Goal: Task Accomplishment & Management: Complete application form

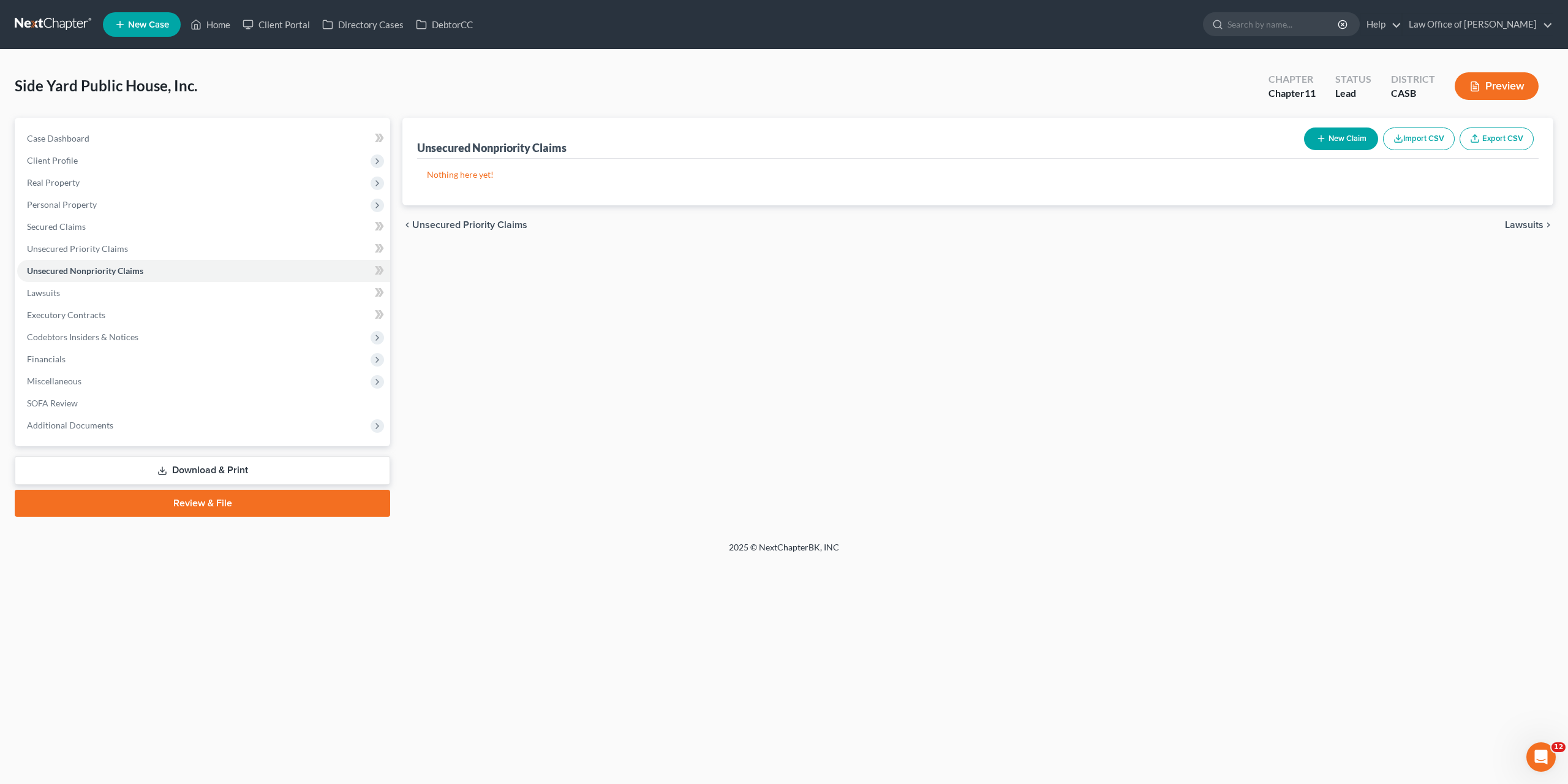
click at [1359, 140] on button "New Claim" at bounding box center [1341, 139] width 74 height 22
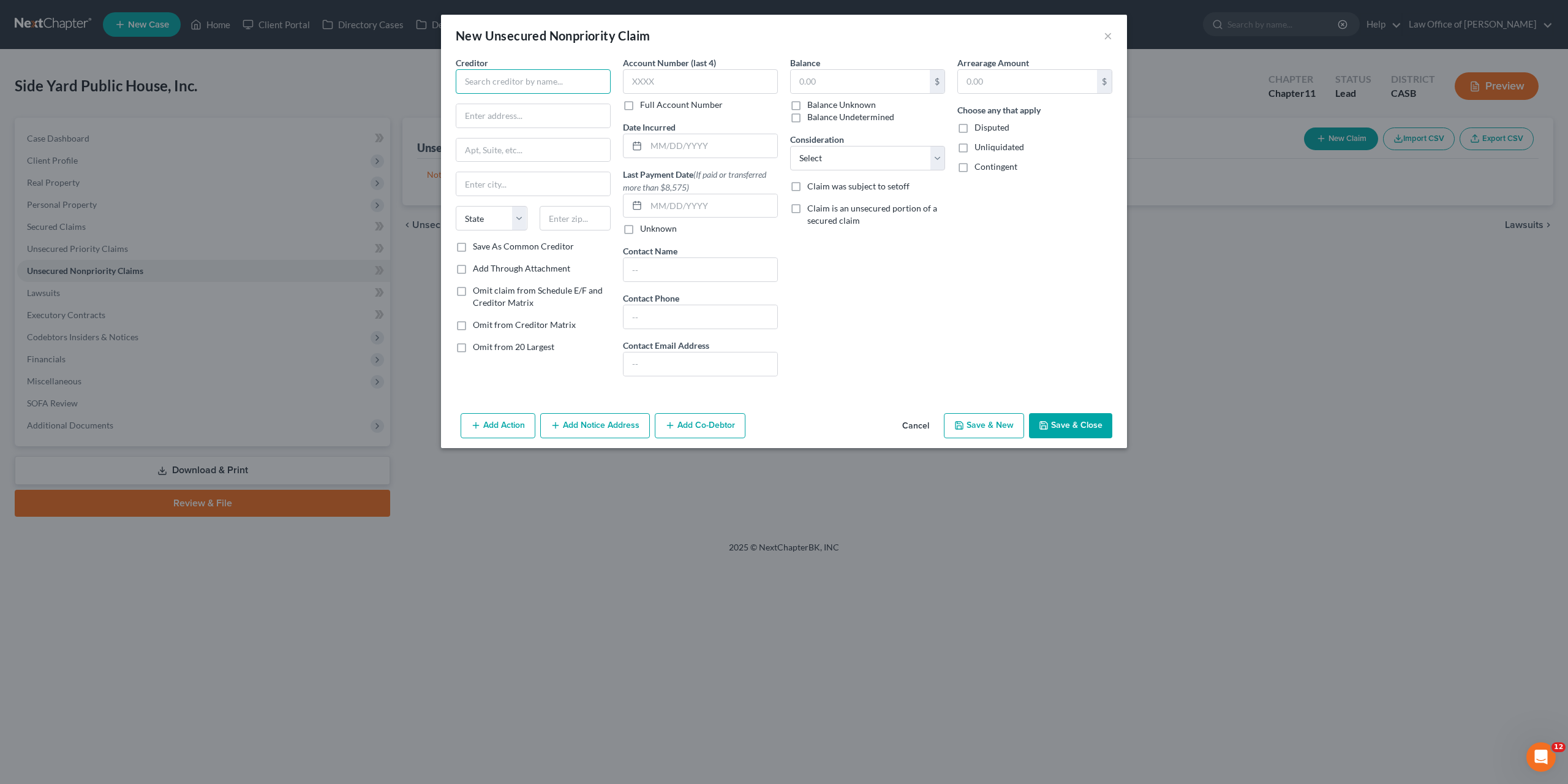
click at [498, 84] on input "text" at bounding box center [533, 81] width 155 height 25
paste input "The Acoustic Spot LLC"
type input "The Acoustic Spot LLC"
click at [902, 46] on div "New Unsecured Nonpriority Claim ×" at bounding box center [784, 35] width 686 height 41
click at [548, 116] on input "text" at bounding box center [533, 116] width 154 height 23
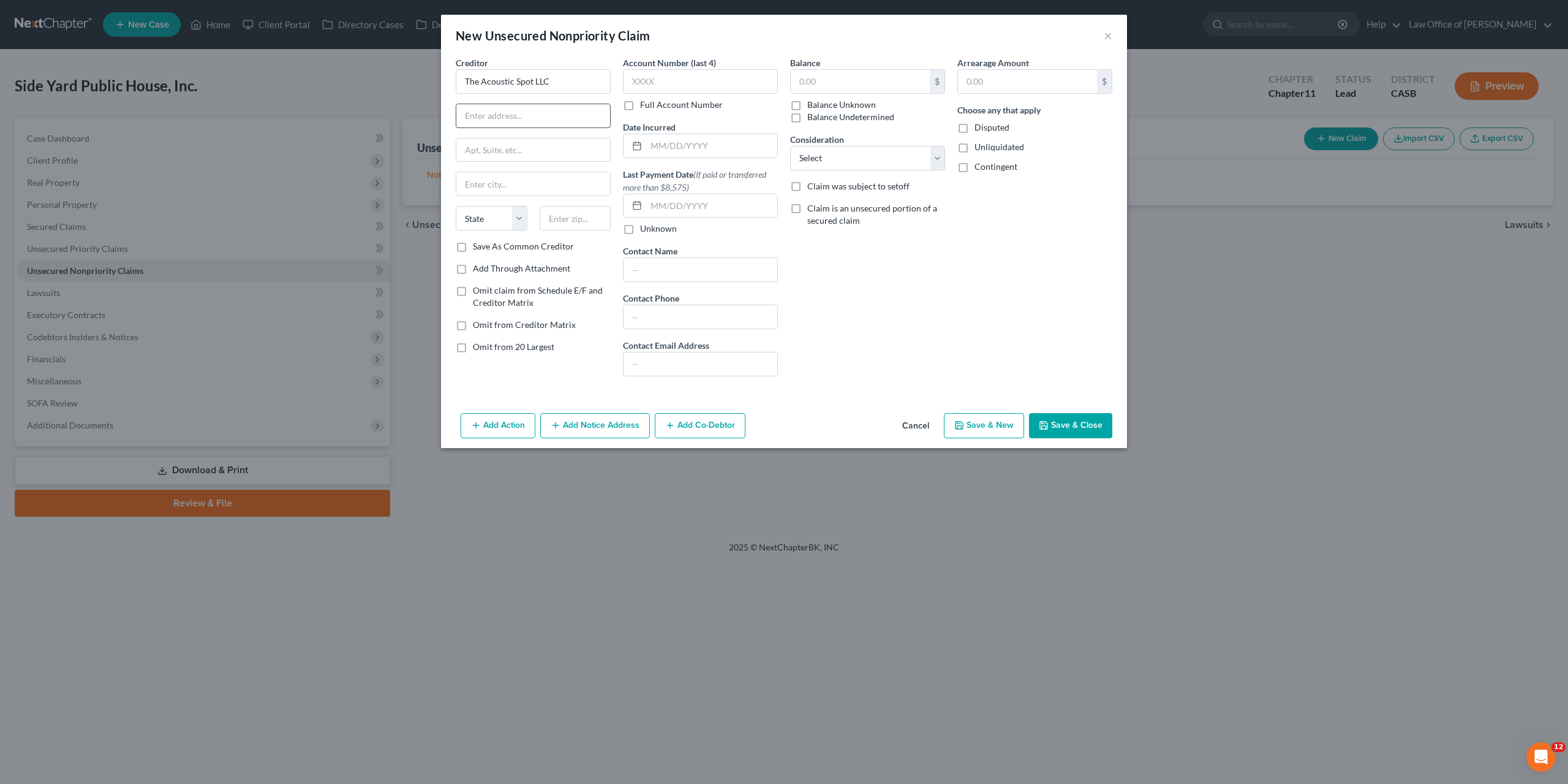
paste input "1059 Chestnut Avenue"
type input "1059 Chestnut Avenue"
click at [980, 258] on div "Arrearage Amount $ Choose any that apply Disputed Unliquidated Contingent" at bounding box center [1035, 221] width 167 height 329
click at [533, 177] on input "text" at bounding box center [533, 183] width 154 height 23
paste input "Carlsbad"
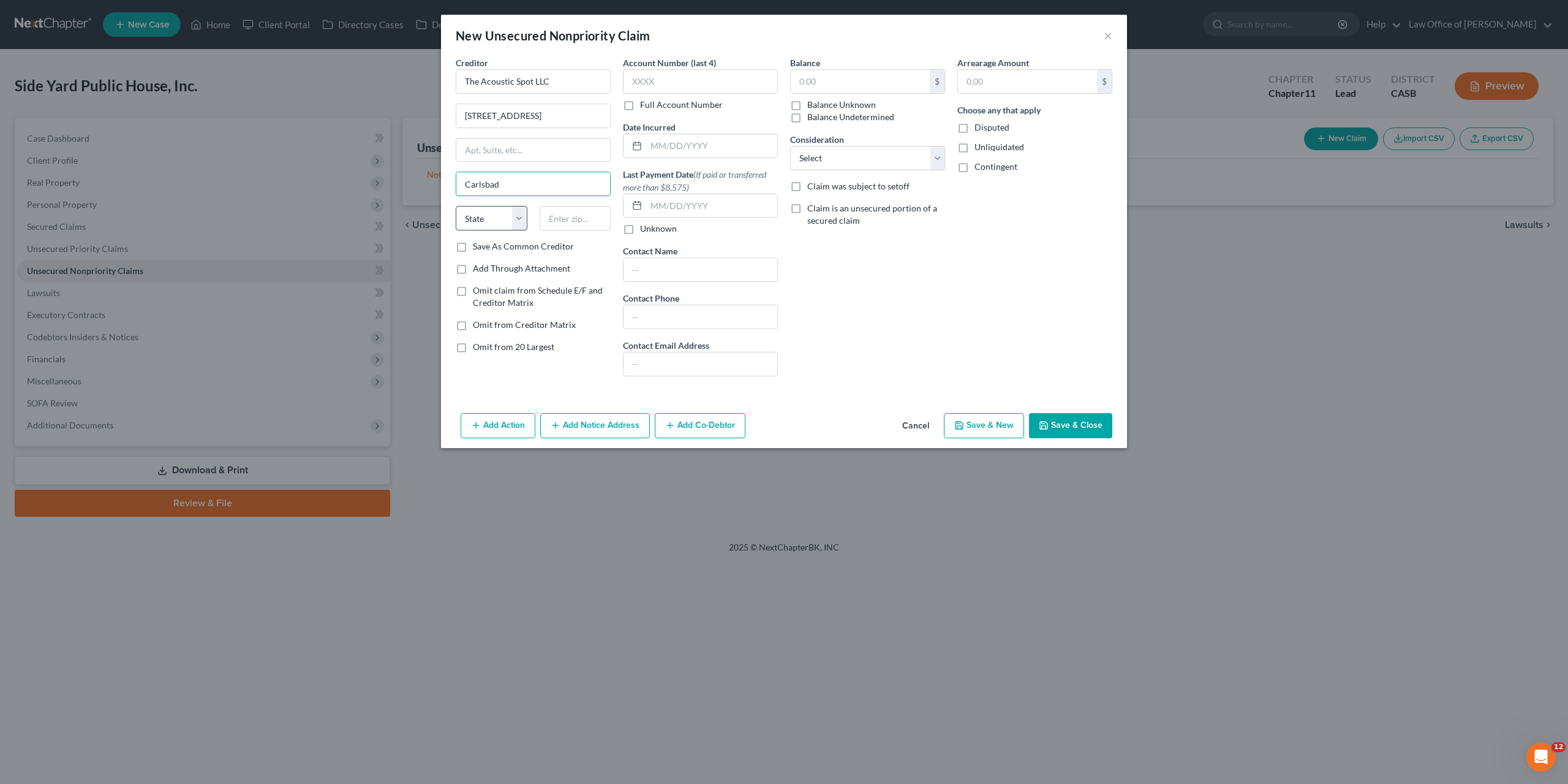
type input "Carlsbad"
click at [456, 206] on select "State AL AK AR AZ CA CO CT DE DC FL GA GU HI ID IL IN IA KS KY LA ME MD MA MI M…" at bounding box center [492, 218] width 72 height 25
select select "4"
click option "CA" at bounding box center [0, 0] width 0 height 0
click at [572, 224] on input "text" at bounding box center [576, 218] width 72 height 25
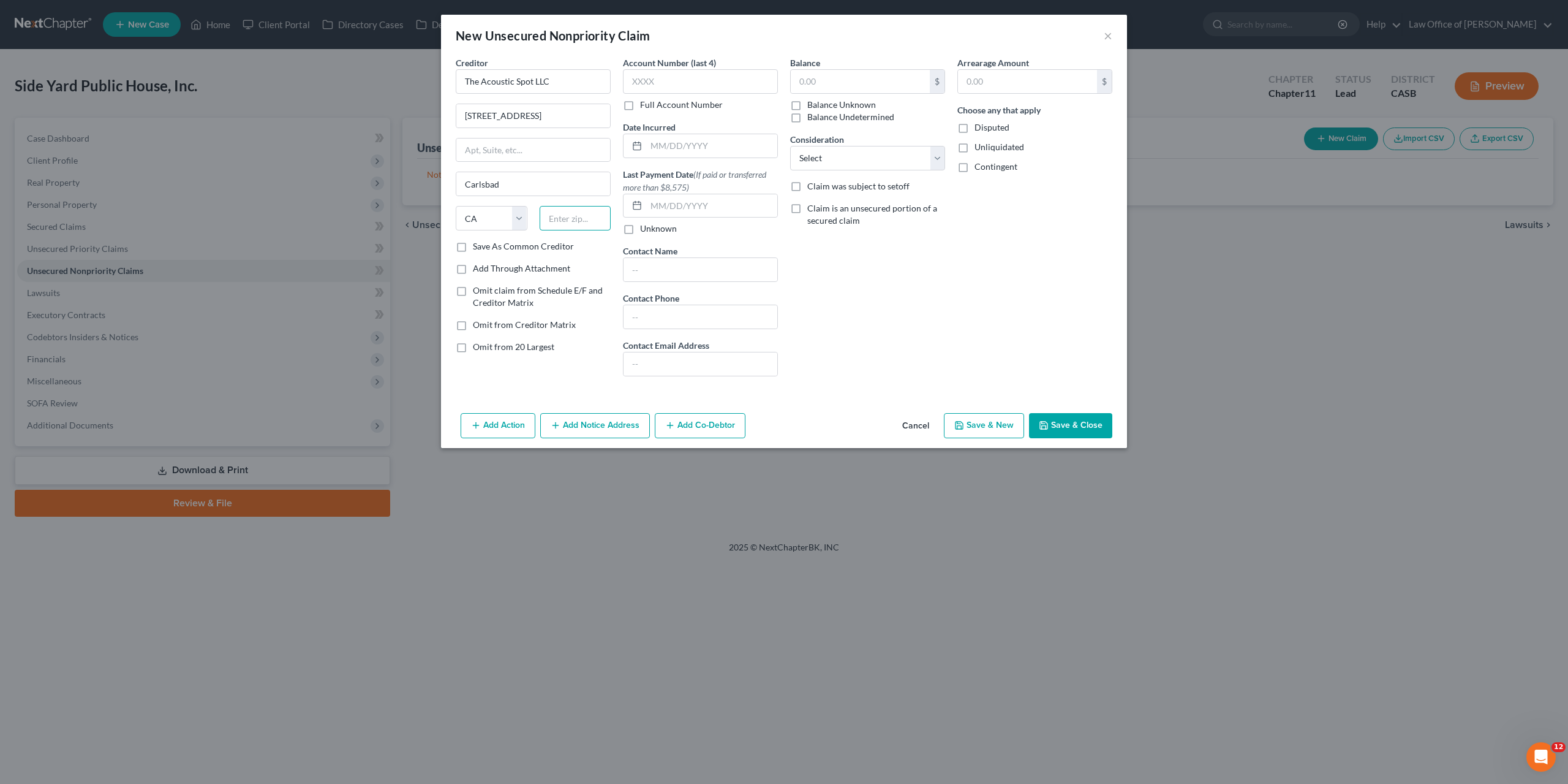
paste input "92008"
type input "92008"
click at [833, 383] on div "Balance $ Balance Unknown Balance Undetermined $ Balance Unknown Consideration …" at bounding box center [868, 221] width 167 height 329
click at [830, 79] on input "text" at bounding box center [860, 81] width 139 height 23
paste input "4350"
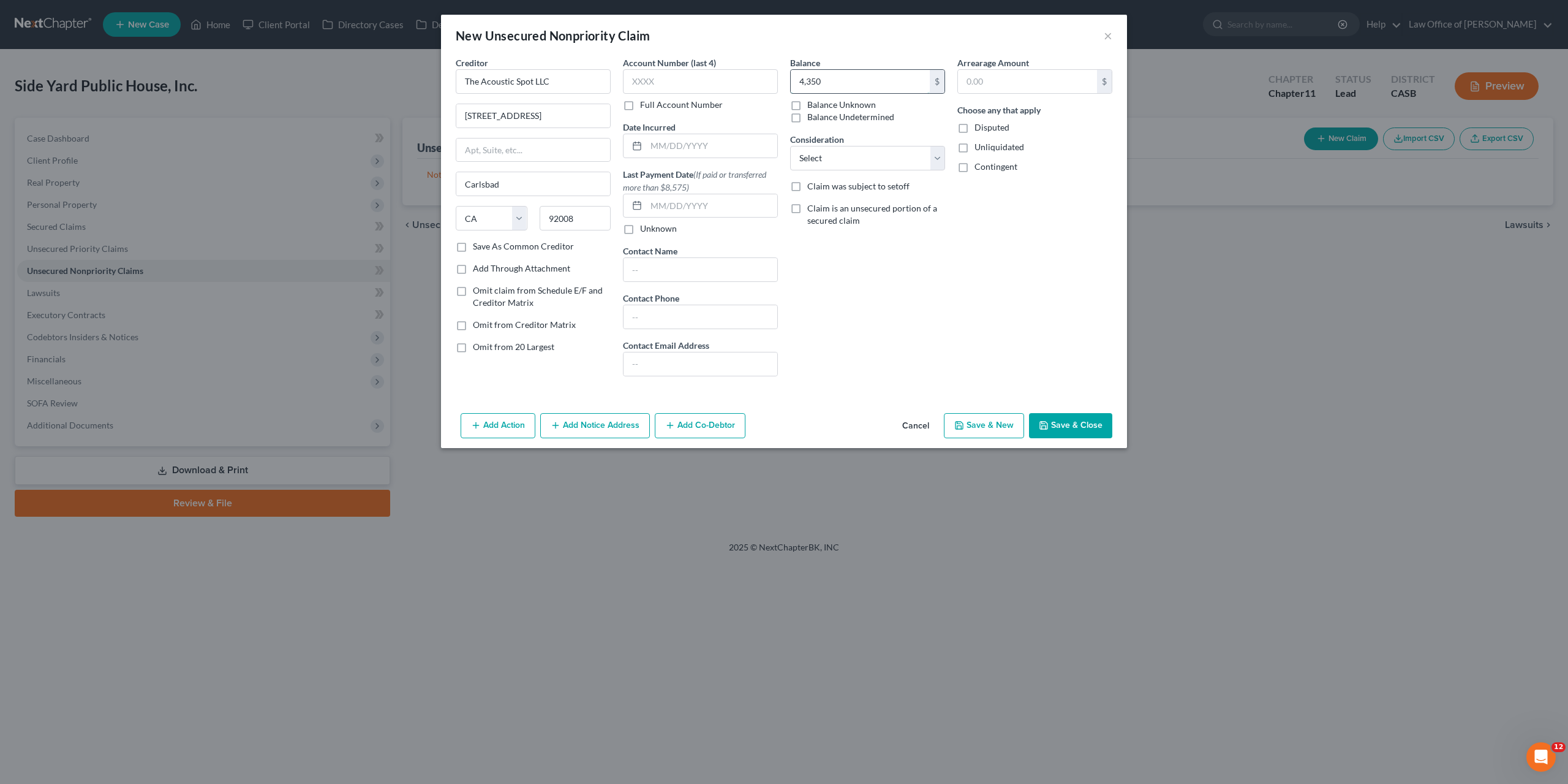
type input "4,350"
click at [678, 148] on input "text" at bounding box center [712, 145] width 131 height 23
paste input "10/15/2023"
type input "10/15/2023"
click at [790, 146] on select "Select Cable / Satellite Services Collection Agency Credit Card Debt Debt Couns…" at bounding box center [867, 158] width 155 height 25
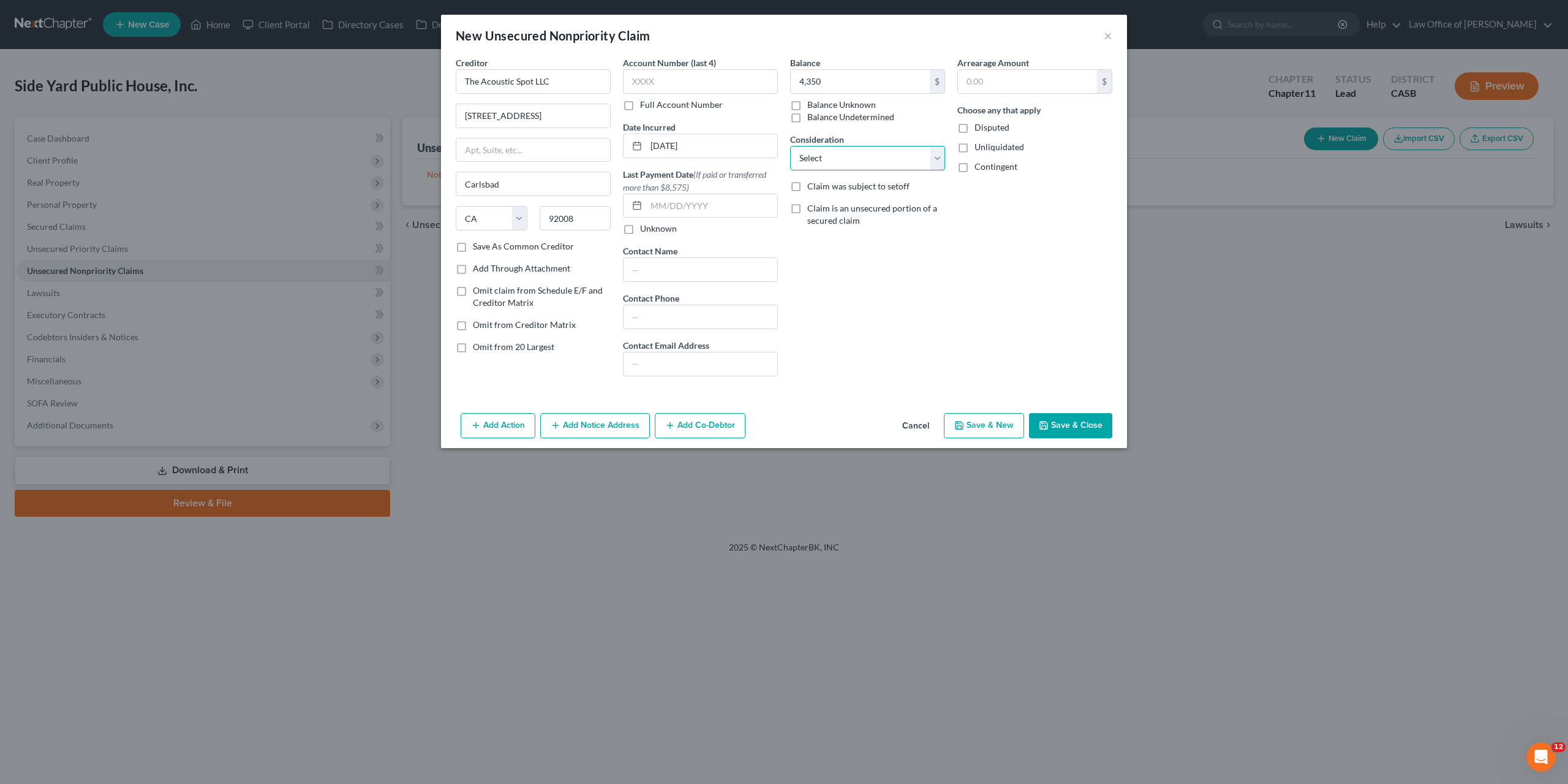
select select "14"
click option "Services" at bounding box center [0, 0] width 0 height 0
click at [993, 297] on div "Arrearage Amount $ Choose any that apply Disputed Unliquidated Contingent" at bounding box center [1035, 221] width 167 height 329
click at [1071, 419] on button "Save & Close" at bounding box center [1071, 426] width 84 height 26
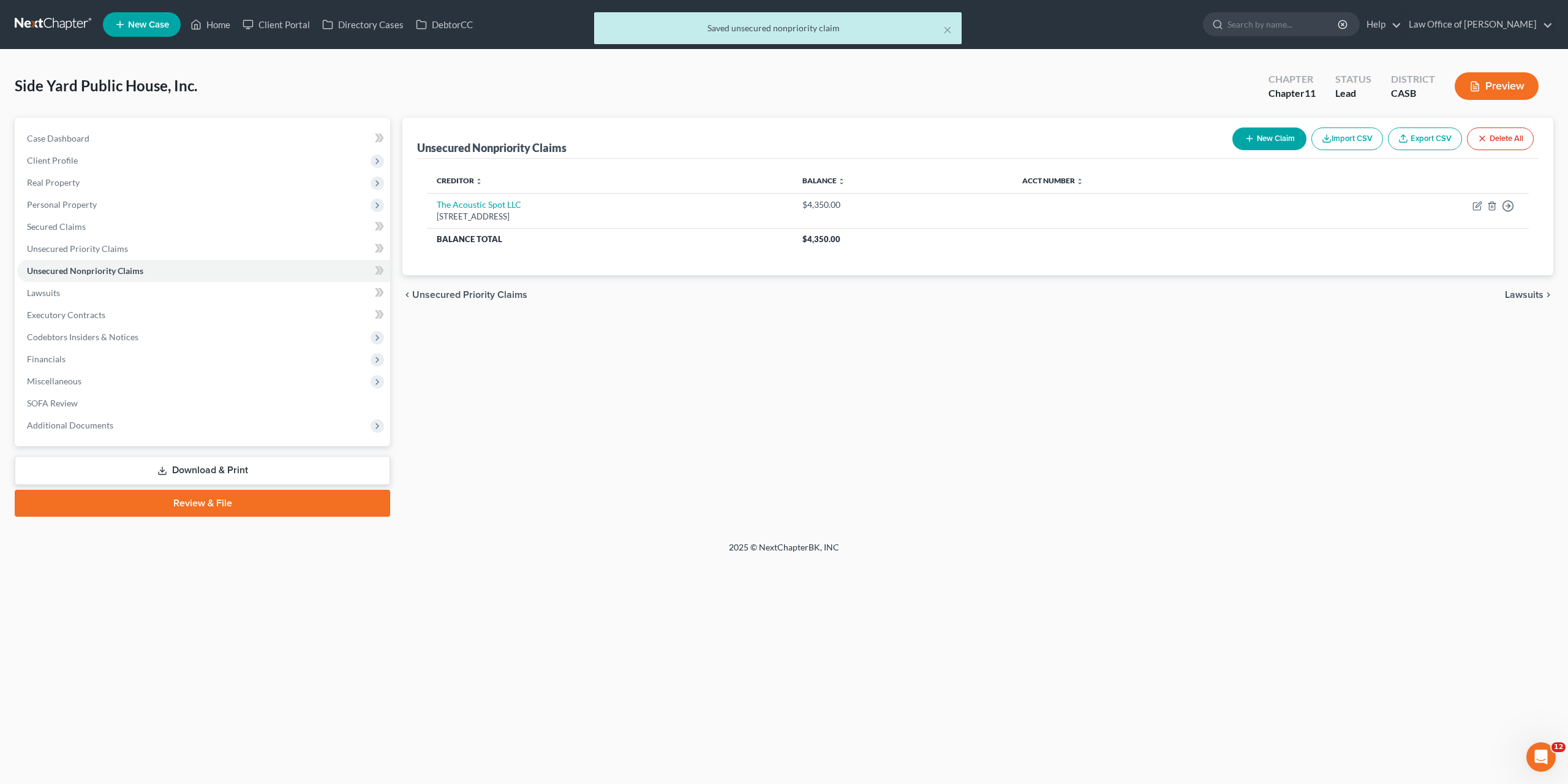
click at [1285, 135] on button "New Claim" at bounding box center [1269, 139] width 74 height 22
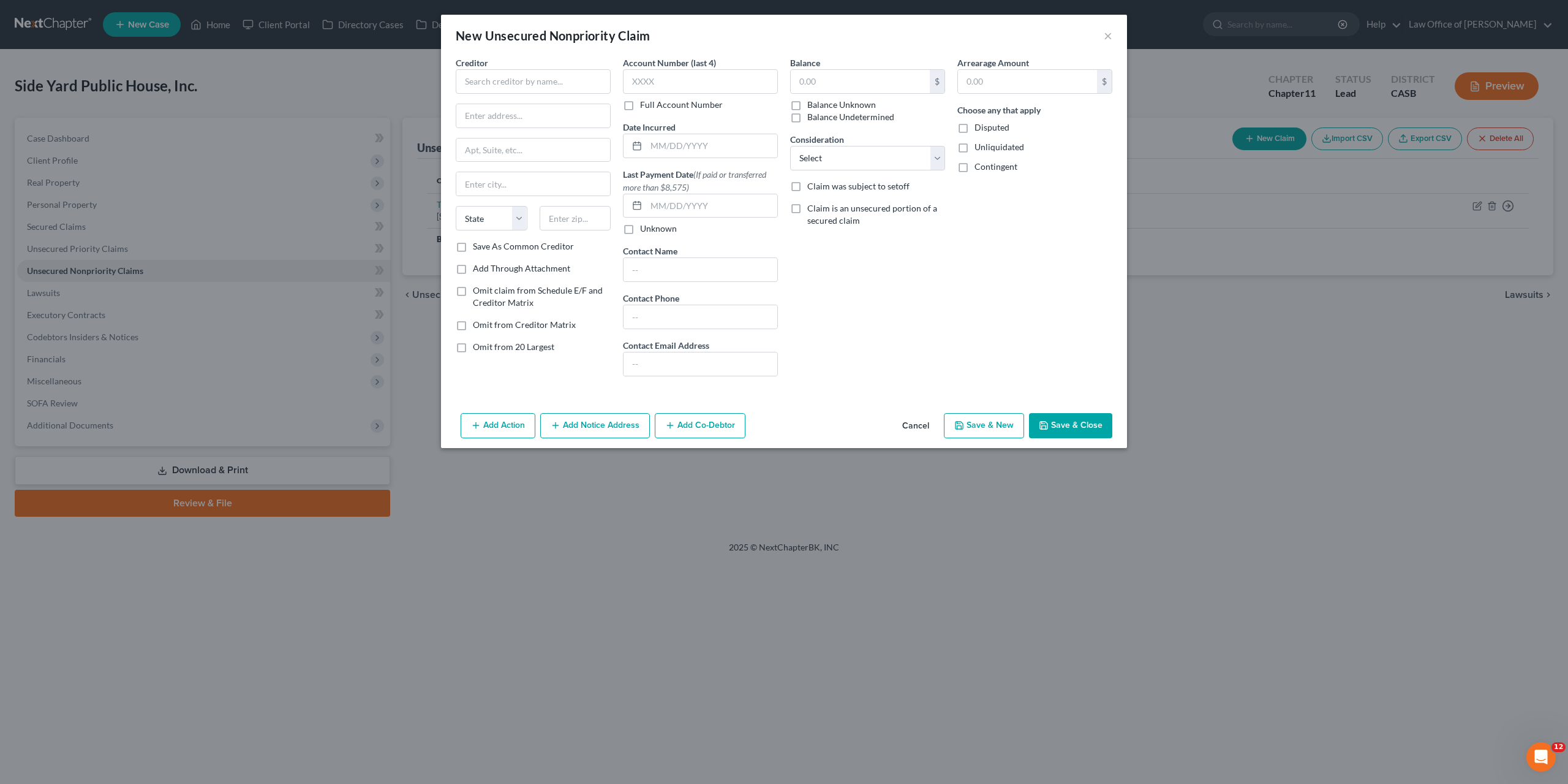
click at [933, 305] on div "Balance $ Balance Unknown Balance Undetermined $ Balance Unknown Consideration …" at bounding box center [868, 221] width 167 height 329
click at [562, 84] on input "text" at bounding box center [533, 81] width 155 height 25
paste input "Stone Distrubuting"
type input "Stone Distrubuting"
click at [973, 405] on div "Creditor * Stone Distrubuting State AL AK AR AZ CA CO CT DE DC FL GA GU HI ID I…" at bounding box center [784, 232] width 686 height 352
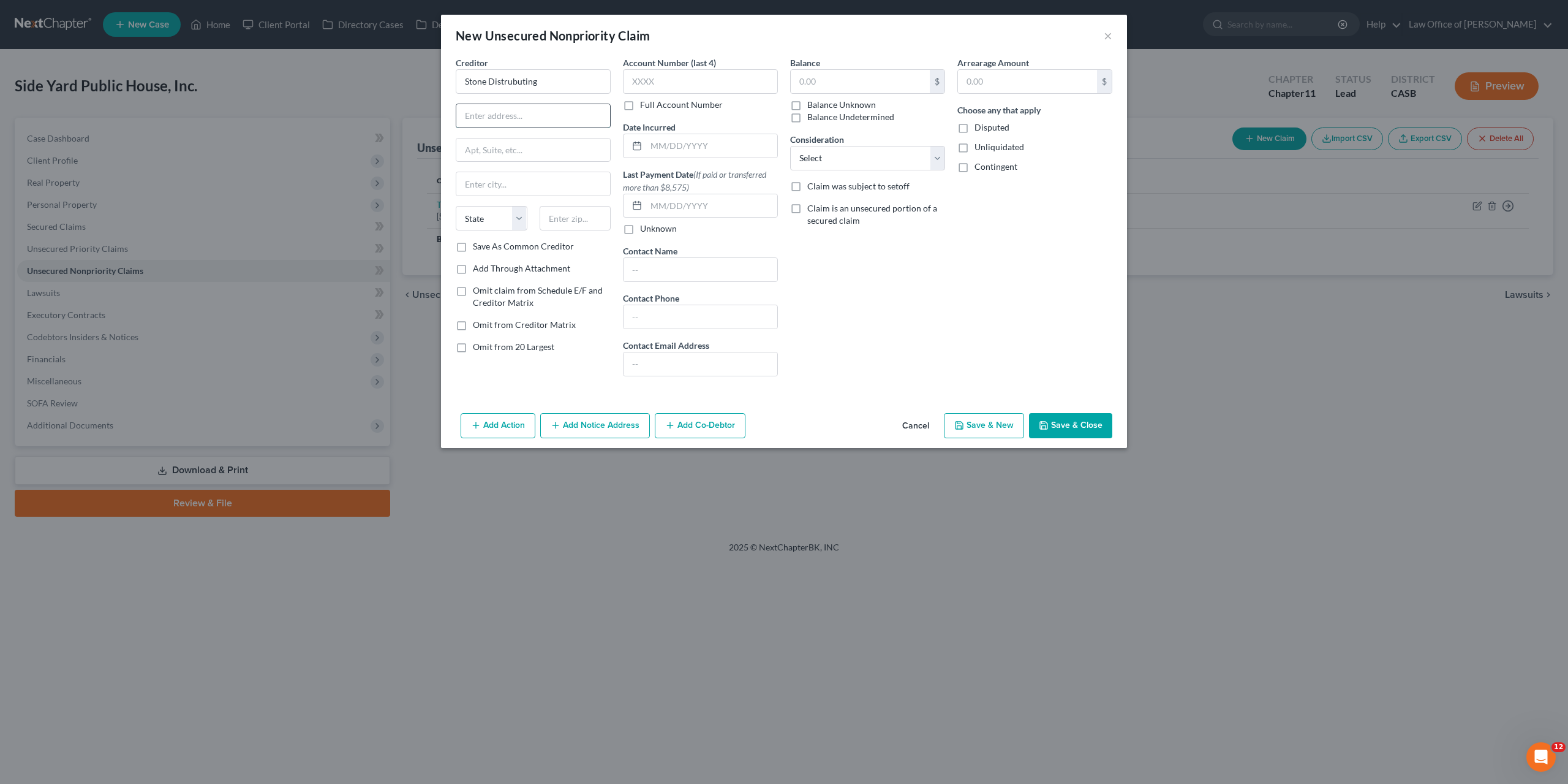
click at [536, 114] on input "text" at bounding box center [533, 116] width 154 height 23
paste input "505 S Pacific Street"
type input "505 S Pacific Street"
click at [860, 338] on div "Balance $ Balance Unknown Balance Undetermined $ Balance Unknown Consideration …" at bounding box center [868, 221] width 167 height 329
click at [541, 192] on input "text" at bounding box center [533, 183] width 154 height 23
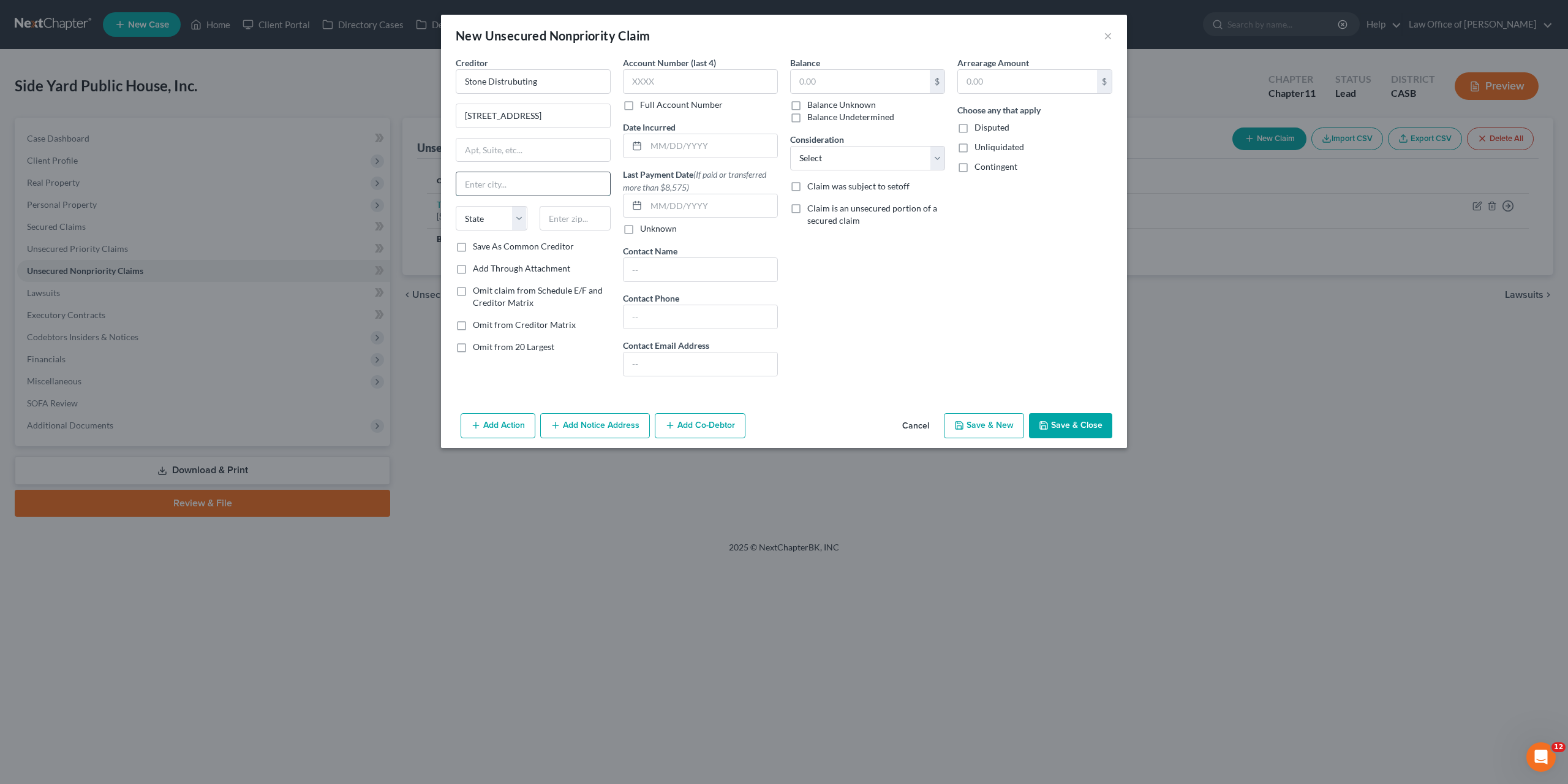
paste input "San Marcos"
type input "San Marcos"
click at [456, 206] on select "State AL AK AR AZ CA CO CT DE DC FL GA GU HI ID IL IN IA KS KY LA ME MD MA MI M…" at bounding box center [492, 218] width 72 height 25
select select "4"
click option "CA" at bounding box center [0, 0] width 0 height 0
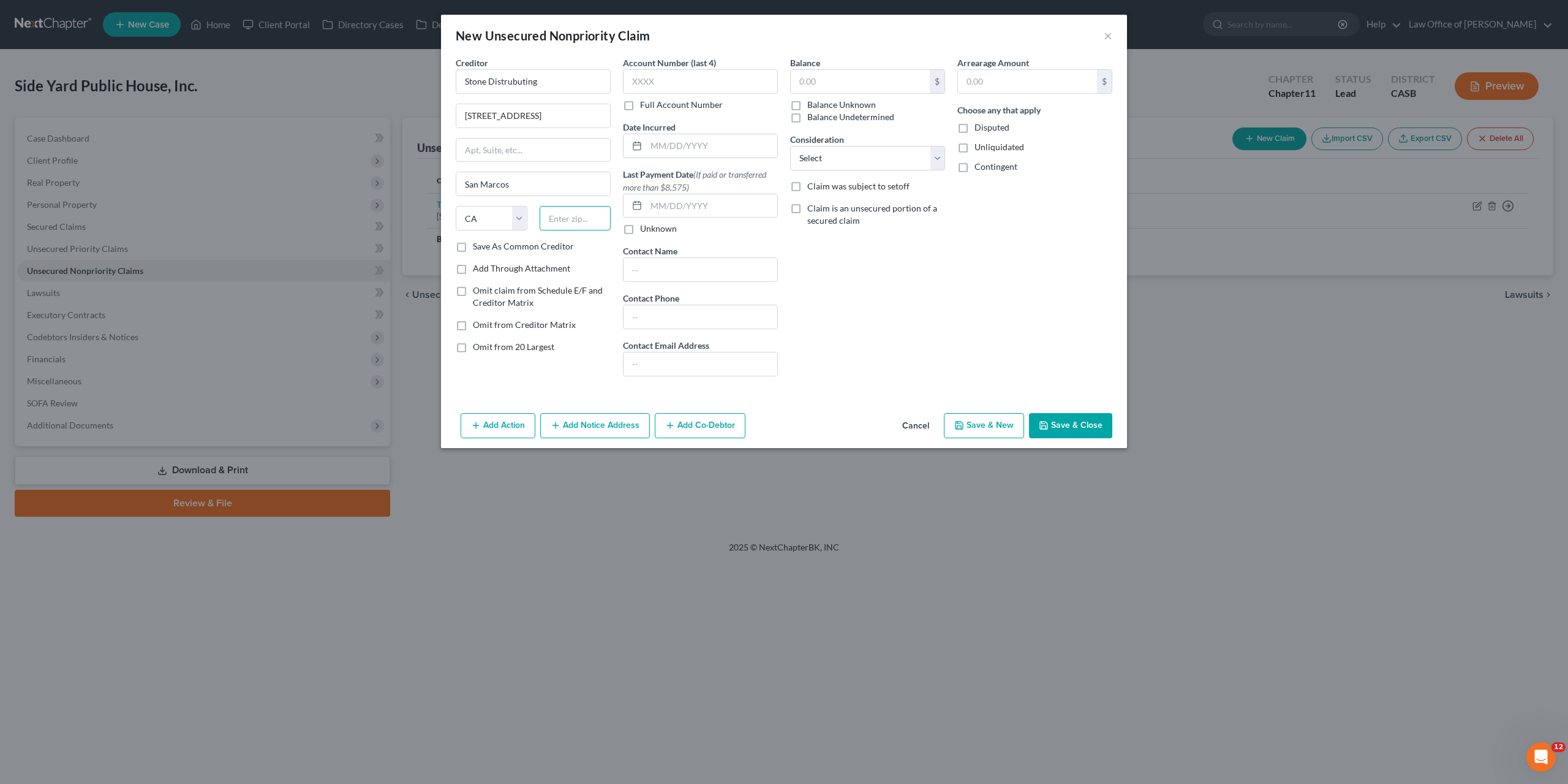
click at [567, 216] on input "text" at bounding box center [576, 218] width 72 height 25
paste input "92078"
type input "92078"
click at [841, 82] on input "text" at bounding box center [860, 81] width 139 height 23
paste input "9277.70"
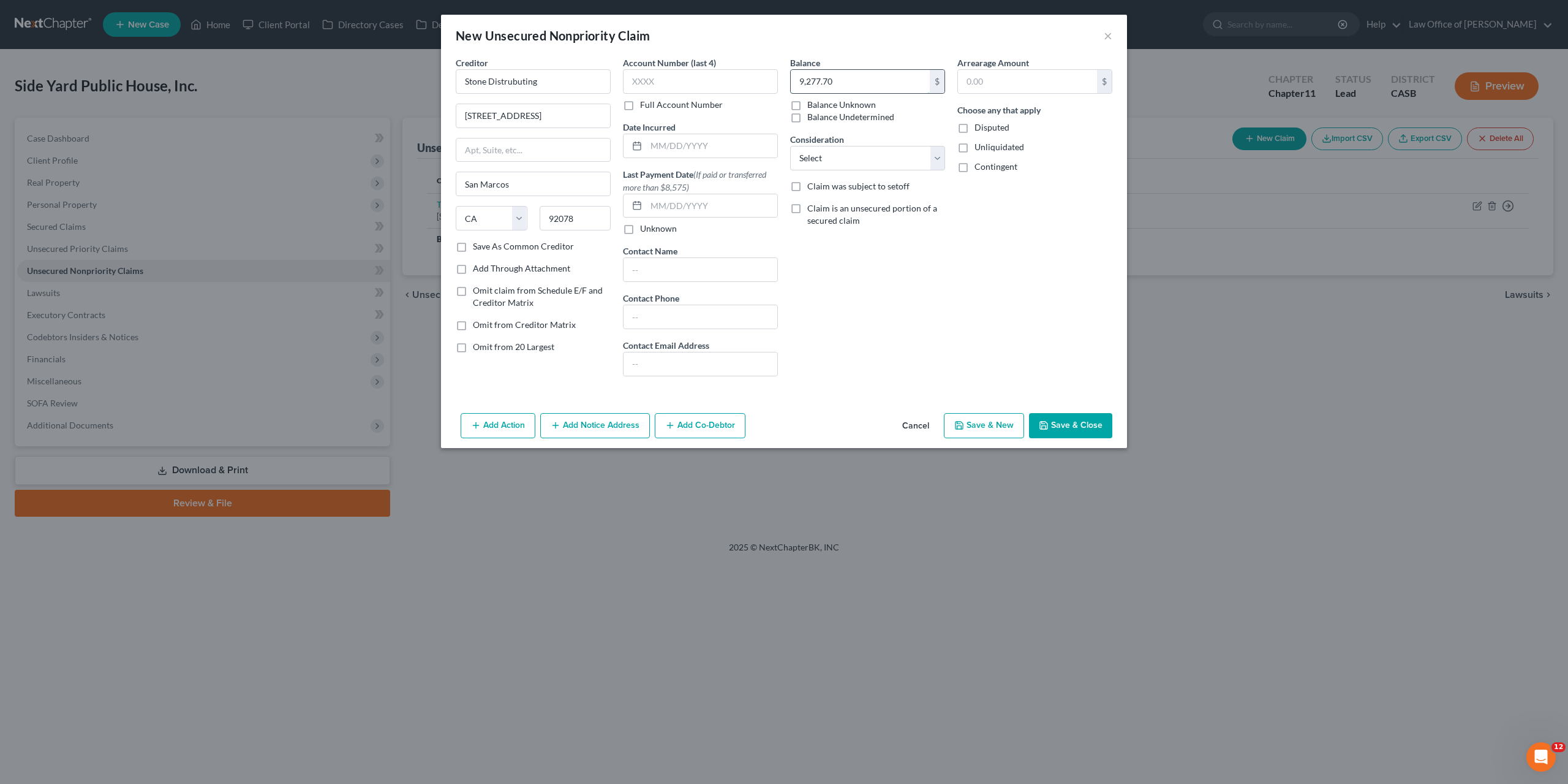
type input "9,277.70"
click at [709, 147] on input "text" at bounding box center [712, 145] width 131 height 23
paste input "09/15/2021"
type input "09/15/2021"
click at [790, 146] on select "Select Cable / Satellite Services Collection Agency Credit Card Debt Debt Couns…" at bounding box center [867, 158] width 155 height 25
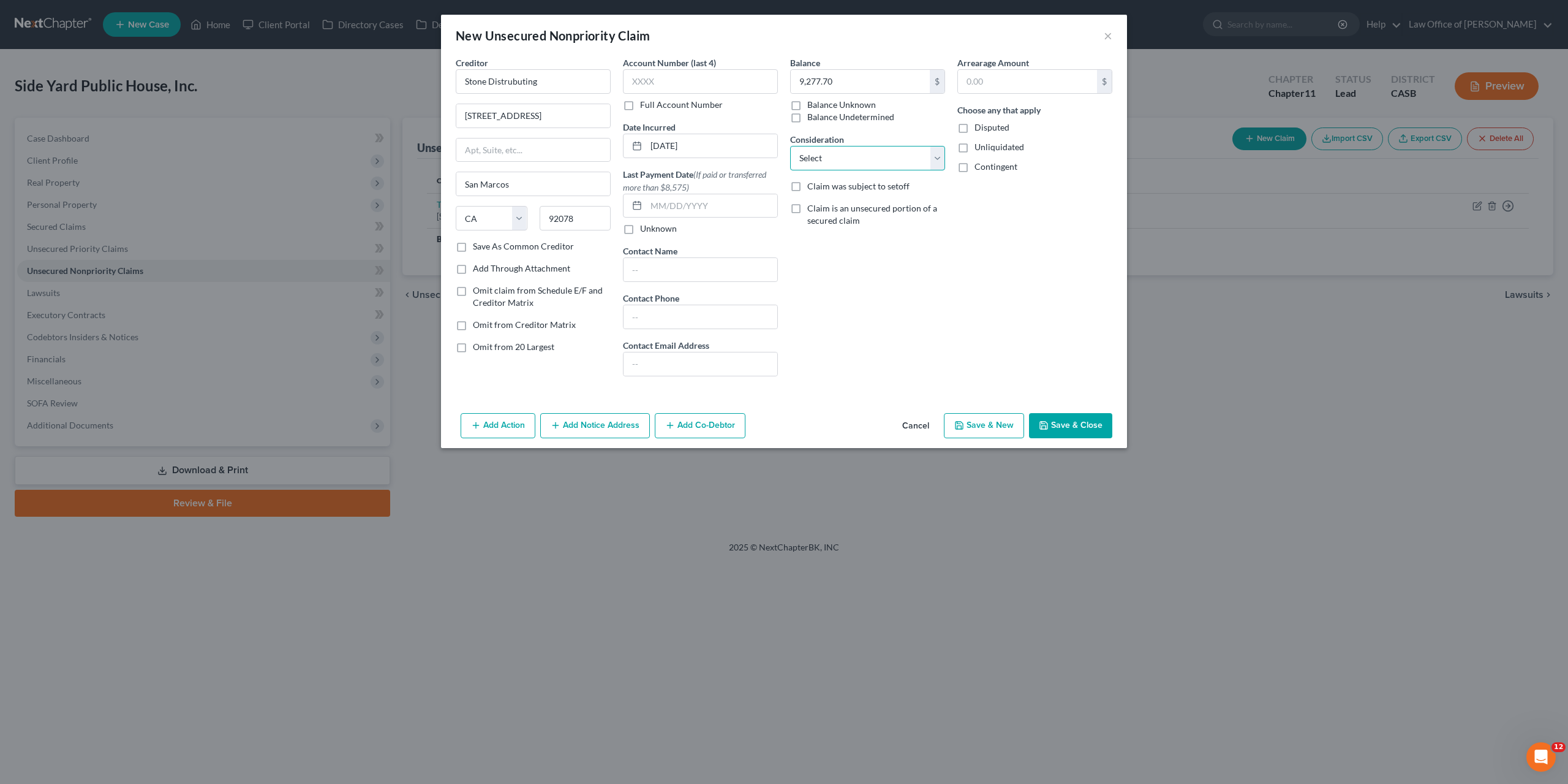
select select "15"
click option "Suppliers Or Vendors" at bounding box center [0, 0] width 0 height 0
click at [905, 286] on div "Balance 9,277.70 $ Balance Unknown Balance Undetermined 9,277.70 $ Balance Unkn…" at bounding box center [868, 221] width 167 height 329
click at [1087, 424] on button "Save & Close" at bounding box center [1071, 426] width 84 height 26
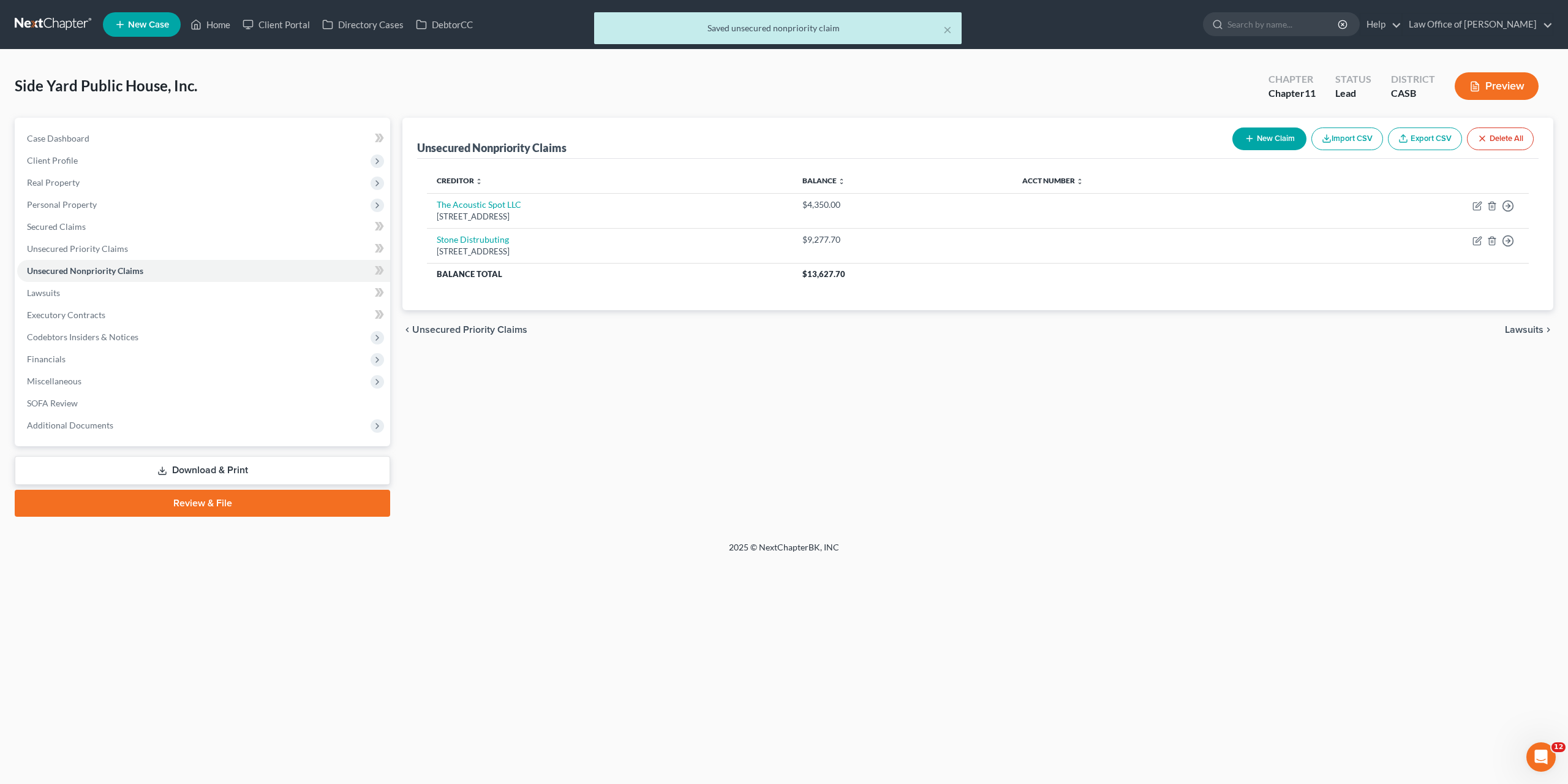
click at [1269, 148] on button "New Claim" at bounding box center [1269, 139] width 74 height 22
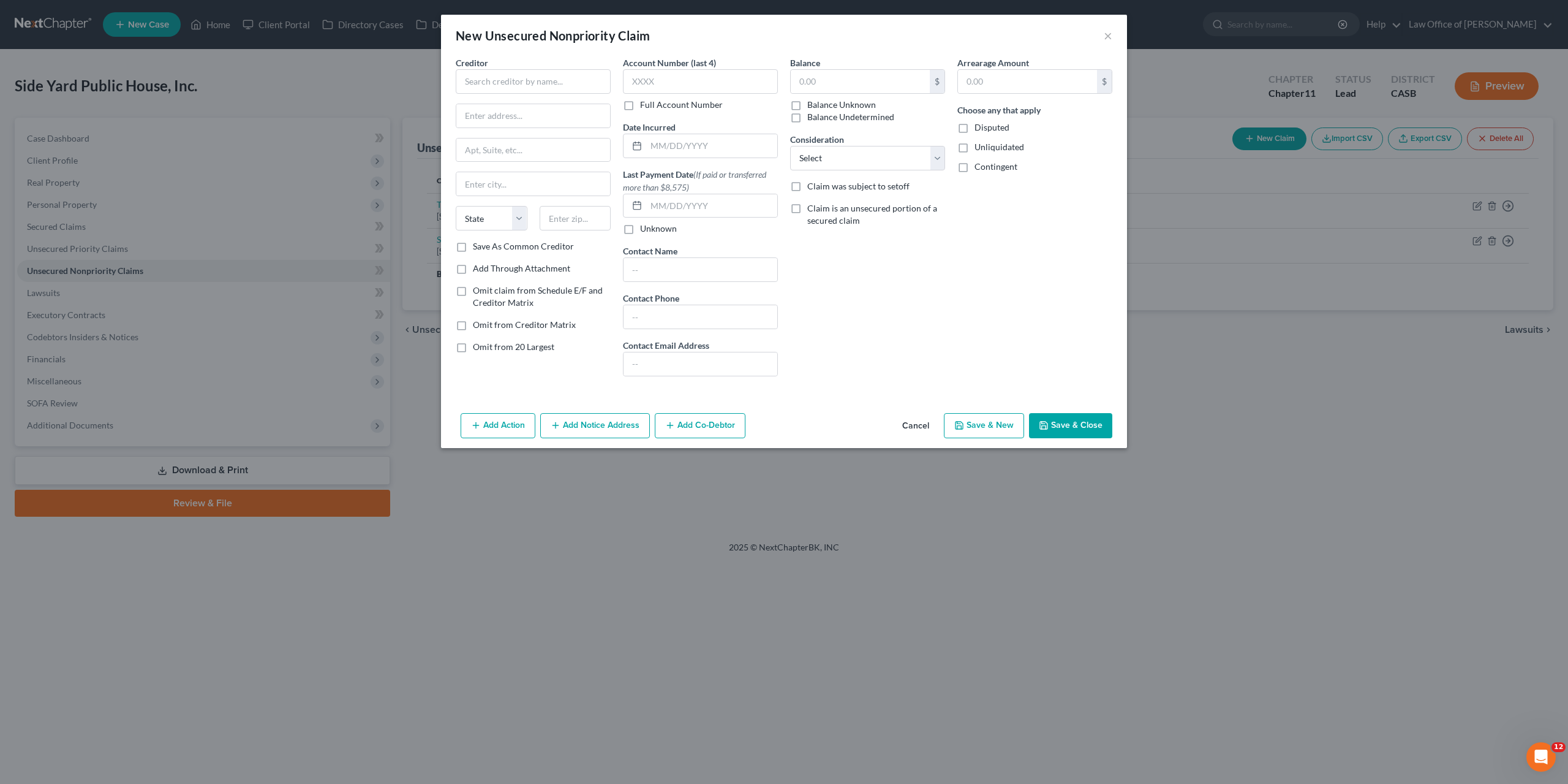
click at [920, 270] on div "Balance $ Balance Unknown Balance Undetermined $ Balance Unknown Consideration …" at bounding box center [868, 221] width 167 height 329
click at [546, 75] on input "text" at bounding box center [533, 81] width 155 height 25
paste input "Taxation and Accounting"
type input "Taxation and Accounting"
click at [933, 317] on div "Balance $ Balance Unknown Balance Undetermined $ Balance Unknown Consideration …" at bounding box center [868, 221] width 167 height 329
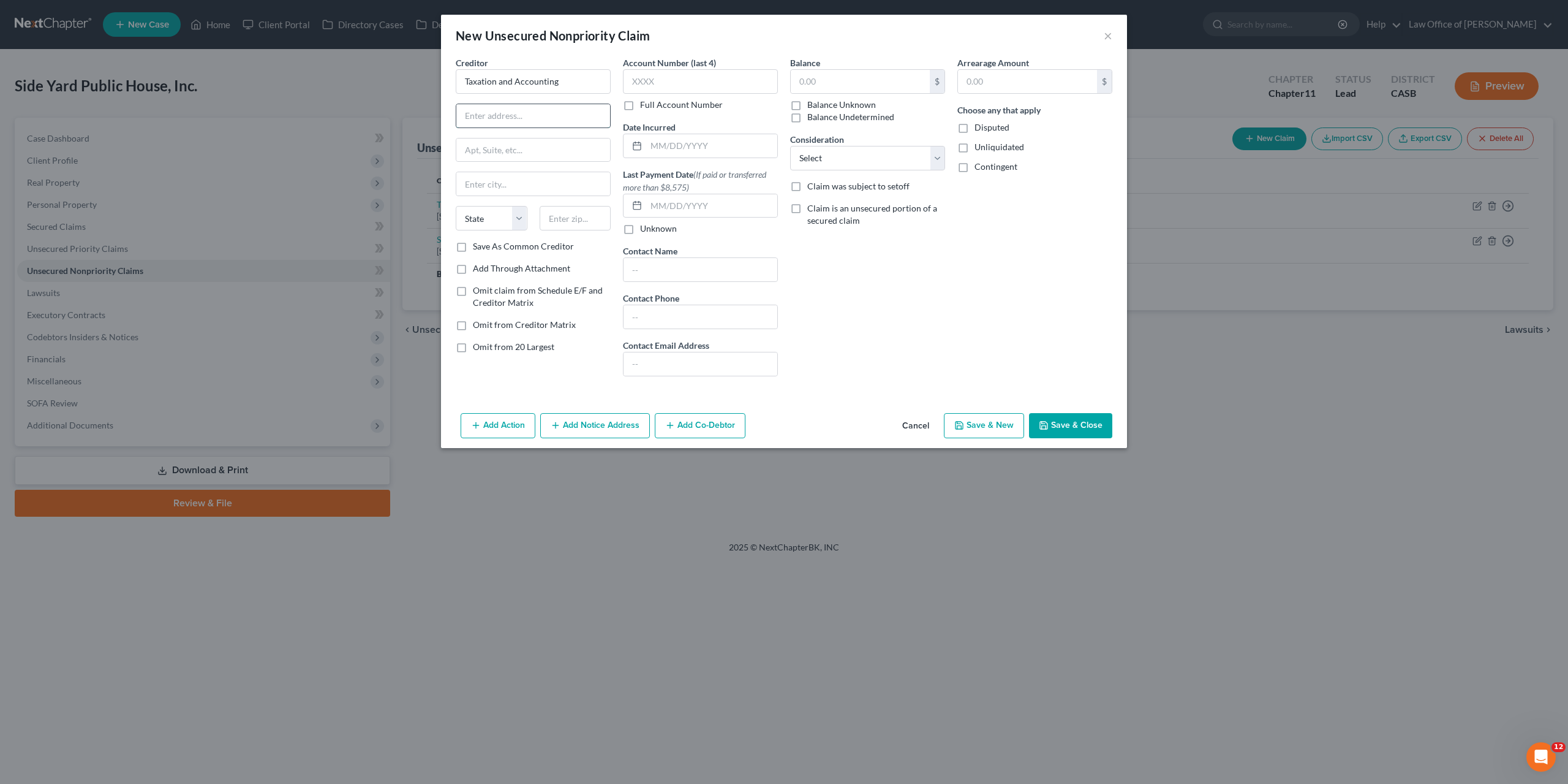
click at [542, 107] on input "text" at bounding box center [533, 116] width 154 height 23
paste input "[STREET_ADDRESS]"
type input "[STREET_ADDRESS]"
click at [986, 306] on div "Arrearage Amount $ Choose any that apply Disputed Unliquidated Contingent" at bounding box center [1035, 221] width 167 height 329
click at [539, 150] on input "text" at bounding box center [533, 150] width 154 height 23
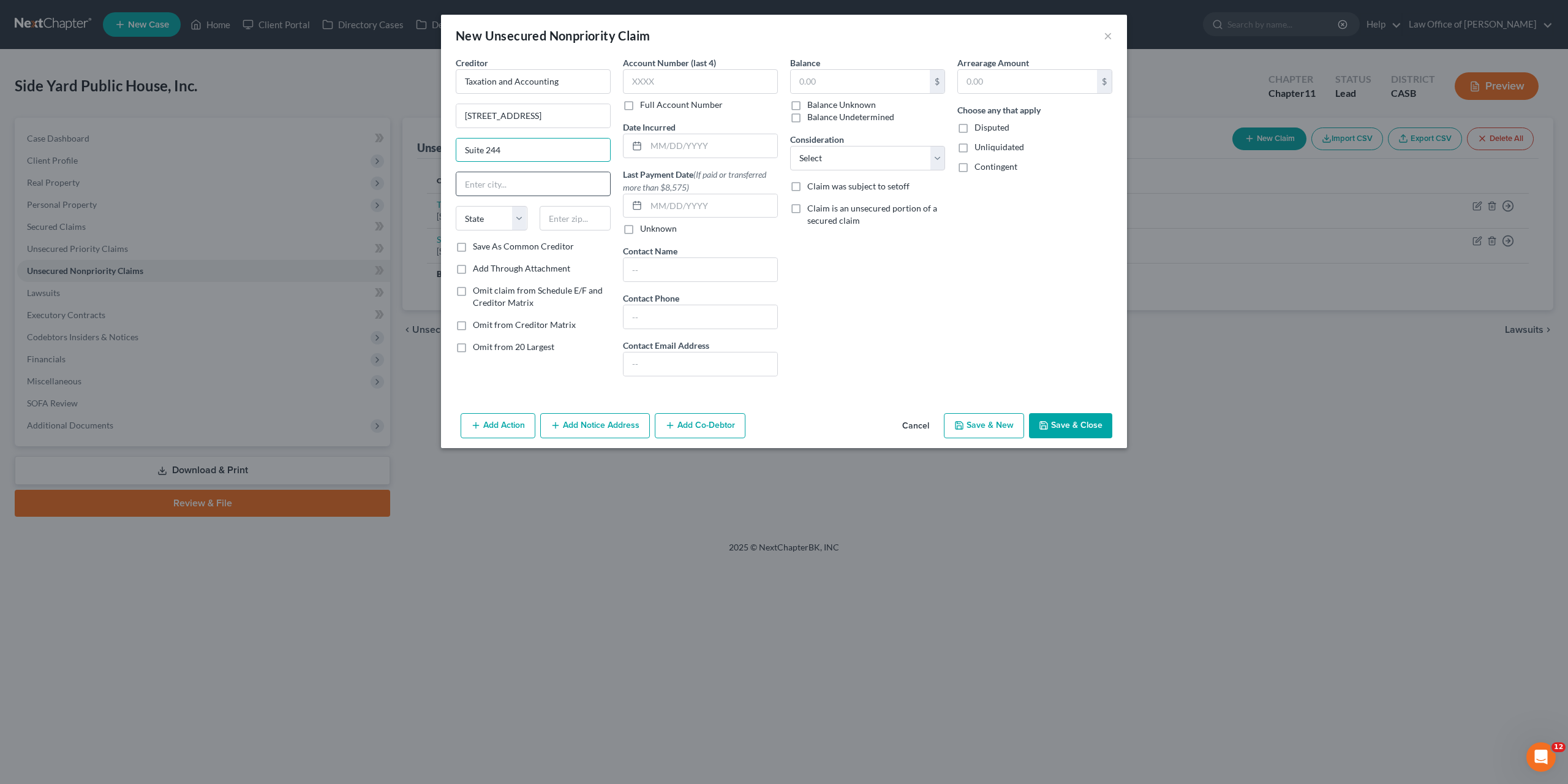
type input "Suite 244"
click at [534, 182] on input "text" at bounding box center [533, 183] width 154 height 23
paste input "Carlsbad"
type input "Carlsbad"
click at [456, 206] on select "State AL AK AR AZ CA CO CT DE DC FL GA GU HI ID IL IN IA KS KY LA ME MD MA MI M…" at bounding box center [492, 218] width 72 height 25
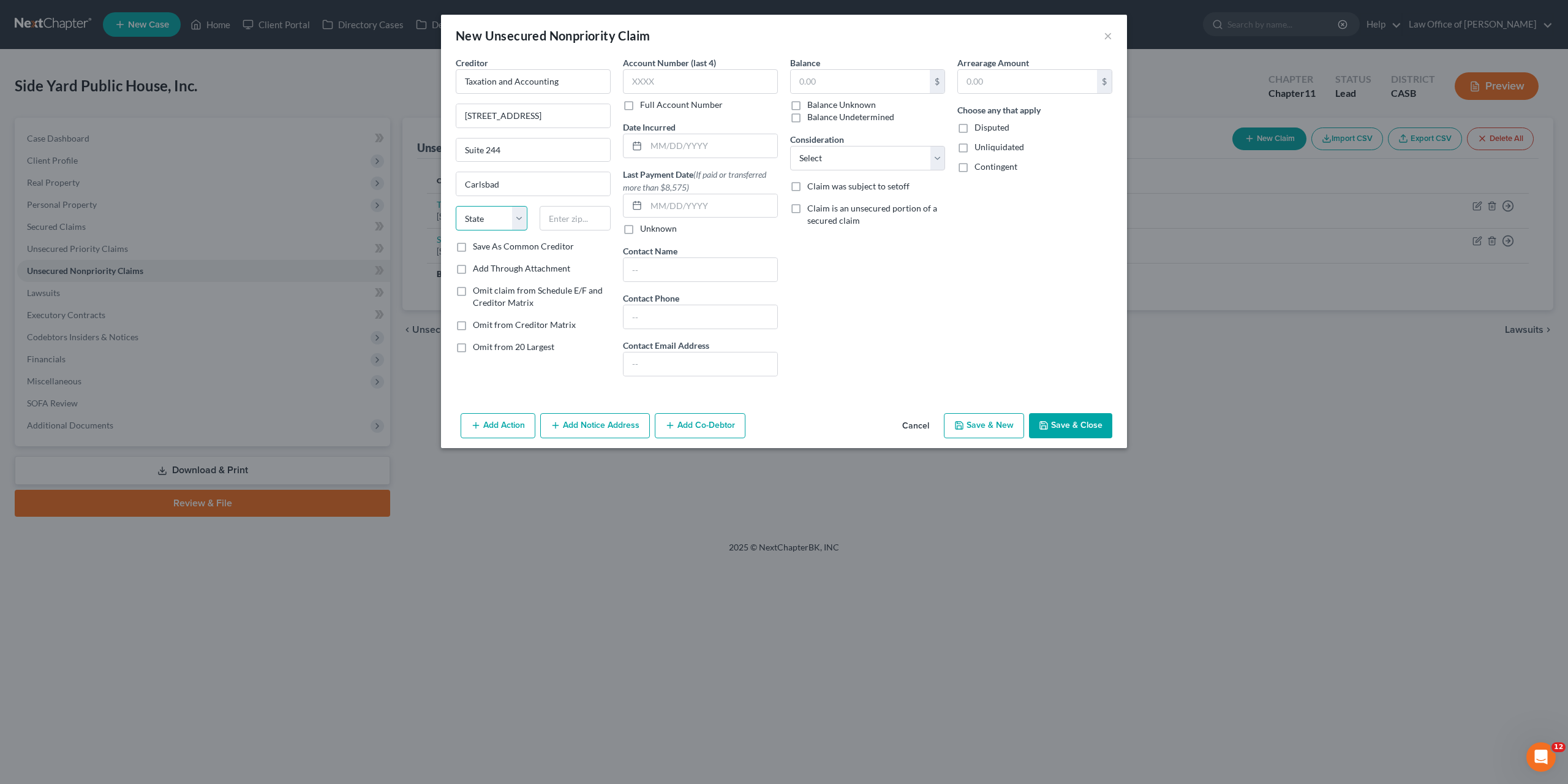
select select "4"
click option "CA" at bounding box center [0, 0] width 0 height 0
click at [869, 321] on div "Balance $ Balance Unknown Balance Undetermined $ Balance Unknown Consideration …" at bounding box center [868, 221] width 167 height 329
click at [583, 211] on input "text" at bounding box center [576, 218] width 72 height 25
paste input "92011"
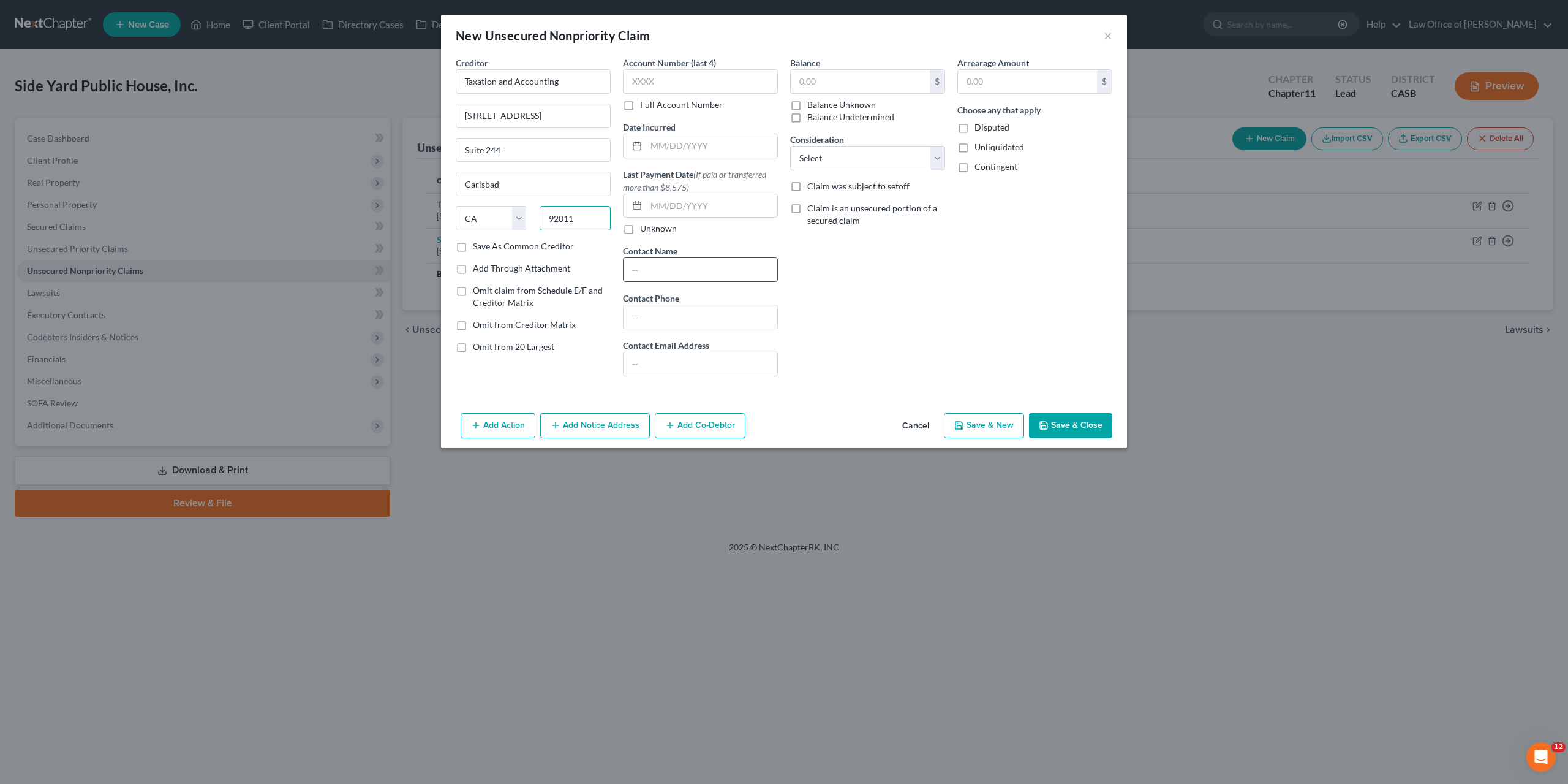
type input "92011"
click at [811, 329] on div "Balance $ Balance Unknown Balance Undetermined $ Balance Unknown Consideration …" at bounding box center [868, 221] width 167 height 329
click at [824, 88] on input "text" at bounding box center [860, 81] width 139 height 23
paste input "9300.00"
type input "9,300.00"
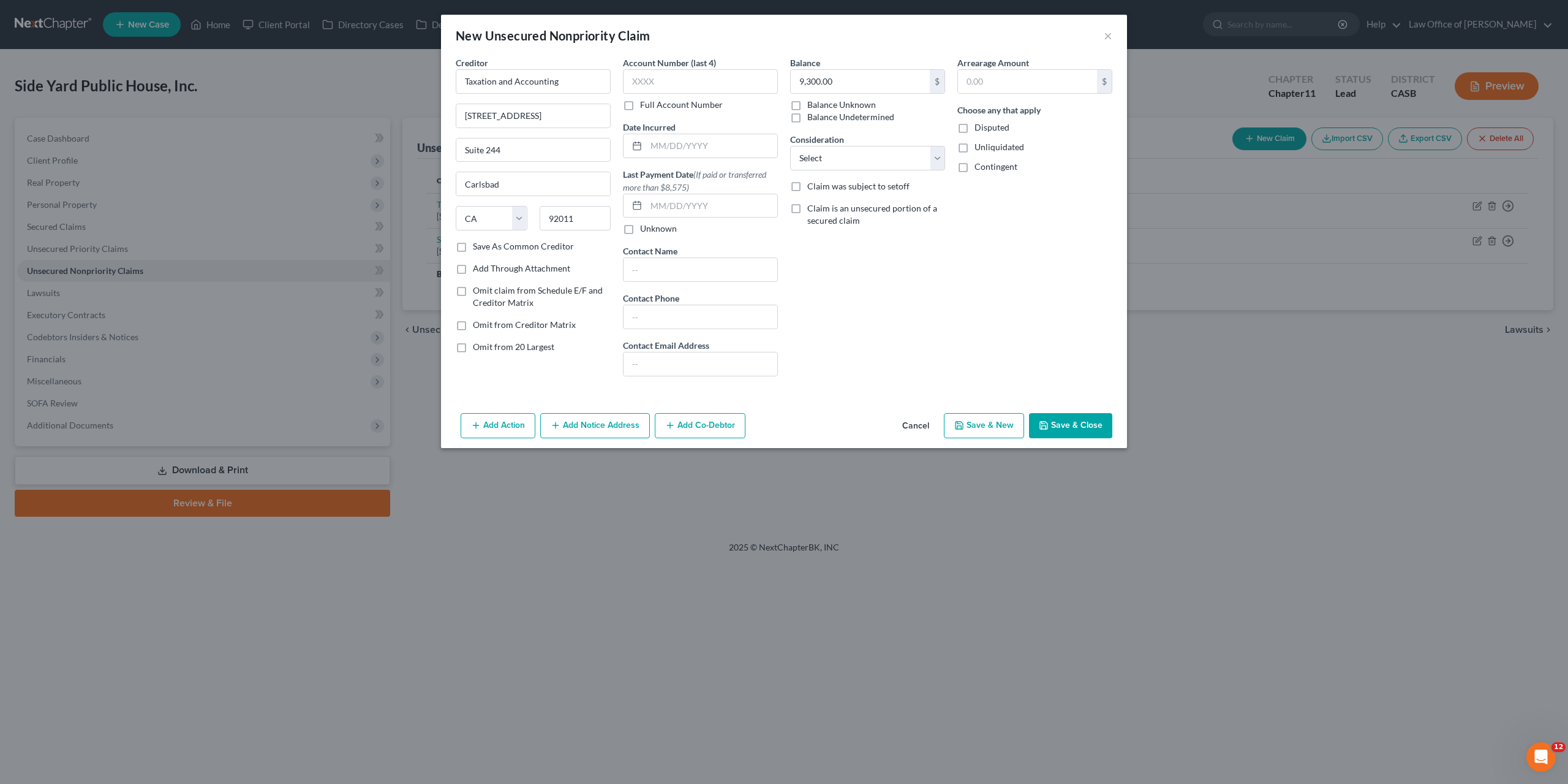
click at [880, 282] on div "Balance 9,300.00 $ Balance Unknown Balance Undetermined 9,300.00 $ Balance Unkn…" at bounding box center [868, 221] width 167 height 329
click at [666, 146] on input "text" at bounding box center [712, 145] width 131 height 23
paste input "[DATE]"
type input "[DATE]"
click at [890, 356] on div "Balance 9,300.00 $ Balance Unknown Balance Undetermined 9,300.00 $ Balance Unkn…" at bounding box center [868, 221] width 167 height 329
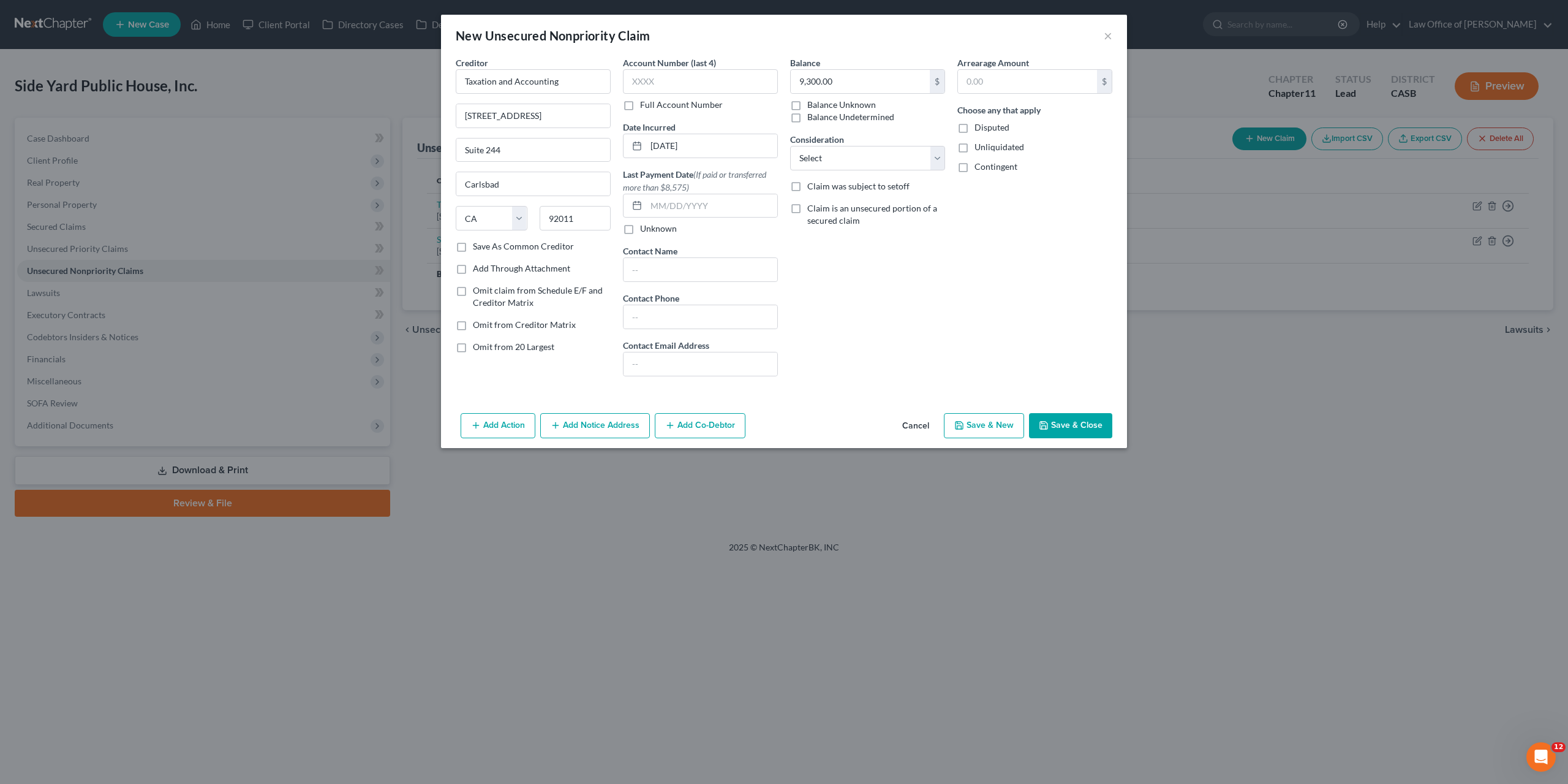
click at [1072, 420] on button "Save & Close" at bounding box center [1071, 426] width 84 height 26
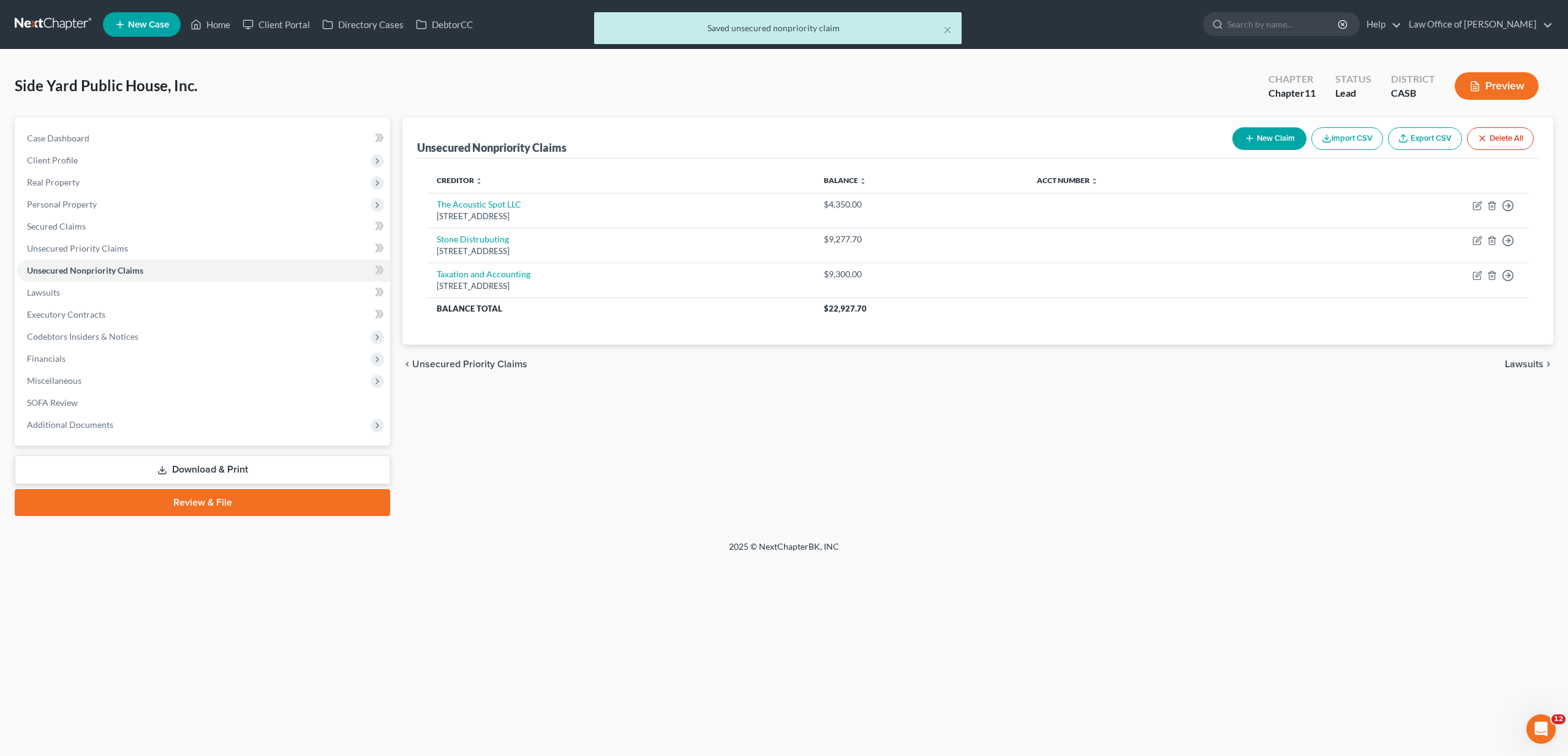
click at [1271, 158] on div "Unsecured Nonpriority Claims New Claim Import CSV Export CSV Delete All Credito…" at bounding box center [978, 231] width 1151 height 227
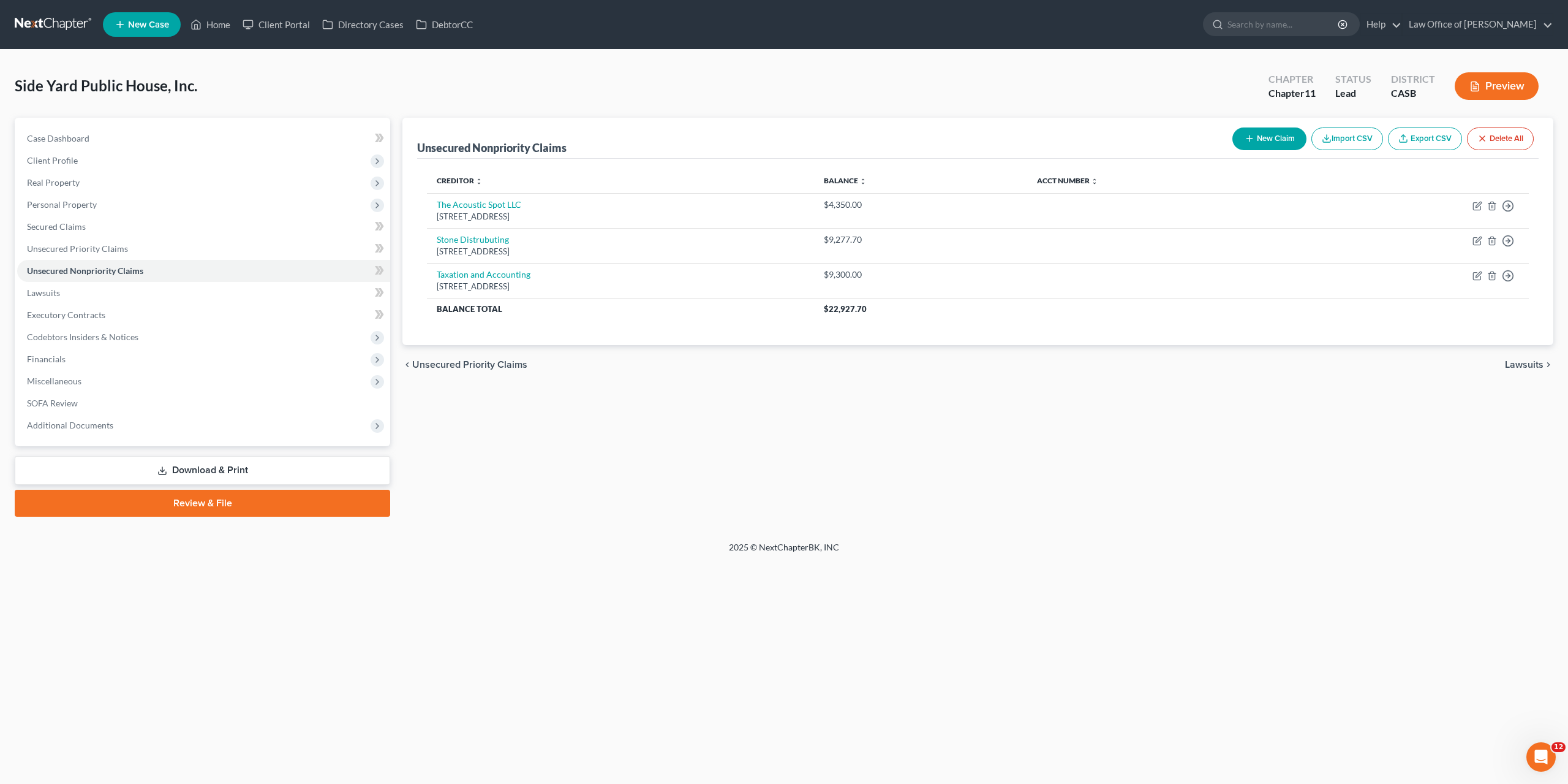
click at [1271, 135] on button "New Claim" at bounding box center [1269, 139] width 74 height 22
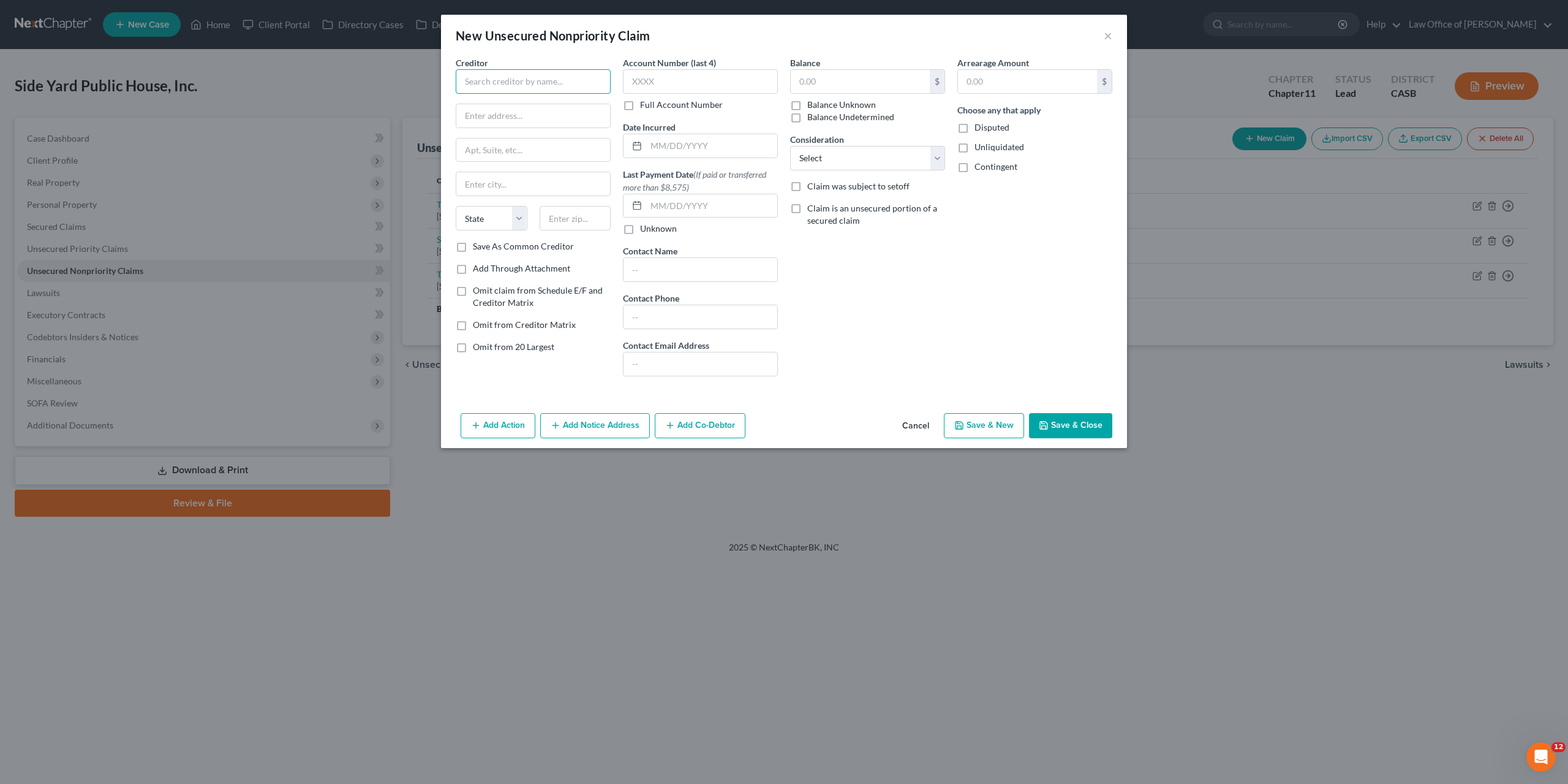
click at [557, 89] on input "text" at bounding box center [533, 81] width 155 height 25
paste input "WSFS Bank"
type input "WSFS Bank"
click at [1036, 225] on div "Arrearage Amount $ Choose any that apply Disputed Unliquidated Contingent" at bounding box center [1035, 221] width 167 height 329
click at [534, 123] on input "text" at bounding box center [533, 116] width 154 height 23
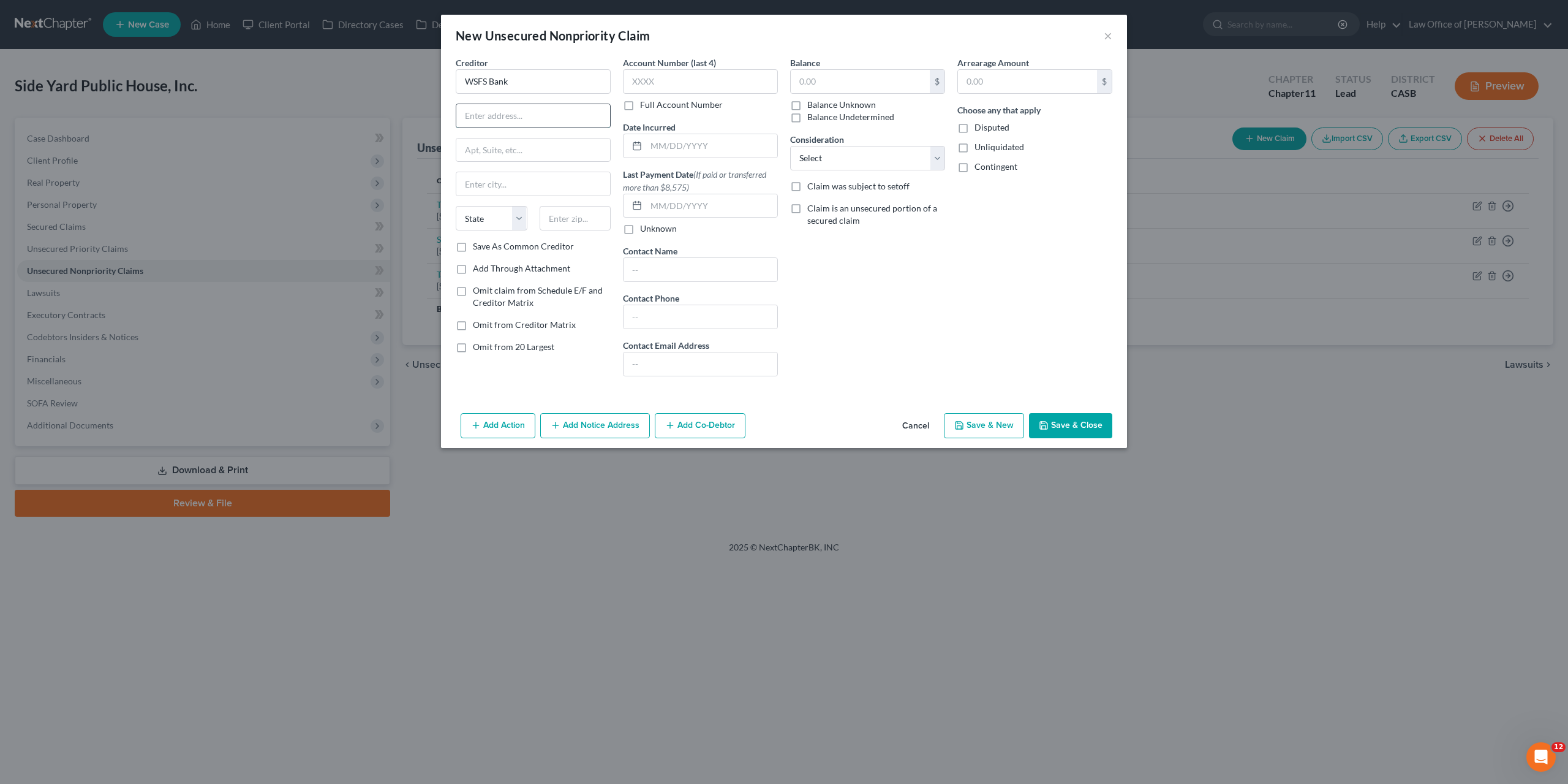
paste input "1818 Market Street"
type input "1818 Market Street"
drag, startPoint x: 928, startPoint y: 286, endPoint x: 757, endPoint y: 187, distance: 197.6
click at [928, 286] on div "Balance $ Balance Unknown Balance Undetermined $ Balance Unknown Consideration …" at bounding box center [868, 221] width 167 height 329
click at [517, 179] on input "text" at bounding box center [533, 183] width 154 height 23
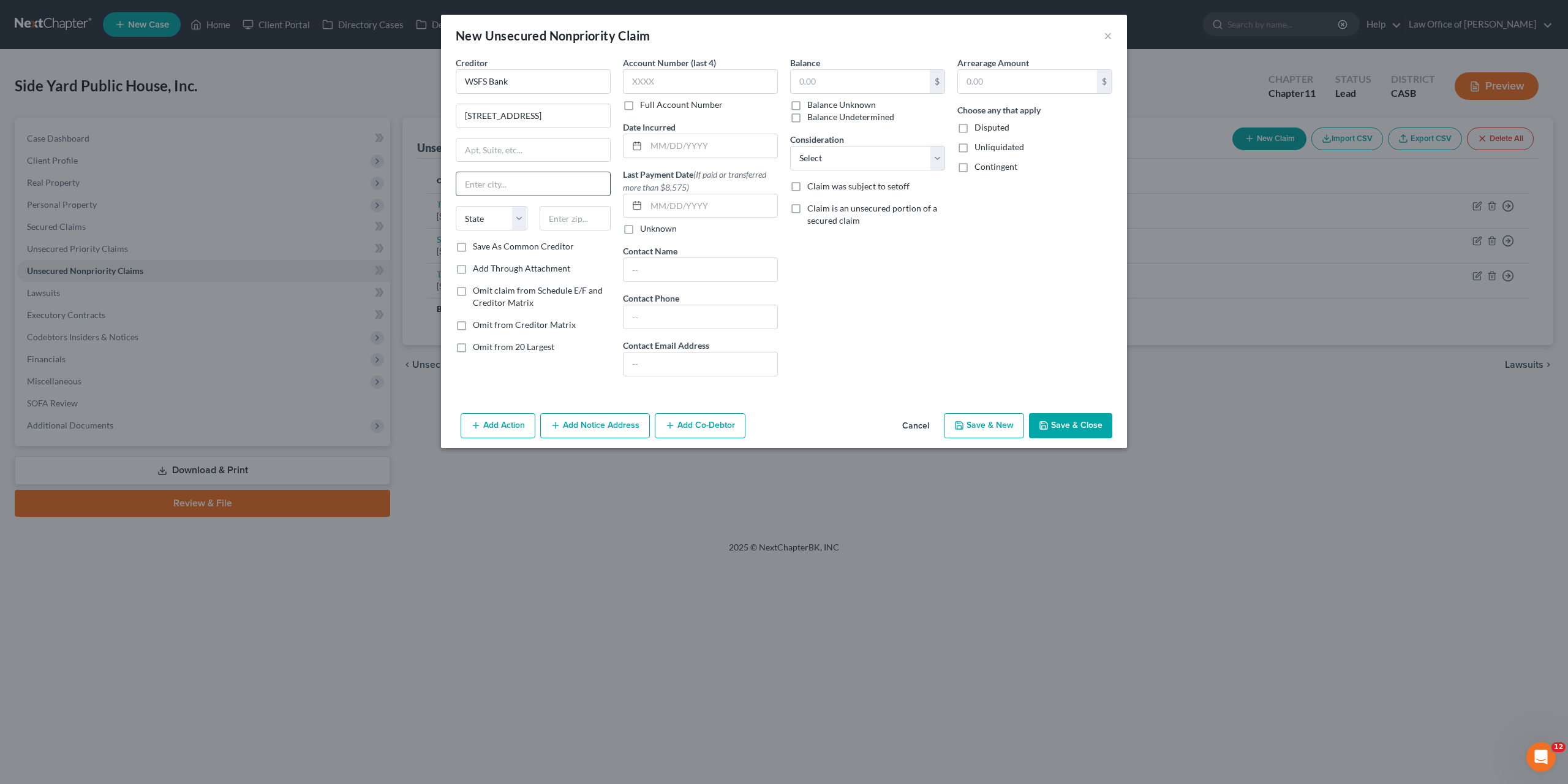
paste input "Philadelphia"
type input "Philadelphia"
click at [456, 206] on select "State AL AK AR AZ CA CO CT DE DC FL GA GU HI ID IL IN IA KS KY LA ME MD MA MI M…" at bounding box center [492, 218] width 72 height 25
select select "39"
click option "PA" at bounding box center [0, 0] width 0 height 0
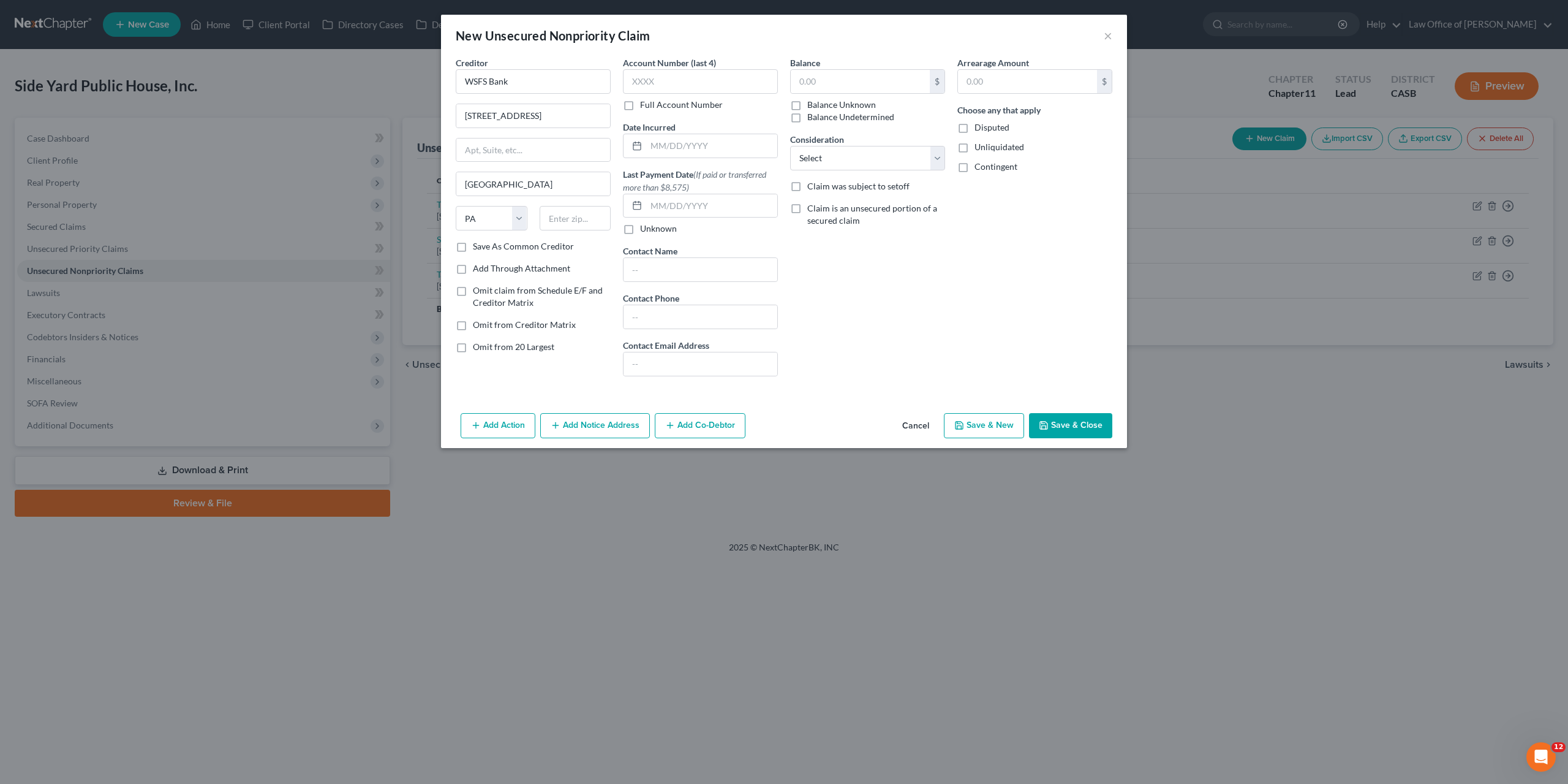
click at [939, 262] on div "Balance $ Balance Unknown Balance Undetermined $ Balance Unknown Consideration …" at bounding box center [868, 221] width 167 height 329
click at [564, 210] on input "text" at bounding box center [576, 218] width 72 height 25
paste input "19103"
type input "19103"
click at [866, 341] on div "Balance $ Balance Unknown Balance Undetermined $ Balance Unknown Consideration …" at bounding box center [868, 221] width 167 height 329
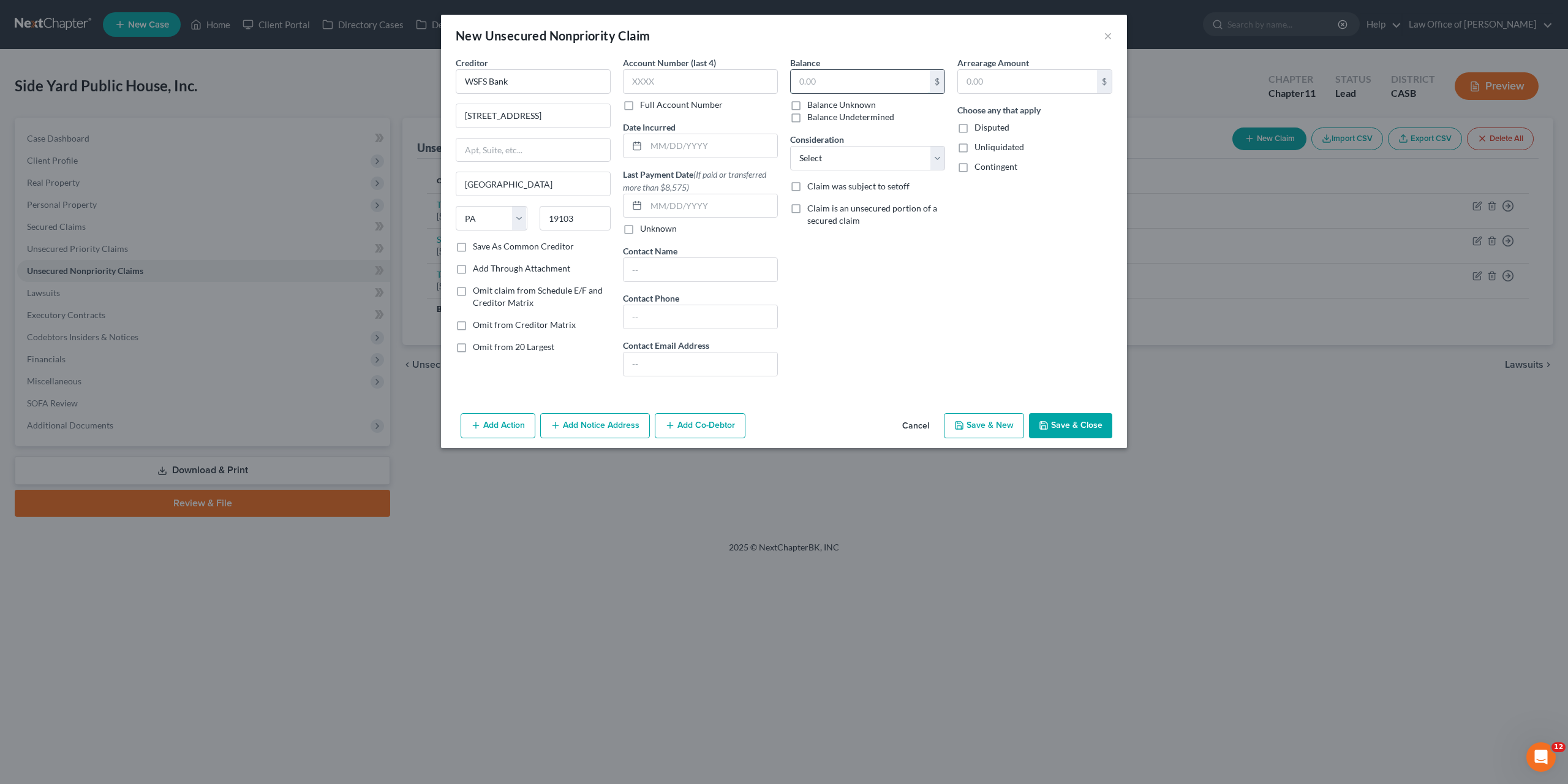
click at [814, 83] on input "text" at bounding box center [860, 81] width 139 height 23
paste input "27376.47"
type input "27,376.47"
click at [896, 318] on div "Balance 27,376.47 $ Balance Unknown Balance Undetermined 27,376.47 $ Balance Un…" at bounding box center [868, 221] width 167 height 329
click at [790, 146] on select "Select Cable / Satellite Services Collection Agency Credit Card Debt Debt Couns…" at bounding box center [867, 158] width 155 height 25
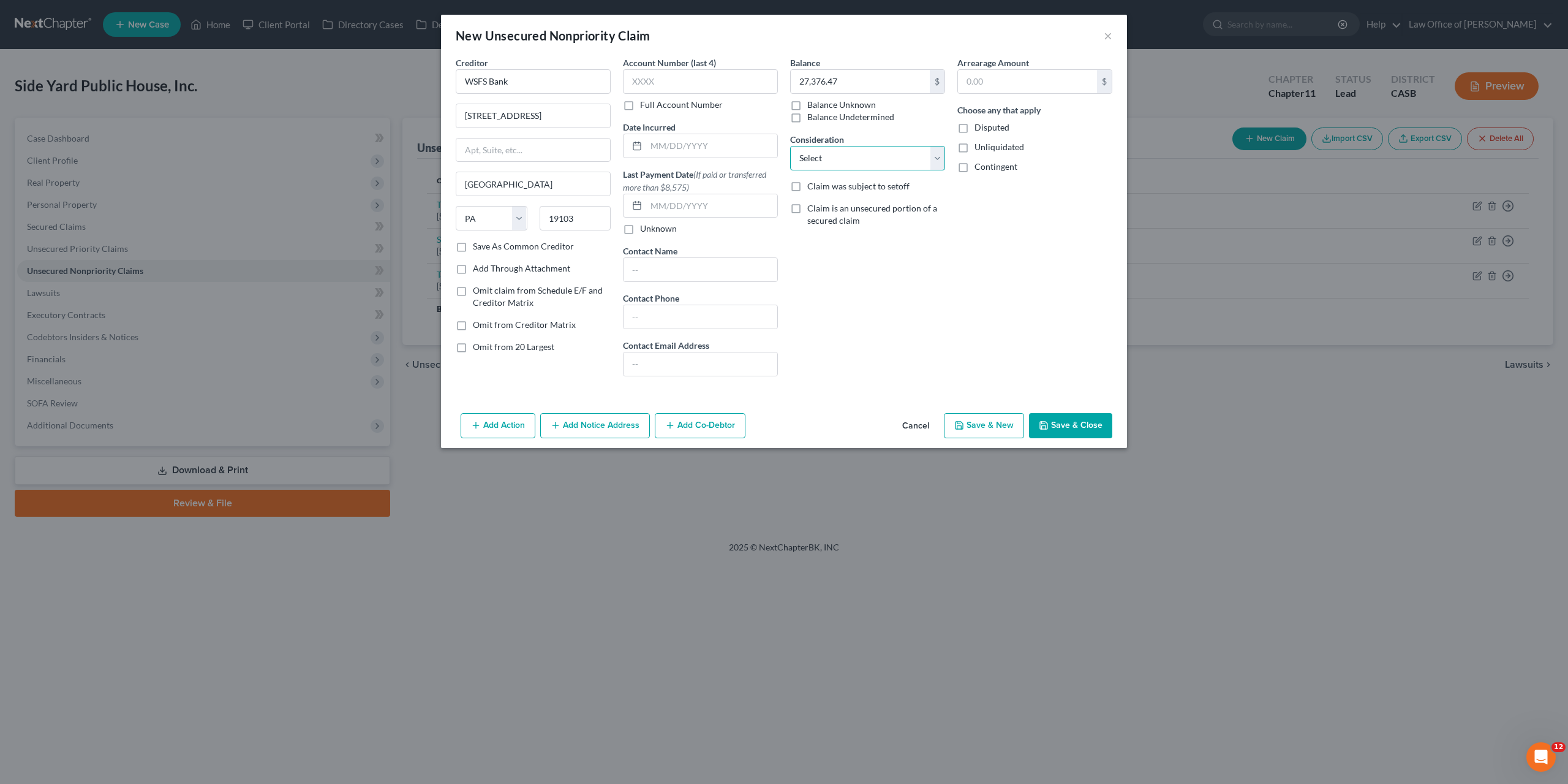
click at [837, 155] on select "Select Cable / Satellite Services Collection Agency Credit Card Debt Debt Couns…" at bounding box center [867, 158] width 155 height 25
click at [1055, 435] on button "Save & Close" at bounding box center [1071, 426] width 84 height 26
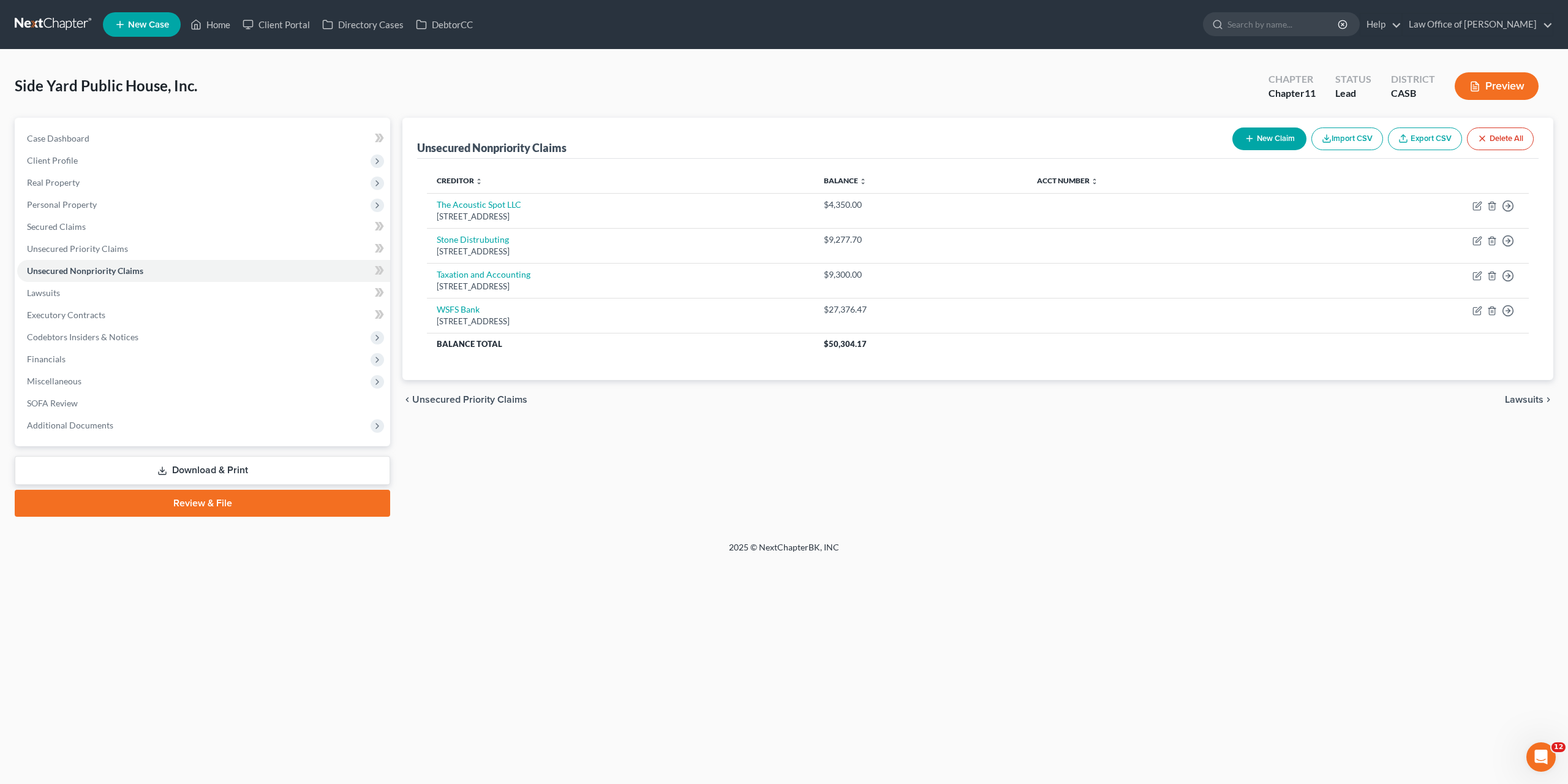
click at [1287, 490] on div "Unsecured Nonpriority Claims New Claim Import CSV Export CSV Delete All Credito…" at bounding box center [977, 317] width 1163 height 399
click at [1275, 151] on div "New Claim Import CSV Export CSV Delete All" at bounding box center [1383, 139] width 311 height 33
click at [1271, 142] on button "New Claim" at bounding box center [1269, 139] width 74 height 22
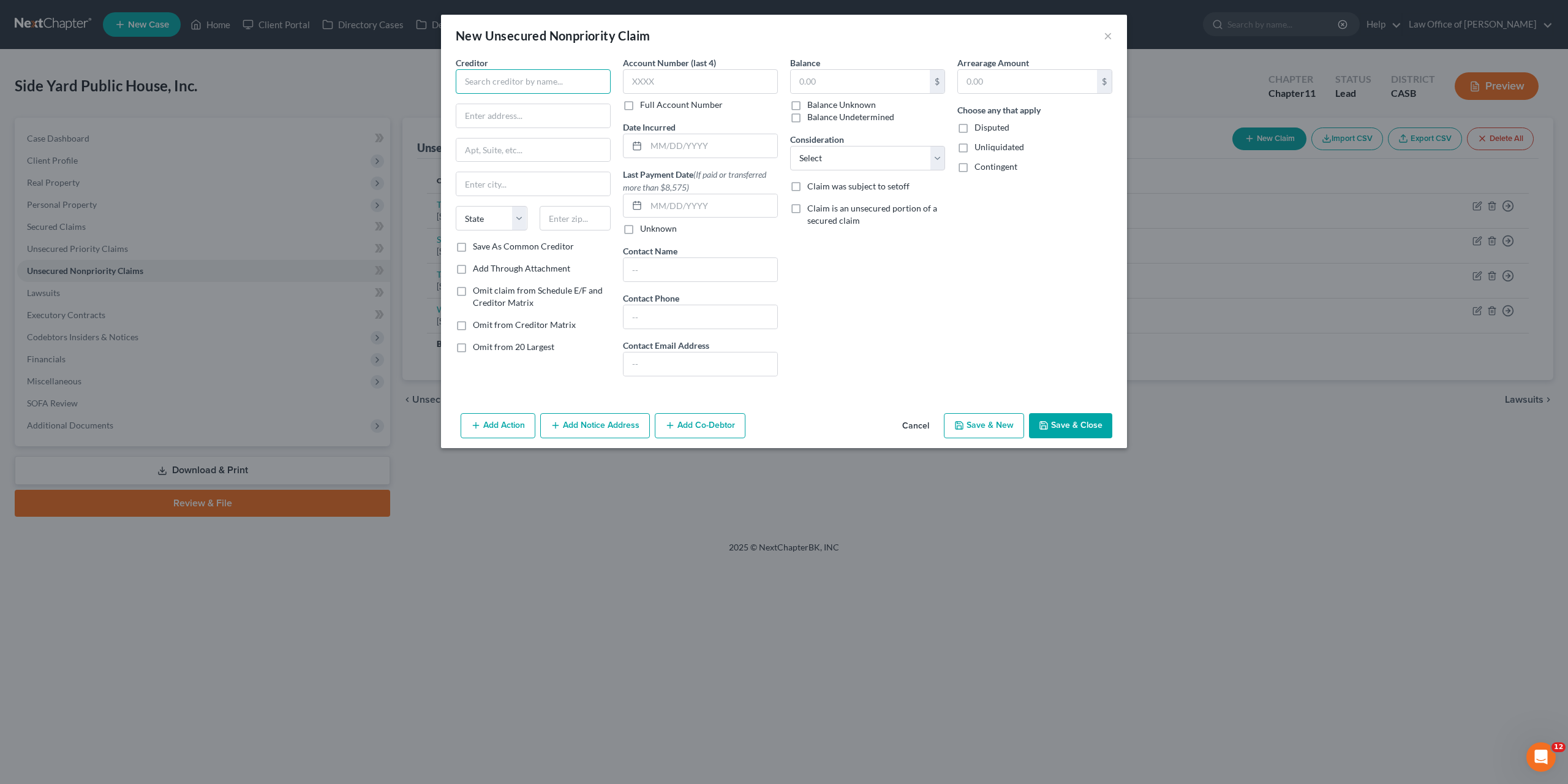
click at [528, 80] on input "text" at bounding box center [533, 81] width 155 height 25
paste input "Shamrock Foods"
type input "Shamrock Foods"
click at [532, 113] on input "text" at bounding box center [533, 116] width 154 height 23
paste input "3900 E Camelback Rd Ste 300"
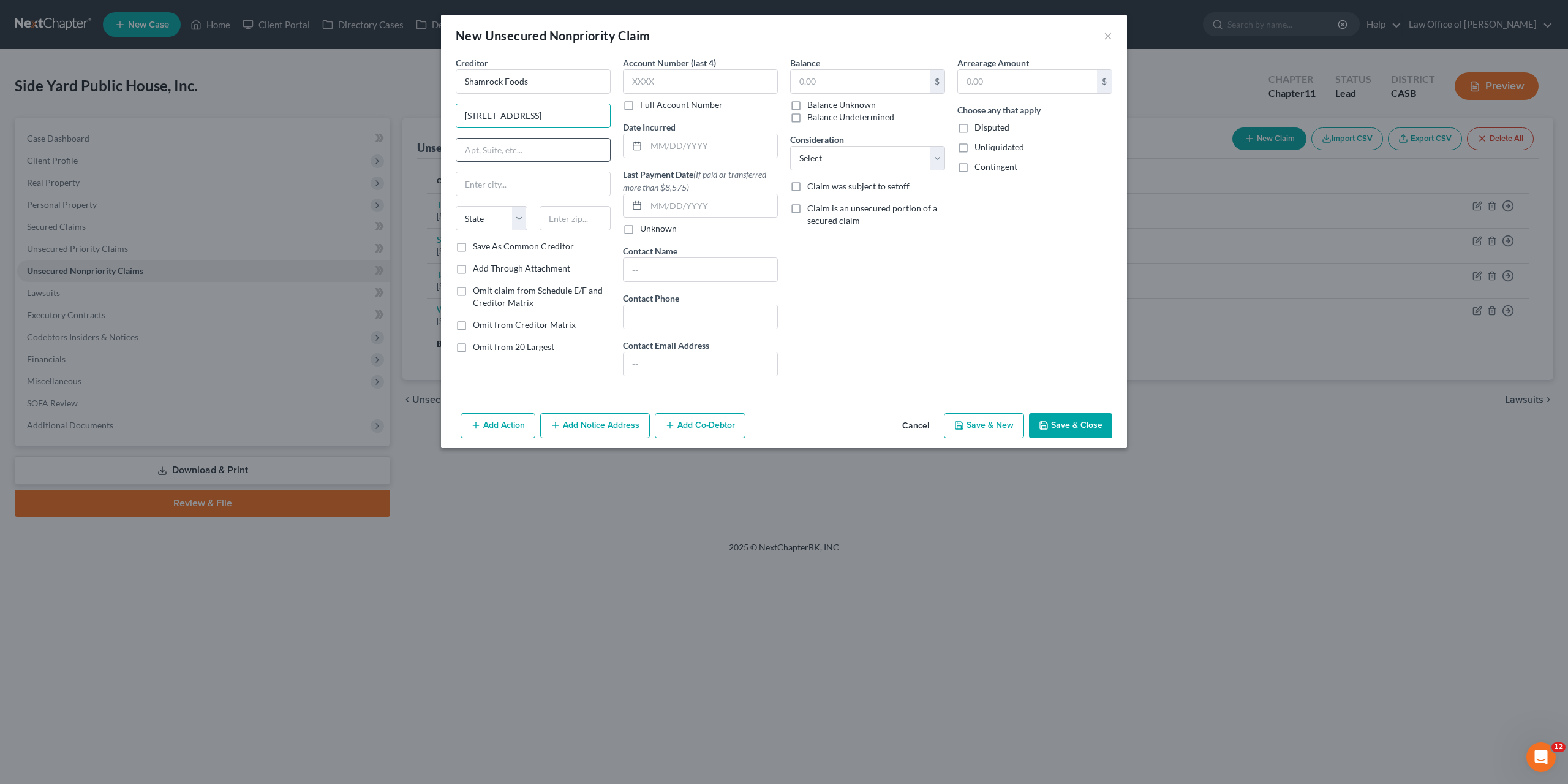
type input "3900 E Camelback Rd Ste 300"
click at [489, 184] on input "text" at bounding box center [533, 183] width 154 height 23
paste input "Phoenix, AZ 85018"
type input "Phoenix, AZ 85018"
click at [456, 206] on select "State [US_STATE] AK AR AZ CA CO CT DE DC [GEOGRAPHIC_DATA] [GEOGRAPHIC_DATA] GU…" at bounding box center [492, 218] width 72 height 25
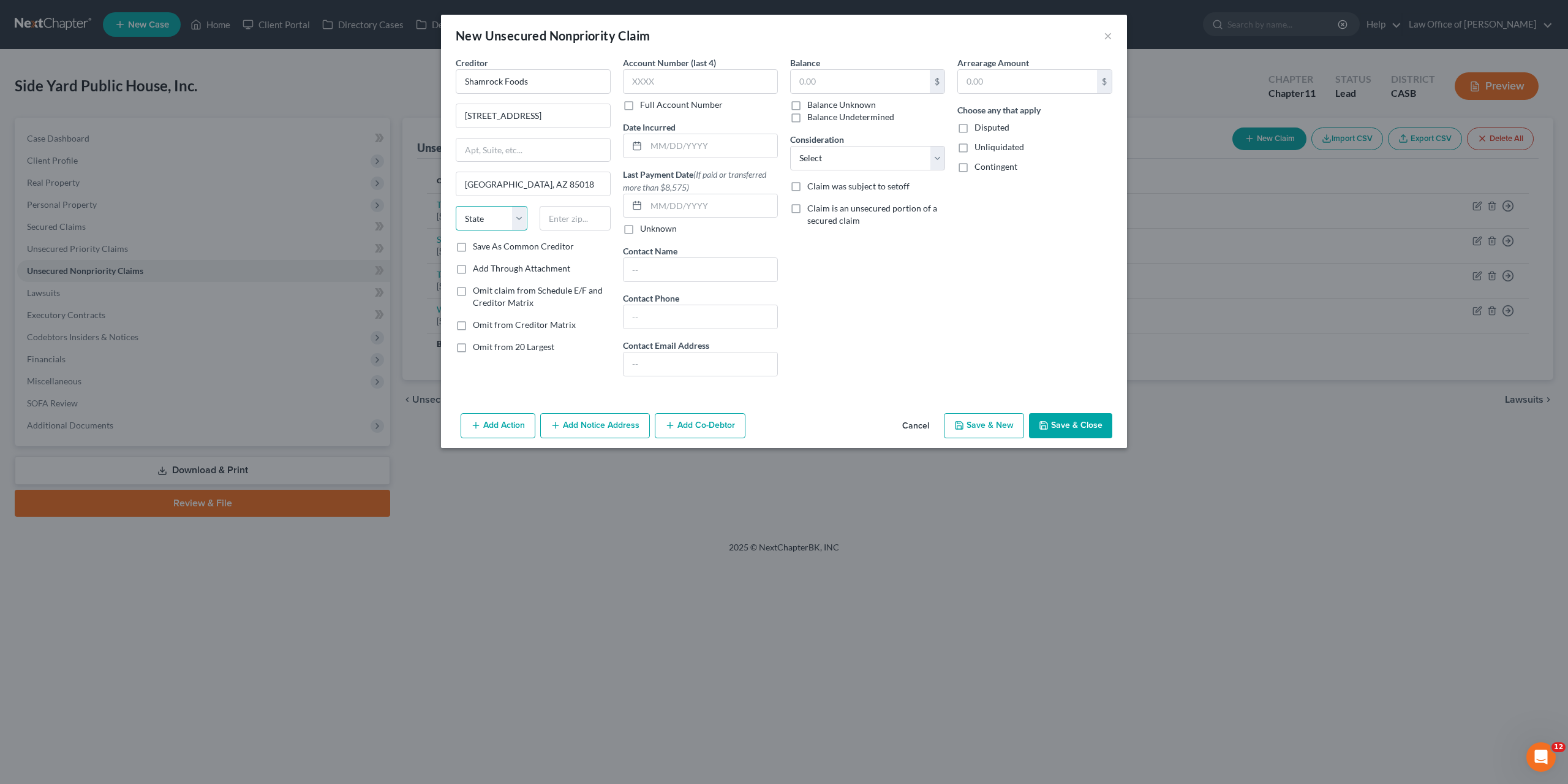
select select "3"
click option "AZ" at bounding box center [0, 0] width 0 height 0
click at [580, 215] on input "text" at bounding box center [576, 218] width 72 height 25
paste input "Phoenix, AZ 85018"
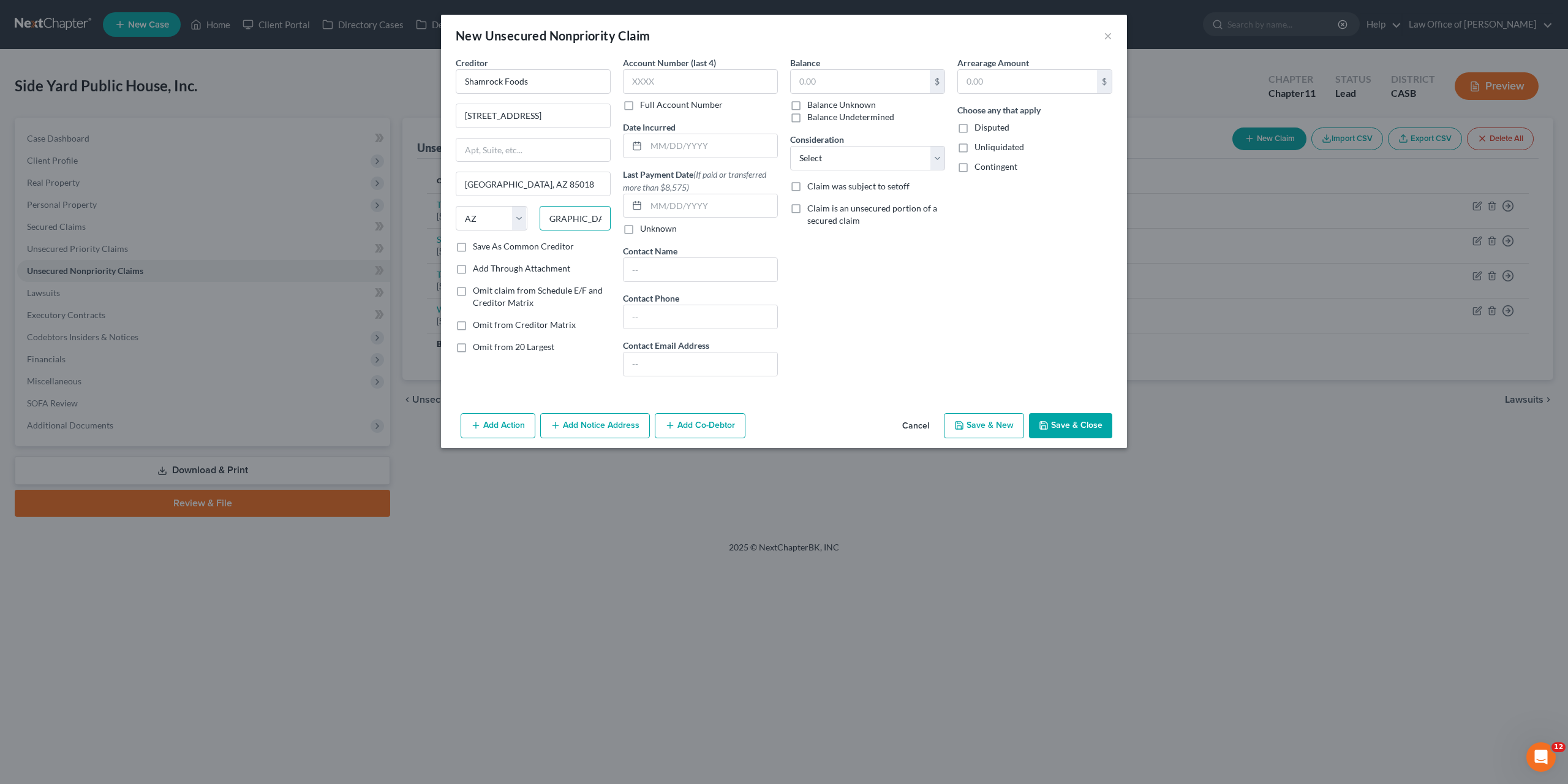
click at [575, 213] on input "Phoenix, AZ 85018" at bounding box center [576, 218] width 72 height 25
type input "85018"
drag, startPoint x: 496, startPoint y: 183, endPoint x: 578, endPoint y: 189, distance: 82.2
click at [578, 189] on input "Phoenix, AZ 85018" at bounding box center [533, 183] width 154 height 23
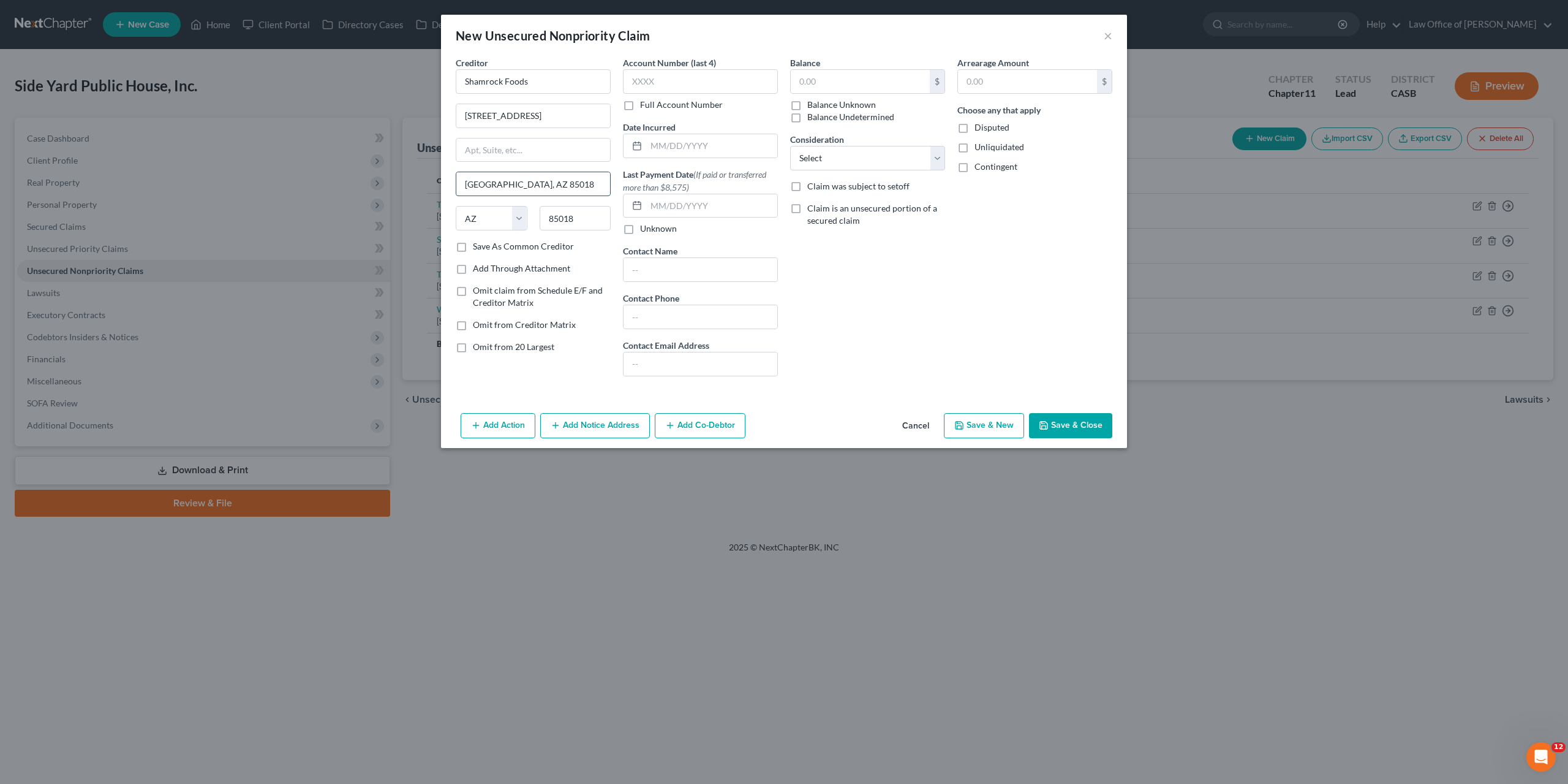
type input "Phoenix"
click at [508, 139] on input "text" at bounding box center [533, 150] width 154 height 23
type input "Suite 300"
drag, startPoint x: 547, startPoint y: 116, endPoint x: 596, endPoint y: 115, distance: 49.0
click at [596, 115] on input "3900 E Camelback Rd Ste 300" at bounding box center [533, 116] width 154 height 23
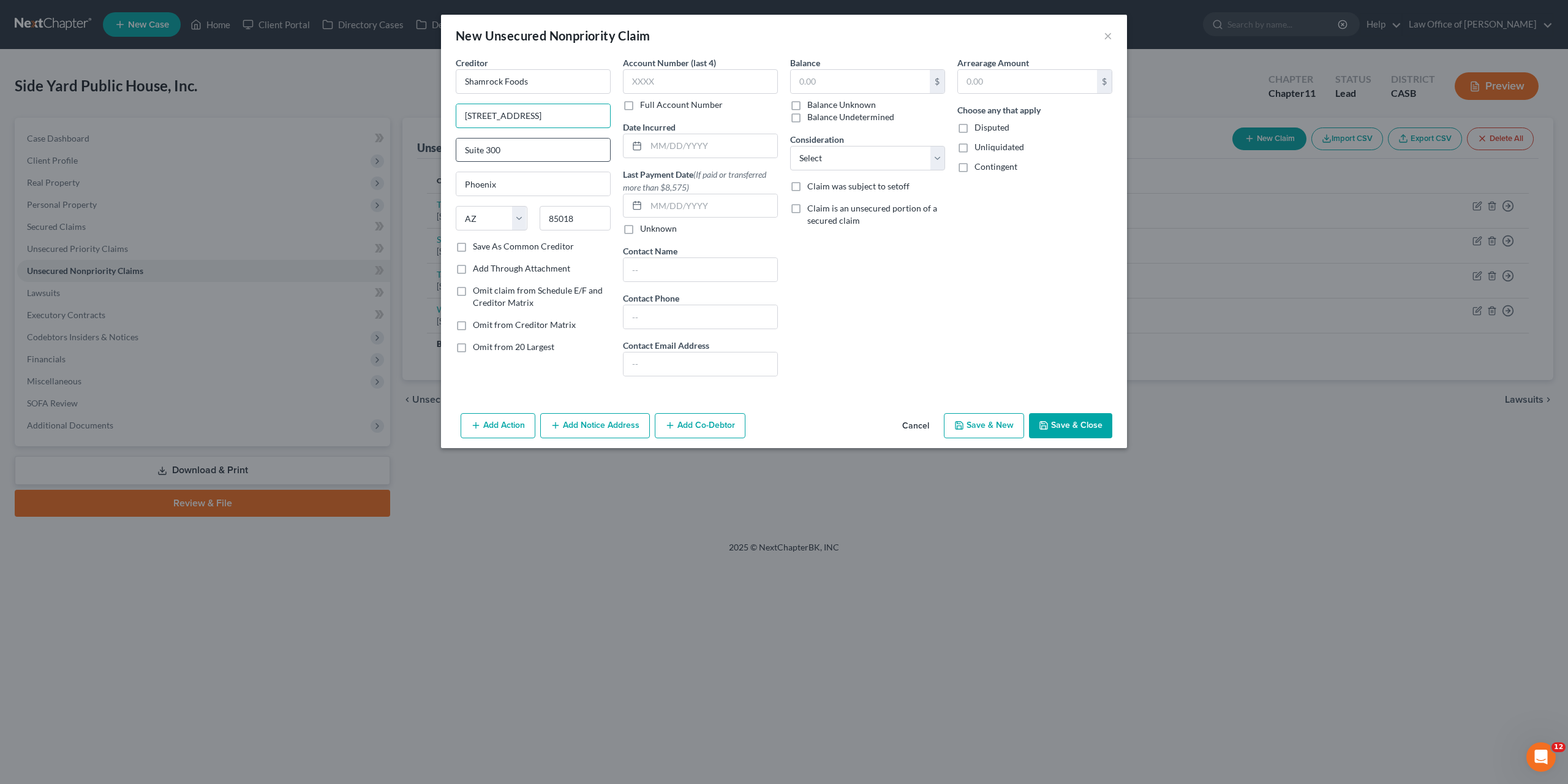
type input "3900 E Camelback Rd"
click at [474, 152] on input "Suite 300" at bounding box center [533, 150] width 154 height 23
type input "Ste 300"
click at [909, 274] on div "Balance $ Balance Unknown Balance Undetermined $ Balance Unknown Consideration …" at bounding box center [868, 221] width 167 height 329
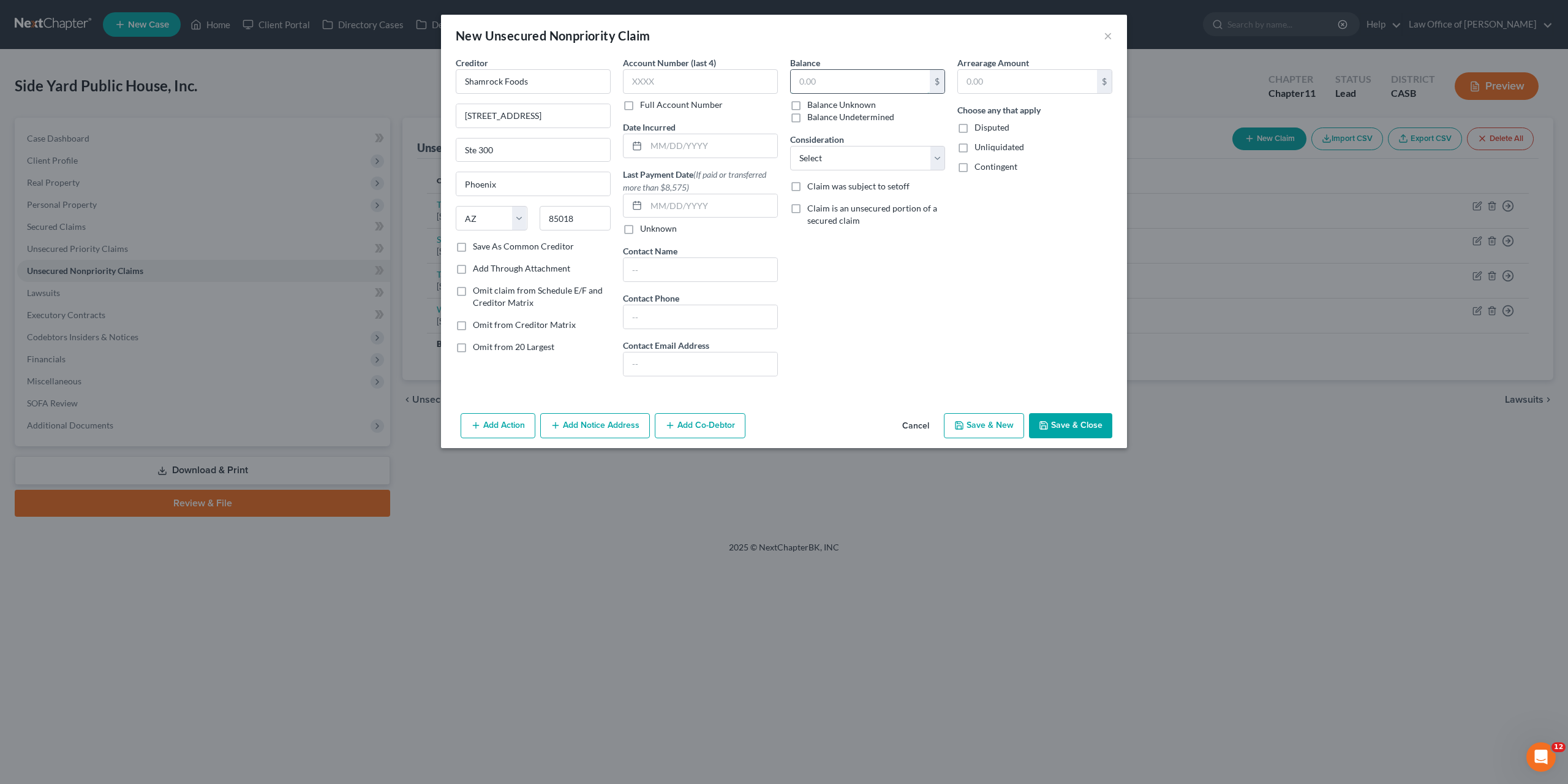
click at [856, 81] on input "text" at bounding box center [860, 81] width 139 height 23
paste input "16637.49"
type input "16,637.49"
click at [790, 146] on select "Select Cable / Satellite Services Collection Agency Credit Card Debt Debt Couns…" at bounding box center [867, 158] width 155 height 25
select select "15"
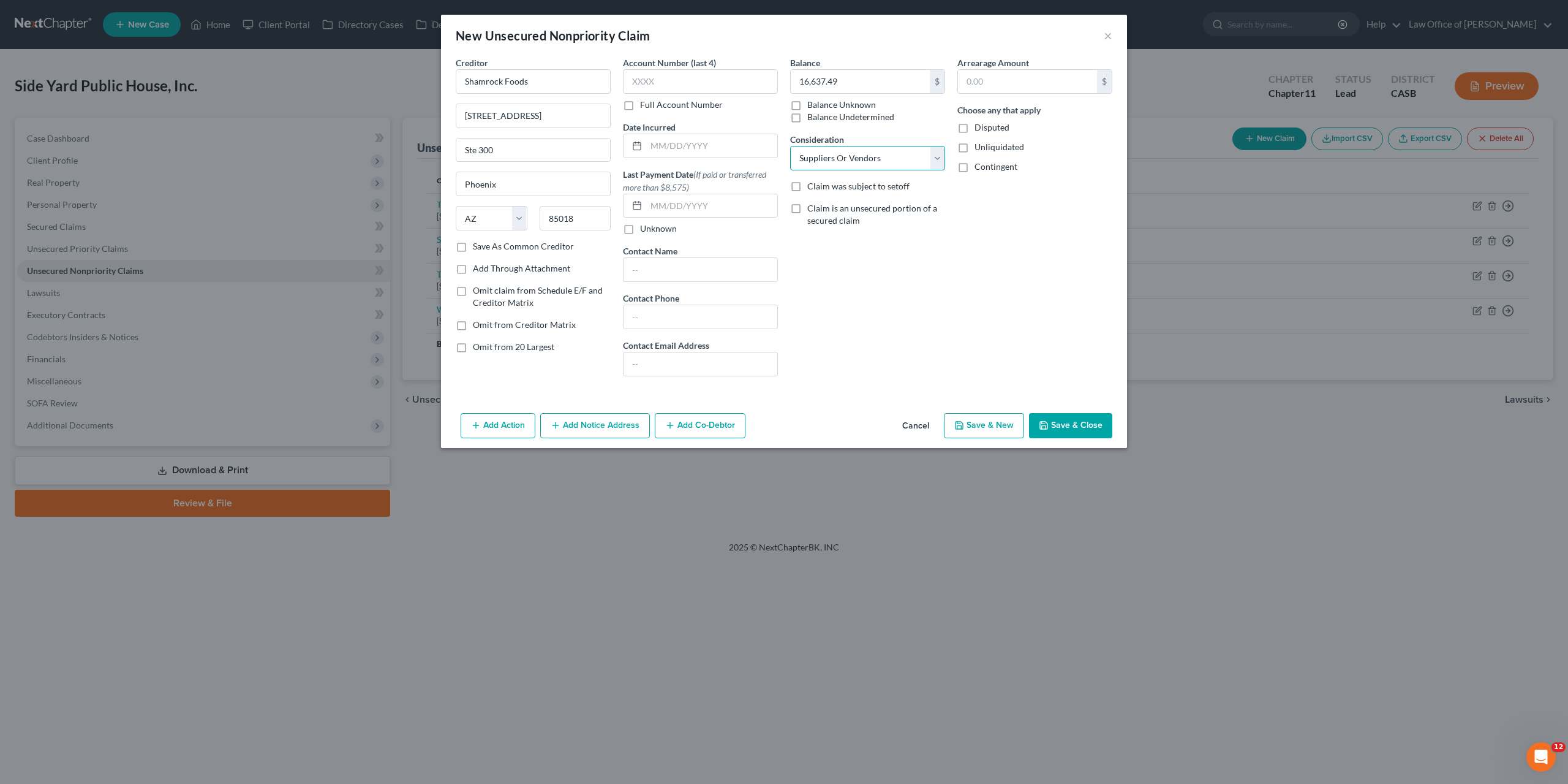
click option "Suppliers Or Vendors" at bounding box center [0, 0] width 0 height 0
click at [862, 335] on div "Balance 16,637.49 $ Balance Unknown Balance Undetermined 16,637.49 $ Balance Un…" at bounding box center [868, 221] width 167 height 329
click at [819, 294] on div "Balance 16,637.49 $ Balance Unknown Balance Undetermined 16,637.49 $ Balance Un…" at bounding box center [868, 221] width 167 height 329
click at [702, 86] on input "text" at bounding box center [701, 81] width 155 height 25
paste input "2056"
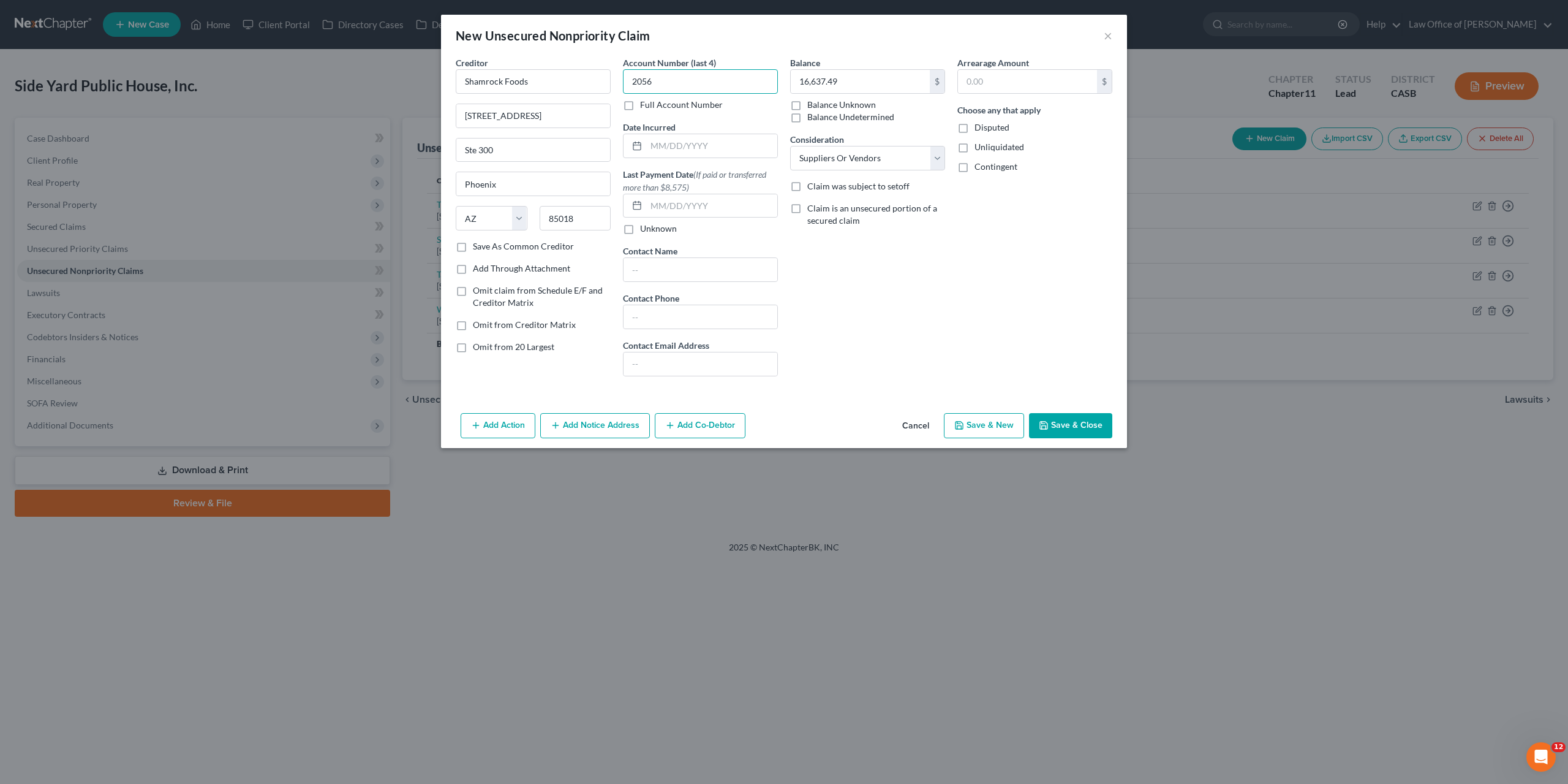
type input "2056"
click at [1067, 425] on button "Save & Close" at bounding box center [1071, 426] width 84 height 26
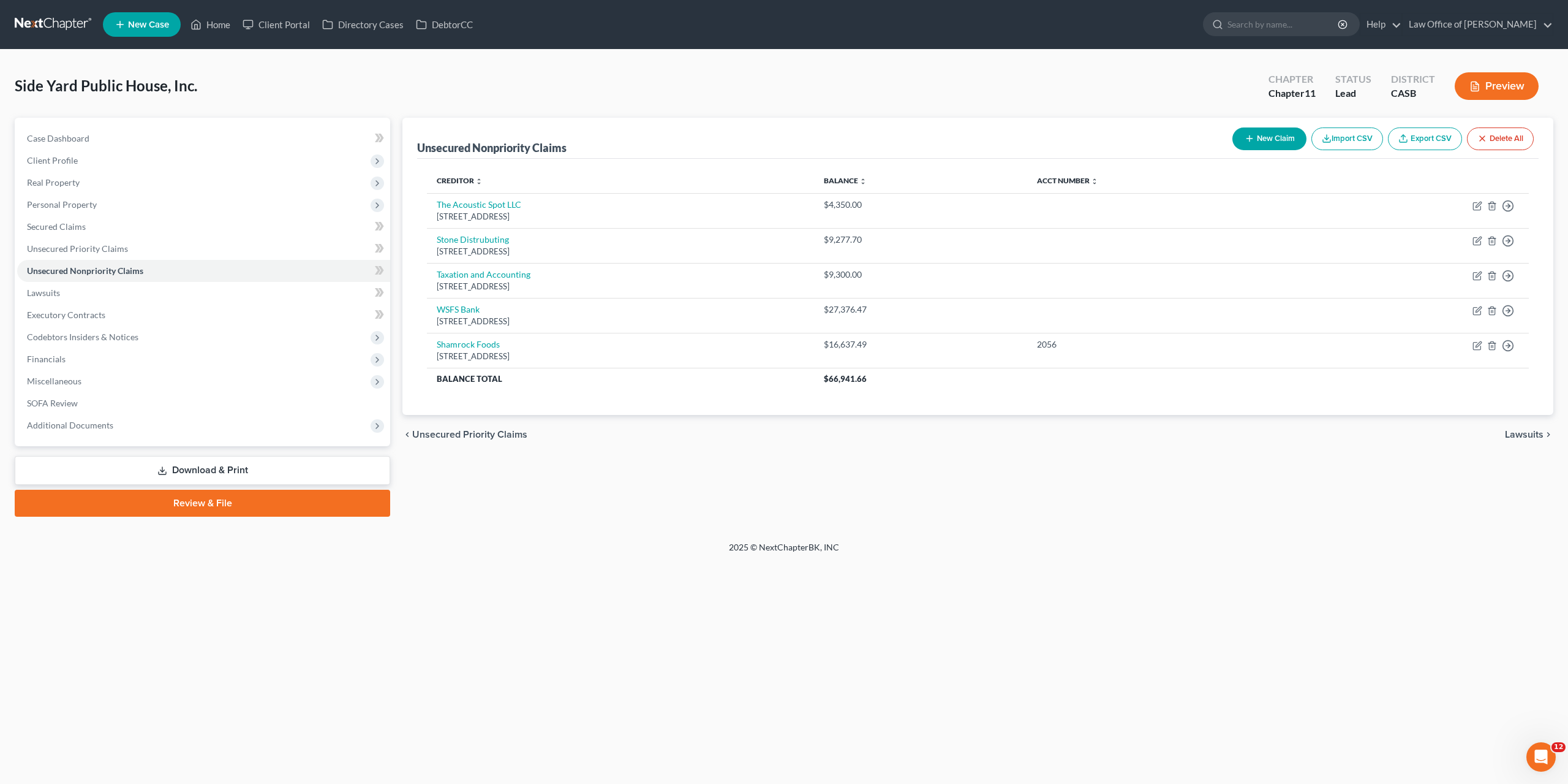
click at [922, 100] on div "Side Yard Public House, Inc. Upgraded Chapter Chapter 11 Status Lead District C…" at bounding box center [784, 91] width 1539 height 53
click at [54, 339] on span "Codebtors Insiders & Notices" at bounding box center [83, 337] width 112 height 10
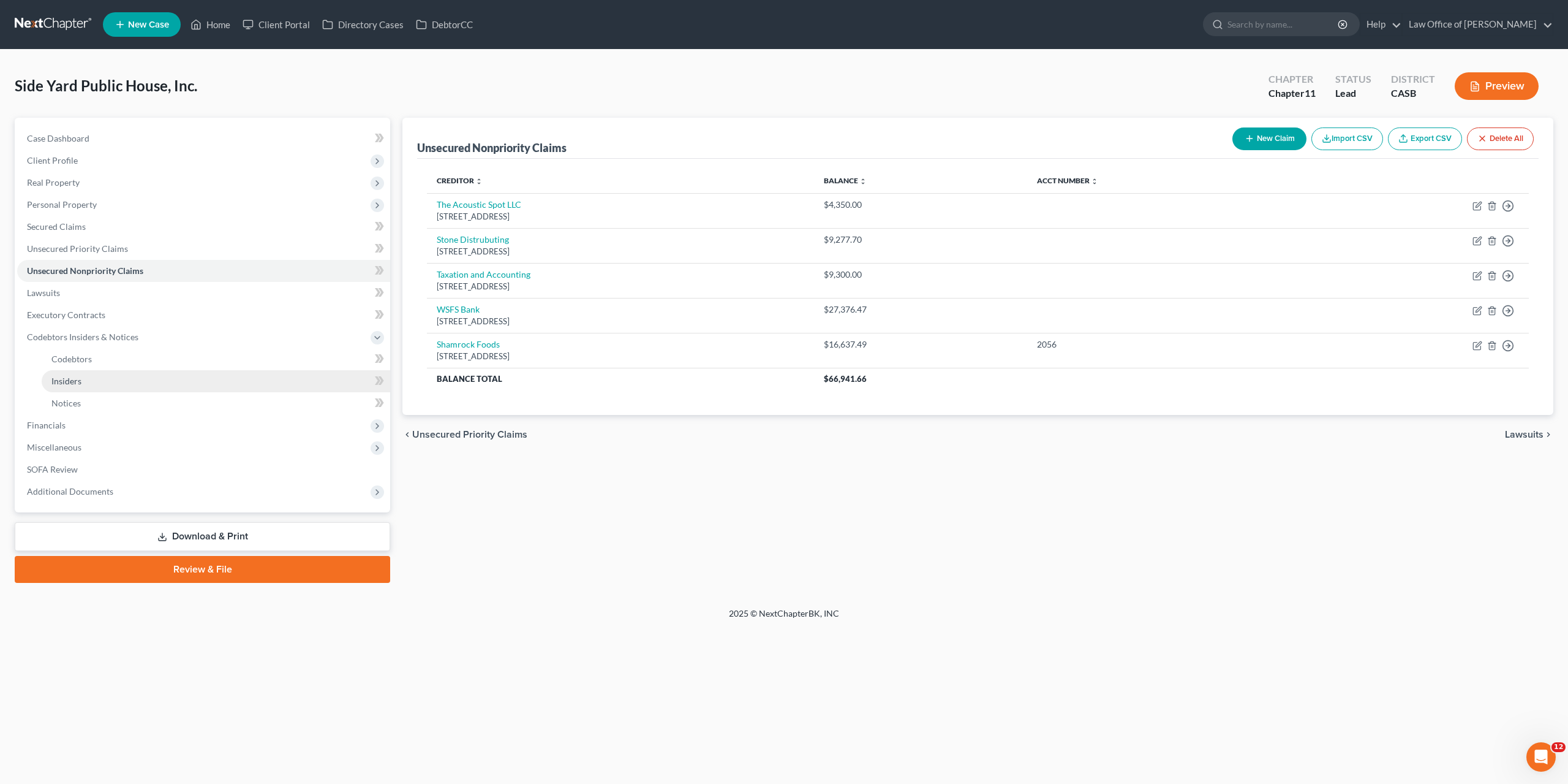
click at [62, 377] on span "Insiders" at bounding box center [67, 380] width 30 height 10
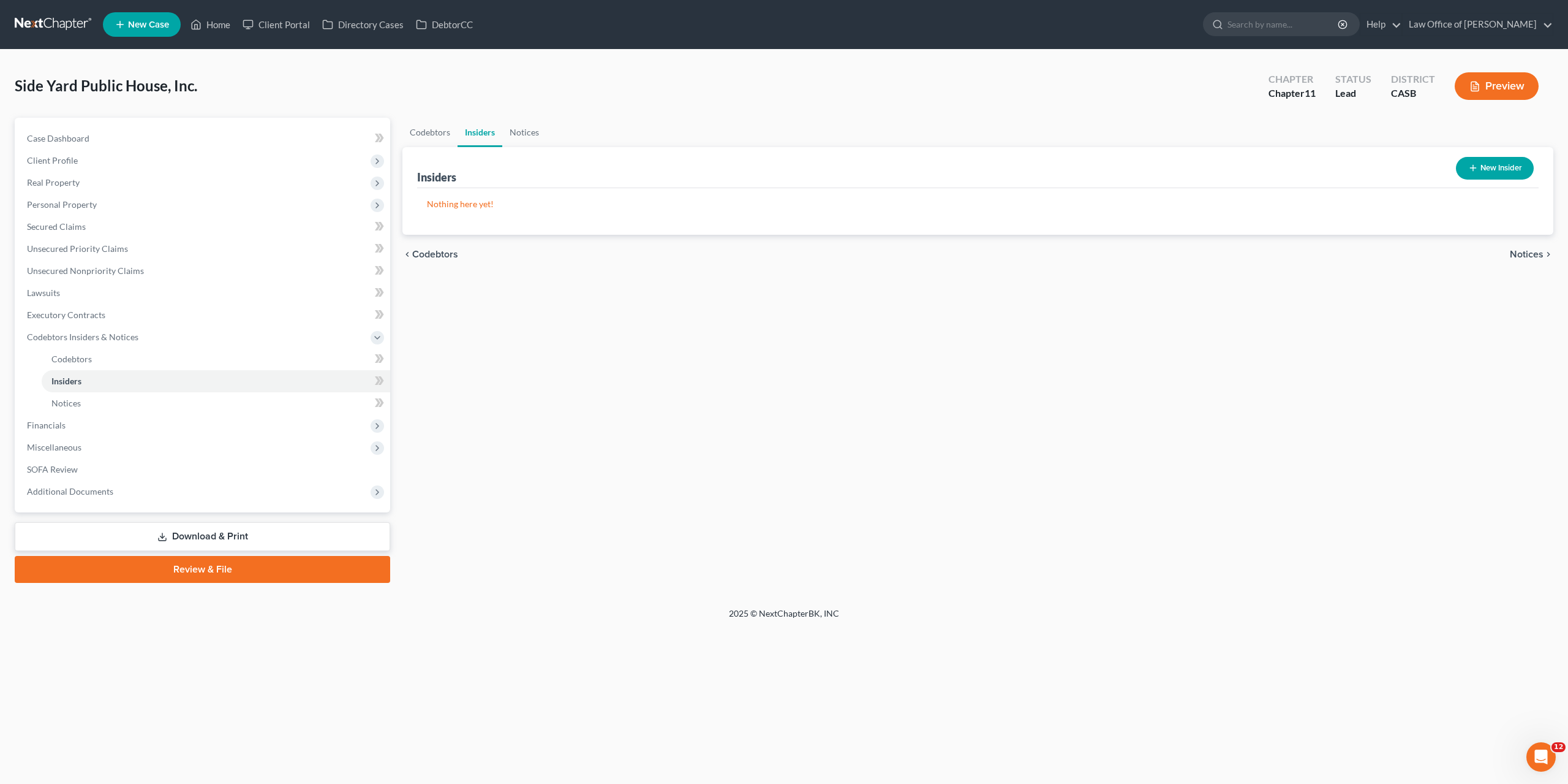
click at [1476, 172] on icon "button" at bounding box center [1473, 167] width 10 height 10
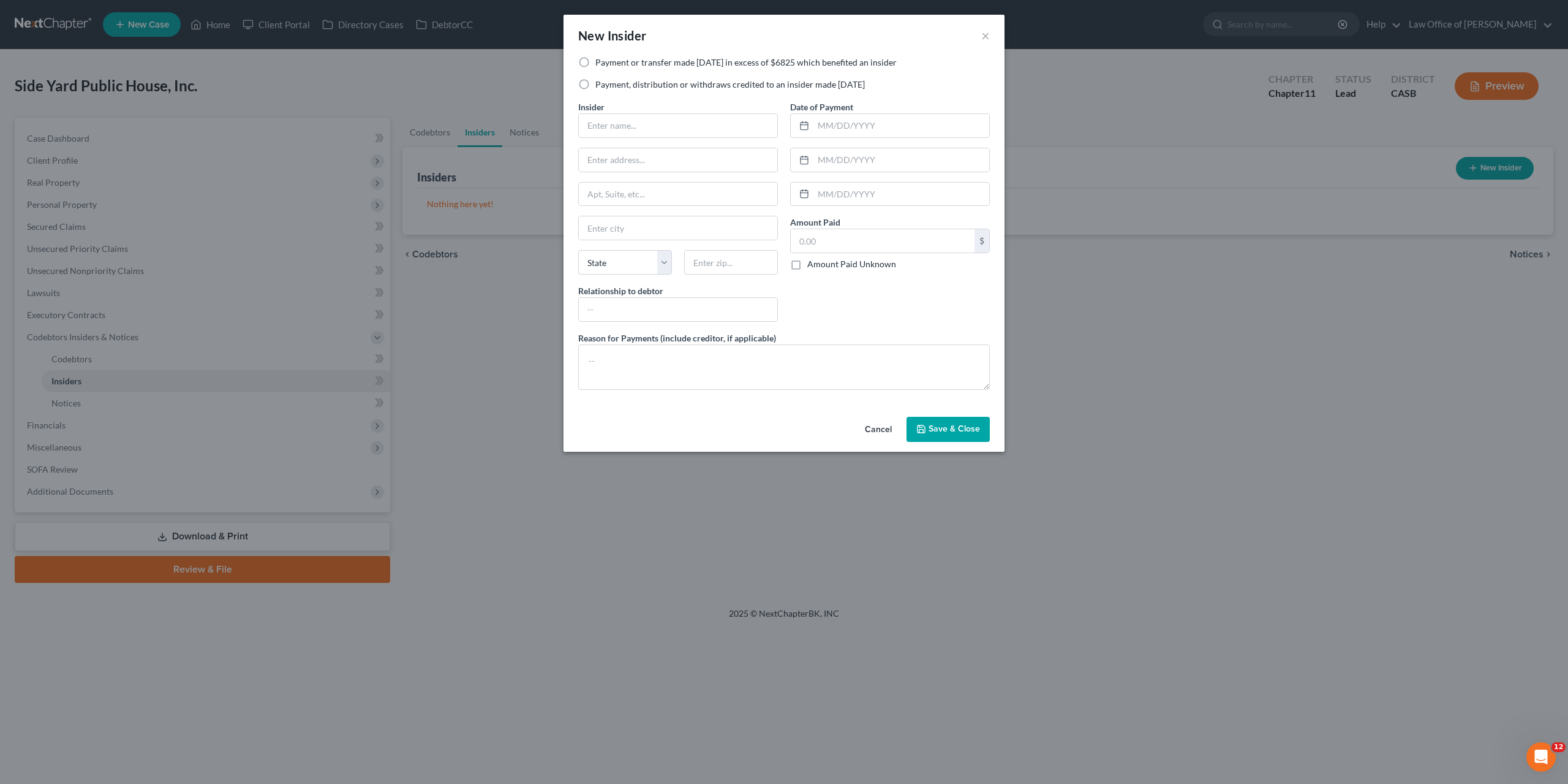
click at [594, 81] on div "Payment, distribution or withdraws credited to an insider made within 1 year" at bounding box center [784, 84] width 411 height 12
click at [606, 64] on label "Payment or transfer made within 1 year in excess of $6825 which benefited an in…" at bounding box center [746, 62] width 301 height 12
click at [606, 64] on input "Payment or transfer made within 1 year in excess of $6825 which benefited an in…" at bounding box center [604, 61] width 8 height 8
radio input "true"
click at [628, 110] on div "Insider *" at bounding box center [678, 119] width 200 height 37
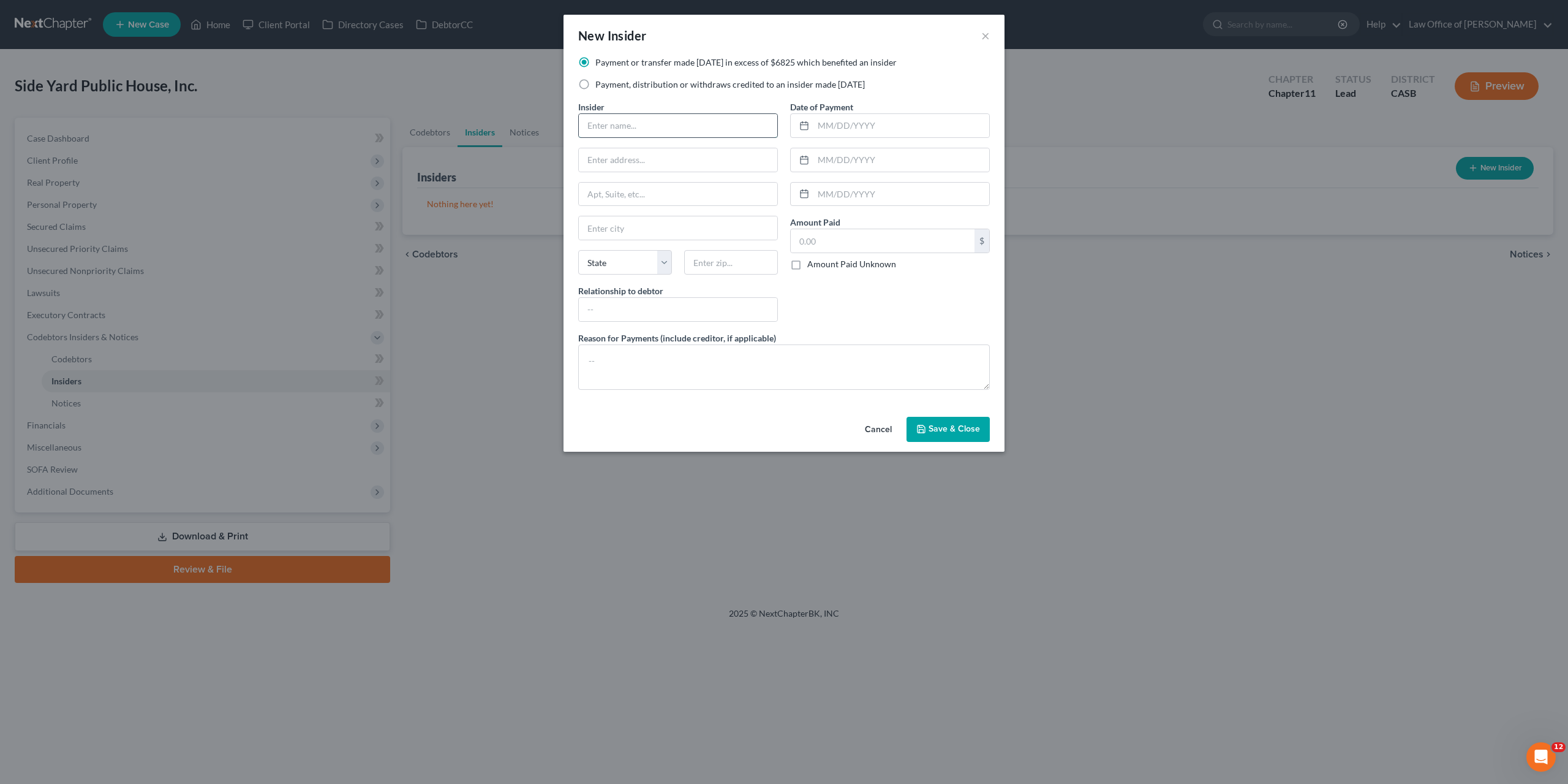
click at [632, 126] on input "text" at bounding box center [678, 125] width 198 height 23
type input "[PERSON_NAME]"
click at [967, 426] on span "Save & Close" at bounding box center [954, 429] width 52 height 10
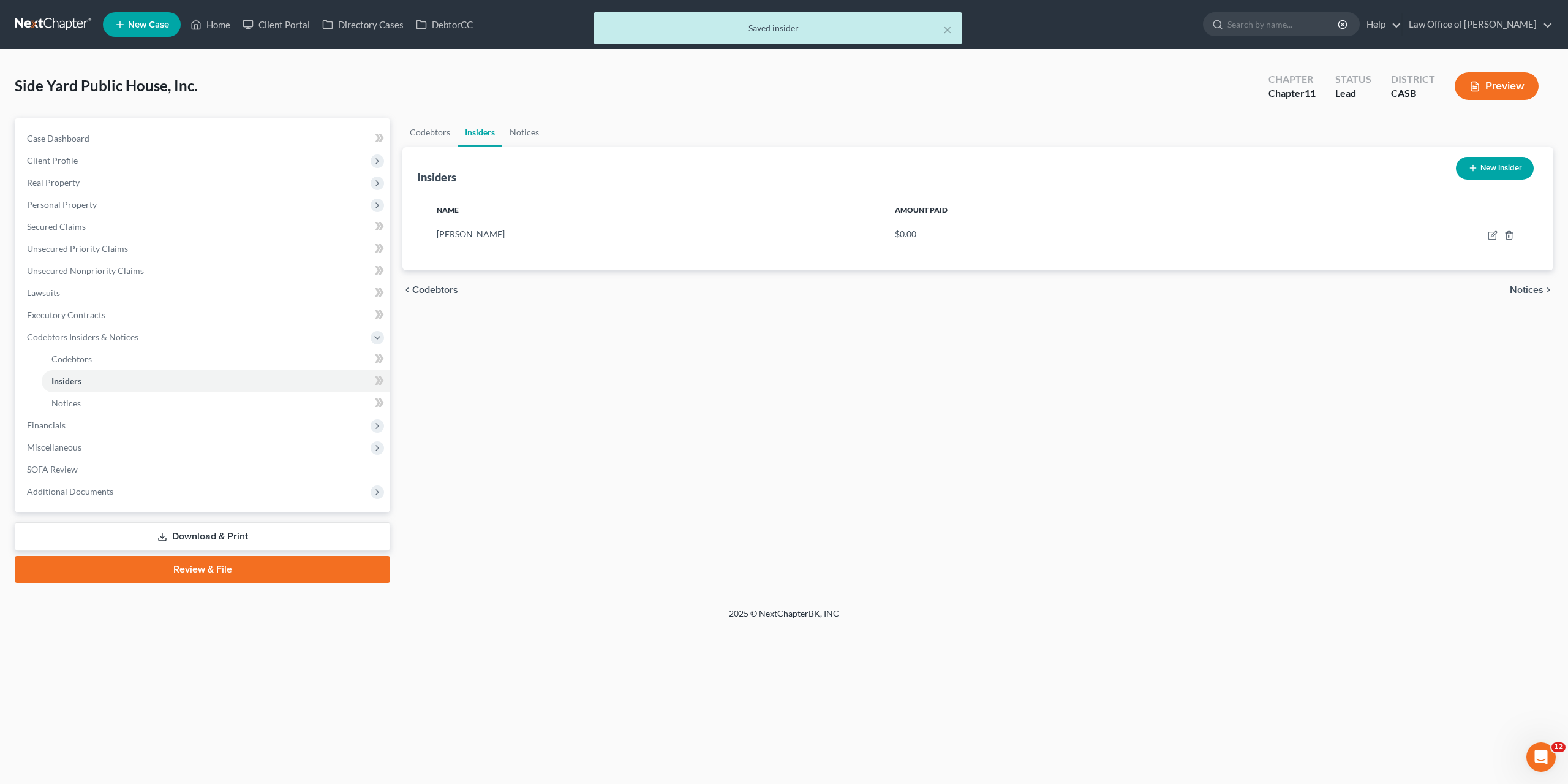
click at [1480, 171] on button "New Insider" at bounding box center [1495, 168] width 78 height 22
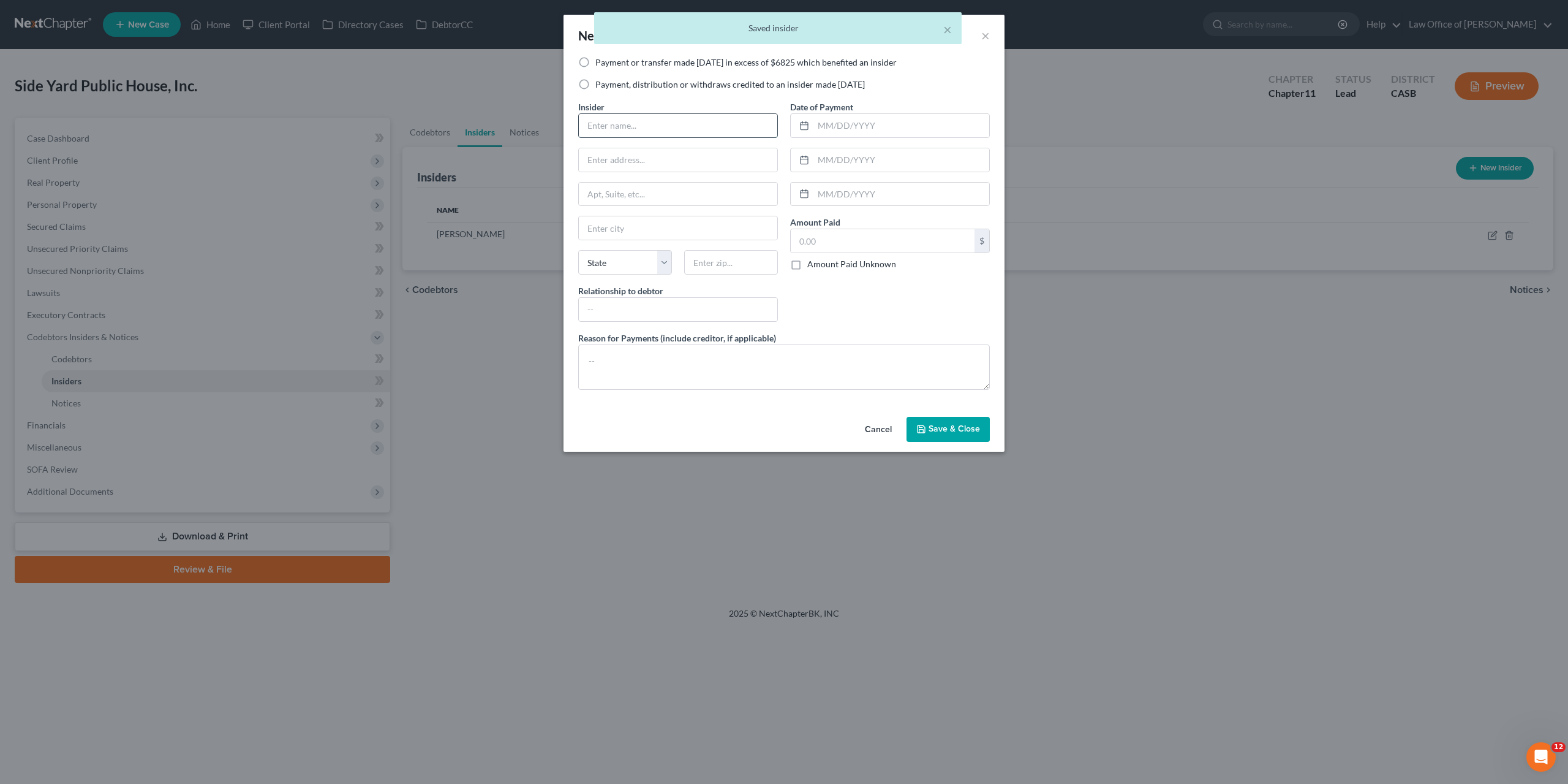
click at [681, 117] on input "text" at bounding box center [678, 125] width 198 height 23
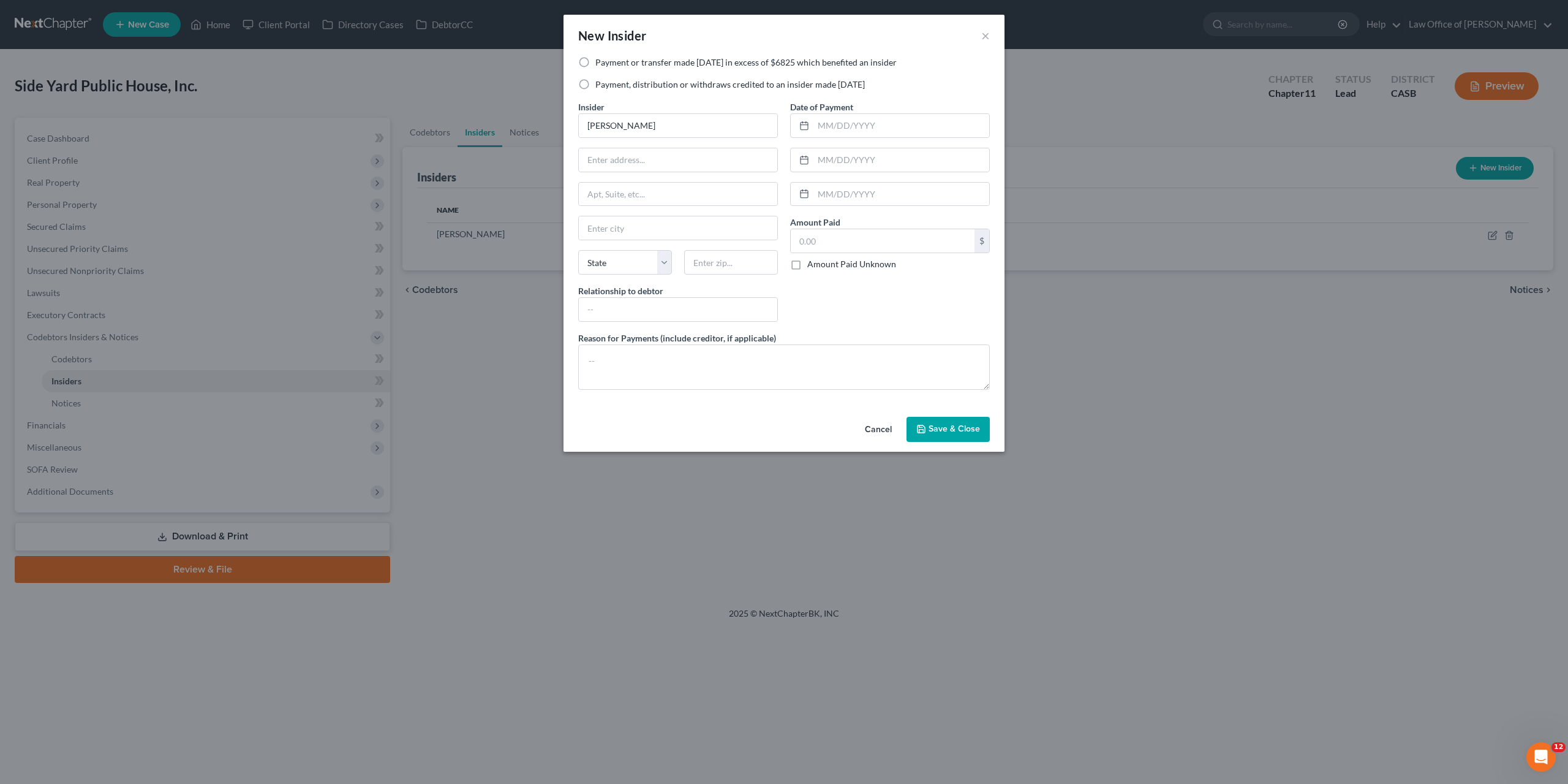
click at [917, 83] on div "Payment, distribution or withdraws credited to an insider made within 1 year" at bounding box center [784, 84] width 411 height 12
click at [657, 129] on input "Alex" at bounding box center [678, 125] width 198 height 23
type input "[PERSON_NAME]"
click at [953, 436] on button "Save & Close" at bounding box center [948, 430] width 84 height 26
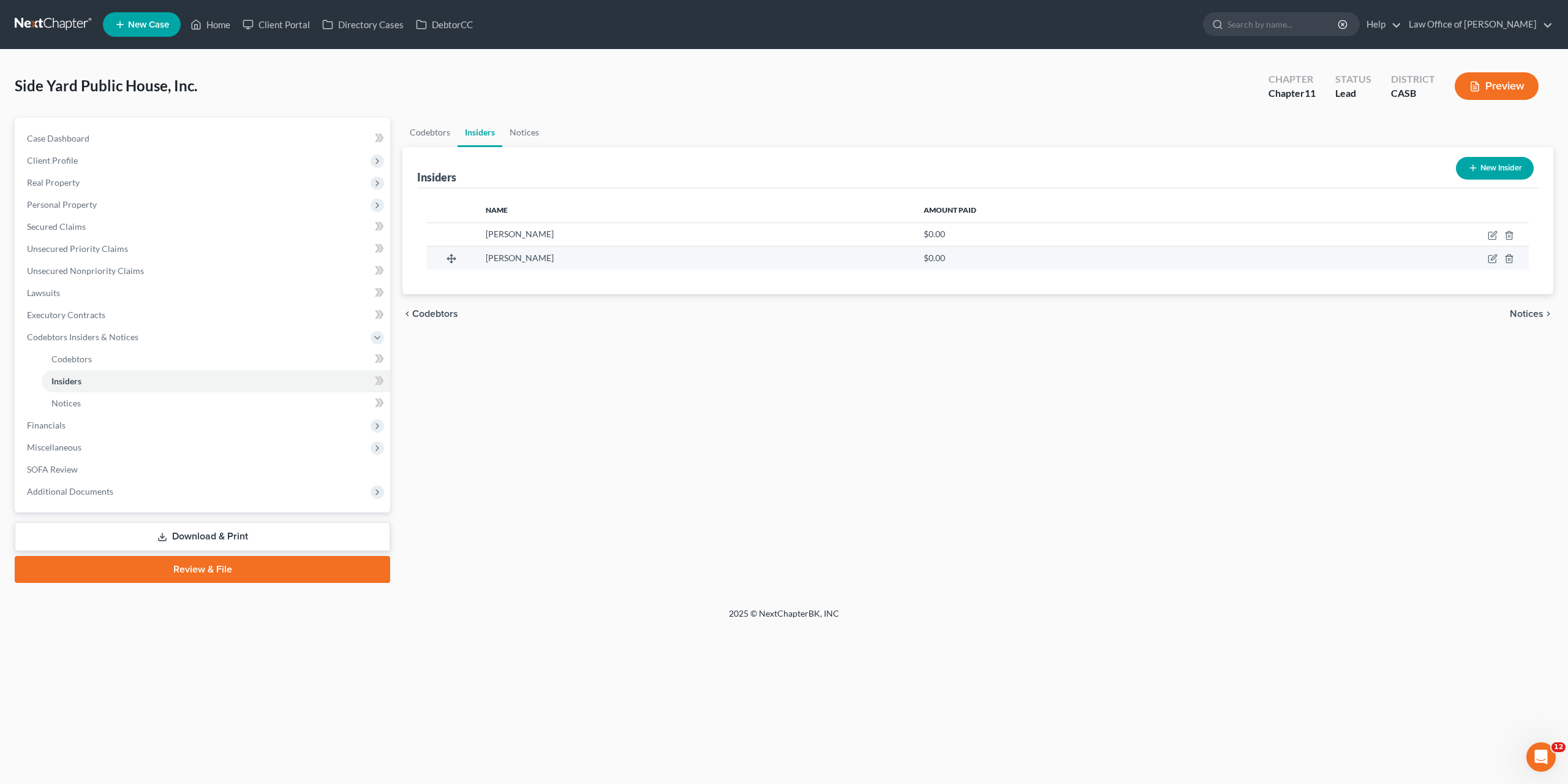
click at [1378, 268] on td at bounding box center [1401, 258] width 254 height 23
click at [1491, 261] on icon "button" at bounding box center [1493, 258] width 10 height 10
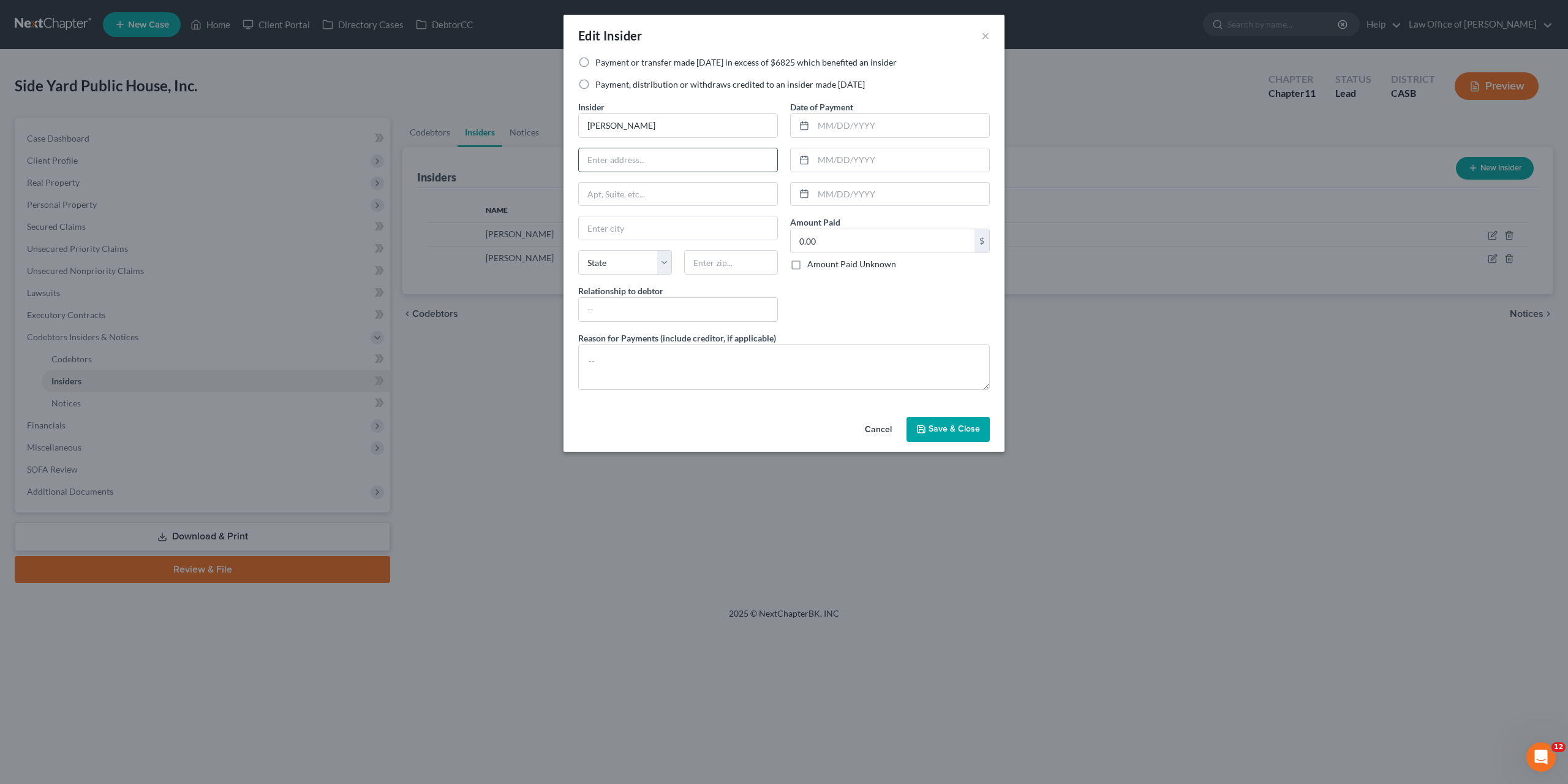
click at [670, 154] on input "text" at bounding box center [678, 160] width 198 height 23
paste input "[STREET_ADDRESS]"
type input "[STREET_ADDRESS]"
click at [826, 317] on div "Date of Payment Amount Paid 0.00 $ Amount Paid Unknown Balance Undetermined 0.0…" at bounding box center [890, 216] width 212 height 231
click at [622, 236] on input "text" at bounding box center [678, 227] width 198 height 23
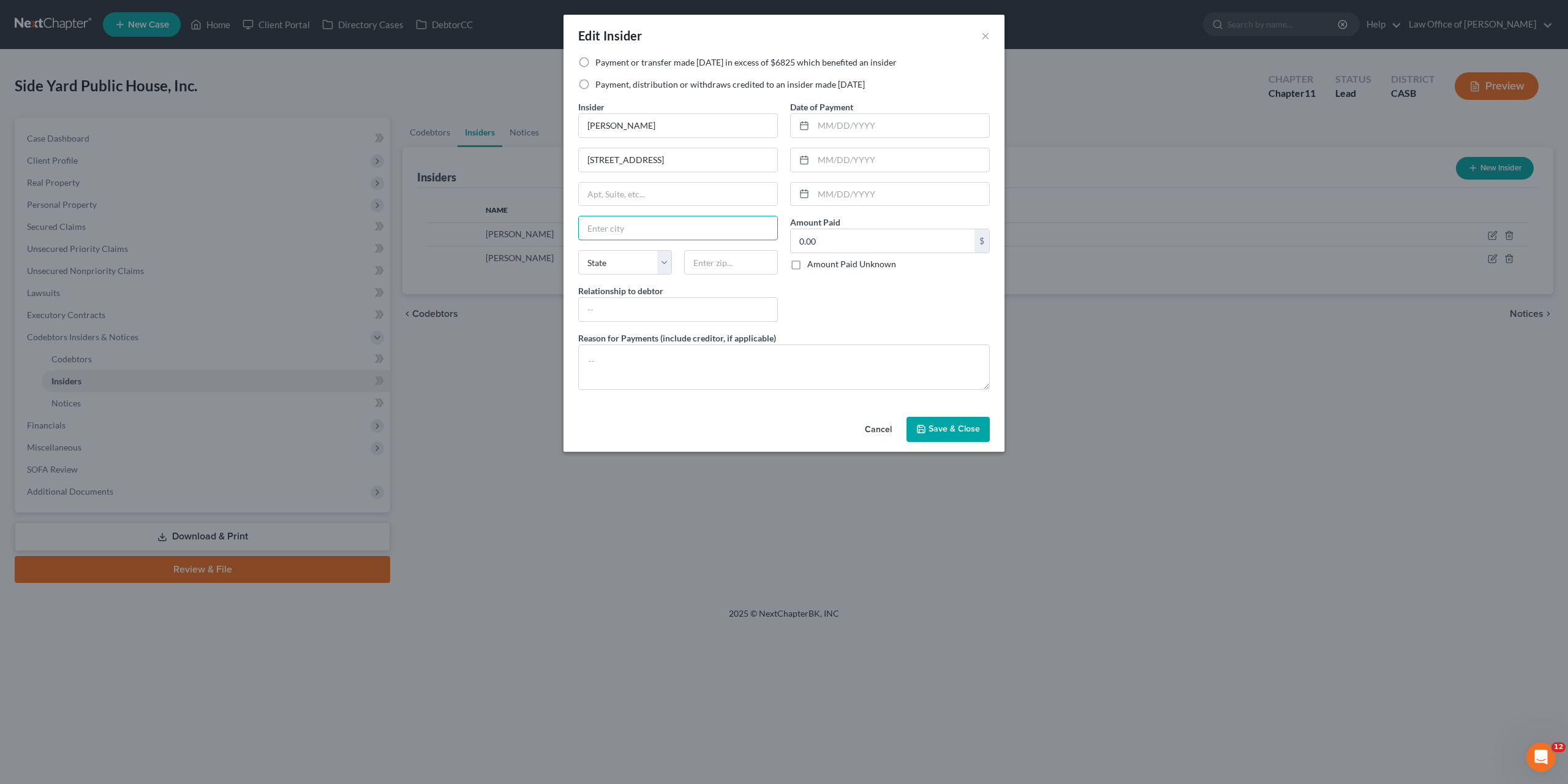
paste input "Escondido,"
type input "Escondido,"
click at [578, 250] on select "State [US_STATE] AK AR AZ CA CO CT DE DC [GEOGRAPHIC_DATA] [GEOGRAPHIC_DATA] GU…" at bounding box center [625, 262] width 94 height 25
select select "4"
click option "CA" at bounding box center [0, 0] width 0 height 0
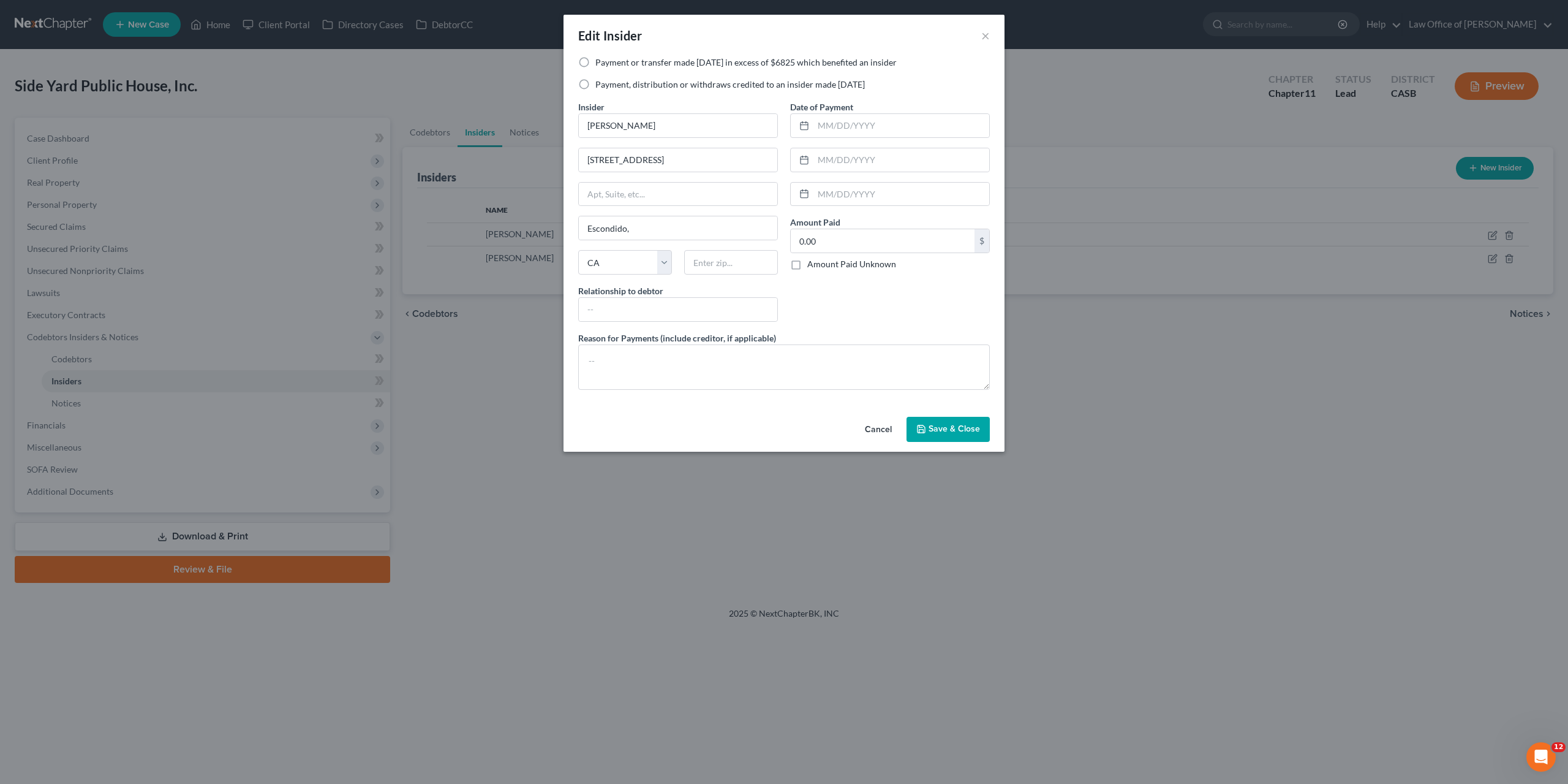
click at [835, 313] on div "Date of Payment Amount Paid 0.00 $ Amount Paid Unknown Balance Undetermined 0.0…" at bounding box center [890, 216] width 212 height 231
click at [722, 264] on input "text" at bounding box center [731, 262] width 94 height 25
paste input "92026"
type input "92026"
click at [847, 316] on div "Date of Payment Amount Paid 0.00 $ Amount Paid Unknown Balance Undetermined 0.0…" at bounding box center [890, 216] width 212 height 231
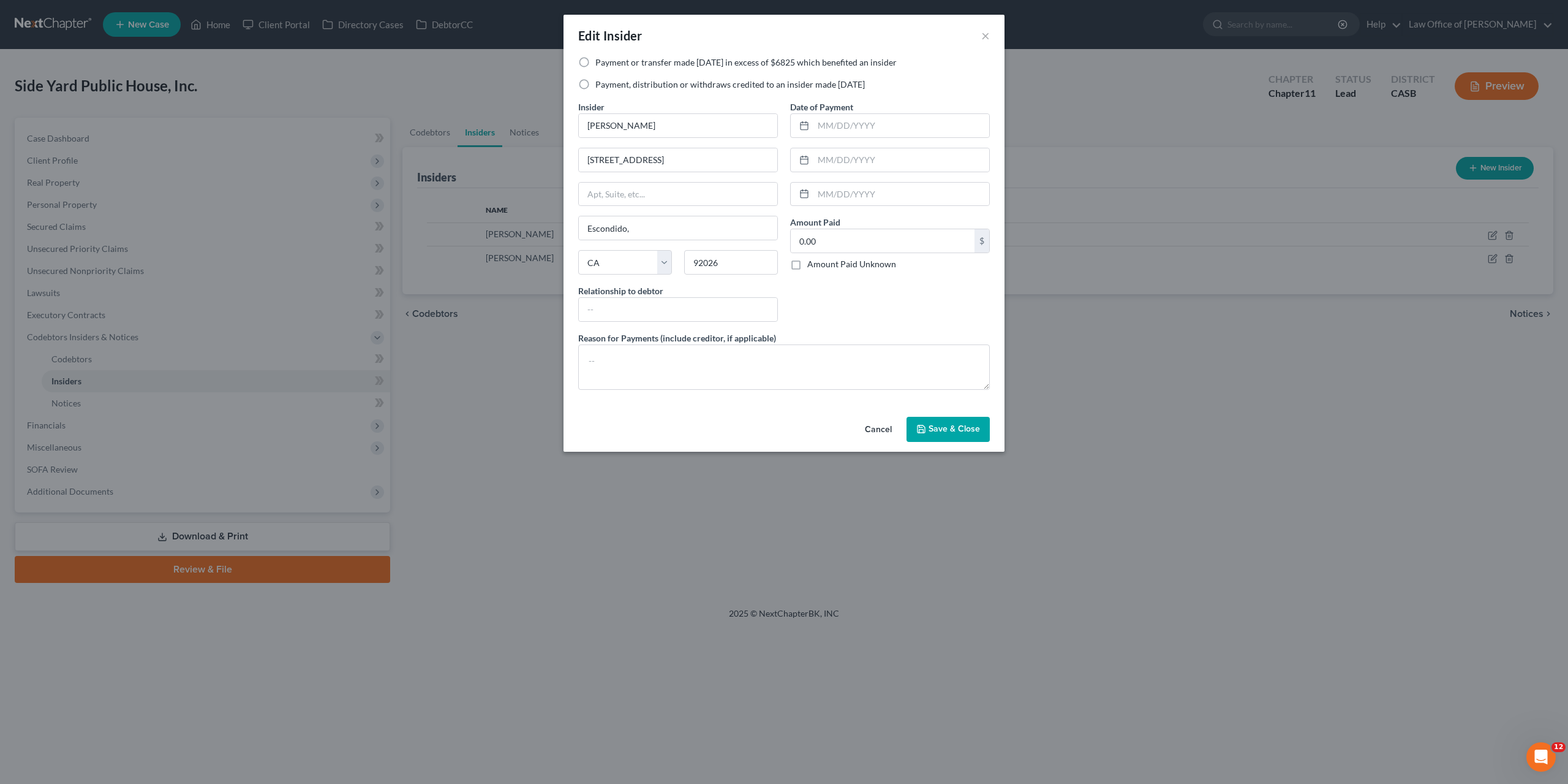
type input "Escondido"
click at [662, 66] on label "Payment or transfer made within 1 year in excess of $6825 which benefited an in…" at bounding box center [746, 62] width 301 height 12
click at [608, 65] on input "Payment or transfer made within 1 year in excess of $6825 which benefited an in…" at bounding box center [604, 61] width 8 height 8
radio input "true"
click at [956, 427] on span "Save & Close" at bounding box center [954, 429] width 52 height 10
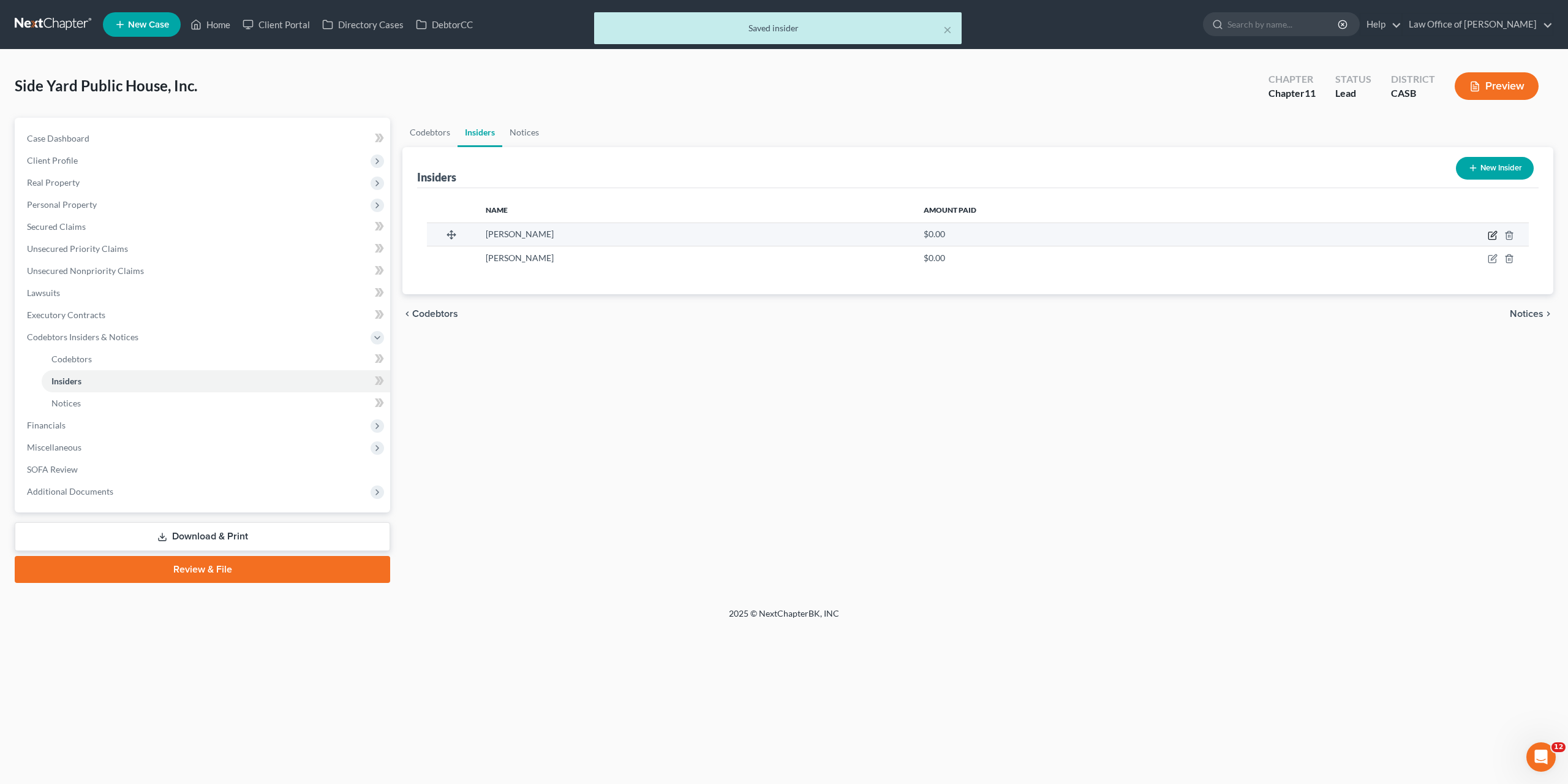
click at [1493, 237] on icon "button" at bounding box center [1493, 235] width 10 height 10
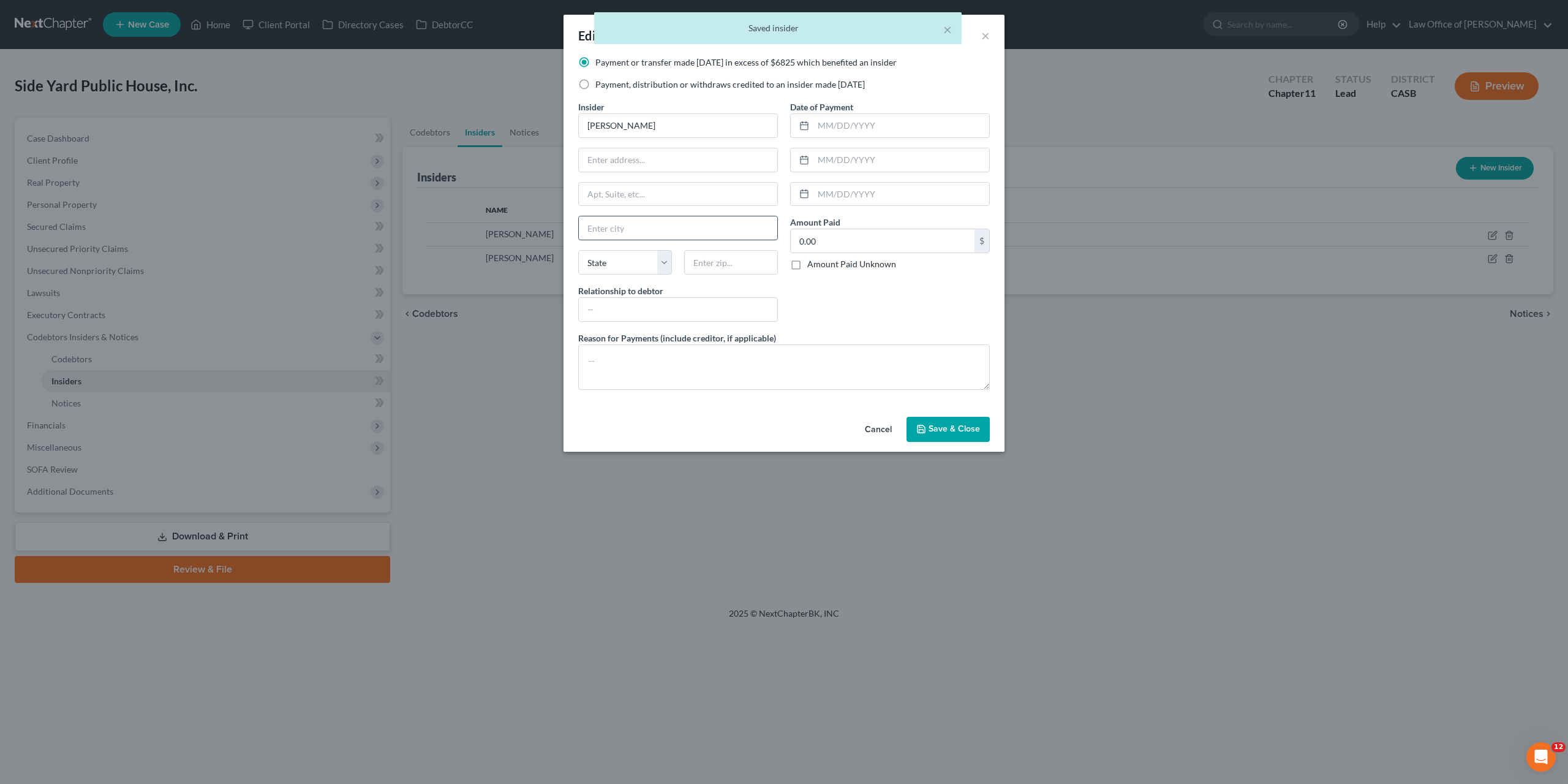
click at [619, 230] on input "text" at bounding box center [678, 227] width 198 height 23
paste input "92026"
type input "92026"
click at [713, 264] on input "text" at bounding box center [731, 262] width 94 height 25
paste input "92026"
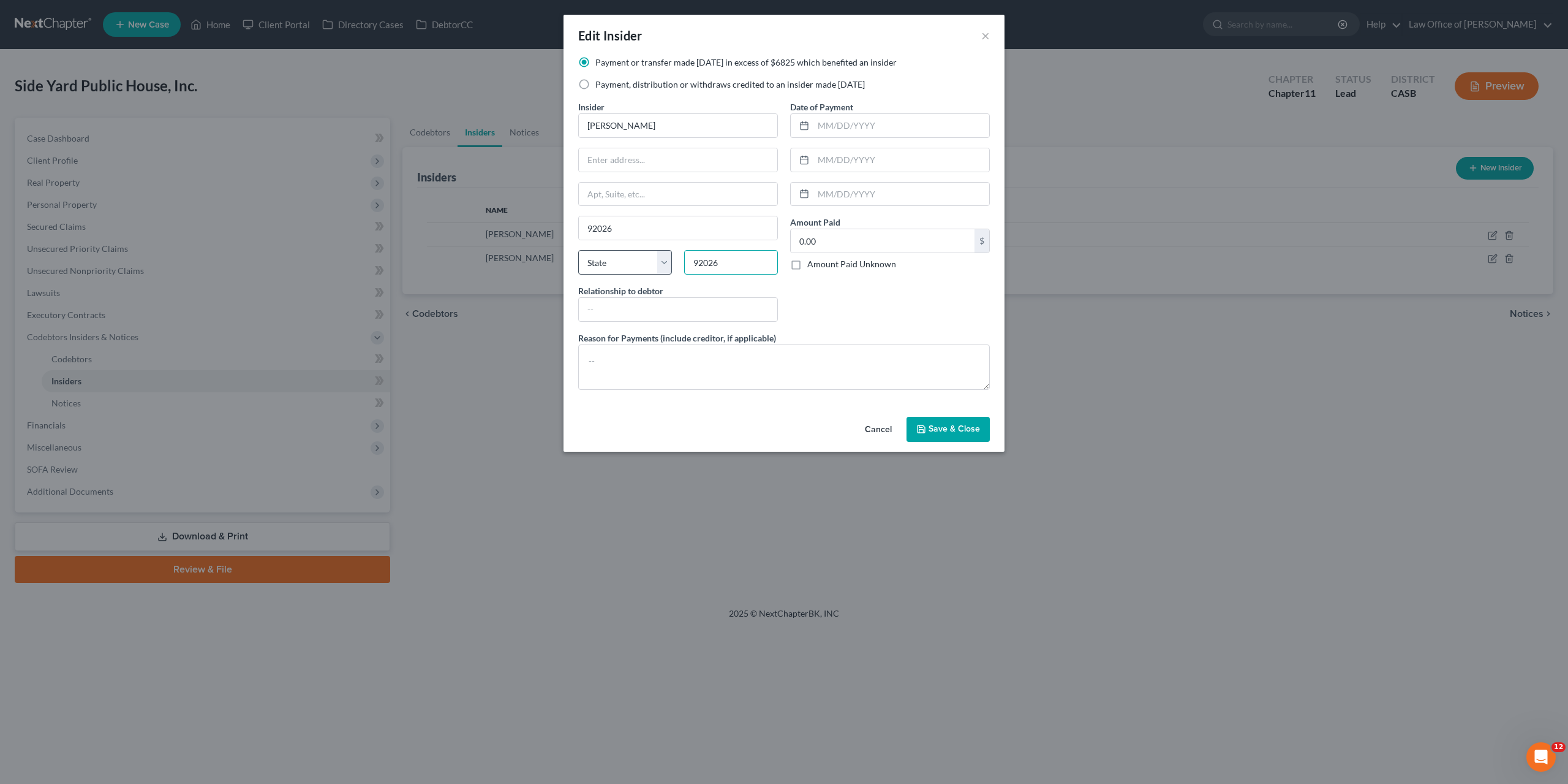
type input "92026"
click at [578, 250] on select "State [US_STATE] AK AR AZ CA CO CT DE DC [GEOGRAPHIC_DATA] [GEOGRAPHIC_DATA] GU…" at bounding box center [625, 262] width 94 height 25
type input "Escondido"
select select "4"
click option "CA" at bounding box center [0, 0] width 0 height 0
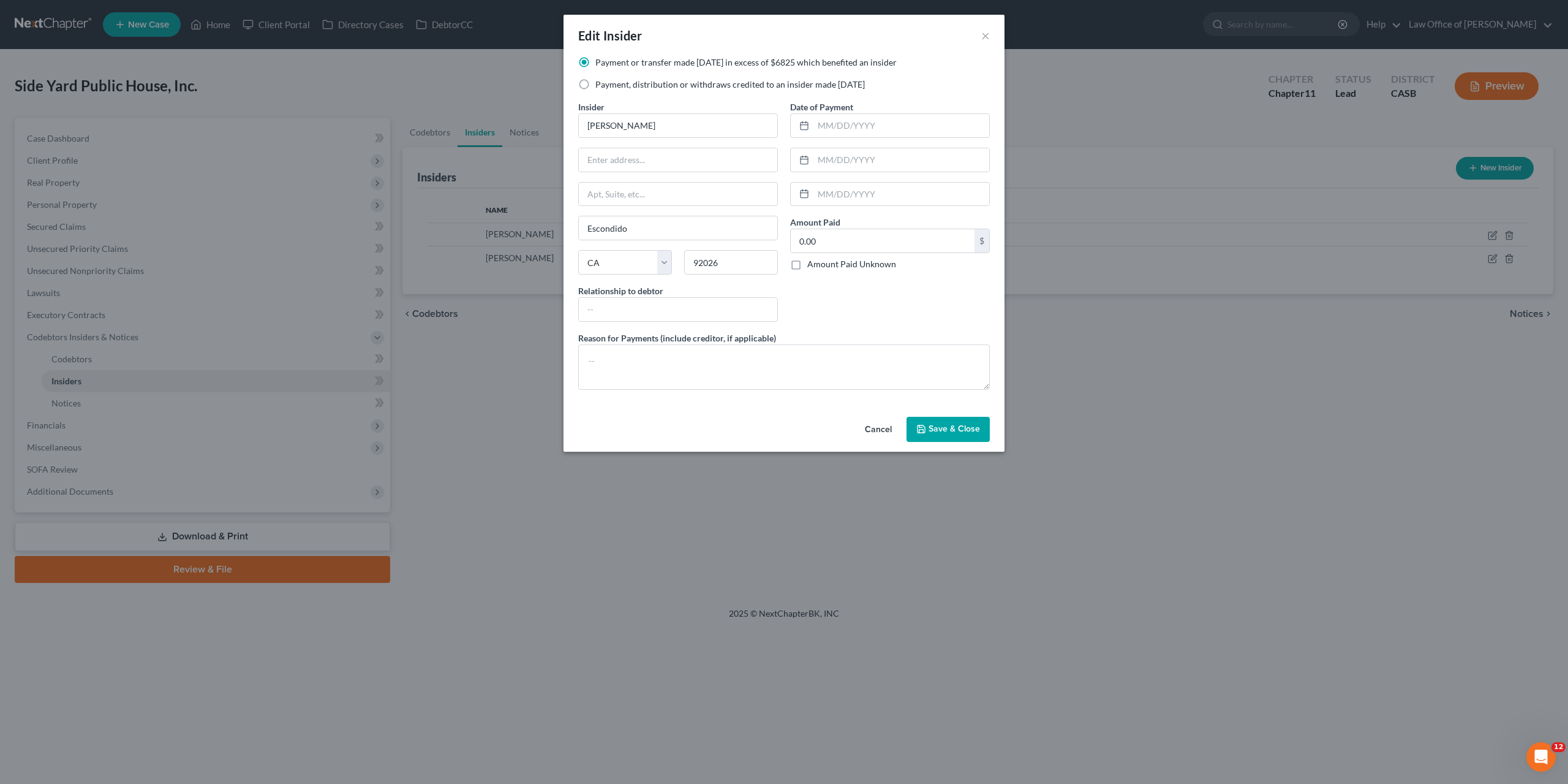
click at [802, 300] on div "Date of Payment Amount Paid 0.00 $ Amount Paid Unknown Balance Undetermined 0.0…" at bounding box center [890, 216] width 212 height 231
click at [878, 306] on div "Date of Payment Amount Paid 0.00 $ Amount Paid Unknown Balance Undetermined 0.0…" at bounding box center [890, 216] width 212 height 231
click at [636, 120] on input "[PERSON_NAME]" at bounding box center [678, 125] width 198 height 23
click at [620, 156] on input "text" at bounding box center [678, 160] width 198 height 23
paste input "[STREET_ADDRESS]"
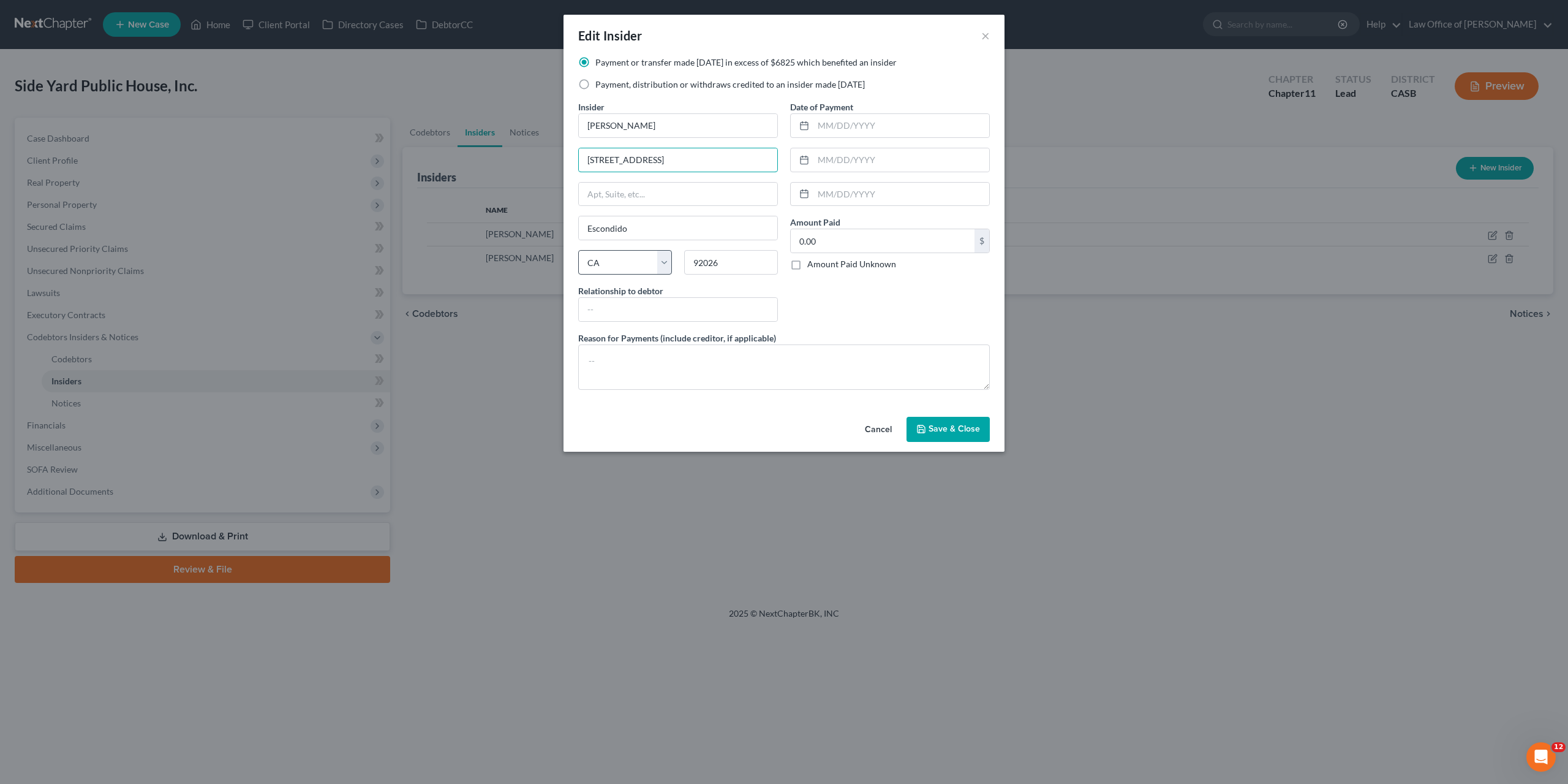
type input "[STREET_ADDRESS]"
click at [897, 313] on div "Date of Payment Amount Paid 0.00 $ Amount Paid Unknown Balance Undetermined 0.0…" at bounding box center [890, 216] width 212 height 231
click at [943, 428] on span "Save & Close" at bounding box center [954, 429] width 52 height 10
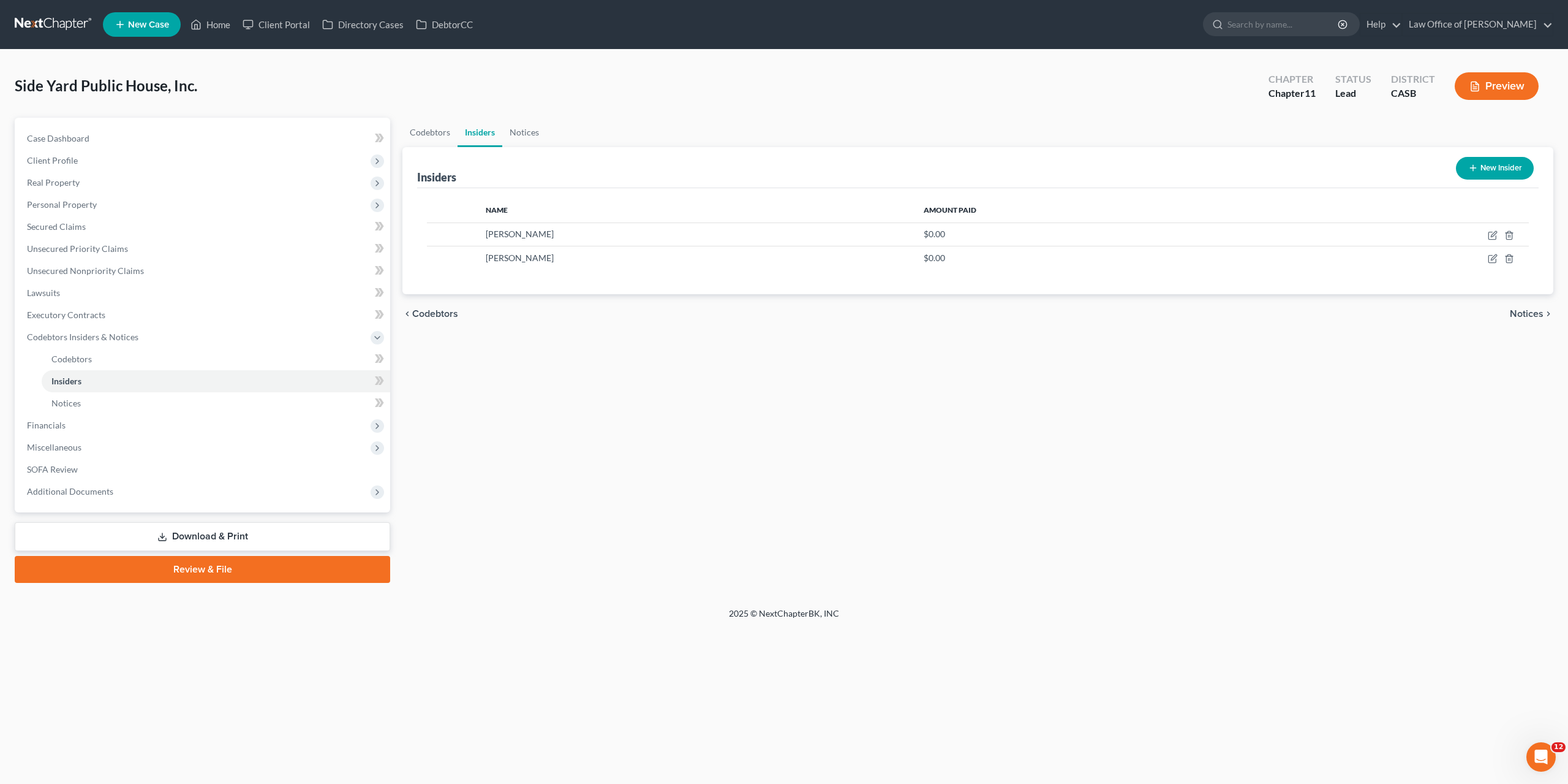
click at [955, 451] on div "Codebtors Insiders Notices Insiders New Insider Name Amount Paid [PERSON_NAME] …" at bounding box center [977, 350] width 1163 height 465
click at [62, 407] on span "Notices" at bounding box center [66, 403] width 29 height 10
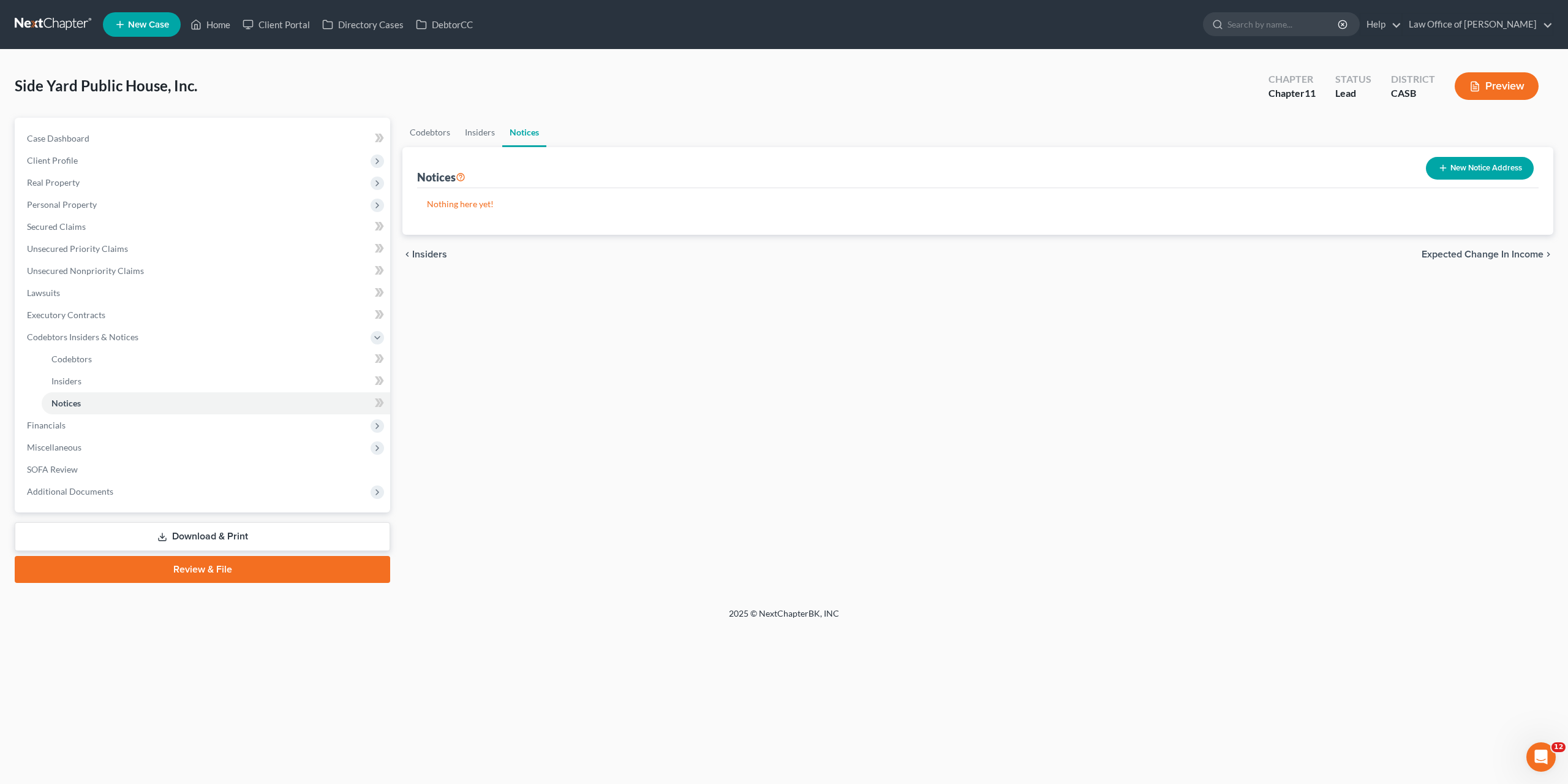
click at [1492, 180] on div "New Notice Address" at bounding box center [1480, 168] width 118 height 33
click at [1486, 172] on button "New Notice Address" at bounding box center [1480, 168] width 108 height 22
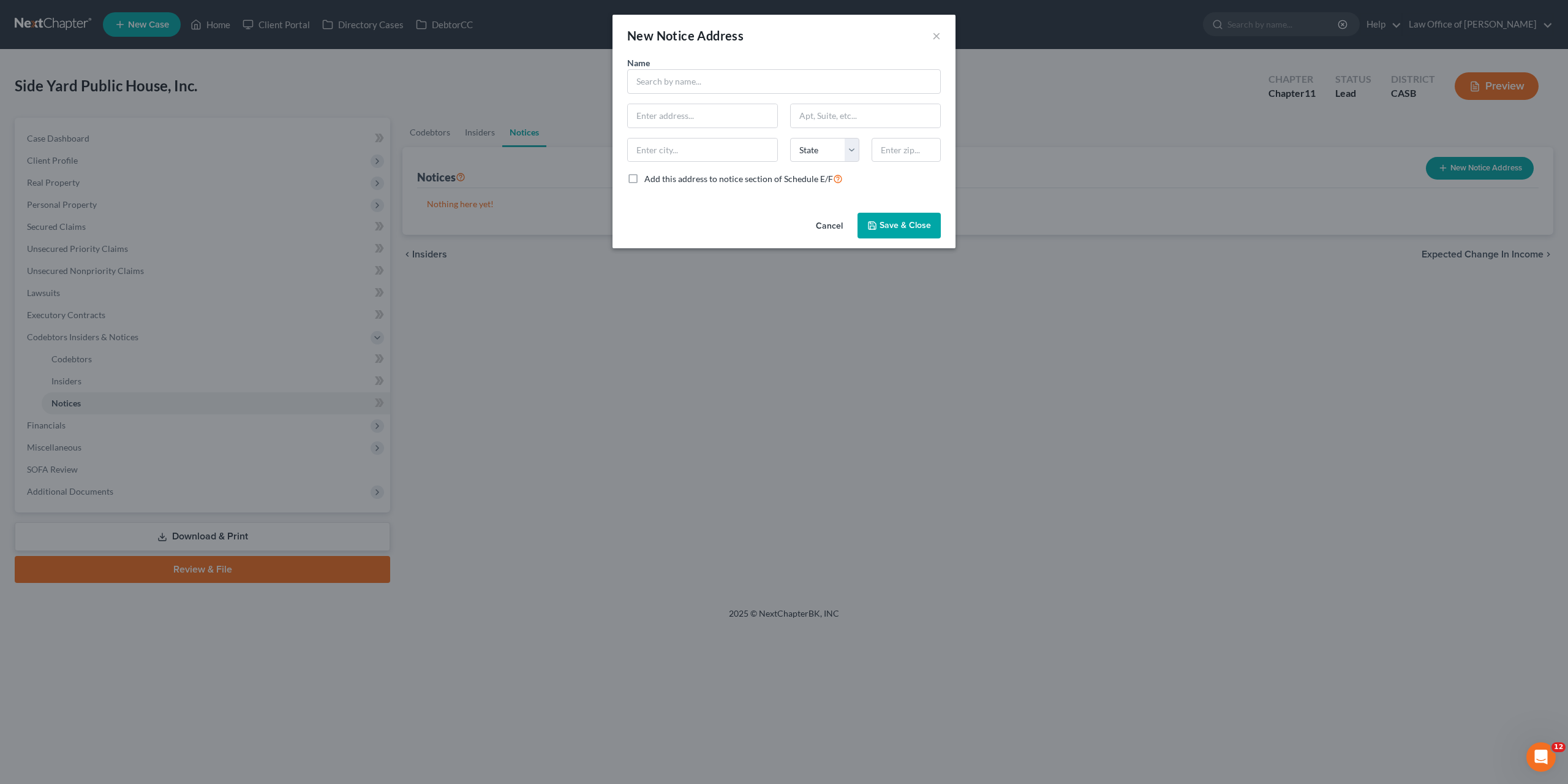
click at [830, 225] on button "Cancel" at bounding box center [829, 226] width 46 height 25
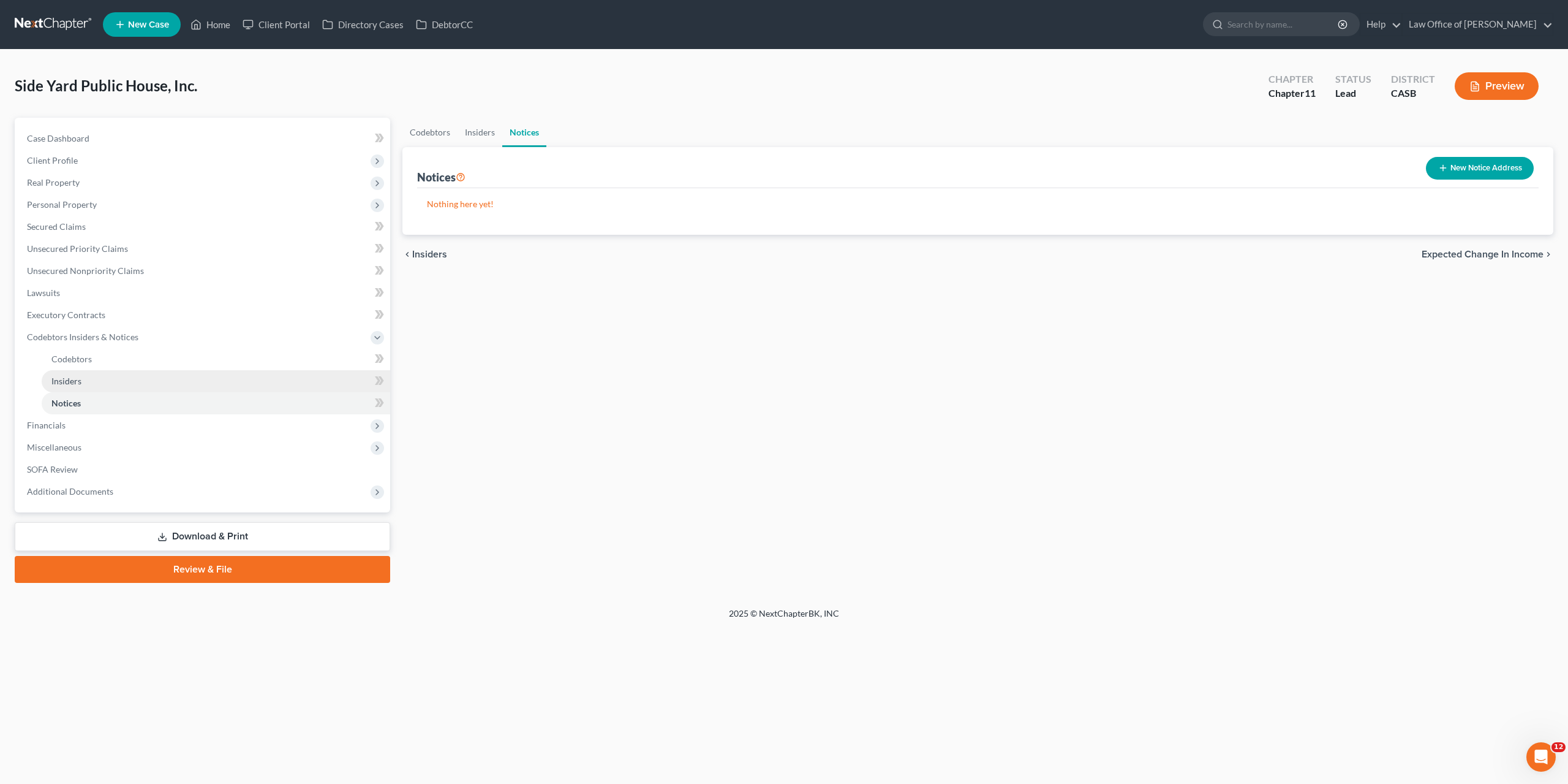
click at [69, 380] on span "Insiders" at bounding box center [67, 380] width 30 height 10
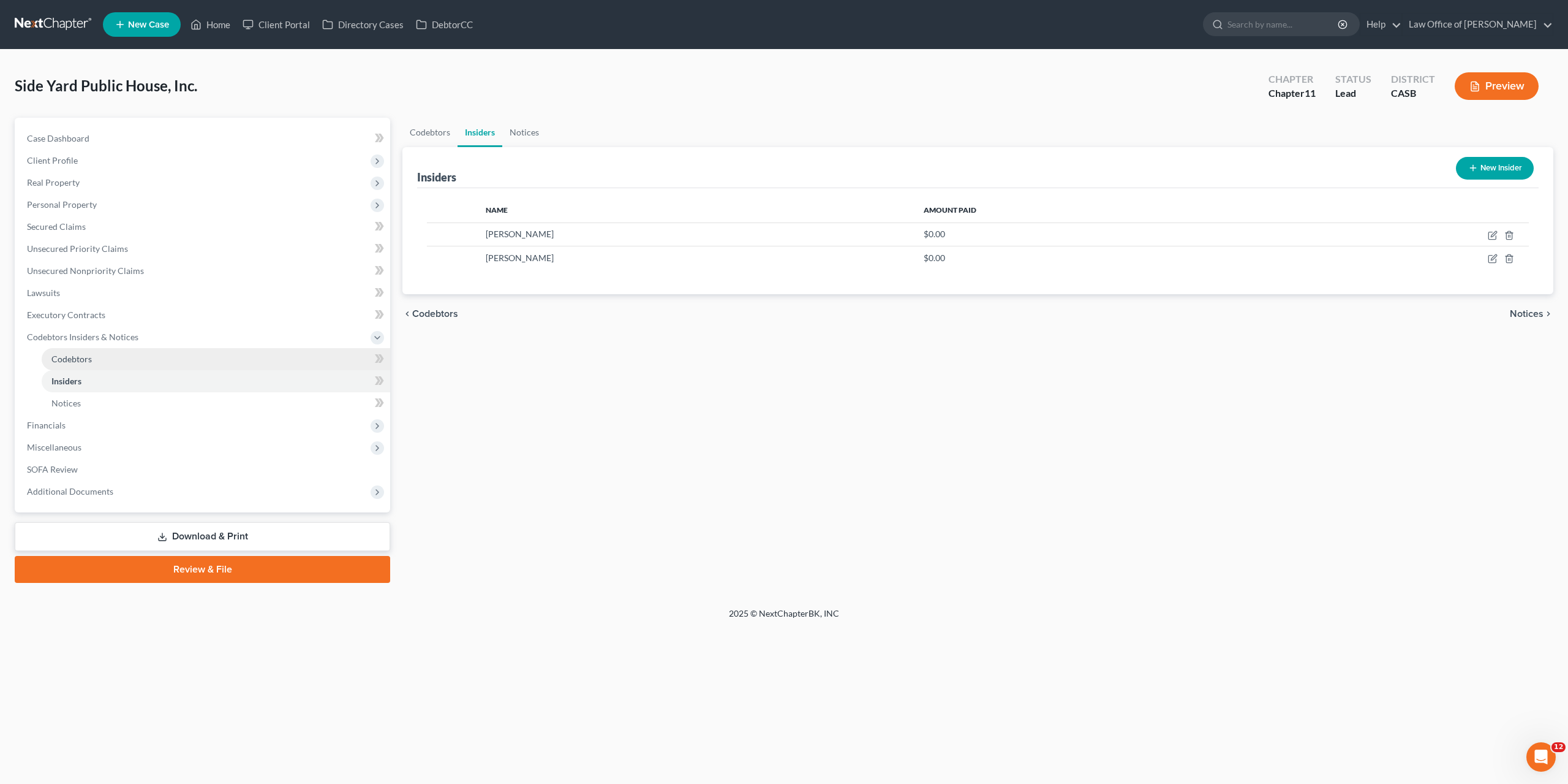
click at [66, 357] on span "Codebtors" at bounding box center [72, 358] width 41 height 10
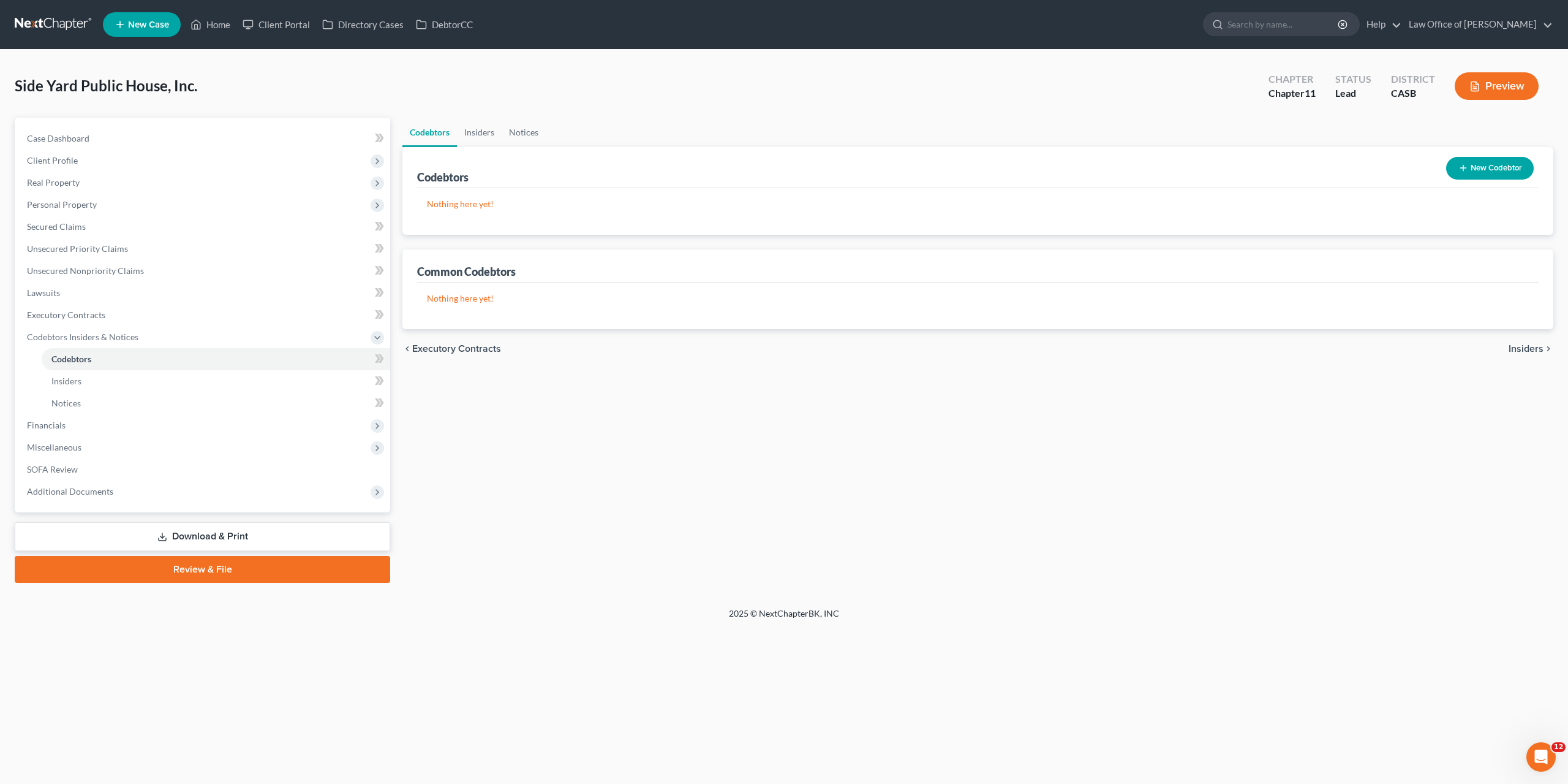
click at [1487, 171] on button "New Codebtor" at bounding box center [1490, 168] width 88 height 22
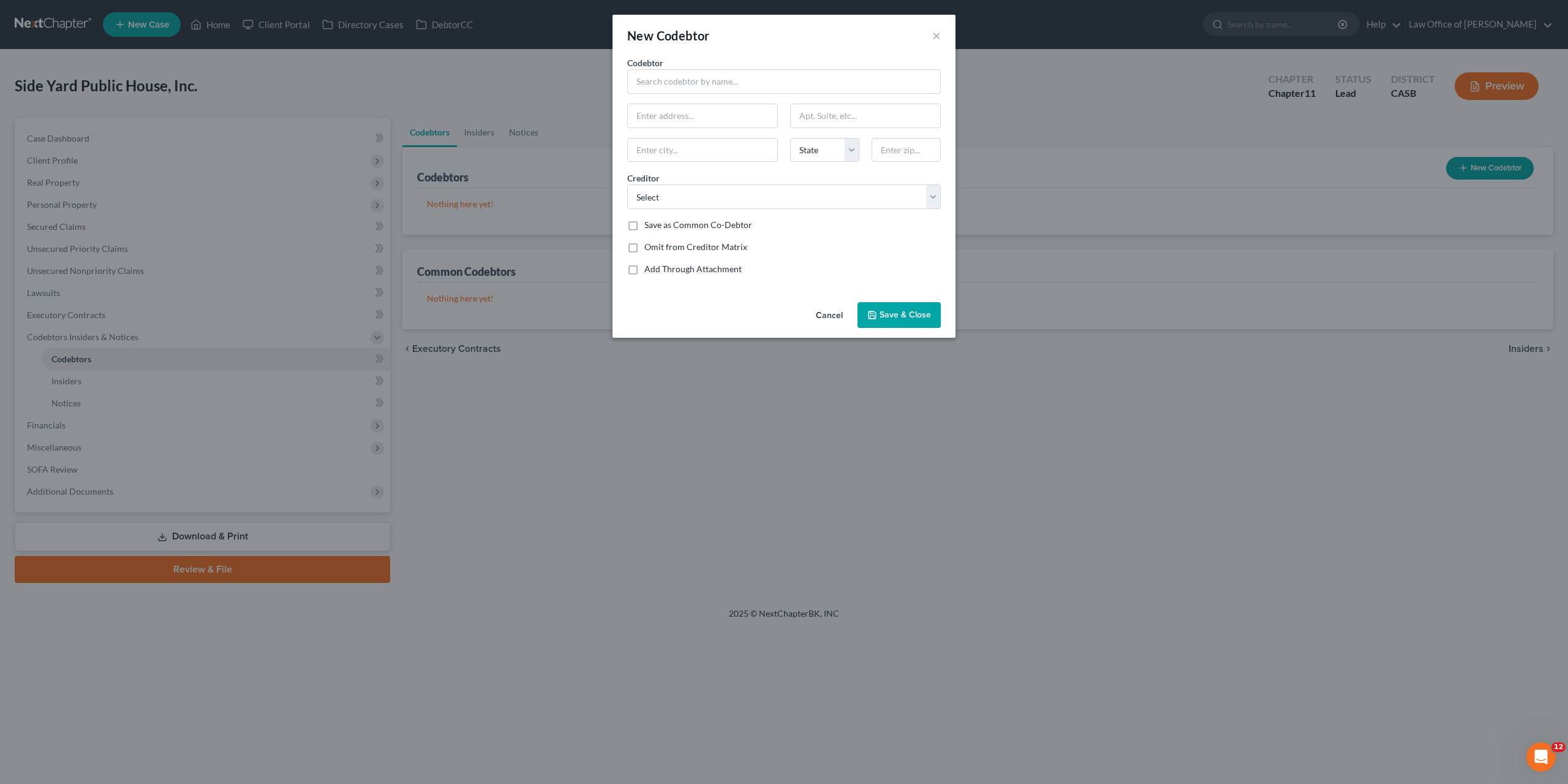
click at [728, 223] on label "Save as Common Co-Debtor" at bounding box center [698, 224] width 108 height 12
click at [658, 223] on input "Save as Common Co-Debtor" at bounding box center [654, 223] width 8 height 8
checkbox input "true"
click at [662, 88] on input "text" at bounding box center [784, 81] width 313 height 25
type input "[PERSON_NAME]"
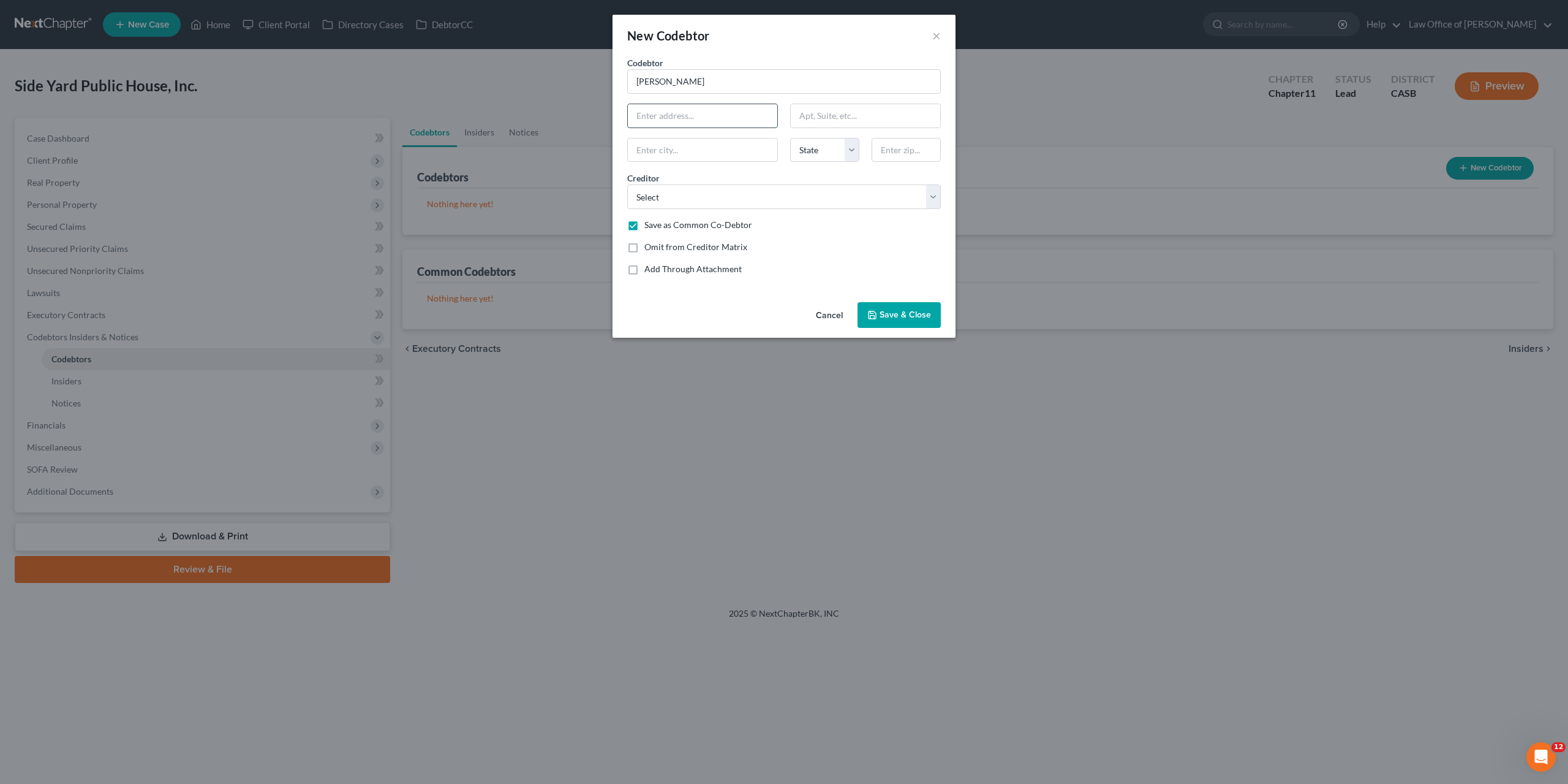
click at [679, 116] on input "text" at bounding box center [703, 116] width 150 height 23
paste input "[STREET_ADDRESS]"
type input "[STREET_ADDRESS]"
click at [686, 156] on input "text" at bounding box center [703, 150] width 150 height 23
click at [906, 150] on input "text" at bounding box center [906, 150] width 69 height 25
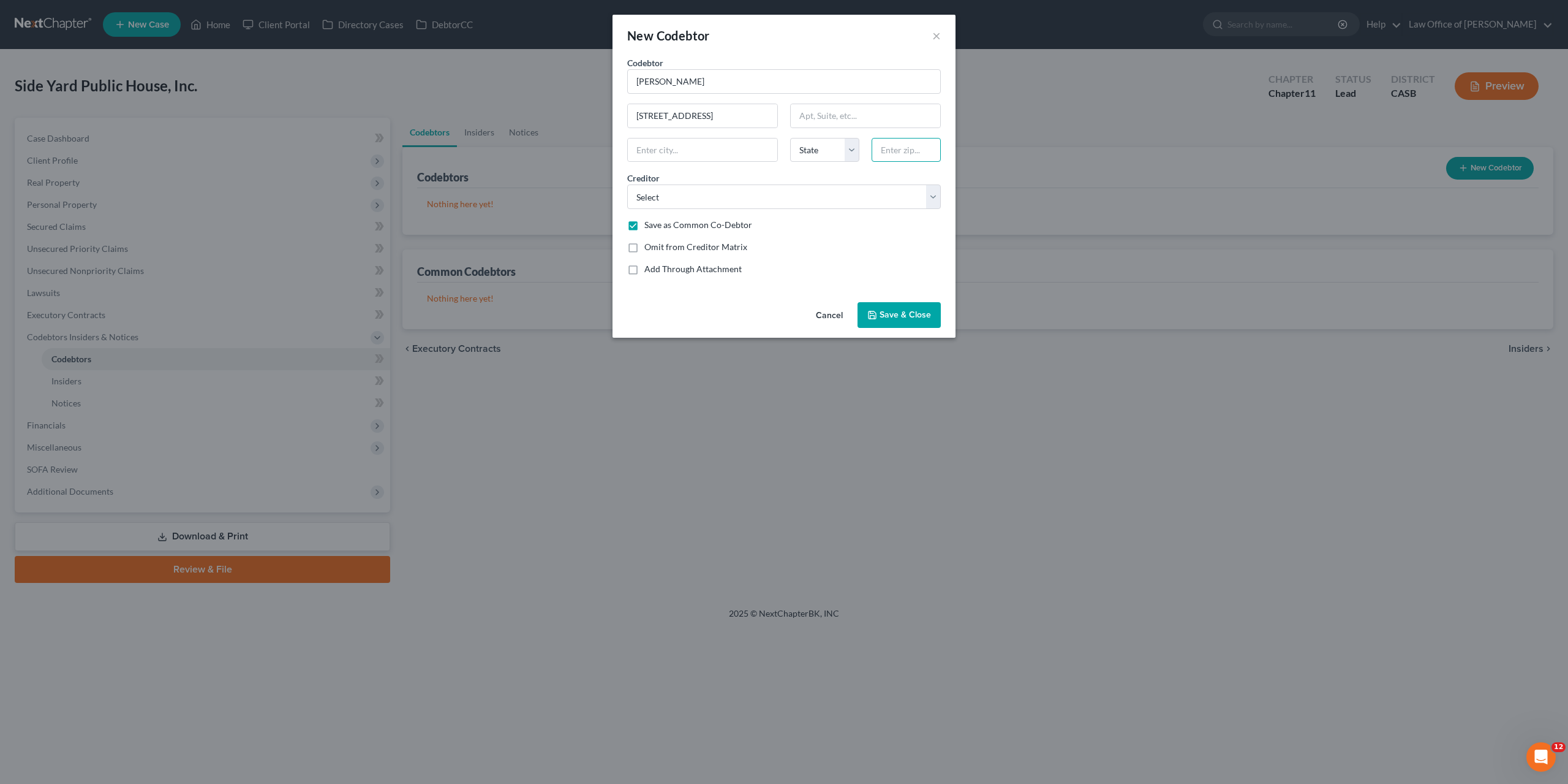
type input "2"
type input "92026"
type input "Escondido"
select select "4"
click at [775, 197] on select "Select Suncoast Funding Group Internal Revenue Service Cal. Dept. of Tax & Fee …" at bounding box center [784, 196] width 313 height 25
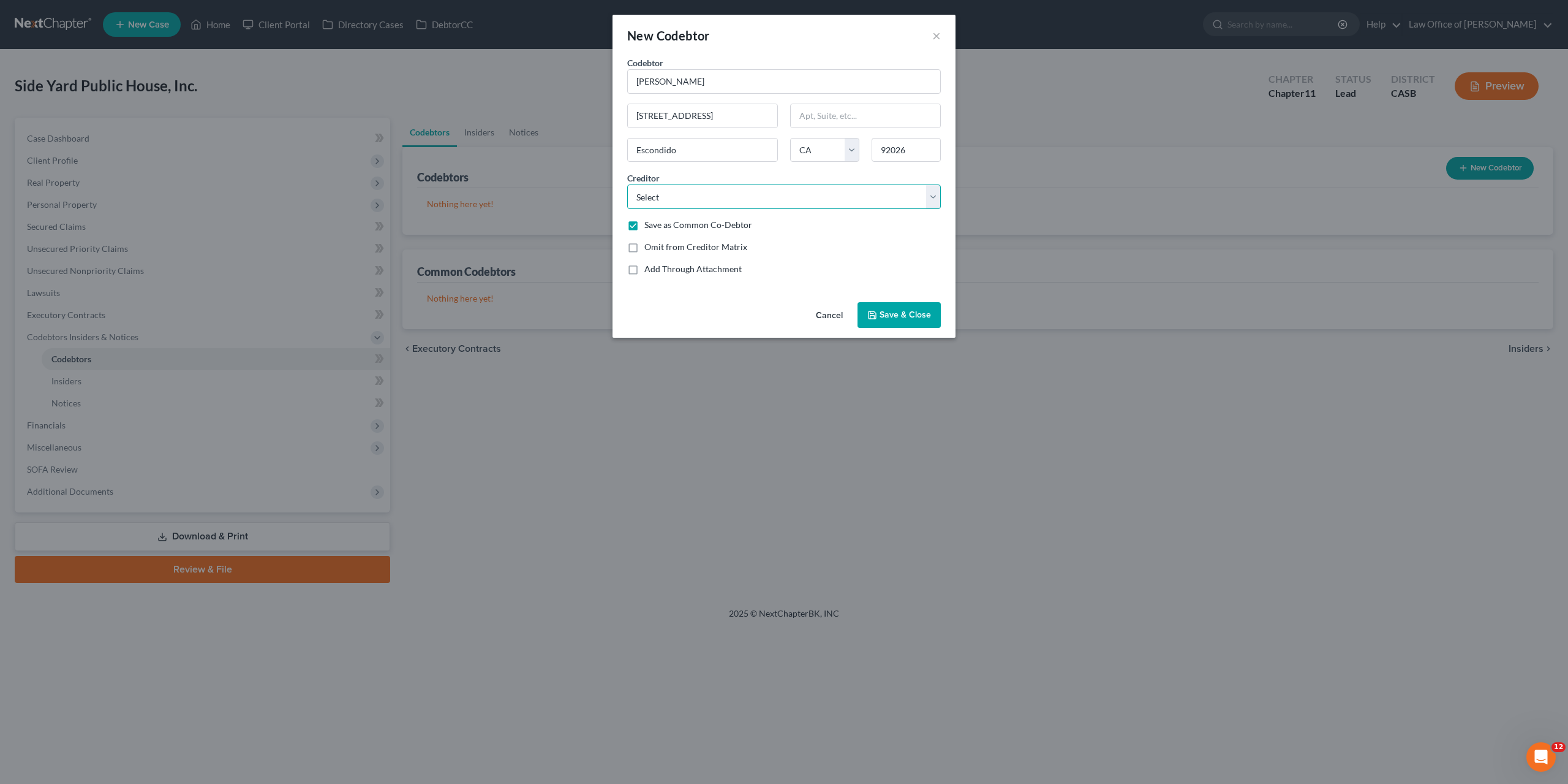
click at [627, 184] on select "Select Suncoast Funding Group Internal Revenue Service Cal. Dept. of Tax & Fee …" at bounding box center [784, 196] width 313 height 25
select select "0"
click option "Suncoast Funding Group" at bounding box center [0, 0] width 0 height 0
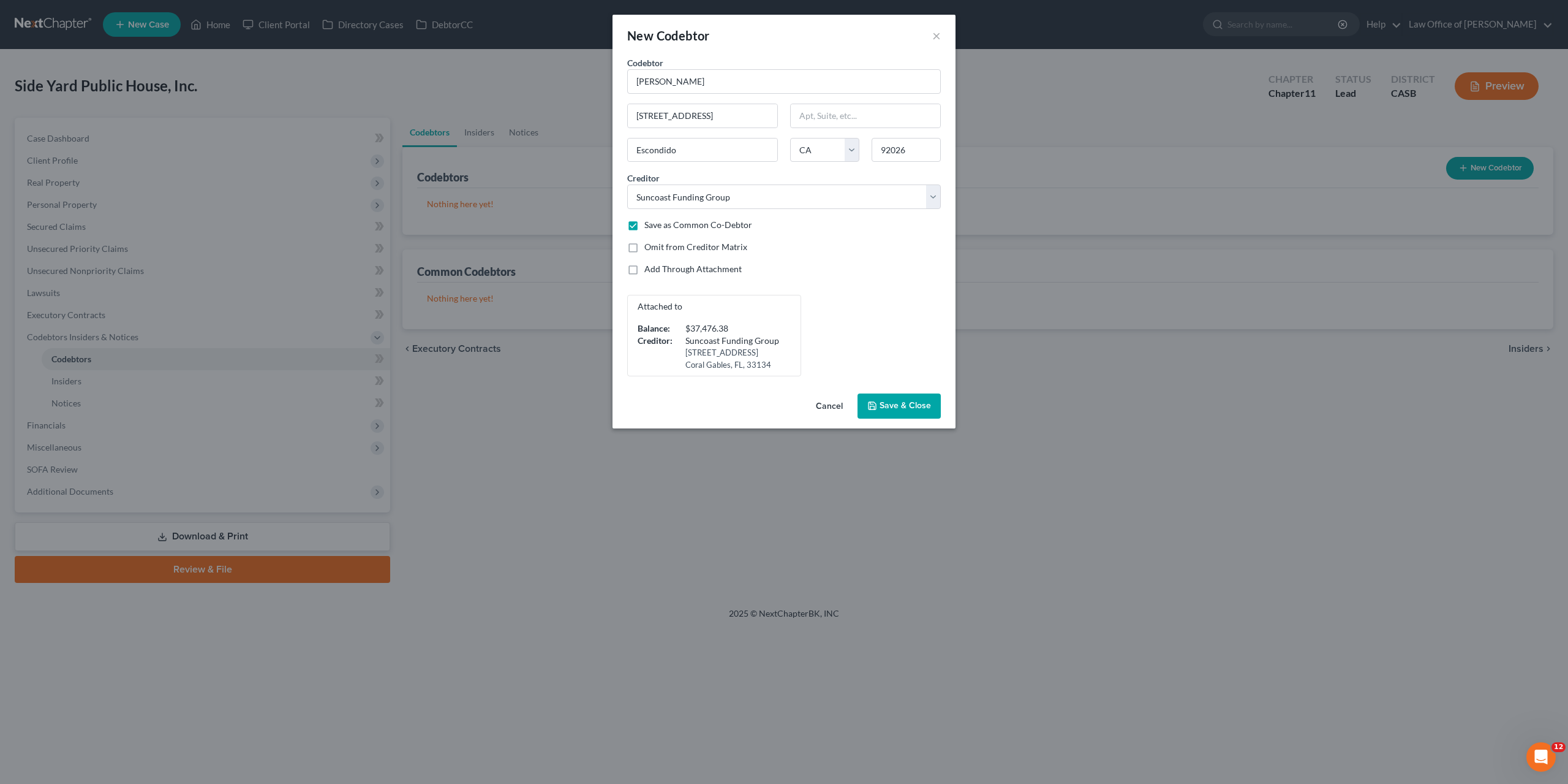
click at [859, 299] on div "Attached to Balance: $37,476.38 Creditor: Suncoast Funding Group 2655 Le Jeune …" at bounding box center [784, 336] width 326 height 81
click at [905, 401] on span "Save & Close" at bounding box center [906, 406] width 52 height 10
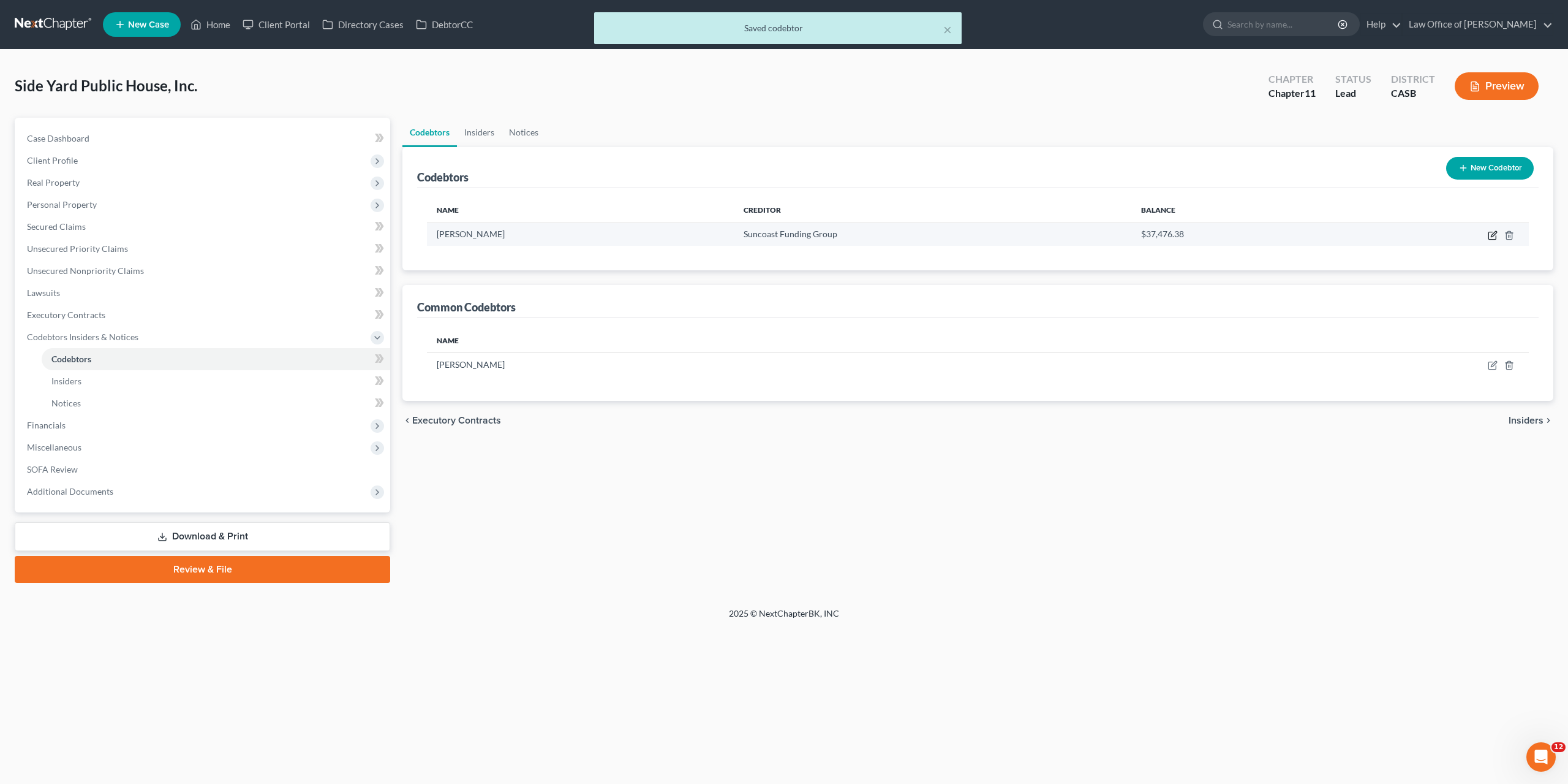
click at [1493, 234] on icon "button" at bounding box center [1494, 234] width 6 height 6
select select "4"
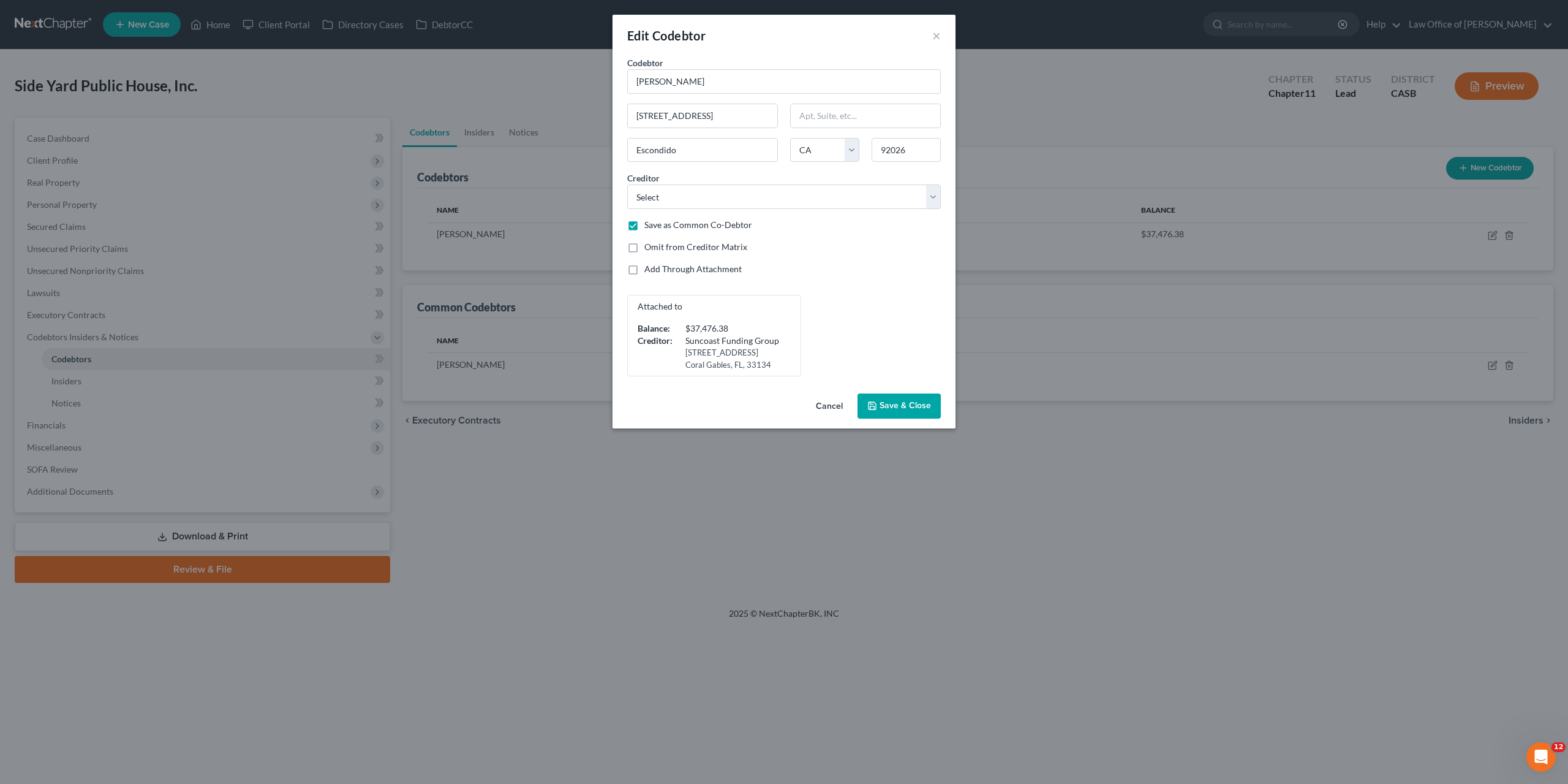
click at [827, 403] on button "Cancel" at bounding box center [829, 407] width 46 height 25
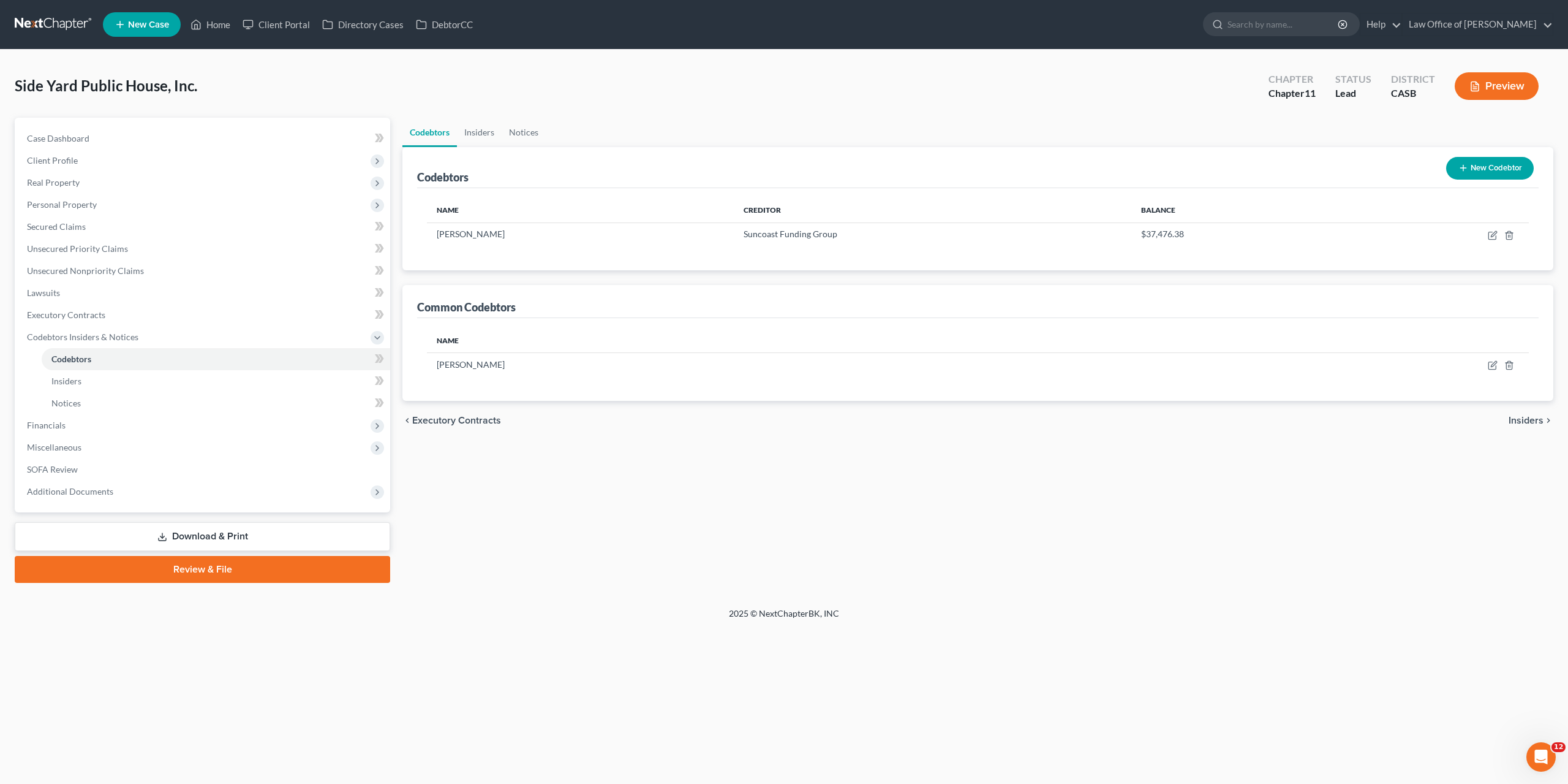
click at [1484, 170] on button "New Codebtor" at bounding box center [1490, 168] width 88 height 22
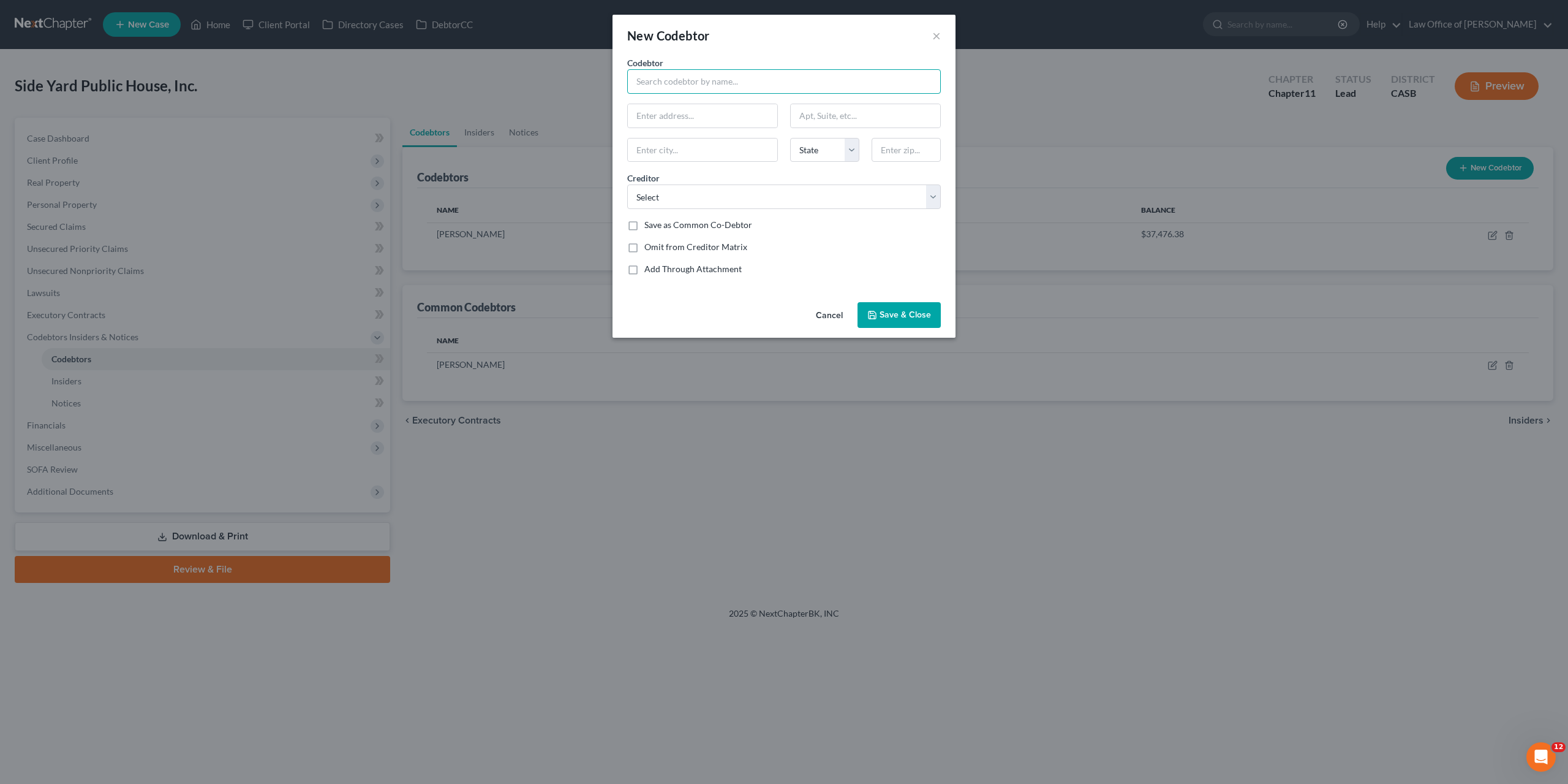
click at [743, 86] on input "text" at bounding box center [784, 81] width 313 height 25
click at [746, 80] on input "Alex" at bounding box center [784, 81] width 313 height 25
type input "[PERSON_NAME]"
paste input "[STREET_ADDRESS]"
type input "[STREET_ADDRESS]"
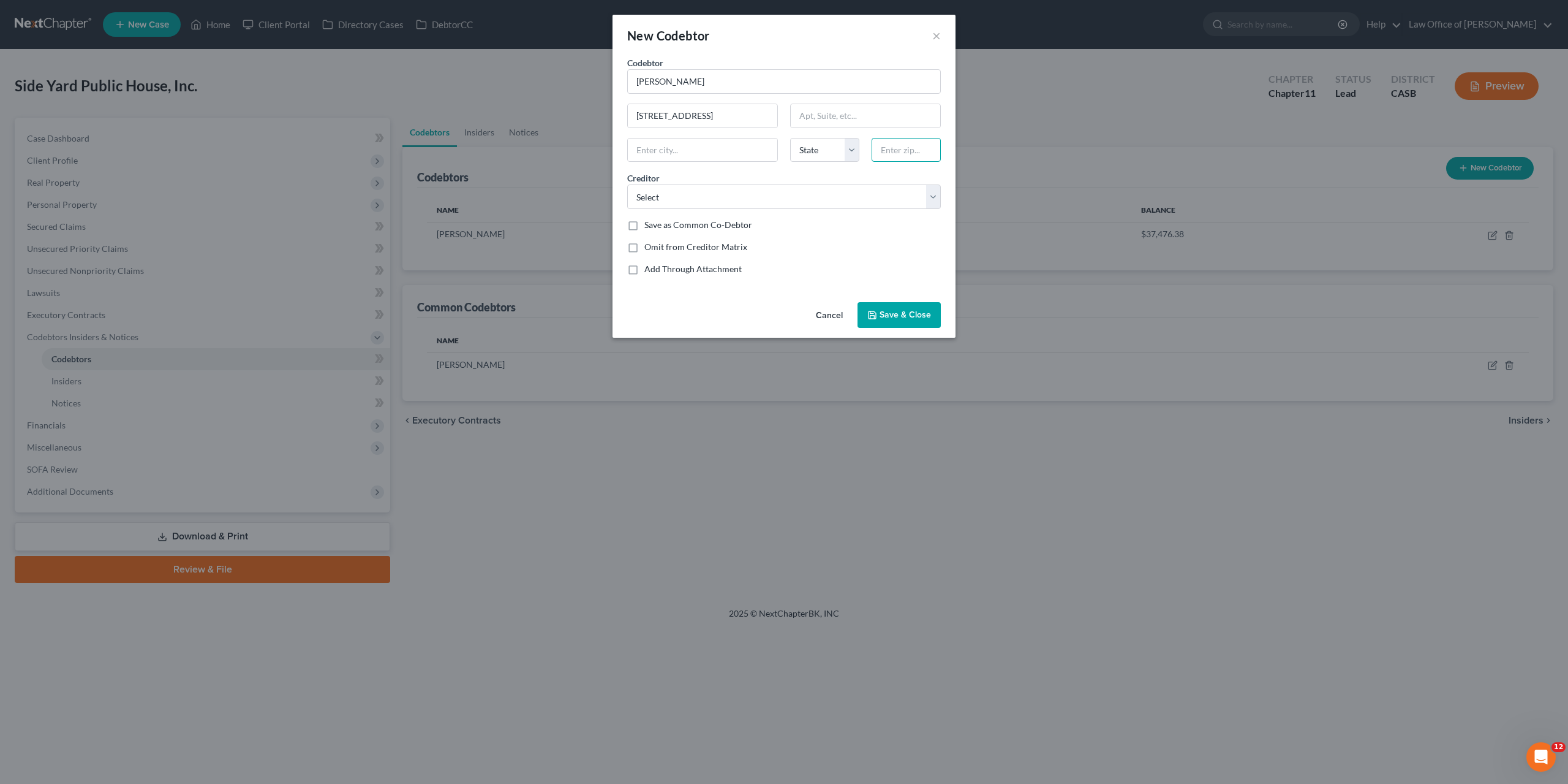
click at [886, 142] on input "text" at bounding box center [906, 150] width 69 height 25
type input "92026"
click at [872, 237] on div "Codebtor * Alex Petric Codebtor * Alex Petric 10138 Sage Hill Way State AL AK A…" at bounding box center [784, 171] width 326 height 229
type input "Escondido"
select select "4"
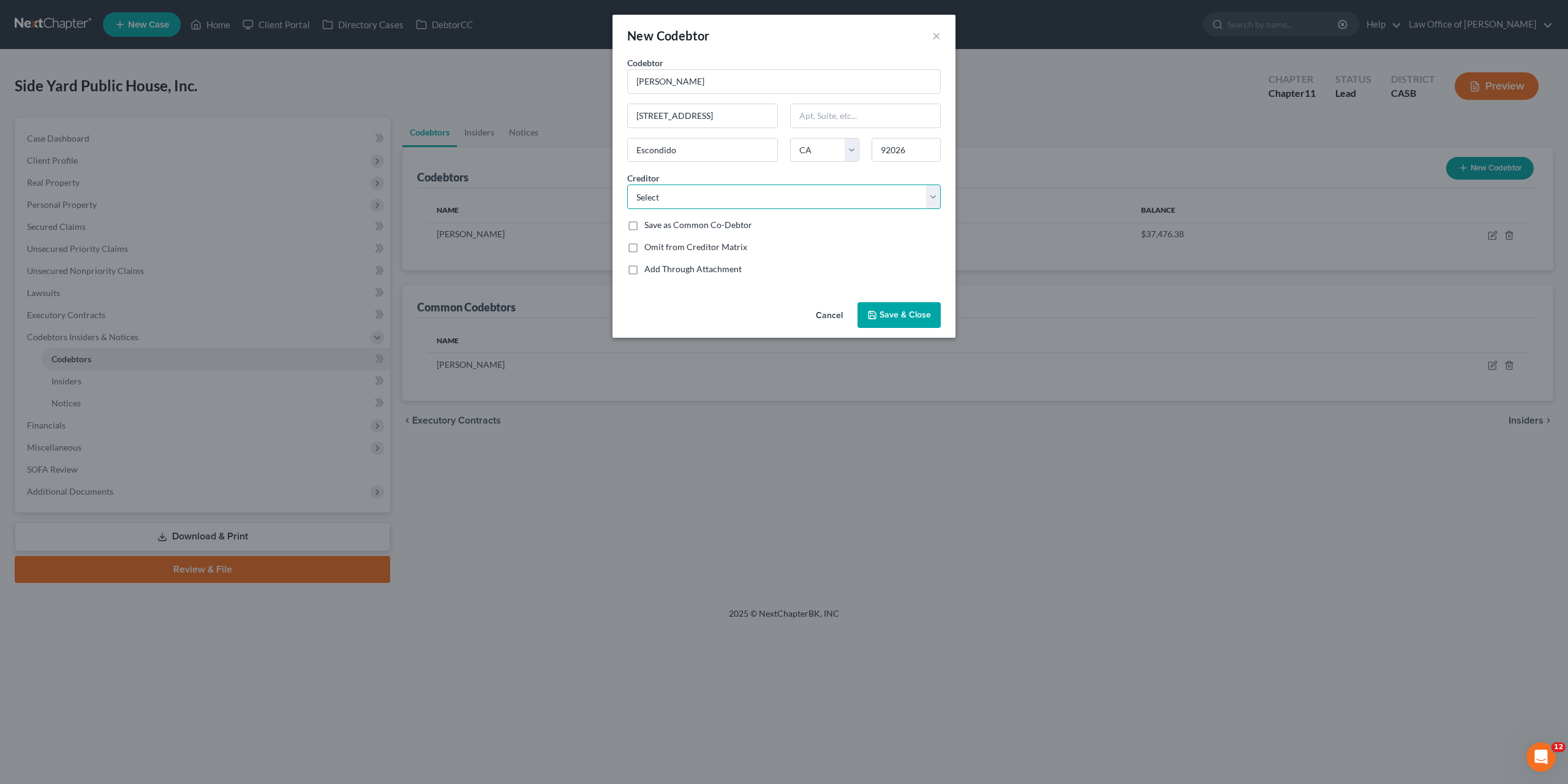
click at [627, 184] on select "Select Suncoast Funding Group Internal Revenue Service Cal. Dept. of Tax & Fee …" at bounding box center [784, 196] width 313 height 25
click at [835, 35] on div "New Codebtor ×" at bounding box center [784, 35] width 343 height 41
click at [721, 224] on label "Save as Common Co-Debtor" at bounding box center [698, 224] width 108 height 12
click at [658, 224] on input "Save as Common Co-Debtor" at bounding box center [654, 223] width 8 height 8
checkbox input "true"
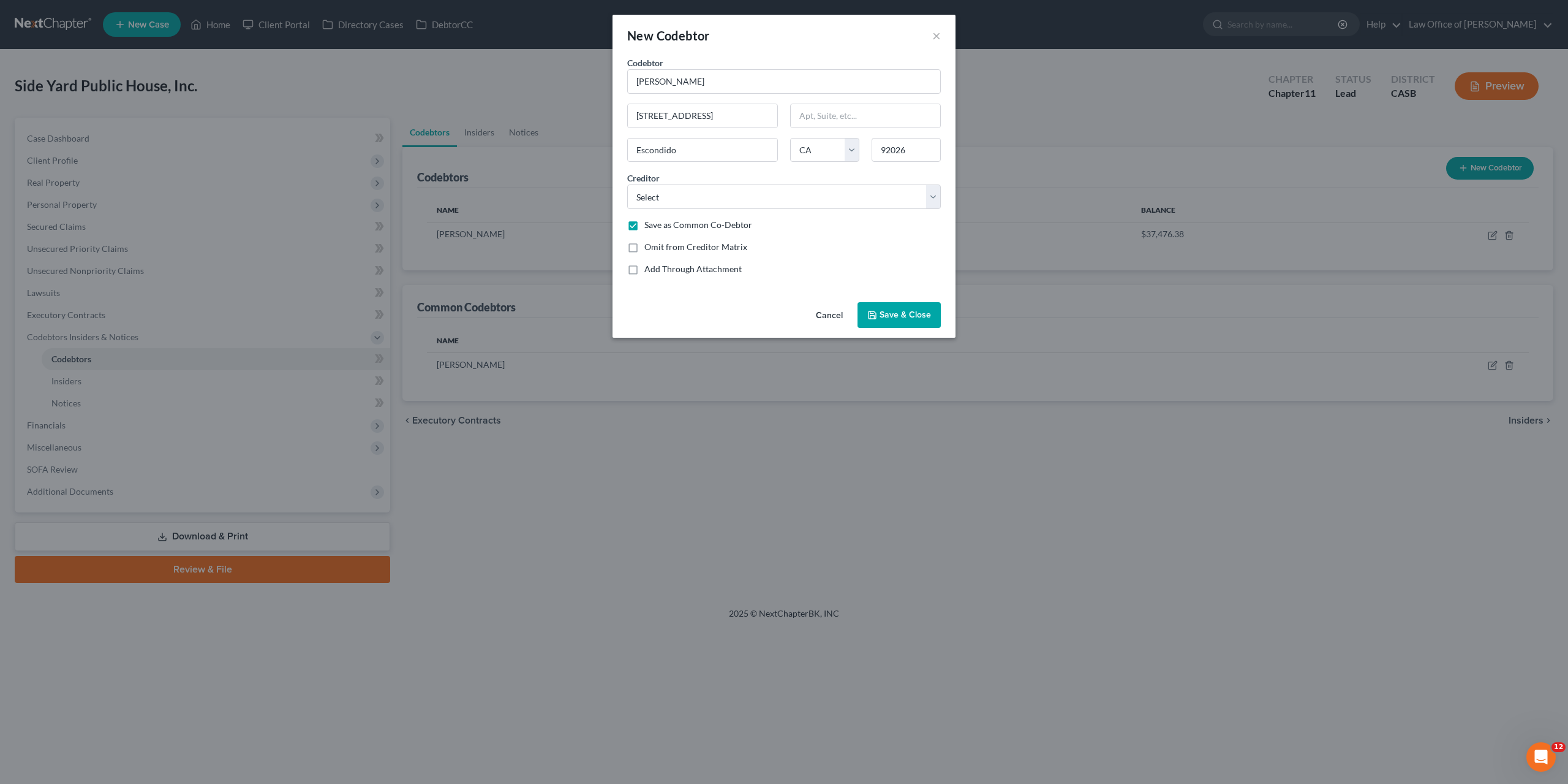
click at [891, 313] on span "Save & Close" at bounding box center [906, 314] width 52 height 10
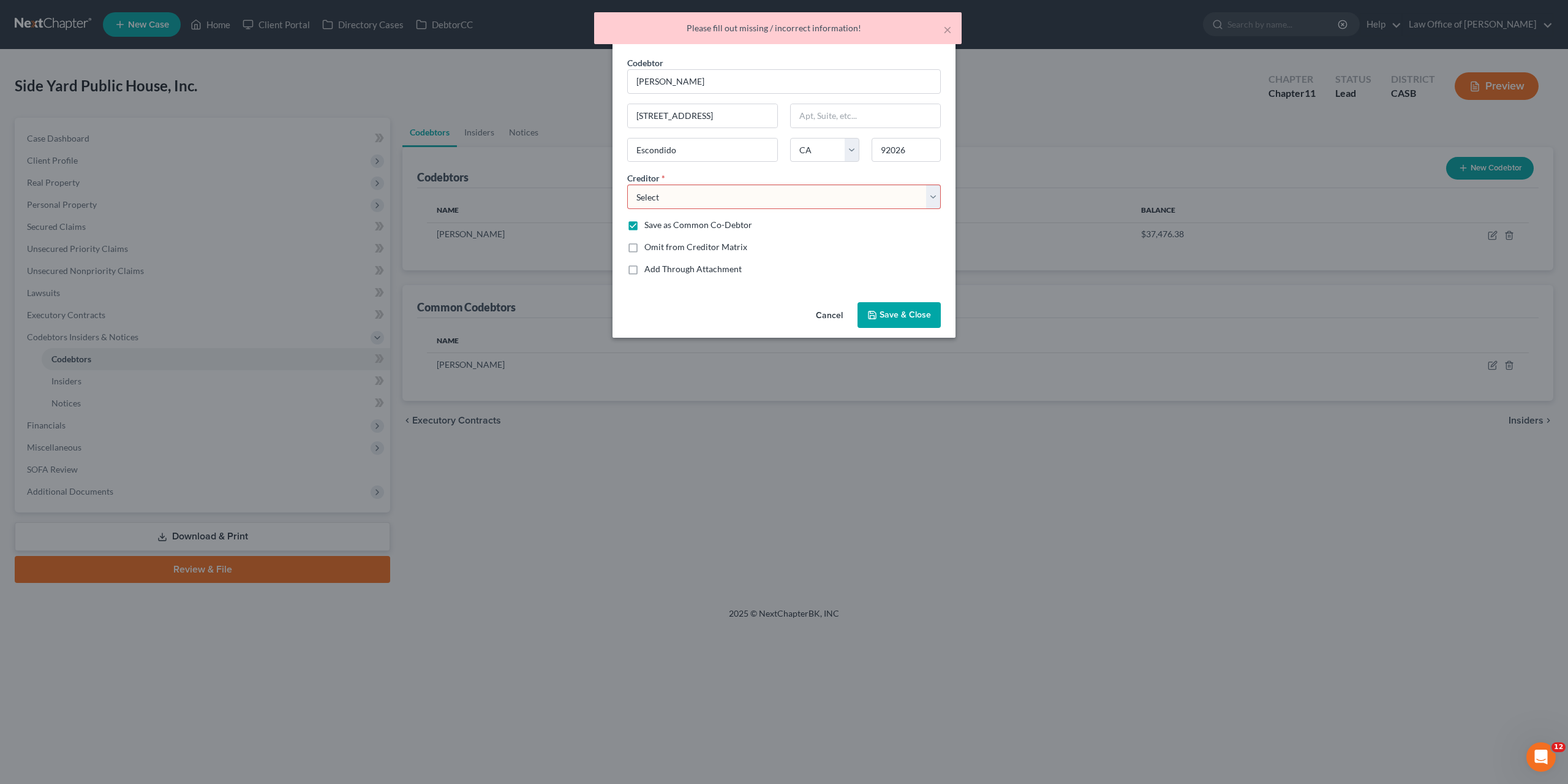
click at [702, 209] on div "Codebtor * Alex Petric Codebtor * Alex Petric 10138 Sage Hill Way Escondido Sta…" at bounding box center [784, 171] width 326 height 229
click at [627, 184] on select "Select Suncoast Funding Group Internal Revenue Service Cal. Dept. of Tax & Fee …" at bounding box center [784, 196] width 313 height 25
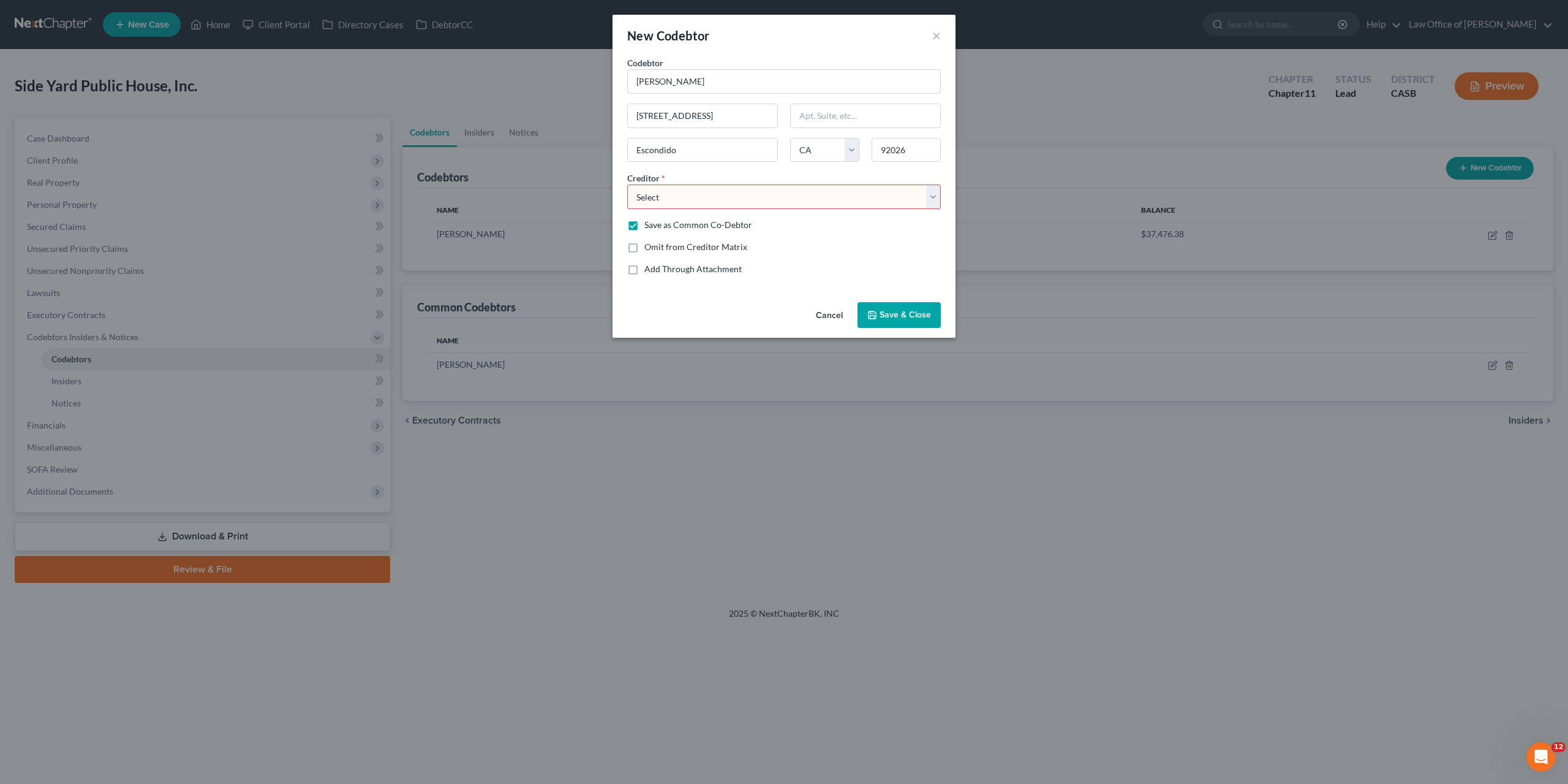
click at [738, 52] on div "New Codebtor ×" at bounding box center [784, 35] width 343 height 41
click at [818, 306] on button "Cancel" at bounding box center [829, 315] width 46 height 25
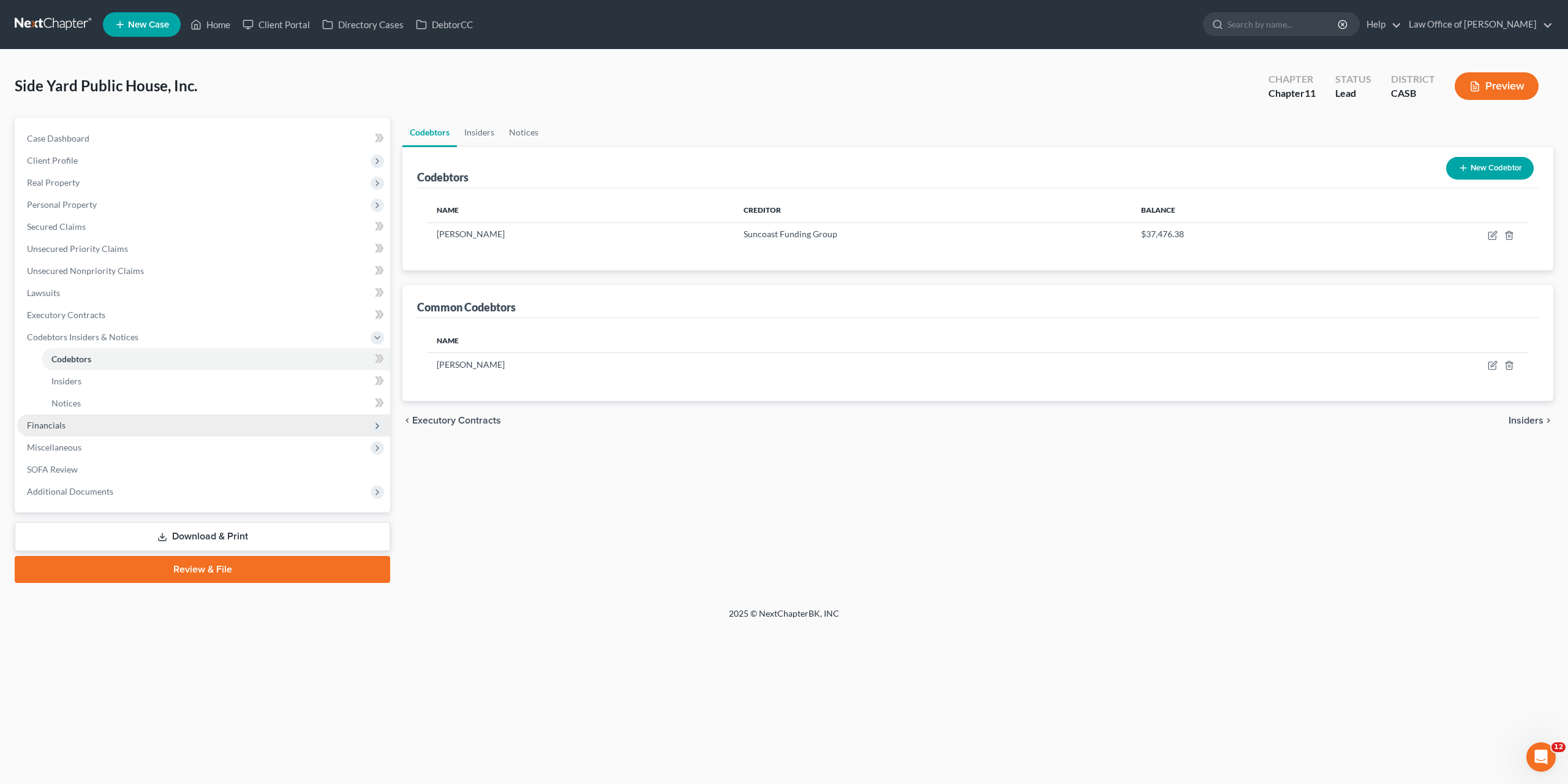
click at [80, 421] on span "Financials" at bounding box center [204, 426] width 373 height 22
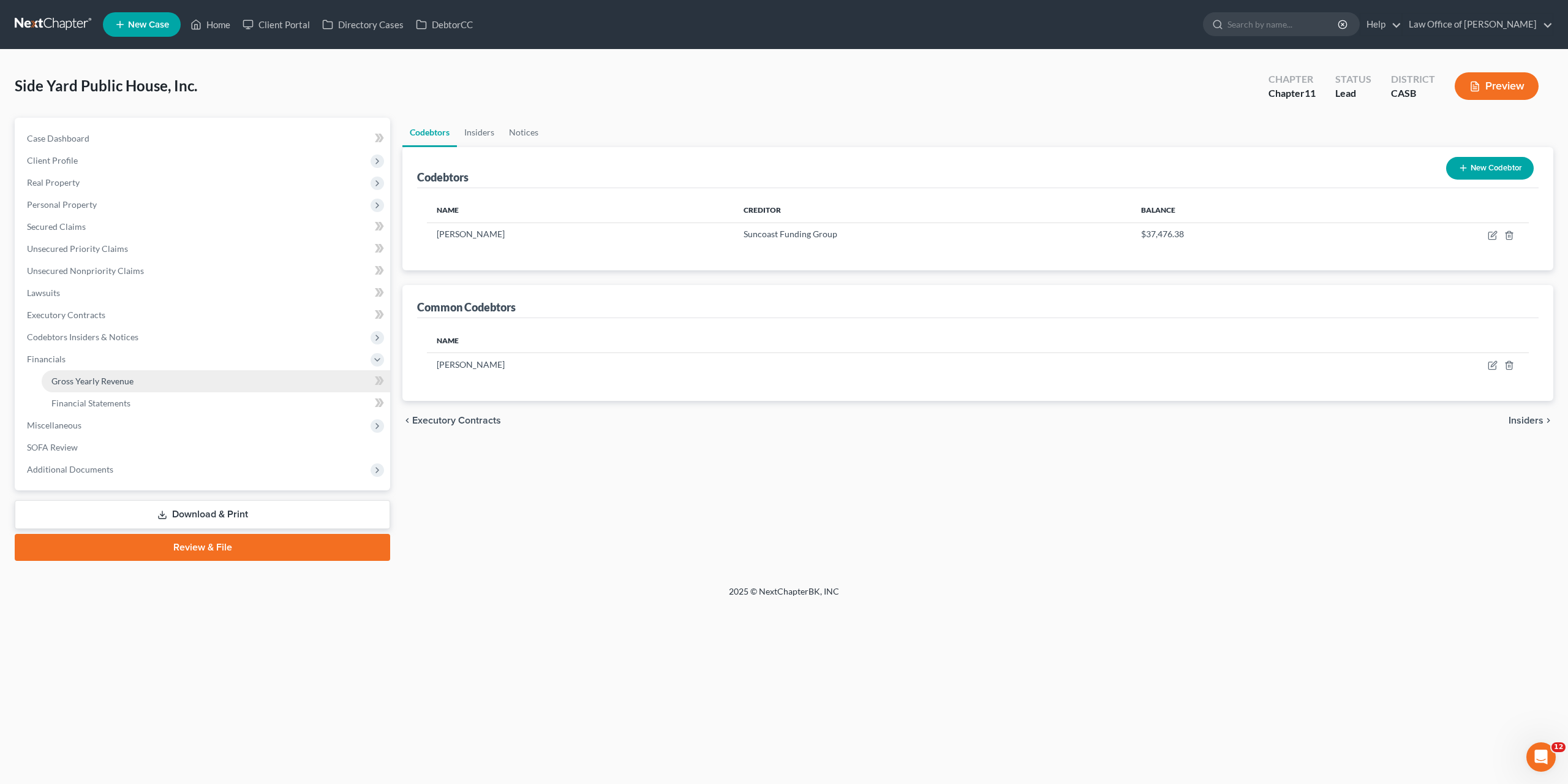
click at [111, 380] on span "Gross Yearly Revenue" at bounding box center [92, 380] width 82 height 10
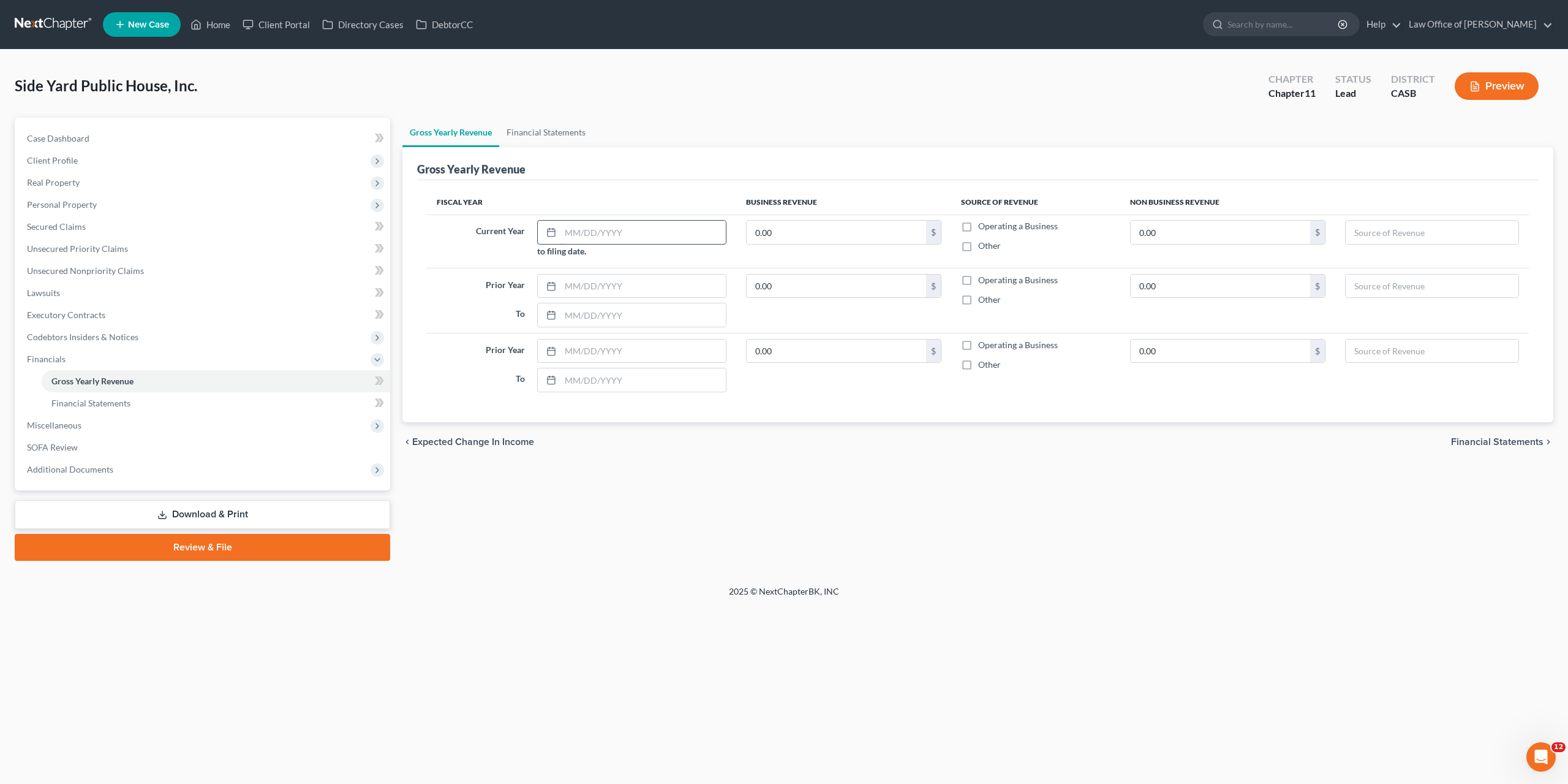
click at [610, 225] on input "text" at bounding box center [643, 232] width 165 height 23
type input "0"
type input "01/01/2025"
click at [627, 282] on input "text" at bounding box center [643, 286] width 165 height 23
type input "01/01/2024"
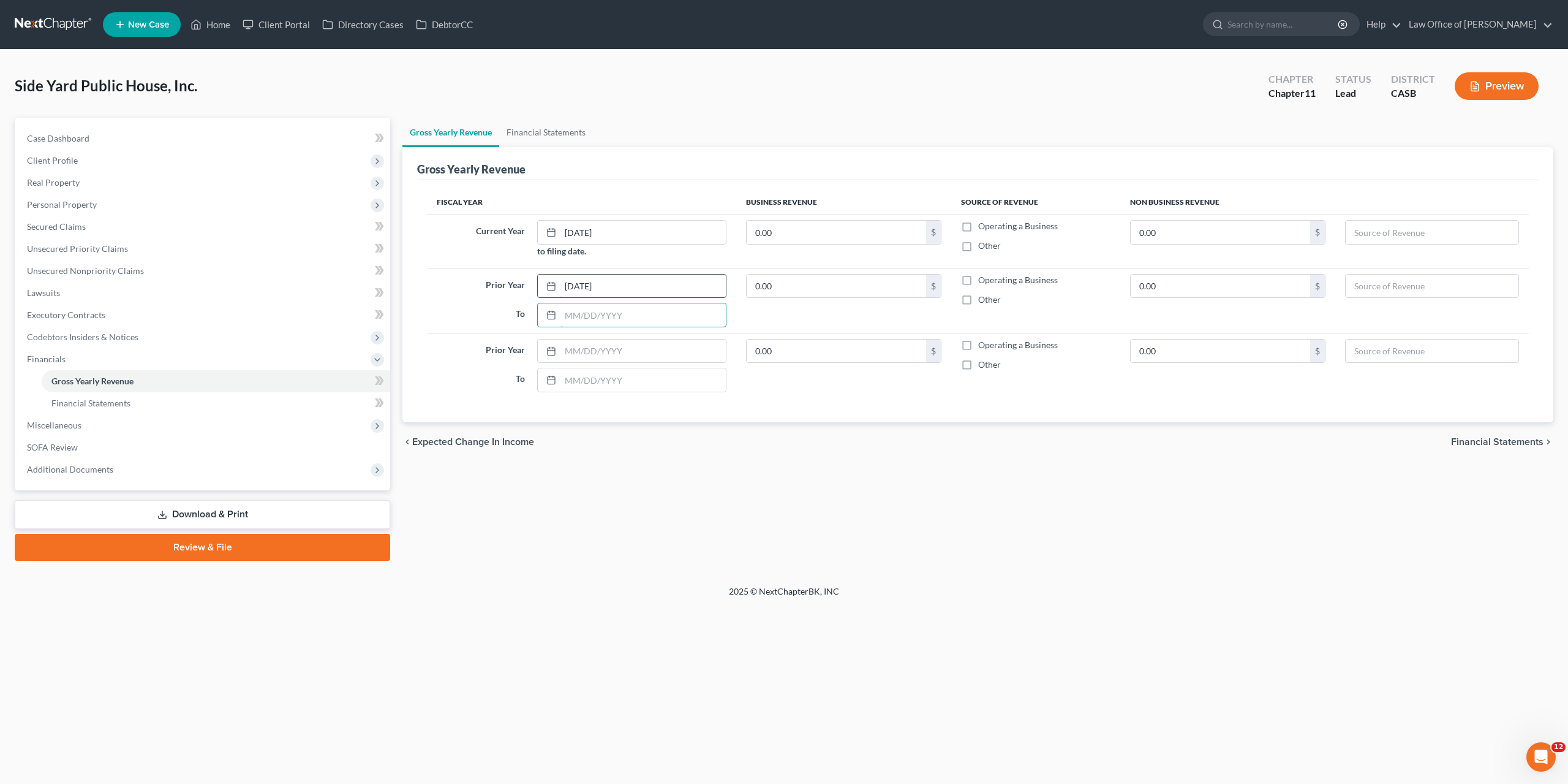
type input "0"
type input "12/31/2024"
click at [600, 351] on input "text" at bounding box center [643, 351] width 165 height 23
type input "01/01/2023"
click at [597, 381] on input "text" at bounding box center [643, 380] width 165 height 23
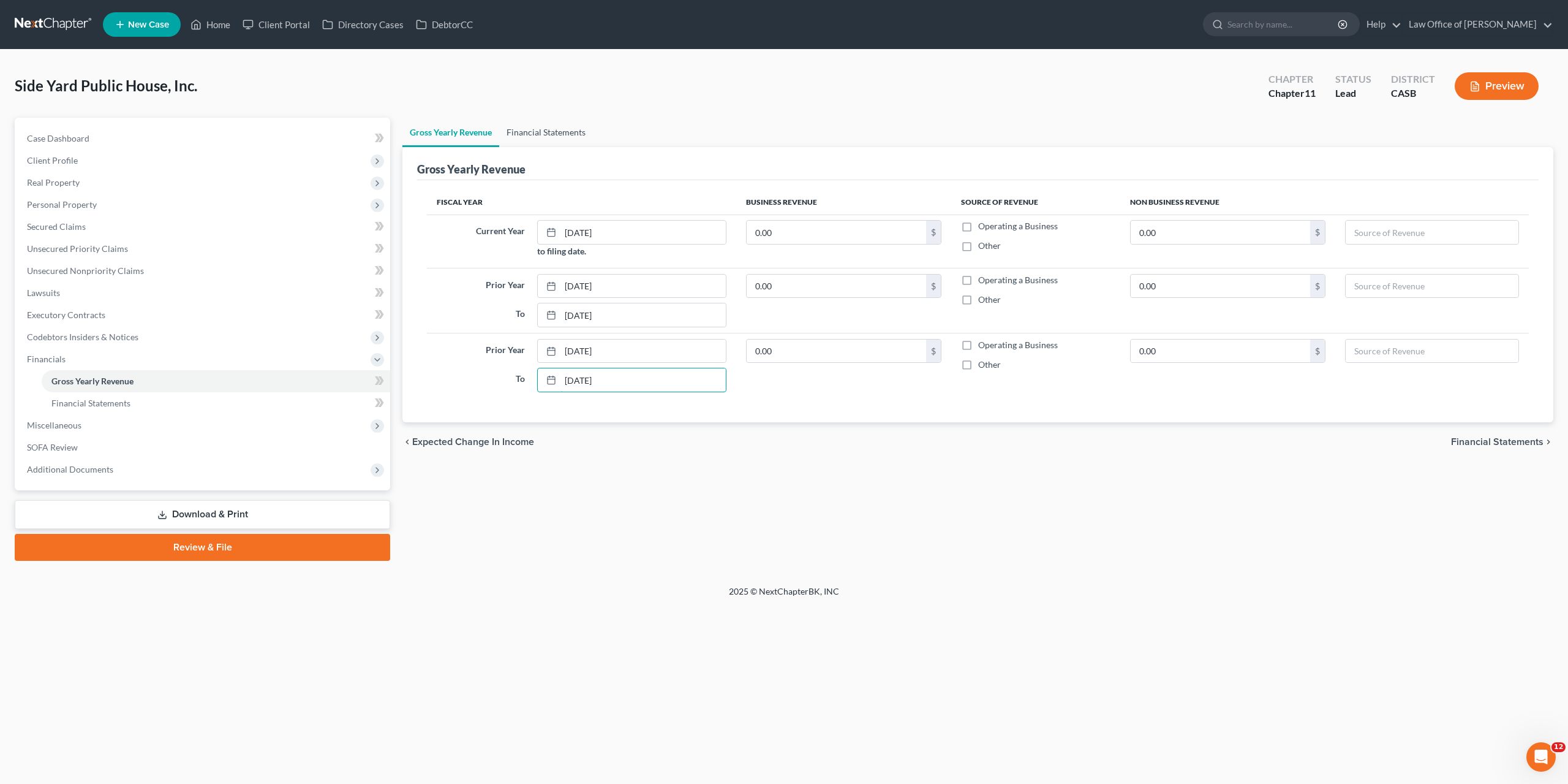
type input "12/31/2024"
click at [537, 133] on link "Financial Statements" at bounding box center [546, 132] width 94 height 30
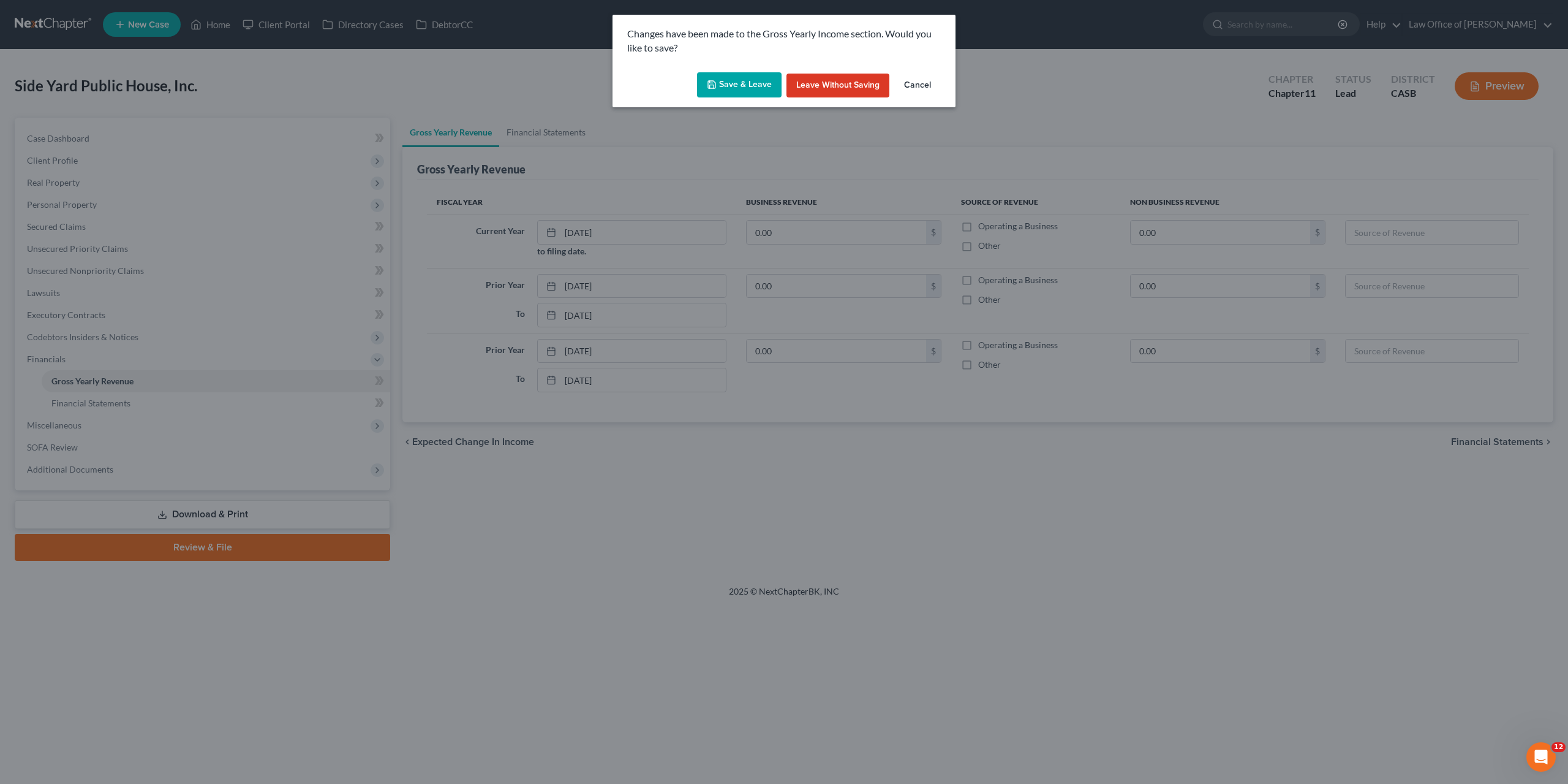
click at [752, 89] on button "Save & Leave" at bounding box center [740, 85] width 84 height 26
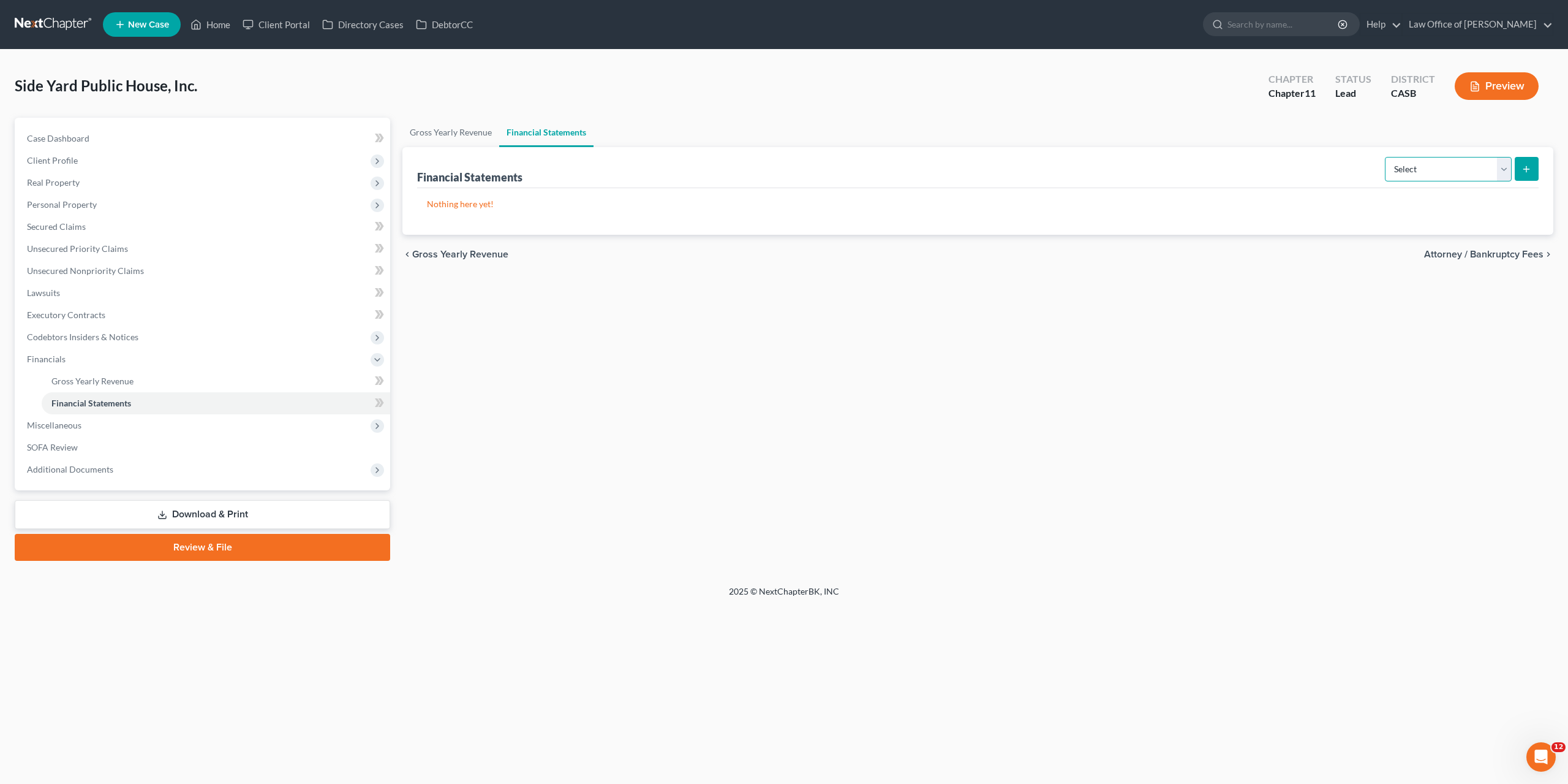
select select "bookkeeper"
click option "Bookkeeper" at bounding box center [0, 0] width 0 height 0
click at [1526, 165] on icon "submit" at bounding box center [1527, 169] width 10 height 10
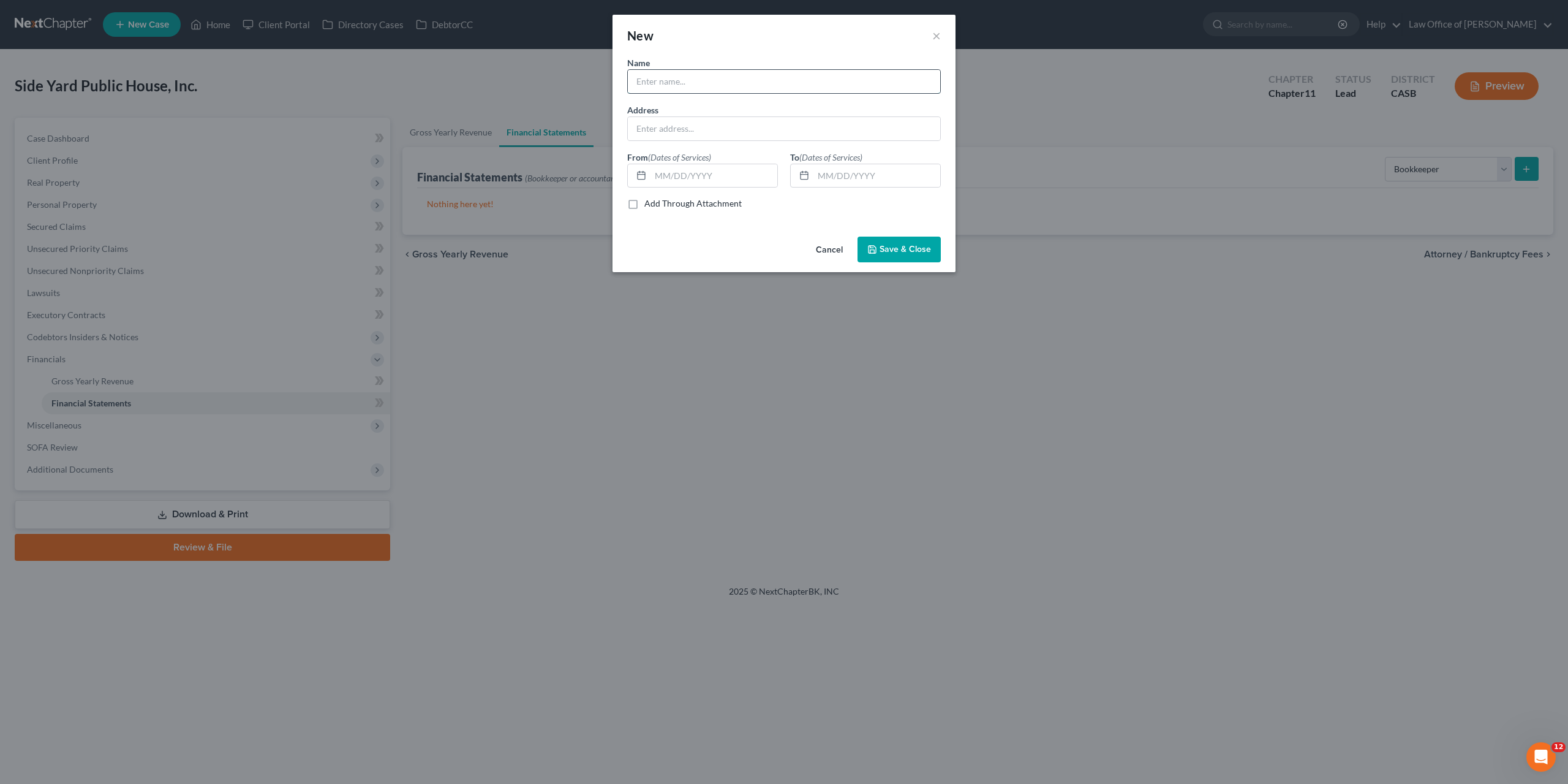
click at [748, 93] on input "text" at bounding box center [784, 81] width 312 height 23
type input "Golden Tax & Accounting"
click at [690, 124] on input "text" at bounding box center [784, 128] width 312 height 23
paste input "2558 Roosevelt St"
click at [823, 136] on input "2558 Roosevelt St, Carlsbad, CA" at bounding box center [784, 128] width 312 height 23
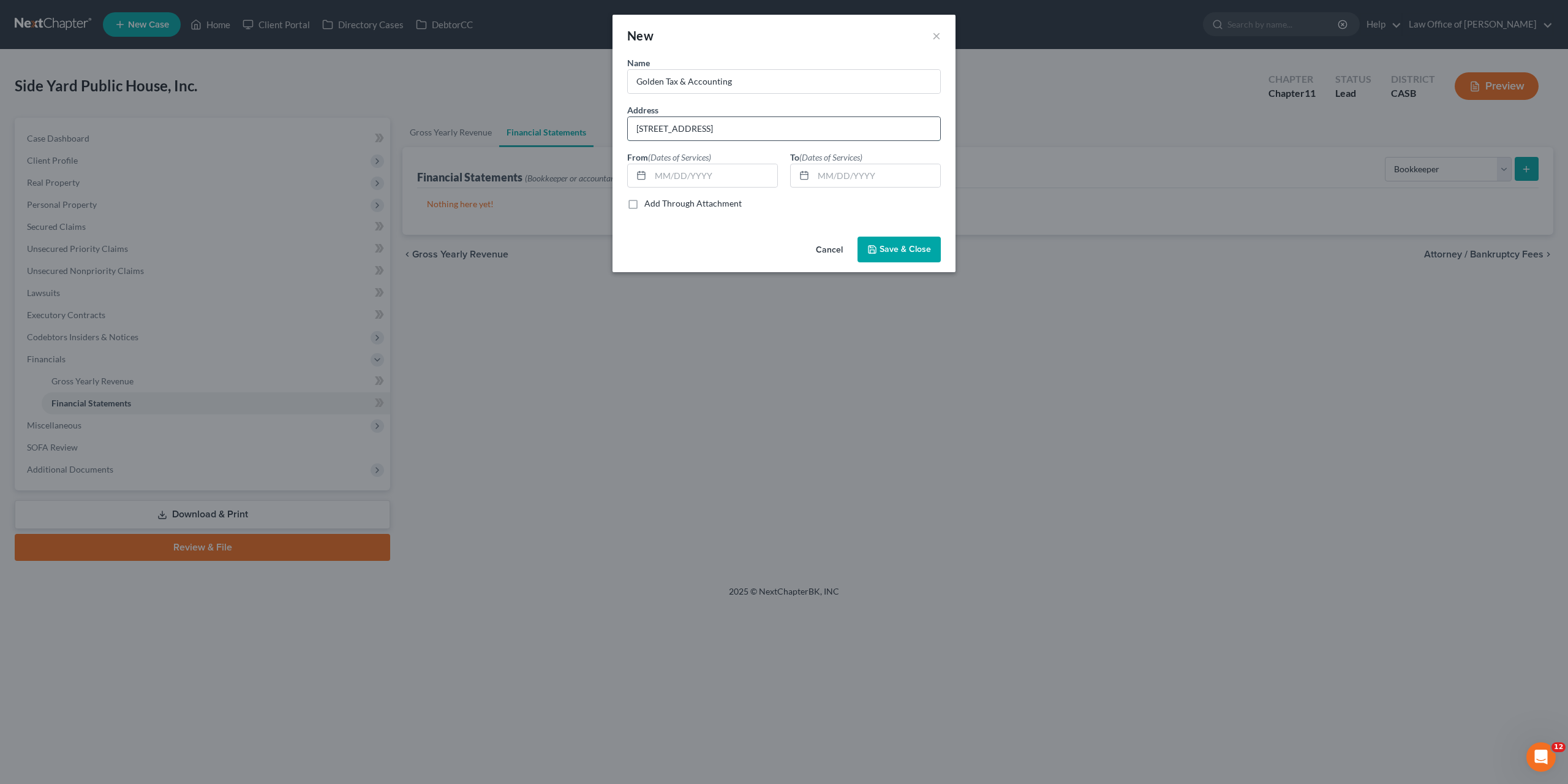
paste input "92008"
type input "2558 Roosevelt St, Carlsbad, CA 92008"
click at [896, 245] on span "Save & Close" at bounding box center [906, 249] width 52 height 10
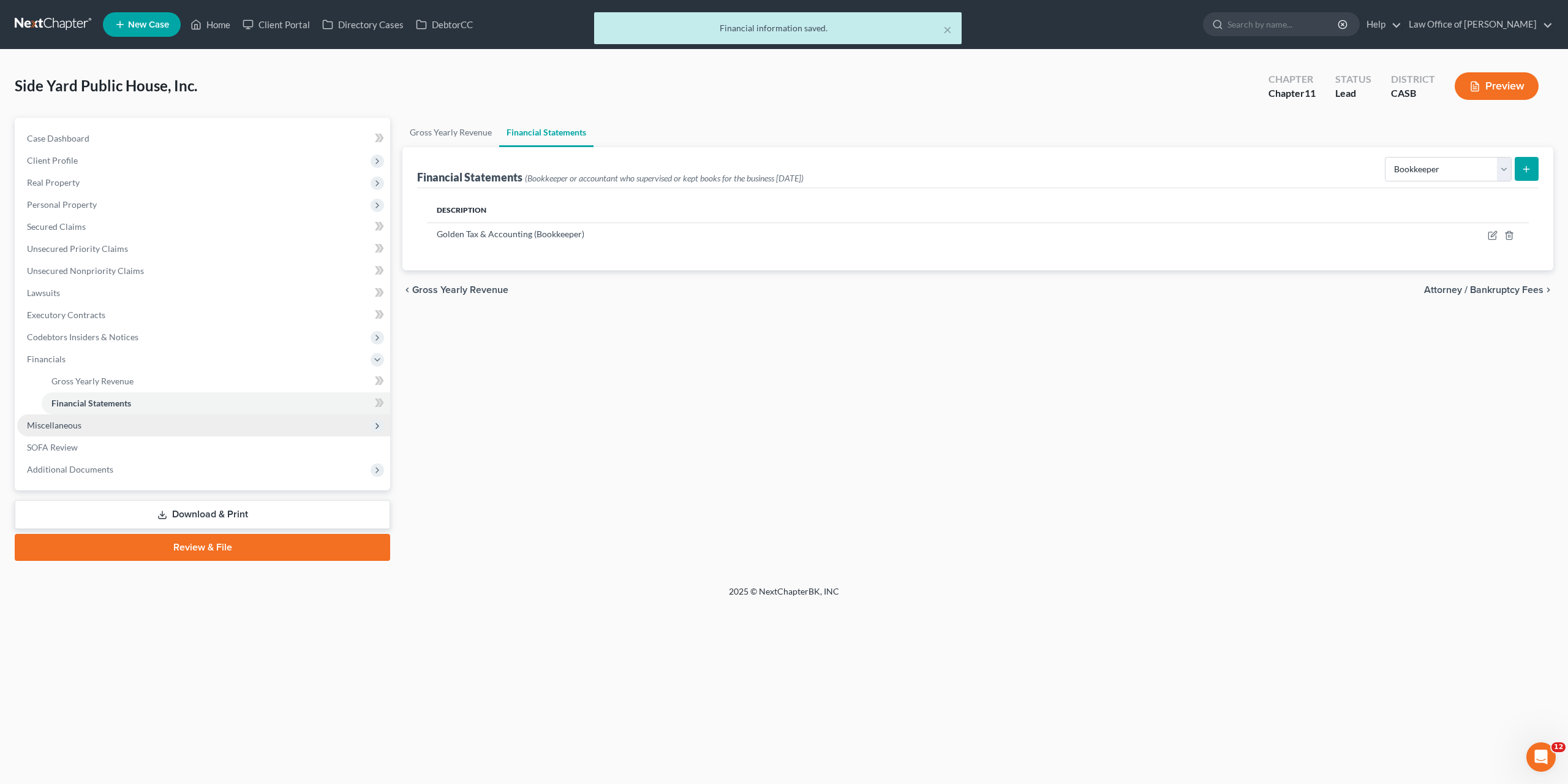
click at [31, 427] on span "Miscellaneous" at bounding box center [54, 424] width 54 height 10
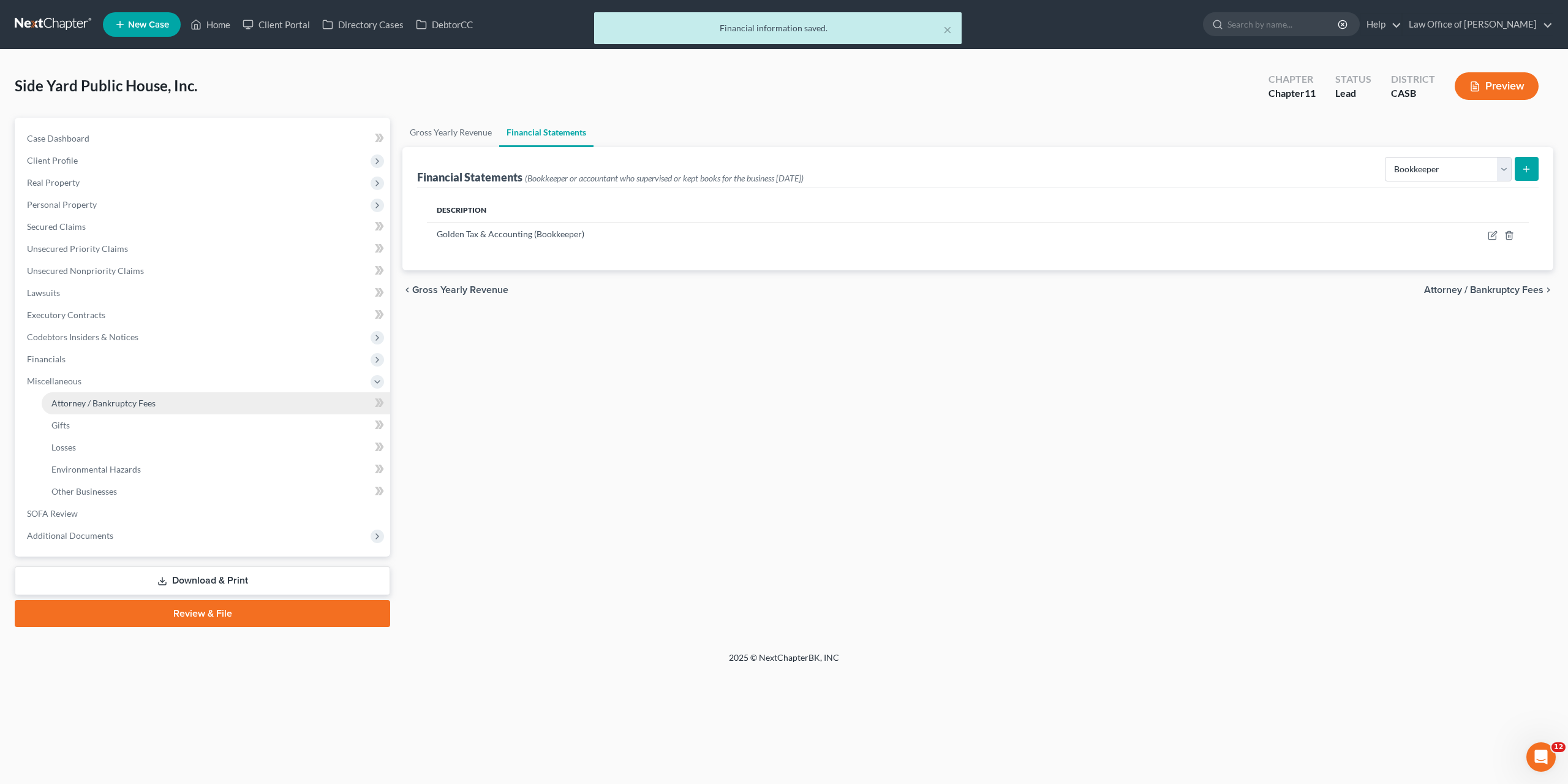
click at [84, 408] on link "Attorney / Bankruptcy Fees" at bounding box center [215, 404] width 348 height 22
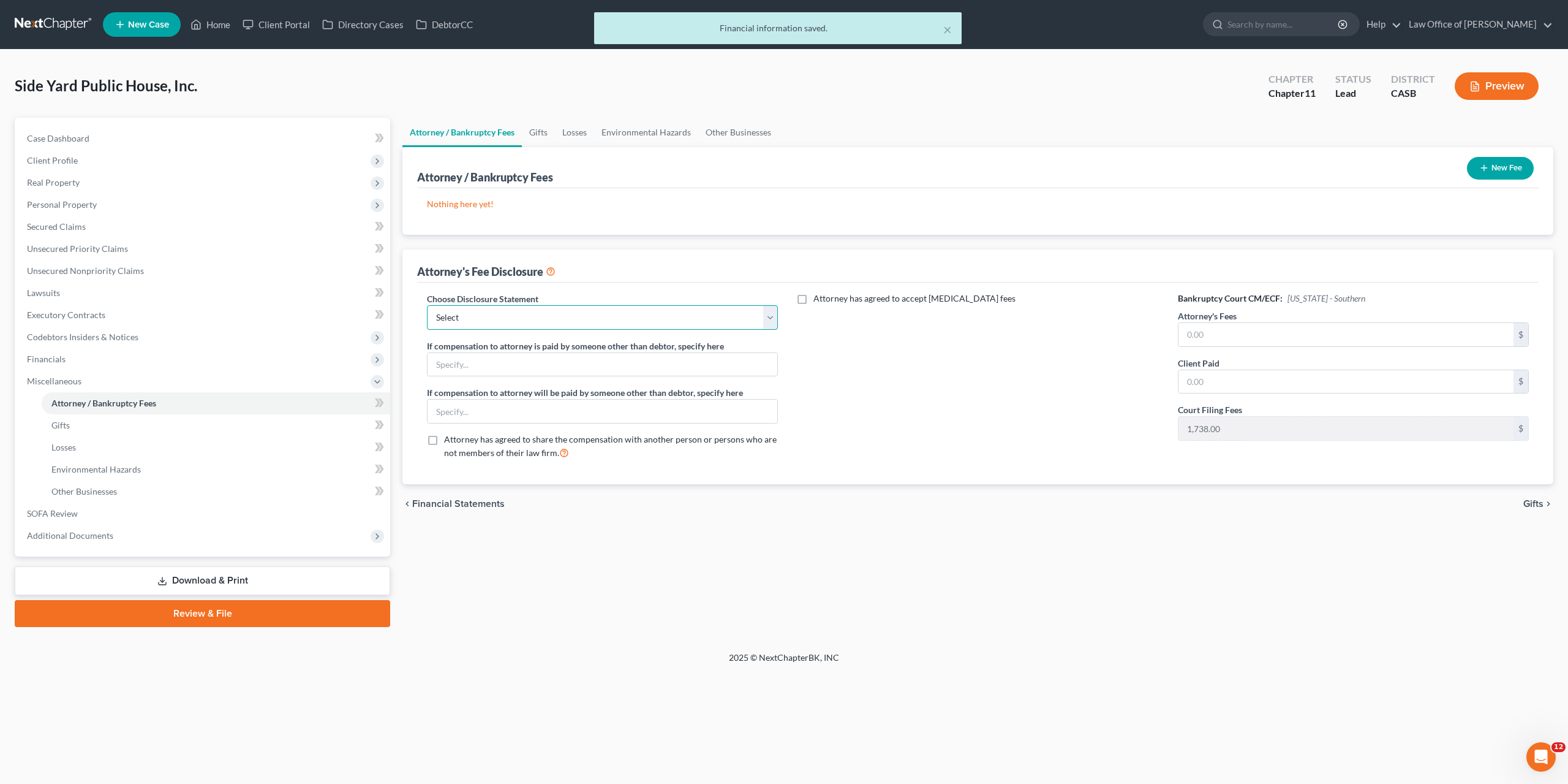
click at [427, 305] on select "Select Attorney" at bounding box center [603, 317] width 351 height 25
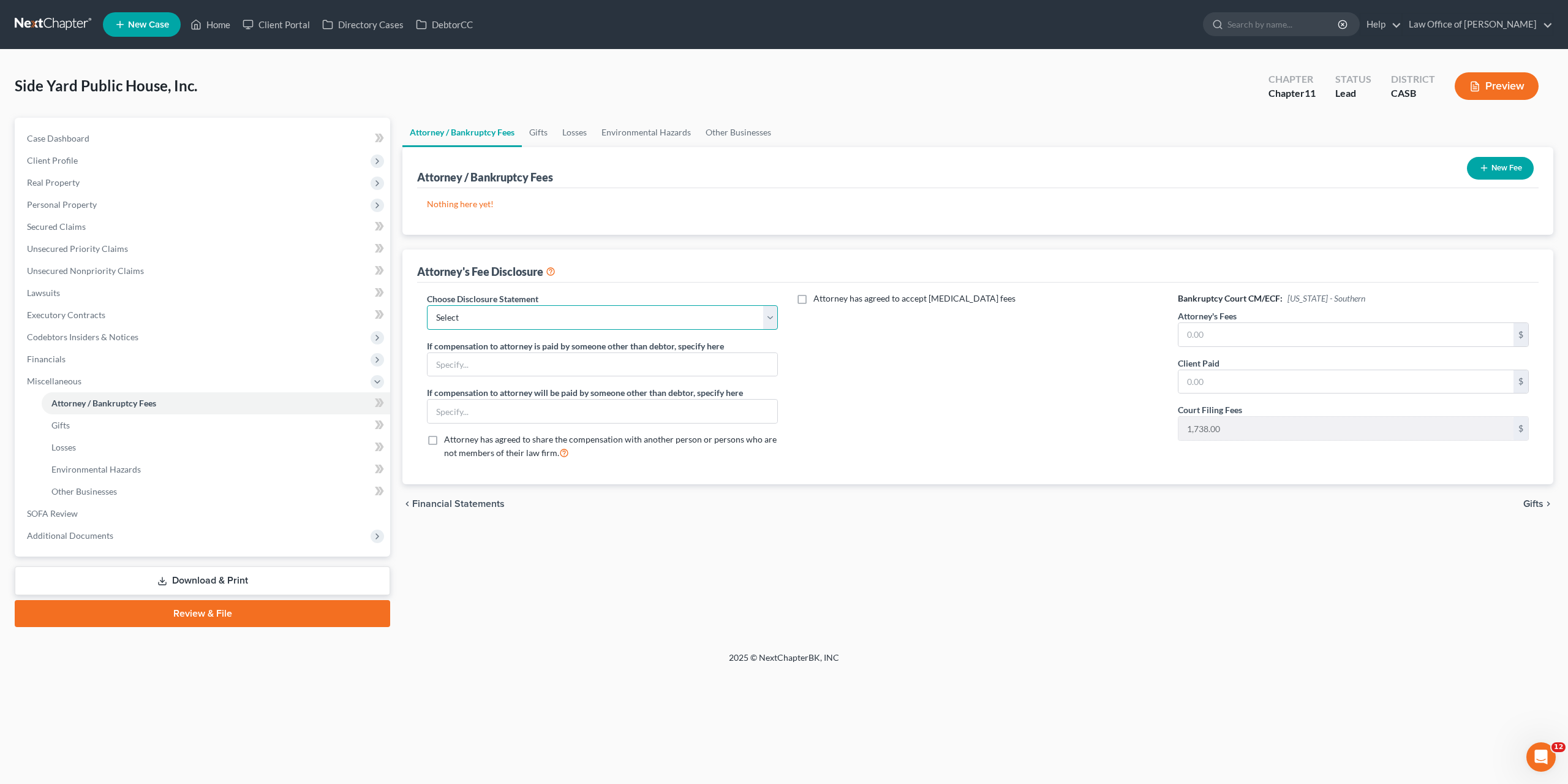
select select "0"
click option "Attorney" at bounding box center [0, 0] width 0 height 0
click at [851, 300] on span "Attorney has agreed to accept retainer fees" at bounding box center [915, 297] width 202 height 10
click at [827, 300] on input "Attorney has agreed to accept retainer fees" at bounding box center [823, 297] width 8 height 8
checkbox input "true"
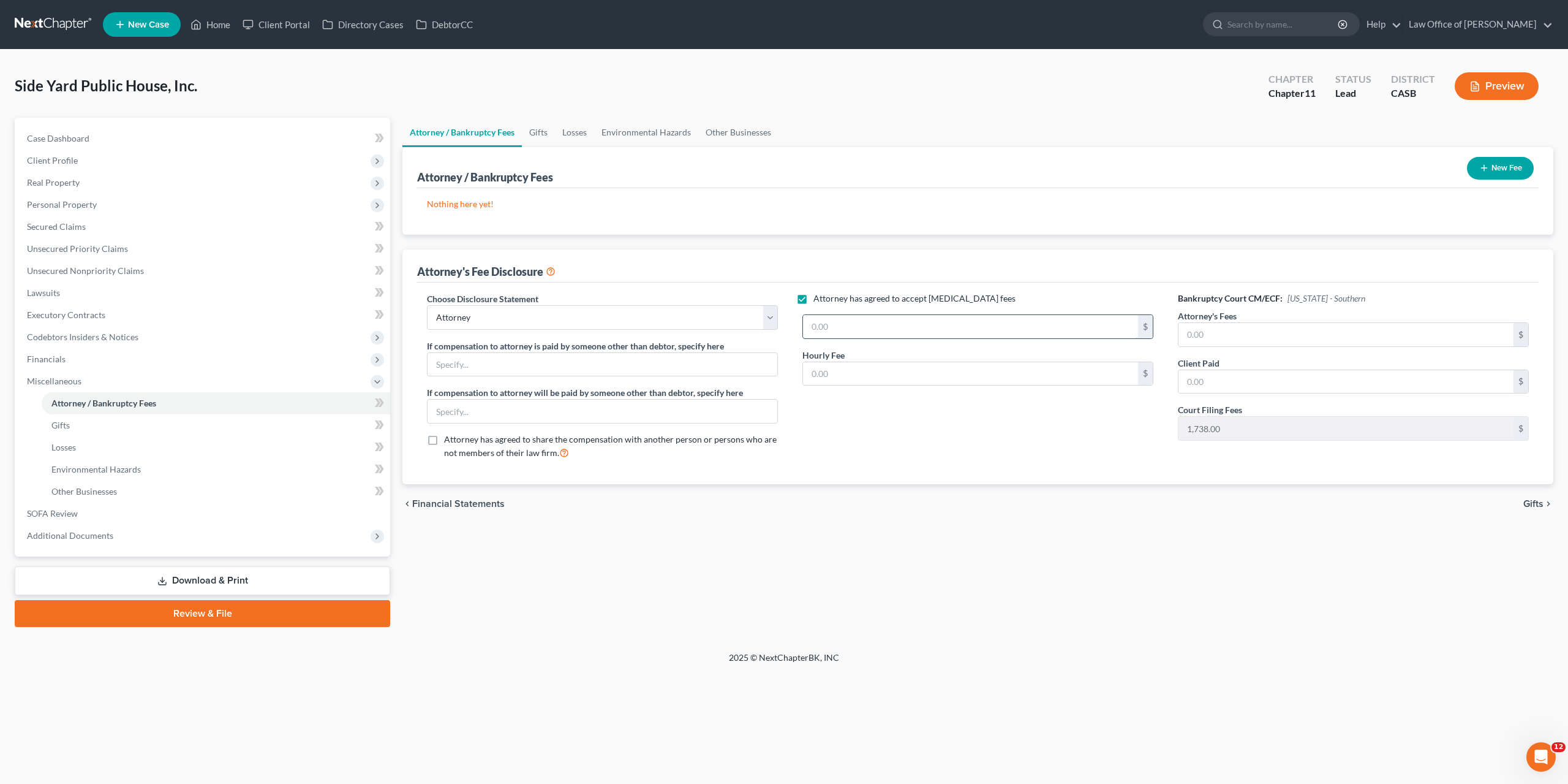
click at [853, 327] on input "text" at bounding box center [970, 326] width 335 height 23
type input "2"
type input "10,000"
click at [865, 375] on input "text" at bounding box center [970, 373] width 335 height 23
type input "500"
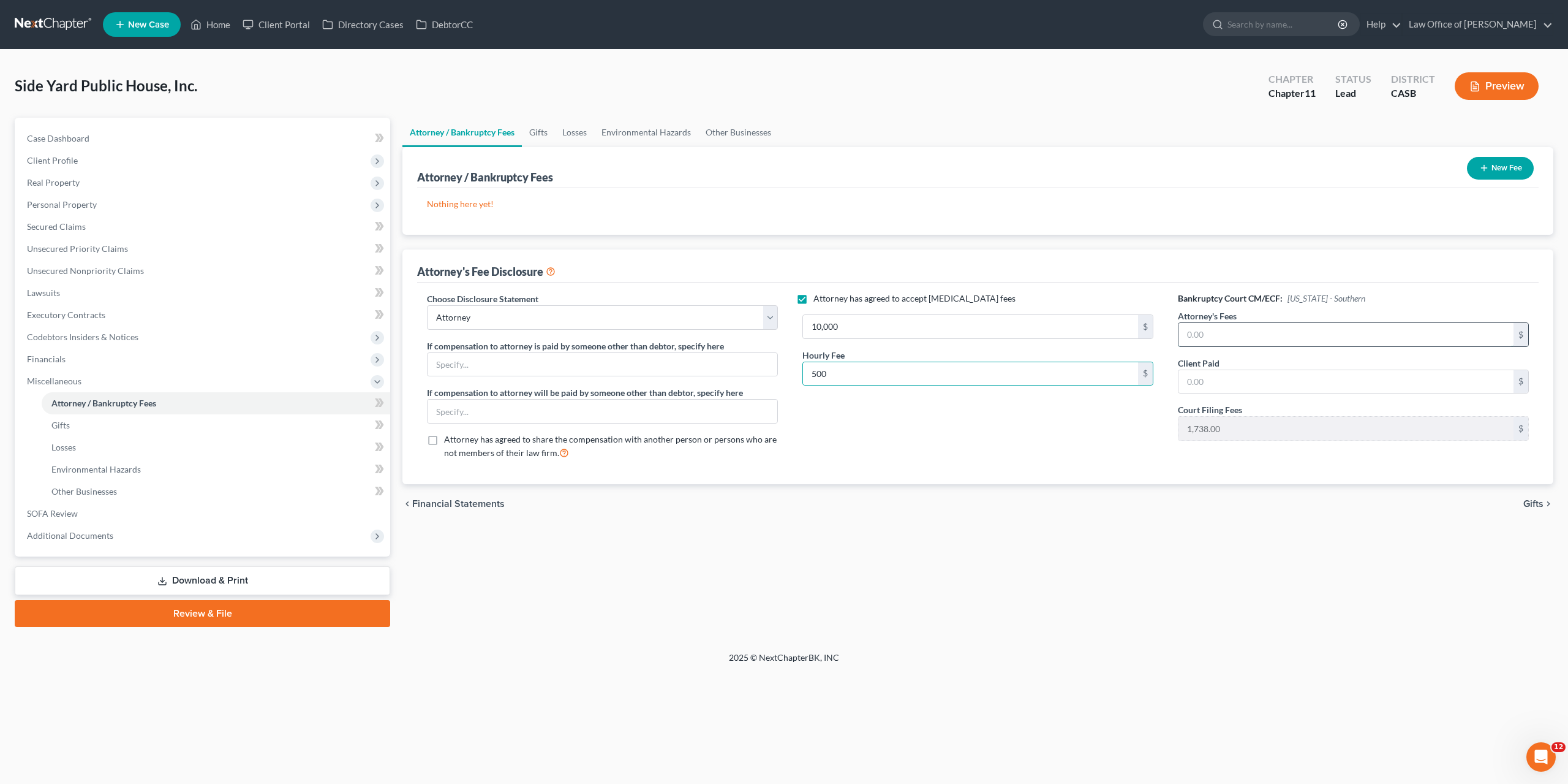
click at [1309, 335] on input "text" at bounding box center [1346, 334] width 335 height 23
click at [918, 415] on div "Attorney has agreed to accept retainer fees 10,000 $ Hourly Fee 500 $" at bounding box center [977, 381] width 375 height 177
click at [548, 136] on link "Gifts" at bounding box center [538, 132] width 33 height 30
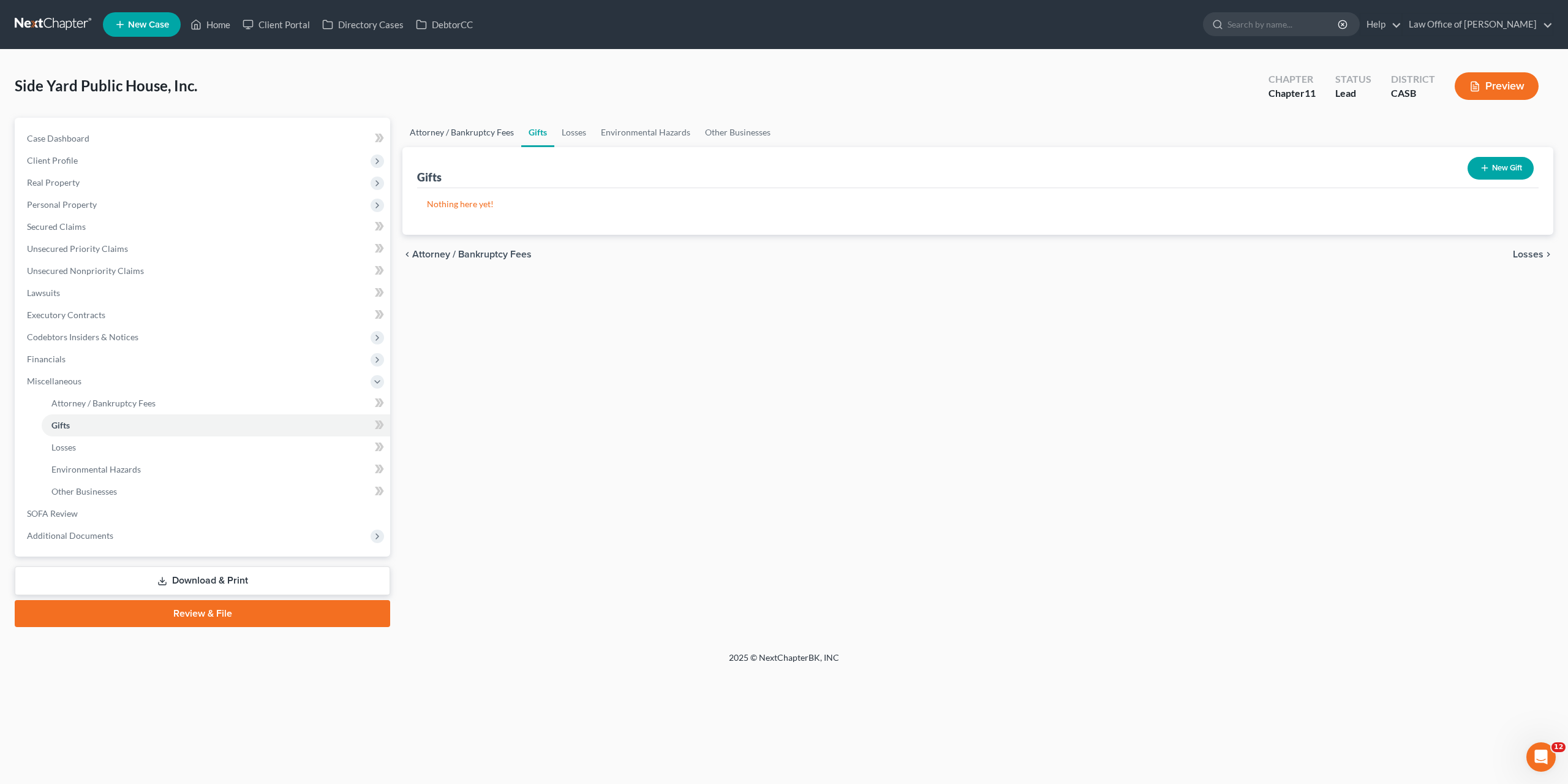
click at [490, 140] on link "Attorney / Bankruptcy Fees" at bounding box center [462, 132] width 119 height 30
select select "0"
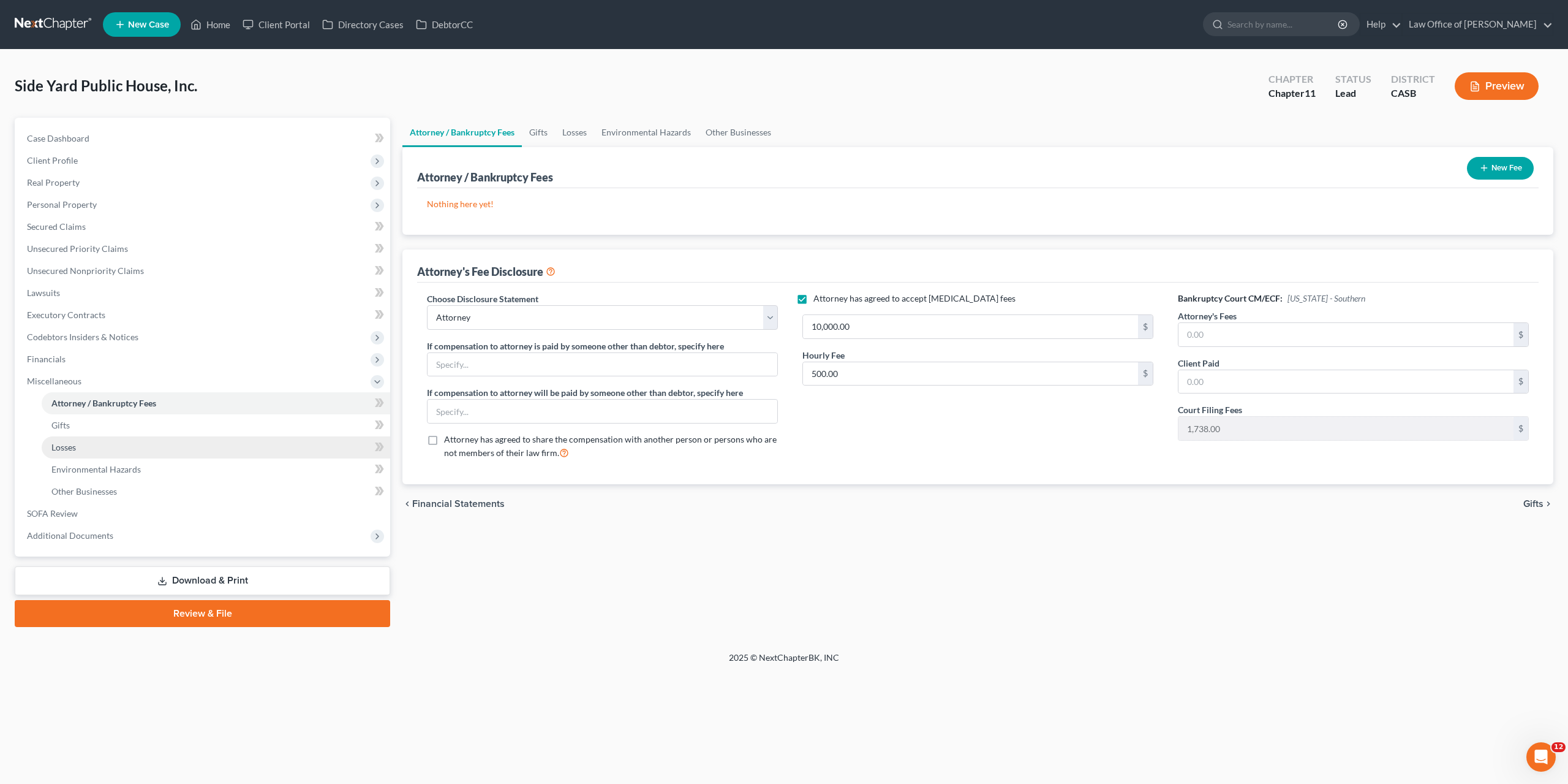
click at [78, 449] on link "Losses" at bounding box center [215, 447] width 348 height 22
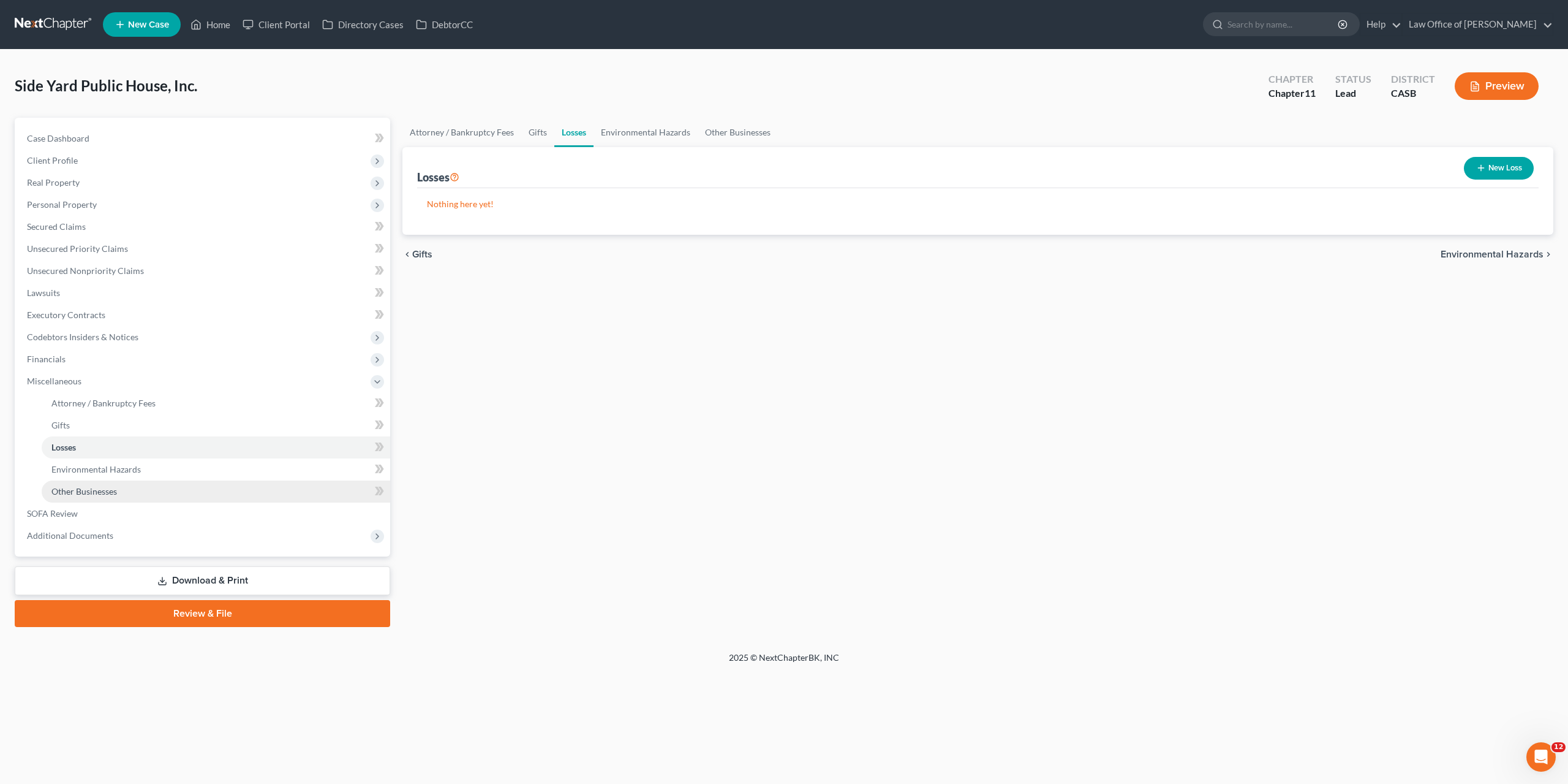
click at [86, 494] on span "Other Businesses" at bounding box center [84, 490] width 65 height 10
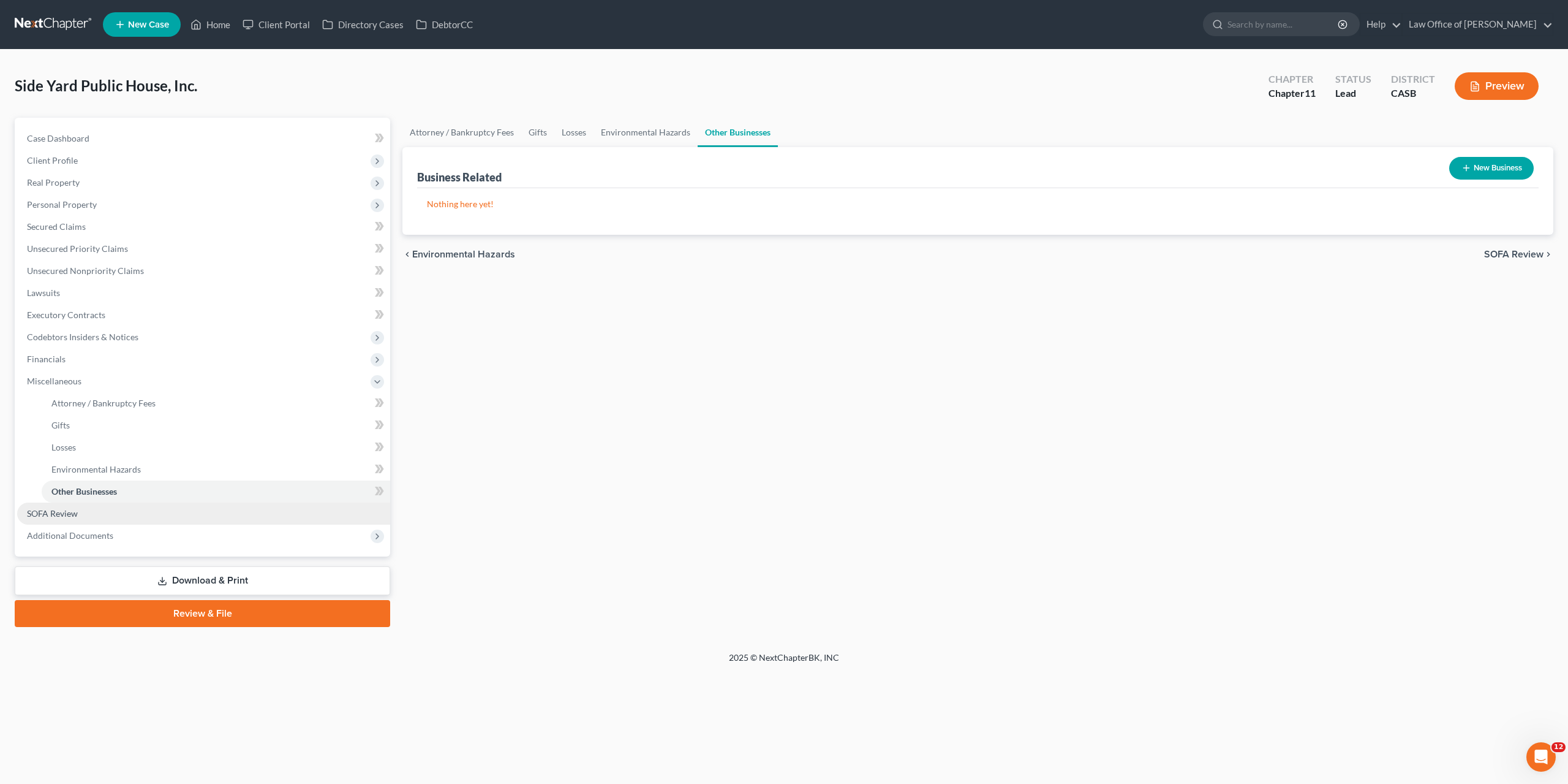
click at [55, 515] on span "SOFA Review" at bounding box center [53, 513] width 51 height 10
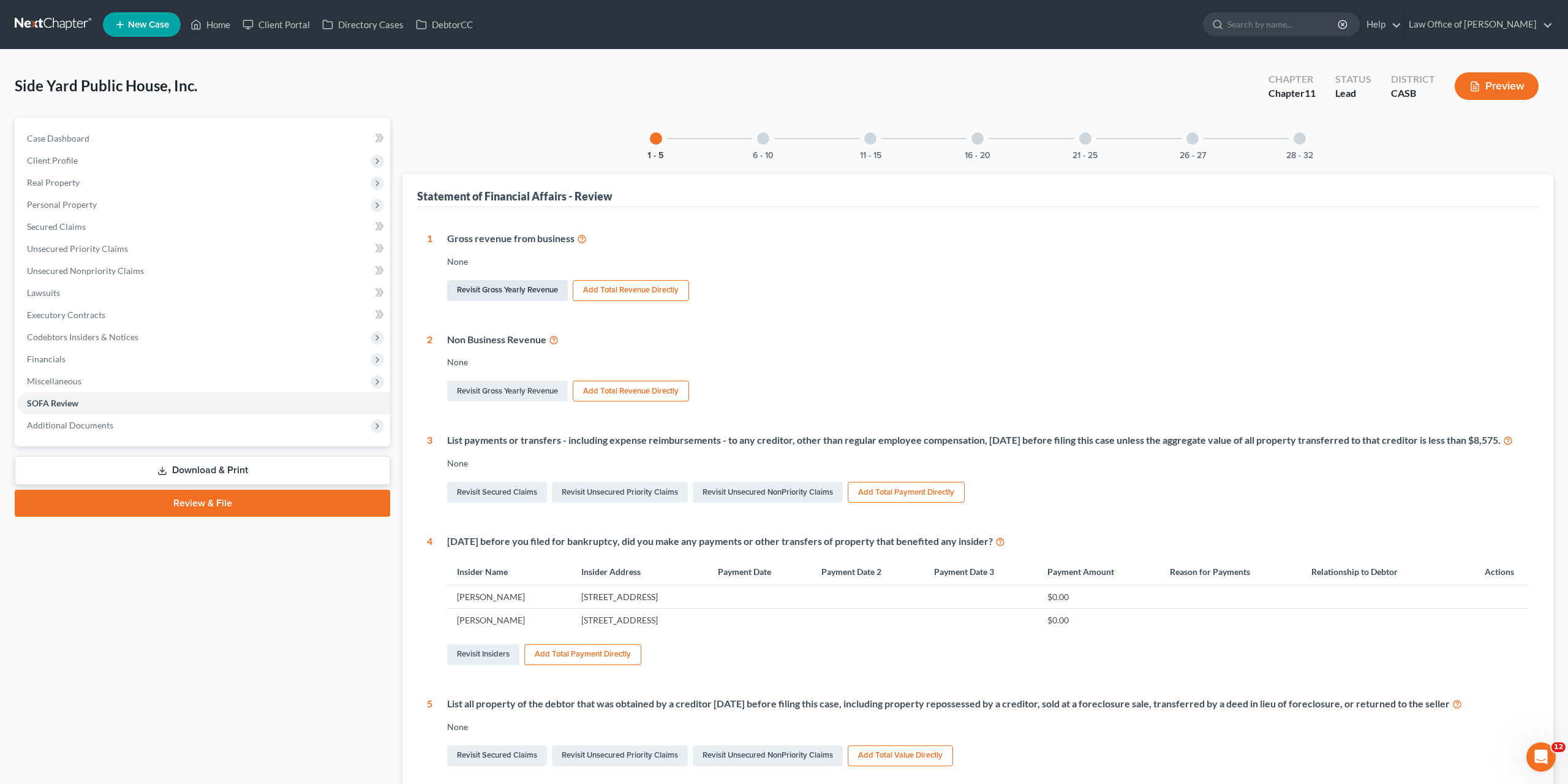
click at [538, 289] on link "Revisit Gross Yearly Revenue" at bounding box center [507, 290] width 120 height 21
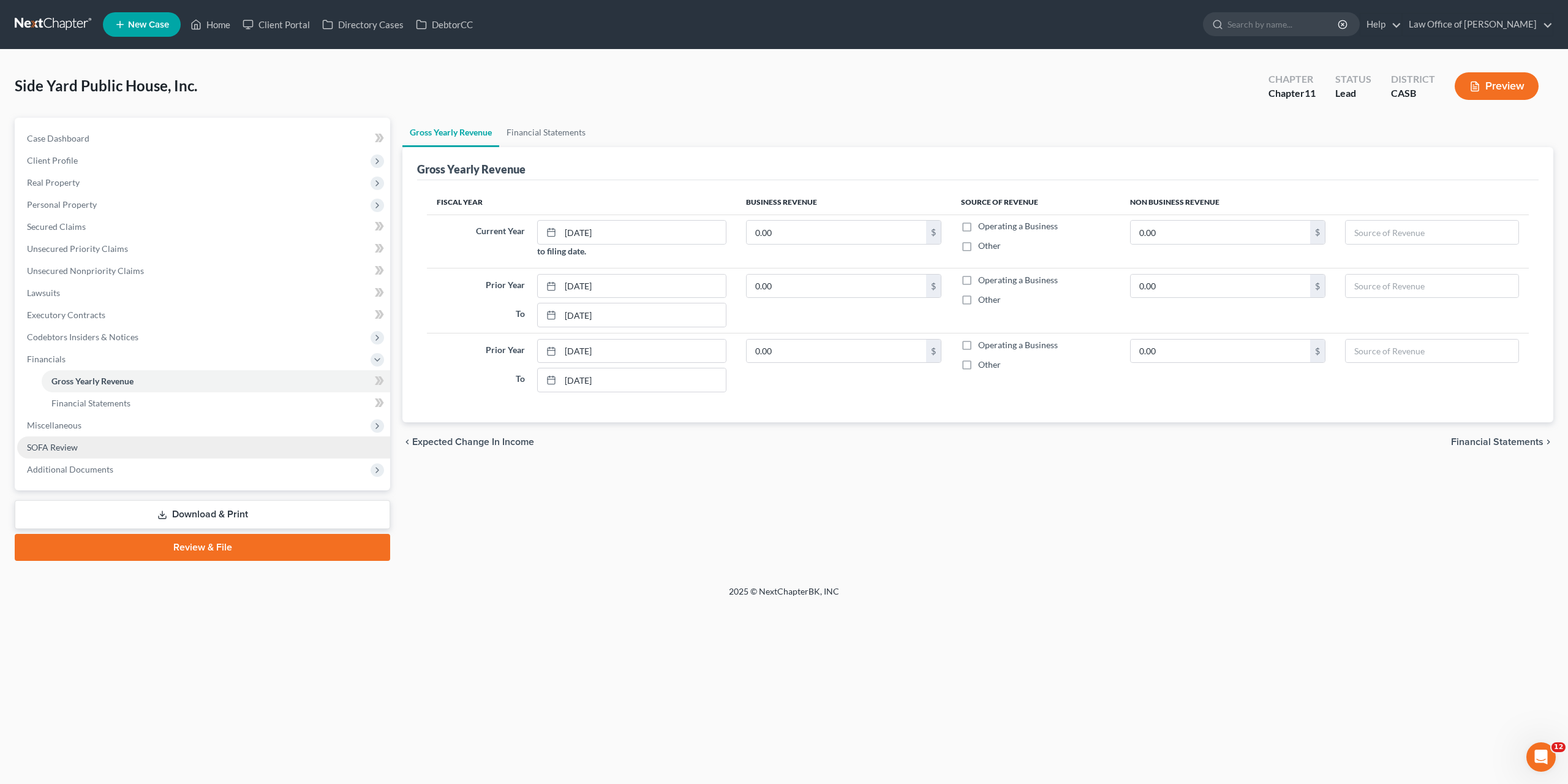
click at [49, 448] on span "SOFA Review" at bounding box center [53, 447] width 51 height 10
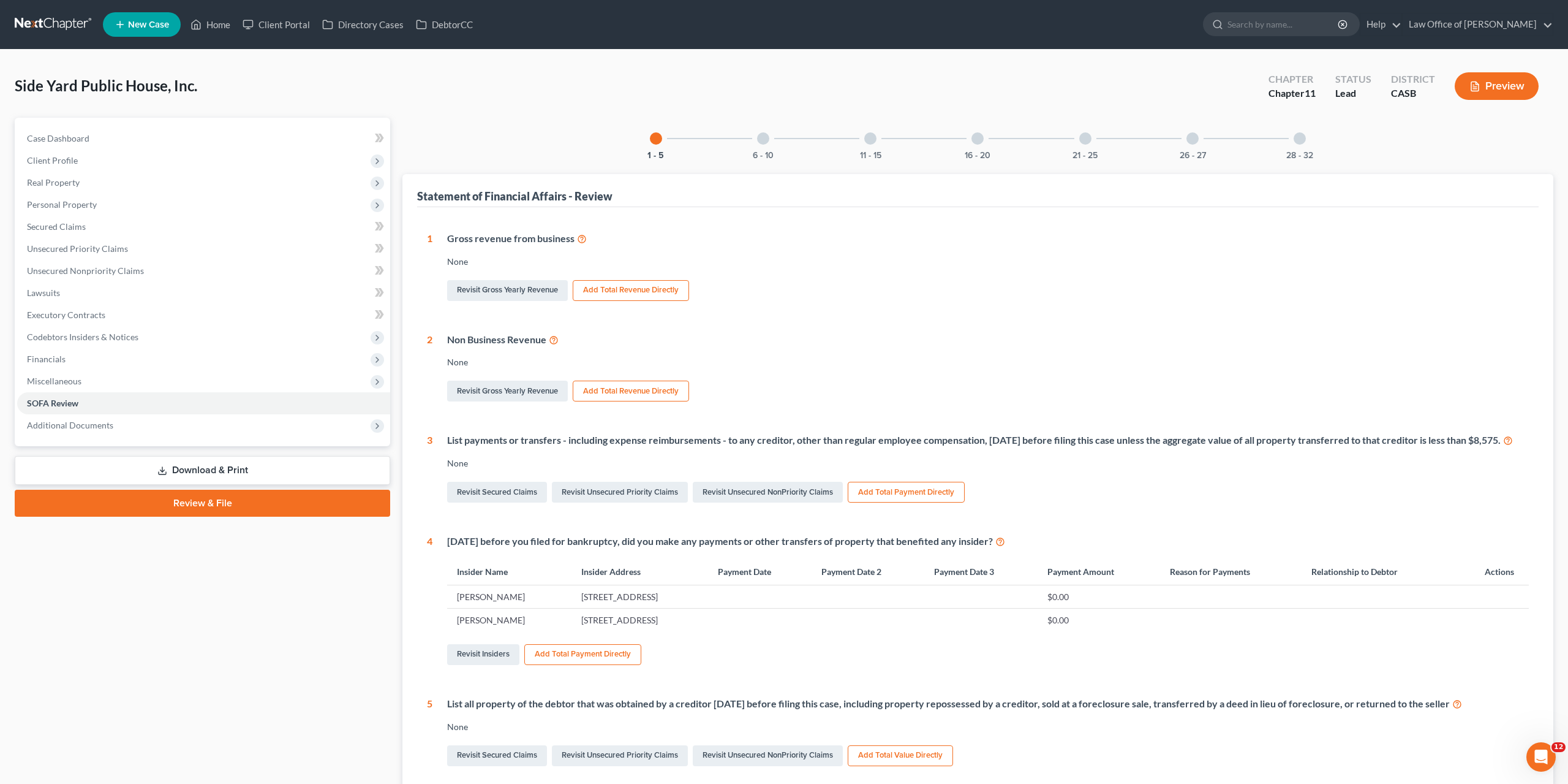
click at [767, 140] on div at bounding box center [763, 138] width 12 height 12
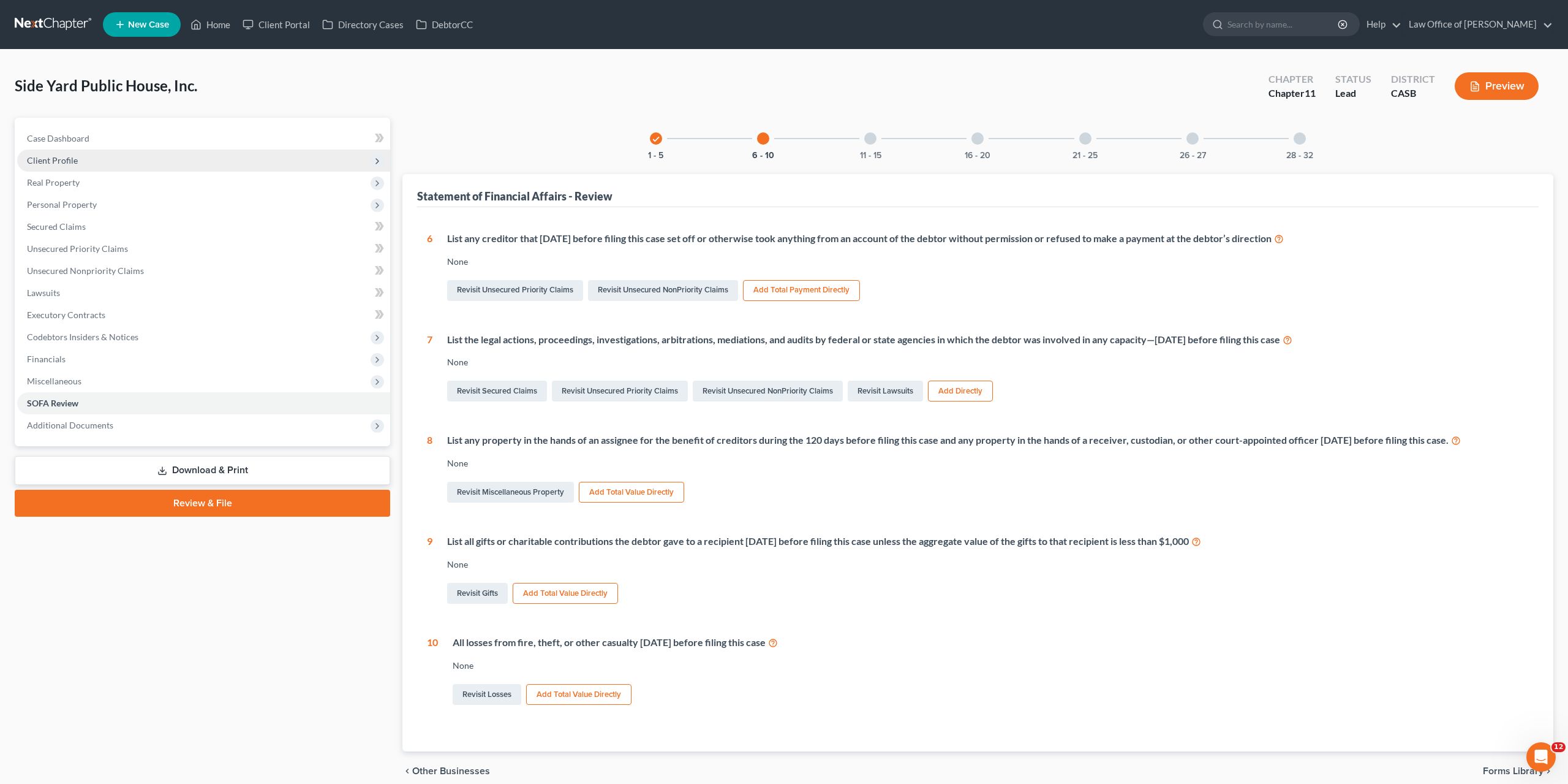
click at [73, 159] on span "Client Profile" at bounding box center [53, 160] width 51 height 10
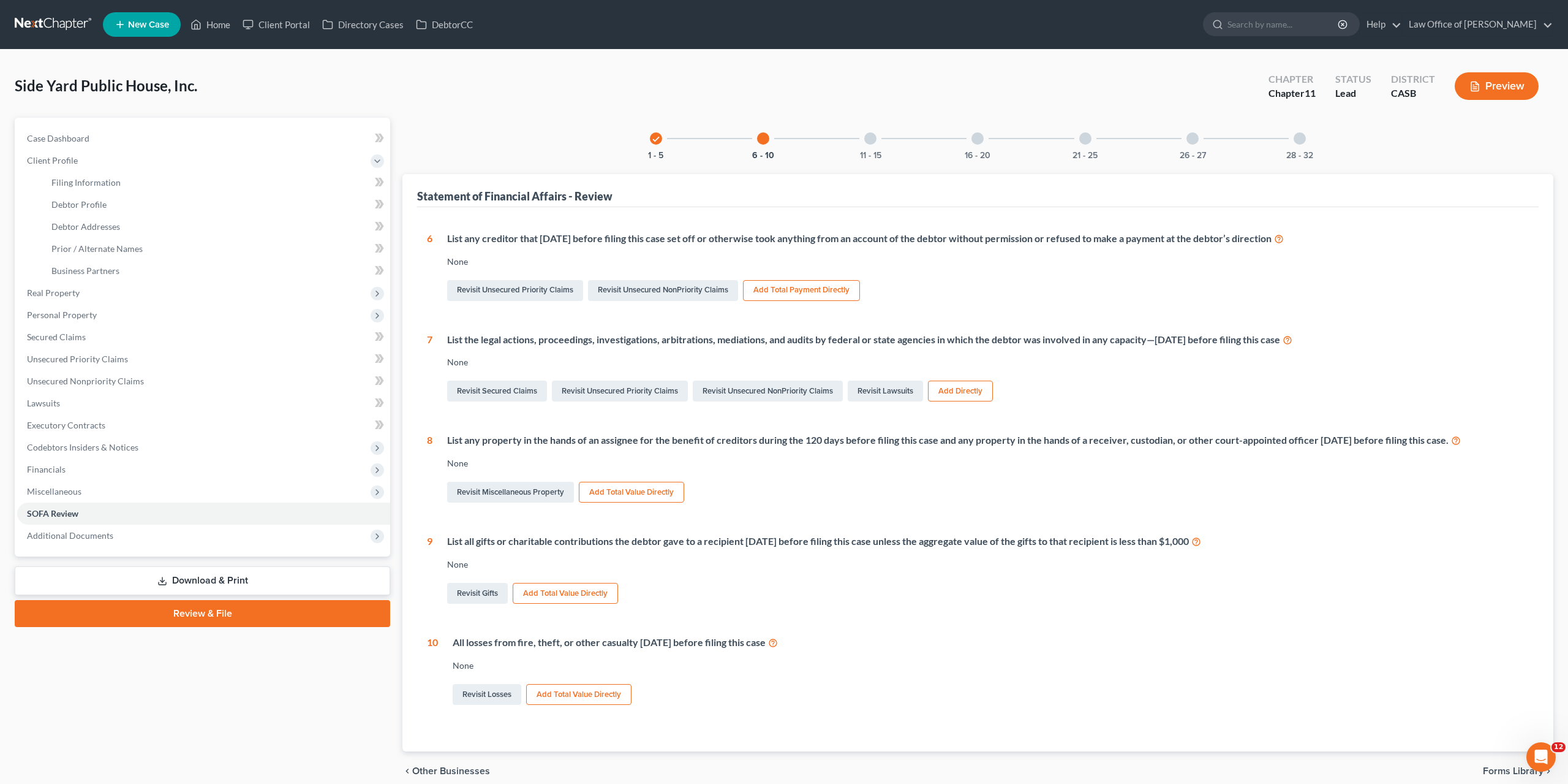
click at [225, 684] on div "Case Dashboard Payments Invoices Payments Payments Credit Report Client Profile" at bounding box center [202, 455] width 387 height 673
click at [200, 578] on link "Download & Print" at bounding box center [202, 581] width 375 height 29
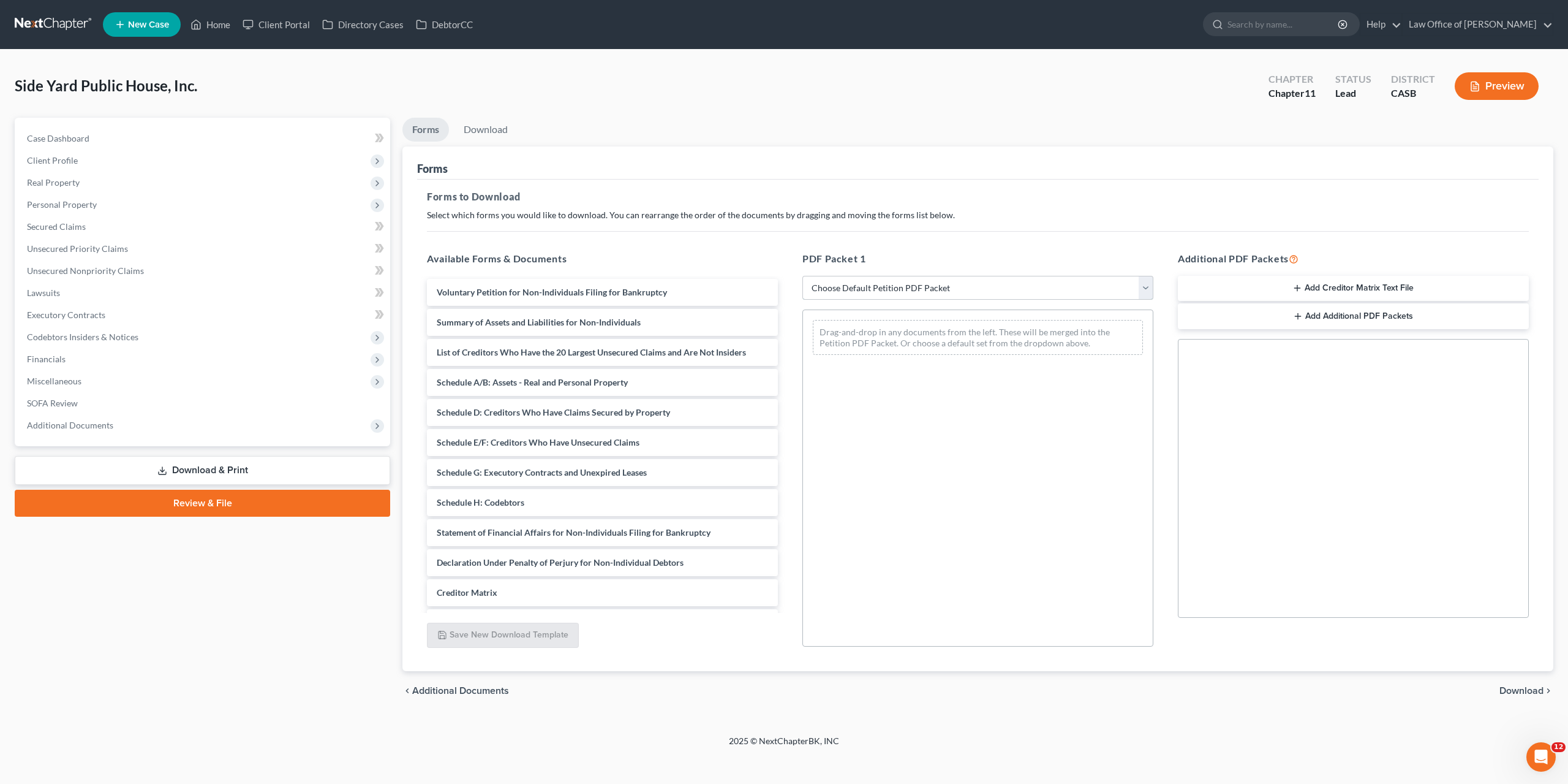
select select "0"
click option "Complete Bankruptcy Petition (all forms and schedules)" at bounding box center [0, 0] width 0 height 0
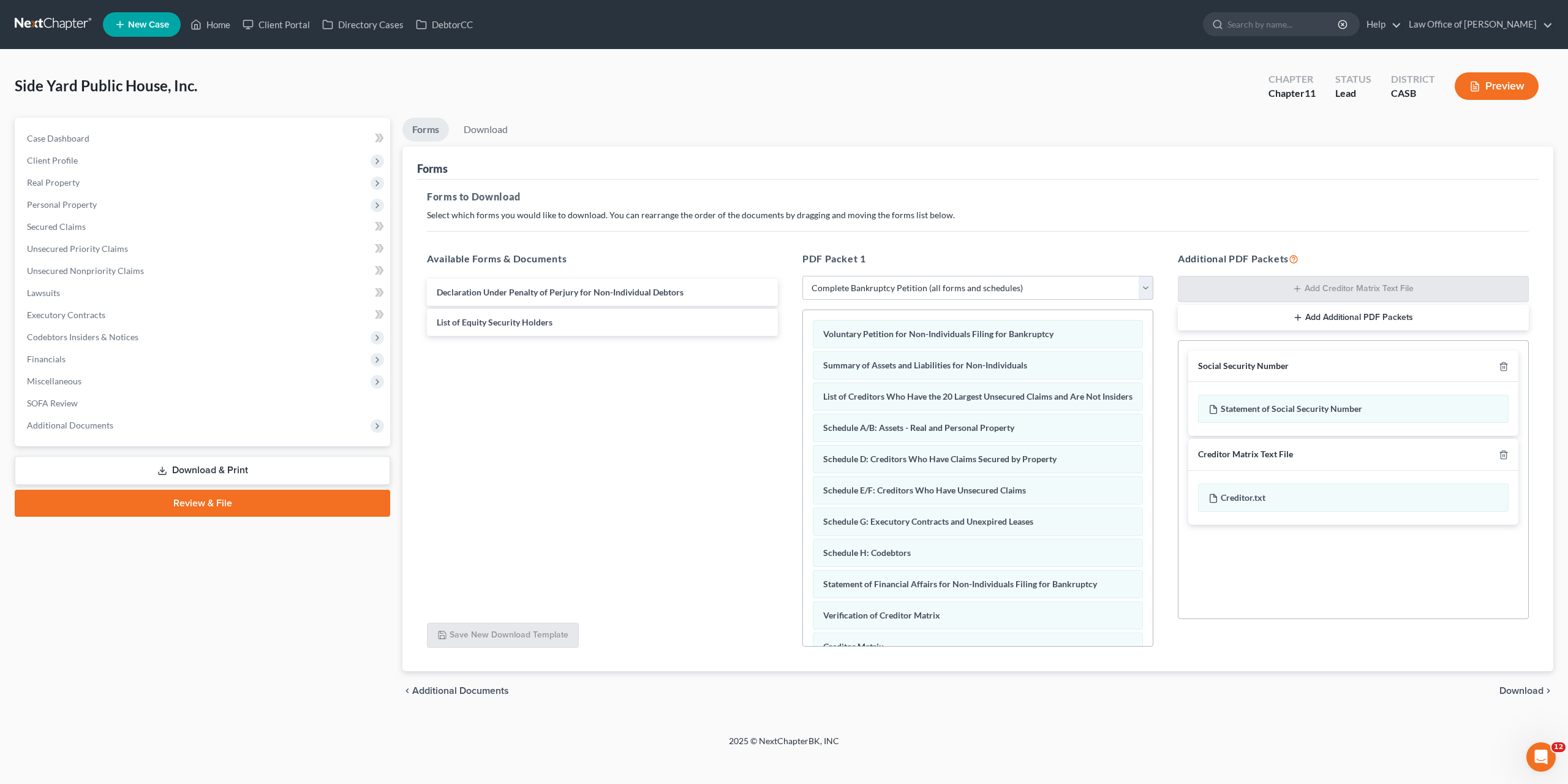
click at [1520, 696] on div "chevron_left Additional Documents Download chevron_right" at bounding box center [978, 691] width 1151 height 39
click at [1518, 688] on span "Download" at bounding box center [1521, 691] width 44 height 10
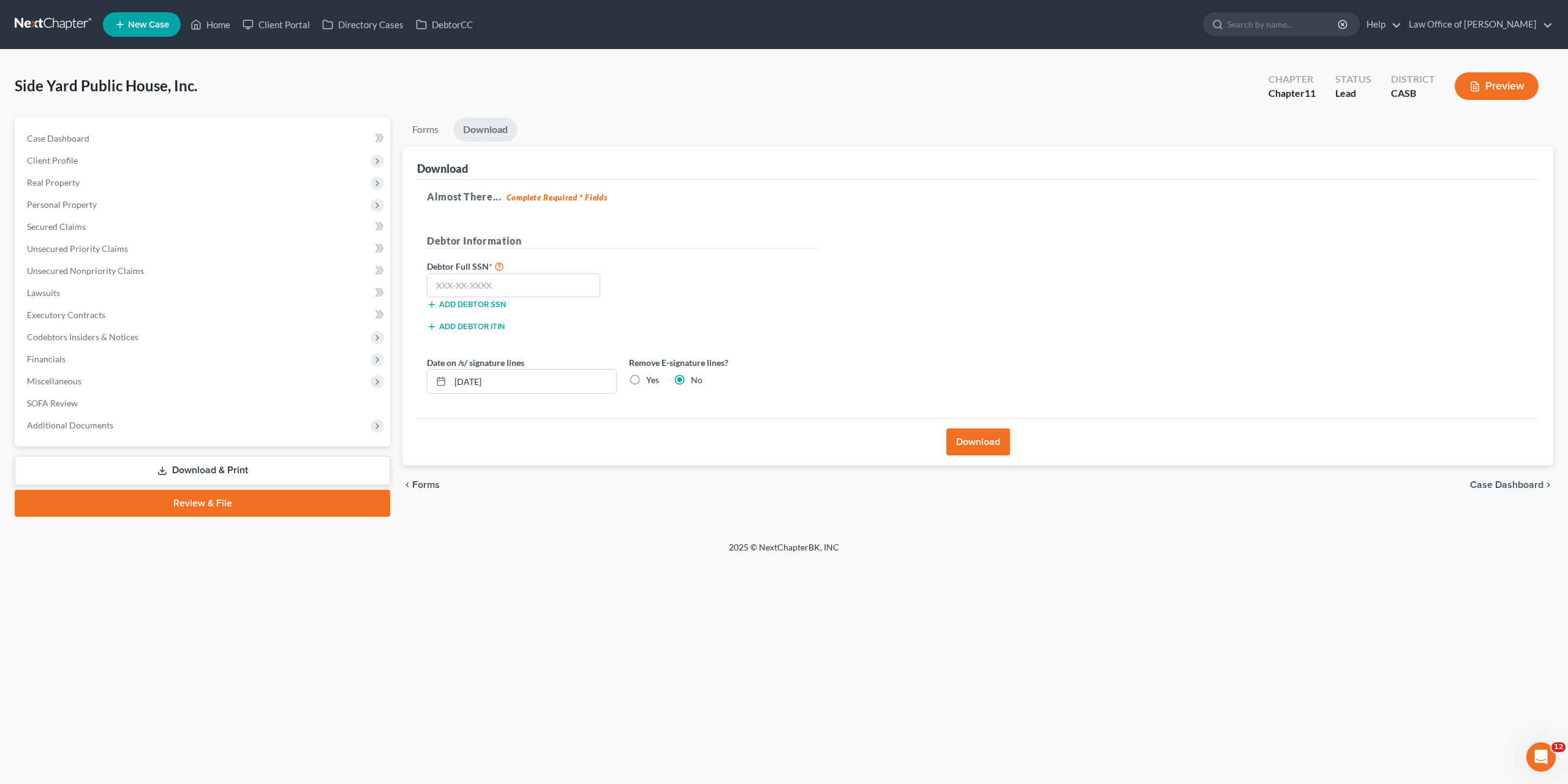
click at [988, 441] on button "Download" at bounding box center [978, 442] width 64 height 27
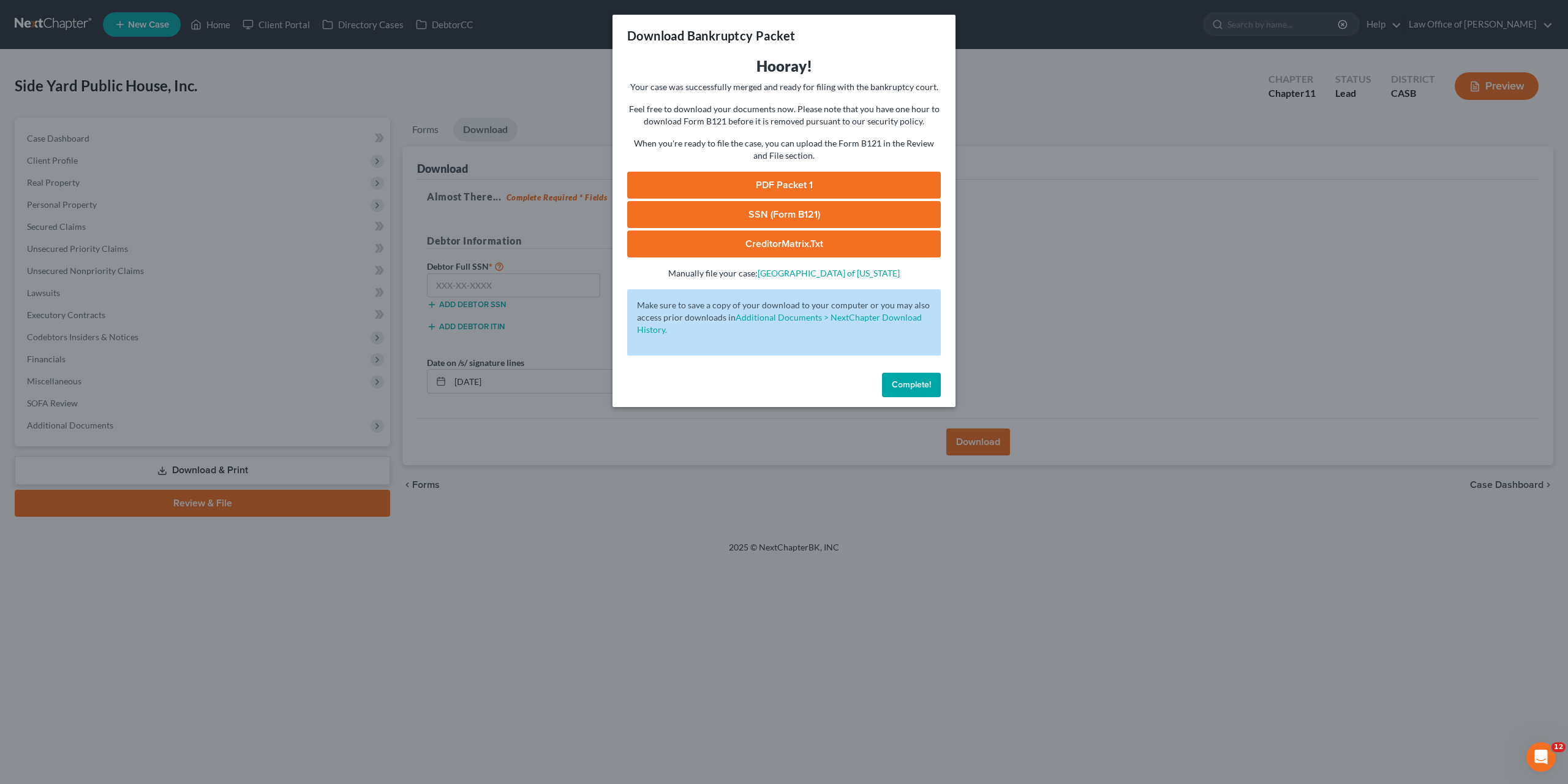
click at [811, 181] on link "PDF Packet 1" at bounding box center [784, 185] width 313 height 27
click at [925, 383] on span "Complete!" at bounding box center [911, 384] width 39 height 10
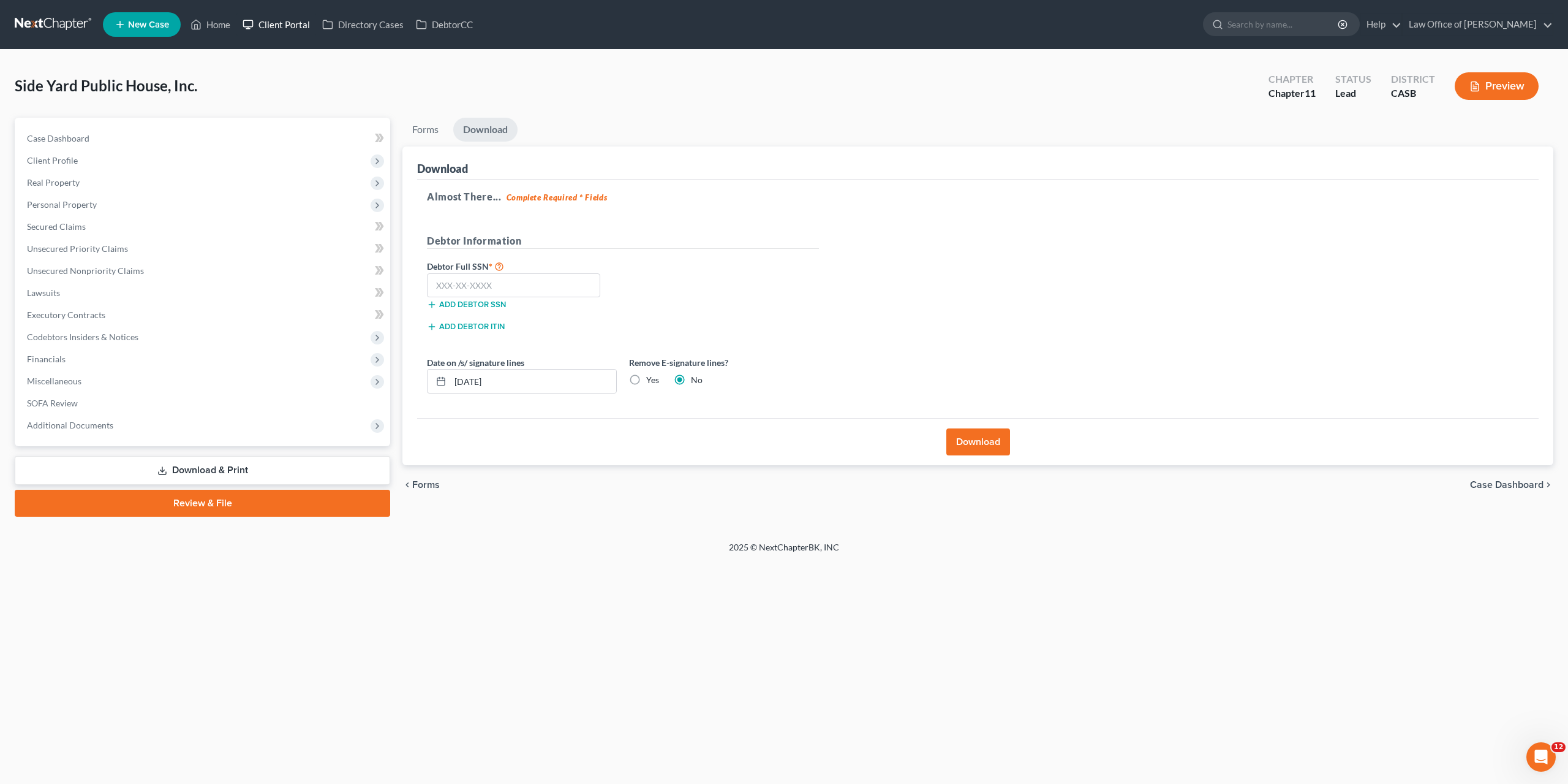
click at [287, 26] on link "Client Portal" at bounding box center [277, 25] width 80 height 22
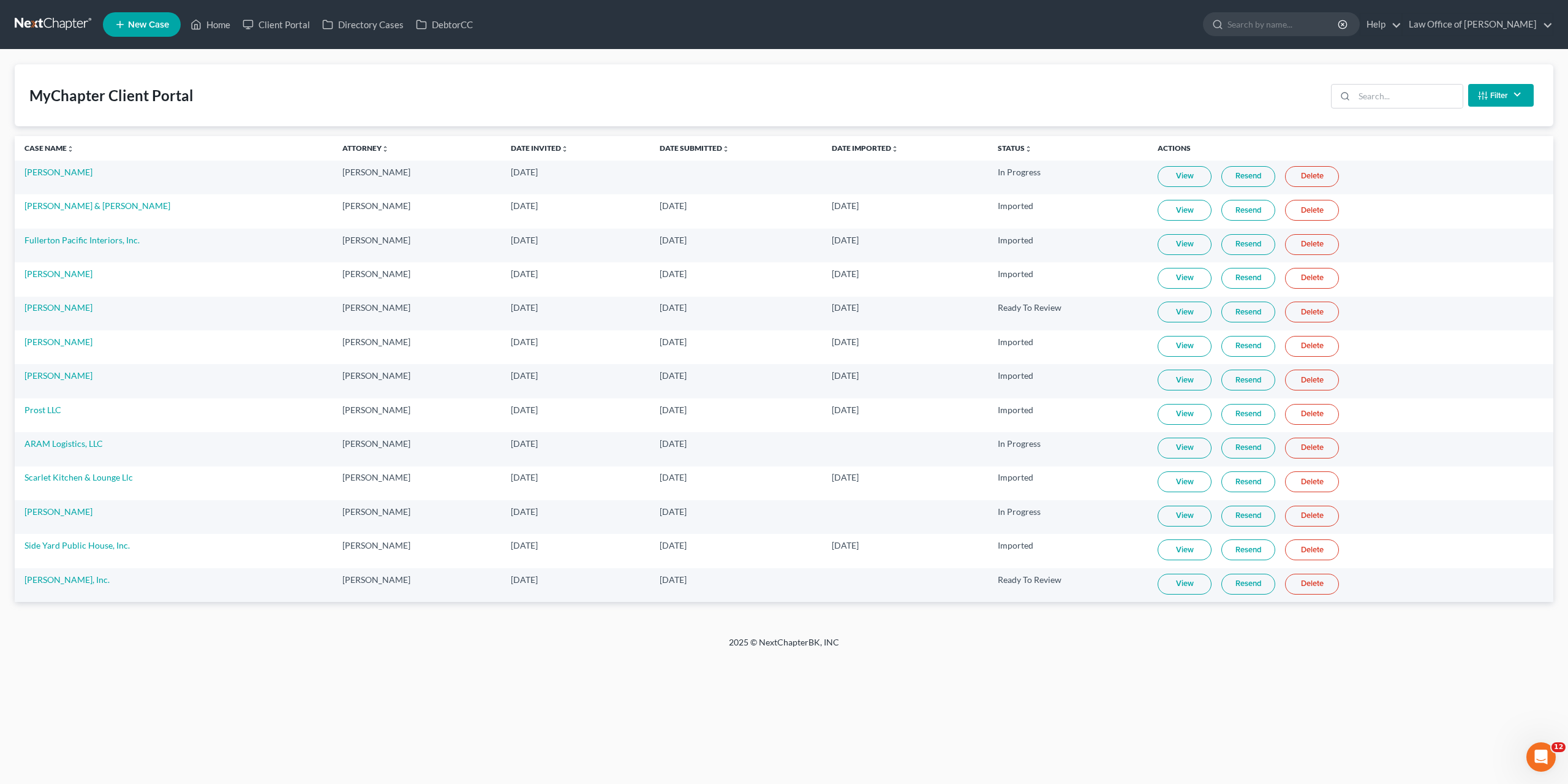
click at [1161, 579] on link "View" at bounding box center [1185, 584] width 54 height 21
click at [1163, 546] on link "View" at bounding box center [1185, 550] width 54 height 21
click at [100, 542] on link "Side Yard Public House, Inc." at bounding box center [77, 545] width 105 height 10
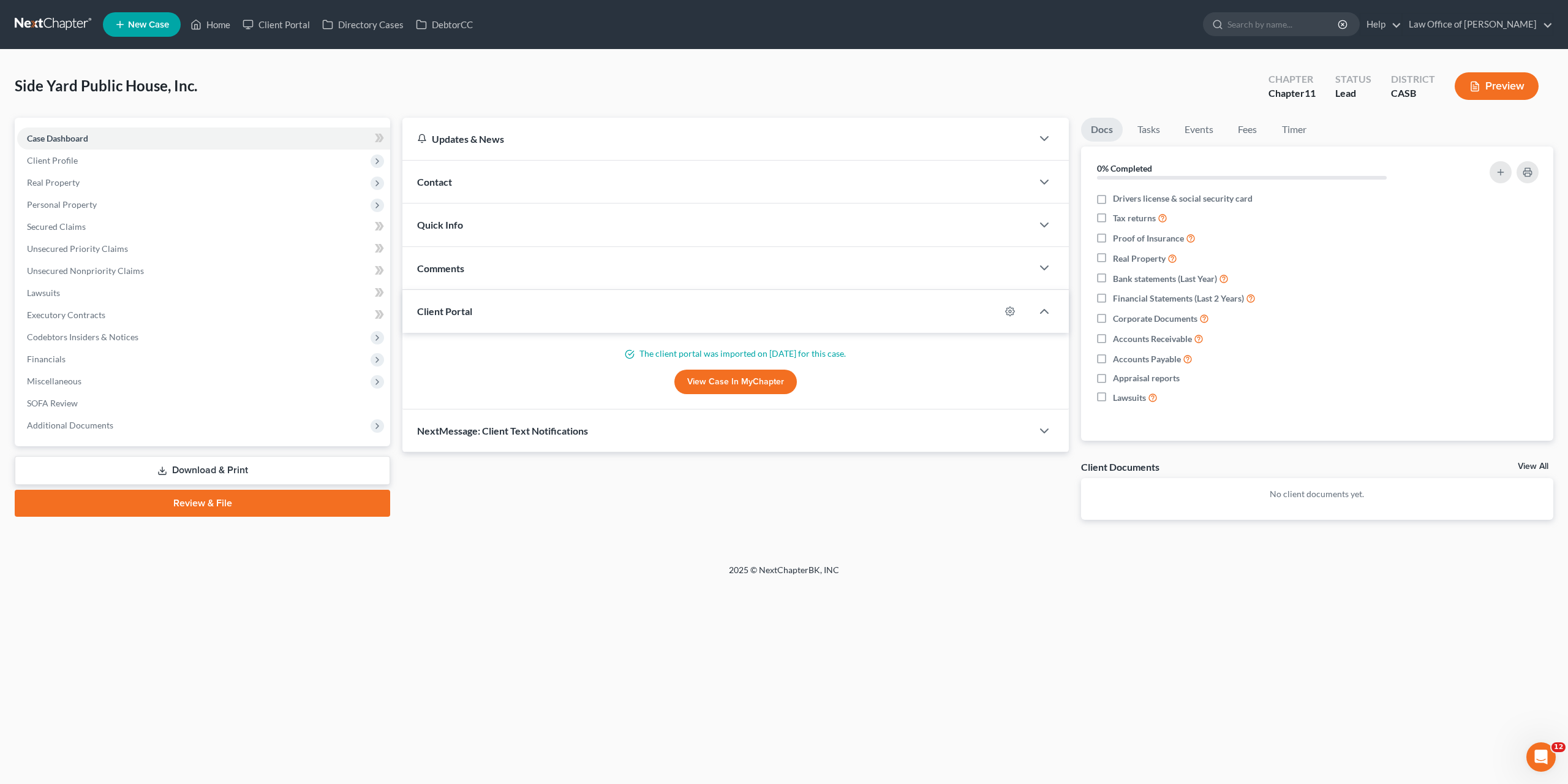
click at [222, 462] on link "Download & Print" at bounding box center [202, 471] width 375 height 29
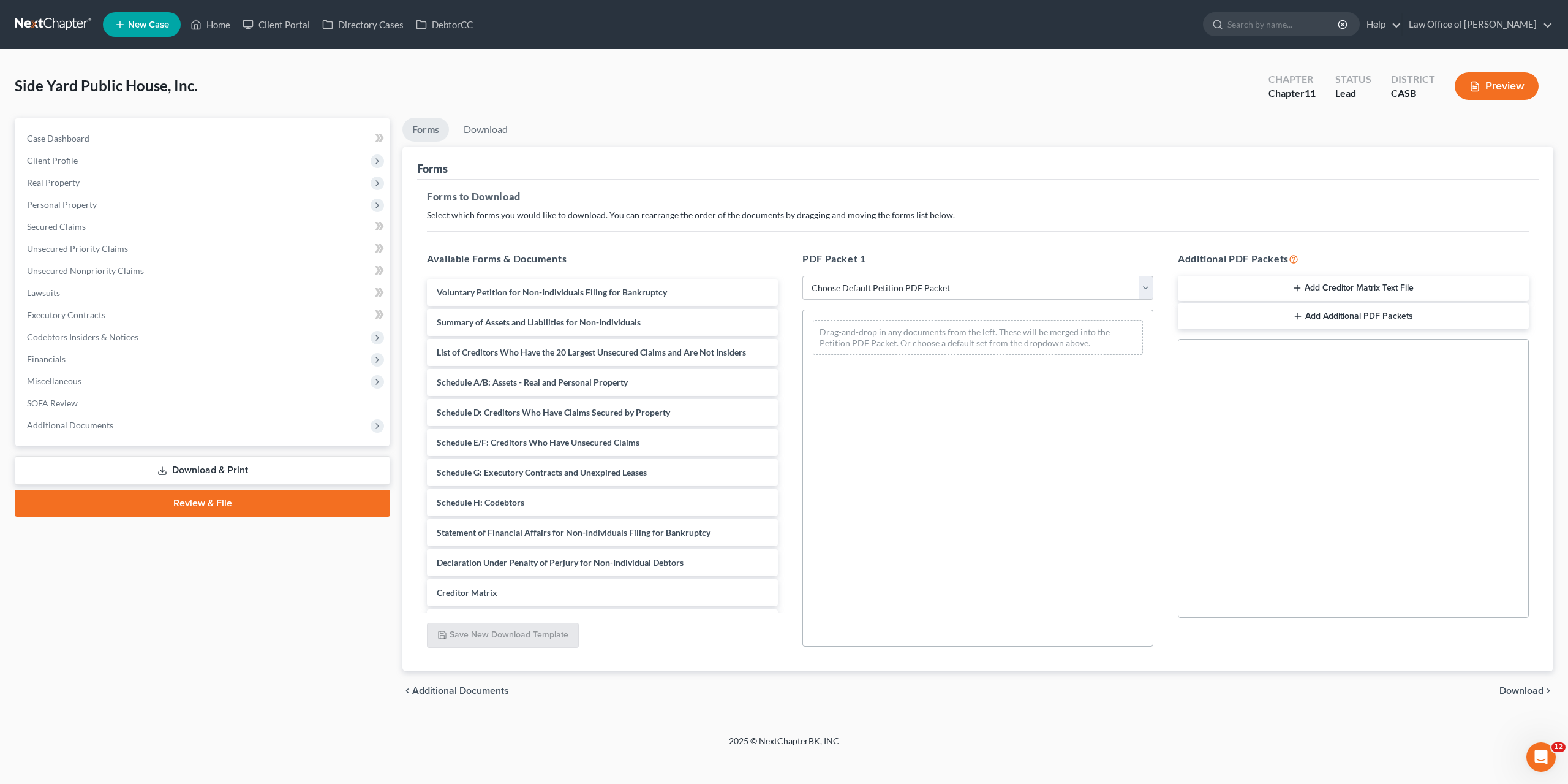
click at [803, 276] on select "Choose Default Petition PDF Packet Complete Bankruptcy Petition (all forms and …" at bounding box center [978, 288] width 351 height 25
click option "Choose Default Petition PDF Packet" at bounding box center [0, 0] width 0 height 0
click at [803, 276] on select "Choose Default Petition PDF Packet Complete Bankruptcy Petition (all forms and …" at bounding box center [978, 288] width 351 height 25
select select "0"
click option "Complete Bankruptcy Petition (all forms and schedules)" at bounding box center [0, 0] width 0 height 0
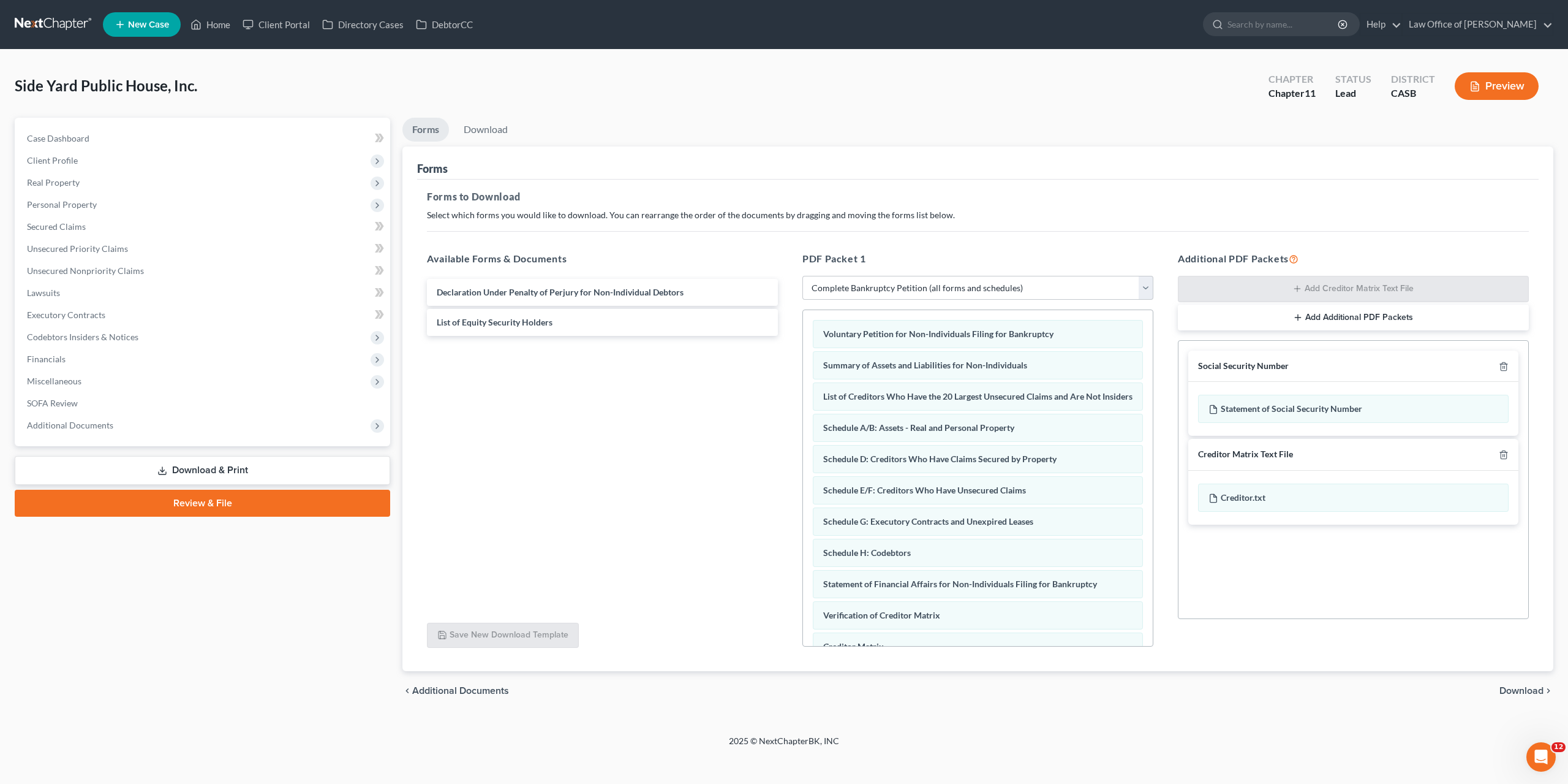
click at [1509, 692] on span "Download" at bounding box center [1521, 691] width 44 height 10
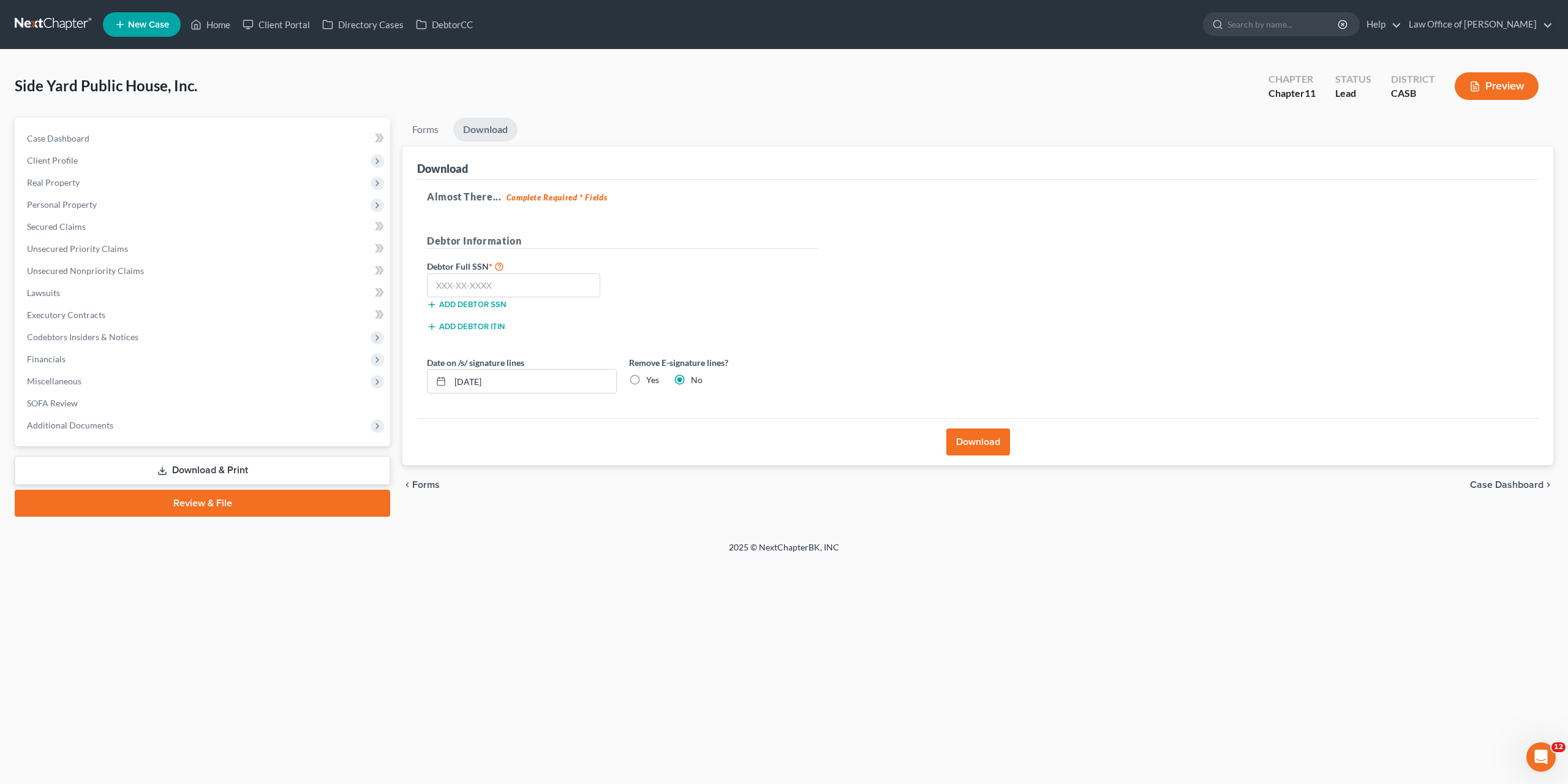
click at [996, 444] on button "Download" at bounding box center [978, 442] width 64 height 27
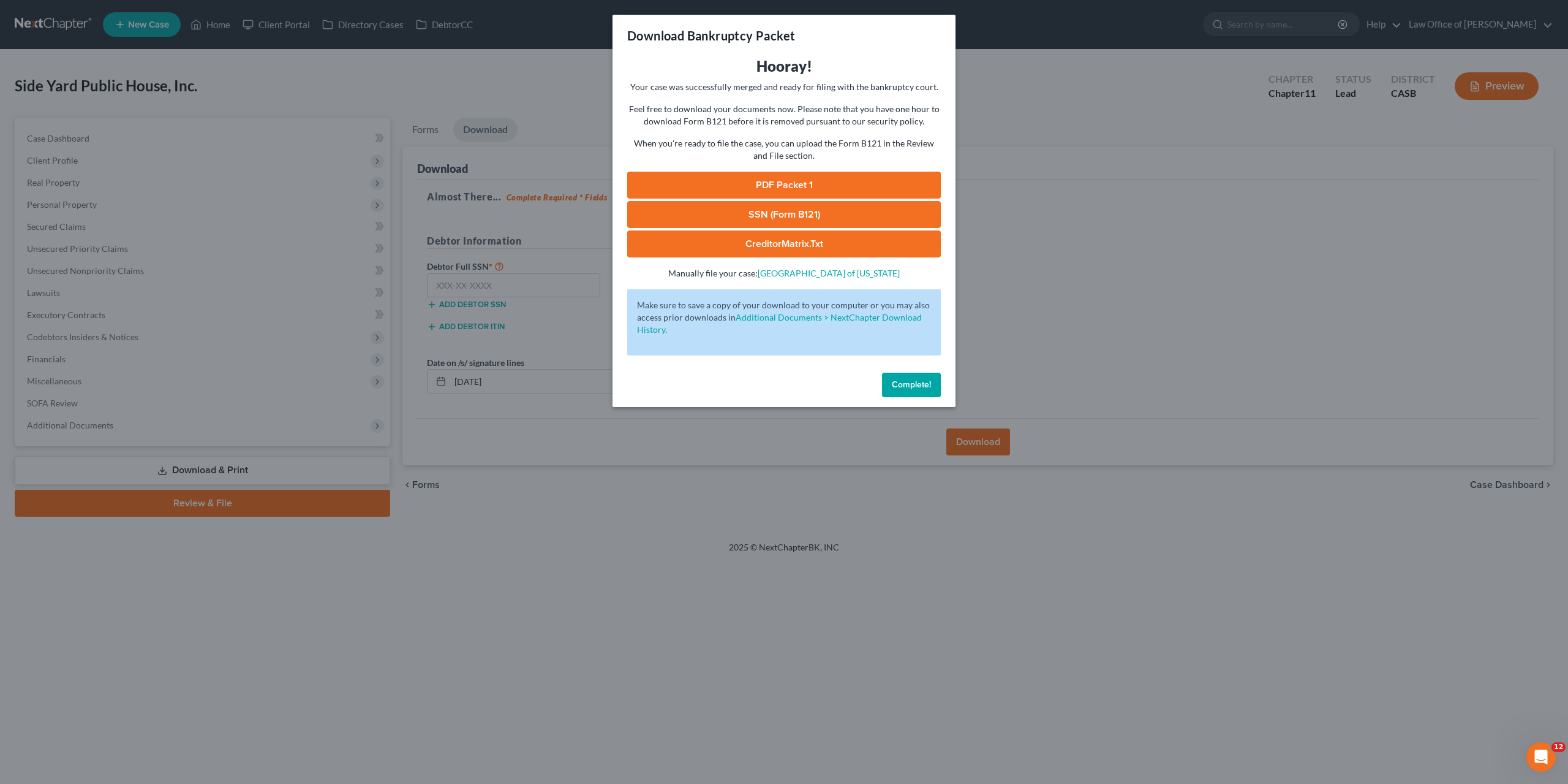
click at [753, 177] on link "PDF Packet 1" at bounding box center [784, 185] width 313 height 27
click at [916, 385] on span "Complete!" at bounding box center [911, 384] width 39 height 10
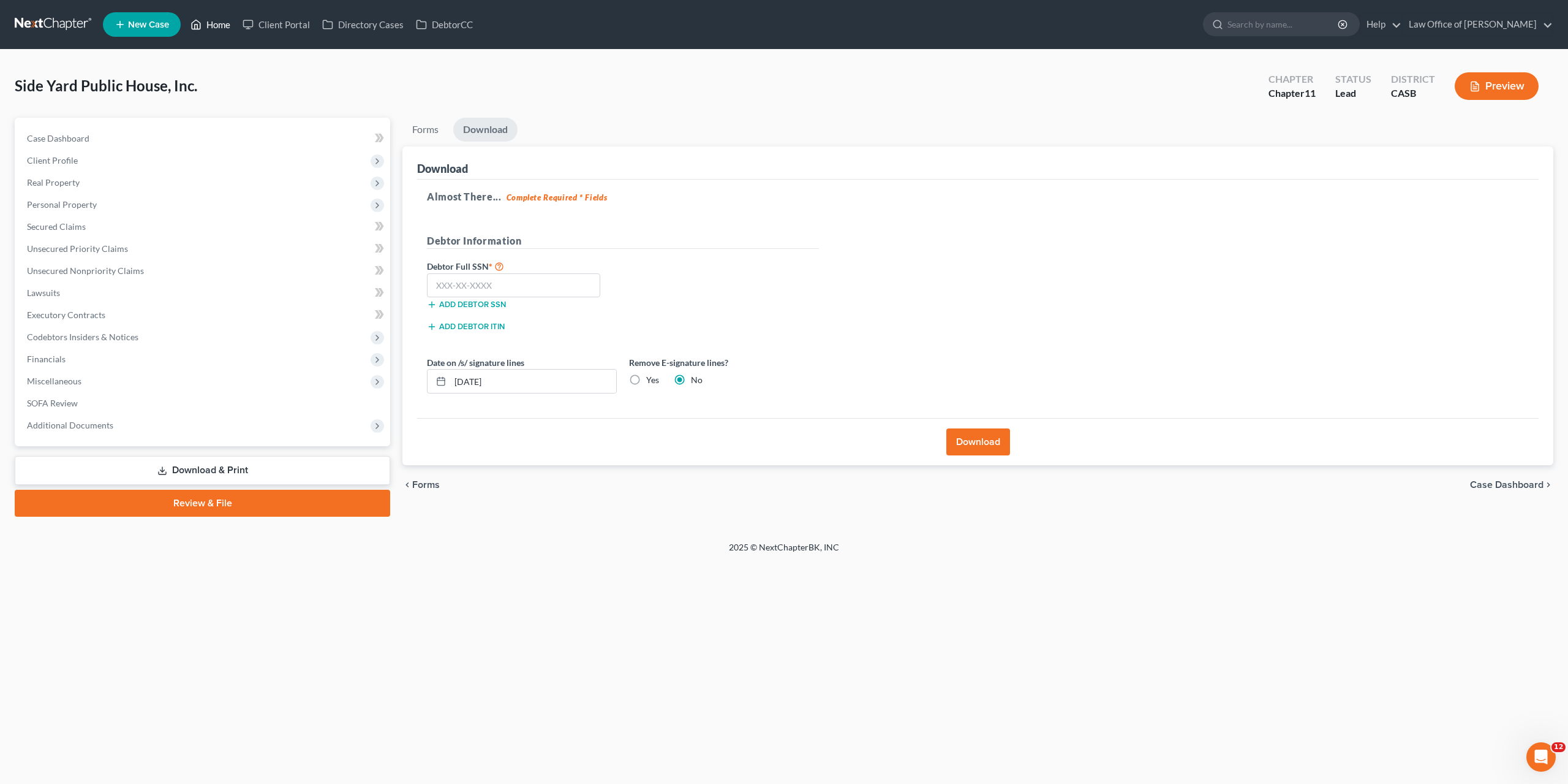
click at [219, 18] on link "Home" at bounding box center [210, 25] width 52 height 22
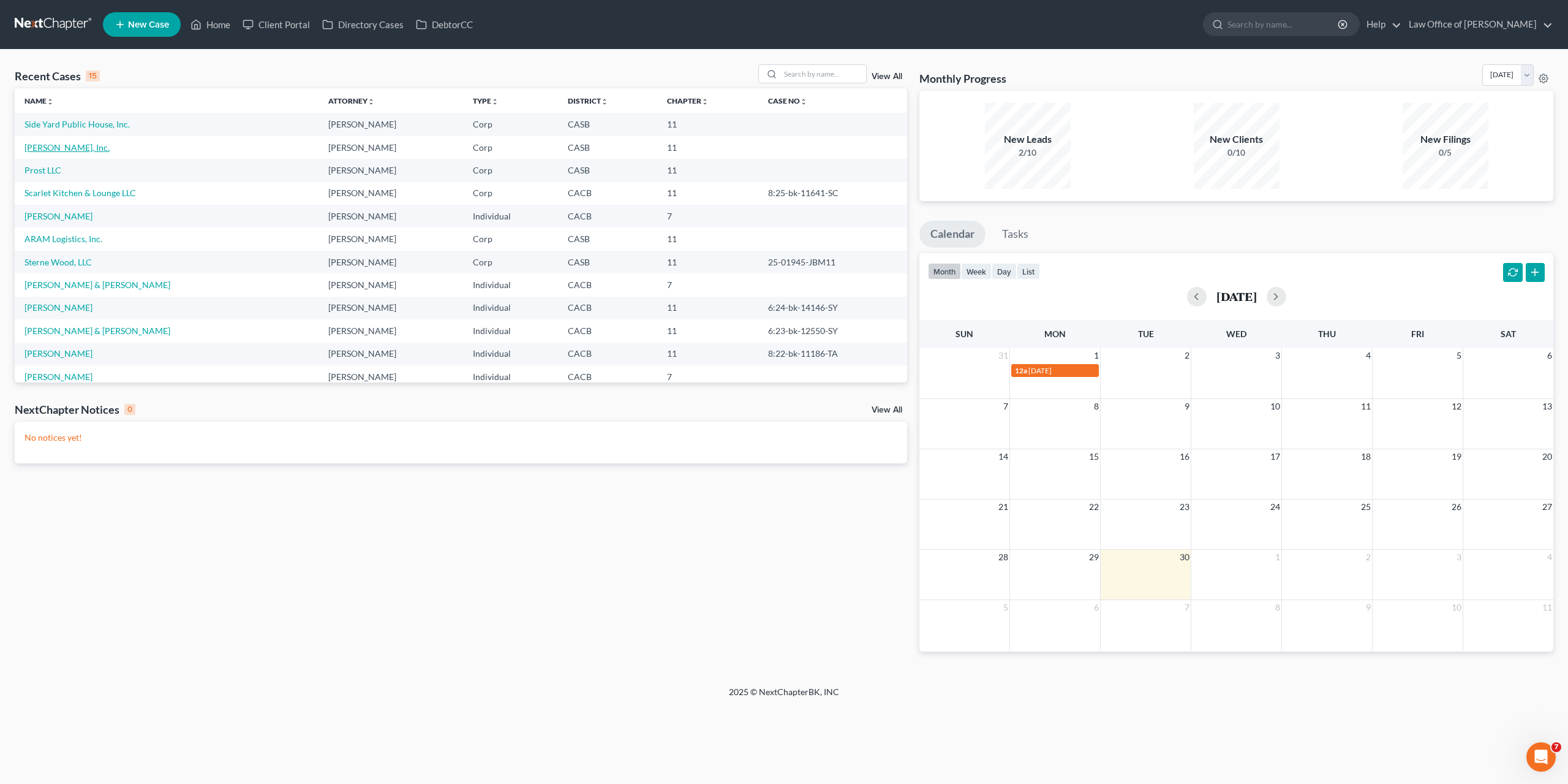
click at [41, 145] on link "[PERSON_NAME], Inc." at bounding box center [67, 147] width 85 height 10
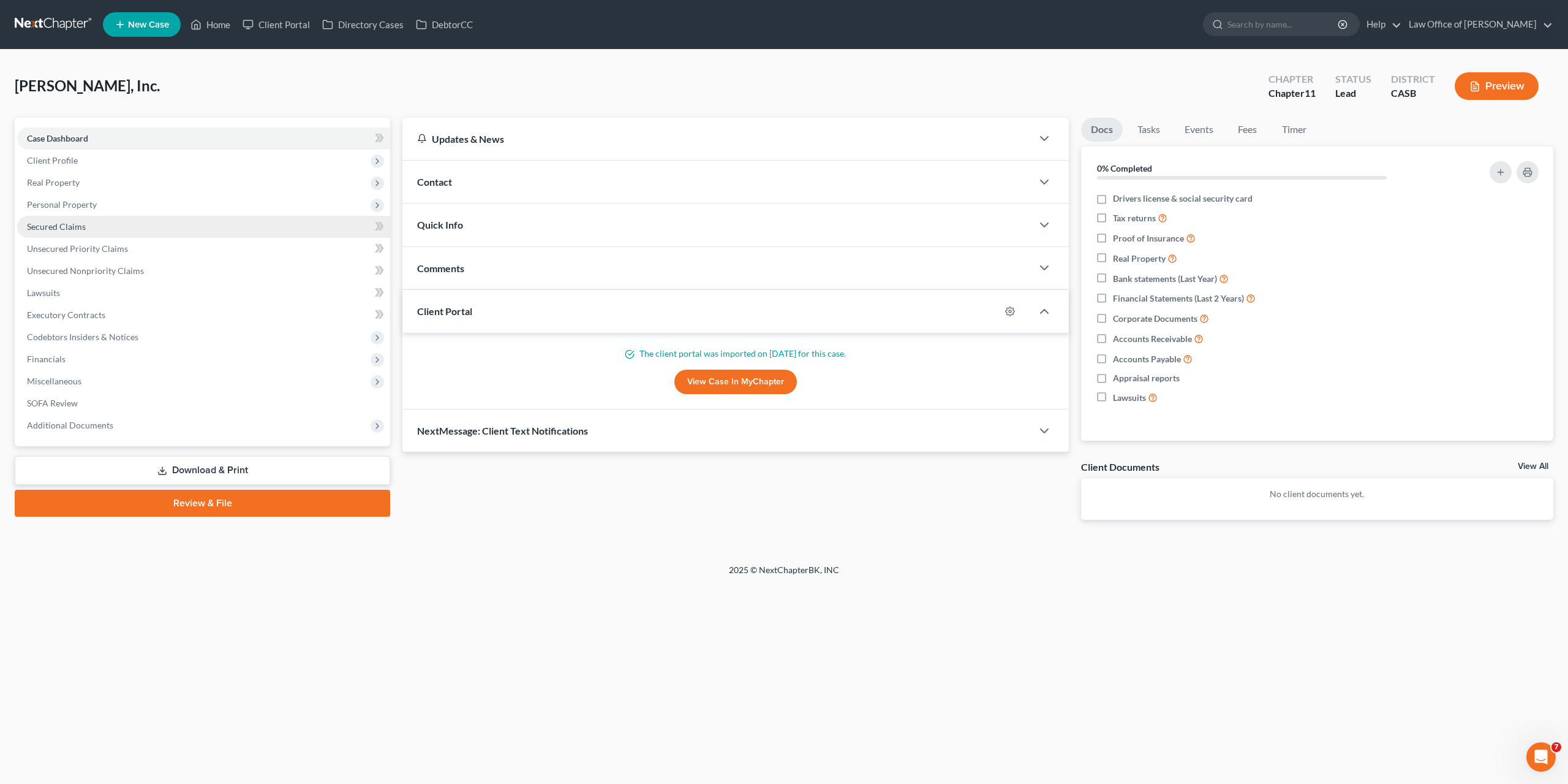
click at [53, 226] on span "Secured Claims" at bounding box center [57, 226] width 59 height 10
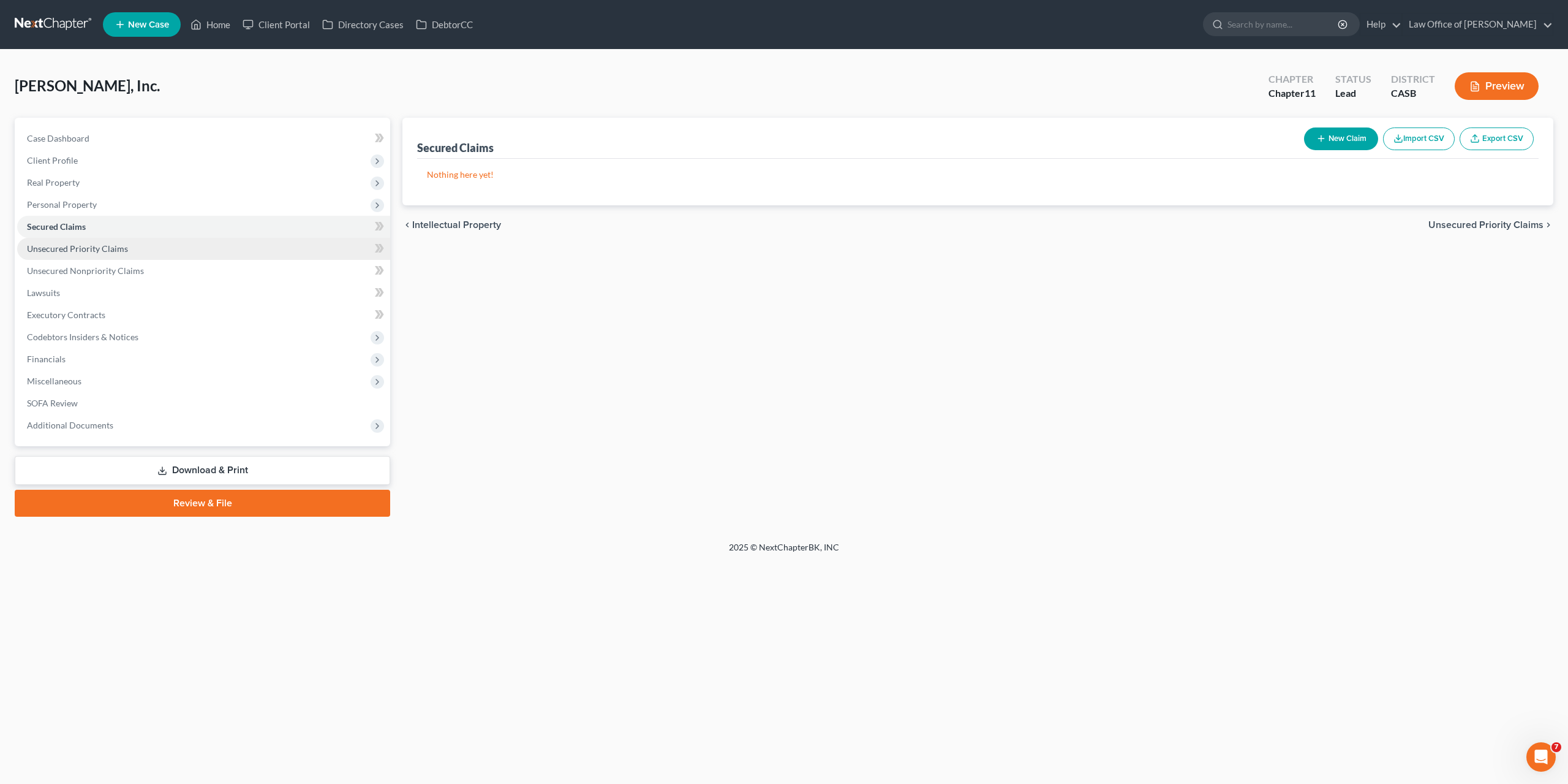
click at [62, 250] on span "Unsecured Priority Claims" at bounding box center [77, 248] width 101 height 10
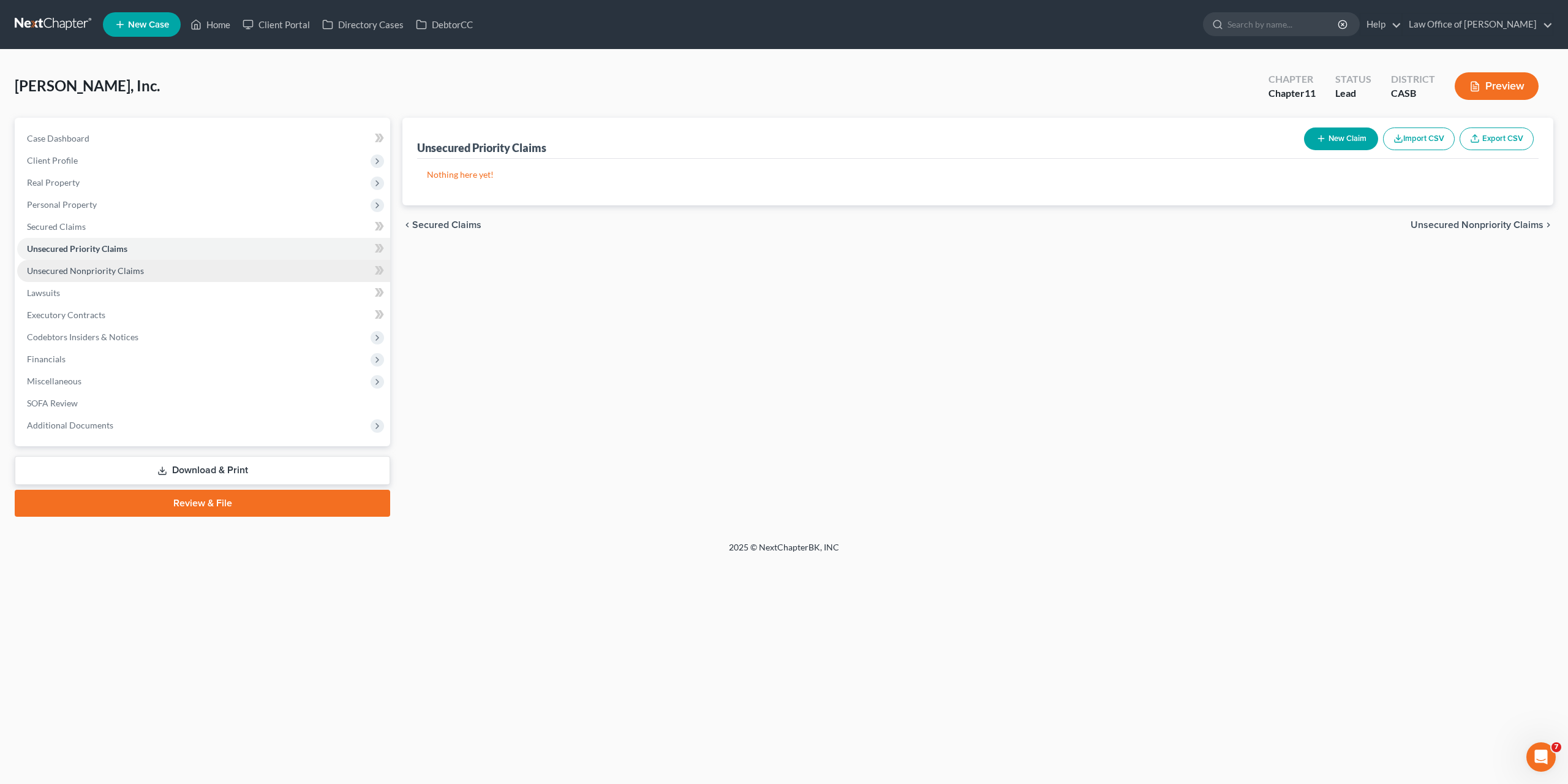
click at [68, 271] on span "Unsecured Nonpriority Claims" at bounding box center [85, 270] width 117 height 10
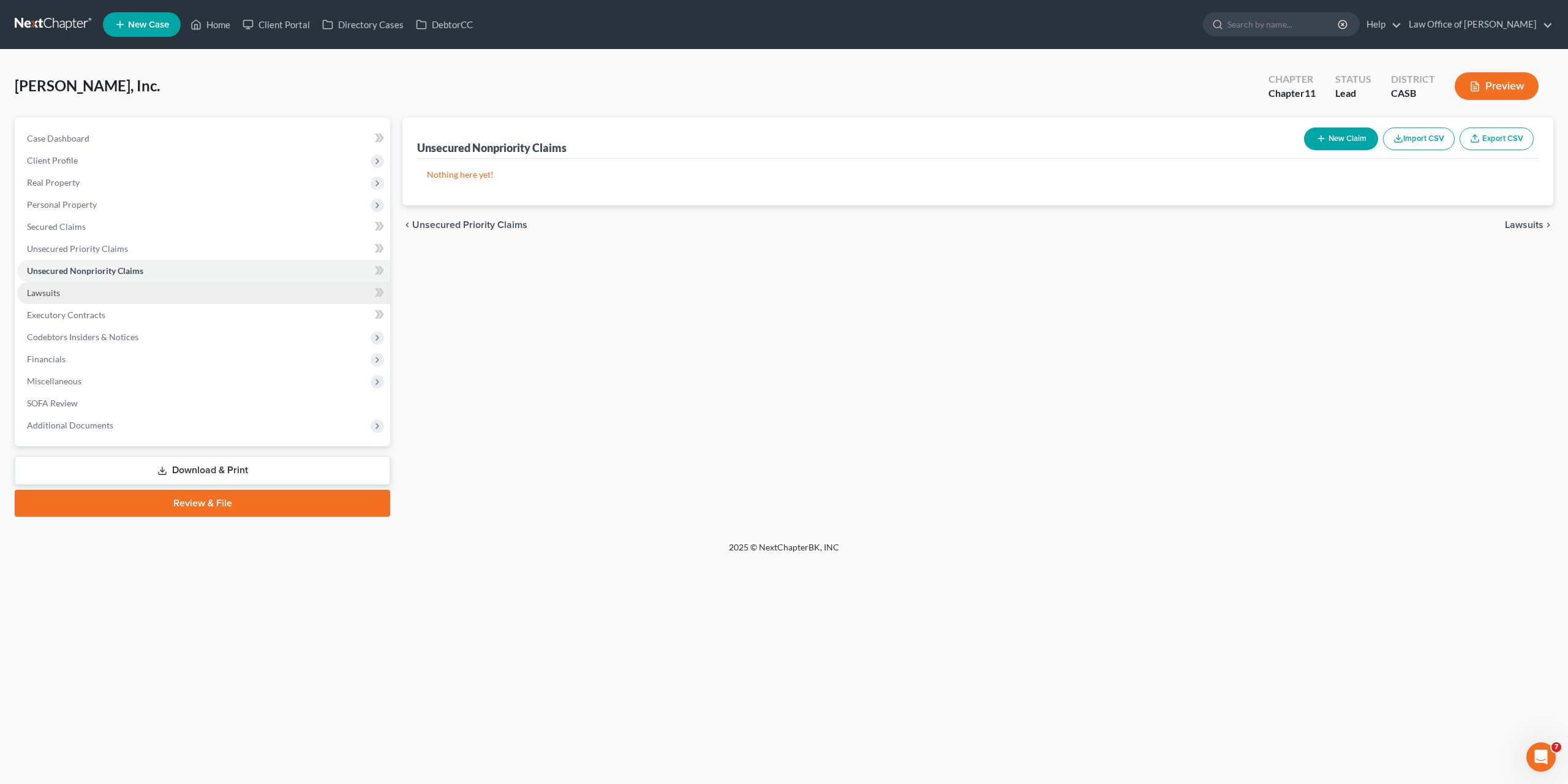
click at [58, 300] on link "Lawsuits" at bounding box center [204, 294] width 373 height 22
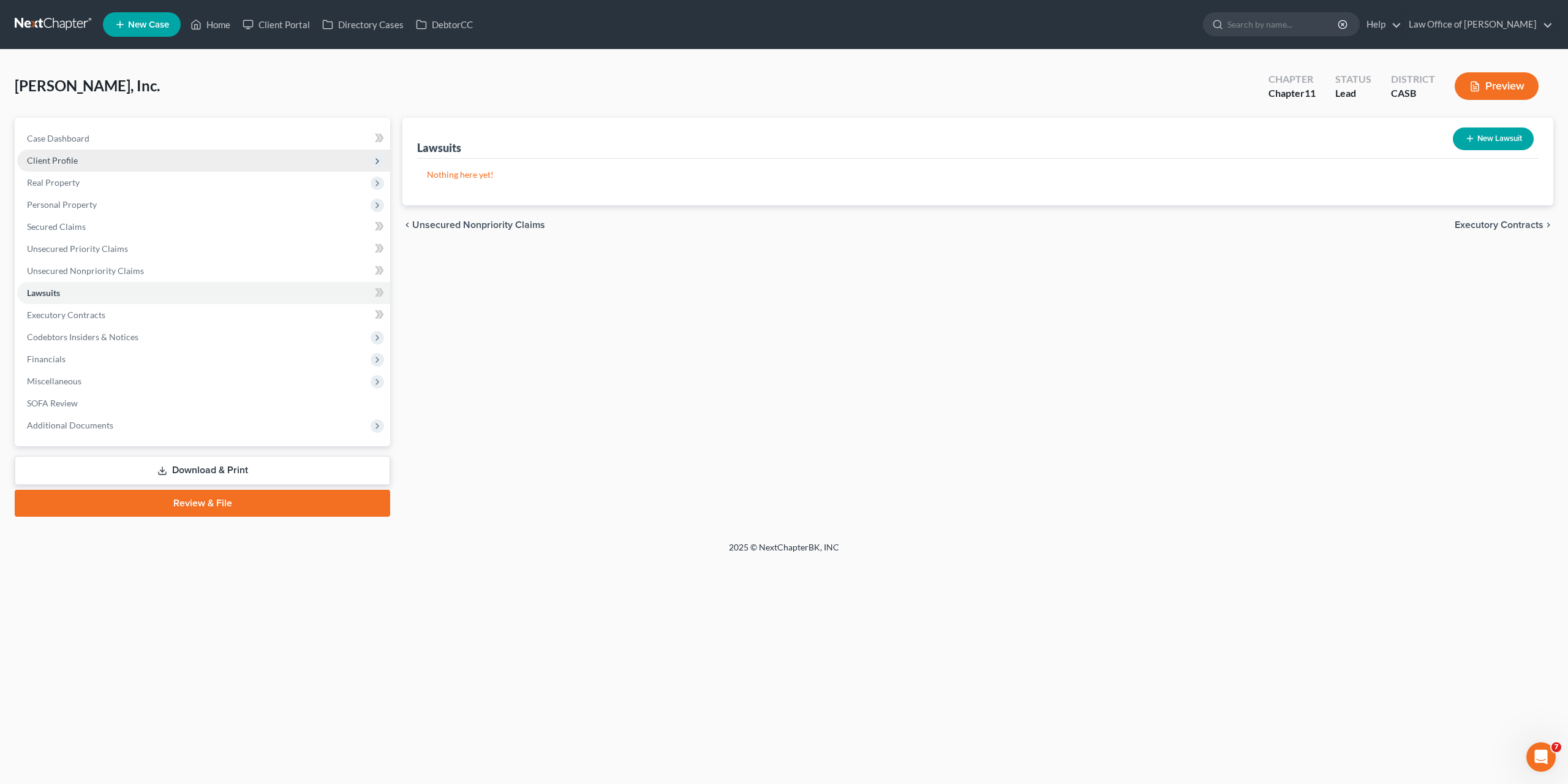
click at [65, 161] on span "Client Profile" at bounding box center [53, 160] width 51 height 10
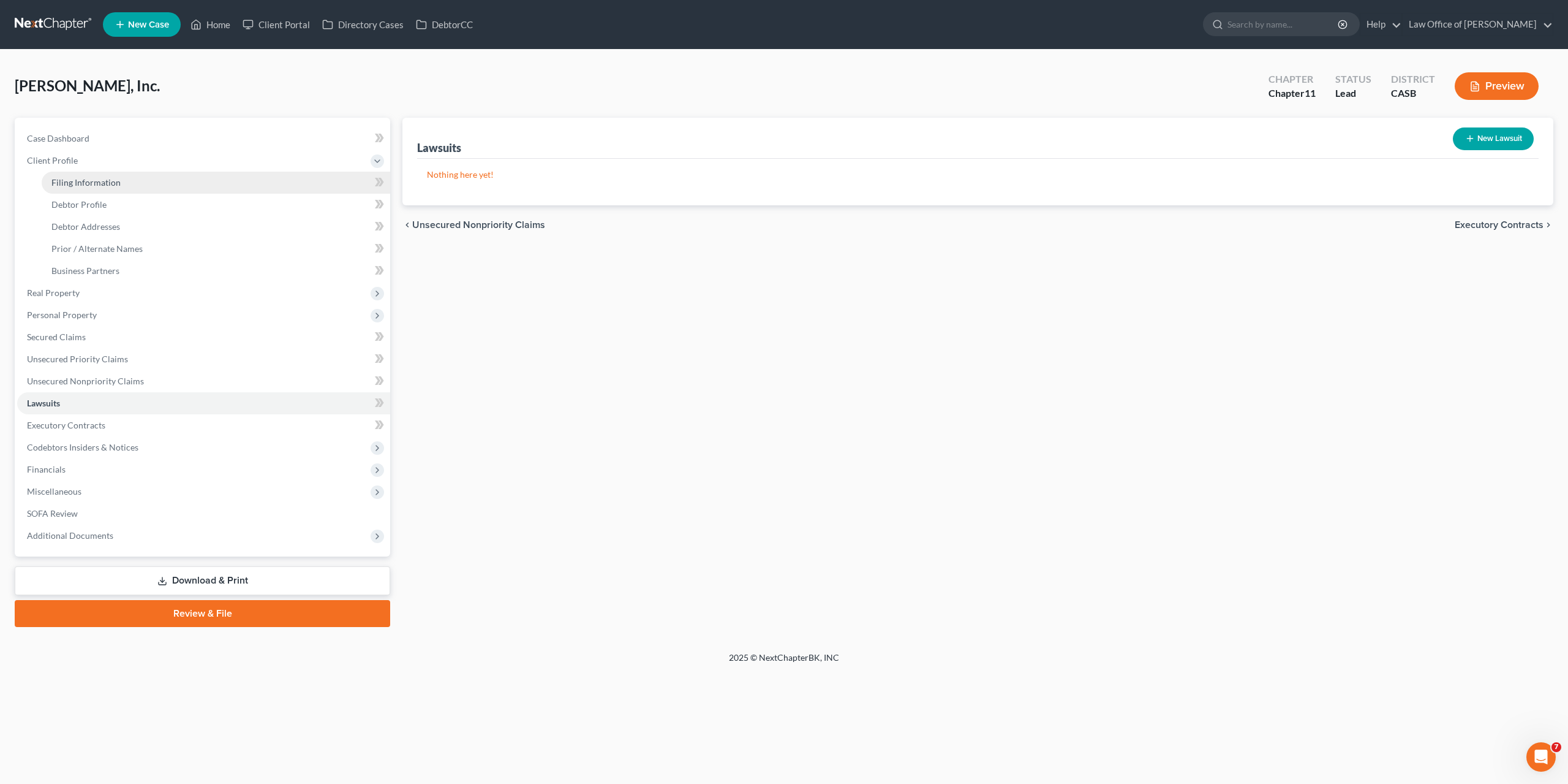
click at [76, 177] on span "Filing Information" at bounding box center [86, 182] width 69 height 10
select select "1"
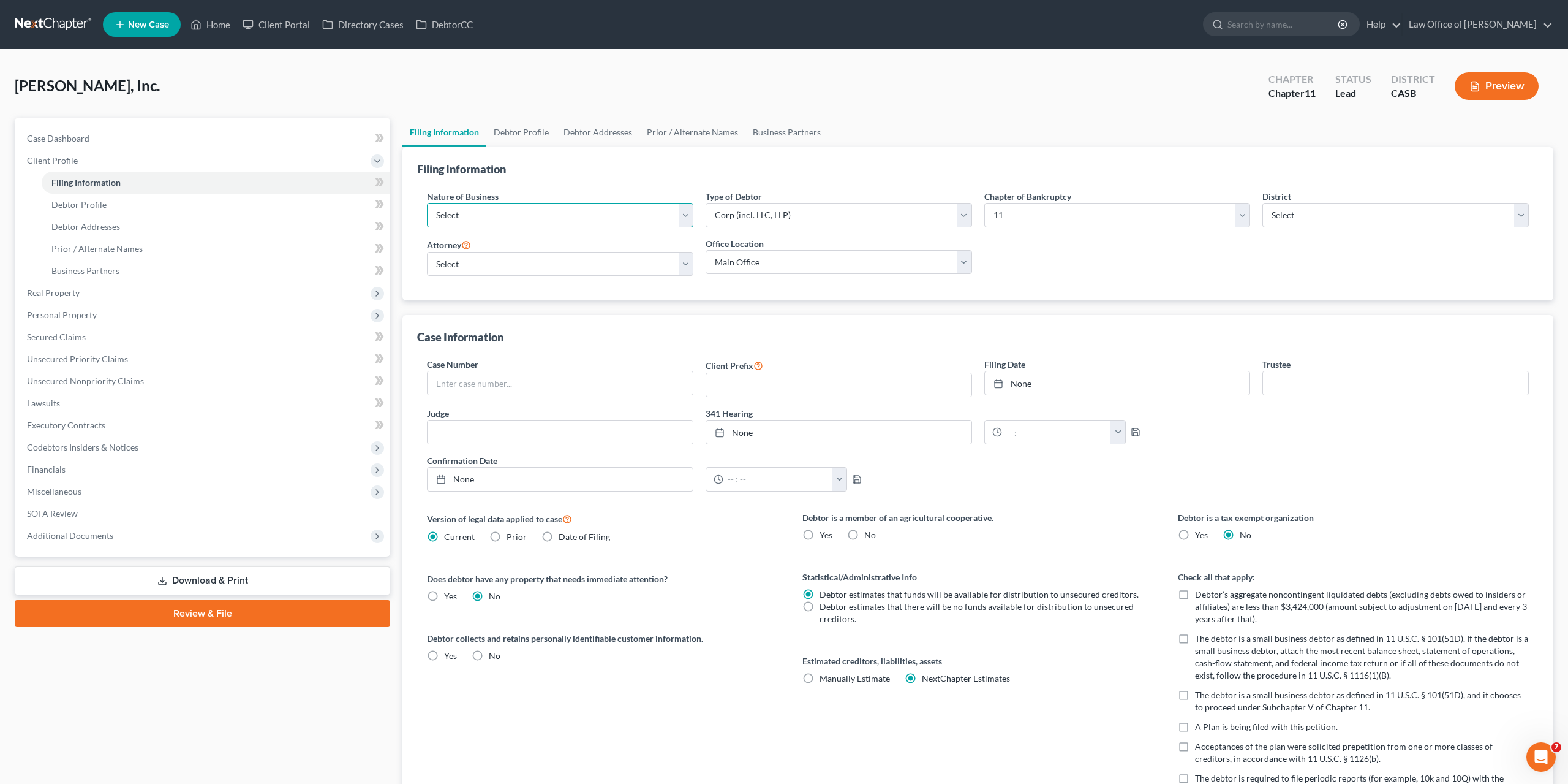
click at [427, 203] on select "Select Clearing Bank Commodity Broker Health Care Business Other Railroad Singl…" at bounding box center [560, 215] width 266 height 25
select select "3"
click option "Other" at bounding box center [0, 0] width 0 height 0
click at [705, 250] on select "Main Office PO Box" at bounding box center [839, 262] width 266 height 25
select select "0"
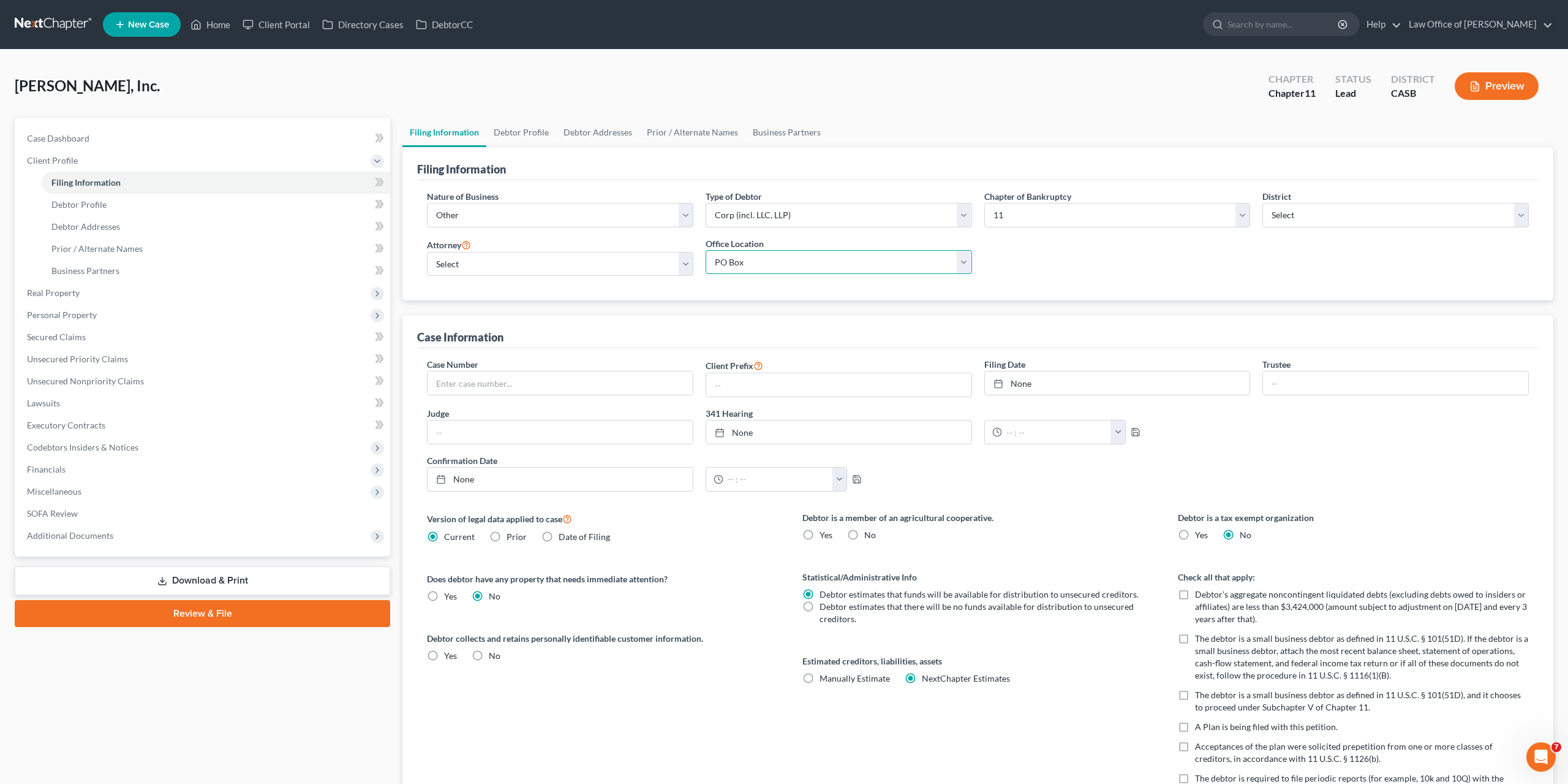
click option "PO Box" at bounding box center [0, 0] width 0 height 0
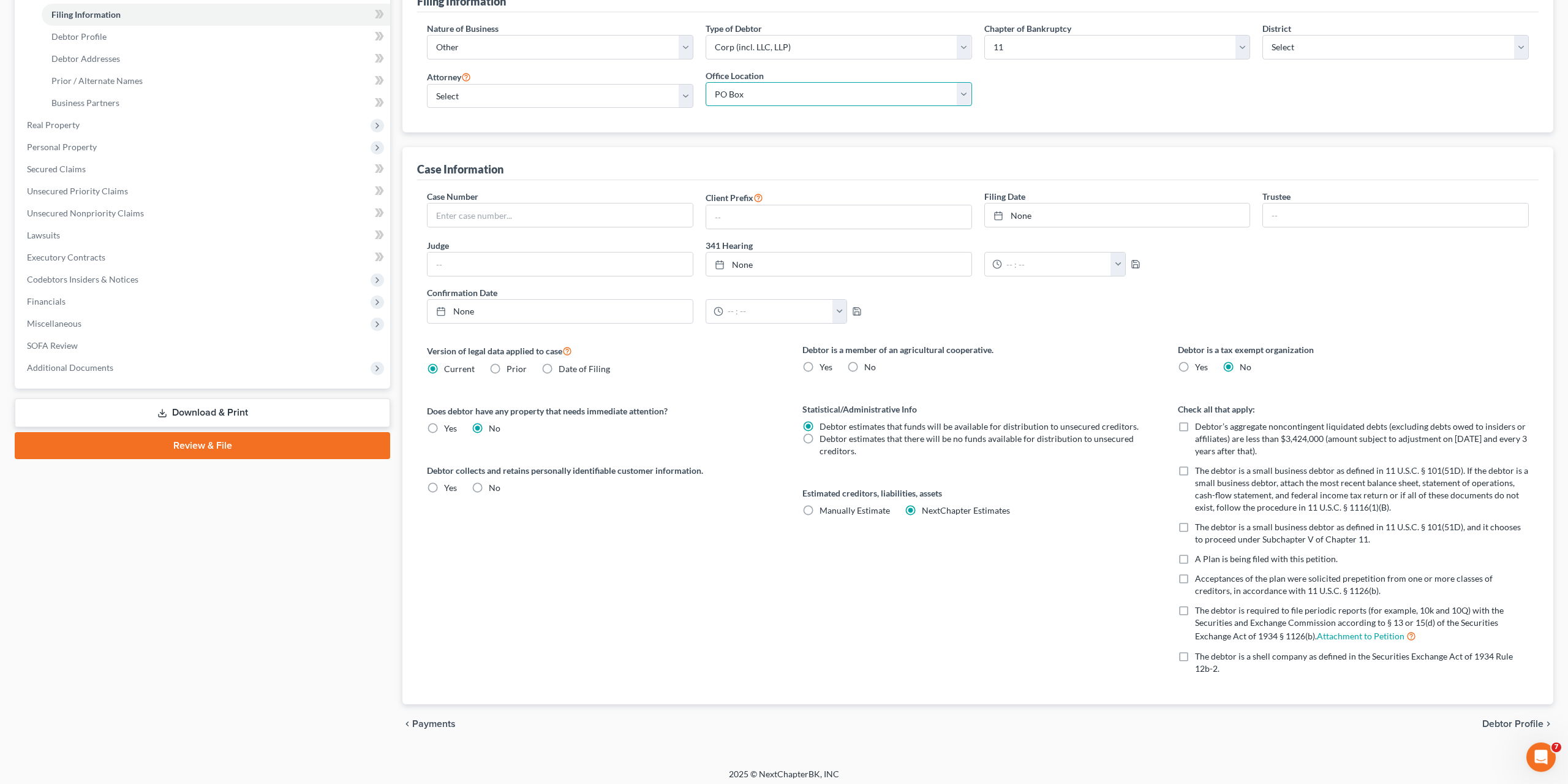
scroll to position [171, 0]
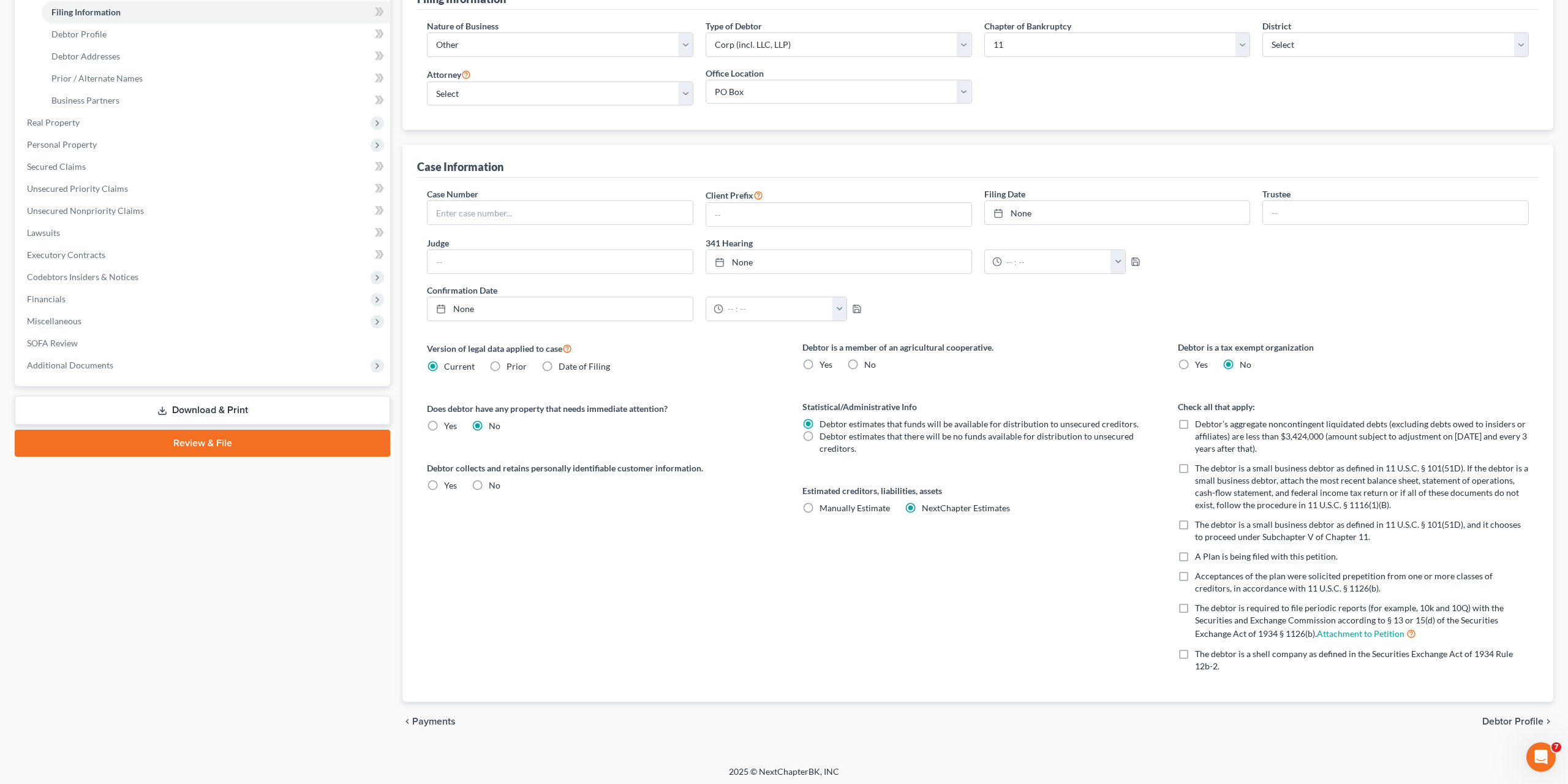
click at [1195, 522] on label "The debtor is a small business debtor as defined in 11 U.S.C. § 101(51D), and i…" at bounding box center [1362, 530] width 334 height 25
click at [1200, 522] on input "The debtor is a small business debtor as defined in 11 U.S.C. § 101(51D), and i…" at bounding box center [1204, 522] width 8 height 8
checkbox input "true"
click at [1195, 471] on label "The debtor is a small business debtor as defined in 11 U.S.C. § 101(51D). If th…" at bounding box center [1362, 486] width 334 height 49
click at [1200, 470] on input "The debtor is a small business debtor as defined in 11 U.S.C. § 101(51D). If th…" at bounding box center [1204, 466] width 8 height 8
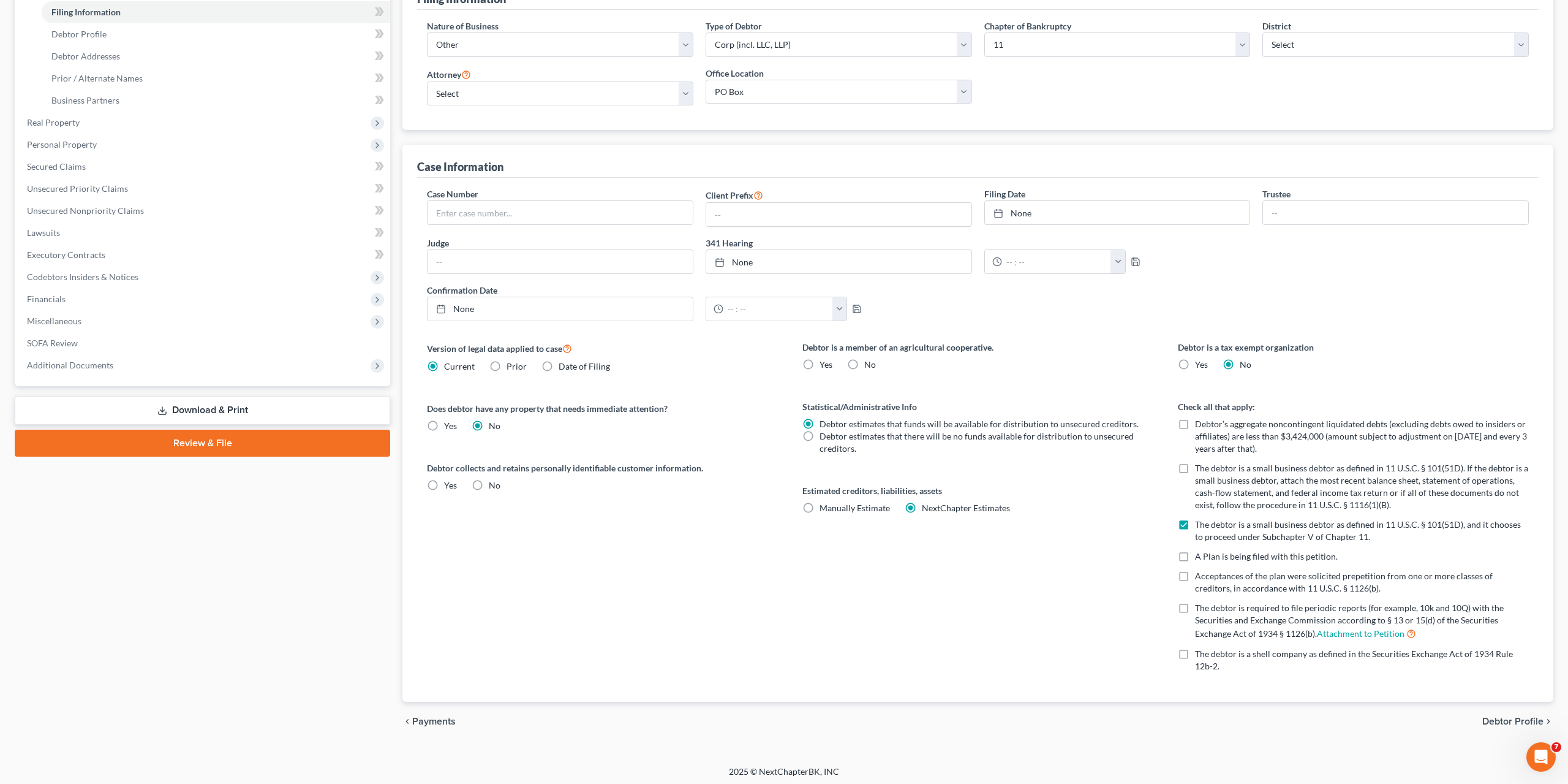
checkbox input "true"
click at [1195, 554] on label "A Plan is being filed with this petition." at bounding box center [1266, 556] width 143 height 12
click at [1200, 554] on input "A Plan is being filed with this petition." at bounding box center [1204, 554] width 8 height 8
checkbox input "true"
click at [489, 480] on label "No" at bounding box center [494, 485] width 12 height 12
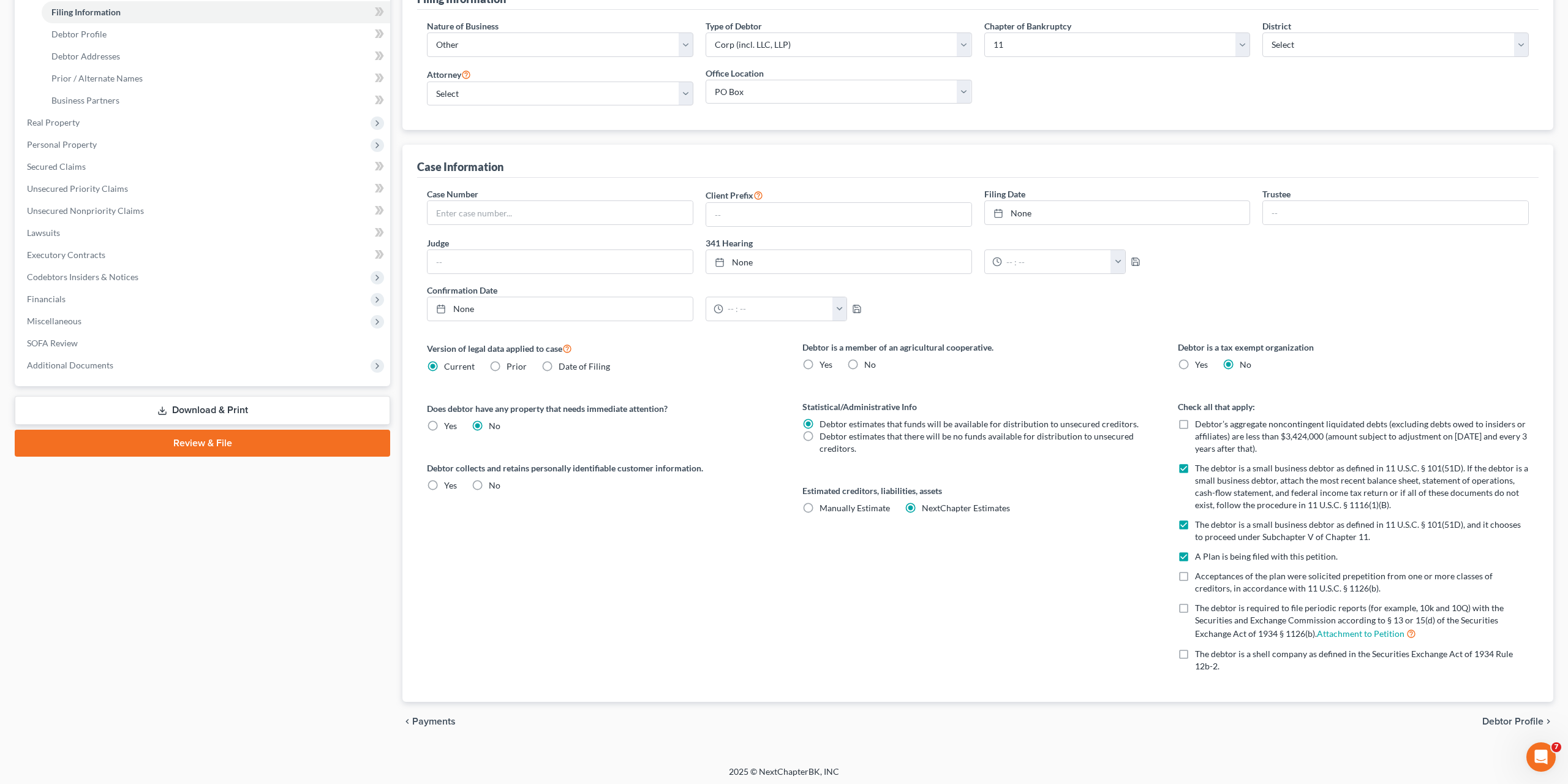
click at [493, 480] on input "No" at bounding box center [497, 483] width 8 height 8
radio input "true"
click at [869, 364] on span "No" at bounding box center [870, 364] width 12 height 10
click at [869, 364] on input "No" at bounding box center [873, 363] width 8 height 8
radio input "true"
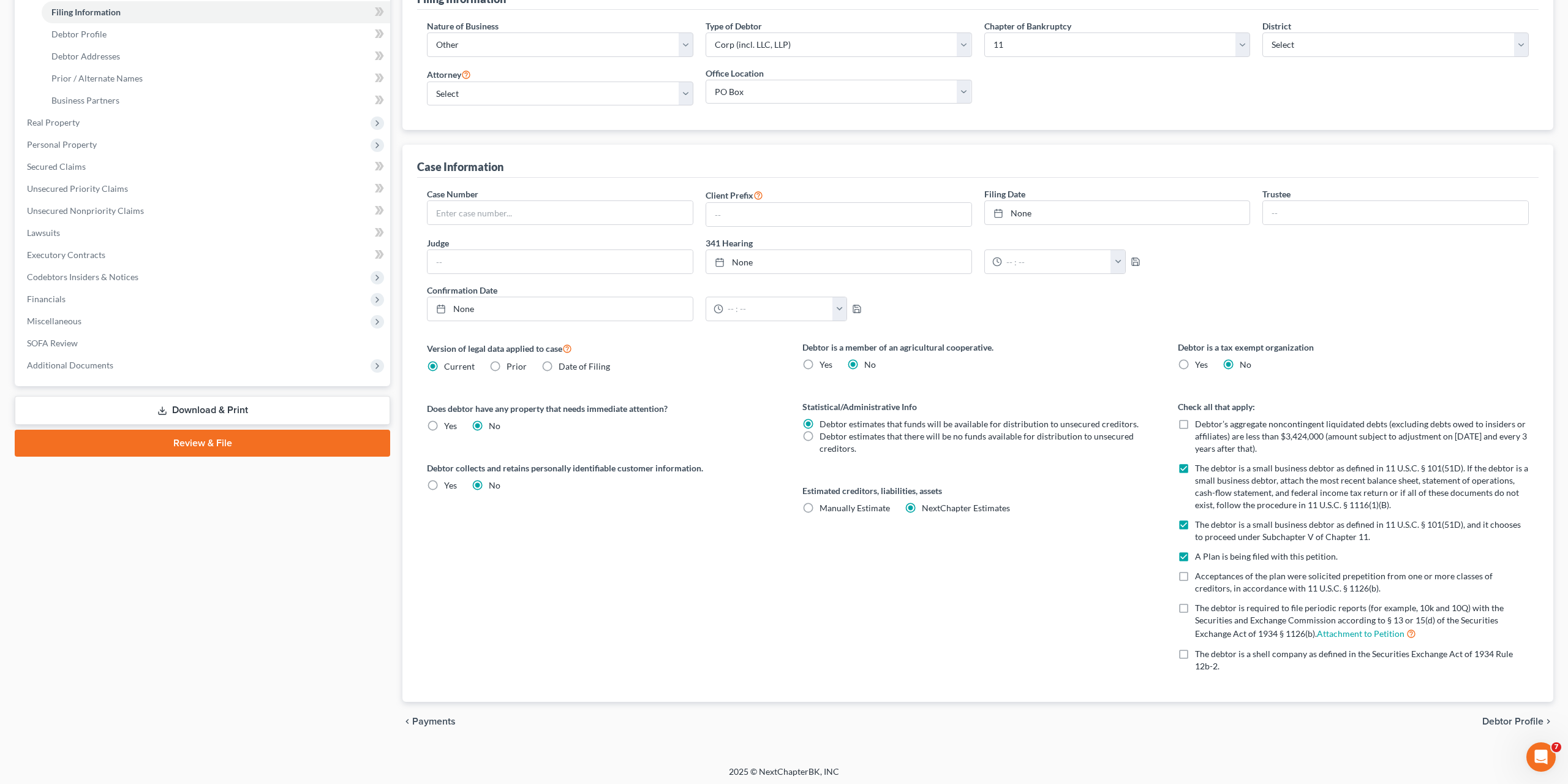
scroll to position [0, 0]
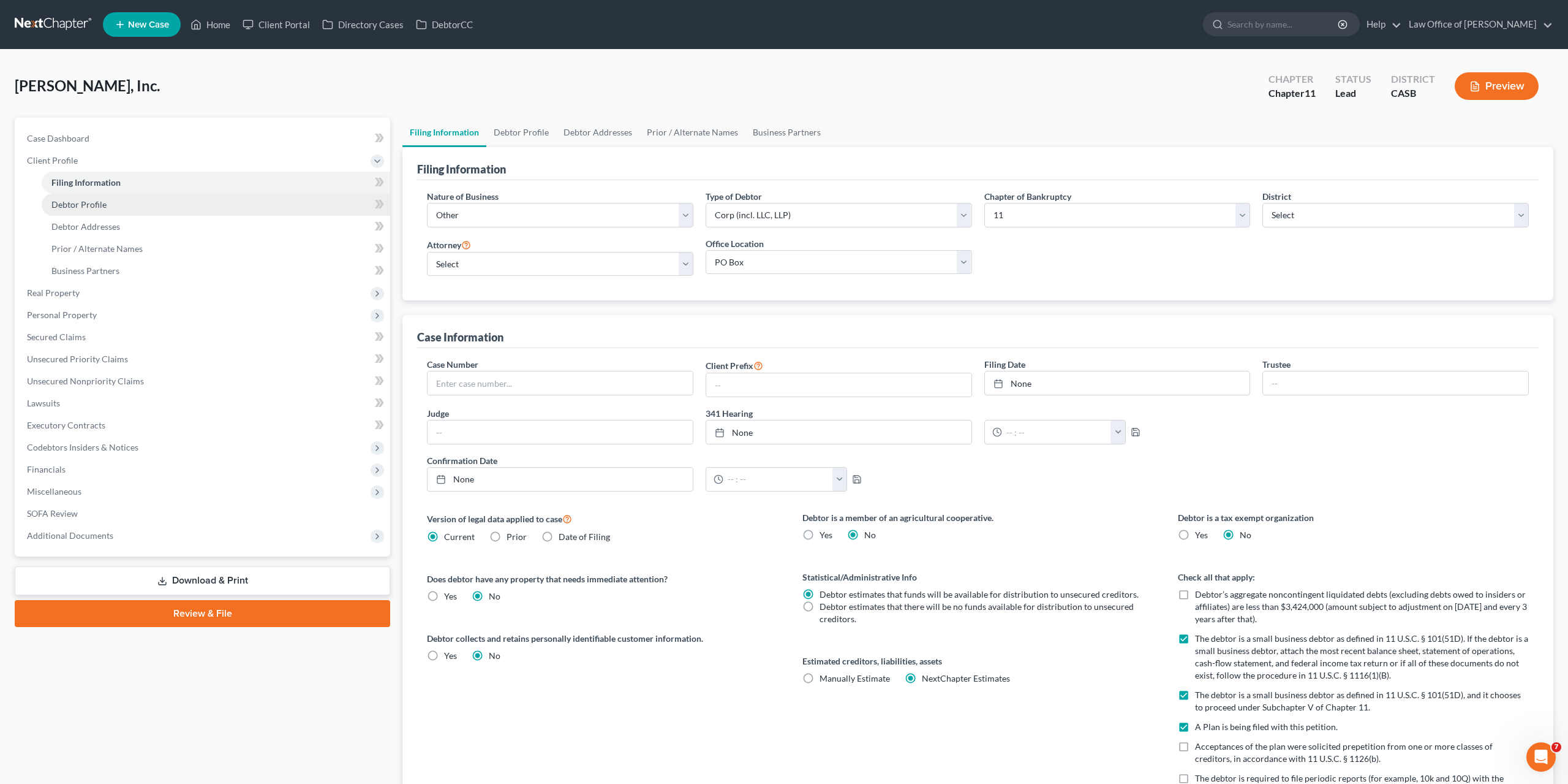
click at [81, 205] on span "Debtor Profile" at bounding box center [79, 204] width 55 height 10
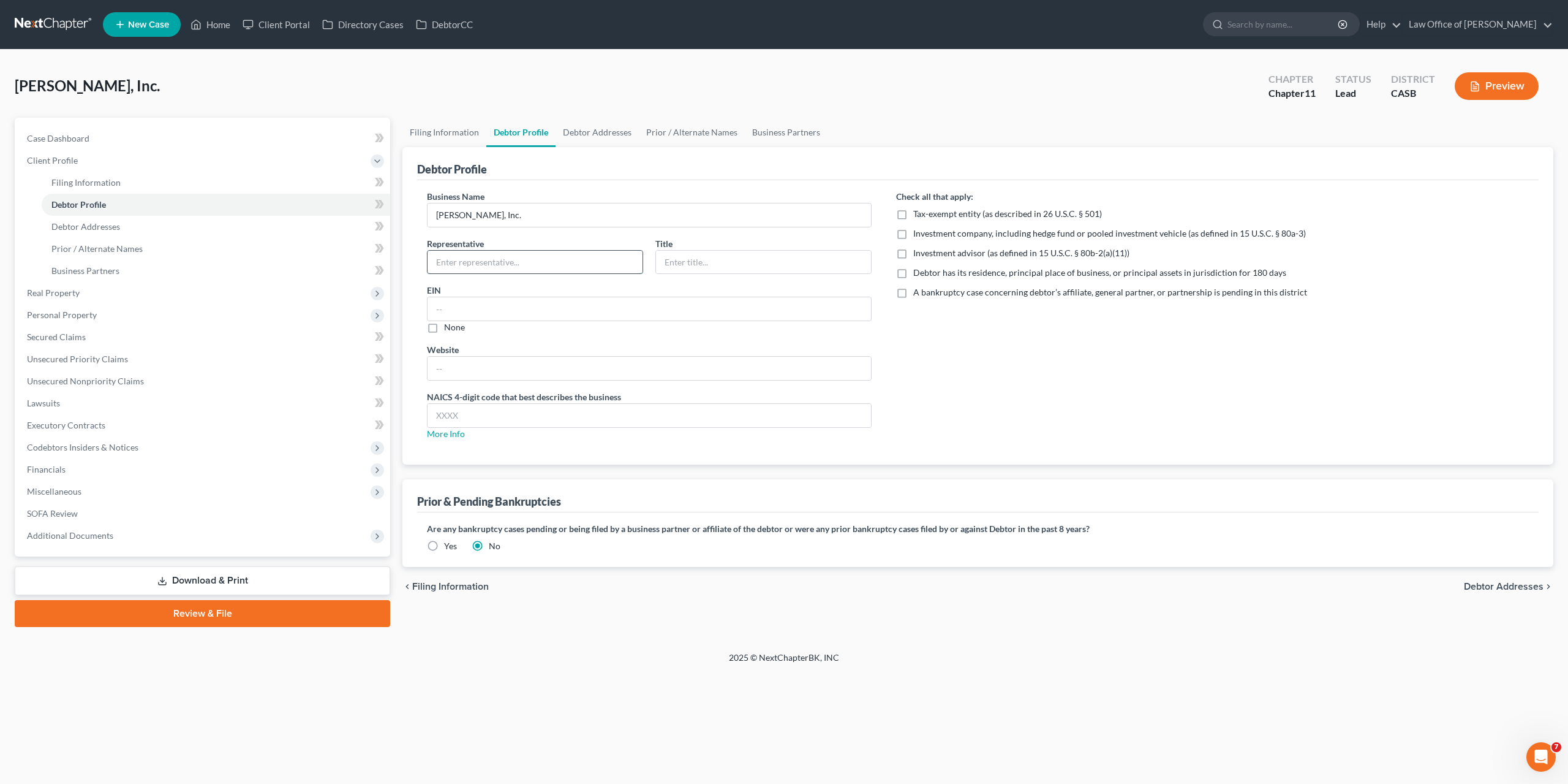
click at [509, 262] on input "text" at bounding box center [535, 262] width 215 height 23
type input "Shari Nickelson"
click at [470, 303] on input "text" at bounding box center [649, 309] width 443 height 23
paste input "81-4358705"
type input "81-4358705"
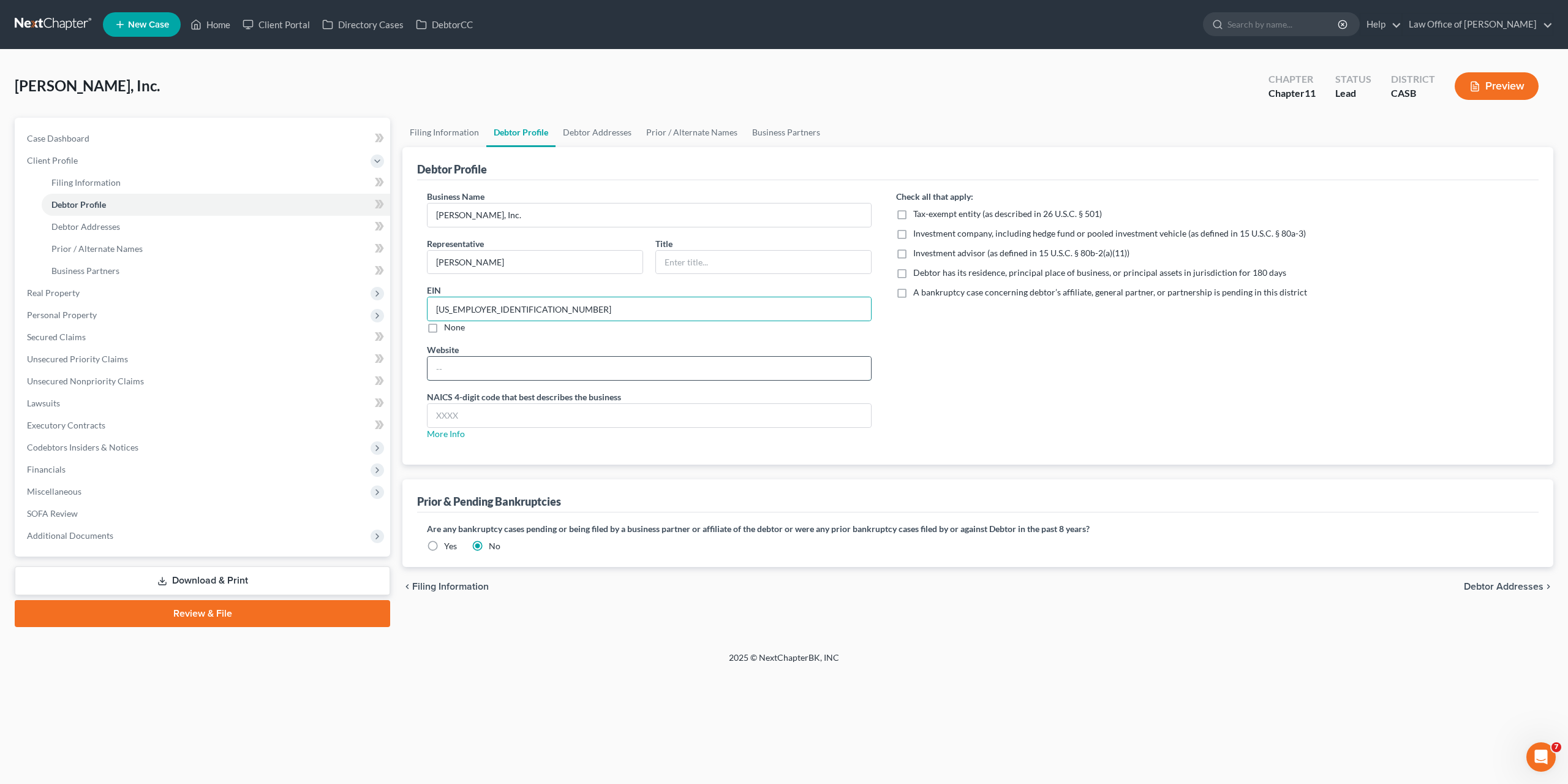
click at [466, 363] on input "text" at bounding box center [649, 368] width 443 height 23
paste input "marketathiddenmeadows.com"
type input "marketathiddenmeadows.com"
click at [450, 414] on input "text" at bounding box center [649, 415] width 443 height 23
paste input "5120"
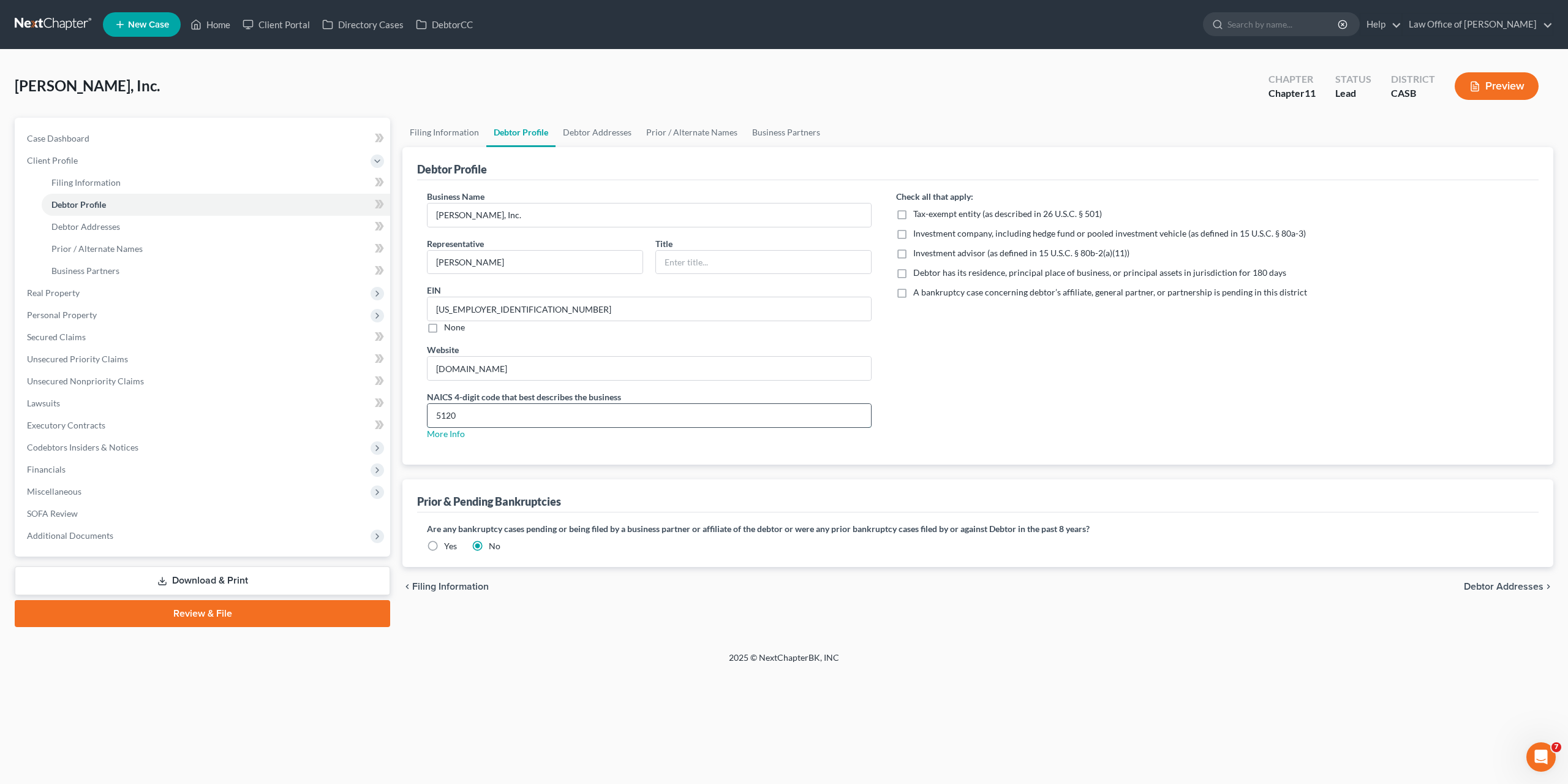
type input "5120"
click at [606, 134] on link "Debtor Addresses" at bounding box center [597, 132] width 84 height 30
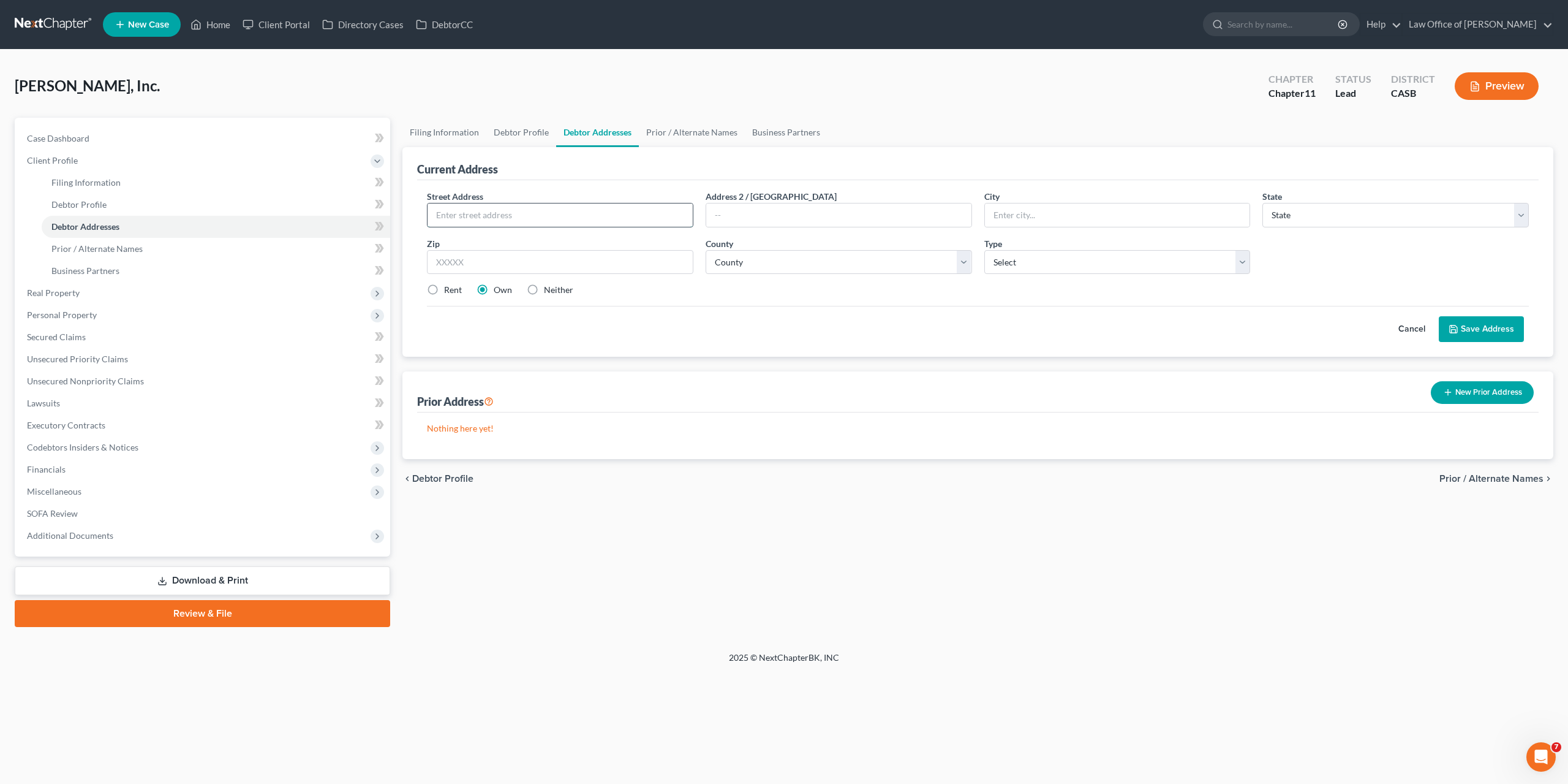
click at [635, 215] on input "text" at bounding box center [560, 215] width 265 height 23
paste input "10138 Sage Hill Way"
type input "10138 Sage Hill Way"
click at [475, 218] on input "10138 Sage Hill Way" at bounding box center [560, 215] width 265 height 23
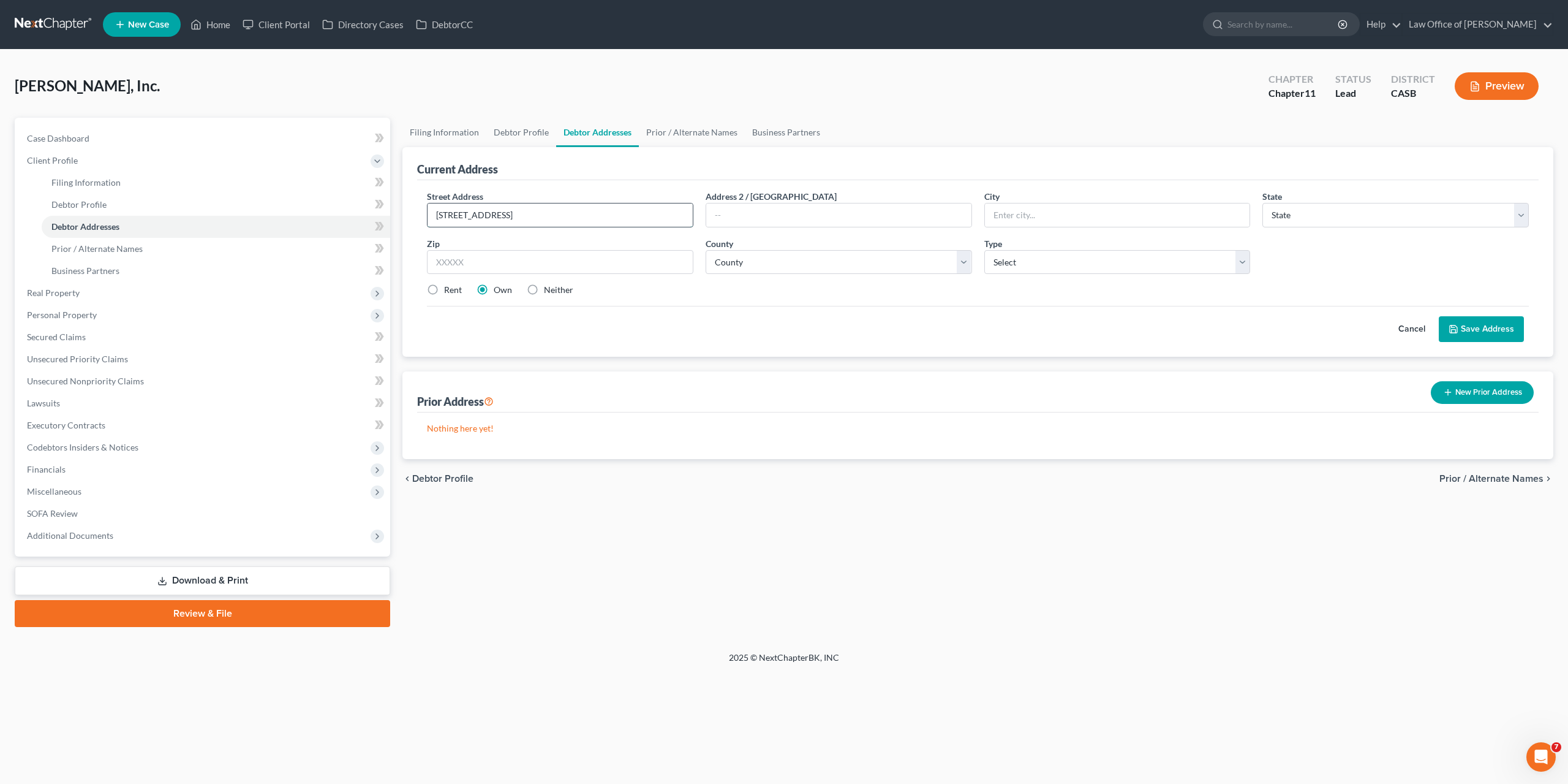
click at [475, 218] on input "10138 Sage Hill Way" at bounding box center [560, 215] width 265 height 23
paste input "10326 Meadow Glen Way E"
type input "10326 Meadow Glen Way E"
click at [590, 258] on input "text" at bounding box center [560, 262] width 266 height 25
paste input "92026"
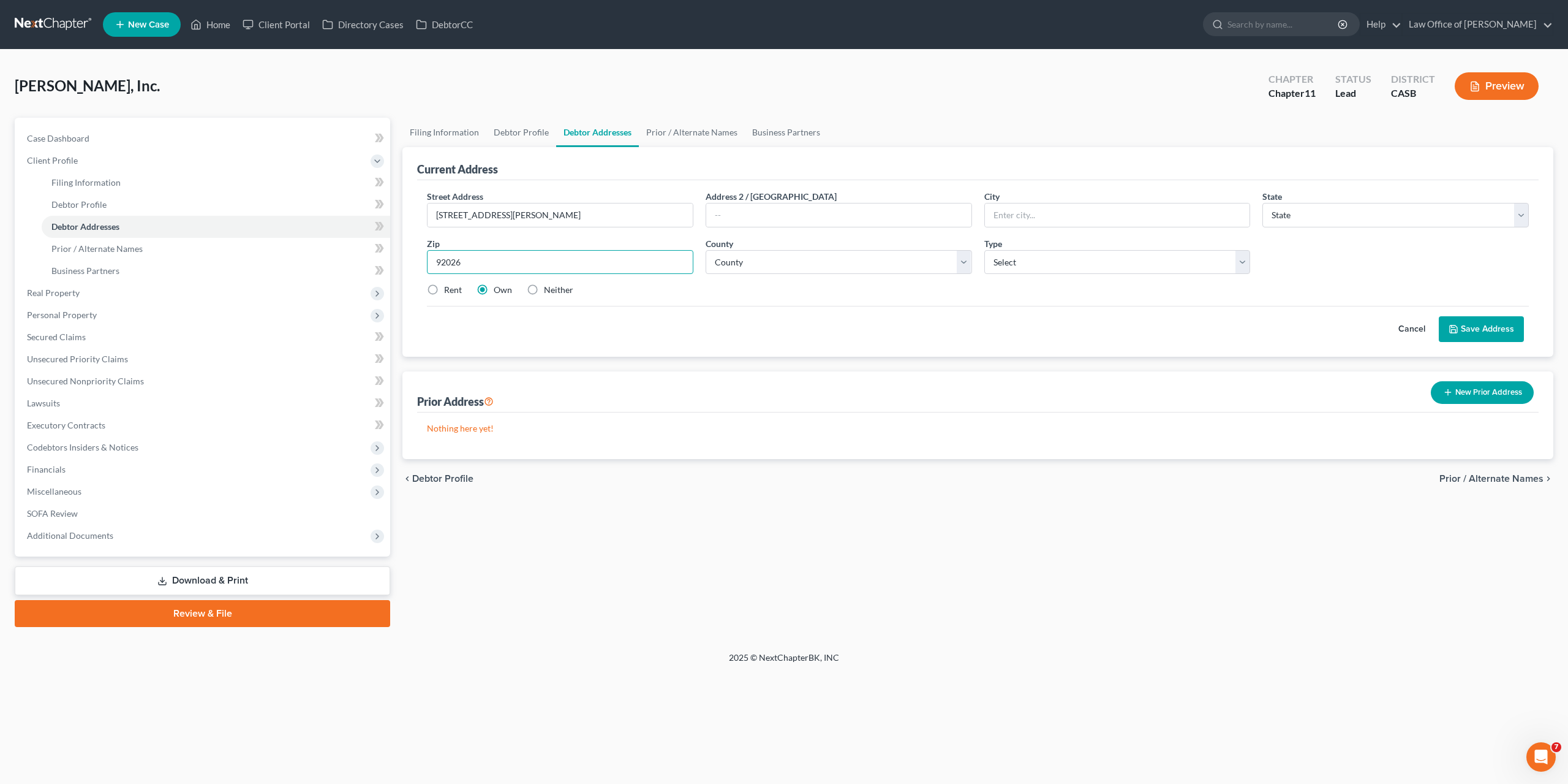
type input "92026"
click at [842, 323] on div "Cancel Save Address" at bounding box center [978, 323] width 1102 height 36
type input "Escondido"
select select "4"
select select "0"
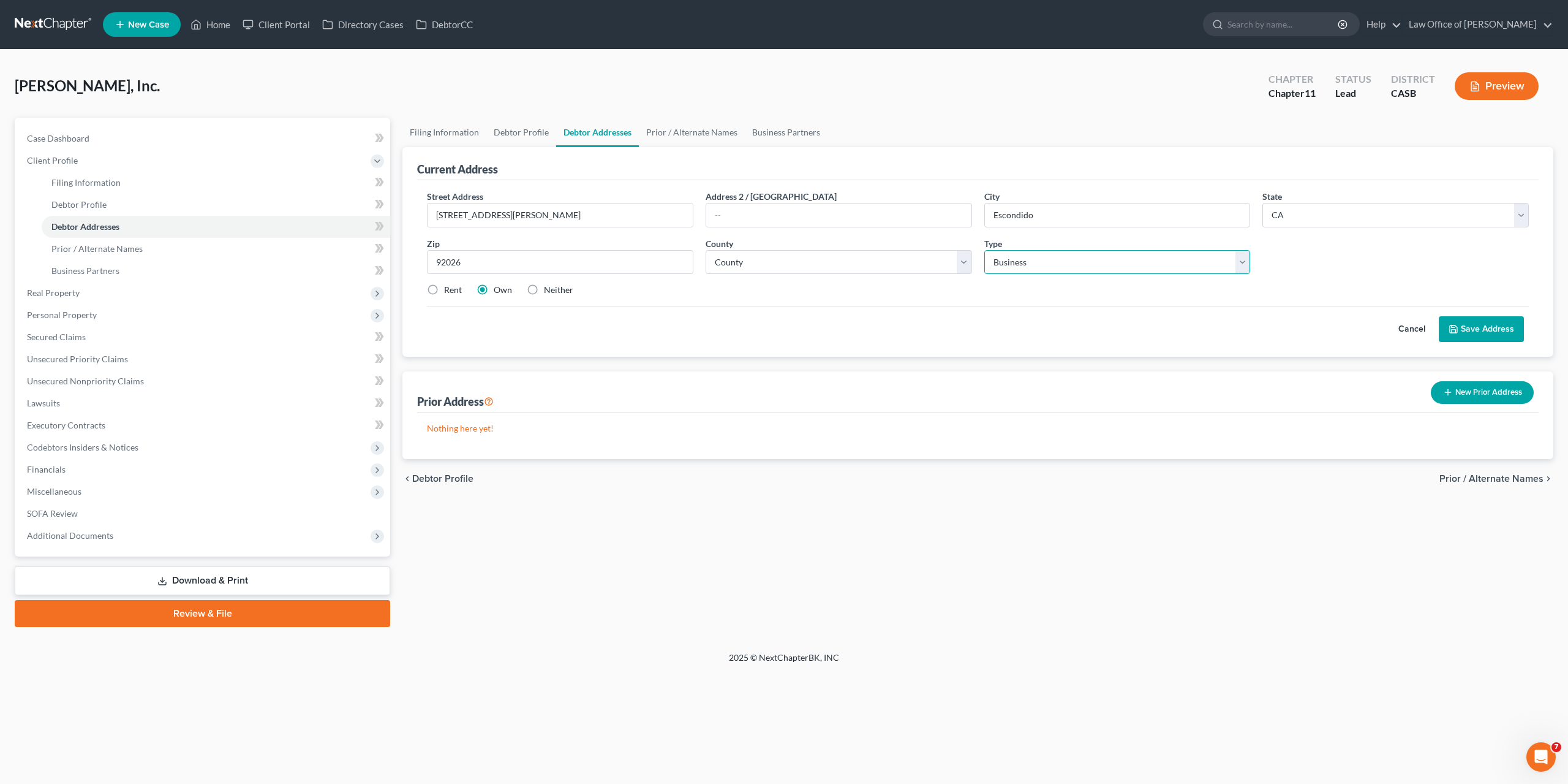
click option "Business" at bounding box center [0, 0] width 0 height 0
click at [450, 287] on label "Rent" at bounding box center [453, 290] width 18 height 12
click at [450, 287] on input "Rent" at bounding box center [453, 288] width 8 height 8
radio input "true"
click at [1488, 327] on button "Save Address" at bounding box center [1481, 329] width 85 height 26
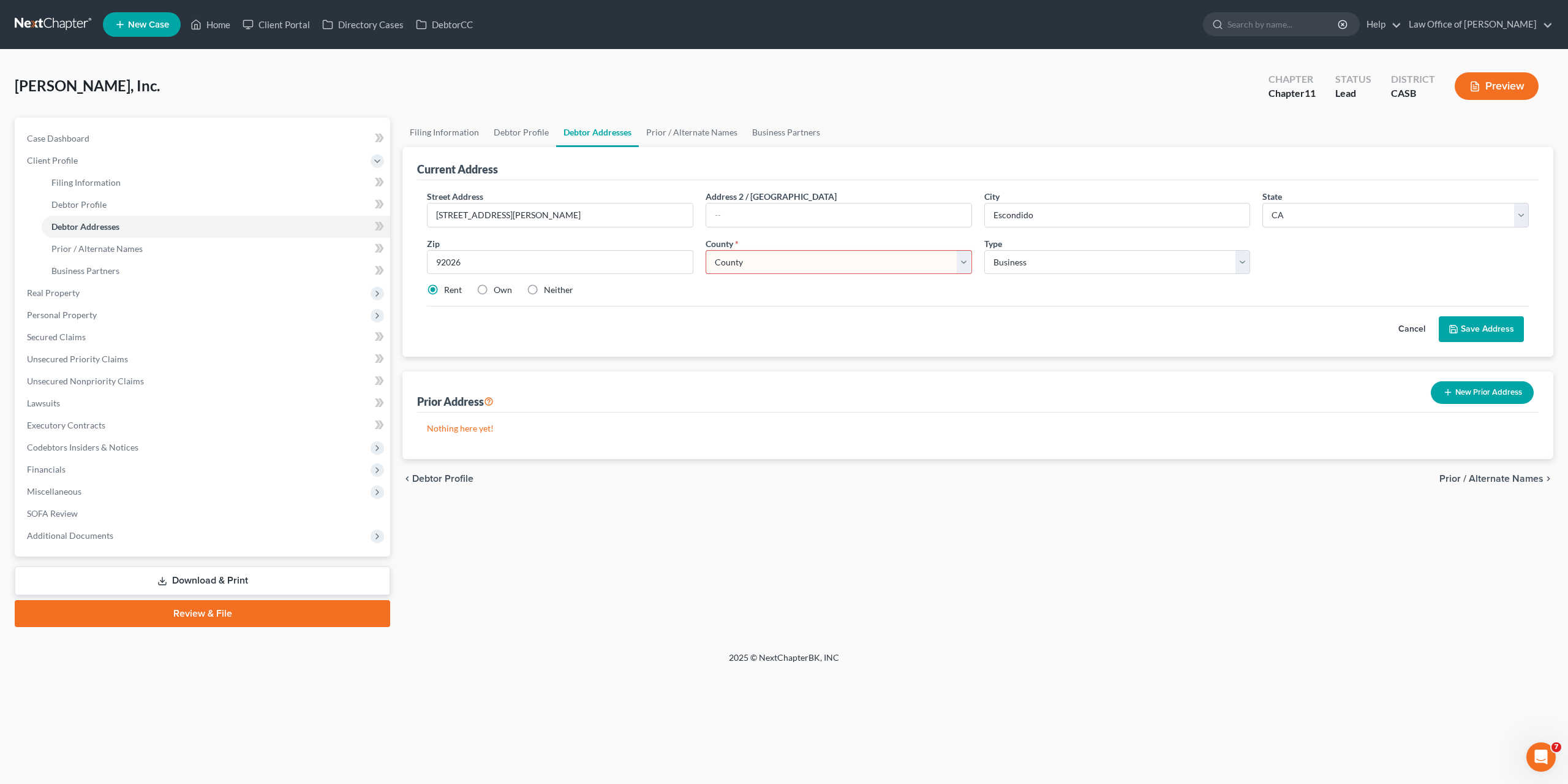
select select "36"
click option "San Diego County" at bounding box center [0, 0] width 0 height 0
click at [1079, 468] on div "chevron_left Debtor Profile Prior / Alternate Names chevron_right" at bounding box center [978, 479] width 1151 height 39
click at [1476, 331] on button "Save Address" at bounding box center [1481, 329] width 85 height 26
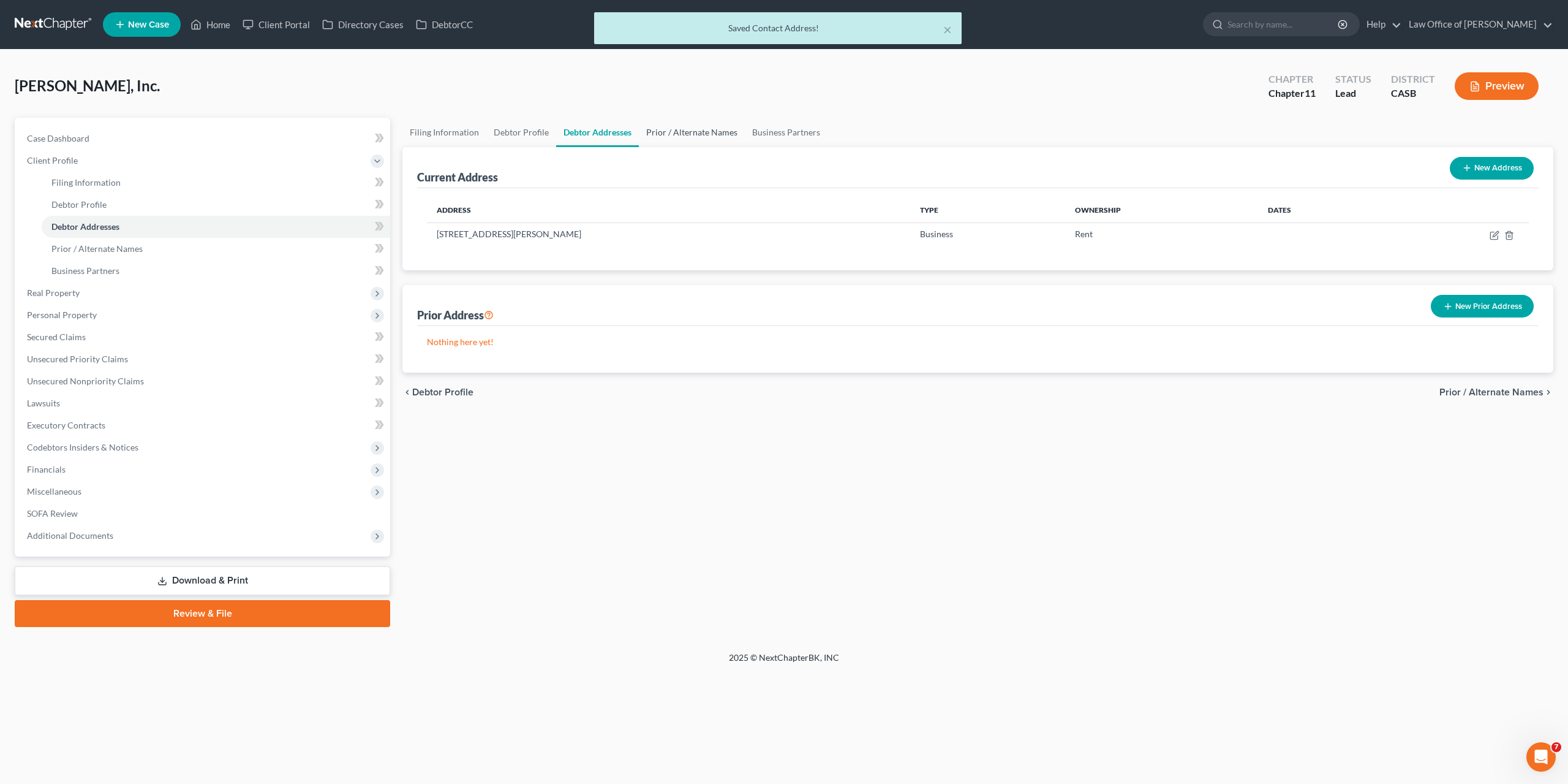
click at [672, 120] on link "Prior / Alternate Names" at bounding box center [692, 132] width 106 height 30
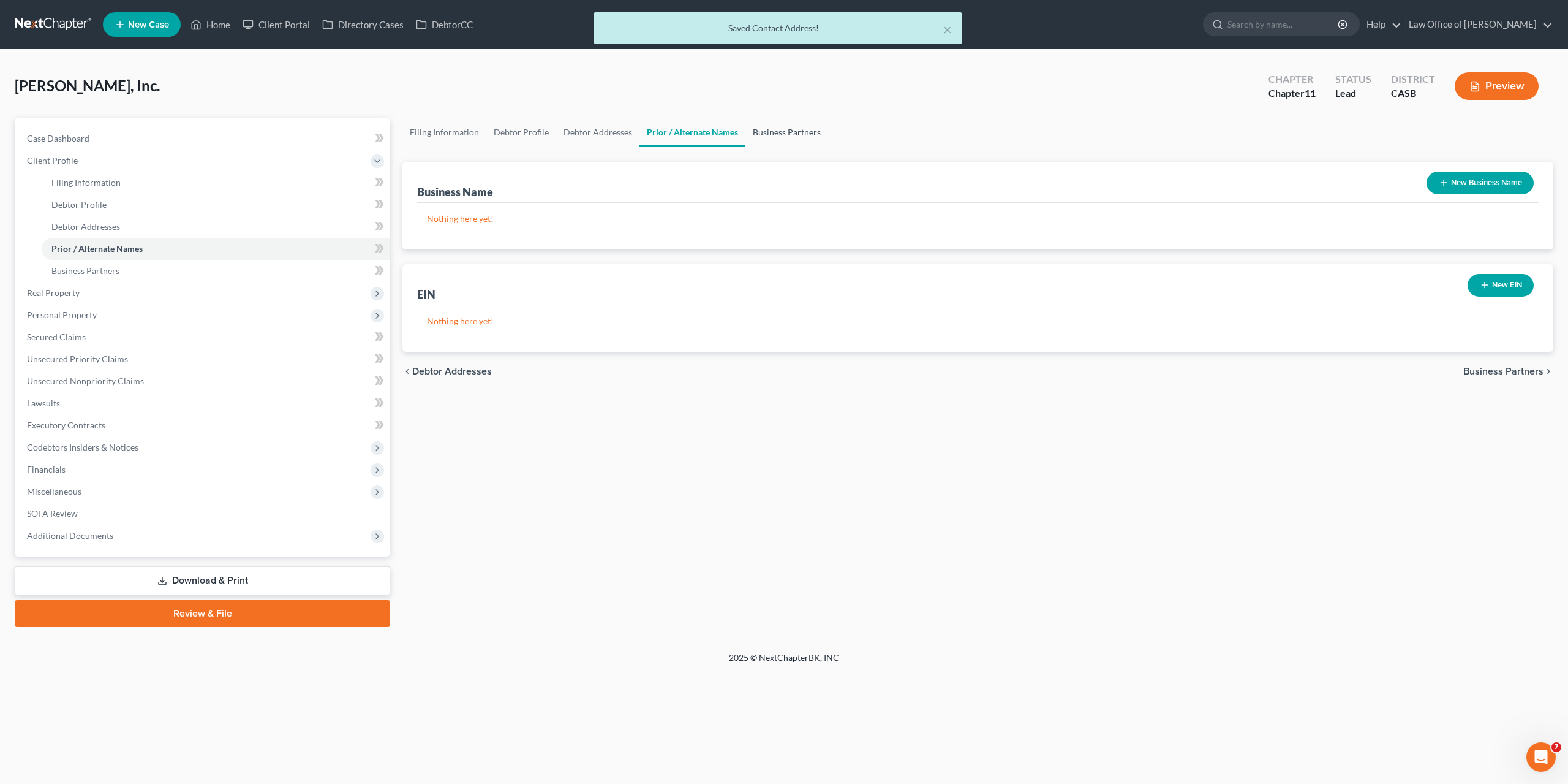
click at [788, 132] on link "Business Partners" at bounding box center [787, 132] width 83 height 30
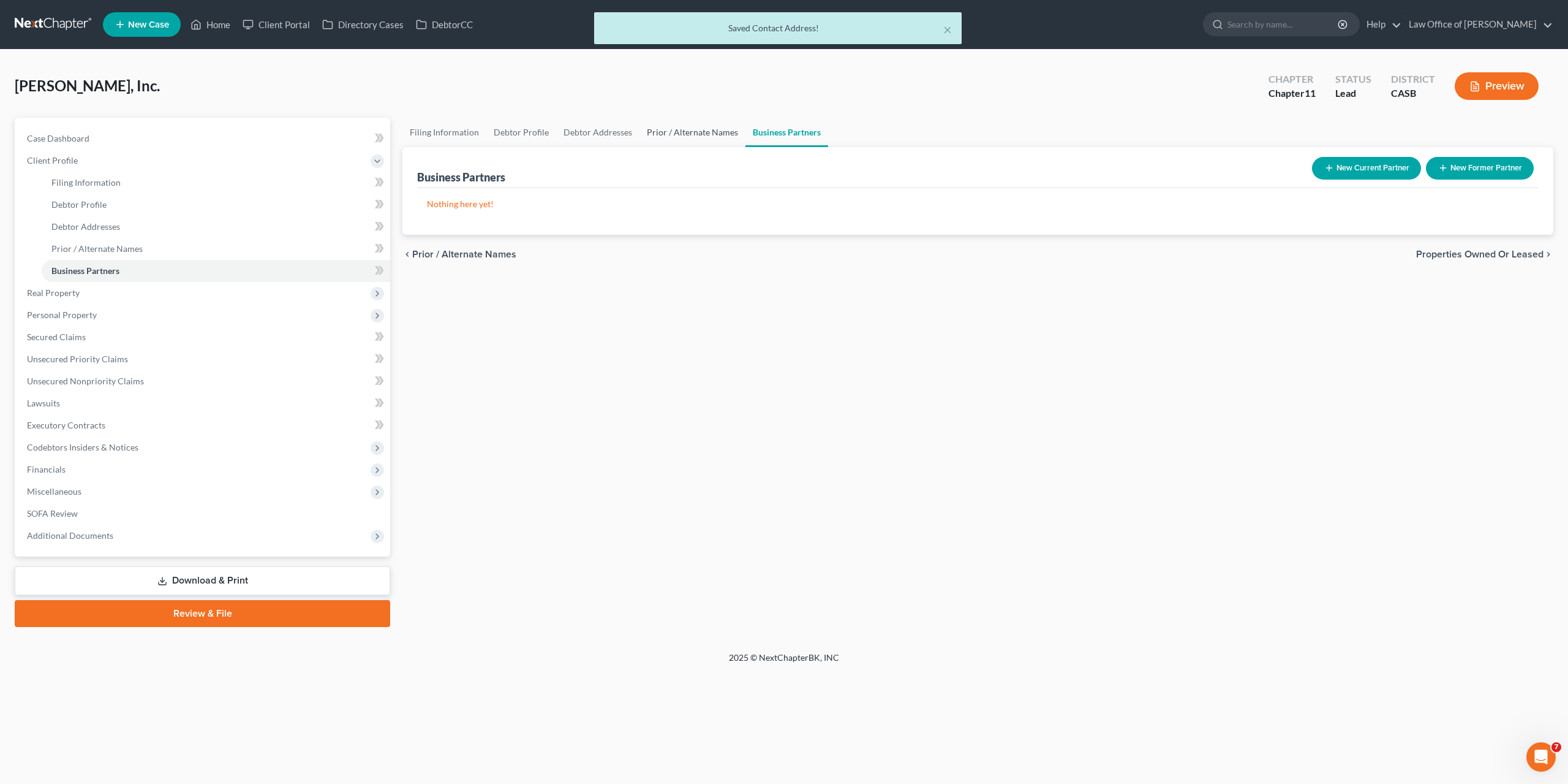
click at [682, 135] on link "Prior / Alternate Names" at bounding box center [692, 132] width 106 height 30
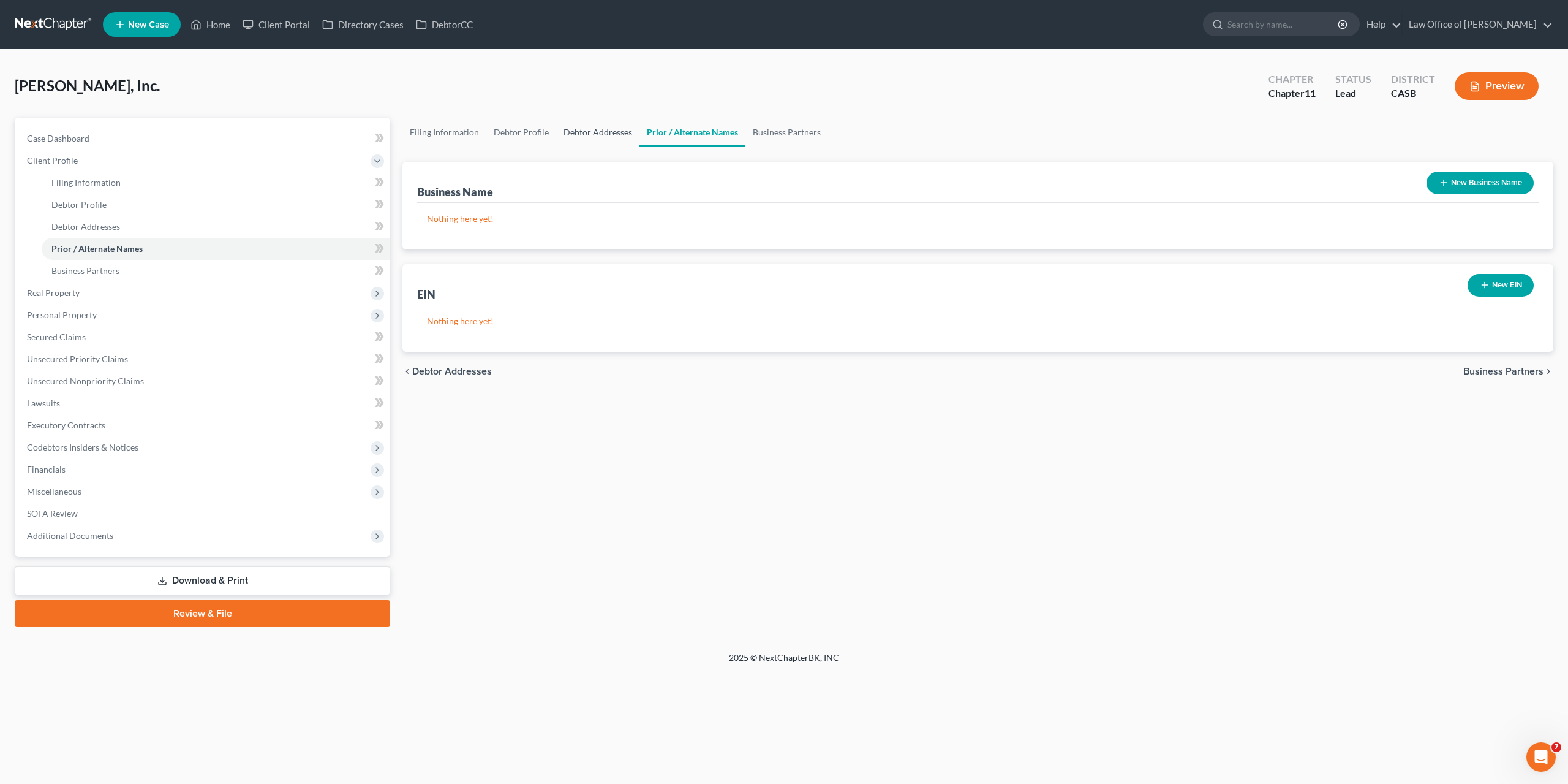
click at [608, 134] on link "Debtor Addresses" at bounding box center [598, 132] width 84 height 30
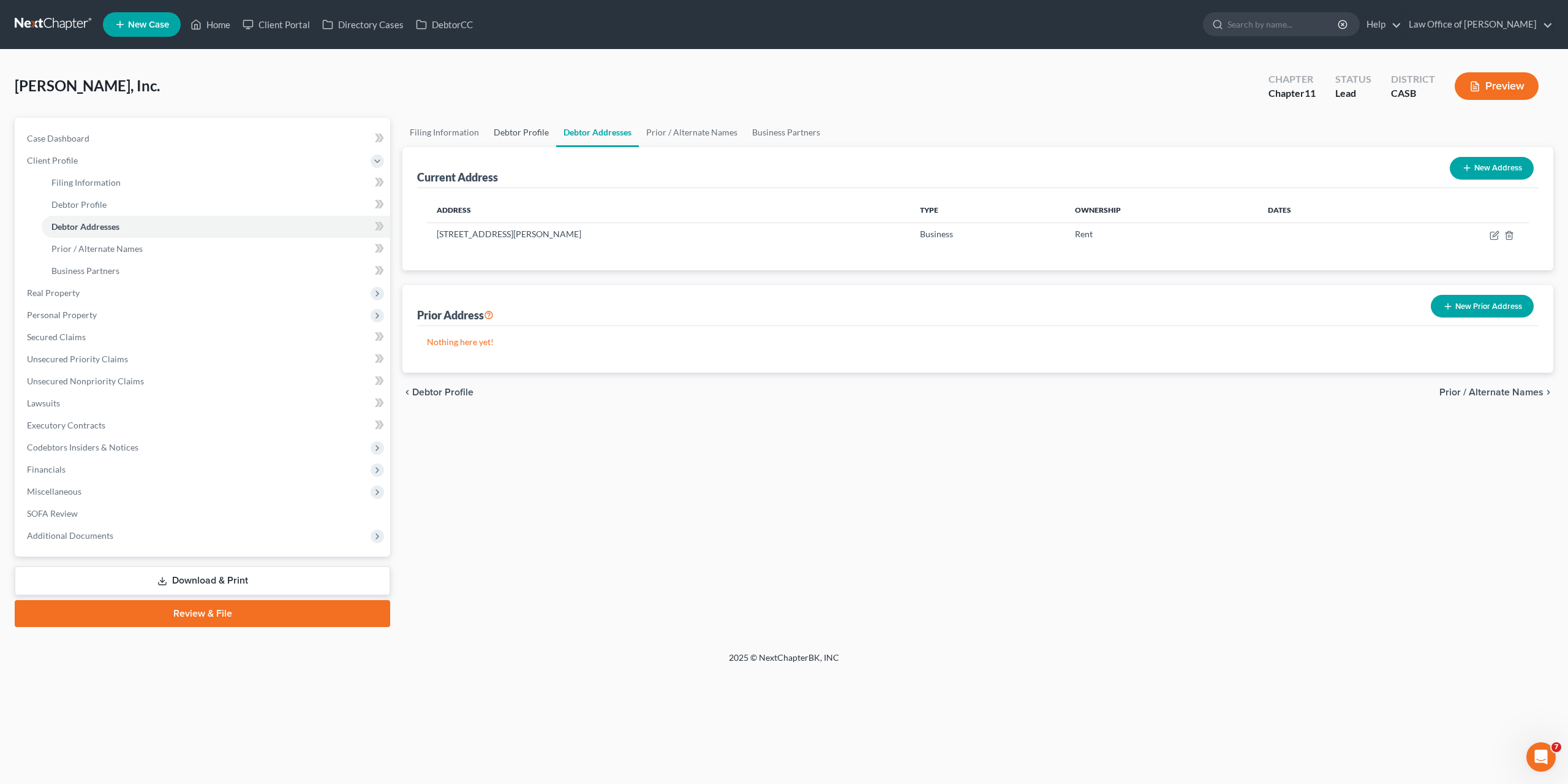
click at [546, 128] on link "Debtor Profile" at bounding box center [521, 132] width 70 height 30
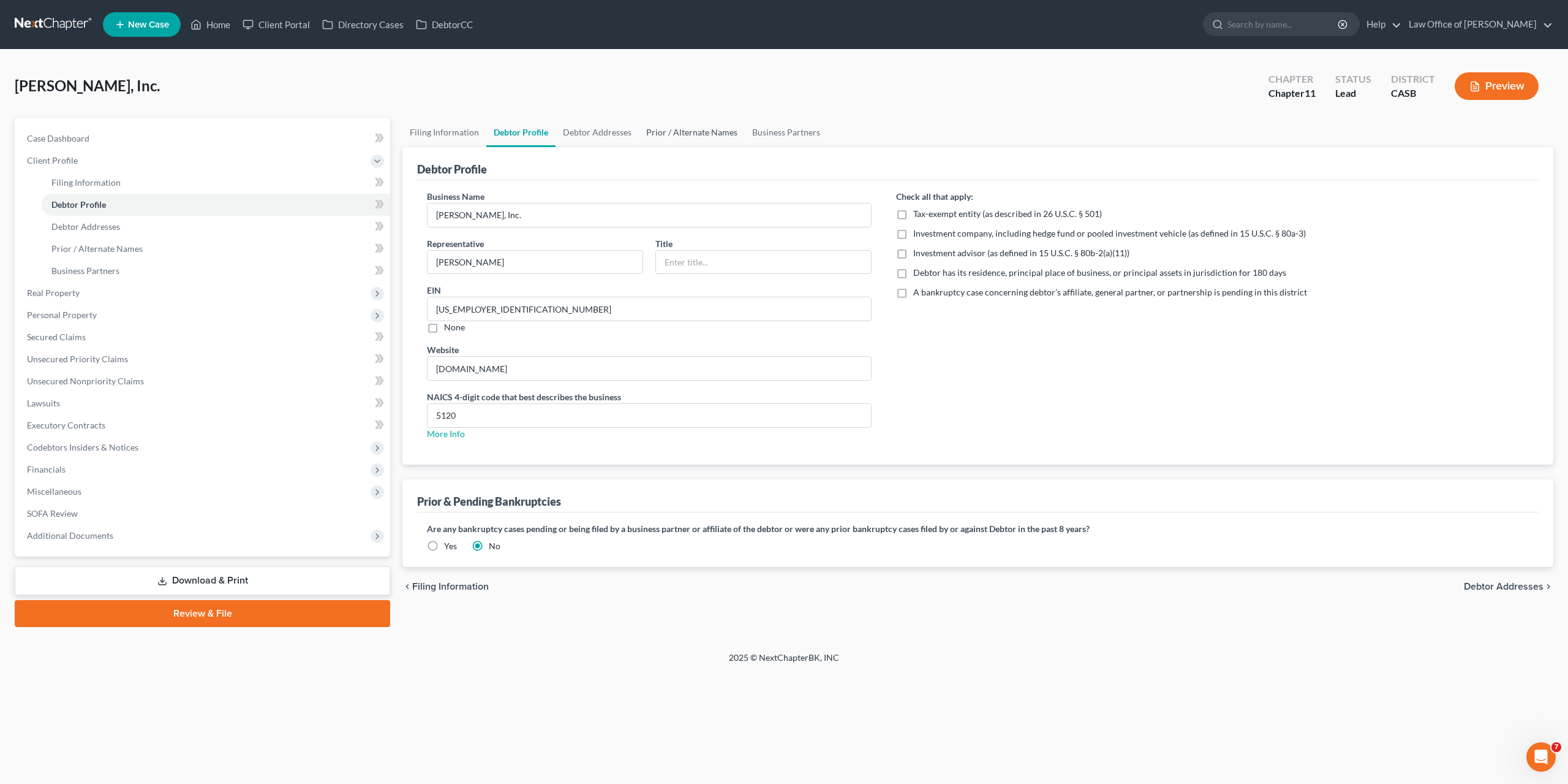
click at [690, 138] on link "Prior / Alternate Names" at bounding box center [692, 132] width 106 height 30
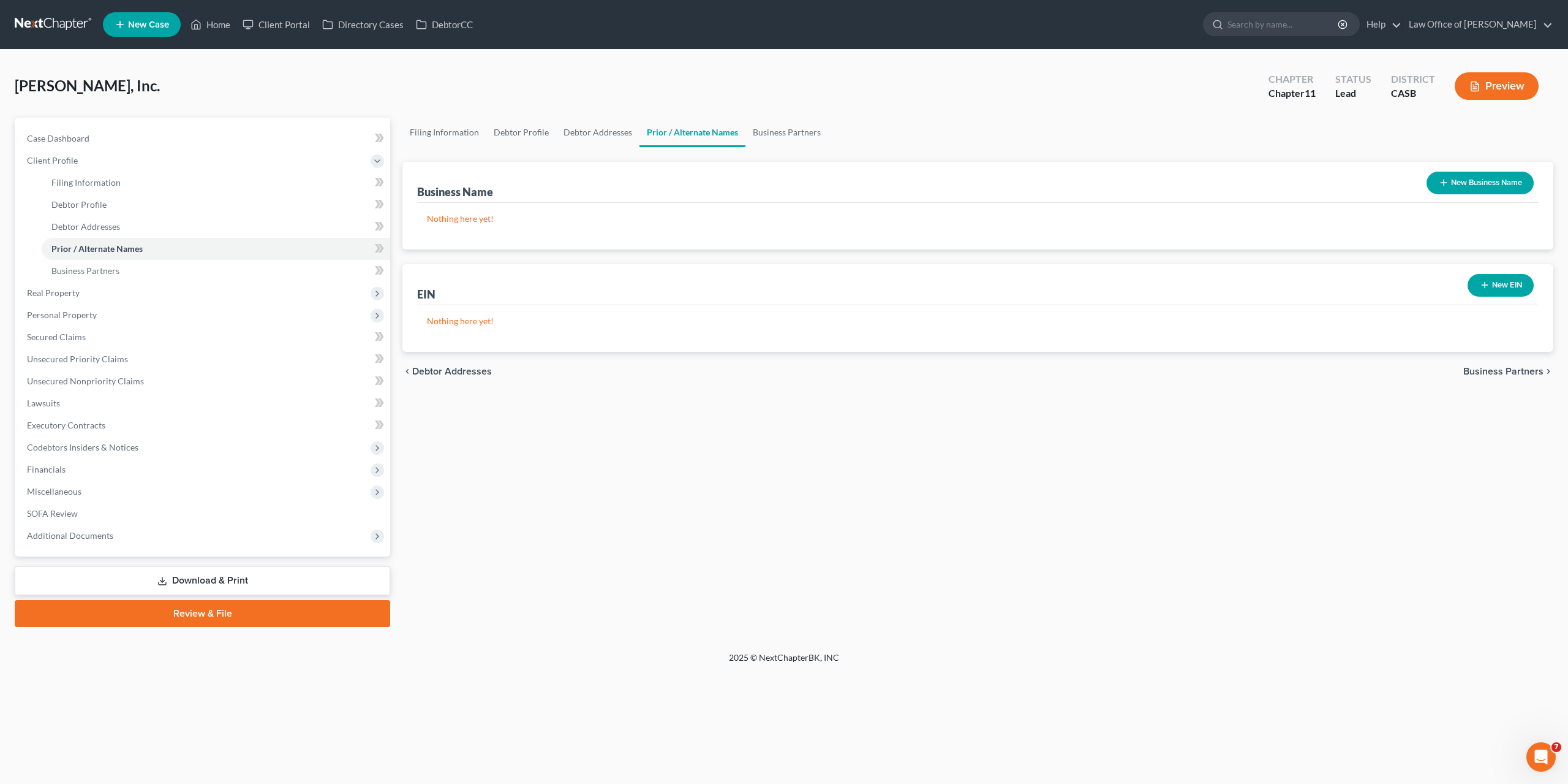
click at [1482, 187] on button "New Business Name" at bounding box center [1480, 183] width 107 height 22
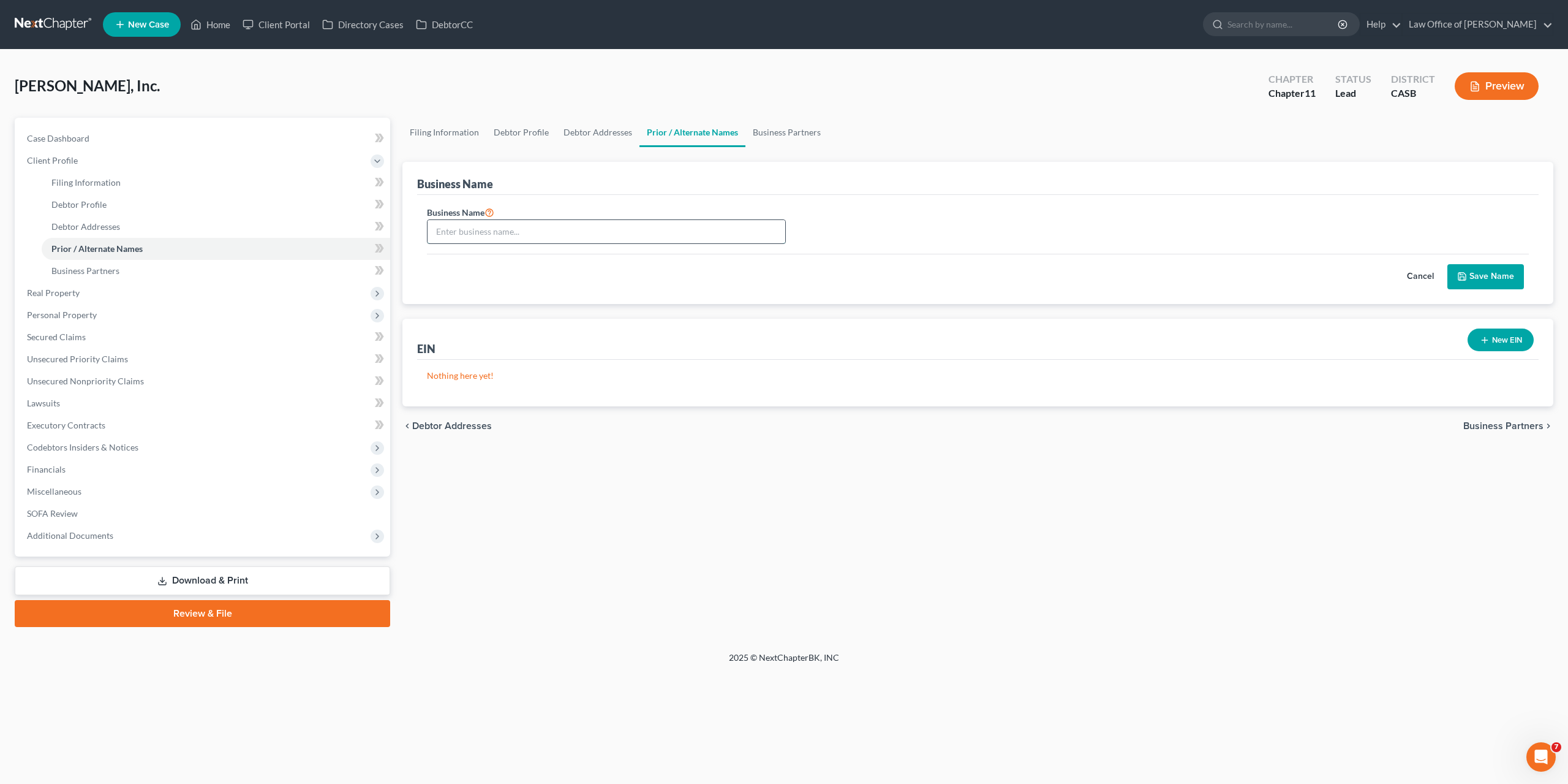
click at [654, 224] on input "text" at bounding box center [606, 231] width 358 height 23
click at [438, 231] on input "Market at Hidden Meadows" at bounding box center [606, 231] width 358 height 23
type input "The Market at Hidden Meadows"
click at [1472, 343] on button "New EIN" at bounding box center [1500, 340] width 66 height 22
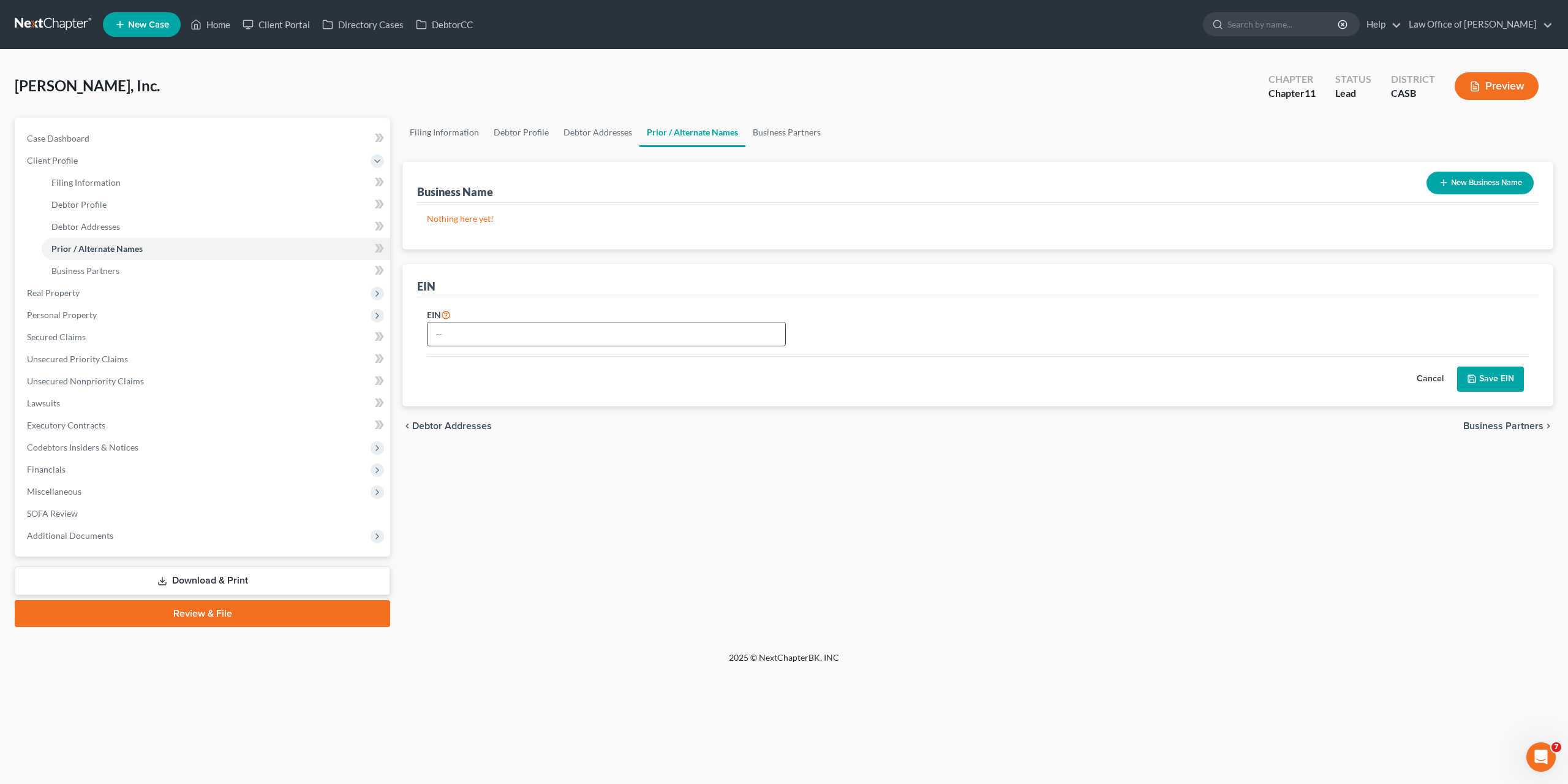
click at [464, 330] on input "text" at bounding box center [606, 333] width 358 height 23
paste input "81-4358705"
type input "81-4358705"
click at [768, 135] on link "Business Partners" at bounding box center [787, 132] width 83 height 30
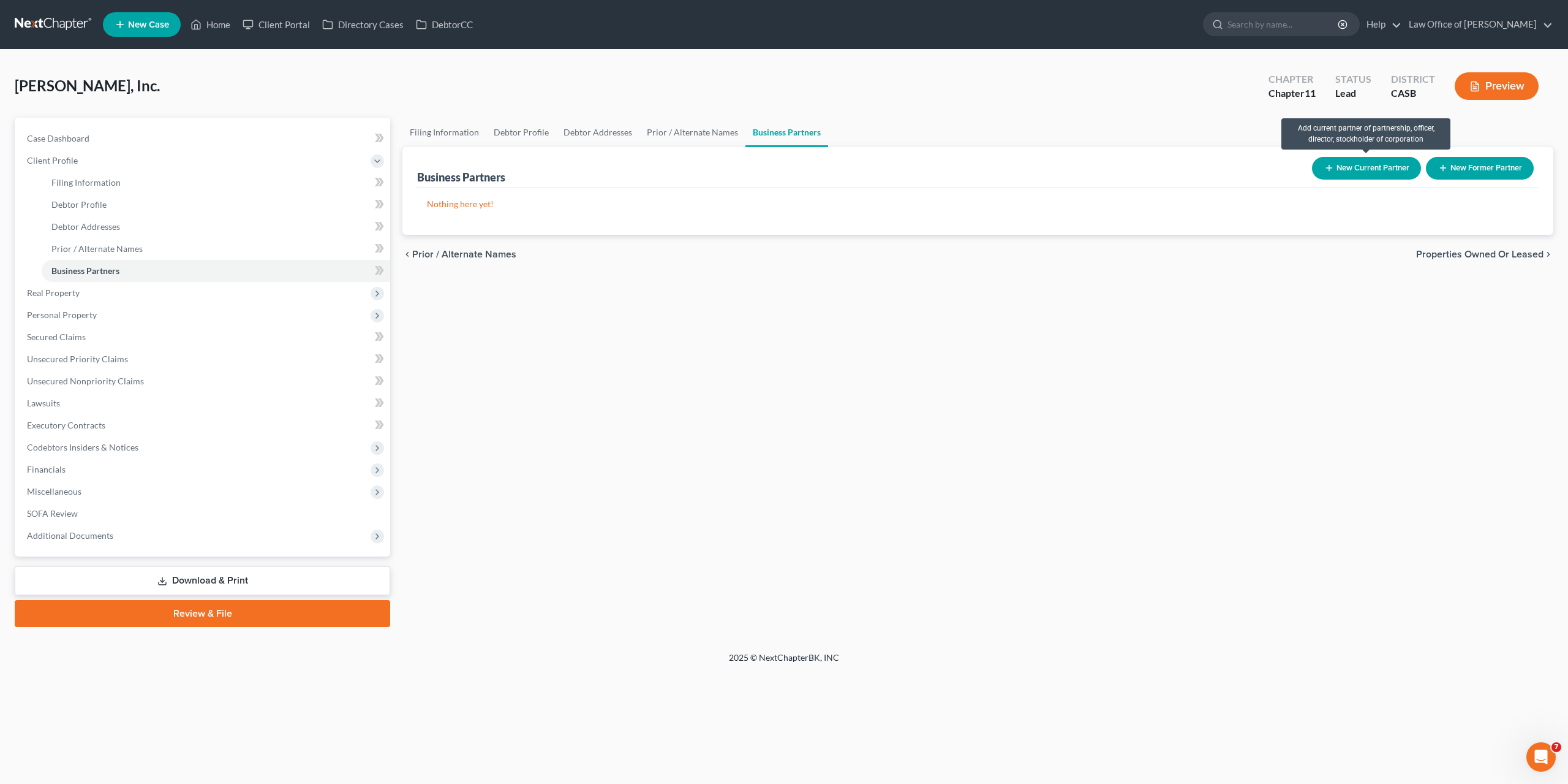
click at [1351, 166] on button "New Current Partner" at bounding box center [1366, 168] width 109 height 22
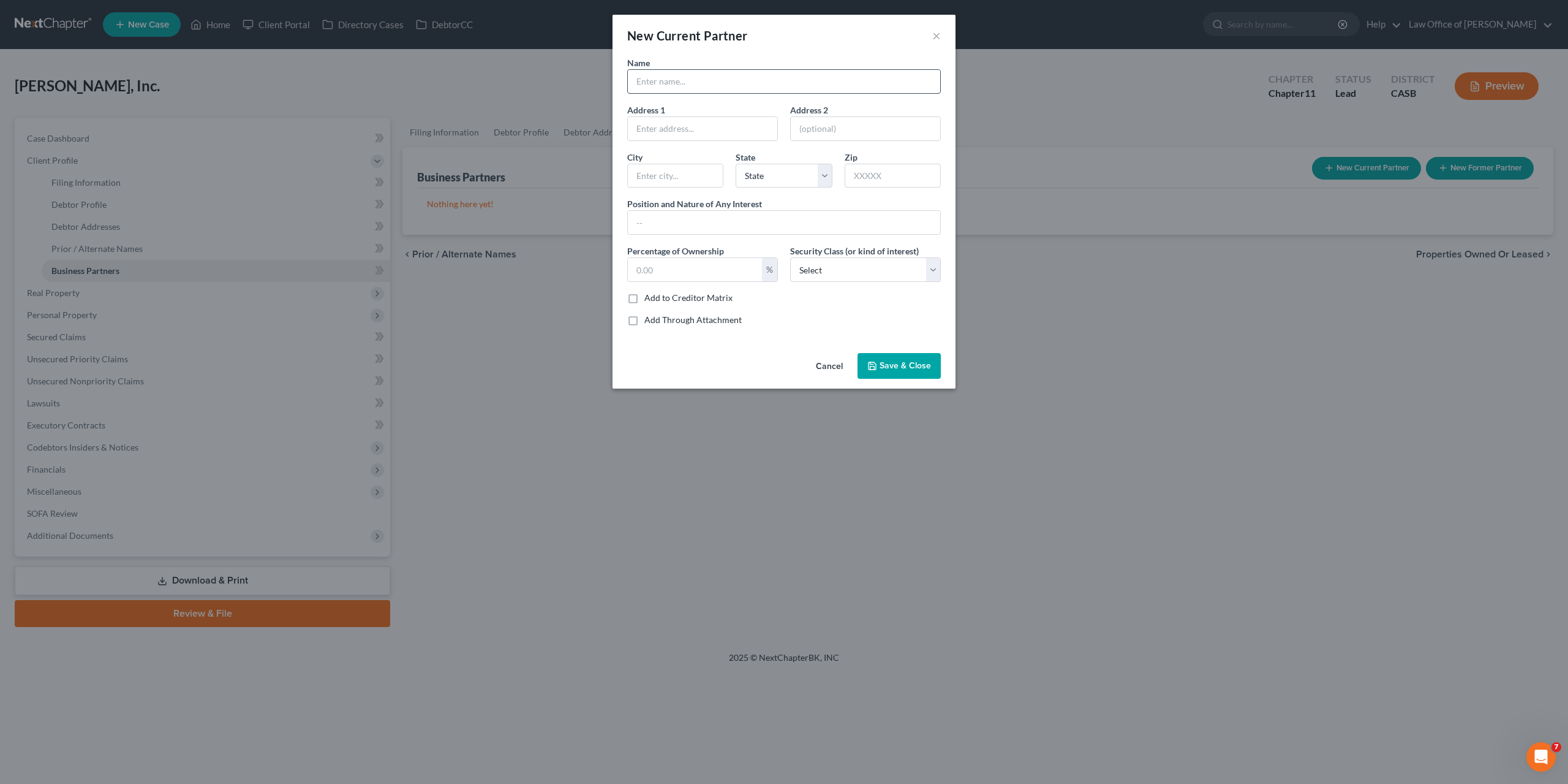
click at [646, 82] on input "text" at bounding box center [784, 81] width 312 height 23
type input "[PERSON_NAME]"
click at [661, 132] on input "text" at bounding box center [703, 128] width 150 height 23
paste input "10138 Sage Hill Way,"
type input "10138 Sage Hill Way,"
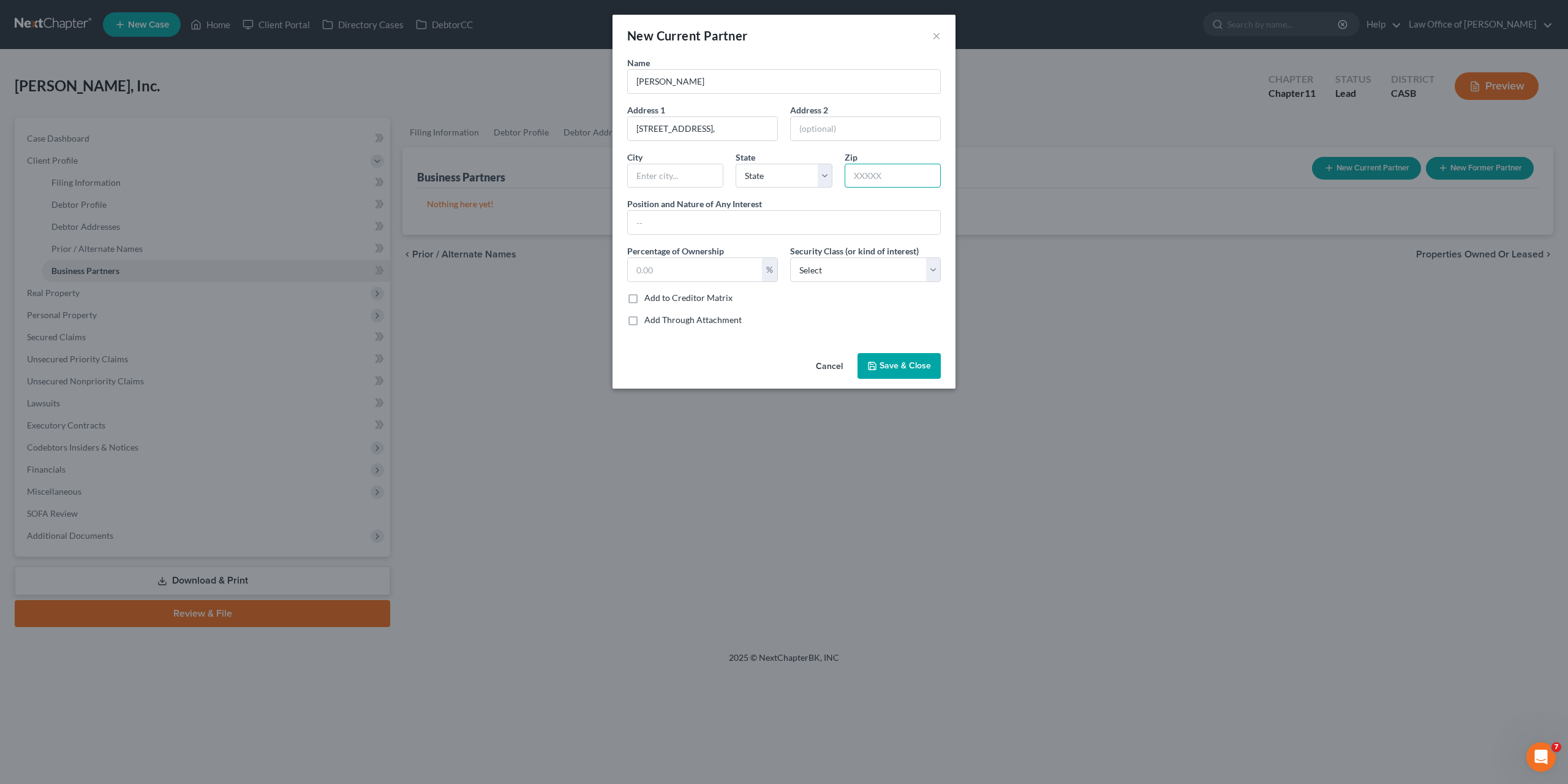
click at [859, 179] on input "text" at bounding box center [893, 175] width 96 height 25
paste input "92026"
type input "92026"
click at [705, 224] on input "text" at bounding box center [784, 222] width 312 height 23
type input "Escondido"
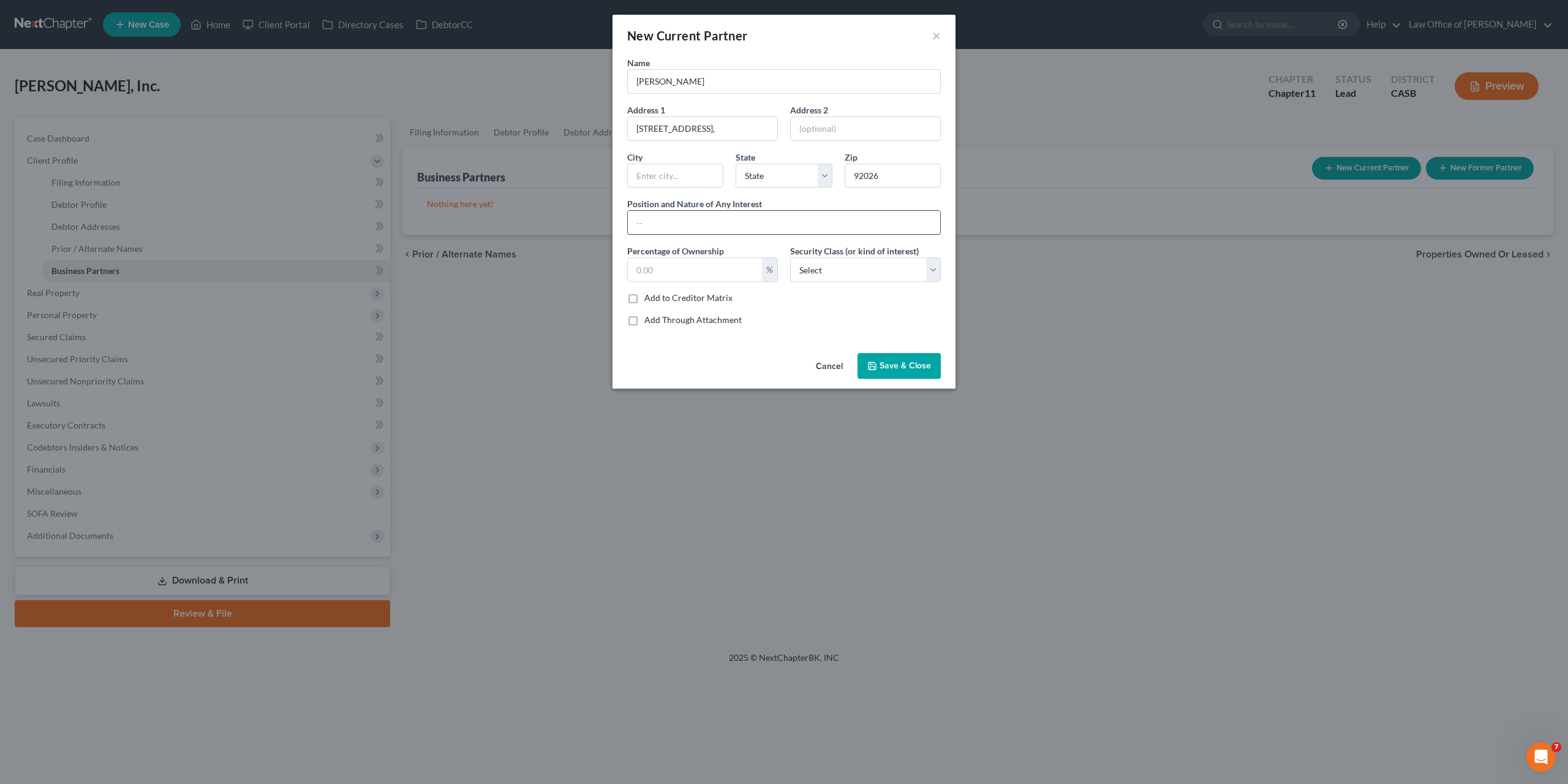
select select "4"
click at [896, 368] on span "Save & Close" at bounding box center [906, 365] width 52 height 10
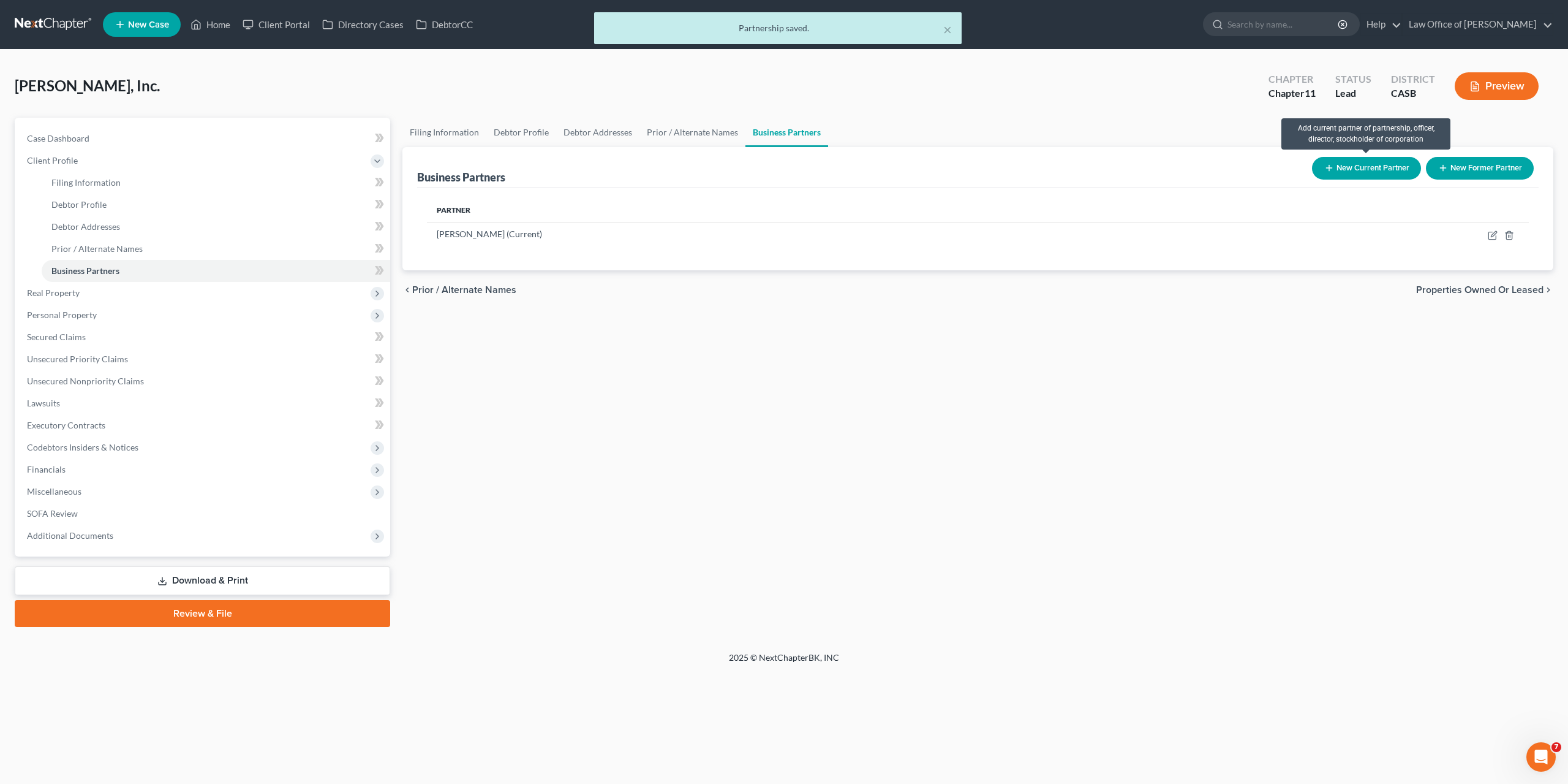
click at [1369, 163] on button "New Current Partner" at bounding box center [1366, 168] width 109 height 22
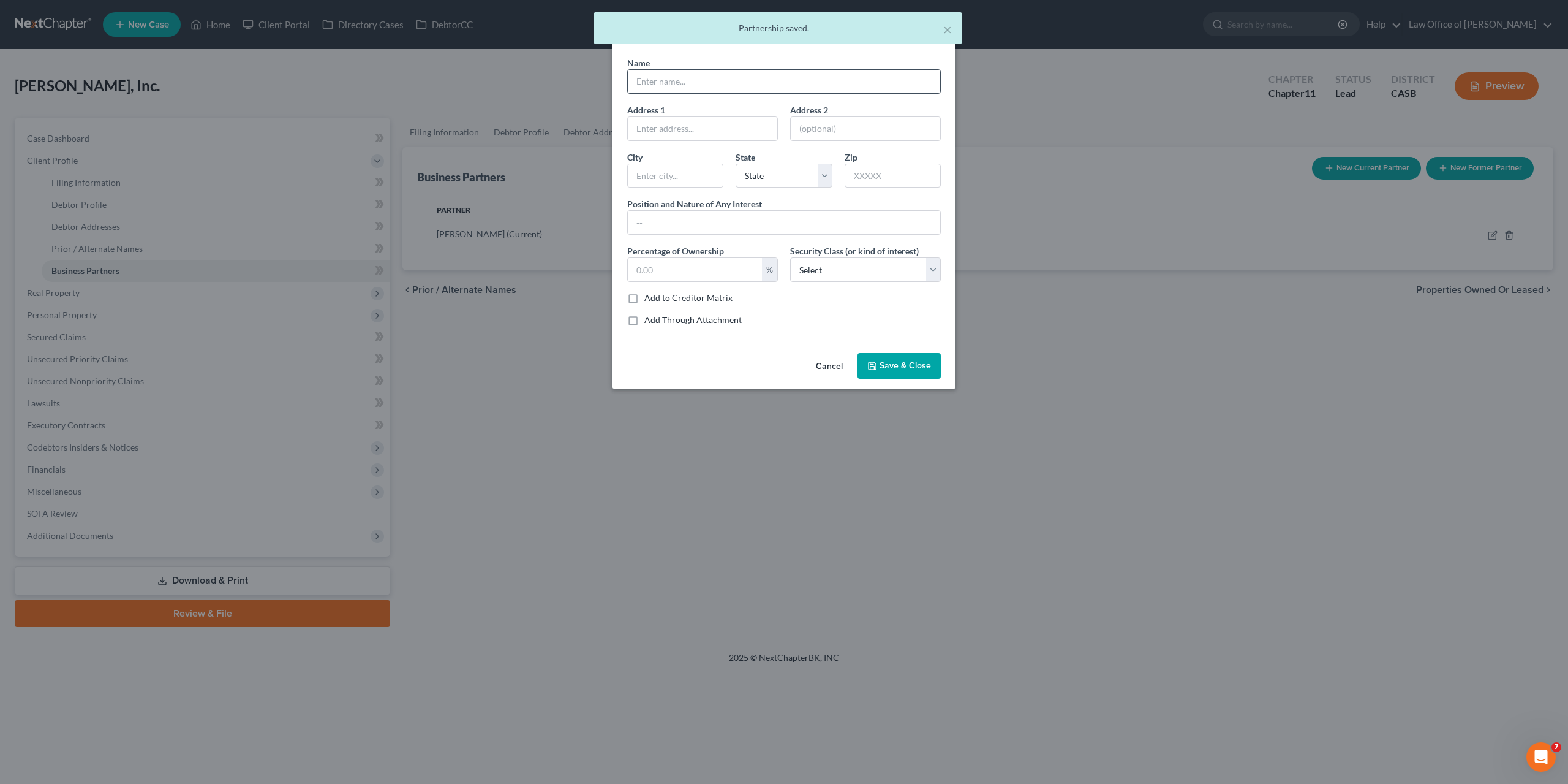
click at [665, 82] on input "text" at bounding box center [784, 81] width 312 height 23
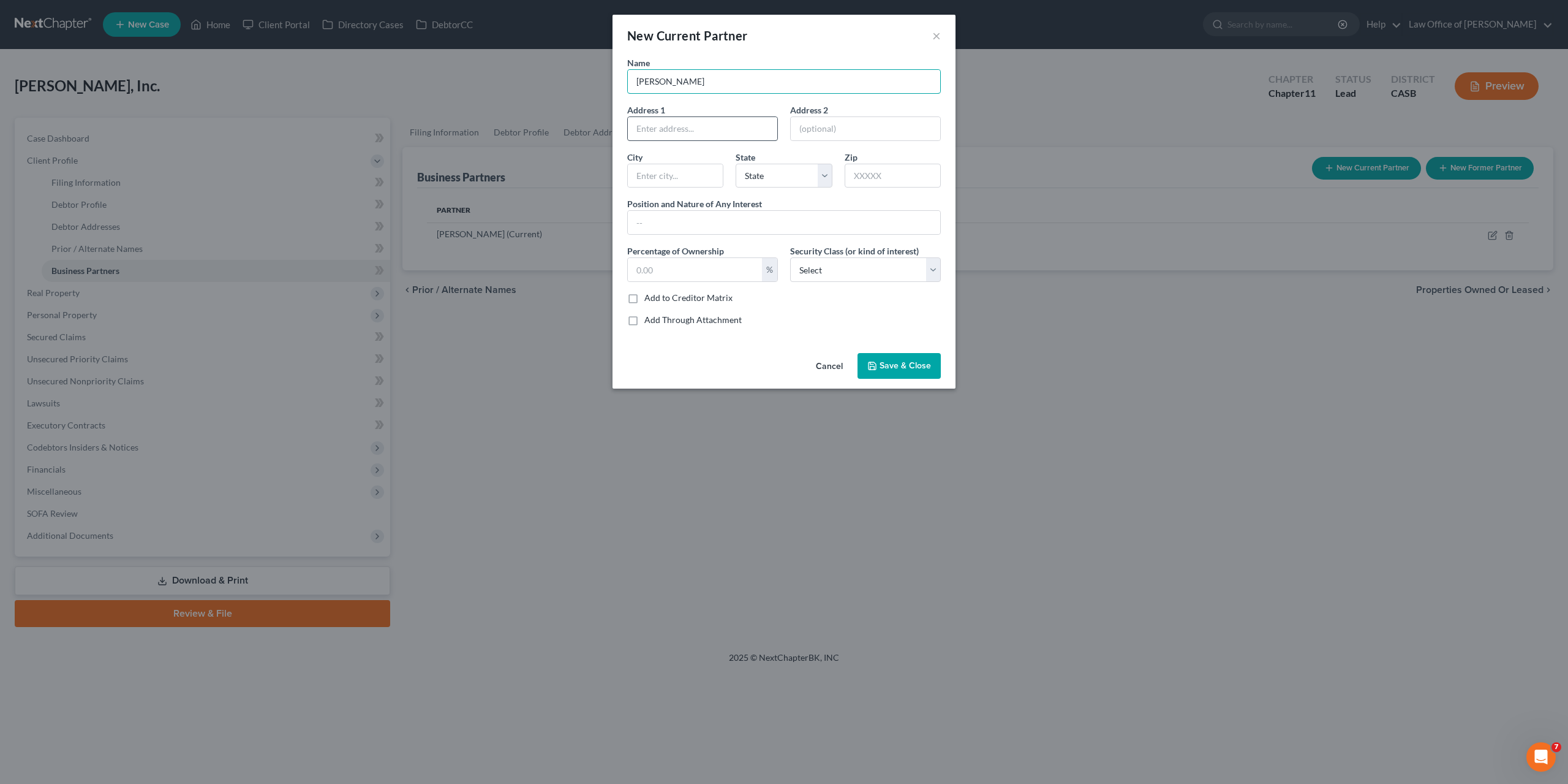
type input "[PERSON_NAME]"
click at [692, 122] on input "text" at bounding box center [703, 128] width 150 height 23
paste input "92026"
type input "92026"
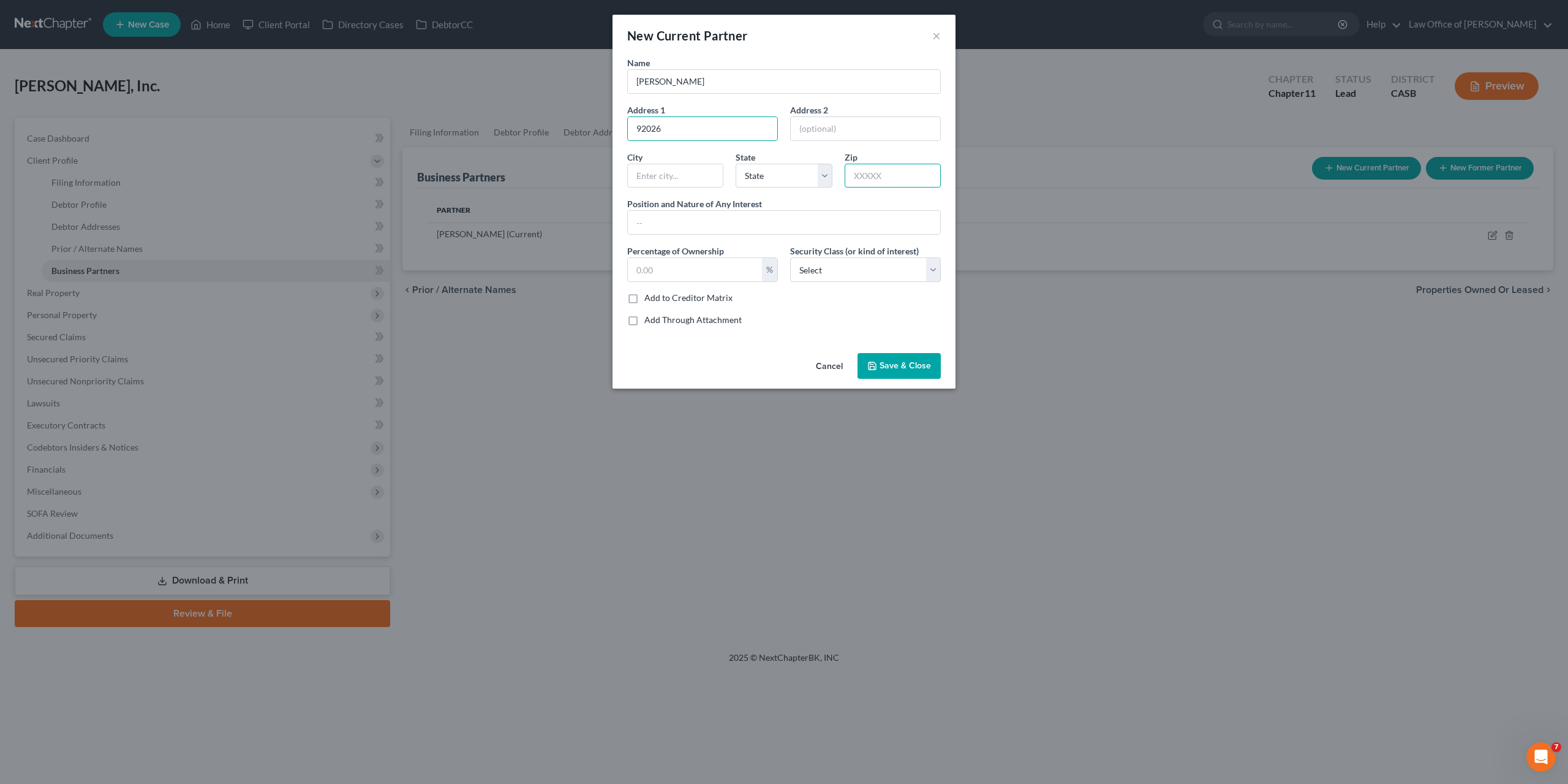
click at [859, 171] on input "text" at bounding box center [893, 175] width 96 height 25
paste input "92026"
type input "92026"
click at [631, 129] on input "92026" at bounding box center [703, 128] width 150 height 23
type input "Escondido"
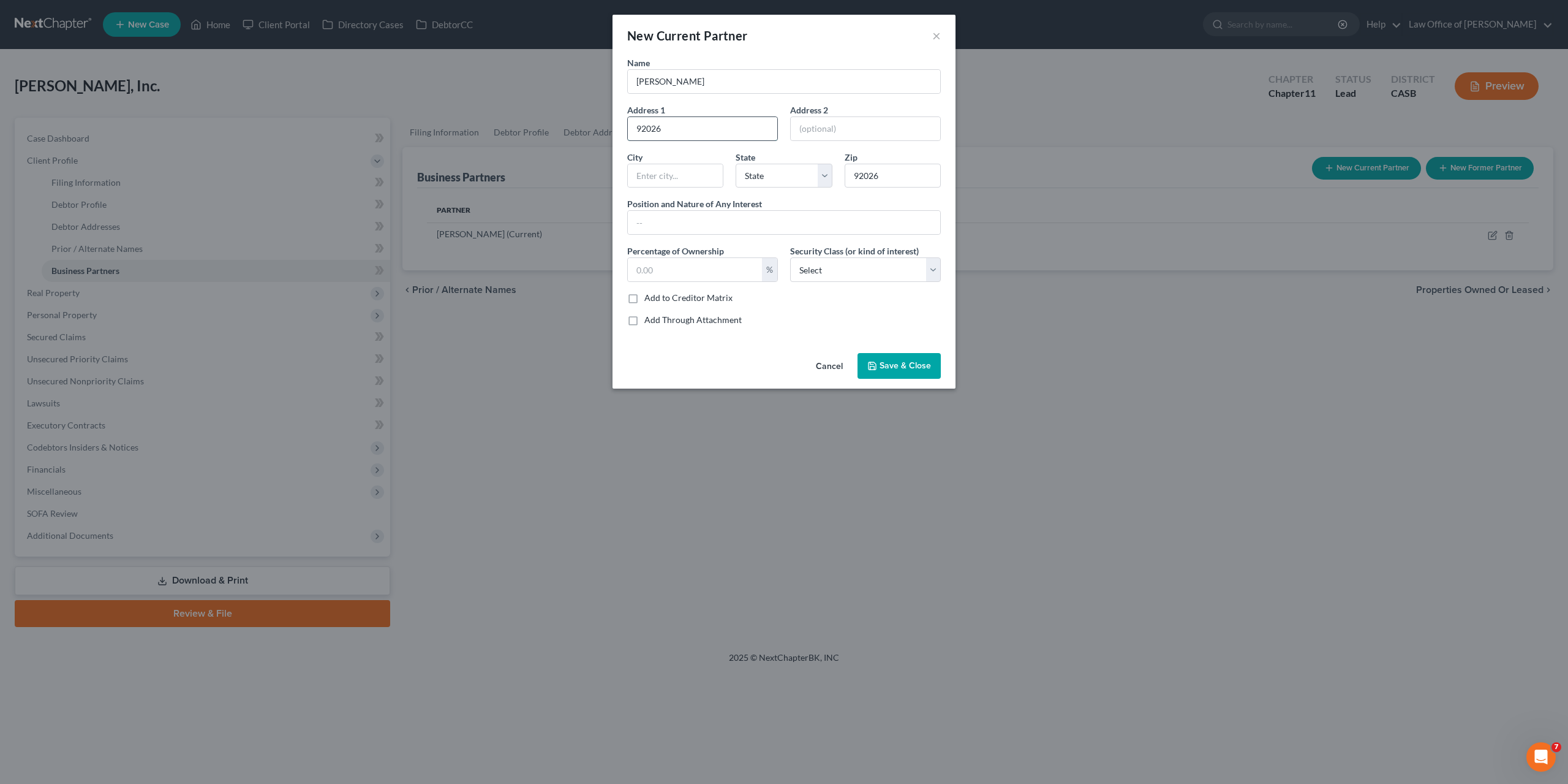
select select "4"
click at [631, 129] on input "92026" at bounding box center [703, 128] width 150 height 23
drag, startPoint x: 631, startPoint y: 129, endPoint x: 644, endPoint y: 130, distance: 13.0
click at [634, 129] on input "92026" at bounding box center [703, 128] width 150 height 23
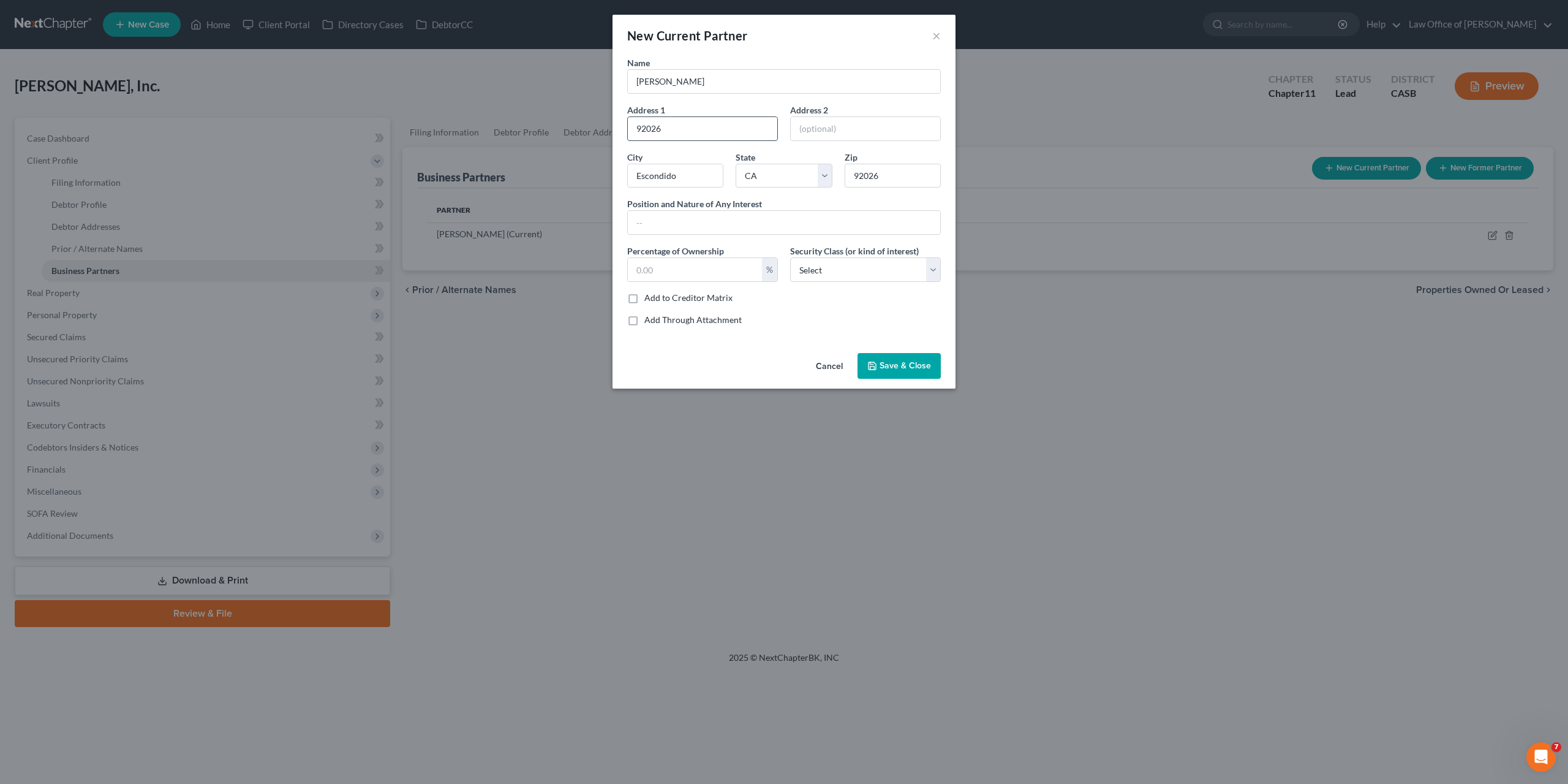
click at [648, 131] on input "92026" at bounding box center [703, 128] width 150 height 23
paste input "[STREET_ADDRESS]"
type input "[STREET_ADDRESS]"
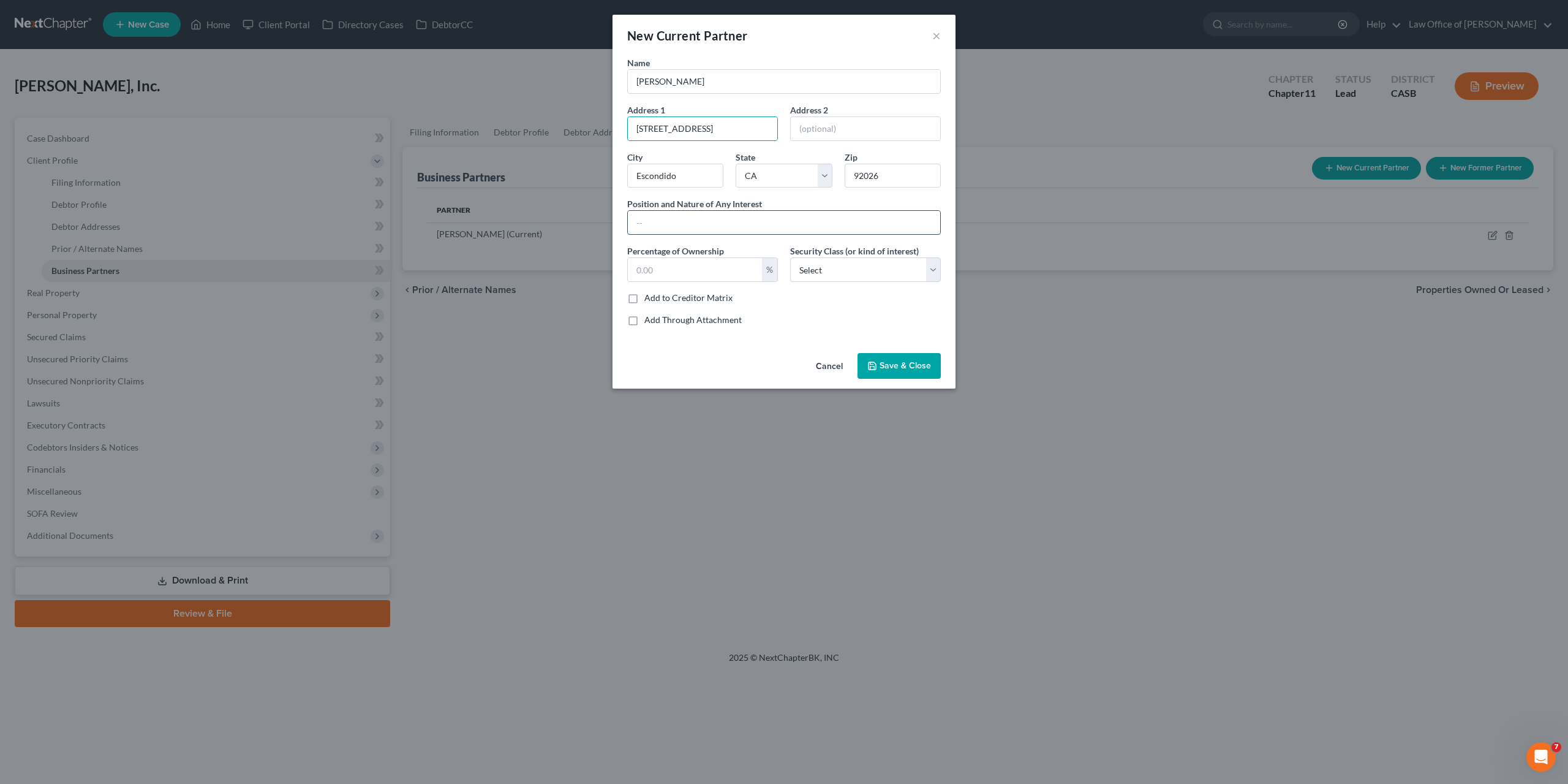
click at [738, 217] on input "text" at bounding box center [784, 222] width 312 height 23
click at [904, 362] on span "Save & Close" at bounding box center [906, 365] width 52 height 10
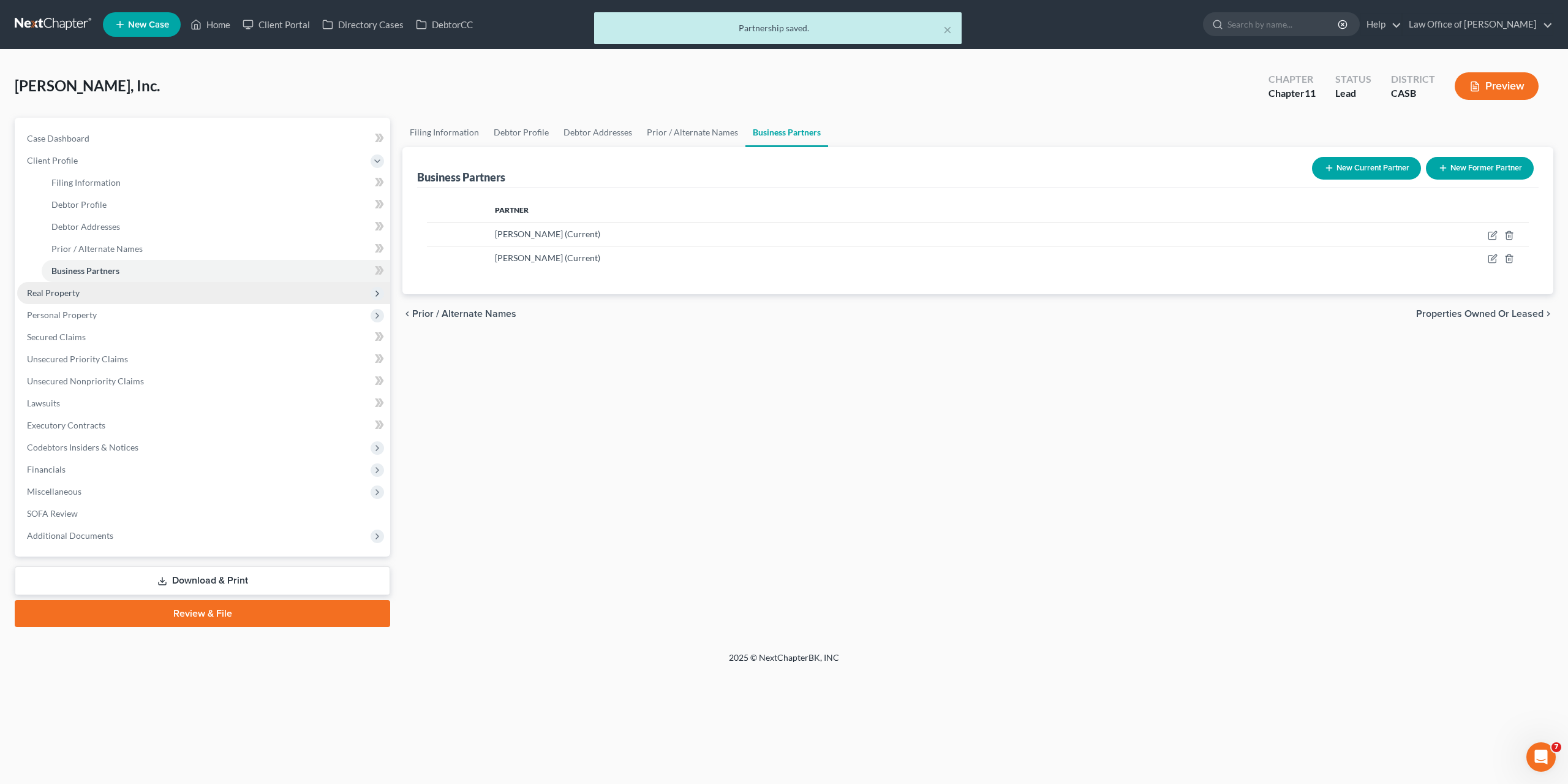
click at [111, 292] on span "Real Property" at bounding box center [204, 294] width 373 height 22
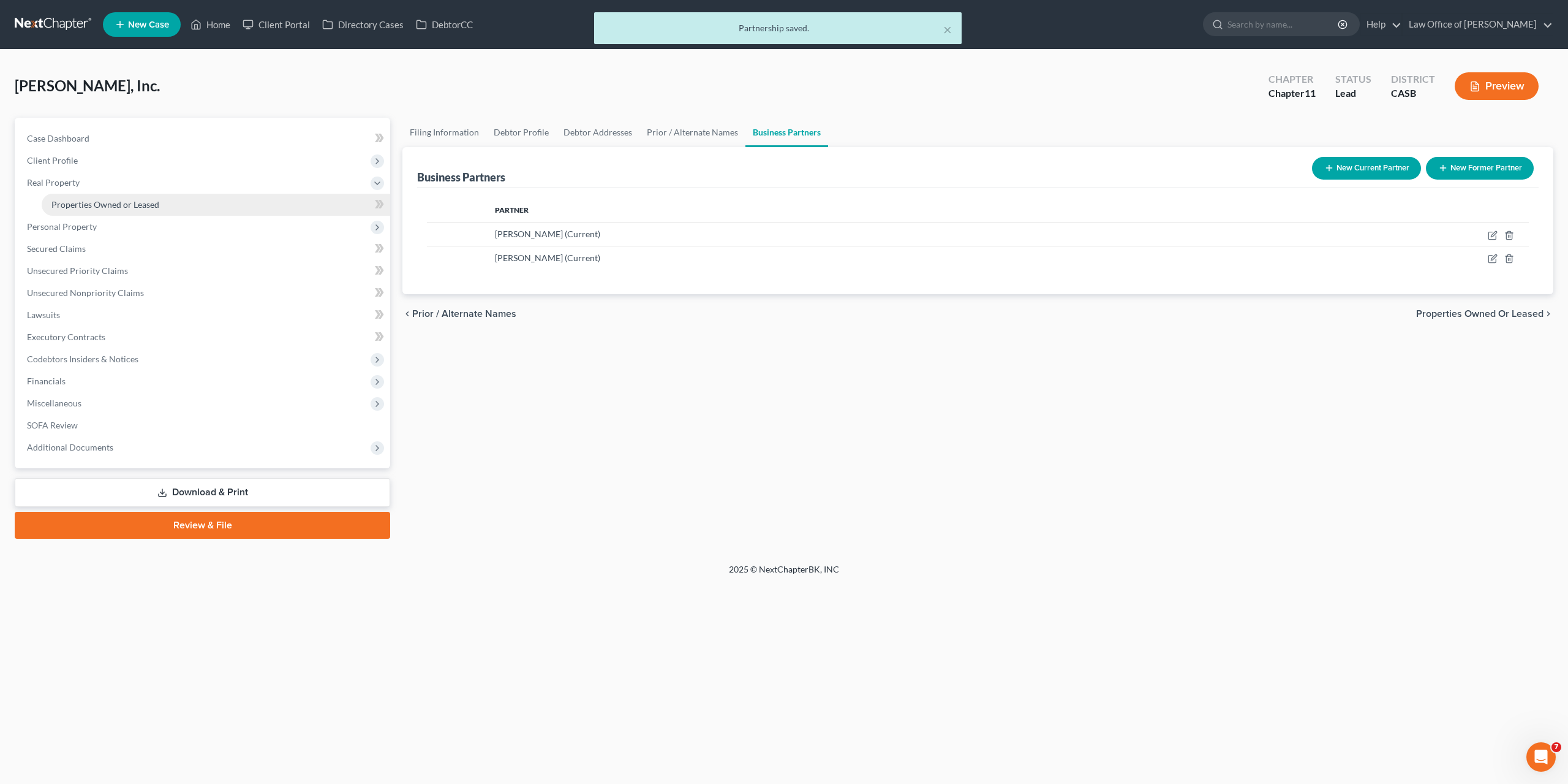
click at [81, 208] on span "Properties Owned or Leased" at bounding box center [105, 204] width 108 height 10
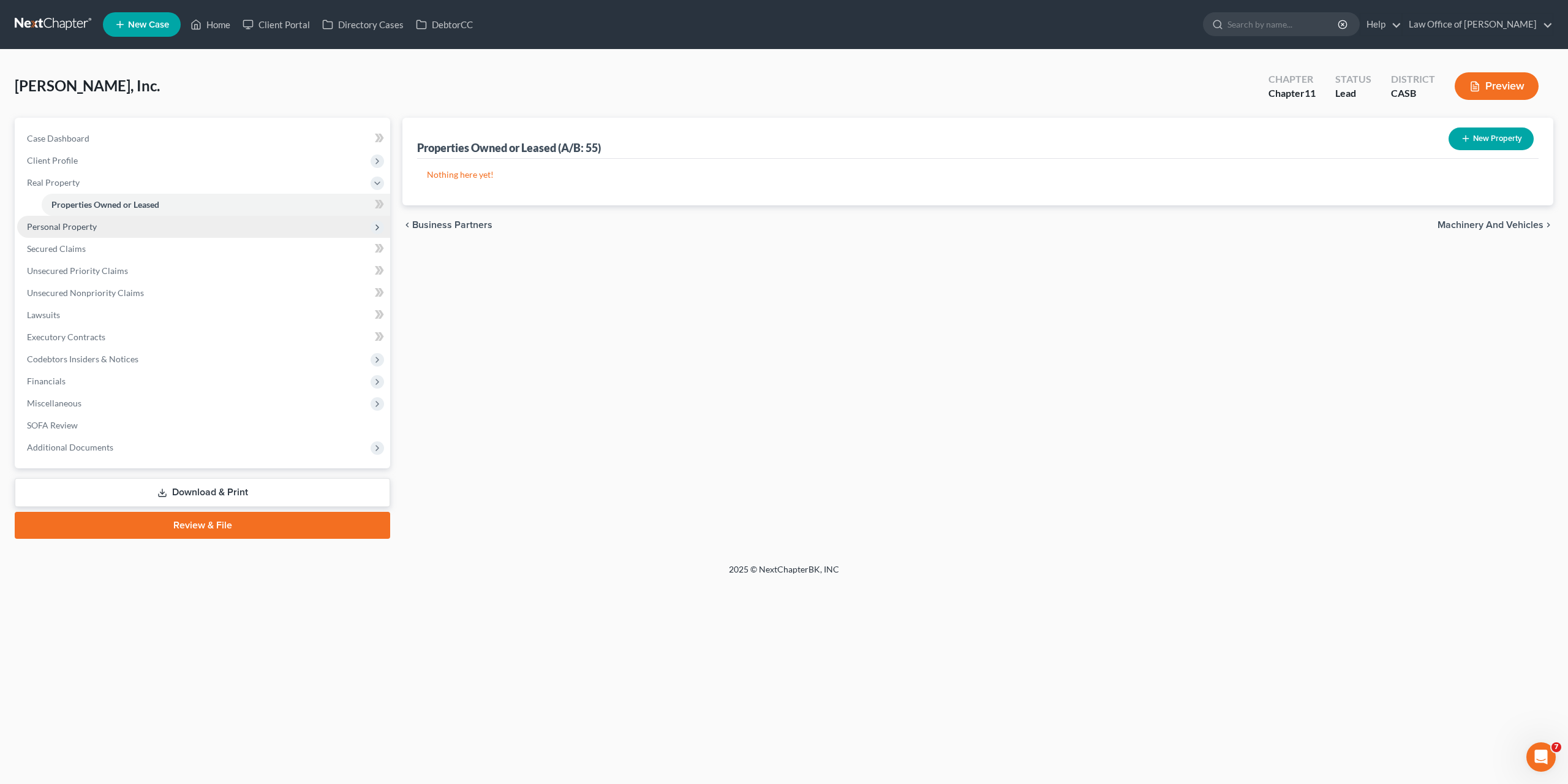
click at [61, 224] on span "Personal Property" at bounding box center [62, 226] width 70 height 10
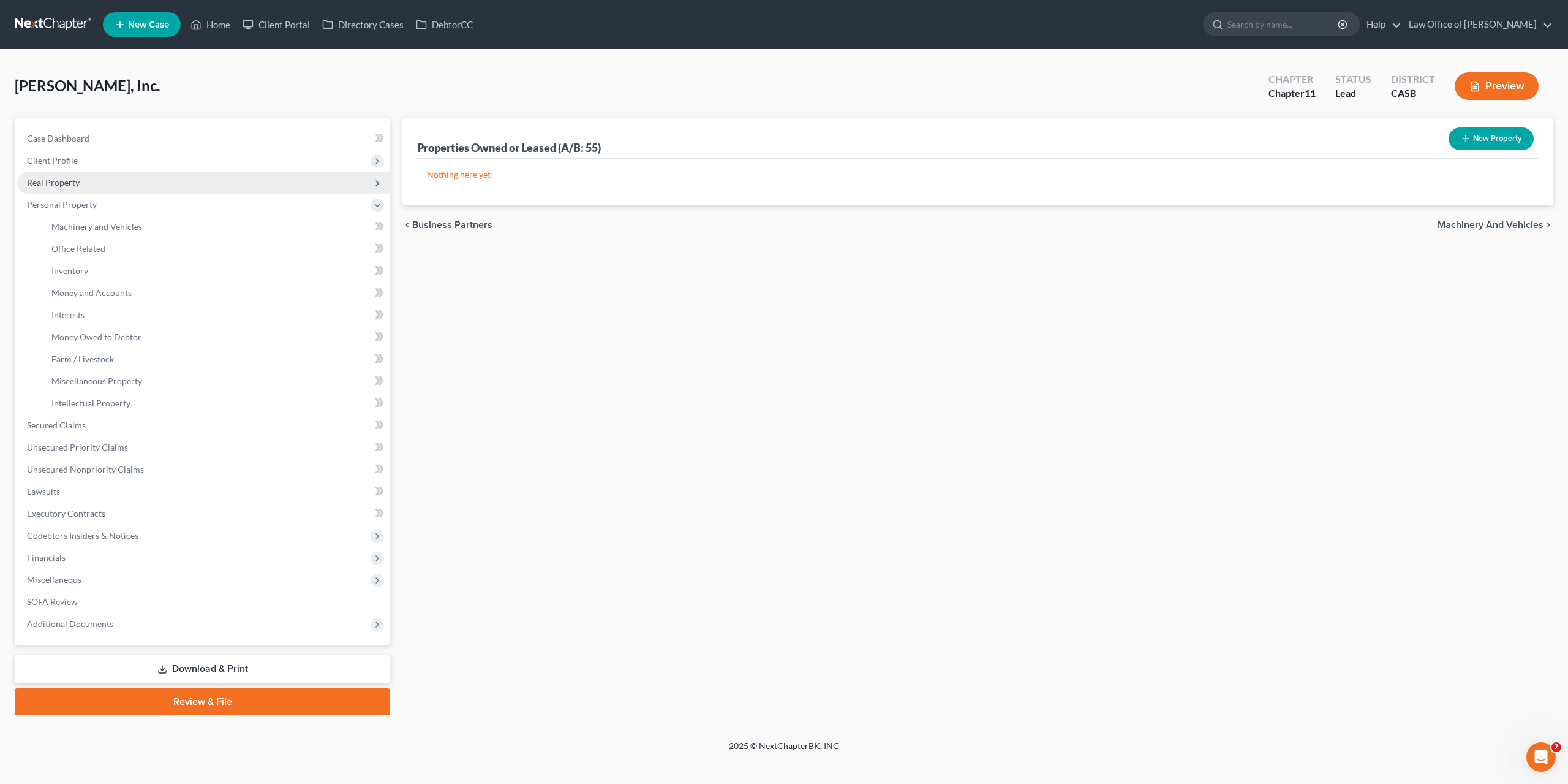
click at [65, 179] on span "Real Property" at bounding box center [53, 182] width 53 height 10
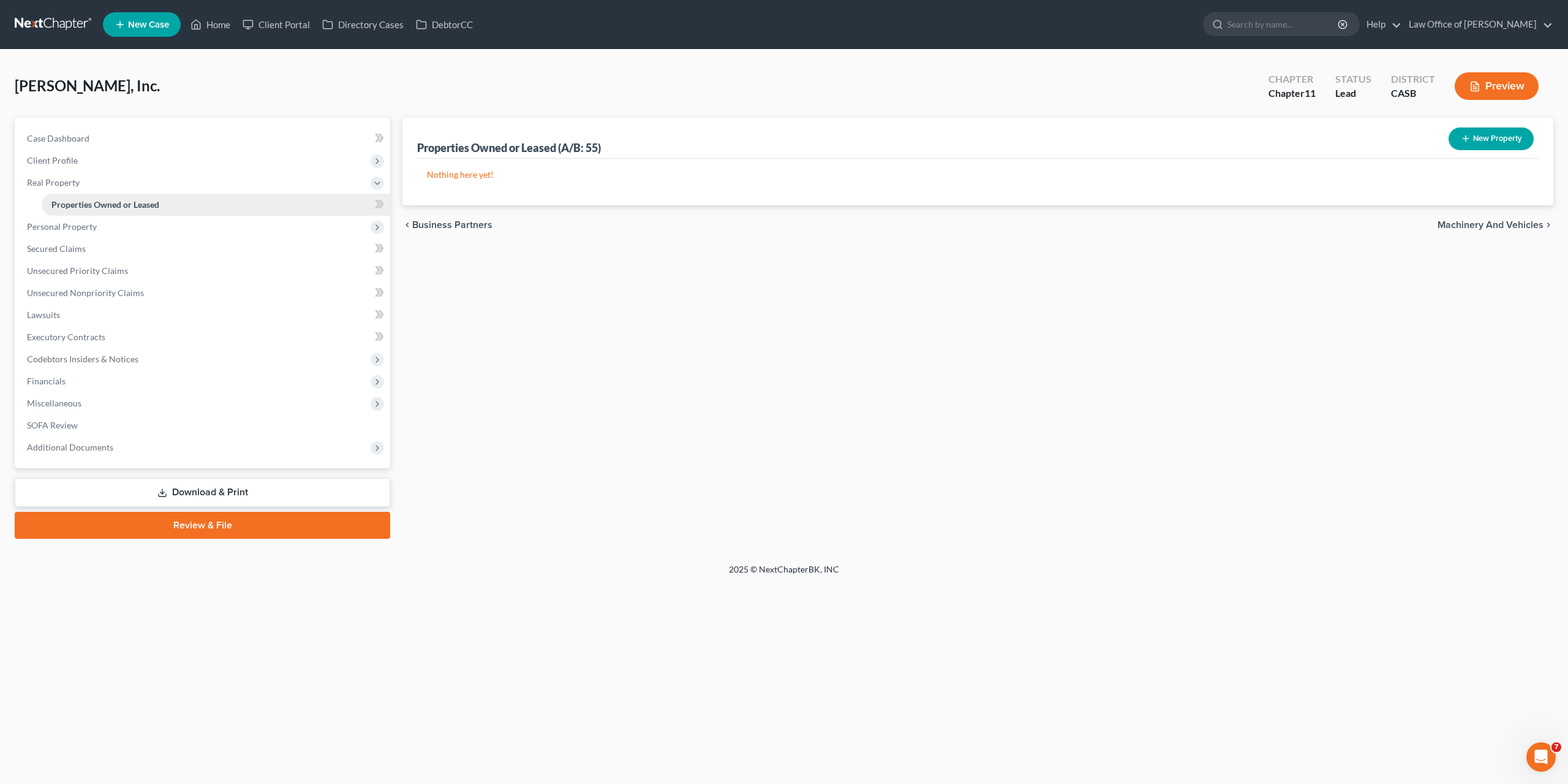
click at [83, 203] on span "Properties Owned or Leased" at bounding box center [105, 204] width 108 height 10
click at [63, 184] on span "Real Property" at bounding box center [53, 182] width 53 height 10
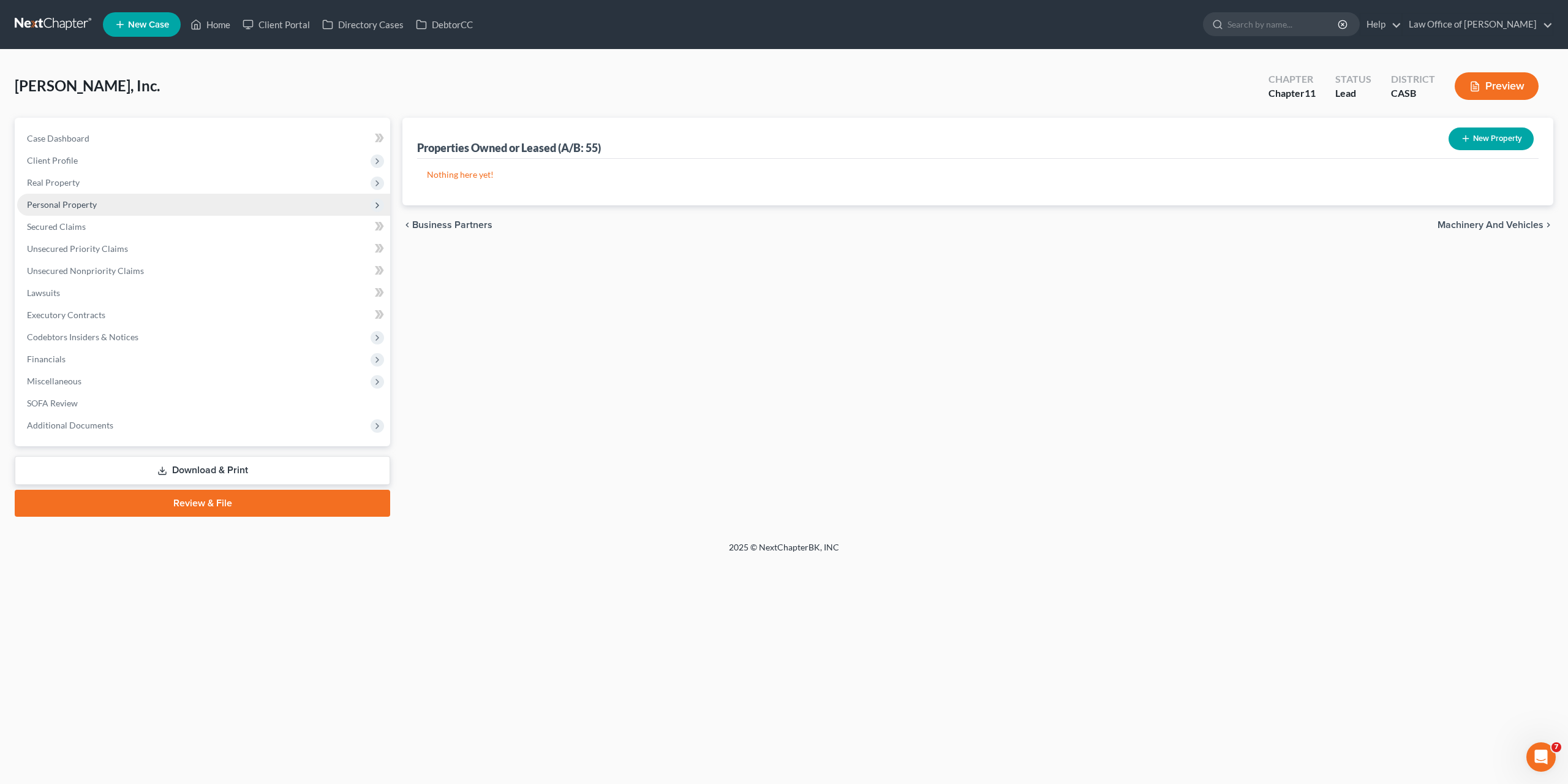
click at [76, 207] on span "Personal Property" at bounding box center [62, 204] width 70 height 10
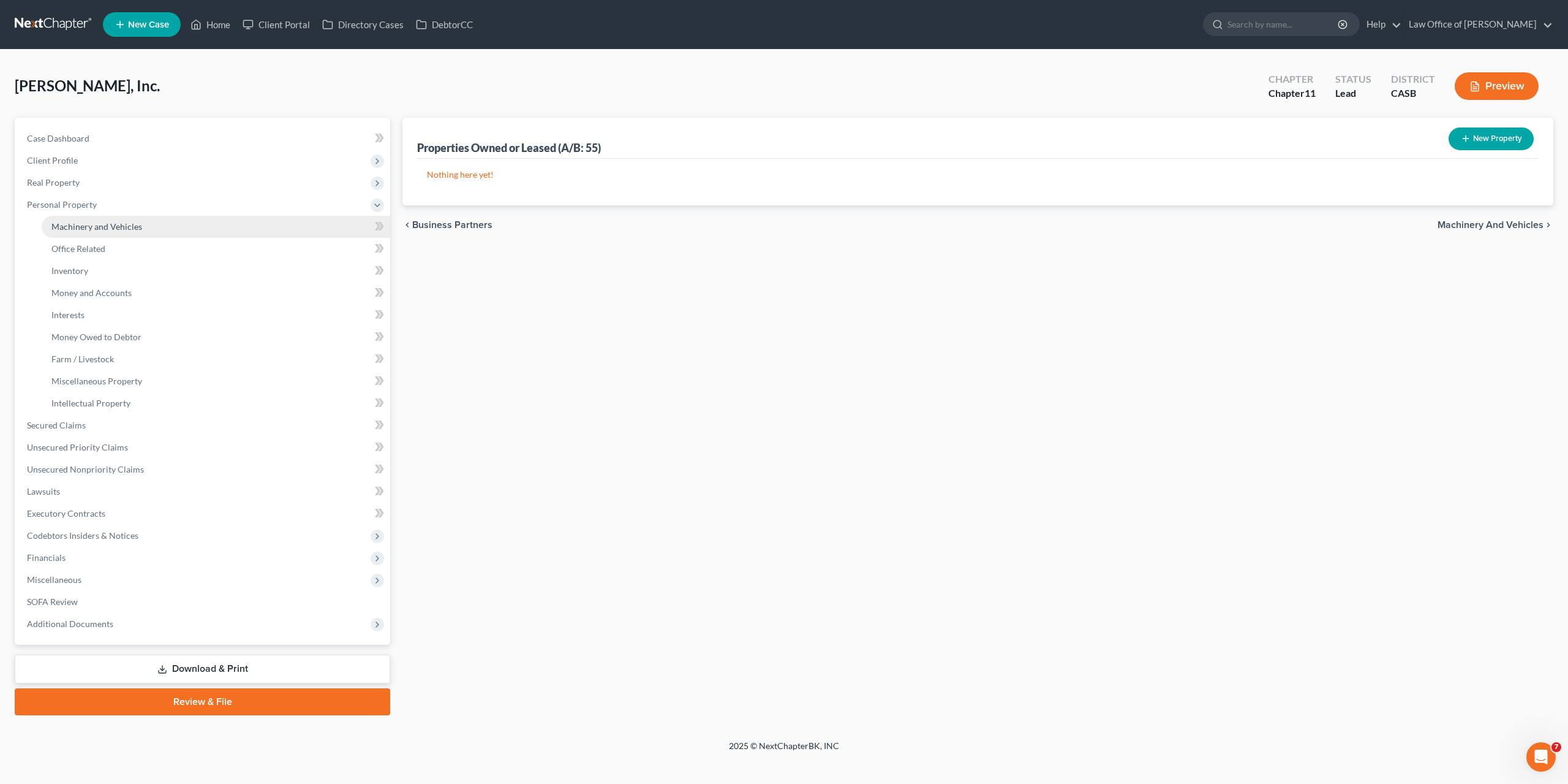
click at [112, 223] on span "Machinery and Vehicles" at bounding box center [97, 226] width 91 height 10
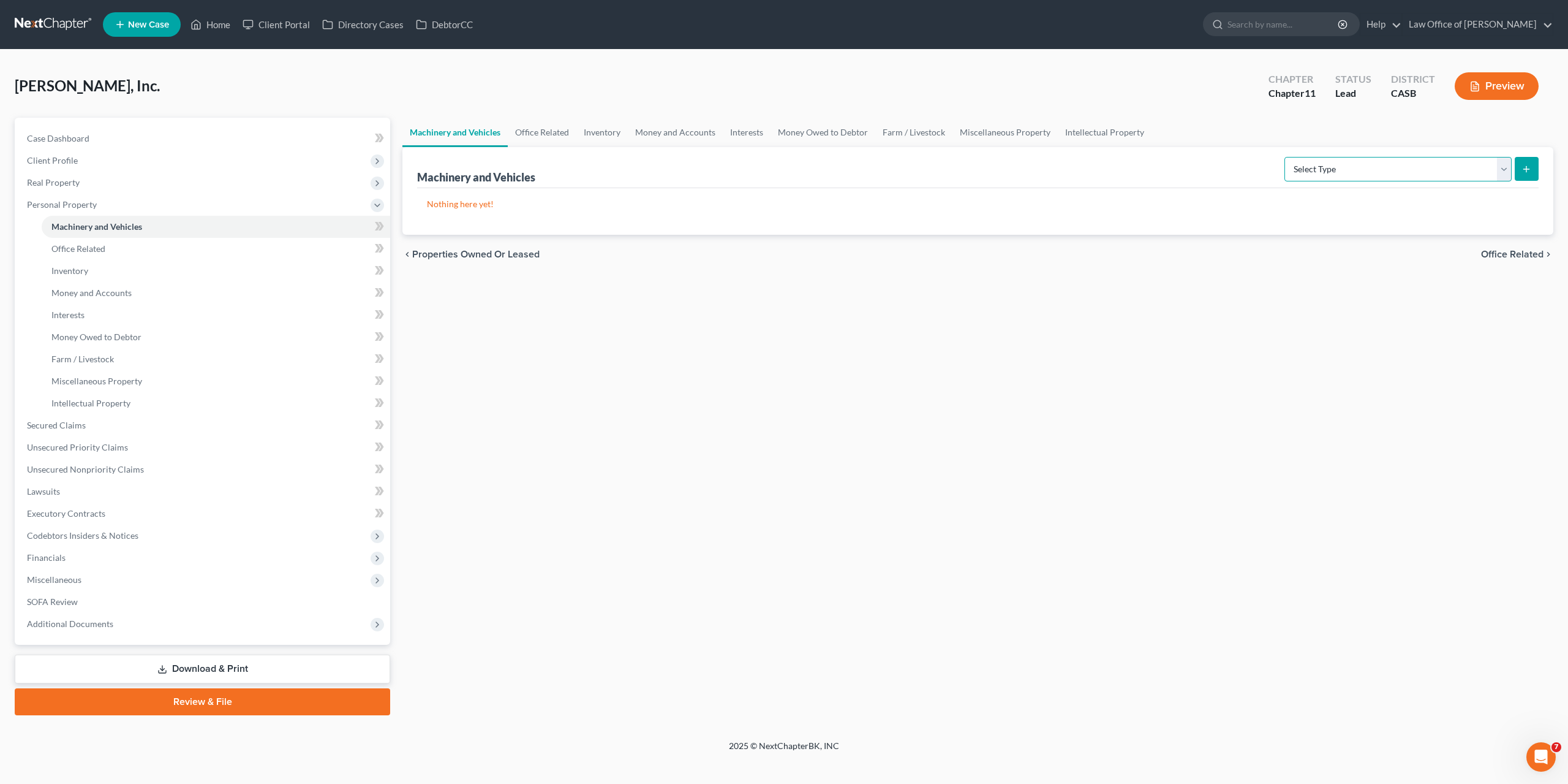
select select "other"
click option "Other Machinery, Fixtures and Equipment (A/B: 50)" at bounding box center [0, 0] width 0 height 0
click at [1537, 163] on button "submit" at bounding box center [1527, 169] width 24 height 24
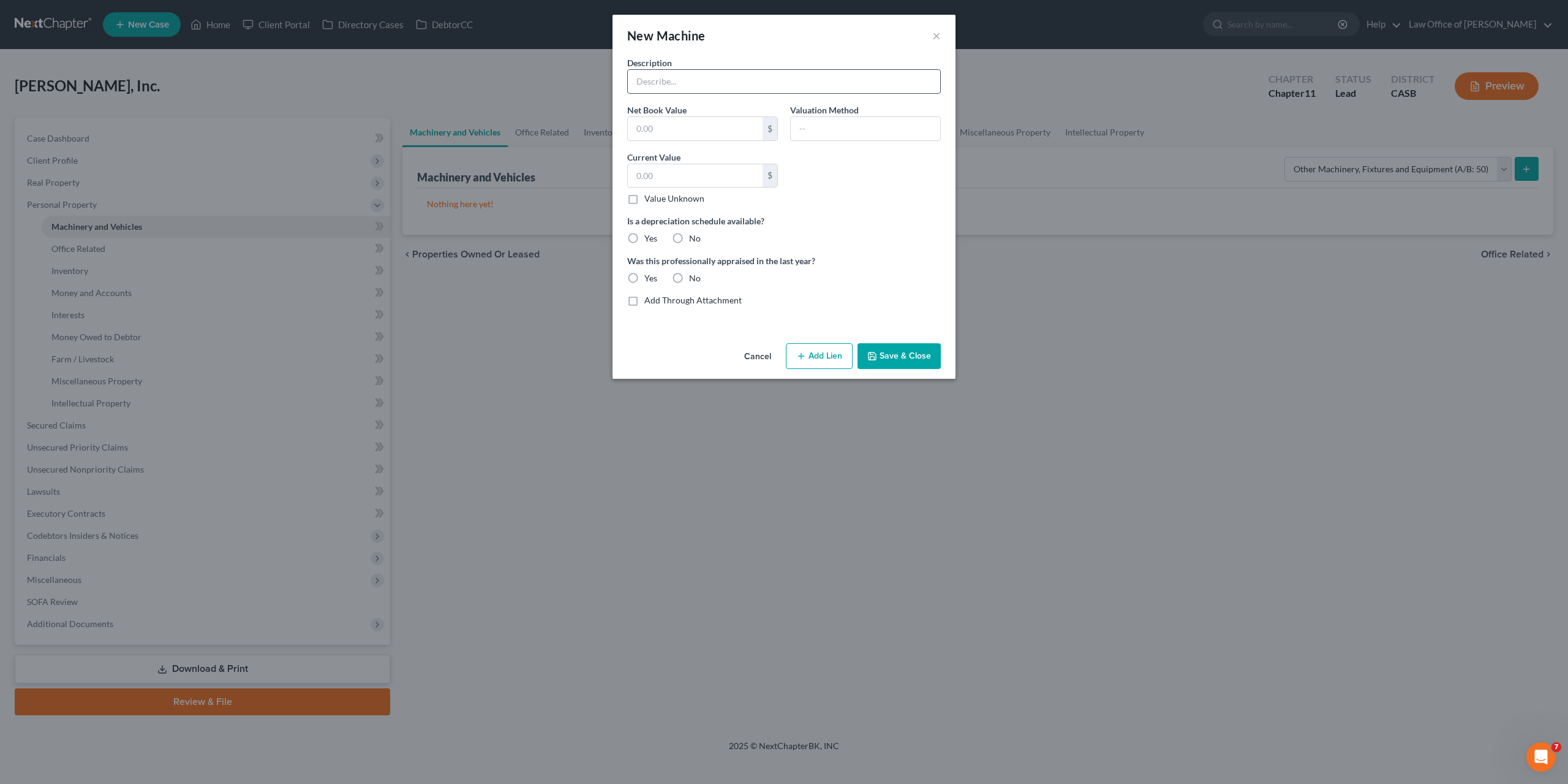
click at [685, 81] on input "text" at bounding box center [784, 81] width 312 height 23
paste input "Pizza Oven, Soda Machine, Multiple Refrigerators, Freezers, Deli cases, Espress…"
click at [812, 79] on input "Refrigerators, Freezers, Pizza Oven, Deli Cases, Espresso Machine, Coffee Grind…" at bounding box center [784, 81] width 312 height 23
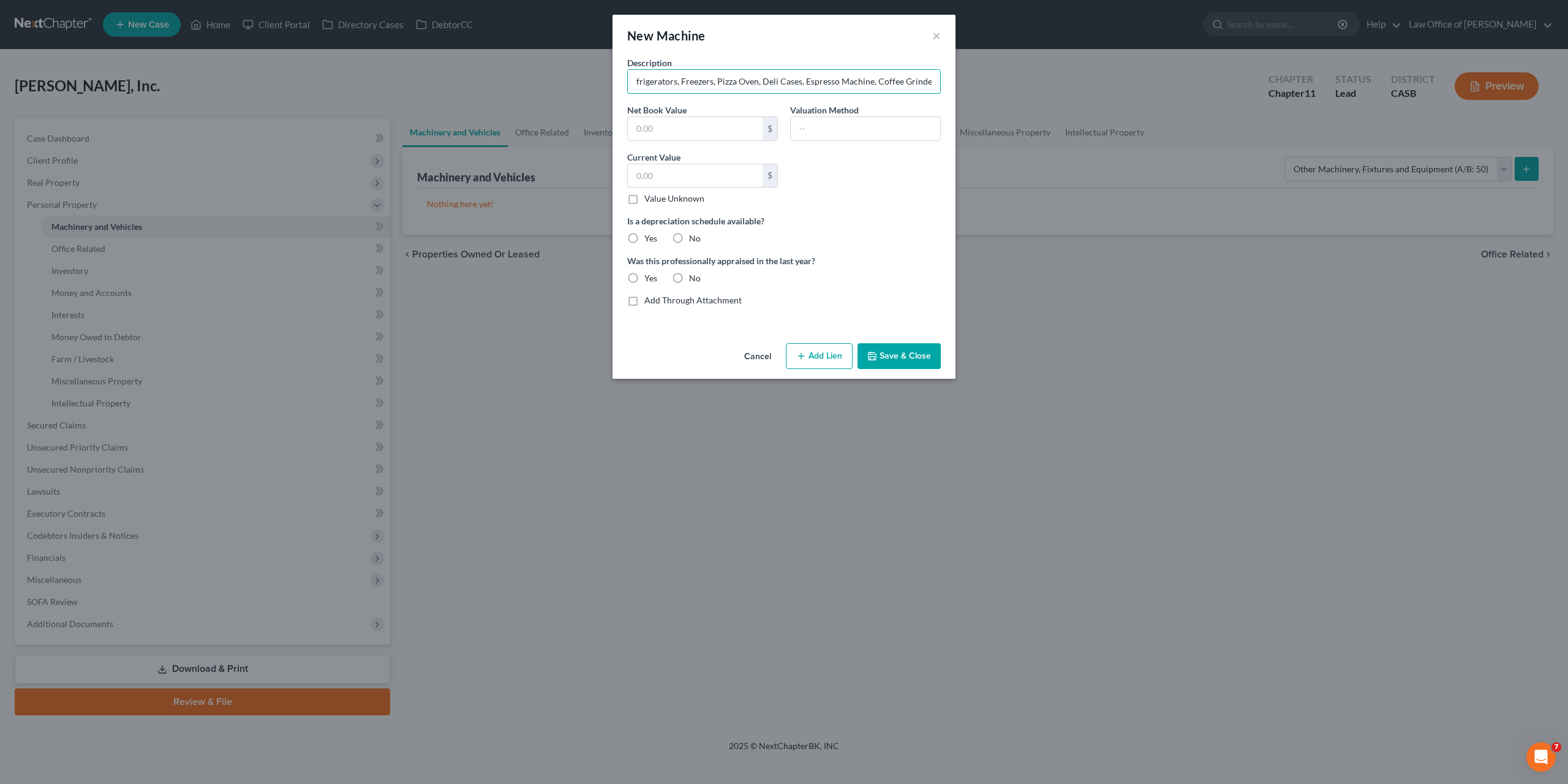
scroll to position [0, 0]
type input "Refrigerators, Freezers, Pizza Oven, Deli Cases, Espresso Machine, Coffee Grind…"
click at [739, 134] on input "text" at bounding box center [695, 128] width 135 height 23
type input "1"
click at [737, 179] on input "text" at bounding box center [695, 175] width 135 height 23
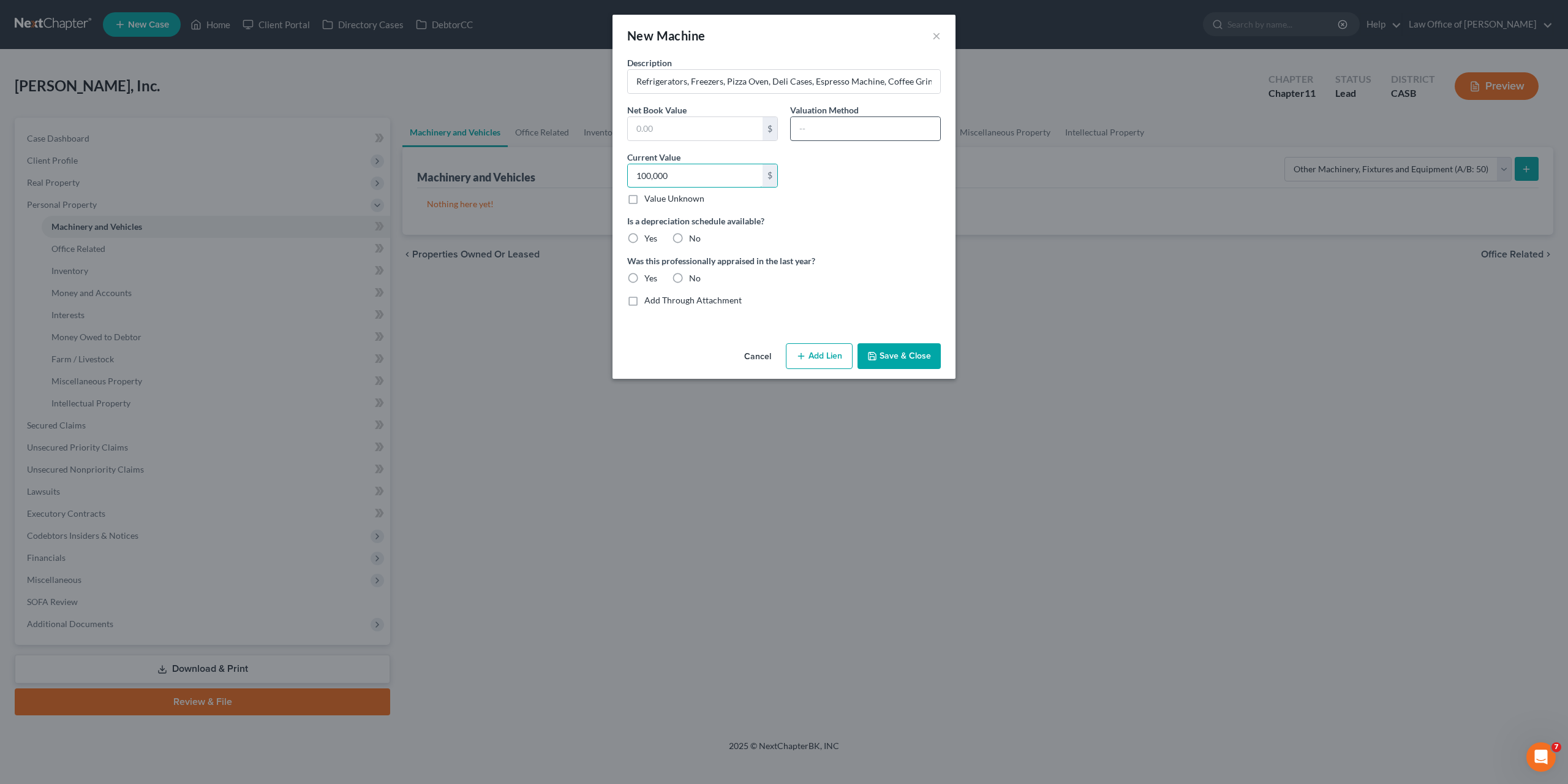
type input "100,000"
click at [826, 132] on input "text" at bounding box center [866, 128] width 150 height 23
type input "Liquidation"
click at [693, 234] on label "No" at bounding box center [695, 238] width 12 height 12
click at [694, 234] on input "No" at bounding box center [698, 236] width 8 height 8
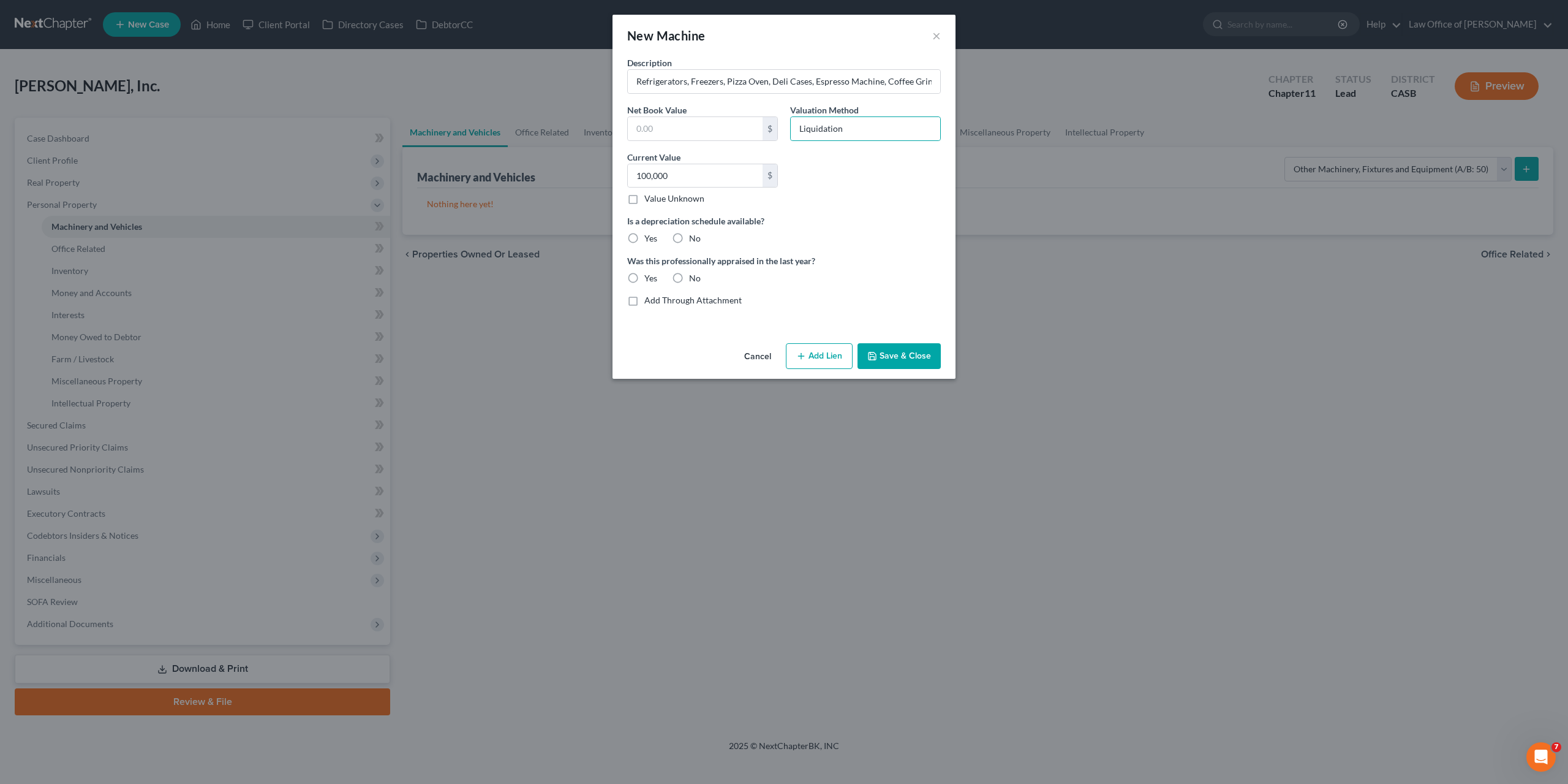
radio input "true"
click at [692, 279] on label "No" at bounding box center [695, 278] width 12 height 12
click at [694, 279] on input "No" at bounding box center [698, 276] width 8 height 8
radio input "true"
click at [901, 364] on button "Save & Close" at bounding box center [899, 356] width 84 height 26
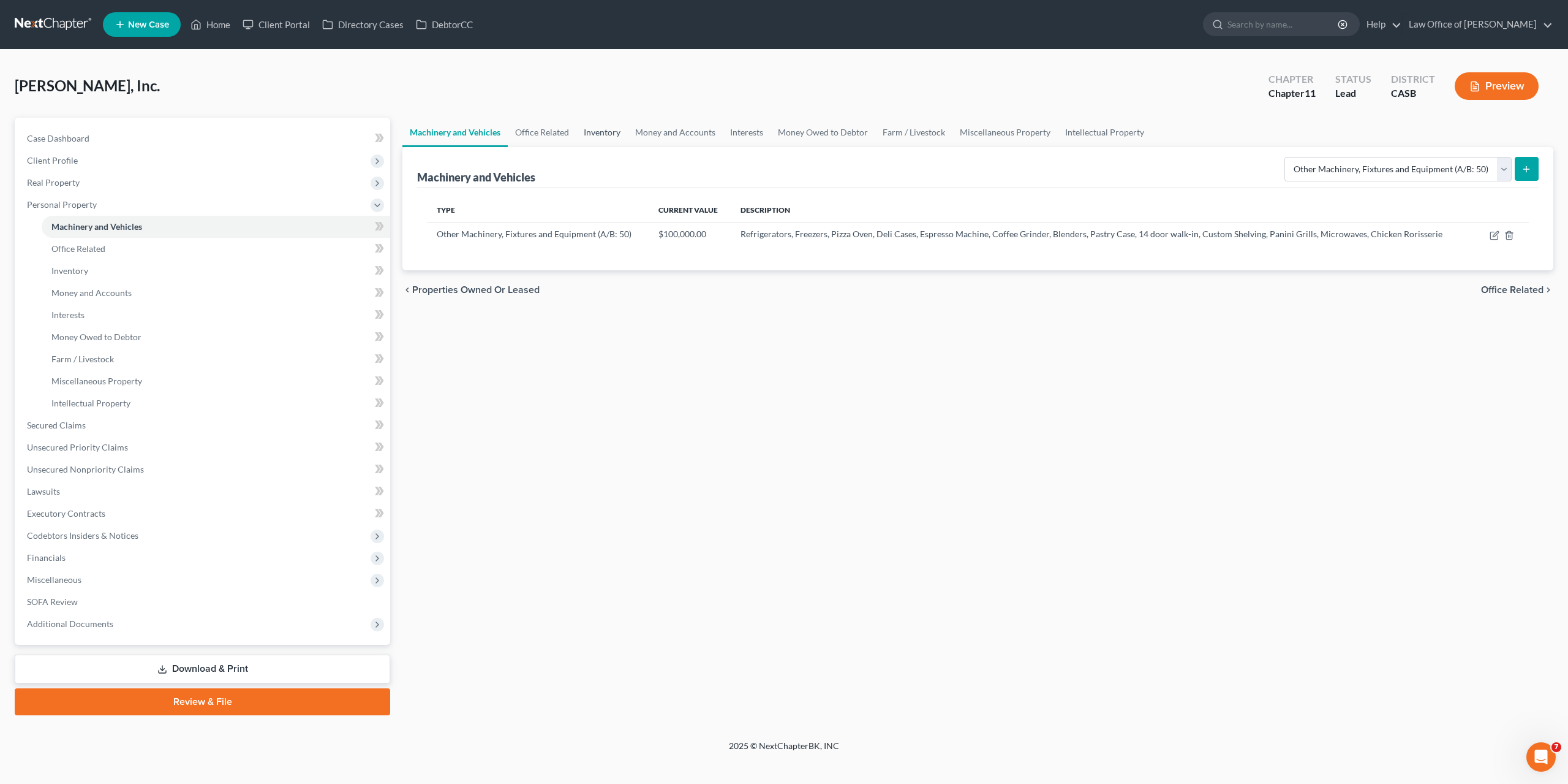
click at [613, 134] on link "Inventory" at bounding box center [602, 132] width 52 height 30
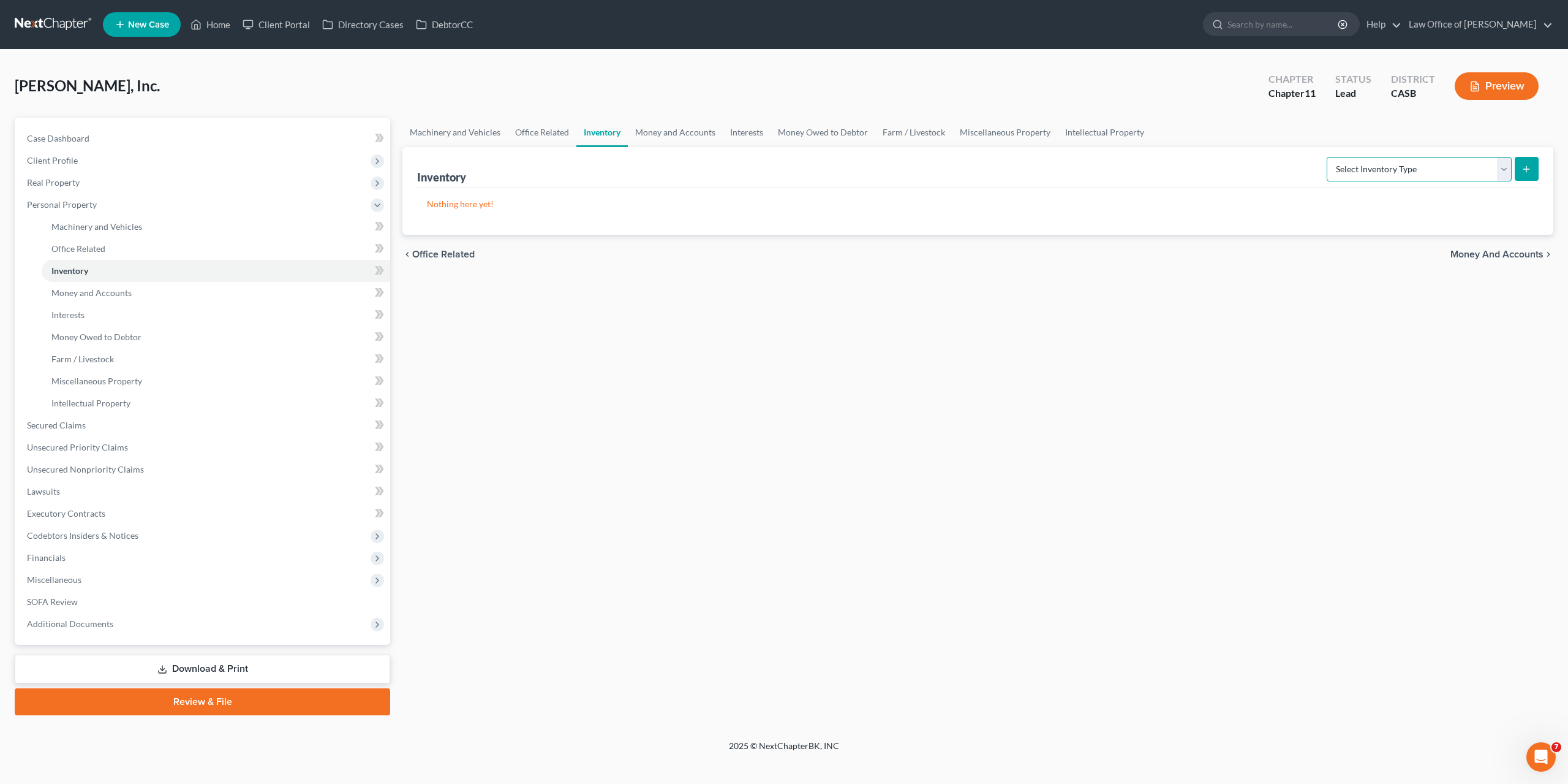
click at [1327, 157] on select "Select Inventory Type Finished Goods (A/B: 21) Other Inventory or Supplies (A/B…" at bounding box center [1420, 169] width 185 height 25
select select "other"
click option "Other Inventory or Supplies (A/B: 22)" at bounding box center [0, 0] width 0 height 0
click at [1529, 169] on line "submit" at bounding box center [1527, 169] width 6 height 0
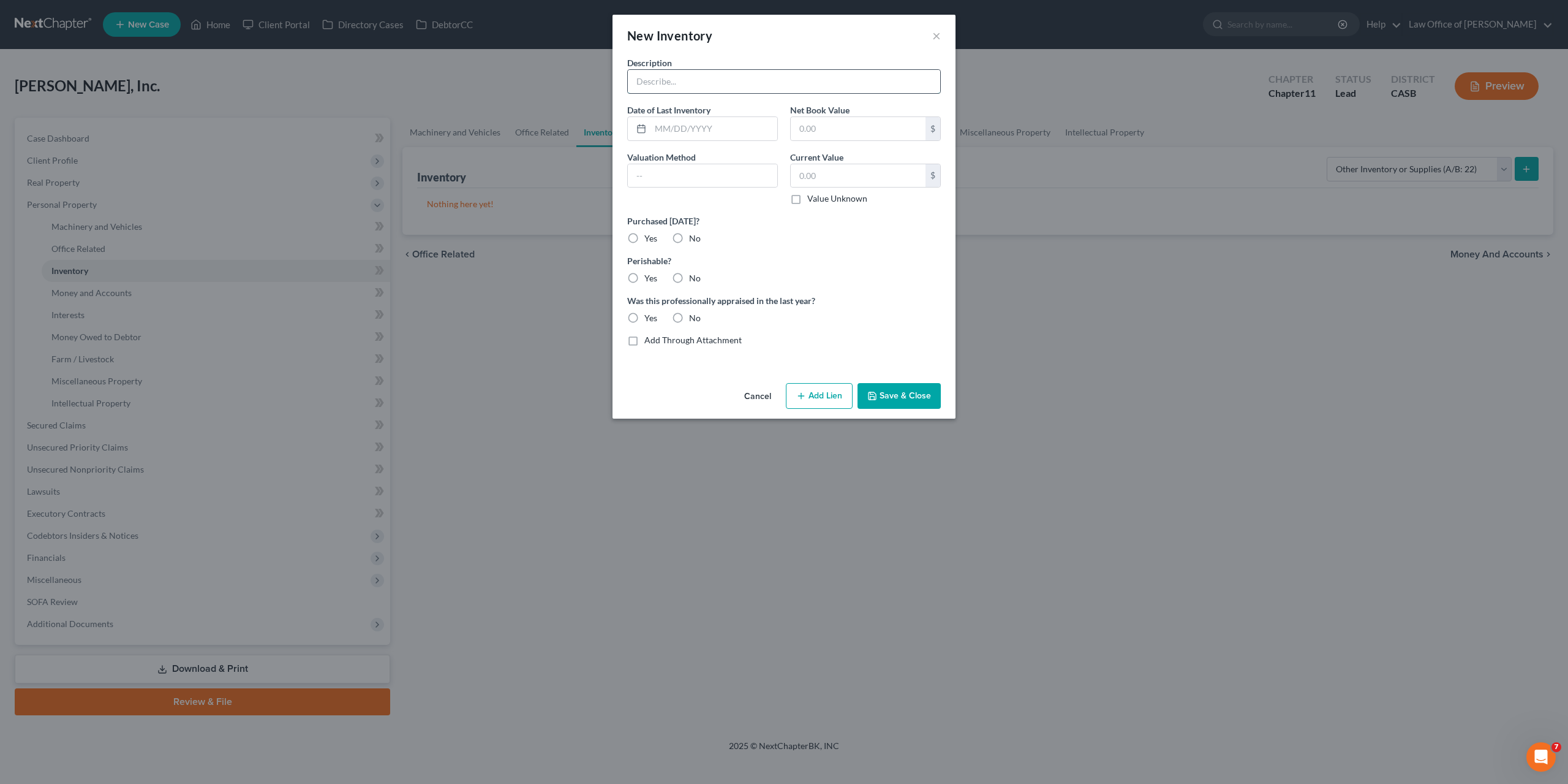
click at [665, 87] on input "text" at bounding box center [784, 81] width 312 height 23
paste input "Wine, Beer, Spirits, Groceries, water, soda, drinks, Dry Goods, Produce, Paper …"
type input "Wine, Beer, Spirits, Groceries, water, soda, drinks, Dry Goods, Produce, Paper …"
click at [644, 278] on label "Yes" at bounding box center [650, 278] width 13 height 12
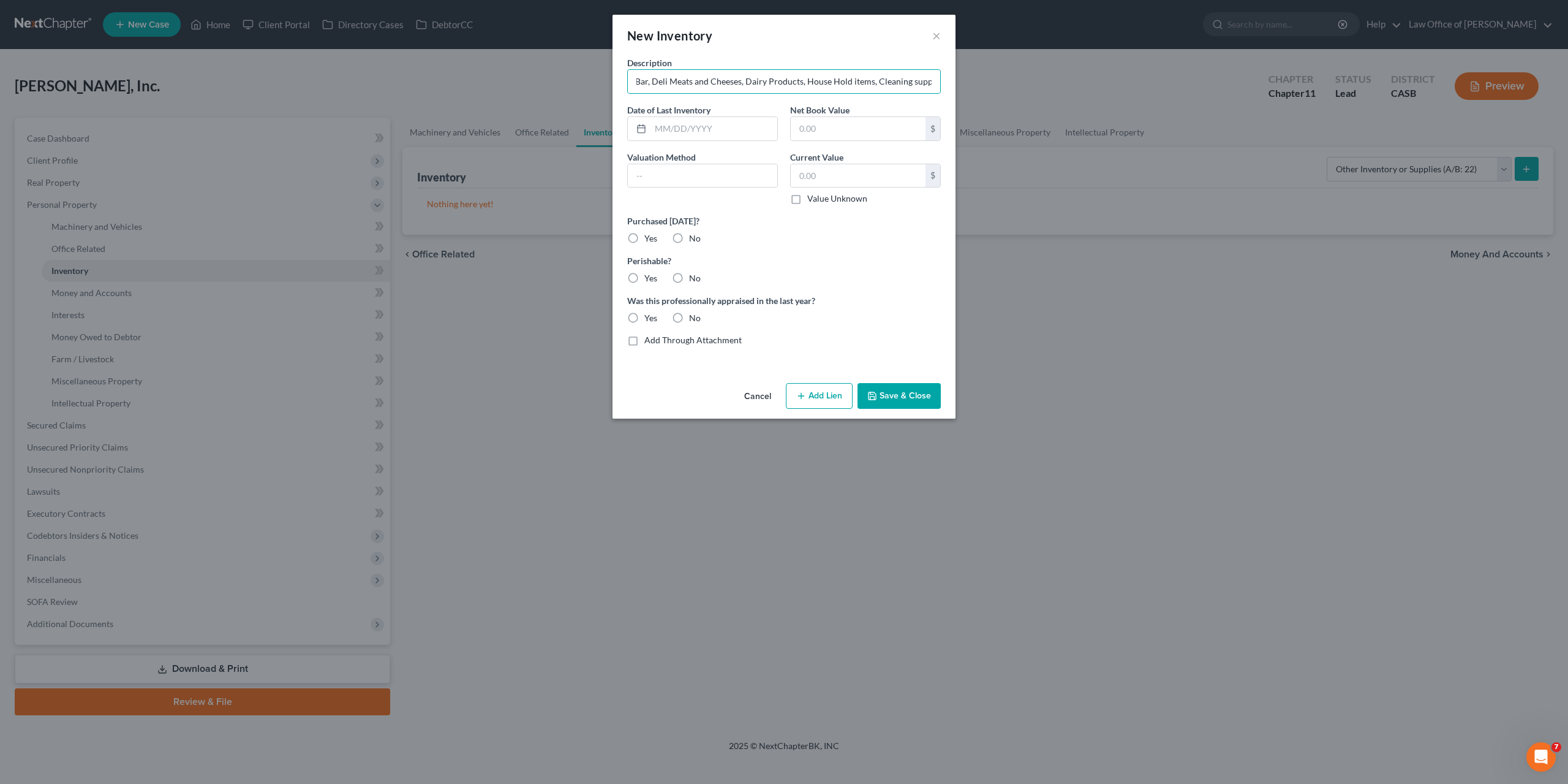
click at [650, 278] on input "Yes" at bounding box center [654, 276] width 8 height 8
radio input "true"
click at [690, 314] on label "No" at bounding box center [695, 317] width 12 height 12
click at [694, 314] on input "No" at bounding box center [698, 316] width 8 height 8
radio input "true"
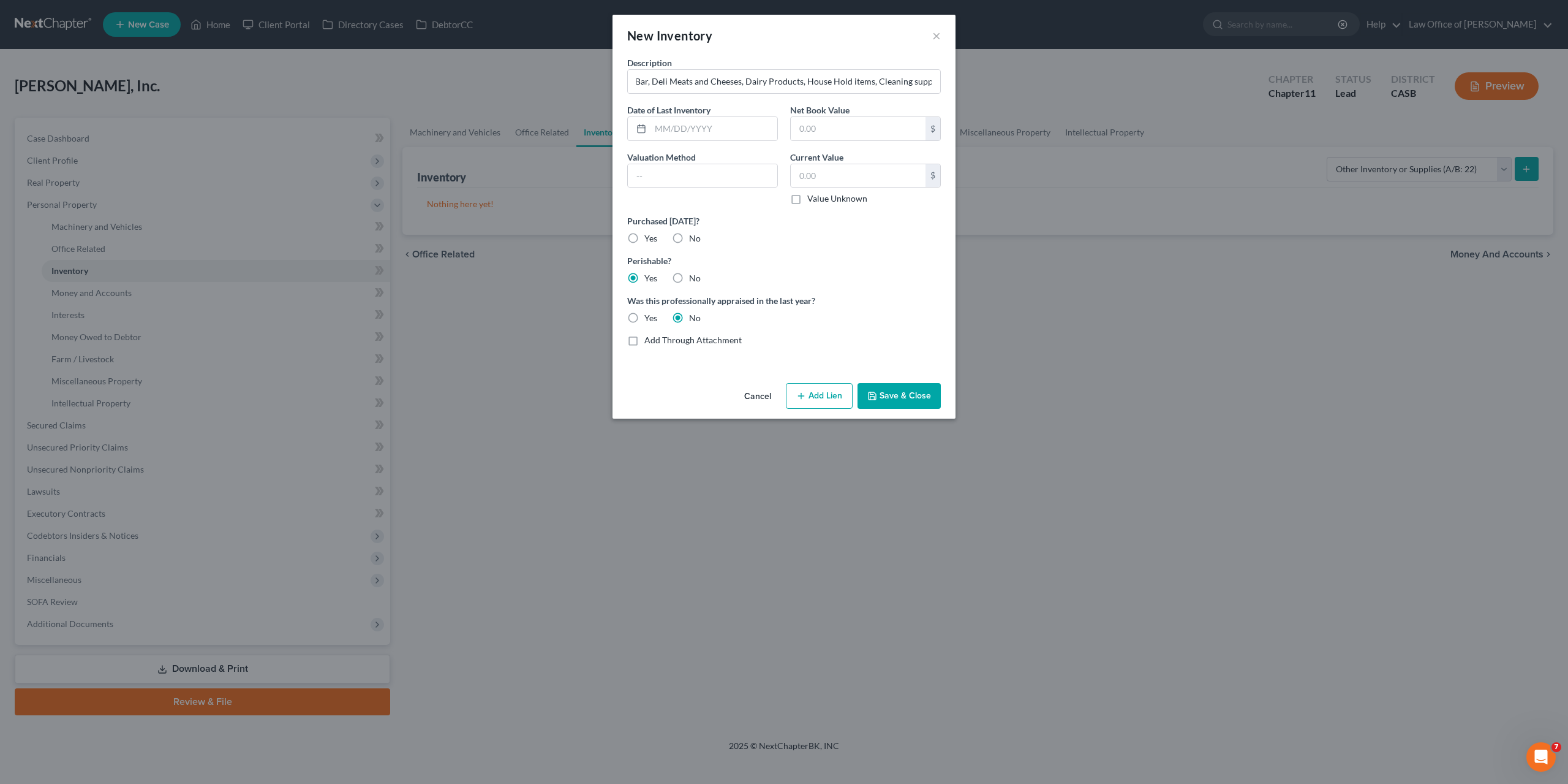
click at [644, 236] on label "Yes" at bounding box center [650, 238] width 13 height 12
click at [650, 236] on input "Yes" at bounding box center [654, 236] width 8 height 8
radio input "true"
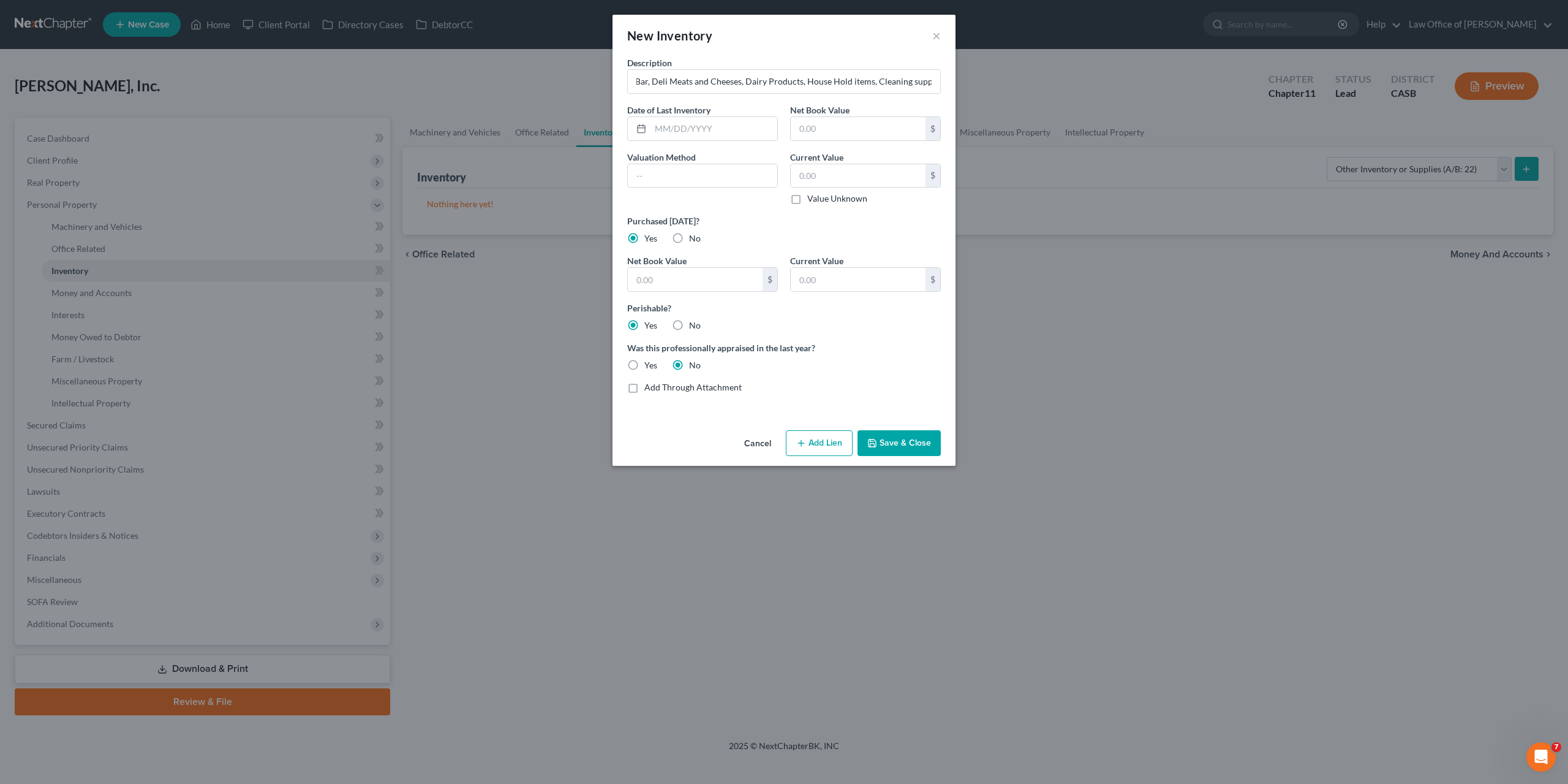
click at [690, 242] on label "No" at bounding box center [695, 238] width 12 height 12
click at [694, 240] on input "No" at bounding box center [698, 236] width 8 height 8
radio input "true"
radio input "false"
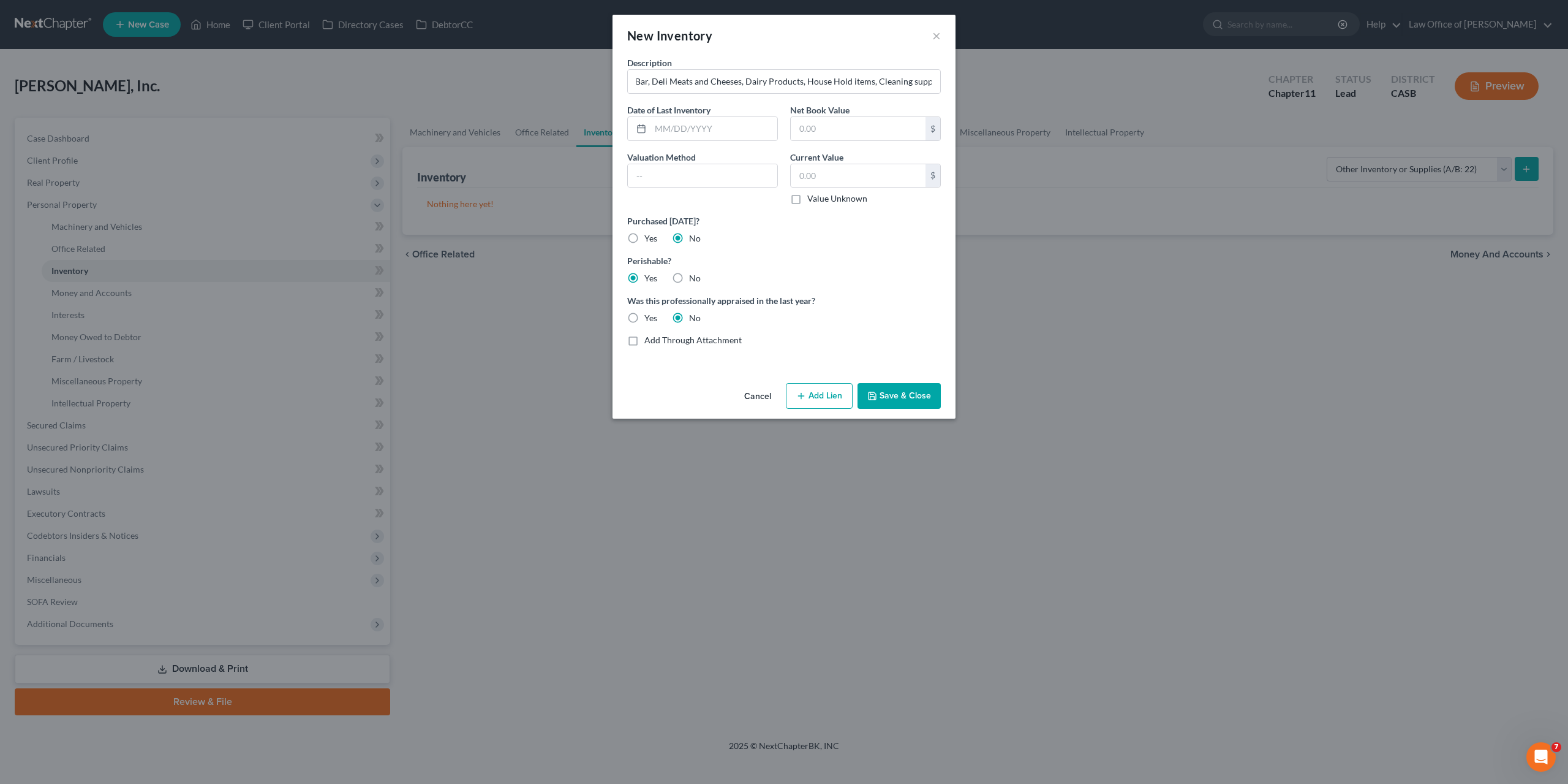
click at [690, 239] on label "No" at bounding box center [695, 238] width 12 height 12
click at [694, 239] on input "No" at bounding box center [698, 236] width 8 height 8
click at [690, 239] on label "No" at bounding box center [695, 238] width 12 height 12
click at [694, 239] on input "No" at bounding box center [698, 236] width 8 height 8
click at [721, 172] on input "text" at bounding box center [703, 175] width 150 height 23
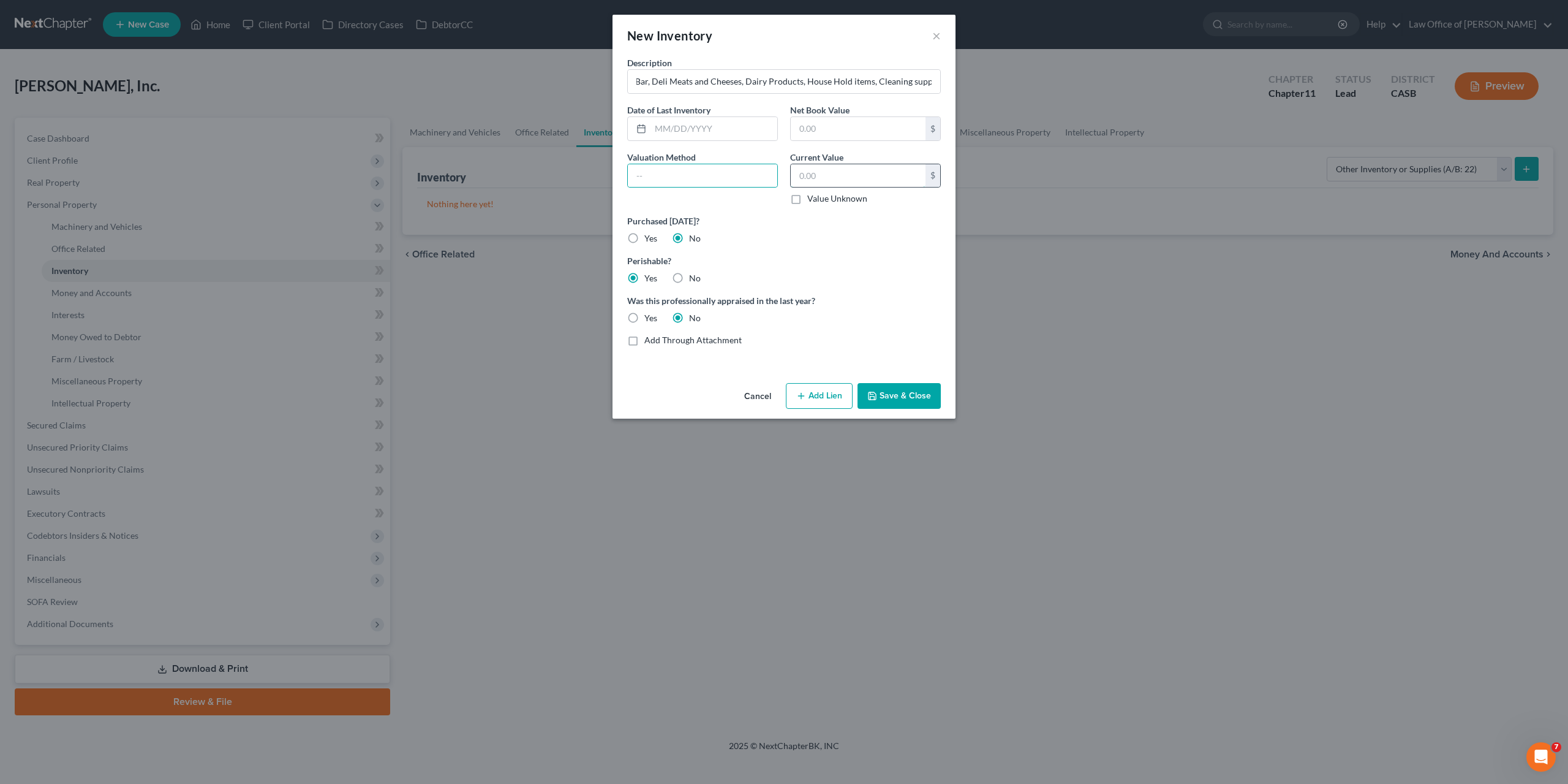
click at [850, 176] on input "text" at bounding box center [858, 175] width 135 height 23
paste input "85000.00"
type input "85,000.00"
click at [663, 175] on input "text" at bounding box center [703, 175] width 150 height 23
type input "Liquidation"
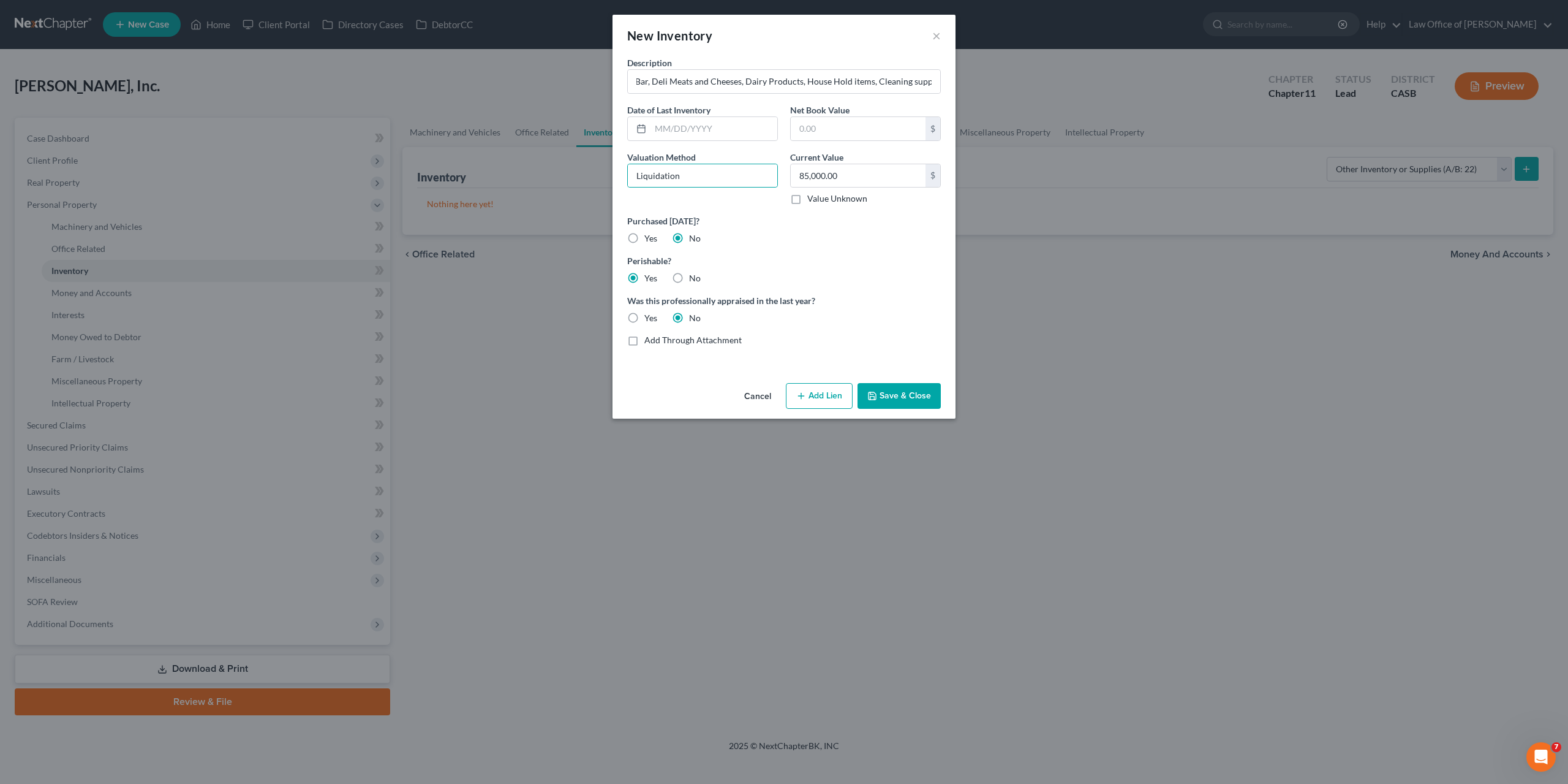
click at [644, 234] on label "Yes" at bounding box center [650, 238] width 13 height 12
click at [650, 234] on input "Yes" at bounding box center [654, 236] width 8 height 8
radio input "true"
radio input "false"
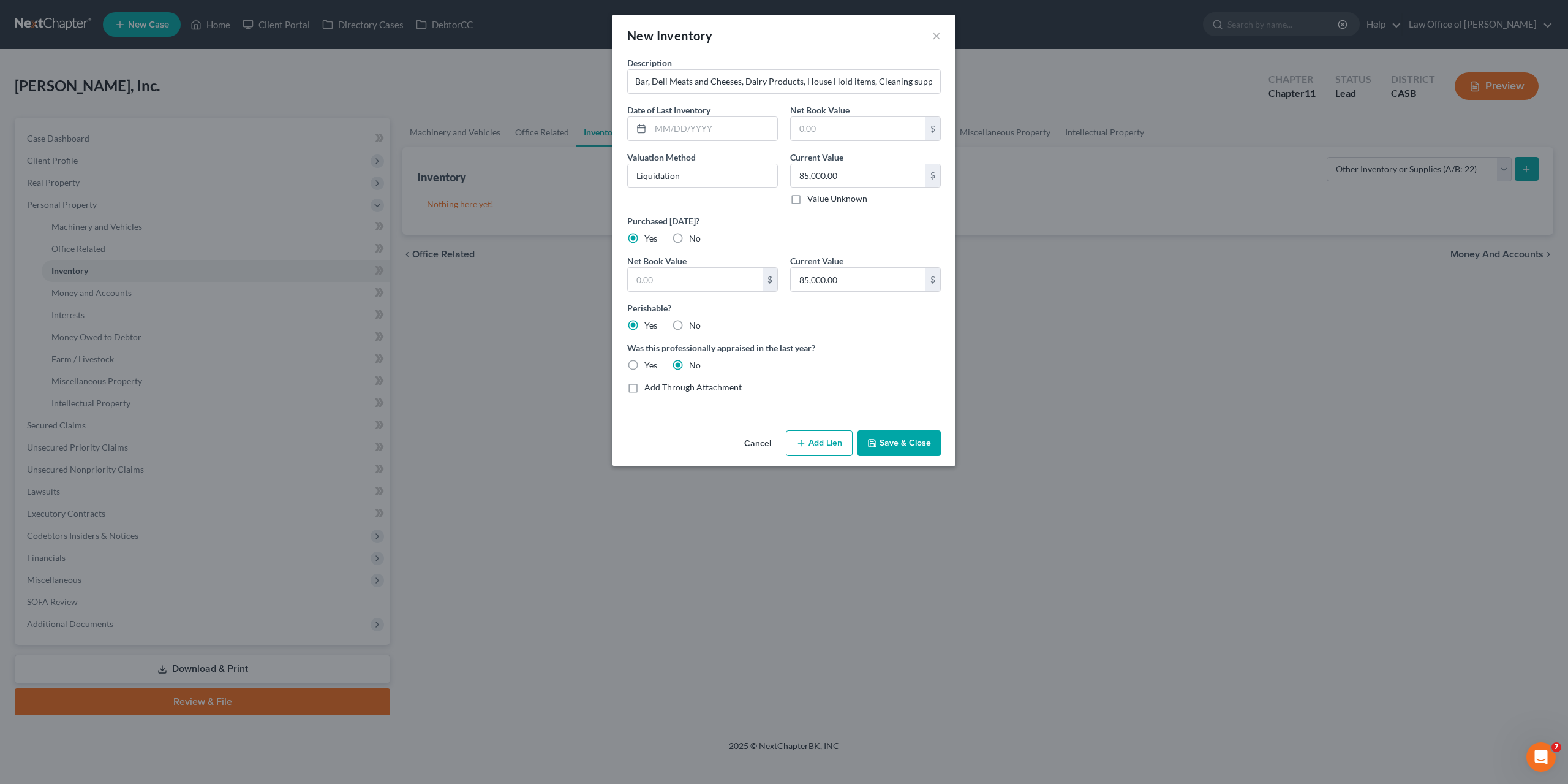
click at [898, 437] on button "Save & Close" at bounding box center [899, 443] width 84 height 26
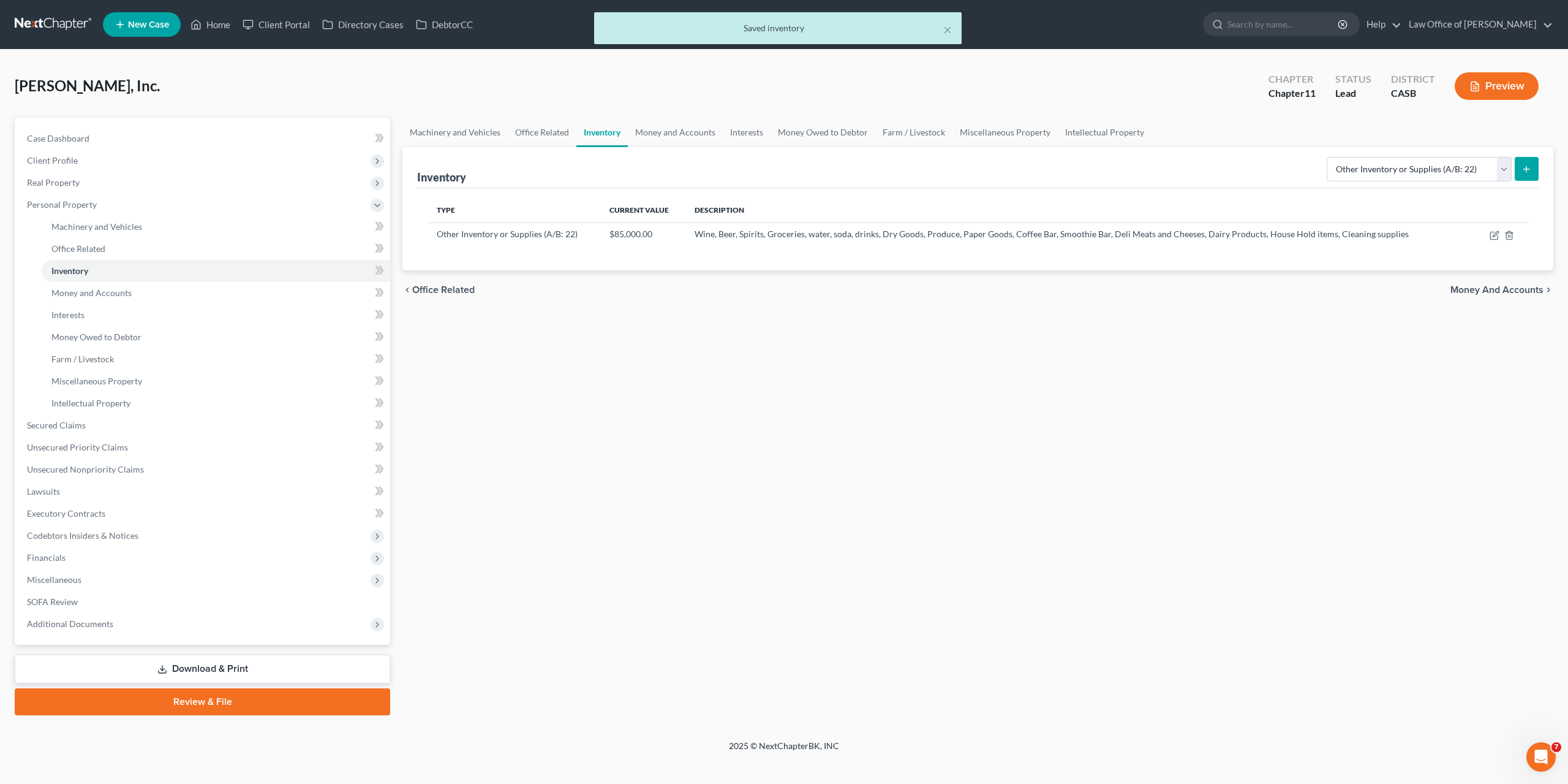
click at [898, 436] on div "Machinery and Vehicles Office Related Inventory Money and Accounts Interests Mo…" at bounding box center [977, 416] width 1163 height 597
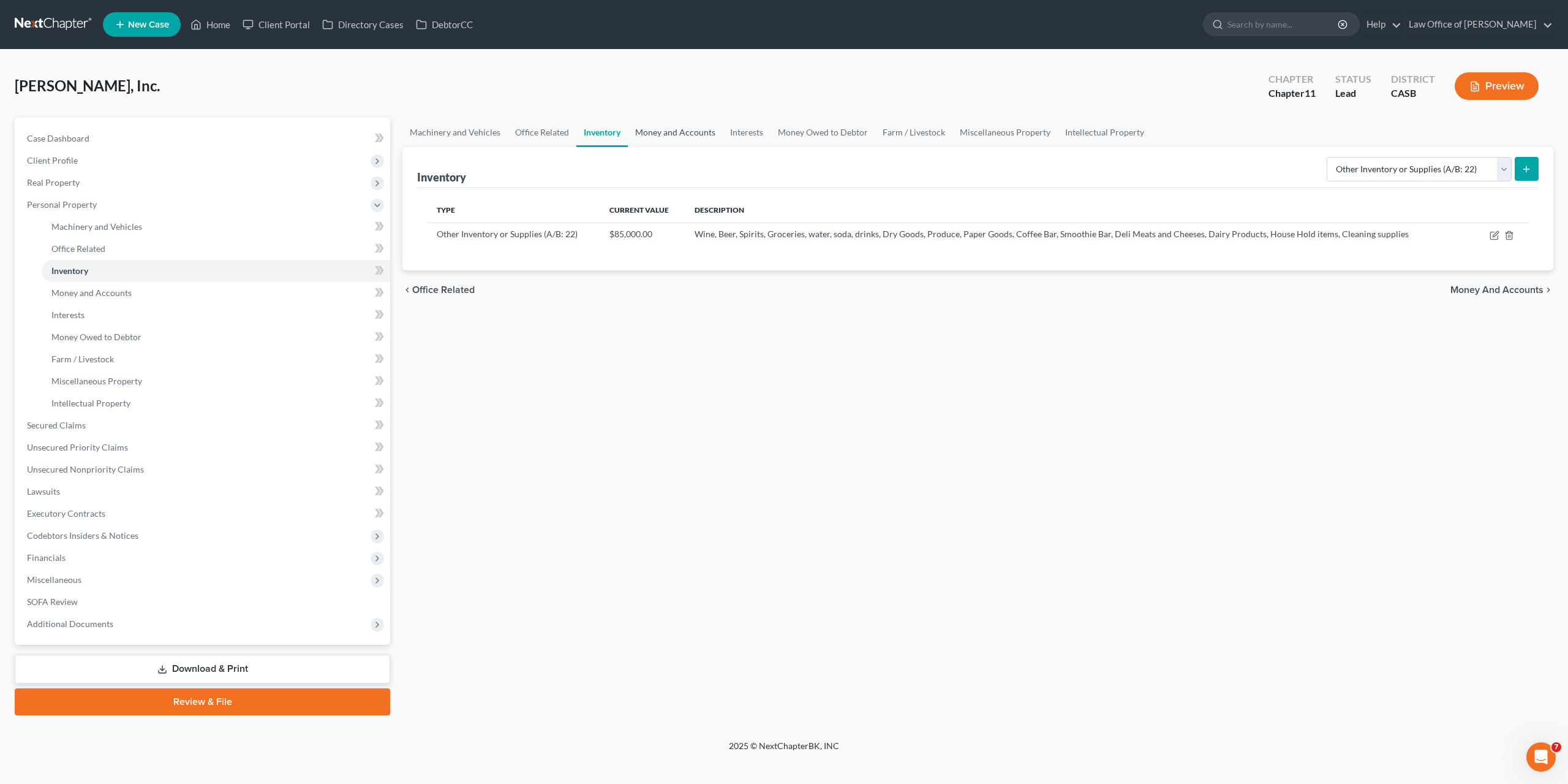
click at [671, 132] on link "Money and Accounts" at bounding box center [675, 132] width 95 height 30
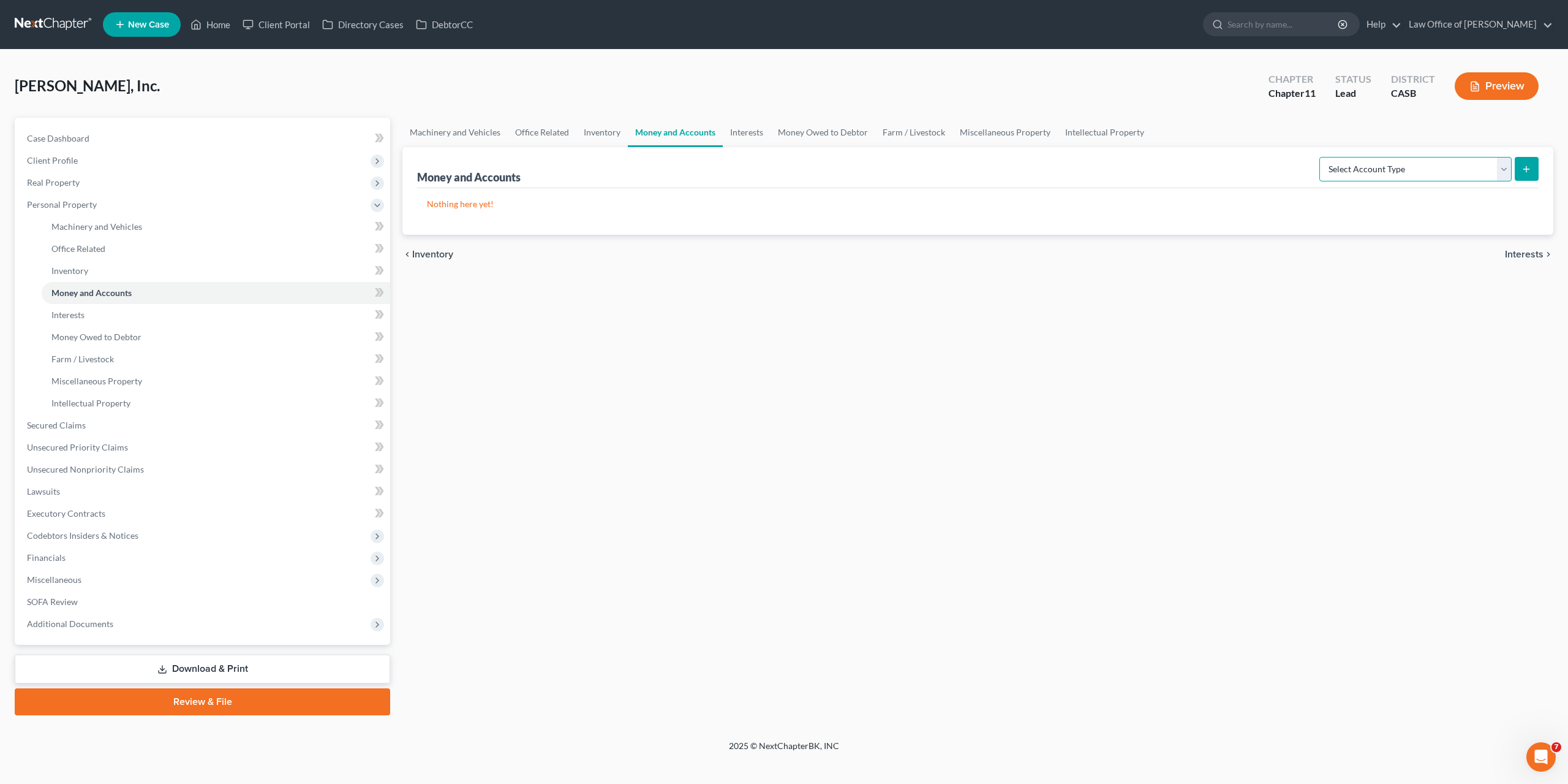
select select "checking"
click option "Checking Account (A/B: 3, SOFA: 18)" at bounding box center [0, 0] width 0 height 0
click at [1528, 170] on icon "submit" at bounding box center [1527, 169] width 10 height 10
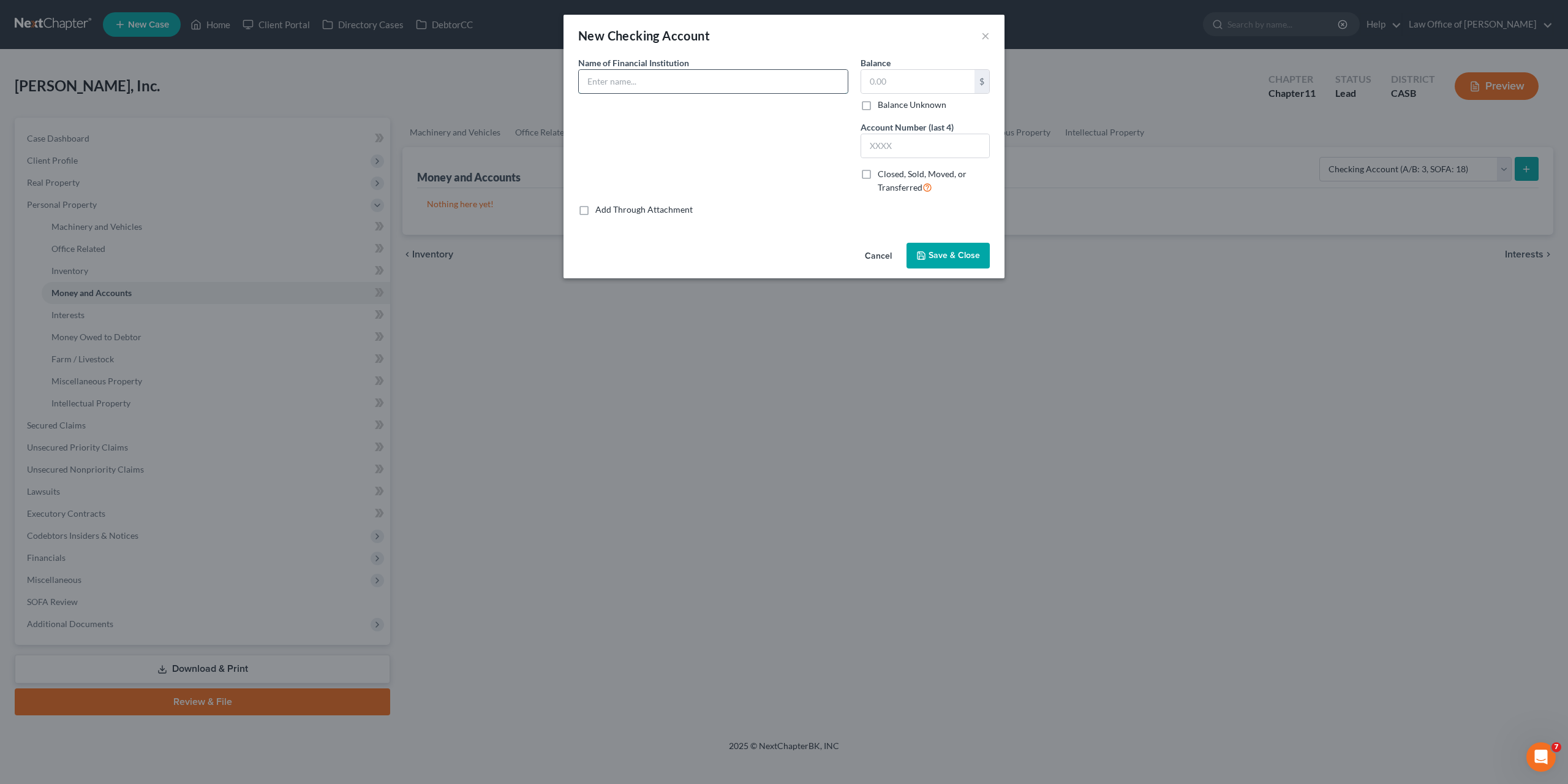
click at [654, 84] on input "text" at bounding box center [713, 81] width 269 height 23
type input "California Bank & Trust"
click at [897, 78] on input "text" at bounding box center [918, 81] width 113 height 23
click at [899, 152] on input "text" at bounding box center [925, 145] width 128 height 23
type input "7616"
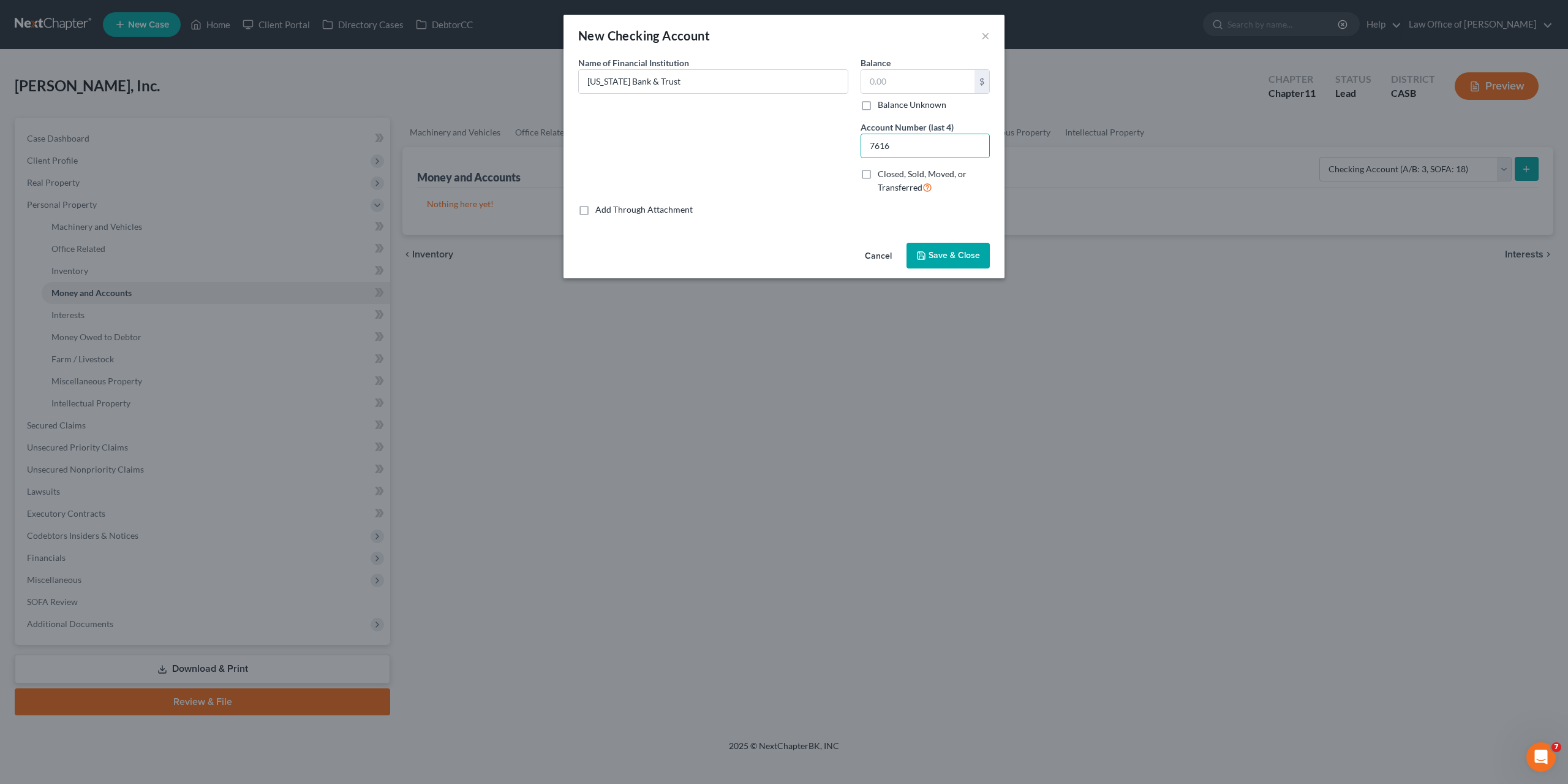
click at [946, 253] on span "Save & Close" at bounding box center [954, 255] width 52 height 10
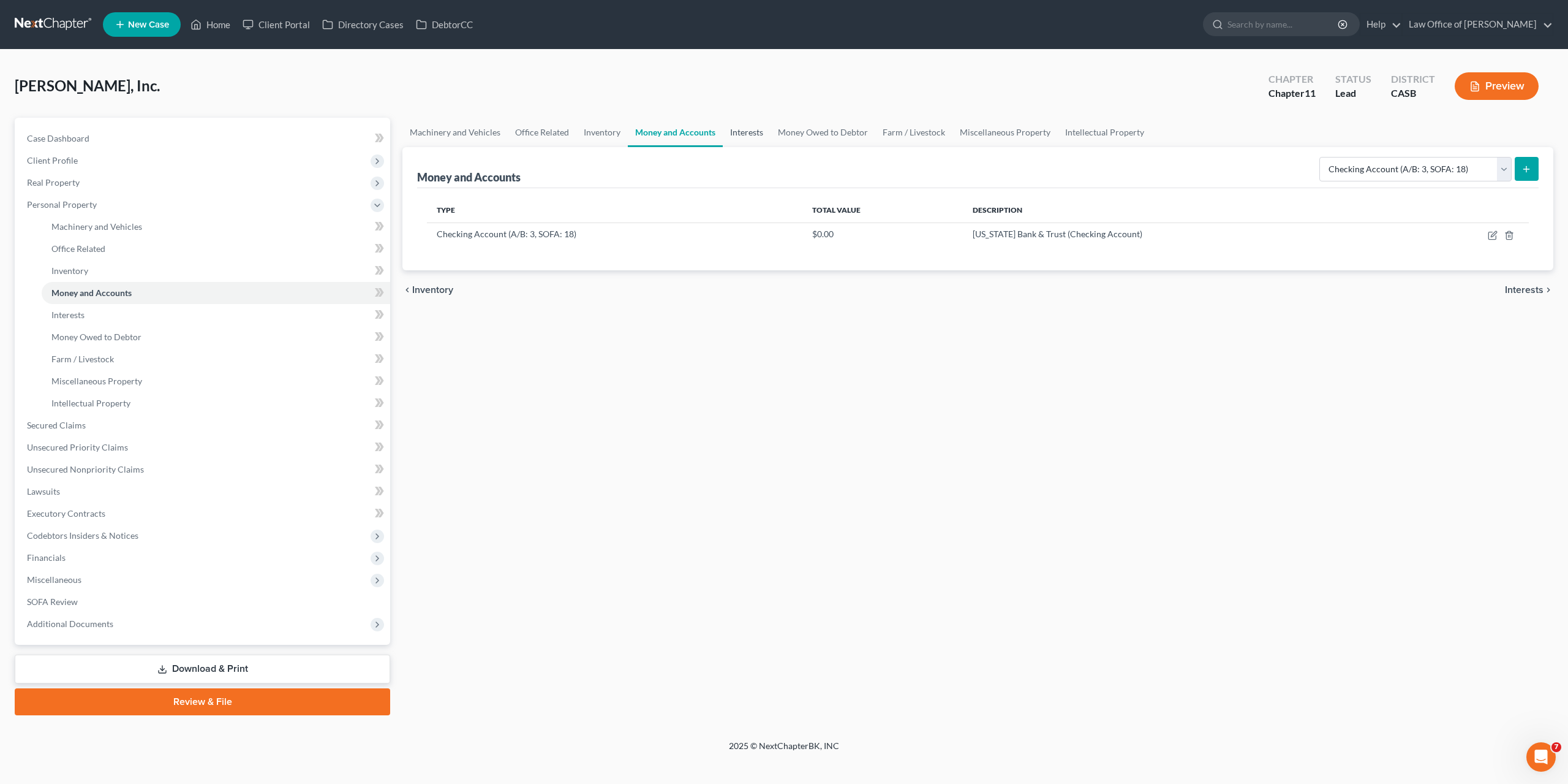
click at [738, 132] on link "Interests" at bounding box center [747, 132] width 48 height 30
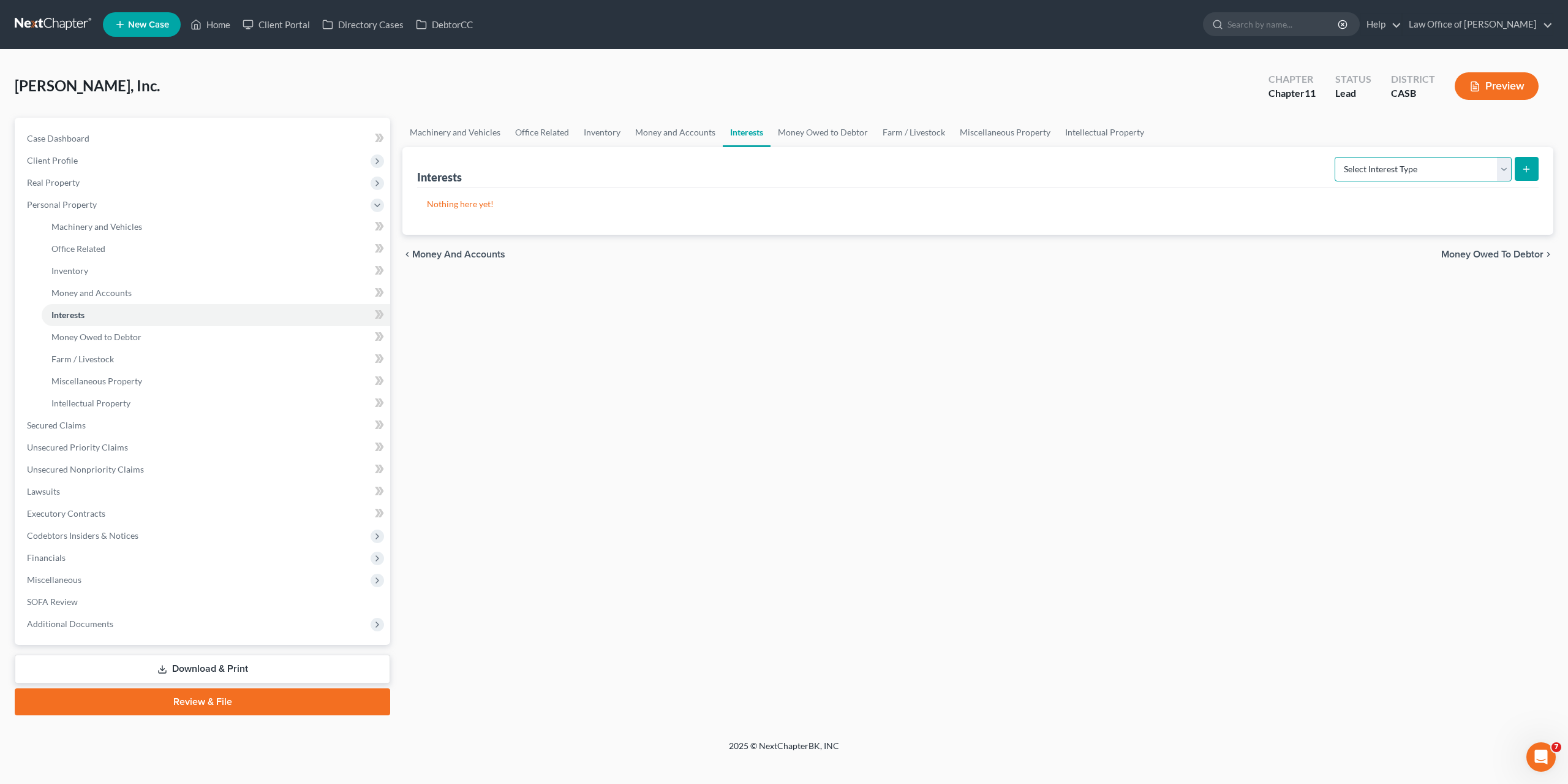
click at [1335, 157] on select "Select Interest Type Bond (A/B: 16) Incorporated Business (A/B: 15) Insurance P…" at bounding box center [1424, 169] width 177 height 25
click at [1402, 167] on select "Select Interest Type Bond (A/B: 16) Incorporated Business (A/B: 15) Insurance P…" at bounding box center [1424, 169] width 177 height 25
click at [813, 128] on link "Money Owed to Debtor" at bounding box center [823, 132] width 104 height 30
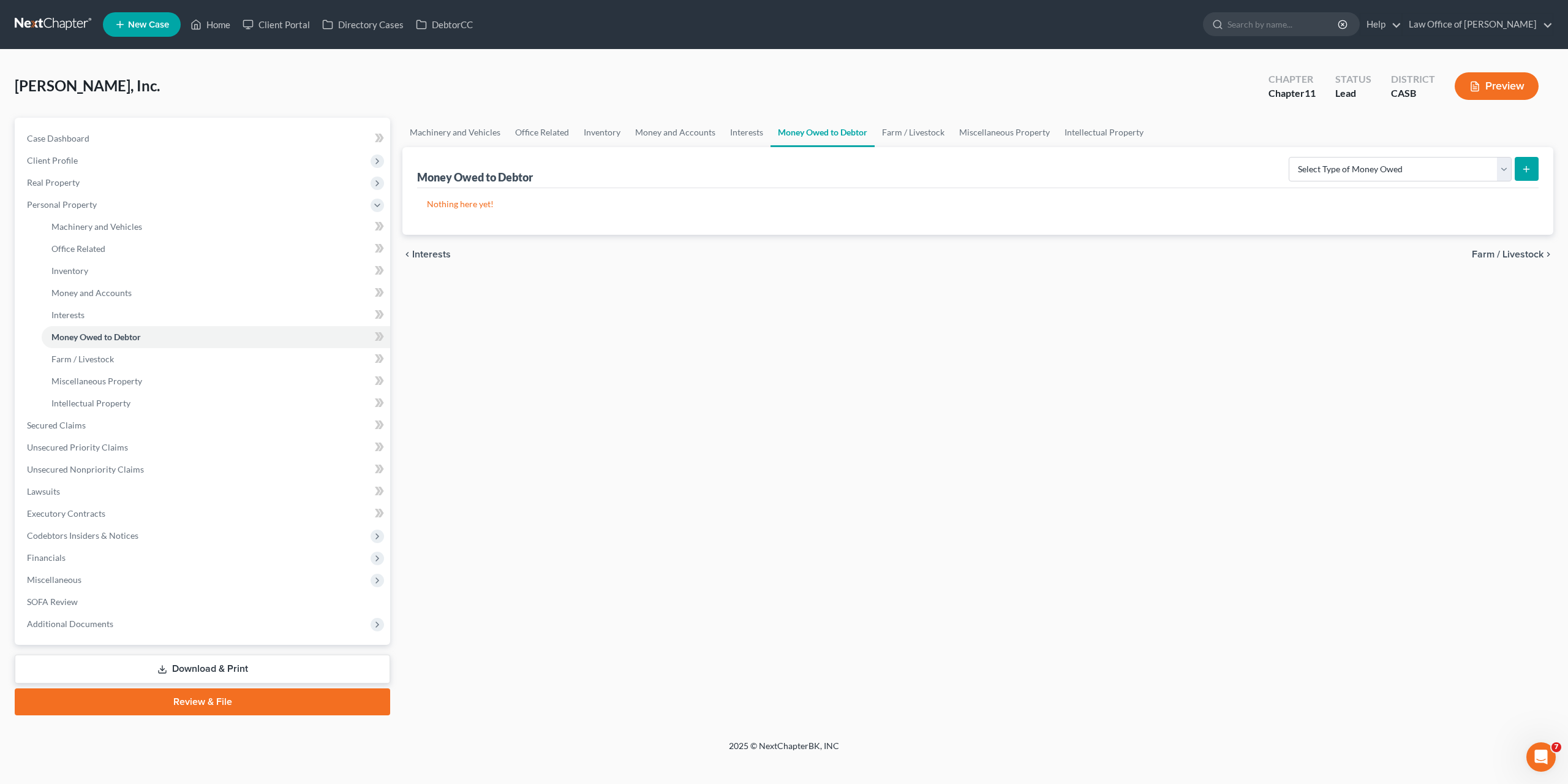
click at [957, 388] on div "Machinery and Vehicles Office Related Inventory Money and Accounts Interests Mo…" at bounding box center [977, 416] width 1163 height 597
click at [536, 132] on link "Office Related" at bounding box center [542, 132] width 69 height 30
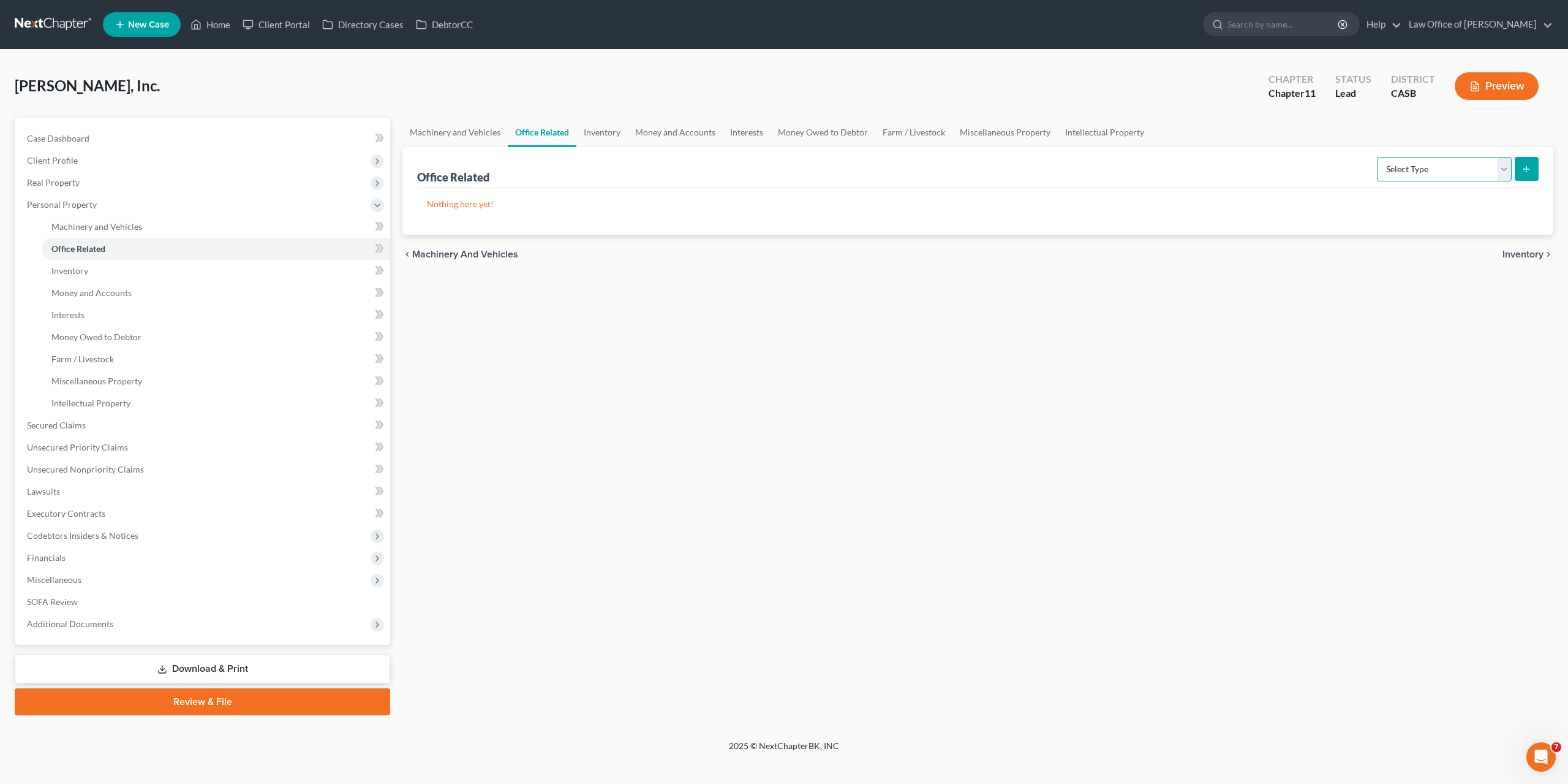
click at [1377, 157] on select "Select Type Collectibles (A/B: 42) Office Equipment (A/B: 41) Office Fixtures (…" at bounding box center [1444, 169] width 135 height 25
select select "furniture"
click option "Office Furniture (A/B: 39)" at bounding box center [0, 0] width 0 height 0
click at [1523, 171] on icon "submit" at bounding box center [1527, 169] width 10 height 10
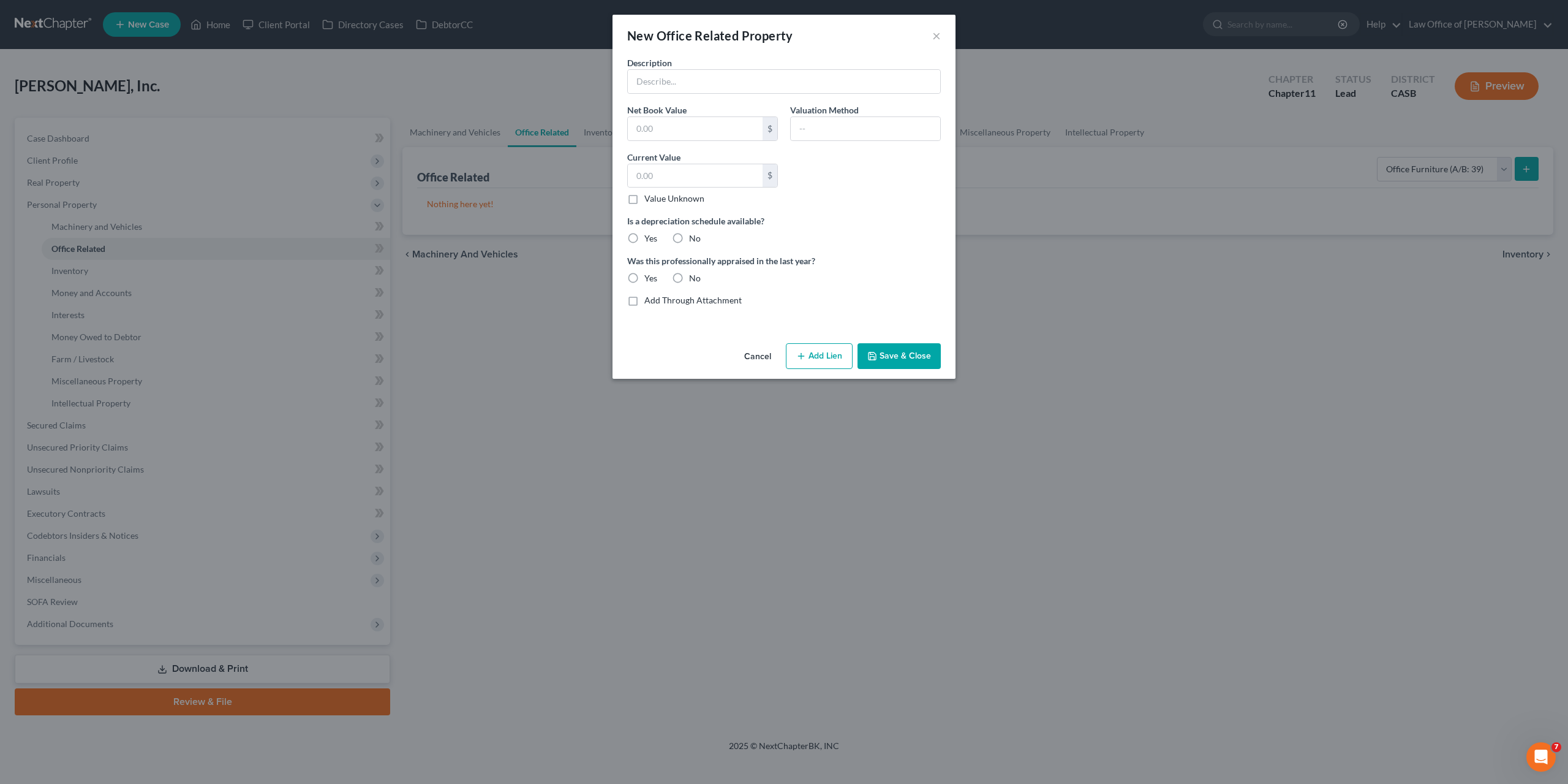
click at [873, 210] on div "Description Net Book Value $ Valuation Method Current Value $ Value Unknown Bal…" at bounding box center [784, 187] width 326 height 260
click at [666, 77] on input "text" at bounding box center [784, 81] width 312 height 23
type input "Two desks and chairs"
type input "250"
type input "Liquidation"
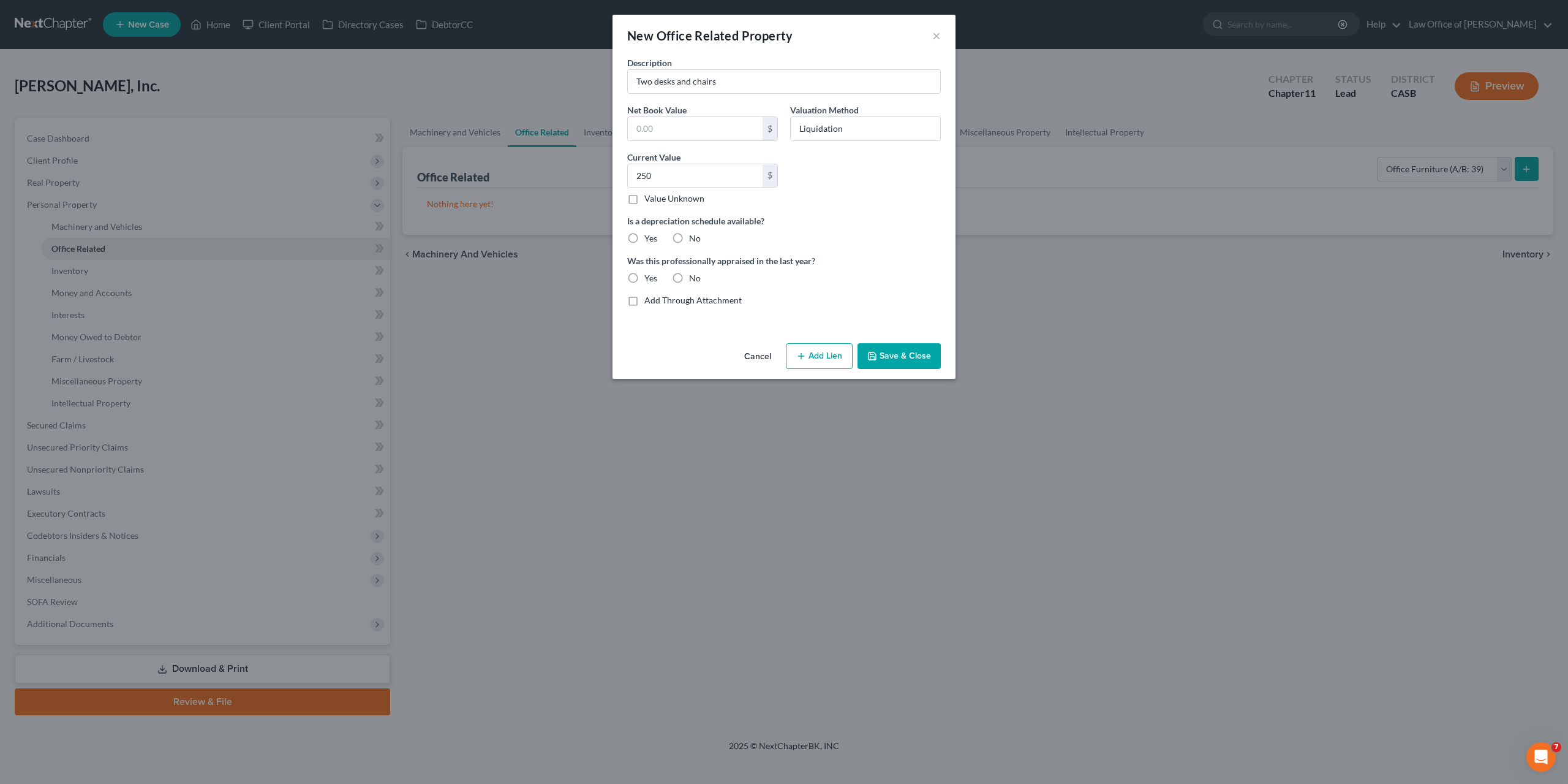
click at [878, 358] on button "Save & Close" at bounding box center [899, 356] width 84 height 26
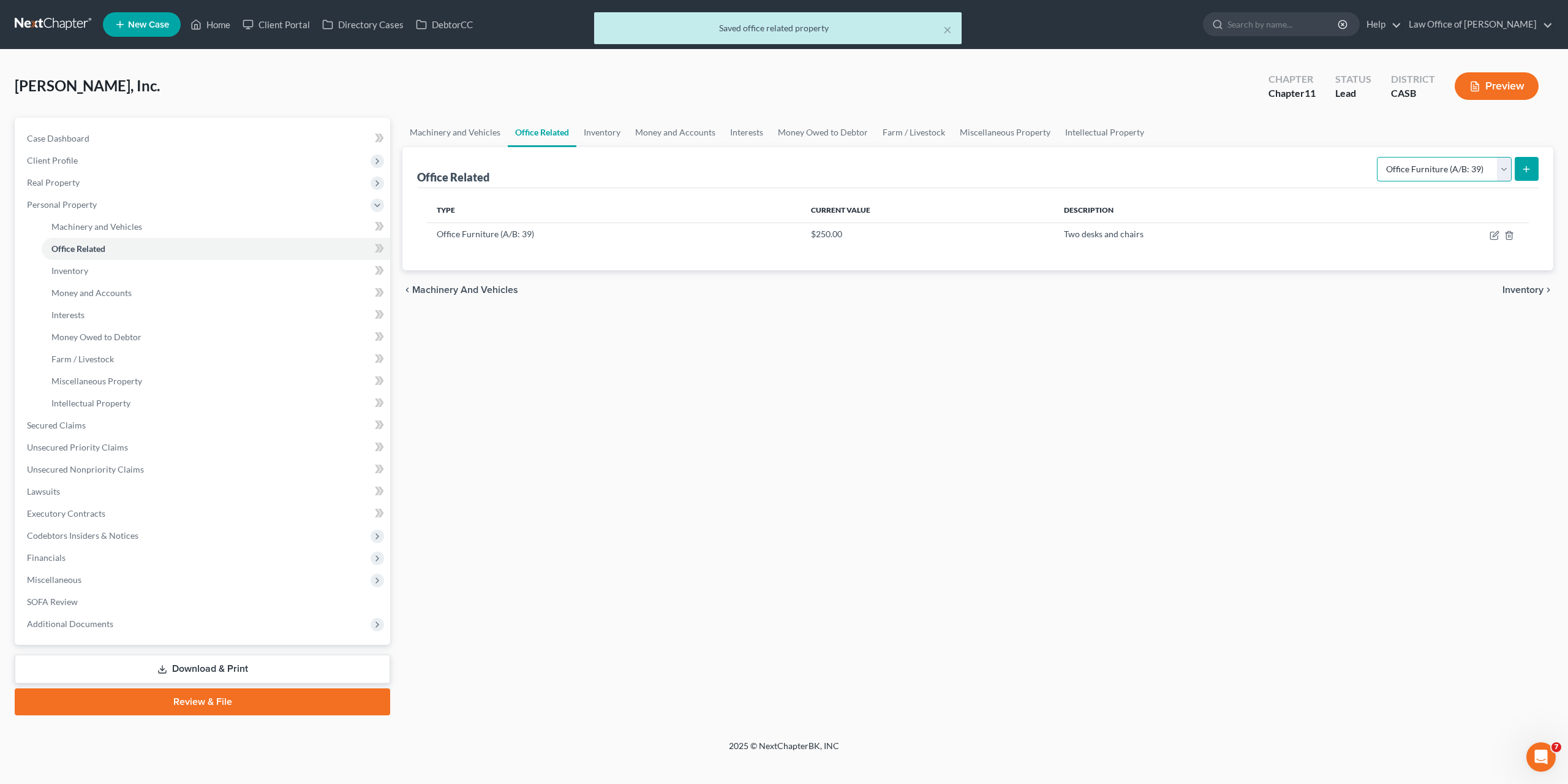
click at [1500, 168] on select "Select Type Collectibles (A/B: 42) Office Equipment (A/B: 41) Office Fixtures (…" at bounding box center [1444, 169] width 135 height 25
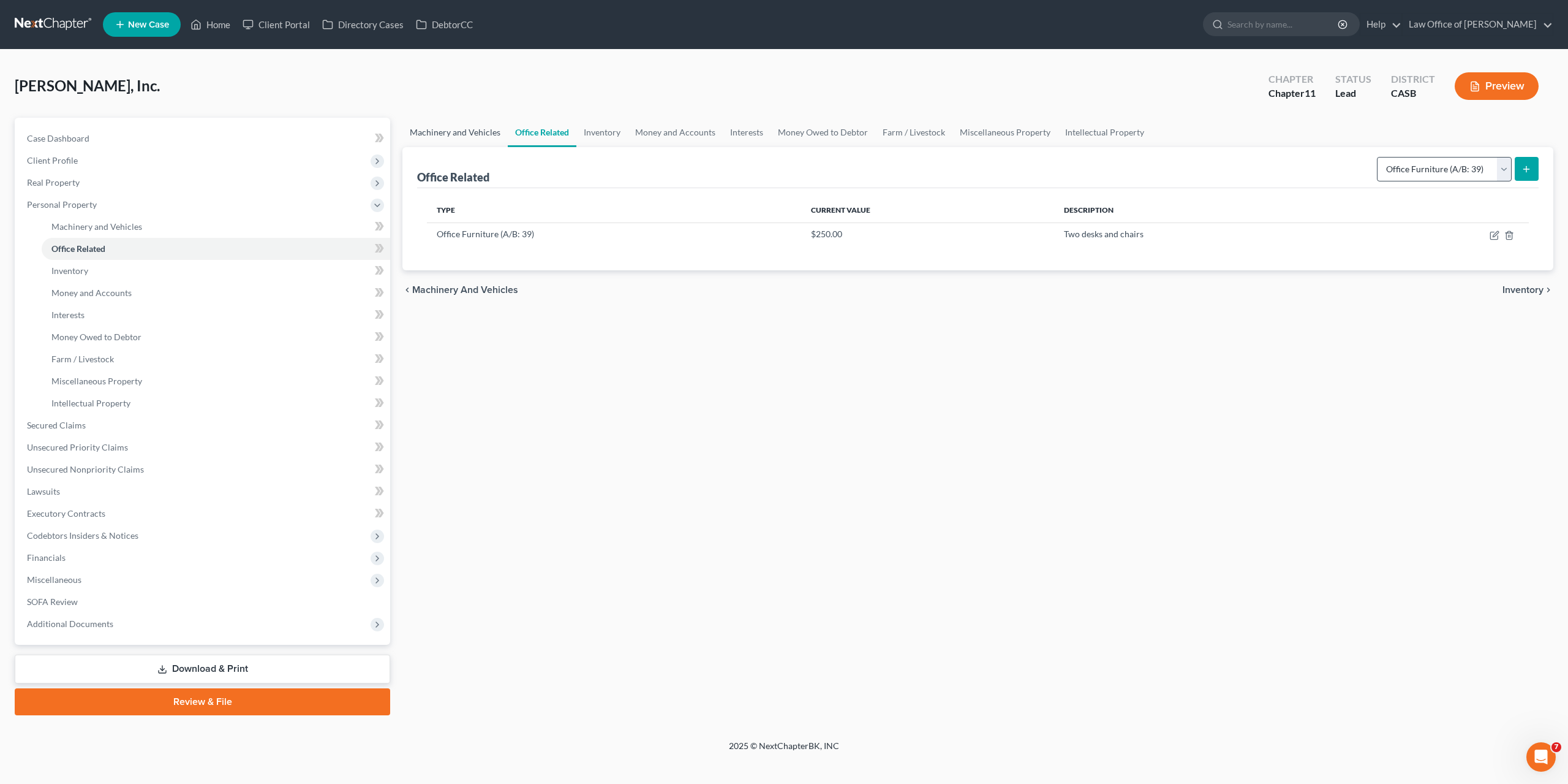
click at [455, 139] on link "Machinery and Vehicles" at bounding box center [455, 132] width 105 height 30
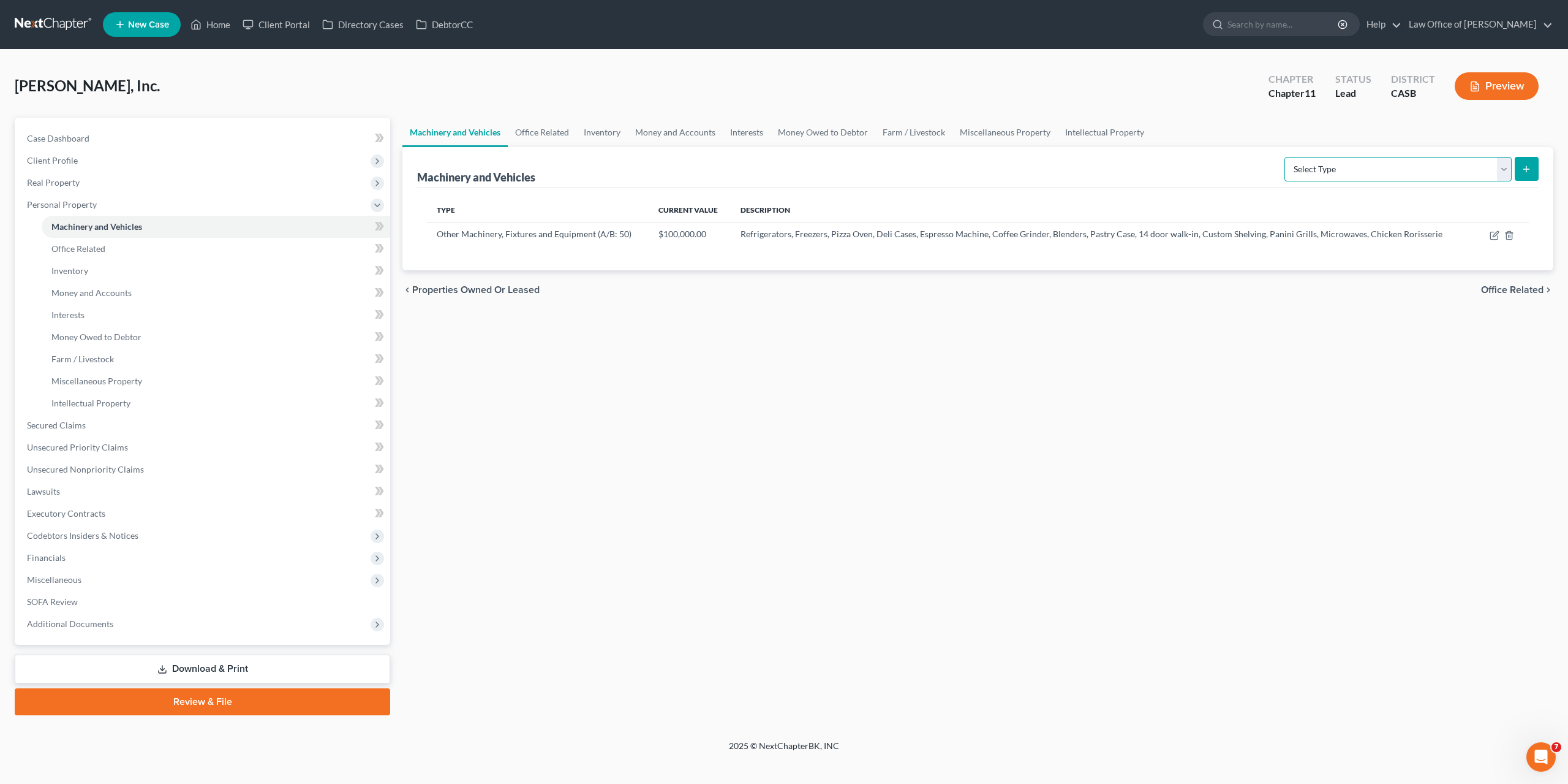
click at [1285, 157] on select "Select Type Aircraft (A/B: 49) Other Machinery, Fixtures and Equipment (A/B: 50…" at bounding box center [1398, 169] width 227 height 25
click at [560, 136] on link "Office Related" at bounding box center [542, 132] width 69 height 30
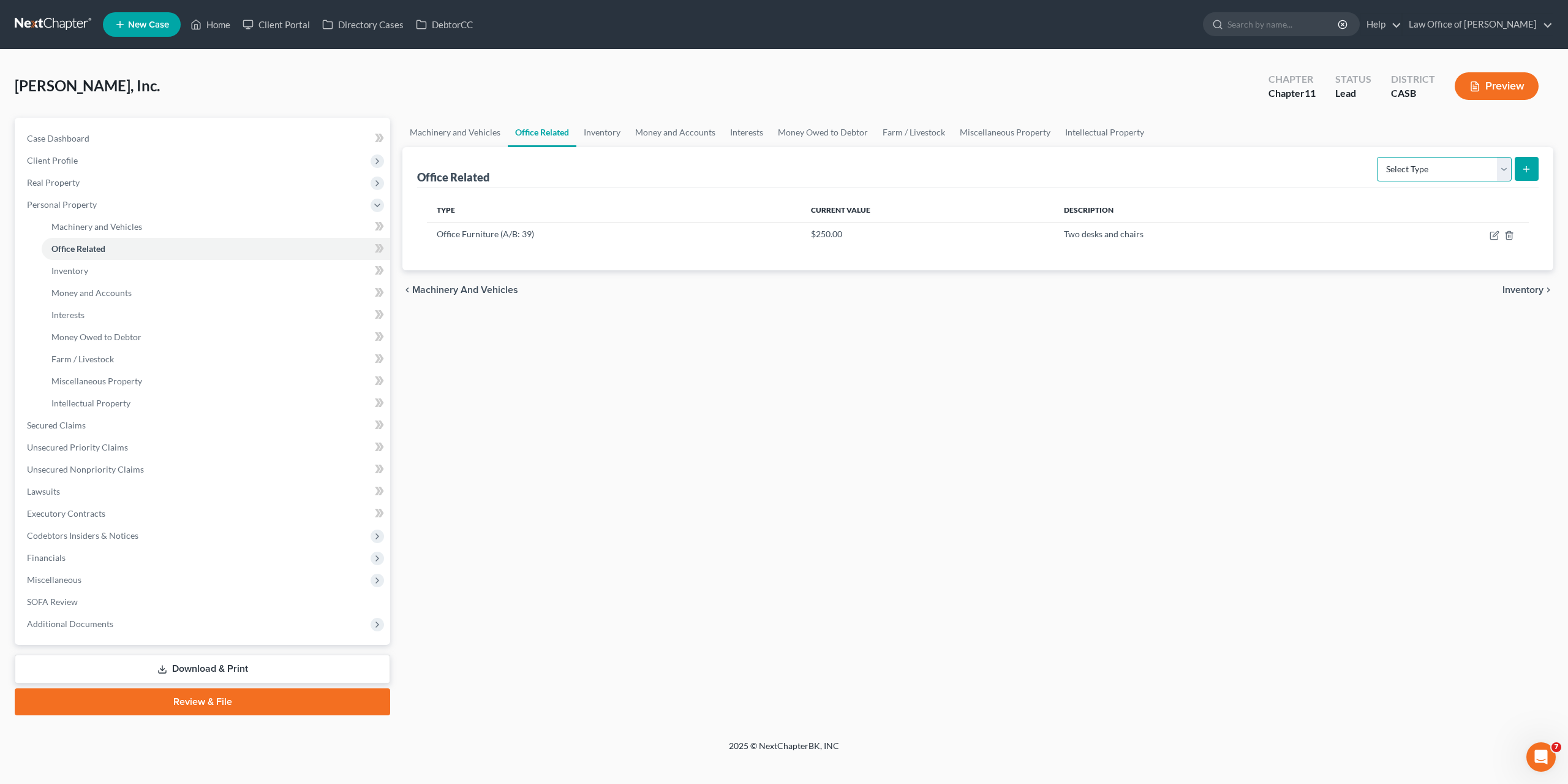
select select "equipment"
click option "Office Equipment (A/B: 41)" at bounding box center [0, 0] width 0 height 0
click at [1529, 168] on icon "submit" at bounding box center [1527, 169] width 10 height 10
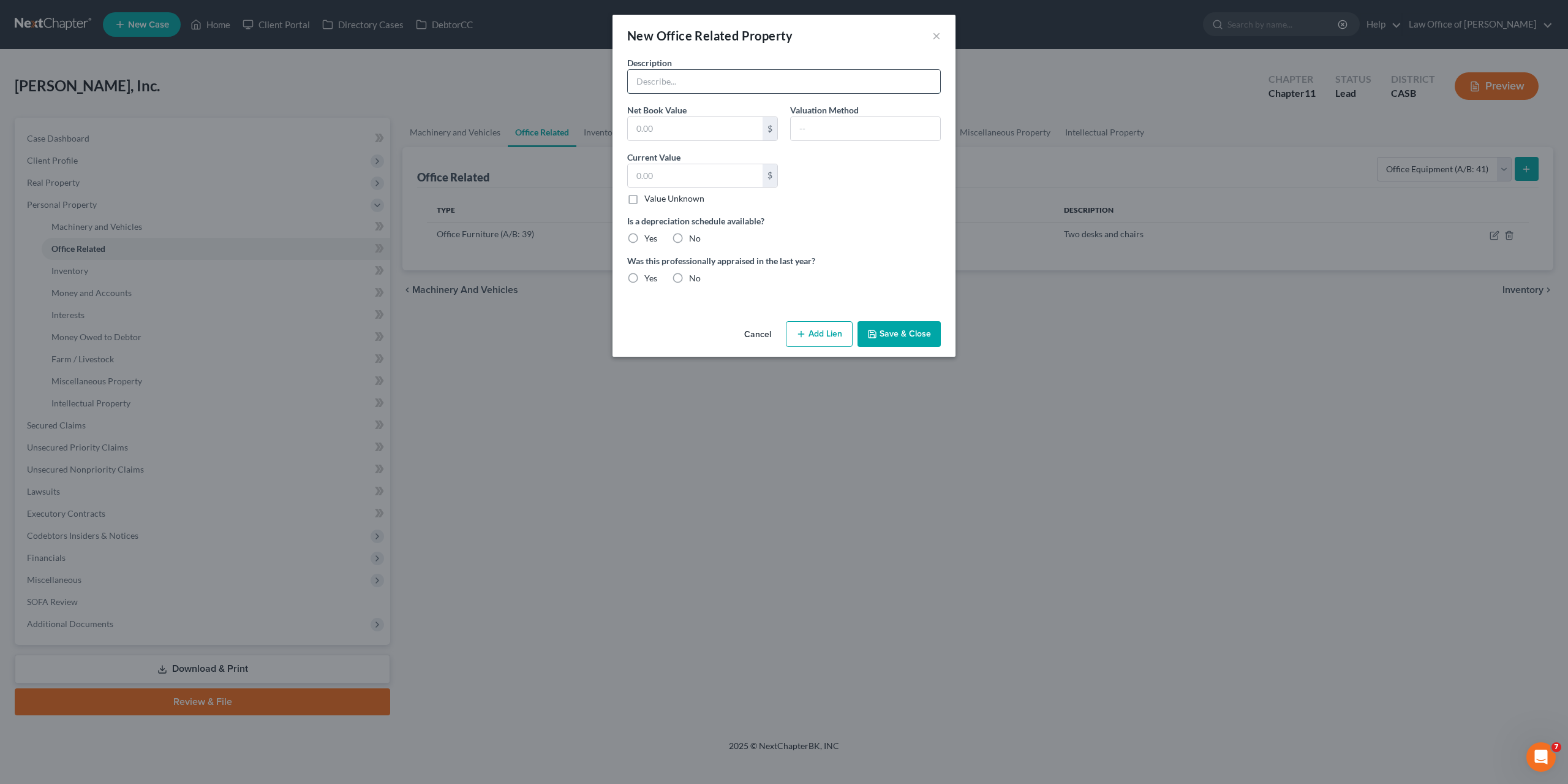
click at [665, 81] on input "text" at bounding box center [784, 81] width 312 height 23
type input "POS System, Phones, Computers, Security Camers"
click at [693, 176] on input "text" at bounding box center [695, 175] width 135 height 23
type input "0.00"
type input "Liquidation"
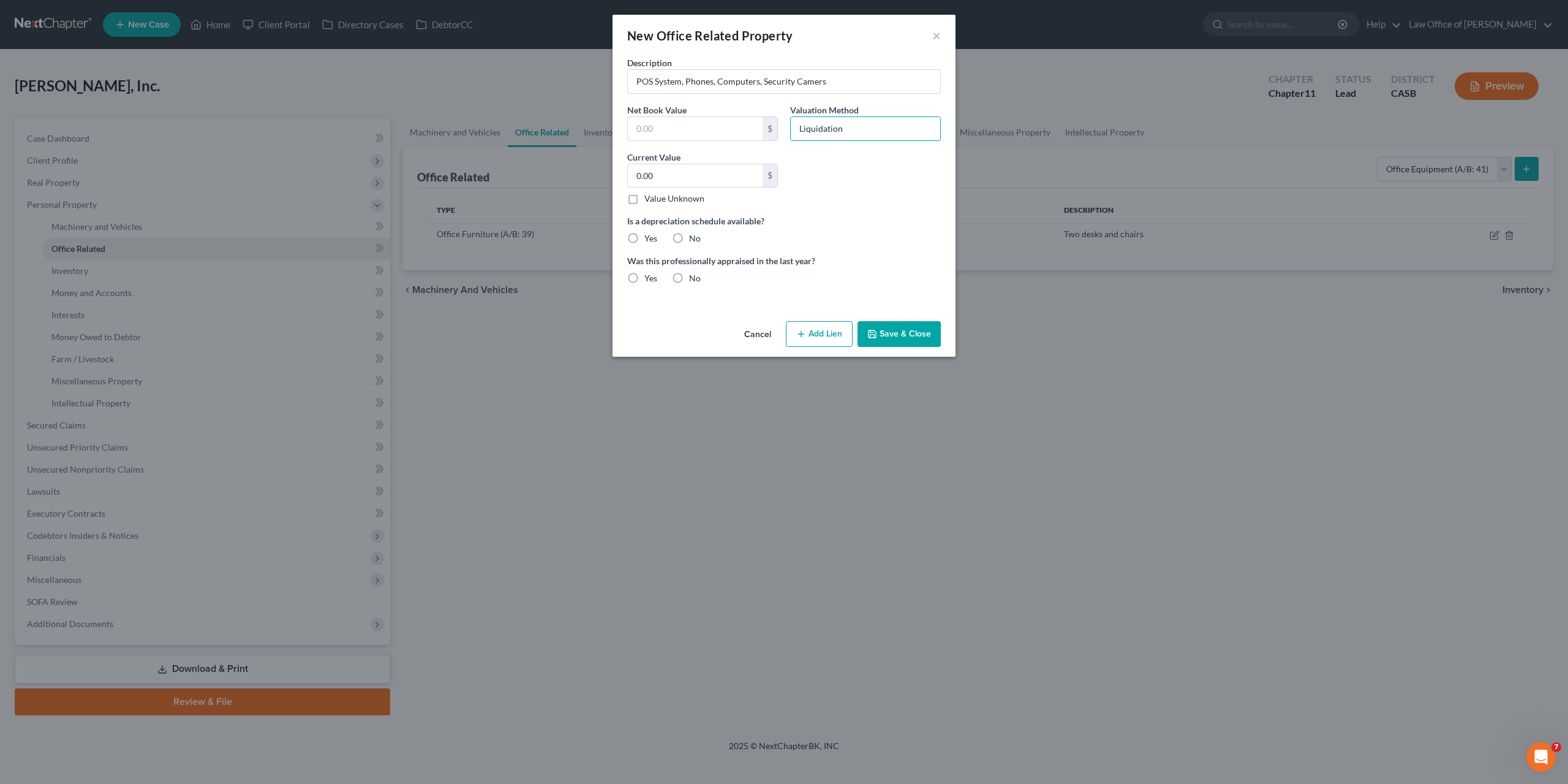
click at [897, 333] on button "Save & Close" at bounding box center [899, 334] width 84 height 26
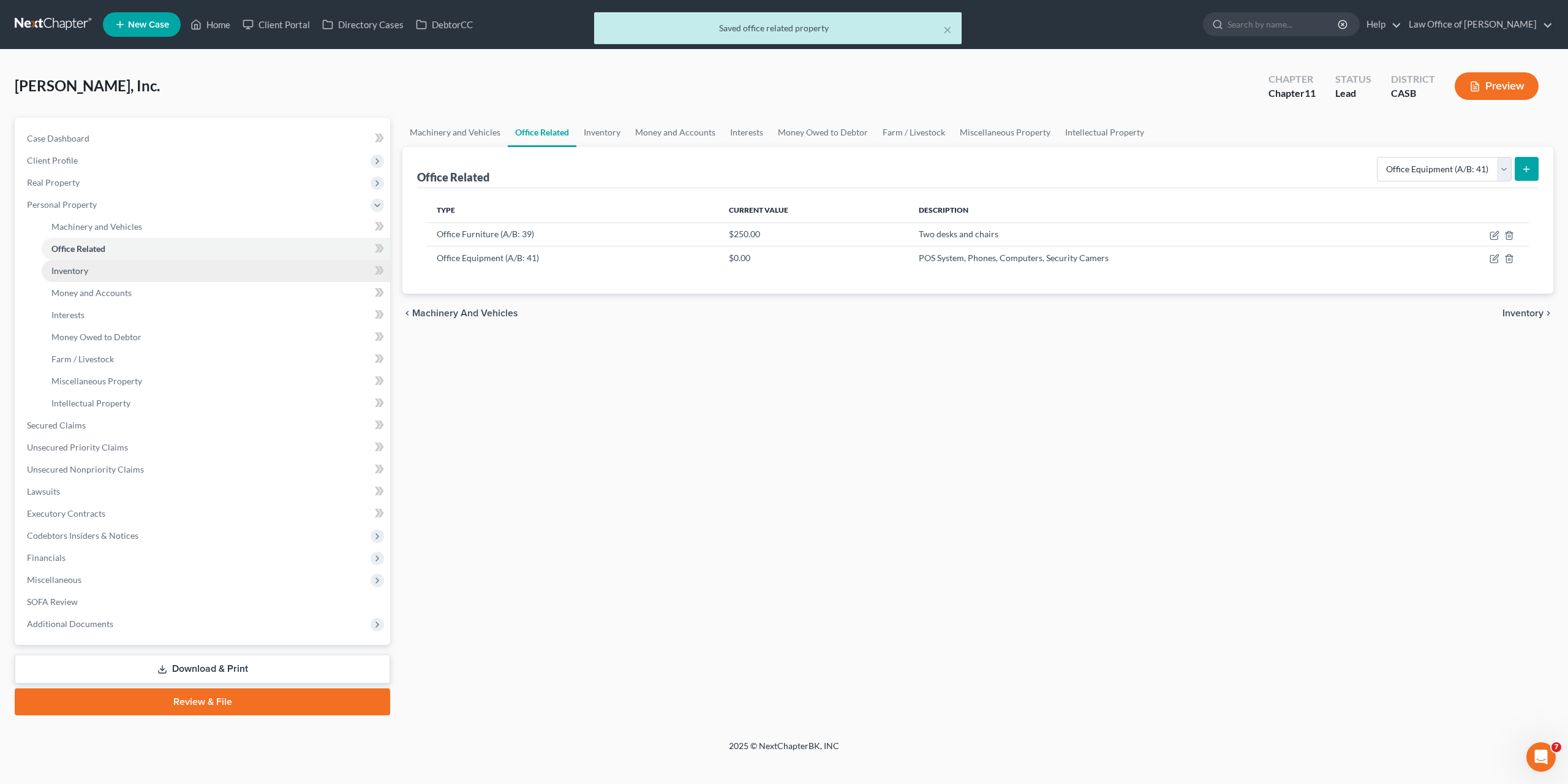
click at [74, 277] on link "Inventory" at bounding box center [215, 271] width 348 height 22
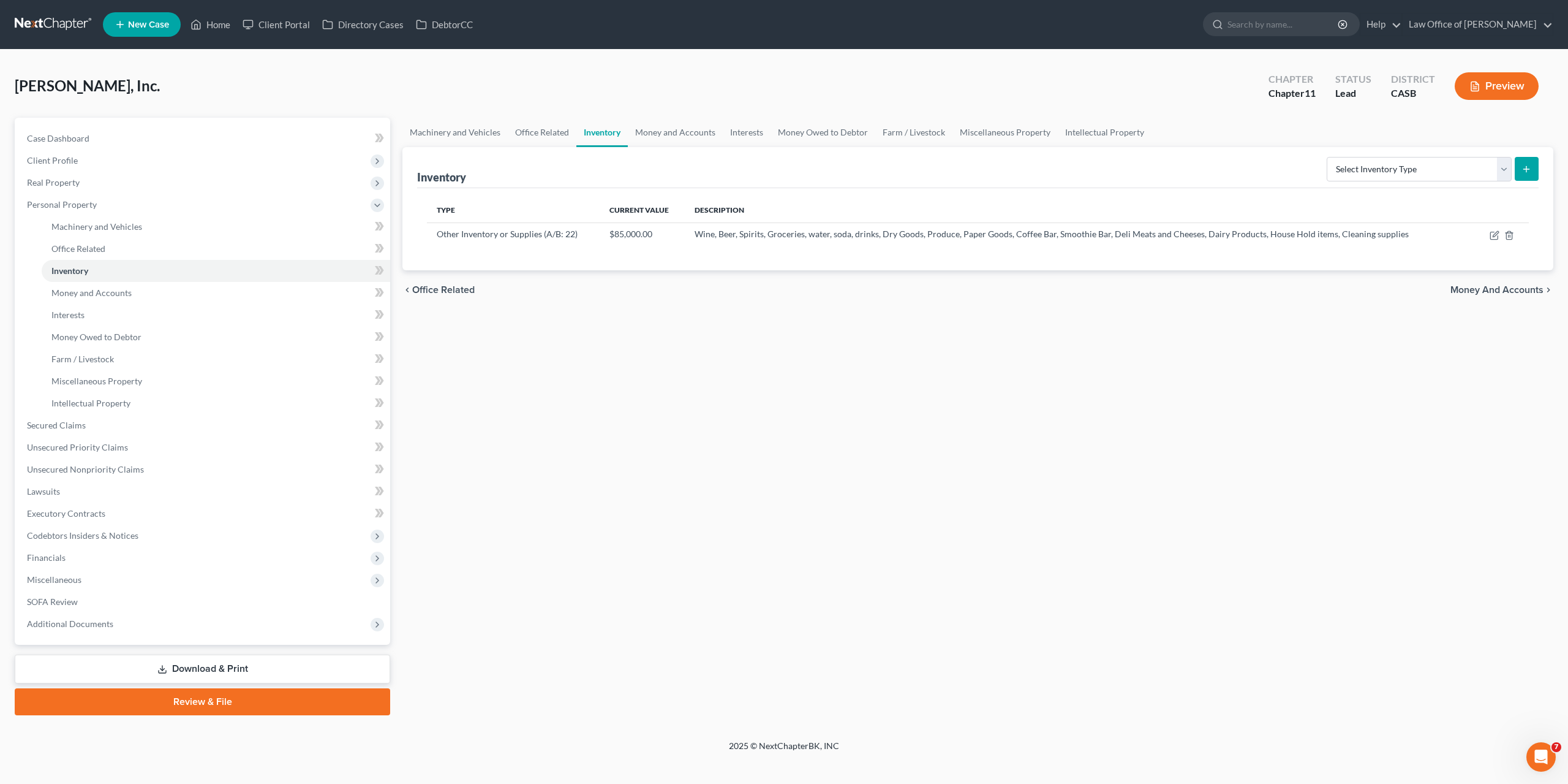
click at [898, 380] on div "Machinery and Vehicles Office Related Inventory Money and Accounts Interests Mo…" at bounding box center [977, 416] width 1163 height 597
click at [68, 421] on span "Secured Claims" at bounding box center [57, 424] width 59 height 10
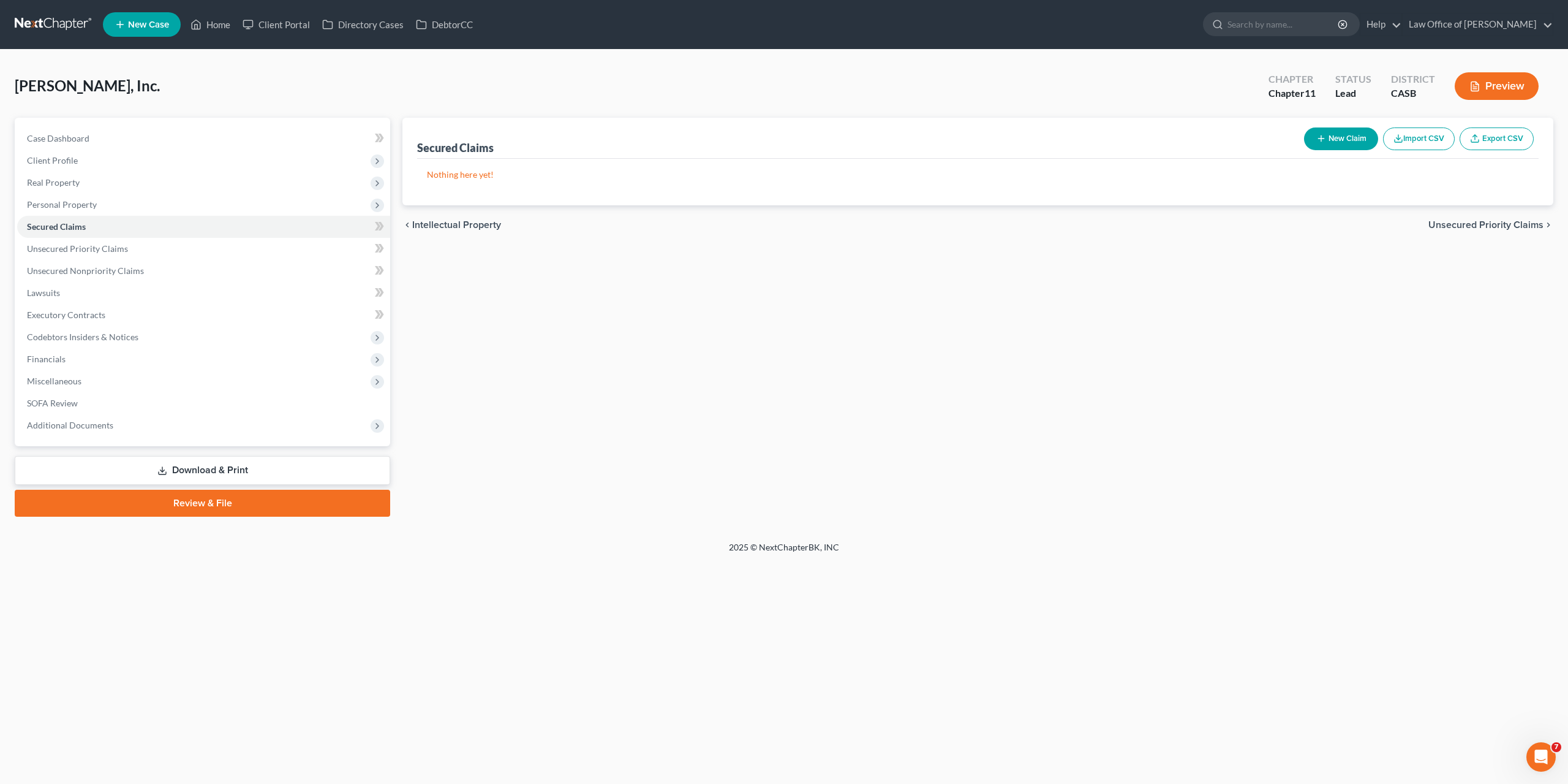
click at [1346, 143] on button "New Claim" at bounding box center [1341, 139] width 74 height 22
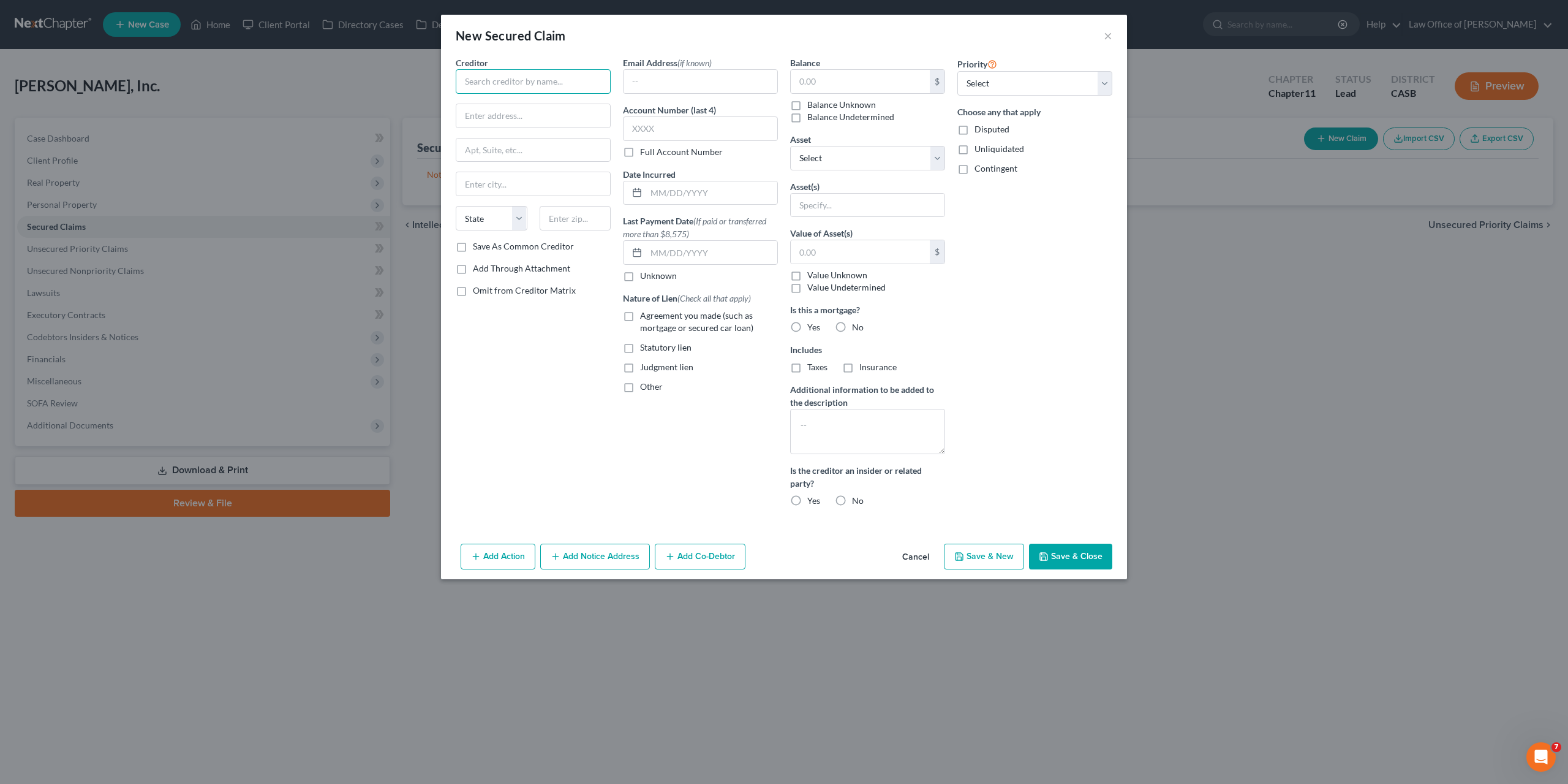
click at [509, 81] on input "text" at bounding box center [533, 81] width 155 height 25
type input "Small Business Administration"
click at [479, 156] on input "text" at bounding box center [533, 150] width 154 height 23
click at [491, 148] on input "text" at bounding box center [533, 150] width 154 height 23
paste input "550 West C St"
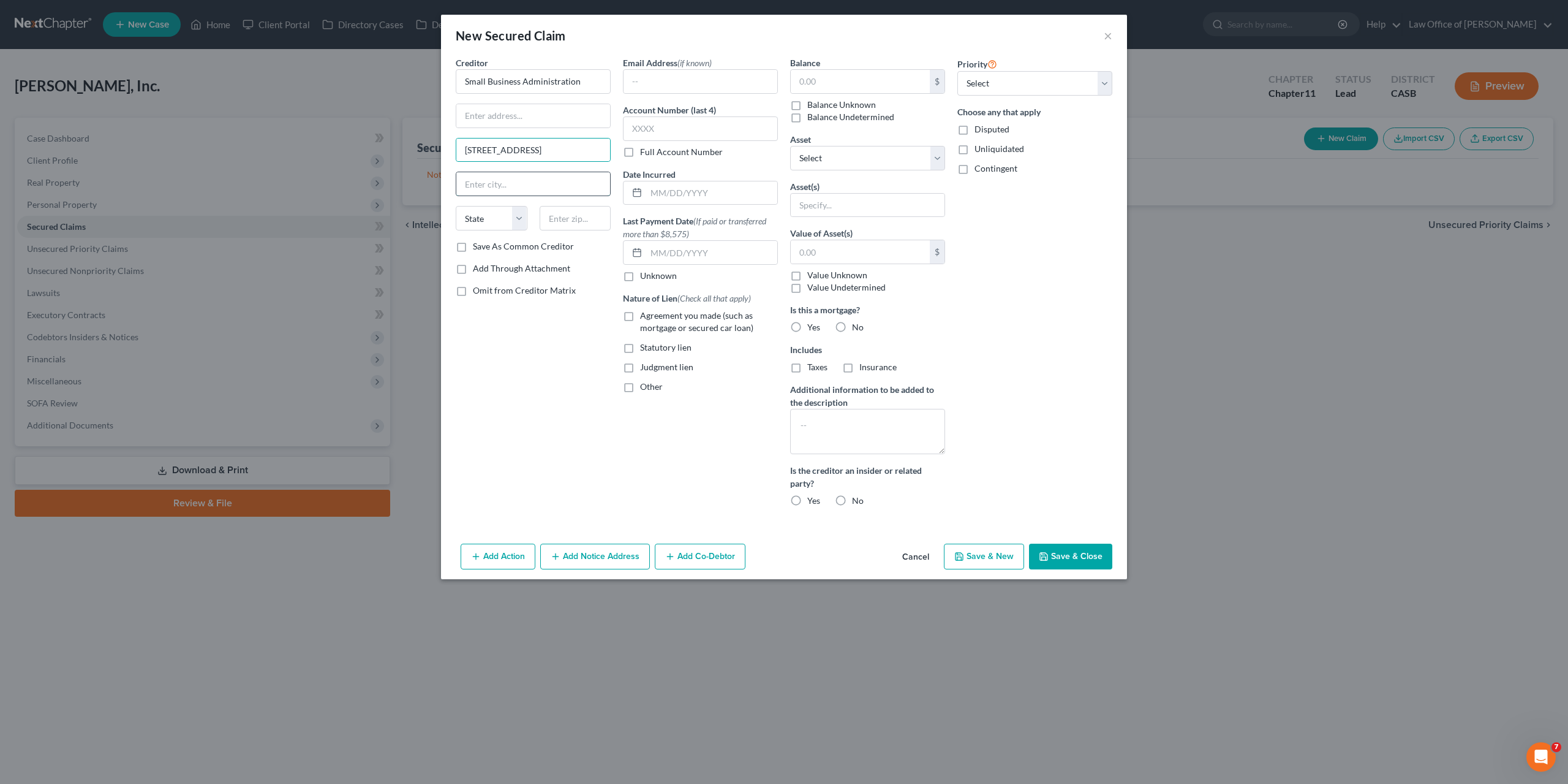
click at [507, 177] on input "text" at bounding box center [533, 183] width 154 height 23
click at [557, 151] on input "550 West C St" at bounding box center [533, 150] width 154 height 23
type input "550 West C St #550"
click at [584, 219] on input "text" at bounding box center [576, 218] width 72 height 25
paste input "92101"
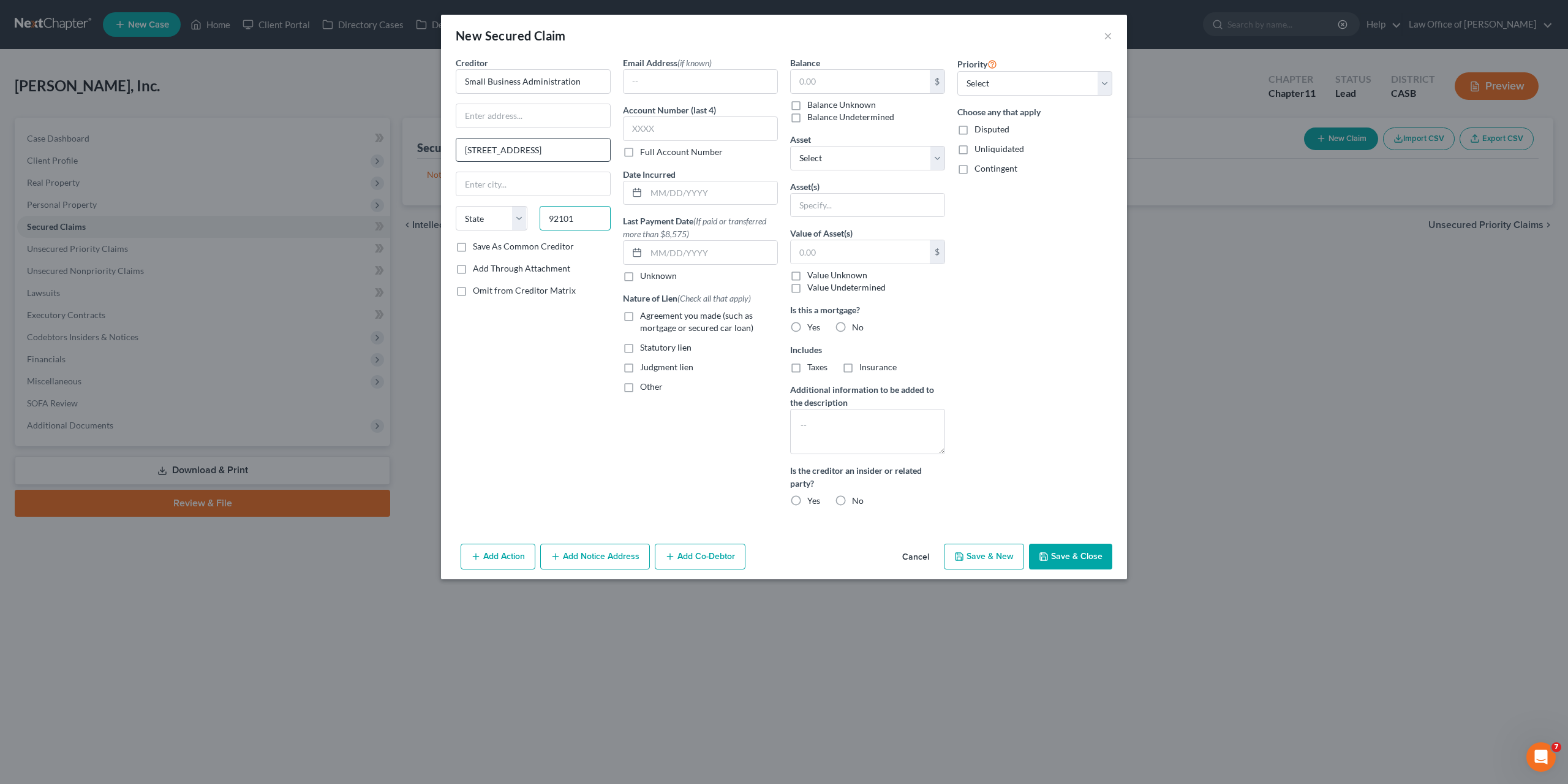
type input "92101"
click at [467, 147] on input "550 West C St #550" at bounding box center [533, 150] width 154 height 23
type input "[GEOGRAPHIC_DATA]"
select select "4"
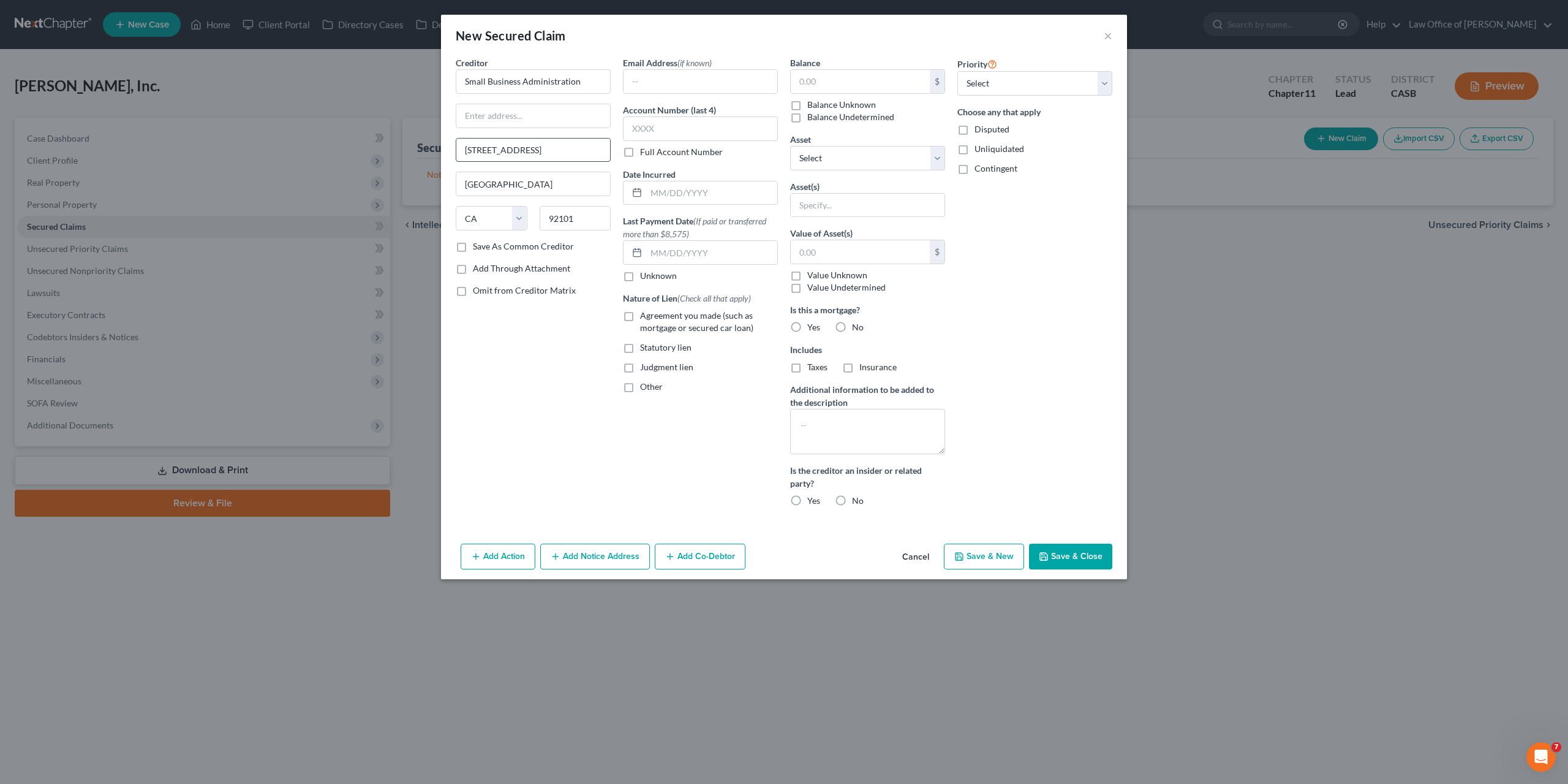
click at [521, 153] on input "550 West C St #550" at bounding box center [533, 150] width 154 height 23
type input "#550"
click at [521, 121] on input "text" at bounding box center [533, 116] width 154 height 23
paste input "550 West C St"
type input "550 West C St"
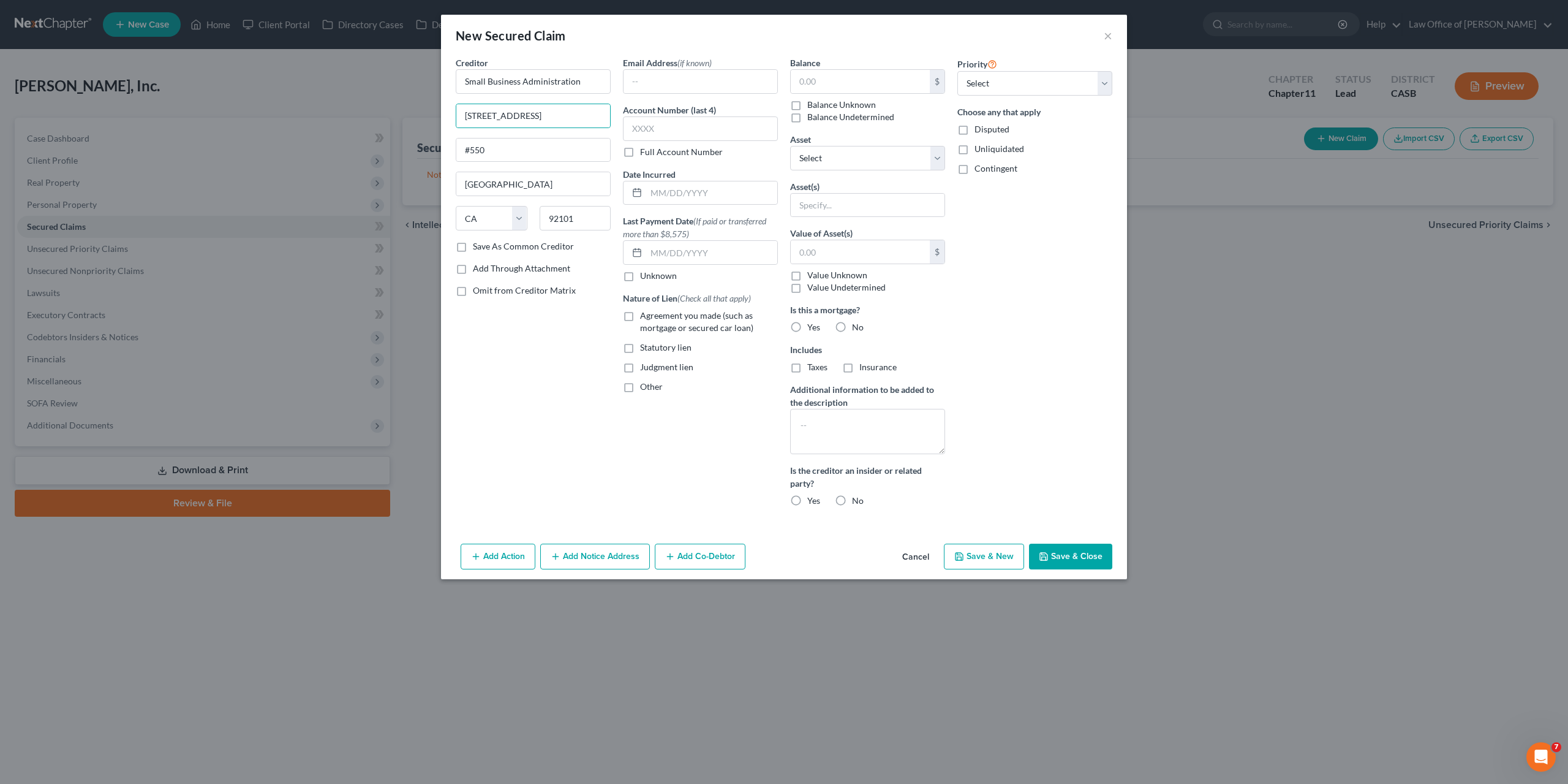
click at [594, 351] on div "Creditor * Small Business Administration 550 West C St #550 San Diego State AL …" at bounding box center [533, 286] width 167 height 460
click at [830, 83] on input "text" at bounding box center [860, 81] width 139 height 23
paste input "780900.00"
type input "780,900.00"
click at [957, 71] on select "Select 1st 2nd 3rd 4th 5th 6th 7th 8th 9th 10th 11th 12th 13th 14th 15th 16th 1…" at bounding box center [1035, 83] width 155 height 25
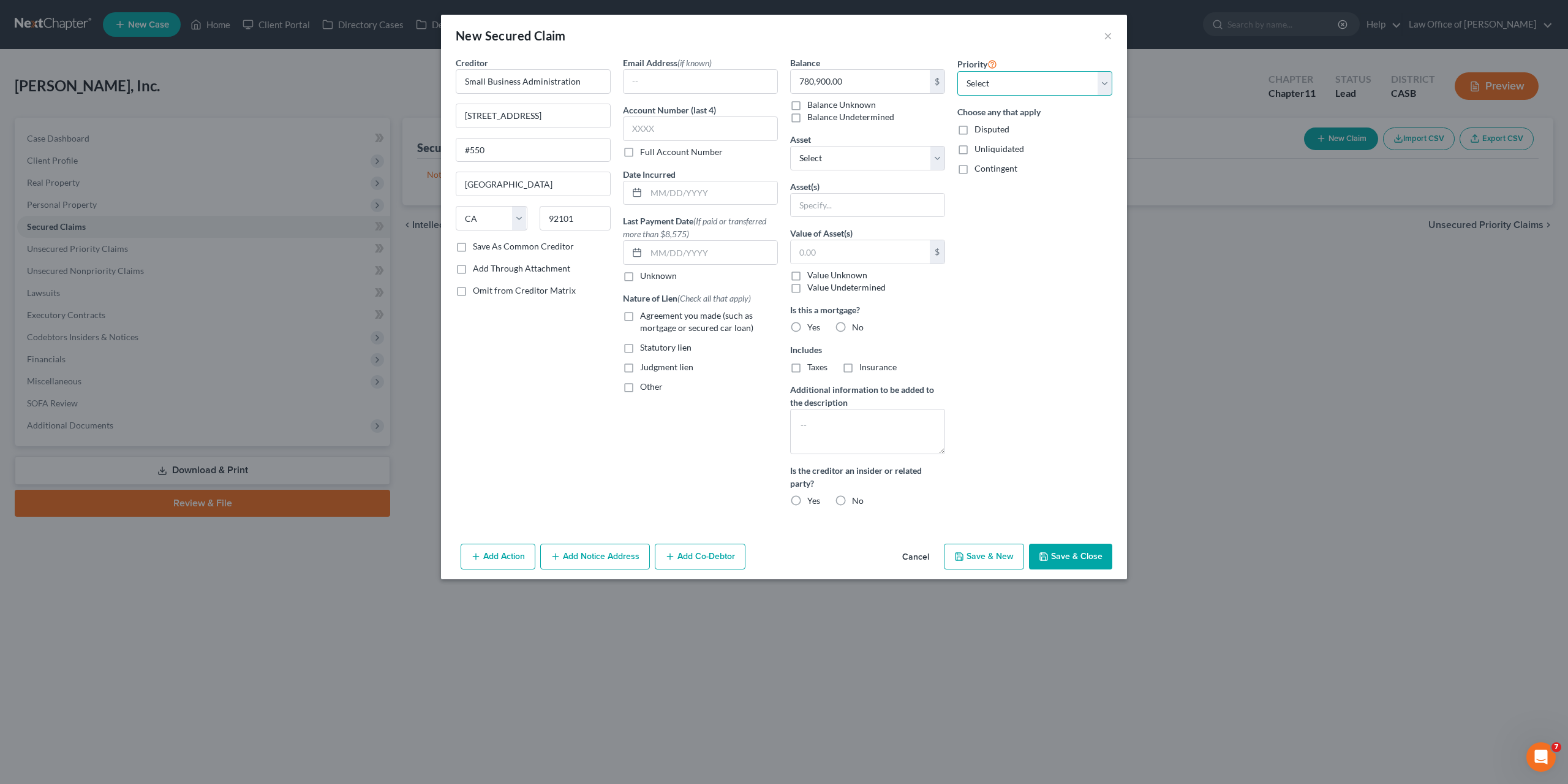
select select "0"
click option "1st" at bounding box center [0, 0] width 0 height 0
click at [1012, 261] on div "Priority Select 1st 2nd 3rd 4th 5th 6th 7th 8th 9th 10th 11th 12th 13th 14th 15…" at bounding box center [1035, 286] width 167 height 460
click at [809, 204] on input "text" at bounding box center [867, 205] width 154 height 23
type input "All Assets"
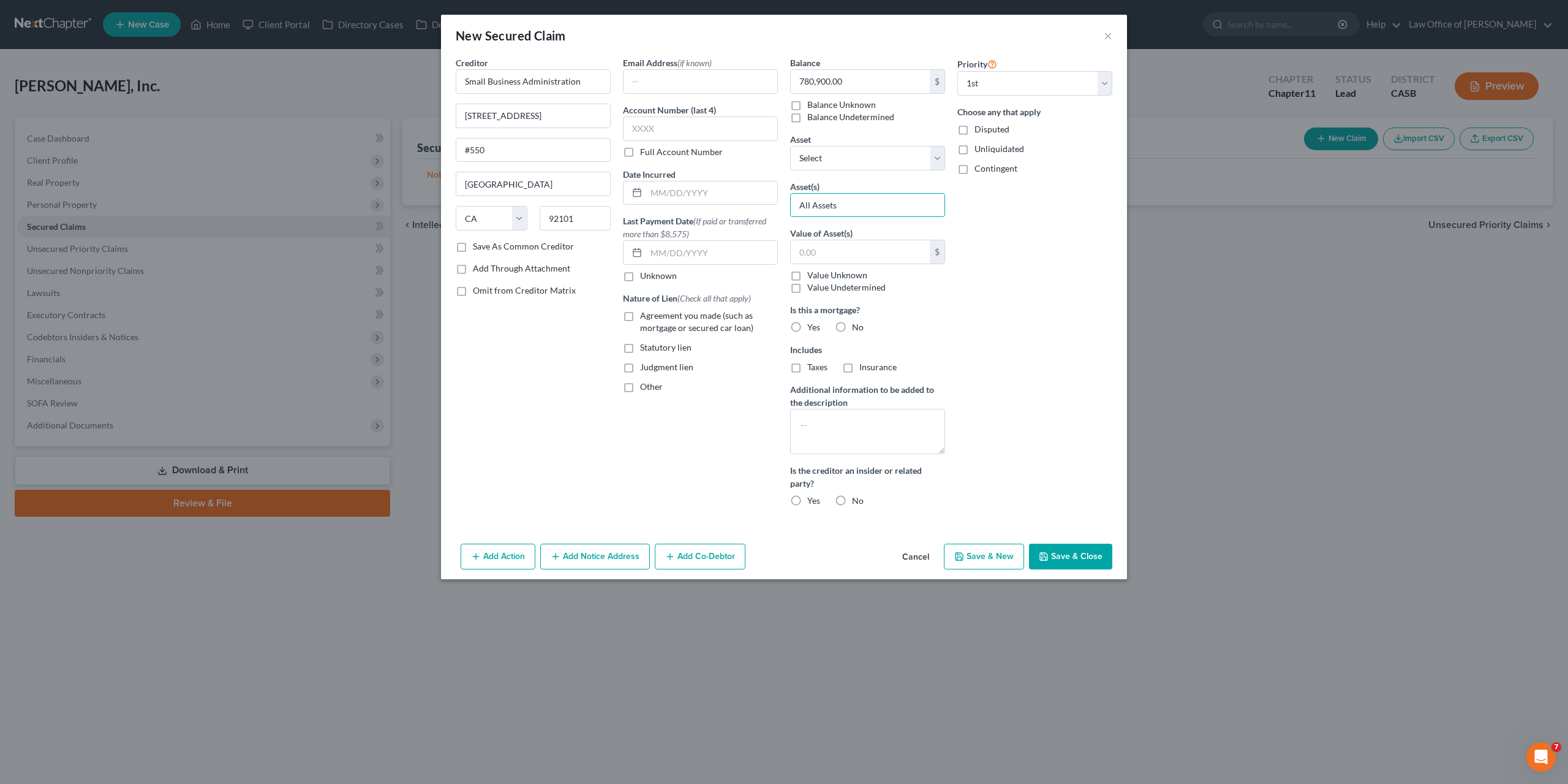
click at [1017, 321] on div "Priority Select 1st 2nd 3rd 4th 5th 6th 7th 8th 9th 10th 11th 12th 13th 14th 15…" at bounding box center [1035, 286] width 167 height 460
click at [704, 122] on input "text" at bounding box center [701, 128] width 155 height 25
paste input "1733"
type input "1733"
click at [651, 173] on label "Date Incurred" at bounding box center [650, 175] width 53 height 13
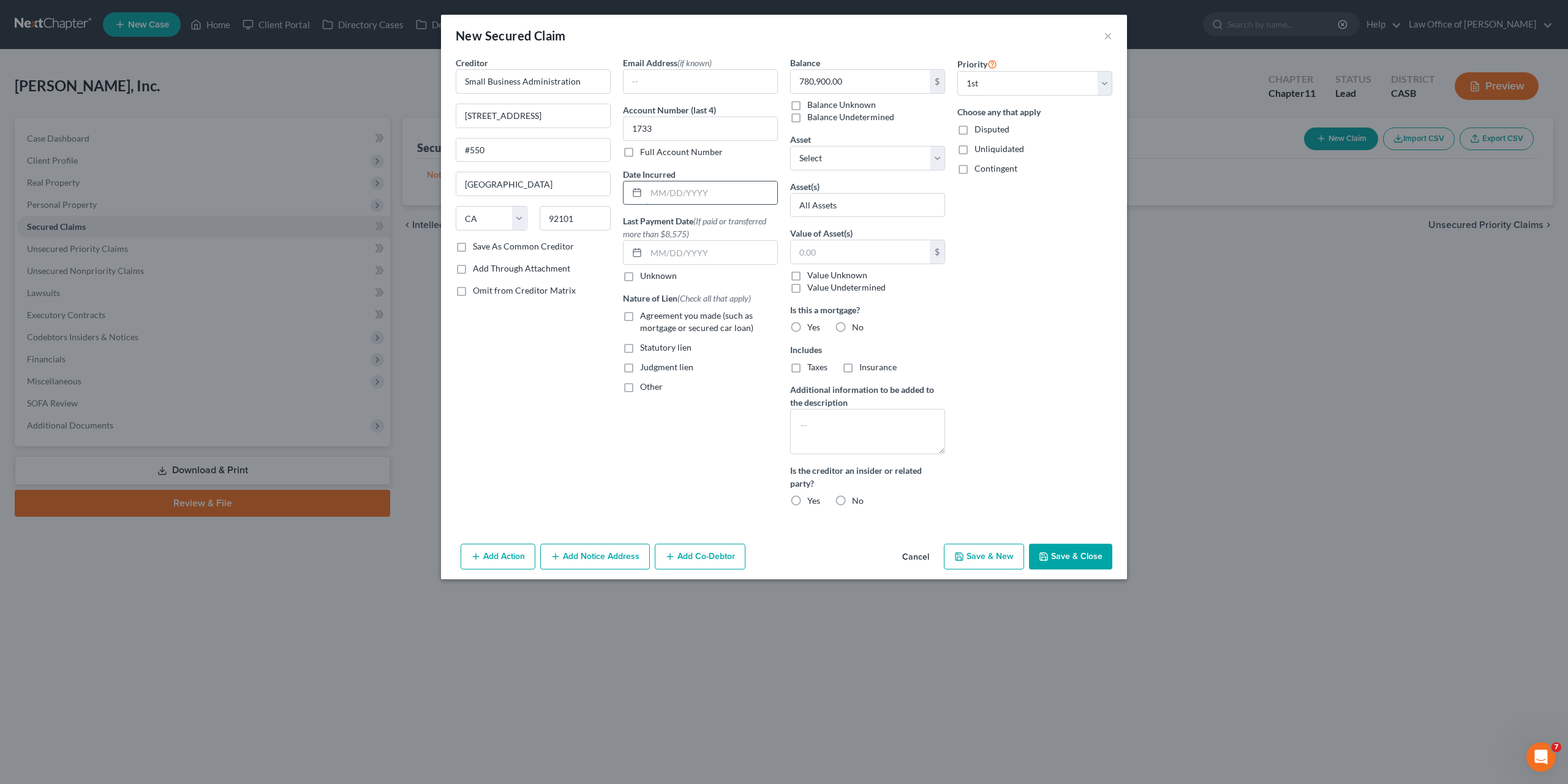
click at [665, 186] on input "text" at bounding box center [712, 192] width 131 height 23
paste input "01/28/2022"
type input "01/28/2022"
click at [1022, 317] on div "Priority Select 1st 2nd 3rd 4th 5th 6th 7th 8th 9th 10th 11th 12th 13th 14th 15…" at bounding box center [1035, 286] width 167 height 460
click at [852, 325] on label "No" at bounding box center [858, 327] width 12 height 12
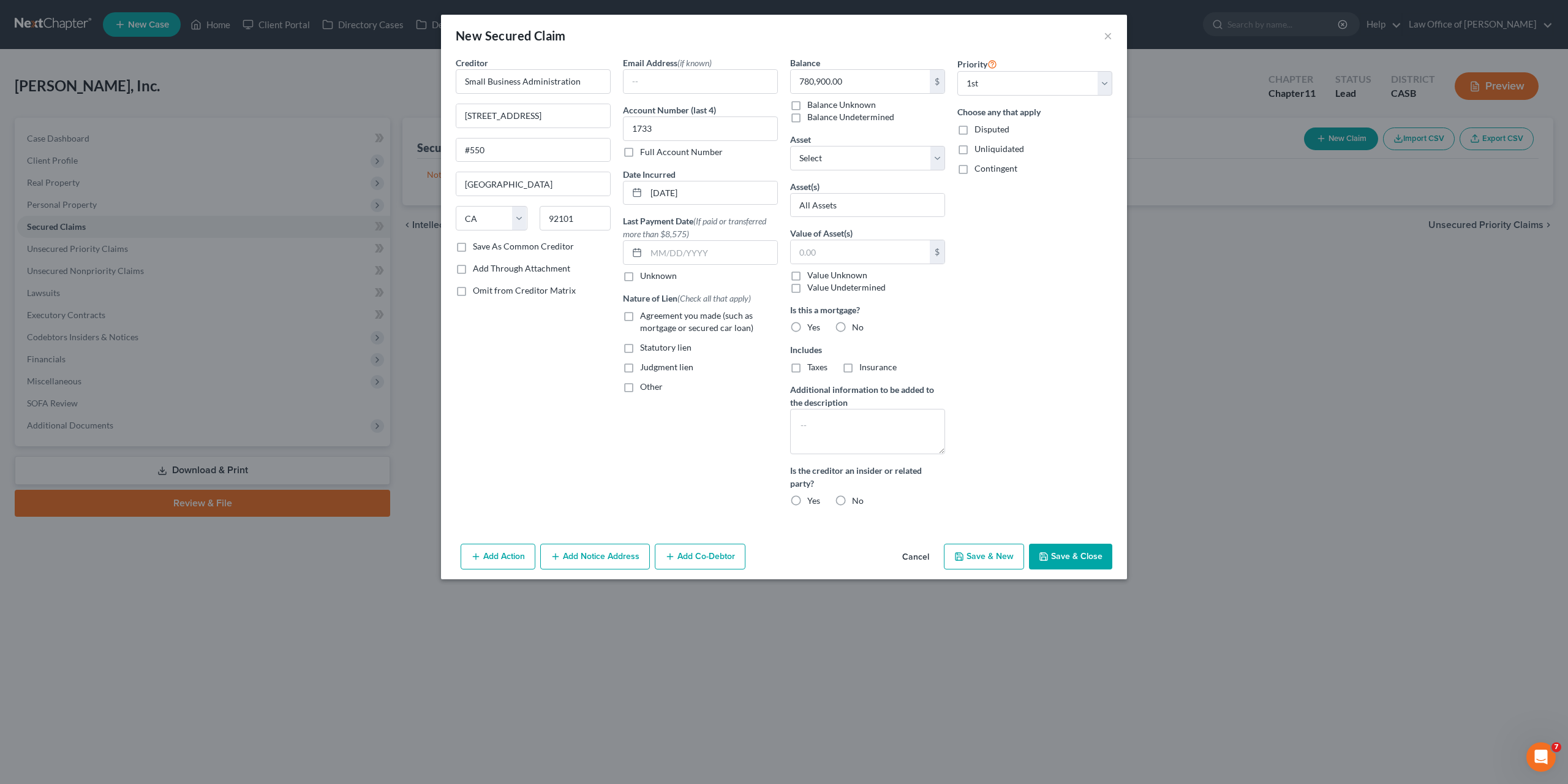
click at [857, 325] on input "No" at bounding box center [861, 325] width 8 height 8
radio input "true"
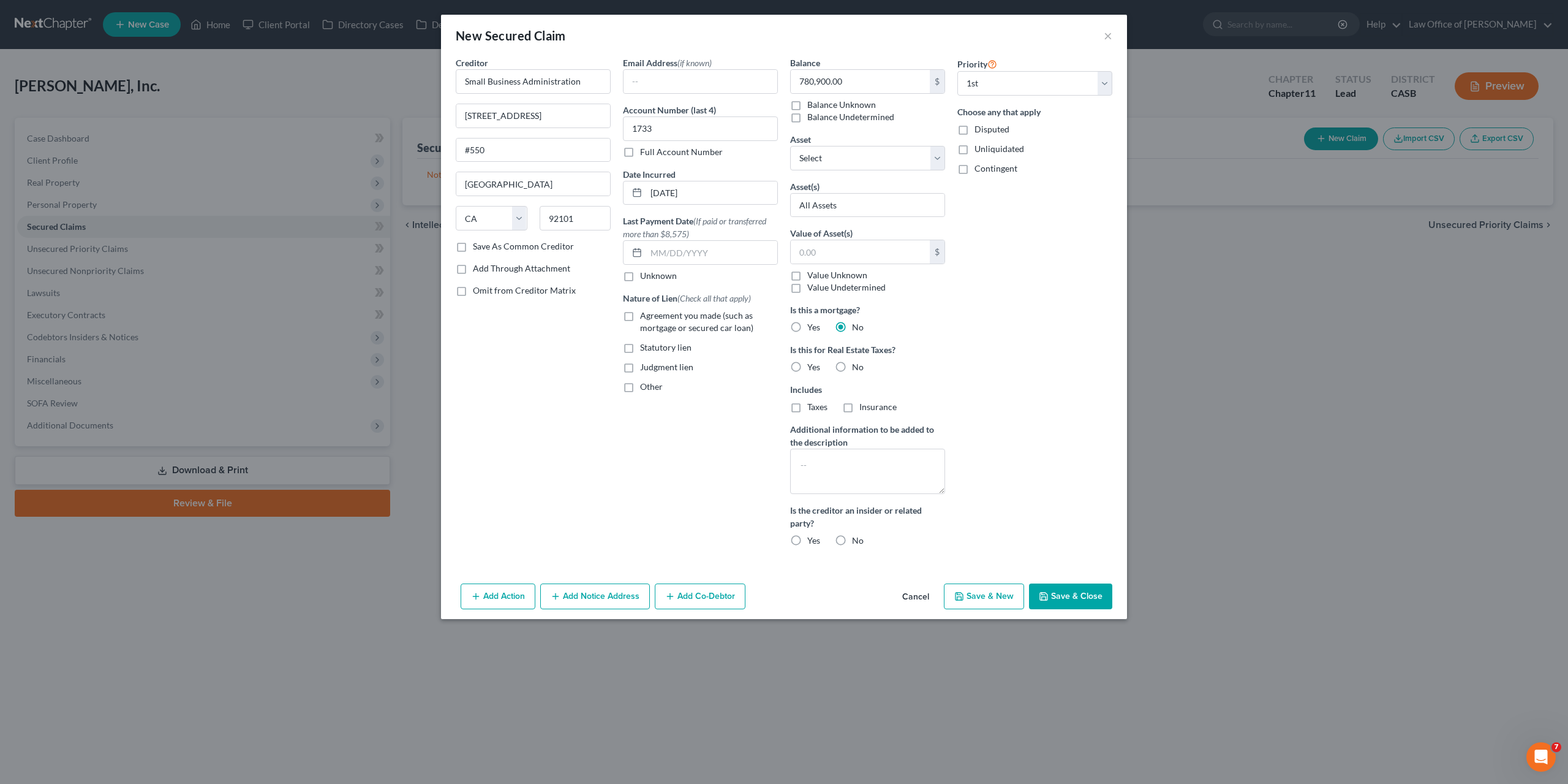
click at [852, 368] on label "No" at bounding box center [858, 367] width 12 height 12
click at [857, 368] on input "No" at bounding box center [861, 365] width 8 height 8
radio input "true"
click at [852, 535] on label "No" at bounding box center [858, 540] width 12 height 12
click at [857, 535] on input "No" at bounding box center [861, 538] width 8 height 8
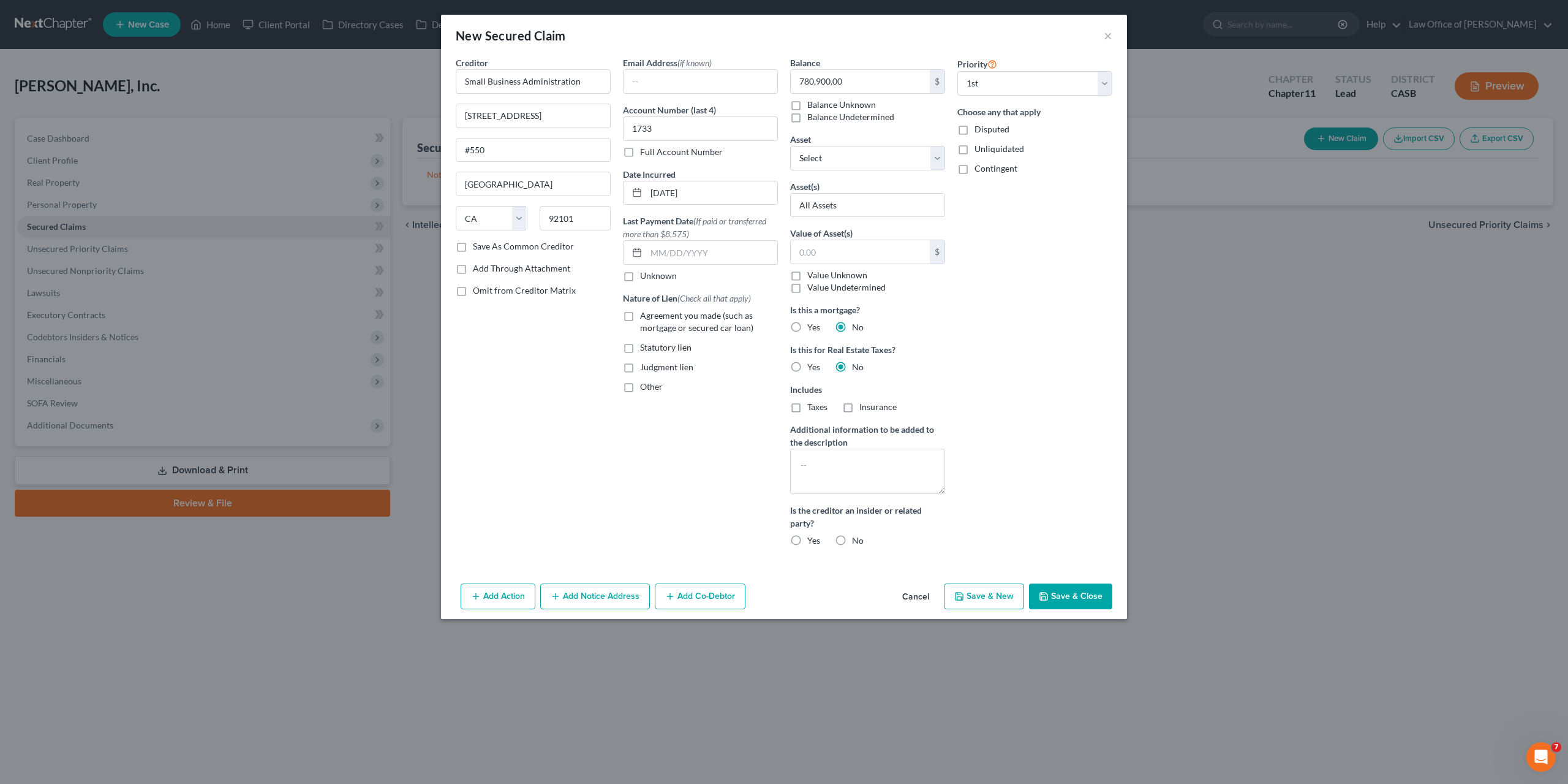
radio input "true"
click at [1079, 595] on button "Save & Close" at bounding box center [1071, 597] width 84 height 26
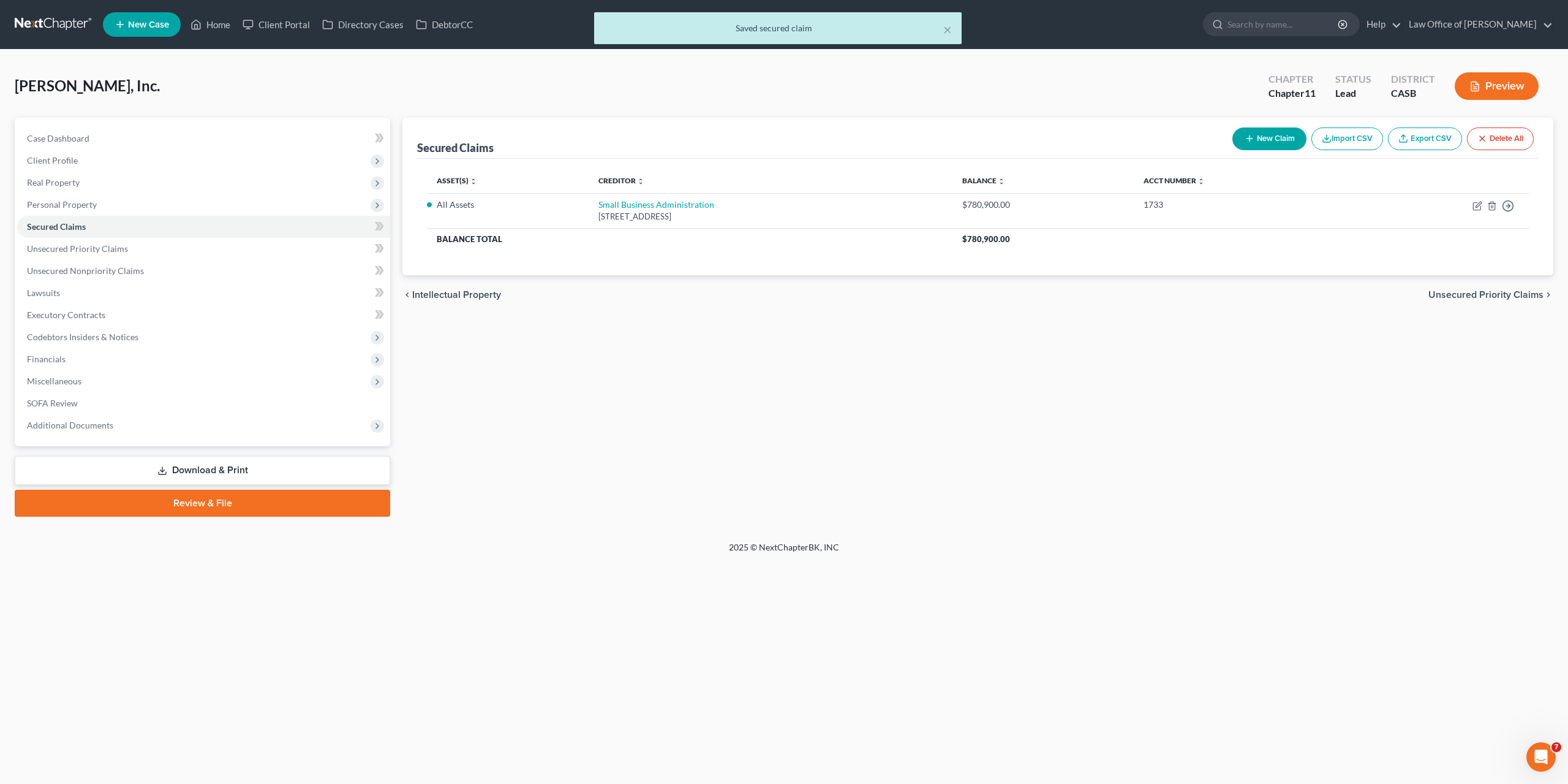
click at [1041, 431] on div "Secured Claims New Claim Import CSV Export CSV Delete All Asset(s) expand_more …" at bounding box center [977, 317] width 1163 height 399
click at [89, 250] on span "Unsecured Priority Claims" at bounding box center [77, 248] width 101 height 10
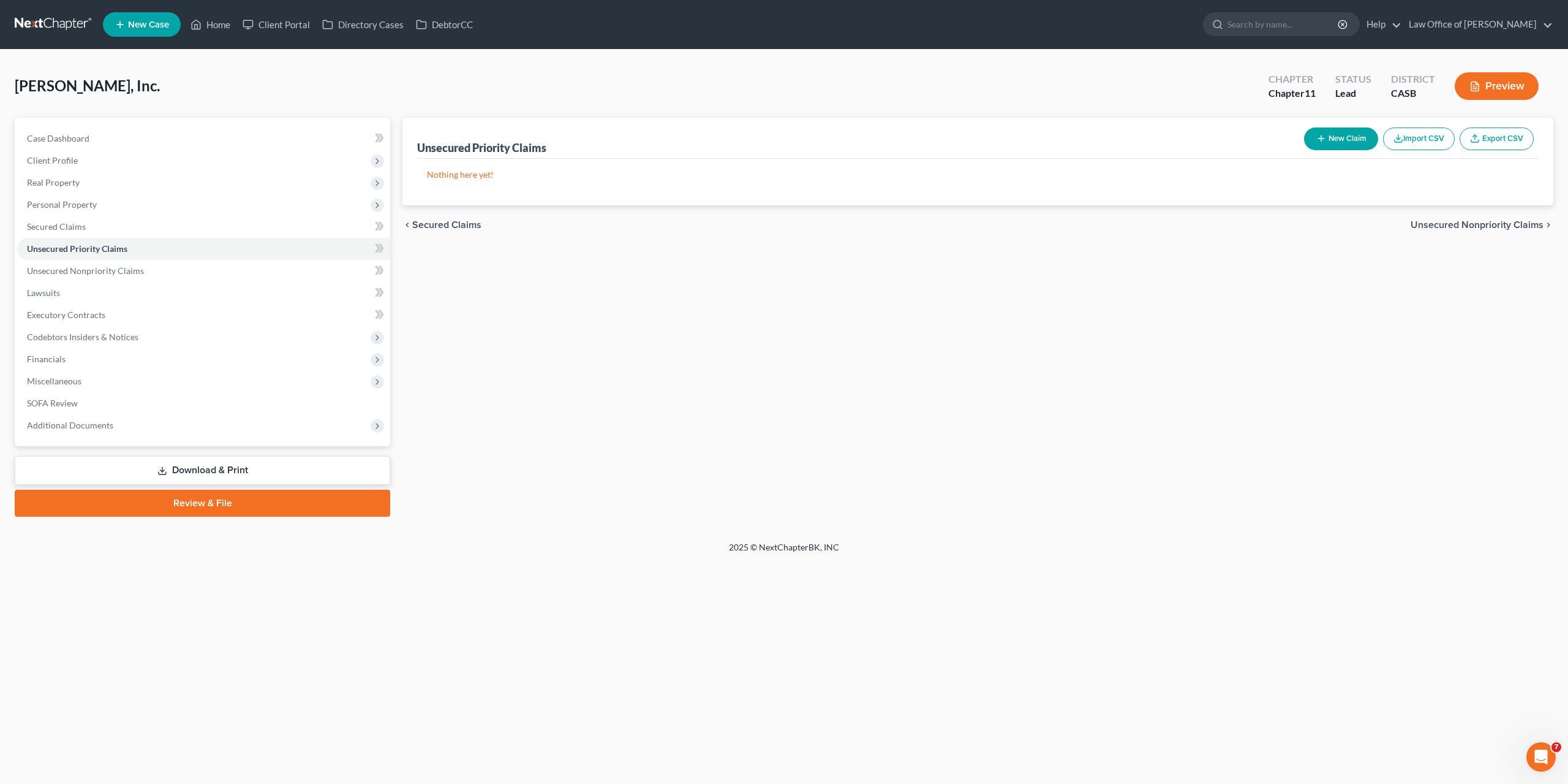
click at [1322, 139] on icon "button" at bounding box center [1321, 139] width 10 height 10
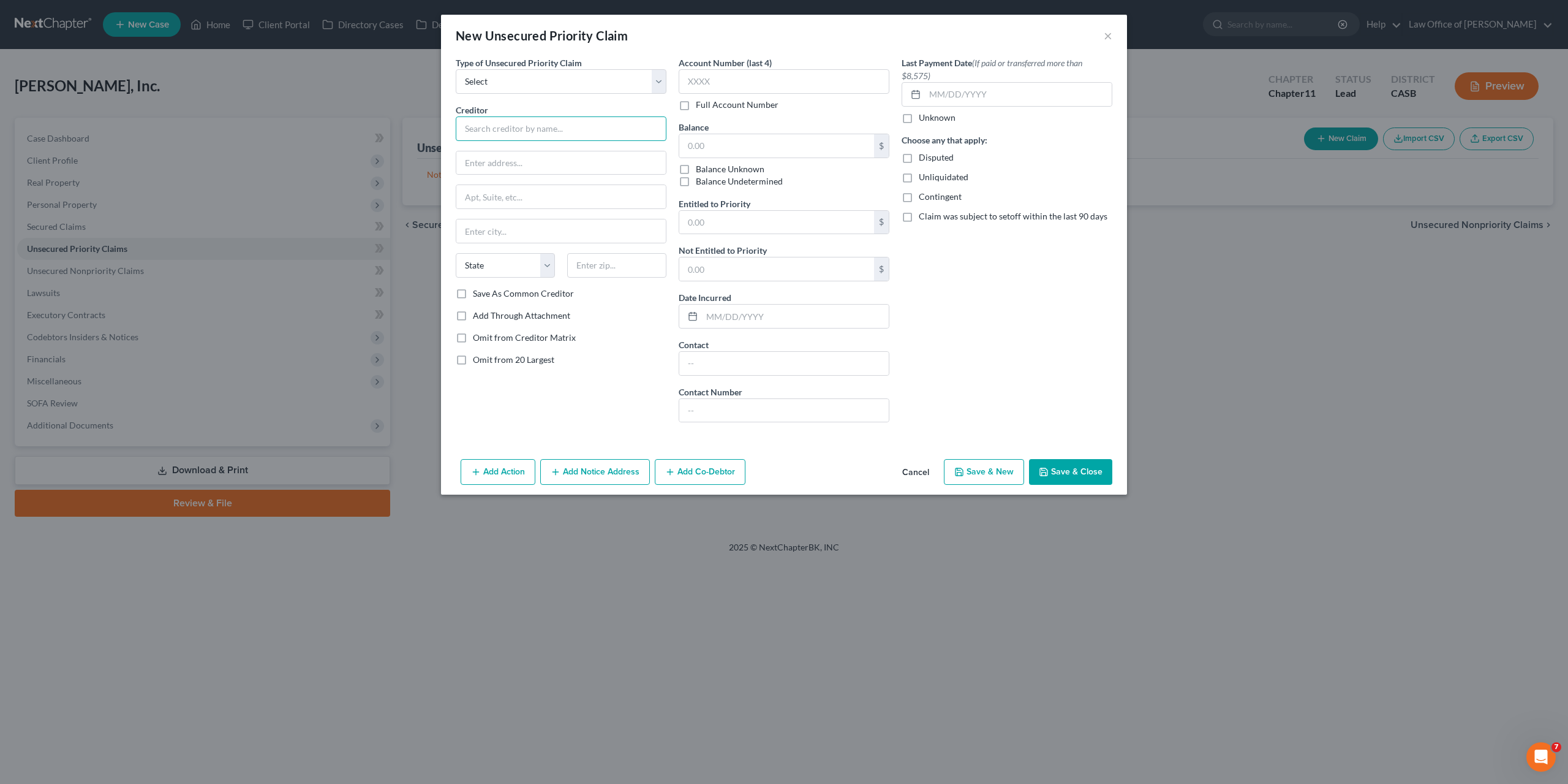
click at [511, 120] on input "text" at bounding box center [561, 128] width 210 height 25
paste input "PO Box 826880"
type input "PO Box 826880"
click at [513, 163] on input "text" at bounding box center [561, 163] width 210 height 23
paste input "PO Box 826880"
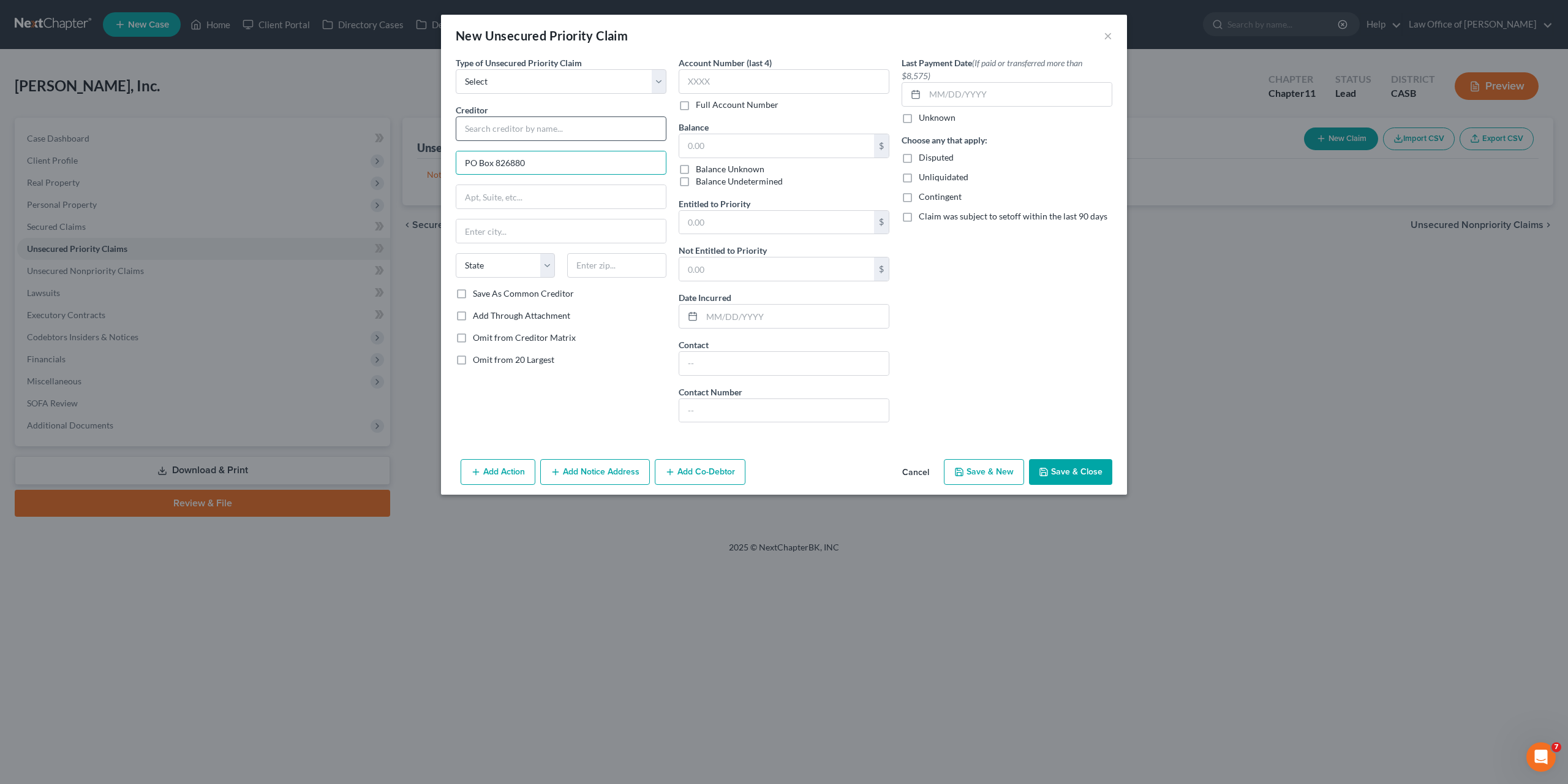
type input "PO Box 826880"
click at [516, 134] on input "text" at bounding box center [561, 128] width 210 height 25
type input "Employment Development Department"
click at [598, 264] on input "text" at bounding box center [617, 265] width 99 height 25
paste input "94280"
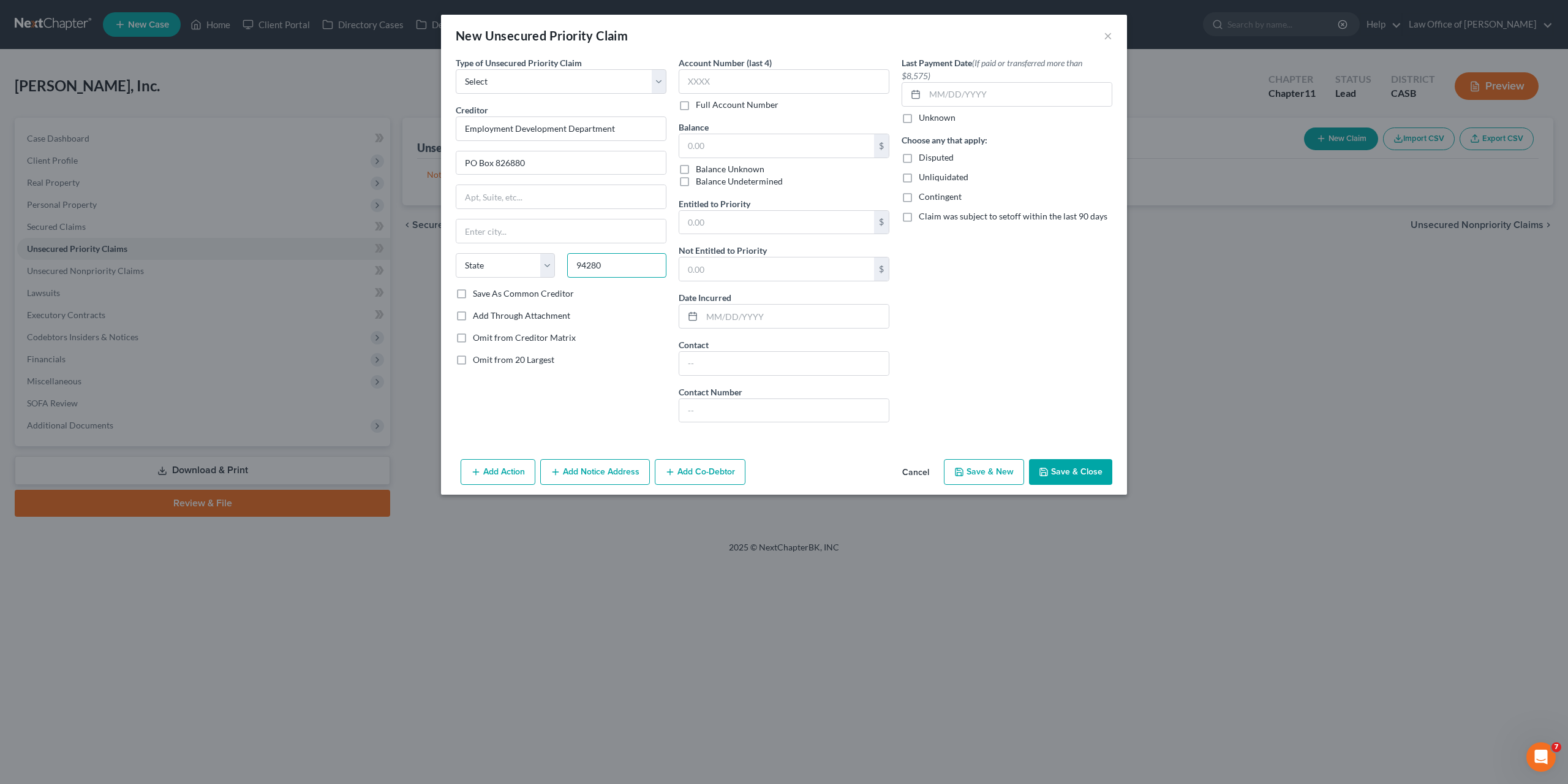
type input "94280"
type input "Sacramento"
select select "4"
click at [602, 334] on div "Omit from Creditor Matrix" at bounding box center [561, 337] width 210 height 12
click at [725, 148] on input "text" at bounding box center [776, 145] width 195 height 23
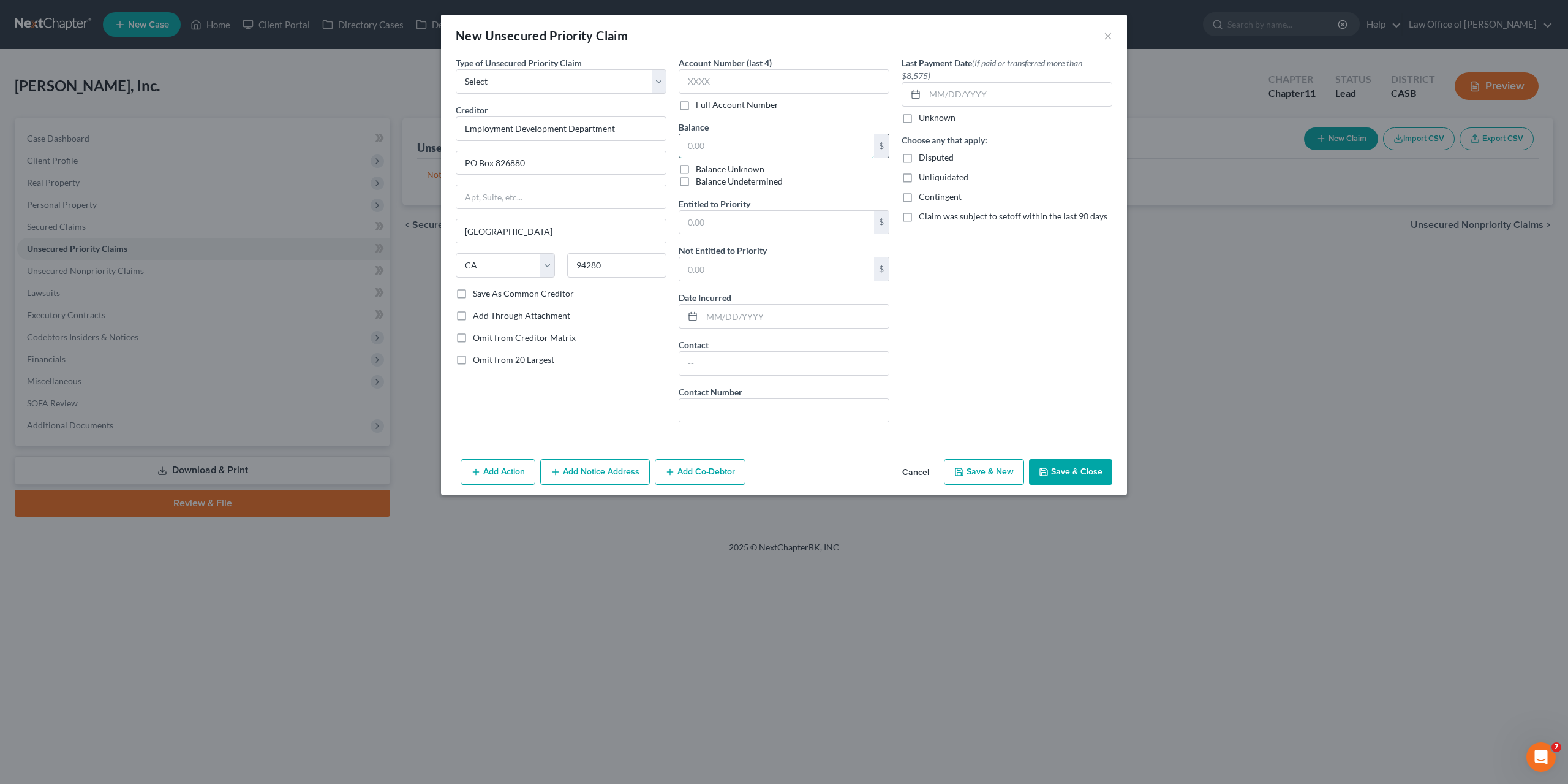
paste input "$1,055.48"
type input "1,055.48"
click at [756, 232] on input "text" at bounding box center [776, 222] width 195 height 23
paste input "$1,055.48"
type input "1,055.48"
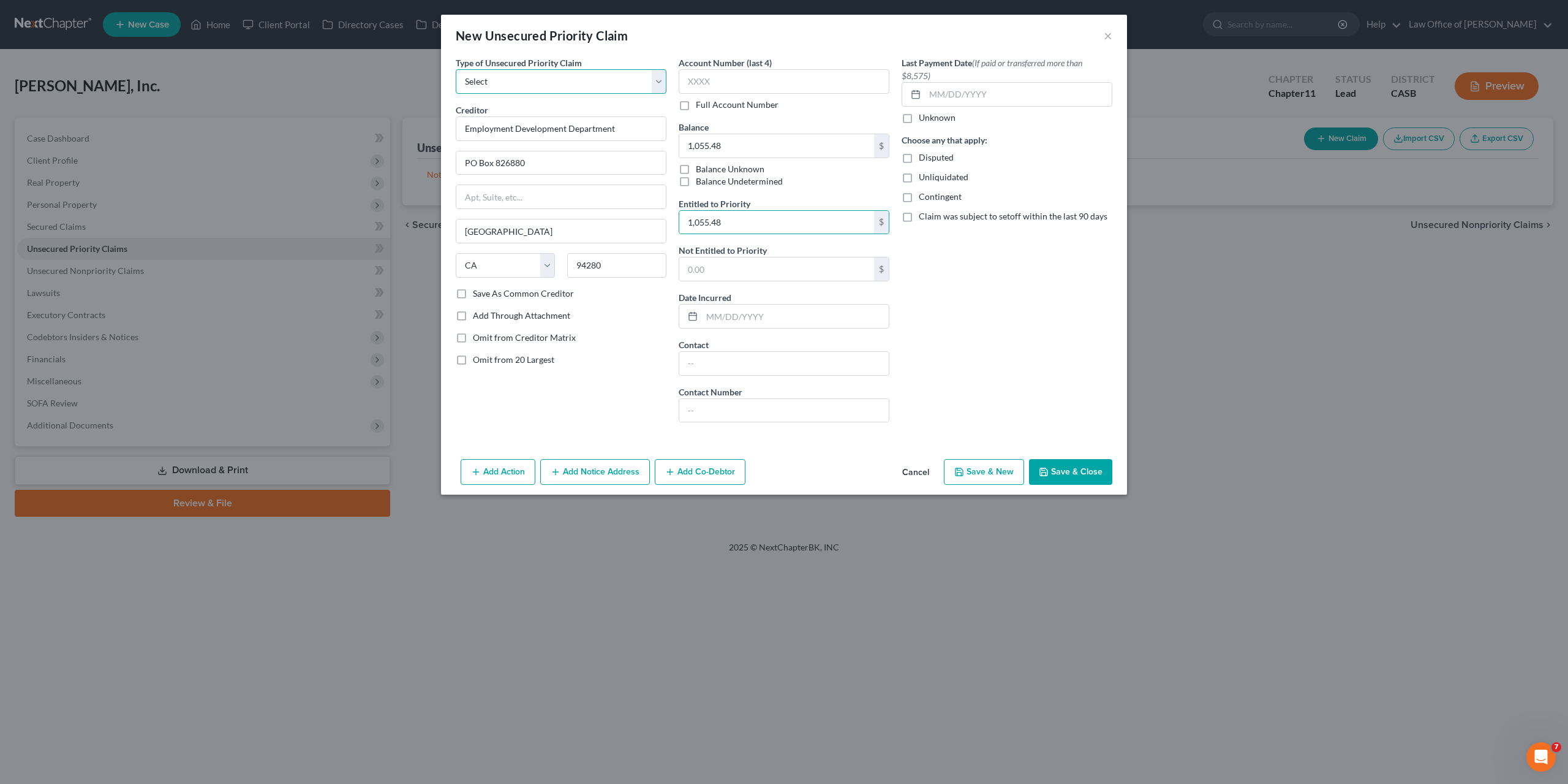
click at [456, 69] on select "Select Taxes & Other Government Units Domestic Support Obligations Extensions o…" at bounding box center [561, 81] width 210 height 25
select select "0"
click option "Taxes & Other Government Units" at bounding box center [0, 0] width 0 height 0
select select "4"
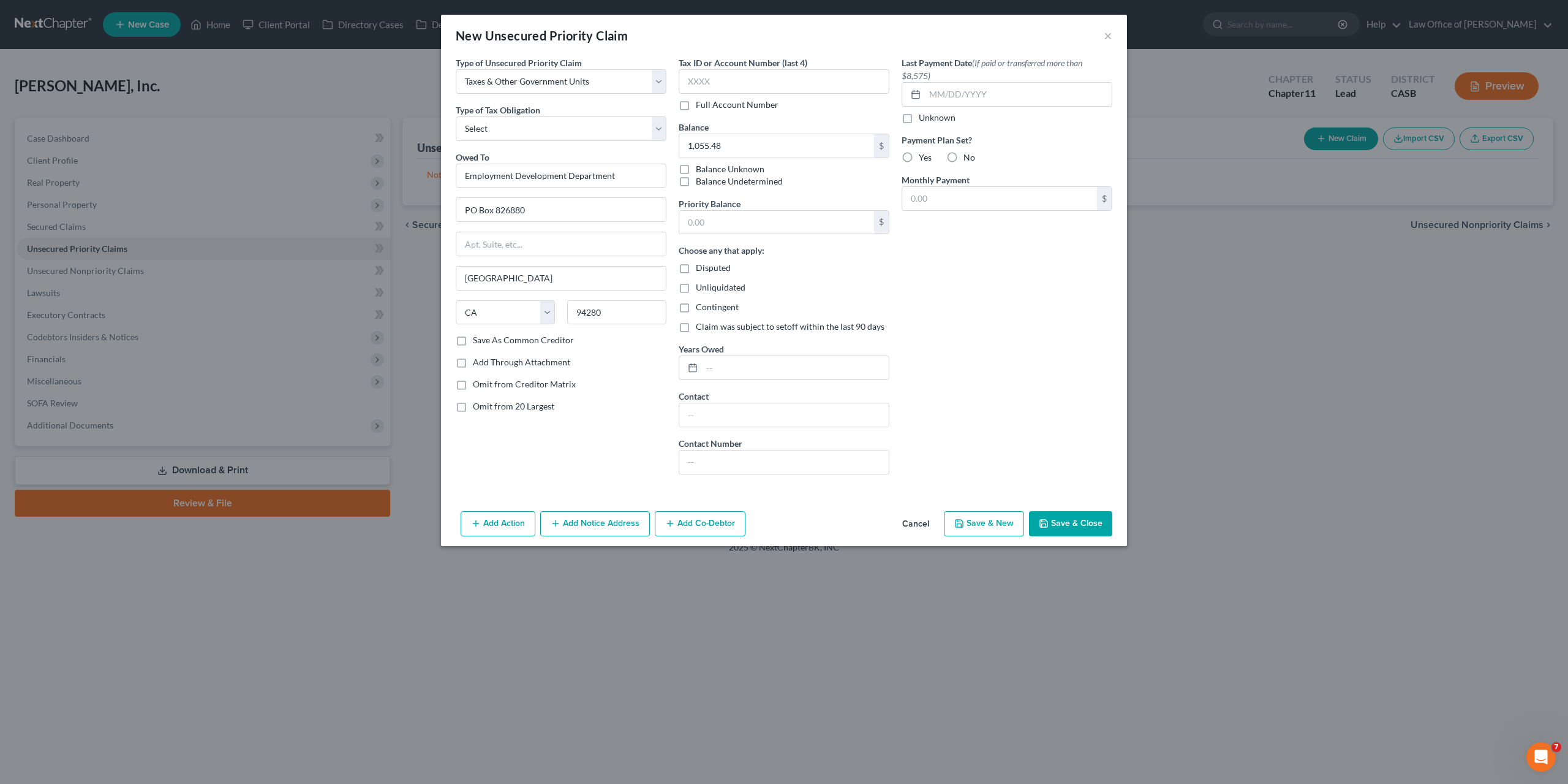
click at [546, 144] on div "Type of Unsecured Priority Claim * Select Taxes & Other Government Units Domest…" at bounding box center [561, 270] width 223 height 427
select select "2"
click option "State" at bounding box center [0, 0] width 0 height 0
click at [1066, 375] on div "Last Payment Date (If paid or transferred more than $8,575) Unknown Payment Pla…" at bounding box center [1008, 270] width 223 height 427
click at [1062, 530] on button "Save & Close" at bounding box center [1071, 524] width 84 height 26
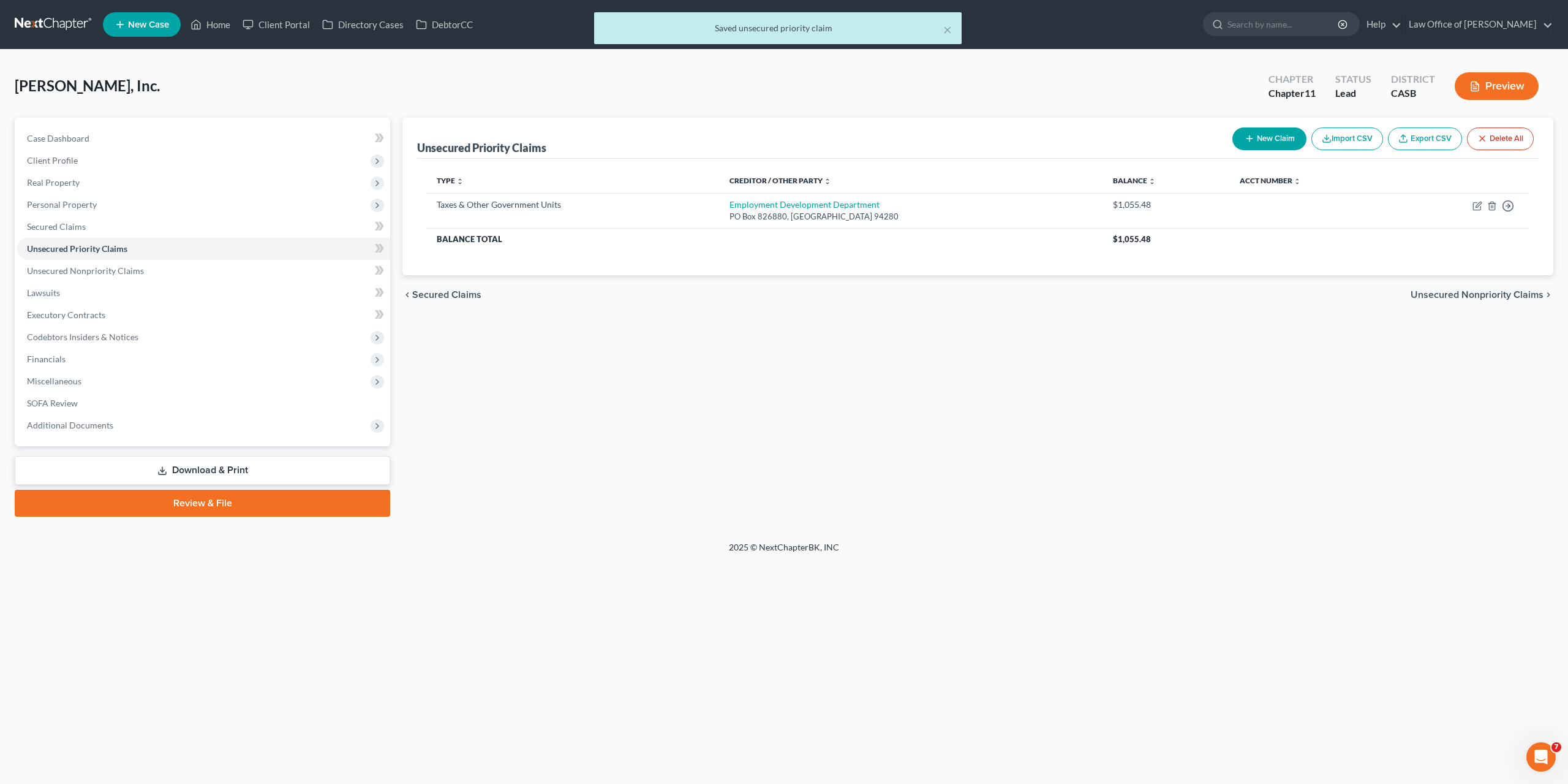
click at [1282, 150] on div "New Claim Import CSV Export CSV Delete All" at bounding box center [1383, 139] width 311 height 33
click at [1276, 143] on button "New Claim" at bounding box center [1269, 139] width 74 height 22
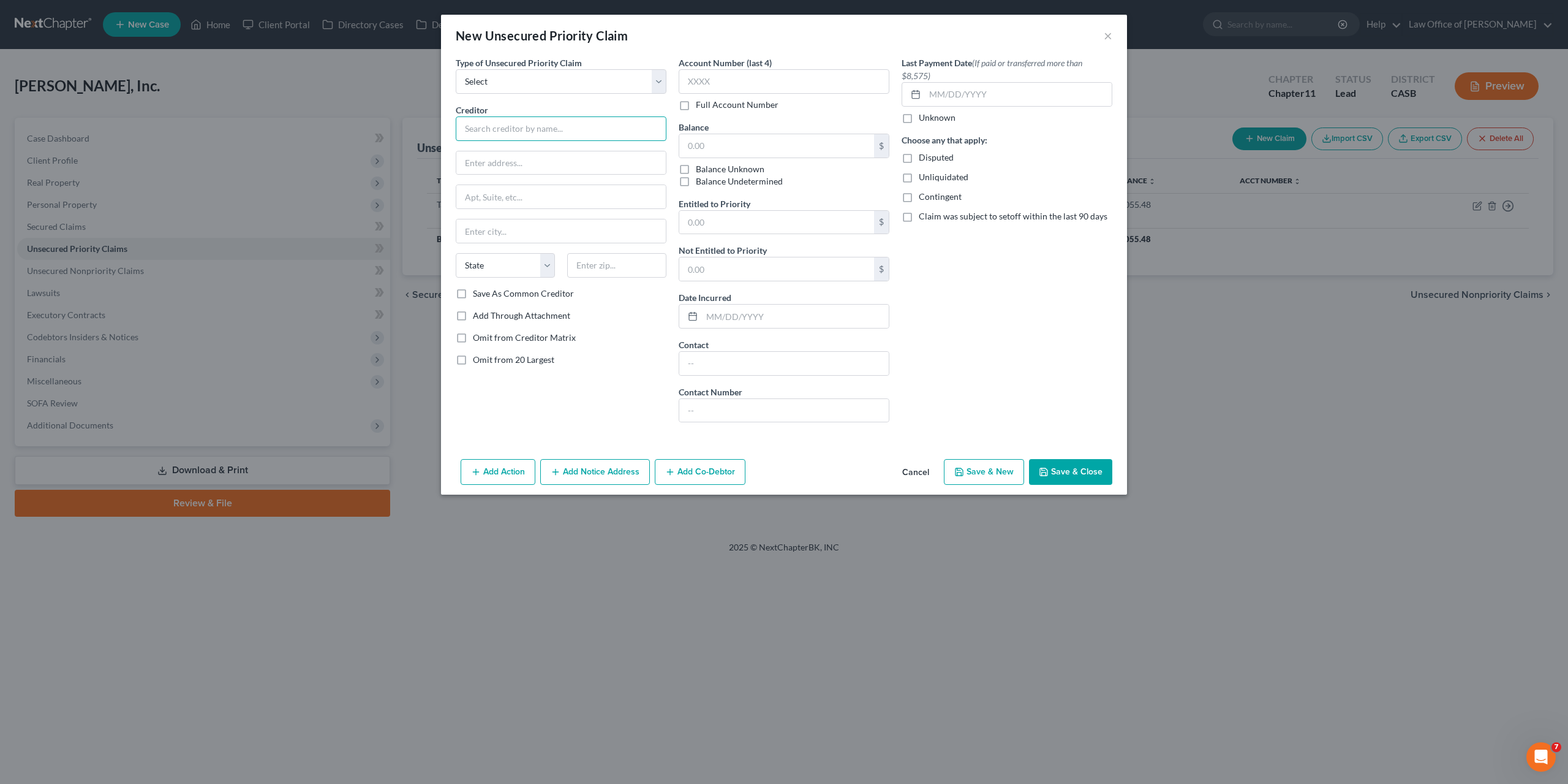
click at [536, 126] on input "text" at bounding box center [561, 128] width 210 height 25
type input "Cal. Dept. Tax & Fee Admin."
click at [487, 158] on input "text" at bounding box center [561, 163] width 210 height 23
paste input "PO Box 942879"
type input "PO Box 942879"
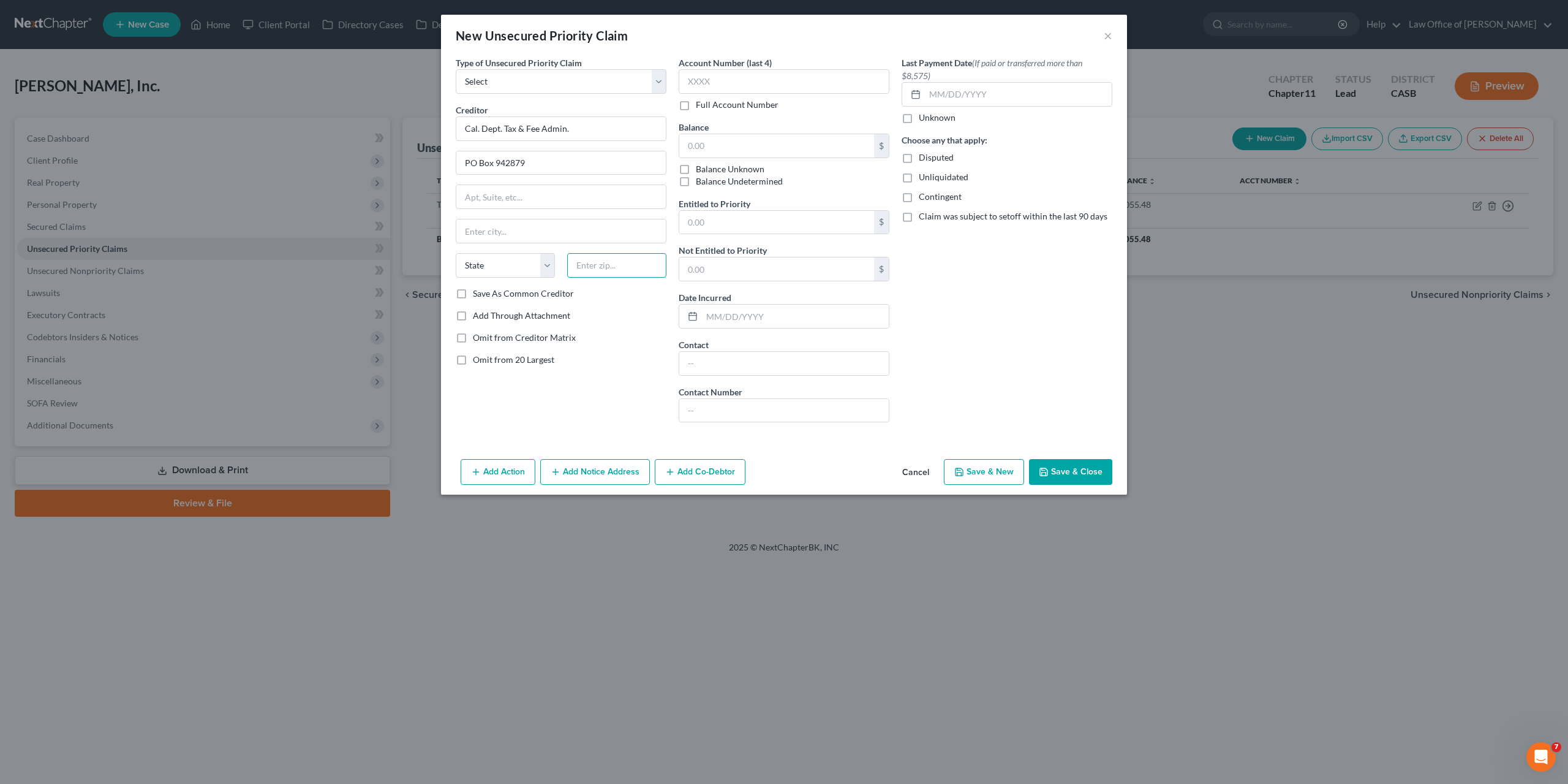
click at [652, 264] on input "text" at bounding box center [617, 265] width 99 height 25
paste input "94279"
type input "94279"
type input "Sacramento"
select select "4"
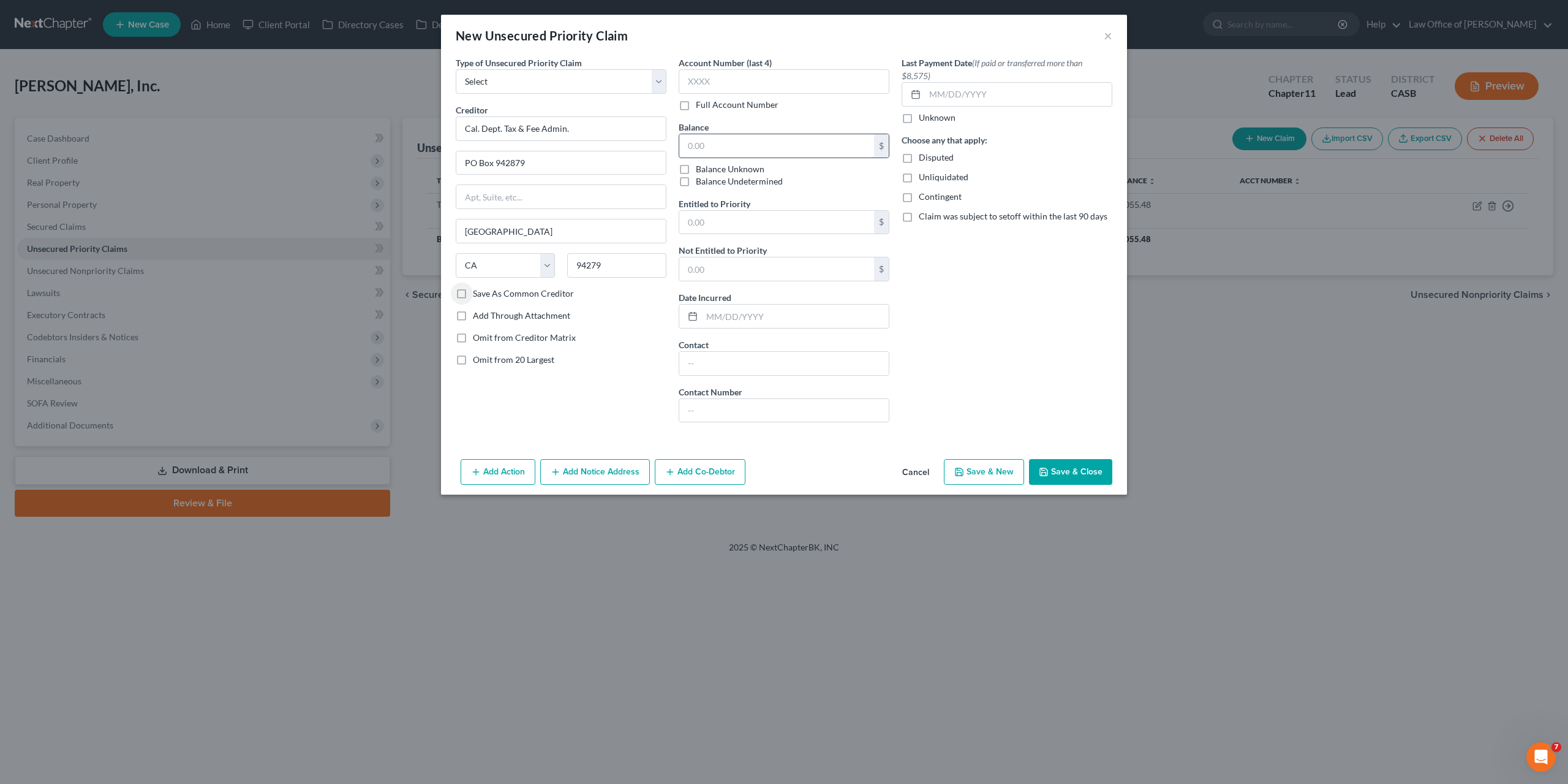
click at [749, 147] on input "text" at bounding box center [776, 145] width 195 height 23
paste input "$21,550.72"
type input "21,550.72"
click at [953, 293] on div "Last Payment Date (If paid or transferred more than $8,575) Unknown Choose any …" at bounding box center [1008, 244] width 223 height 376
click at [698, 142] on input "21,550.72" at bounding box center [776, 145] width 195 height 23
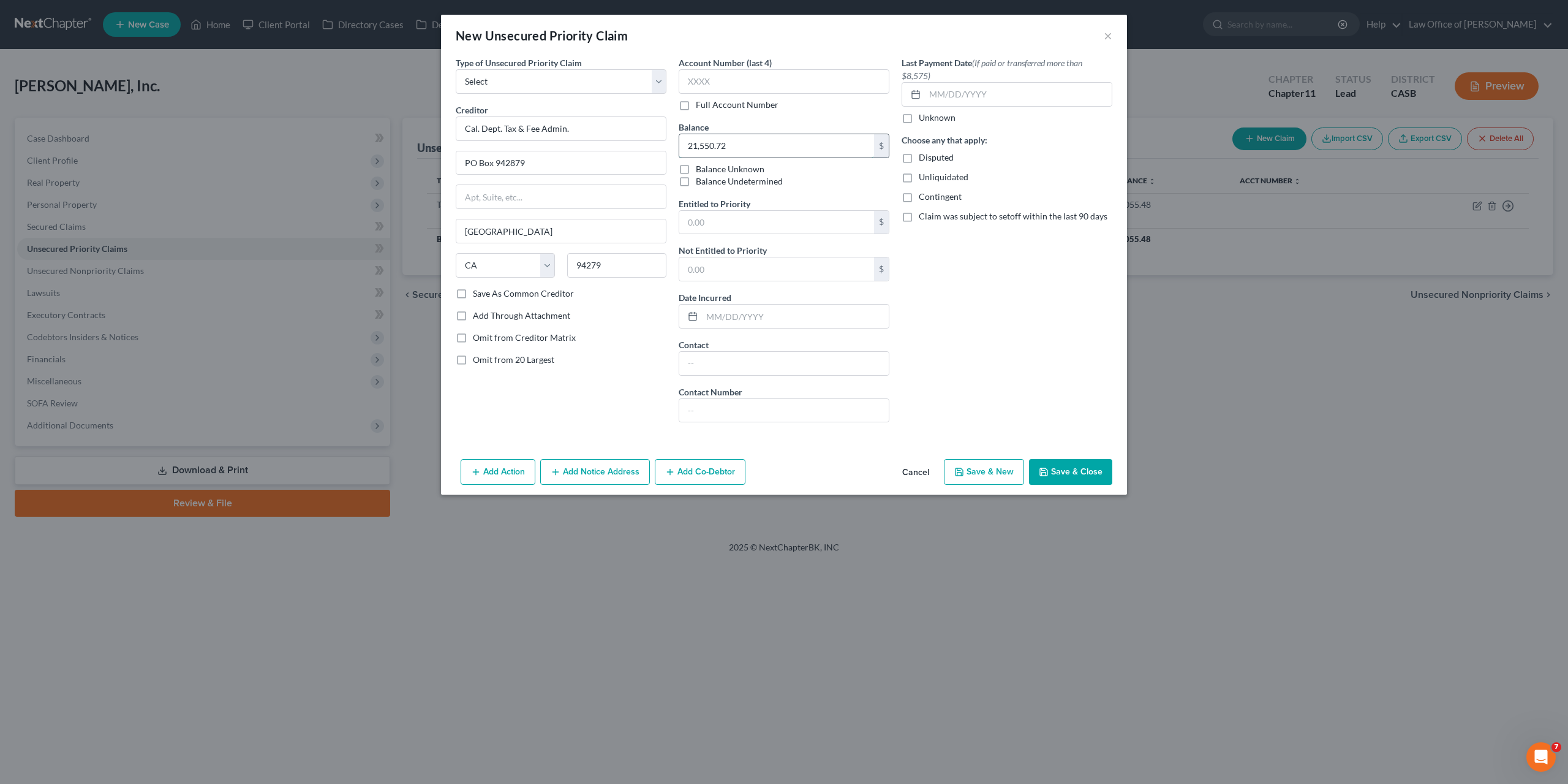
click at [698, 142] on input "21,550.72" at bounding box center [776, 145] width 195 height 23
click at [715, 227] on input "text" at bounding box center [776, 222] width 195 height 23
paste input "21,550.72"
type input "21,550.72"
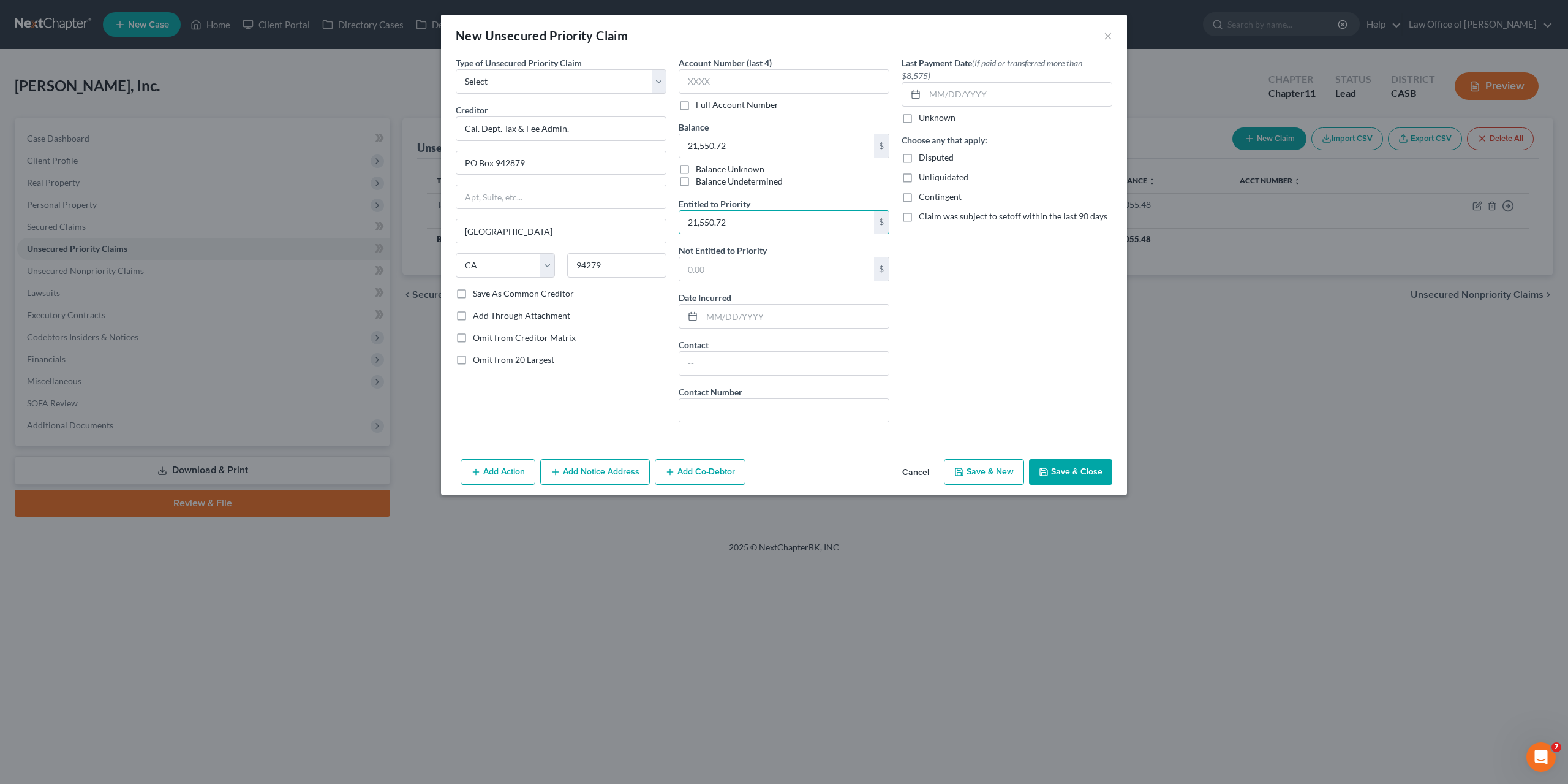
click at [980, 317] on div "Last Payment Date (If paid or transferred more than $8,575) Unknown Choose any …" at bounding box center [1008, 244] width 223 height 376
click at [1071, 467] on button "Save & Close" at bounding box center [1071, 472] width 84 height 26
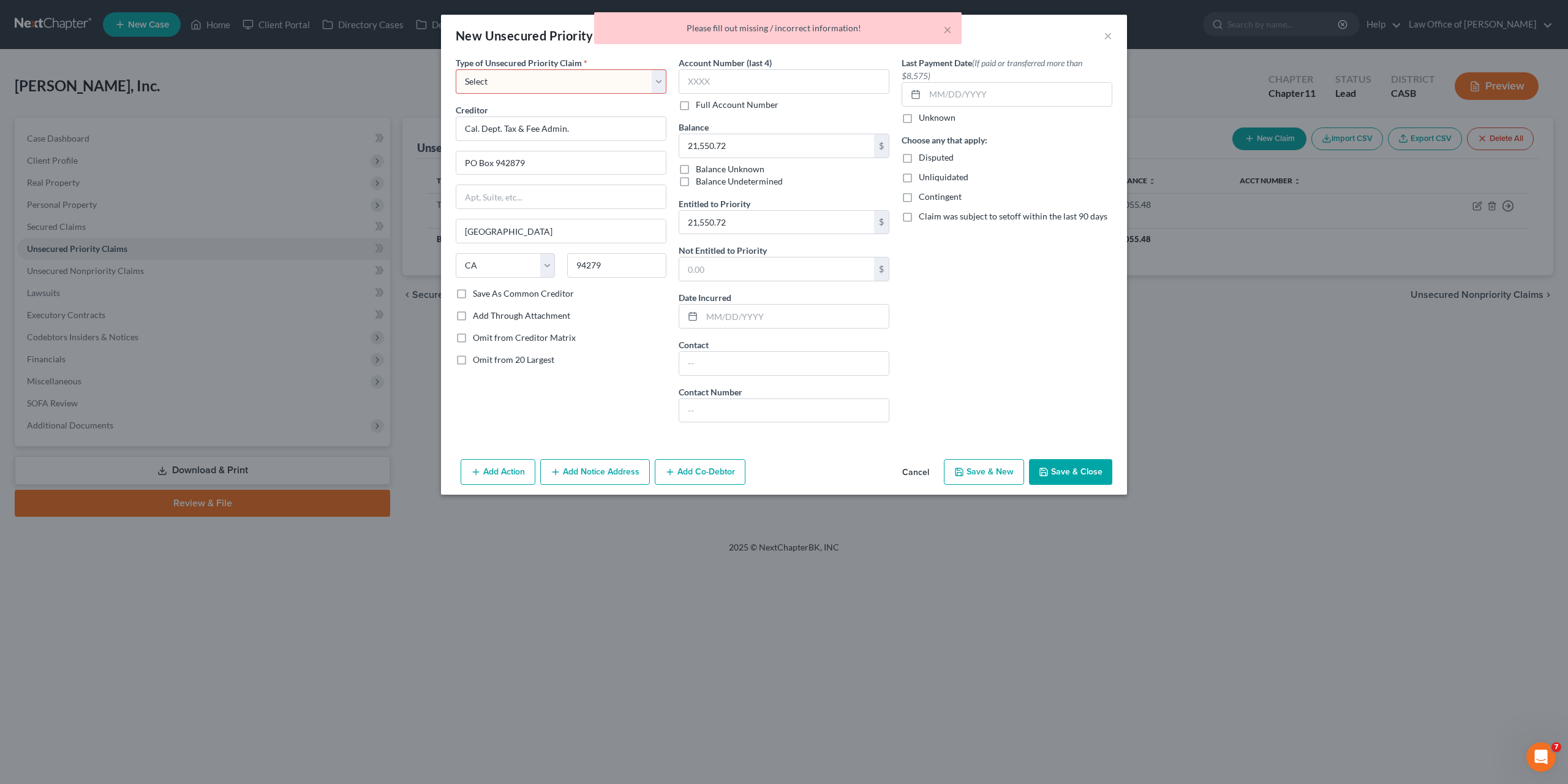
click at [456, 69] on select "Select Taxes & Other Government Units Domestic Support Obligations Extensions o…" at bounding box center [561, 81] width 210 height 25
select select "0"
click option "Taxes & Other Government Units" at bounding box center [0, 0] width 0 height 0
select select "4"
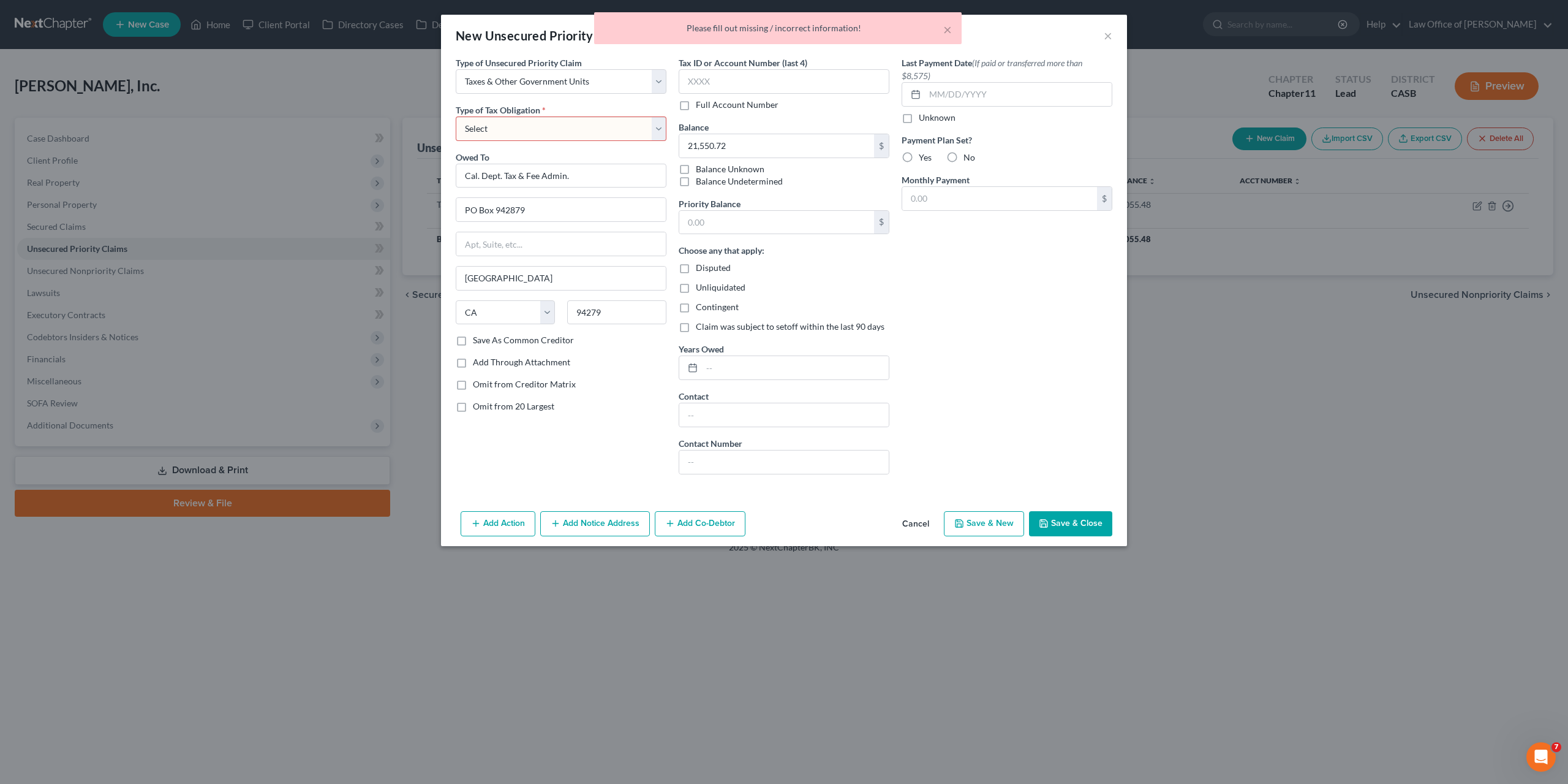
click at [456, 116] on select "Select Federal City State Franchise Tax Board Other" at bounding box center [561, 128] width 210 height 25
select select "2"
click option "State" at bounding box center [0, 0] width 0 height 0
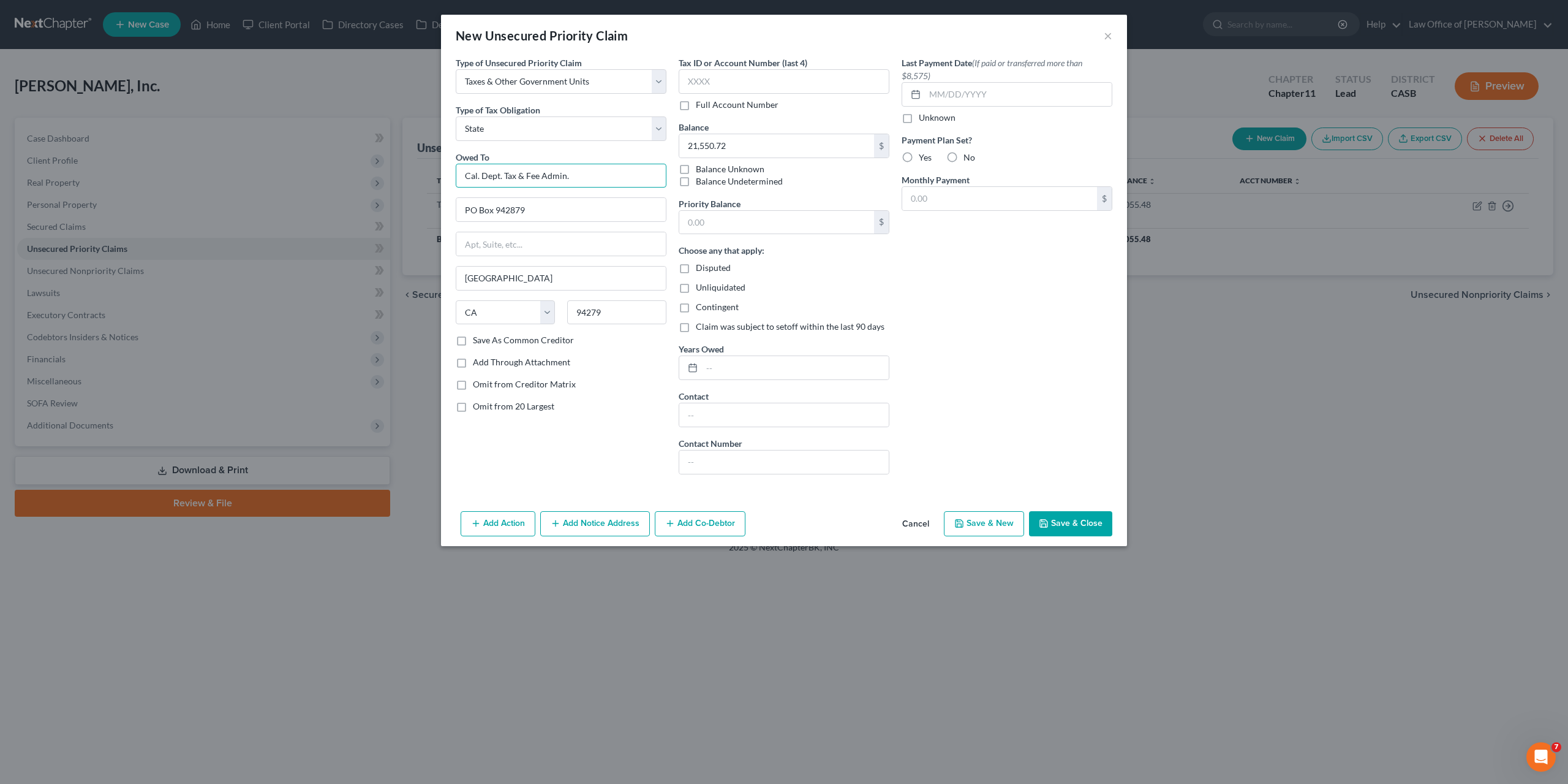
click at [485, 173] on input "Cal. Dept. Tax & Fee Admin." at bounding box center [561, 175] width 210 height 25
type input "[US_STATE] Department of Tax & Fee Administration"
click at [1049, 526] on icon "button" at bounding box center [1043, 523] width 10 height 10
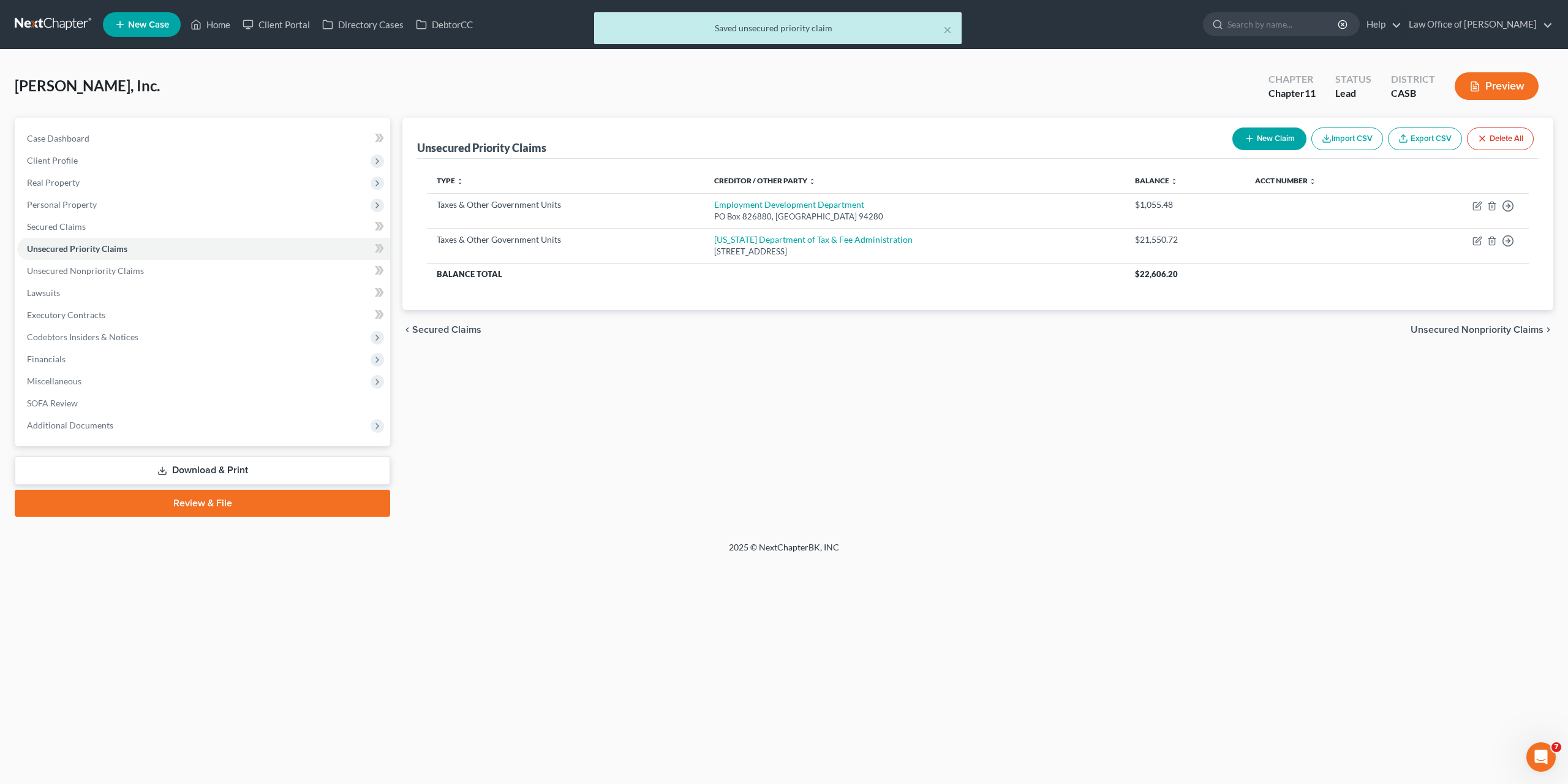
click at [1266, 134] on button "New Claim" at bounding box center [1269, 139] width 74 height 22
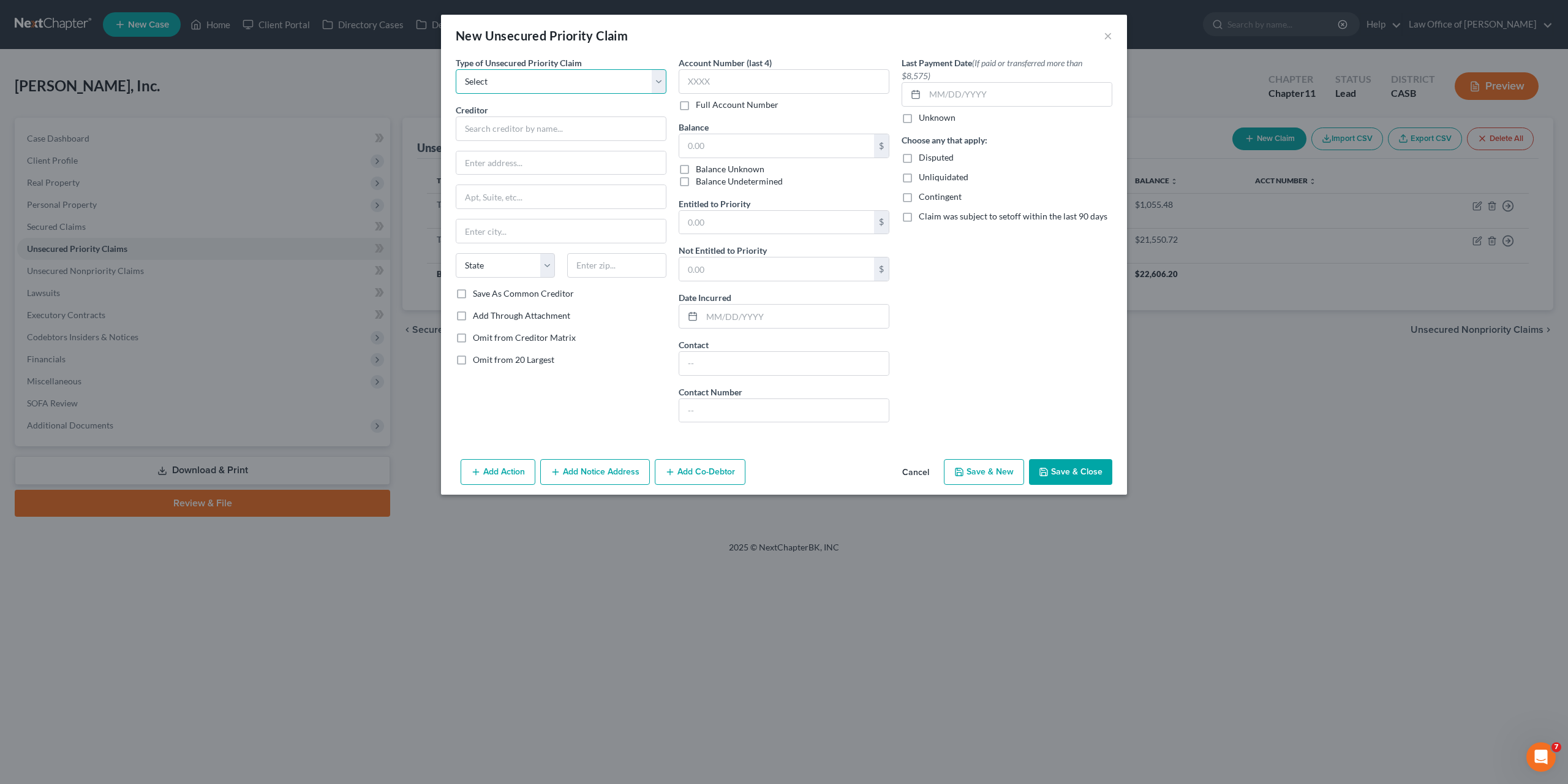
click at [456, 69] on select "Select Taxes & Other Government Units Domestic Support Obligations Extensions o…" at bounding box center [561, 81] width 210 height 25
select select "0"
click option "Taxes & Other Government Units" at bounding box center [0, 0] width 0 height 0
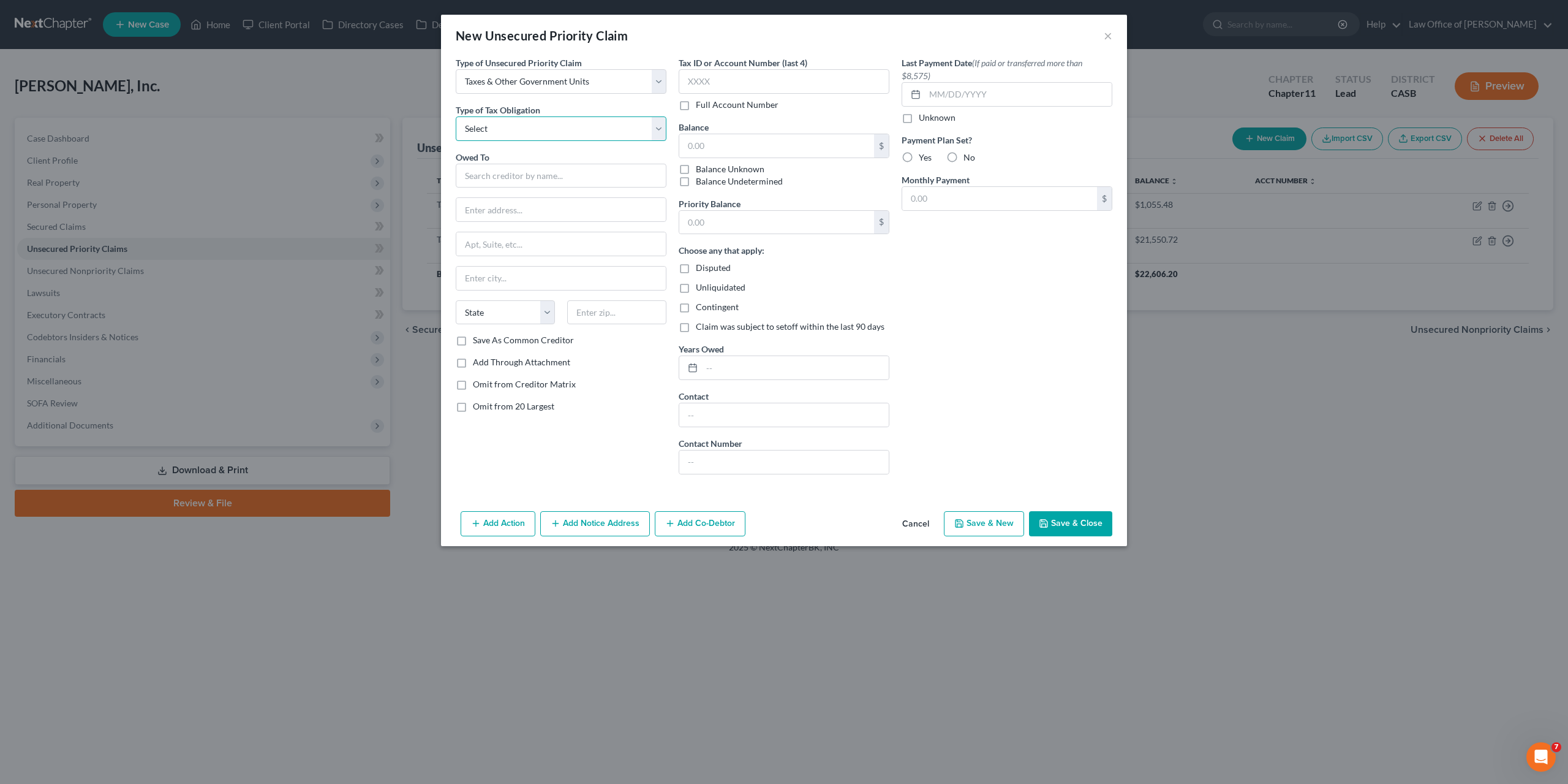
click at [456, 116] on select "Select Federal City State Franchise Tax Board Other" at bounding box center [561, 128] width 210 height 25
select select "0"
click option "Federal" at bounding box center [0, 0] width 0 height 0
click at [530, 171] on input "text" at bounding box center [561, 175] width 210 height 25
type input "Internal Revenue Service"
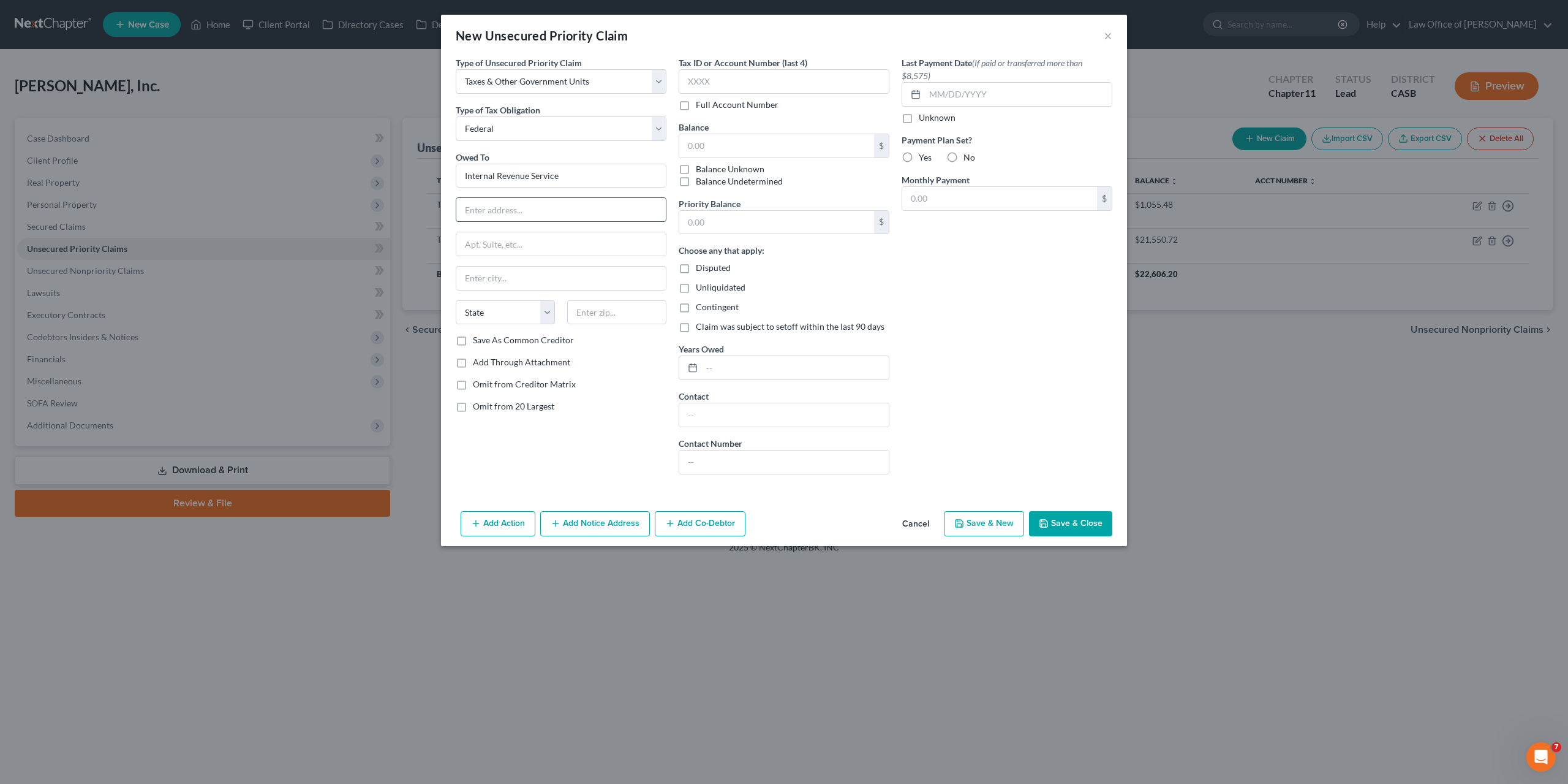
click at [533, 211] on input "text" at bounding box center [561, 209] width 210 height 23
paste input "P.O. Box 7346"
type input "P.O. Box 7346"
click at [605, 307] on input "text" at bounding box center [617, 313] width 99 height 25
paste input "19101"
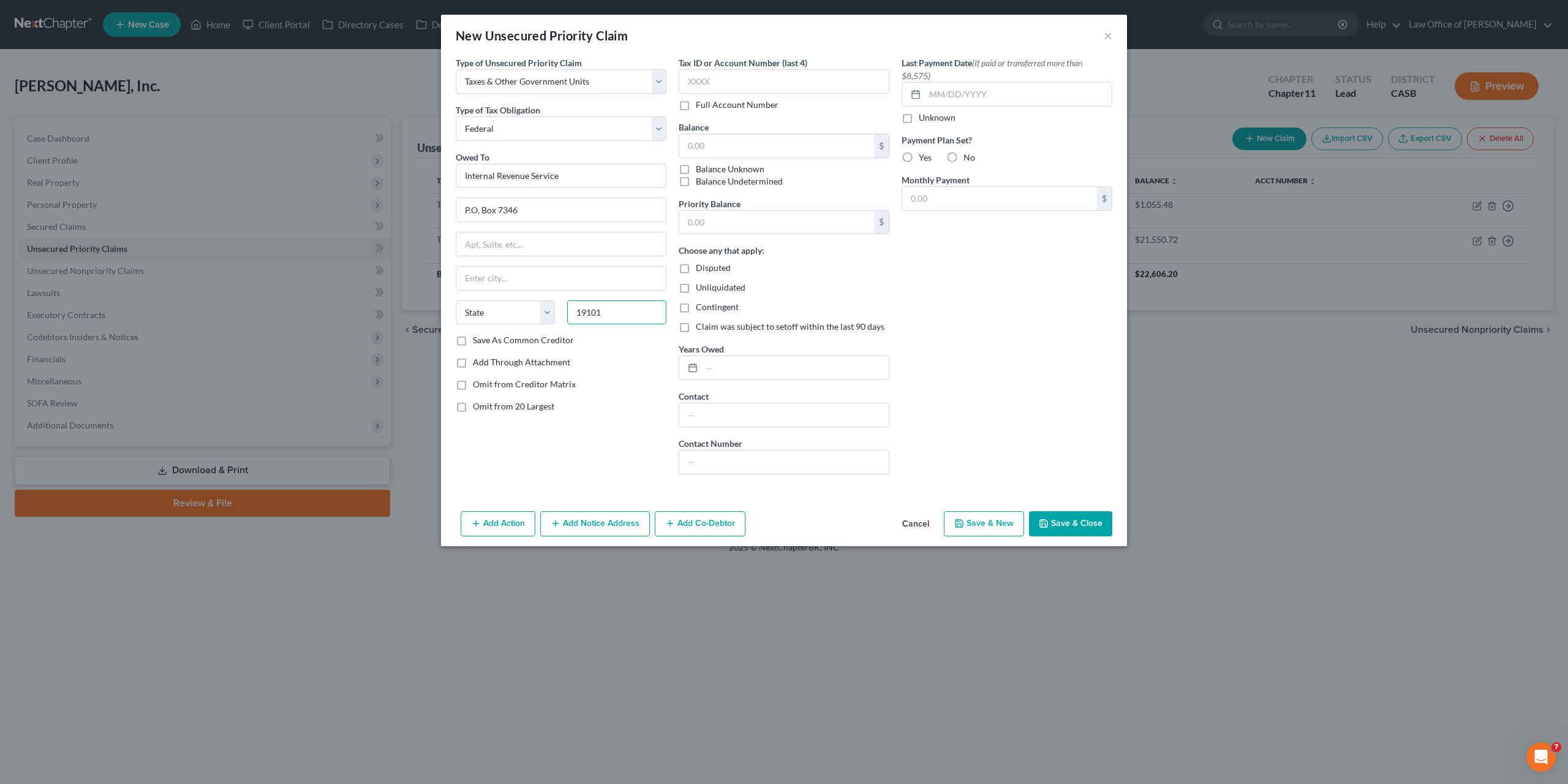
type input "19101"
type input "Philadelphia"
select select "39"
click at [723, 81] on input "text" at bounding box center [784, 81] width 210 height 25
type input "Noti"
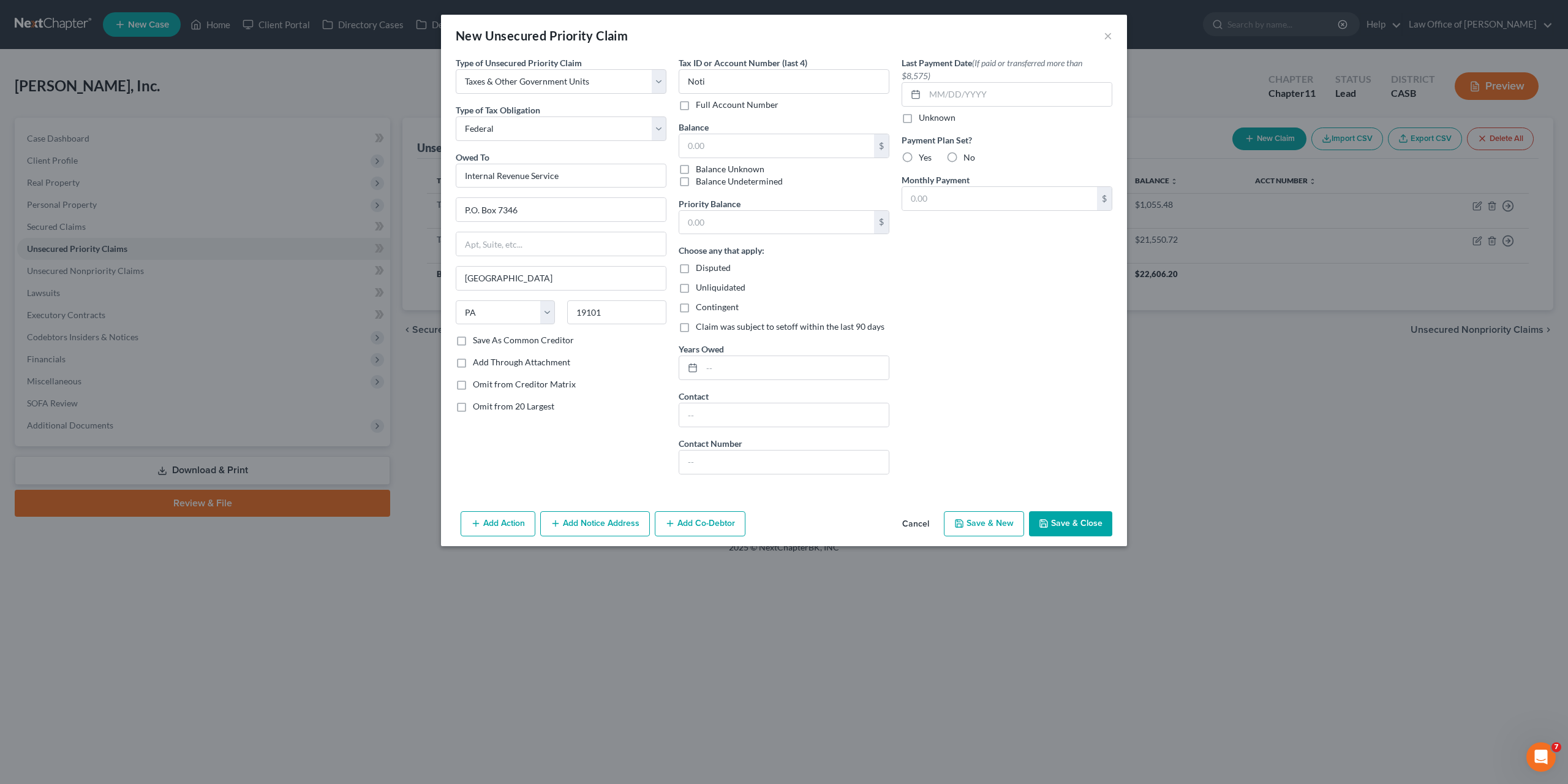
click at [732, 107] on label "Full Account Number" at bounding box center [737, 104] width 83 height 12
click at [709, 107] on input "Full Account Number" at bounding box center [705, 103] width 8 height 8
click at [725, 76] on input "Noti" at bounding box center [784, 81] width 210 height 25
type input "Notice Only"
click at [1071, 522] on button "Save & Close" at bounding box center [1071, 524] width 84 height 26
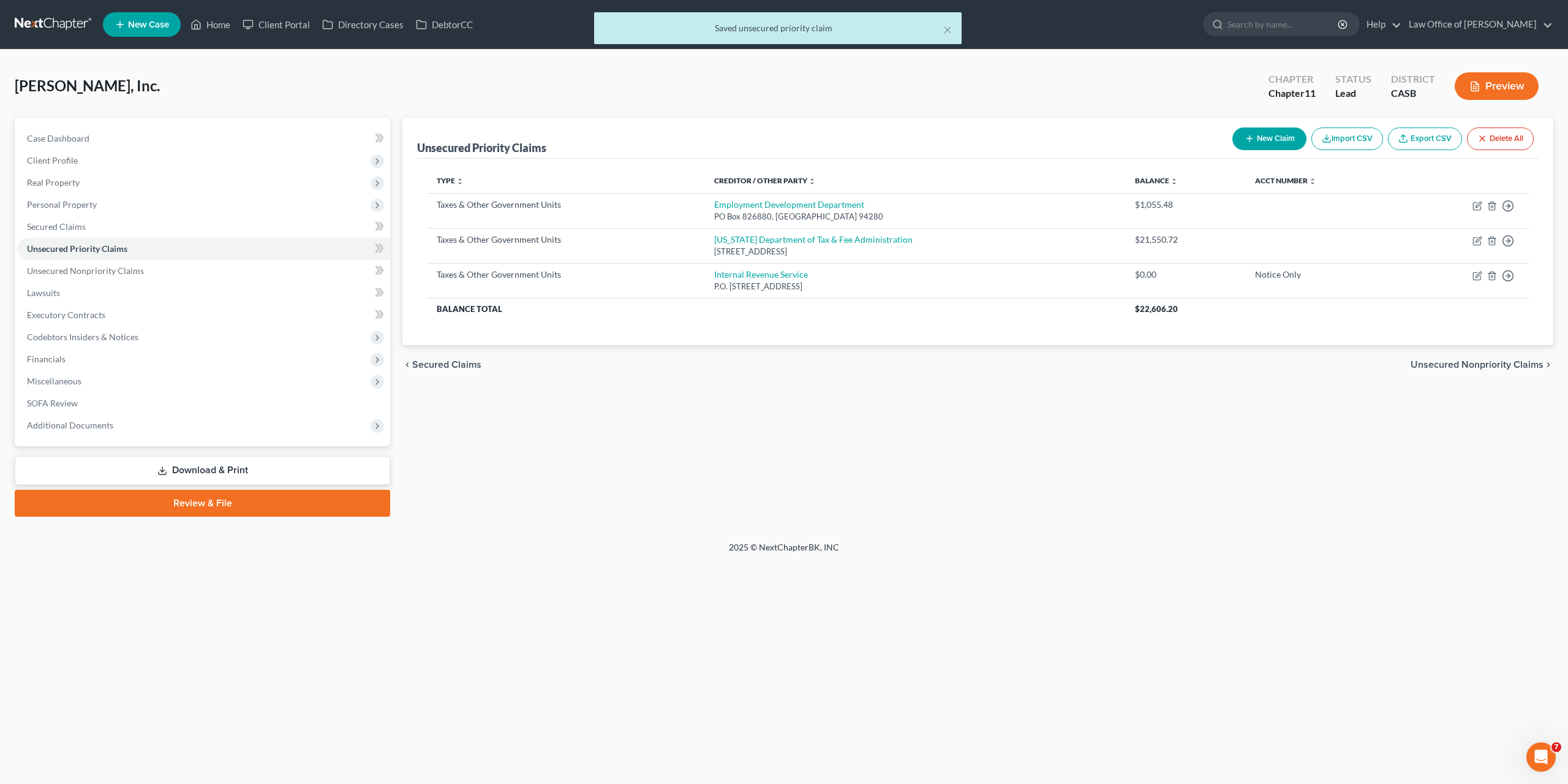
click at [1277, 136] on button "New Claim" at bounding box center [1269, 139] width 74 height 22
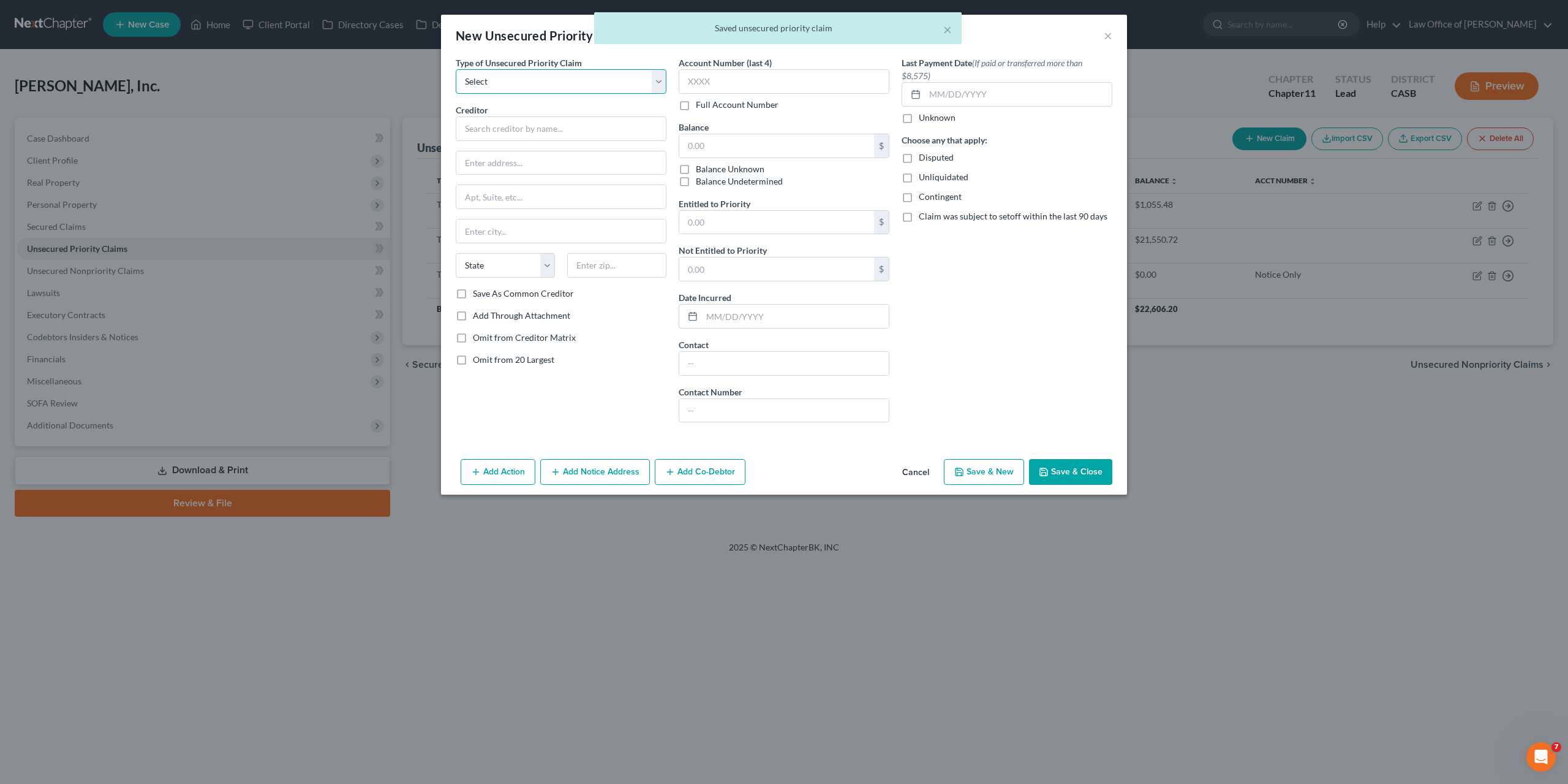
select select "0"
click option "Taxes & Other Government Units" at bounding box center [0, 0] width 0 height 0
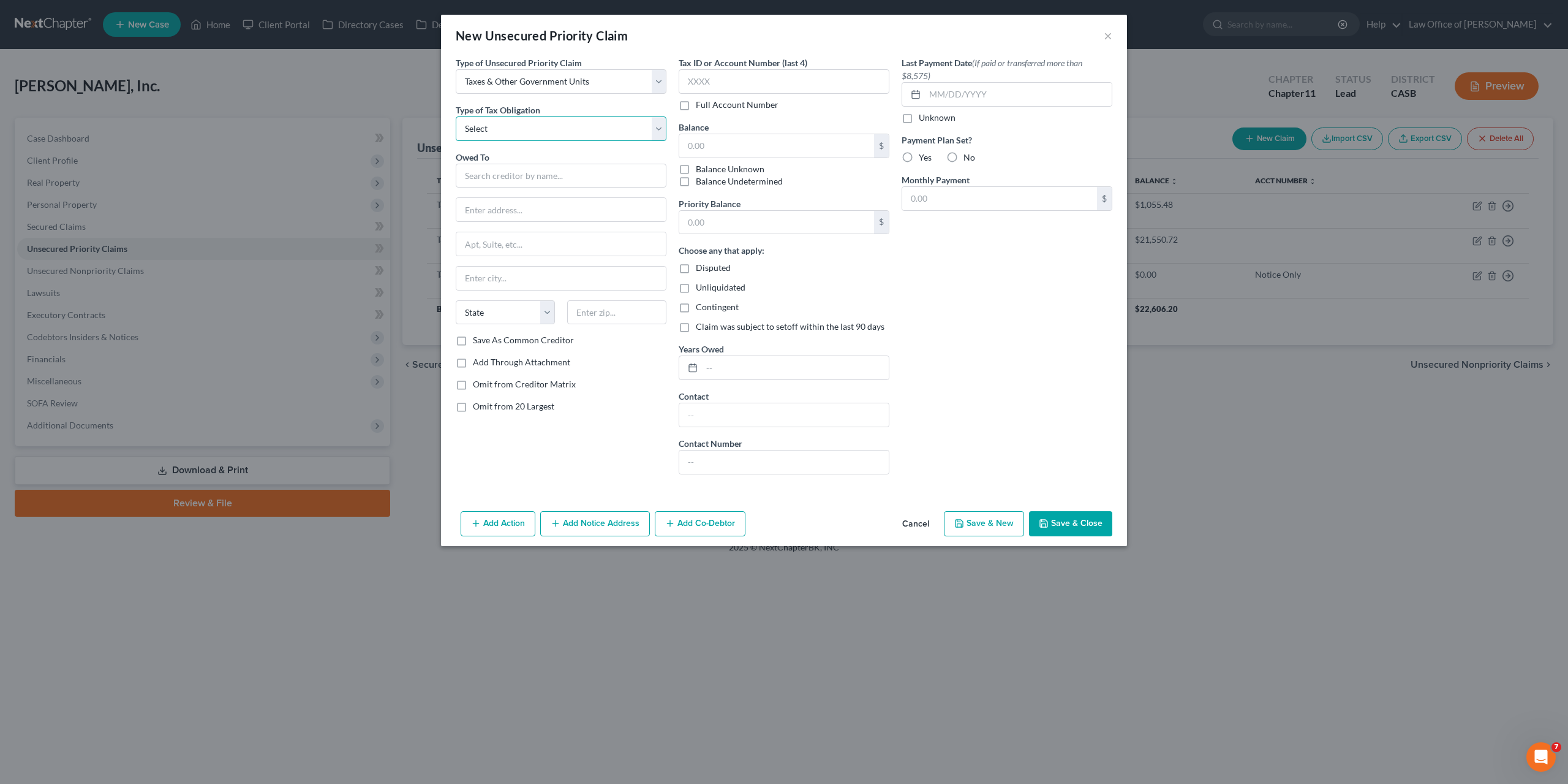
click at [456, 116] on select "Select Federal City State Franchise Tax Board Other" at bounding box center [561, 128] width 210 height 25
select select "2"
click option "State" at bounding box center [0, 0] width 0 height 0
click at [481, 171] on input "text" at bounding box center [561, 175] width 210 height 25
paste input "Bankruptcy Section MS A340"
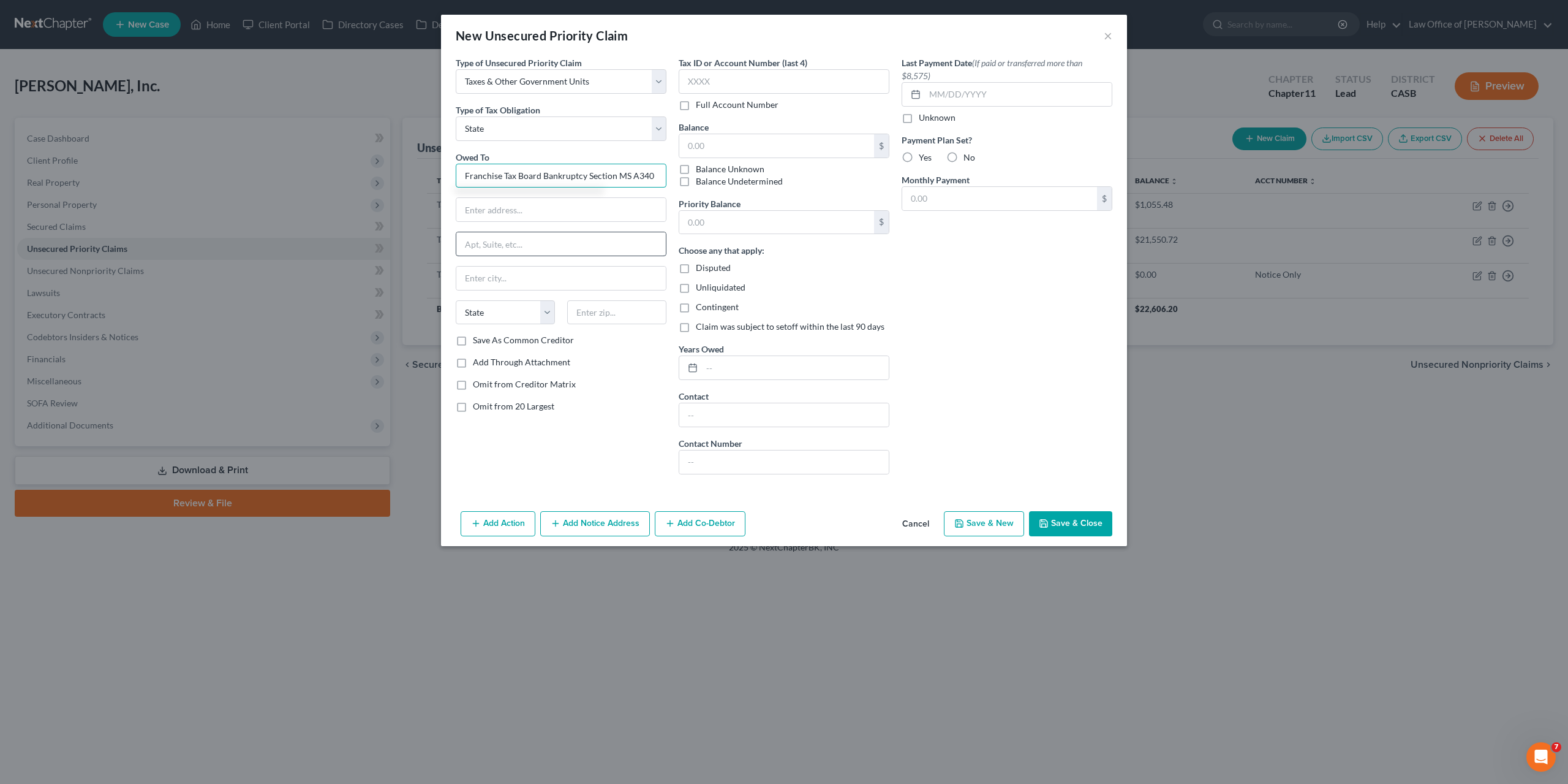
type input "Franchise Tax Board Bankruptcy Section MS A340"
click at [540, 207] on input "text" at bounding box center [561, 209] width 210 height 23
paste input "PO Box 2952"
type input "PO Box 2952"
click at [612, 313] on input "text" at bounding box center [617, 313] width 99 height 25
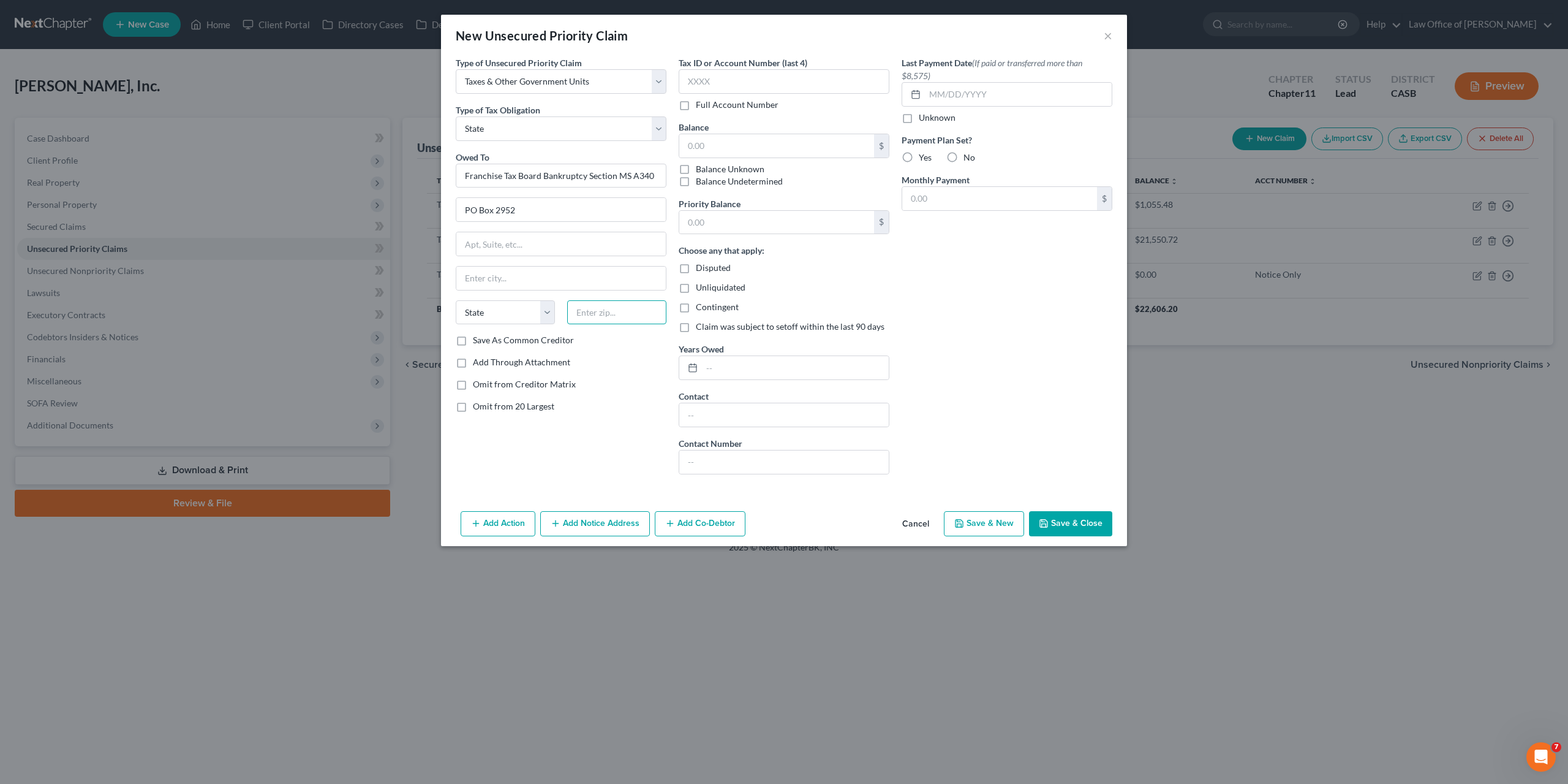
paste input "95812"
type input "95812"
type input "Sacramento"
select select "4"
click at [722, 81] on input "text" at bounding box center [784, 81] width 210 height 25
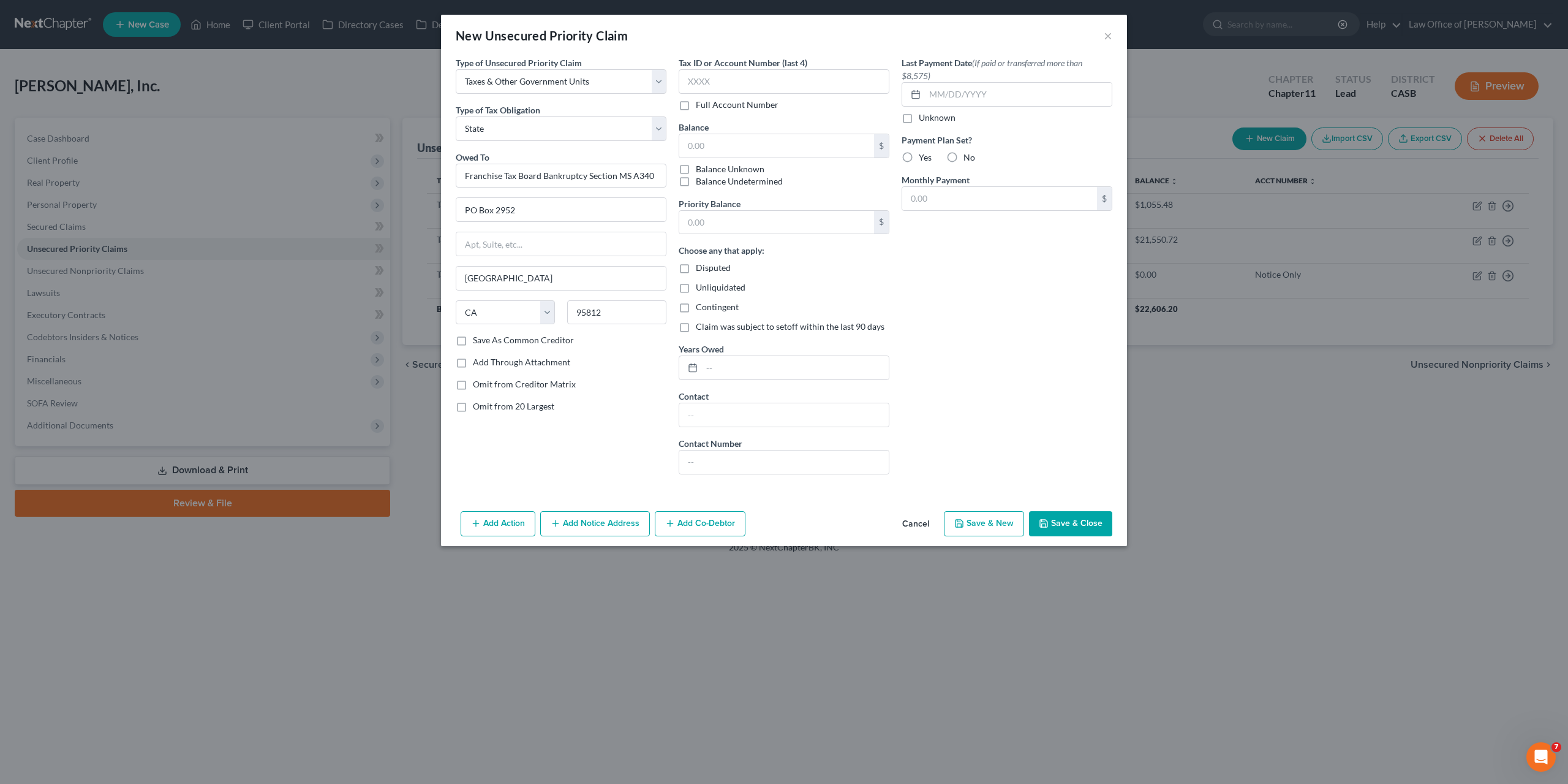
click at [713, 108] on label "Full Account Number" at bounding box center [737, 104] width 83 height 12
click at [709, 107] on input "Full Account Number" at bounding box center [705, 103] width 8 height 8
click at [713, 85] on input "text" at bounding box center [784, 81] width 210 height 25
type input "Notice Only"
click at [1071, 515] on button "Save & Close" at bounding box center [1071, 524] width 84 height 26
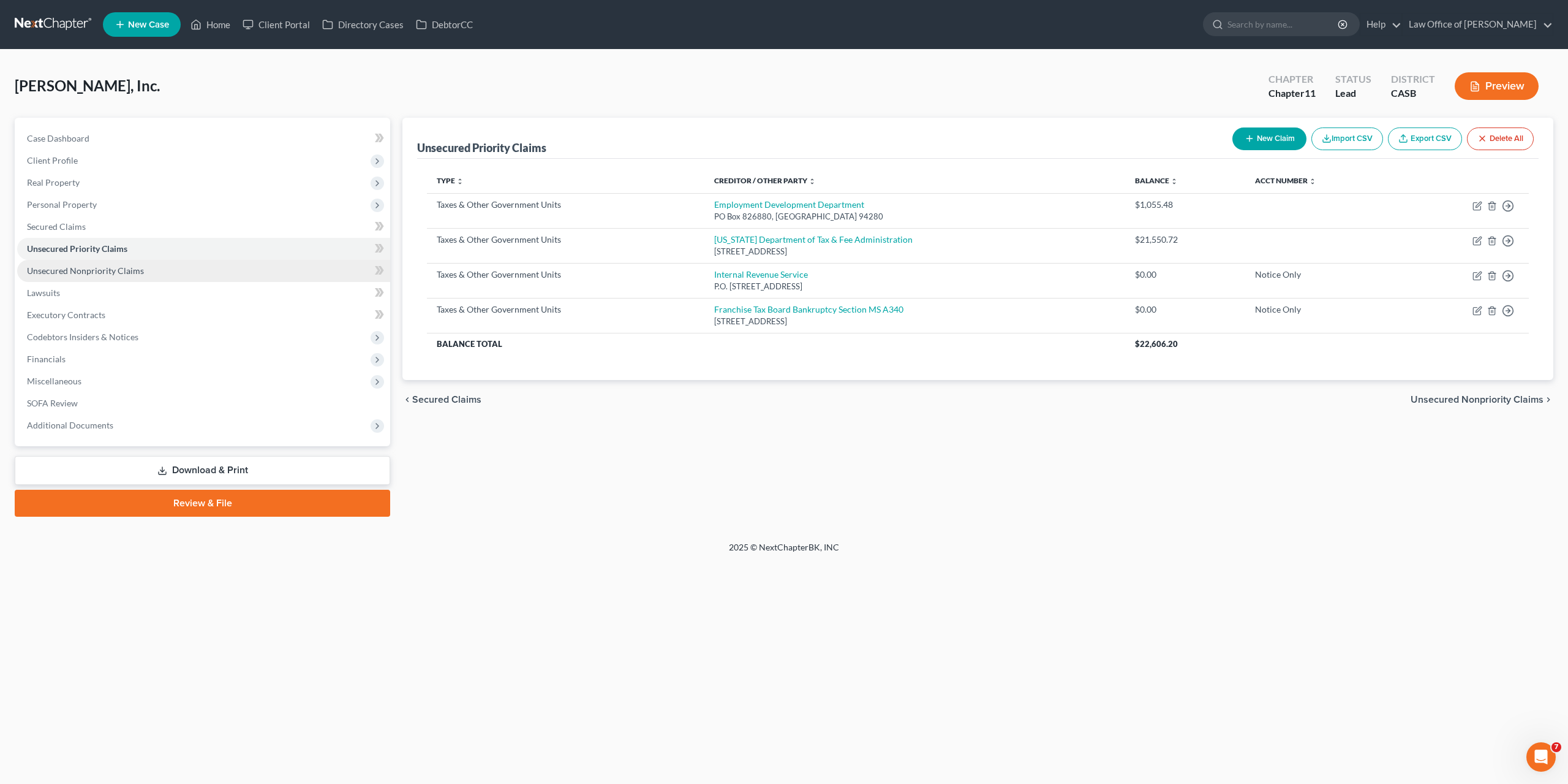
click at [124, 274] on span "Unsecured Nonpriority Claims" at bounding box center [85, 270] width 117 height 10
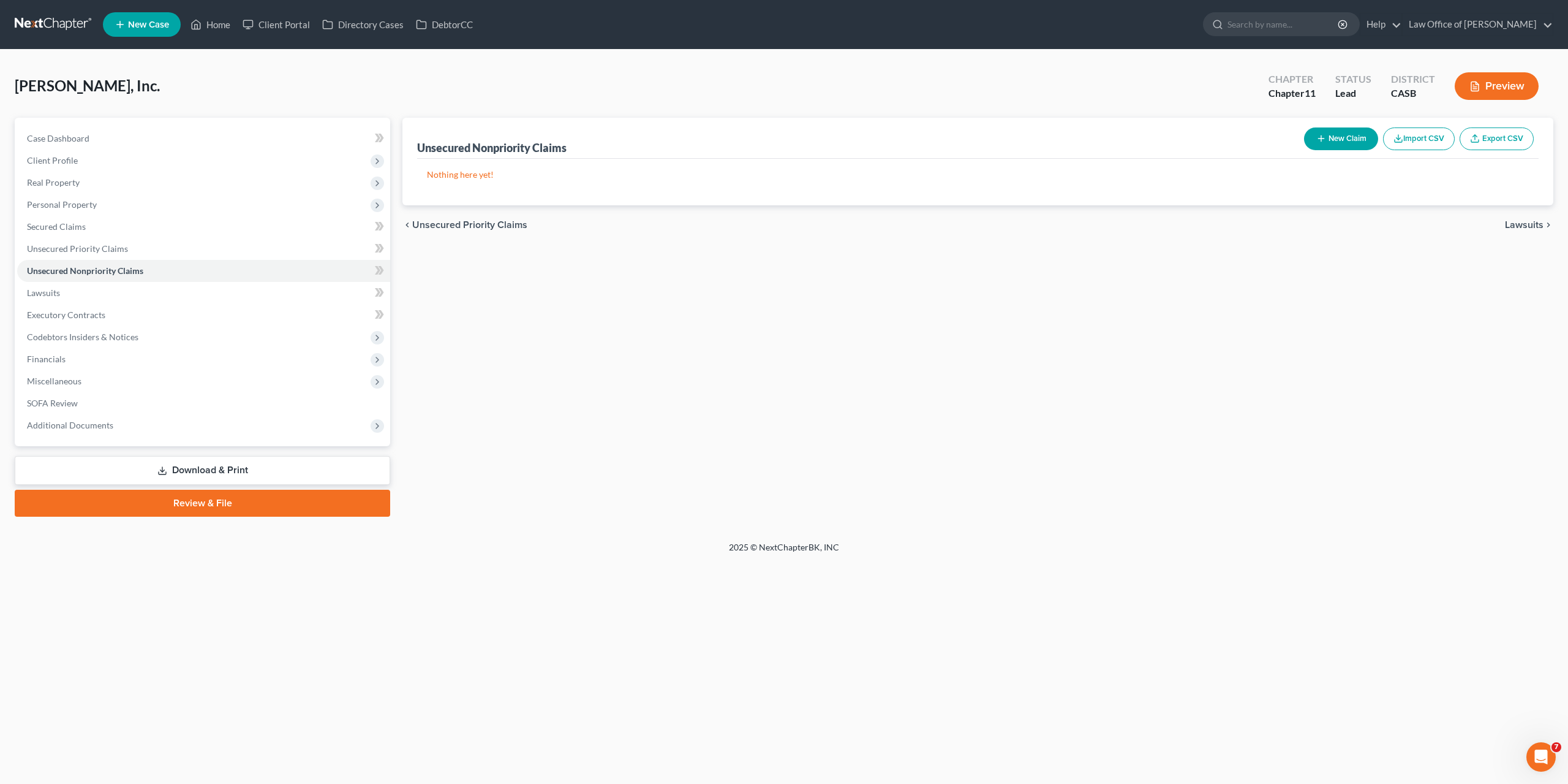
click at [1324, 139] on icon "button" at bounding box center [1321, 139] width 10 height 10
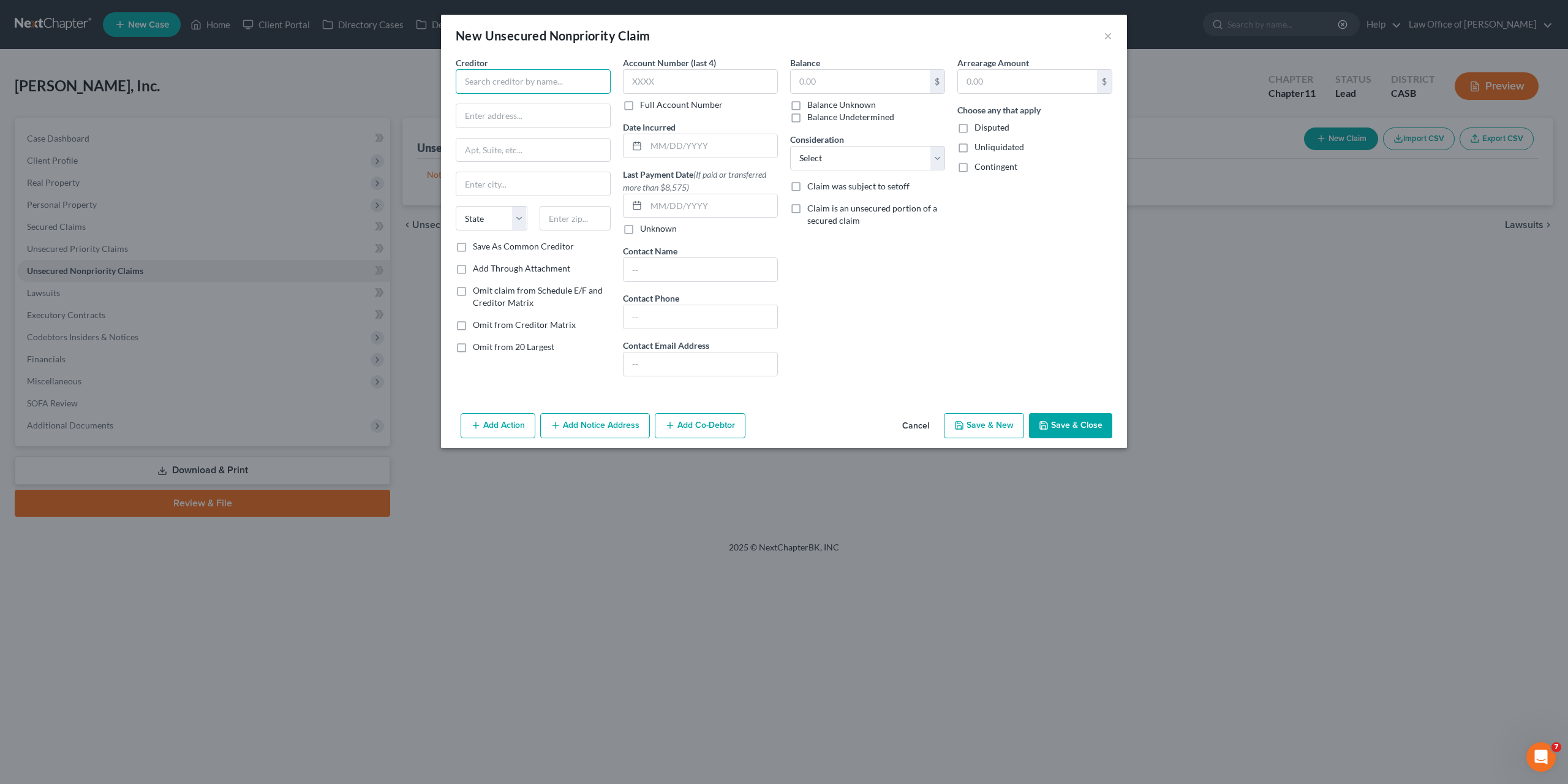
click at [494, 80] on input "text" at bounding box center [533, 81] width 155 height 25
type input "Pawnee Leasing"
paste input "3801 Automation Way"
type input "3801 Automation Way"
click at [499, 142] on input "text" at bounding box center [533, 150] width 154 height 23
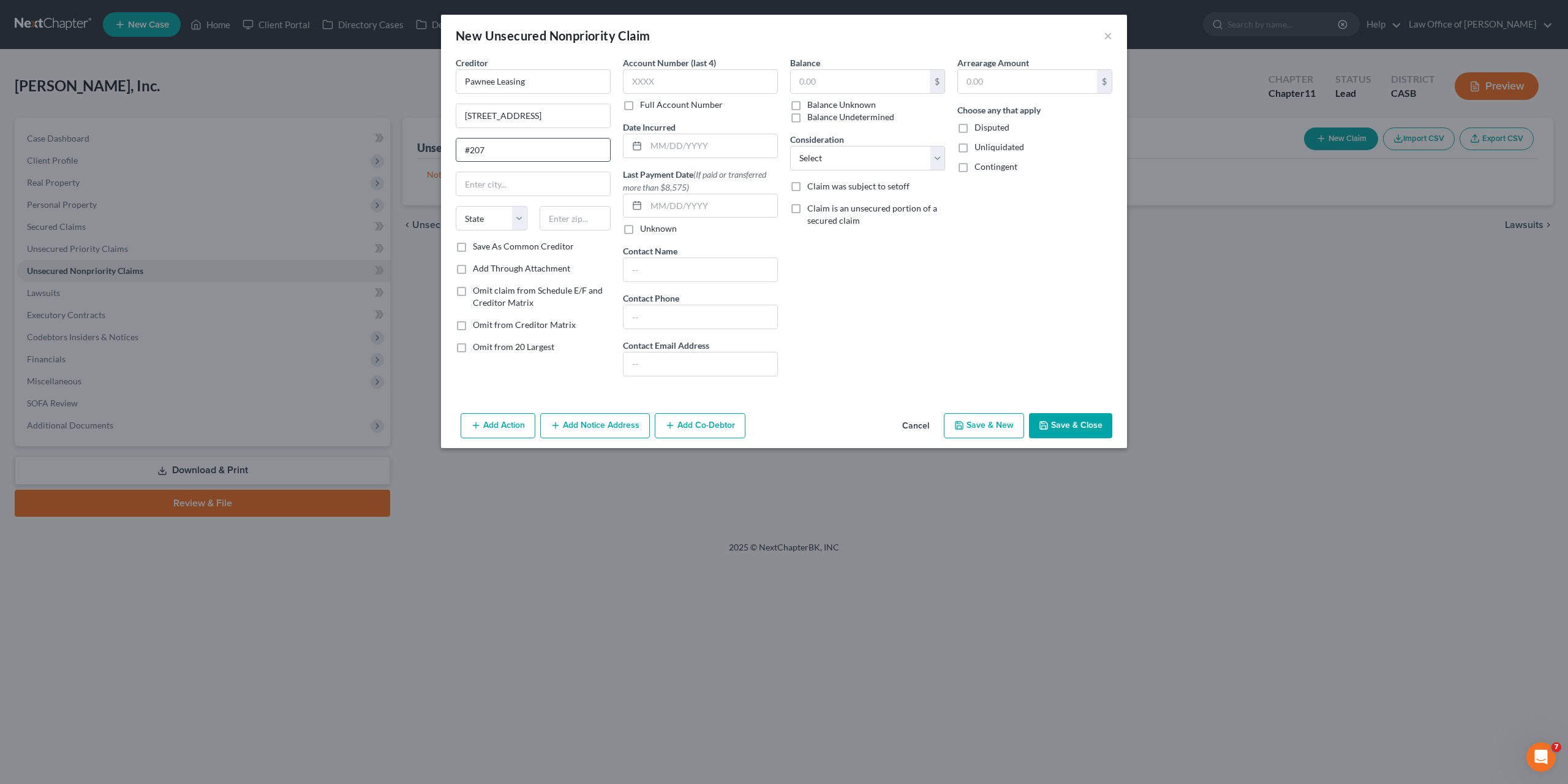
type input "#207"
click at [579, 214] on input "text" at bounding box center [576, 218] width 72 height 25
paste input "80525"
type input "80525"
type input "Fort Collins"
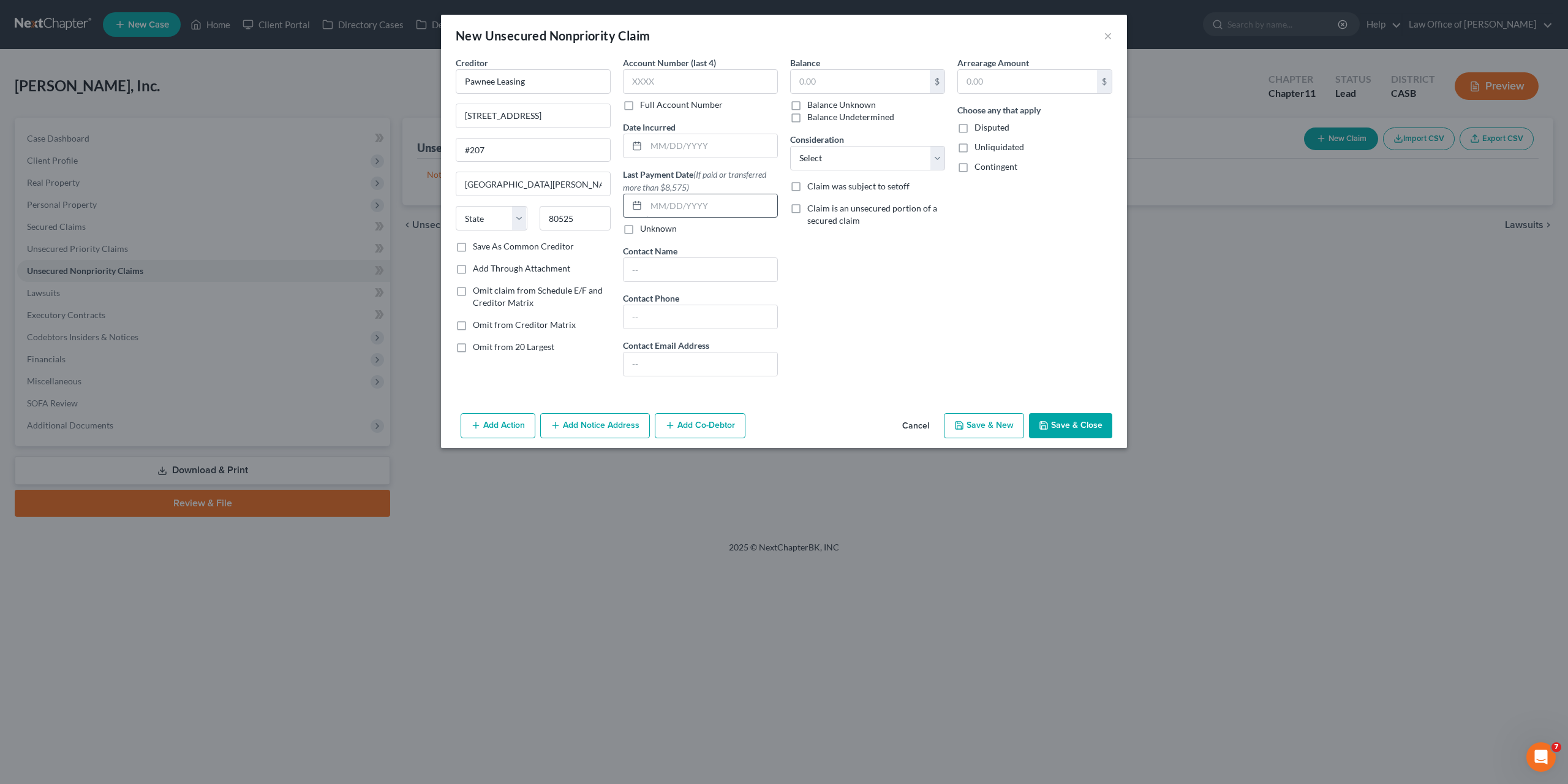
select select "5"
click at [803, 90] on input "text" at bounding box center [860, 81] width 139 height 23
paste input "93076.61"
type input "93,076.61"
click at [666, 86] on input "text" at bounding box center [701, 81] width 155 height 25
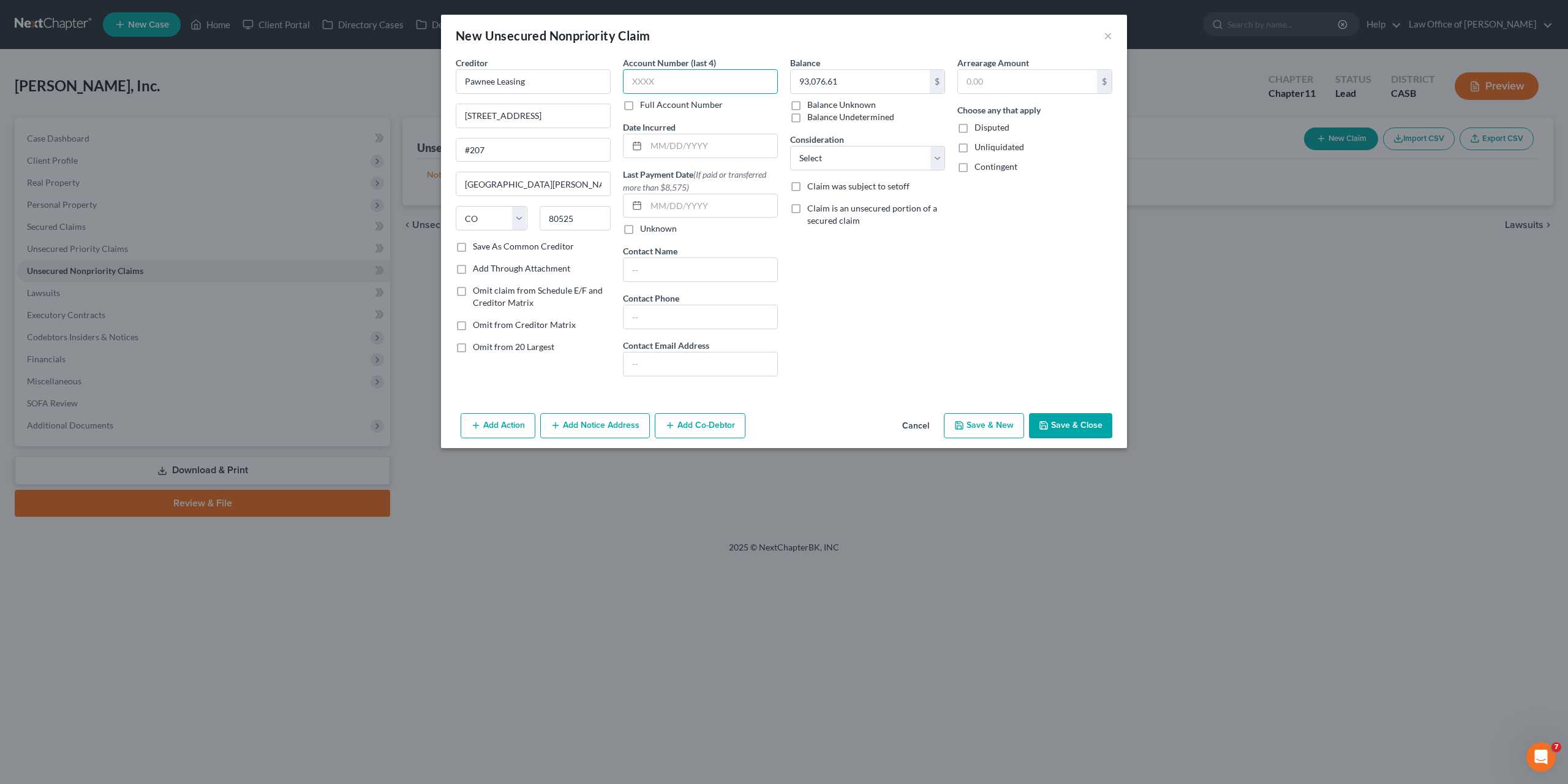
paste input "5765"
type input "5765"
click at [790, 146] on select "Select Cable / Satellite Services Collection Agency Credit Card Debt Debt Couns…" at bounding box center [867, 158] width 155 height 25
click at [838, 155] on select "Select Cable / Satellite Services Collection Agency Credit Card Debt Debt Couns…" at bounding box center [867, 158] width 155 height 25
click at [1011, 279] on div "Arrearage Amount $ Choose any that apply Disputed Unliquidated Contingent" at bounding box center [1035, 221] width 167 height 329
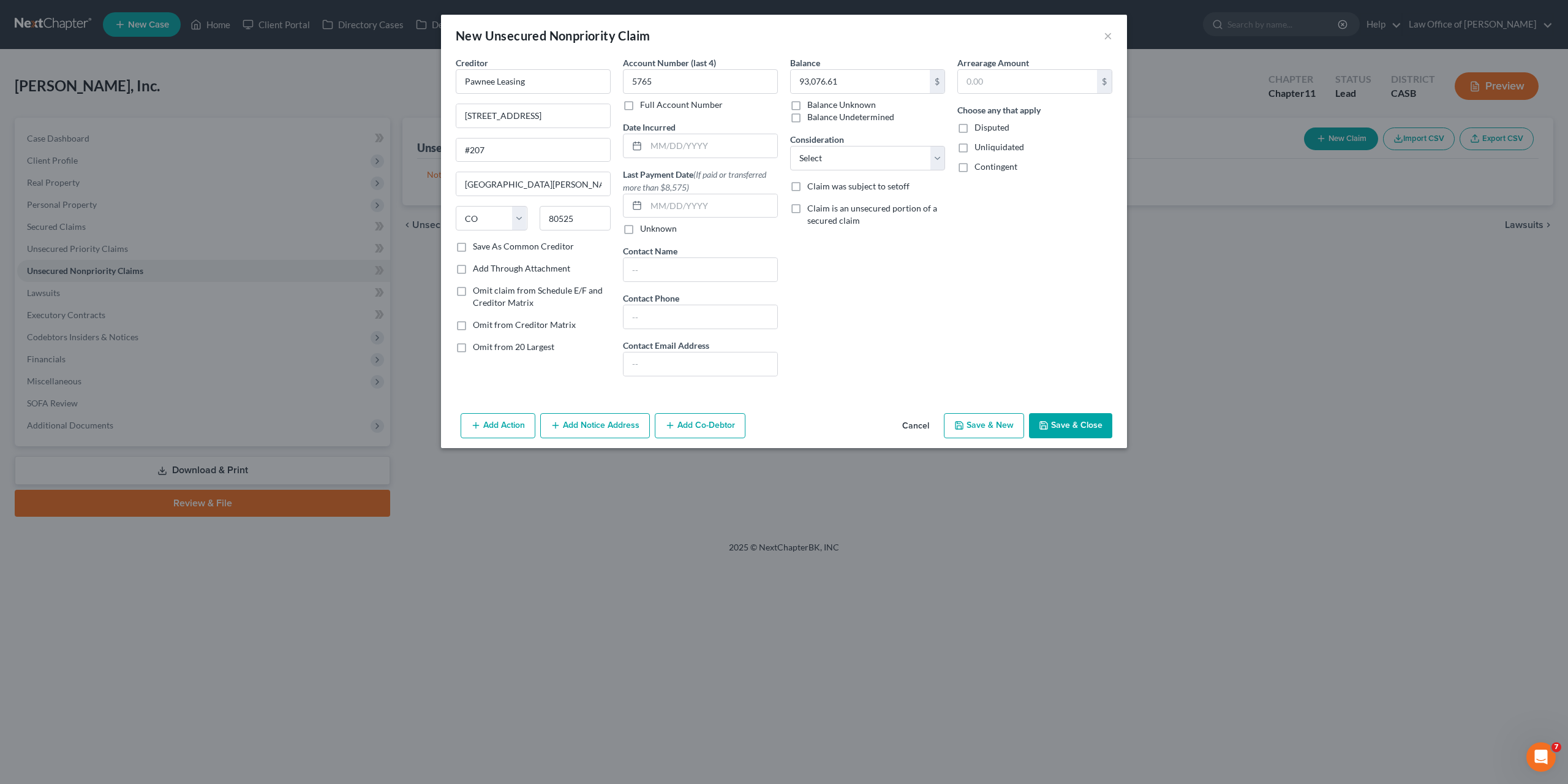
click at [1063, 426] on button "Save & Close" at bounding box center [1071, 426] width 84 height 26
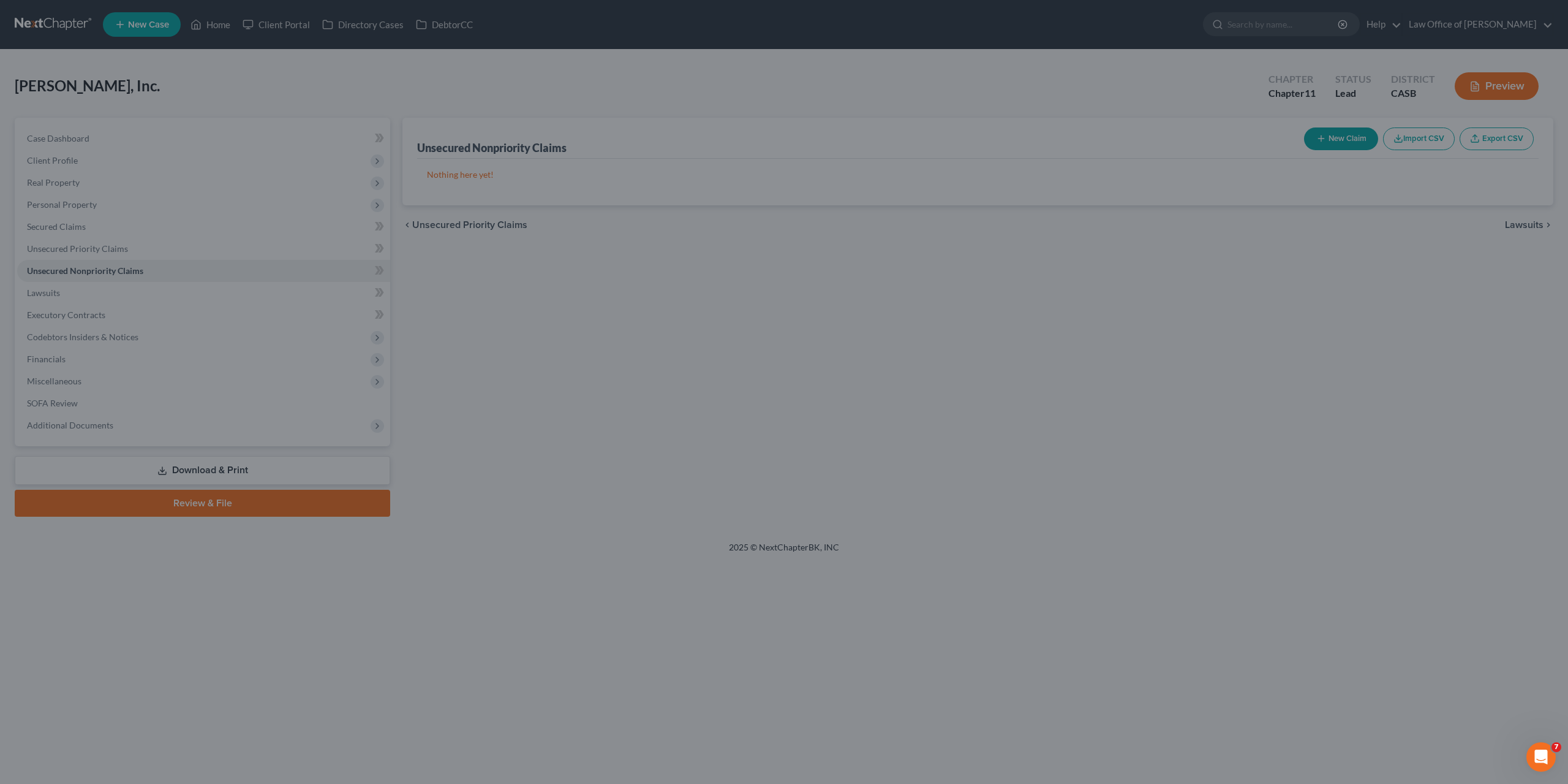
click at [1063, 426] on div "New Unsecured Nonpriority Claim × Creditor * Pawnee Leasing 3801 Automation Way…" at bounding box center [784, 392] width 1568 height 784
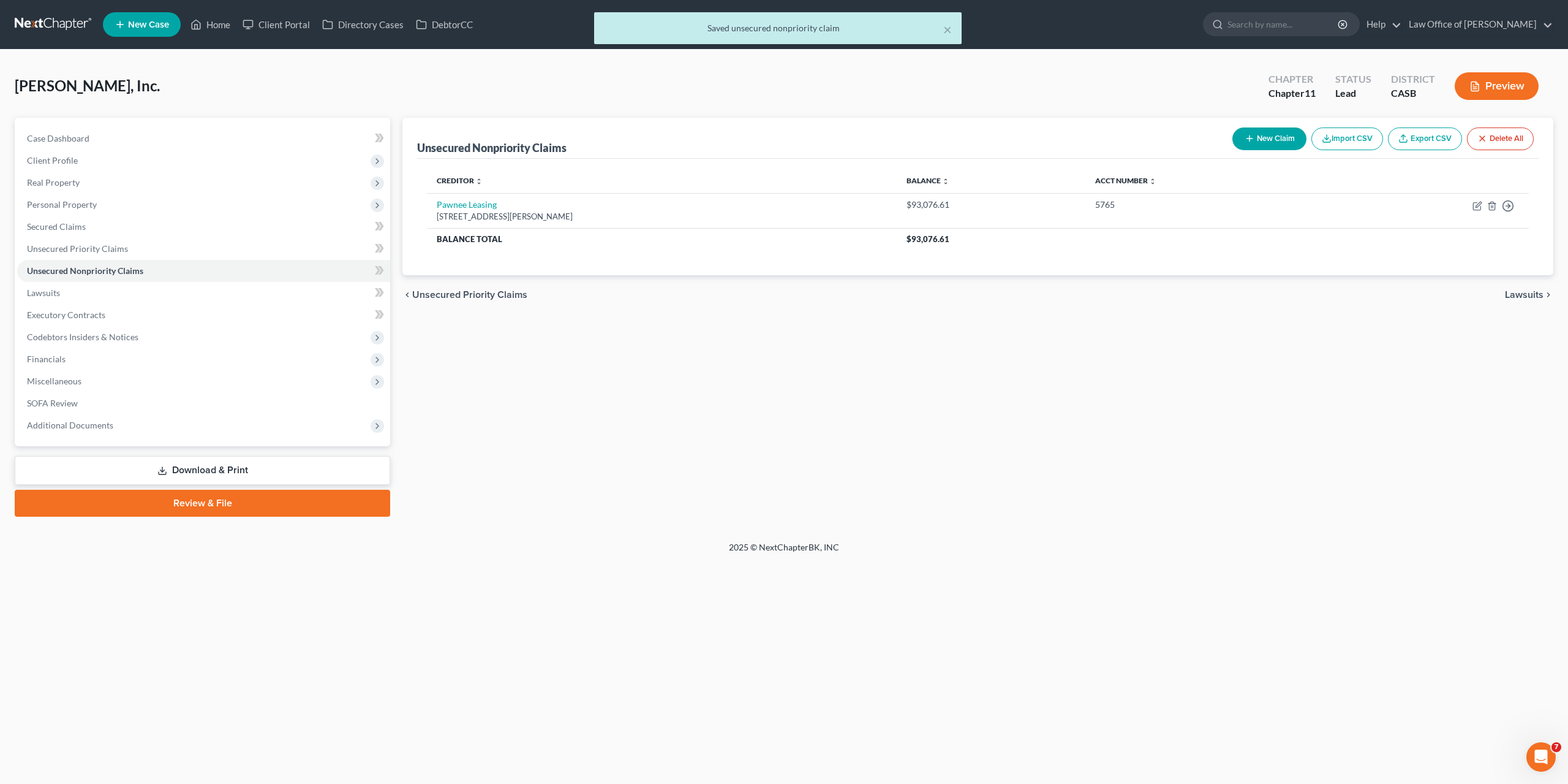
click at [1263, 142] on button "New Claim" at bounding box center [1269, 139] width 74 height 22
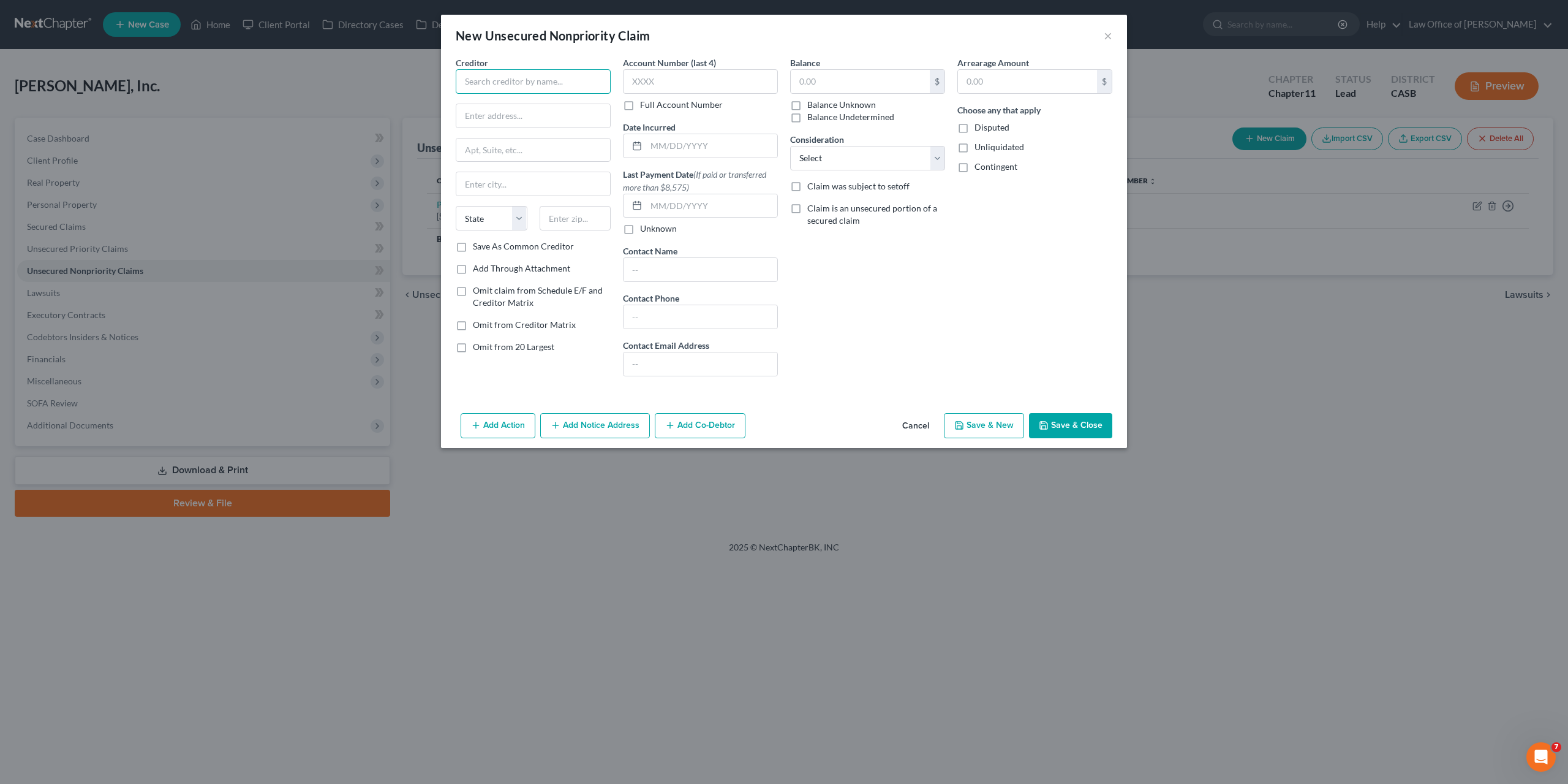
click at [547, 86] on input "text" at bounding box center [533, 81] width 155 height 25
paste input "Navitas Credit"
type input "Navitas Credit"
click at [501, 117] on input "text" at bounding box center [533, 116] width 154 height 23
paste input "201 Executive Center Drive"
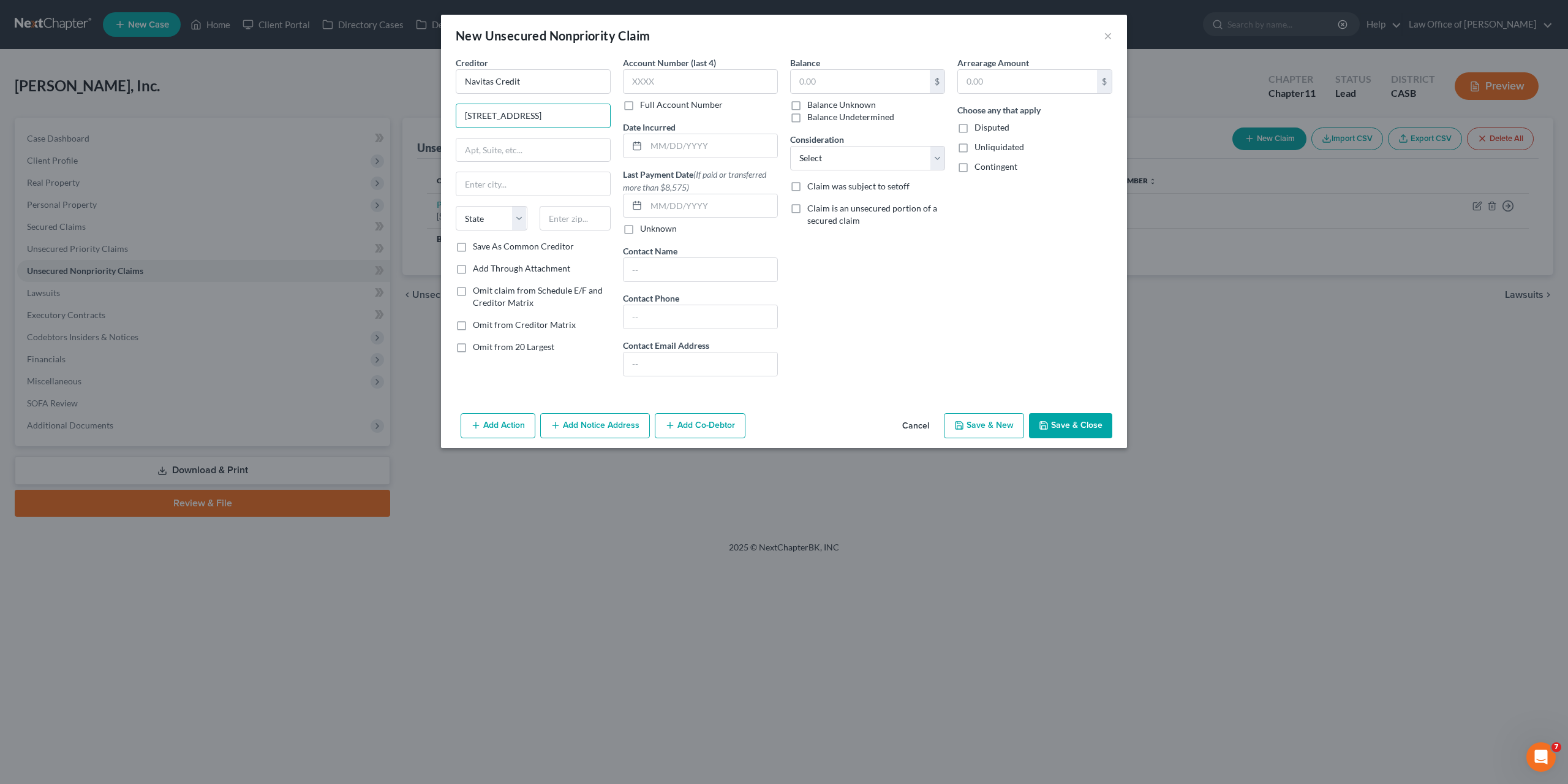
type input "201 Executive Center Drive"
click at [572, 154] on input "text" at bounding box center [533, 150] width 154 height 23
type input "$"
type input "#100"
click at [586, 224] on input "text" at bounding box center [576, 218] width 72 height 25
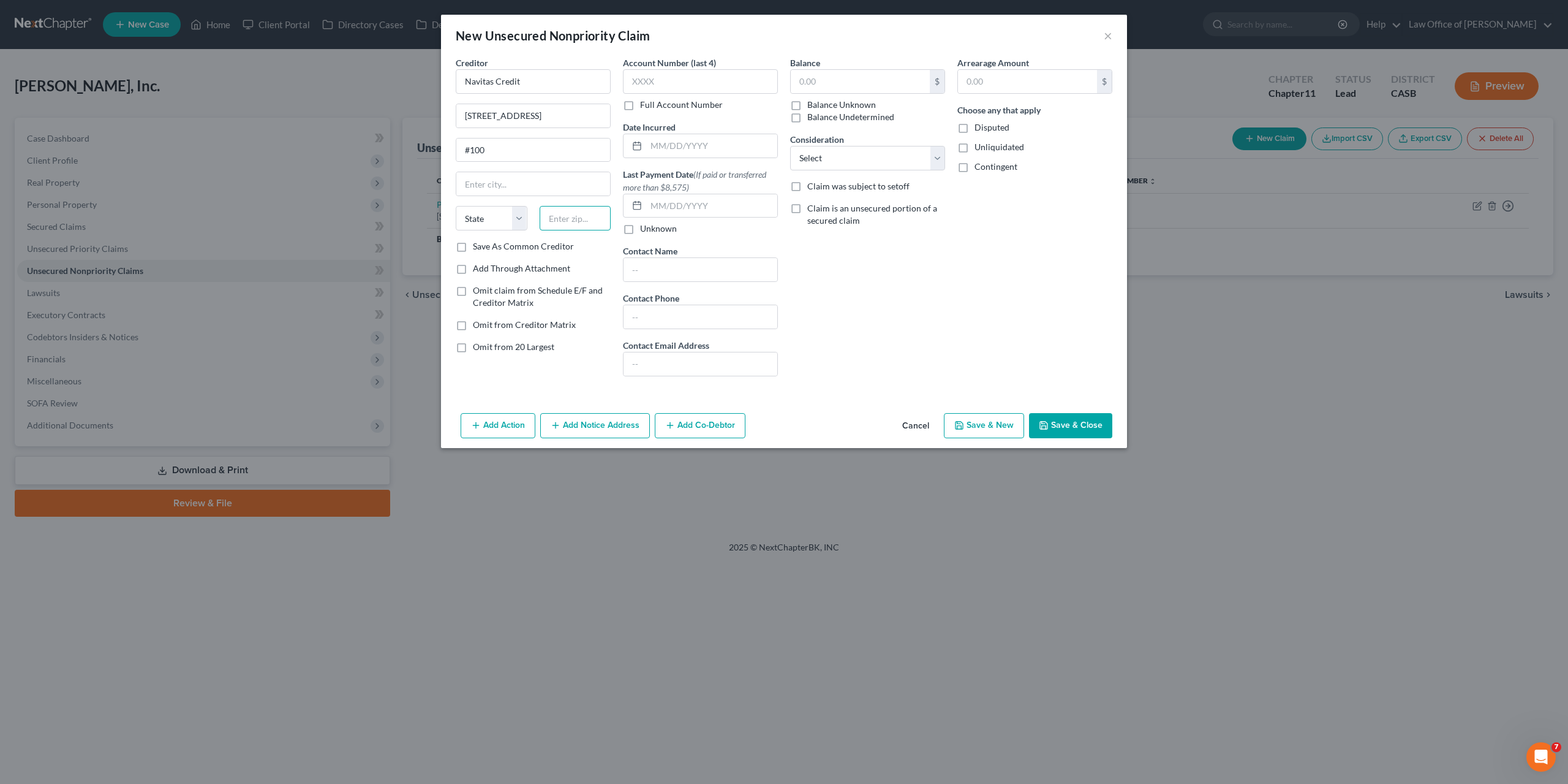
paste input "29210"
type input "29210"
type input "Columbia"
select select "42"
click at [824, 78] on input "text" at bounding box center [860, 81] width 139 height 23
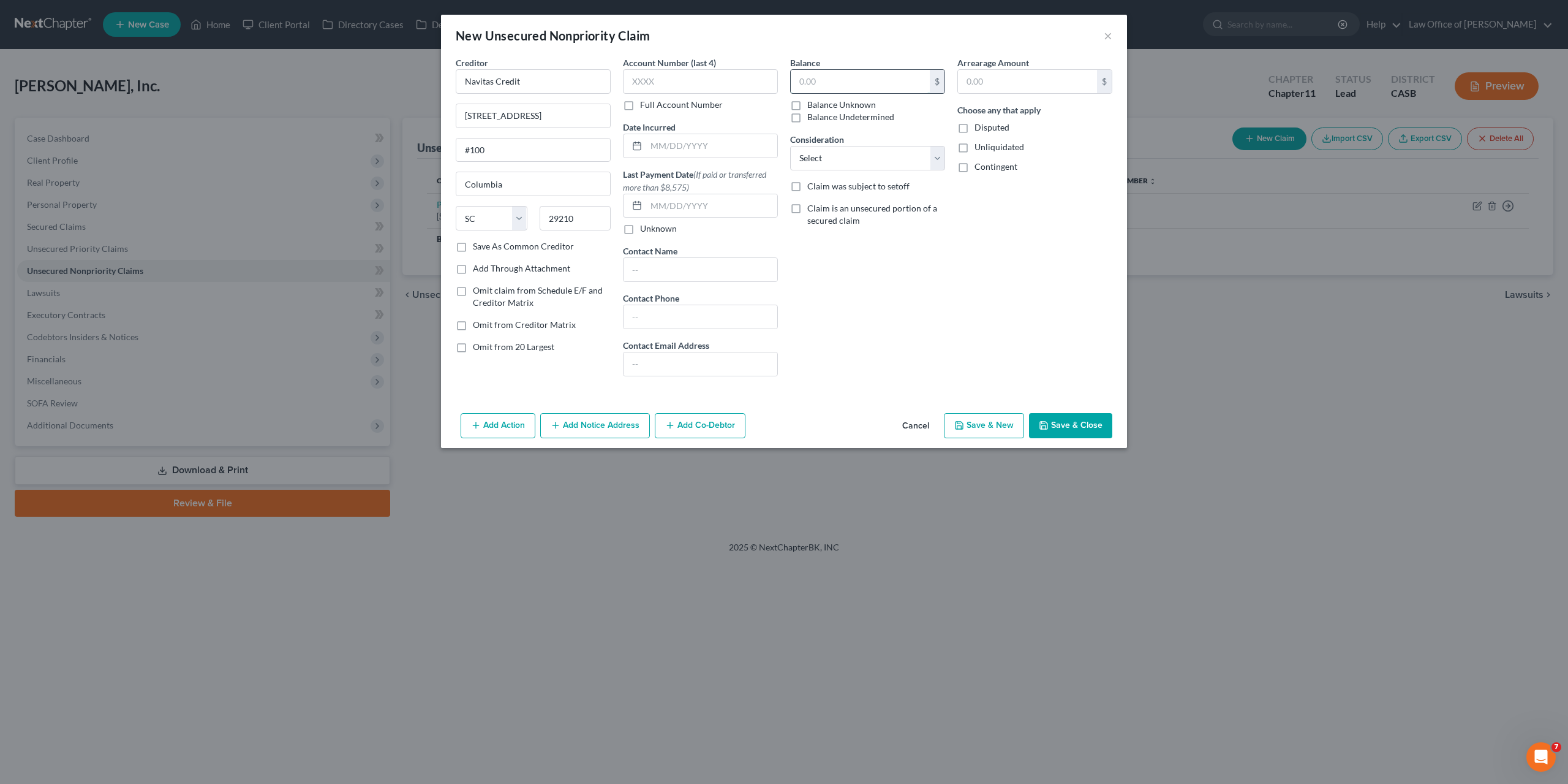
paste input "26357.80"
type input "26,357.80"
click at [678, 78] on input "text" at bounding box center [701, 81] width 155 height 25
paste input "0804"
type input "0804"
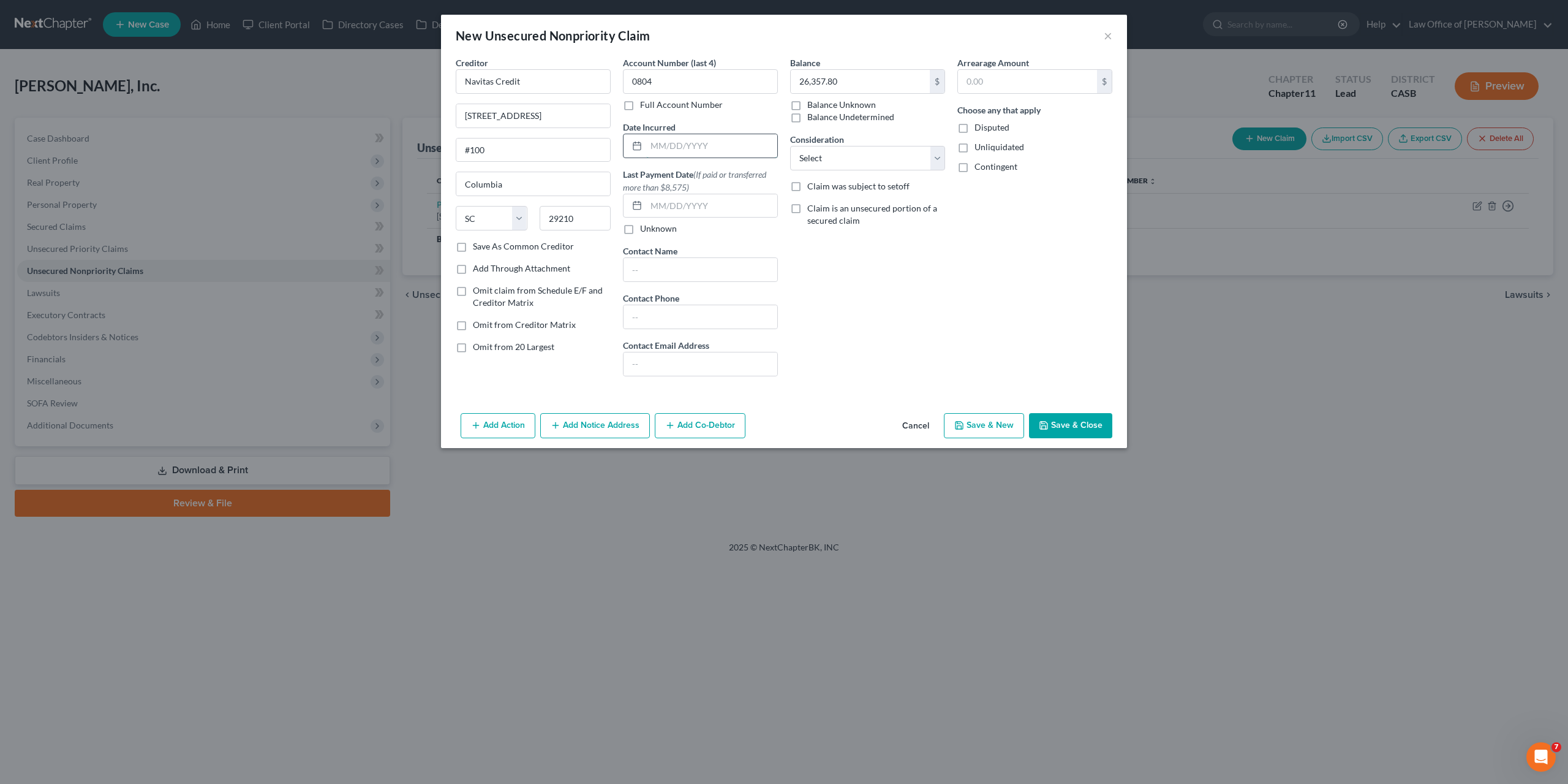
click at [663, 152] on input "text" at bounding box center [712, 145] width 131 height 23
paste input "12/16/2020"
type input "12/16/2020"
click at [989, 349] on div "Arrearage Amount $ Choose any that apply Disputed Unliquidated Contingent" at bounding box center [1035, 221] width 167 height 329
click at [1083, 427] on button "Save & Close" at bounding box center [1071, 426] width 84 height 26
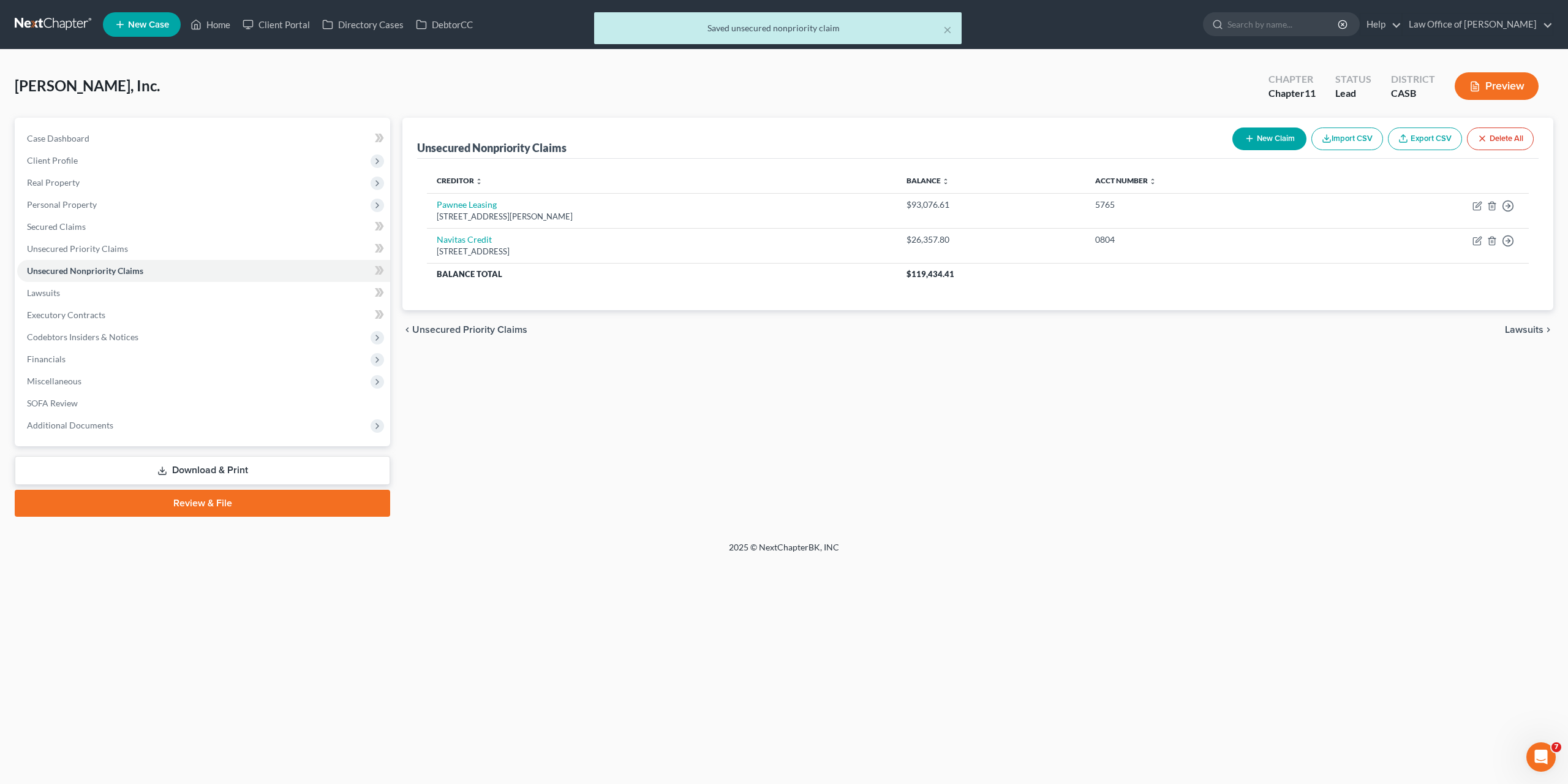
click at [1272, 144] on button "New Claim" at bounding box center [1269, 139] width 74 height 22
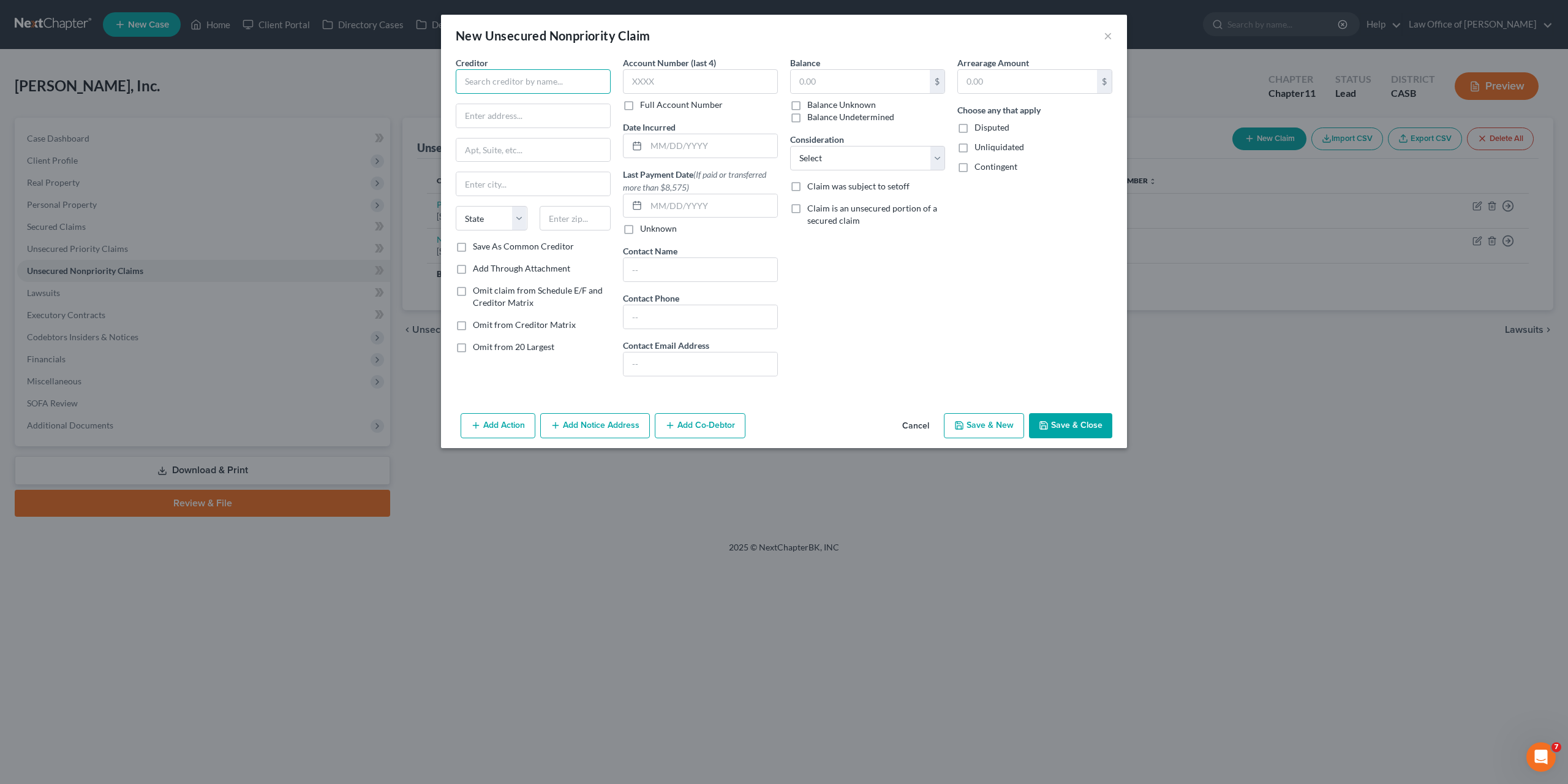
click at [504, 86] on input "text" at bounding box center [533, 81] width 155 height 25
paste input "Amur Equipment Finance"
type input "Amur Equipment Finance"
click at [812, 85] on input "text" at bounding box center [860, 81] width 139 height 23
paste input "24872.59"
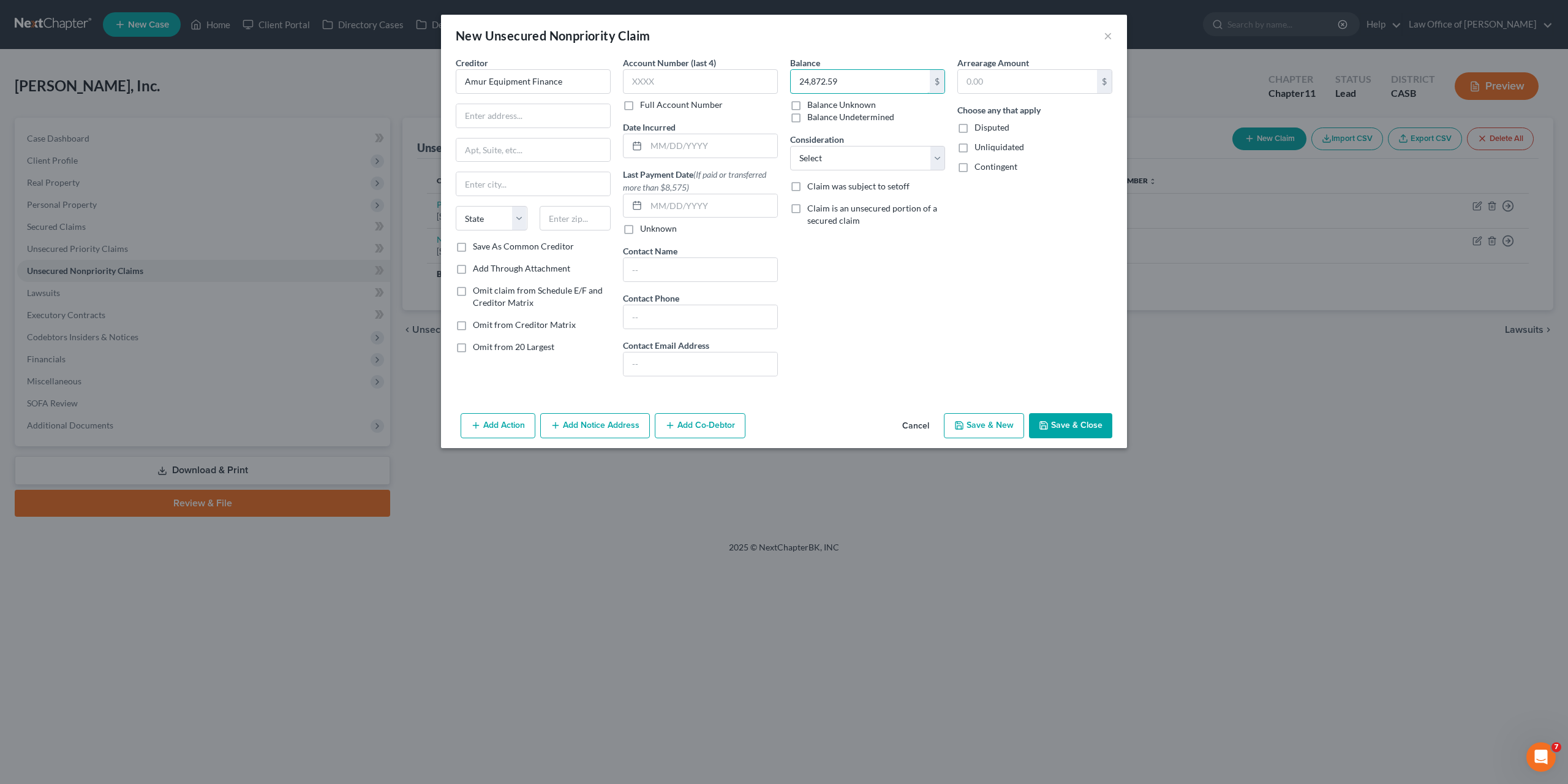
type input "24,872.59"
click at [695, 78] on input "text" at bounding box center [701, 81] width 155 height 25
paste input "1175"
type input "1175"
drag, startPoint x: 1006, startPoint y: 271, endPoint x: 845, endPoint y: 172, distance: 189.0
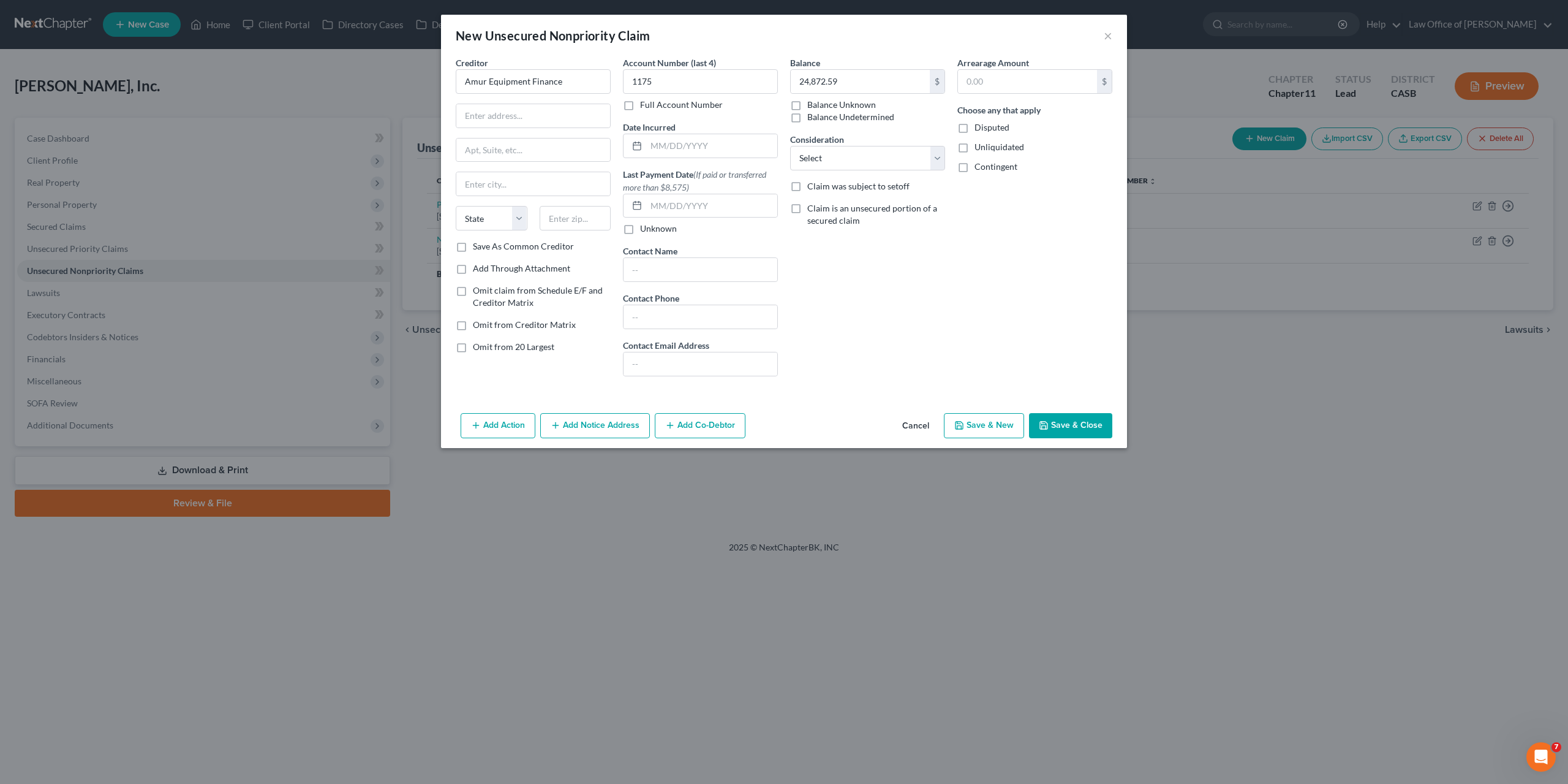
click at [1006, 270] on div "Arrearage Amount $ Choose any that apply Disputed Unliquidated Contingent" at bounding box center [1035, 221] width 167 height 329
click at [483, 81] on input "Amur Equipment Finance" at bounding box center [533, 81] width 155 height 25
type input "AMUR Equipment Finance"
click at [466, 101] on div "Creditor * AMUR Equipment Finance State AL AK AR AZ CA CO CT DE DC FL GA GU HI …" at bounding box center [533, 148] width 155 height 184
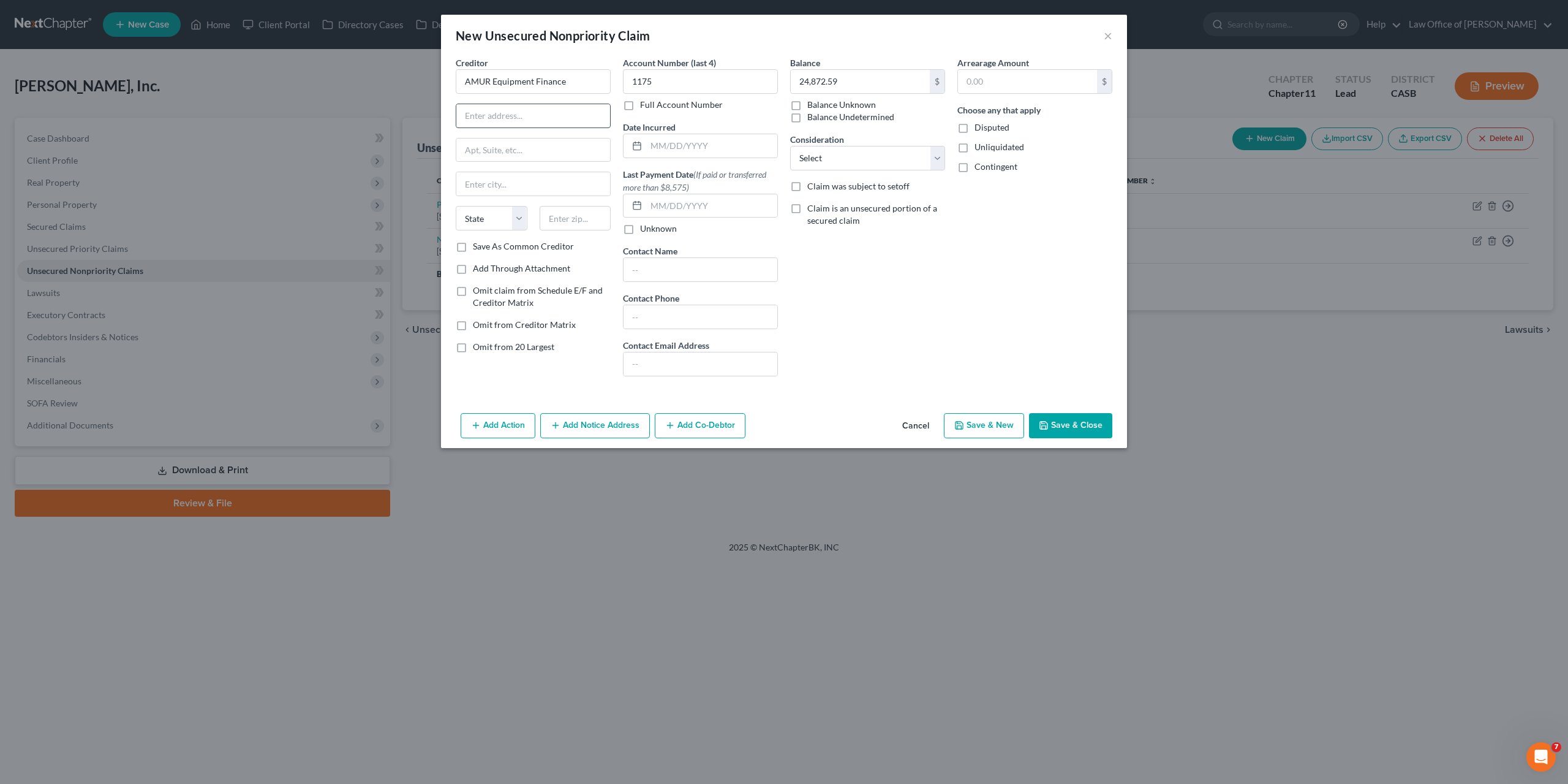
click at [472, 112] on input "text" at bounding box center [533, 116] width 154 height 23
paste input "304 W. 3rd Street"
type input "304 W. 3rd Street"
click at [497, 142] on input "text" at bounding box center [533, 150] width 154 height 23
paste input "PO Box 2555"
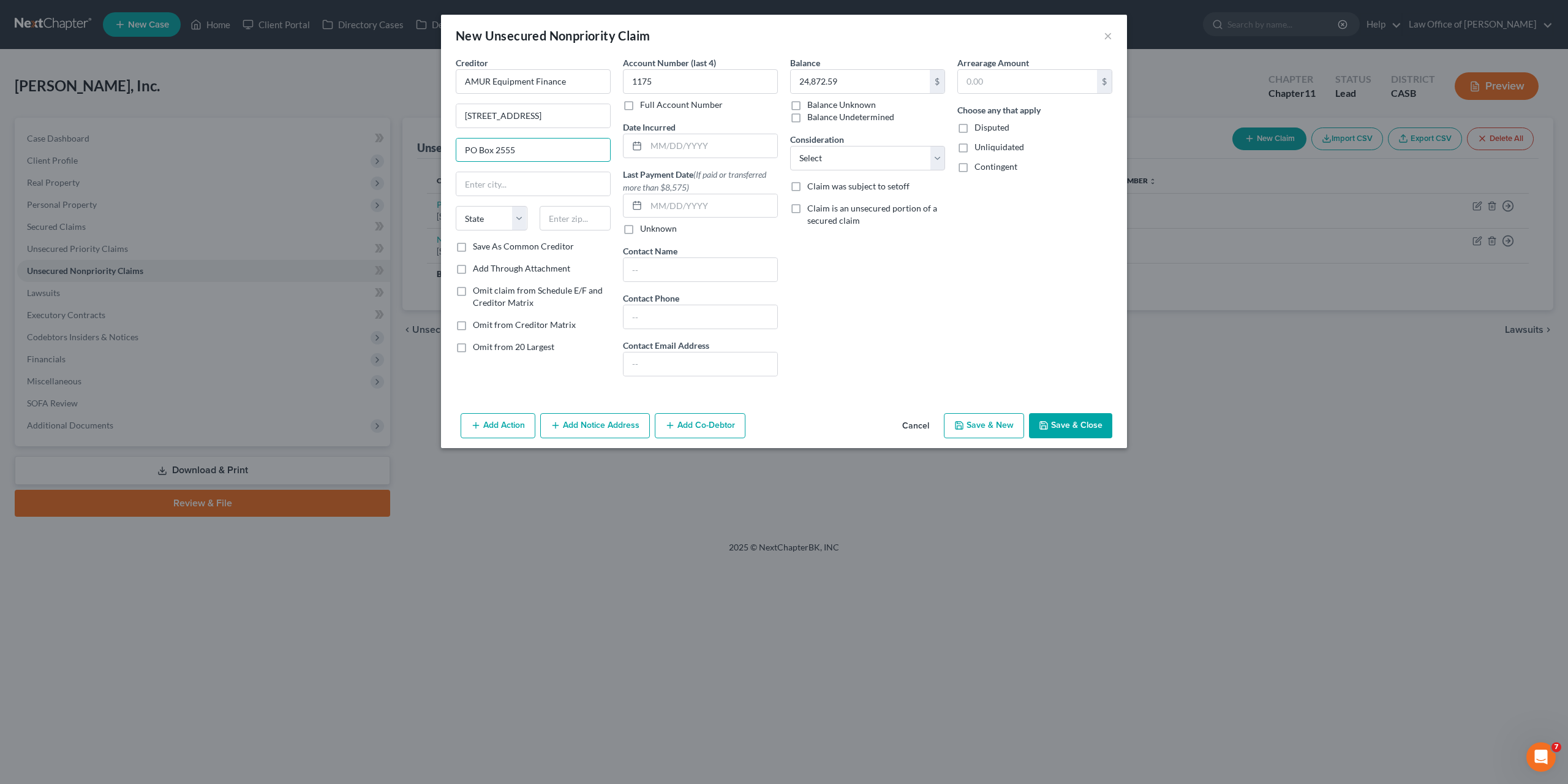
type input "PO Box 2555"
click at [567, 214] on input "text" at bounding box center [576, 218] width 72 height 25
click at [571, 216] on input "text" at bounding box center [576, 218] width 72 height 25
paste input "68801"
type input "68801"
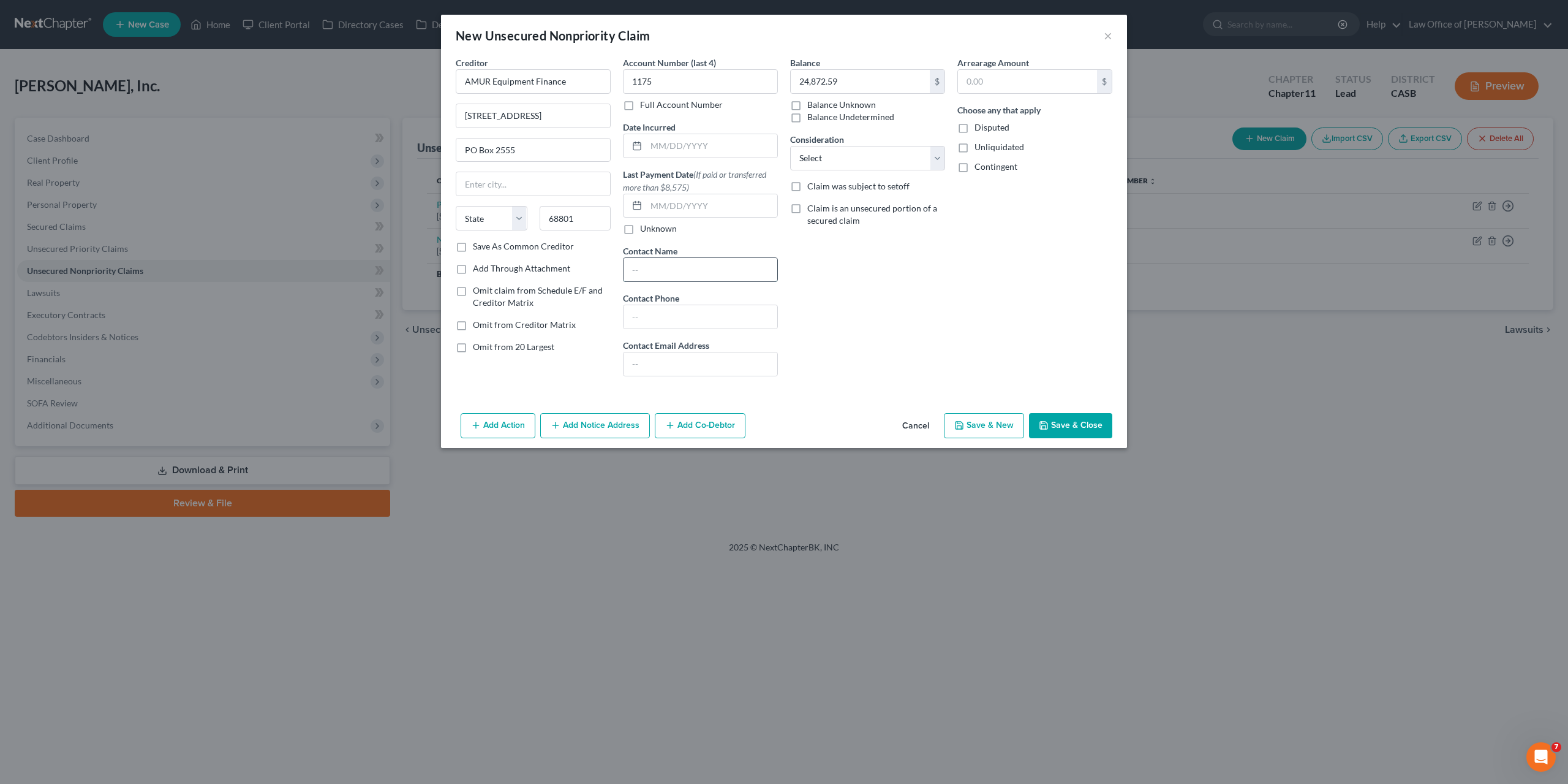
click at [669, 258] on input "text" at bounding box center [700, 270] width 154 height 23
type input "Grand Island"
select select "30"
click at [607, 422] on button "Add Notice Address" at bounding box center [595, 426] width 110 height 26
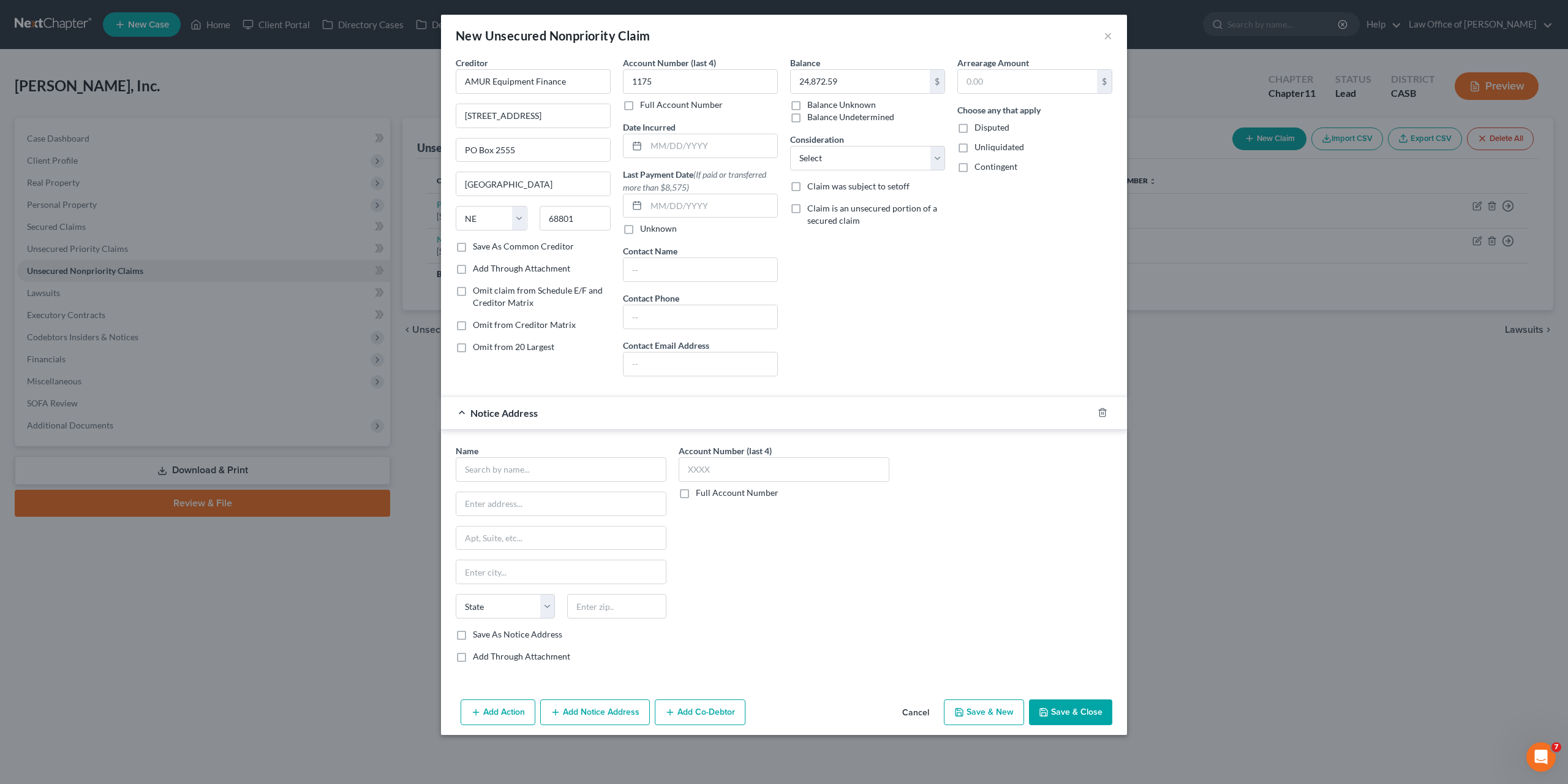
drag, startPoint x: 1013, startPoint y: 480, endPoint x: 997, endPoint y: 473, distance: 17.5
click at [1013, 480] on div "Name * State AL AK AR AZ CA CO CT DE DC FL GA GU HI ID IL IN IA KS KY LA ME MD …" at bounding box center [784, 558] width 669 height 228
click at [541, 463] on input "text" at bounding box center [561, 469] width 210 height 25
type input "Delta Management Group, Inc."
click at [800, 462] on input "text" at bounding box center [784, 469] width 210 height 25
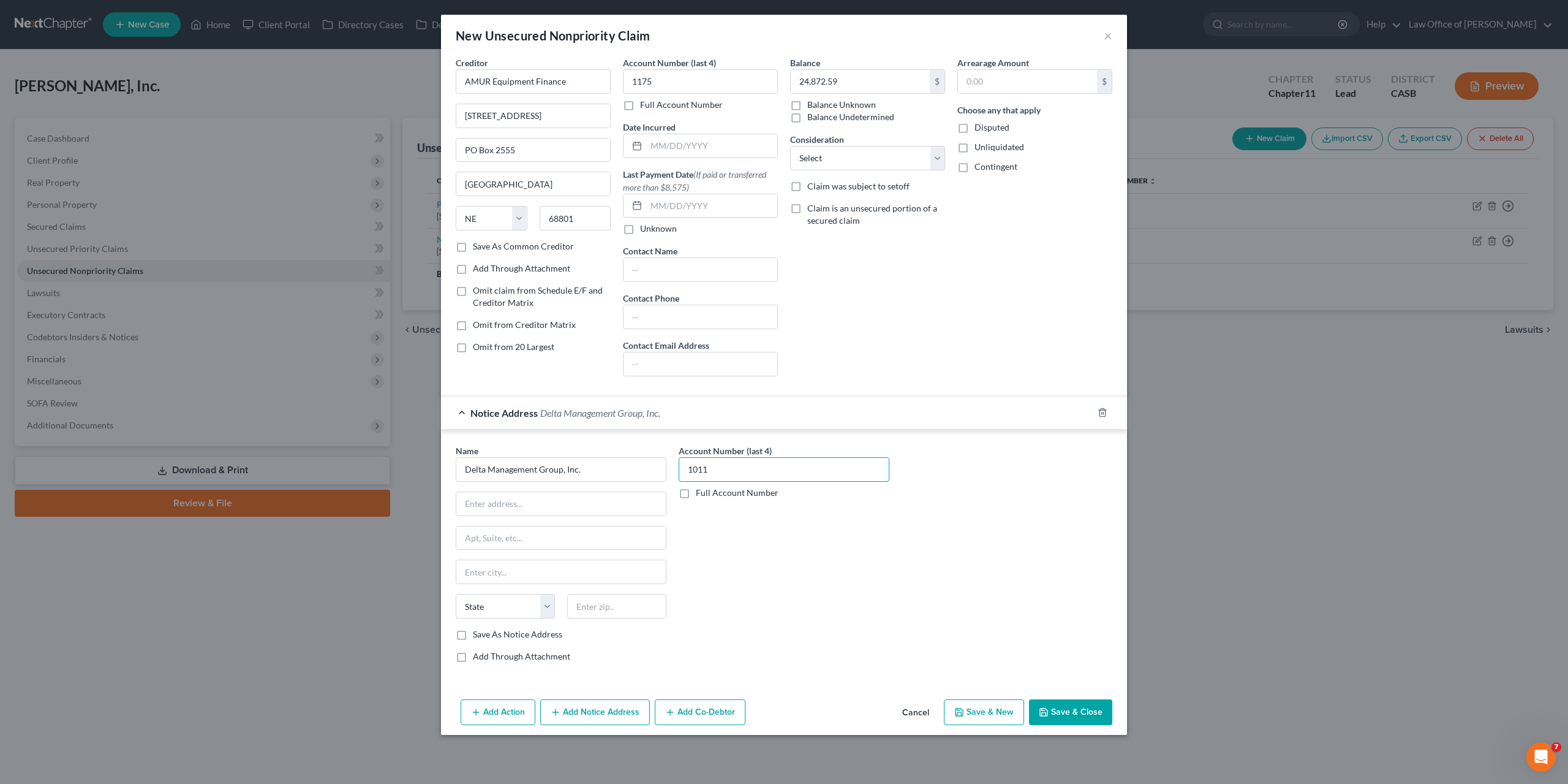
type input "1011"
click at [749, 501] on div "Account Number (last 4) 1011 Full Account Number" at bounding box center [784, 558] width 223 height 228
click at [745, 493] on label "Full Account Number" at bounding box center [737, 492] width 83 height 12
click at [709, 493] on input "Full Account Number" at bounding box center [705, 490] width 8 height 8
click at [736, 471] on input "1011" at bounding box center [784, 469] width 210 height 25
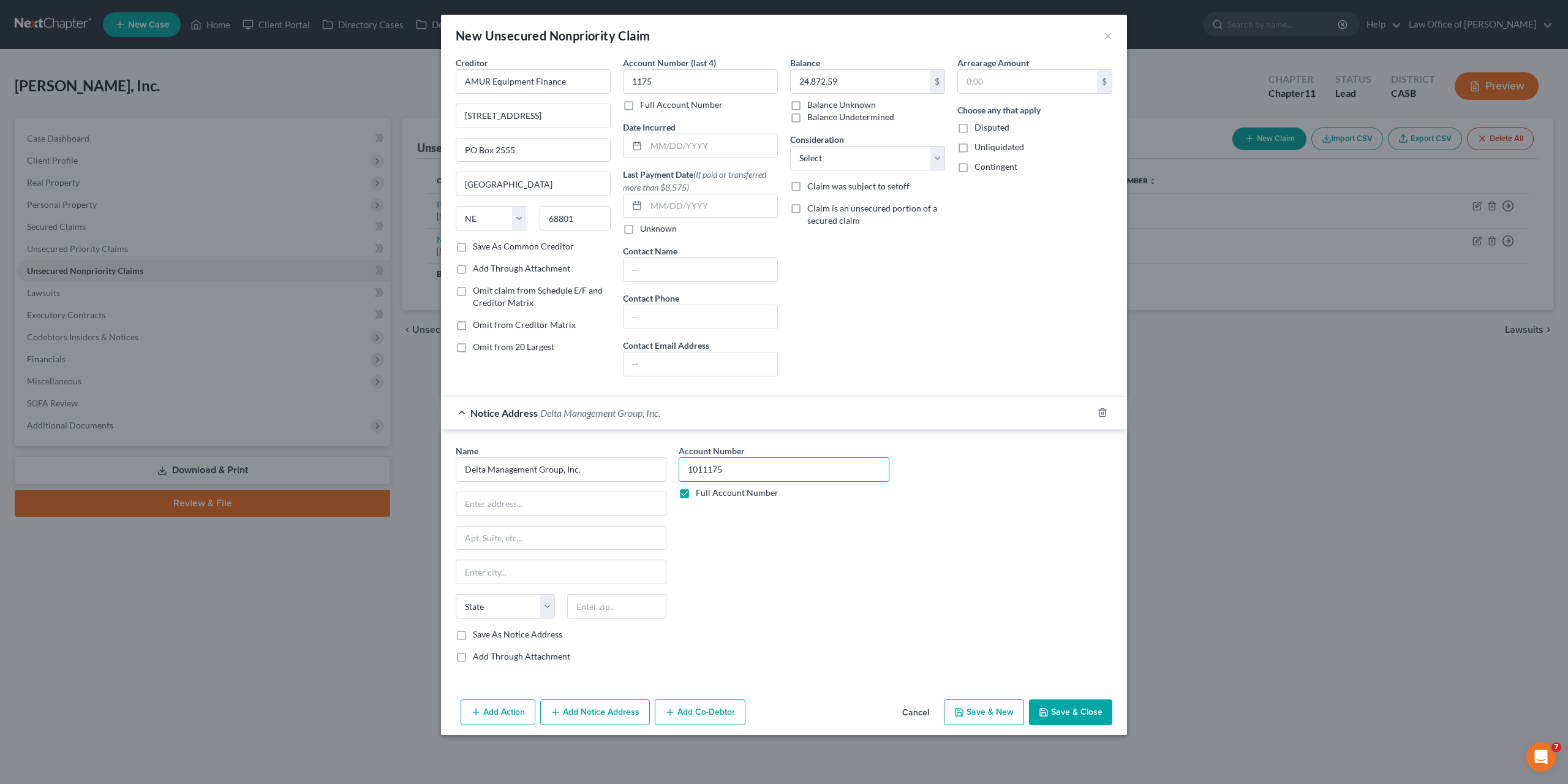
type input "1011175"
click at [1003, 508] on div "Name * Delta Management Group, Inc. State AL AK AR AZ CA CO CT DE DC FL GA GU H…" at bounding box center [784, 558] width 669 height 228
click at [959, 519] on div "Name * Delta Management Group, Inc. State AL AK AR AZ CA CO CT DE DC FL GA GU H…" at bounding box center [784, 558] width 669 height 228
click at [536, 510] on input "text" at bounding box center [561, 503] width 210 height 23
type input "2499 Rice Street"
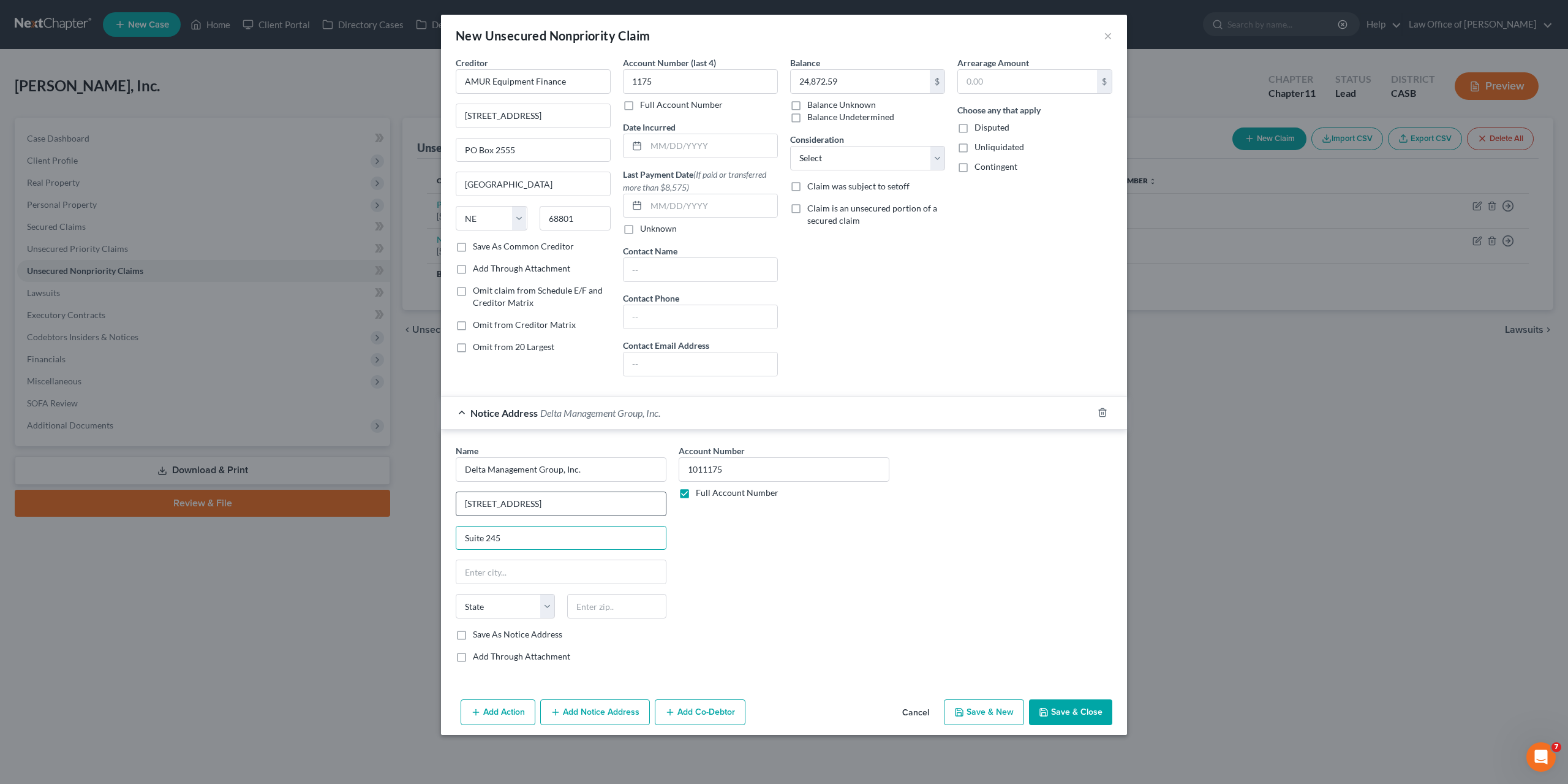
type input "Suite 245"
type input "55113"
type input "Saint Paul"
select select "24"
click at [1063, 709] on button "Save & Close" at bounding box center [1071, 712] width 84 height 26
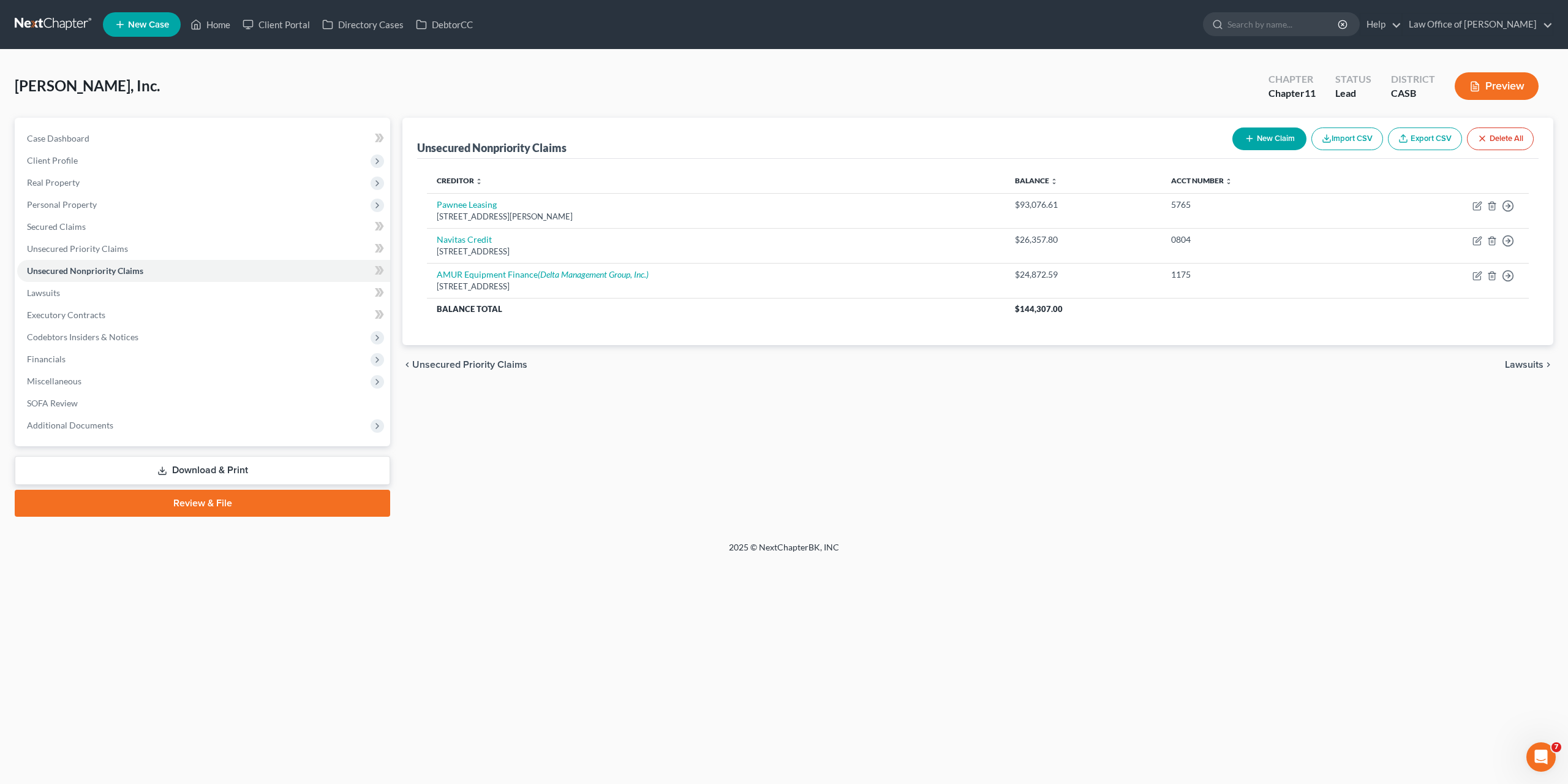
click at [1258, 140] on button "New Claim" at bounding box center [1269, 139] width 74 height 22
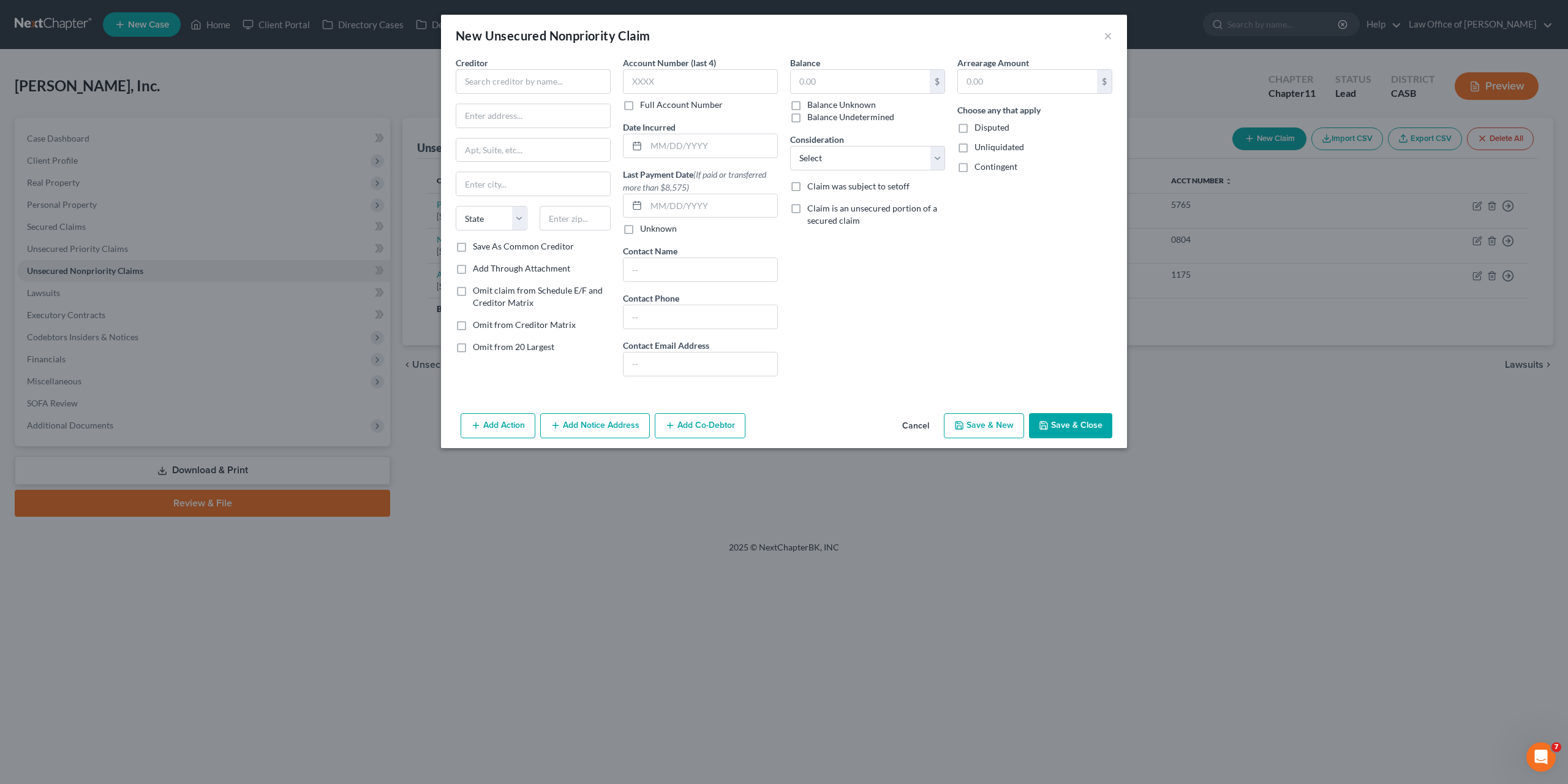
click at [508, 96] on div "Creditor * State AL AK AR AZ CA CO CT DE DC FL GA GU HI ID IL IN IA KS KY LA ME…" at bounding box center [533, 148] width 155 height 184
click at [507, 89] on input "text" at bounding box center [533, 81] width 155 height 25
paste input "Payroll LLC"
type input "Payroll LLC"
click at [481, 119] on input "text" at bounding box center [533, 116] width 154 height 23
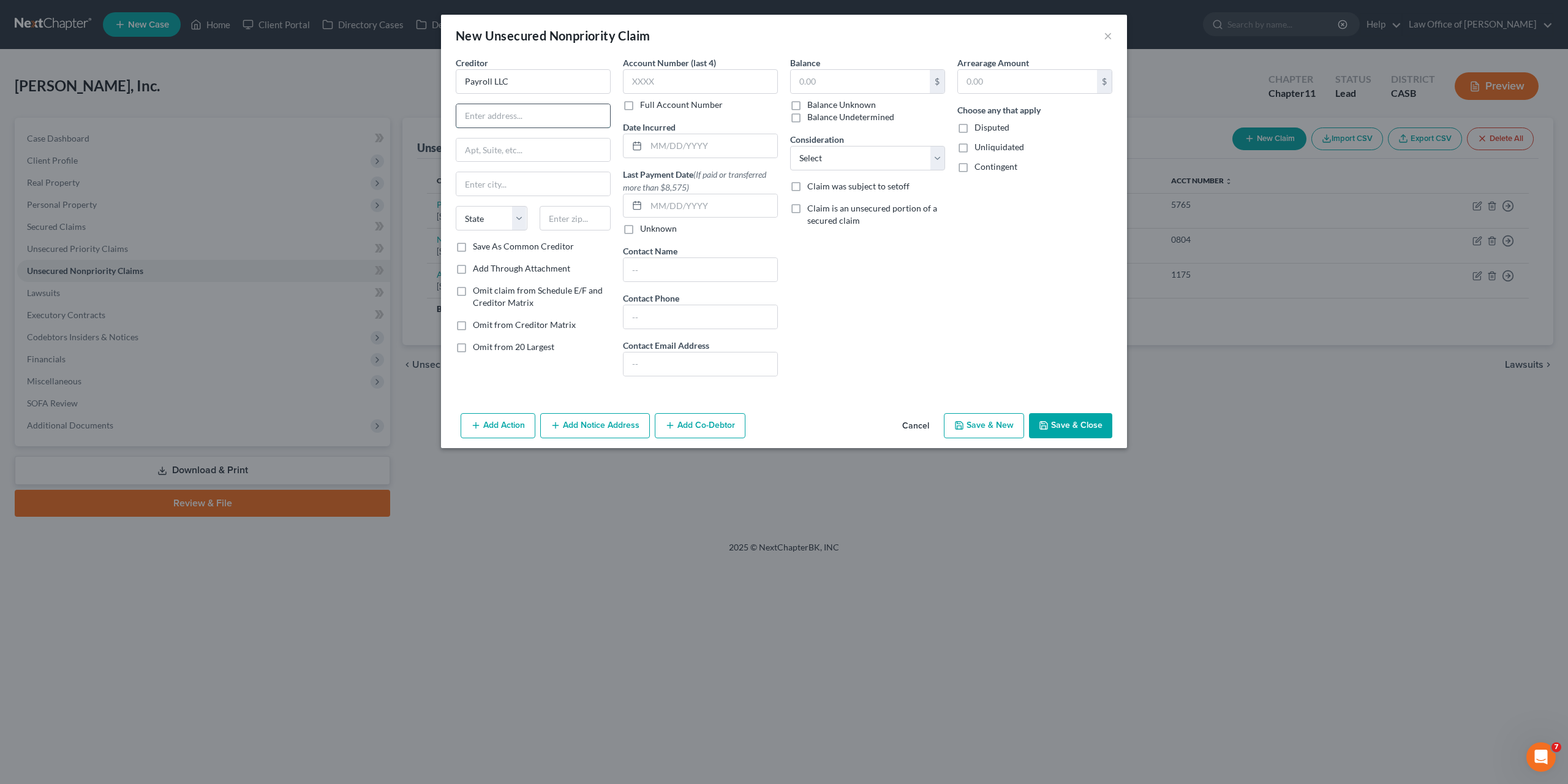
paste input "8409 N Military Trail"
type input "8409 N Military Trail"
click at [539, 155] on input "text" at bounding box center [533, 150] width 154 height 23
type input "#119"
click at [561, 224] on input "text" at bounding box center [576, 218] width 72 height 25
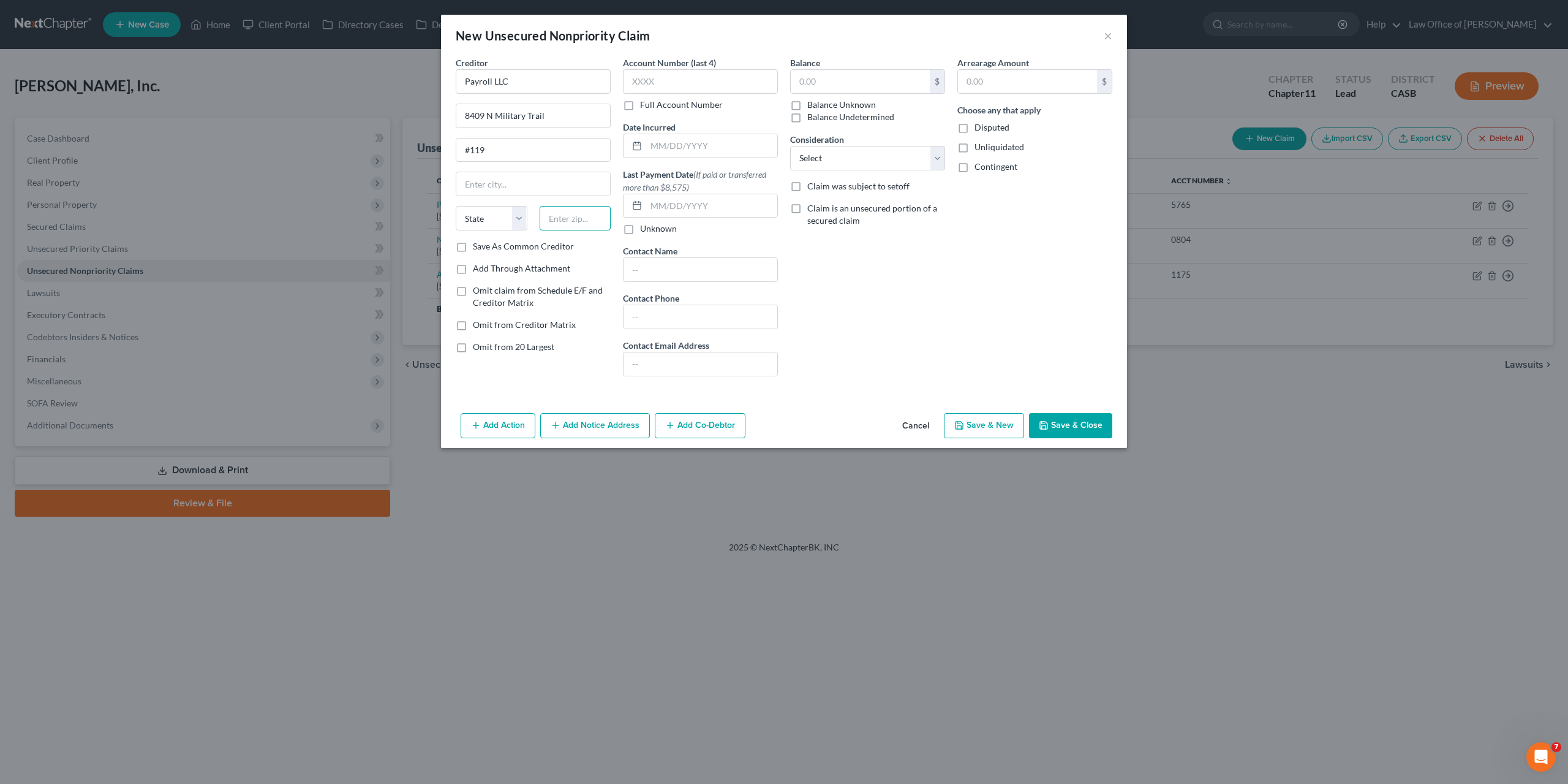
paste input "33410"
type input "33410"
type input "West Palm Beach"
select select "9"
click at [859, 81] on input "text" at bounding box center [860, 81] width 139 height 23
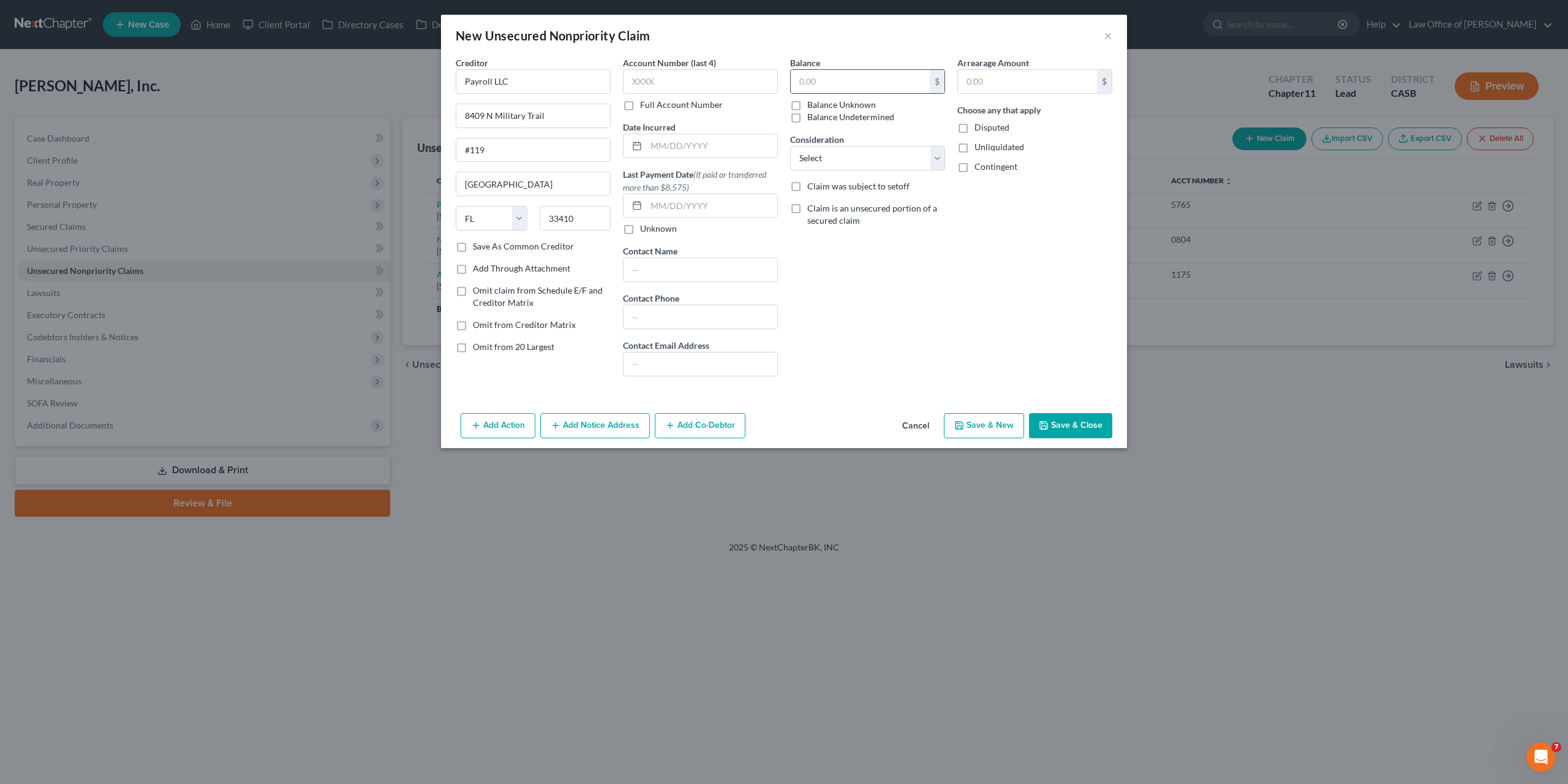
paste input "30621.07"
type input "30,621.07"
click at [1073, 423] on button "Save & Close" at bounding box center [1071, 426] width 84 height 26
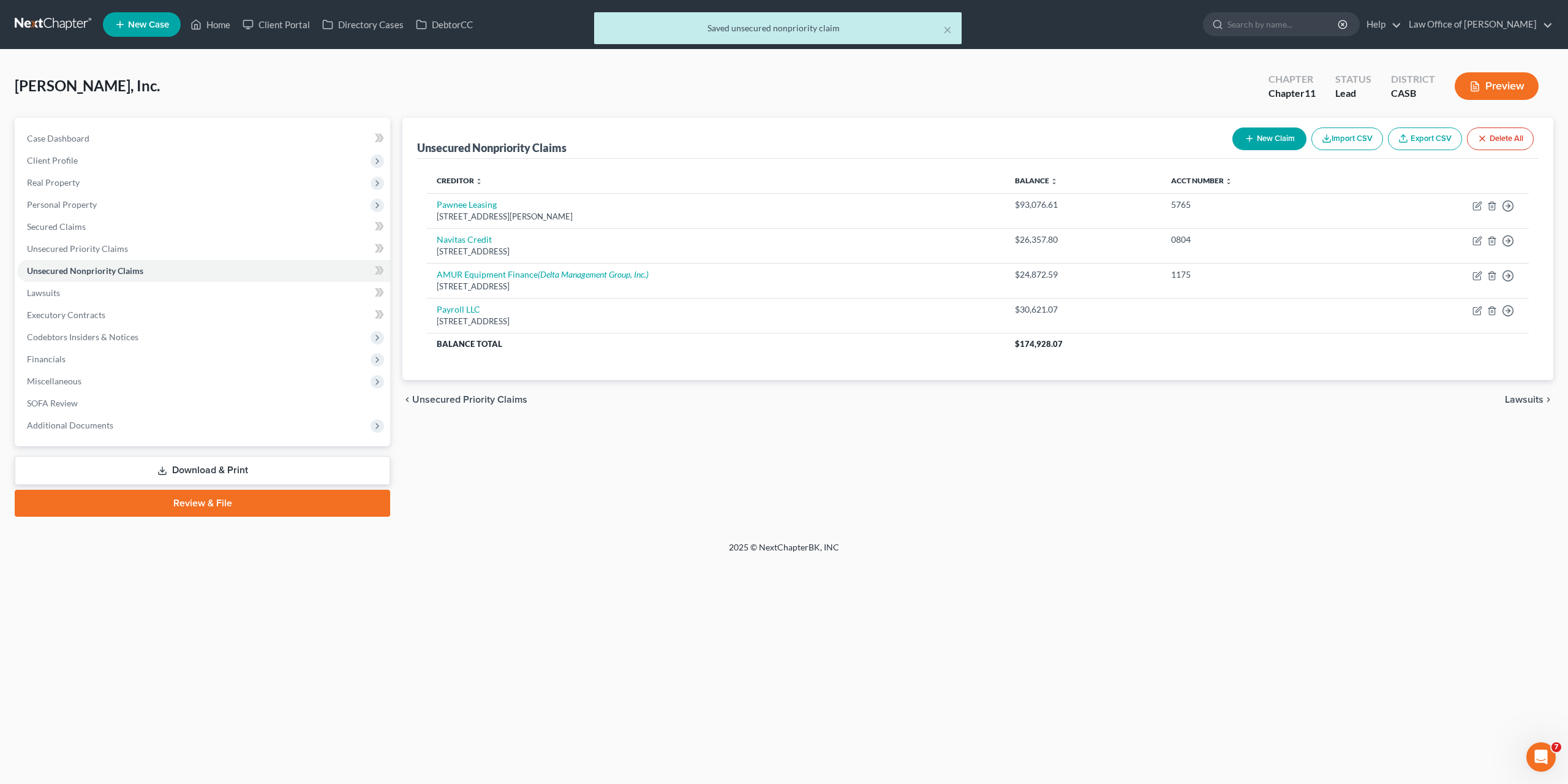
click at [1258, 134] on button "New Claim" at bounding box center [1269, 139] width 74 height 22
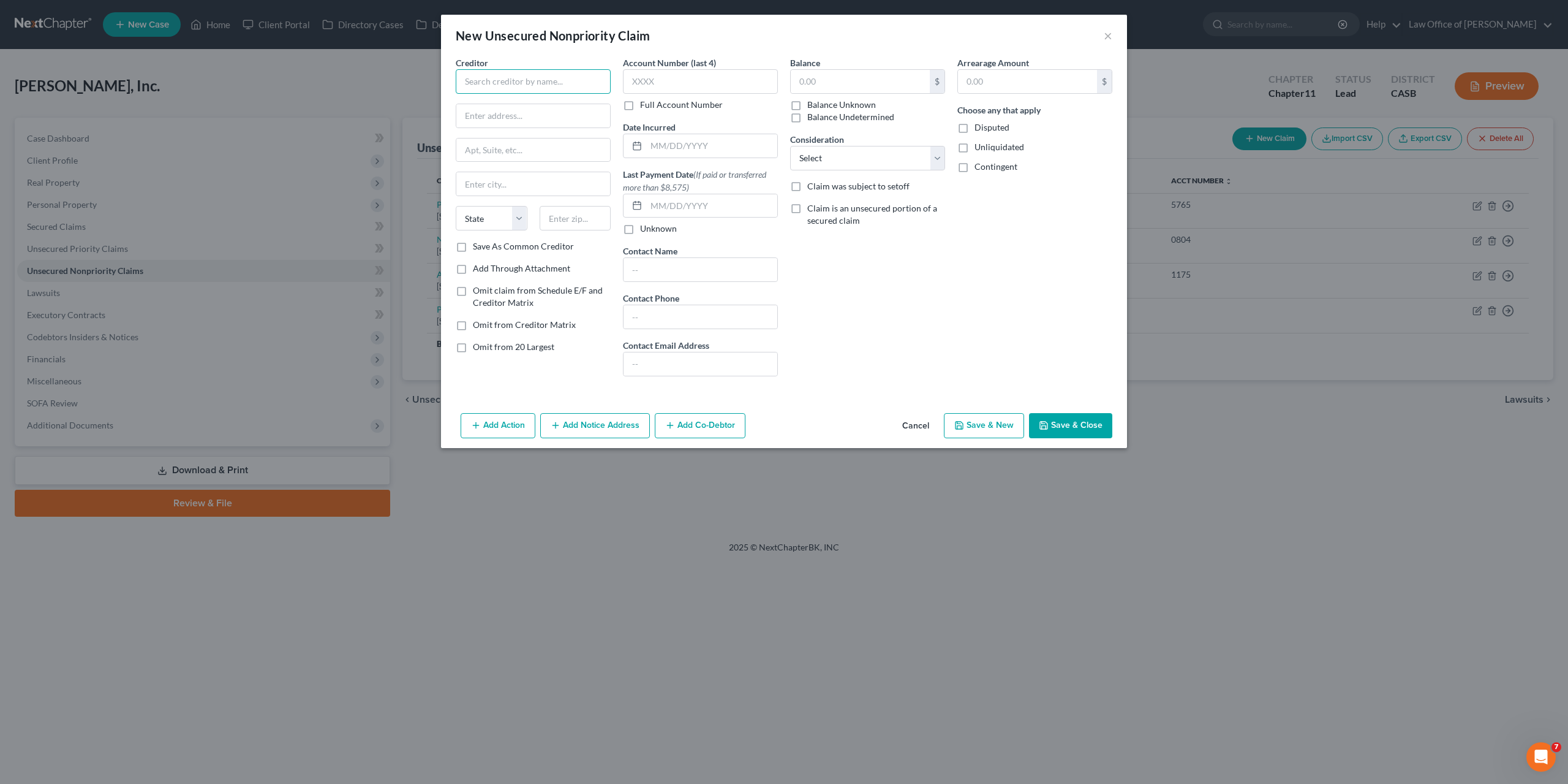
click at [507, 77] on input "text" at bounding box center [533, 81] width 155 height 25
paste input "Centra Funding LLC"
type input "Centra Funding LLC"
click at [501, 120] on input "text" at bounding box center [533, 116] width 154 height 23
paste input "1400 Preston Rd"
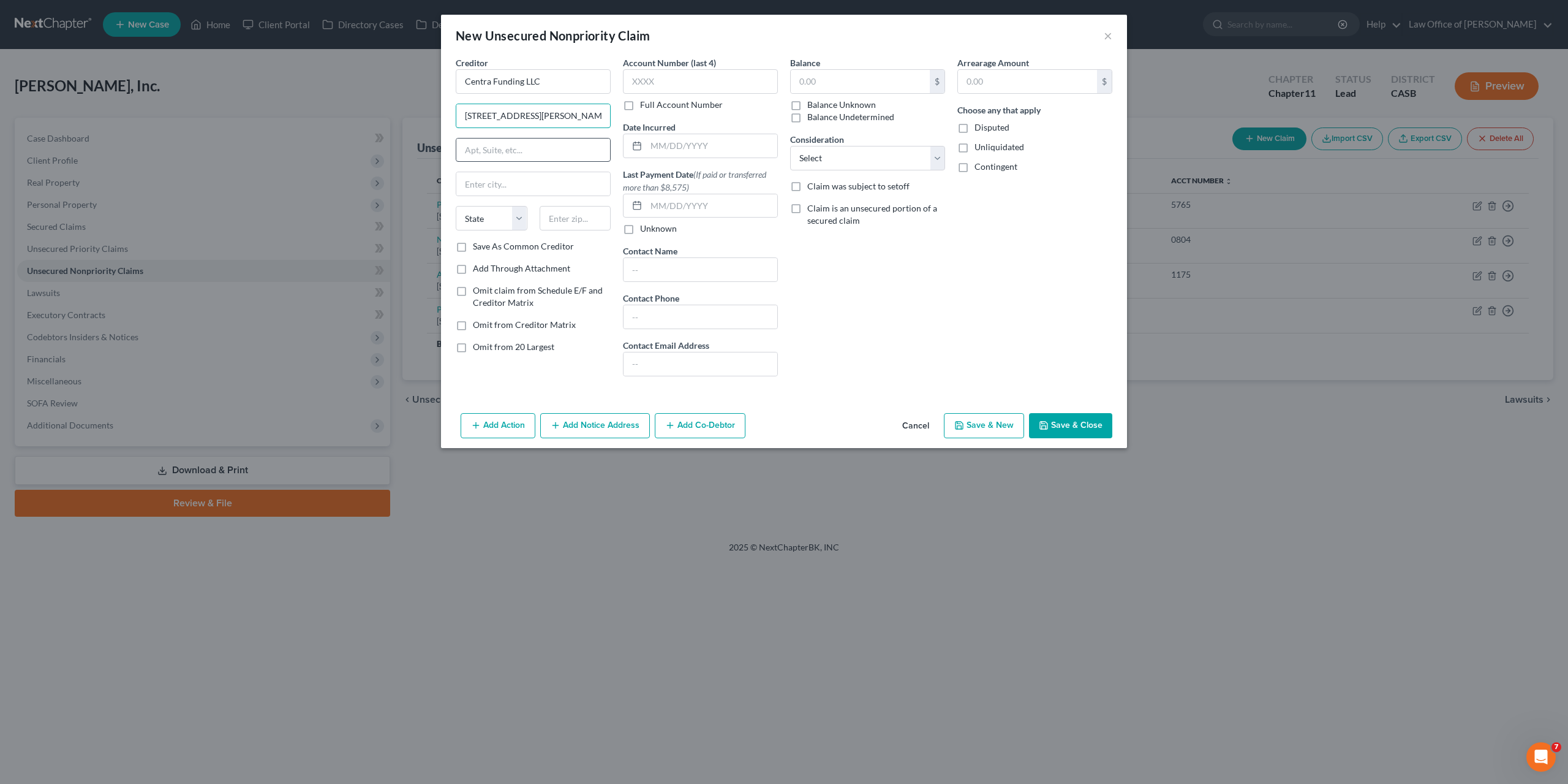
type input "1400 Preston Rd"
click at [538, 152] on input "text" at bounding box center [533, 150] width 154 height 23
paste input "Suite 115"
type input "Suite 115"
click at [586, 224] on input "text" at bounding box center [576, 218] width 72 height 25
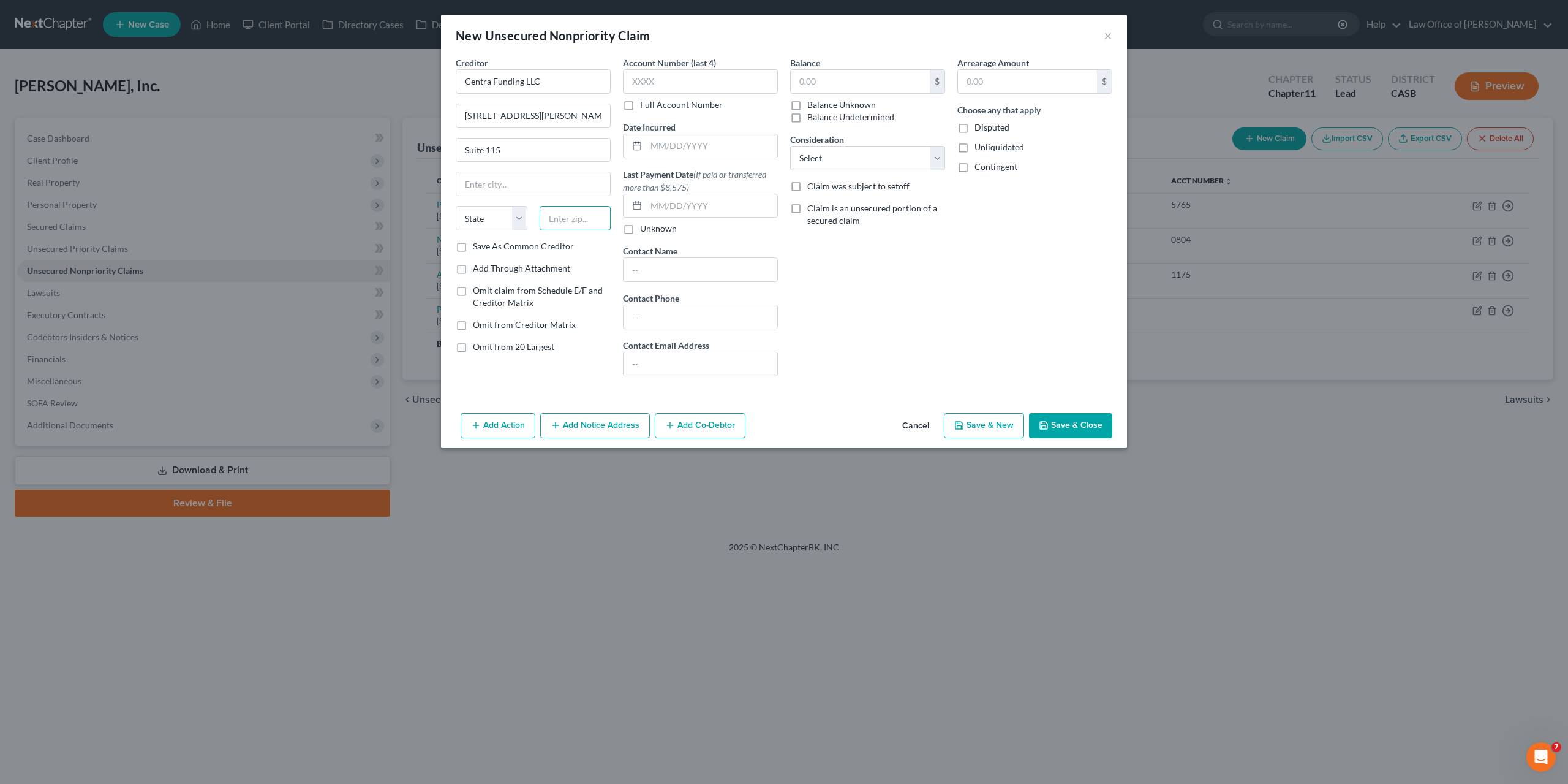
paste input "75093"
type input "75093"
type input "Plano"
select select "45"
click at [812, 85] on input "text" at bounding box center [860, 81] width 139 height 23
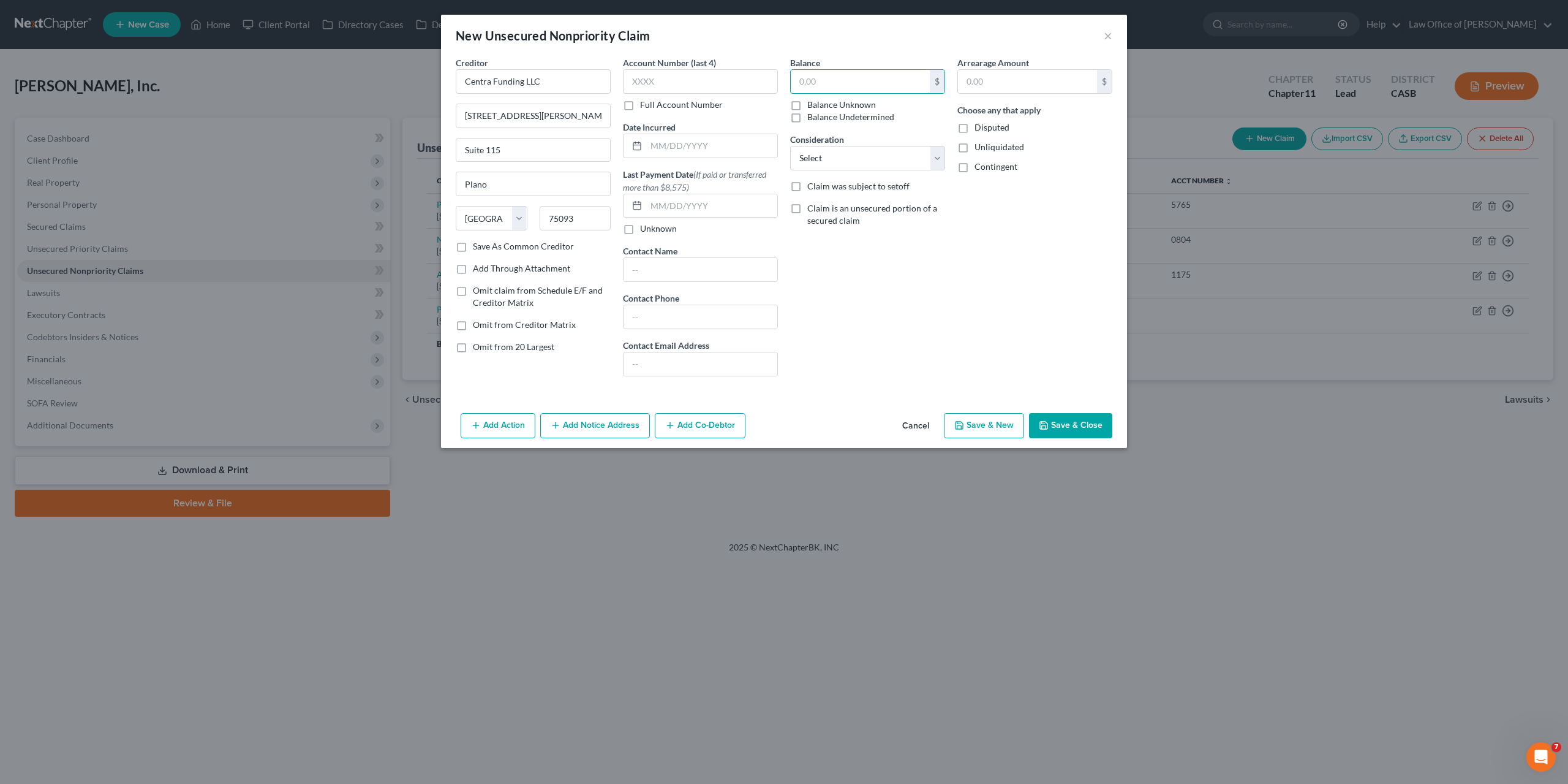
paste input "26417.71"
type input "26,417.71"
click at [698, 76] on input "text" at bounding box center [701, 81] width 155 height 25
paste input "9023"
type input "9023"
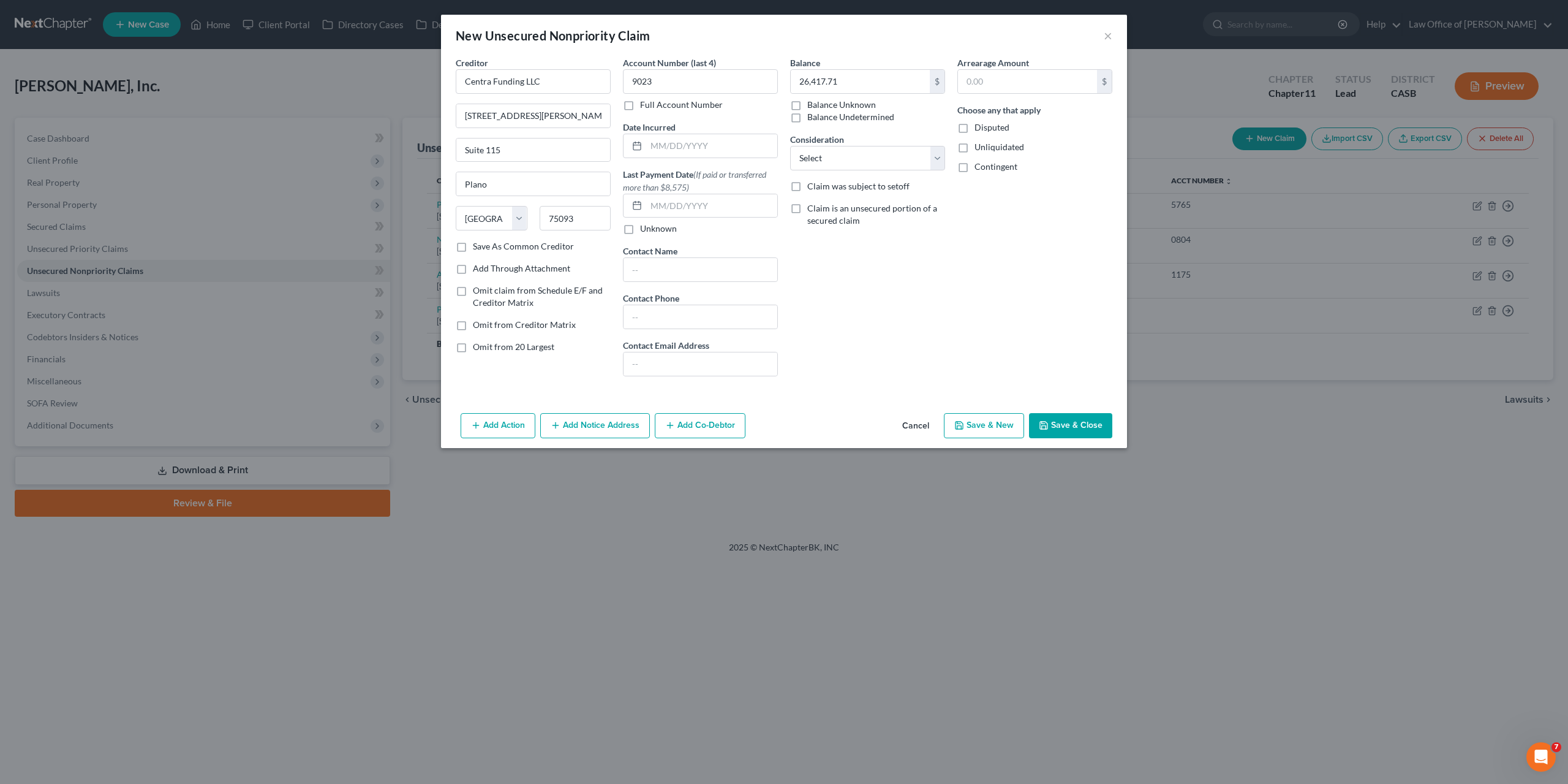
click at [1082, 420] on button "Save & Close" at bounding box center [1071, 426] width 84 height 26
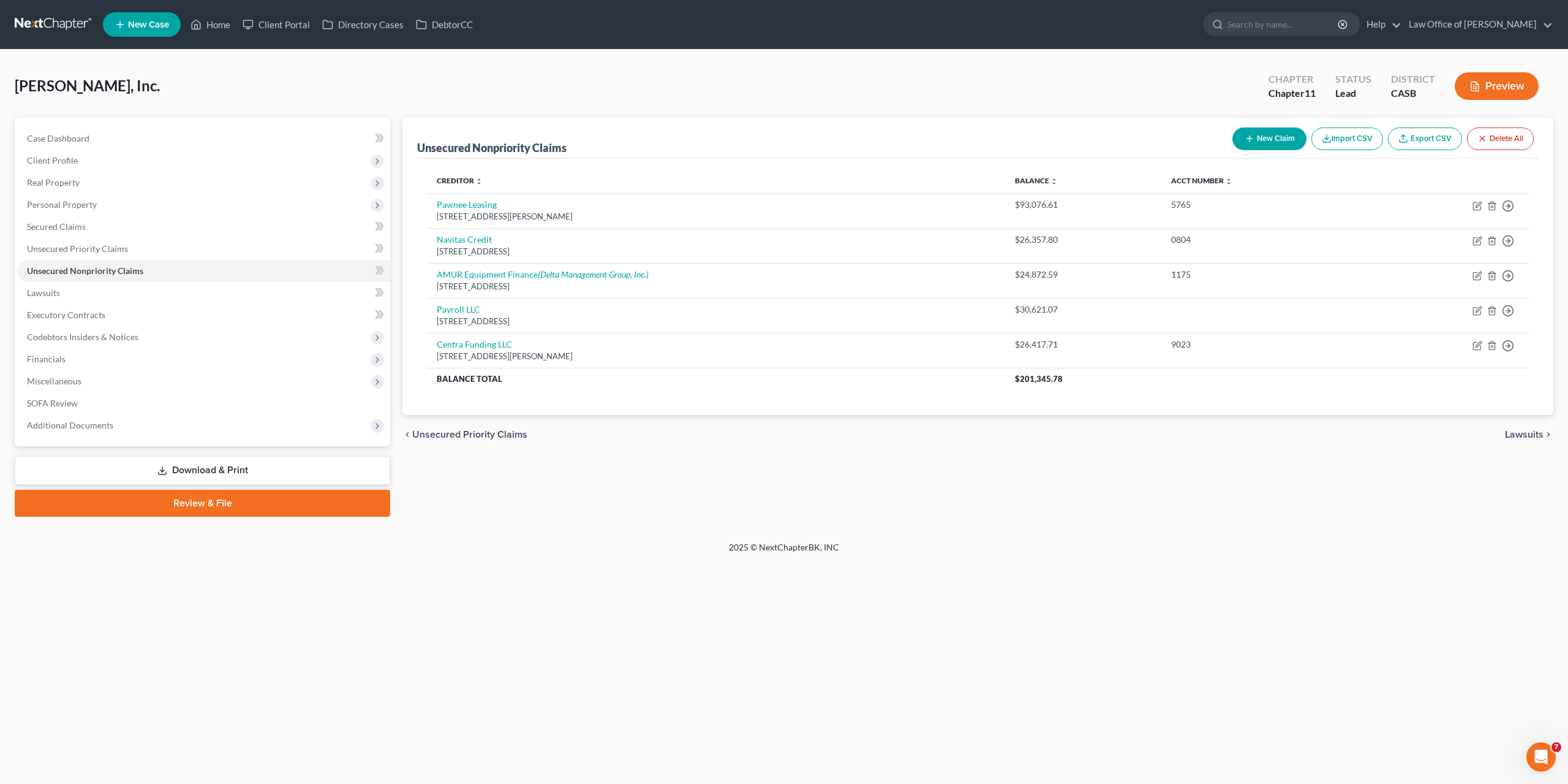
click at [1267, 141] on button "New Claim" at bounding box center [1269, 139] width 74 height 22
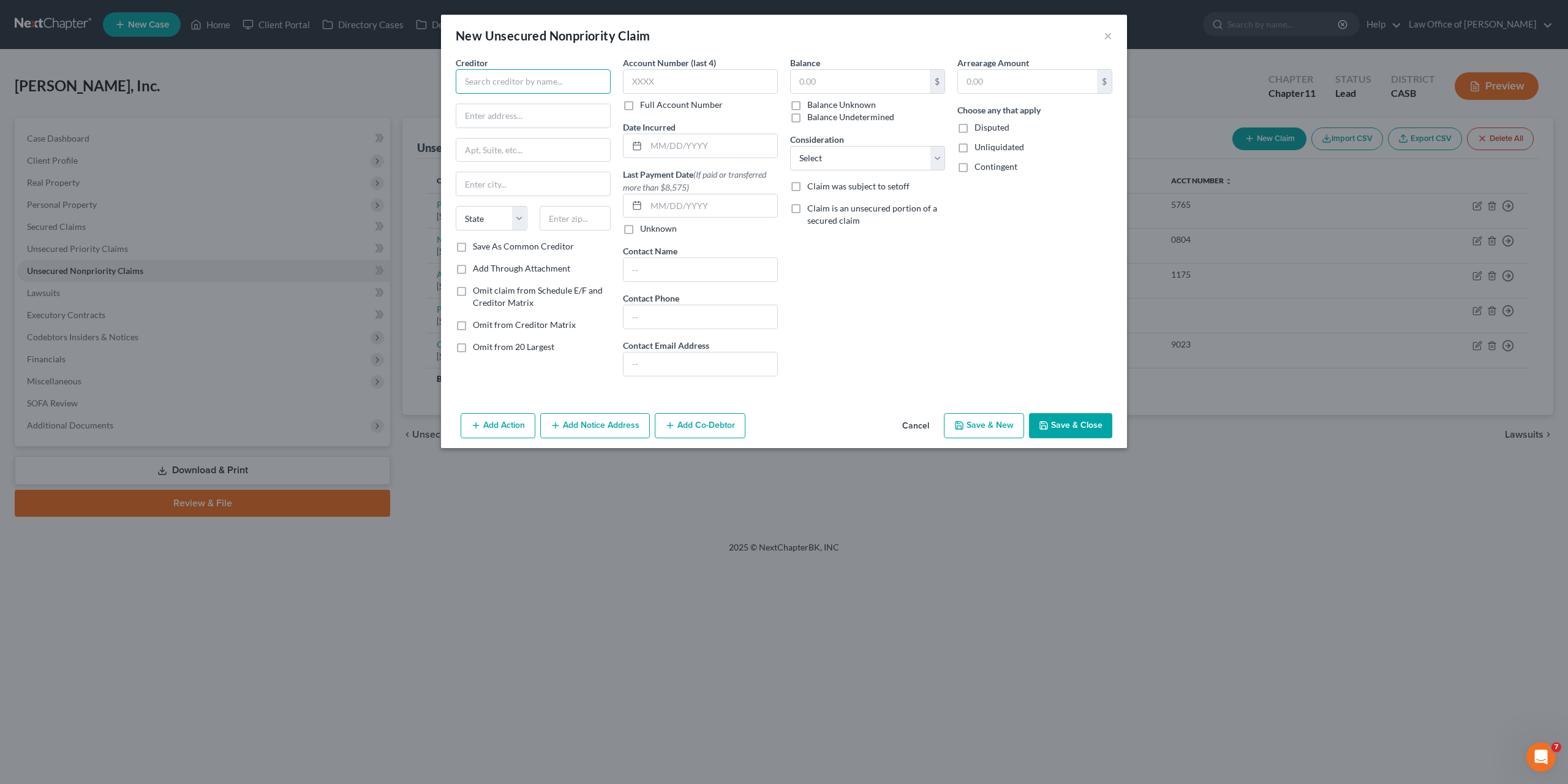
click at [529, 81] on input "text" at bounding box center [533, 81] width 155 height 25
paste input "Marlin Leasing Corporation"
type input "Marlin Leasing Corporation"
click at [546, 119] on input "text" at bounding box center [533, 116] width 154 height 23
paste input "P.O Box 13604"
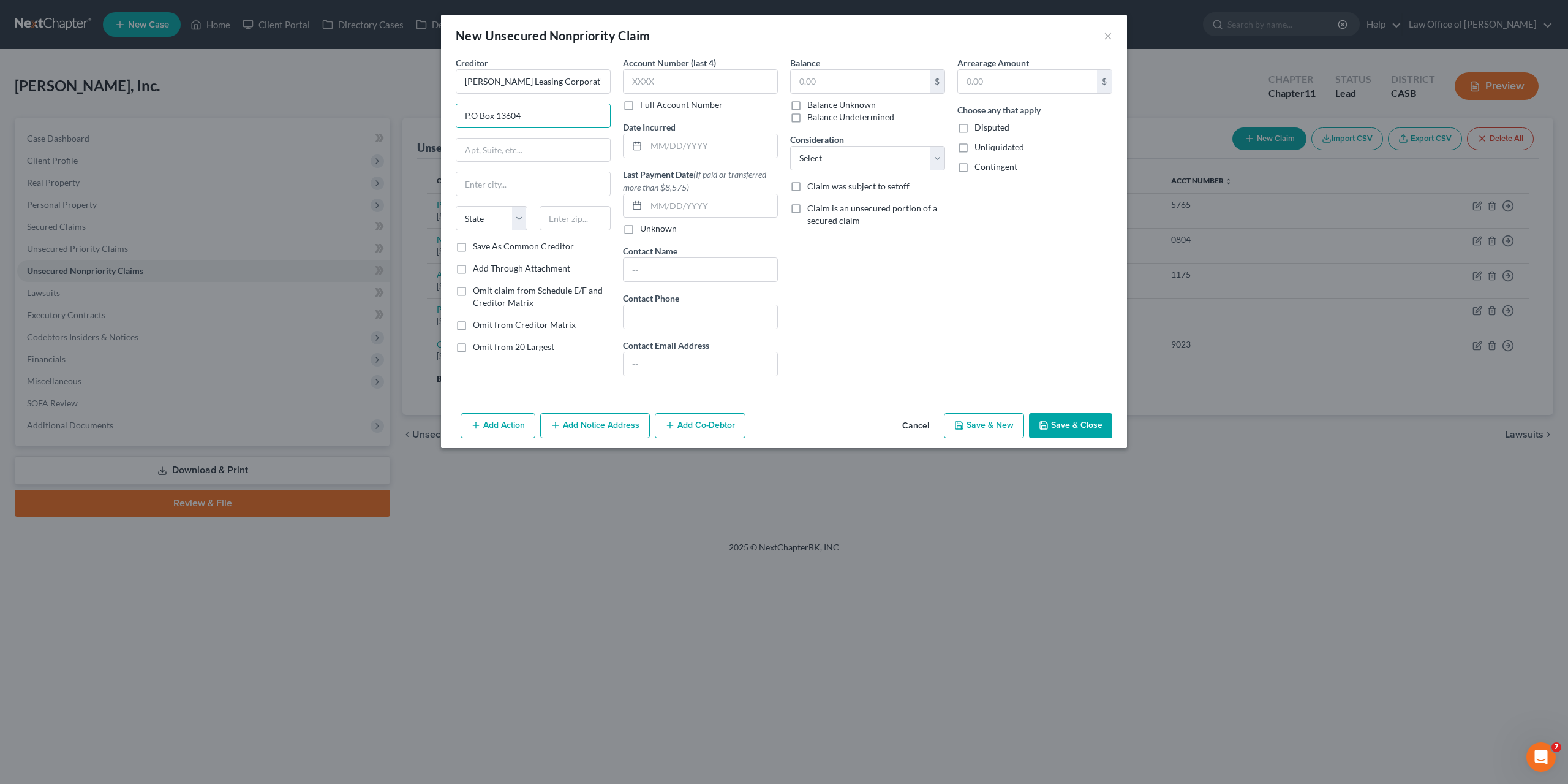
type input "P.O Box 13604"
click at [596, 208] on input "text" at bounding box center [576, 218] width 72 height 25
paste input "19101"
type input "19101"
type input "Philadelphia"
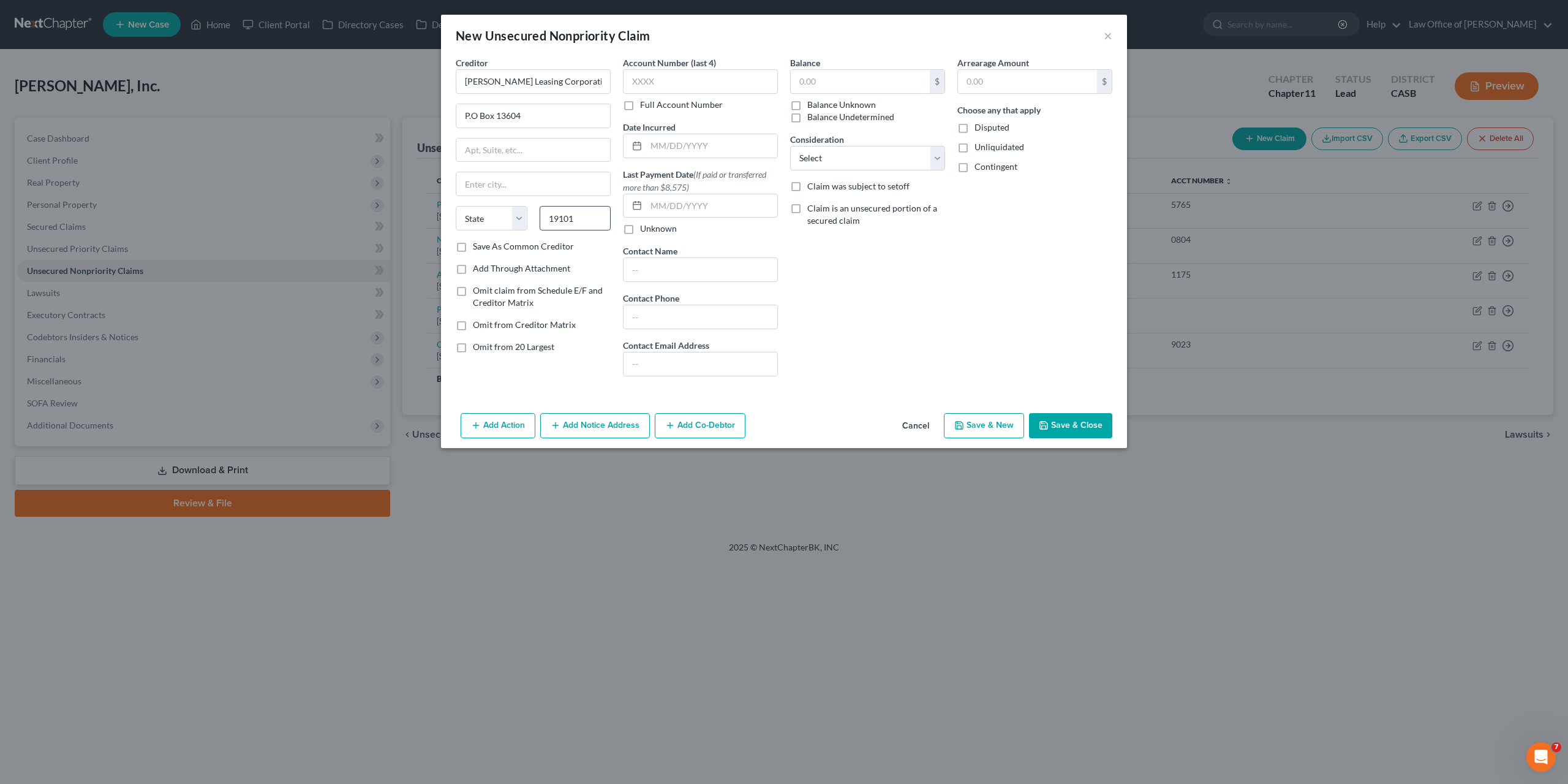
select select "39"
click at [813, 78] on input "text" at bounding box center [860, 81] width 139 height 23
type input "0.00"
click at [669, 82] on input "text" at bounding box center [701, 81] width 155 height 25
paste input "8427"
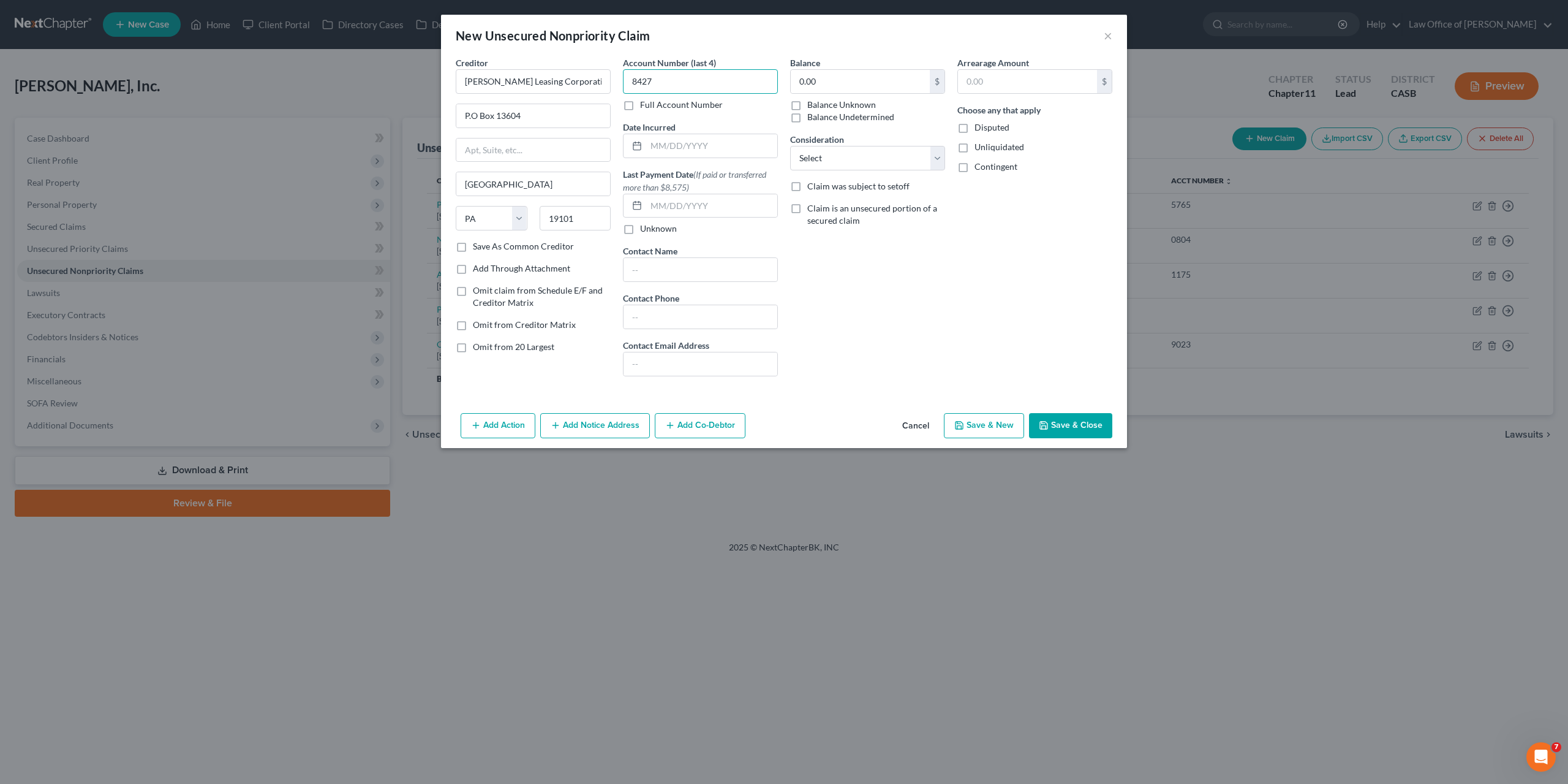
type input "8427"
click at [710, 144] on input "text" at bounding box center [712, 145] width 131 height 23
paste input "07/01/2023"
type input "07/01/2023"
click at [1079, 424] on button "Save & Close" at bounding box center [1071, 426] width 84 height 26
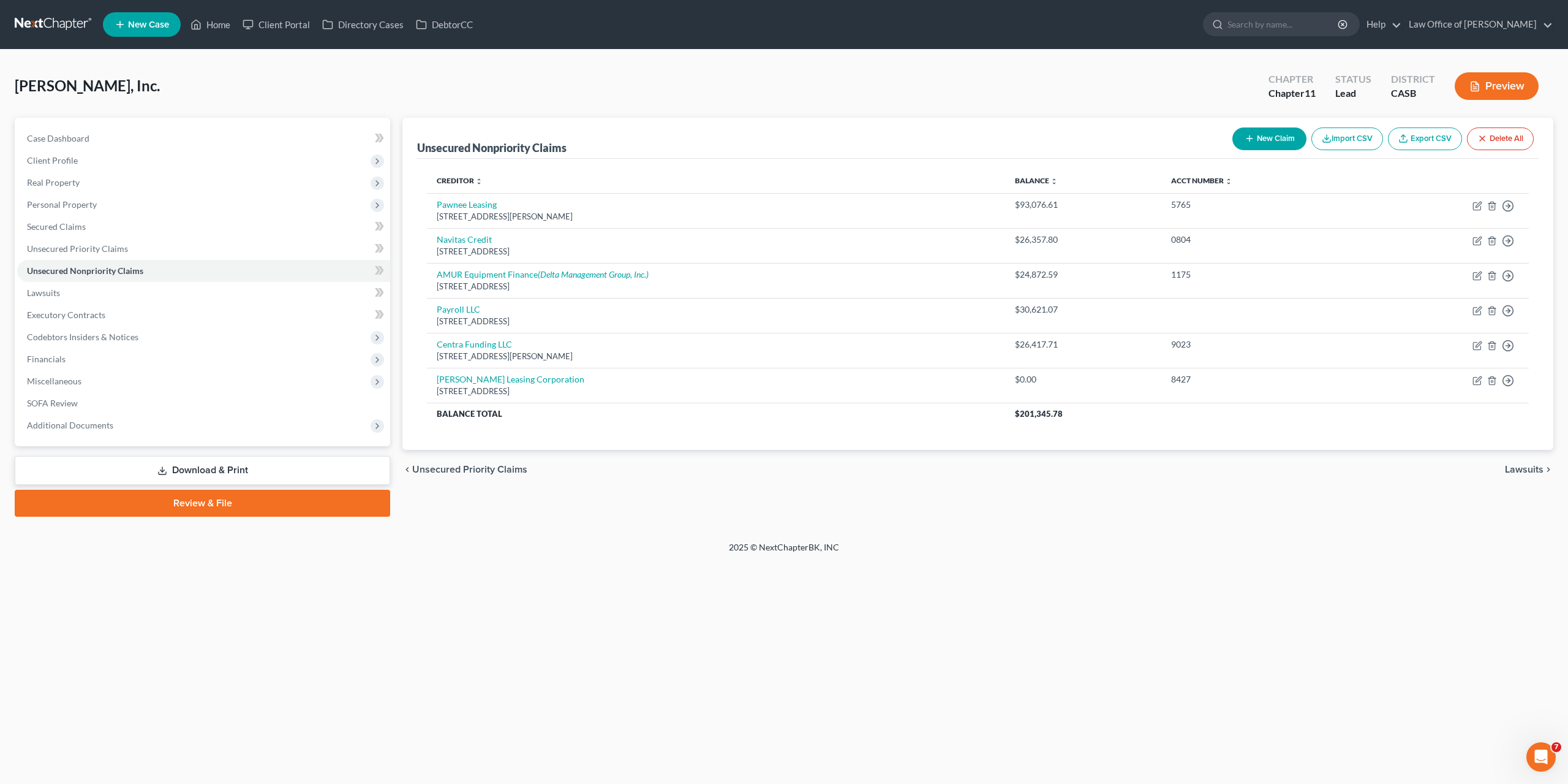
click at [1278, 144] on button "New Claim" at bounding box center [1269, 139] width 74 height 22
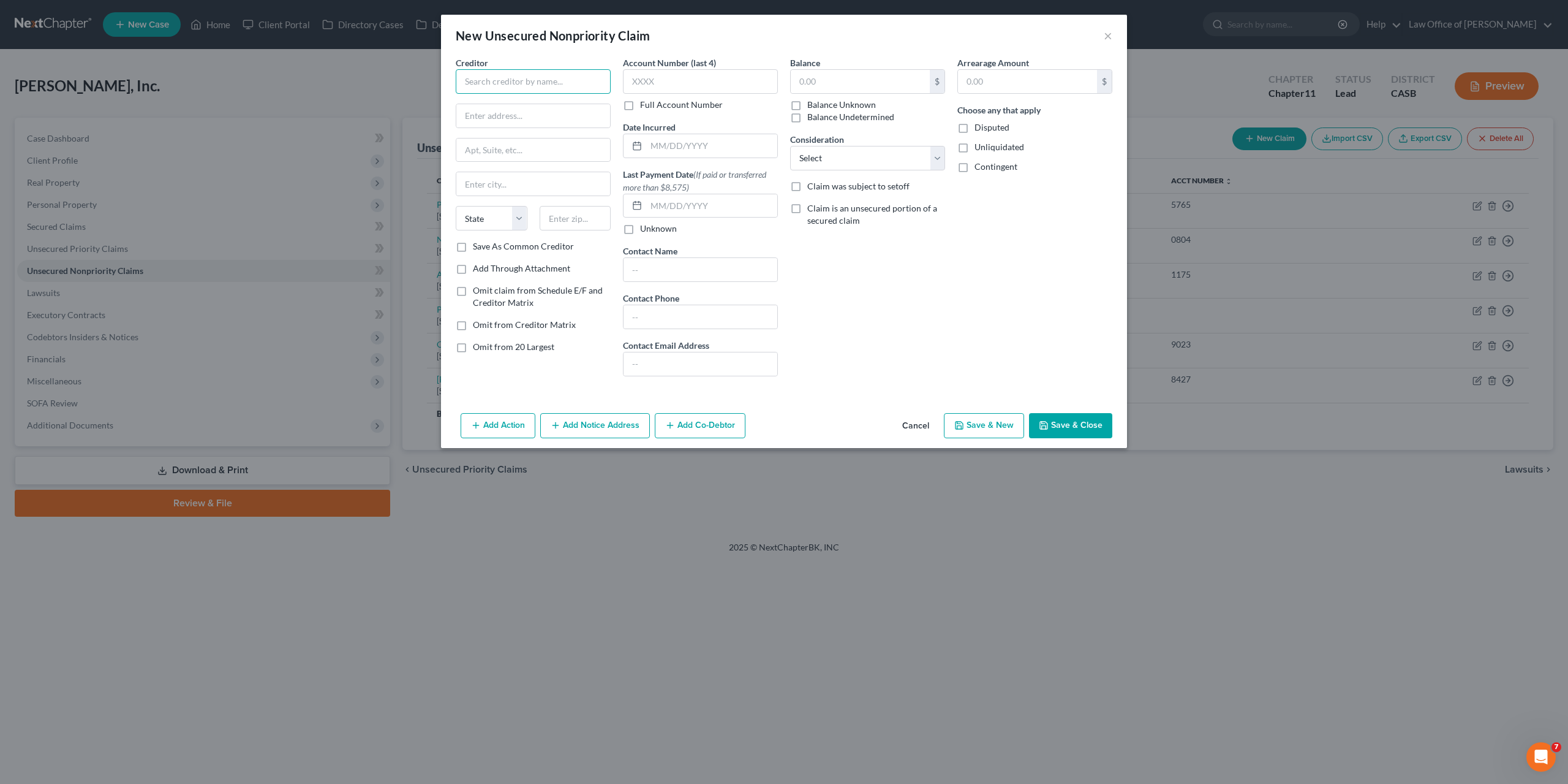
click at [517, 85] on input "text" at bounding box center [533, 81] width 155 height 25
paste input "Accessity/Accion"
type input "Accessity/Accion"
click at [560, 105] on input "text" at bounding box center [533, 116] width 154 height 23
paste input "404 Euclid Avenue"
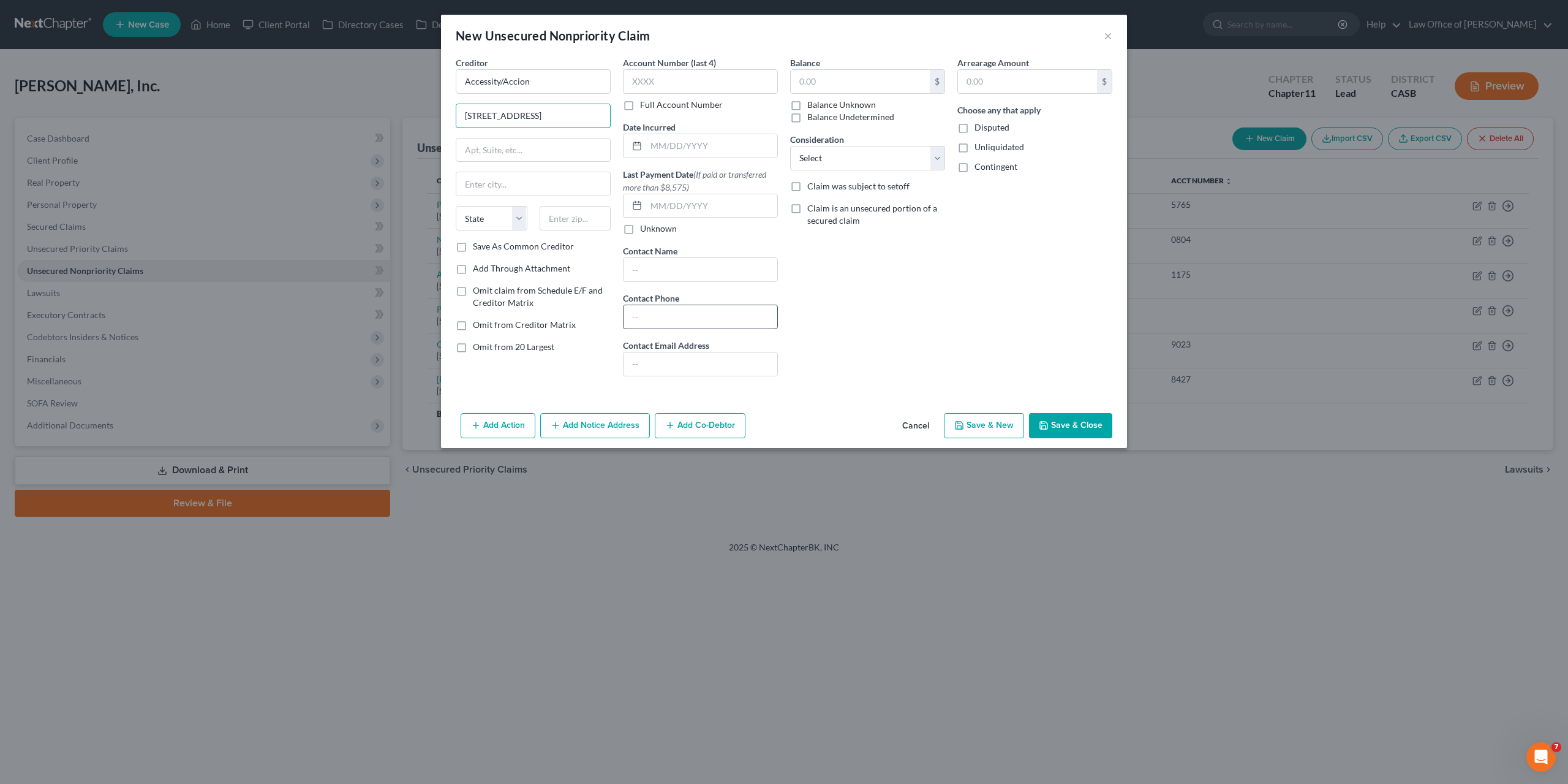
type input "404 Euclid Avenue"
click at [503, 149] on input "text" at bounding box center [533, 150] width 154 height 23
paste input "STE 271"
click at [489, 151] on input "Ste STE 271" at bounding box center [533, 150] width 154 height 23
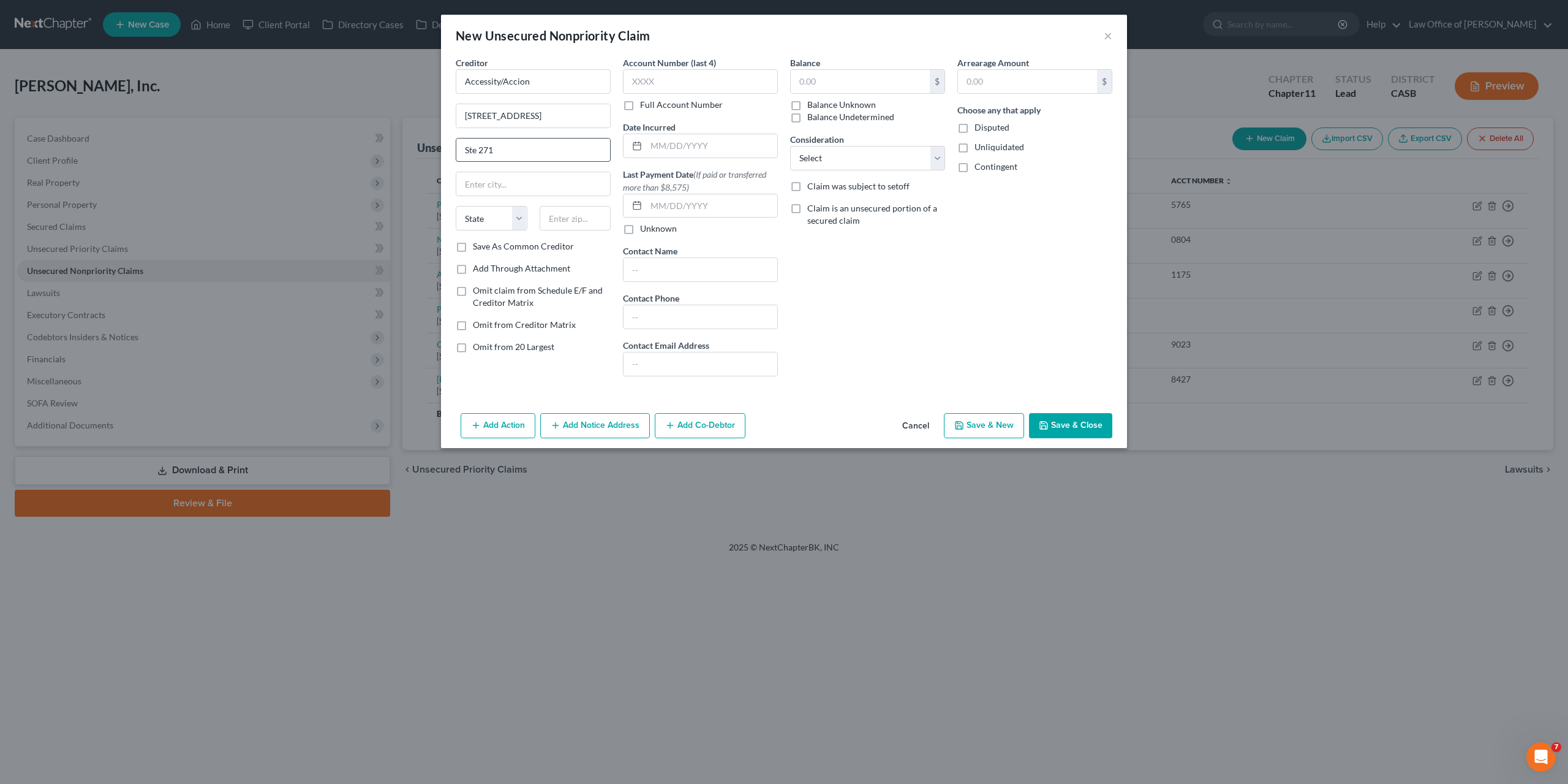
type input "Ste 271"
click at [567, 221] on input "text" at bounding box center [576, 218] width 72 height 25
paste input "92114"
type input "92114"
type input "San Diego"
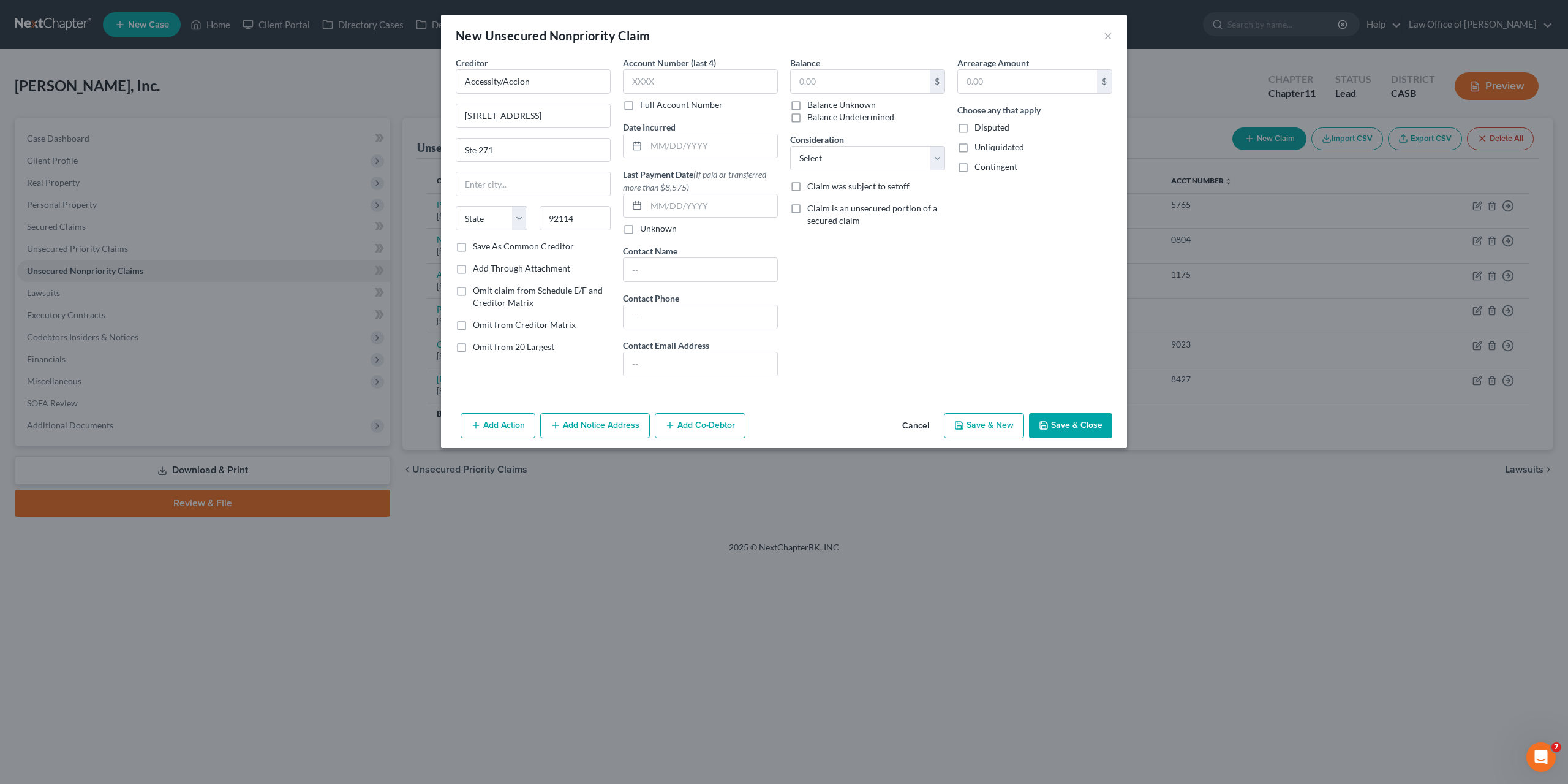
select select "4"
click at [685, 142] on input "text" at bounding box center [712, 145] width 131 height 23
paste input "06/24/2023"
type input "06/24/2023"
click at [834, 84] on input "text" at bounding box center [860, 81] width 139 height 23
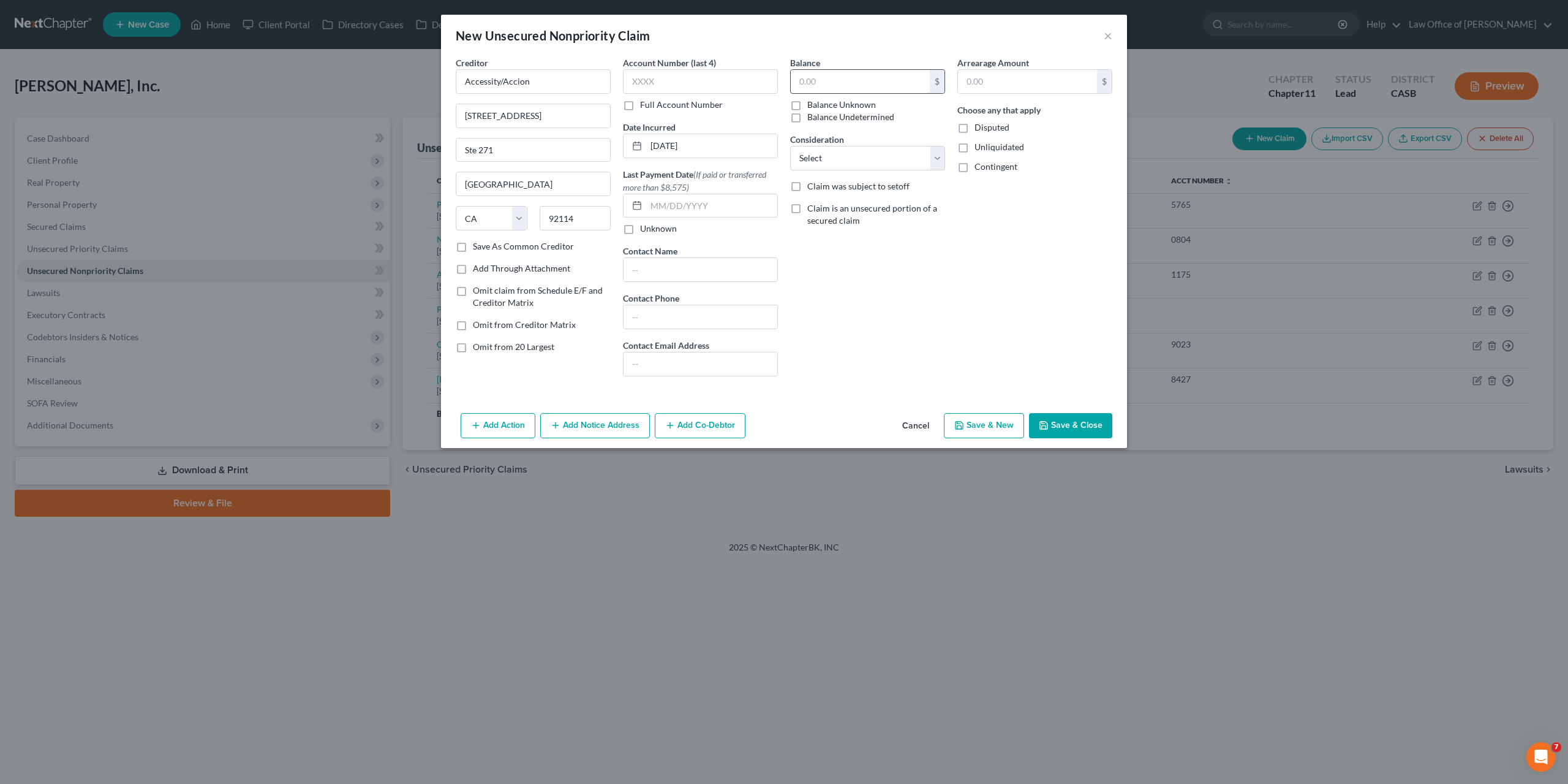
click at [834, 84] on input "text" at bounding box center [860, 81] width 139 height 23
paste input "23000.00"
type input "23,000.00"
click at [1080, 422] on button "Save & Close" at bounding box center [1071, 426] width 84 height 26
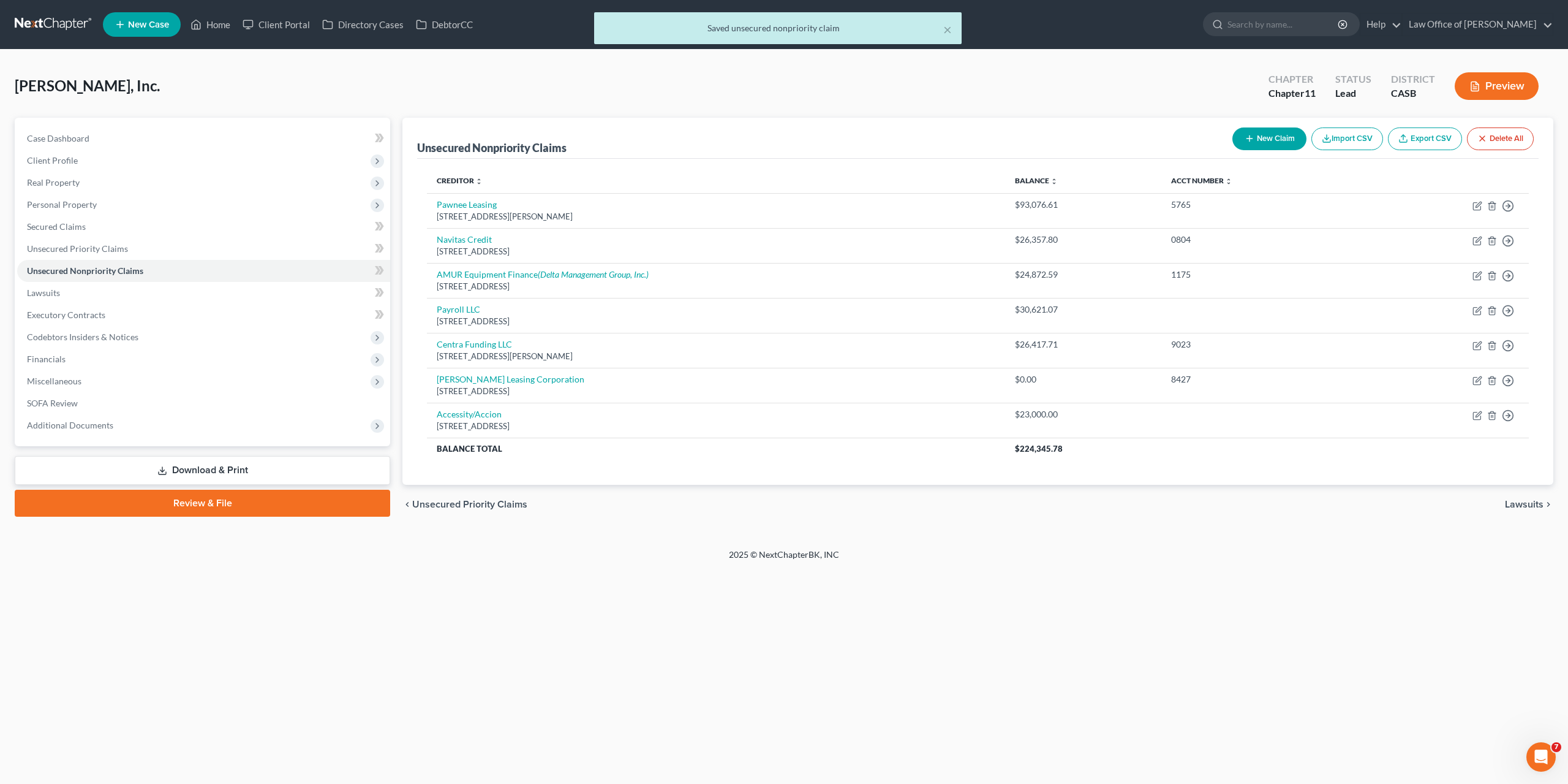
click at [1279, 140] on button "New Claim" at bounding box center [1269, 139] width 74 height 22
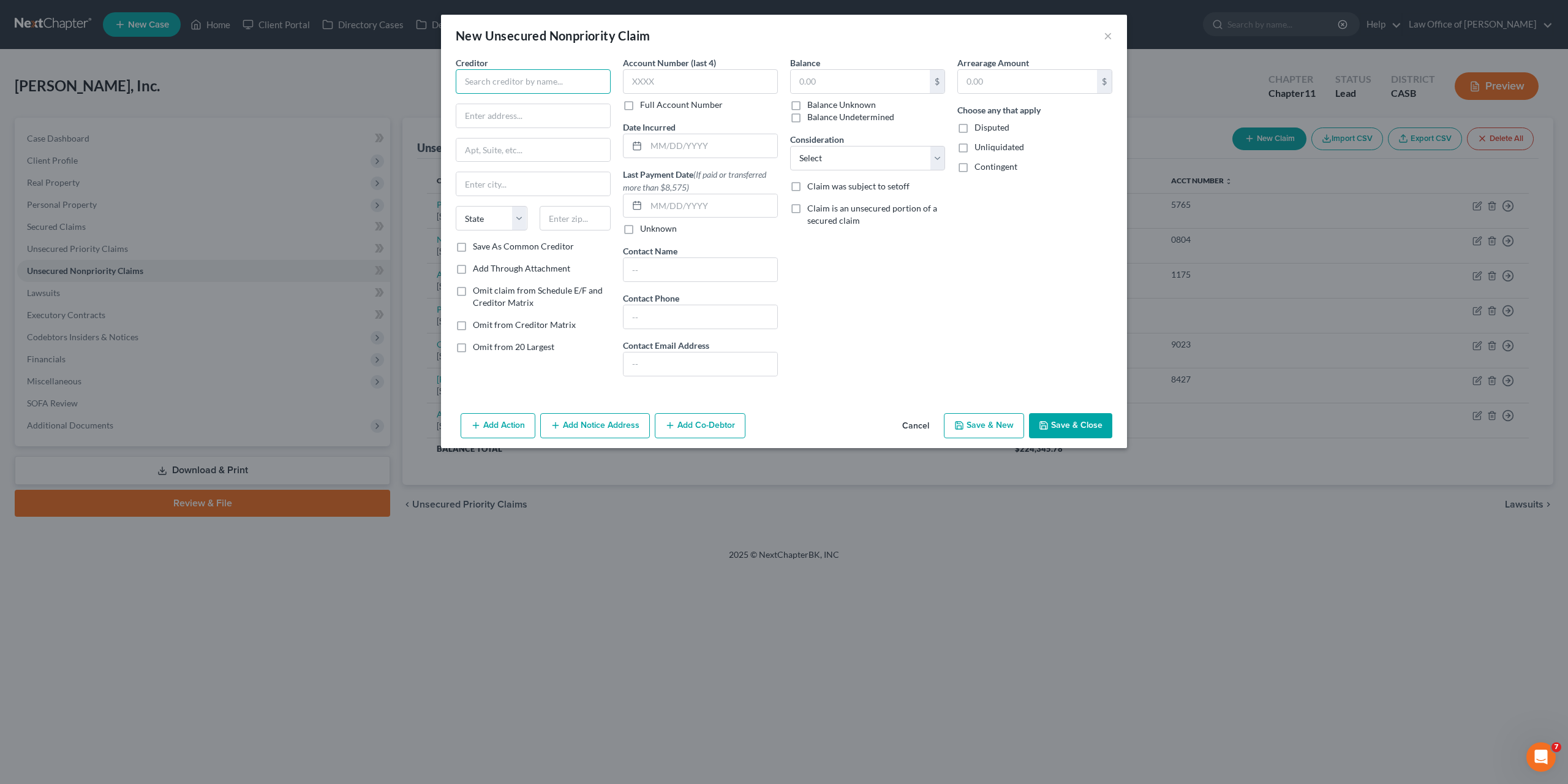
click at [484, 73] on input "text" at bounding box center [533, 81] width 155 height 25
paste input "Blue Vine"
type input "Blue Vine"
click at [839, 77] on input "text" at bounding box center [860, 81] width 139 height 23
paste input "45000.00"
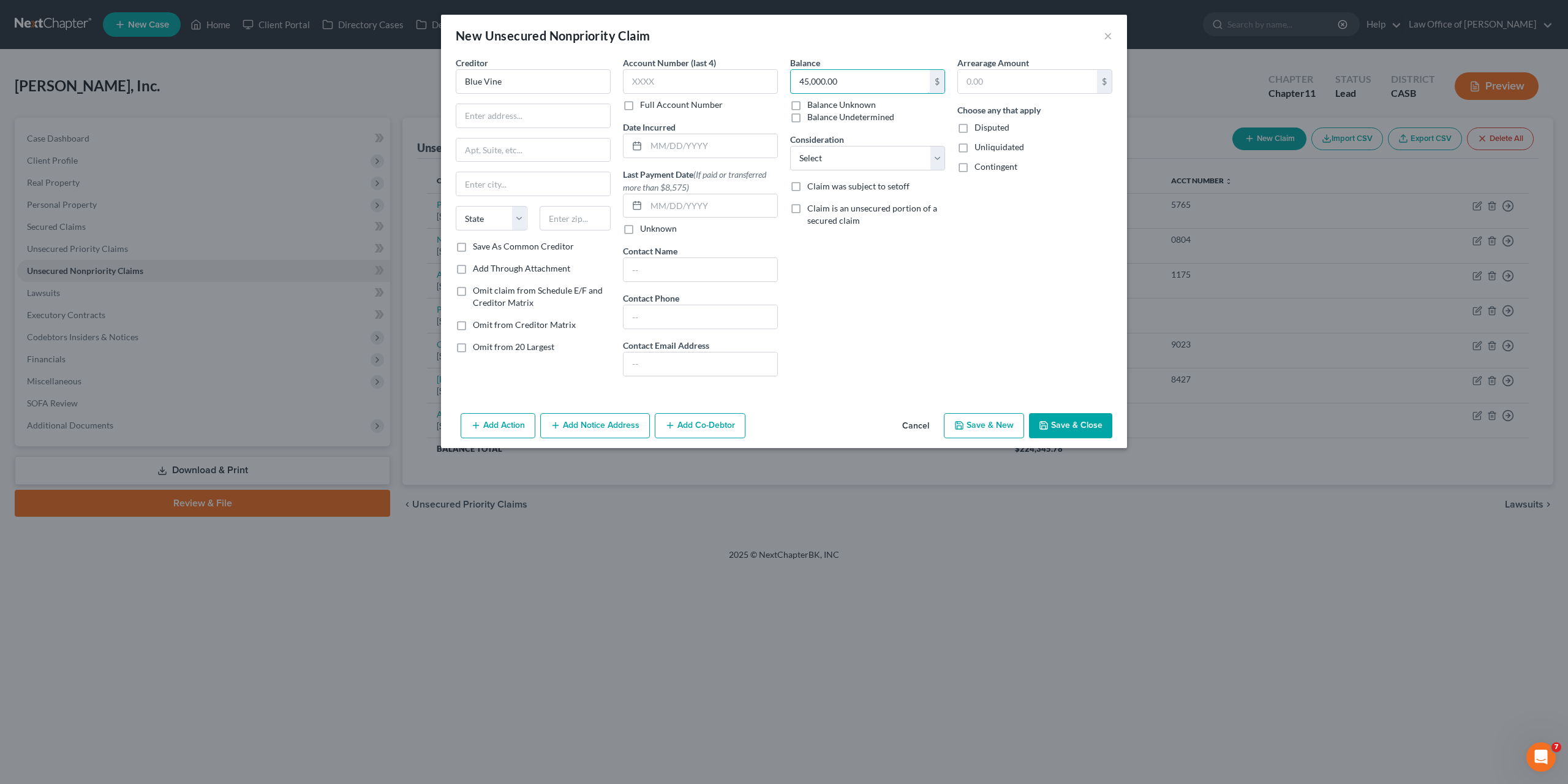
type input "45,000.00"
click at [480, 112] on input "text" at bounding box center [533, 116] width 154 height 23
paste input "401 Warren Street"
type input "401 Warren Street"
click at [514, 157] on input "text" at bounding box center [533, 150] width 154 height 23
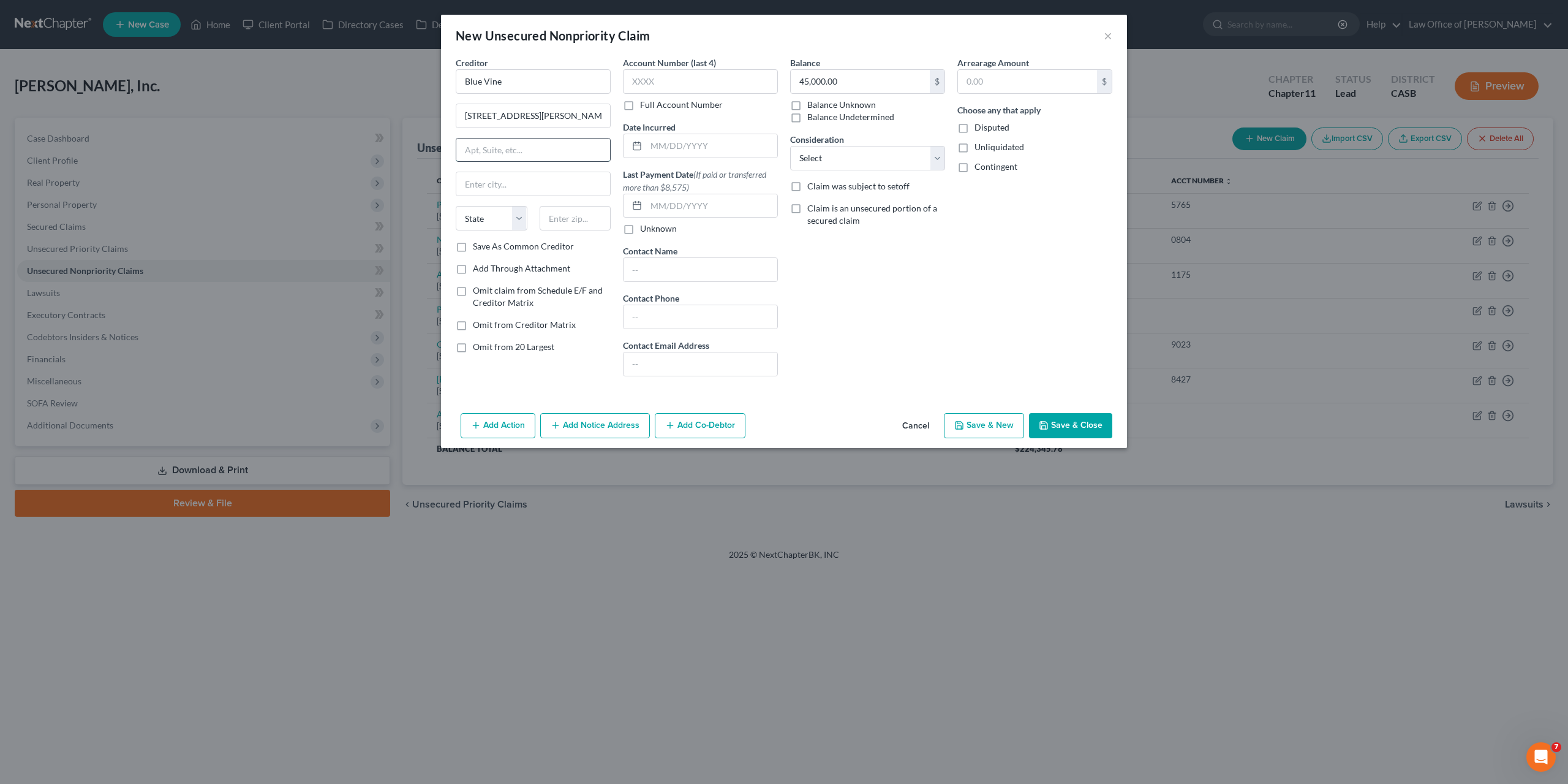
paste input "Suite 300"
type input "Suite 300"
click at [565, 216] on input "text" at bounding box center [576, 218] width 72 height 25
paste input "94063"
type input "94063"
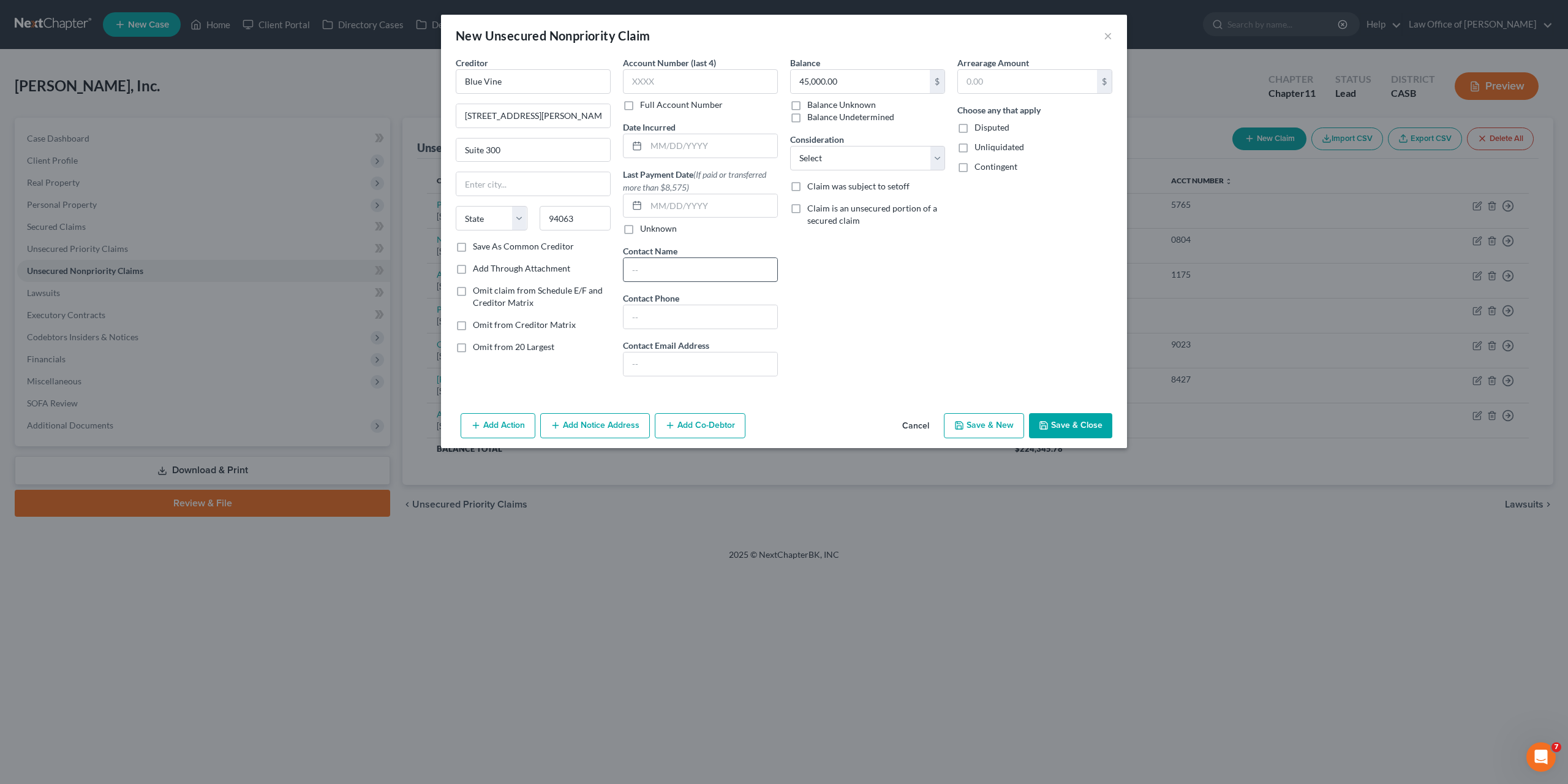
type input "Redwood City"
select select "4"
click at [665, 148] on input "text" at bounding box center [712, 145] width 131 height 23
paste input "06/15/2023"
type input "06/15/2023"
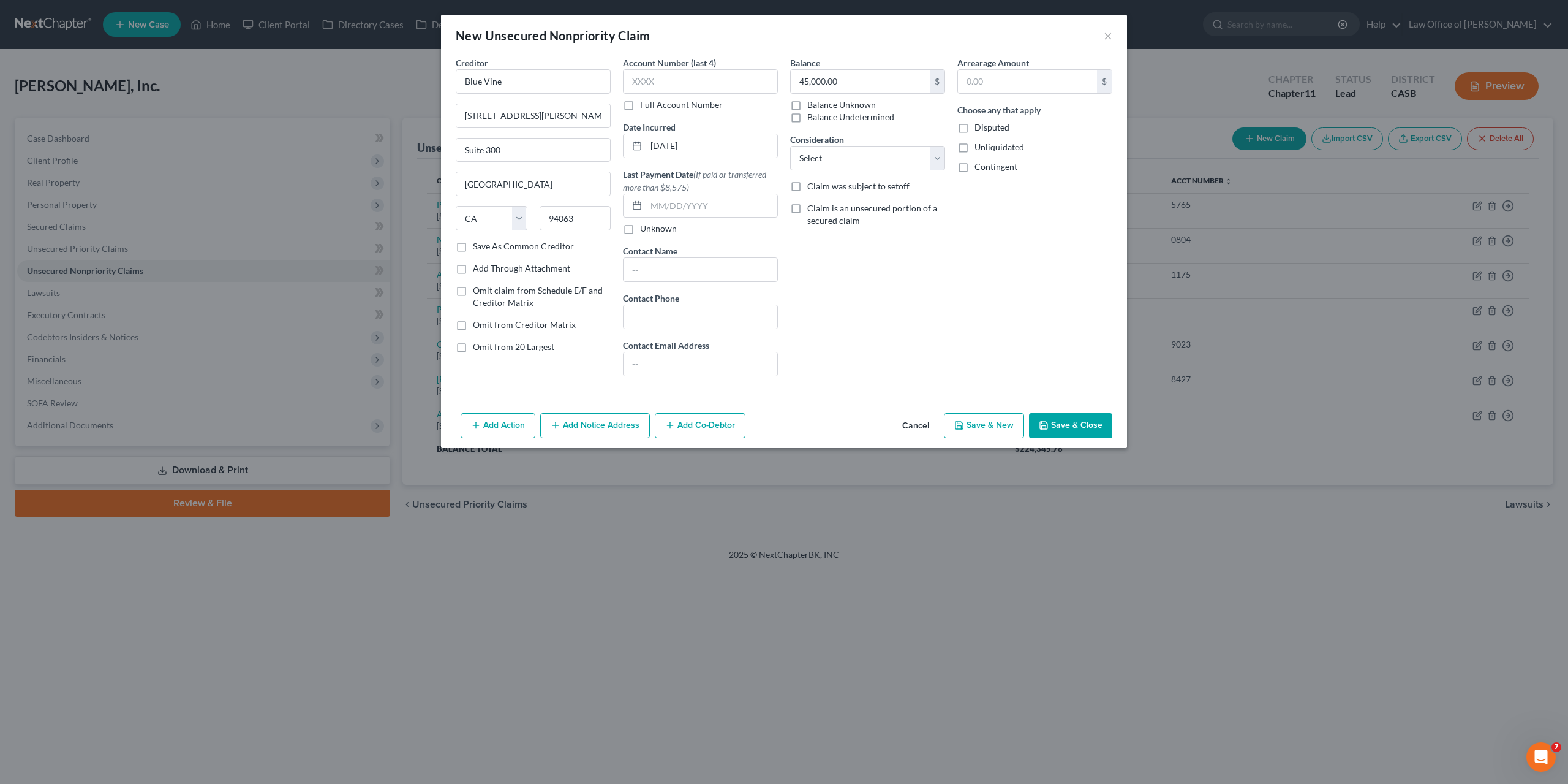
click at [1071, 424] on button "Save & Close" at bounding box center [1071, 426] width 84 height 26
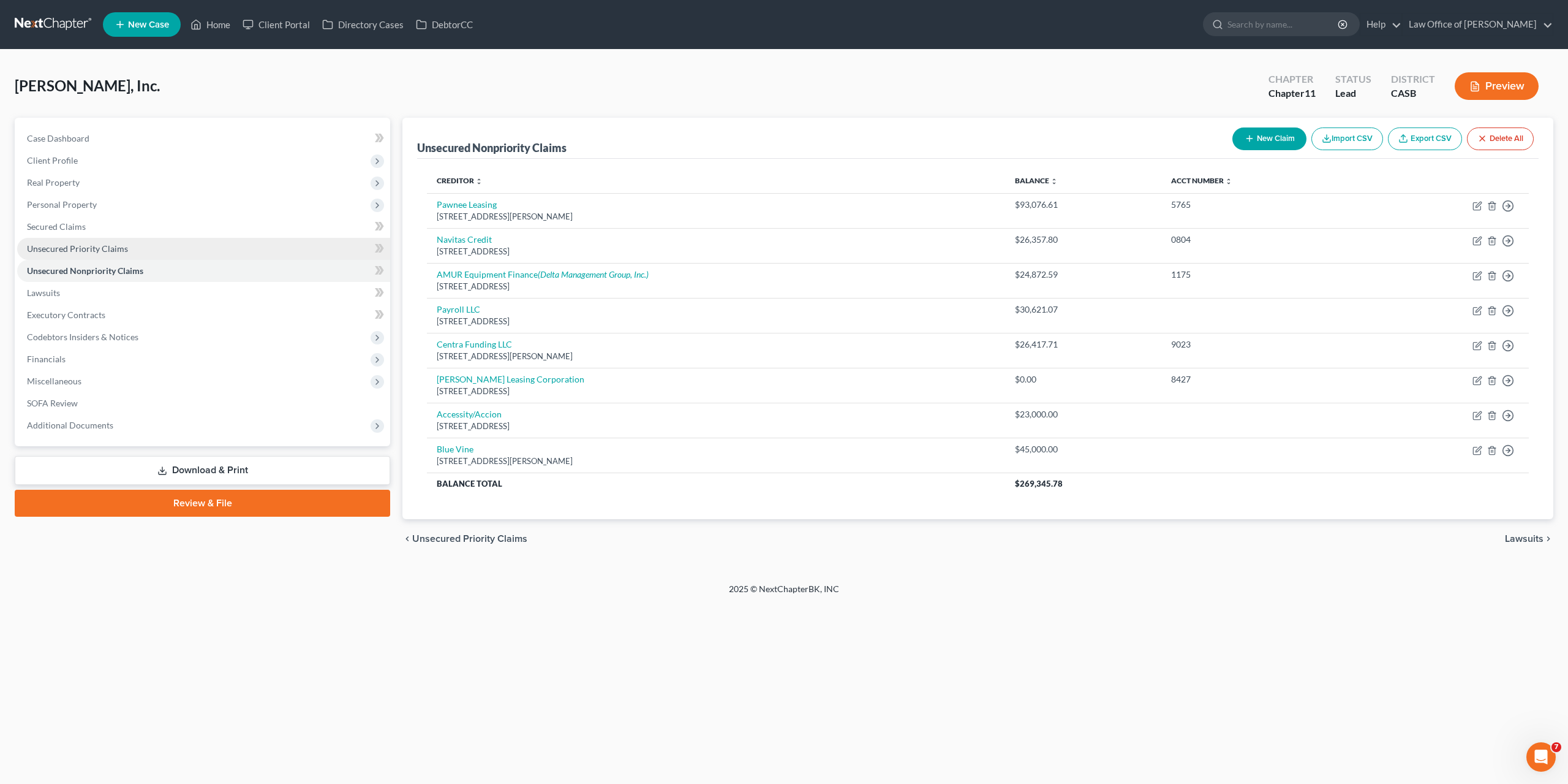
click at [110, 250] on span "Unsecured Priority Claims" at bounding box center [77, 248] width 101 height 10
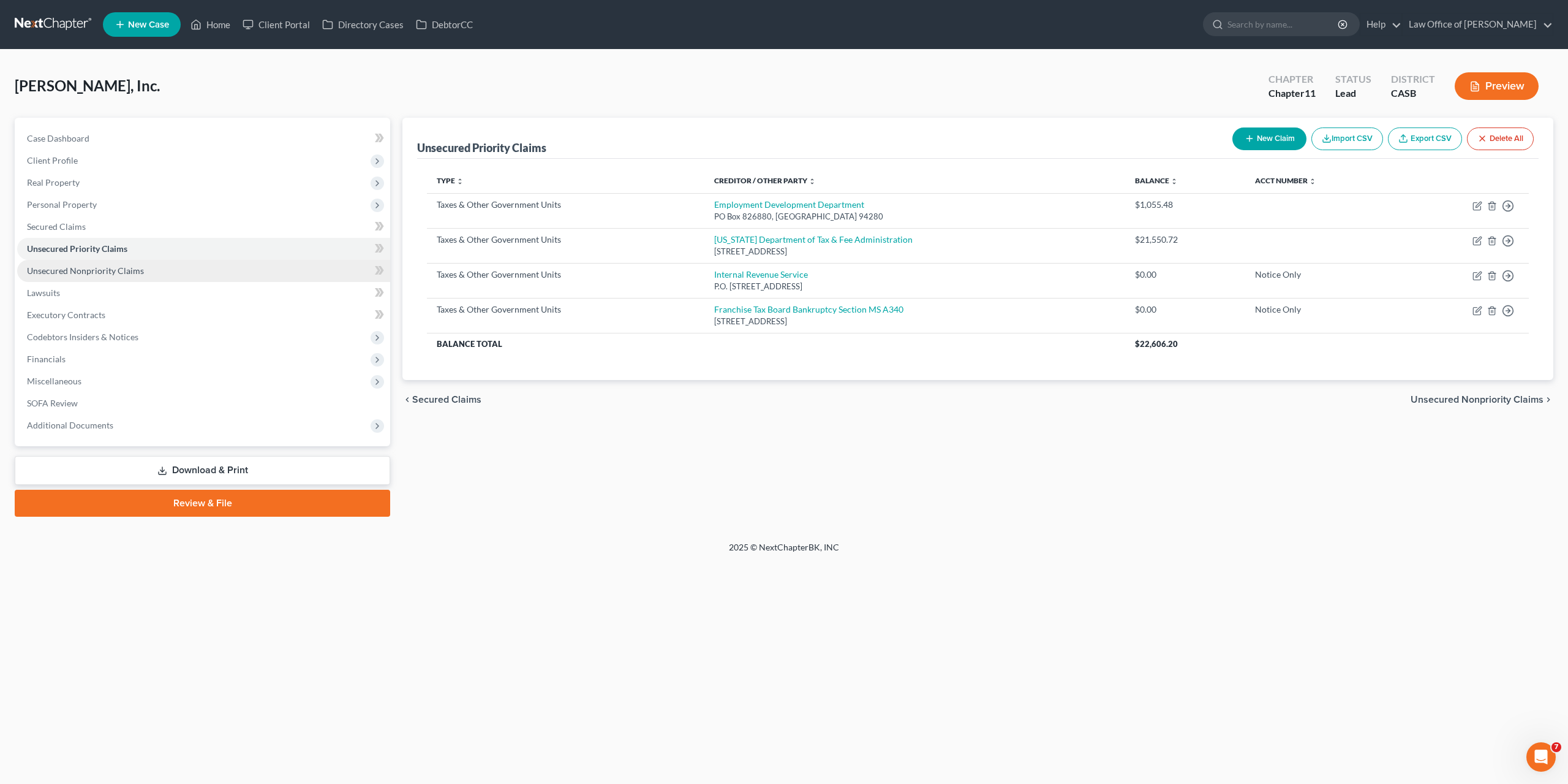
click at [88, 270] on span "Unsecured Nonpriority Claims" at bounding box center [85, 270] width 117 height 10
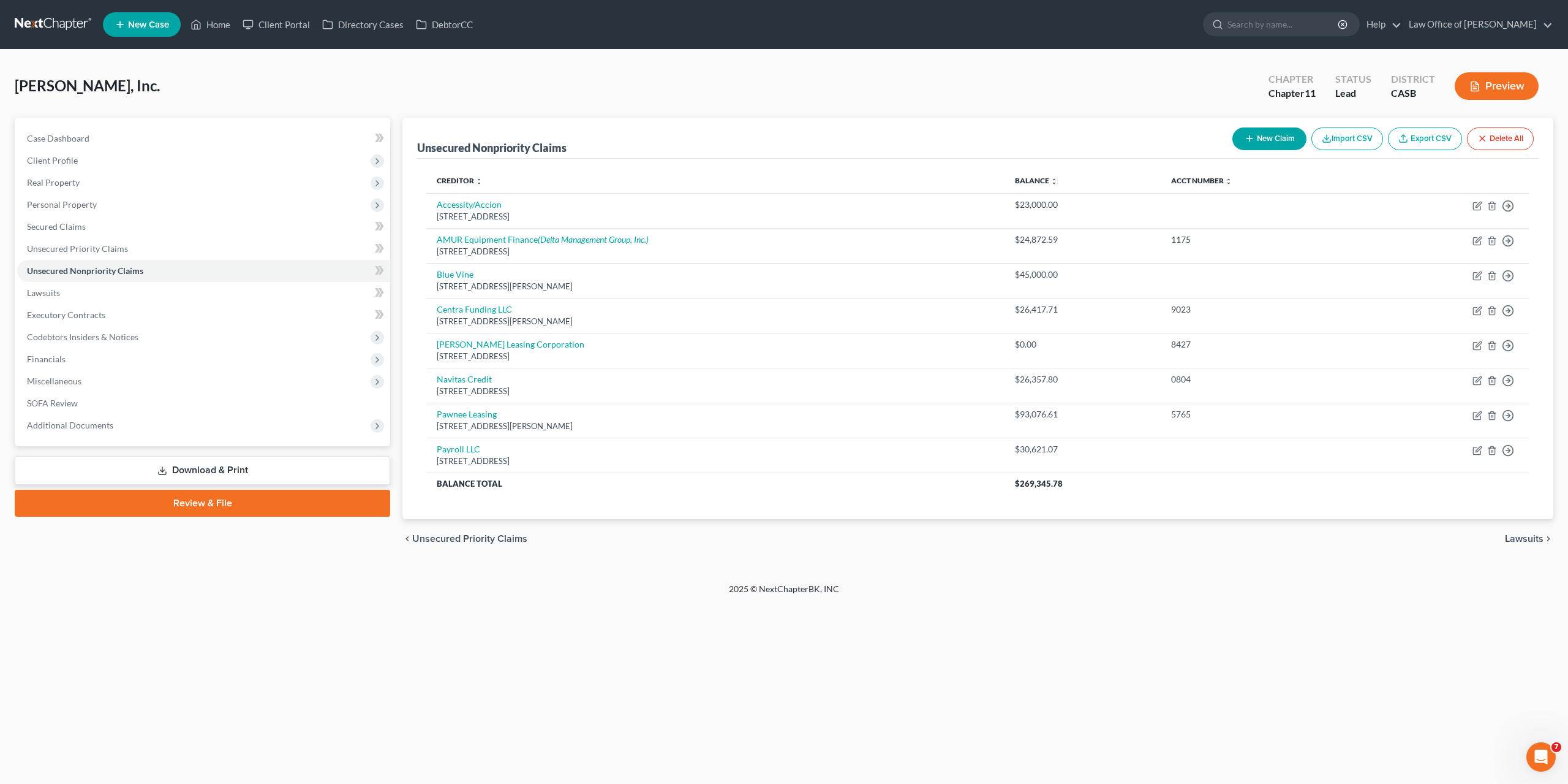
click at [1263, 131] on button "New Claim" at bounding box center [1269, 139] width 74 height 22
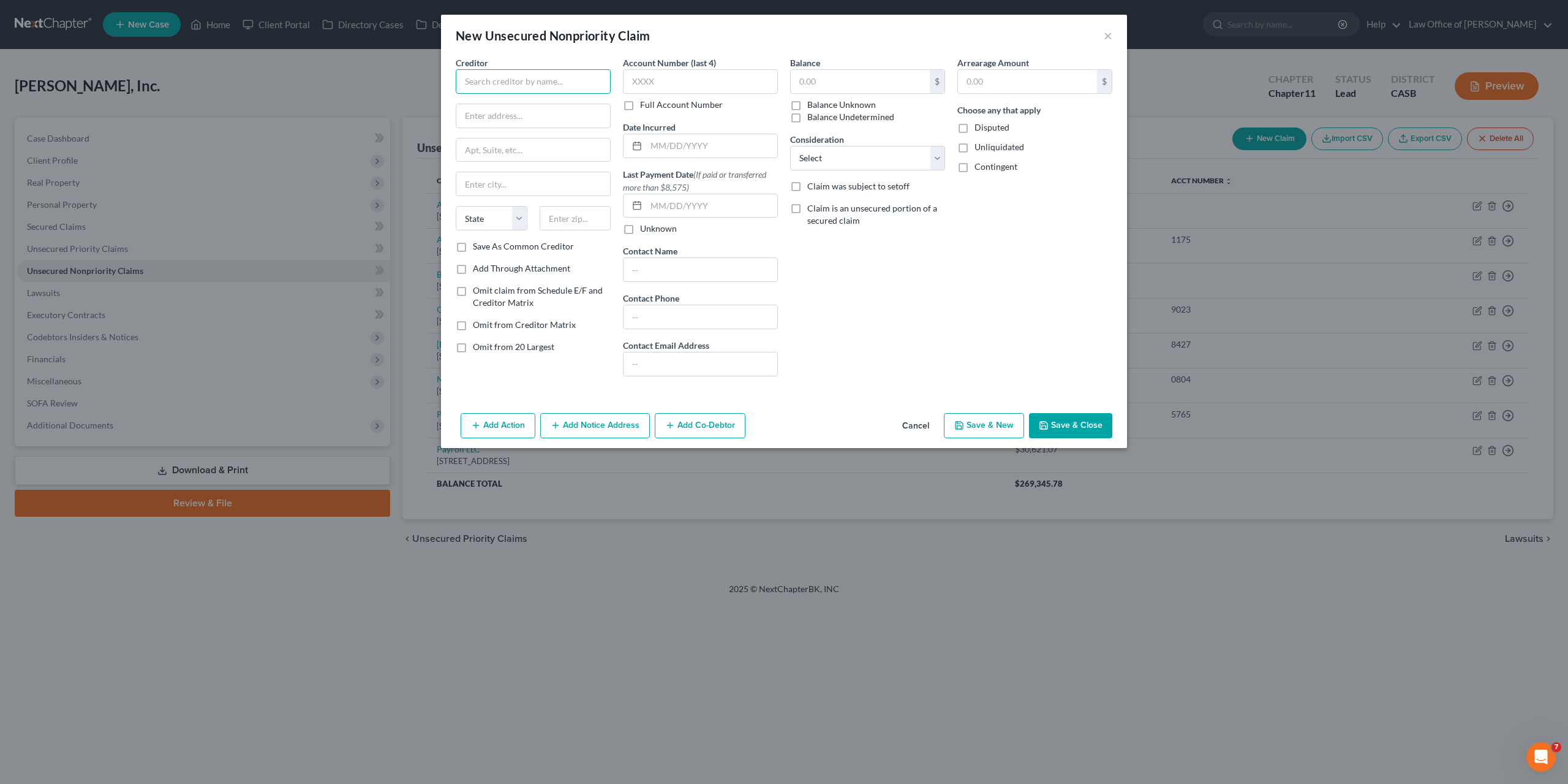
click at [488, 81] on input "text" at bounding box center [533, 81] width 155 height 25
paste input "San Diego Gas & Electric - SDGE"
drag, startPoint x: 556, startPoint y: 82, endPoint x: 631, endPoint y: 92, distance: 75.7
click at [611, 92] on input "San Diego Gas & Electric - SDGE" at bounding box center [533, 81] width 155 height 25
type input "San Diego Gas & Electric"
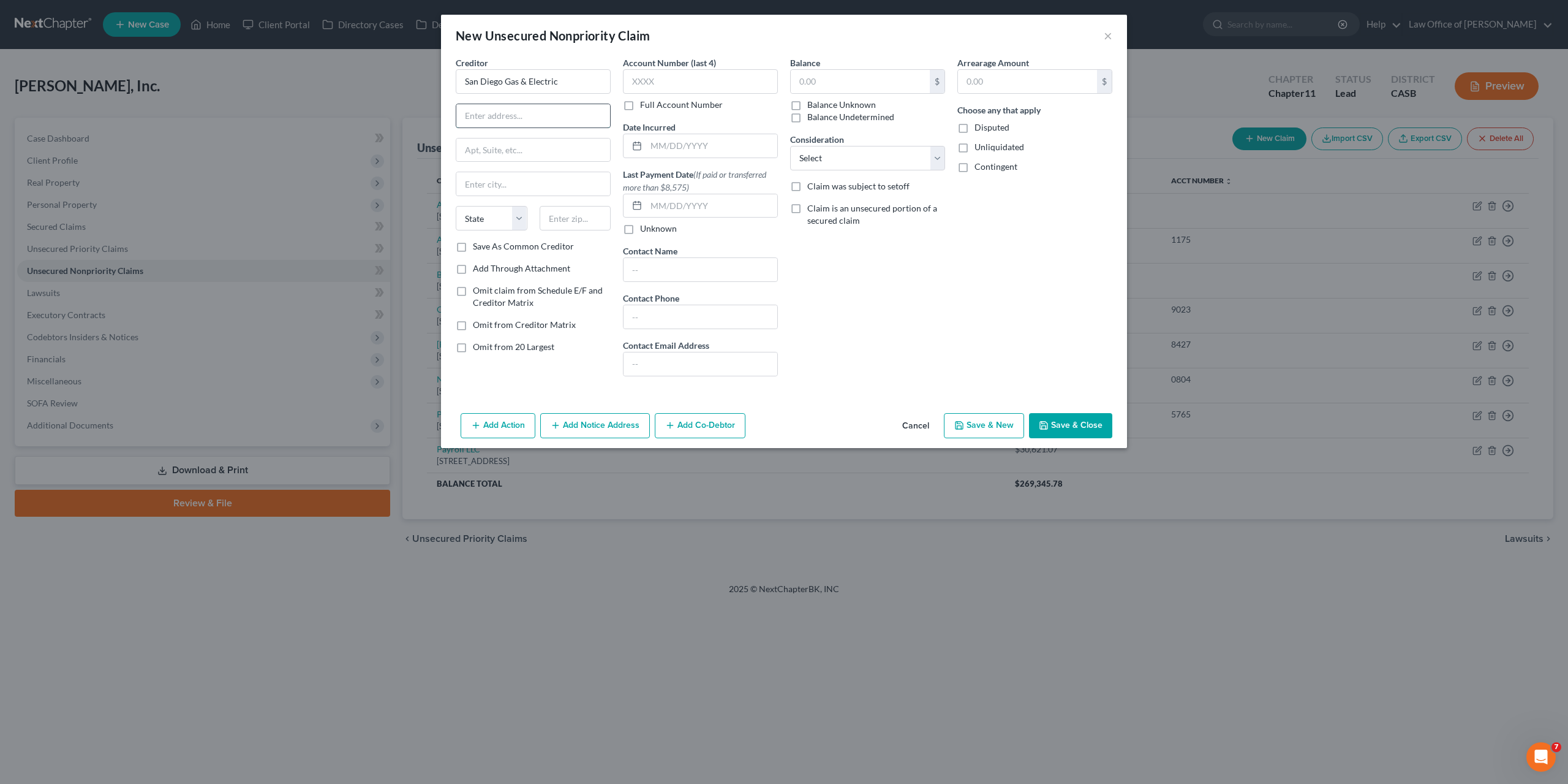
click at [474, 113] on input "text" at bounding box center [533, 116] width 154 height 23
paste input "P.O. Box 25111"
type input "P.O. Box 25111"
click at [570, 212] on input "text" at bounding box center [576, 218] width 72 height 25
paste input "92799"
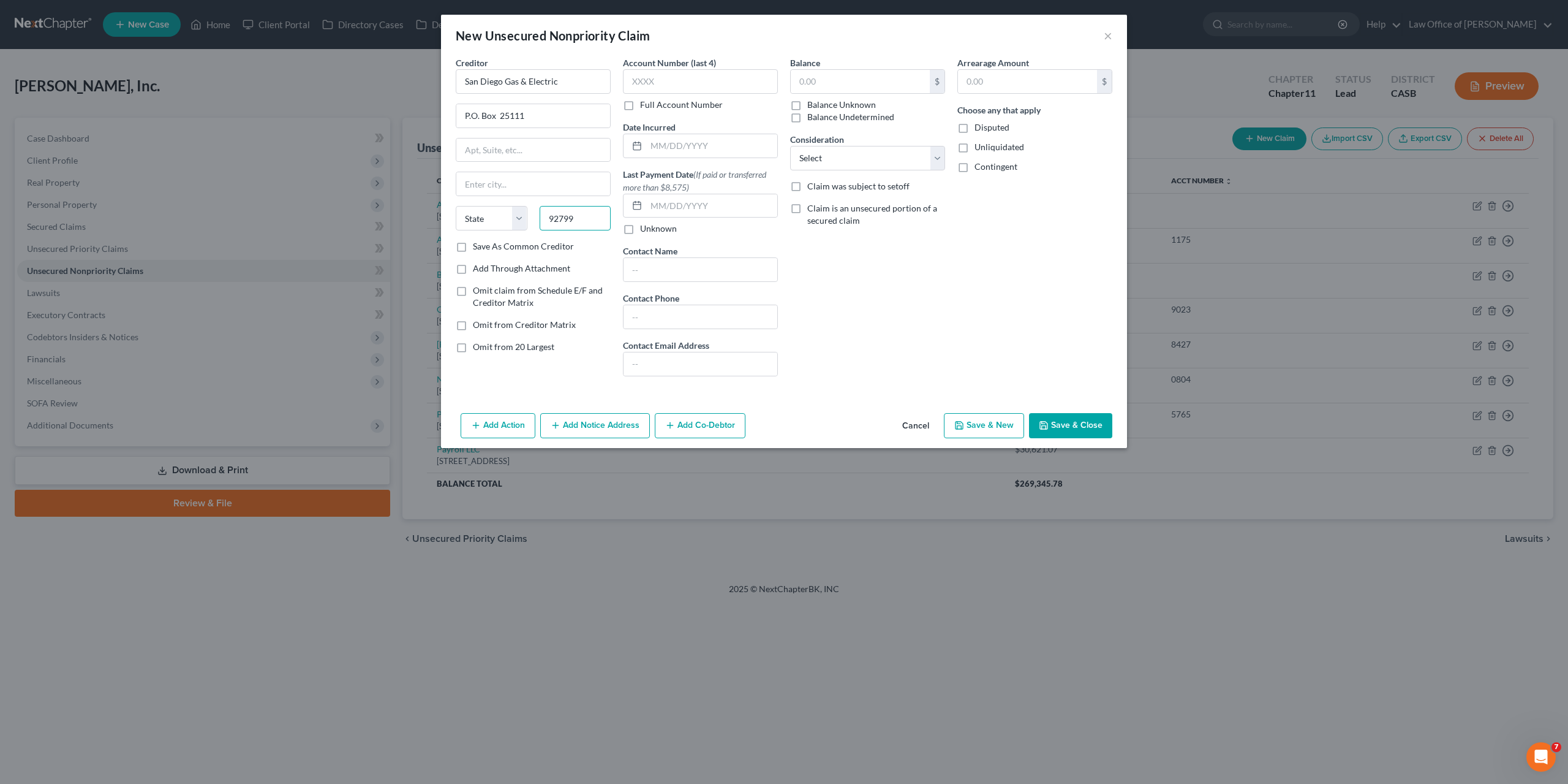
type input "92799"
type input "Santa Ana"
select select "4"
click at [819, 78] on input "text" at bounding box center [860, 81] width 139 height 23
paste input "14000.00"
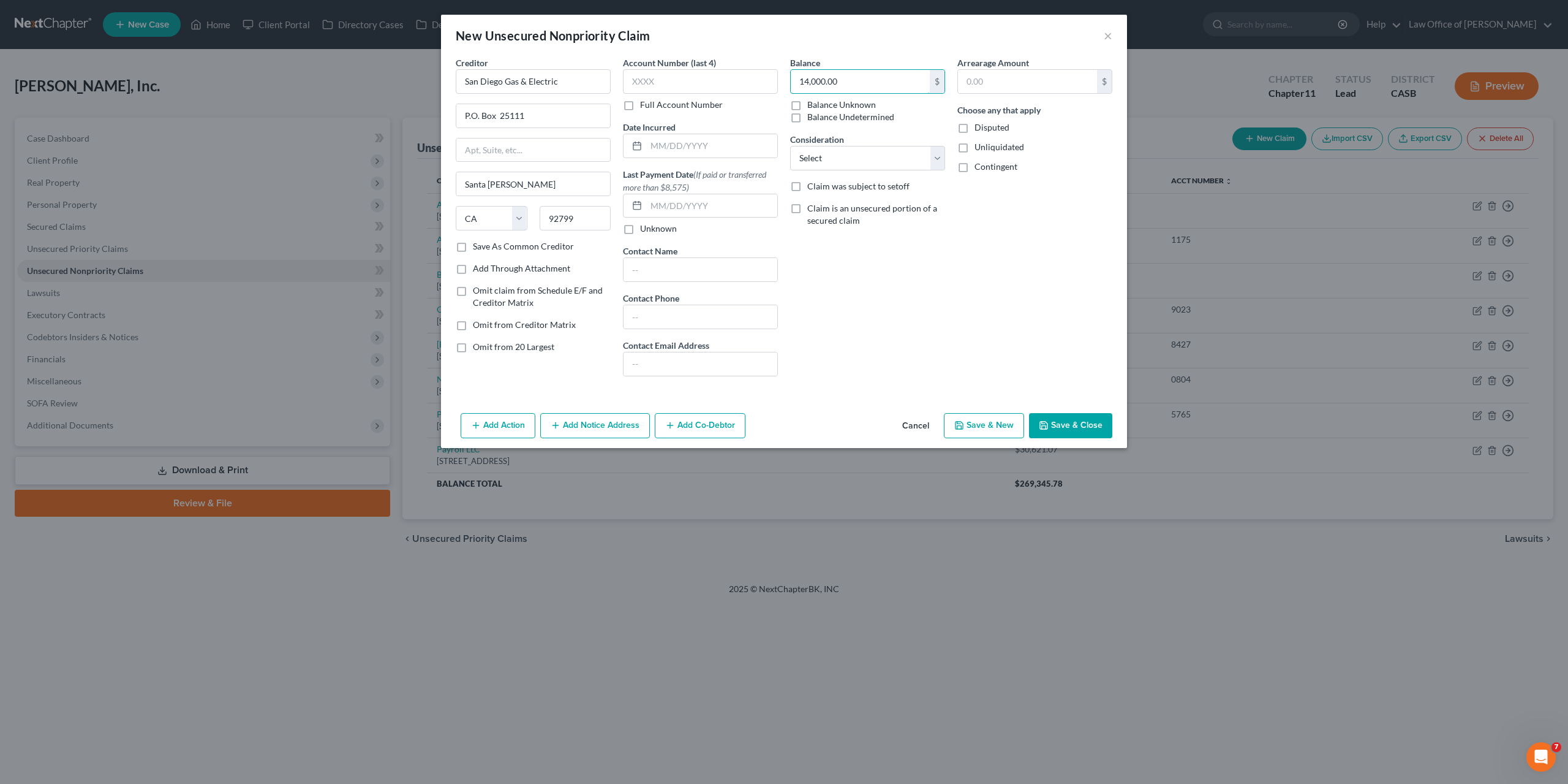
type input "14,000.00"
click at [812, 99] on label "Balance Unknown" at bounding box center [842, 104] width 69 height 12
click at [812, 99] on input "Balance Unknown" at bounding box center [816, 103] width 8 height 8
click at [808, 103] on label "Balance Unknown" at bounding box center [842, 104] width 69 height 12
click at [812, 103] on input "Balance Unknown" at bounding box center [816, 103] width 8 height 8
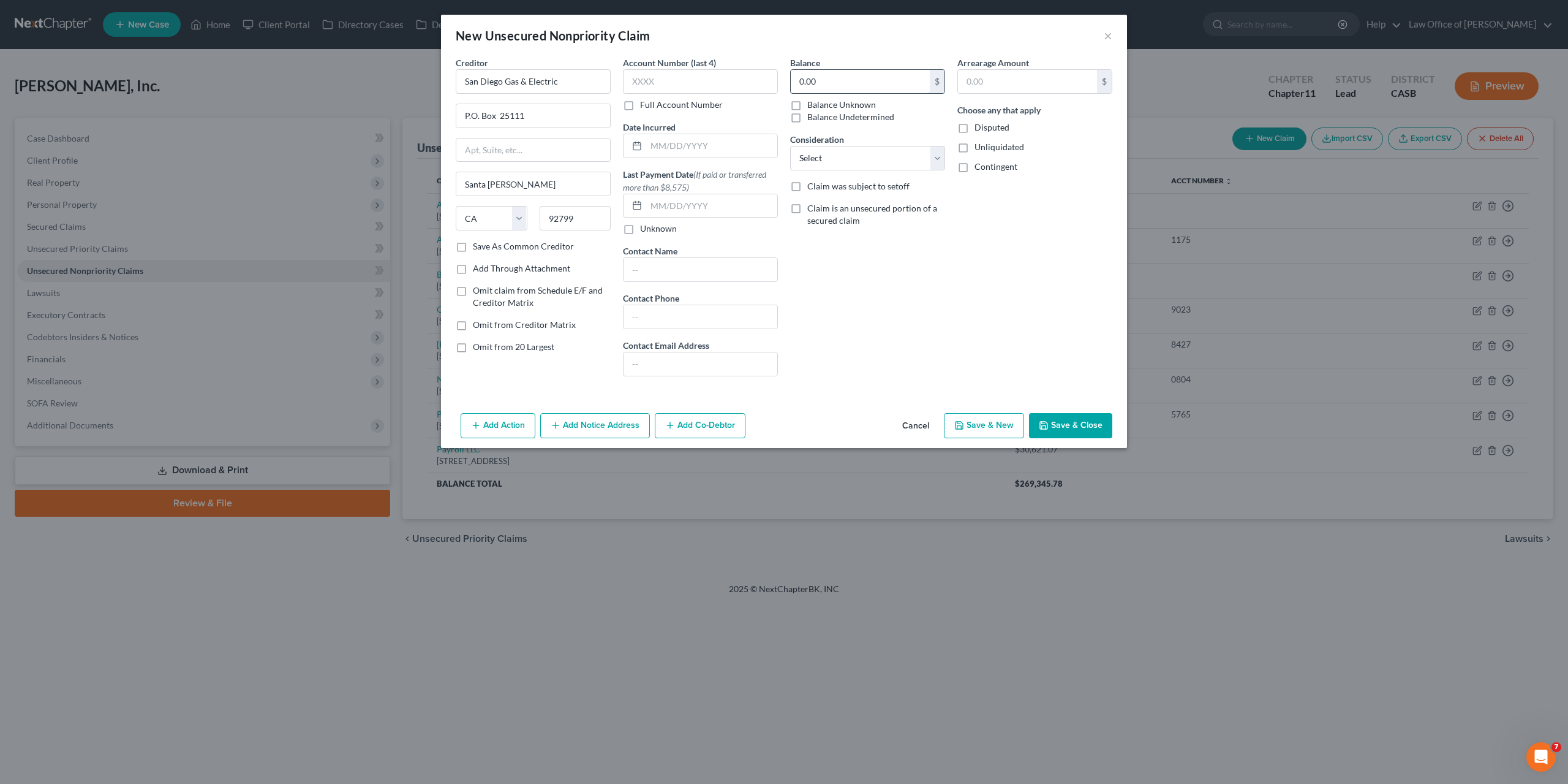
click at [806, 86] on input "0.00" at bounding box center [860, 81] width 139 height 23
paste input "88775.7"
click at [986, 286] on div "Arrearage Amount $ Choose any that apply Disputed Unliquidated Contingent" at bounding box center [1035, 221] width 167 height 329
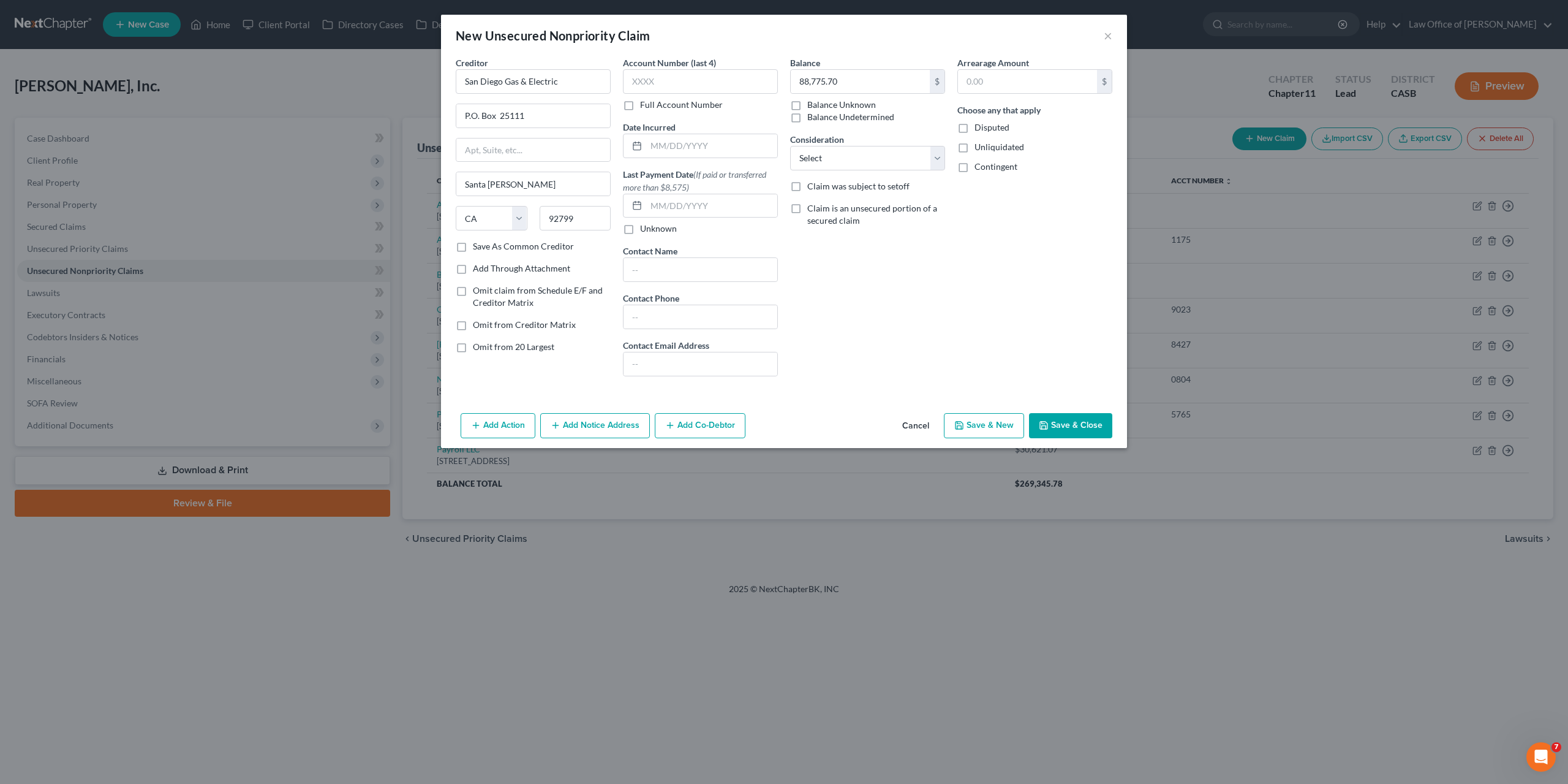
click at [1061, 424] on button "Save & Close" at bounding box center [1071, 426] width 84 height 26
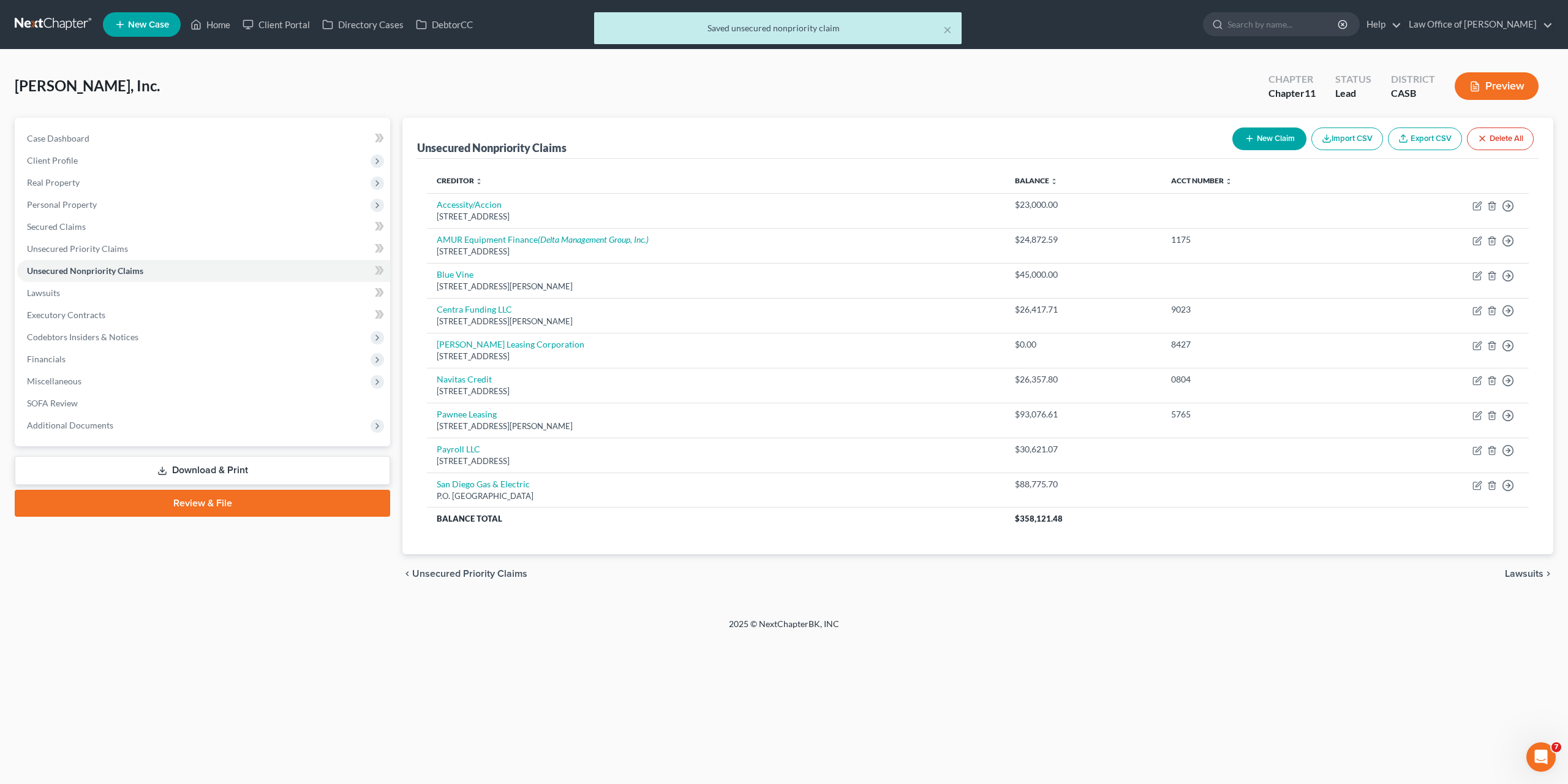
click at [1278, 130] on button "New Claim" at bounding box center [1269, 139] width 74 height 22
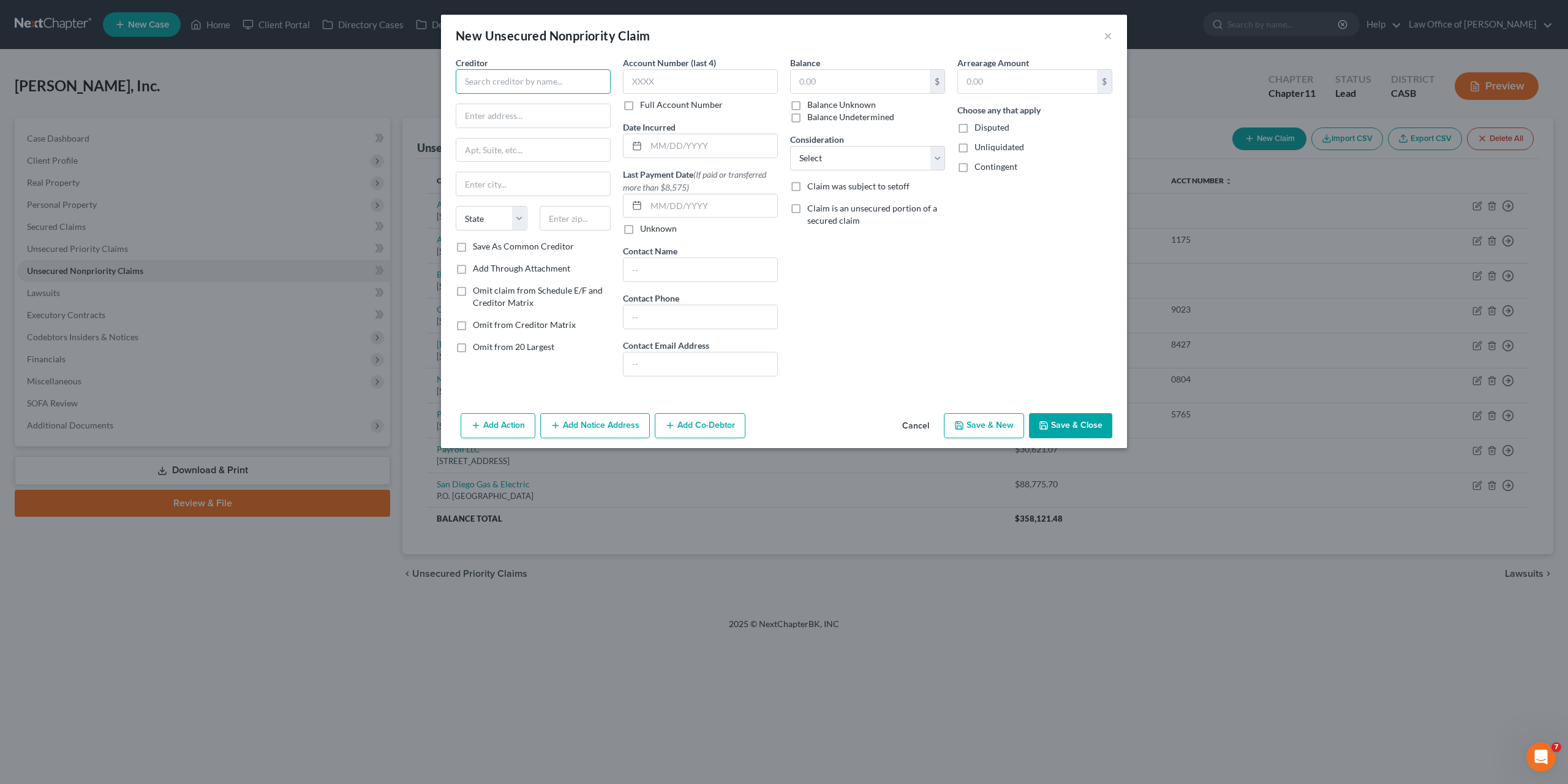
click at [501, 84] on input "text" at bounding box center [533, 81] width 155 height 25
paste input "KC Propane"
click at [502, 120] on input "text" at bounding box center [533, 116] width 154 height 23
paste input "26362 Earthmover Cir"
click at [579, 229] on div "State AL AK AR AZ CA CO CT DE DC FL GA GU HI ID IL IN IA KS KY LA ME MD MA MI M…" at bounding box center [533, 223] width 167 height 34
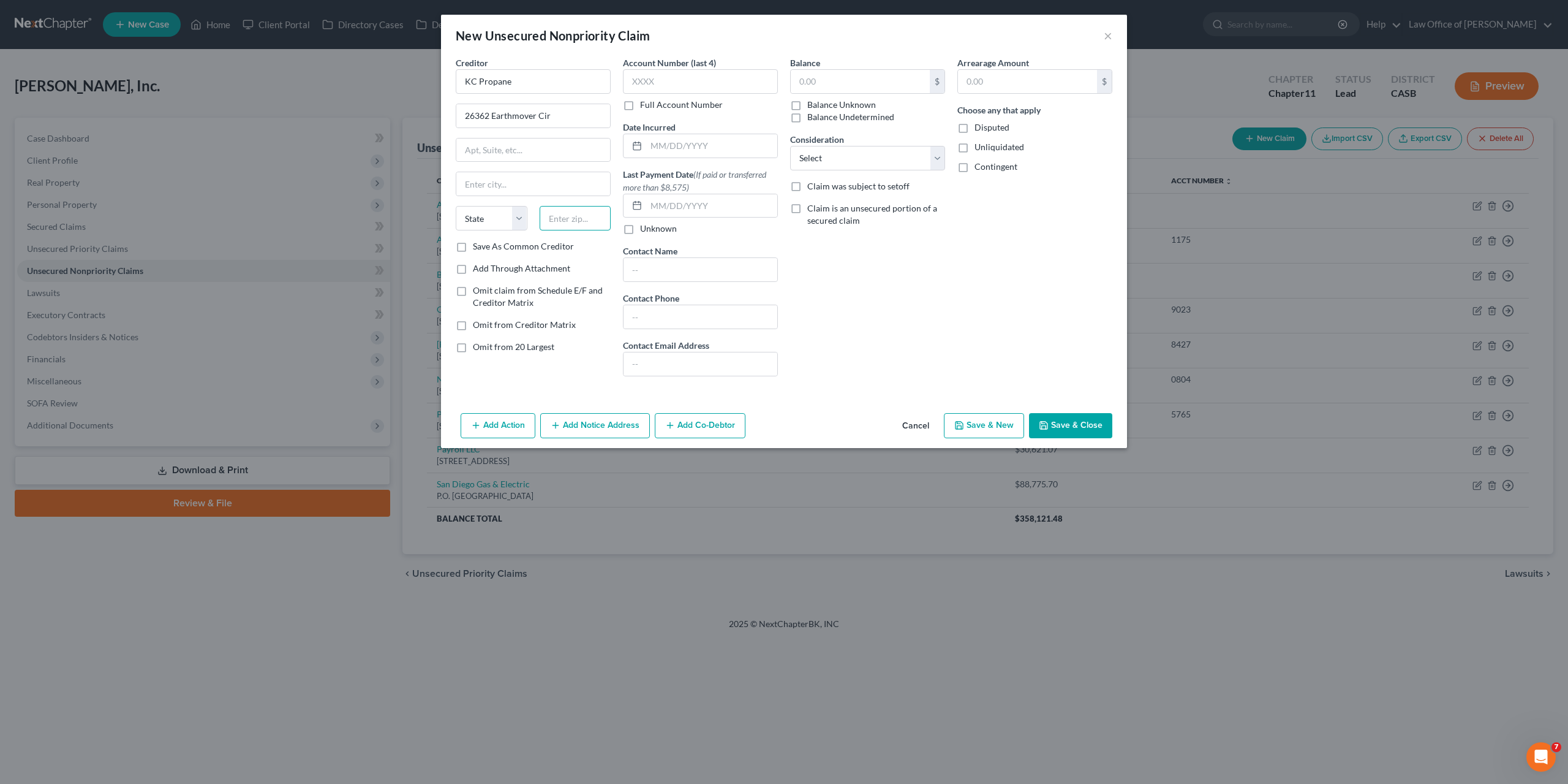
click at [576, 216] on input "text" at bounding box center [576, 218] width 72 height 25
paste input "92883"
click at [552, 108] on input "26362 Earthmover Cir" at bounding box center [533, 116] width 154 height 23
click at [814, 77] on input "text" at bounding box center [860, 81] width 139 height 23
paste input "8181.48"
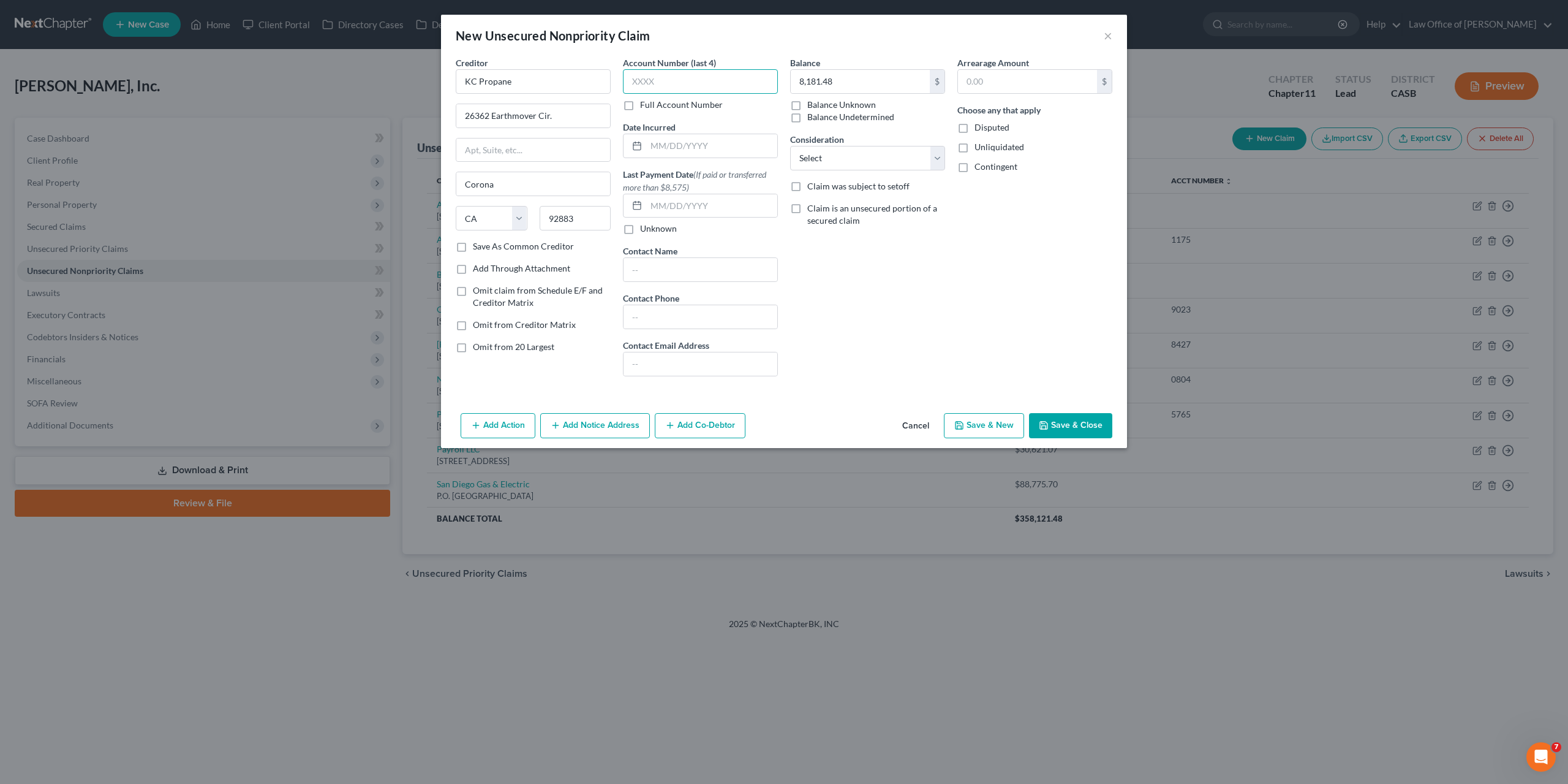
click at [677, 86] on input "text" at bounding box center [701, 81] width 155 height 25
paste input "3291"
click at [1078, 423] on button "Save & Close" at bounding box center [1071, 426] width 84 height 26
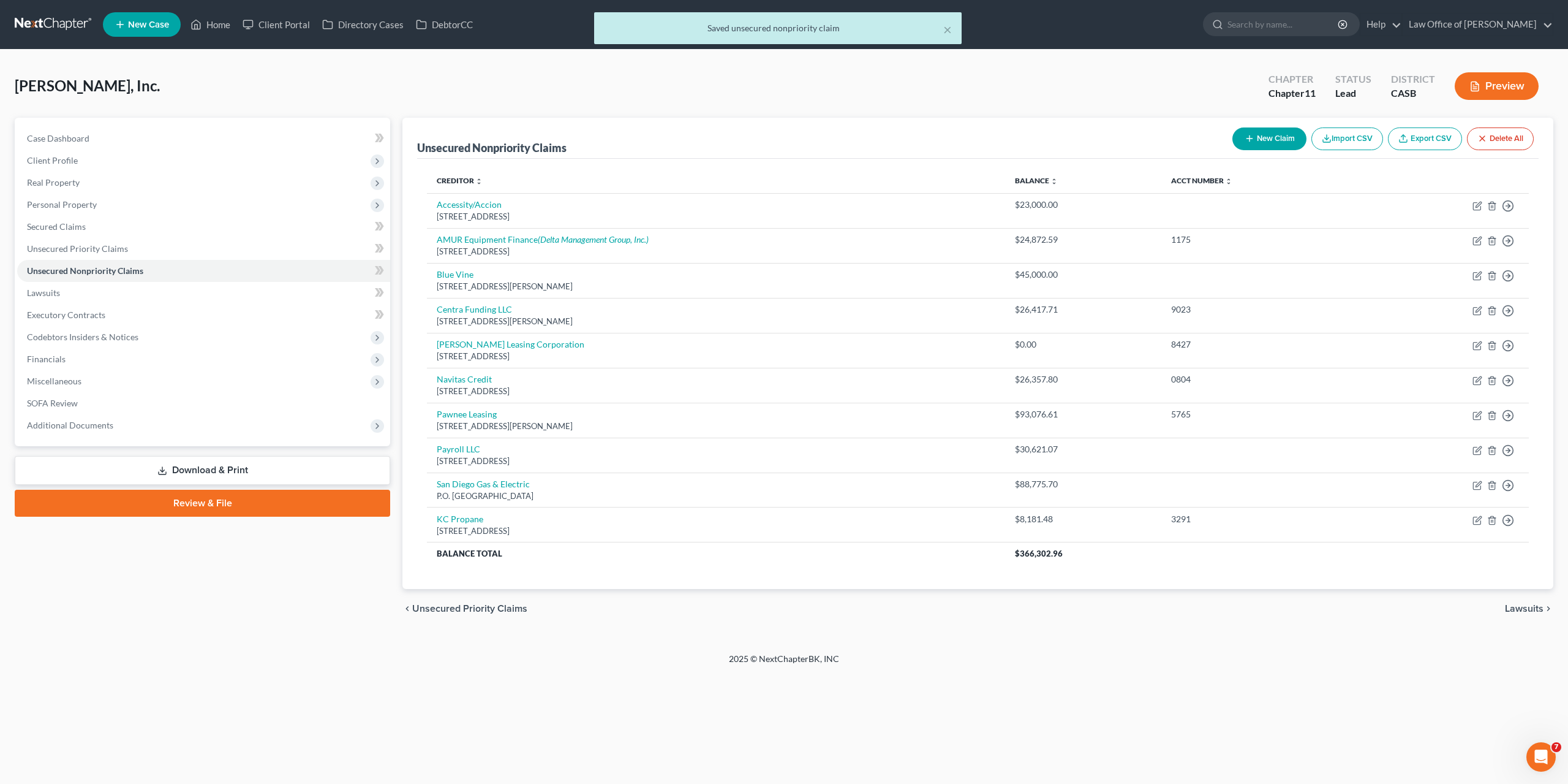
click at [1271, 140] on button "New Claim" at bounding box center [1269, 139] width 74 height 22
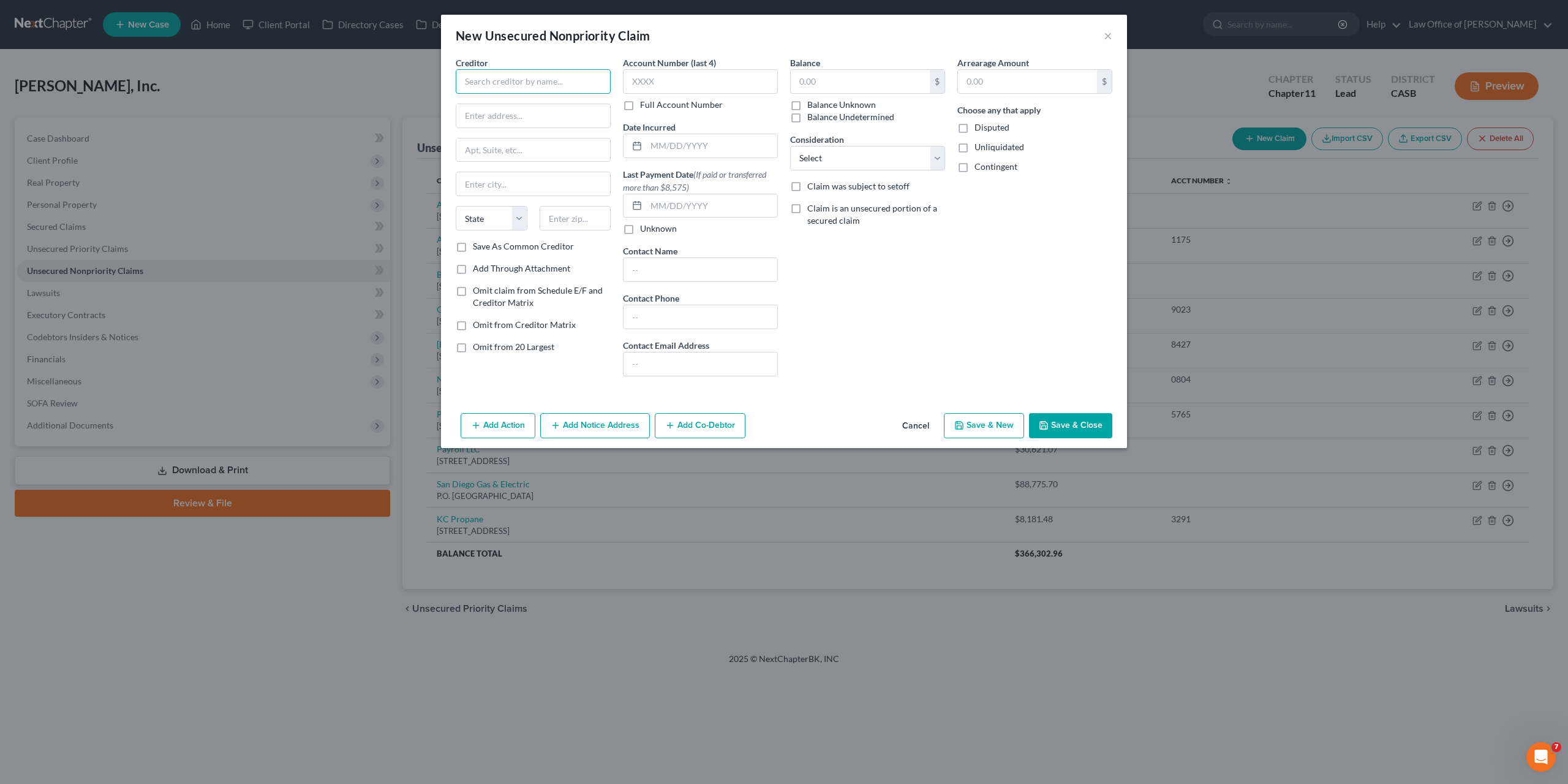
click at [509, 77] on input "text" at bounding box center [533, 81] width 155 height 25
paste input "Stone Distributing"
click at [489, 120] on input "text" at bounding box center [533, 116] width 154 height 23
paste input "505 S Pacific Street"
click at [553, 223] on input "text" at bounding box center [576, 218] width 72 height 25
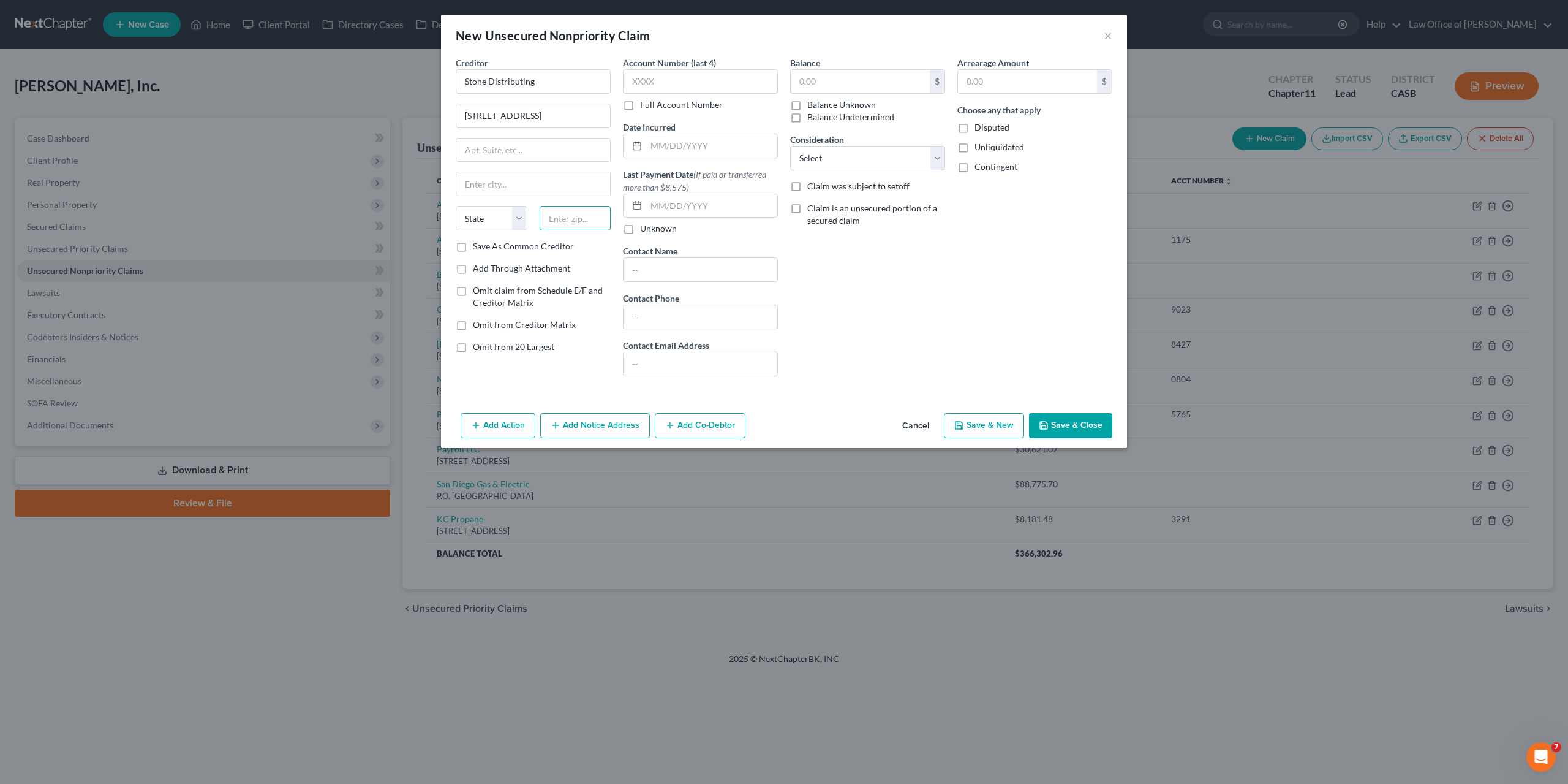
paste input "92078"
click at [819, 86] on input "text" at bounding box center [860, 81] width 139 height 23
paste input "4891.16"
click at [1063, 420] on button "Save & Close" at bounding box center [1071, 426] width 84 height 26
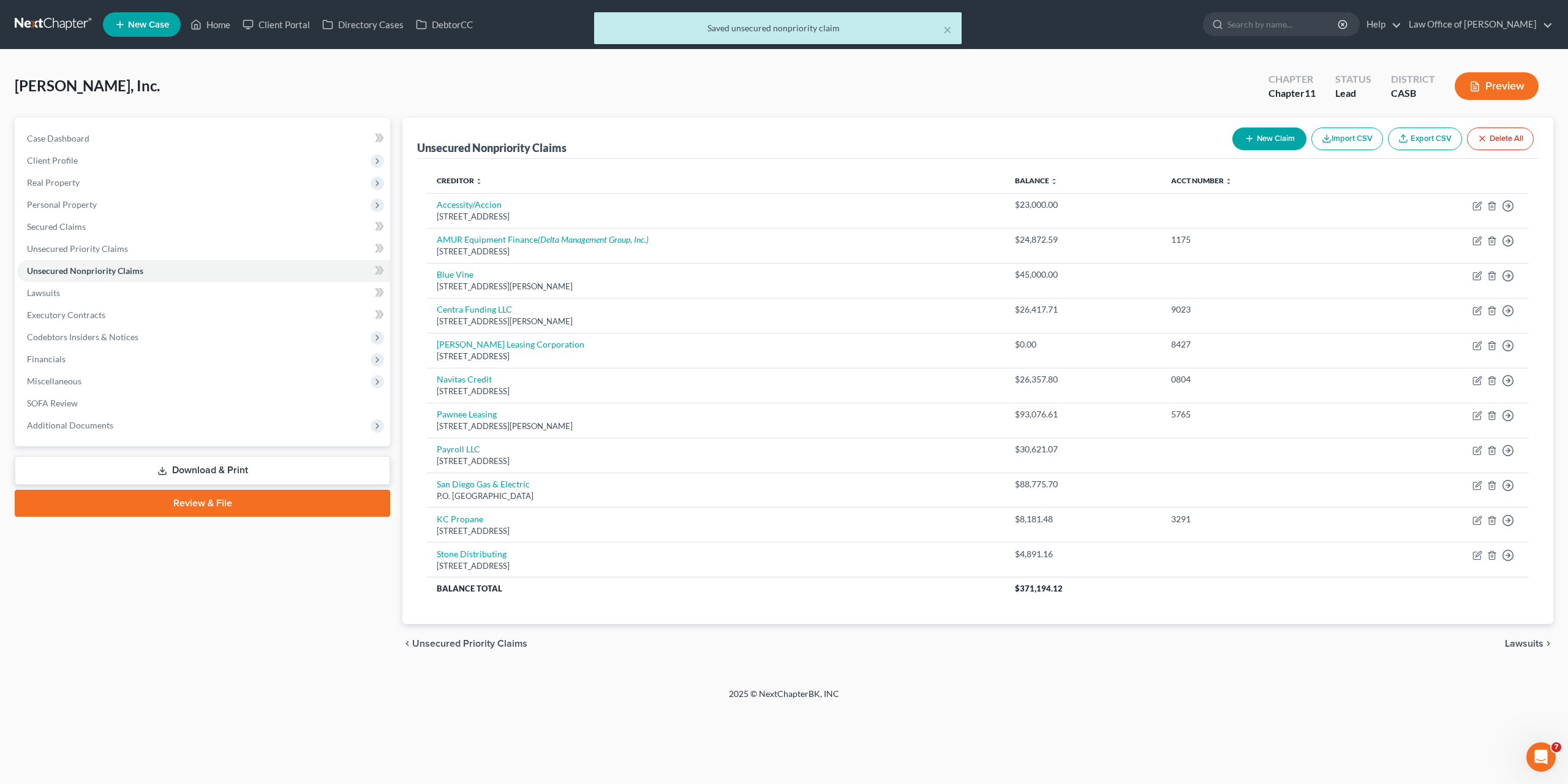
click at [1256, 142] on button "New Claim" at bounding box center [1269, 139] width 74 height 22
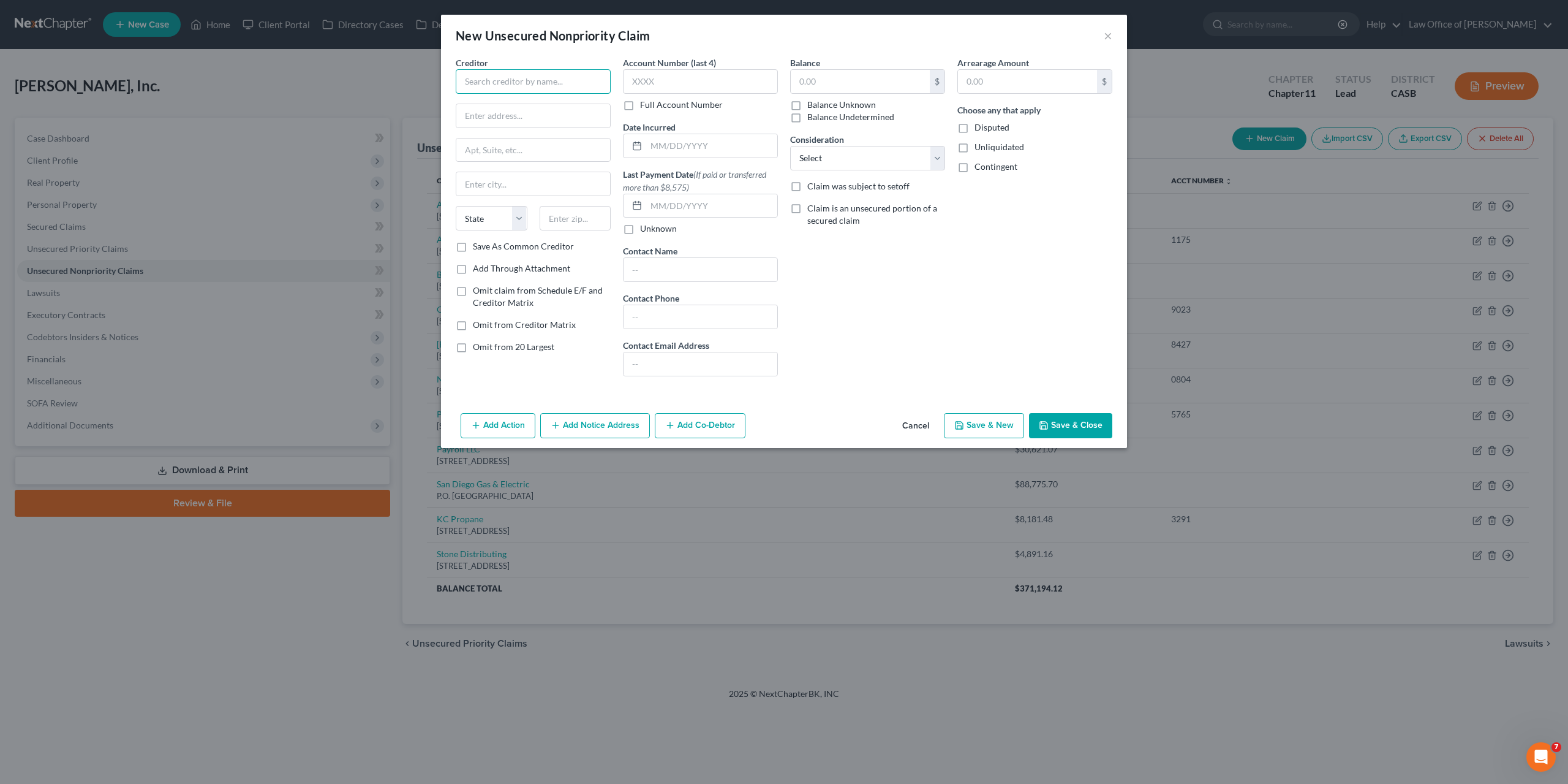
click at [496, 84] on input "text" at bounding box center [533, 81] width 155 height 25
paste input "Duckhorn Wine Company"
click at [508, 116] on input "text" at bounding box center [533, 116] width 154 height 23
paste input "DEPT LA 24662"
click at [570, 226] on input "text" at bounding box center [576, 218] width 72 height 25
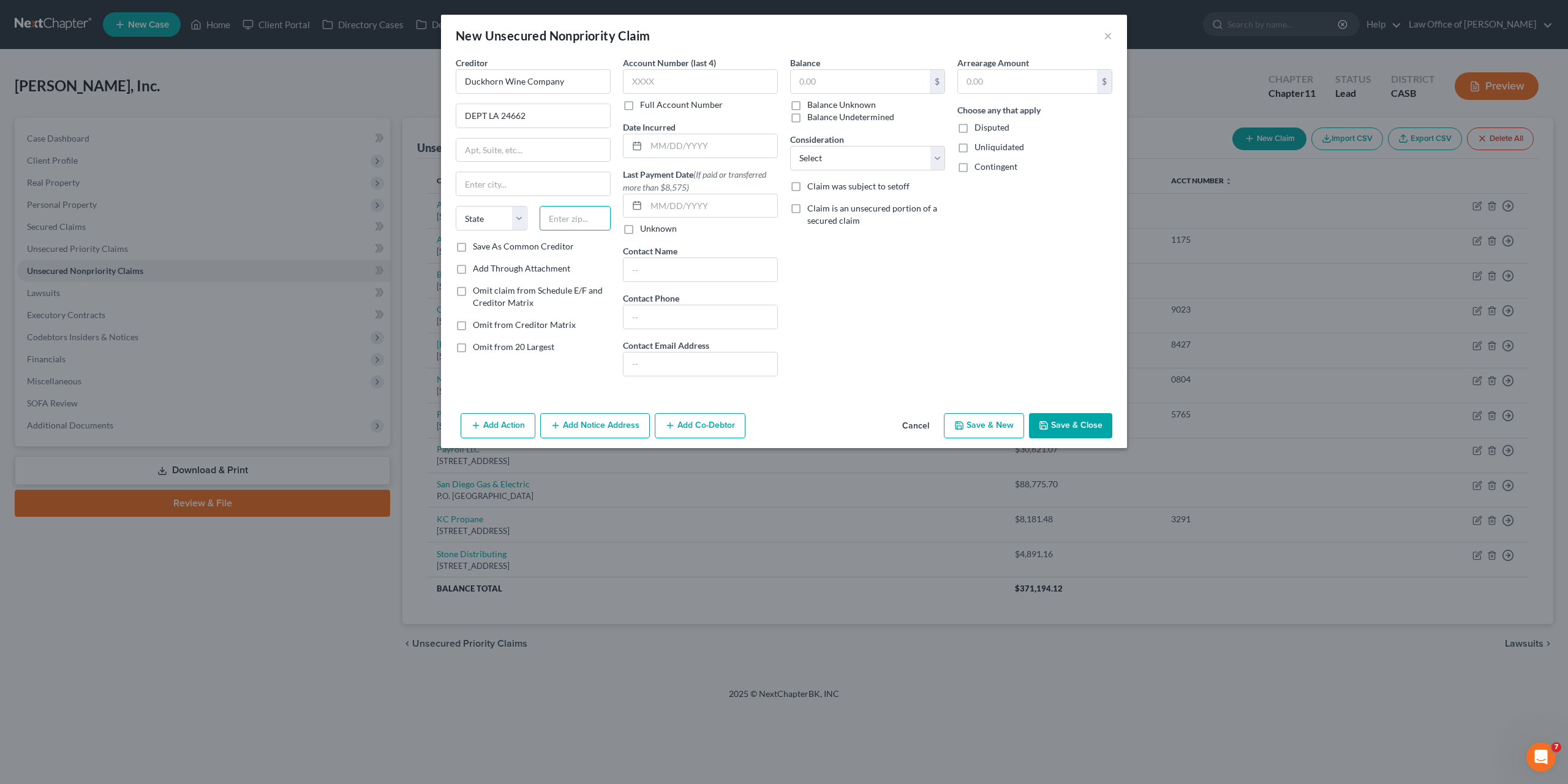
paste input "91185"
click at [869, 84] on input "text" at bounding box center [860, 81] width 139 height 23
paste input "2828.11"
click at [1063, 420] on button "Save & Close" at bounding box center [1071, 426] width 84 height 26
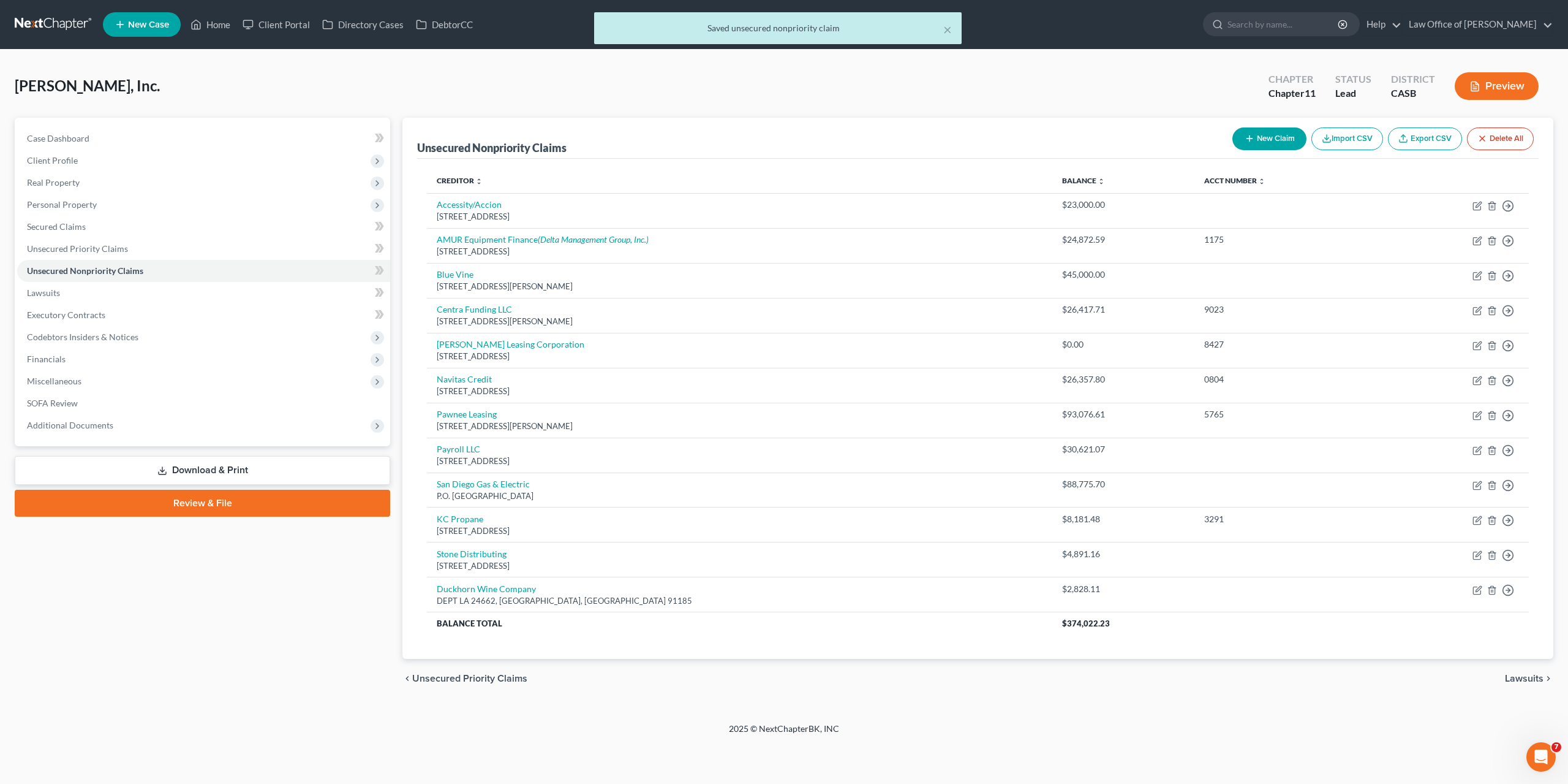
click at [1276, 134] on button "New Claim" at bounding box center [1269, 139] width 74 height 22
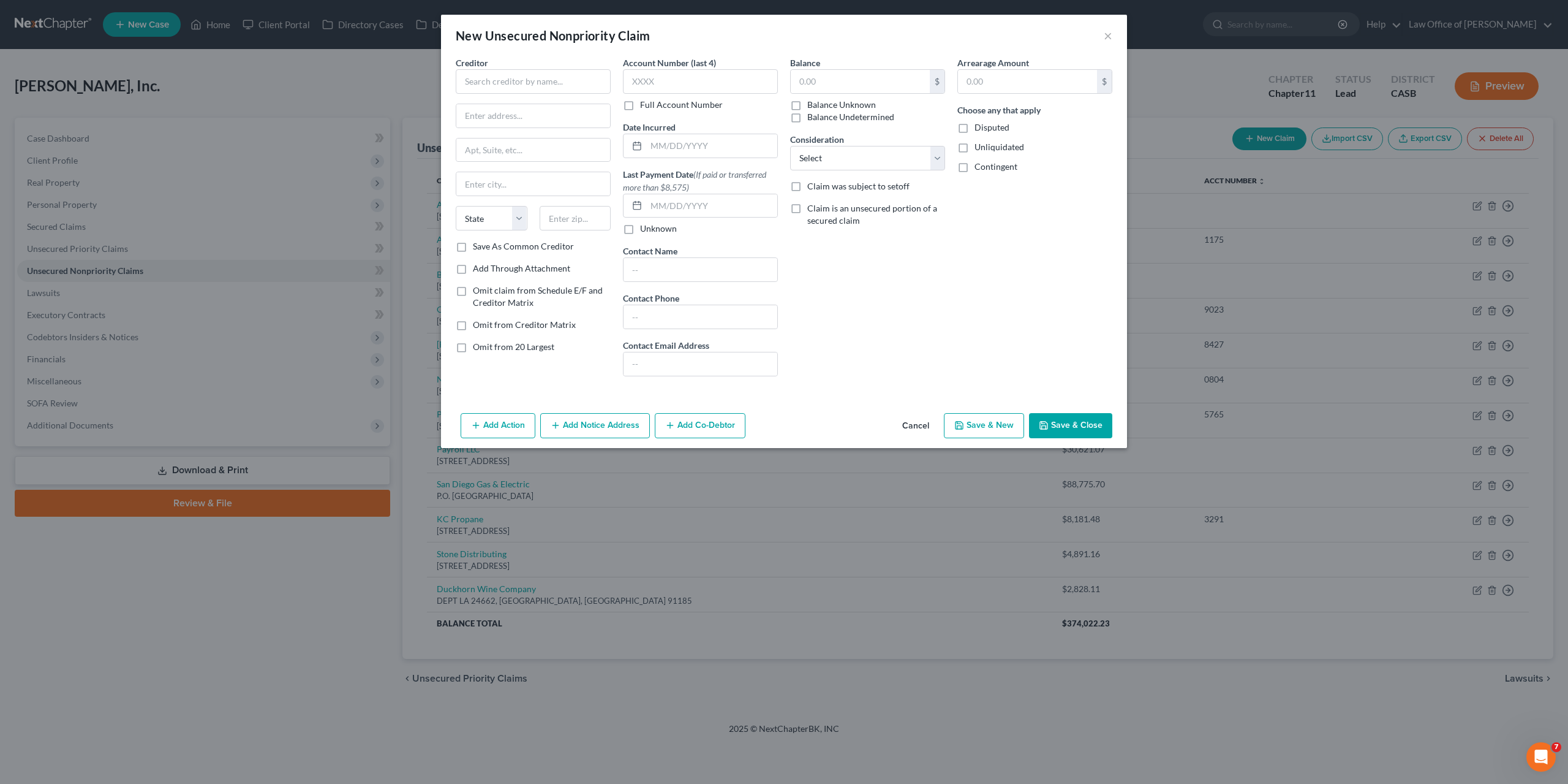
click at [501, 65] on div "Creditor *" at bounding box center [533, 75] width 155 height 37
click at [505, 81] on input "text" at bounding box center [533, 81] width 155 height 25
paste input "Taxation and Accounting"
click at [486, 118] on input "text" at bounding box center [533, 116] width 154 height 23
paste input "2131 Palomar Airport Road"
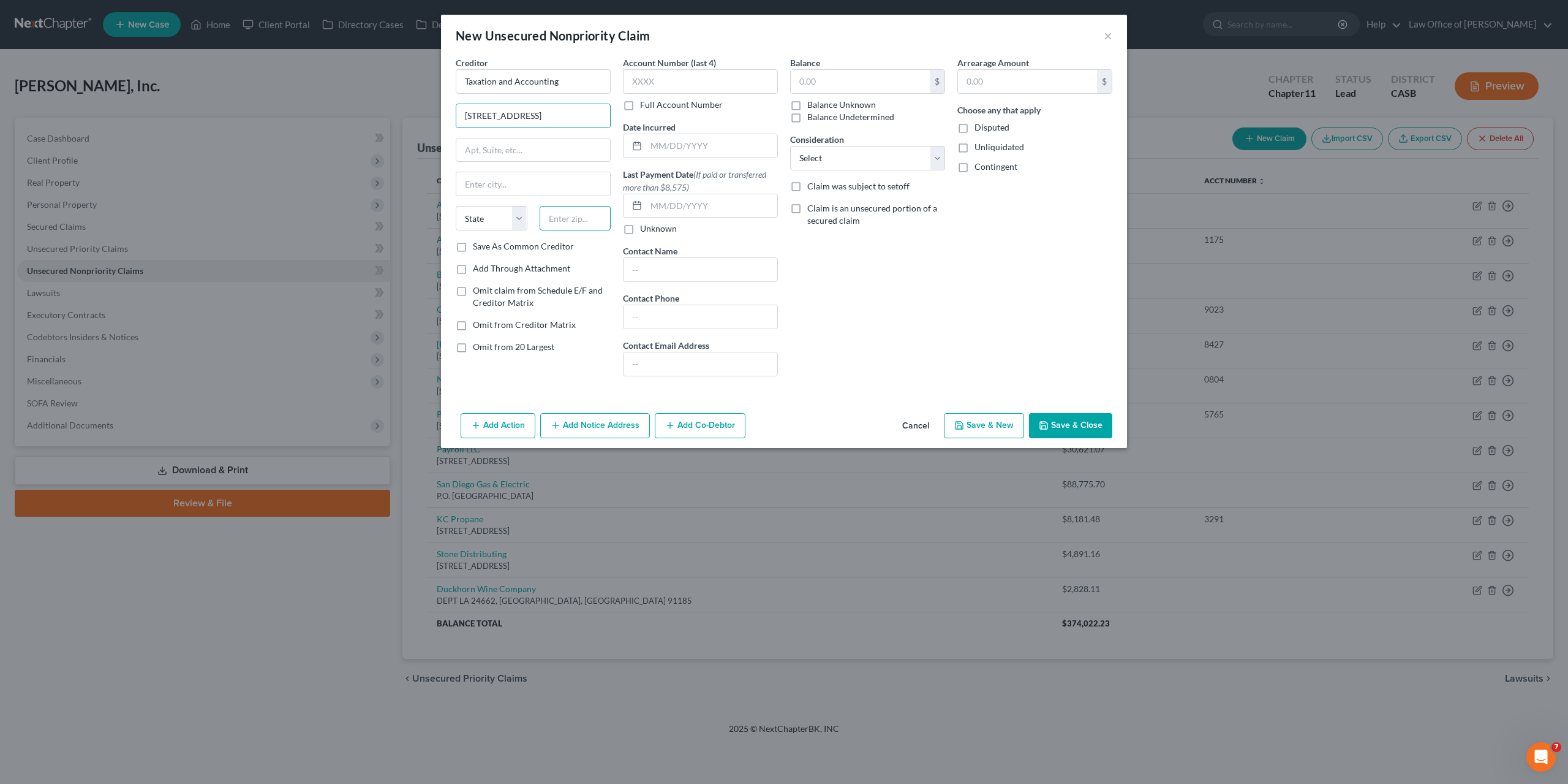
click at [573, 227] on input "text" at bounding box center [576, 218] width 72 height 25
paste input "92011"
click at [882, 76] on input "text" at bounding box center [860, 81] width 139 height 23
paste input "16900.00"
click at [975, 129] on label "Disputed" at bounding box center [992, 127] width 35 height 12
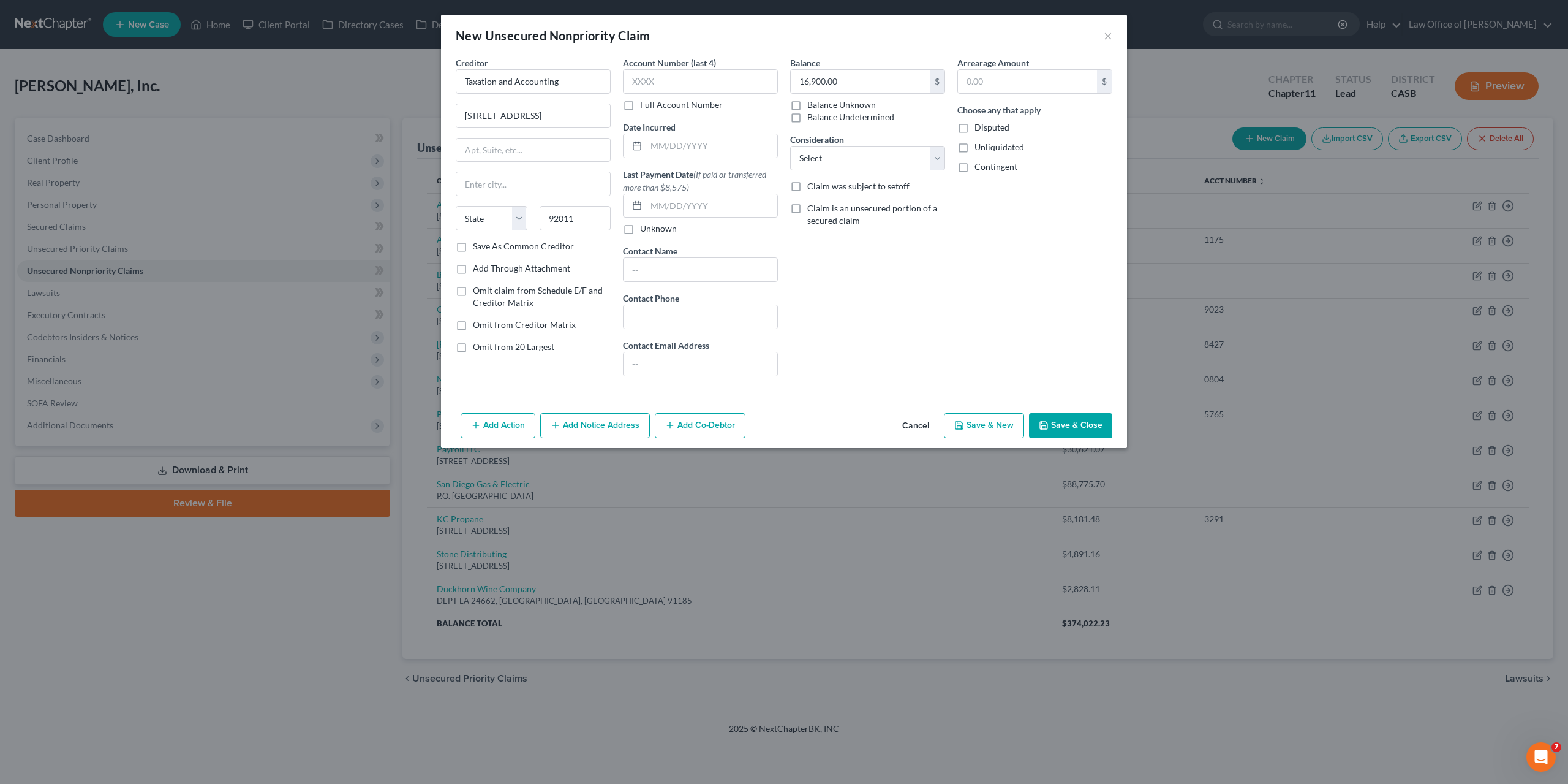
click at [980, 129] on input "Disputed" at bounding box center [984, 125] width 8 height 8
click at [1081, 422] on button "Save & Close" at bounding box center [1071, 426] width 84 height 26
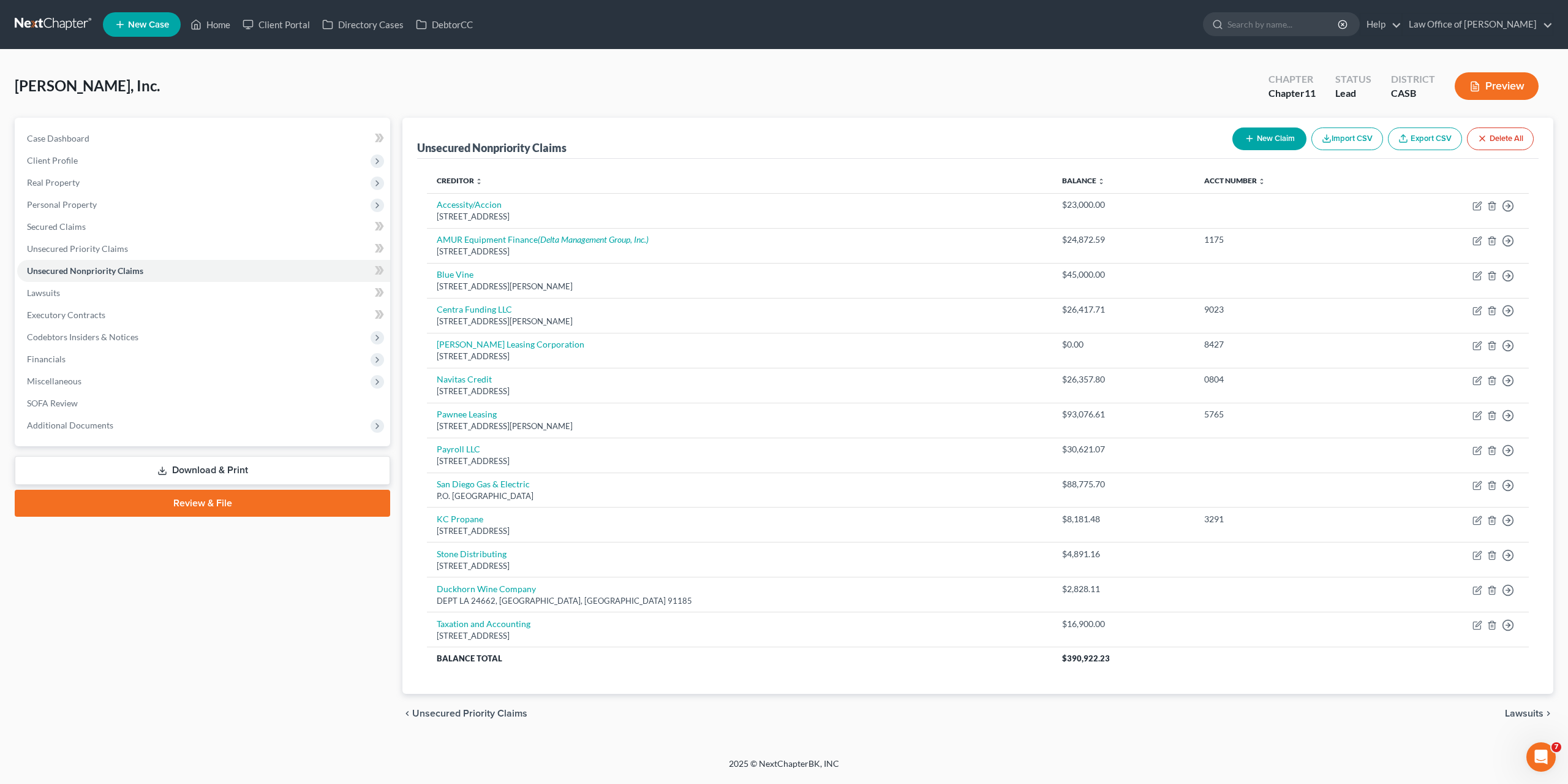
click at [1283, 137] on button "New Claim" at bounding box center [1269, 139] width 74 height 22
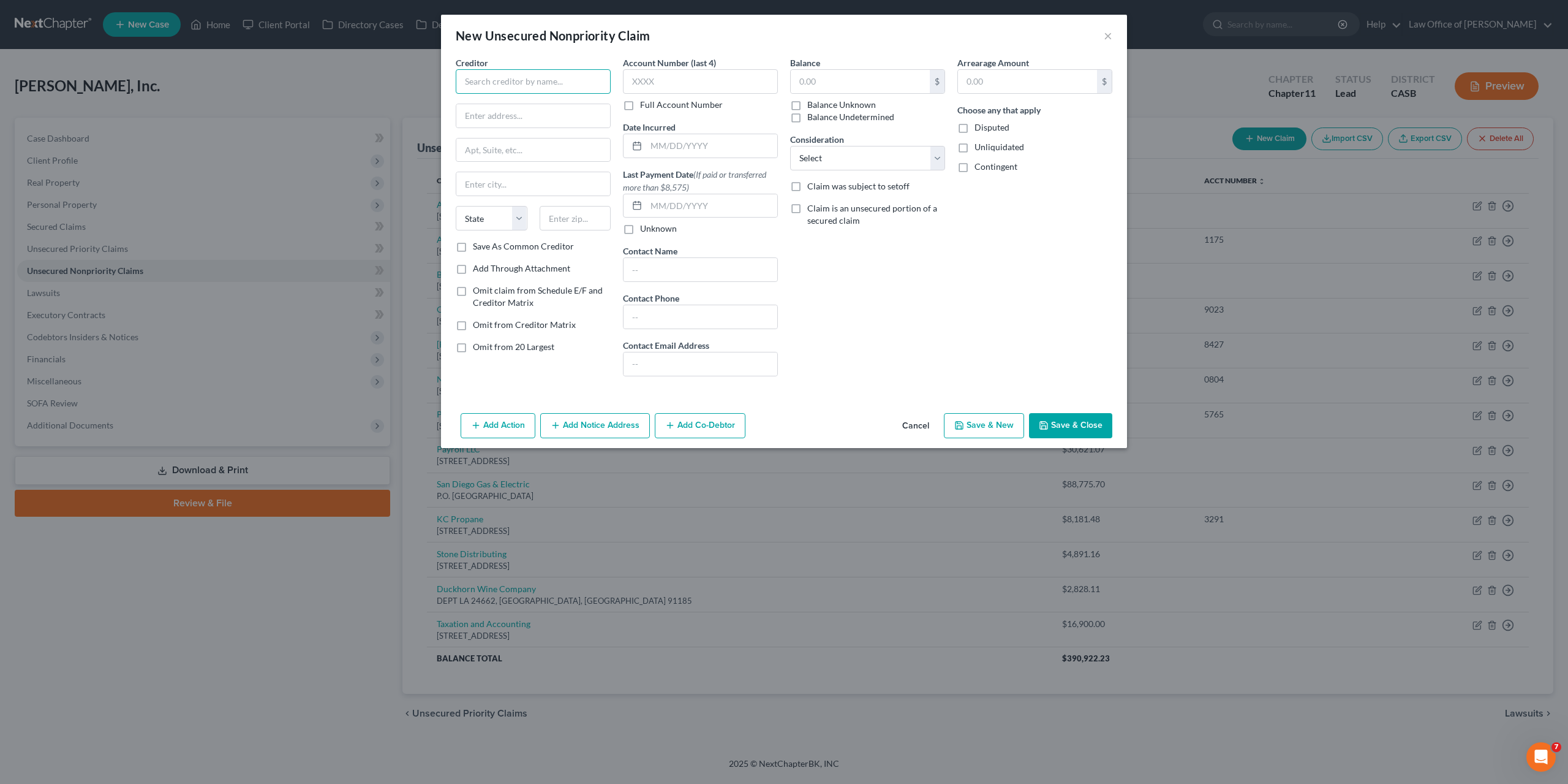
click at [568, 85] on input "text" at bounding box center [533, 81] width 155 height 25
click at [1065, 415] on button "Save & Close" at bounding box center [1071, 426] width 84 height 26
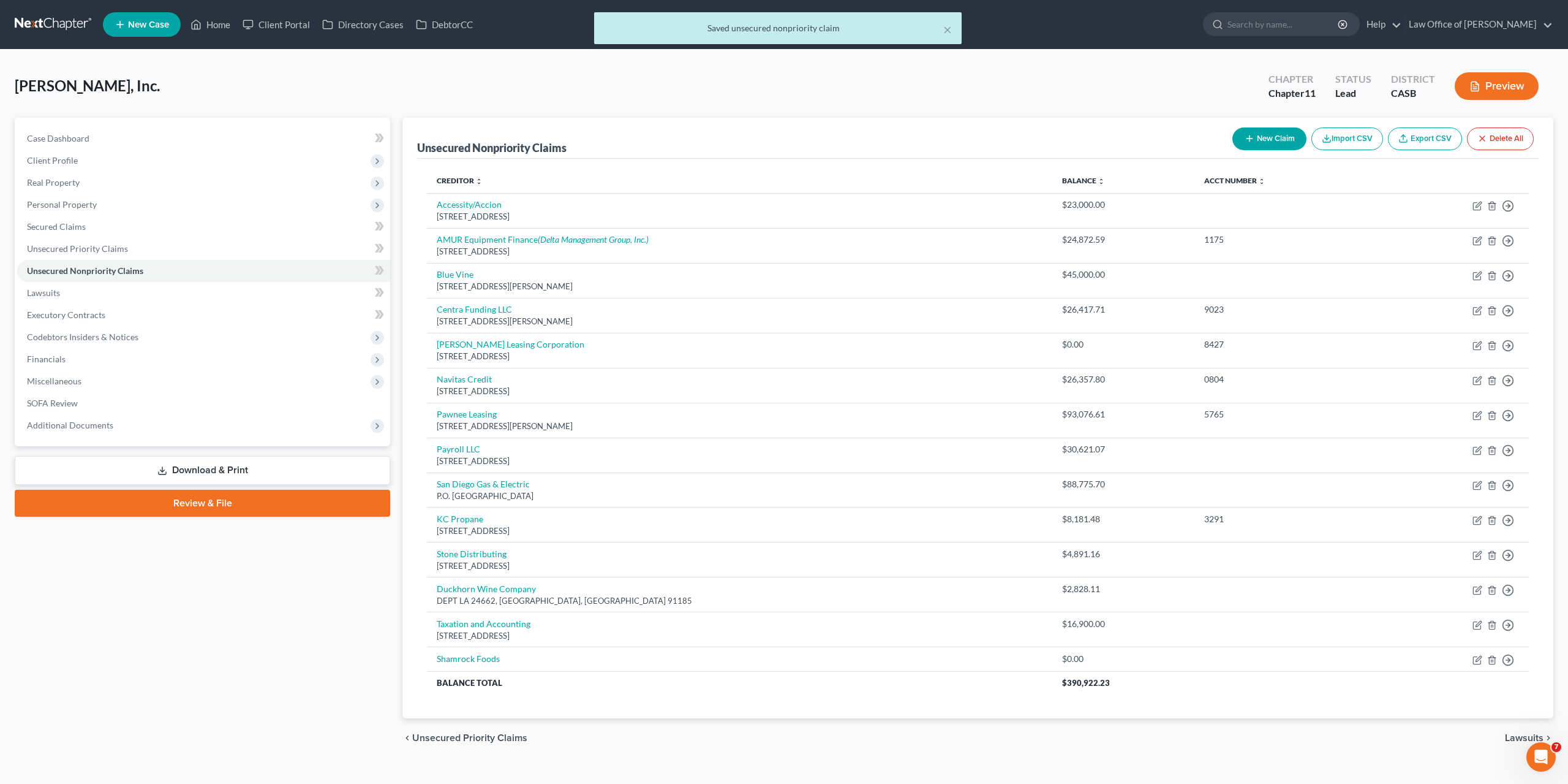
click at [215, 33] on div "× Saved unsecured nonpriority claim" at bounding box center [777, 31] width 1568 height 38
click at [215, 24] on div "× Saved unsecured nonpriority claim" at bounding box center [777, 31] width 1568 height 38
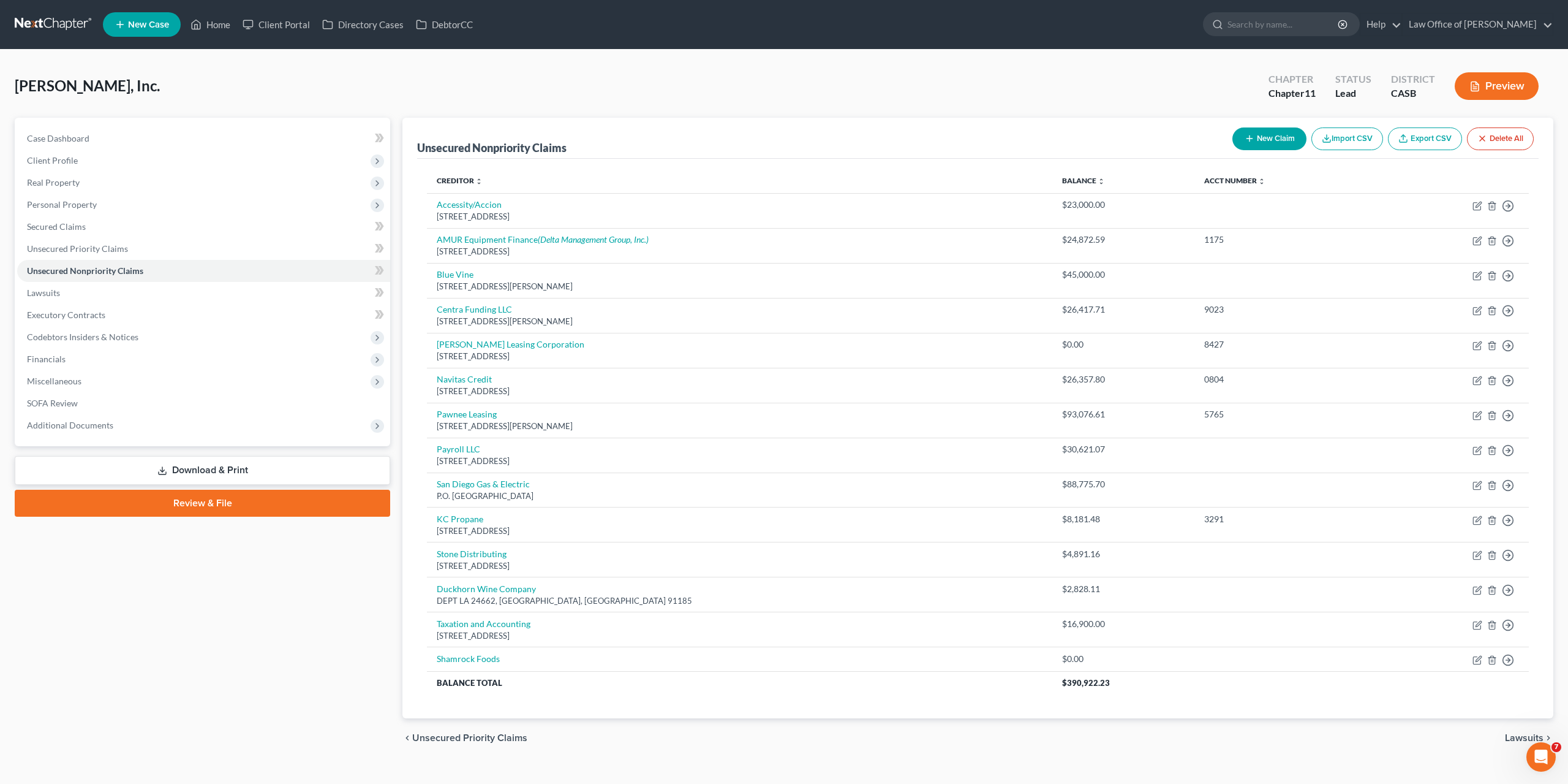
click at [81, 22] on link at bounding box center [53, 25] width 78 height 22
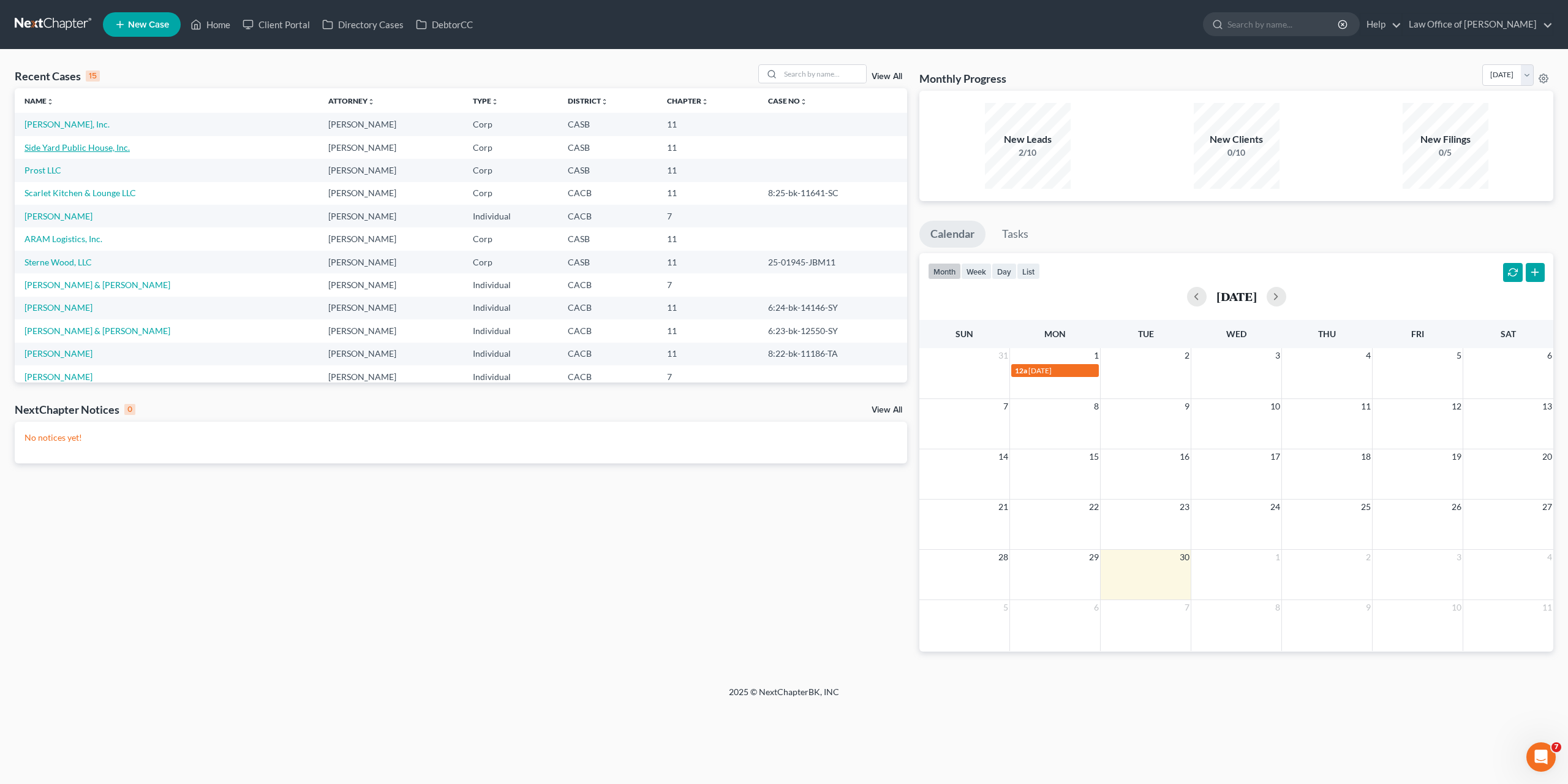
click at [115, 152] on link "Side Yard Public House, Inc." at bounding box center [77, 147] width 105 height 10
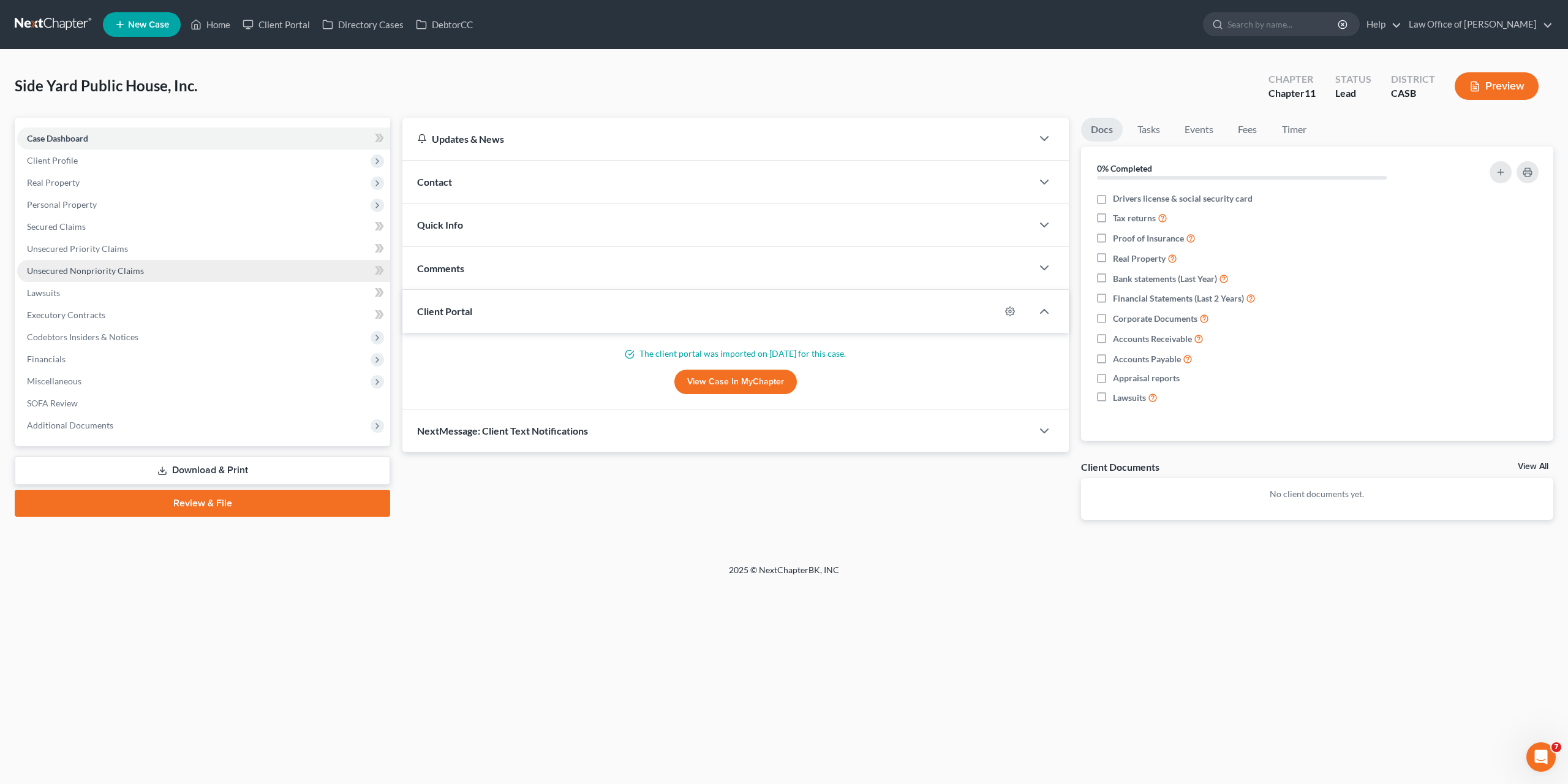
click at [66, 269] on span "Unsecured Nonpriority Claims" at bounding box center [85, 270] width 117 height 10
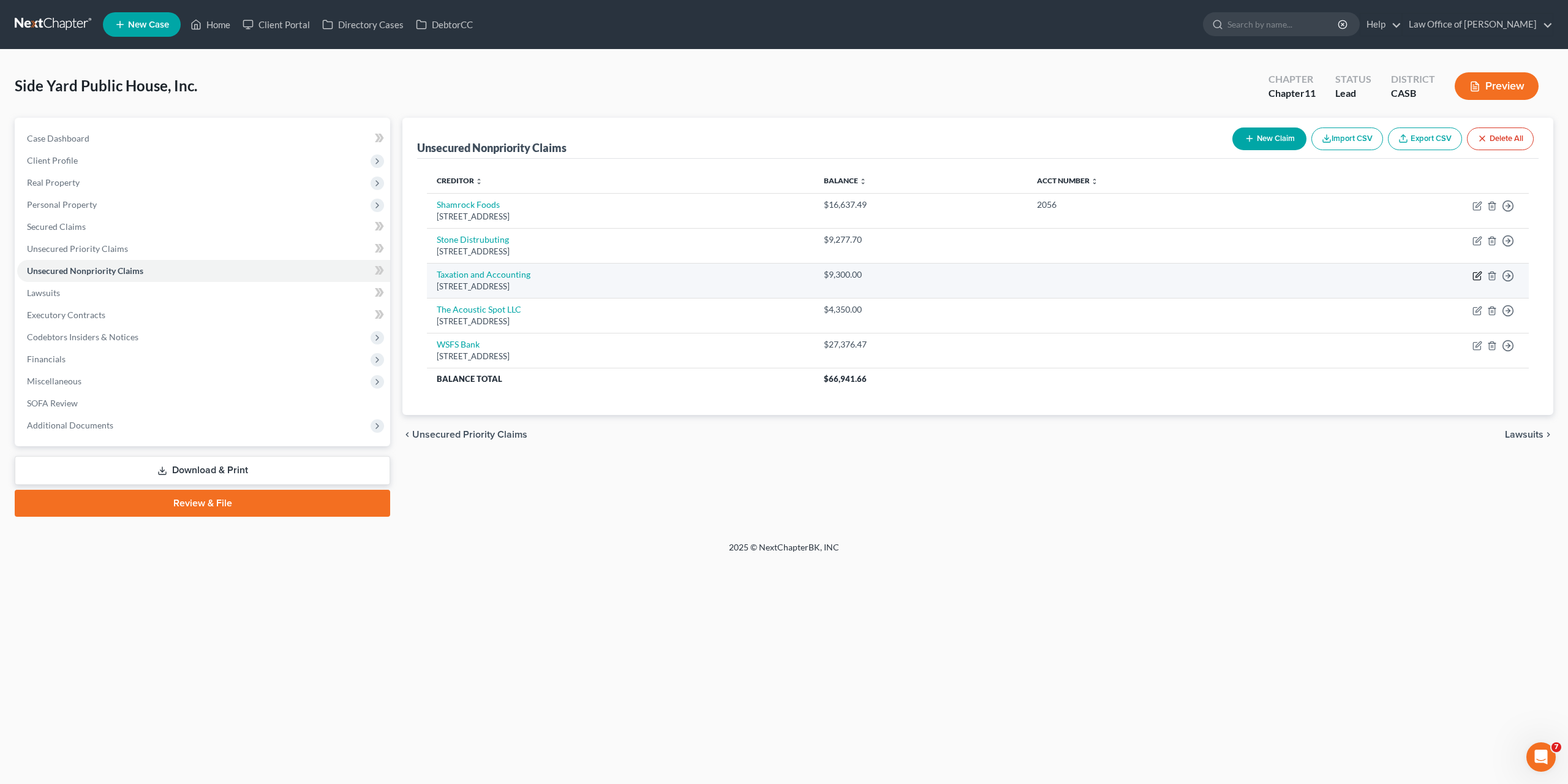
click at [1477, 276] on icon "button" at bounding box center [1478, 274] width 6 height 6
select select "4"
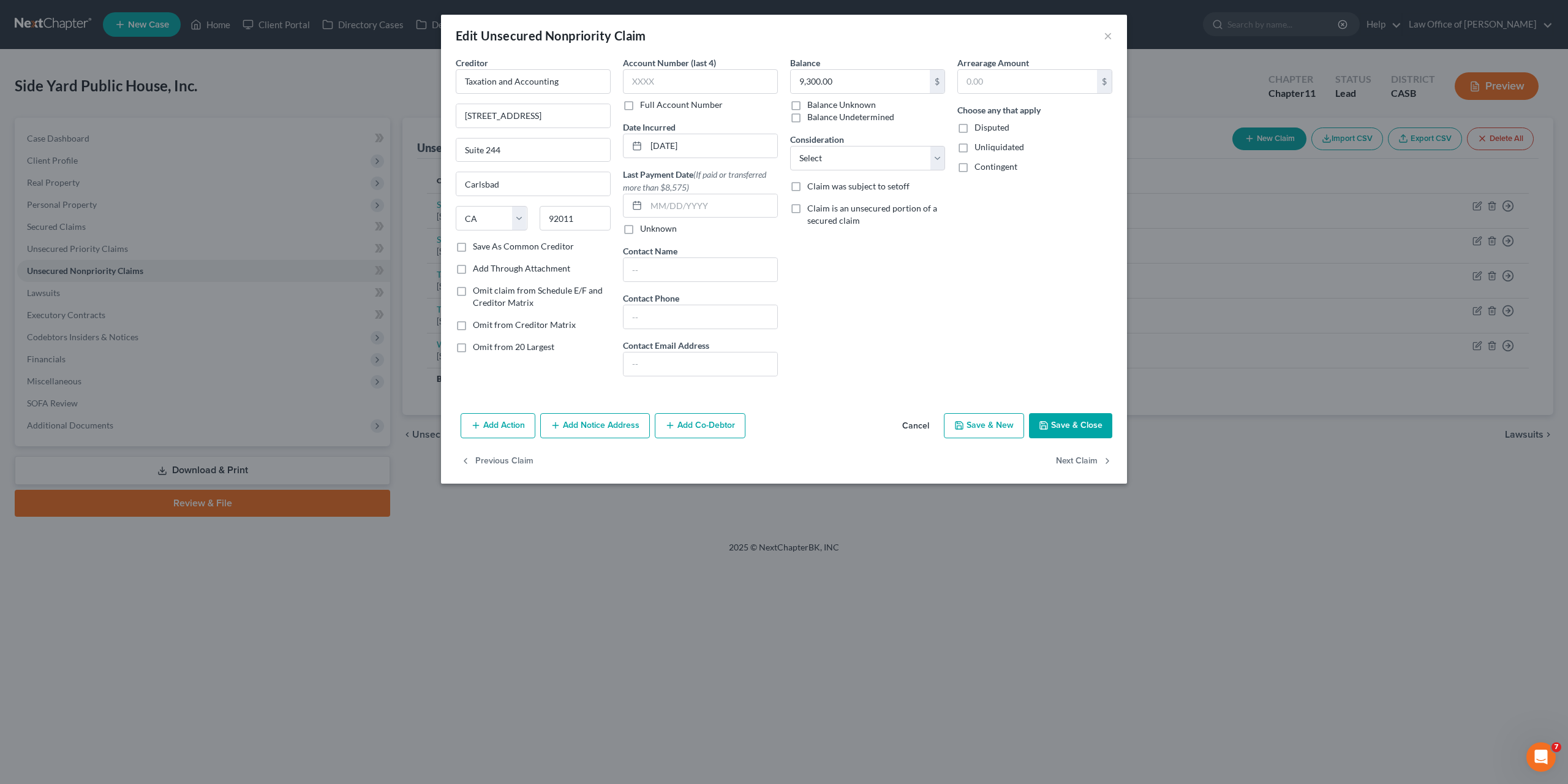
click at [975, 127] on label "Disputed" at bounding box center [992, 127] width 35 height 12
click at [980, 127] on input "Disputed" at bounding box center [984, 125] width 8 height 8
checkbox input "true"
click at [1088, 431] on button "Save & Close" at bounding box center [1071, 426] width 84 height 26
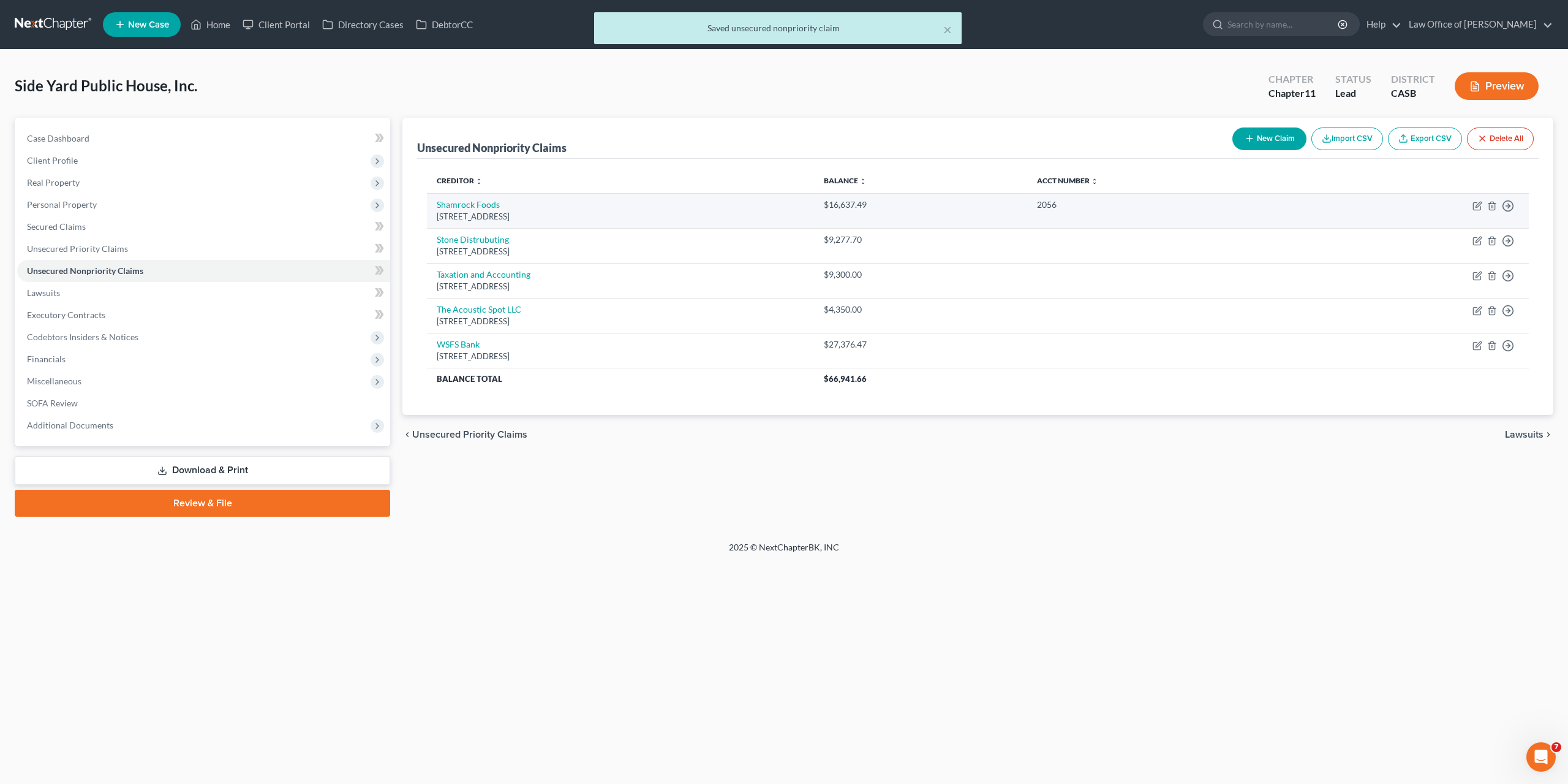
click at [444, 213] on div "[STREET_ADDRESS]" at bounding box center [620, 216] width 367 height 12
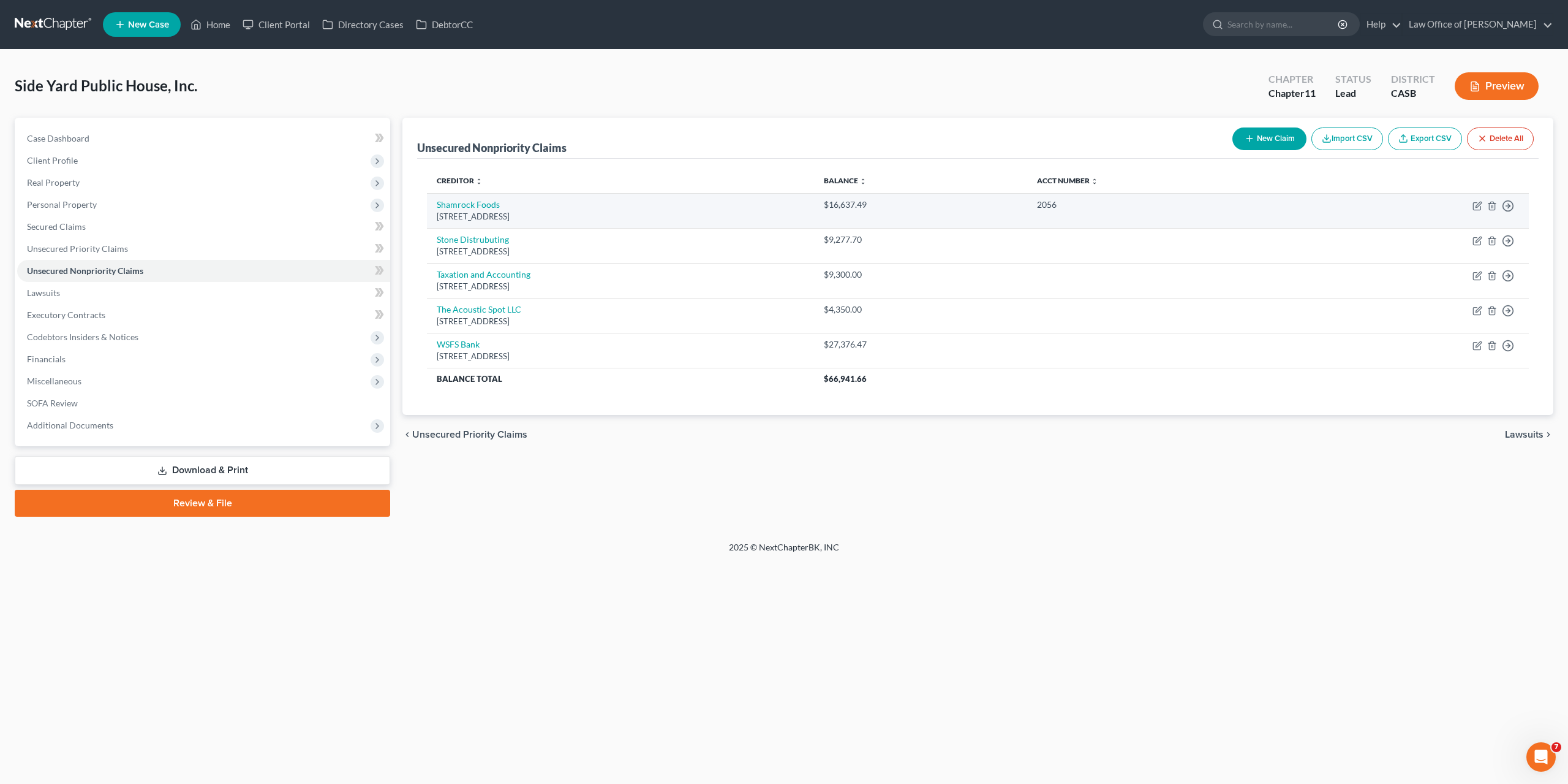
drag, startPoint x: 444, startPoint y: 213, endPoint x: 611, endPoint y: 216, distance: 167.0
click at [611, 216] on div "[STREET_ADDRESS]" at bounding box center [620, 216] width 367 height 12
copy div "[STREET_ADDRESS]"
click at [79, 24] on link at bounding box center [53, 25] width 78 height 22
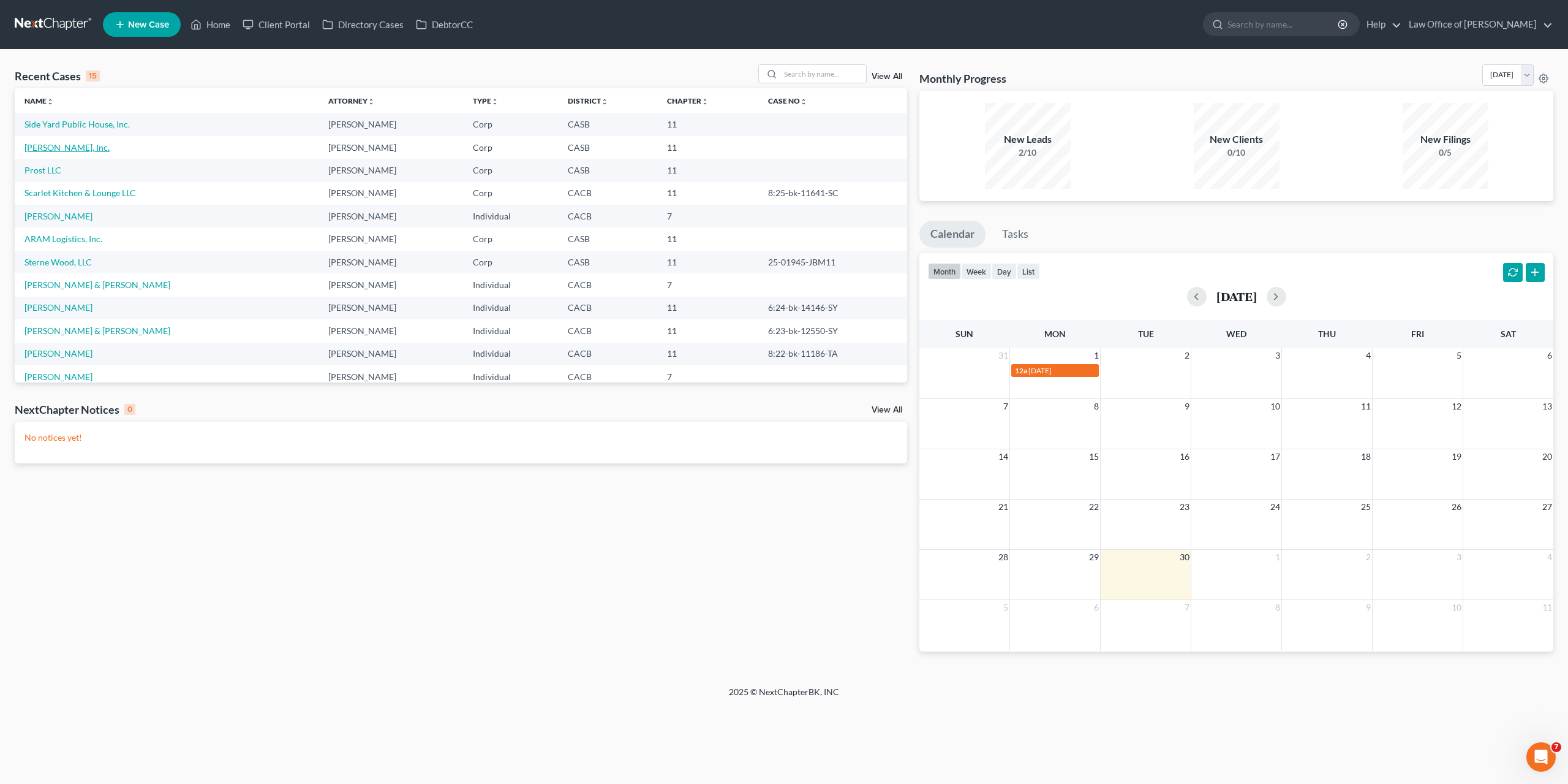
click at [57, 147] on link "[PERSON_NAME], Inc." at bounding box center [67, 147] width 85 height 10
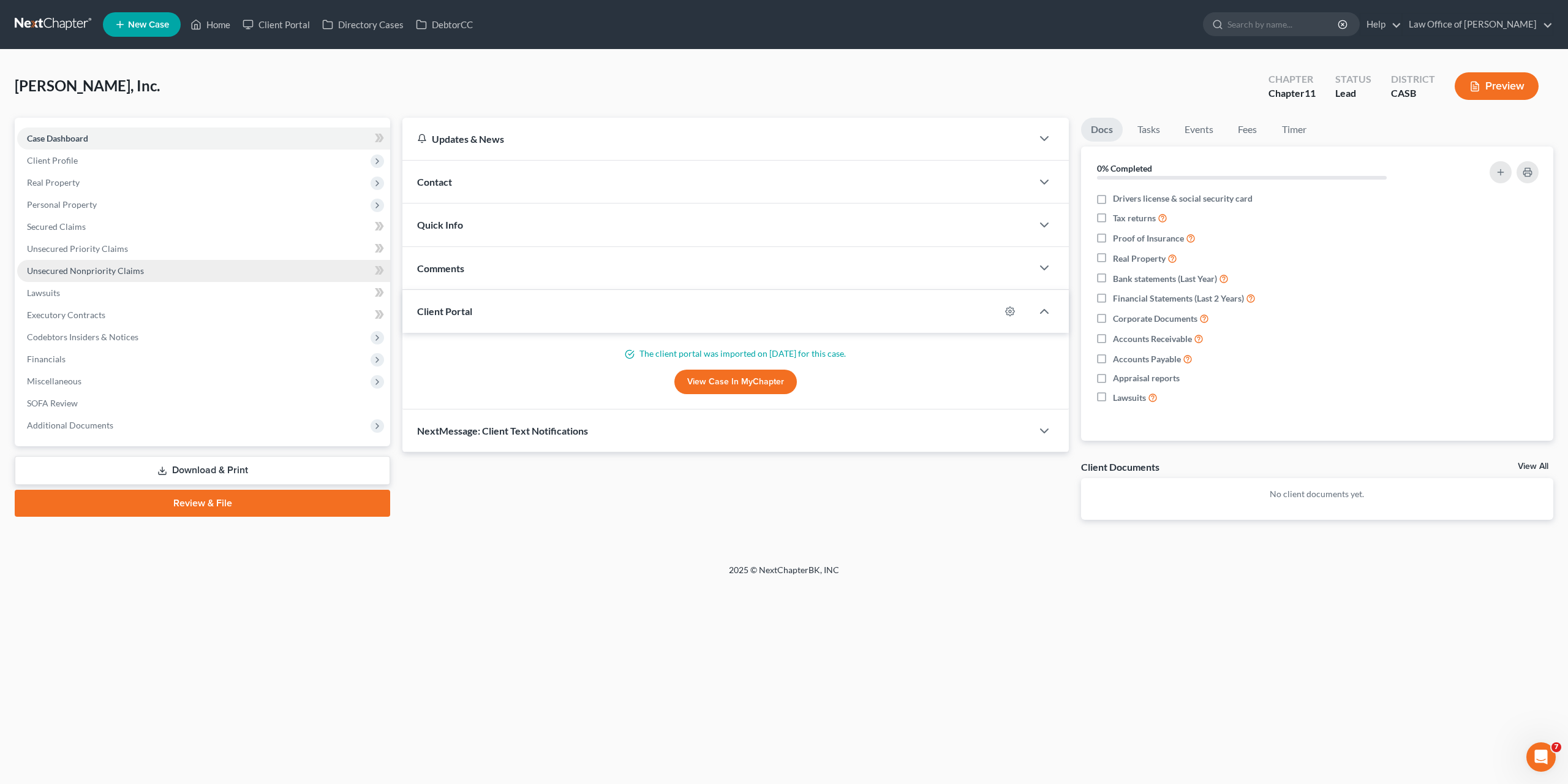
click at [86, 269] on span "Unsecured Nonpriority Claims" at bounding box center [85, 270] width 117 height 10
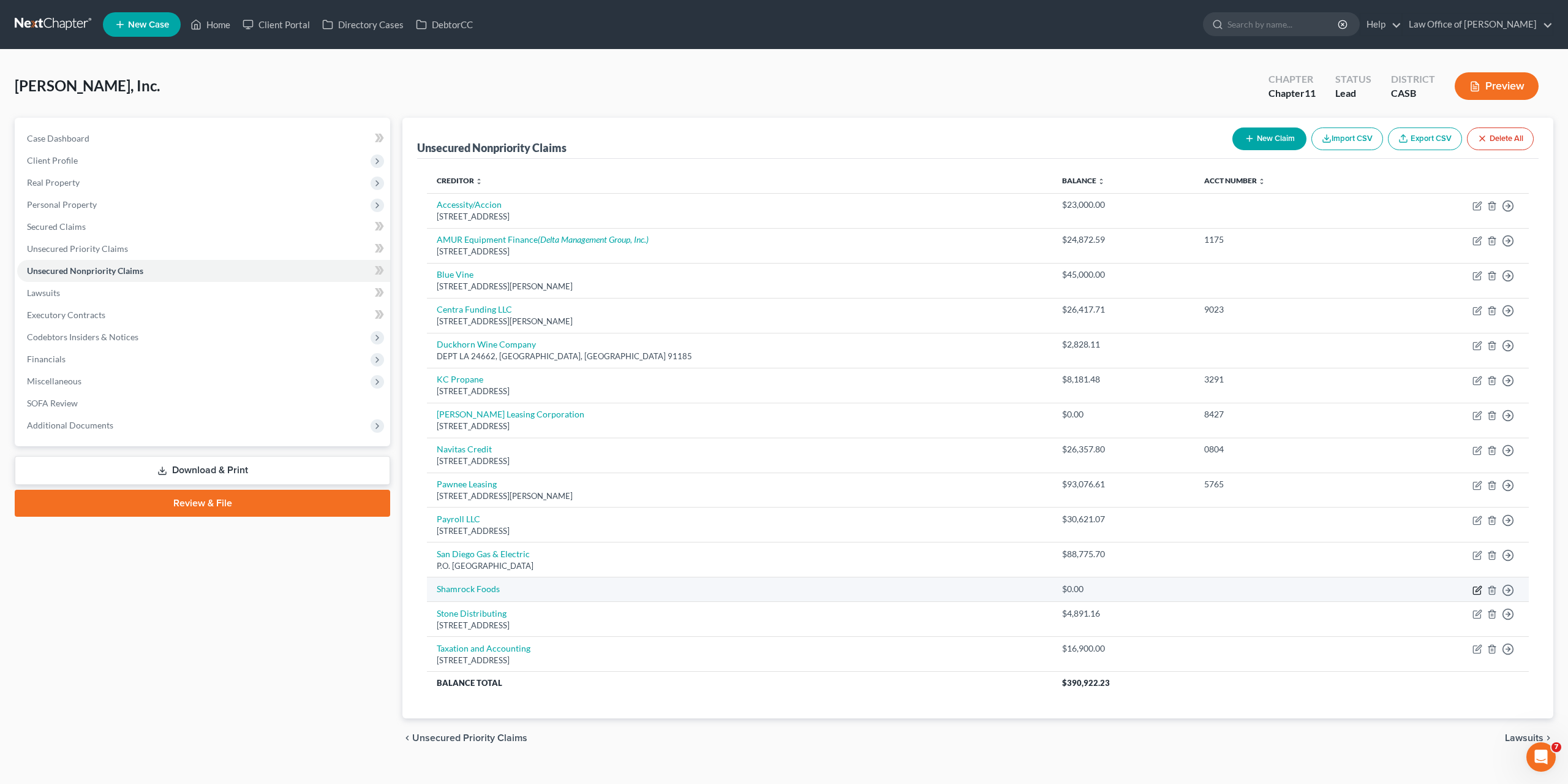
click at [1480, 586] on icon "button" at bounding box center [1478, 589] width 6 height 6
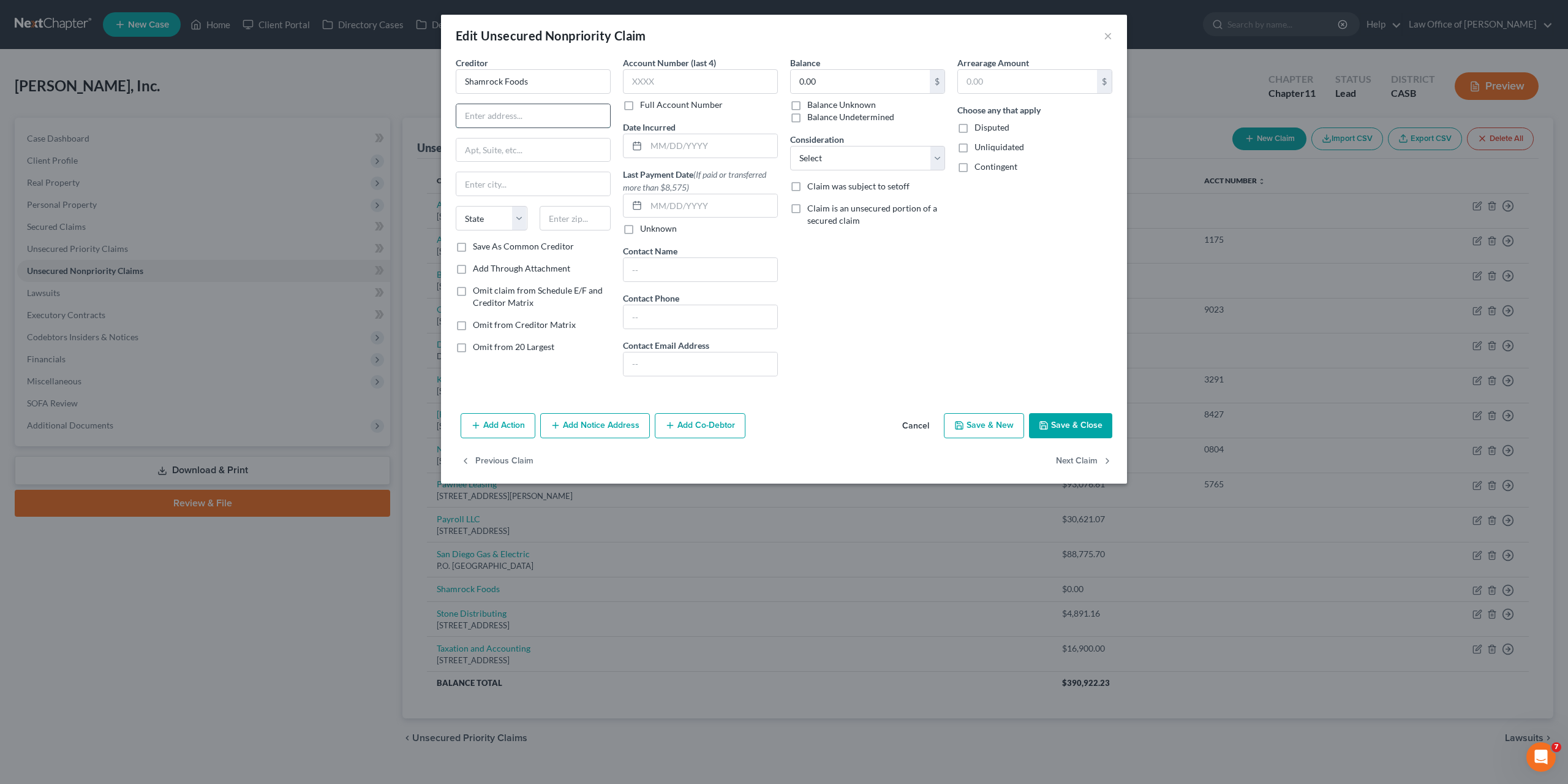
click at [517, 122] on input "text" at bounding box center [533, 116] width 154 height 23
paste input "[STREET_ADDRESS]"
click at [590, 117] on input "[STREET_ADDRESS]" at bounding box center [533, 116] width 154 height 23
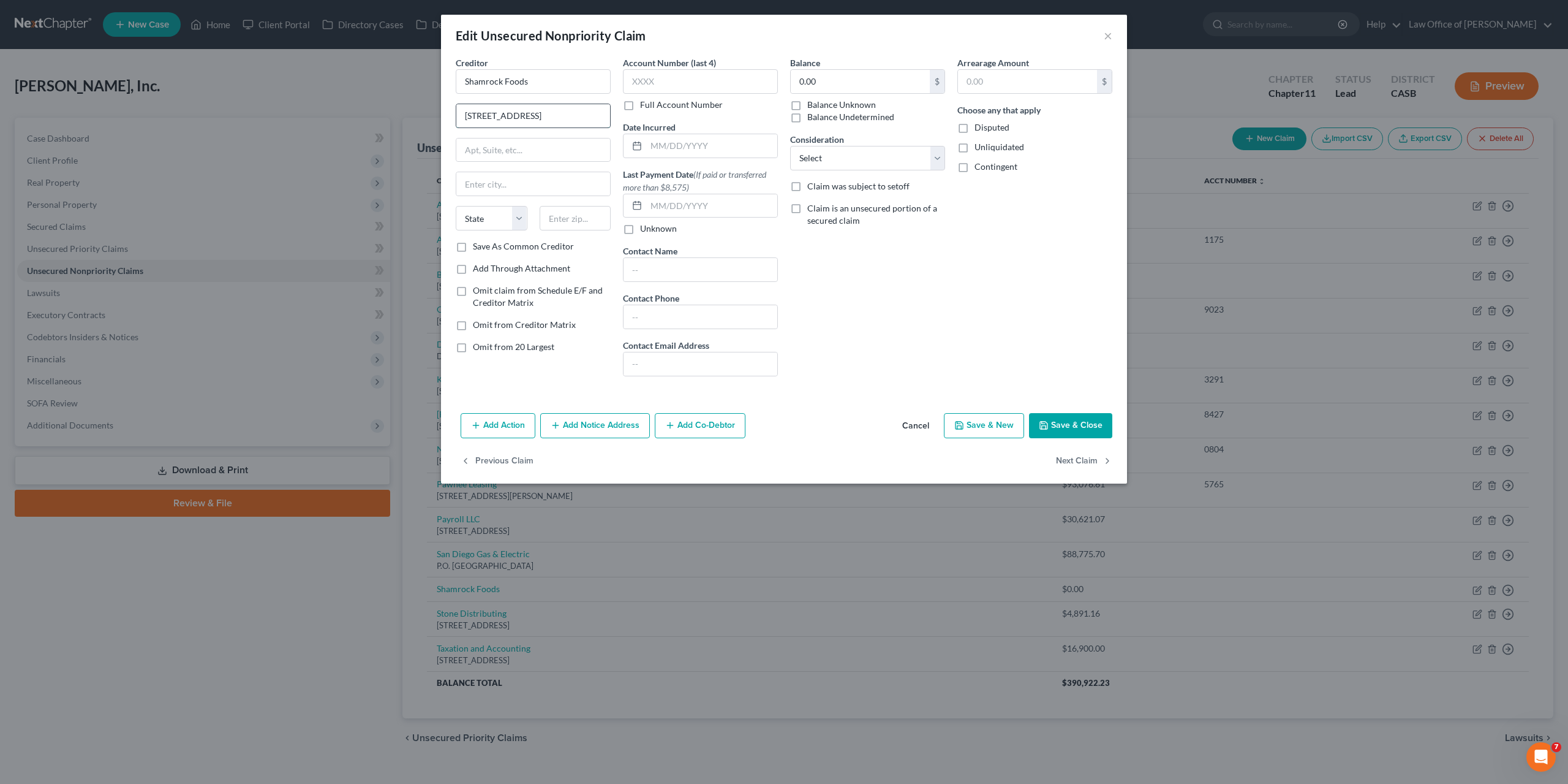
scroll to position [0, 26]
type input "3900 E Camelback Rd Ste 300, Phoenix, AZ"
click at [575, 224] on input "text" at bounding box center [576, 218] width 72 height 25
paste input "85018"
type input "85018"
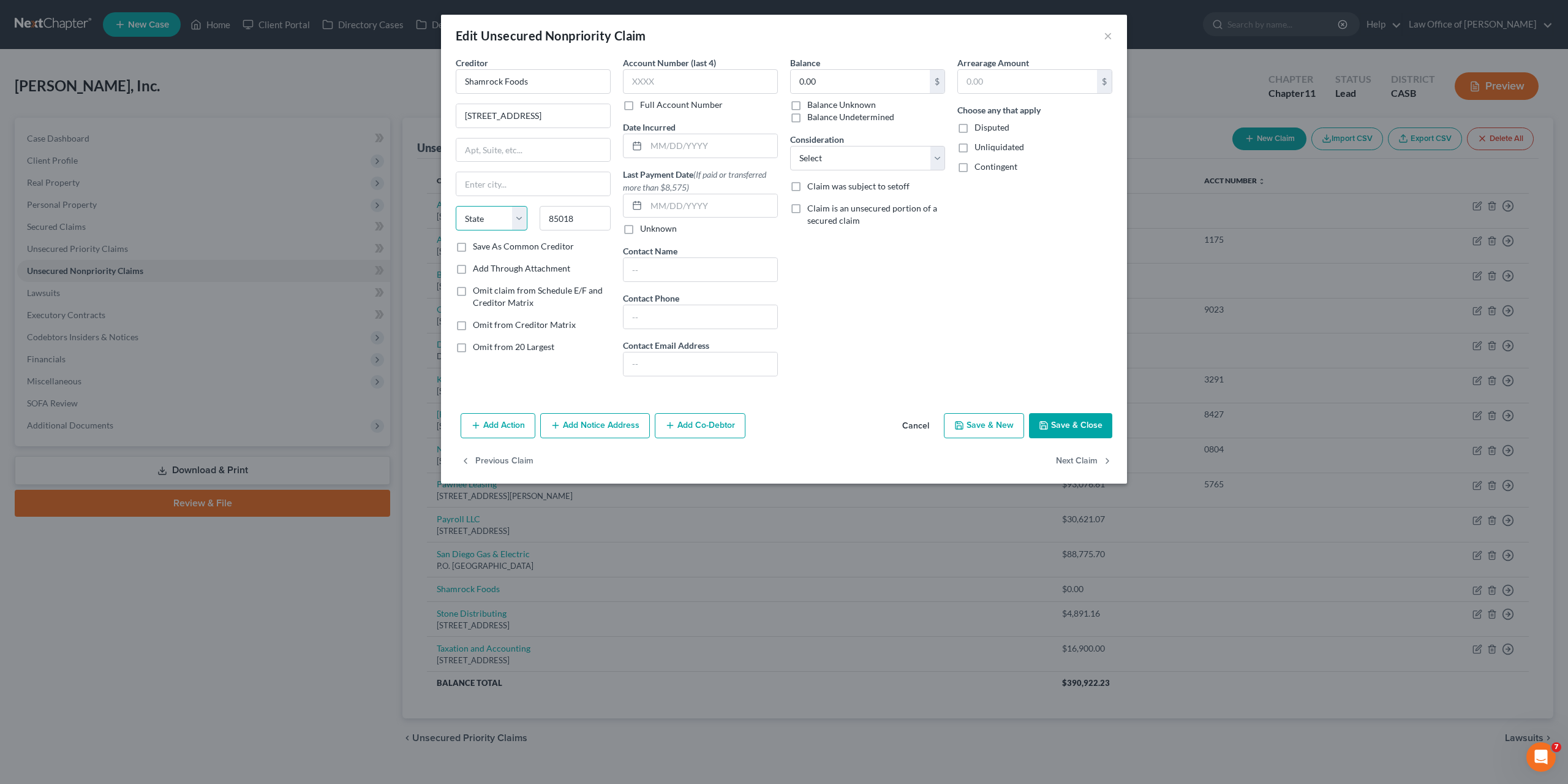
type input "Phoenix"
select select "3"
click option "AZ" at bounding box center [0, 0] width 0 height 0
click at [478, 176] on input "Phoenix" at bounding box center [533, 183] width 154 height 23
click at [528, 115] on input "3900 E Camelback Rd Ste 300, Phoenix, AZ" at bounding box center [533, 116] width 154 height 23
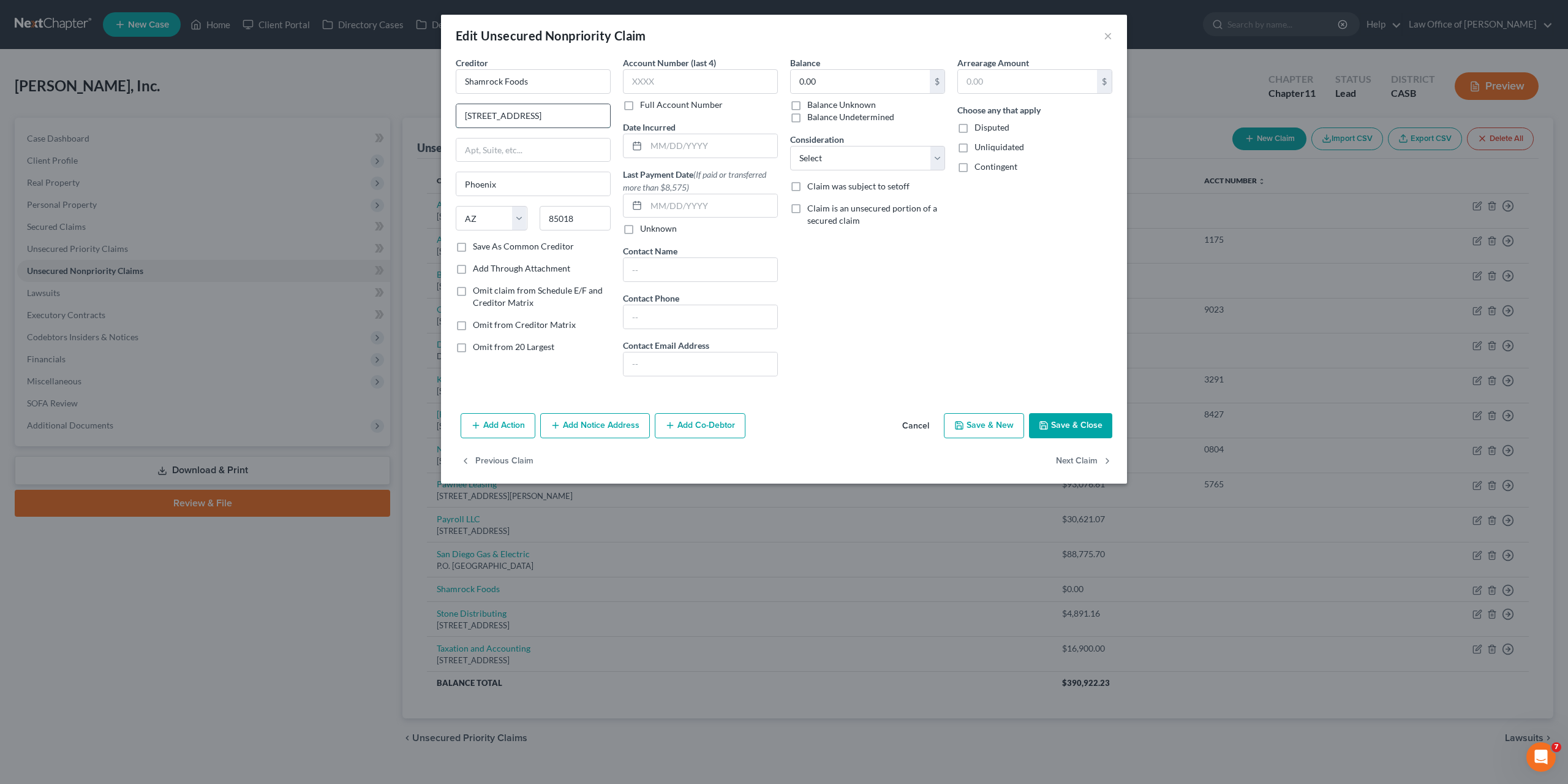
drag, startPoint x: 528, startPoint y: 114, endPoint x: 548, endPoint y: 115, distance: 20.0
click at [548, 115] on input "3900 E Camelback Rd Ste 300, Phoenix, AZ" at bounding box center [533, 116] width 154 height 23
type input "3900 E Camelback Rd , Phoenix, AZ"
click at [526, 139] on input "text" at bounding box center [533, 150] width 154 height 23
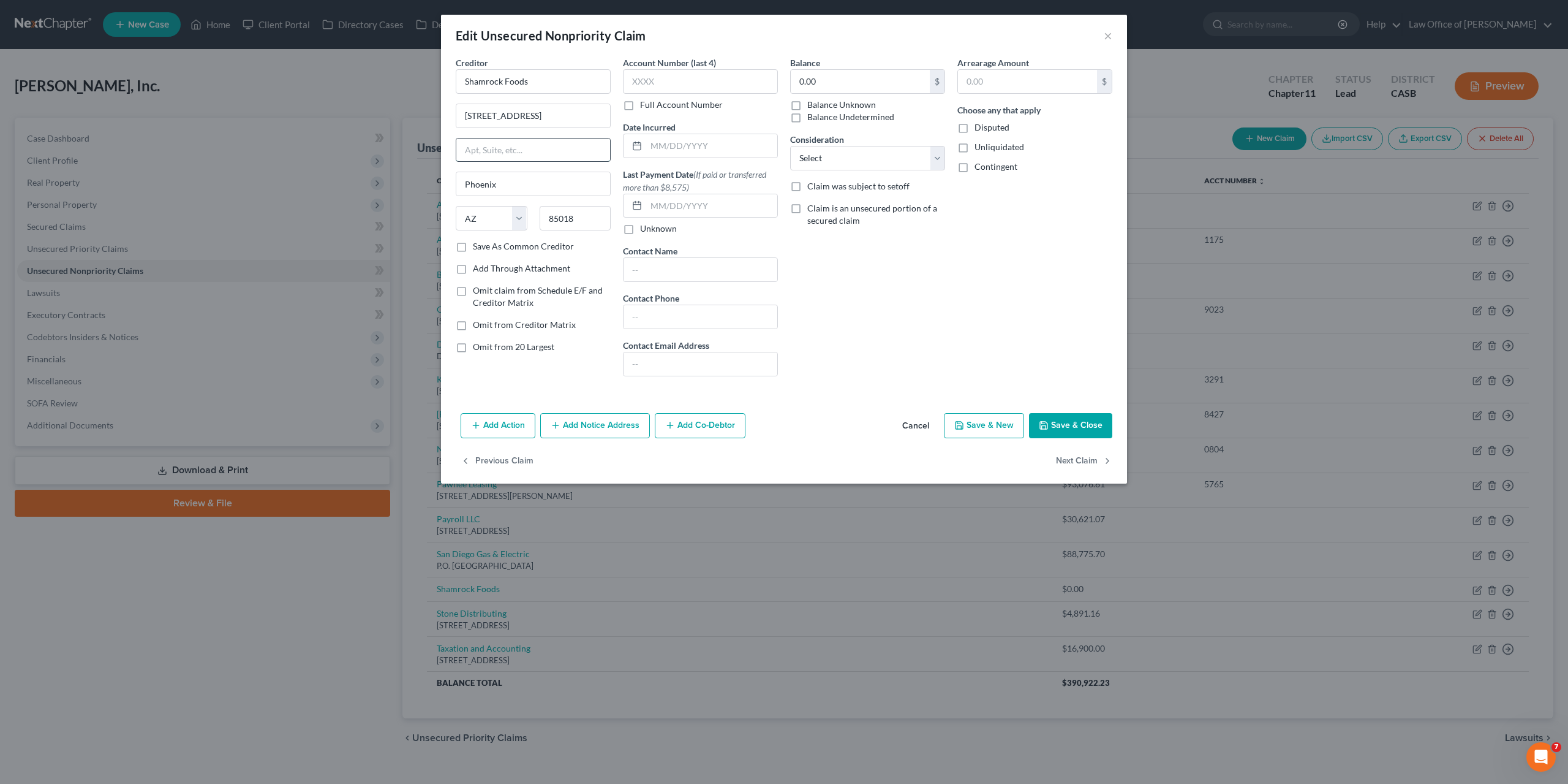
paste input "Ste 300"
type input "Ste 300"
drag, startPoint x: 547, startPoint y: 116, endPoint x: 613, endPoint y: 119, distance: 66.1
click at [610, 119] on input "3900 E Camelback Rd , Phoenix, AZ" at bounding box center [533, 116] width 154 height 23
type input "3900 E Camelback Rd"
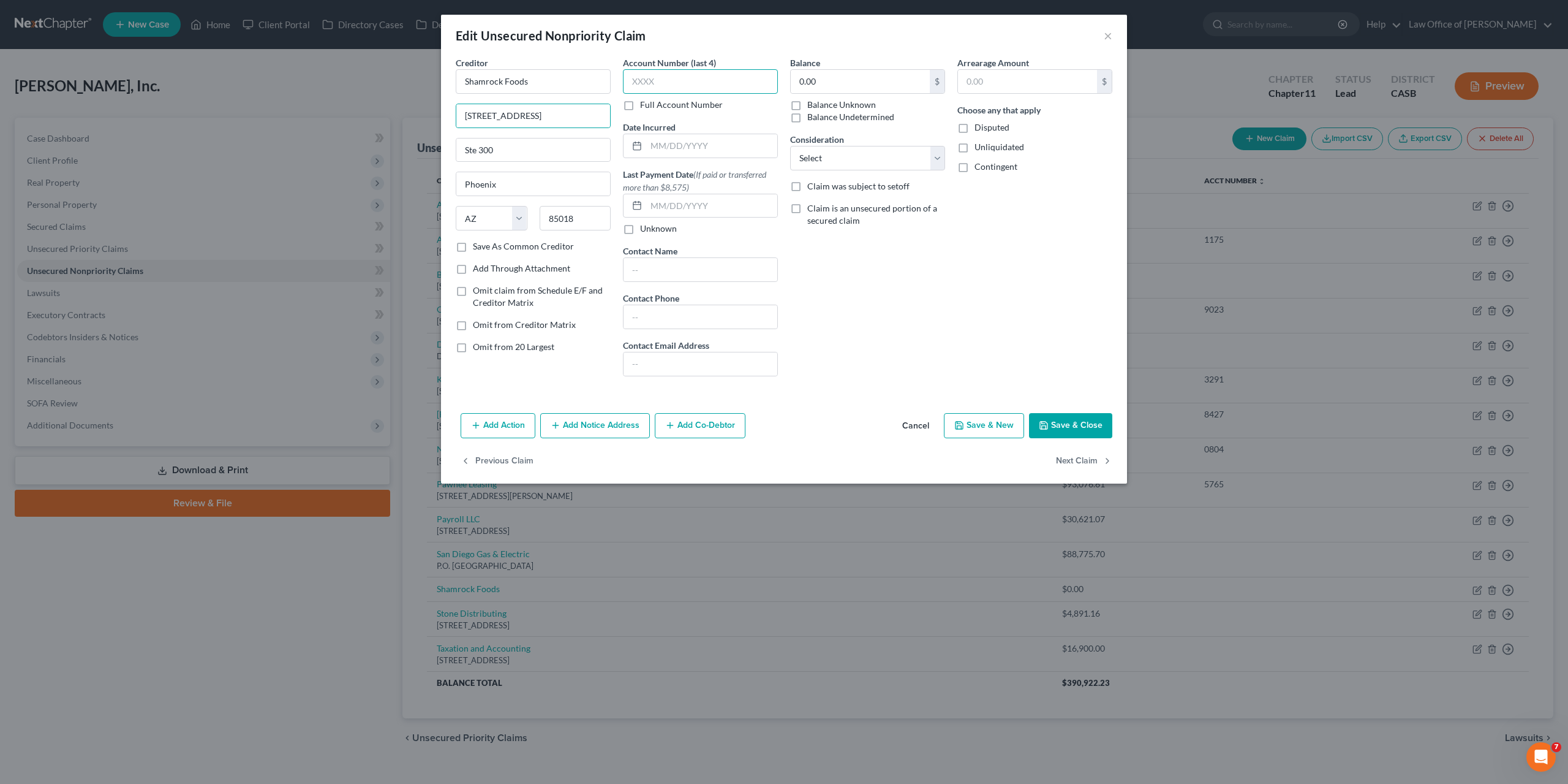
click at [670, 74] on input "text" at bounding box center [701, 81] width 155 height 25
click at [811, 77] on input "0.00" at bounding box center [860, 81] width 139 height 23
paste input "500"
type input "5,000.00"
click at [647, 77] on input "text" at bounding box center [701, 81] width 155 height 25
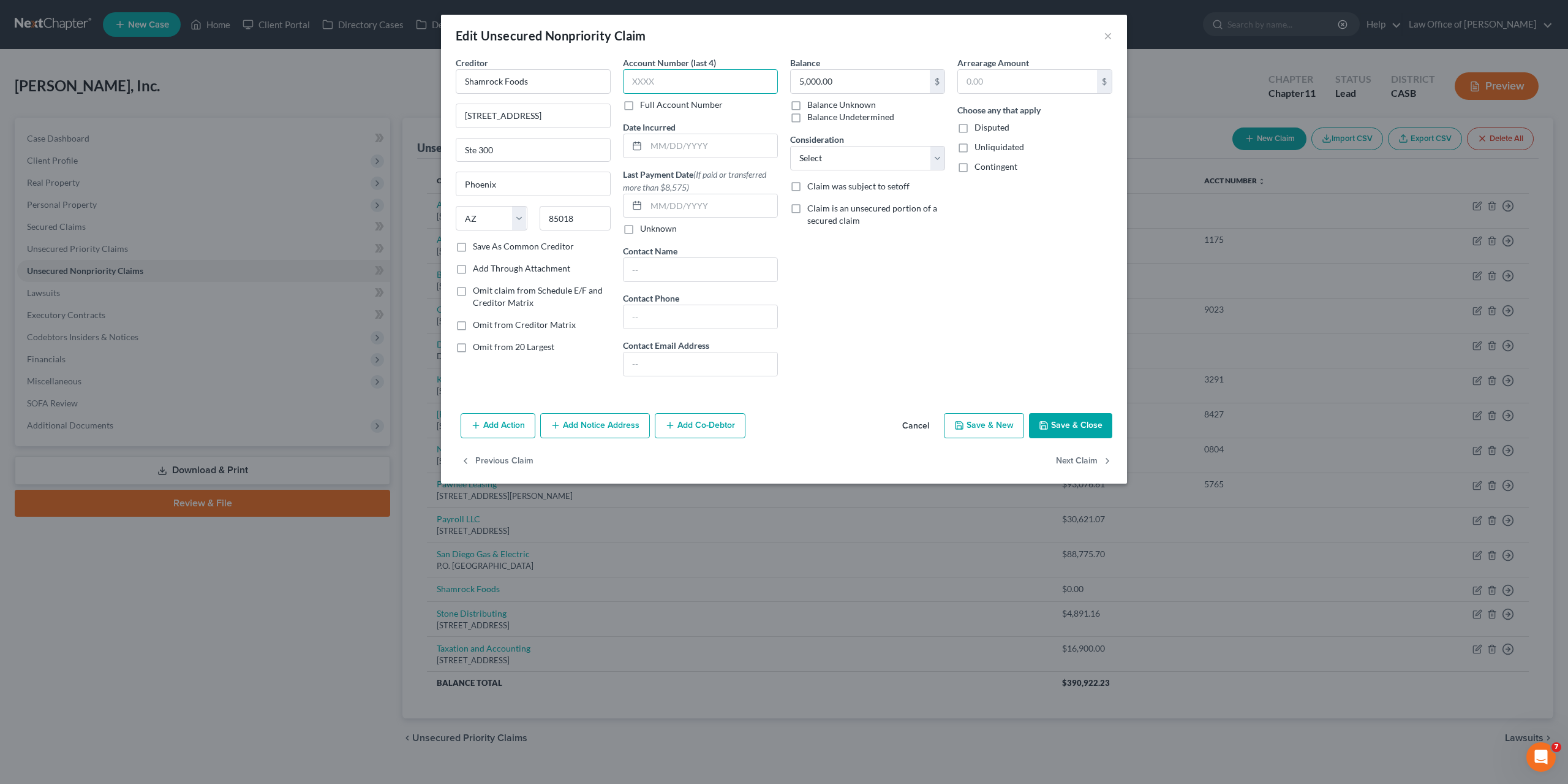
paste input "2056"
type input "2056"
click at [941, 351] on div "Balance 5,000.00 $ Balance Unknown Balance Undetermined 5,000.00 $ Balance Unkn…" at bounding box center [868, 221] width 167 height 329
click at [1085, 425] on button "Save & Close" at bounding box center [1071, 426] width 84 height 26
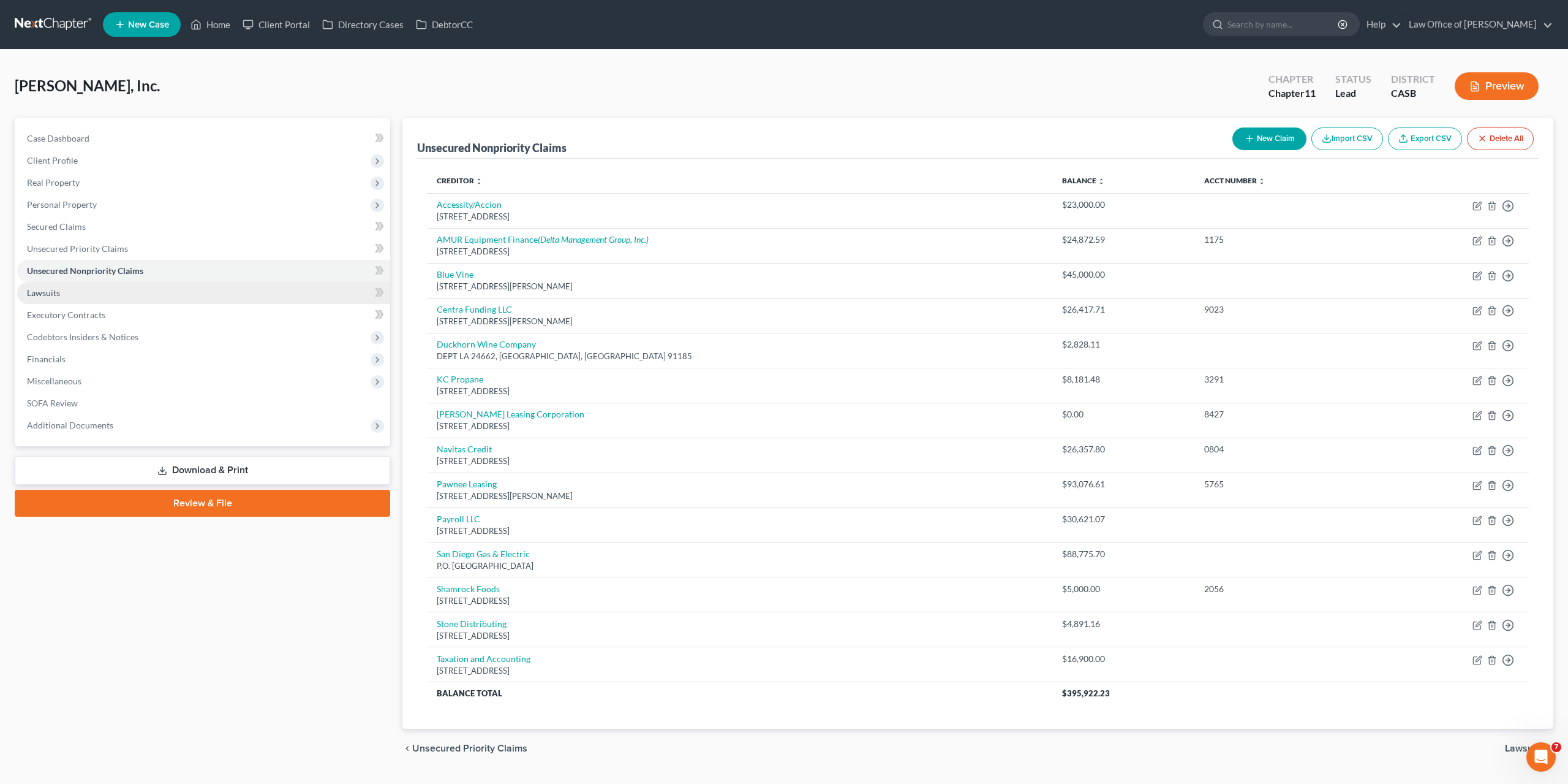
click at [49, 290] on span "Lawsuits" at bounding box center [43, 292] width 33 height 10
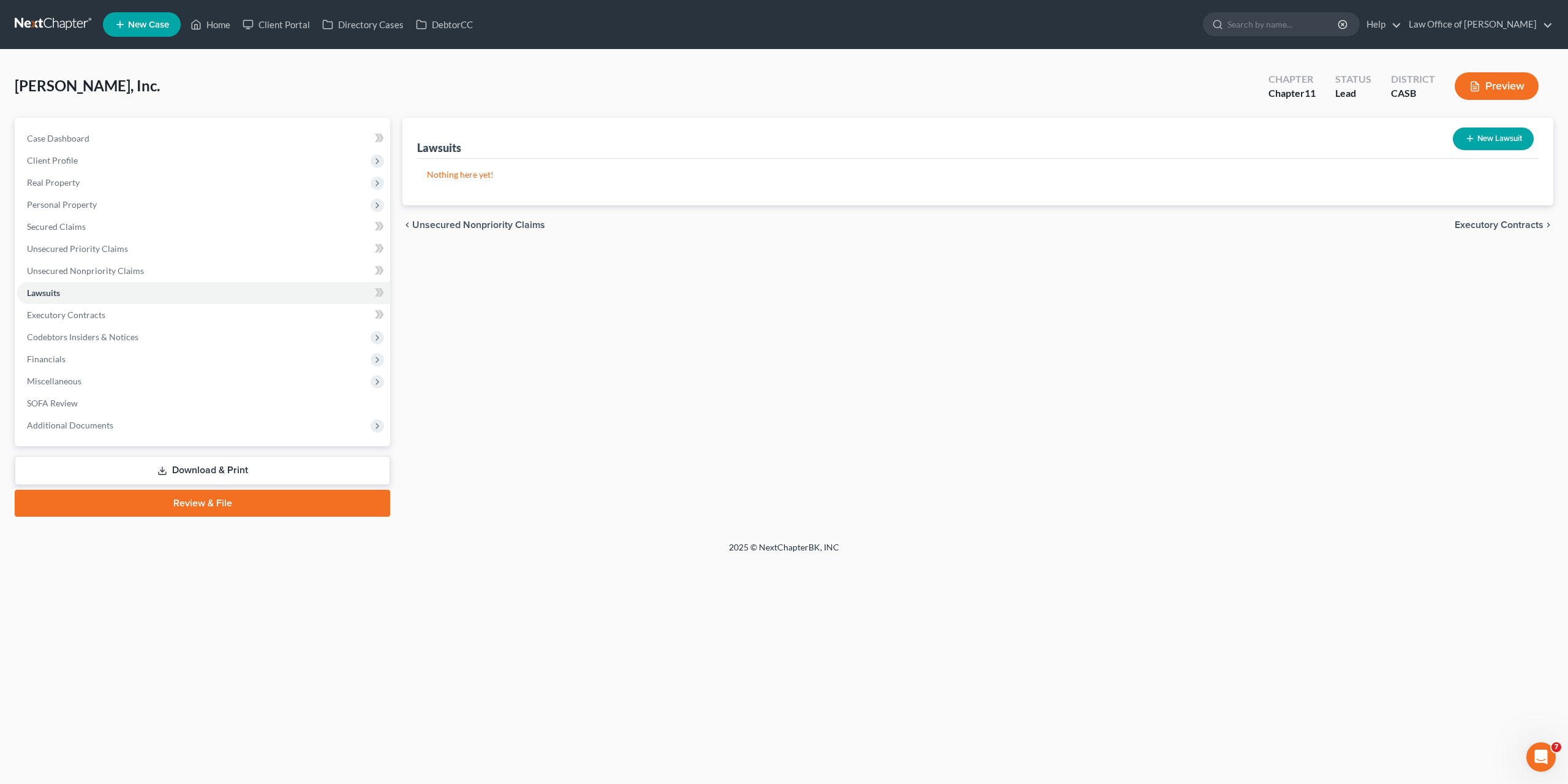
click at [1169, 336] on div "Lawsuits New Lawsuit Nothing here yet! Court Name Date Filed Status Creditor Na…" at bounding box center [977, 317] width 1163 height 399
click at [1181, 292] on div "Lawsuits New Lawsuit Nothing here yet! Court Name Date Filed Status Creditor Na…" at bounding box center [977, 317] width 1163 height 399
click at [1491, 139] on button "New Lawsuit" at bounding box center [1493, 139] width 81 height 22
select select "0"
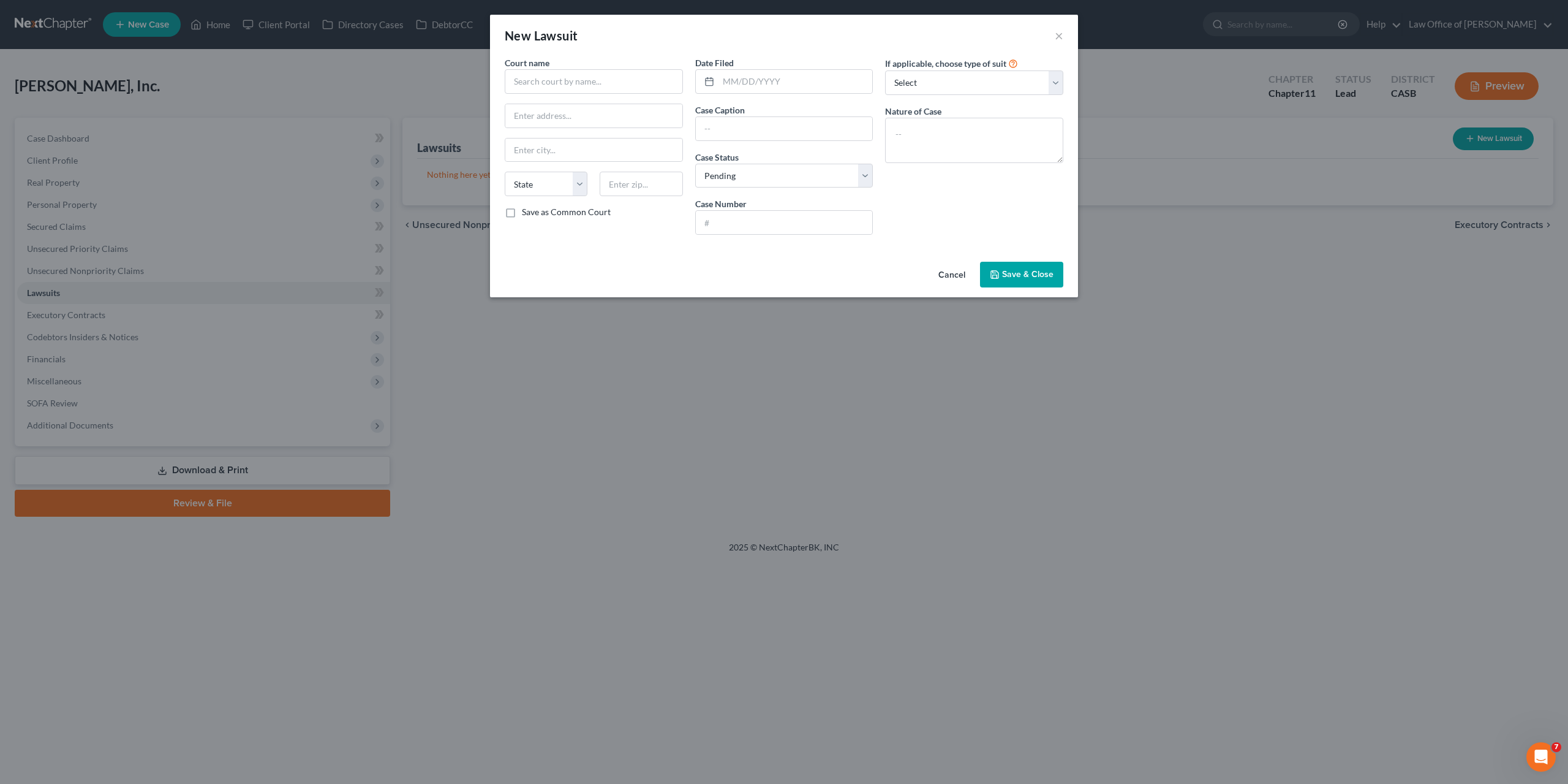
click at [970, 184] on div "If applicable, choose type of suit Select Repossession Foreclosure Returns Othe…" at bounding box center [974, 151] width 191 height 188
click at [551, 81] on input "text" at bounding box center [594, 81] width 179 height 25
type input "Tarranty County Courthouse"
click at [623, 163] on div "Court name * Tarranty County Courthouse State AL AK AR AZ CA CO CT DE DC FL GA …" at bounding box center [594, 151] width 191 height 188
click at [630, 181] on input "text" at bounding box center [641, 183] width 83 height 25
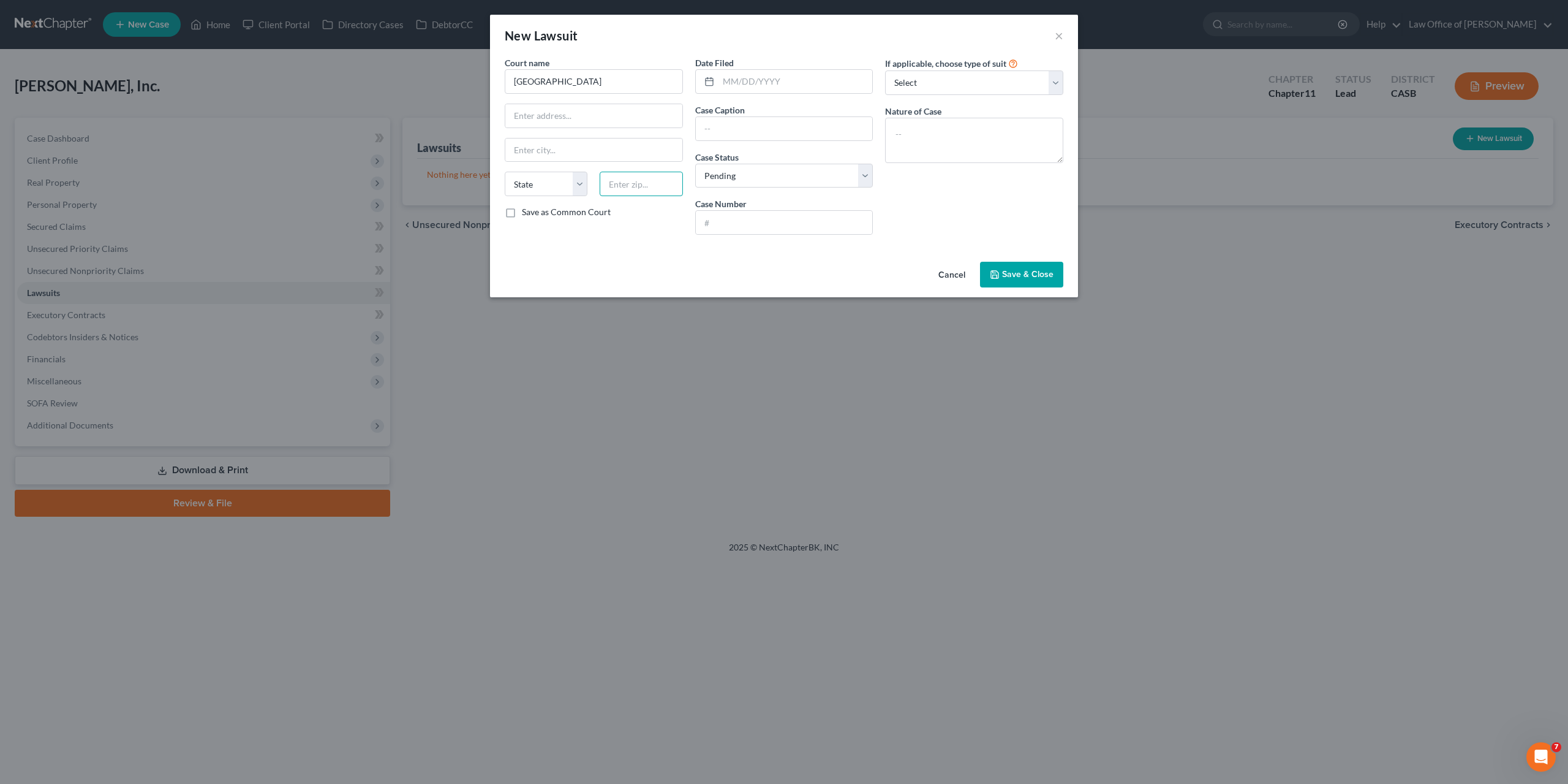
paste input "76196"
type input "76196"
click at [626, 160] on input "text" at bounding box center [594, 150] width 177 height 23
type input "Fort Worth"
select select "45"
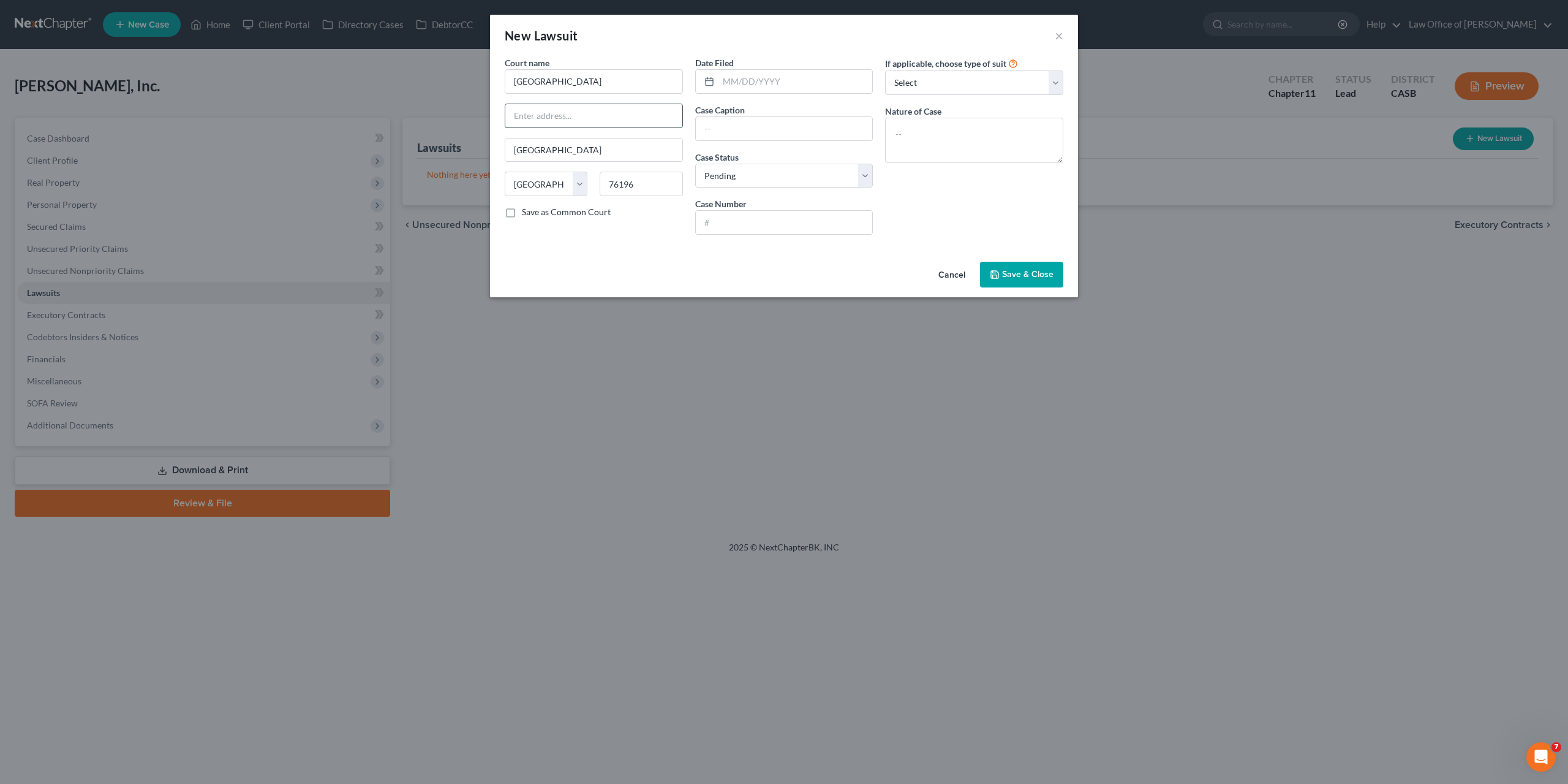
click at [586, 108] on input "text" at bounding box center [594, 116] width 177 height 23
click at [590, 113] on input "text" at bounding box center [594, 116] width 177 height 23
paste input "100 E. Weatherford"
type input "100 E. Weatherford"
select select "2"
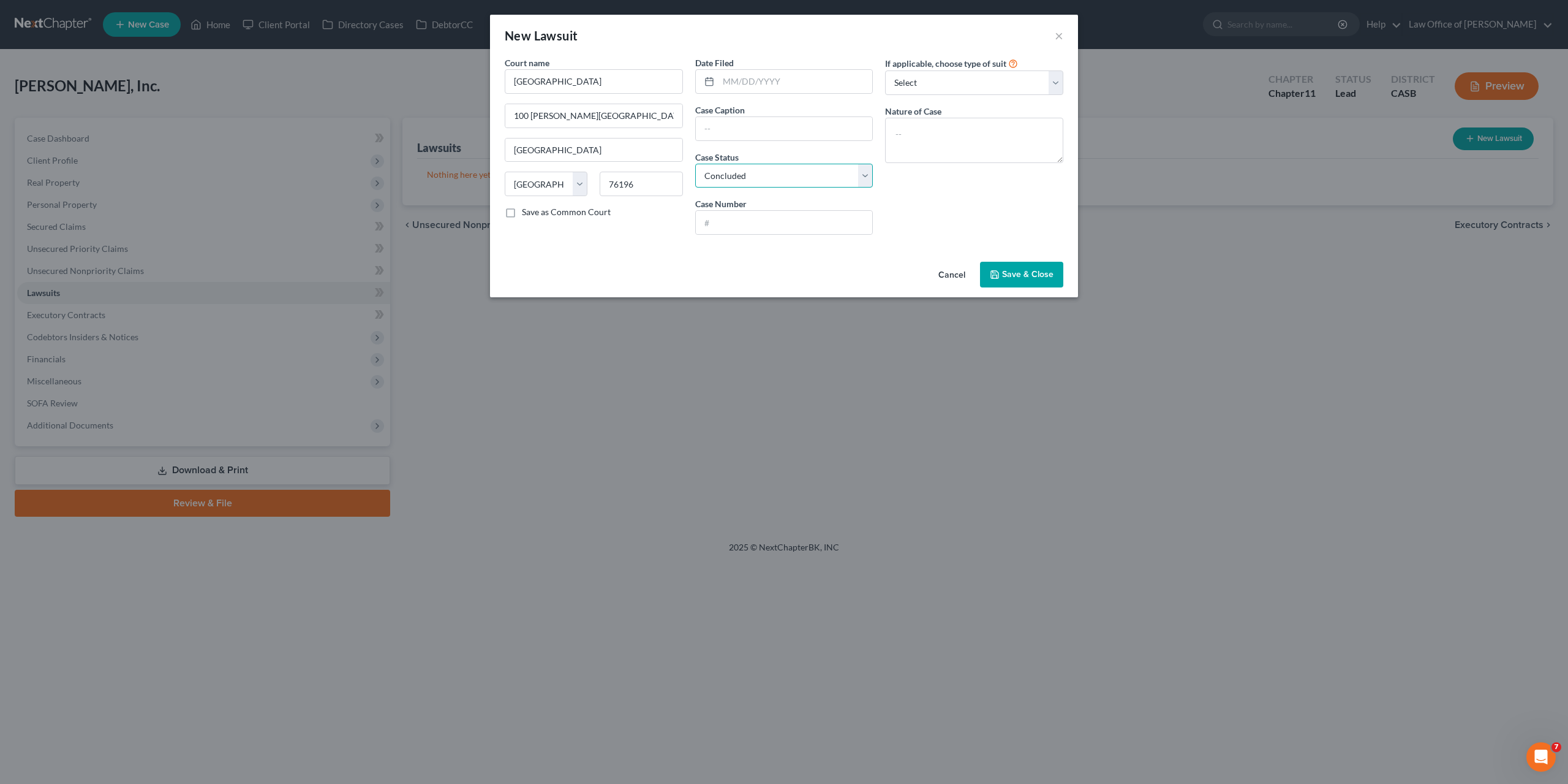
click option "Concluded" at bounding box center [0, 0] width 0 height 0
click at [737, 120] on input "text" at bounding box center [784, 128] width 177 height 23
type input "Centra Funding, LLC v. Milovan, Inc."
click at [765, 220] on input "text" at bounding box center [784, 222] width 177 height 23
type input "2024-000293-1"
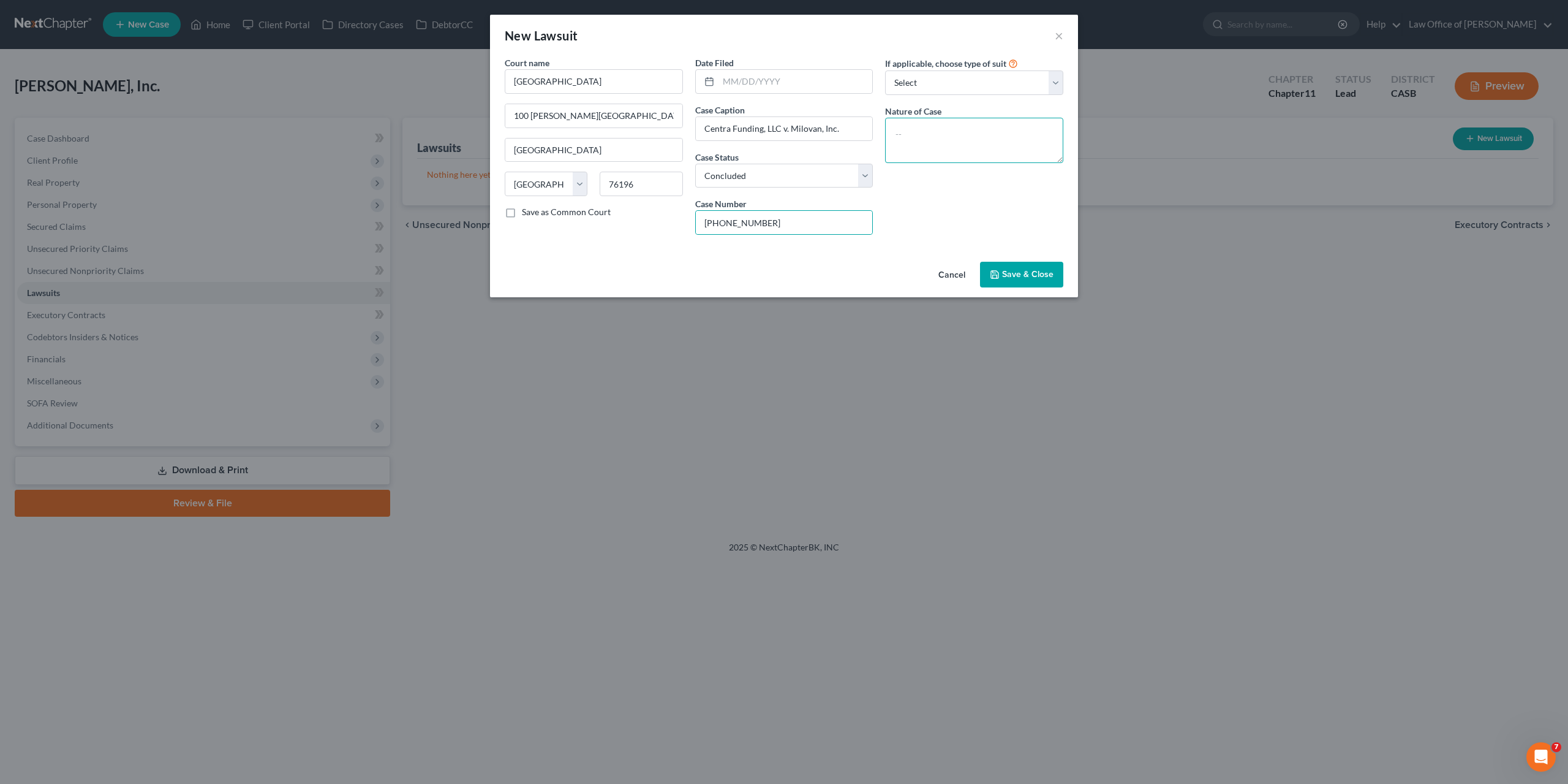
click at [924, 130] on textarea at bounding box center [974, 140] width 179 height 45
type textarea "Breach of Contract"
click at [1015, 282] on button "Save & Close" at bounding box center [1022, 274] width 84 height 26
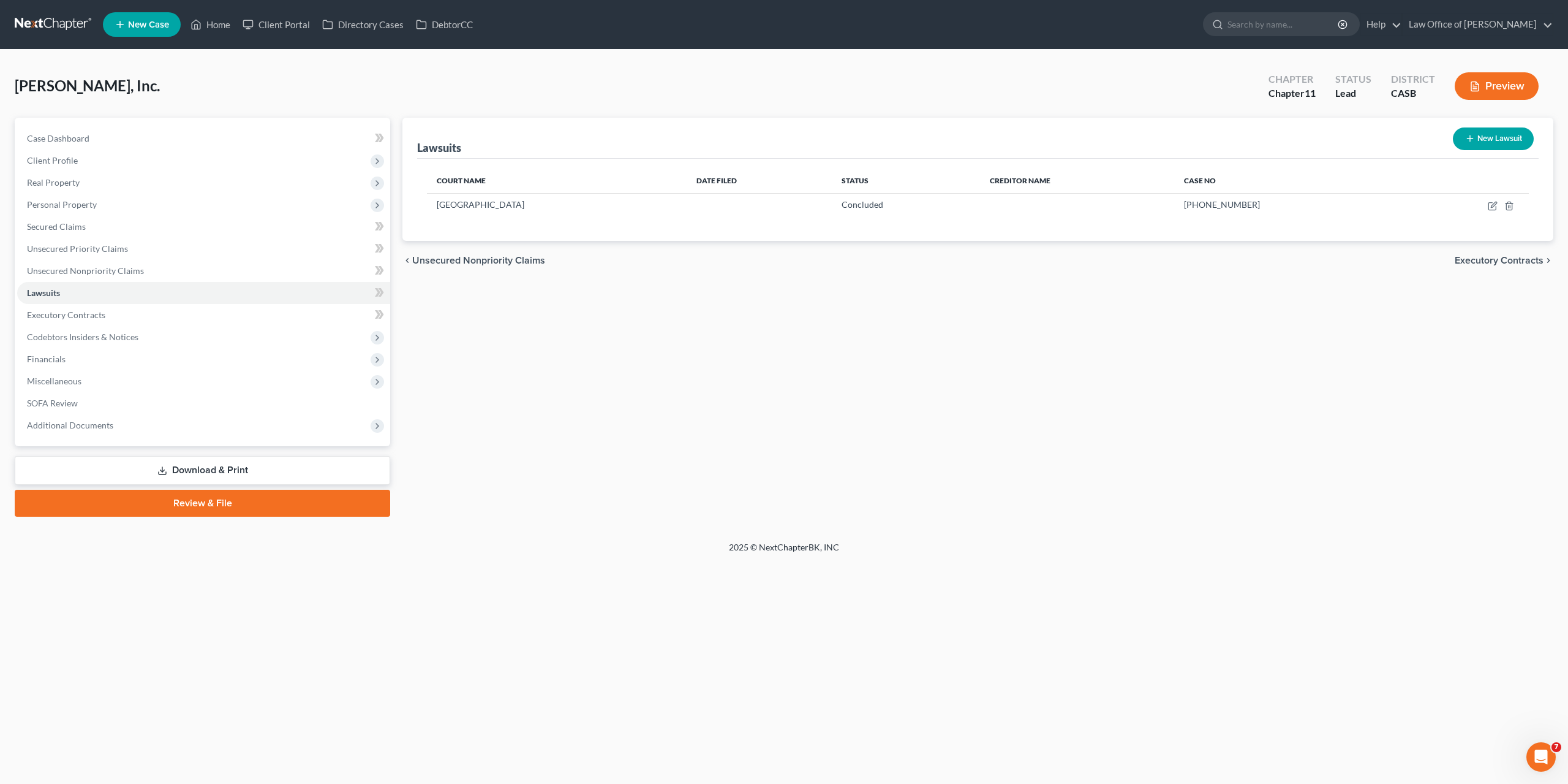
click at [1208, 370] on div "Lawsuits New Lawsuit Court Name Date Filed Status Creditor Name Case No Tarrant…" at bounding box center [977, 317] width 1163 height 399
click at [1480, 139] on button "New Lawsuit" at bounding box center [1493, 139] width 81 height 22
select select "0"
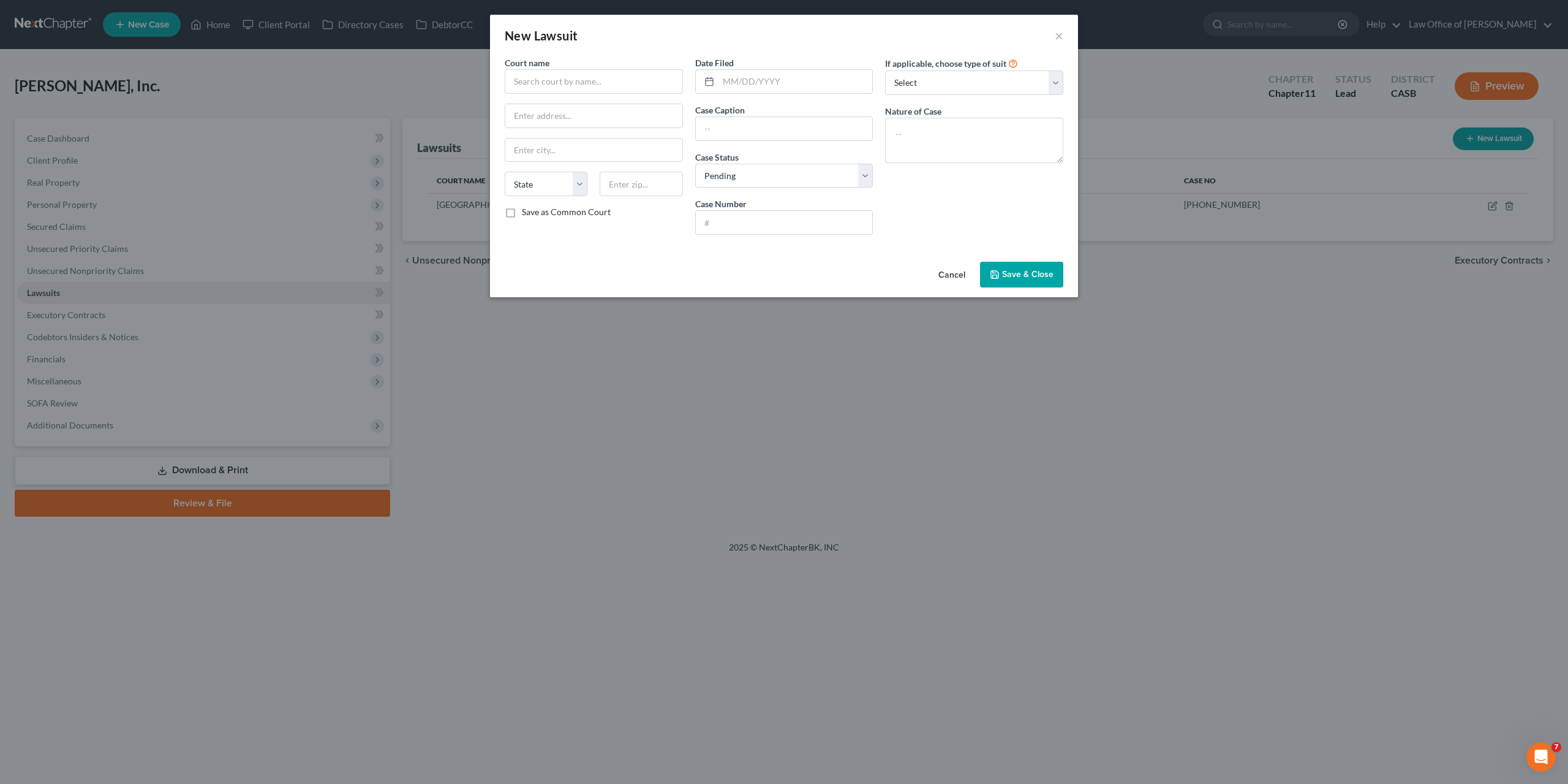
click at [960, 209] on div "If applicable, choose type of suit Select Repossession Foreclosure Returns Othe…" at bounding box center [974, 151] width 191 height 188
click at [625, 81] on input "text" at bounding box center [594, 81] width 179 height 25
type input "Lexington County Courthouse"
paste input "205 E Main St"
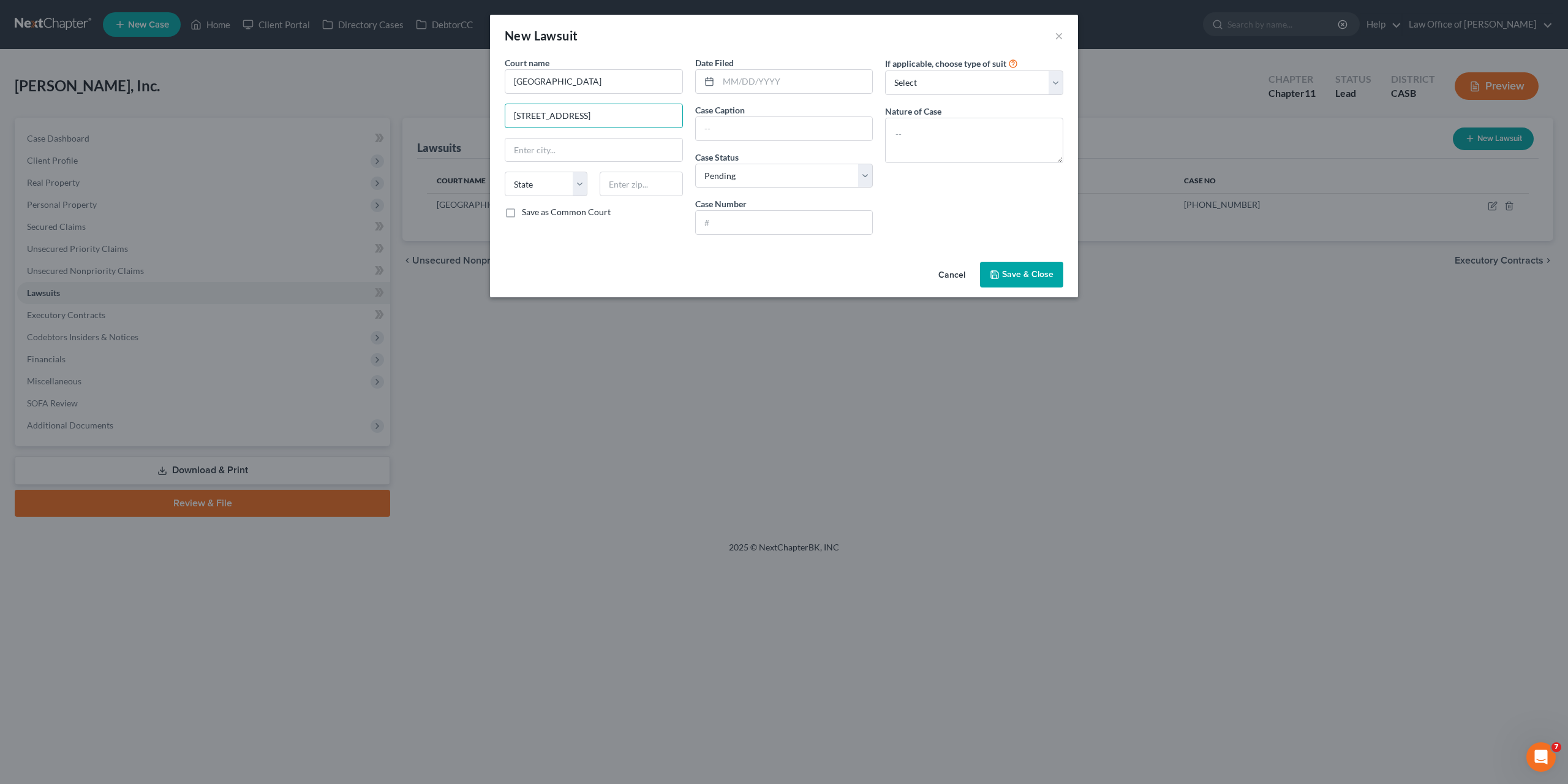
type input "205 E Main St"
click at [650, 188] on input "text" at bounding box center [641, 183] width 83 height 25
paste input "29072"
type input "29072"
type input "Lexington"
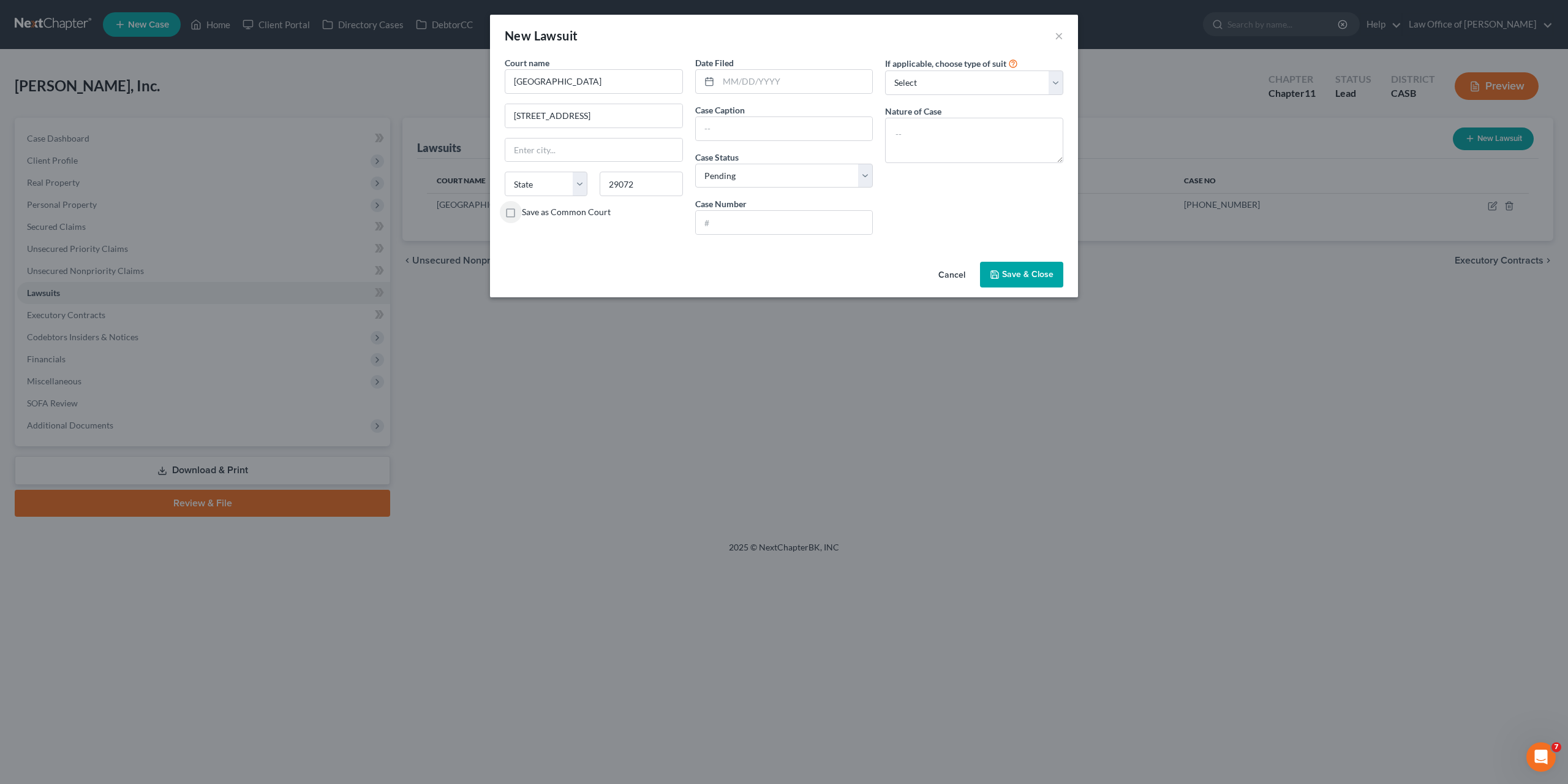
select select "42"
click at [953, 269] on button "Cancel" at bounding box center [952, 275] width 46 height 25
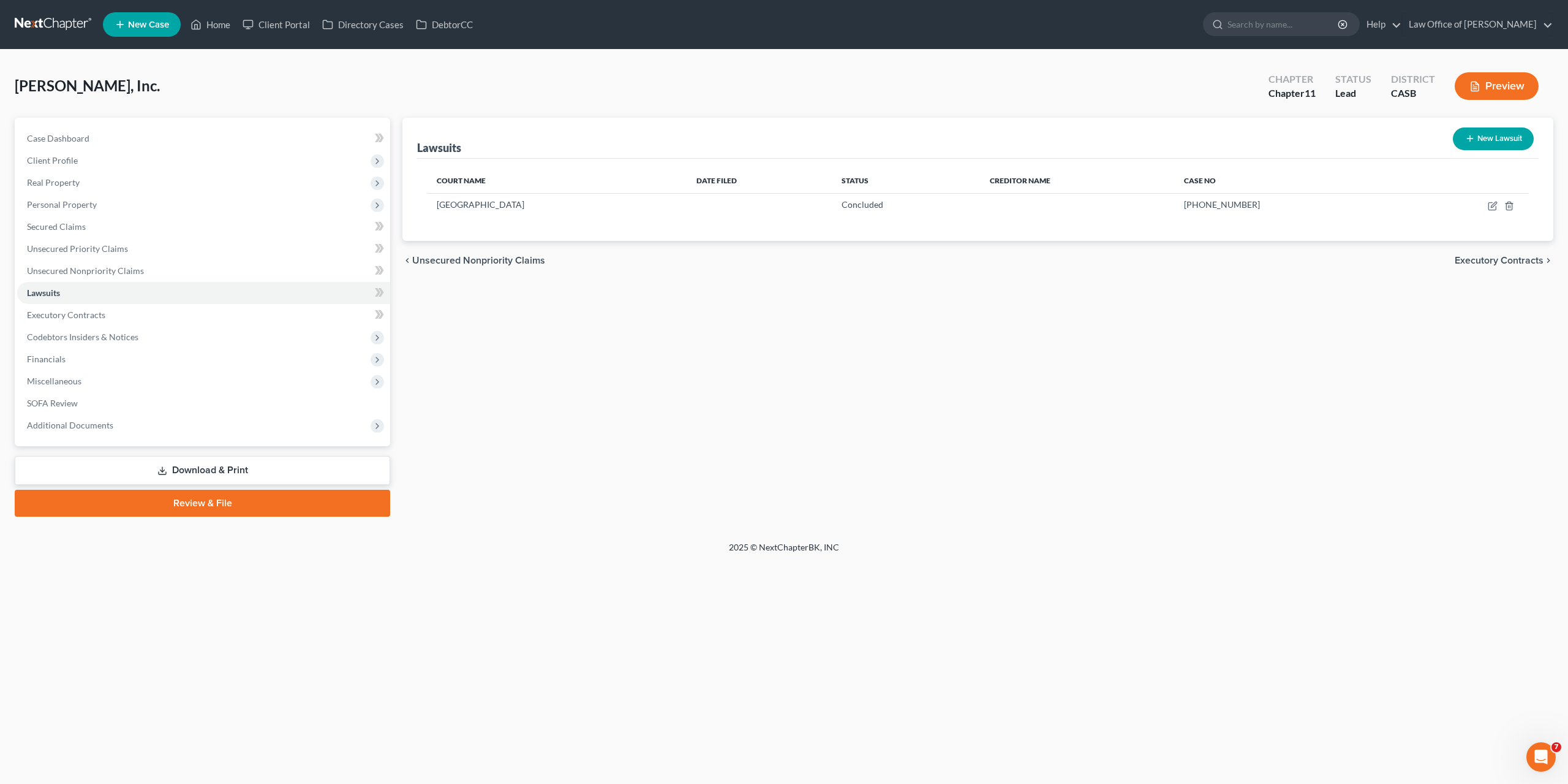
click at [1472, 150] on div "New Lawsuit" at bounding box center [1494, 139] width 91 height 33
click at [1472, 144] on button "New Lawsuit" at bounding box center [1493, 139] width 81 height 22
select select "0"
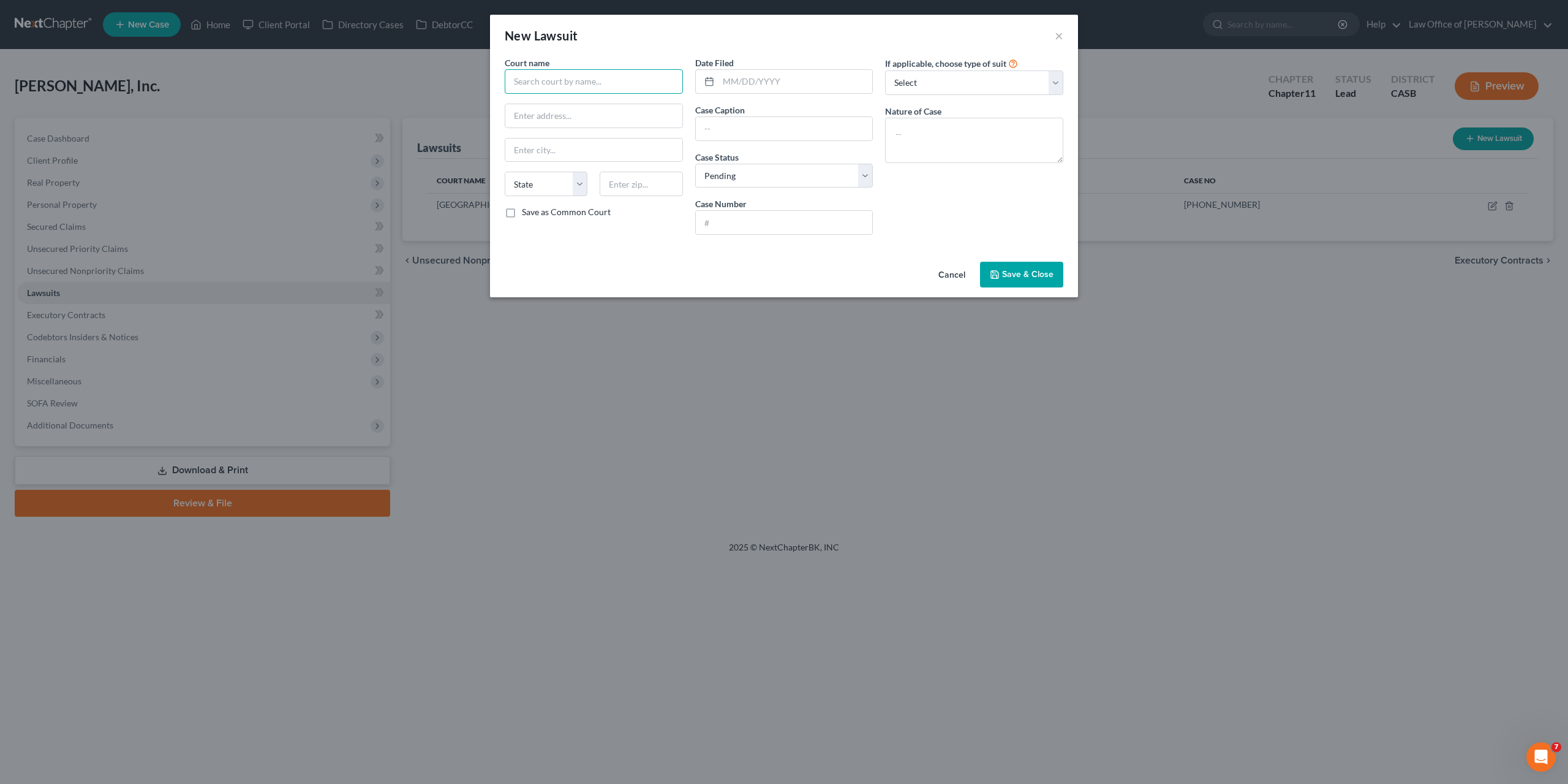
click at [549, 78] on input "text" at bounding box center [594, 81] width 179 height 25
click at [568, 110] on input "text" at bounding box center [594, 116] width 177 height 23
paste input "205 East Main Street"
type input "205 East Main Street"
click at [632, 177] on input "text" at bounding box center [641, 183] width 83 height 25
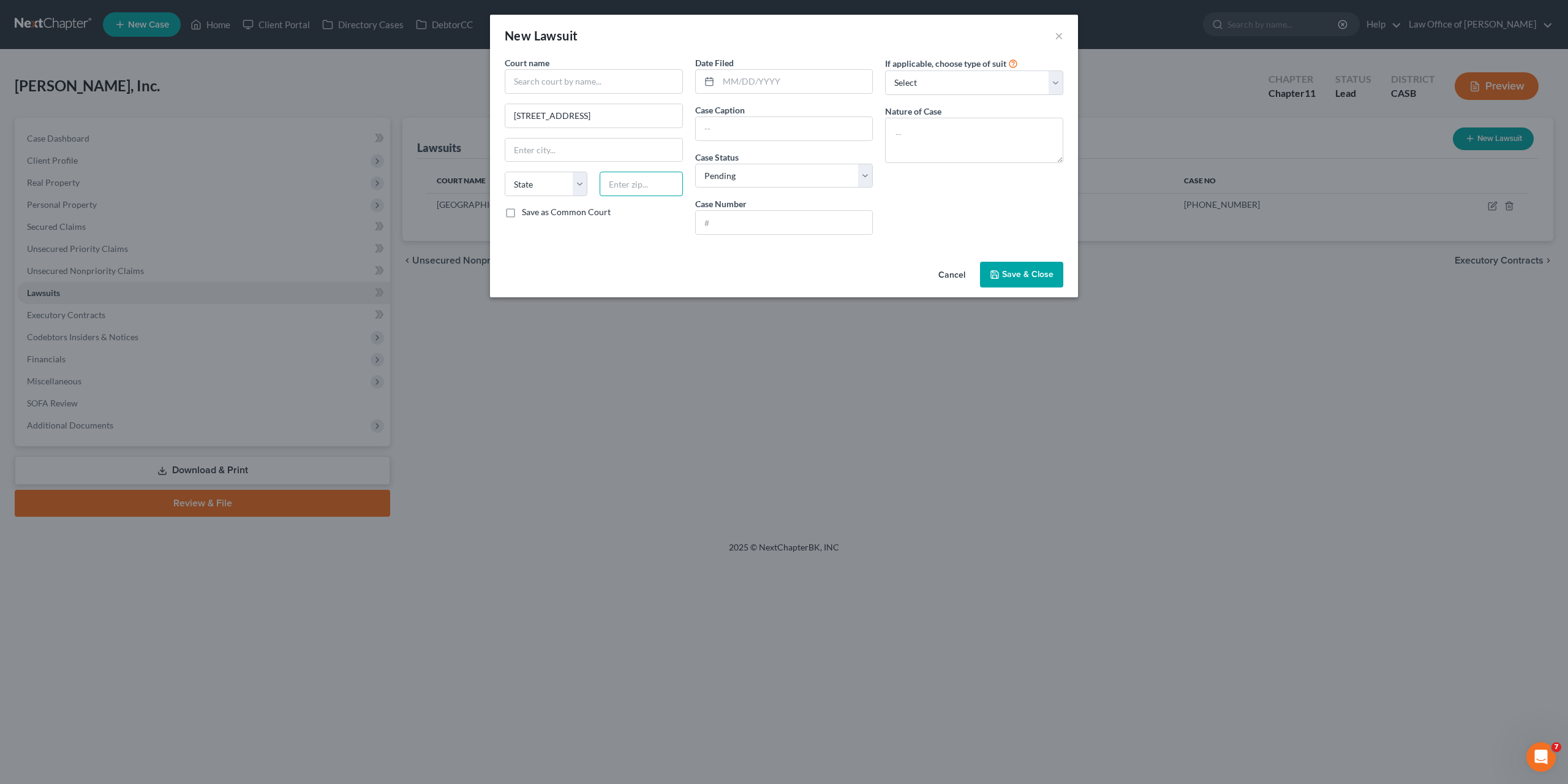
paste input "29072"
type input "29072"
type input "Lexington"
select select "42"
click at [536, 81] on input "text" at bounding box center [594, 81] width 179 height 25
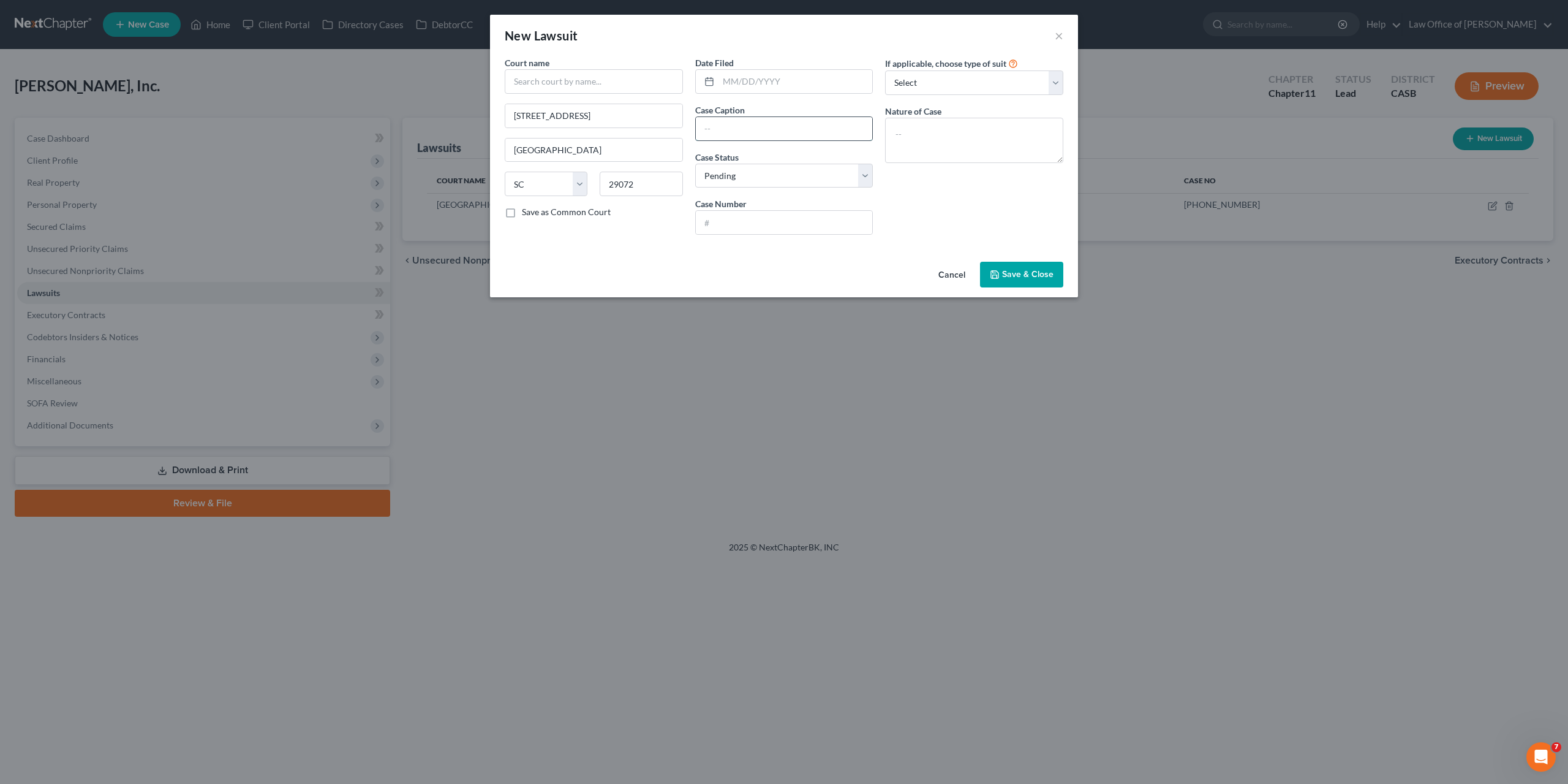
click at [745, 128] on input "text" at bounding box center [784, 128] width 177 height 23
type input "Navitas Credit Corp. v. Milovan, Inc."
click at [695, 163] on select "Select Pending On Appeal Concluded" at bounding box center [784, 175] width 179 height 25
select select "2"
click option "Concluded" at bounding box center [0, 0] width 0 height 0
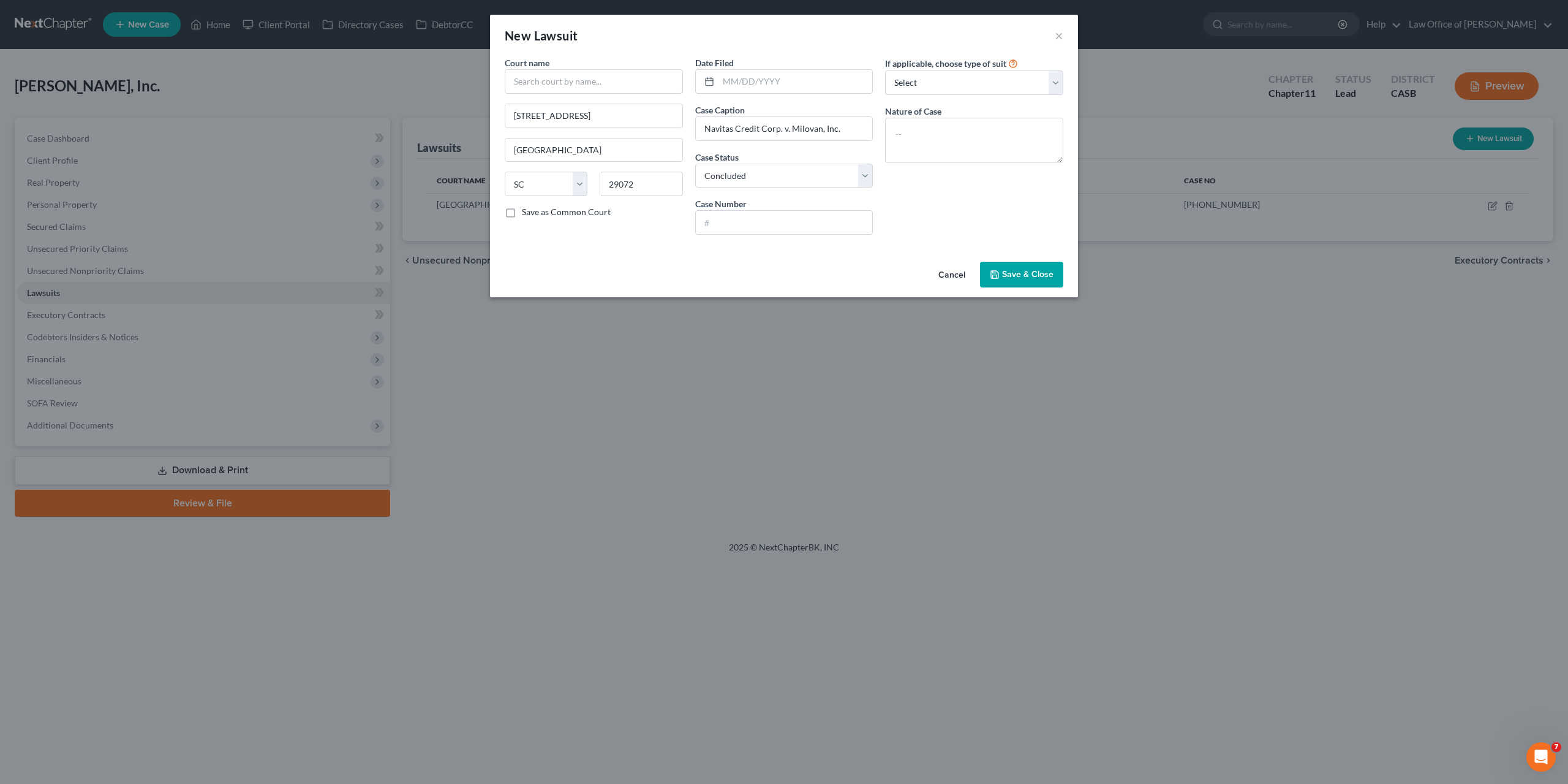
click at [955, 187] on div "If applicable, choose type of suit Select Repossession Foreclosure Returns Othe…" at bounding box center [974, 151] width 191 height 188
click at [713, 216] on input "text" at bounding box center [784, 222] width 177 height 23
type input "2024-CP-32-01013"
click at [1020, 276] on span "Save & Close" at bounding box center [1028, 274] width 52 height 10
click at [1009, 215] on div "If applicable, choose type of suit Select Repossession Foreclosure Returns Othe…" at bounding box center [974, 151] width 191 height 188
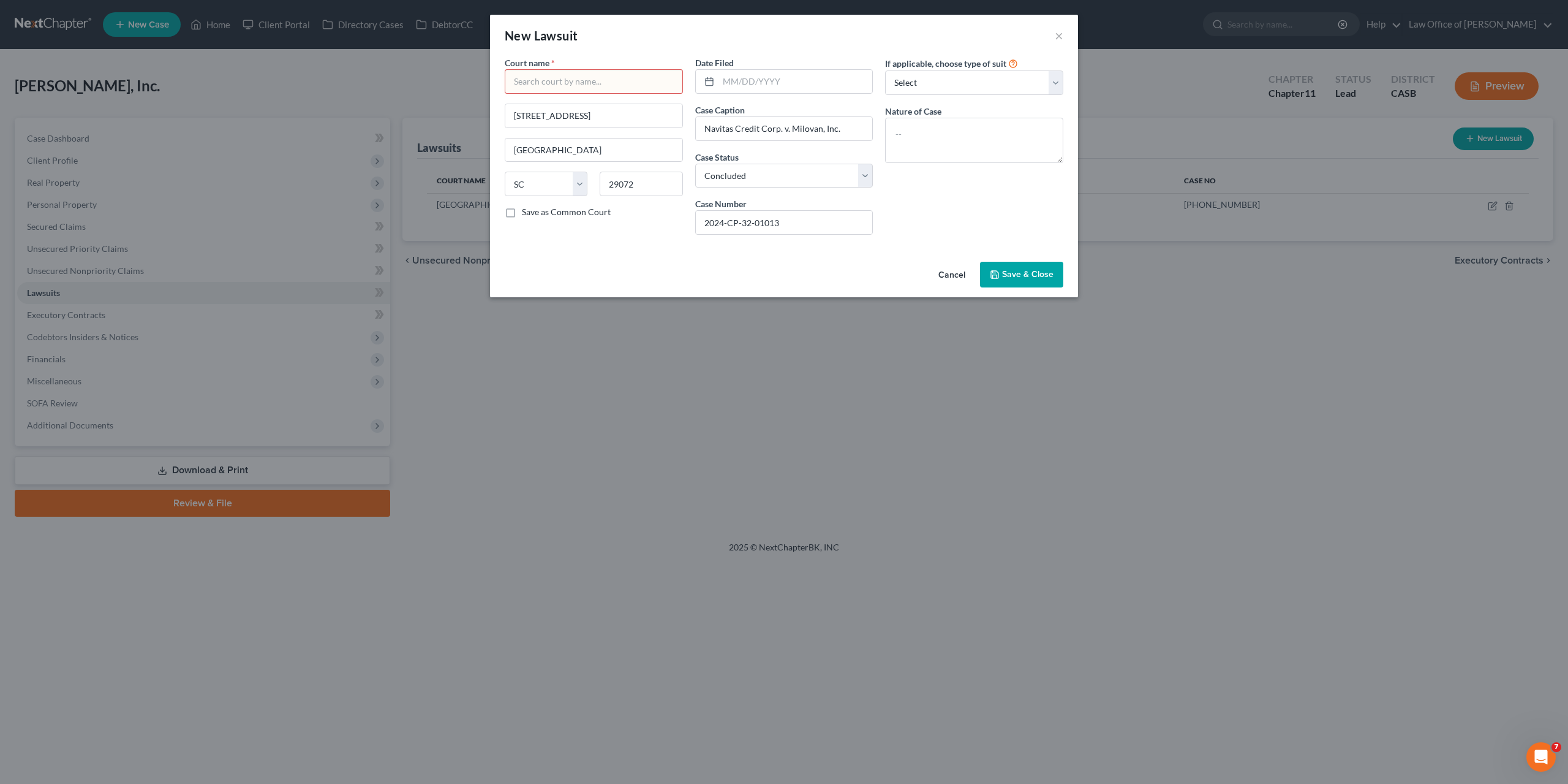
click at [534, 73] on input "text" at bounding box center [594, 81] width 179 height 25
click at [594, 84] on input "State of South Carolina County of Lexington" at bounding box center [594, 81] width 179 height 25
click at [648, 79] on input "State of South Carolina, County of Lexington" at bounding box center [594, 81] width 179 height 25
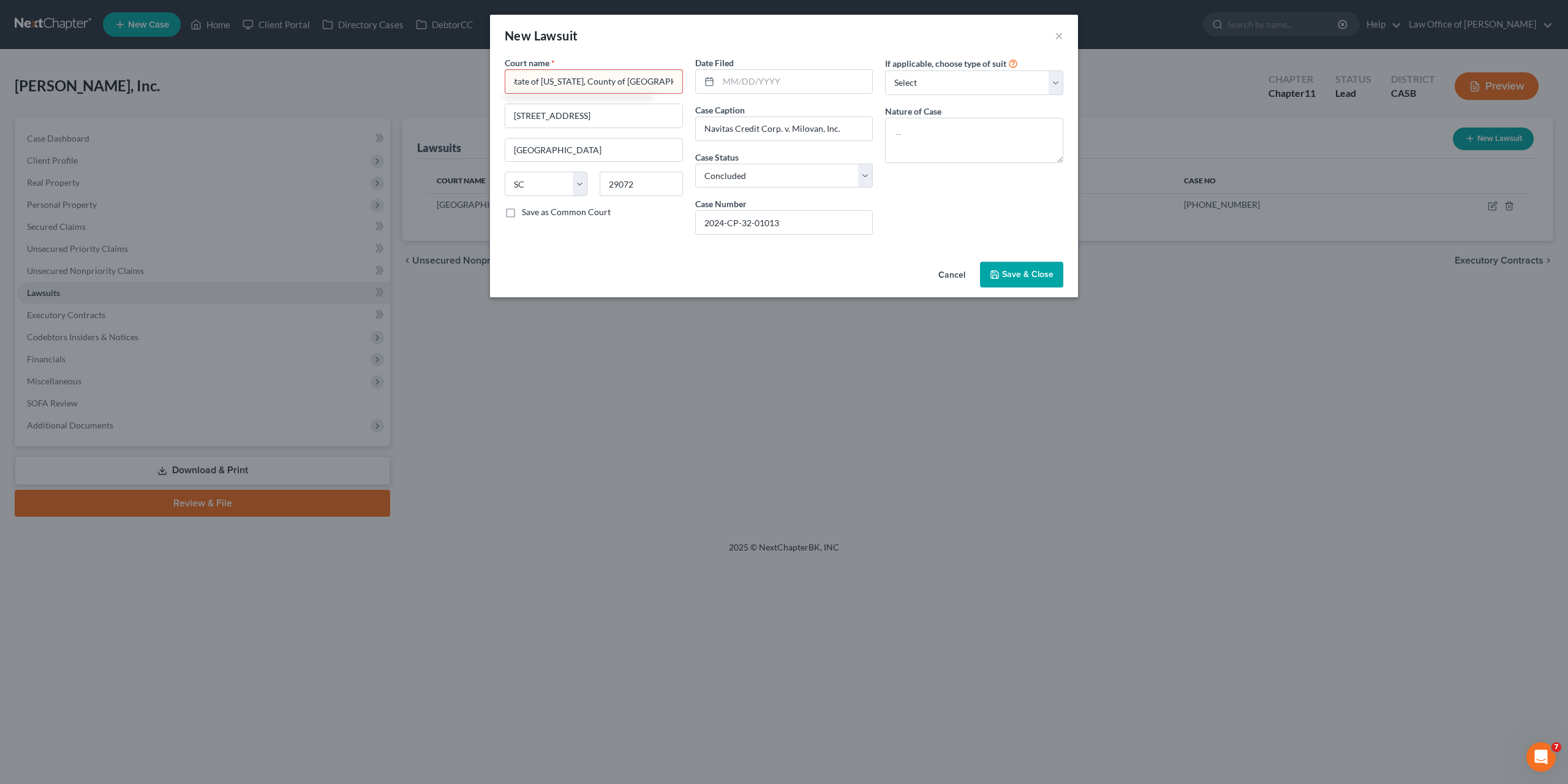
click at [648, 79] on input "State of South Carolina, County of Lexington" at bounding box center [594, 81] width 179 height 25
type input "Lexingston County Courthouse"
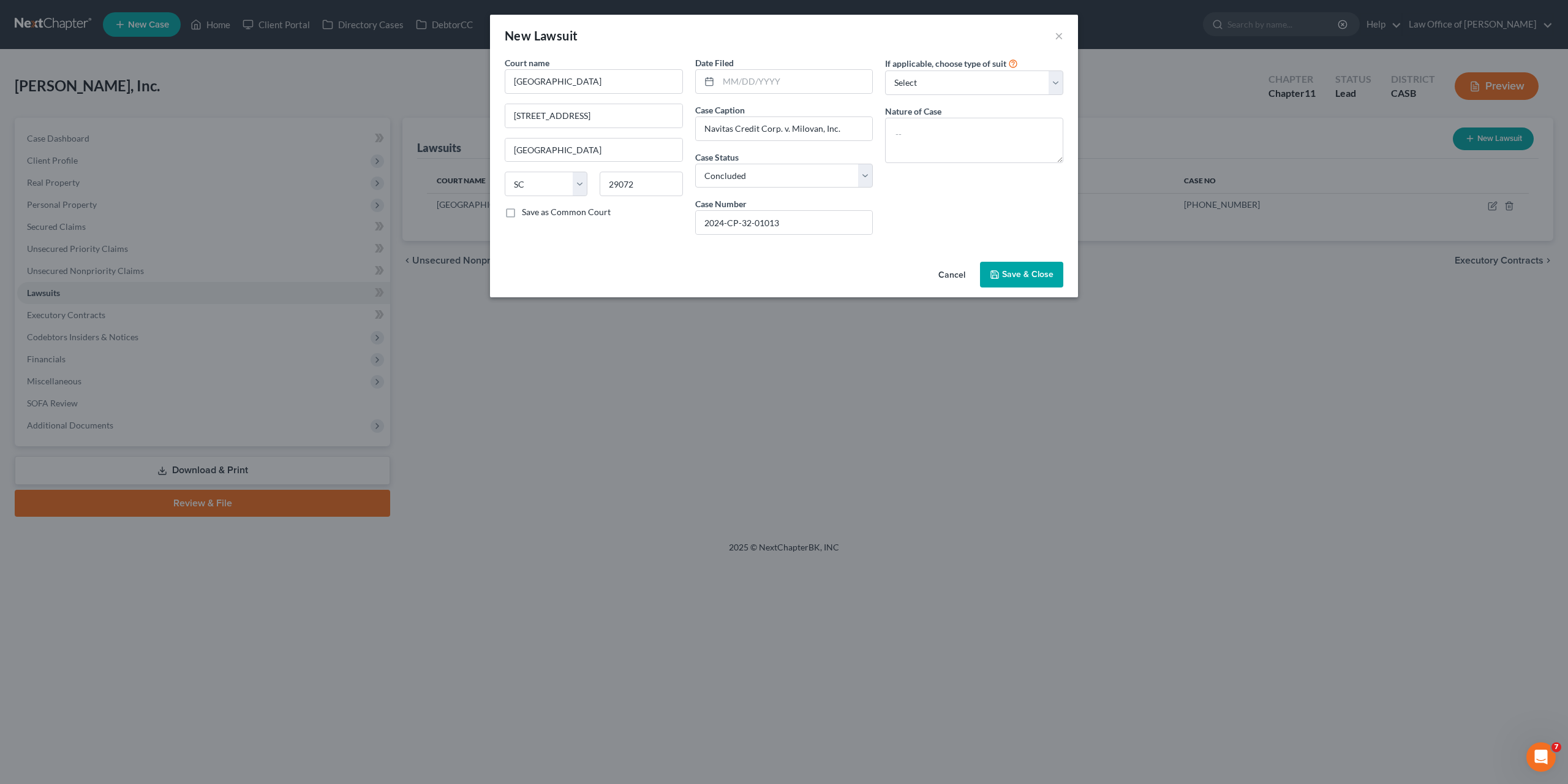
click at [1001, 274] on button "Save & Close" at bounding box center [1022, 274] width 84 height 26
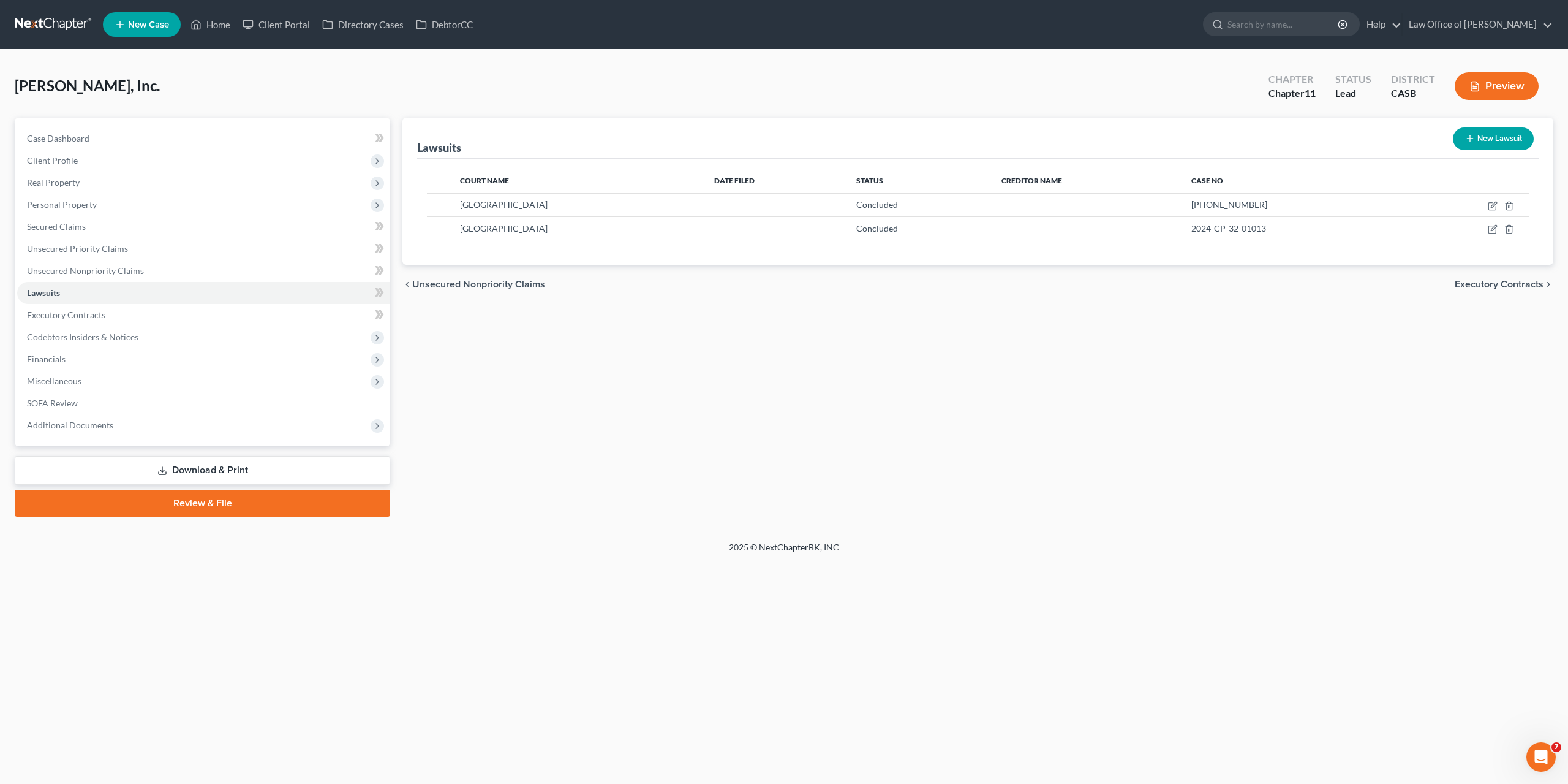
click at [1290, 425] on div "Lawsuits New Lawsuit Court Name Date Filed Status Creditor Name Case No Tarrant…" at bounding box center [977, 317] width 1163 height 399
click at [1487, 143] on button "New Lawsuit" at bounding box center [1493, 139] width 81 height 22
select select "0"
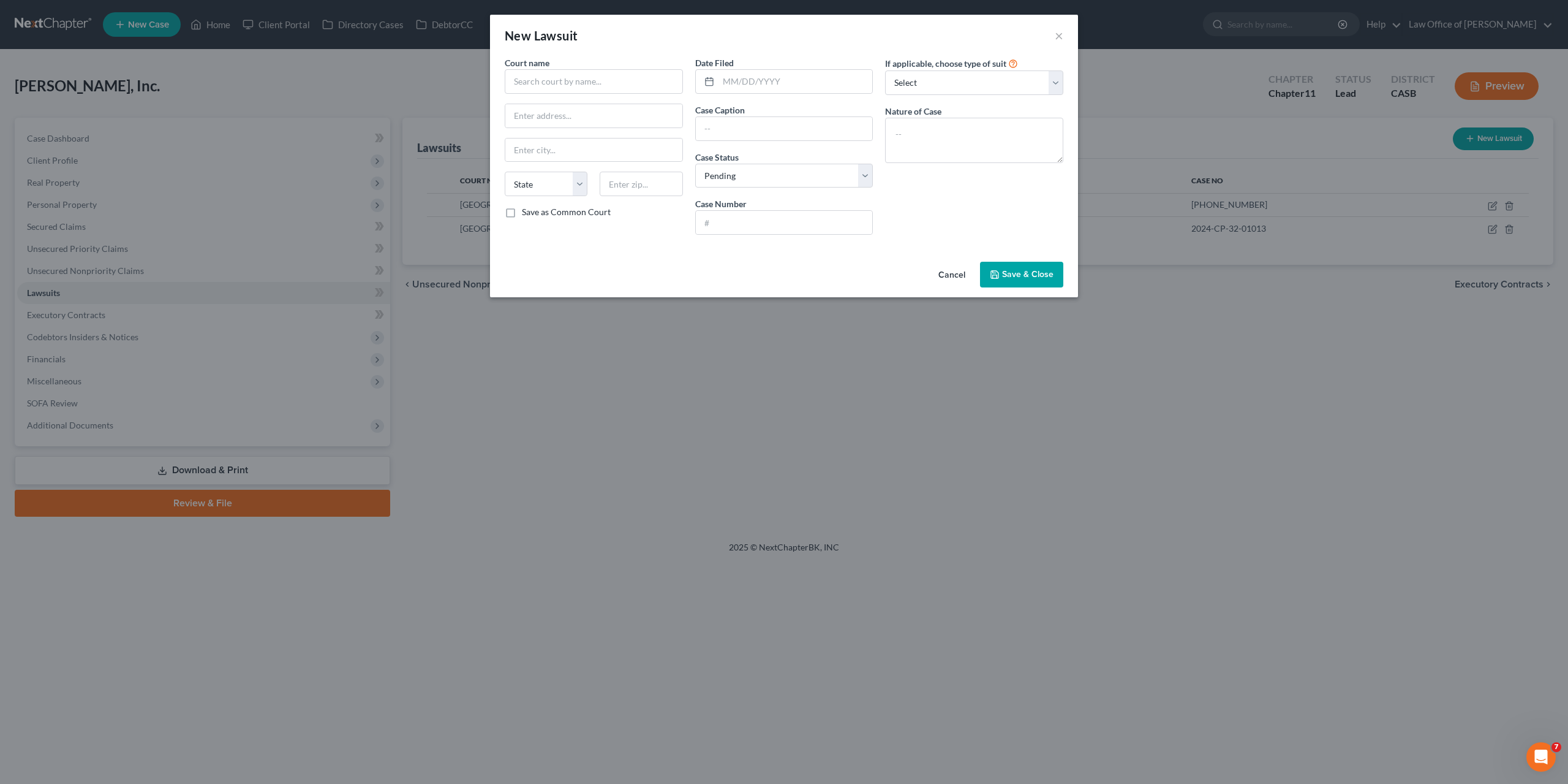
click at [631, 68] on div "Court name *" at bounding box center [594, 75] width 179 height 37
click at [631, 78] on input "text" at bounding box center [594, 81] width 179 height 25
type input "Pawnee Leasing"
click at [543, 86] on input "Pawnee Leasing" at bounding box center [594, 81] width 179 height 25
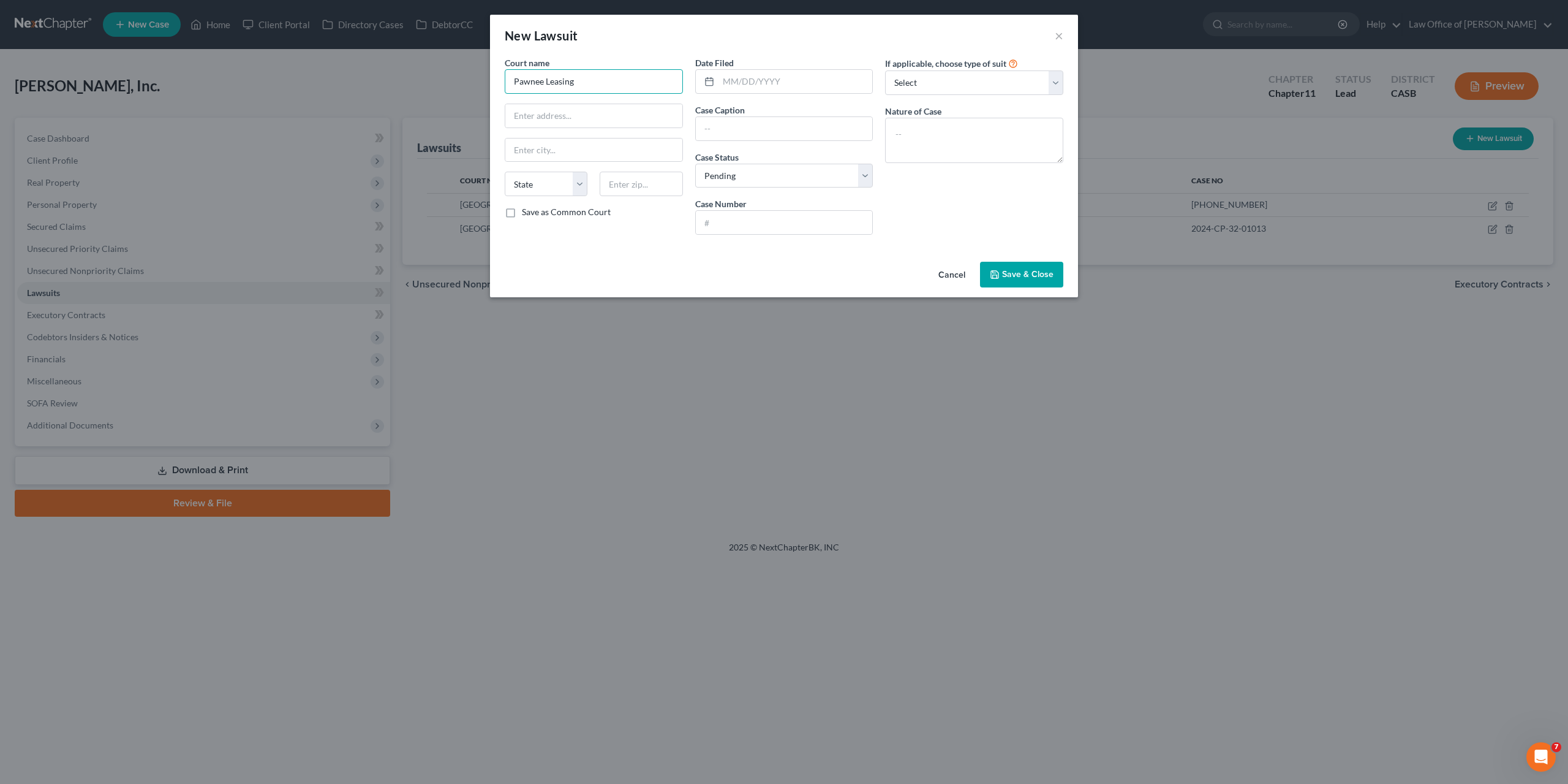
click at [543, 86] on input "Pawnee Leasing" at bounding box center [594, 81] width 179 height 25
click at [752, 123] on input "text" at bounding box center [784, 128] width 177 height 23
paste input "Pawnee Leasing"
type input "Pawnee Leasing Corporation v. Milovan, Inc."
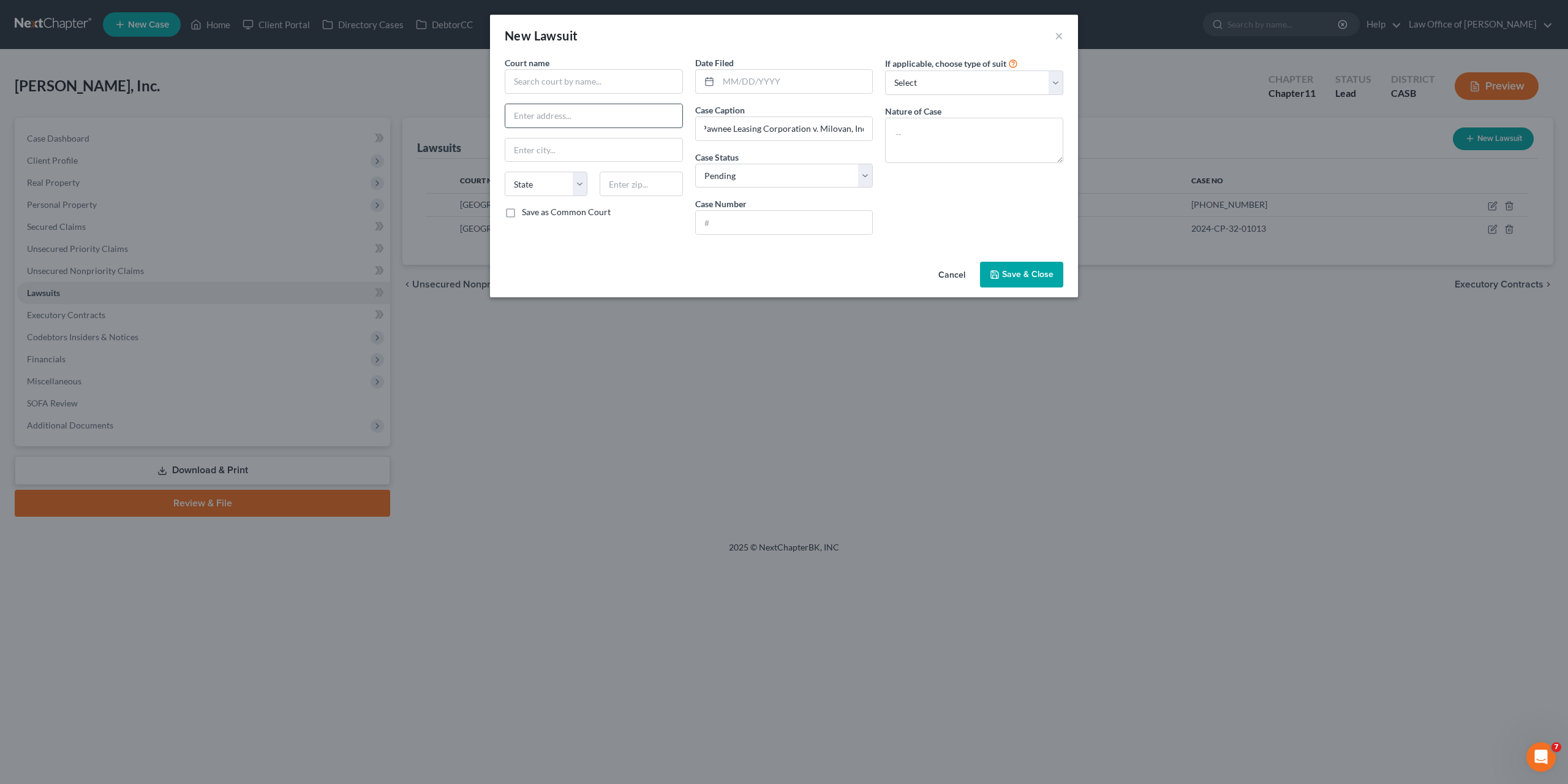
click at [603, 120] on input "text" at bounding box center [594, 116] width 177 height 23
click at [583, 81] on input "text" at bounding box center [594, 81] width 179 height 25
drag, startPoint x: 989, startPoint y: 213, endPoint x: 972, endPoint y: 202, distance: 20.2
click at [989, 213] on div "If applicable, choose type of suit Select Repossession Foreclosure Returns Othe…" at bounding box center [974, 151] width 191 height 188
click at [572, 83] on input "text" at bounding box center [594, 81] width 179 height 25
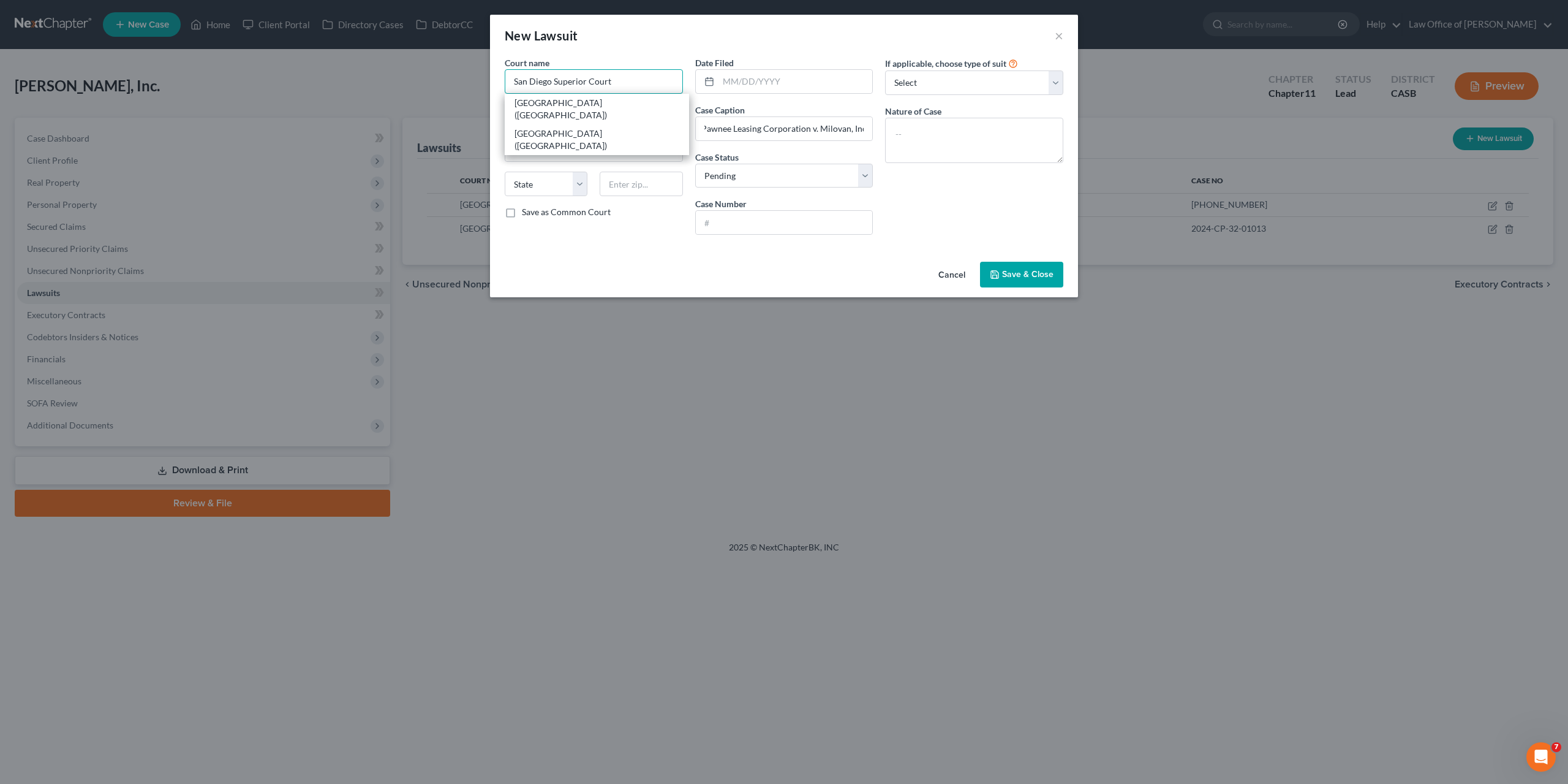
click at [554, 83] on input "San Diego Superior Court" at bounding box center [594, 81] width 179 height 25
click at [573, 84] on input "San Diego Superior Court" at bounding box center [594, 81] width 179 height 25
click at [556, 81] on input "San Diego Superior Court" at bounding box center [594, 81] width 179 height 25
click at [564, 84] on input "San Diego Superior Court" at bounding box center [594, 81] width 179 height 25
drag, startPoint x: 564, startPoint y: 84, endPoint x: 608, endPoint y: 79, distance: 44.3
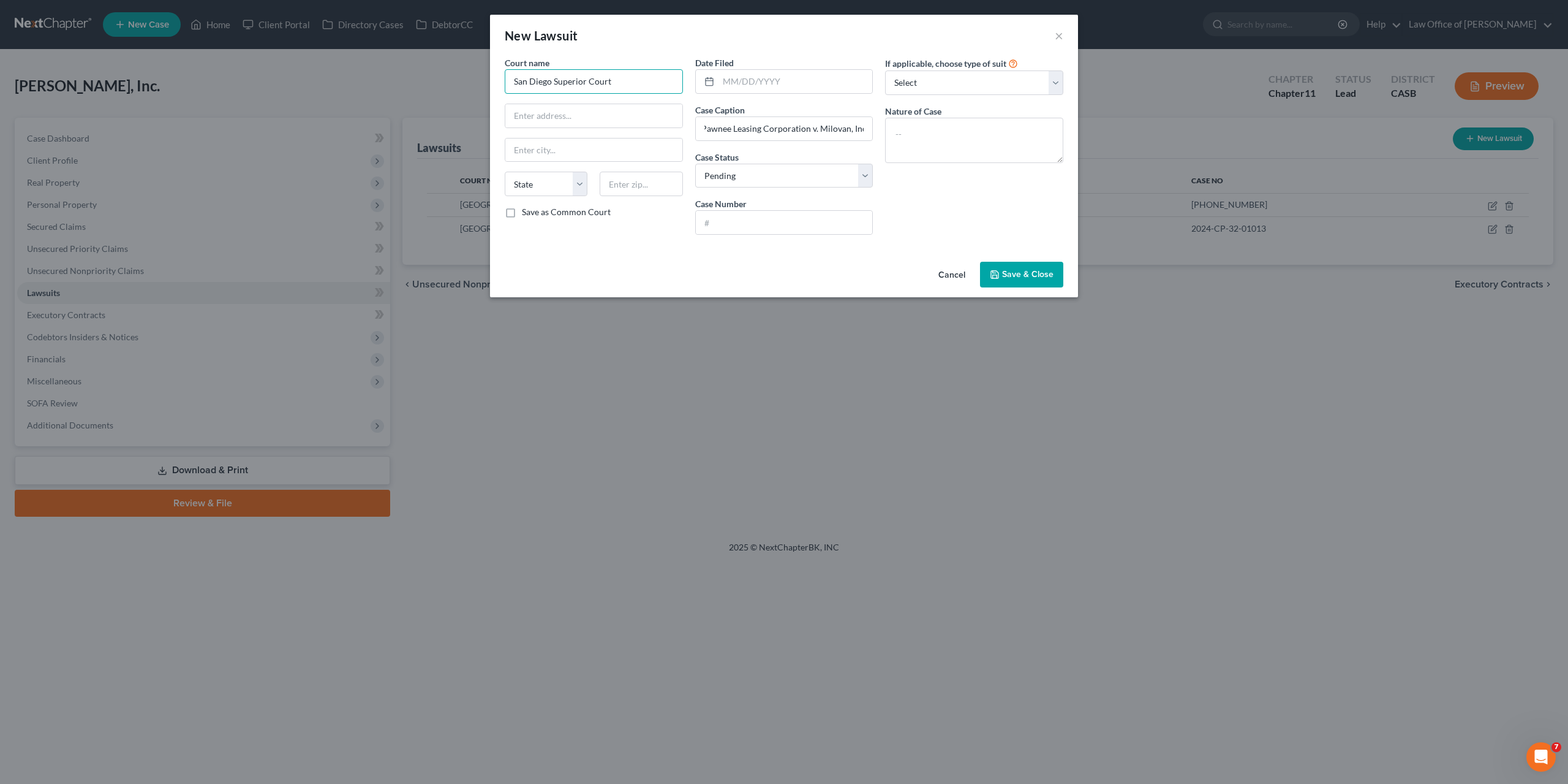
click at [599, 81] on input "San Diego Superior Court" at bounding box center [594, 81] width 179 height 25
drag, startPoint x: 611, startPoint y: 79, endPoint x: 624, endPoint y: 79, distance: 13.0
click at [624, 79] on input "San Diego Superior Court" at bounding box center [594, 81] width 179 height 25
click at [547, 134] on div "San Diego Superior Court (North County)" at bounding box center [597, 140] width 165 height 25
type input "San Diego Superior Court (North County)"
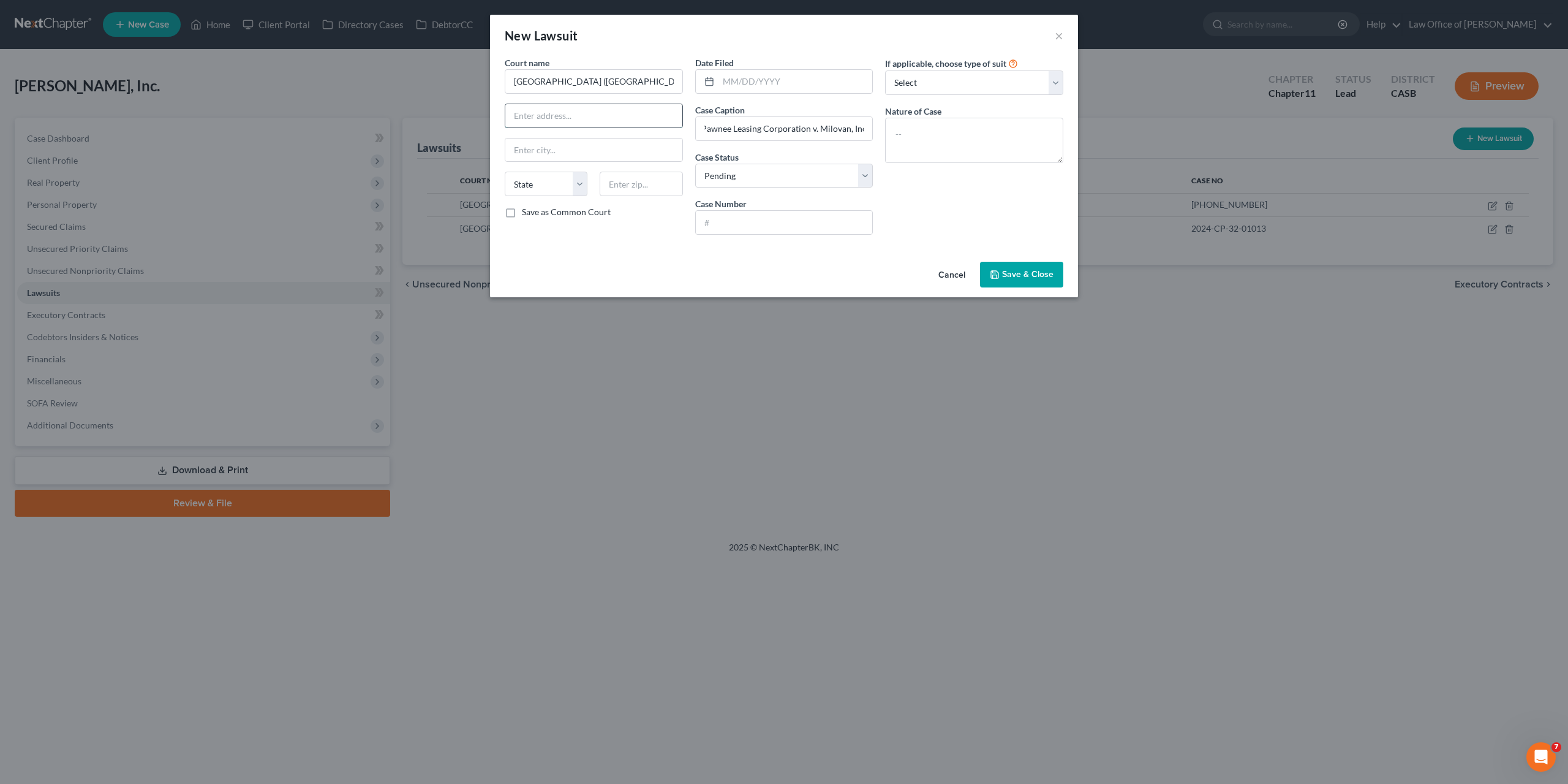
click at [548, 114] on input "text" at bounding box center [594, 116] width 177 height 23
type input "325 South Melrose Dr."
type input "92081"
click at [505, 171] on select "State [US_STATE] AK AR AZ CA CO CT DE DC [GEOGRAPHIC_DATA] [GEOGRAPHIC_DATA] GU…" at bounding box center [546, 183] width 83 height 25
click at [652, 184] on input "92081" at bounding box center [641, 183] width 83 height 25
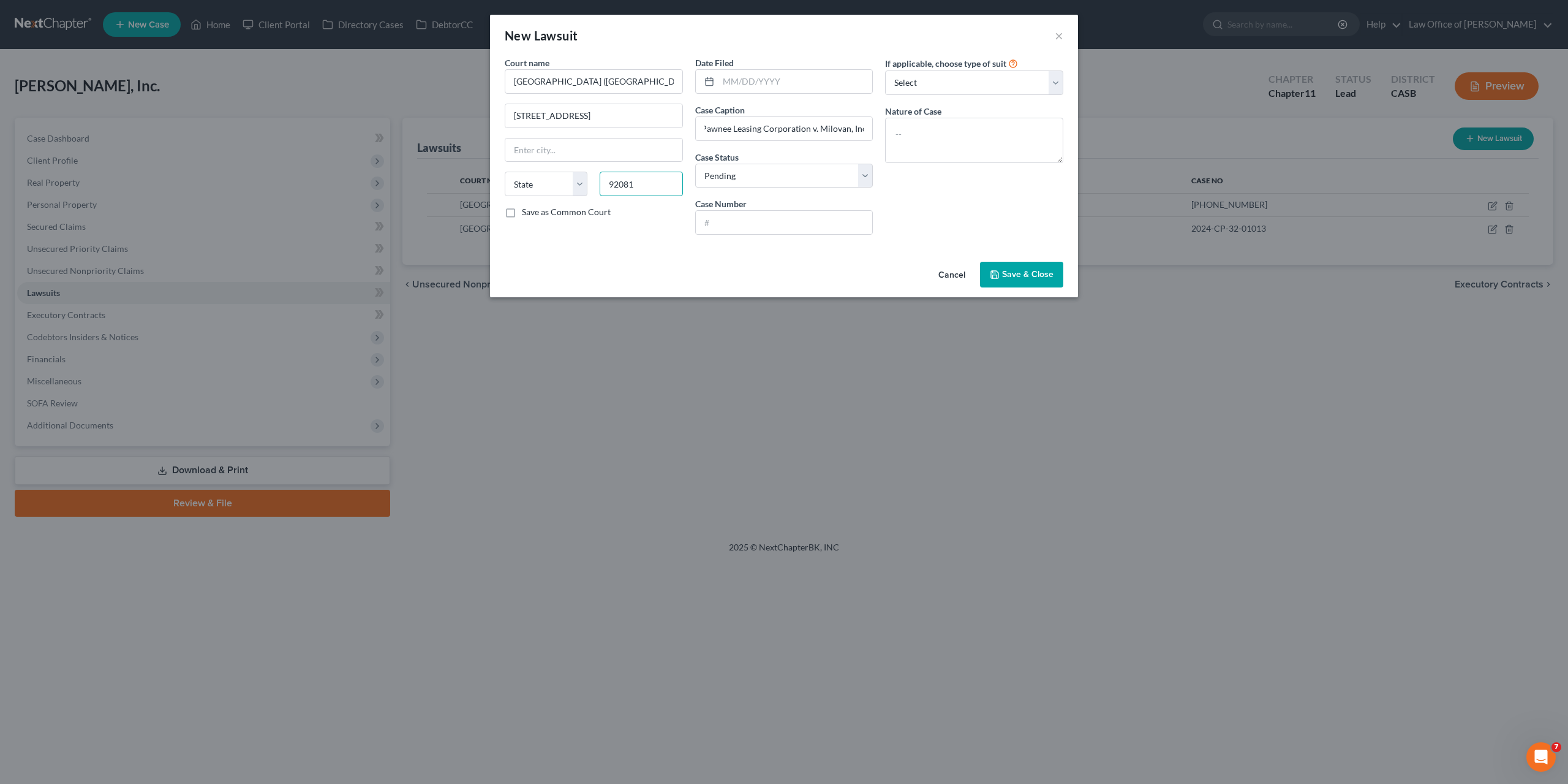
click at [618, 179] on input "92081" at bounding box center [641, 183] width 83 height 25
click at [572, 154] on input "text" at bounding box center [594, 150] width 177 height 23
type input "Vista"
select select "4"
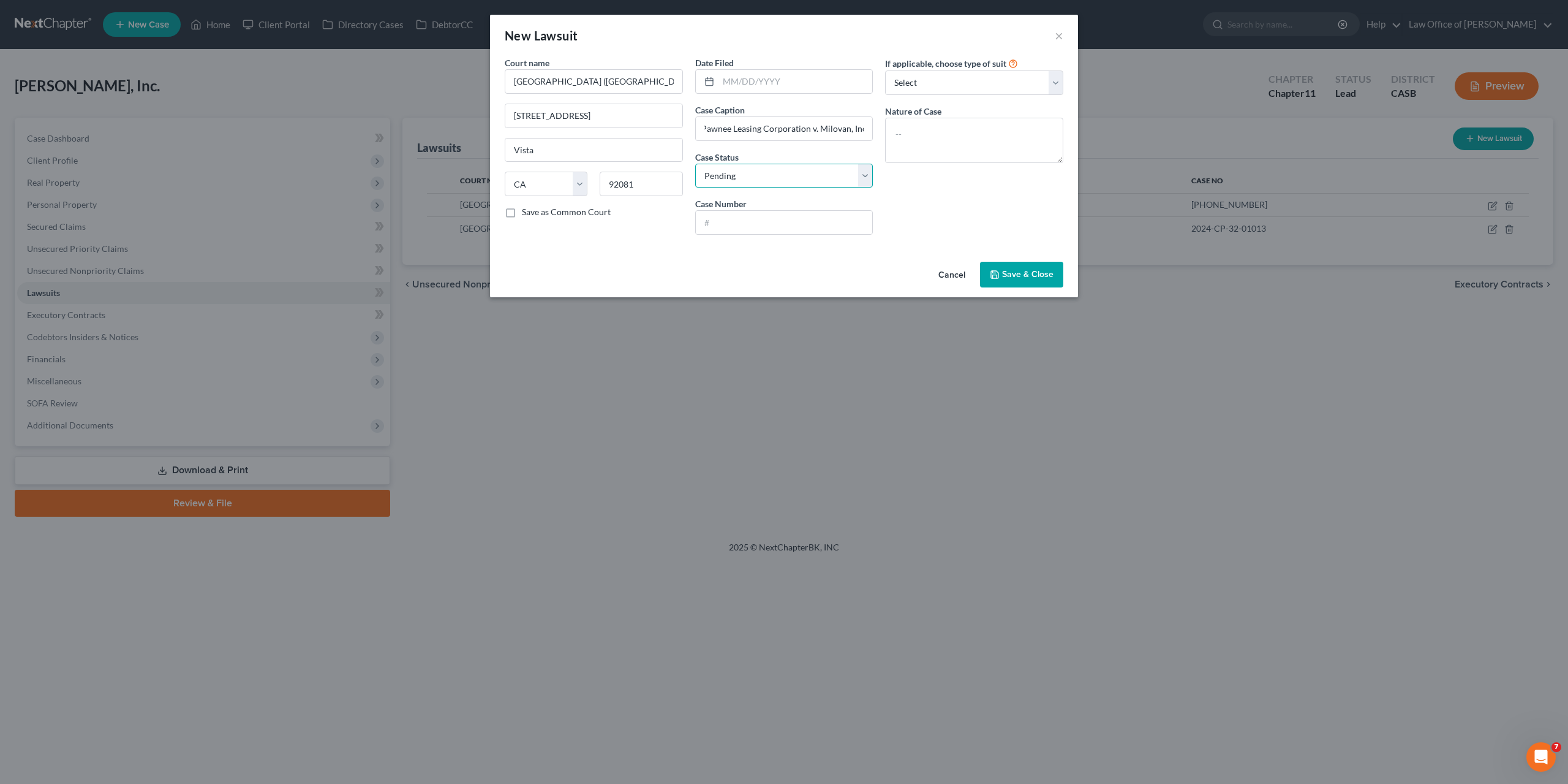
click at [695, 163] on select "Select Pending On Appeal Concluded" at bounding box center [784, 175] width 179 height 25
select select "2"
click option "Concluded" at bounding box center [0, 0] width 0 height 0
click at [974, 237] on div "If applicable, choose type of suit Select Repossession Foreclosure Returns Othe…" at bounding box center [974, 151] width 191 height 188
click at [1012, 277] on span "Save & Close" at bounding box center [1028, 274] width 52 height 10
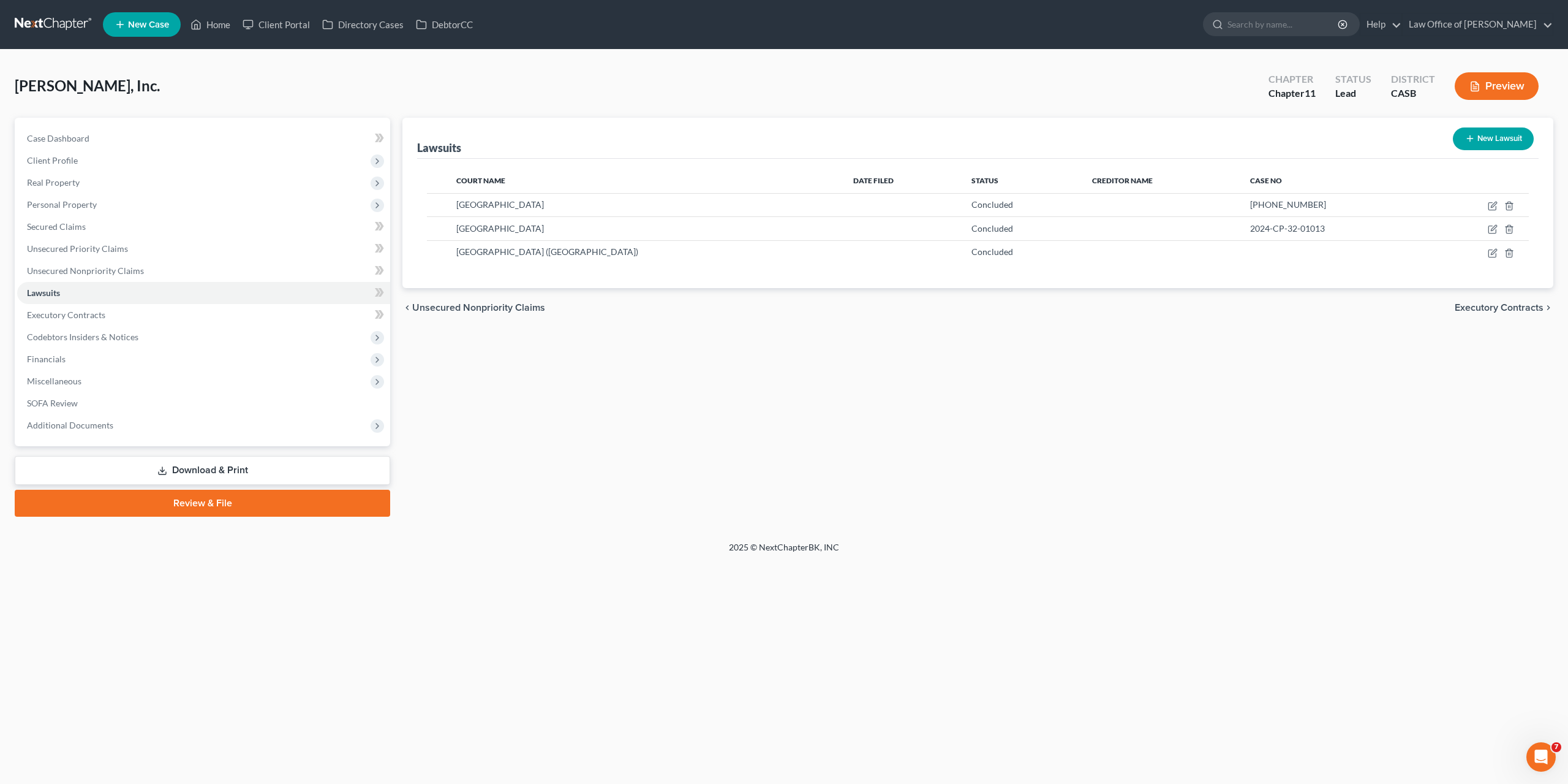
click at [1132, 471] on div "Lawsuits New Lawsuit Court Name Date Filed Status Creditor Name Case No Tarrant…" at bounding box center [977, 317] width 1163 height 399
click at [1496, 215] on td at bounding box center [1479, 204] width 100 height 23
click at [1491, 208] on icon "button" at bounding box center [1493, 206] width 10 height 10
select select "45"
select select "2"
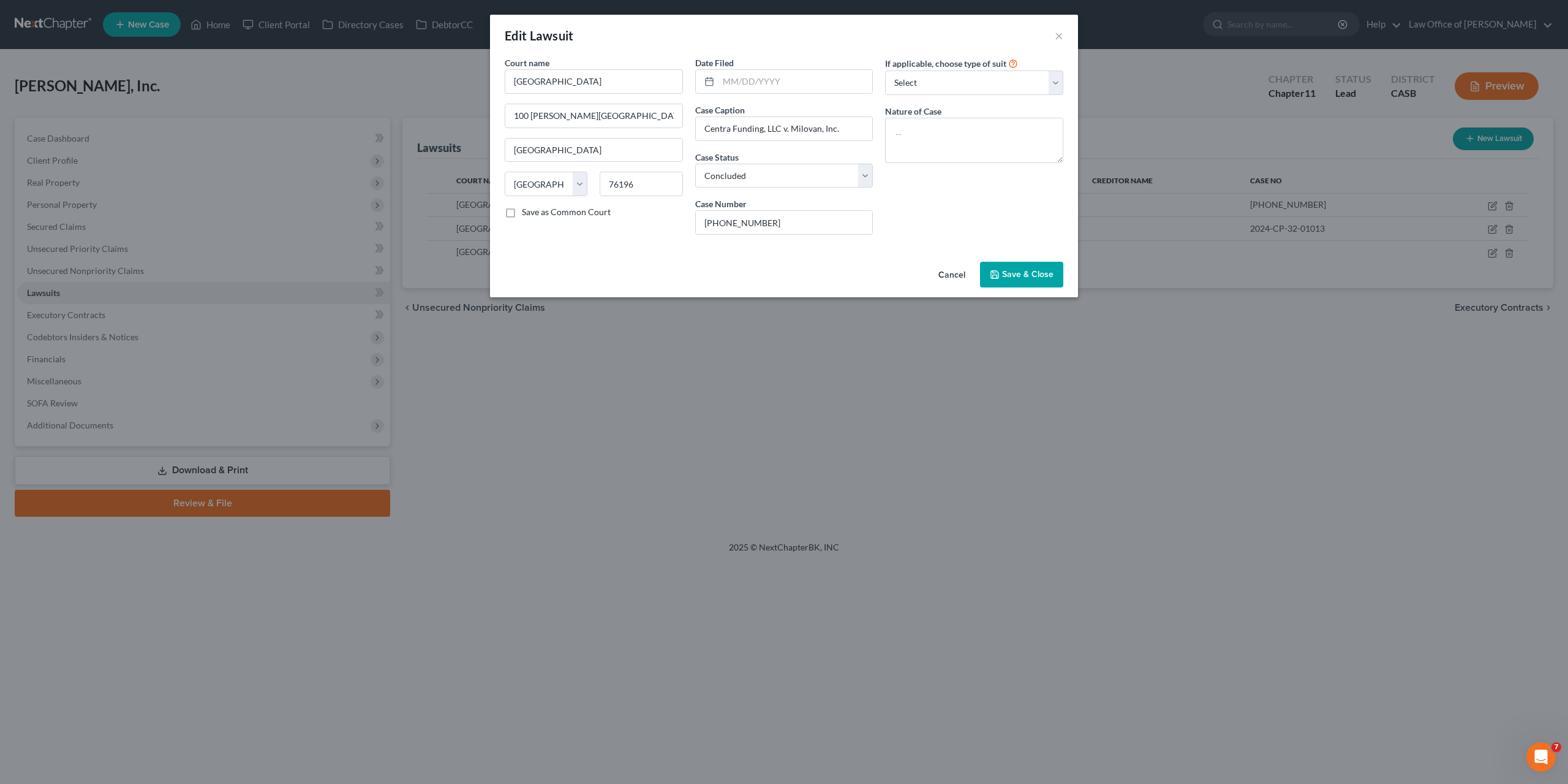
click at [1009, 275] on span "Save & Close" at bounding box center [1028, 274] width 52 height 10
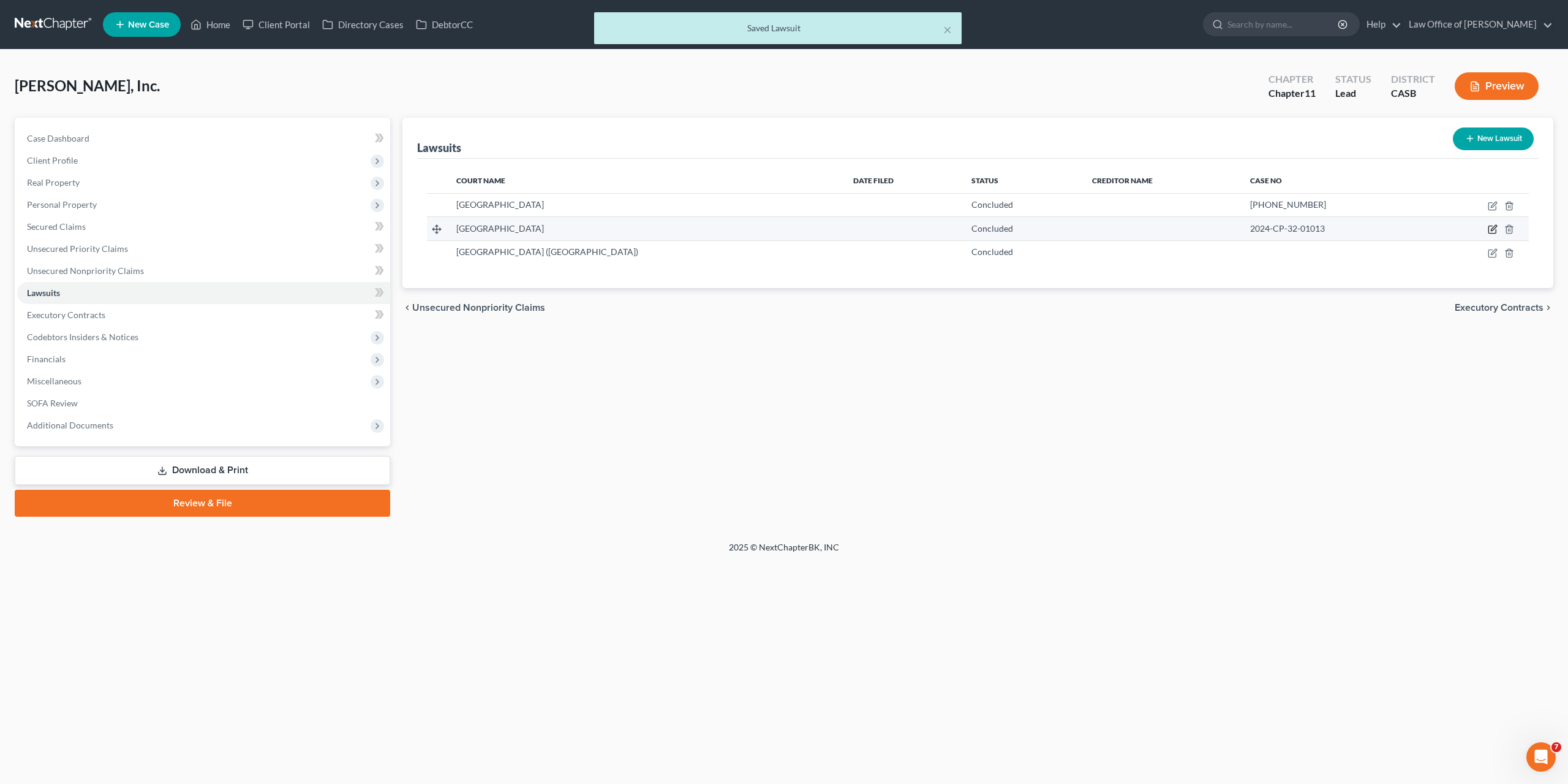
click at [1493, 229] on icon "button" at bounding box center [1493, 229] width 10 height 10
select select "42"
select select "2"
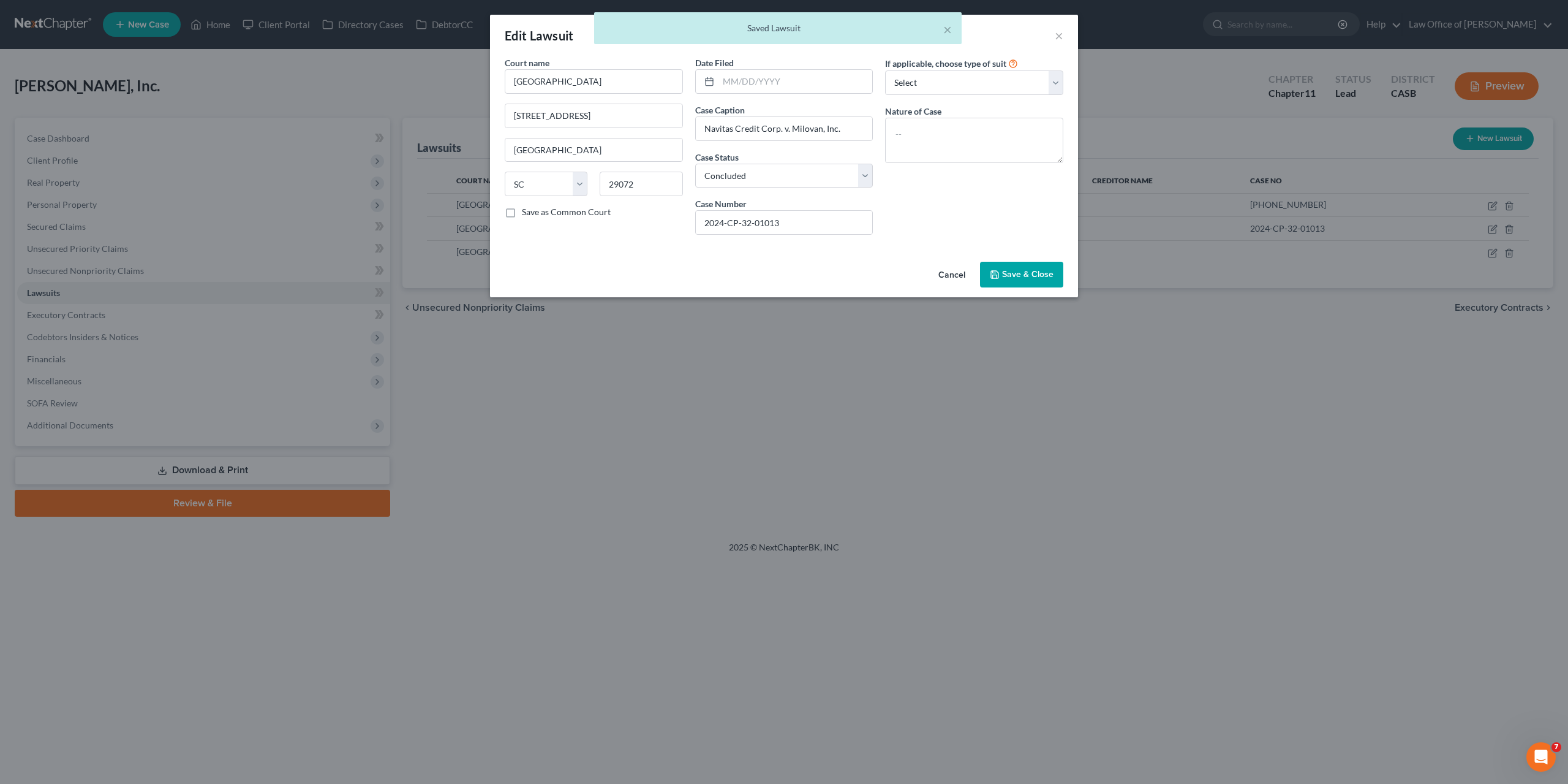
click at [1026, 274] on span "Save & Close" at bounding box center [1028, 274] width 52 height 10
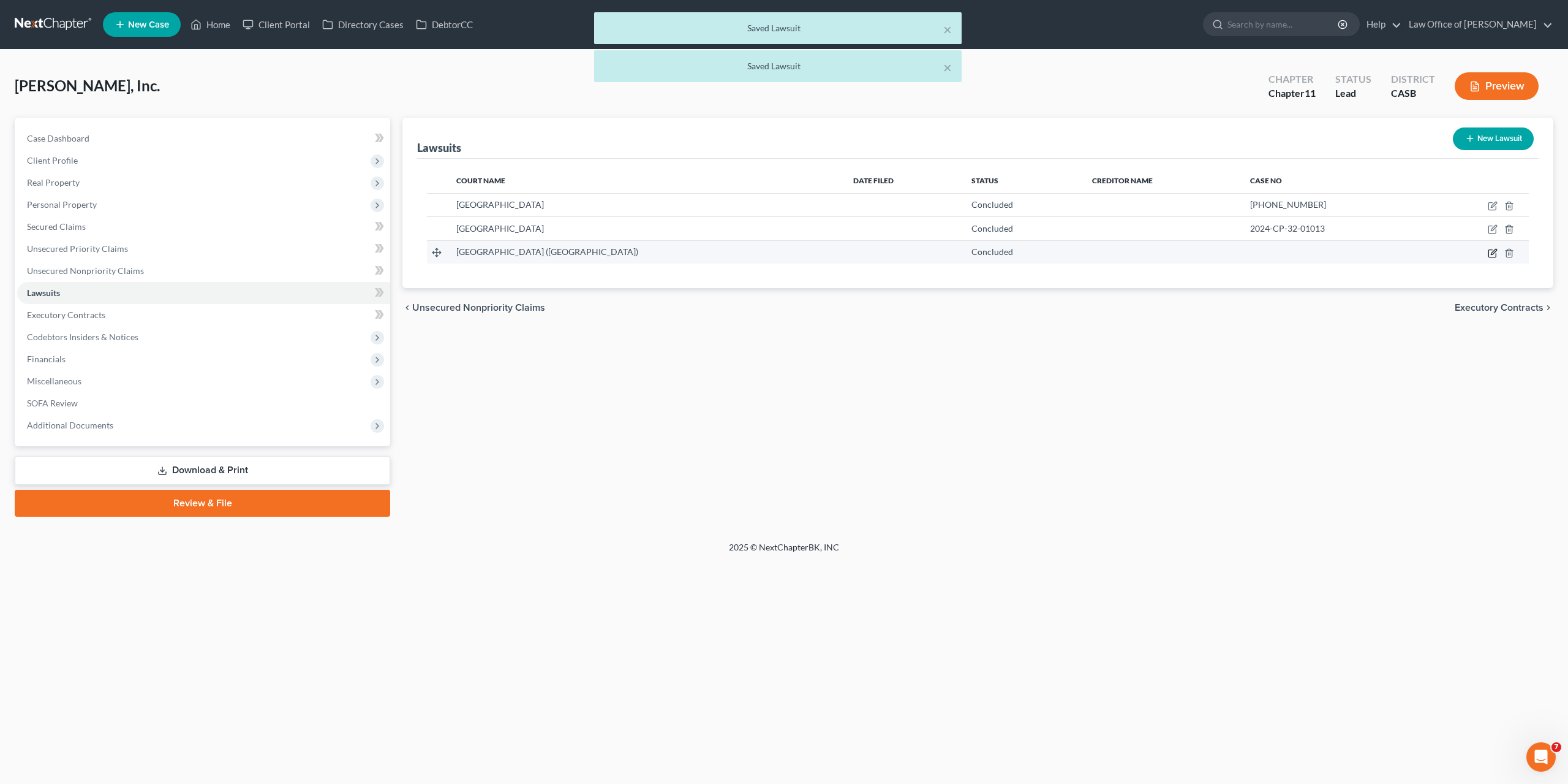
click at [1491, 253] on icon "button" at bounding box center [1494, 251] width 6 height 6
select select "4"
select select "2"
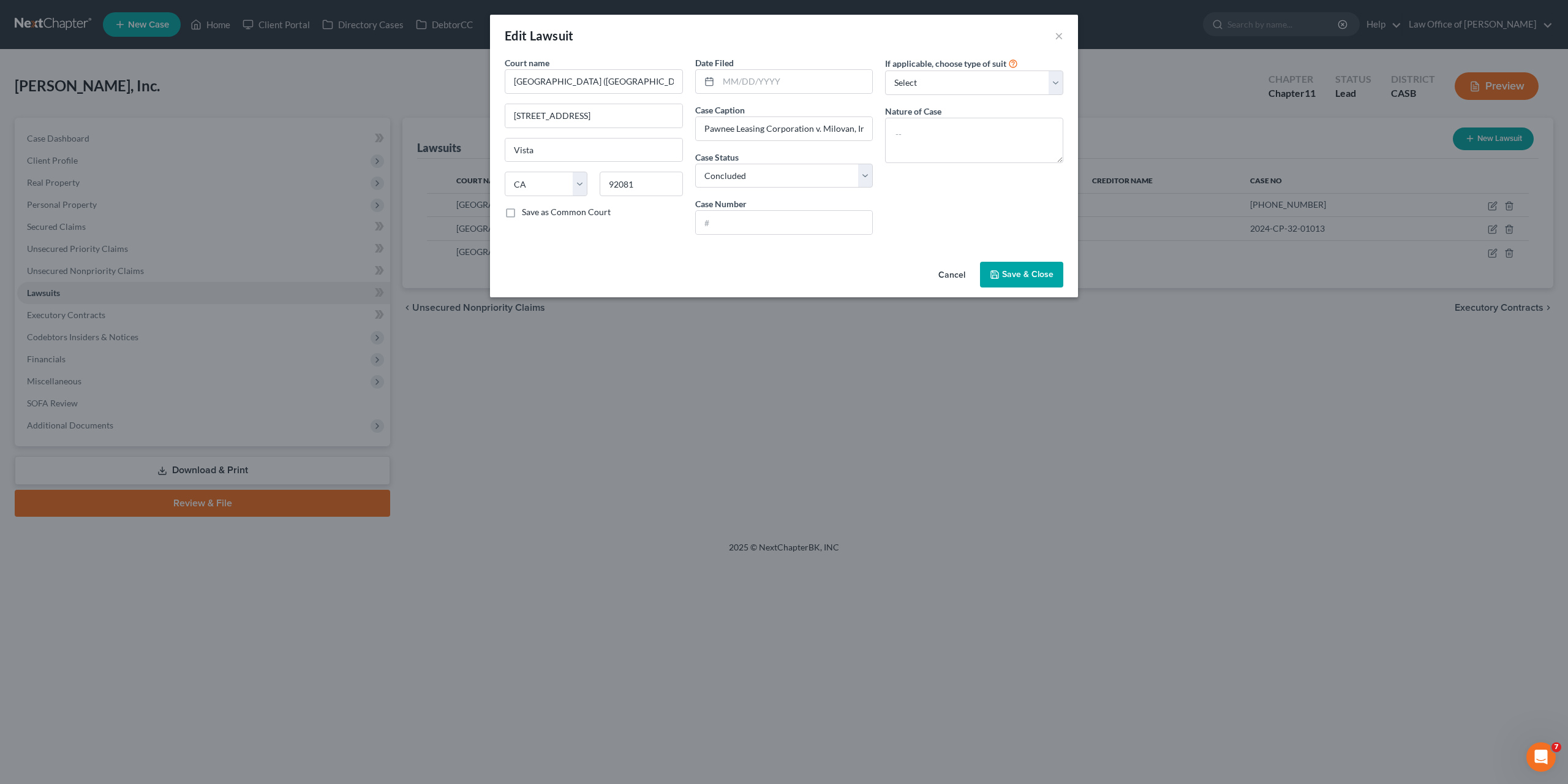
click at [933, 183] on div "If applicable, choose type of suit Select Repossession Foreclosure Returns Othe…" at bounding box center [974, 151] width 191 height 188
click at [760, 216] on input "text" at bounding box center [784, 222] width 177 height 23
type input "24CU001619N"
click at [1031, 271] on span "Save & Close" at bounding box center [1028, 274] width 52 height 10
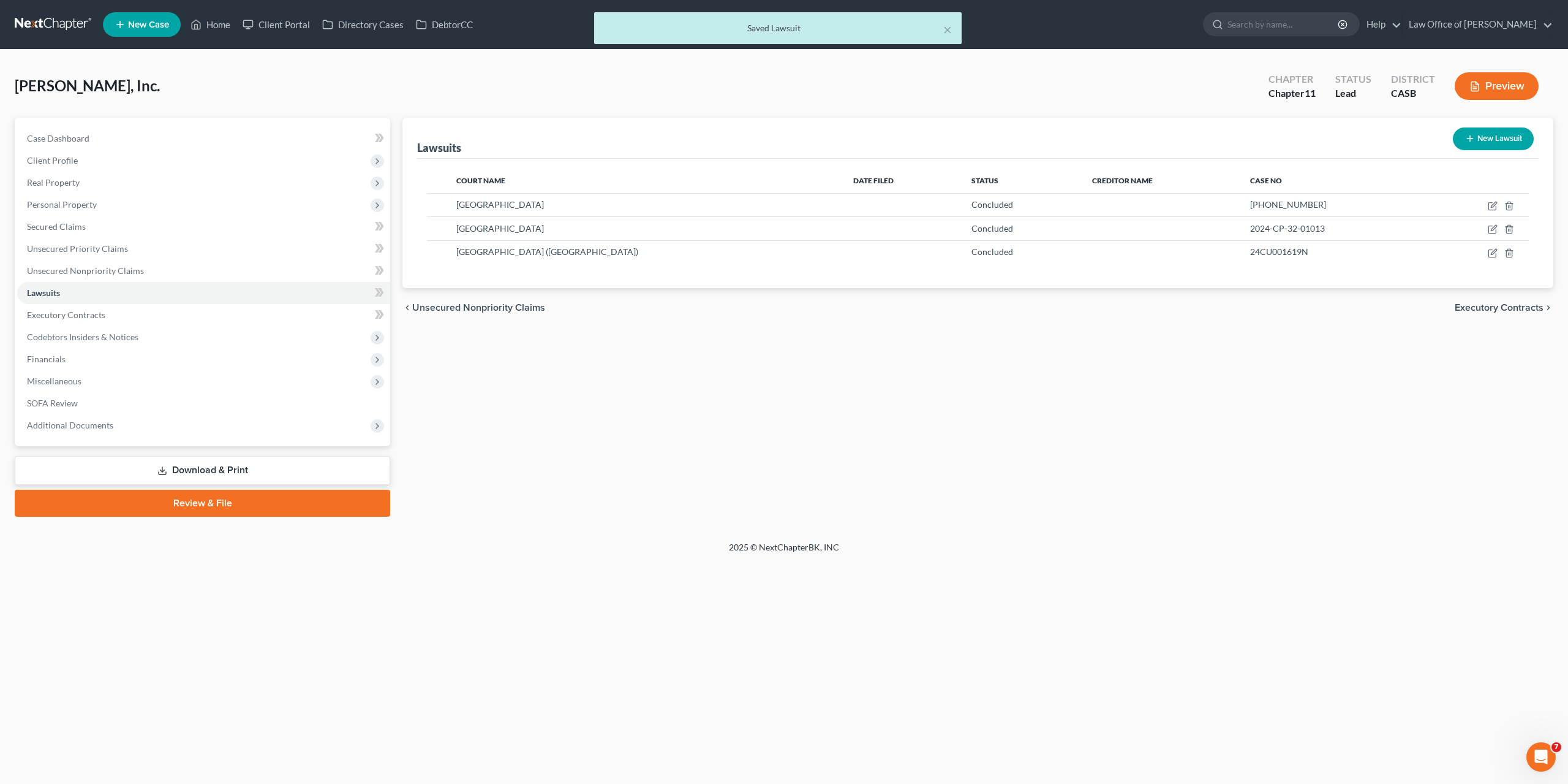
click at [1470, 144] on button "New Lawsuit" at bounding box center [1493, 139] width 81 height 22
select select "0"
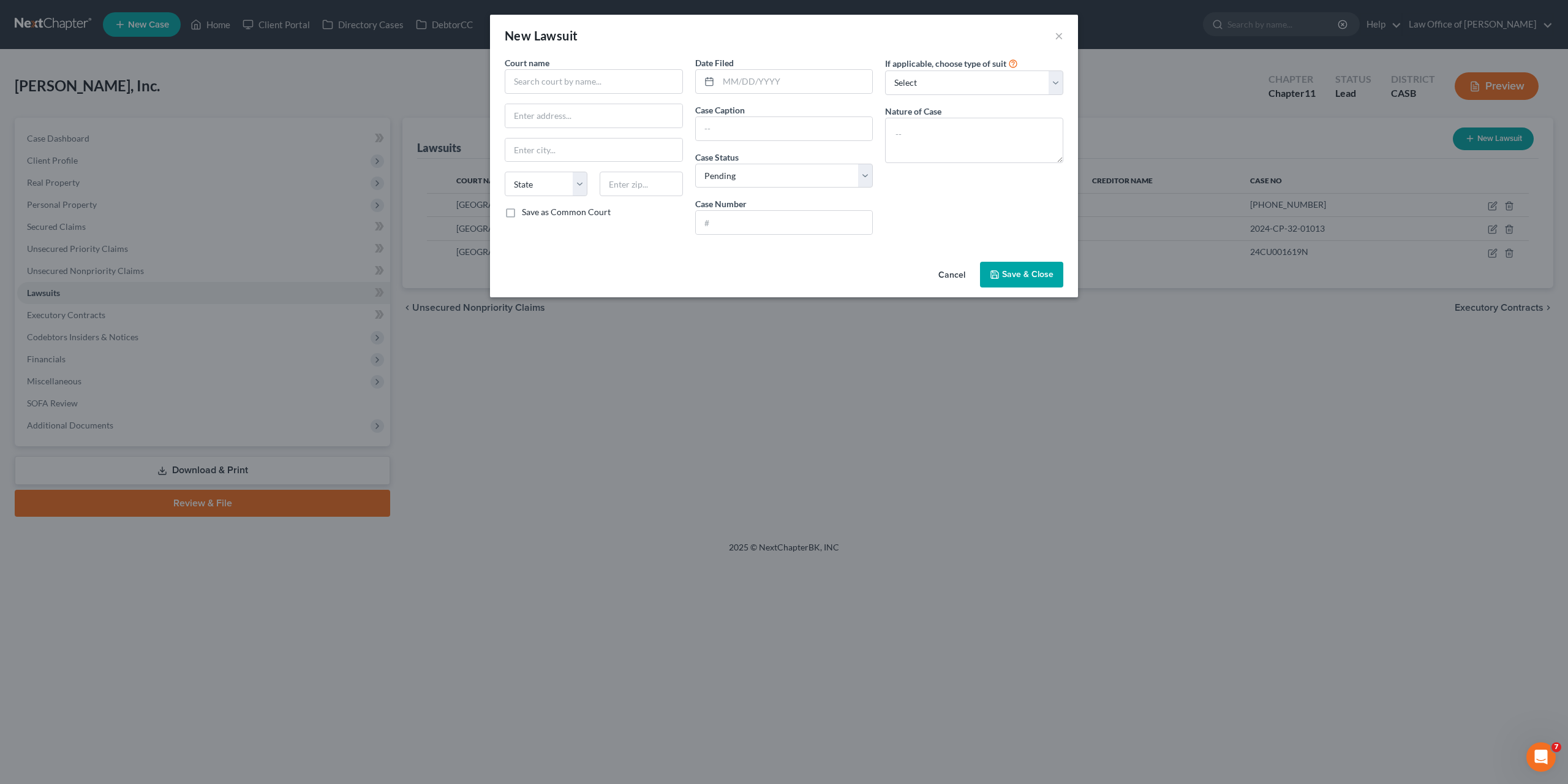
click at [946, 206] on div "If applicable, choose type of suit Select Repossession Foreclosure Returns Othe…" at bounding box center [974, 151] width 191 height 188
click at [540, 70] on input "text" at bounding box center [594, 81] width 179 height 25
click at [732, 128] on input "text" at bounding box center [784, 128] width 177 height 23
click at [993, 217] on div "If applicable, choose type of suit Select Repossession Foreclosure Returns Othe…" at bounding box center [974, 151] width 191 height 188
click at [765, 126] on input "Payroll LLC" at bounding box center [784, 128] width 177 height 23
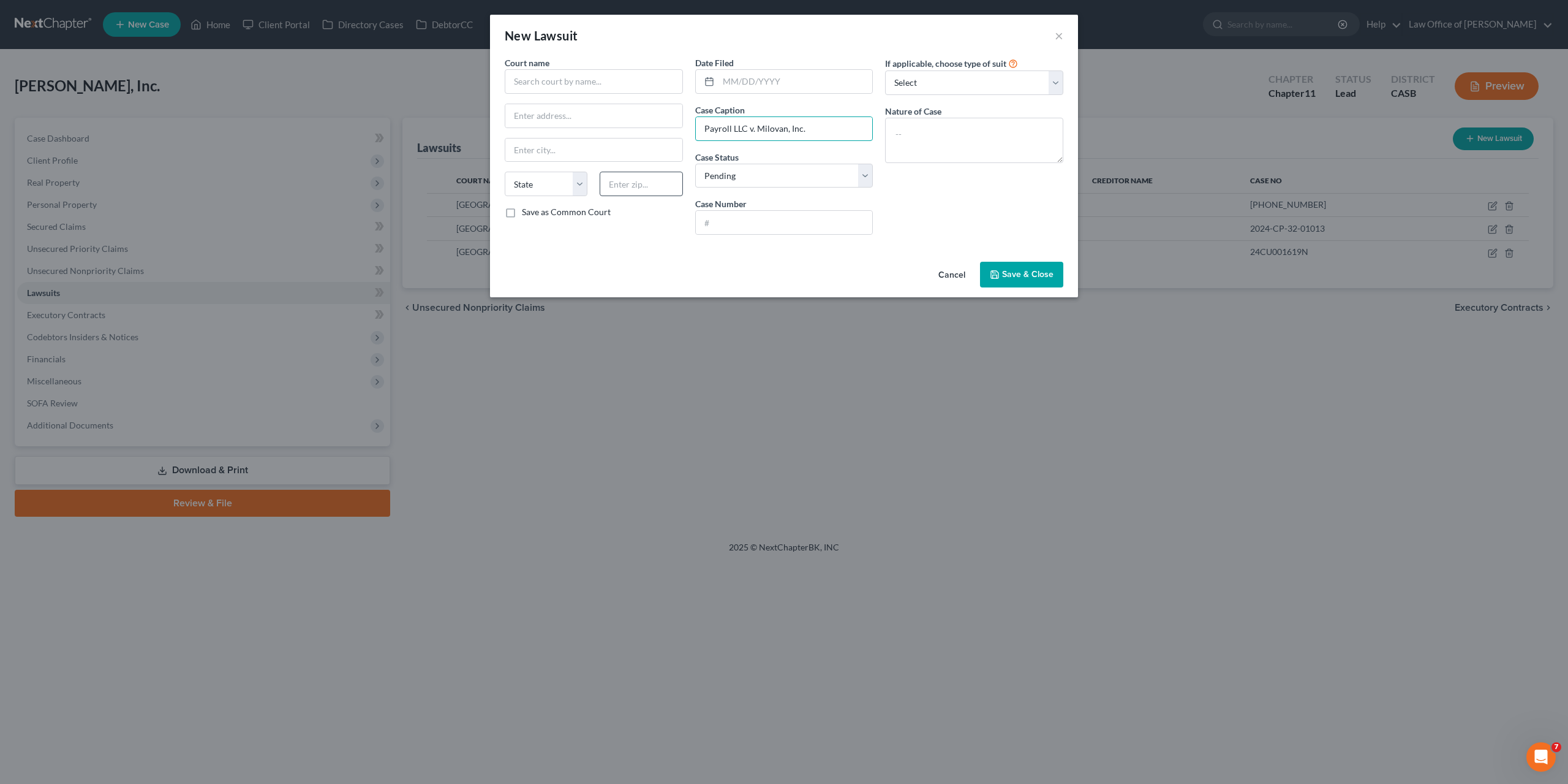
type input "Payroll LLC v. Milovan, Inc."
click at [918, 237] on div "If applicable, choose type of suit Select Repossession Foreclosure Returns Othe…" at bounding box center [974, 151] width 191 height 188
click at [798, 227] on input "text" at bounding box center [784, 222] width 177 height 23
paste input "CONO22009334"
type input "CONO22009334"
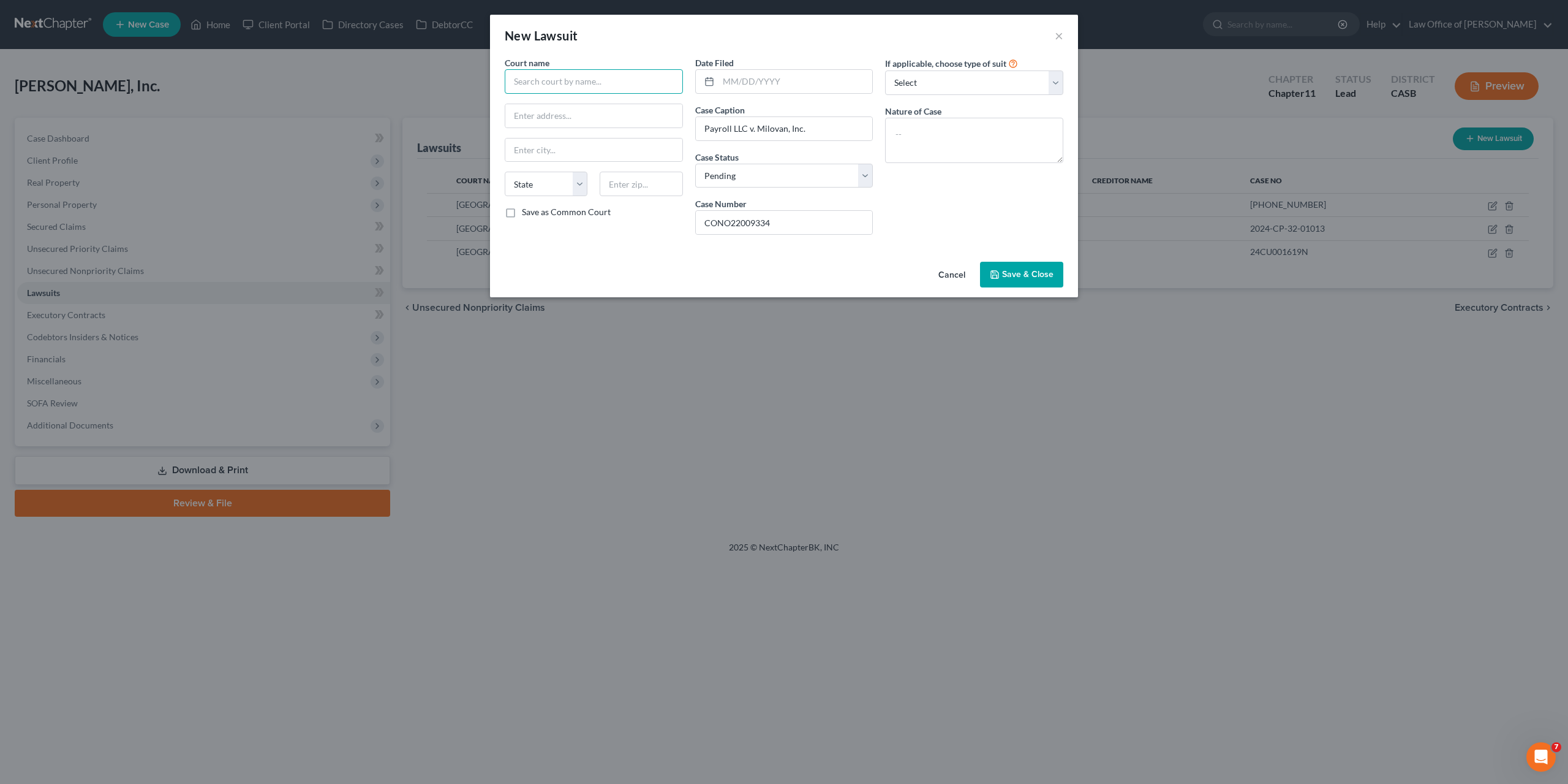
click at [604, 85] on input "text" at bounding box center [594, 81] width 179 height 25
type input "Broward County Court"
click at [557, 115] on input "text" at bounding box center [594, 116] width 177 height 23
paste input "201 SE 6th Street, Ft Lauderdale, Fl. 33301"
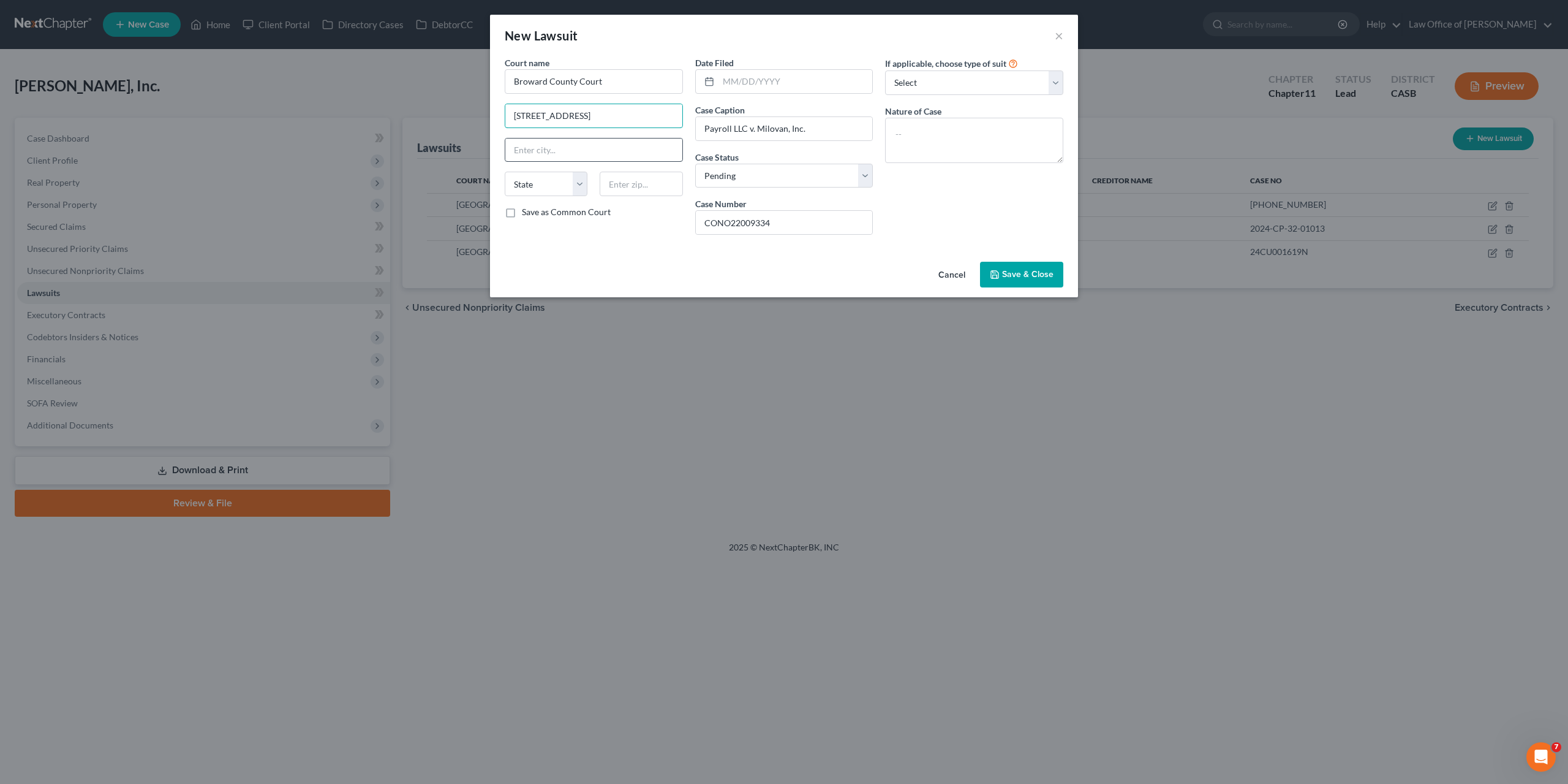
type input "201 SE 6th Street, Ft Lauderdale, Fl. 33301"
click at [535, 151] on input "text" at bounding box center [594, 150] width 177 height 23
paste input "201 SE 6th Street, Ft Lauderdale, Fl. 33301"
type input "201 SE 6th Street, Ft Lauderdale, Fl. 33301"
click at [627, 181] on input "text" at bounding box center [641, 183] width 83 height 25
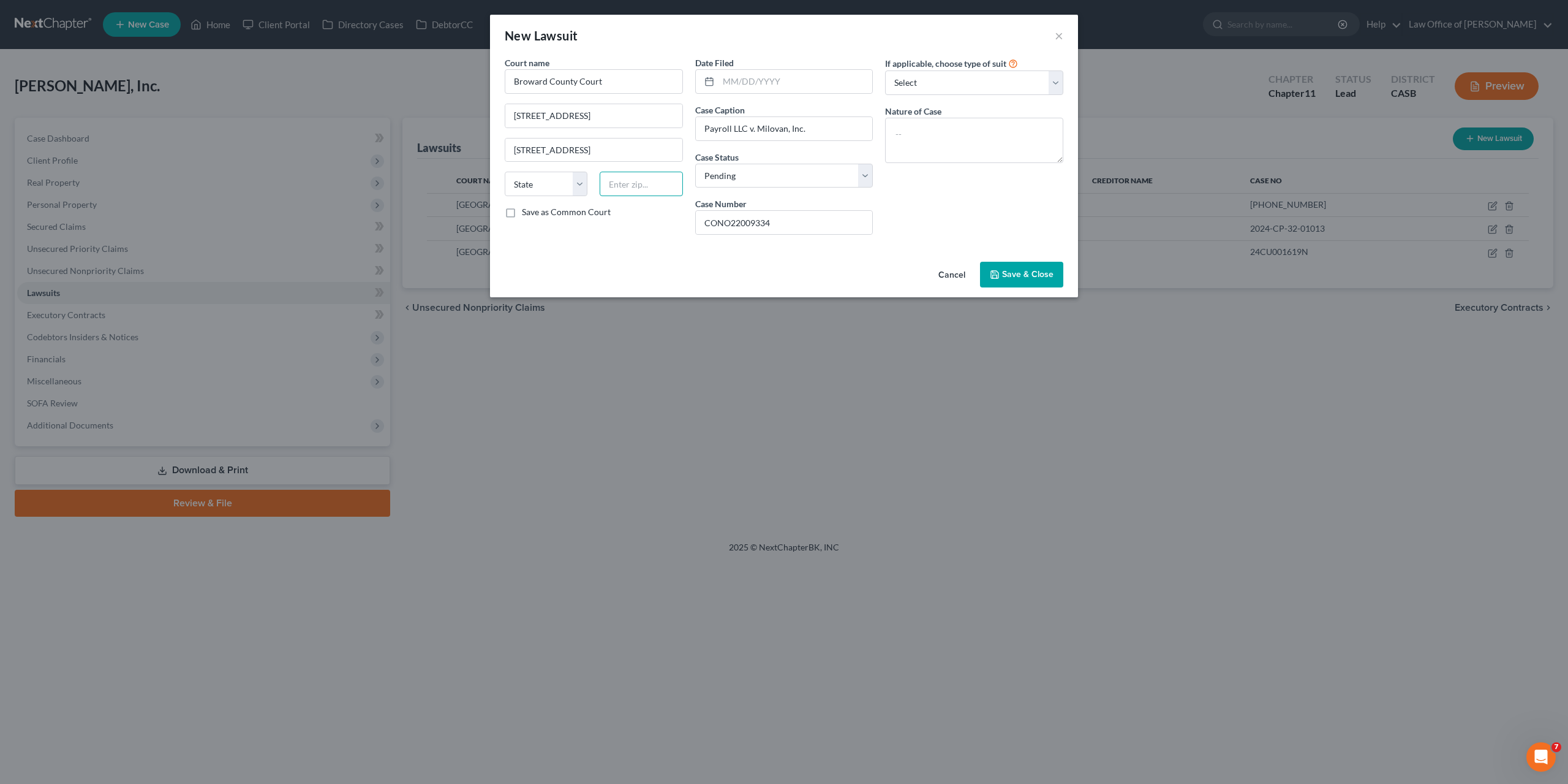
paste input "201 SE 6th Street, Ft Lauderdale, Fl. 33301"
type input "201 SE 6th Street, Ft Lauderdale, Fl. 33301"
click at [581, 115] on input "201 SE 6th Street, Ft Lauderdale, Fl. 33301" at bounding box center [594, 116] width 177 height 23
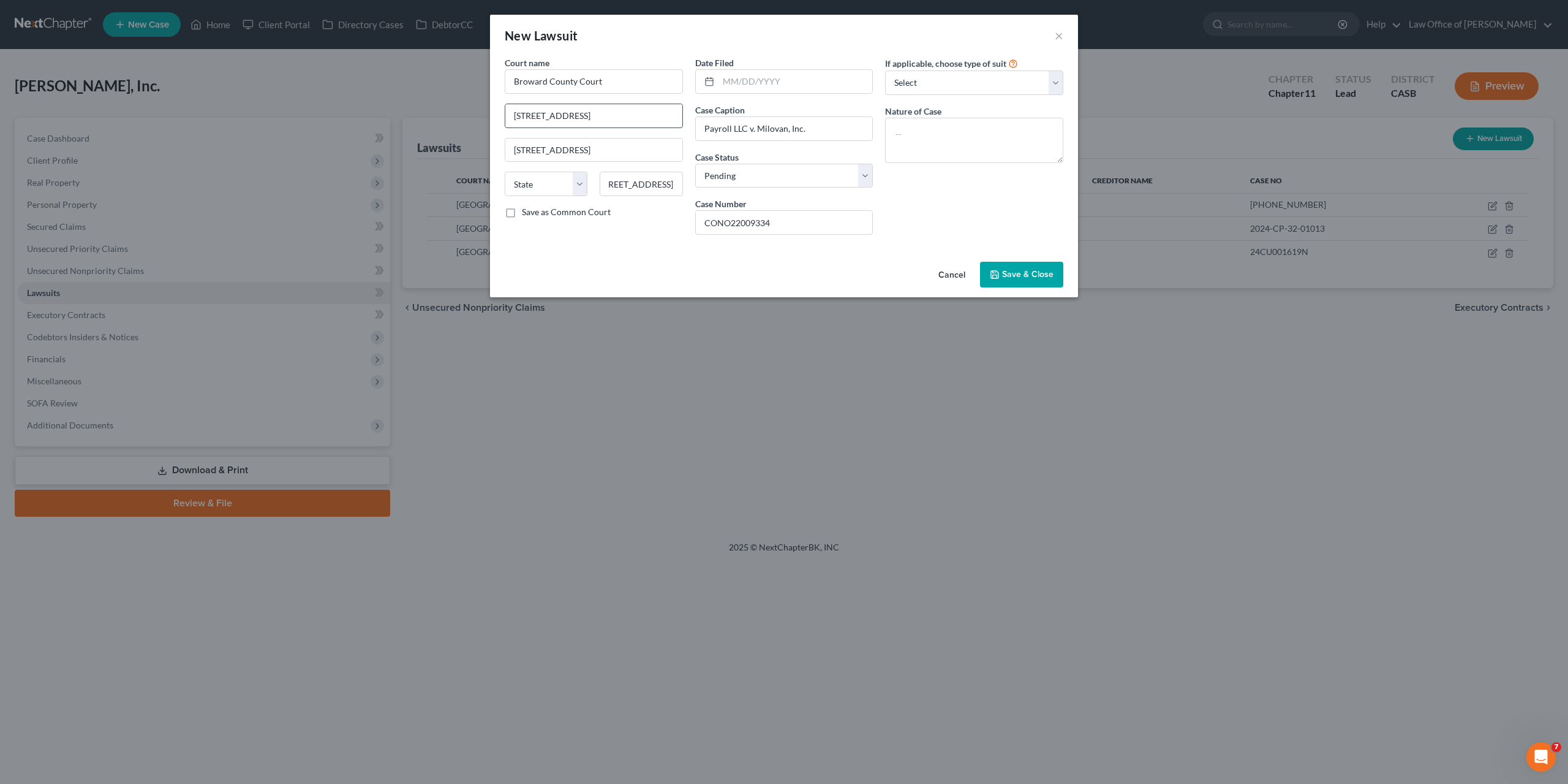
type input "201 SE 6th Street"
type input "Ft Lauderdale"
select select "9"
type input "33301"
type input "Fort Lauderdale"
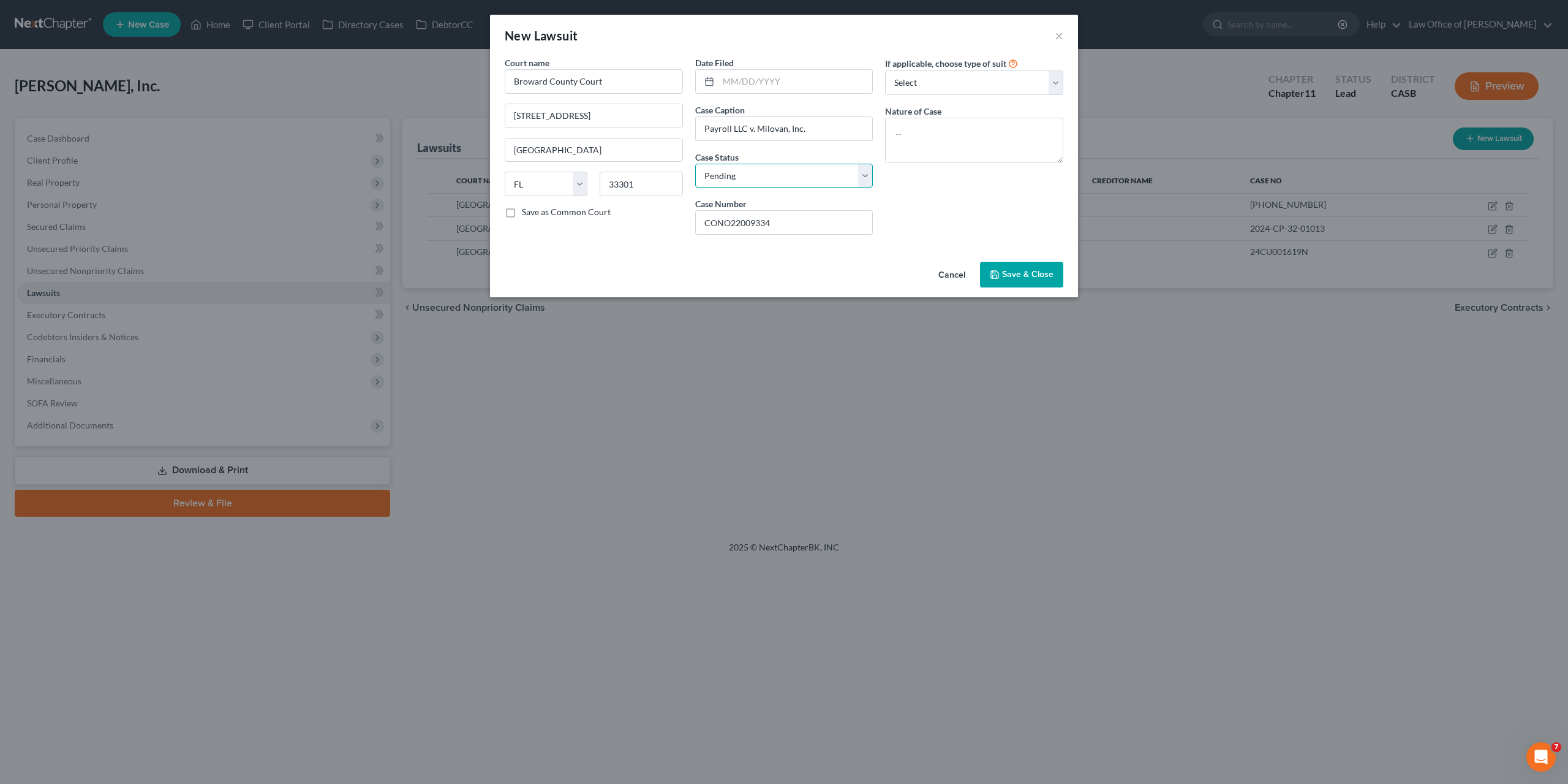
select select "2"
click option "Concluded" at bounding box center [0, 0] width 0 height 0
click at [930, 207] on div "If applicable, choose type of suit Select Repossession Foreclosure Returns Othe…" at bounding box center [974, 151] width 191 height 188
click at [1024, 273] on span "Save & Close" at bounding box center [1028, 274] width 52 height 10
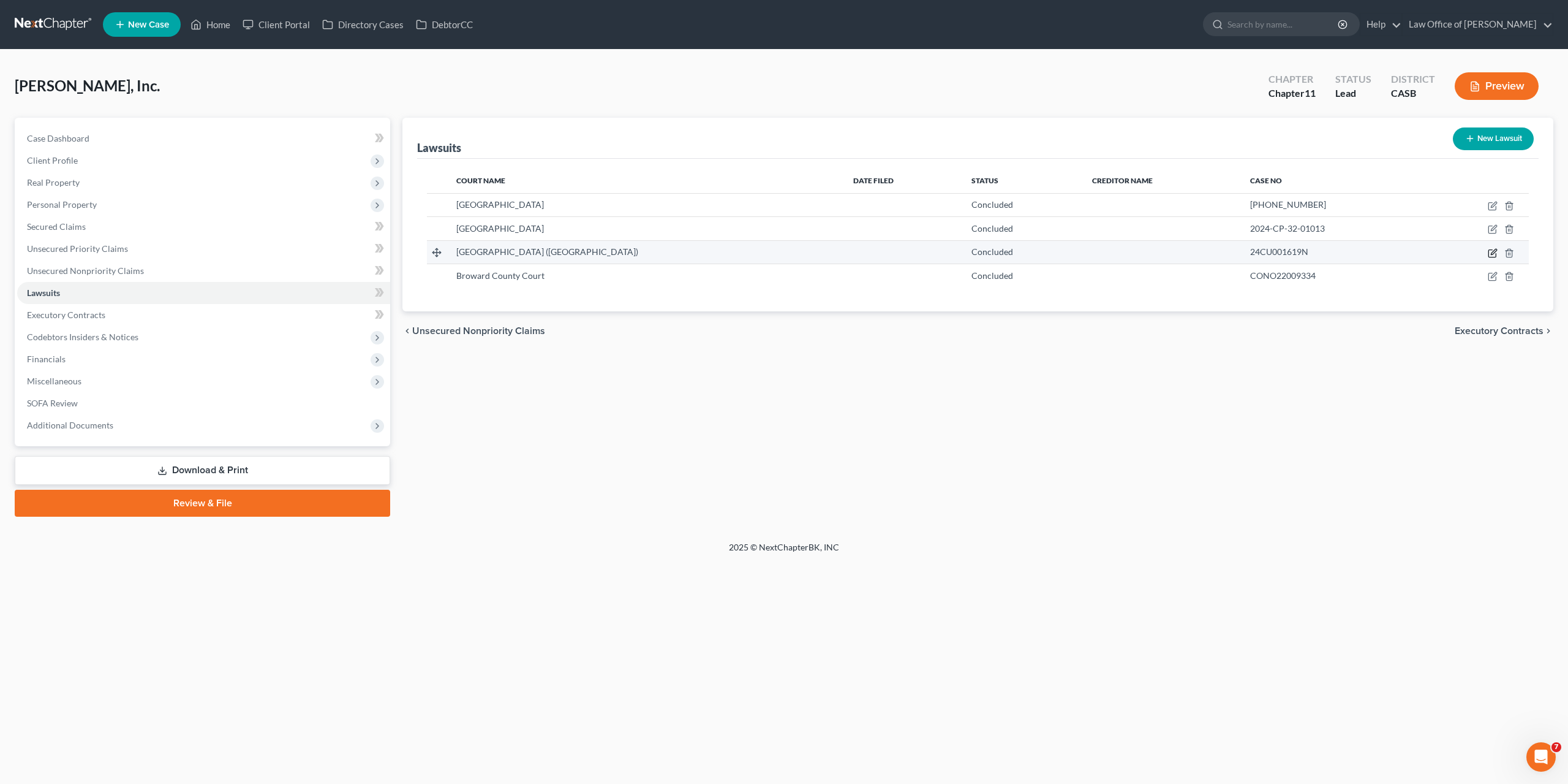
click at [1493, 251] on icon "button" at bounding box center [1494, 251] width 6 height 6
select select "4"
select select "2"
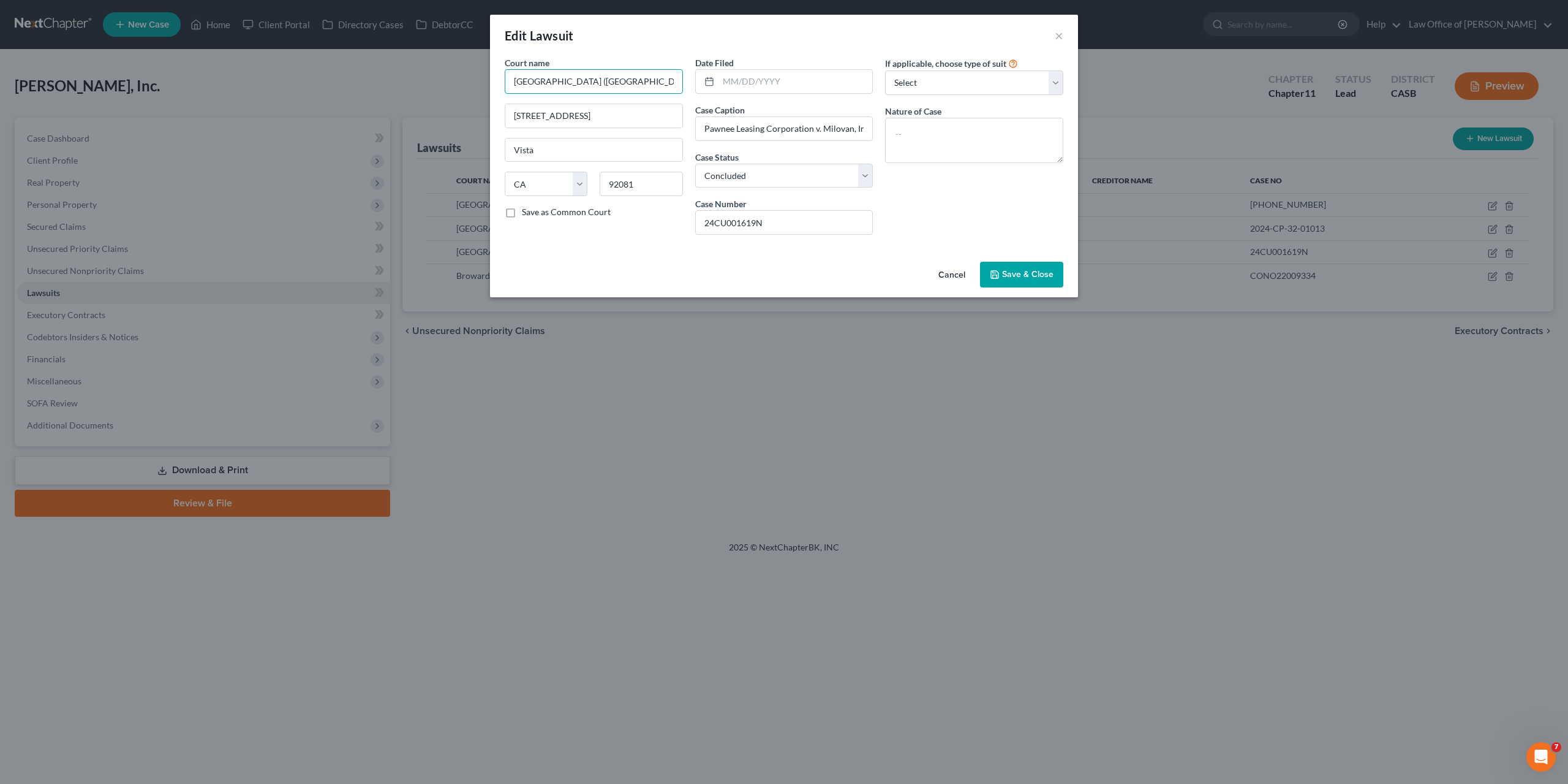
click at [559, 81] on input "San Diego Superior Court (North County)" at bounding box center [594, 81] width 179 height 25
click at [1012, 278] on span "Save & Close" at bounding box center [1028, 274] width 52 height 10
type input "San Diego County Superior Court"
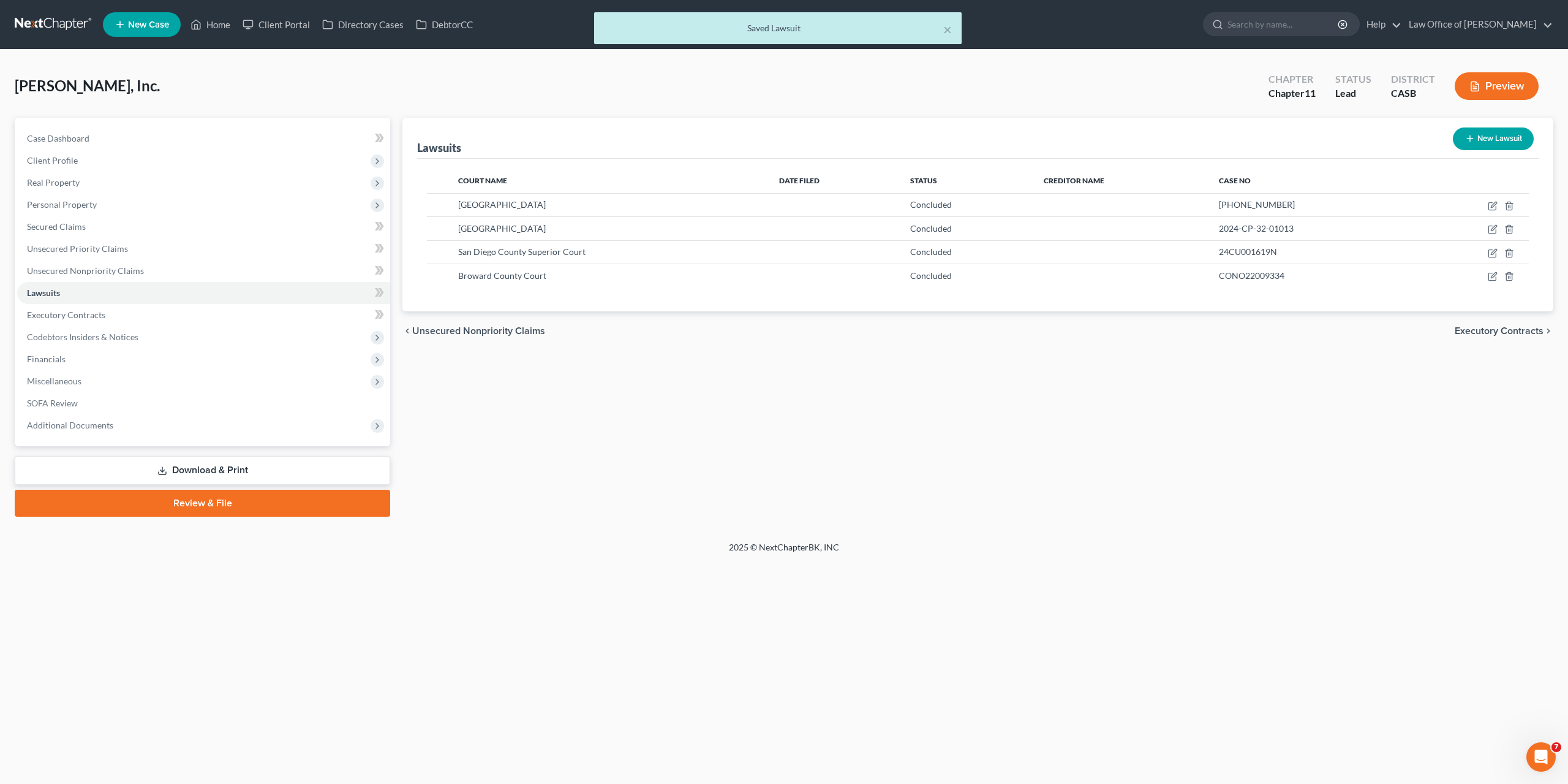
click at [1028, 503] on div "Lawsuits New Lawsuit Court Name Date Filed Status Creditor Name Case No Tarrant…" at bounding box center [977, 317] width 1163 height 399
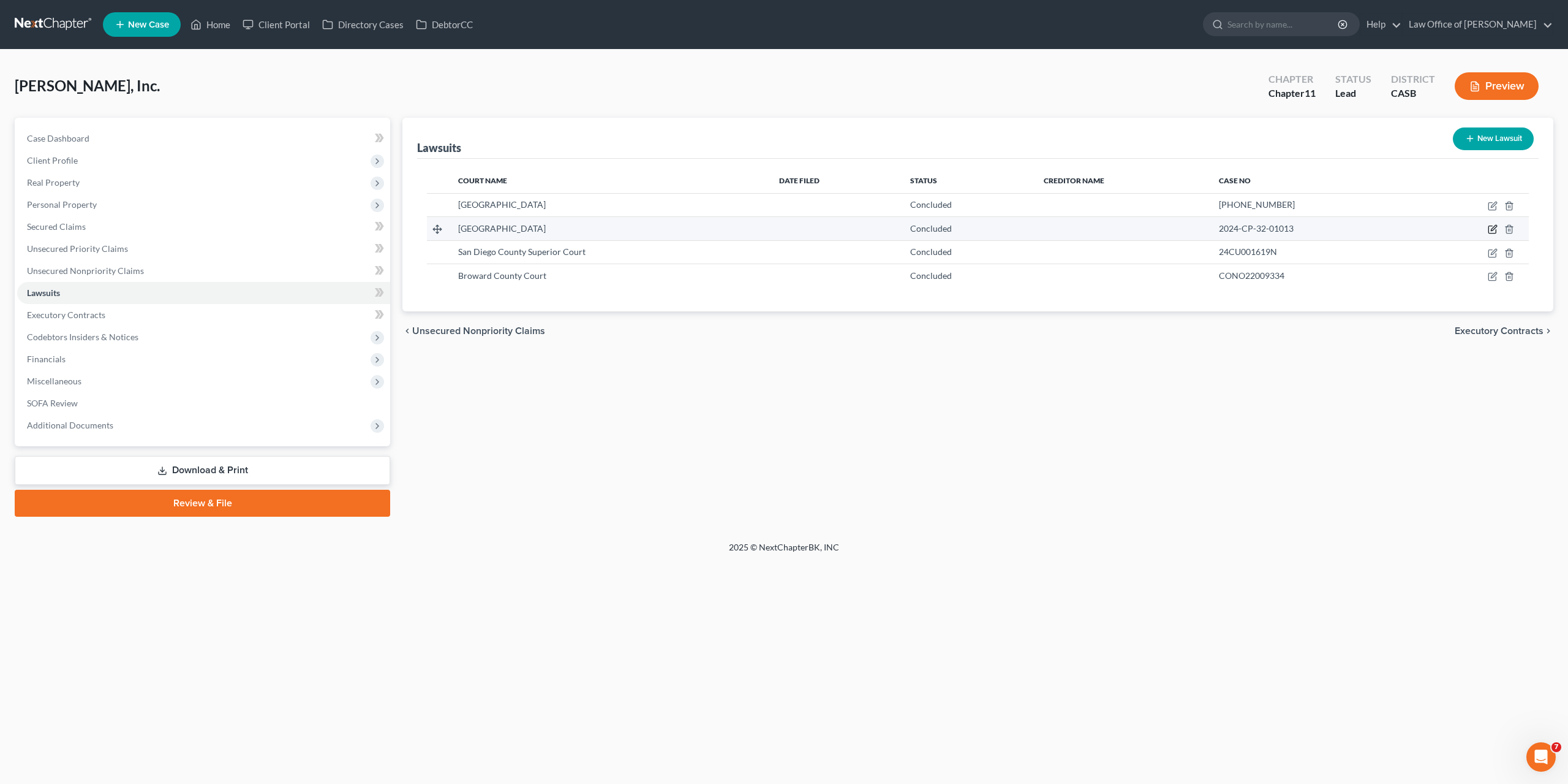
click at [1491, 230] on icon "button" at bounding box center [1493, 229] width 10 height 10
select select "42"
select select "2"
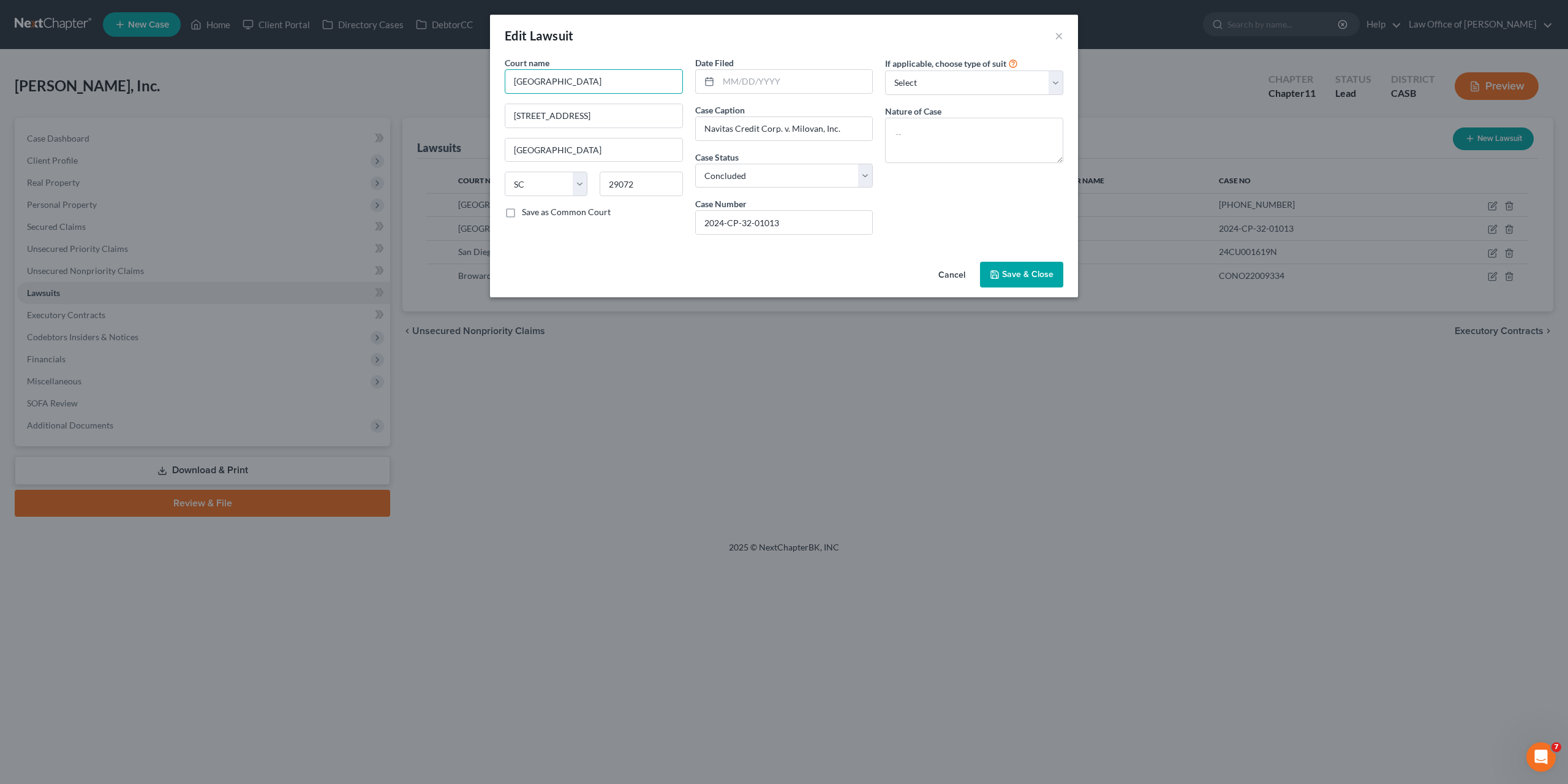
drag, startPoint x: 605, startPoint y: 81, endPoint x: 654, endPoint y: 90, distance: 49.8
click at [654, 90] on input "Lexingston County Courthouse" at bounding box center [594, 81] width 179 height 25
type input "Lexingston County Court"
click at [1012, 270] on span "Save & Close" at bounding box center [1028, 274] width 52 height 10
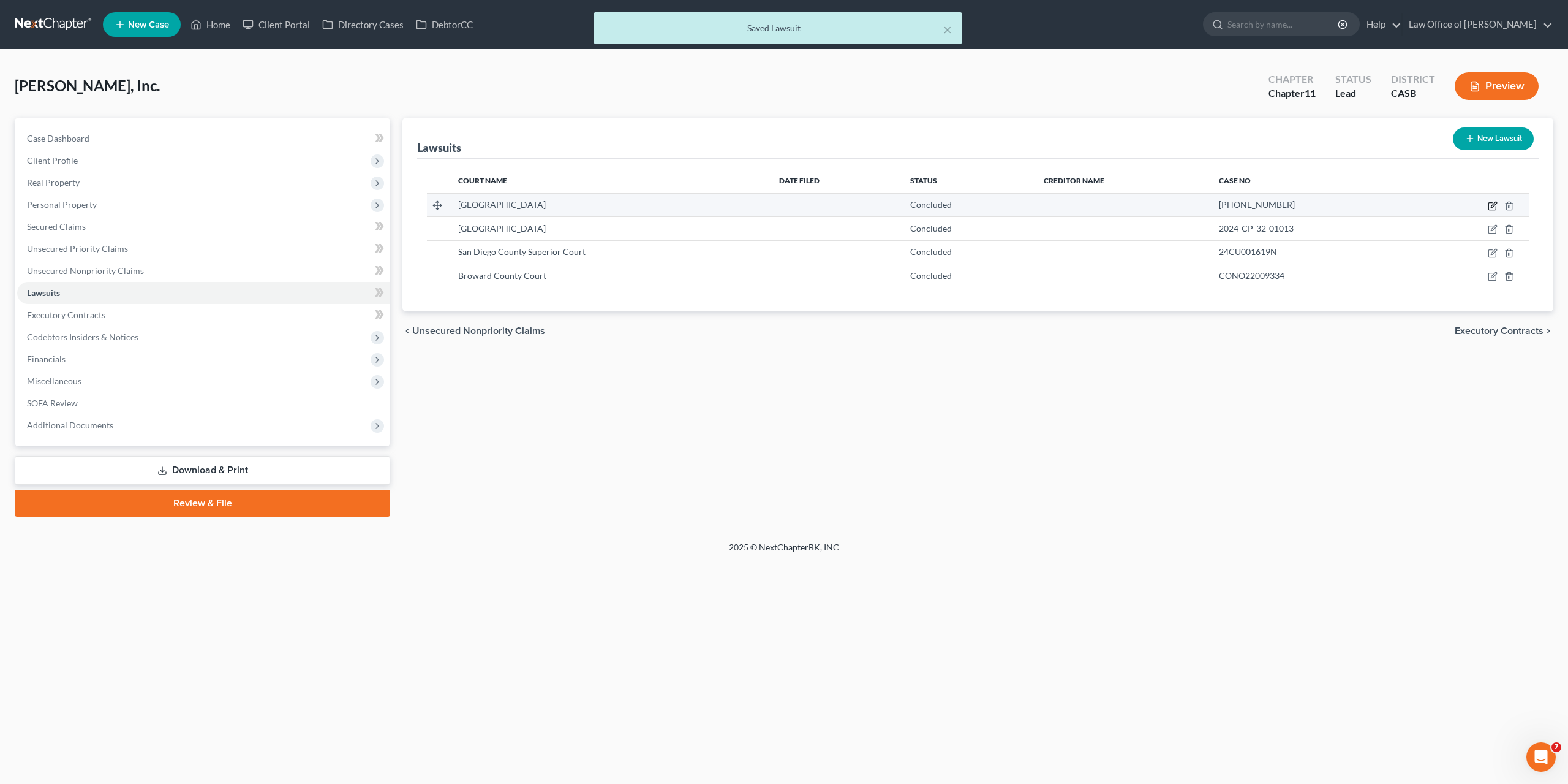
click at [1495, 207] on icon "button" at bounding box center [1493, 206] width 10 height 10
select select "45"
select select "2"
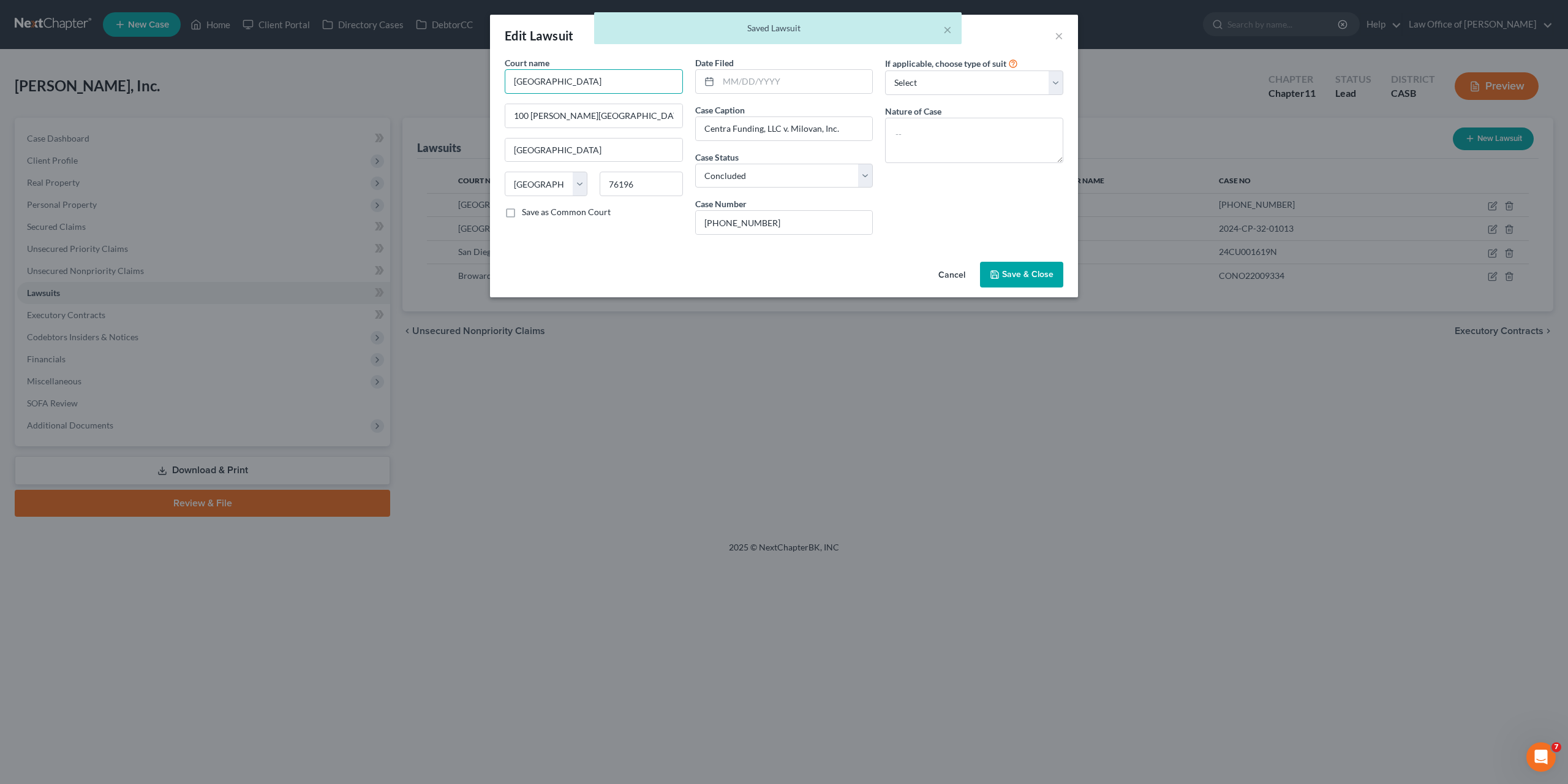
click at [542, 81] on input "Tarranty County Courthouse" at bounding box center [594, 81] width 179 height 25
type input "Tarrant County Court"
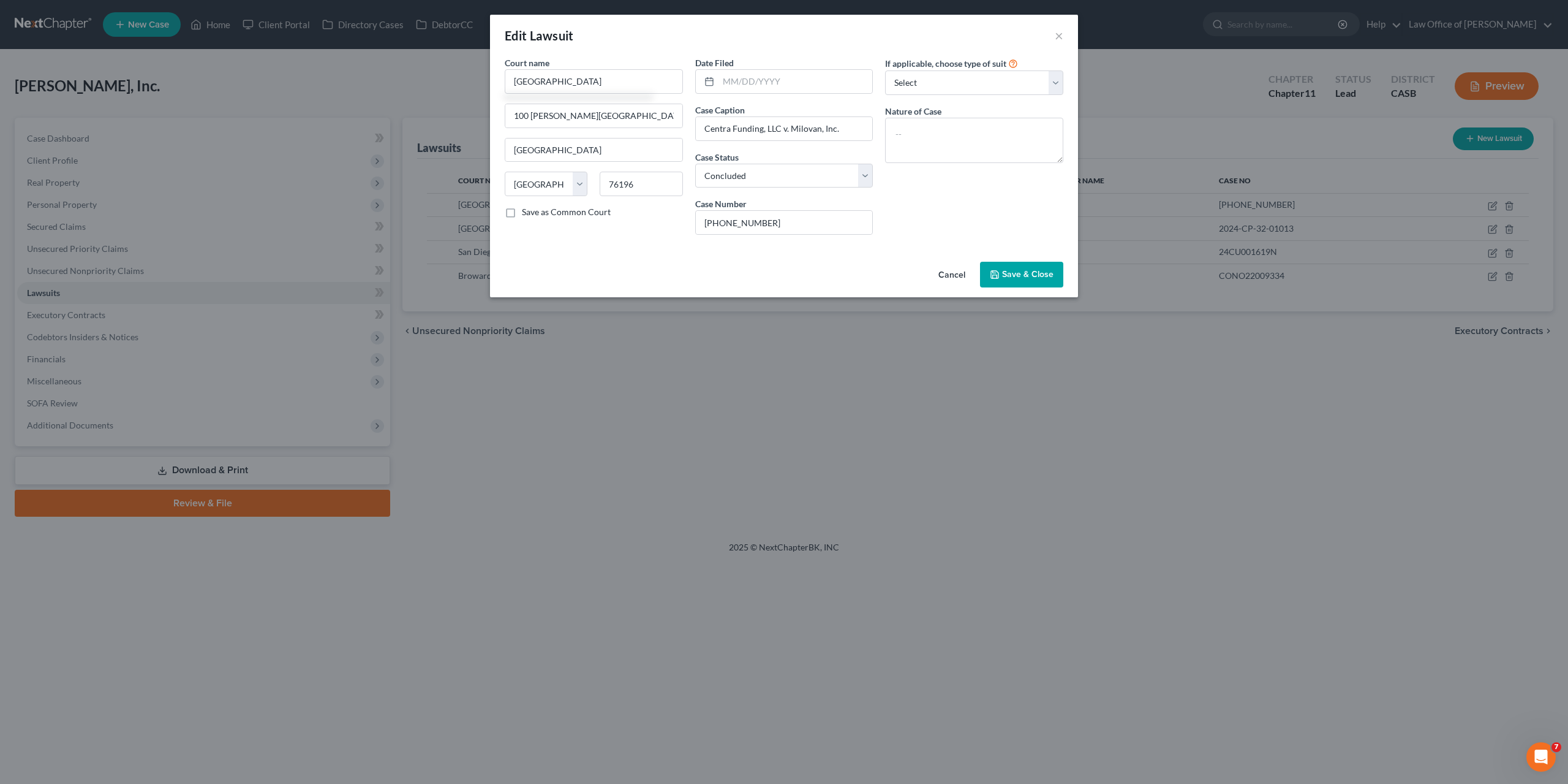
click at [1012, 279] on button "Save & Close" at bounding box center [1022, 274] width 84 height 26
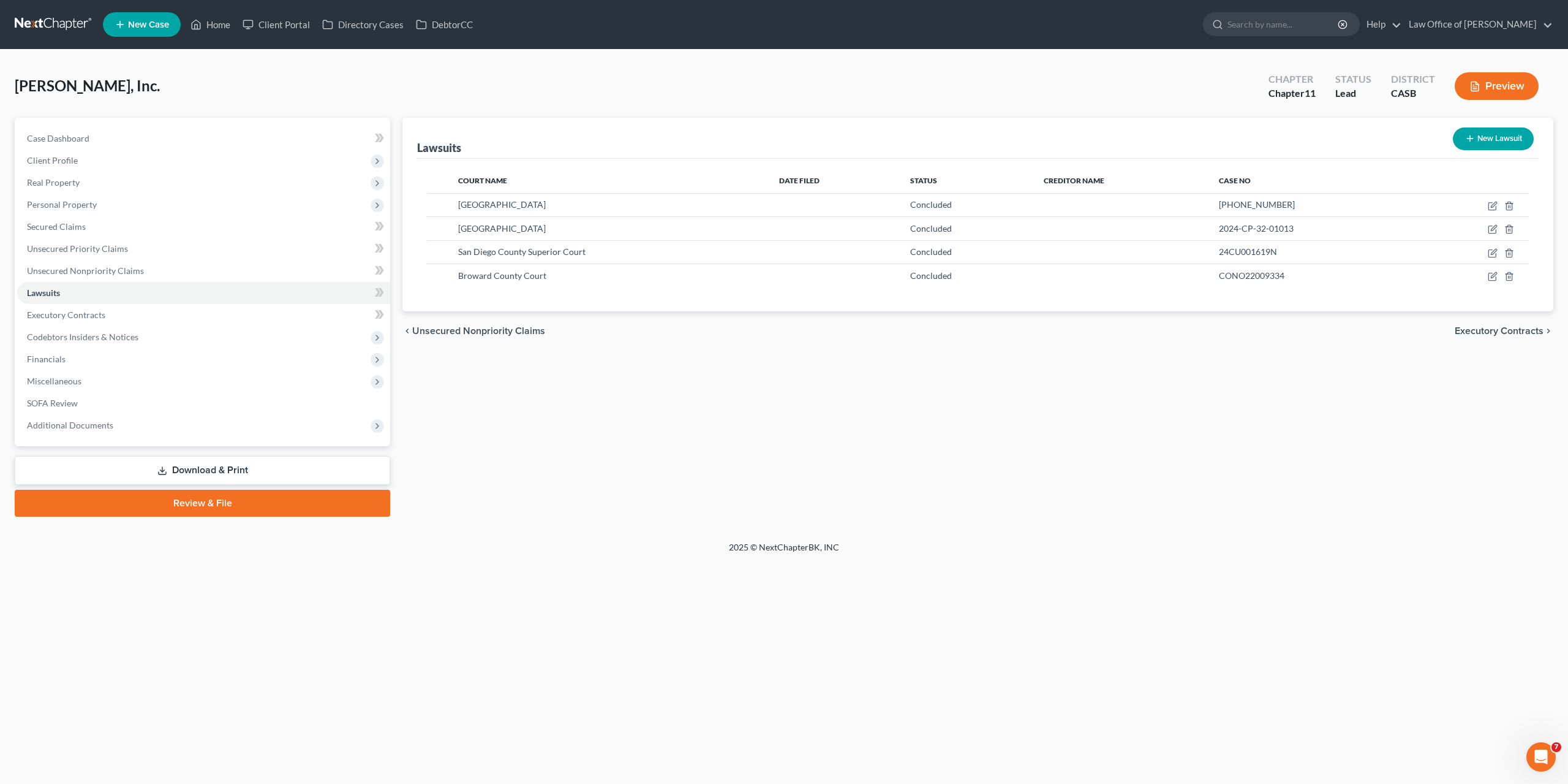
click at [1099, 480] on div "Lawsuits New Lawsuit Court Name Date Filed Status Creditor Name Case No Tarrant…" at bounding box center [977, 317] width 1163 height 399
click at [73, 313] on span "Executory Contracts" at bounding box center [66, 314] width 78 height 10
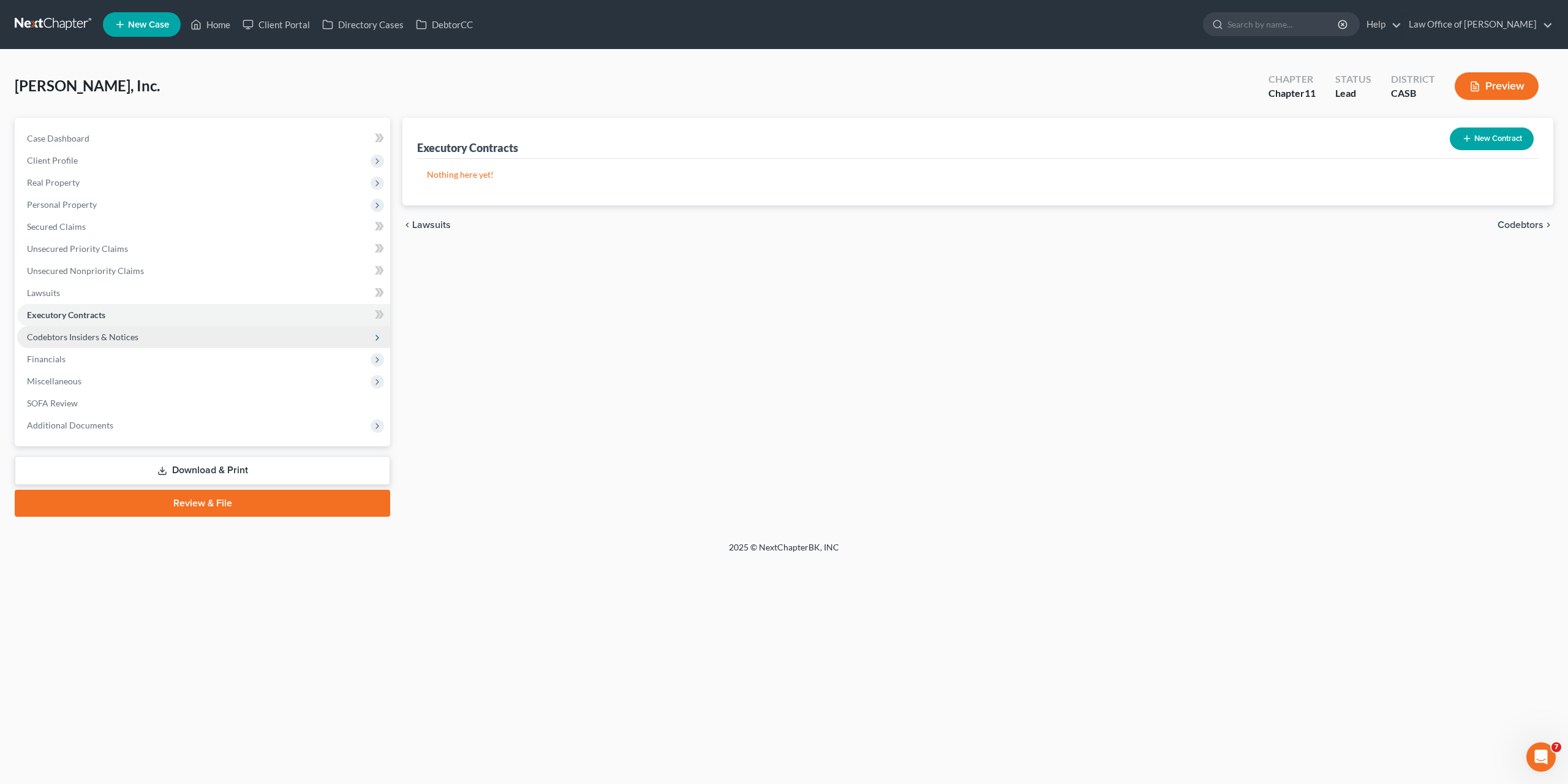
click at [68, 335] on span "Codebtors Insiders & Notices" at bounding box center [83, 337] width 112 height 10
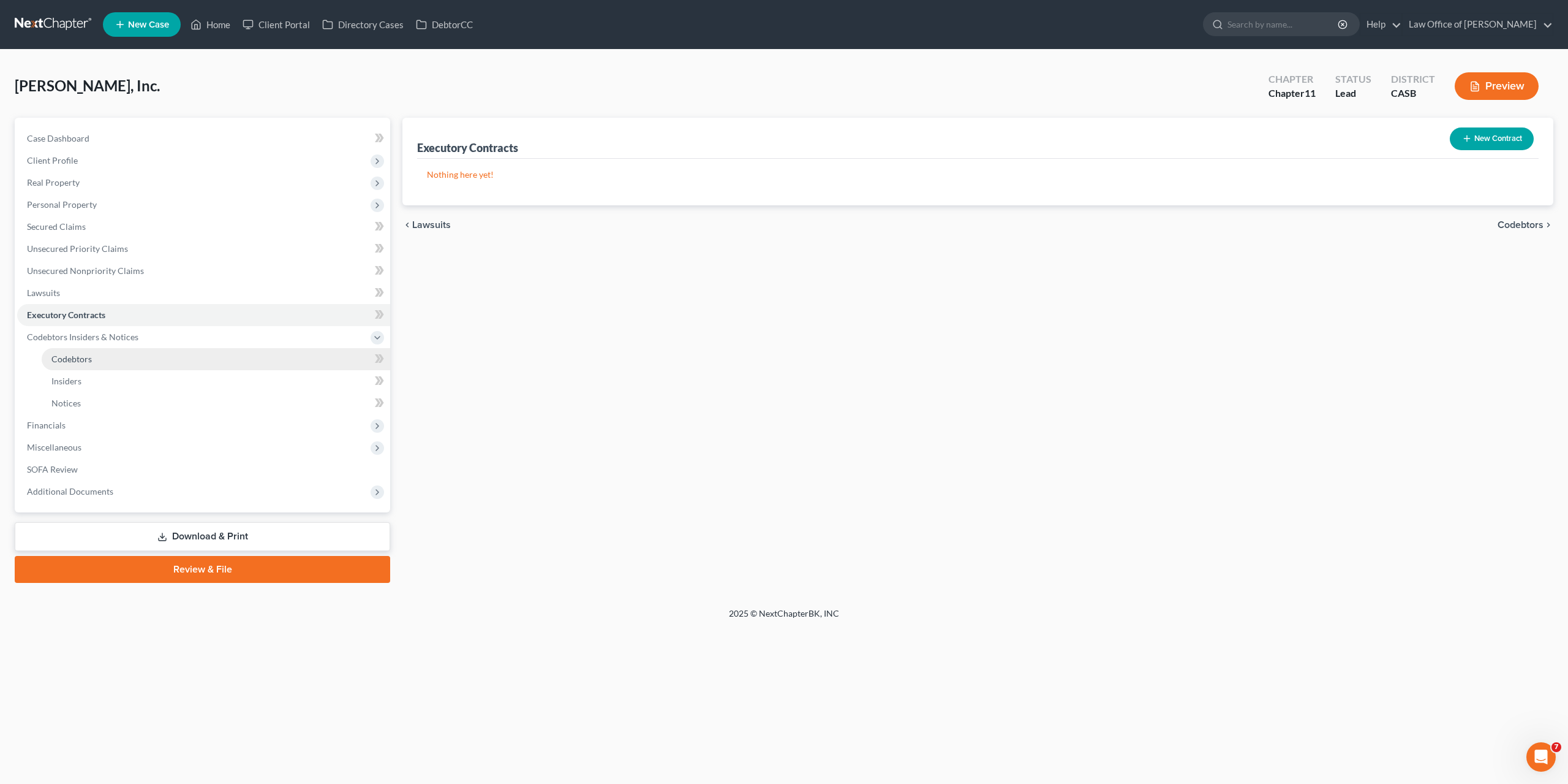
click at [72, 366] on link "Codebtors" at bounding box center [215, 360] width 348 height 22
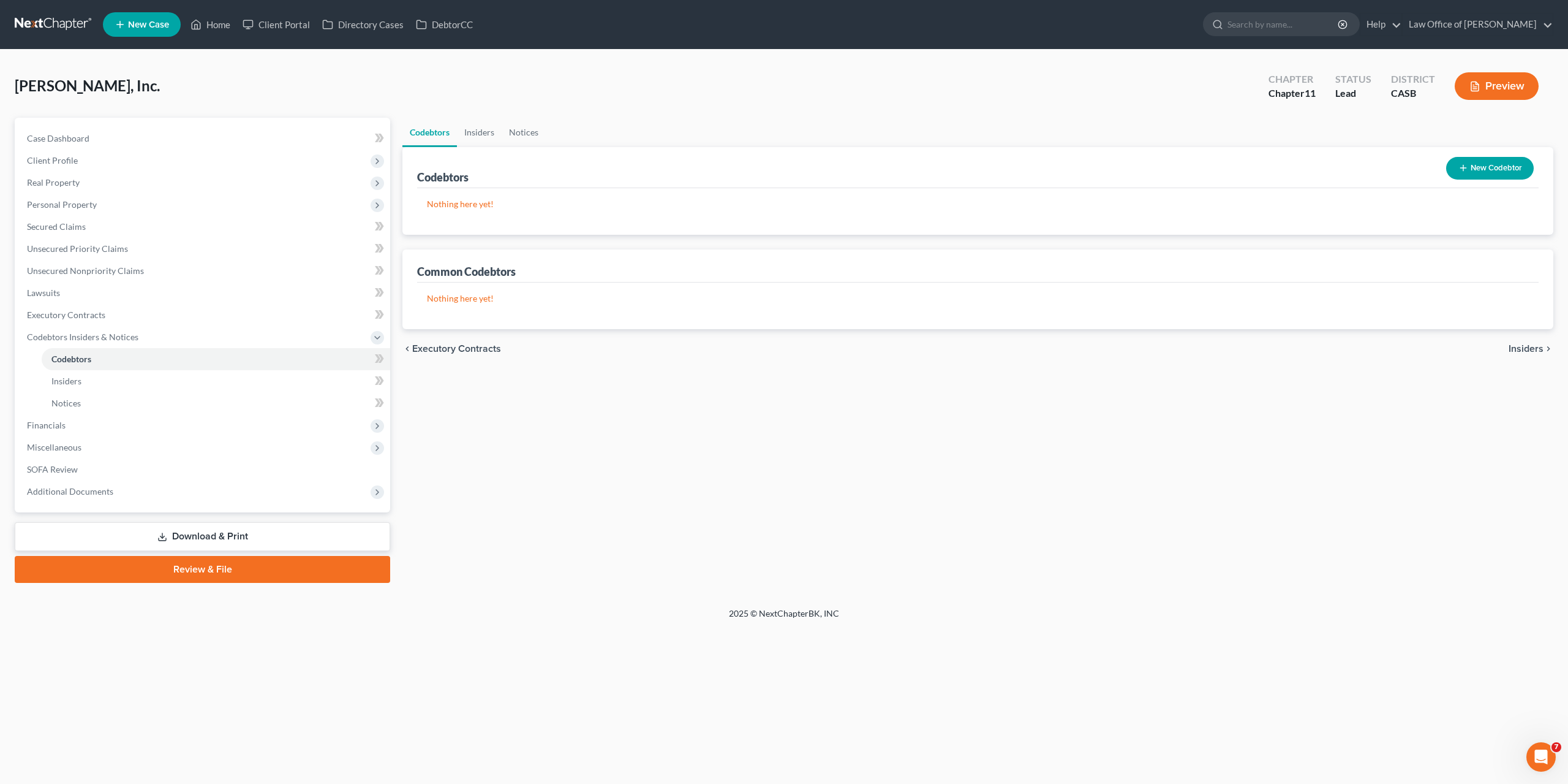
click at [1484, 176] on button "New Codebtor" at bounding box center [1490, 168] width 88 height 22
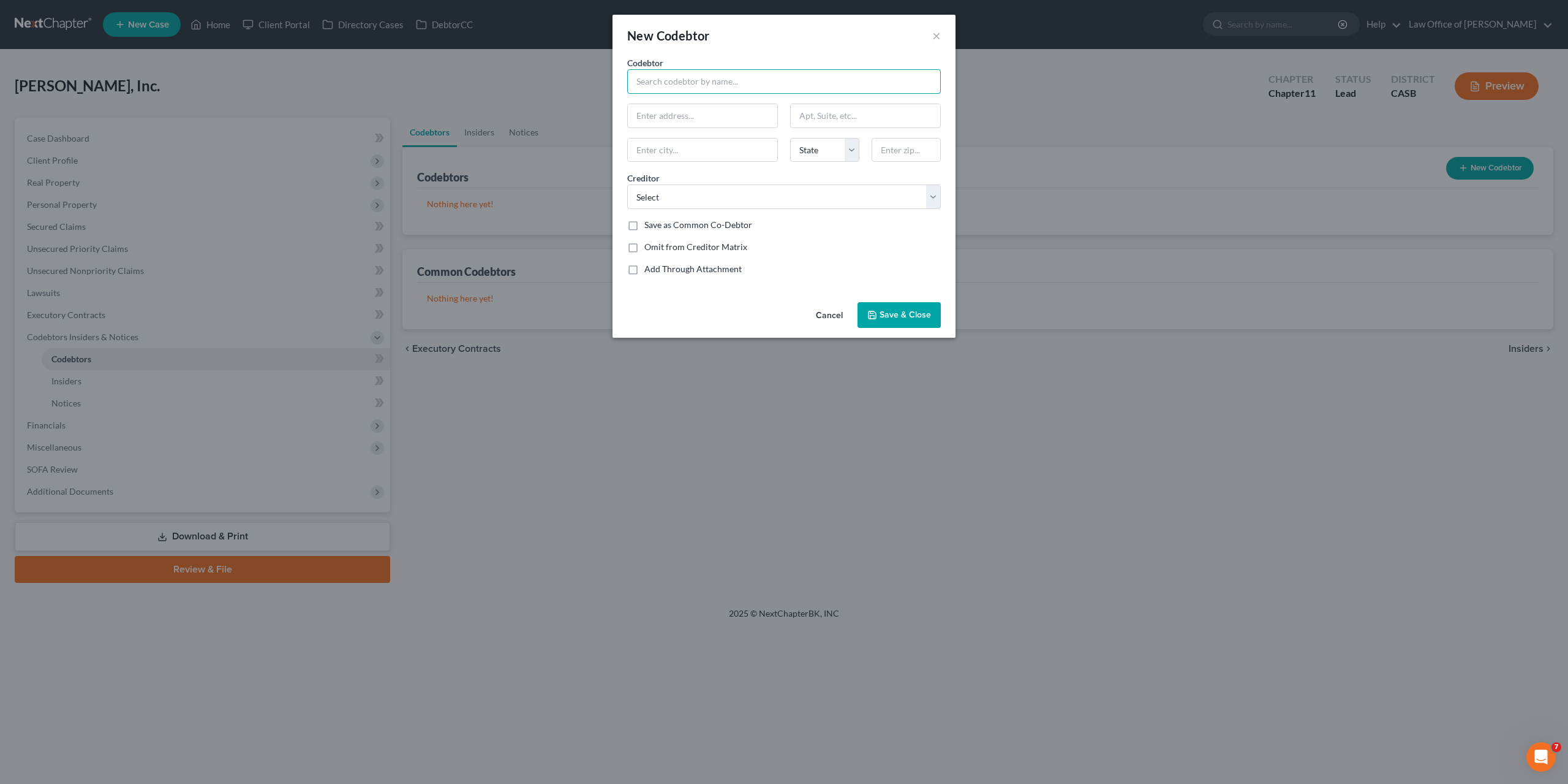
click at [646, 81] on input "text" at bounding box center [784, 81] width 313 height 25
type input "A"
click at [822, 237] on div "Codebtor * Alex Codebtor * Alex State AL AK AR AZ CA CO CT DE DC FL GA GU HI ID…" at bounding box center [784, 171] width 326 height 229
click at [693, 85] on input "Alex" at bounding box center [784, 81] width 313 height 25
type input "[PERSON_NAME]"
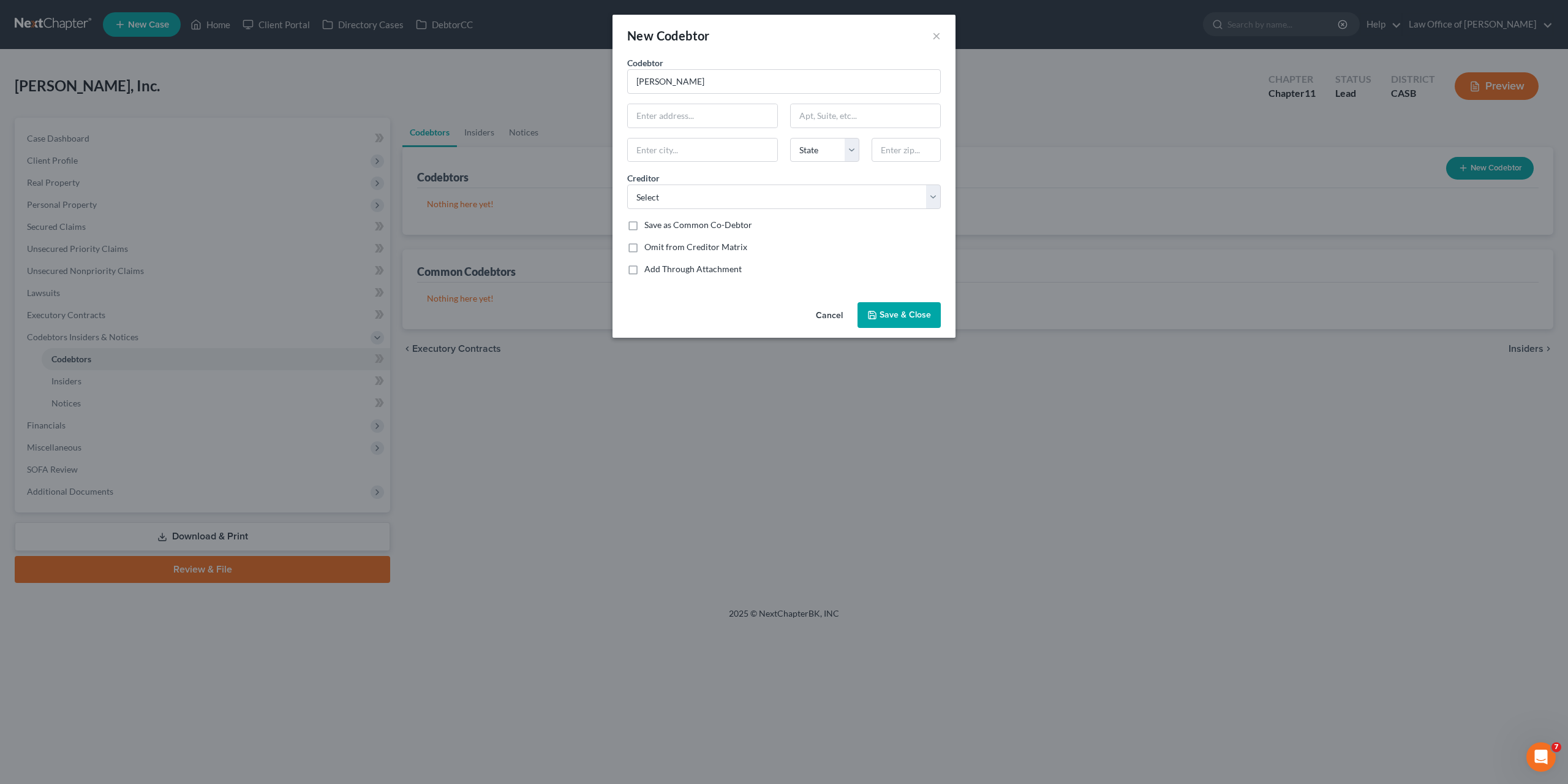
click at [898, 312] on span "Save & Close" at bounding box center [906, 314] width 52 height 10
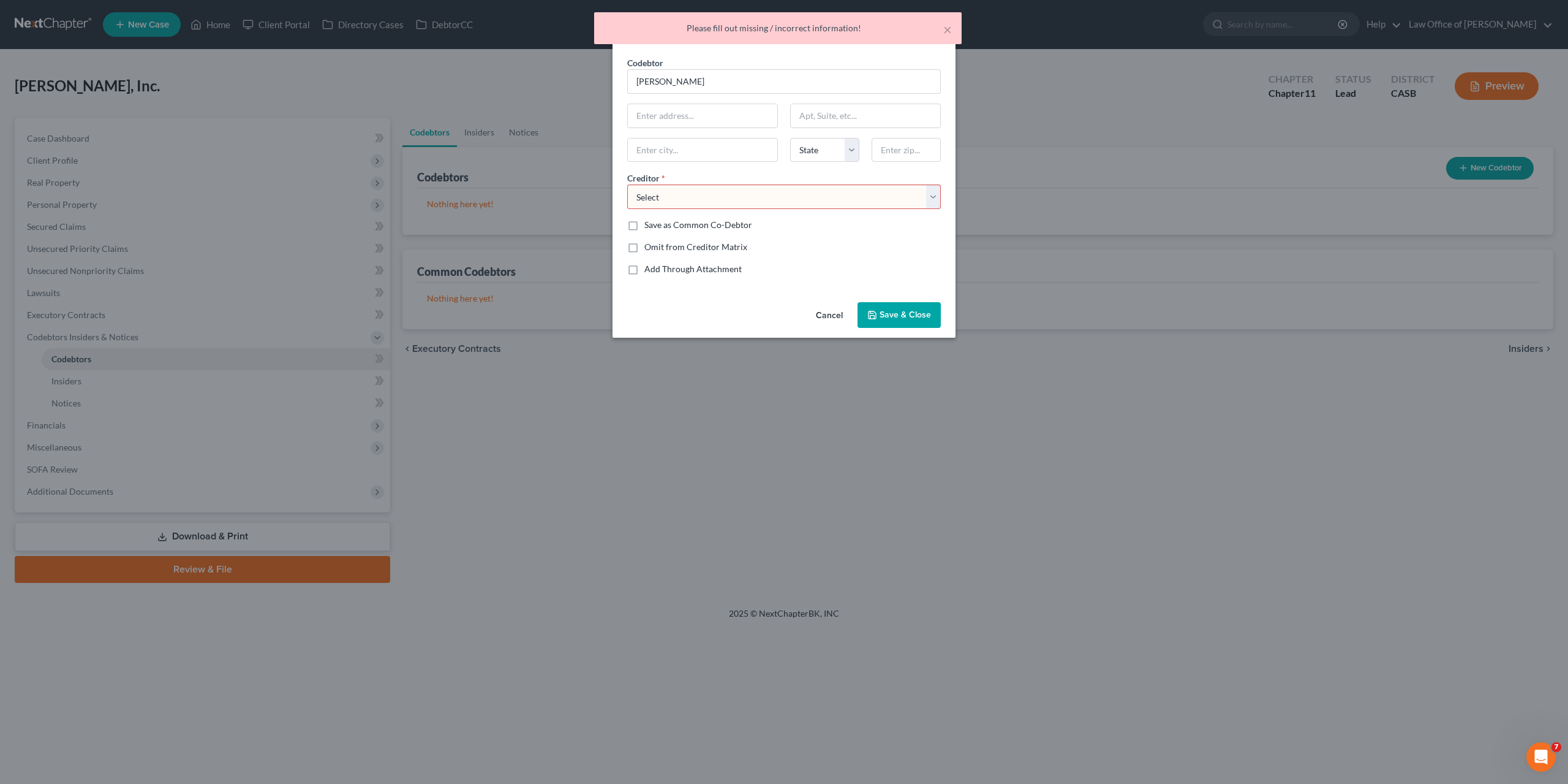
click at [627, 184] on select "Select Pawnee Leasing Payroll LLC Centra Funding LLC KC Propane Stone Distribut…" at bounding box center [784, 196] width 313 height 25
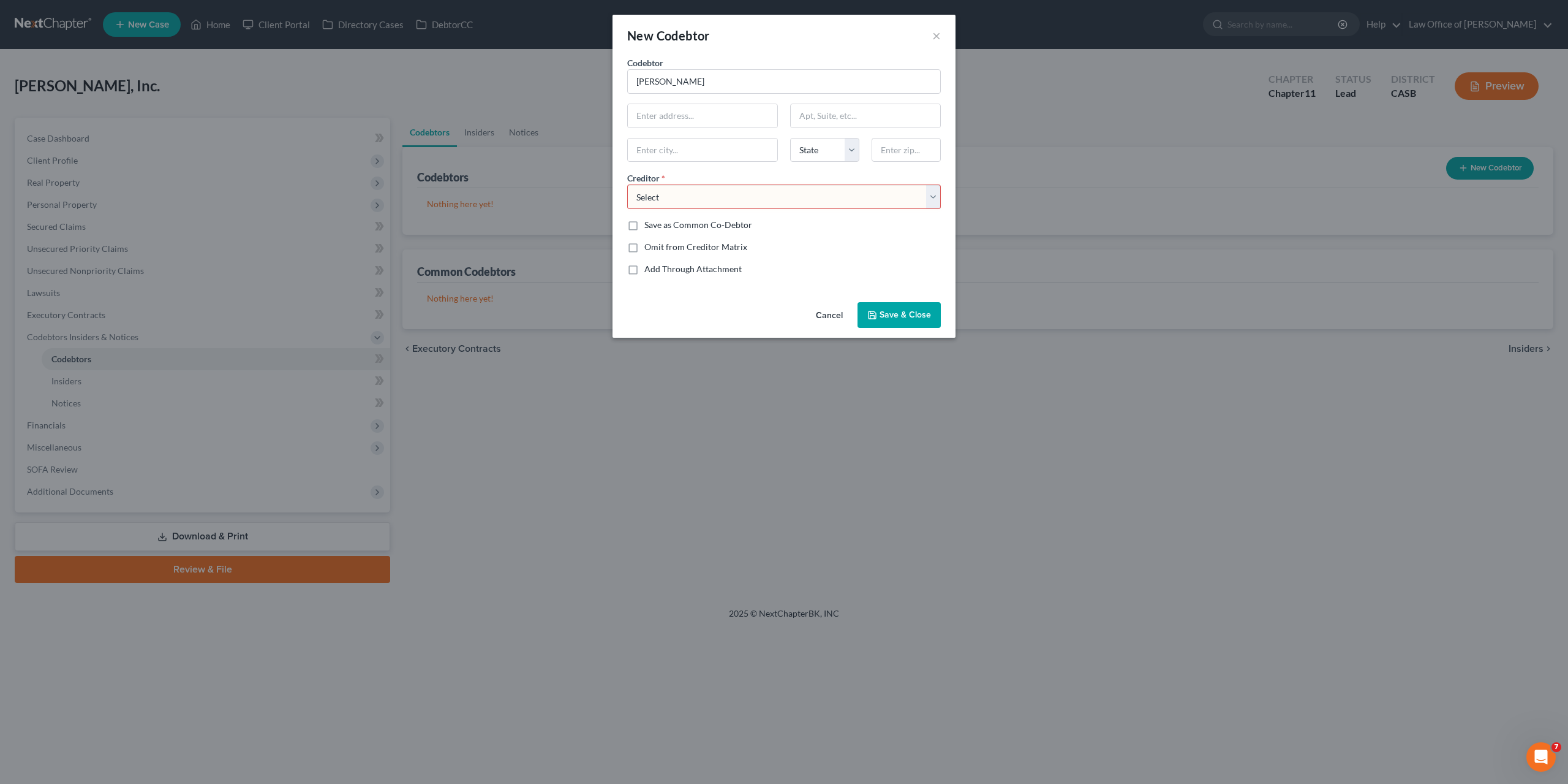
click at [627, 184] on select "Select Pawnee Leasing Payroll LLC Centra Funding LLC KC Propane Stone Distribut…" at bounding box center [784, 196] width 313 height 25
select select "2"
click option "Centra Funding LLC" at bounding box center [0, 0] width 0 height 0
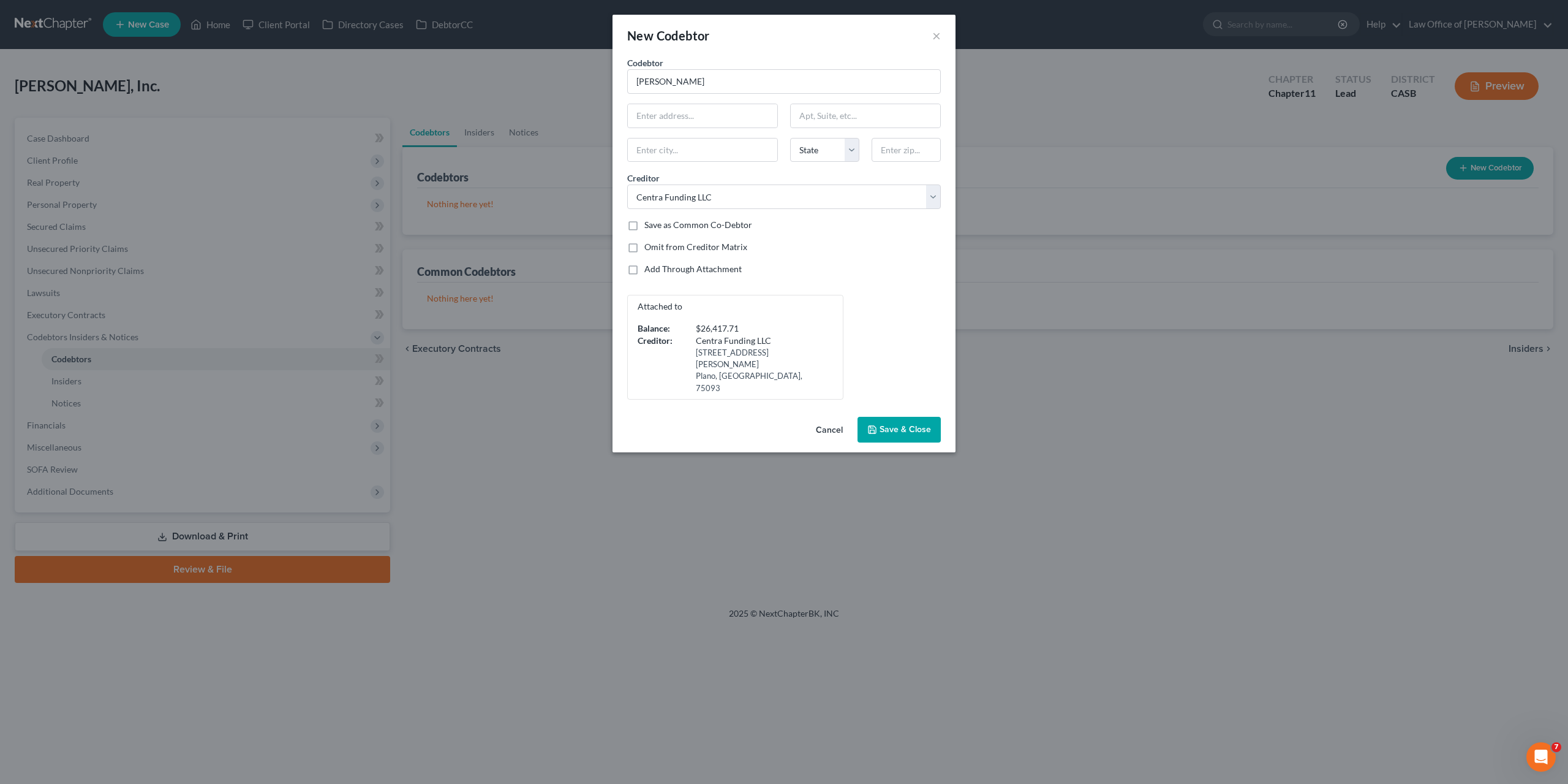
click at [879, 417] on button "Save & Close" at bounding box center [899, 430] width 84 height 26
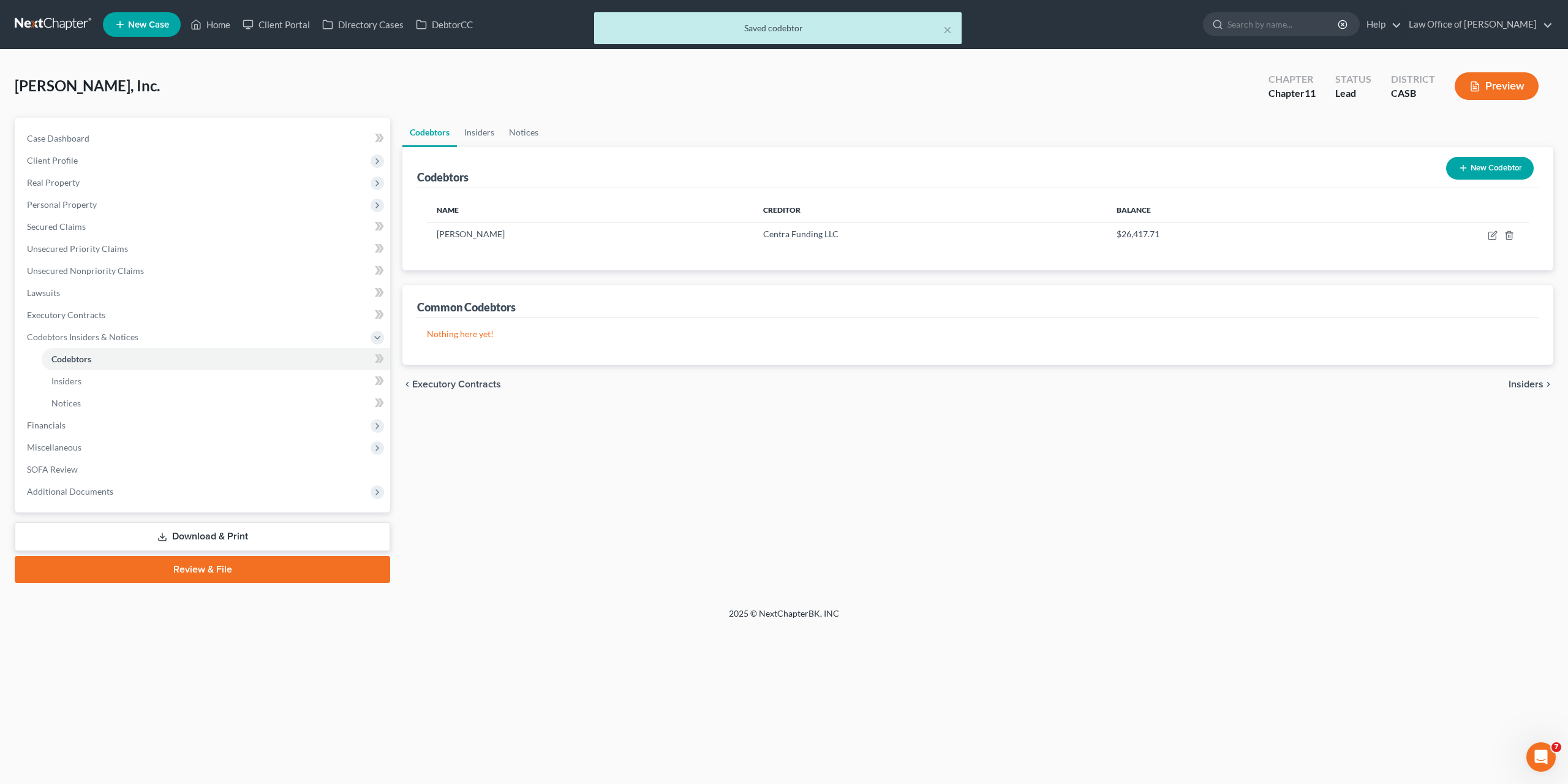
click at [1480, 173] on button "New Codebtor" at bounding box center [1490, 168] width 88 height 22
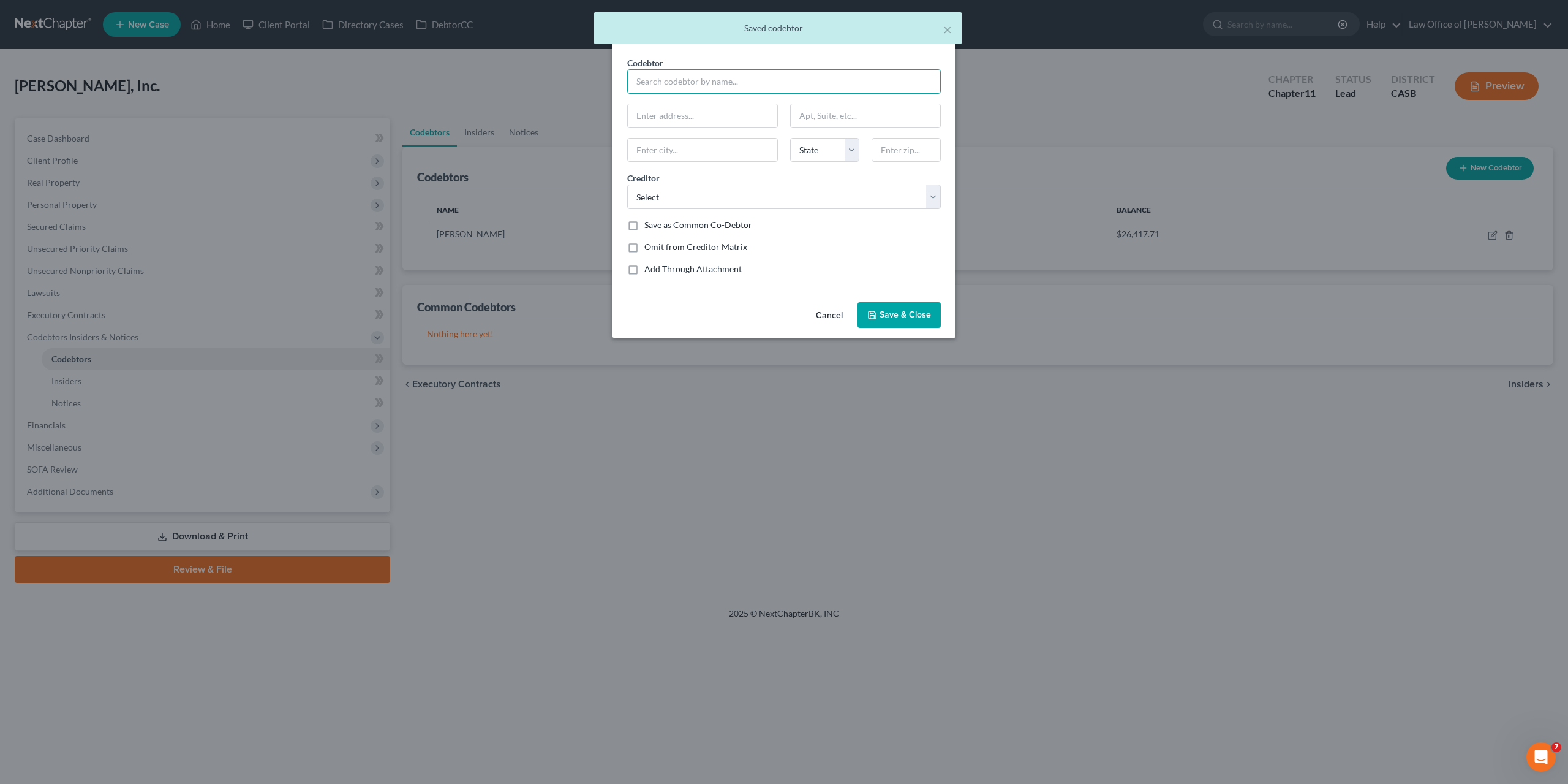
click at [706, 83] on input "text" at bounding box center [784, 81] width 313 height 25
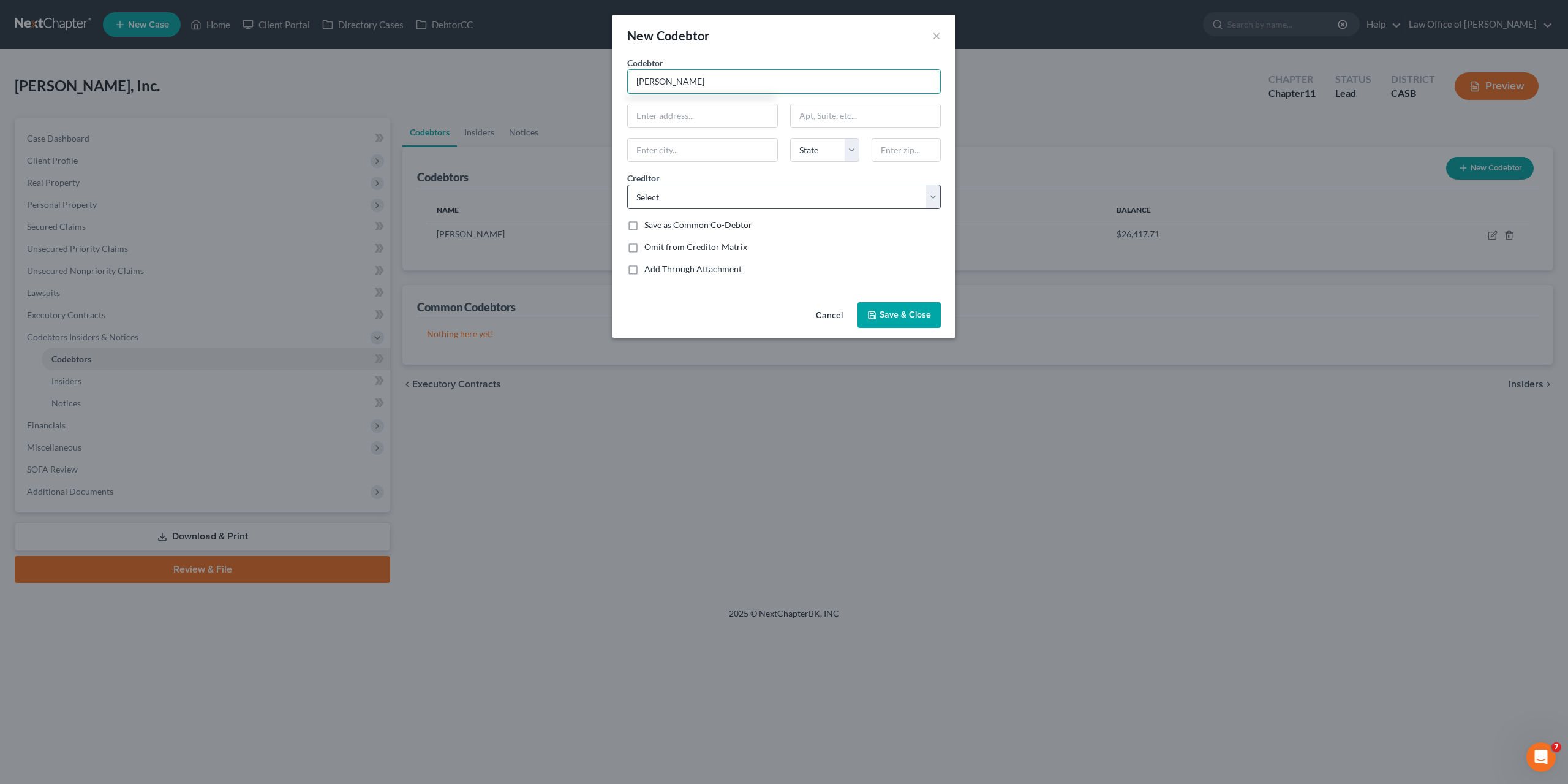
type input "[PERSON_NAME]"
click at [627, 184] on select "Select Pawnee Leasing Payroll LLC Centra Funding LLC KC Propane Stone Distribut…" at bounding box center [784, 196] width 313 height 25
select select "2"
click option "Centra Funding LLC" at bounding box center [0, 0] width 0 height 0
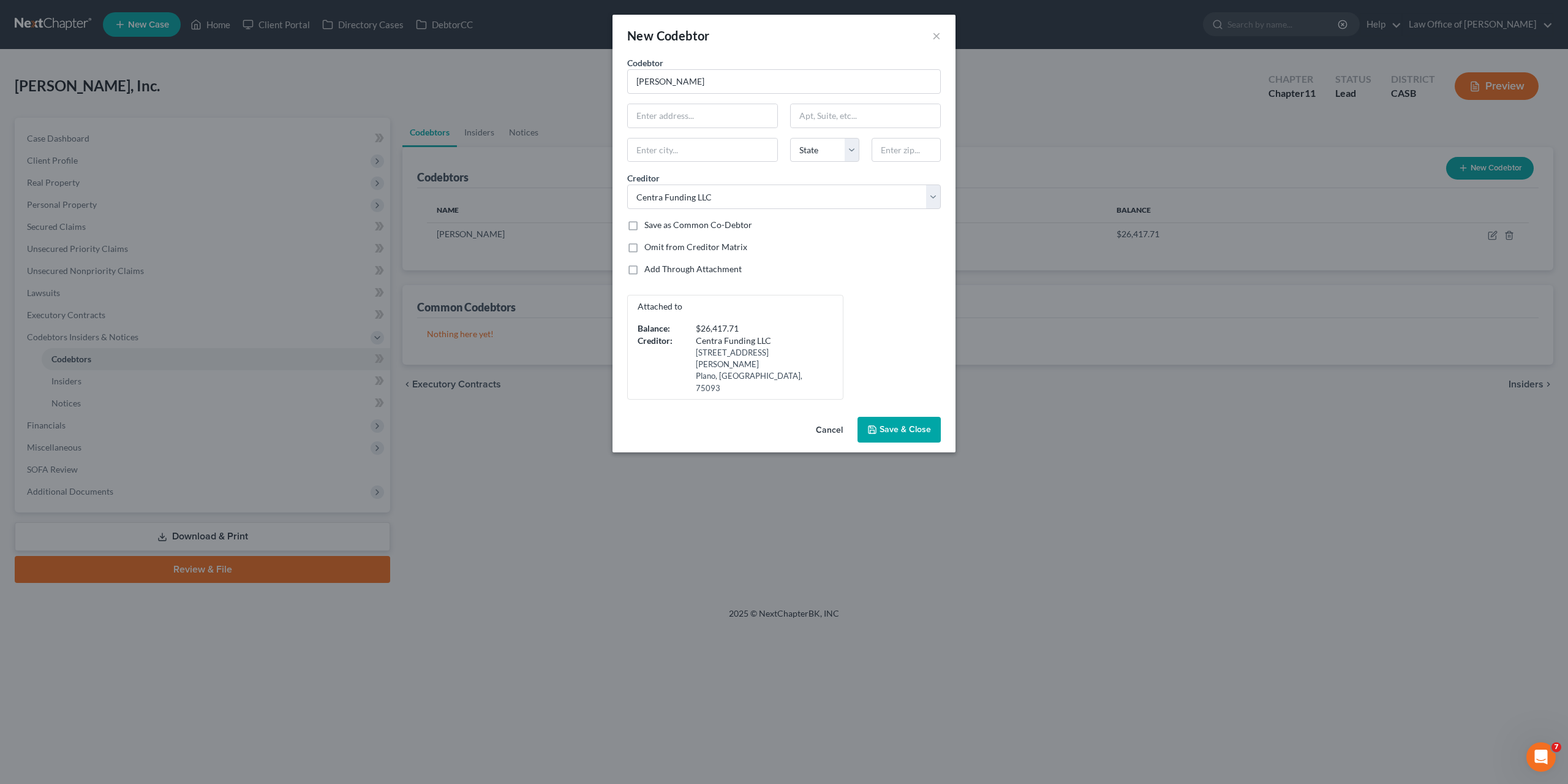
click at [904, 424] on span "Save & Close" at bounding box center [906, 429] width 52 height 10
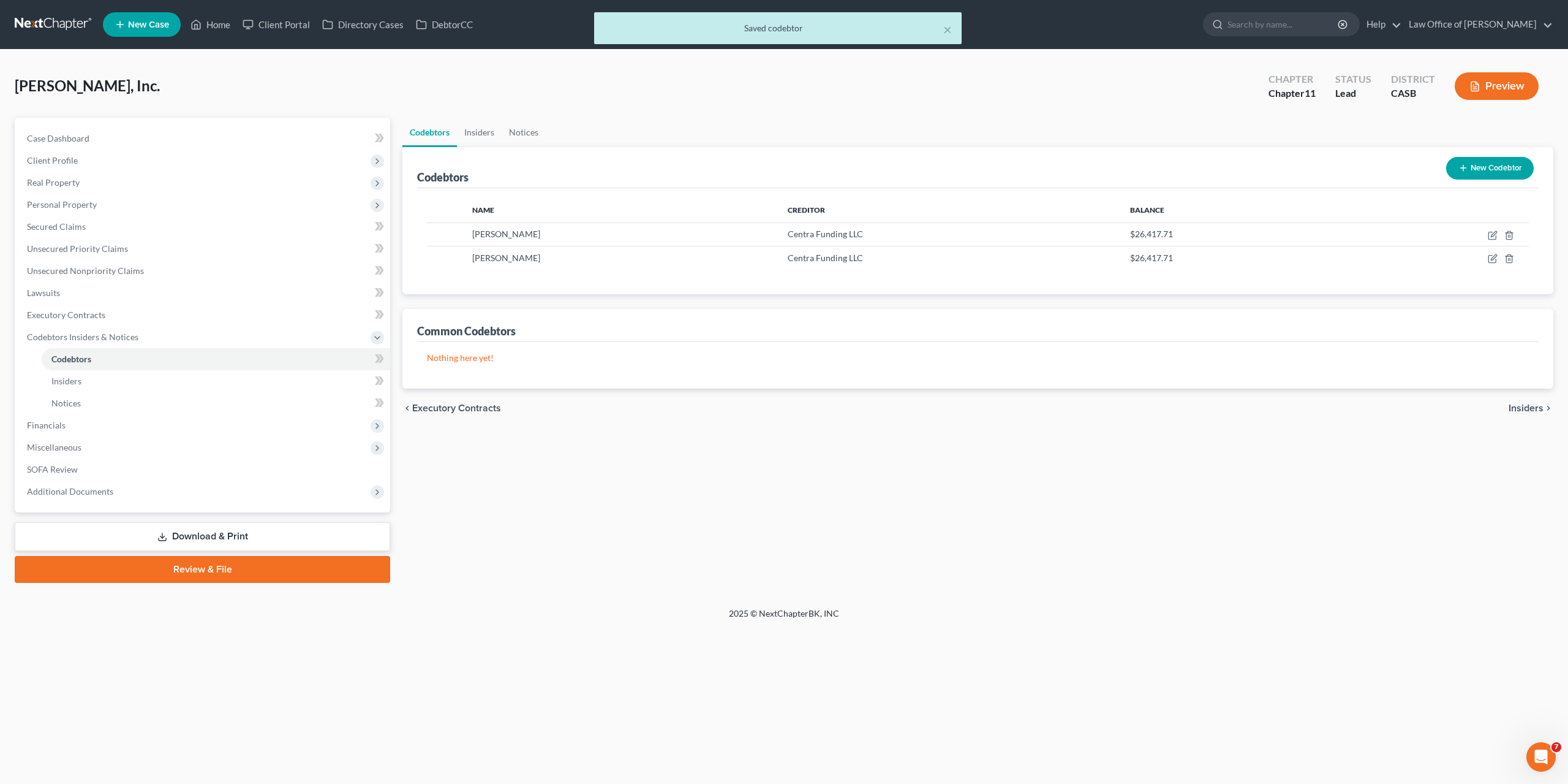
click at [978, 437] on div "Codebtors Insiders Notices Codebtors New Codebtor Name Creditor Balance Alex Pe…" at bounding box center [977, 350] width 1163 height 465
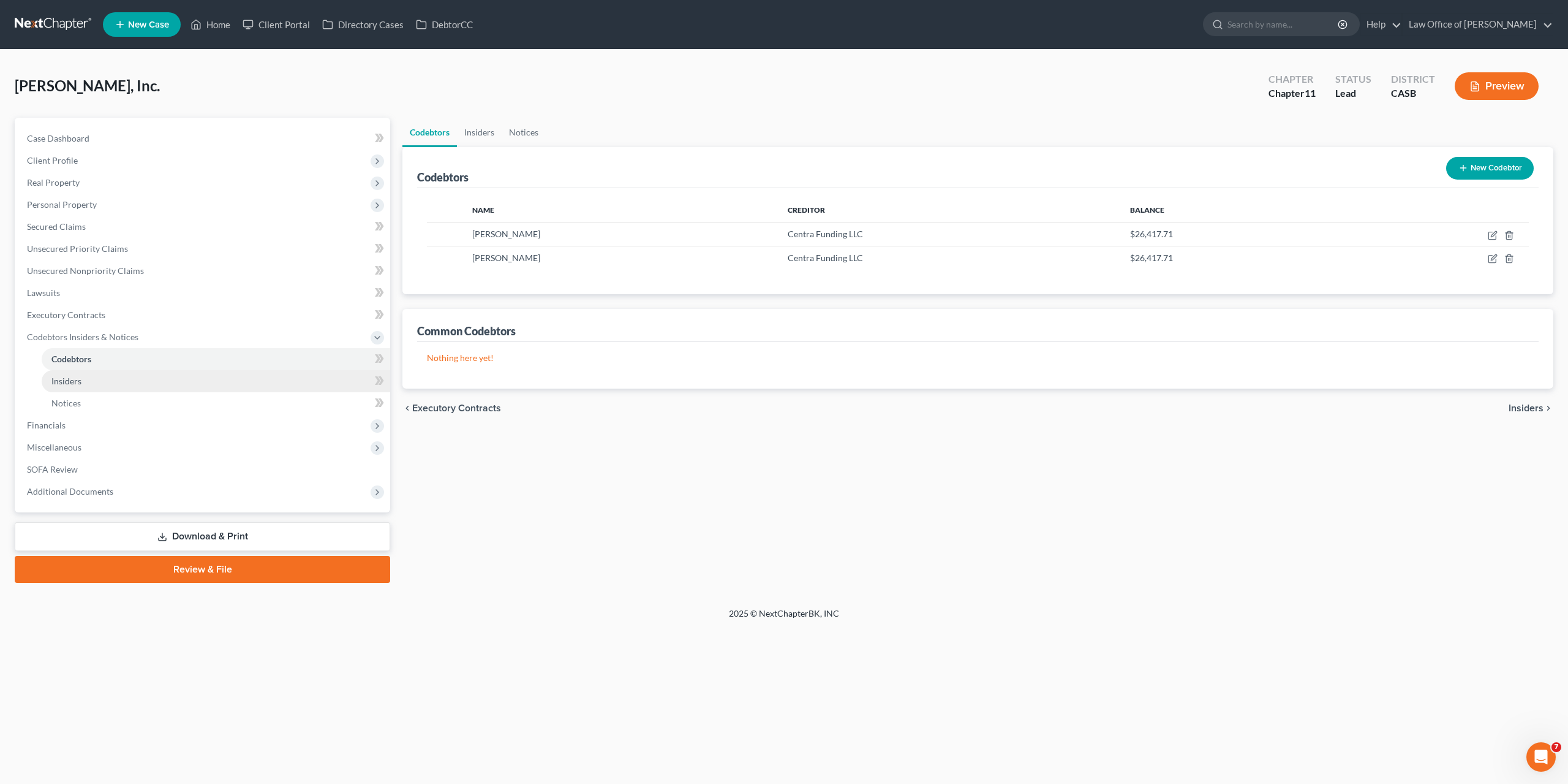
click at [73, 376] on span "Insiders" at bounding box center [67, 380] width 30 height 10
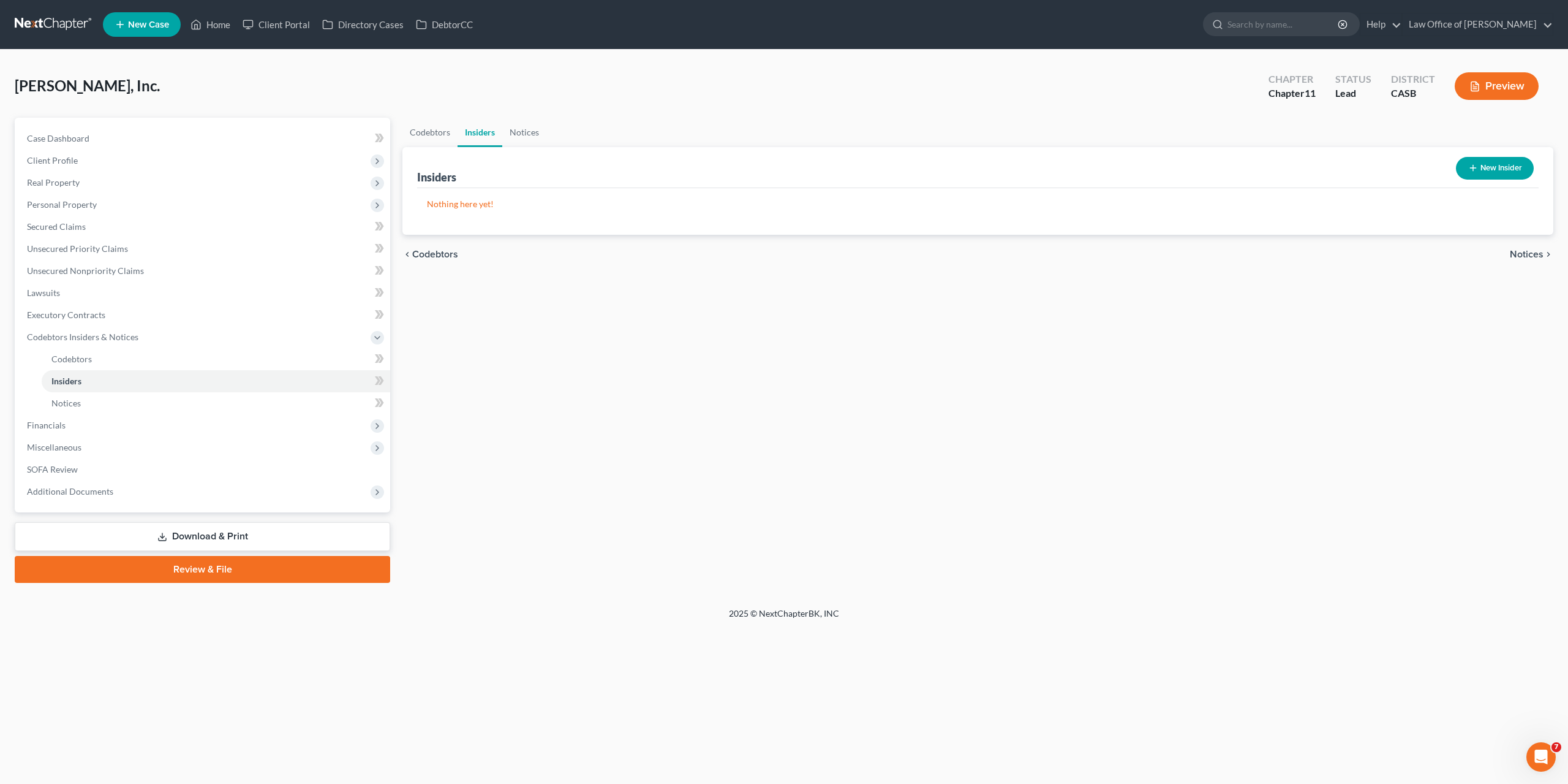
click at [1466, 177] on button "New Insider" at bounding box center [1495, 168] width 78 height 22
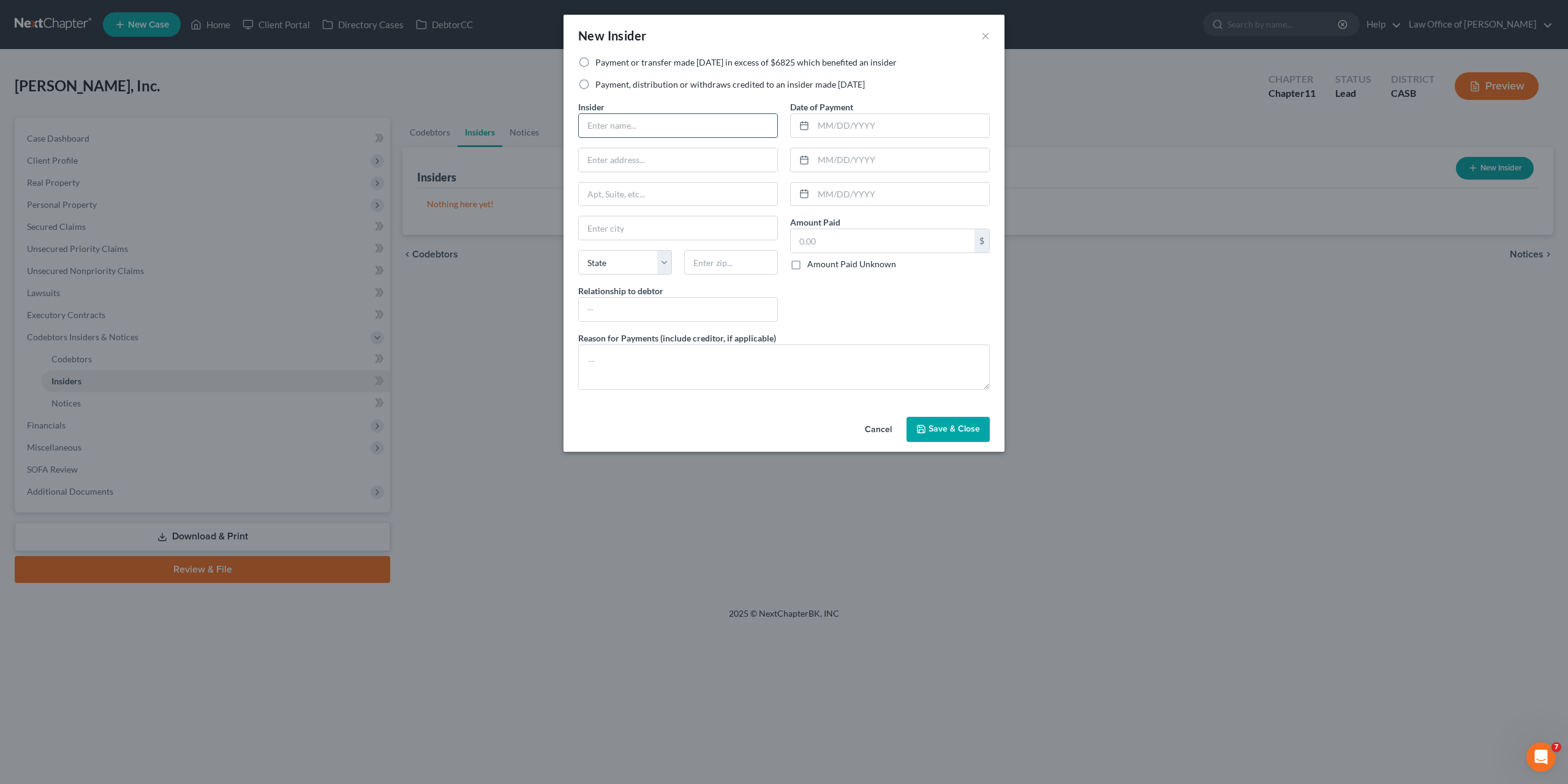
click at [610, 129] on input "text" at bounding box center [678, 125] width 198 height 23
type input "[PERSON_NAME]"
click at [939, 435] on button "Save & Close" at bounding box center [948, 430] width 84 height 26
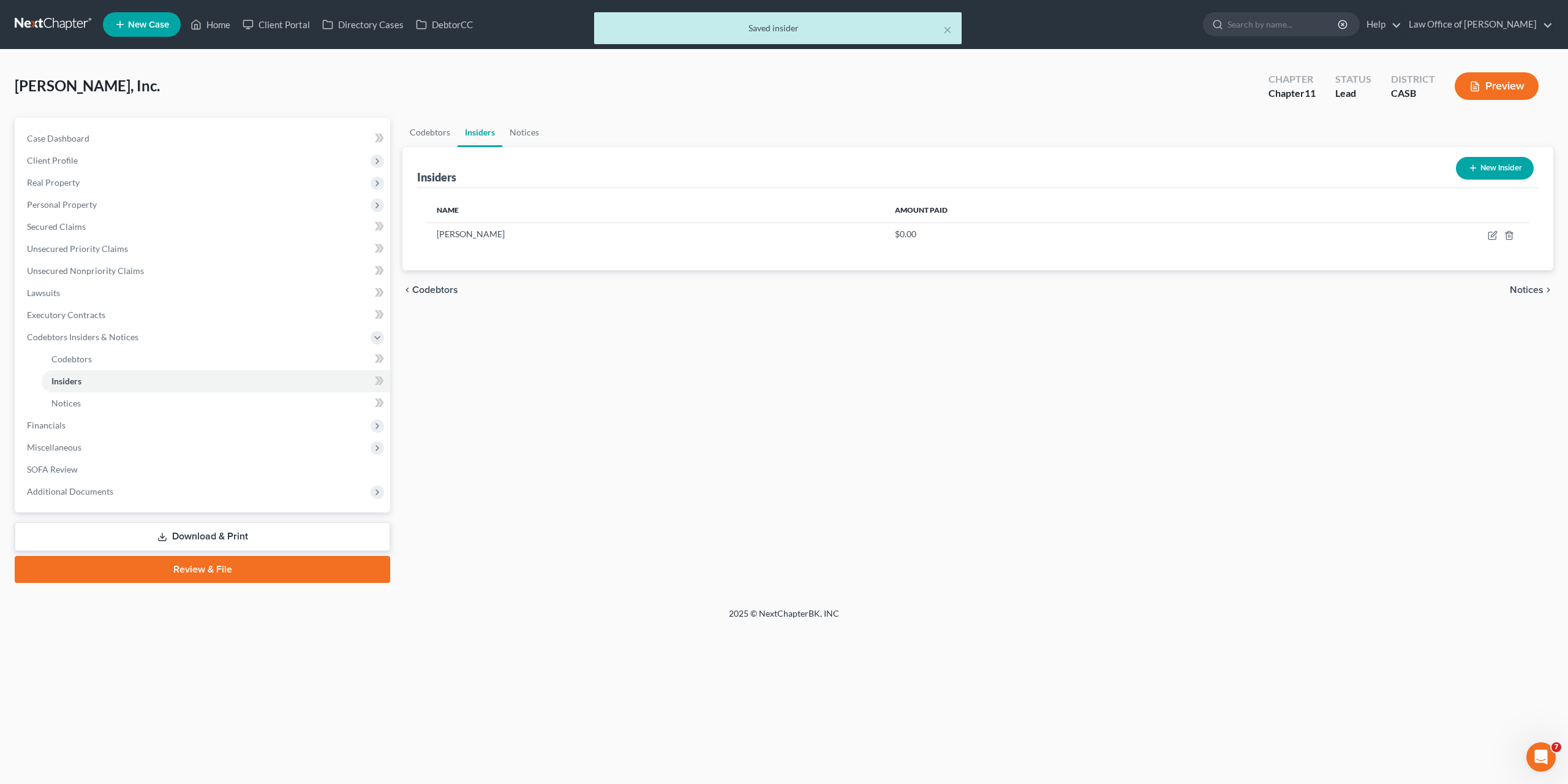
click at [1497, 165] on button "New Insider" at bounding box center [1495, 168] width 78 height 22
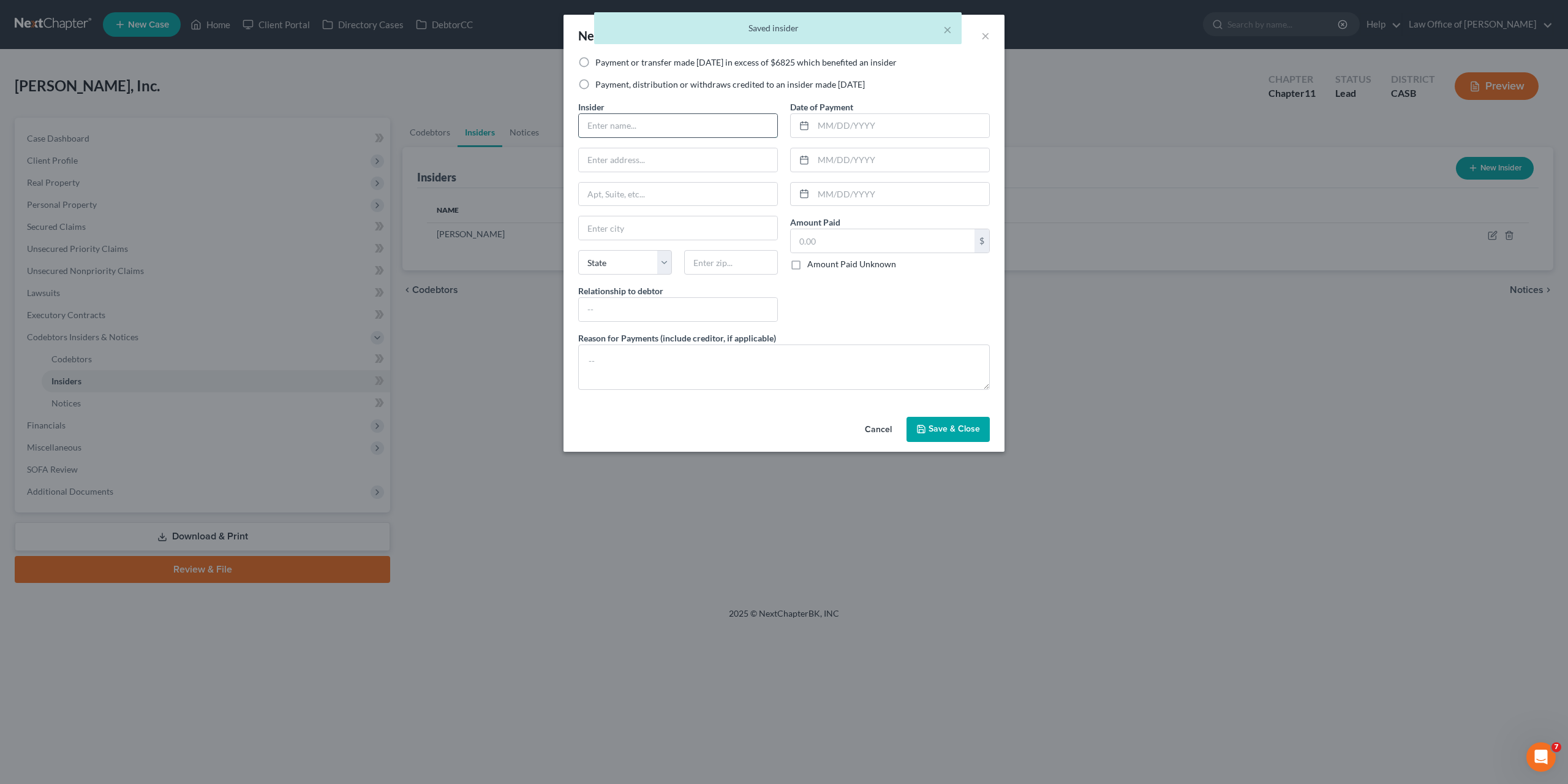
click at [642, 128] on input "text" at bounding box center [678, 125] width 198 height 23
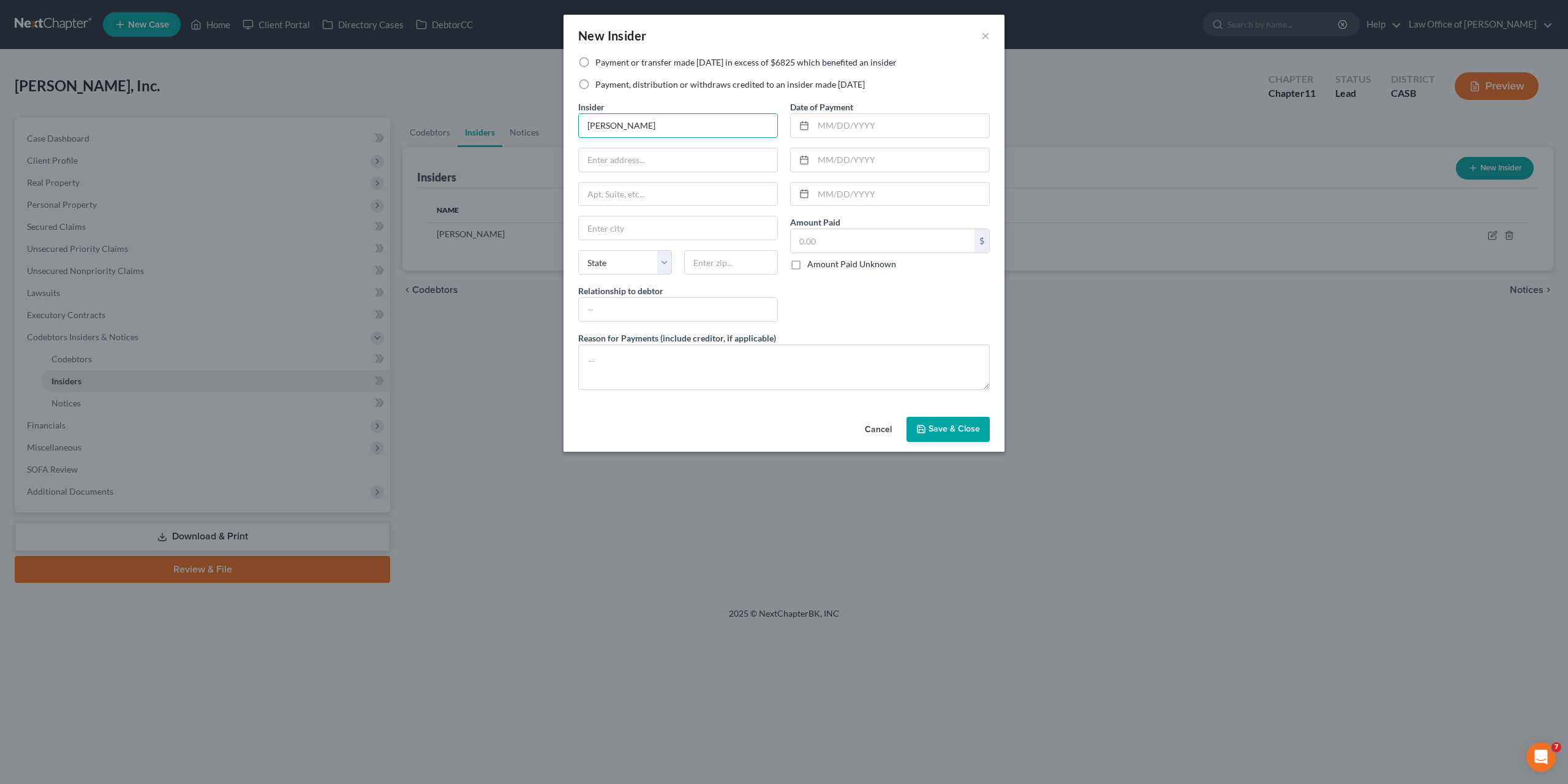
type input "[PERSON_NAME]"
click at [949, 431] on span "Save & Close" at bounding box center [954, 429] width 52 height 10
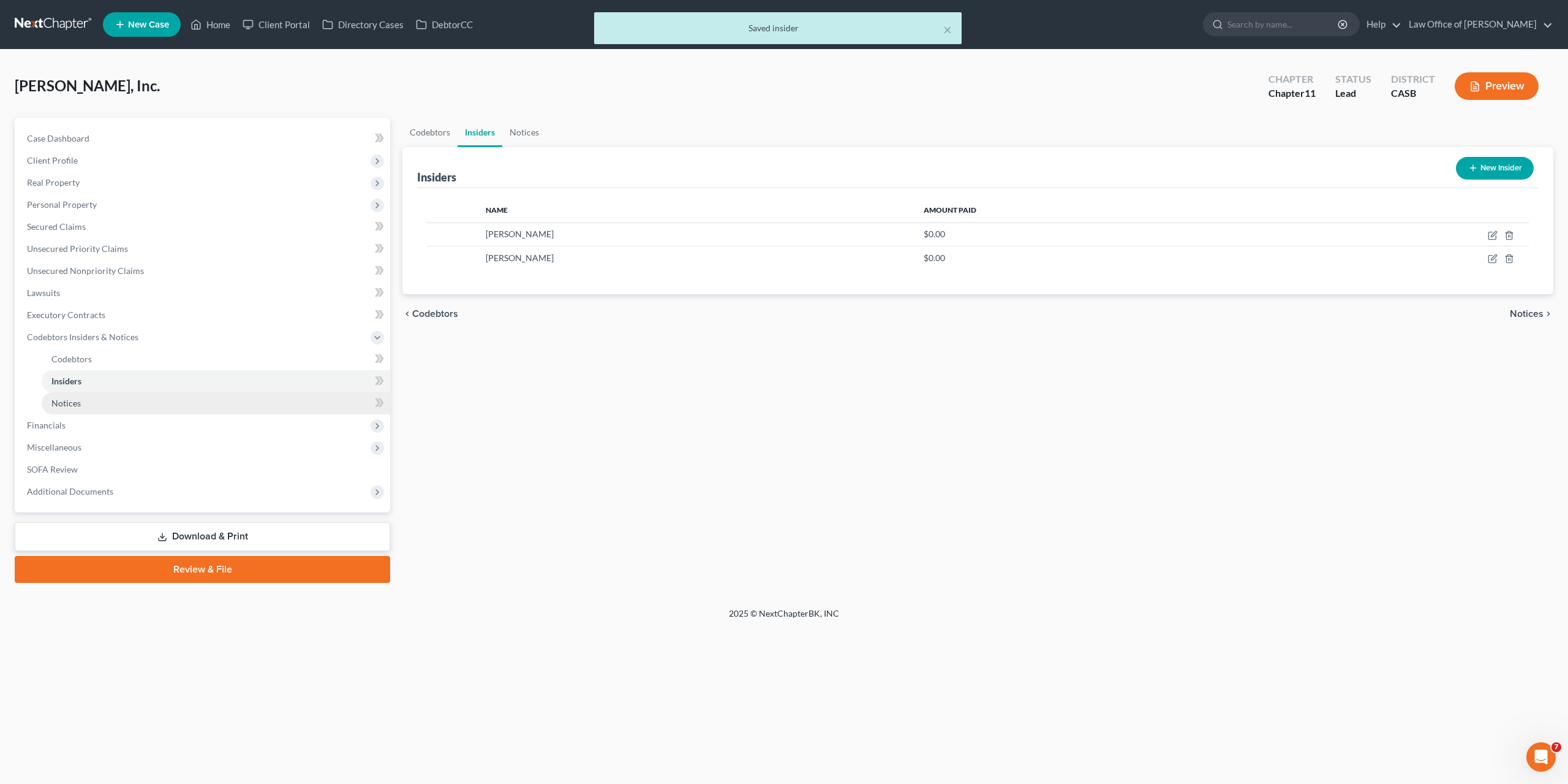
click at [54, 399] on span "Notices" at bounding box center [66, 403] width 29 height 10
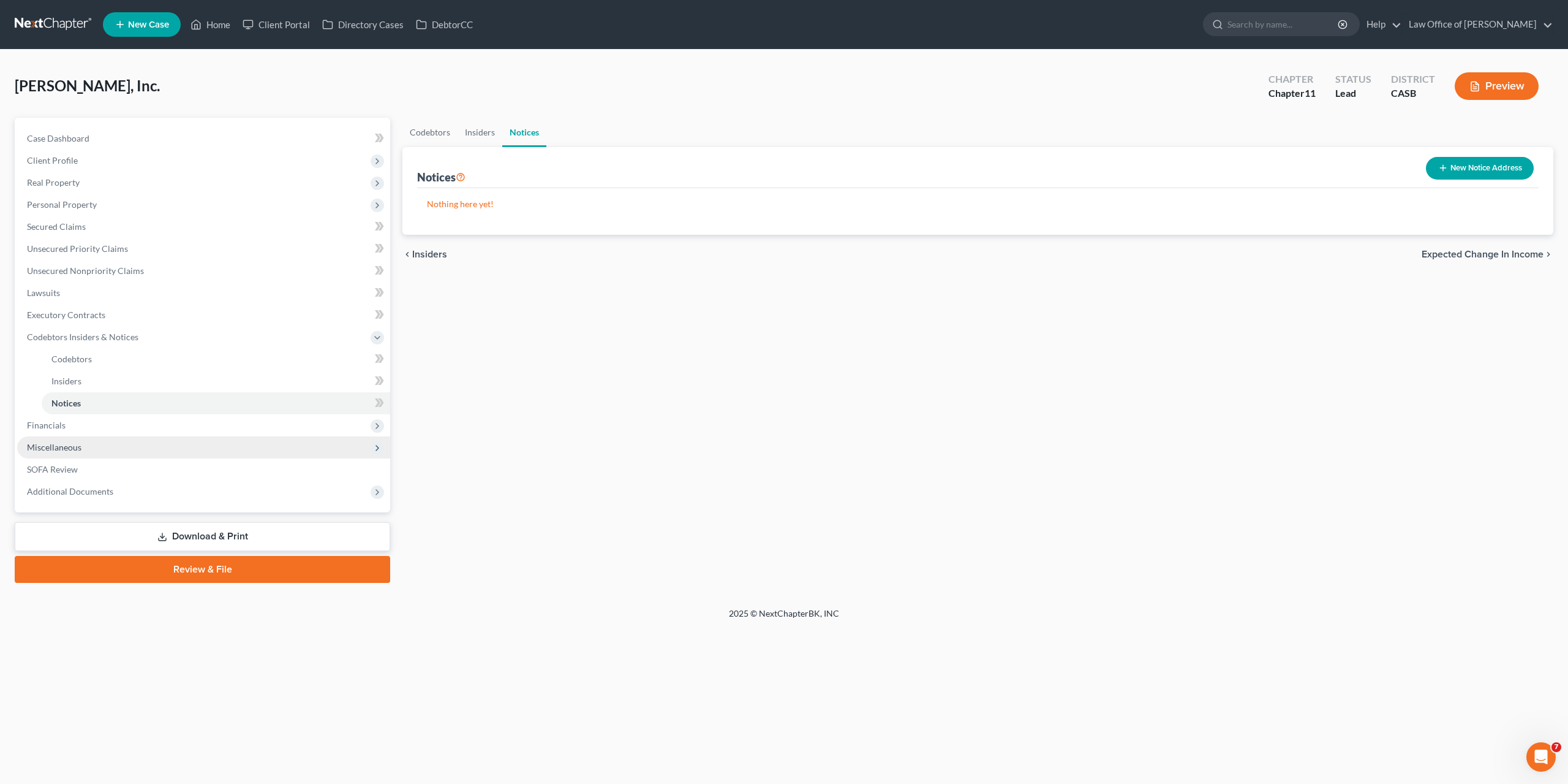
click at [54, 447] on span "Miscellaneous" at bounding box center [54, 447] width 54 height 10
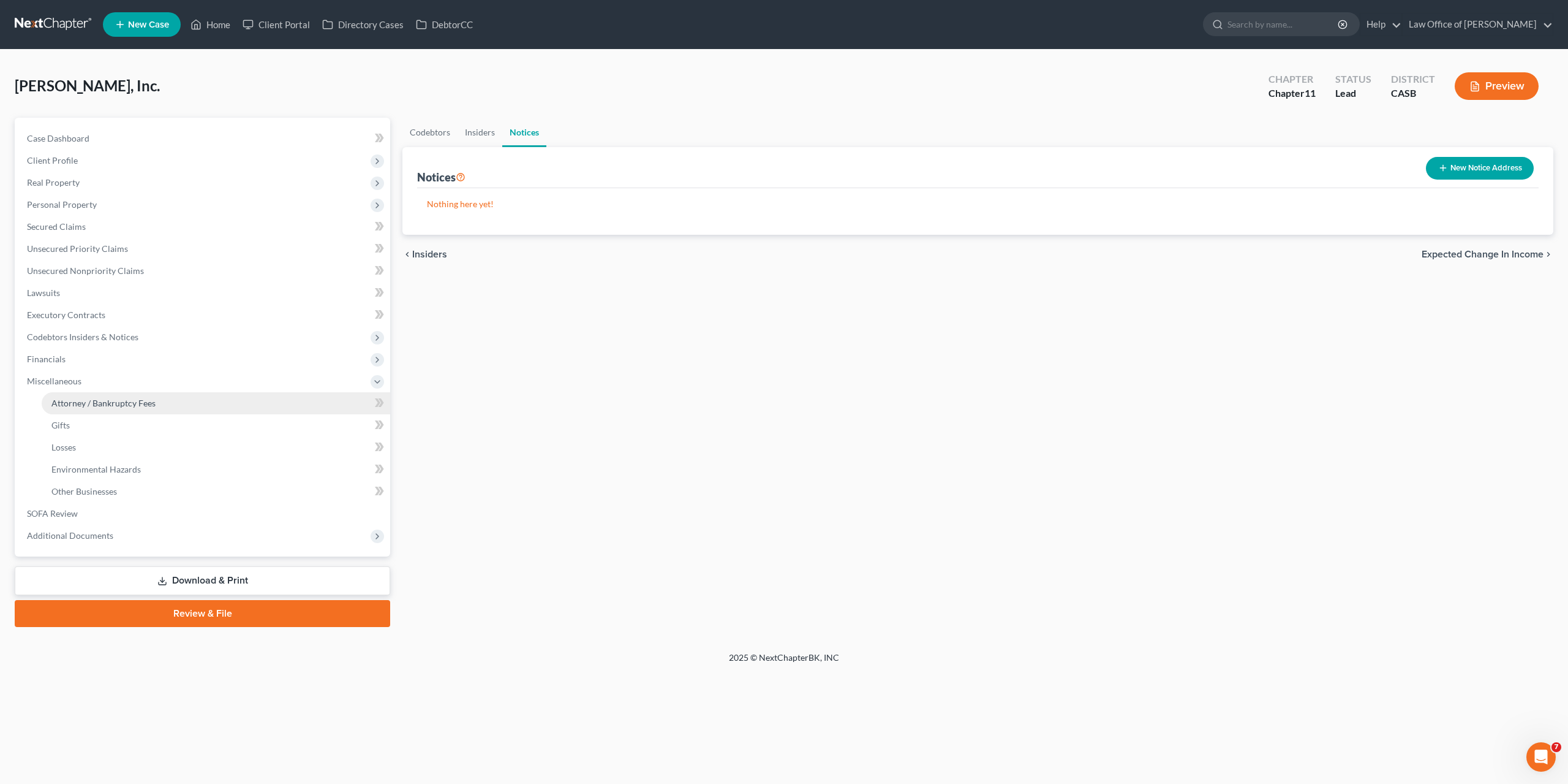
click at [95, 408] on link "Attorney / Bankruptcy Fees" at bounding box center [215, 404] width 348 height 22
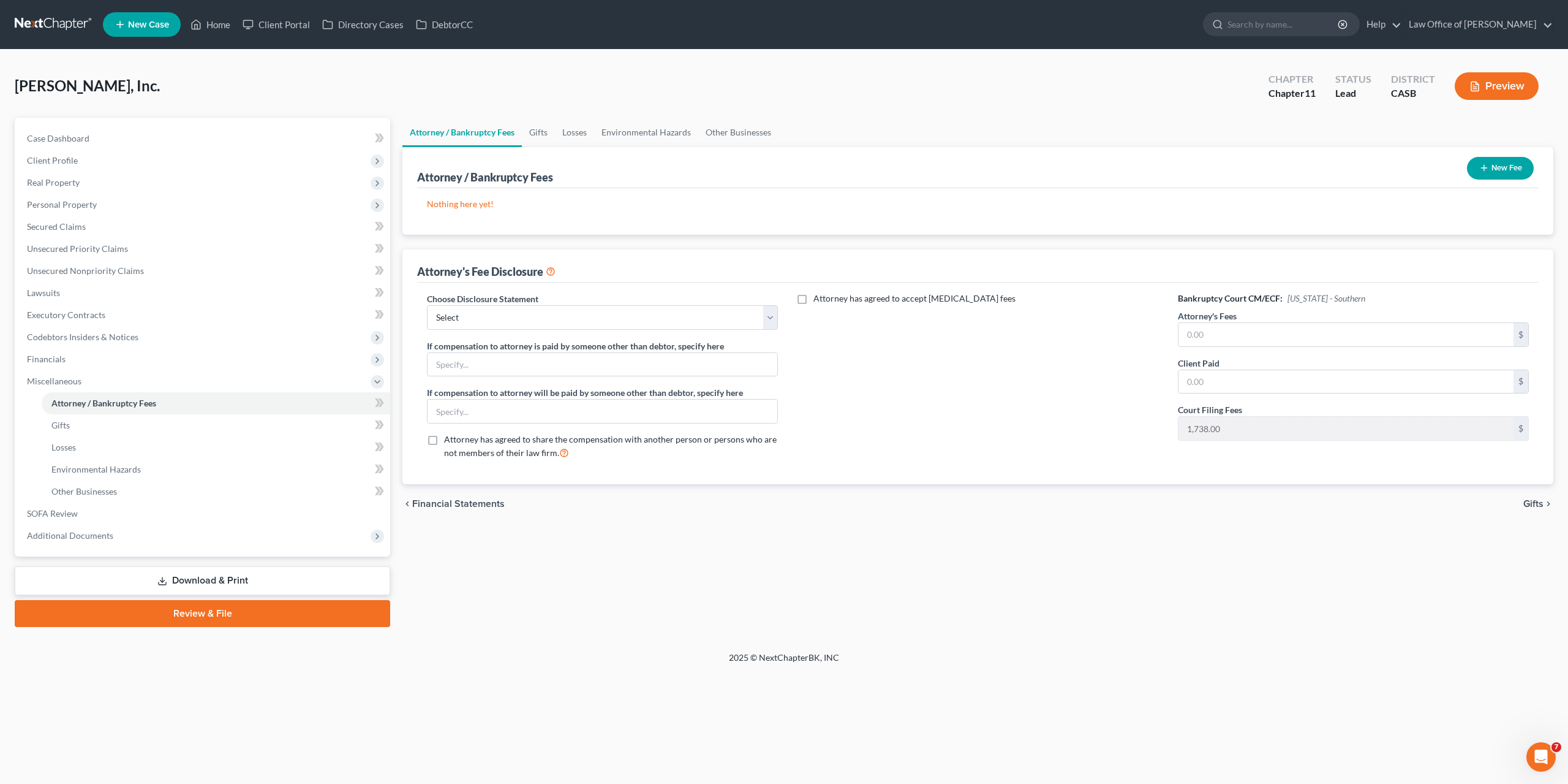
click at [825, 295] on span "Attorney has agreed to accept retainer fees" at bounding box center [915, 297] width 202 height 10
click at [825, 295] on input "Attorney has agreed to accept retainer fees" at bounding box center [823, 297] width 8 height 8
checkbox input "true"
click at [831, 321] on input "text" at bounding box center [970, 326] width 335 height 23
type input "11,738"
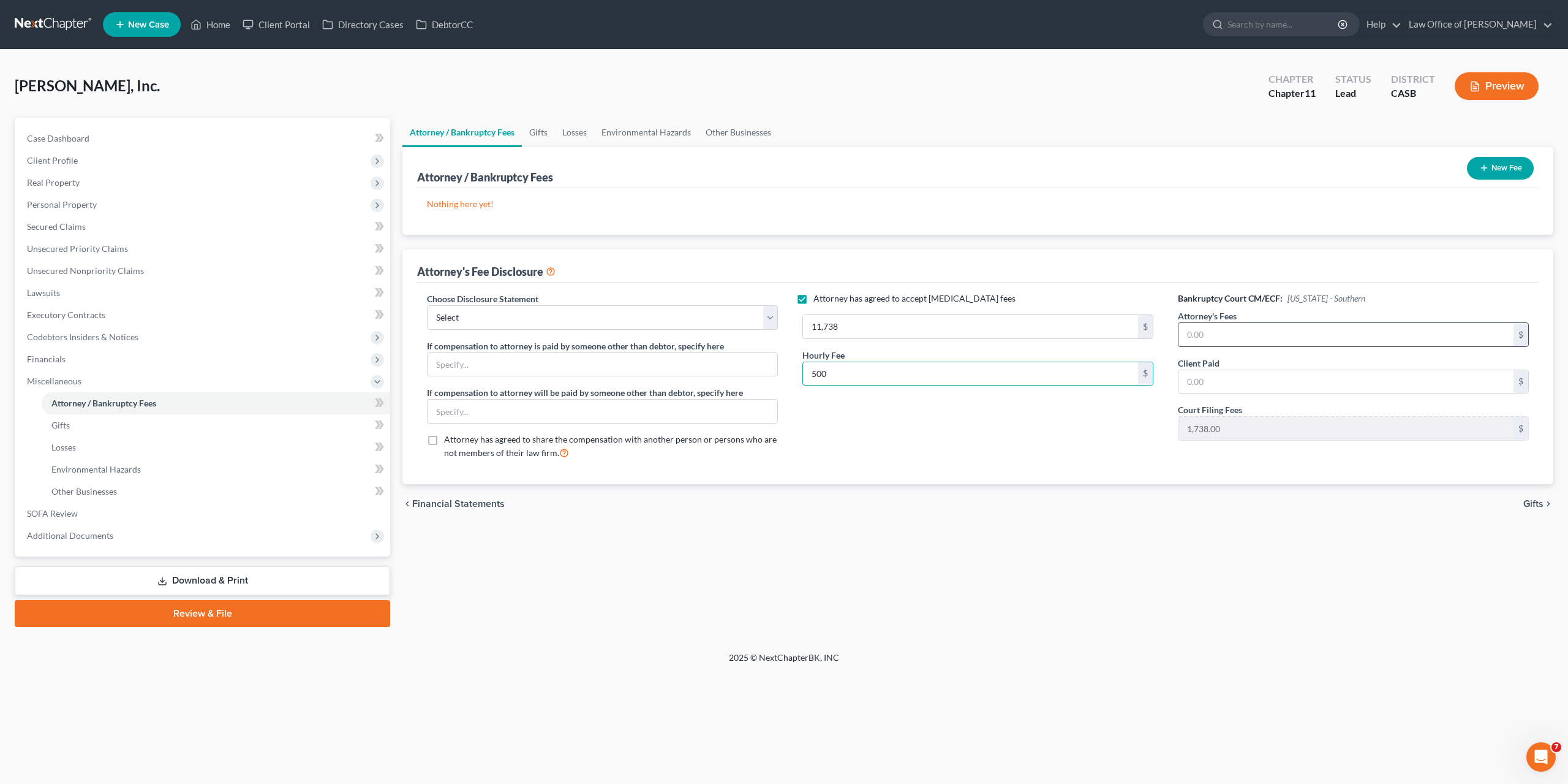
type input "500"
click at [1218, 330] on input "text" at bounding box center [1346, 334] width 335 height 23
type input "1"
click at [1197, 383] on input "text" at bounding box center [1346, 381] width 335 height 23
type input "11,738"
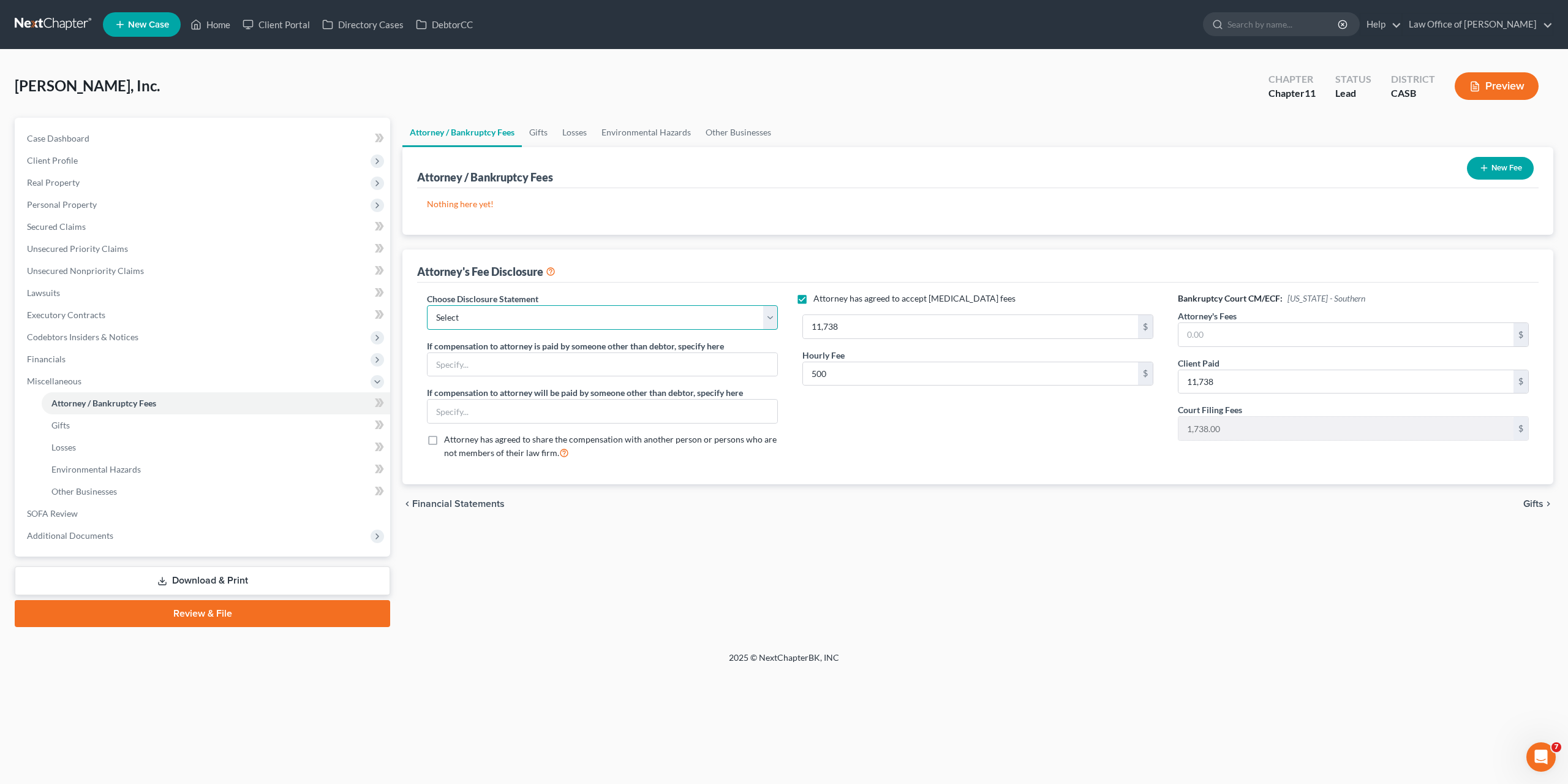
select select "0"
click option "Attorney" at bounding box center [0, 0] width 0 height 0
click at [521, 364] on input "text" at bounding box center [602, 364] width 350 height 23
click at [542, 132] on link "Gifts" at bounding box center [538, 132] width 33 height 30
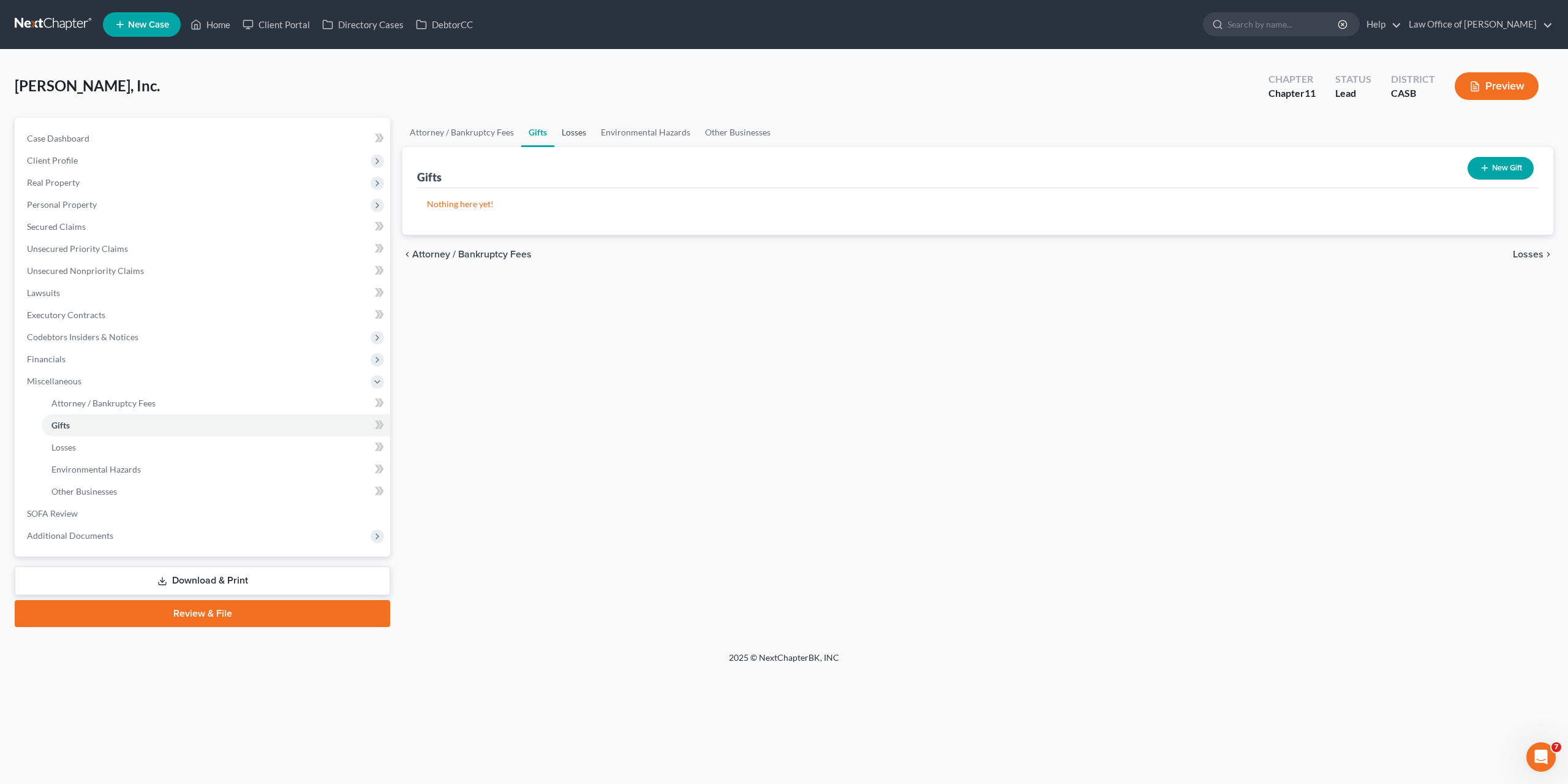
click at [578, 134] on link "Losses" at bounding box center [573, 132] width 39 height 30
click at [640, 136] on link "Environmental Hazards" at bounding box center [646, 132] width 104 height 30
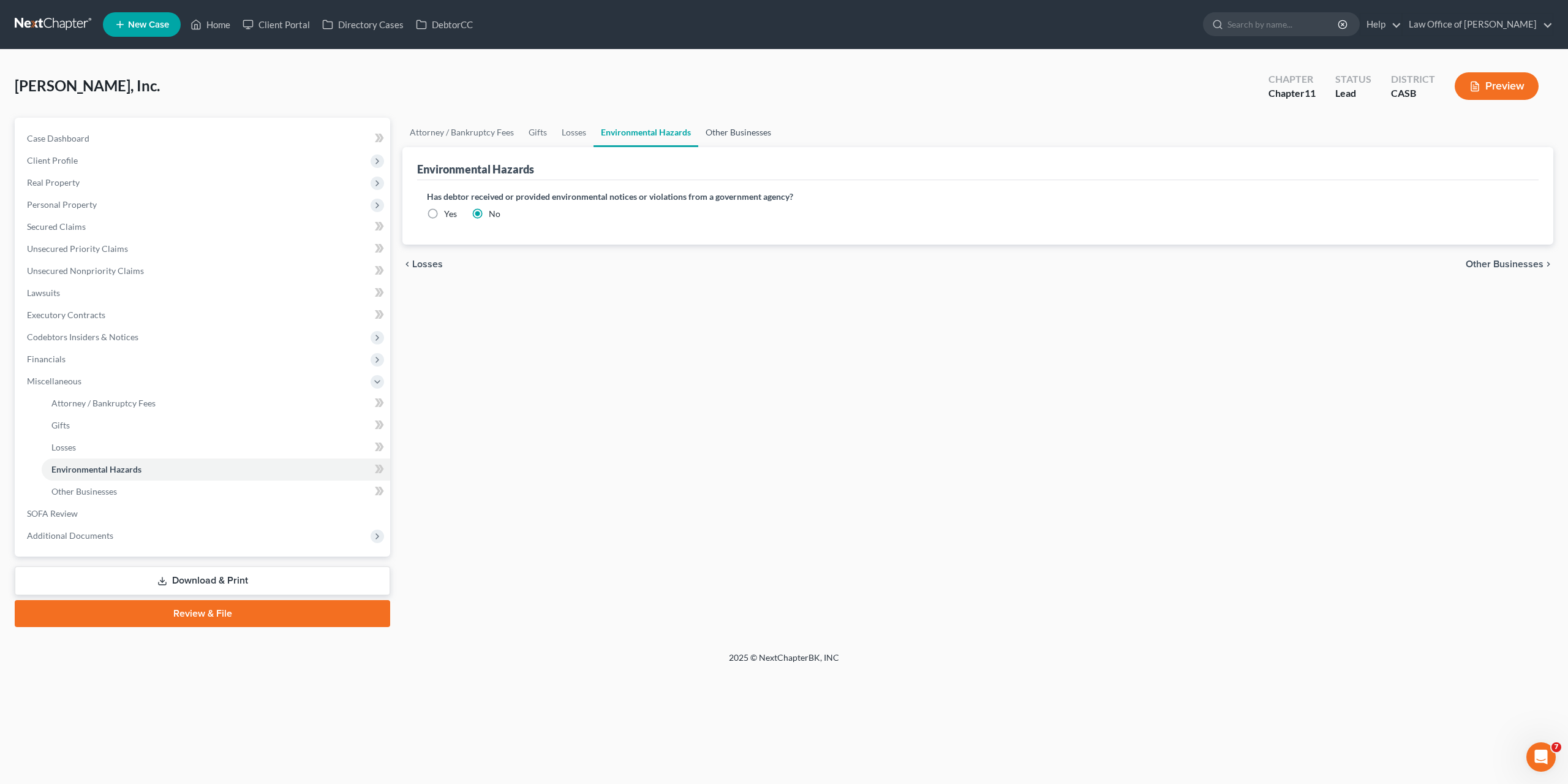
click at [725, 136] on link "Other Businesses" at bounding box center [738, 132] width 81 height 30
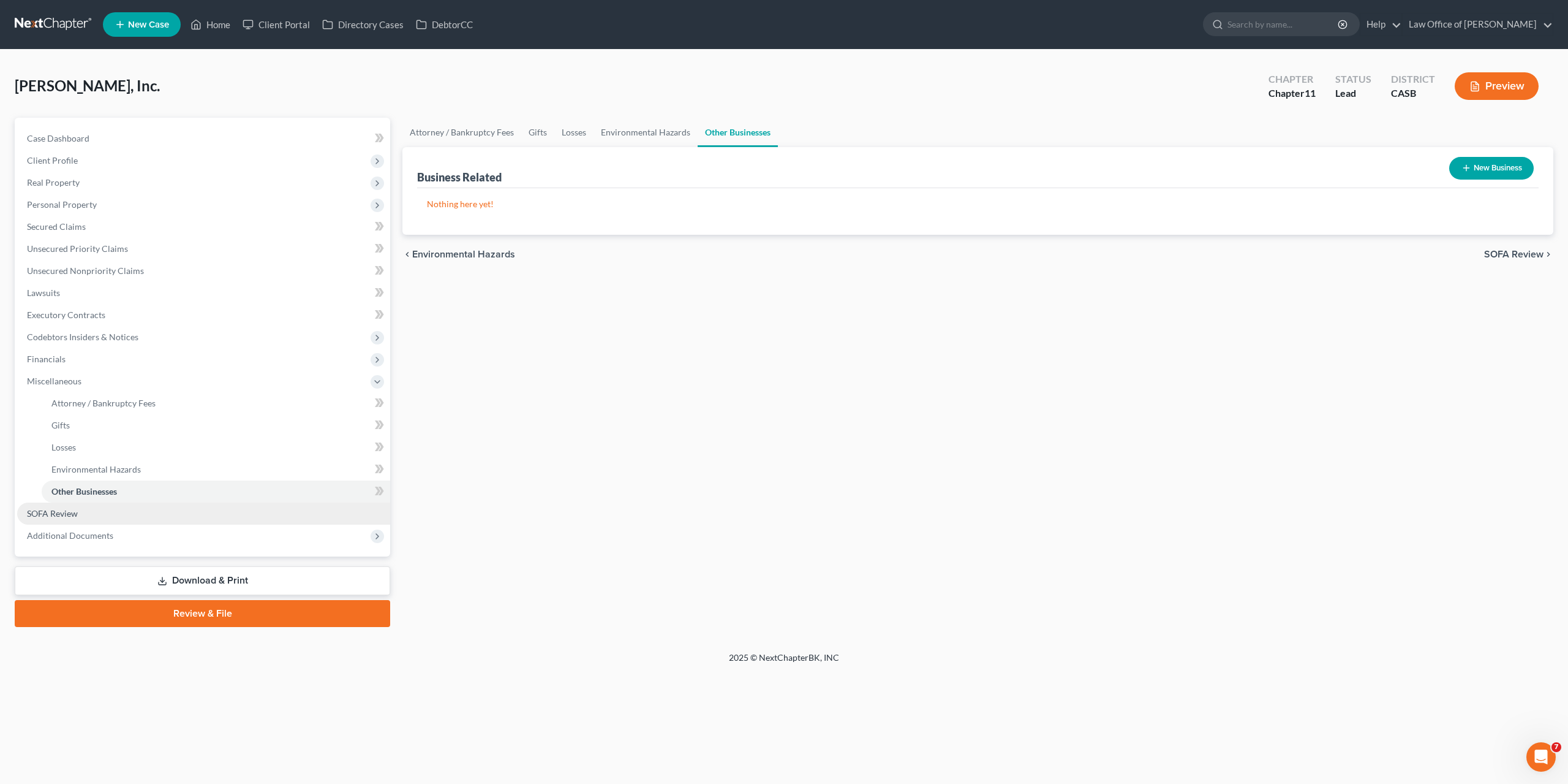
click at [49, 513] on span "SOFA Review" at bounding box center [53, 513] width 51 height 10
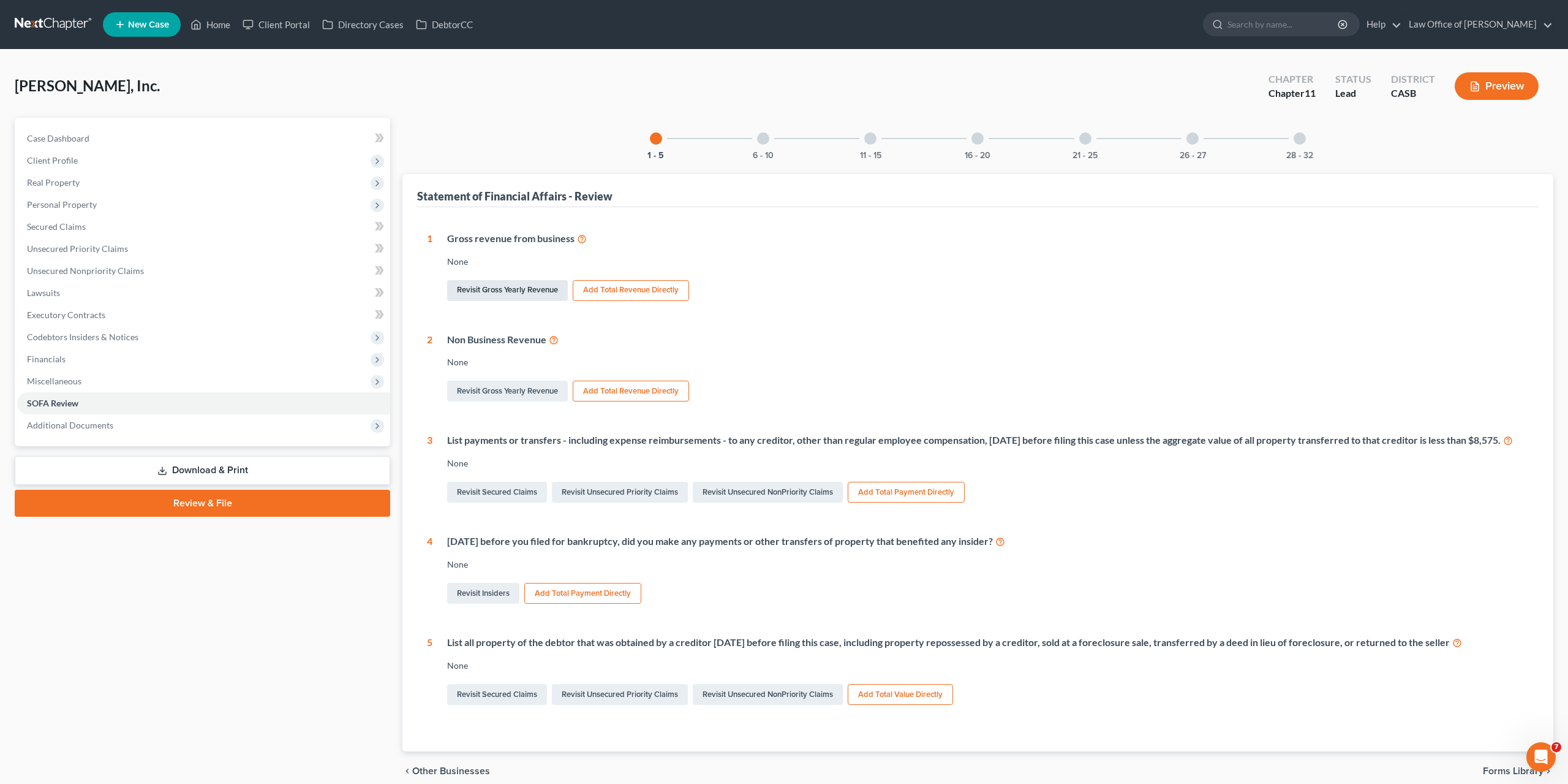
click at [493, 284] on link "Revisit Gross Yearly Revenue" at bounding box center [507, 290] width 120 height 21
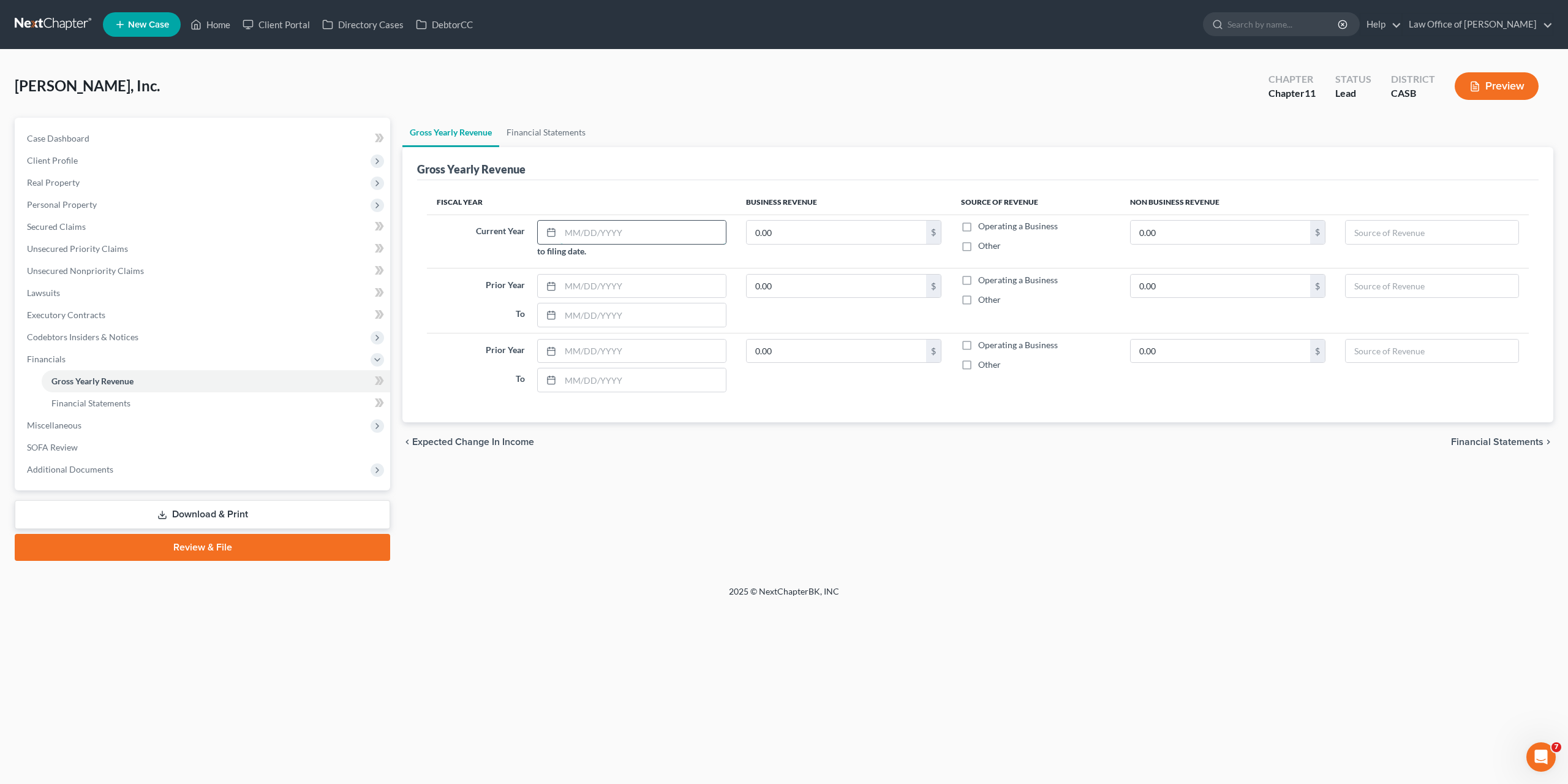
click at [596, 229] on input "text" at bounding box center [643, 232] width 165 height 23
type input "1"
type input "01/01/2025"
click at [592, 295] on input "text" at bounding box center [643, 286] width 165 height 23
type input "01/01/2024"
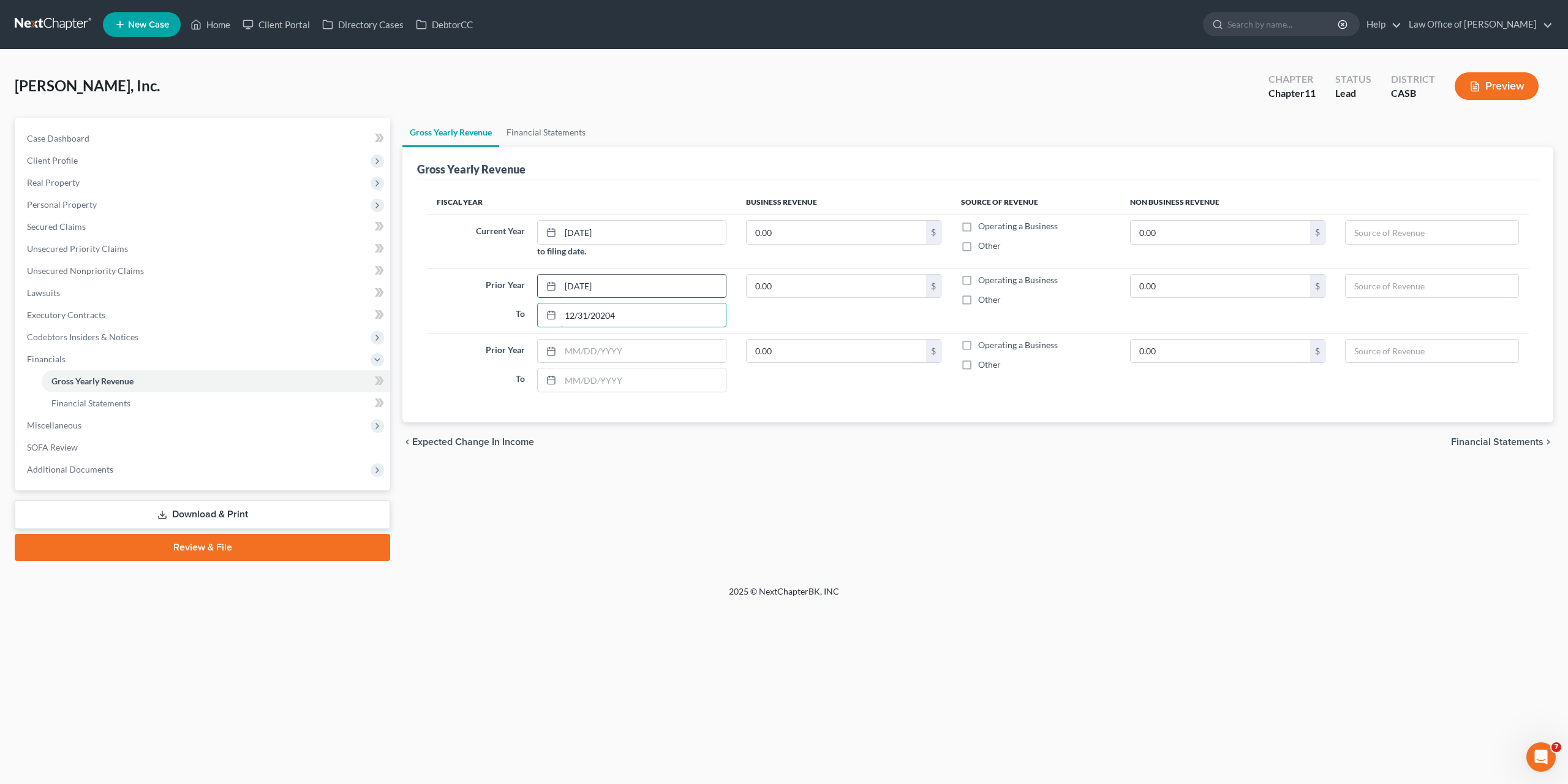
type input "12/31/20204"
click at [591, 345] on input "text" at bounding box center [643, 351] width 165 height 23
type input "01/01/2023"
type input "12/31/2024"
click at [606, 311] on input "12/31/20204" at bounding box center [643, 314] width 165 height 23
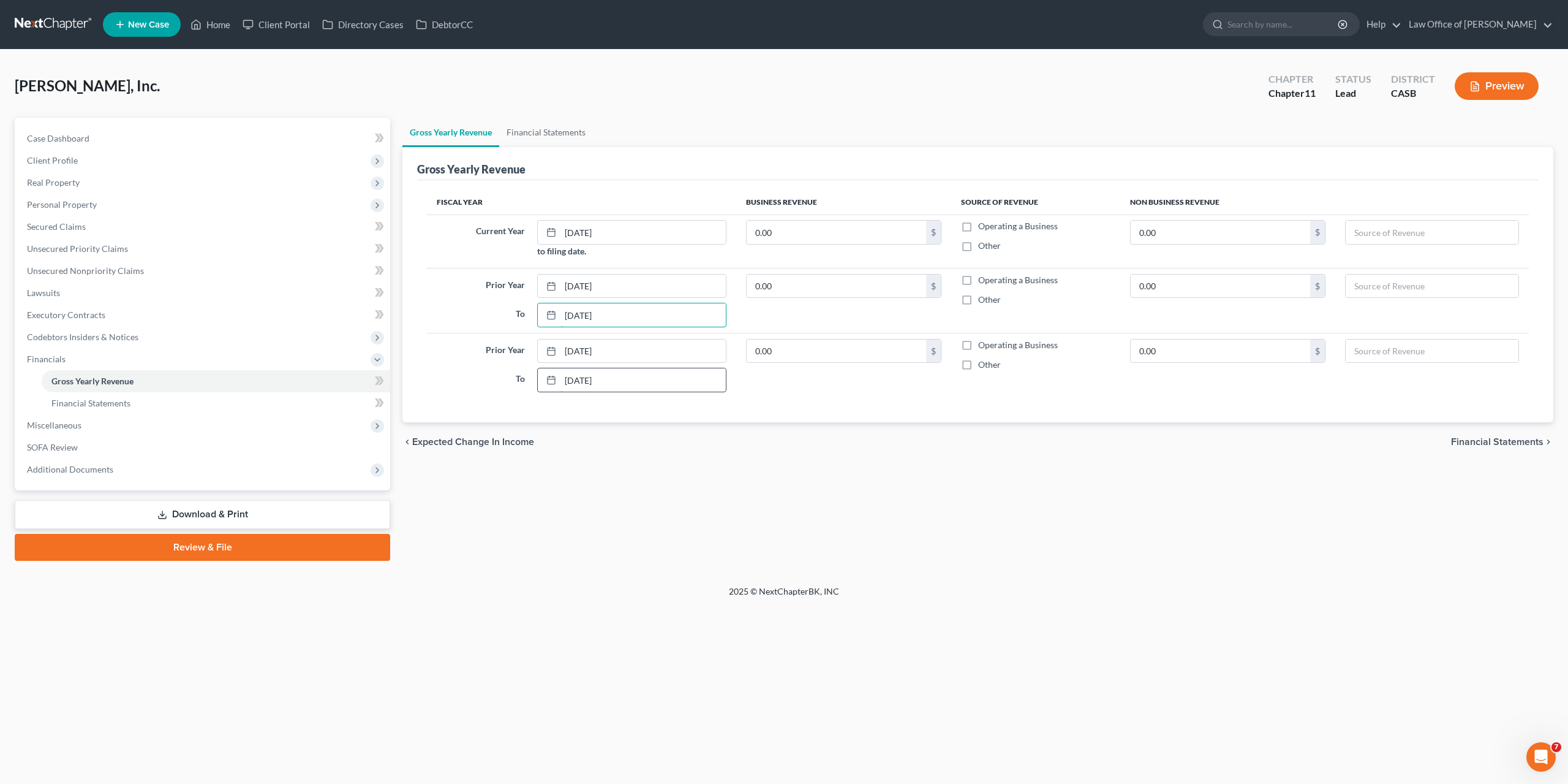
type input "12/31/2024"
click at [607, 373] on input "12/31/2024" at bounding box center [643, 380] width 165 height 23
type input "12/31/2023"
click at [651, 356] on input "01/01/2023" at bounding box center [643, 351] width 165 height 23
click at [92, 401] on span "Financial Statements" at bounding box center [91, 403] width 79 height 10
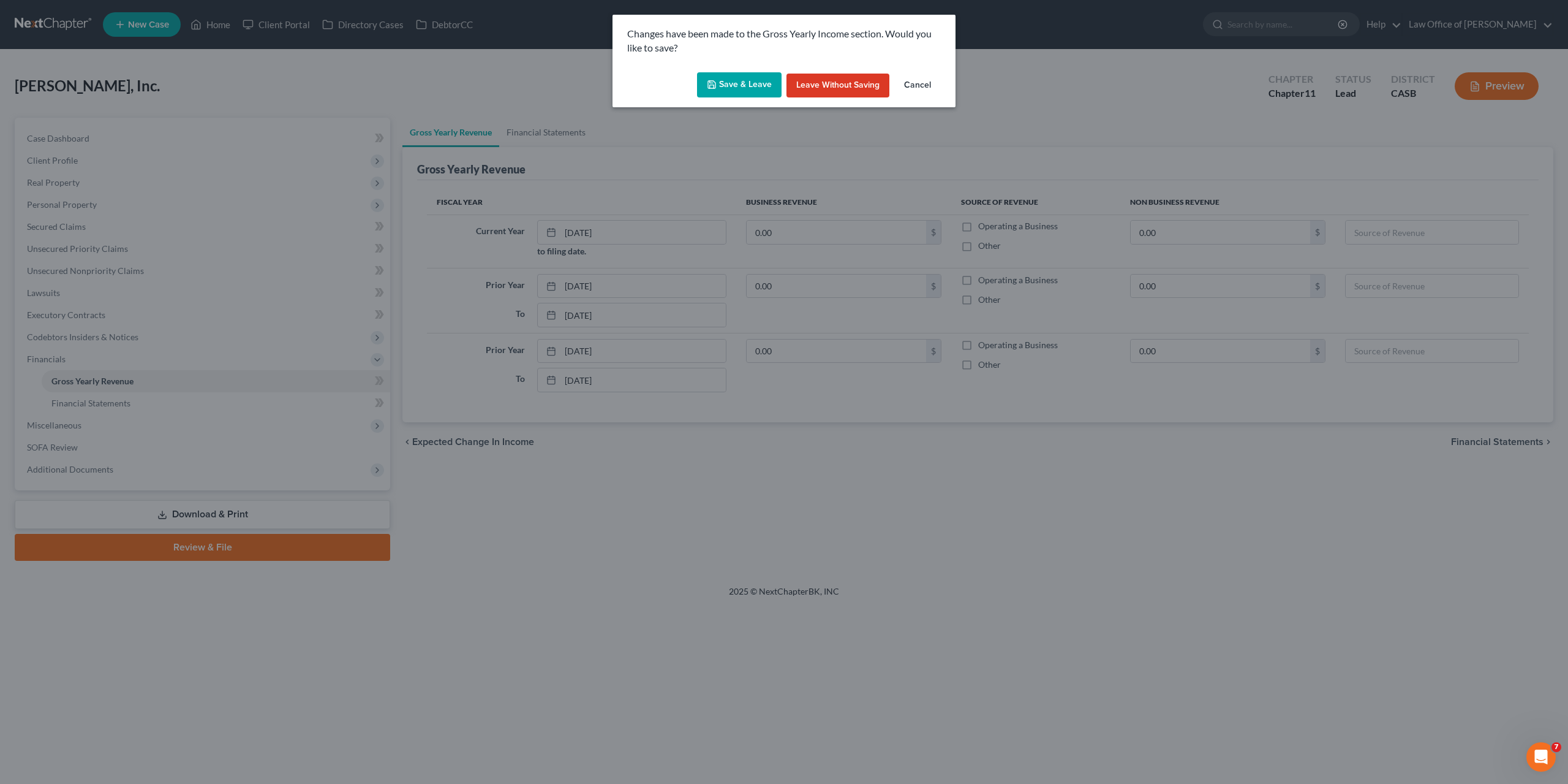
click at [737, 85] on button "Save & Leave" at bounding box center [740, 85] width 84 height 26
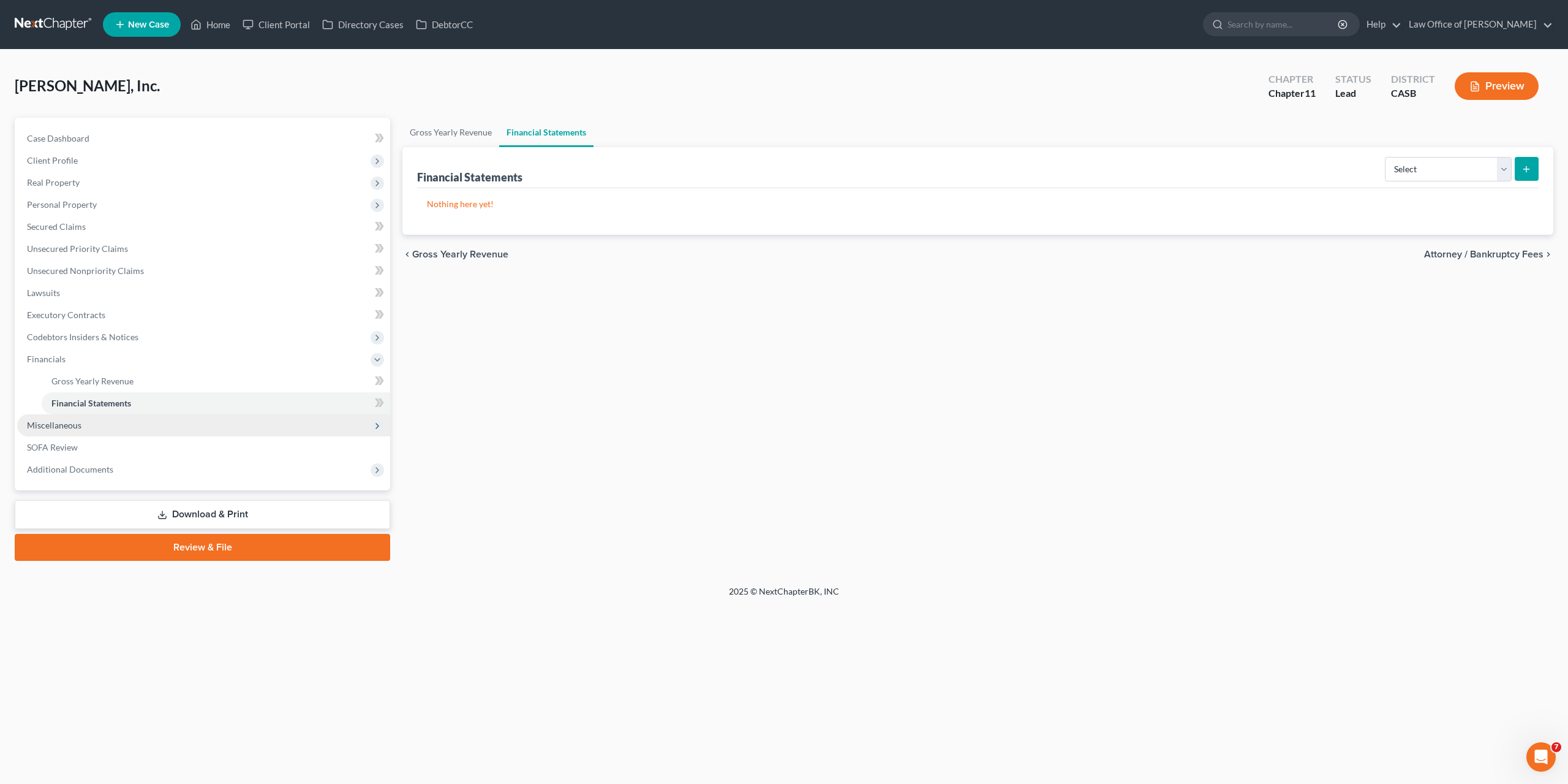
click at [54, 422] on span "Miscellaneous" at bounding box center [54, 424] width 54 height 10
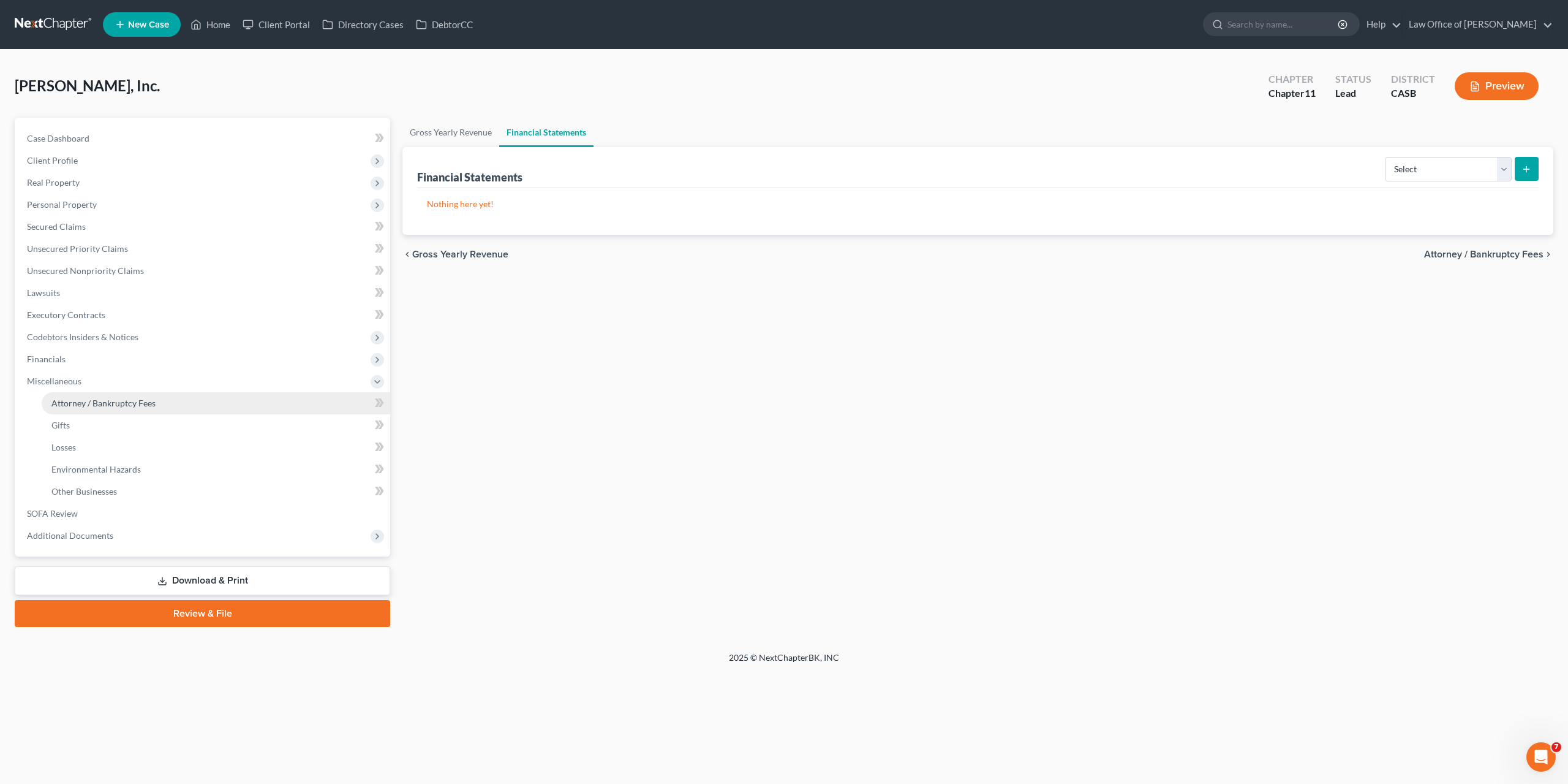
click at [52, 404] on span "Attorney / Bankruptcy Fees" at bounding box center [104, 403] width 104 height 10
select select "0"
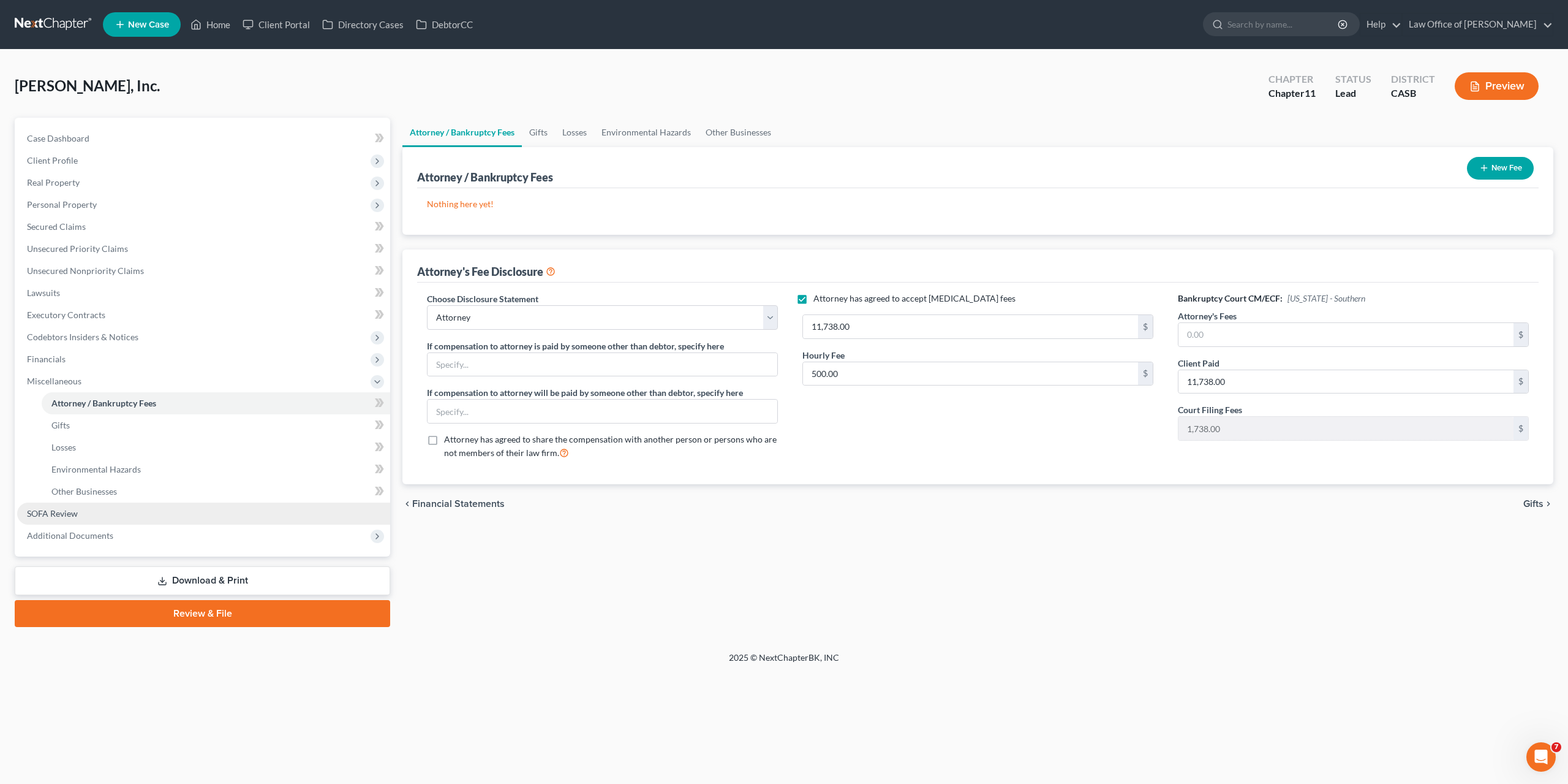
click at [61, 509] on span "SOFA Review" at bounding box center [53, 513] width 51 height 10
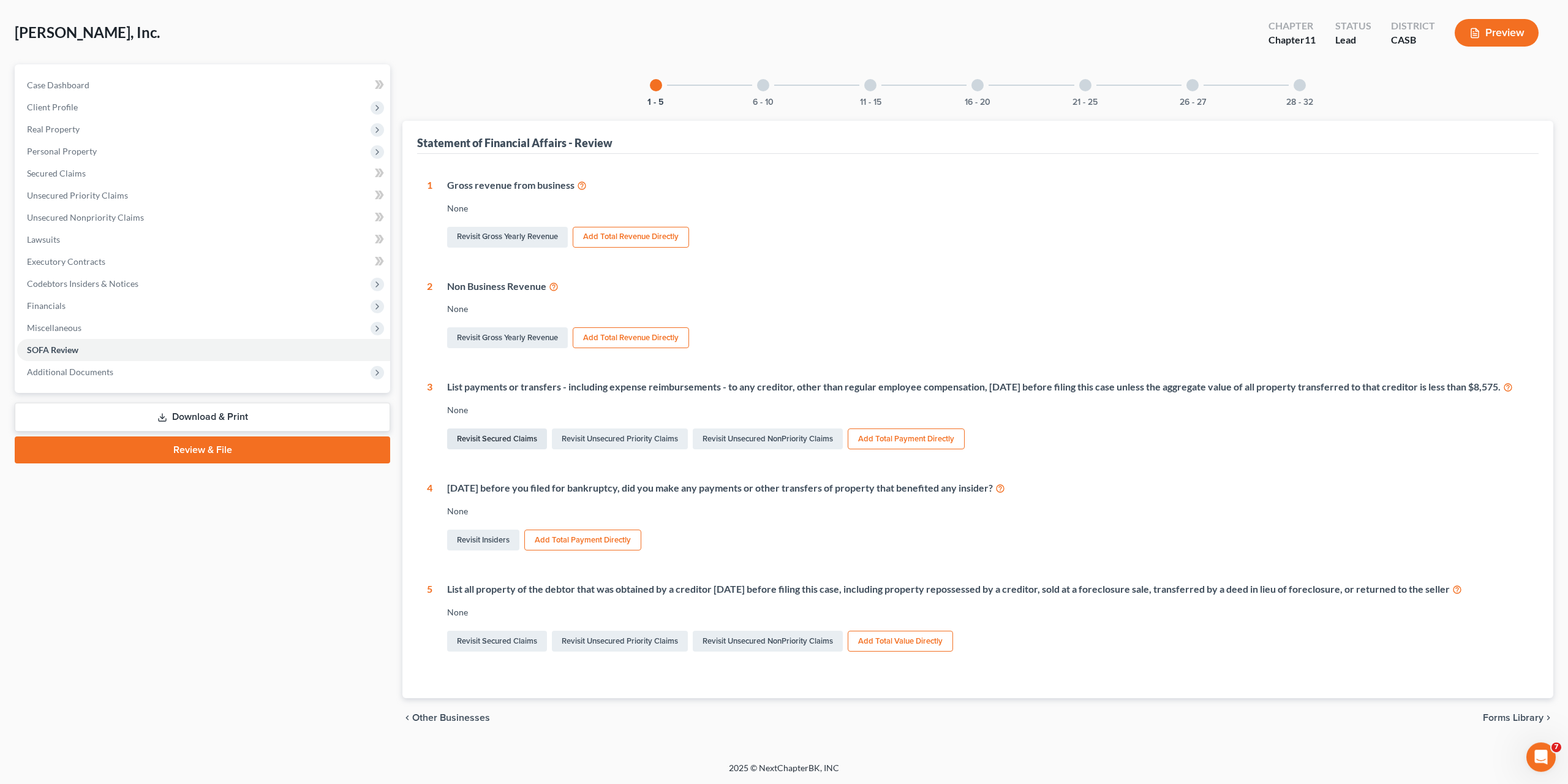
scroll to position [66, 0]
click at [1092, 439] on div "Revisit Secured Claims Revisit Unsecured Priority Claims Revisit Unsecured NonP…" at bounding box center [988, 439] width 1082 height 26
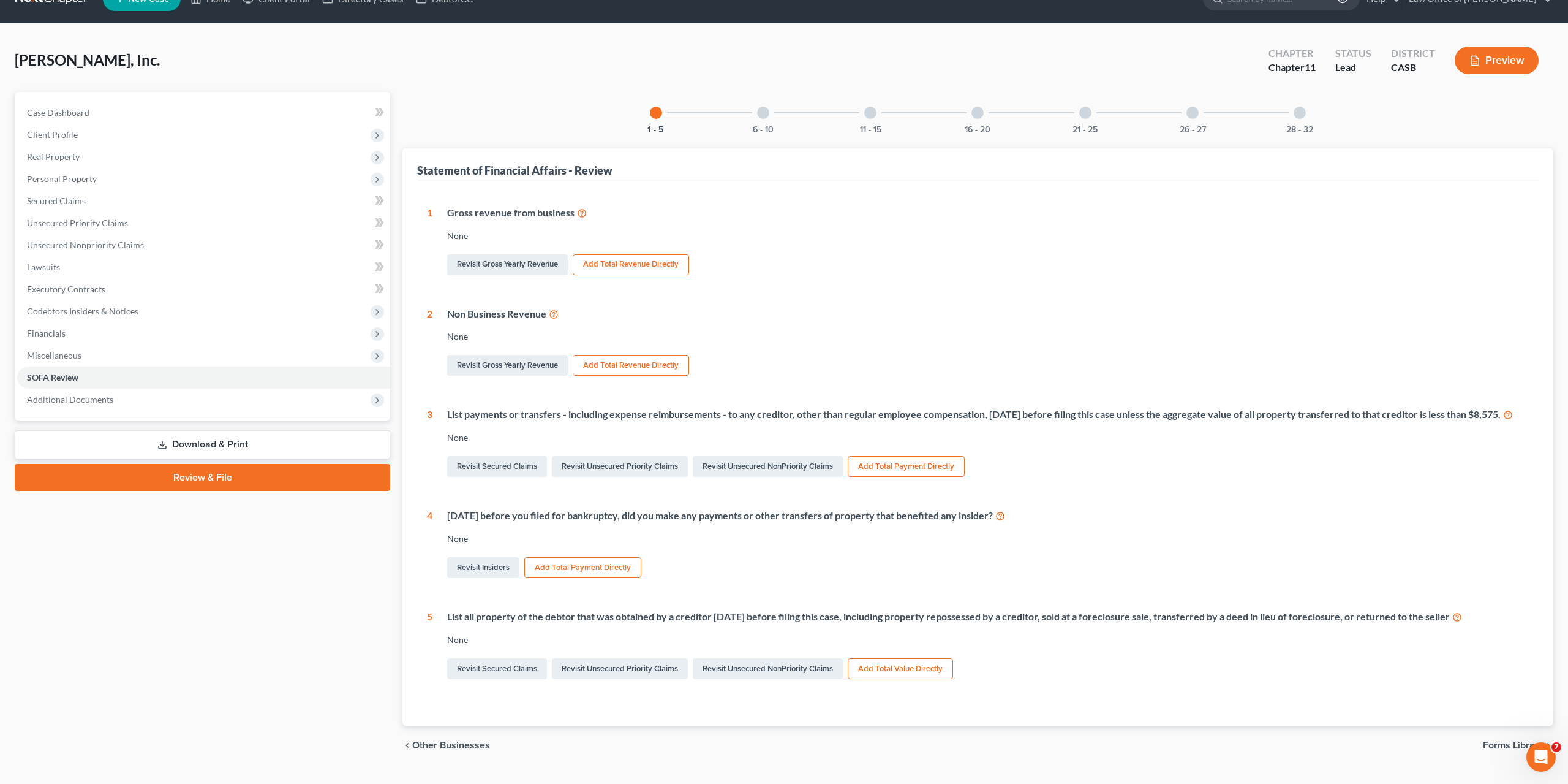
scroll to position [2, 0]
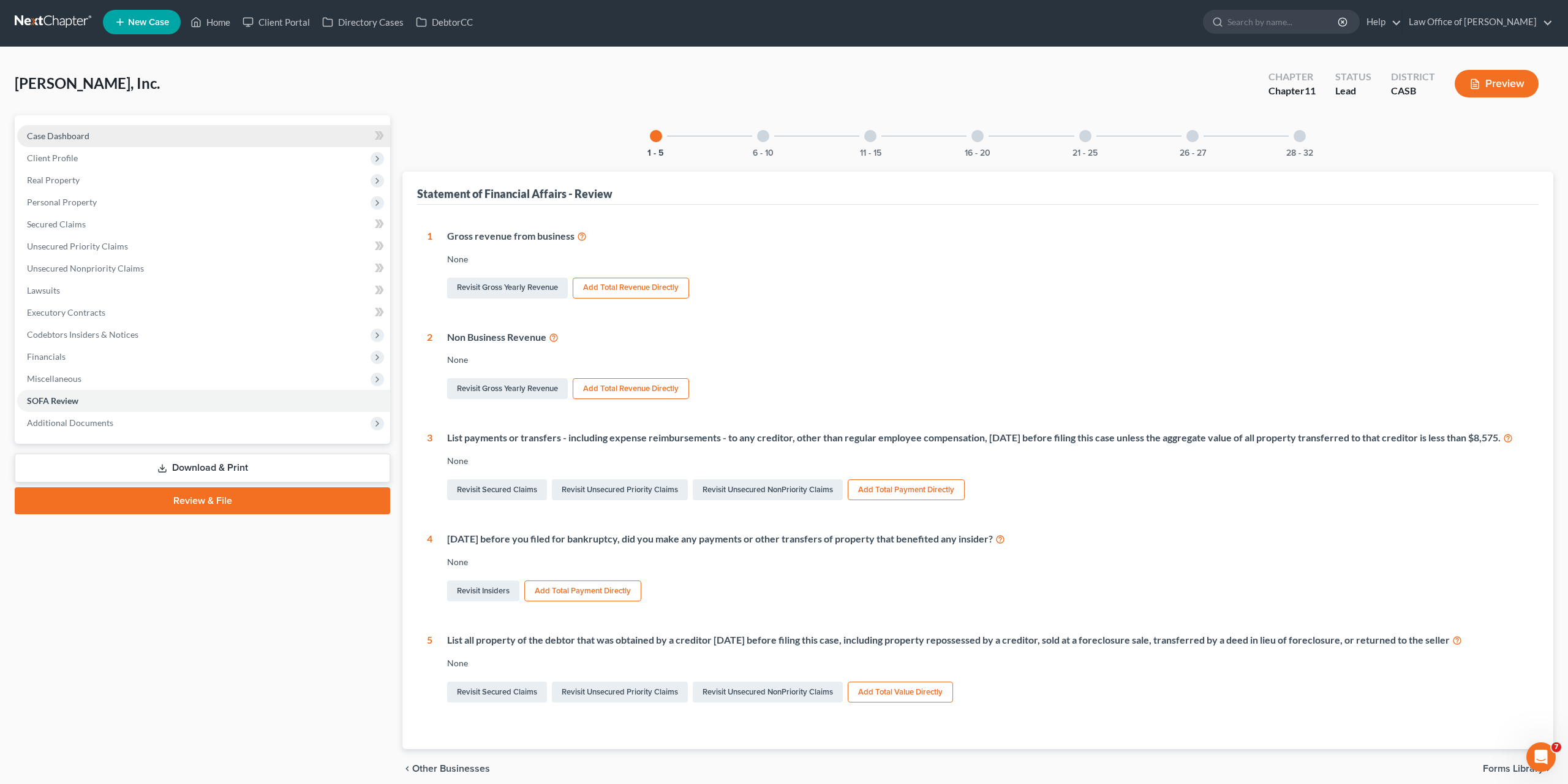
click at [61, 140] on span "Case Dashboard" at bounding box center [58, 136] width 62 height 10
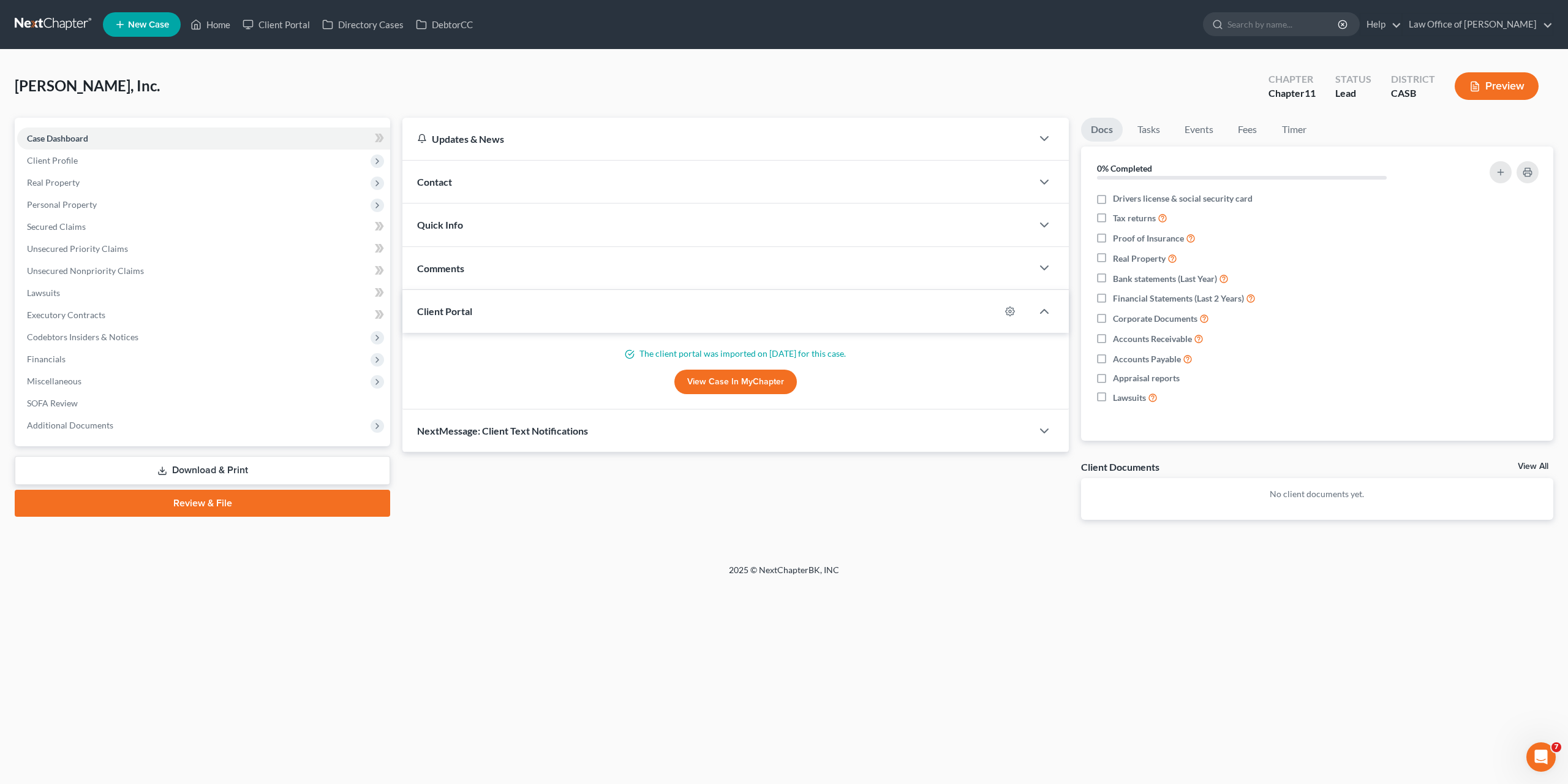
click at [976, 536] on div "Updates & News × California Southern District Notes: Take a look at NextChapter…" at bounding box center [735, 329] width 678 height 422
click at [47, 227] on span "Secured Claims" at bounding box center [57, 226] width 59 height 10
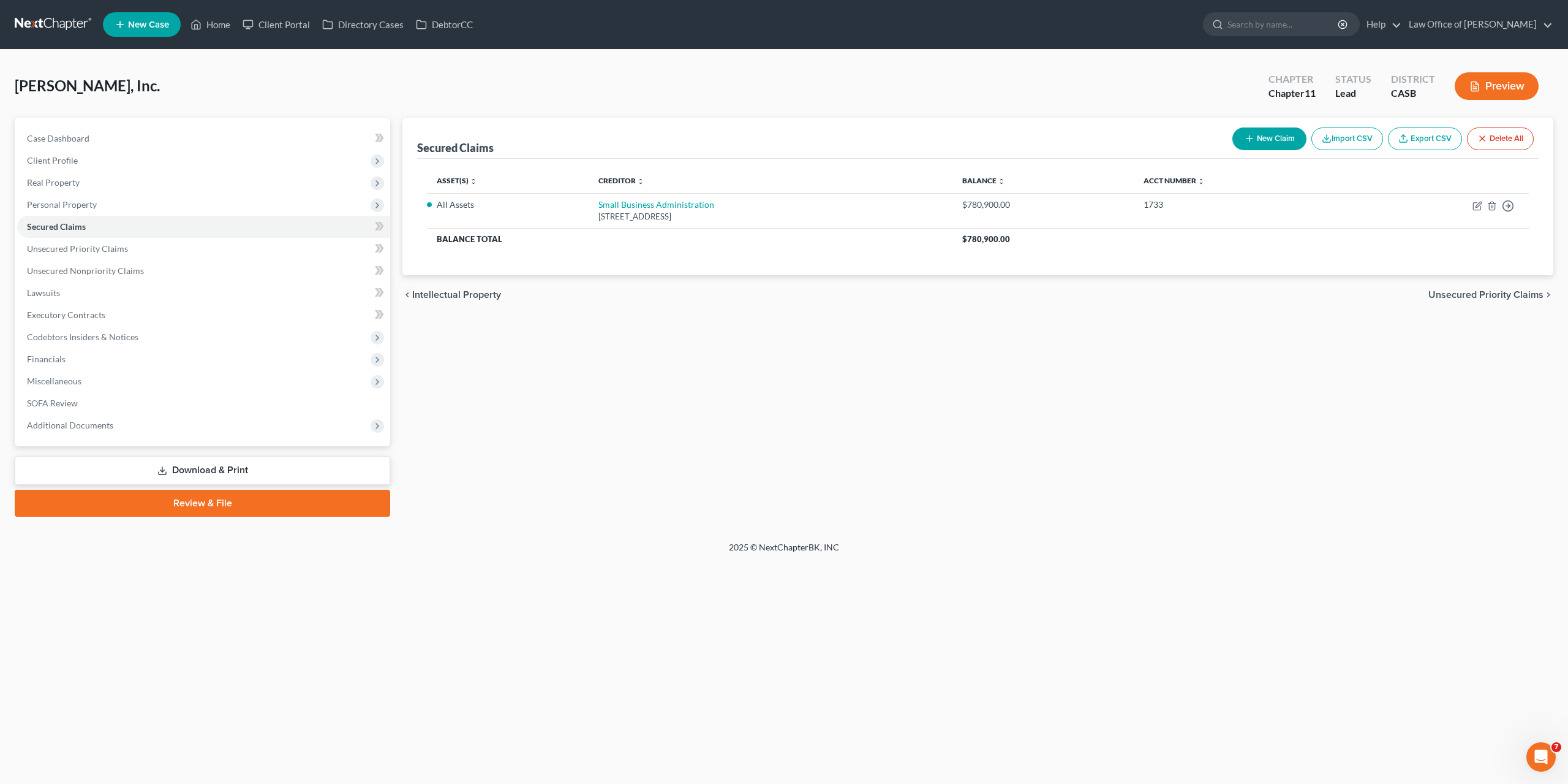
click at [1028, 414] on div "Secured Claims New Claim Import CSV Export CSV Delete All Asset(s) expand_more …" at bounding box center [977, 317] width 1163 height 399
click at [46, 270] on span "Unsecured Nonpriority Claims" at bounding box center [85, 270] width 117 height 10
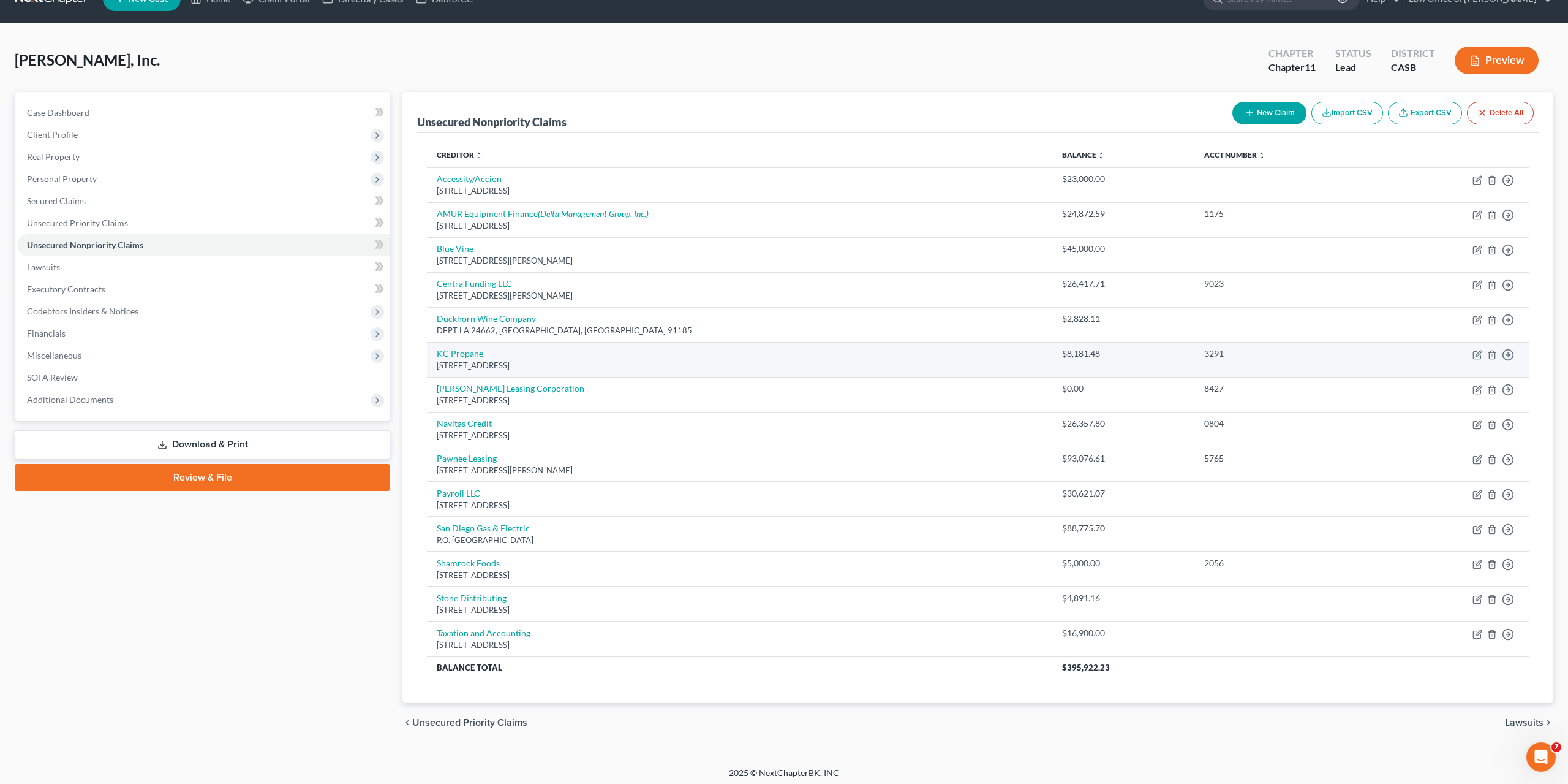
scroll to position [27, 0]
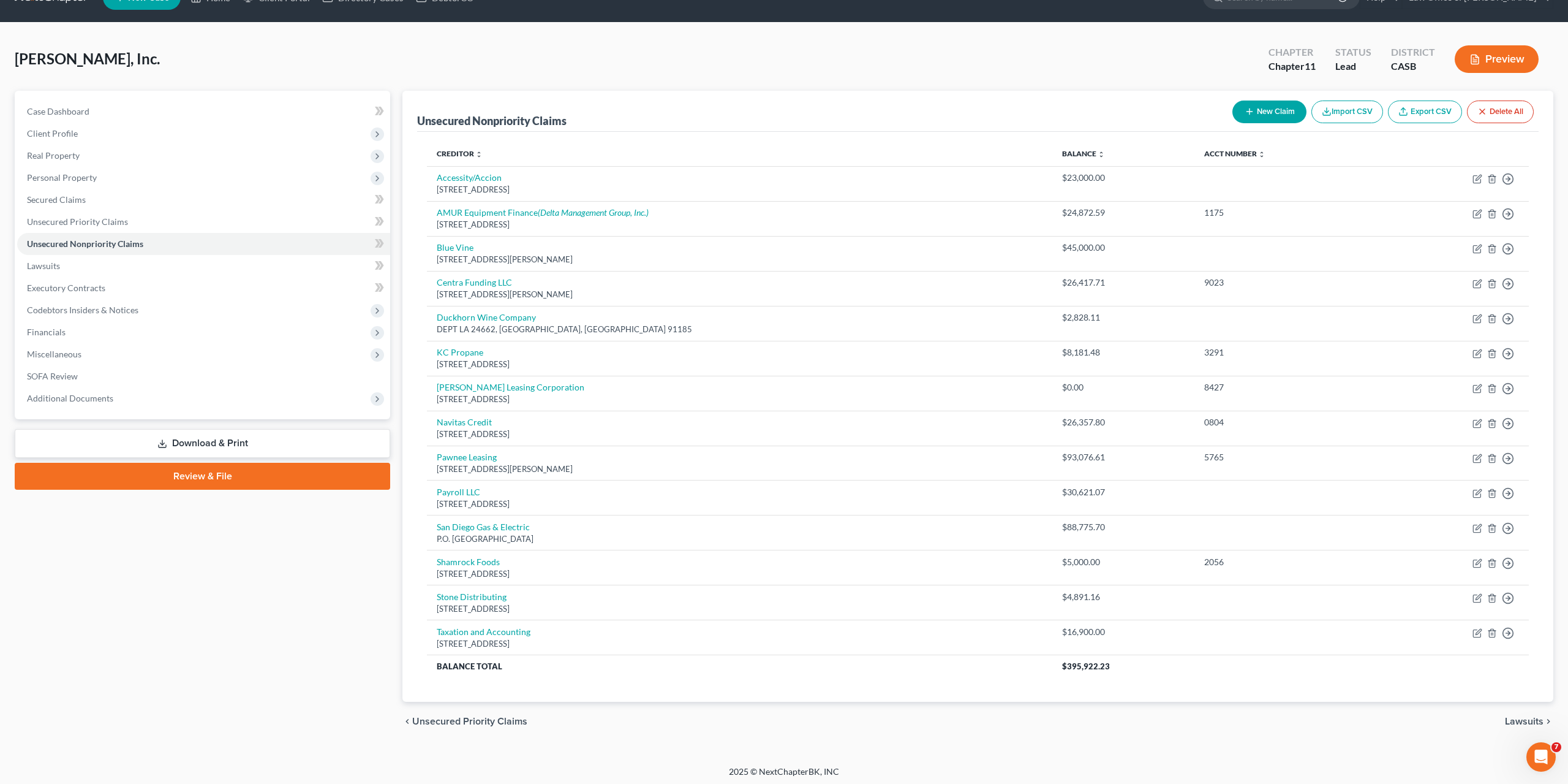
click at [935, 58] on div "Milovan, Inc. Upgraded Chapter Chapter 11 Status Lead District CASB Preview" at bounding box center [784, 64] width 1539 height 53
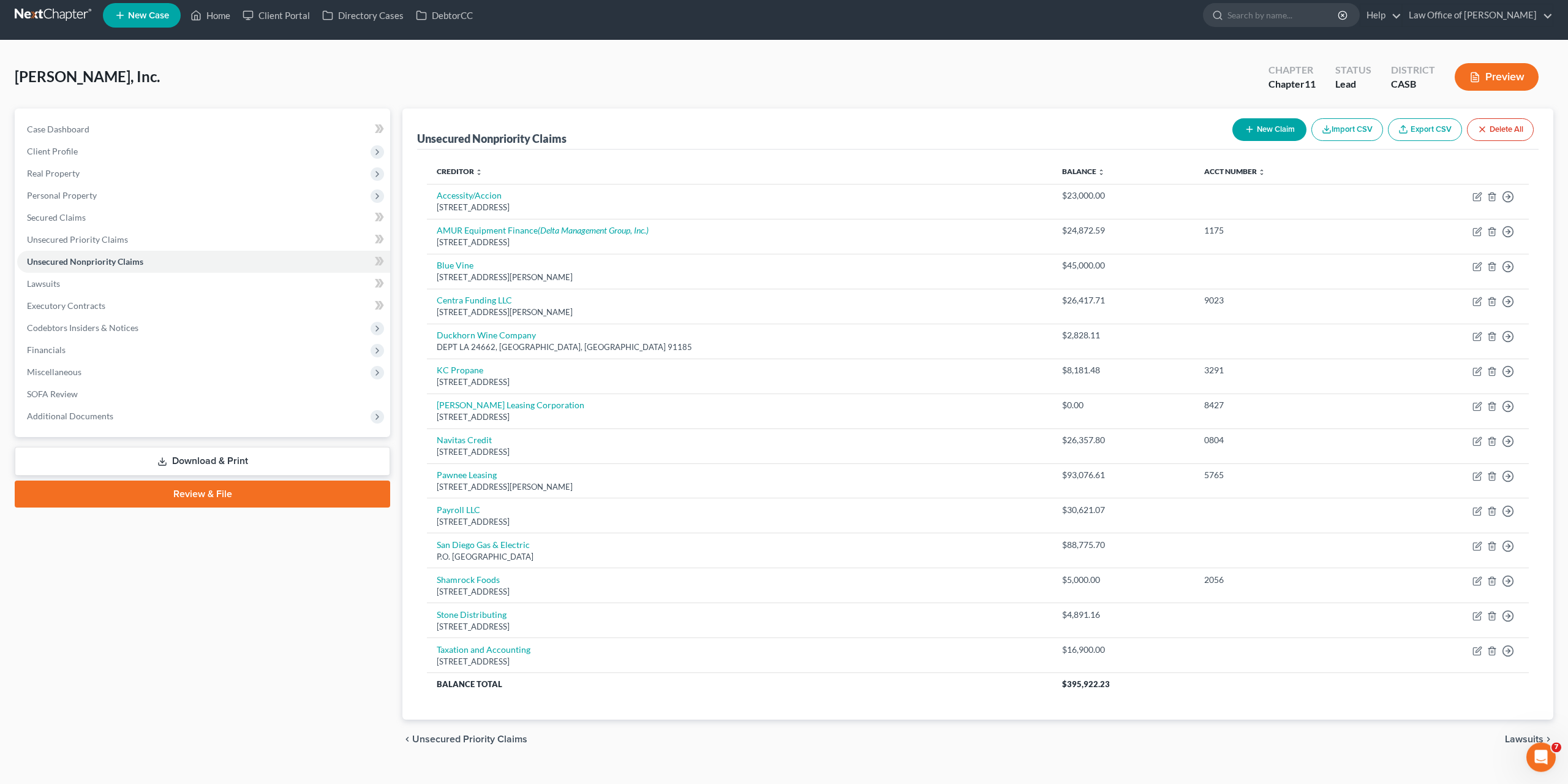
scroll to position [0, 0]
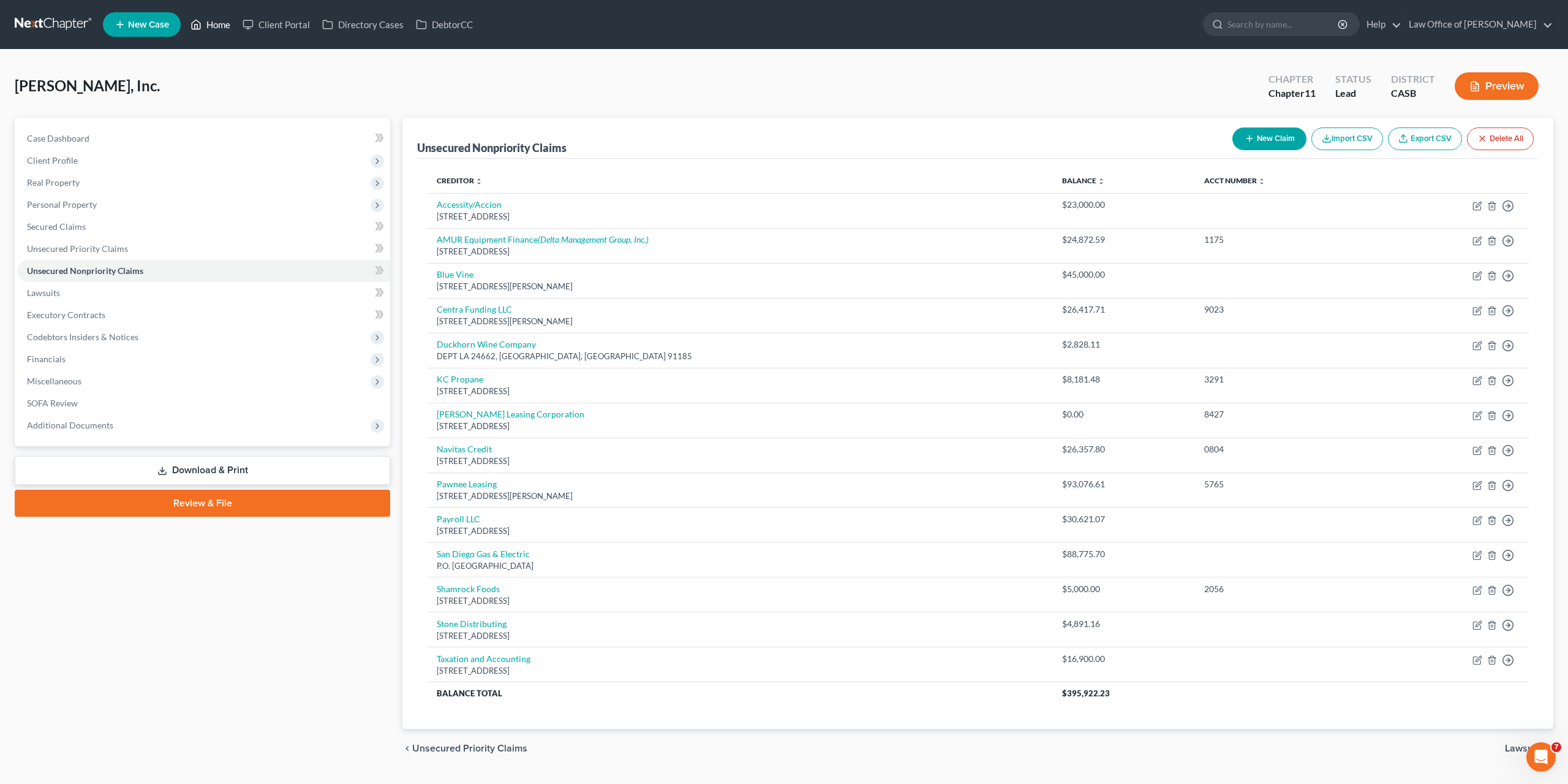
click at [202, 22] on icon at bounding box center [196, 25] width 11 height 14
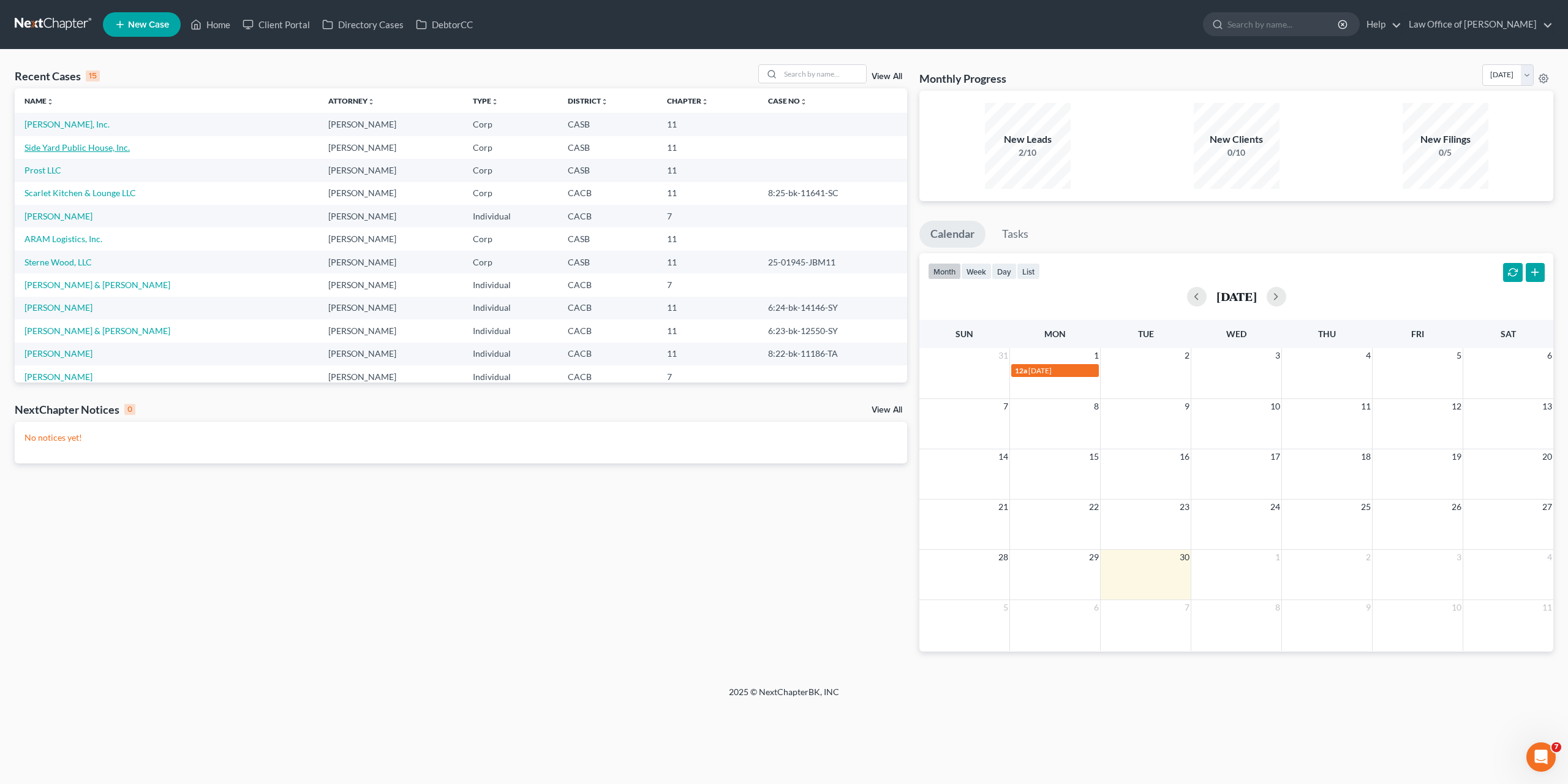
click at [46, 152] on link "Side Yard Public House, Inc." at bounding box center [77, 147] width 105 height 10
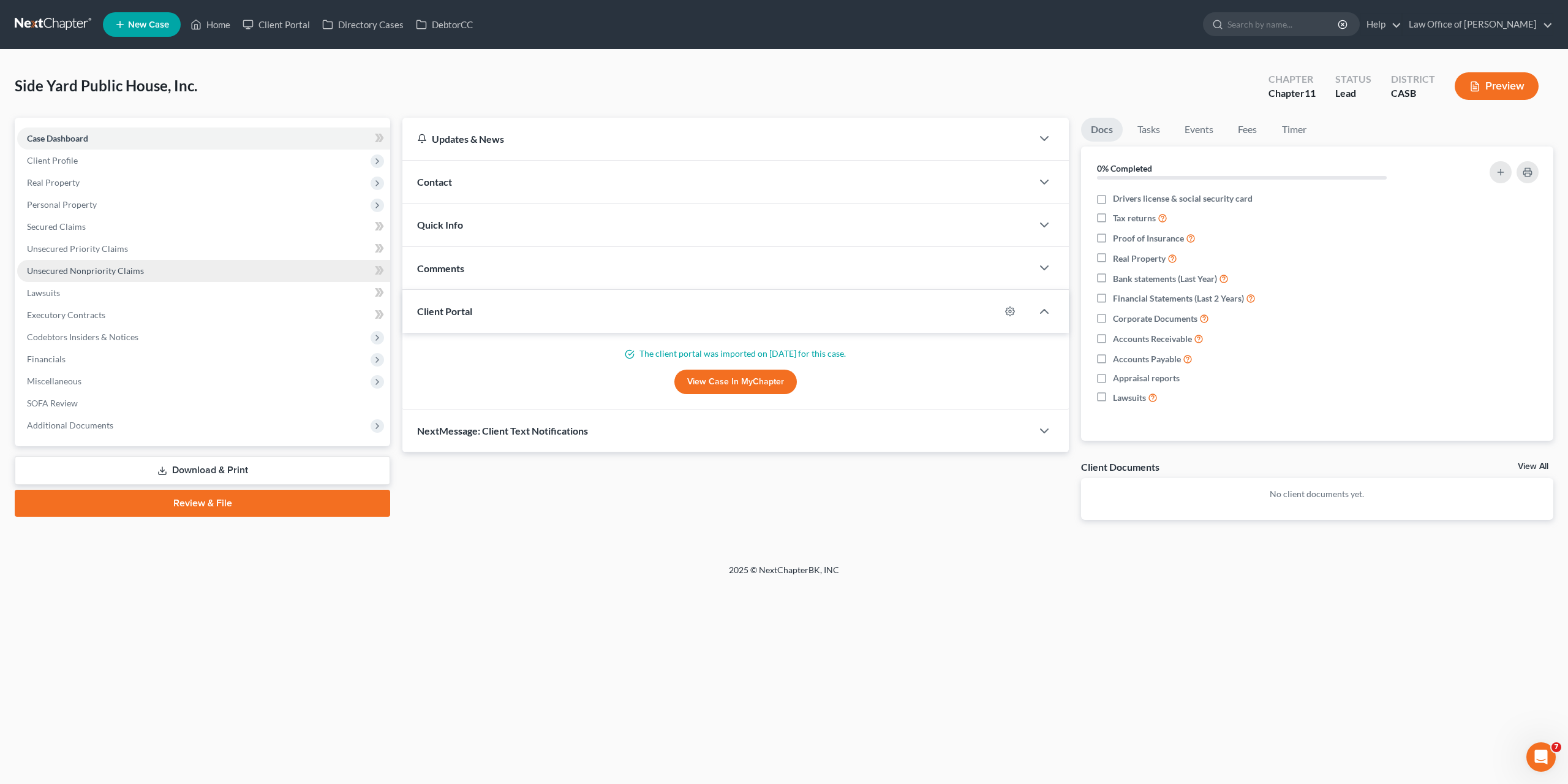
click at [99, 264] on link "Unsecured Nonpriority Claims" at bounding box center [204, 271] width 373 height 22
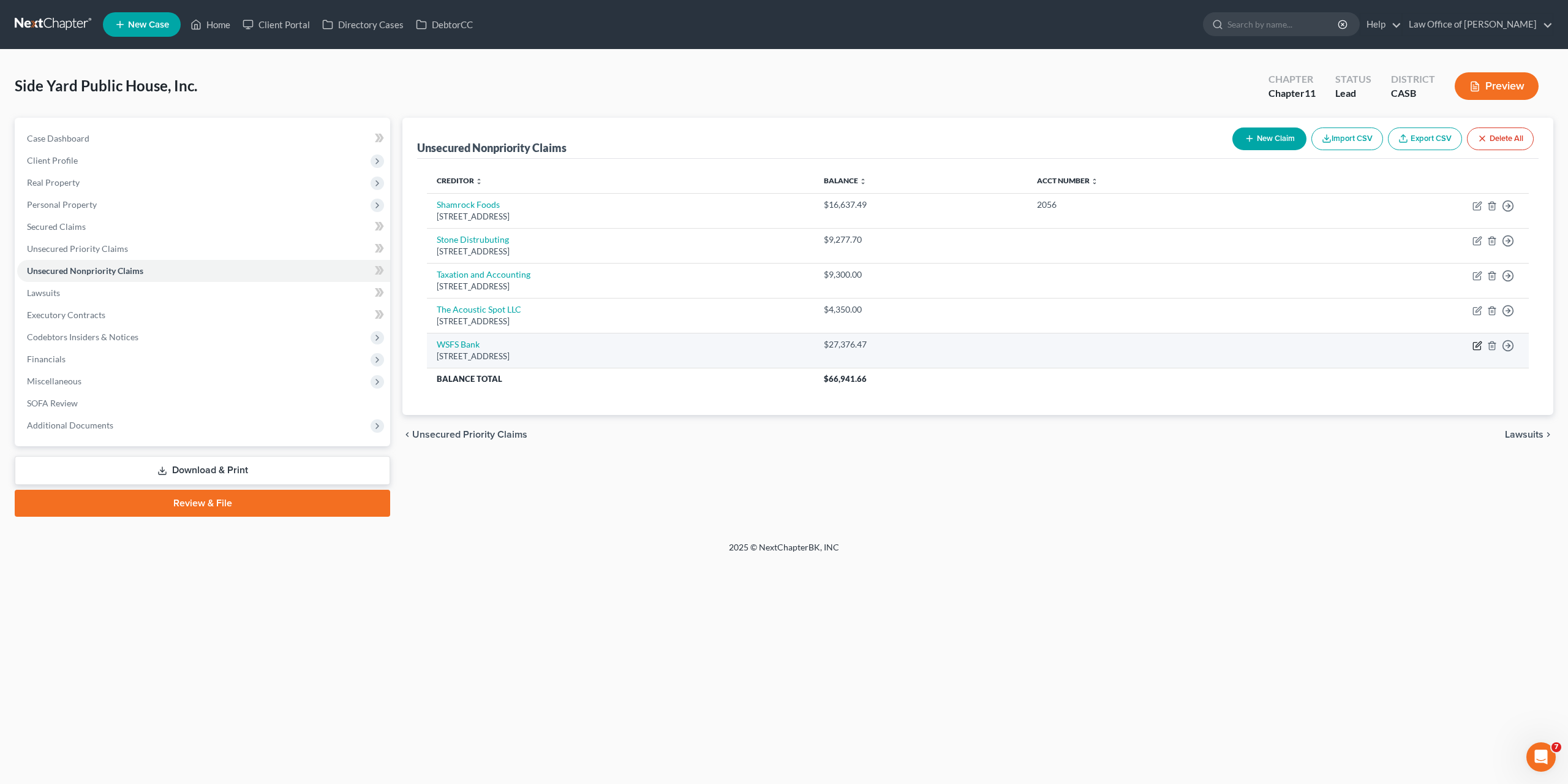
click at [1476, 347] on icon "button" at bounding box center [1477, 345] width 10 height 10
select select "39"
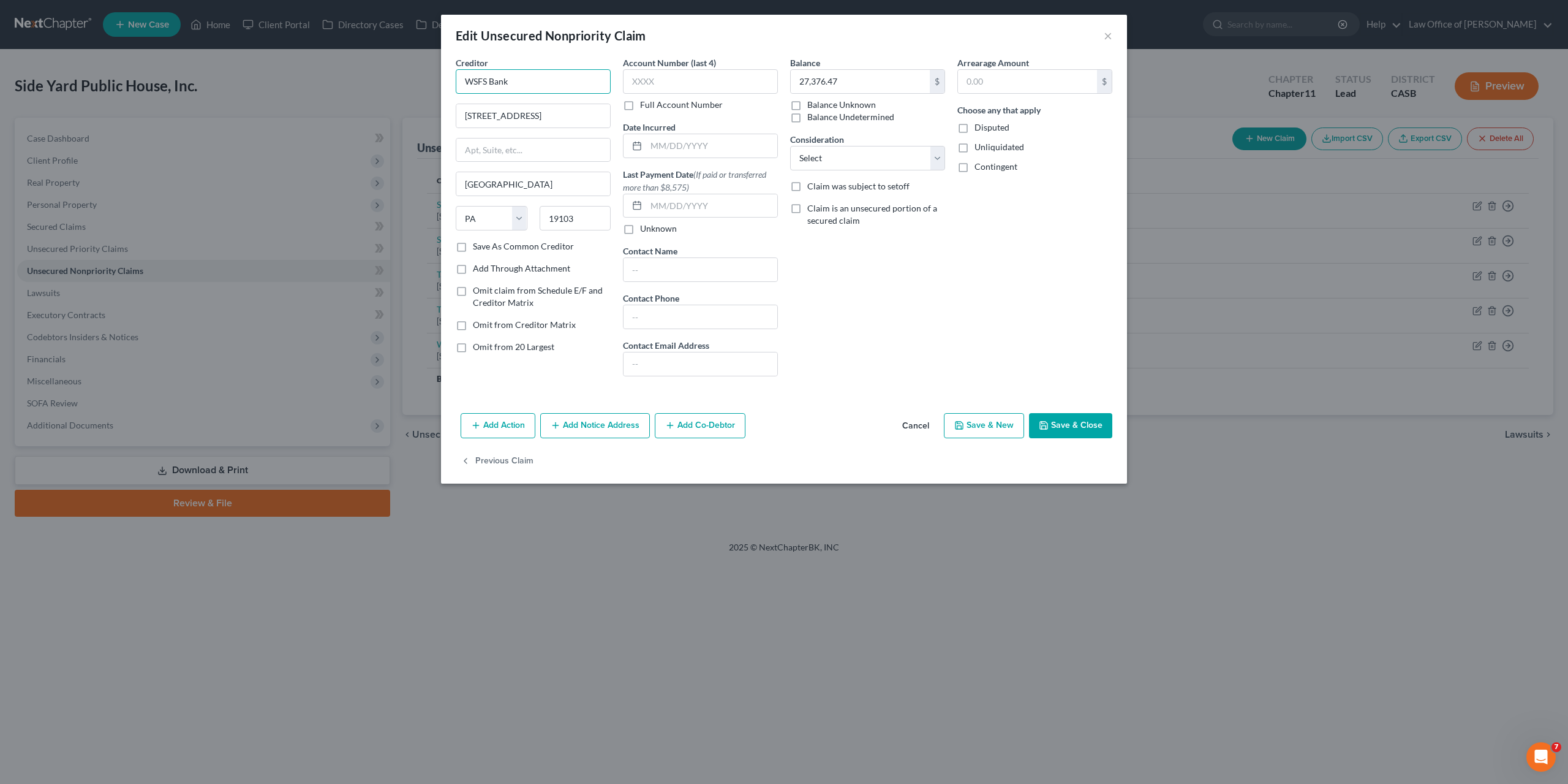
click at [477, 81] on input "WSFS Bank" at bounding box center [533, 81] width 155 height 25
click at [477, 81] on input "Wilmington Savings Fund Society Bank" at bounding box center [533, 81] width 155 height 25
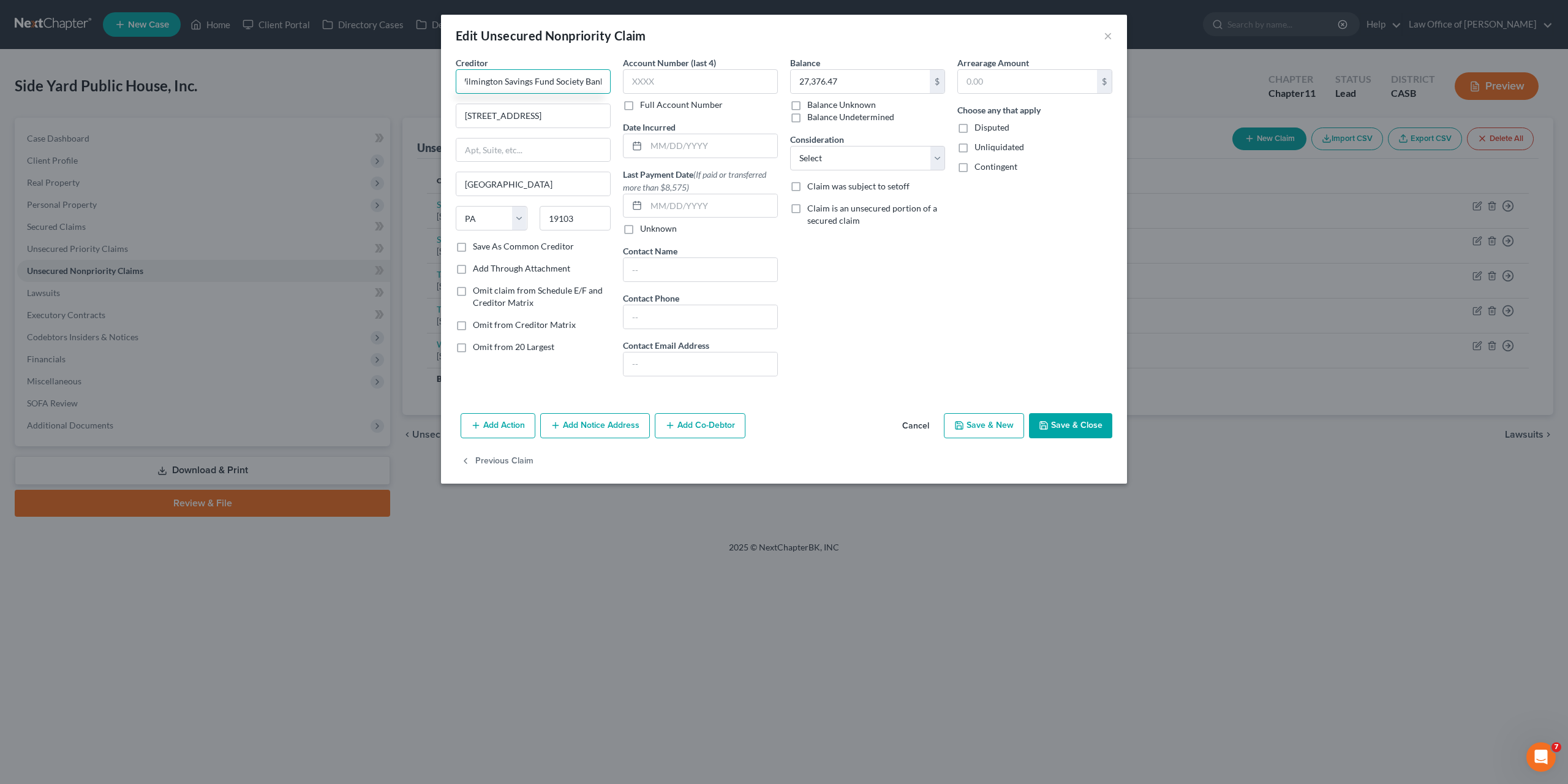
click at [477, 81] on input "Wilmington Savings Fund Society Bank" at bounding box center [533, 81] width 155 height 25
click at [574, 85] on input "Wilmington Savings Fund Society Bank" at bounding box center [533, 81] width 155 height 25
type input "Wilmington Savings Fund Society, FSB"
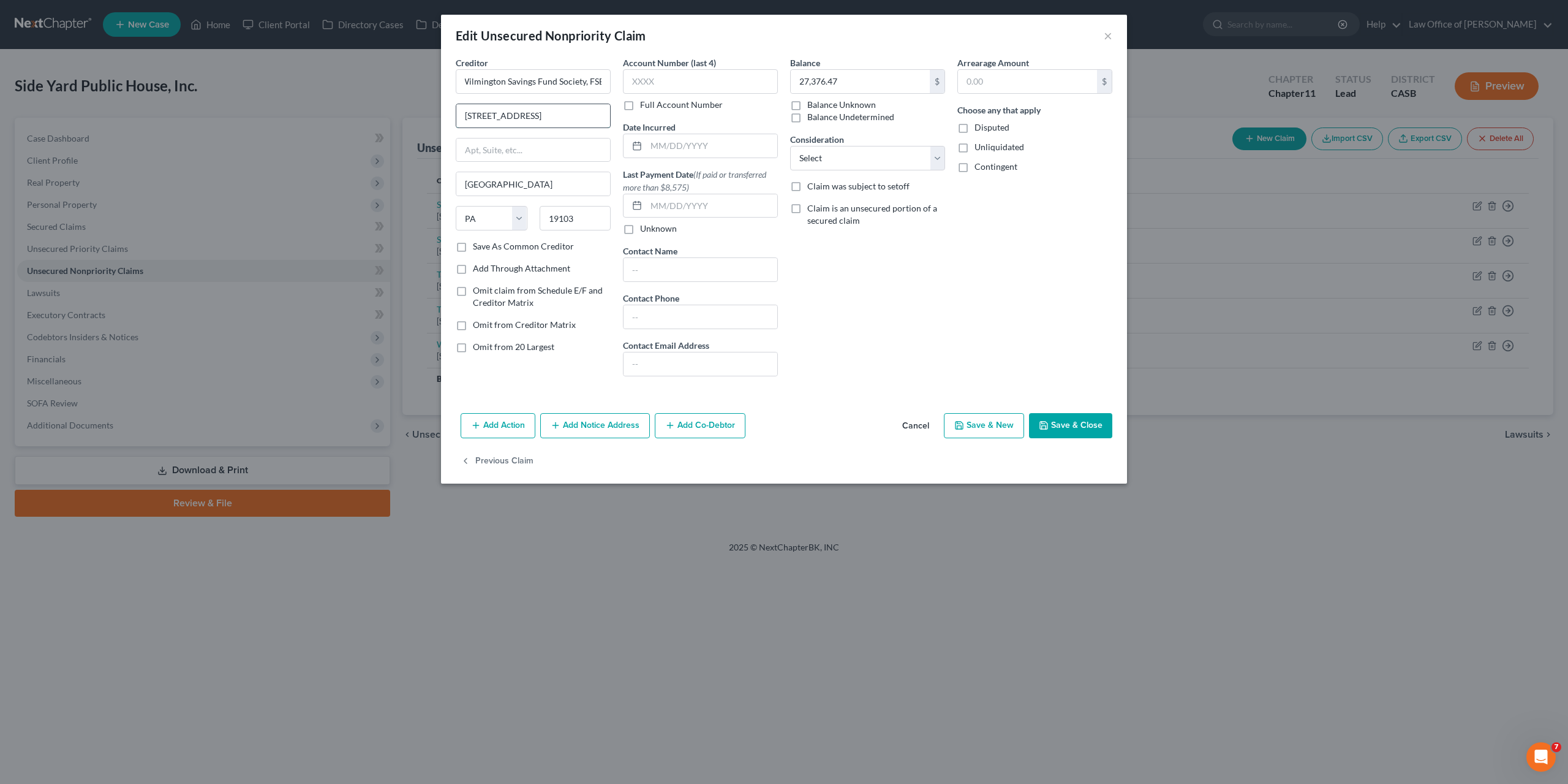
click at [475, 104] on input "1818 Market Street" at bounding box center [533, 116] width 154 height 23
paste input "500 Delaware Ave"
type input "500 Delaware Ave"
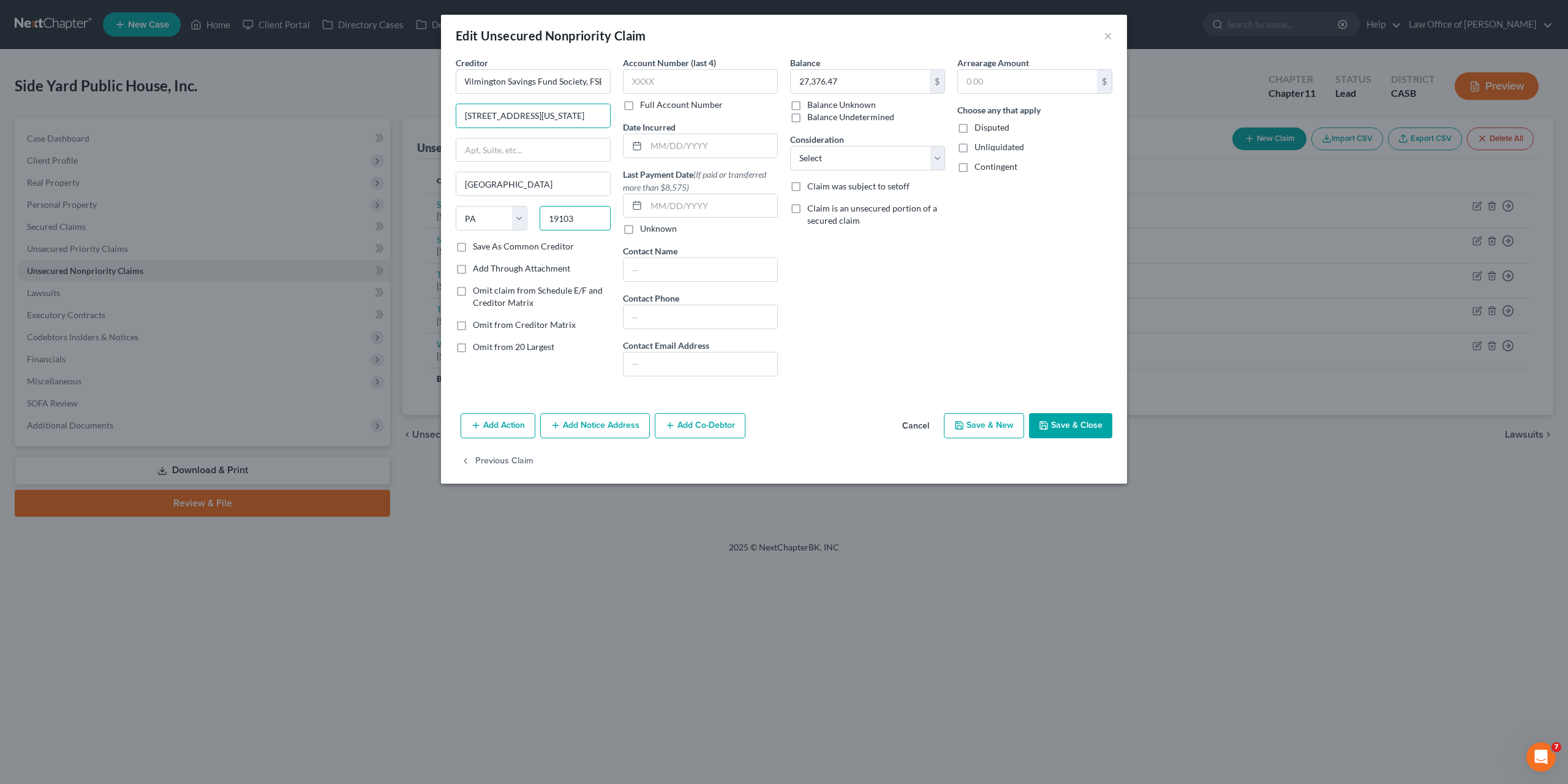
click at [568, 223] on input "19103" at bounding box center [576, 218] width 72 height 25
paste input "801"
type input "19801"
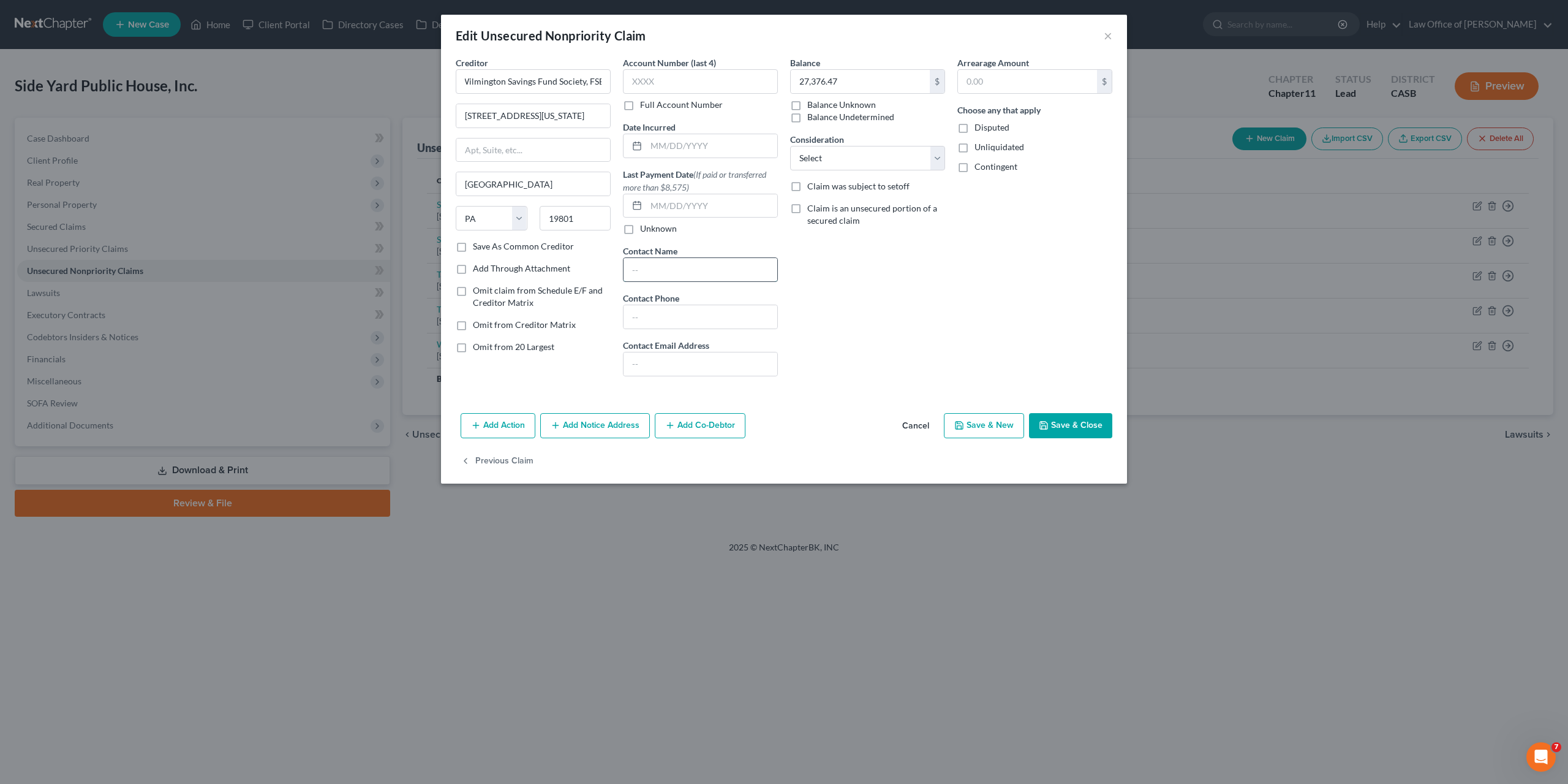
click at [725, 270] on input "text" at bounding box center [700, 270] width 154 height 23
type input "Wilmington"
select select "7"
click at [1065, 426] on button "Save & Close" at bounding box center [1071, 426] width 84 height 26
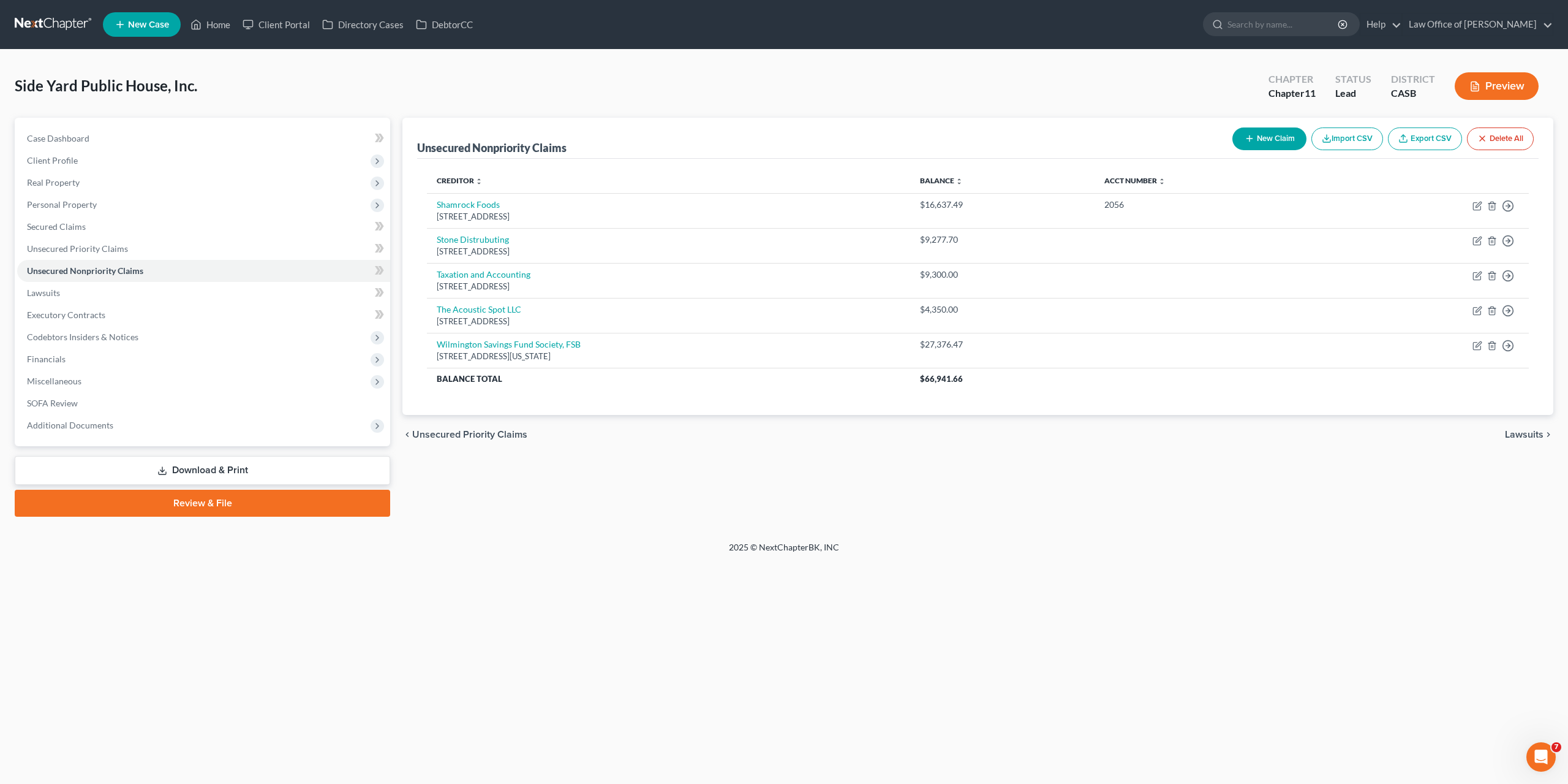
click at [875, 495] on div "Unsecured Nonpriority Claims New Claim Import CSV Export CSV Delete All Credito…" at bounding box center [977, 317] width 1163 height 399
click at [245, 26] on rect at bounding box center [249, 23] width 10 height 6
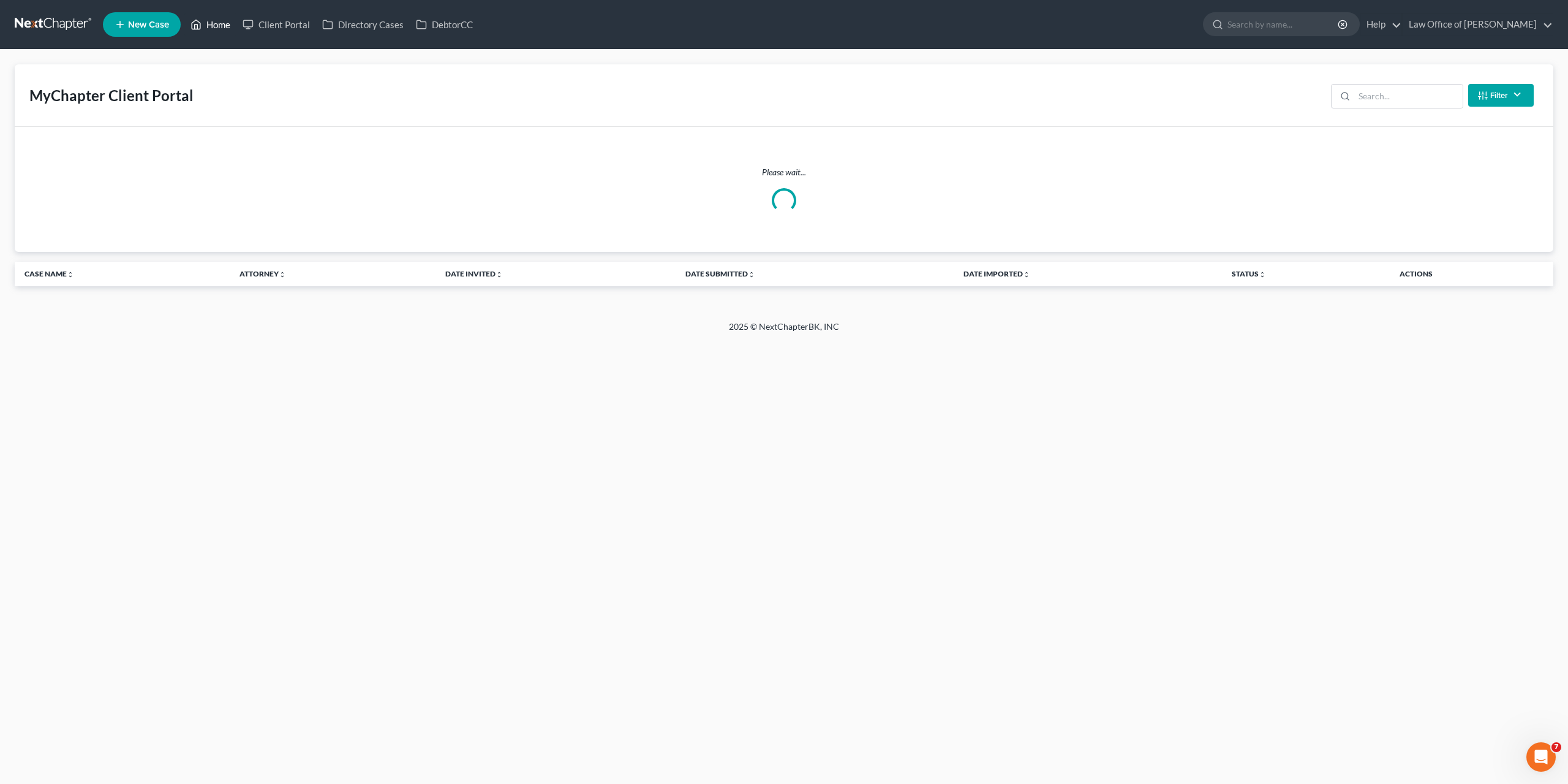
click at [218, 26] on link "Home" at bounding box center [210, 25] width 52 height 22
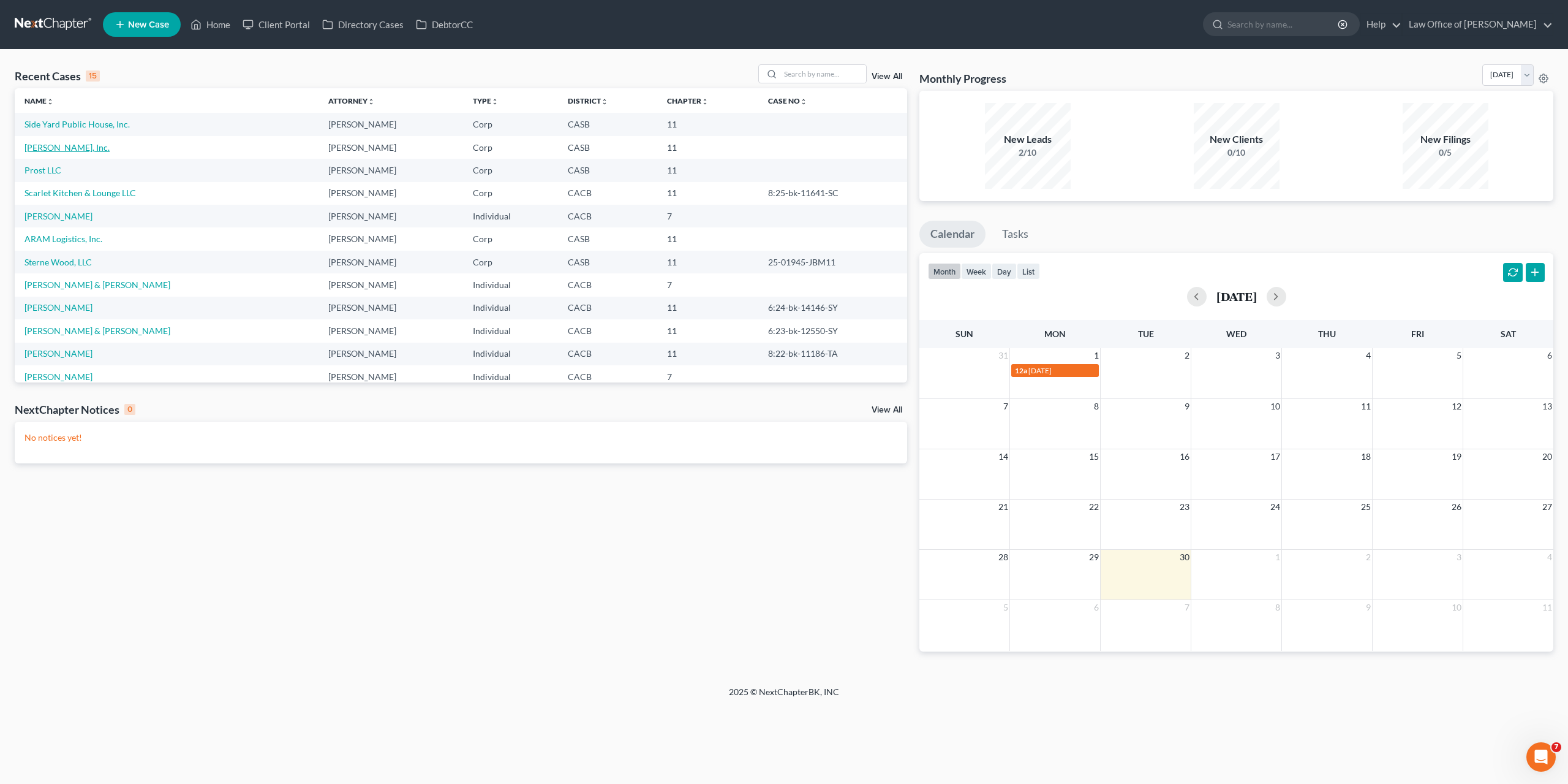
click at [40, 152] on link "[PERSON_NAME], Inc." at bounding box center [67, 147] width 85 height 10
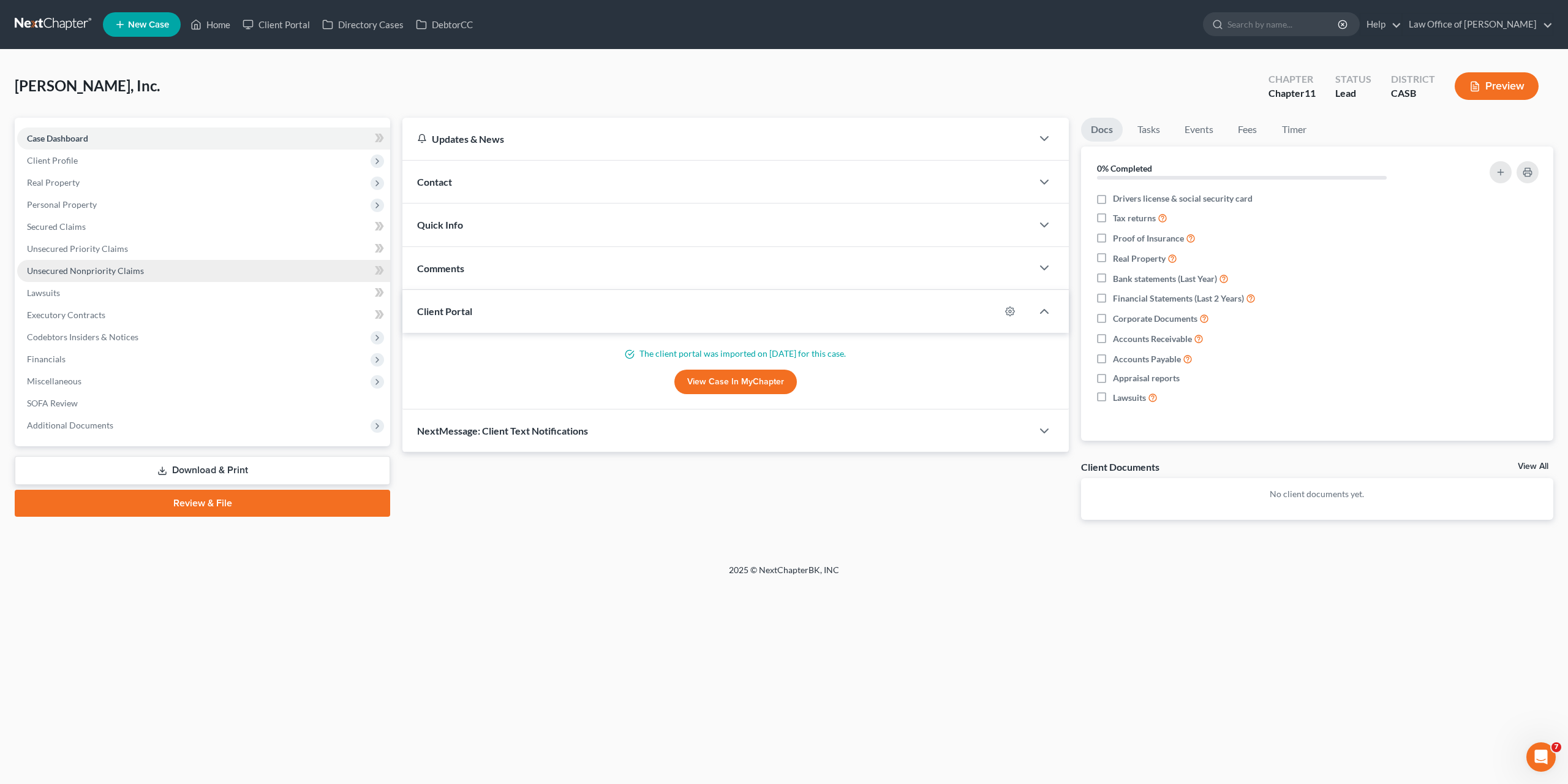
click at [84, 270] on span "Unsecured Nonpriority Claims" at bounding box center [85, 270] width 117 height 10
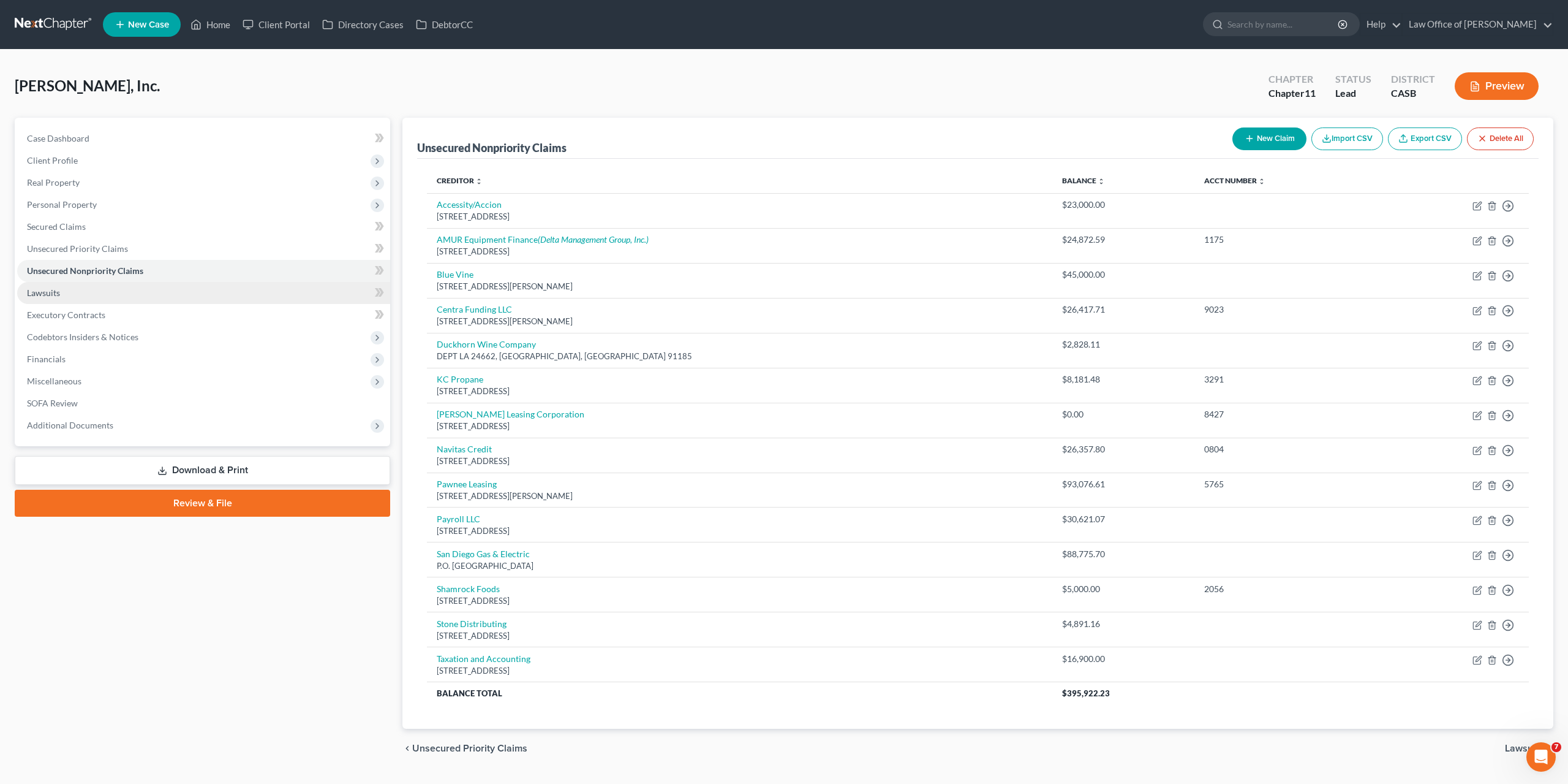
click at [38, 290] on span "Lawsuits" at bounding box center [43, 292] width 33 height 10
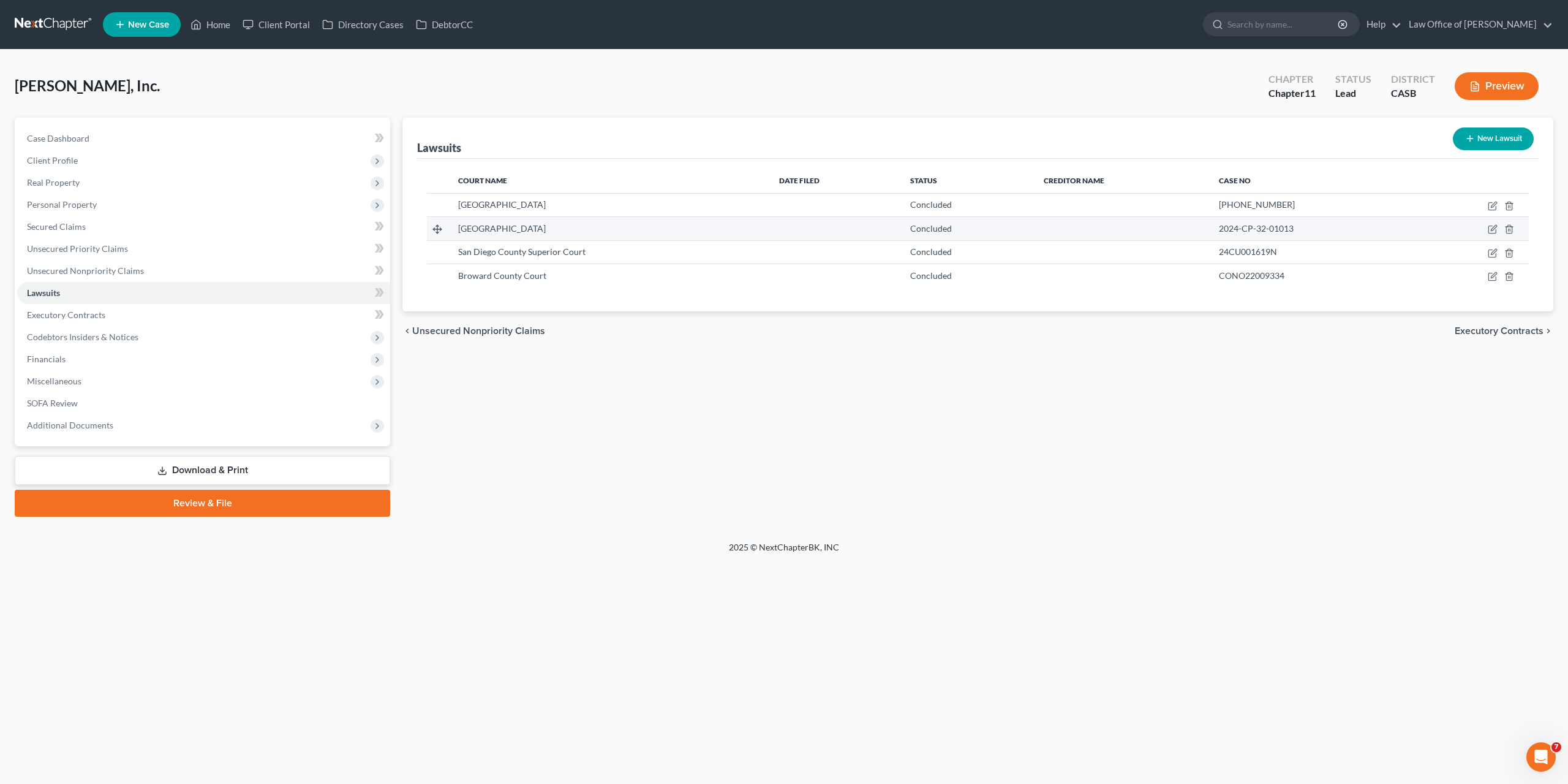
click at [1487, 231] on td at bounding box center [1473, 228] width 111 height 23
click at [1492, 229] on icon "button" at bounding box center [1493, 229] width 10 height 10
select select "42"
select select "2"
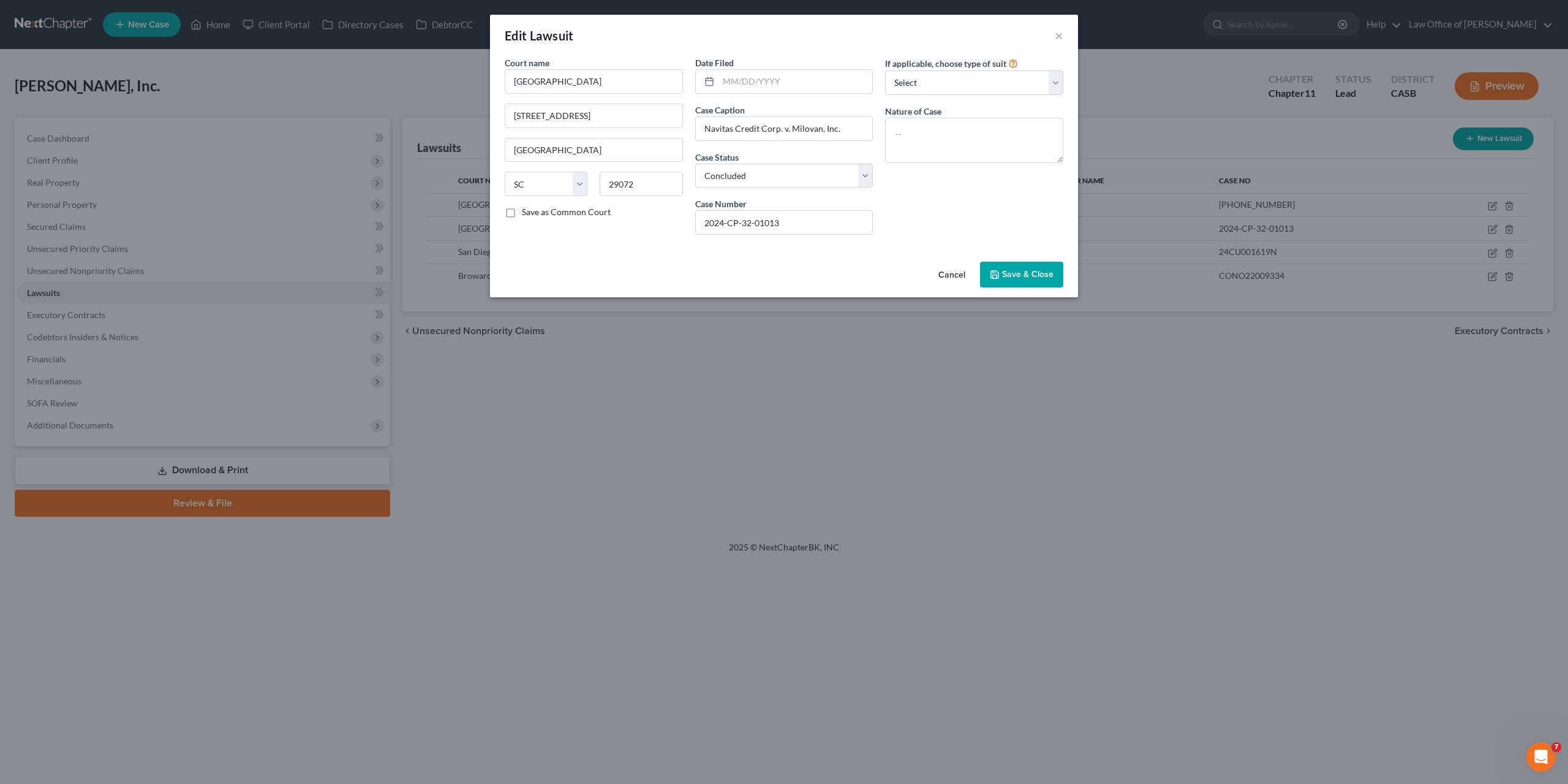
click at [957, 274] on button "Cancel" at bounding box center [952, 275] width 46 height 25
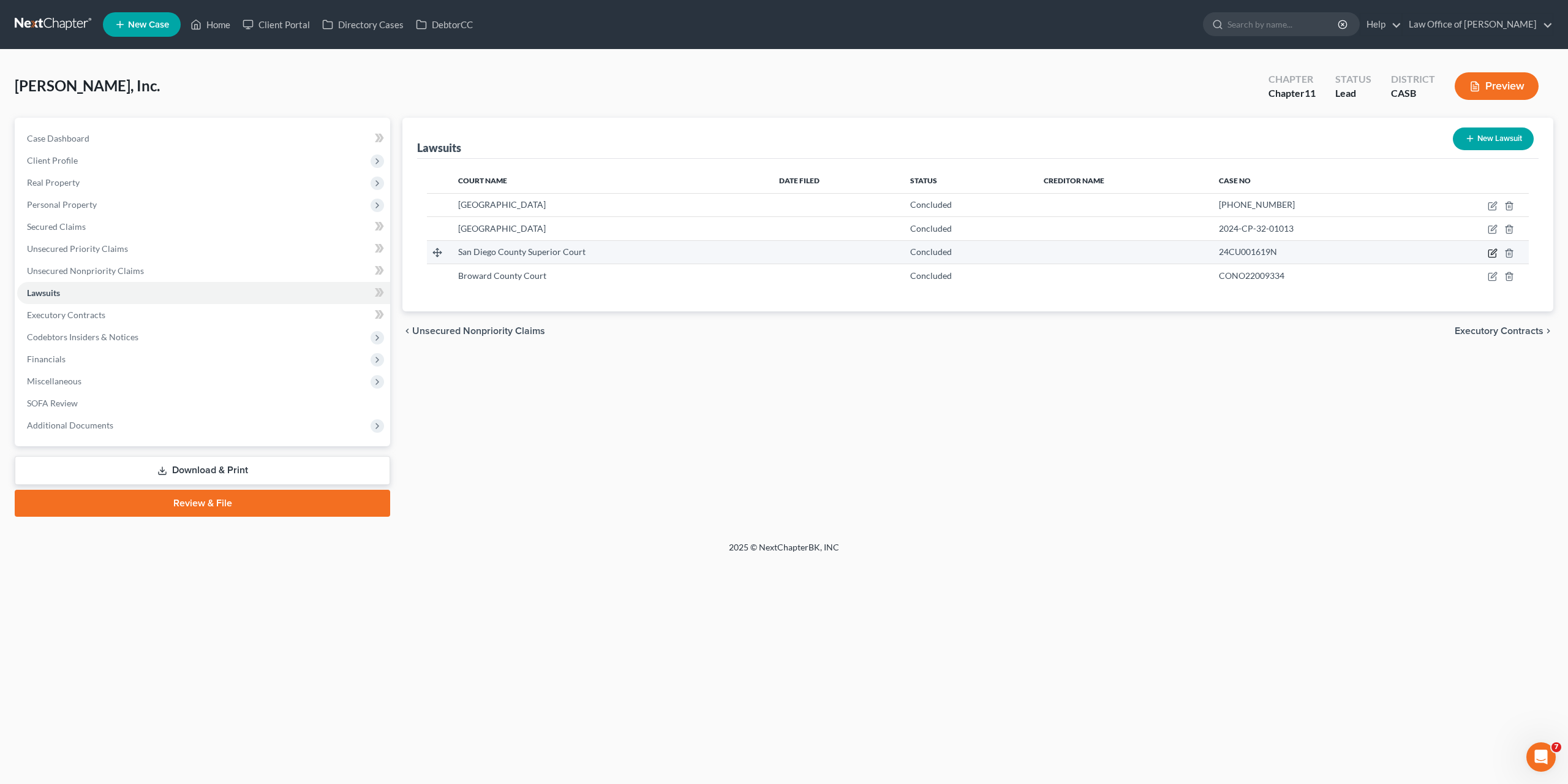
click at [1488, 251] on icon "button" at bounding box center [1493, 253] width 10 height 10
select select "4"
select select "2"
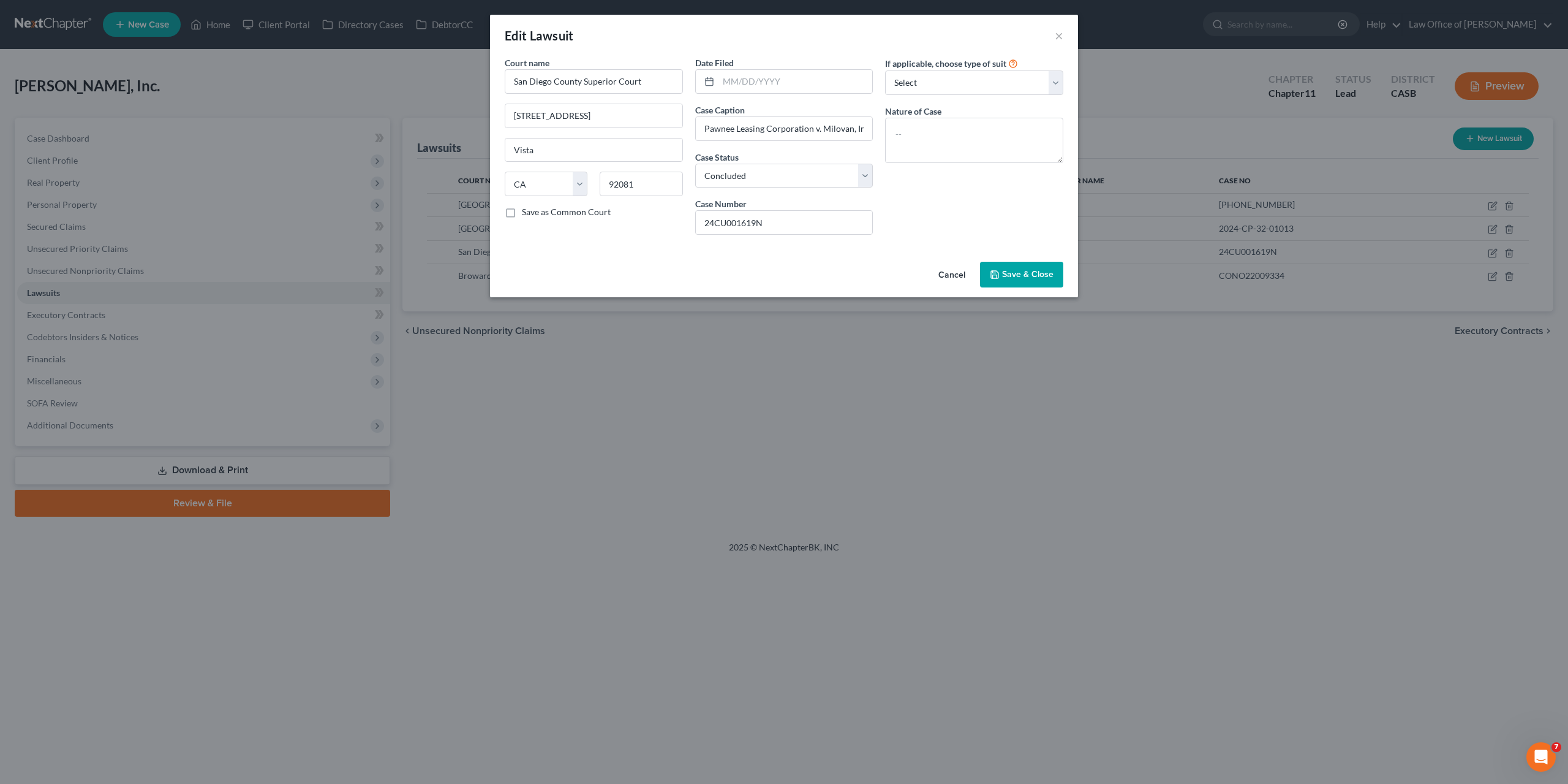
click at [957, 278] on button "Cancel" at bounding box center [952, 275] width 46 height 25
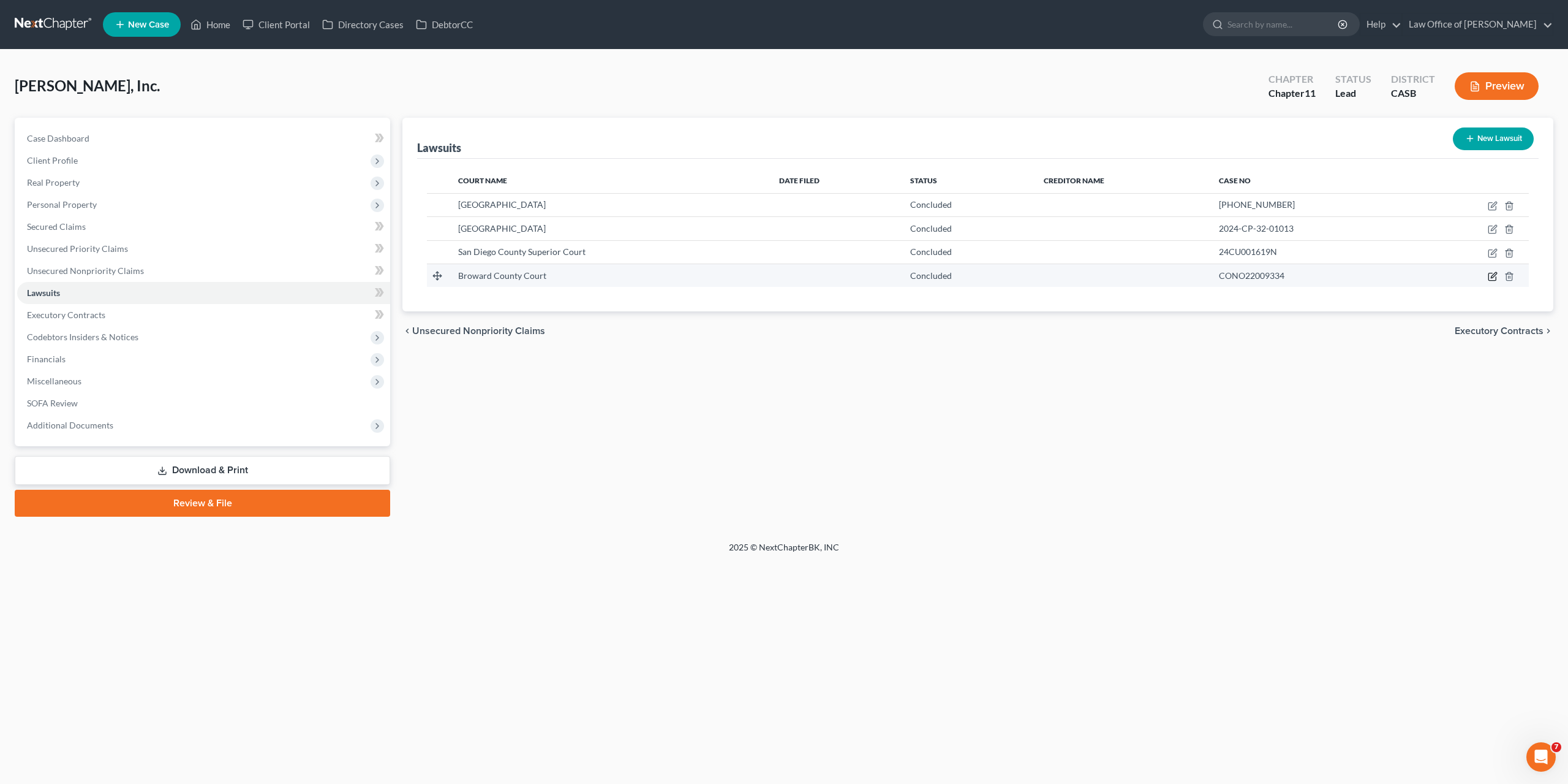
click at [1491, 278] on icon "button" at bounding box center [1493, 276] width 10 height 10
select select "9"
select select "2"
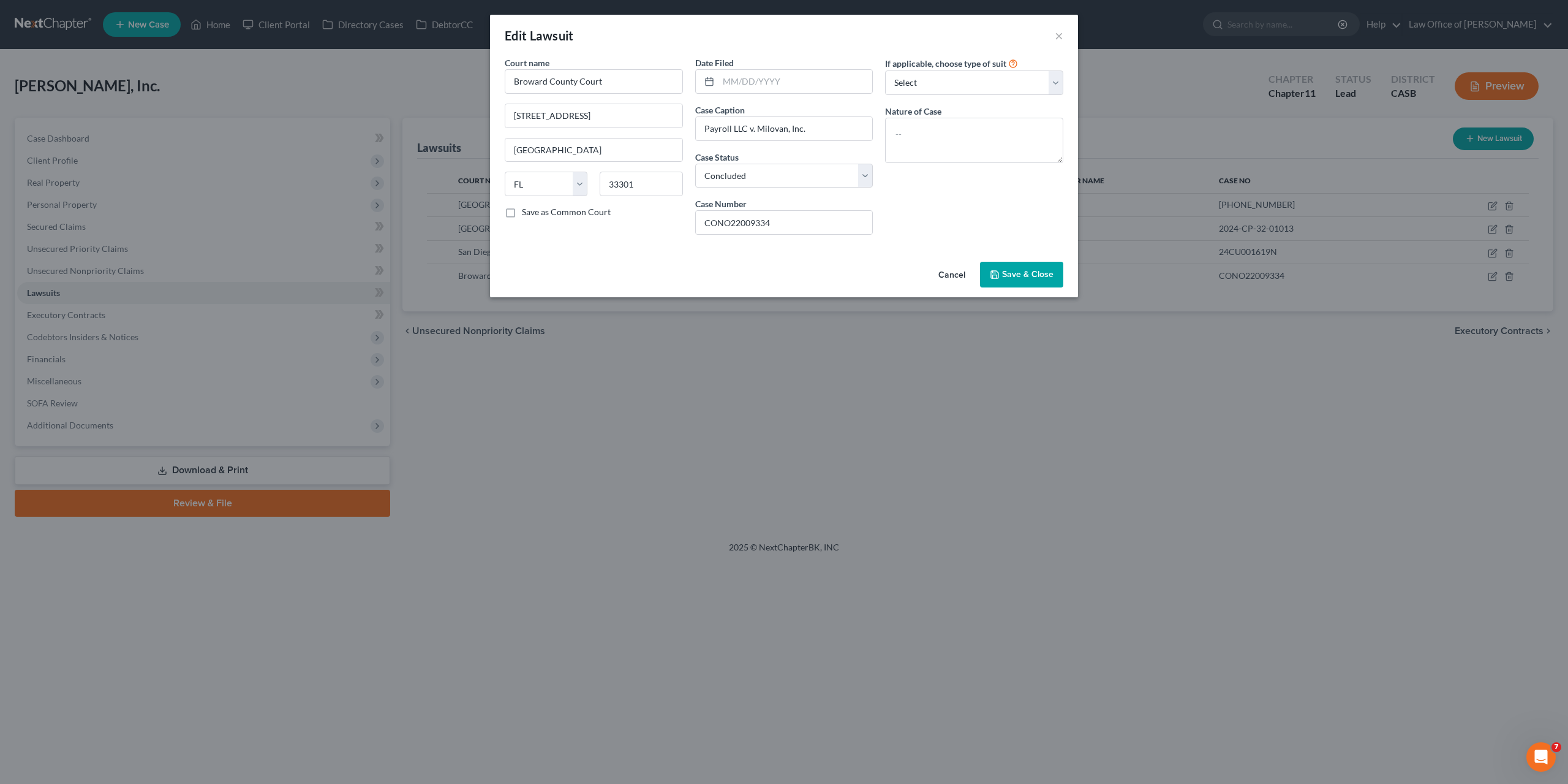
click at [959, 274] on button "Cancel" at bounding box center [952, 275] width 46 height 25
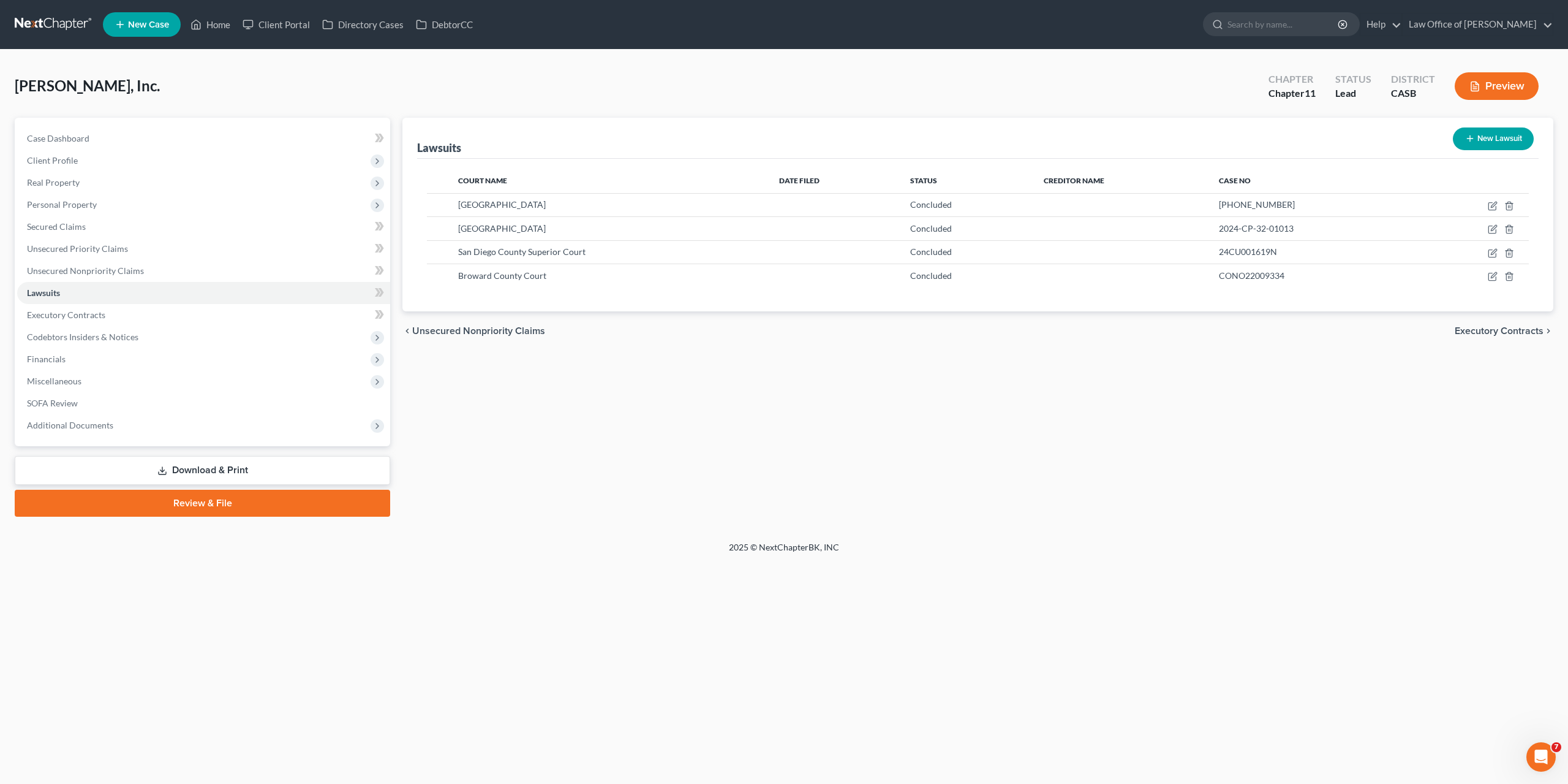
click at [1099, 349] on div "chevron_left Unsecured Nonpriority Claims Executory Contracts chevron_right" at bounding box center [978, 330] width 1151 height 39
click at [934, 364] on div "Lawsuits New Lawsuit Court Name Date Filed Status Creditor Name Case No Tarrant…" at bounding box center [977, 317] width 1163 height 399
click at [57, 274] on span "Unsecured Nonpriority Claims" at bounding box center [85, 270] width 117 height 10
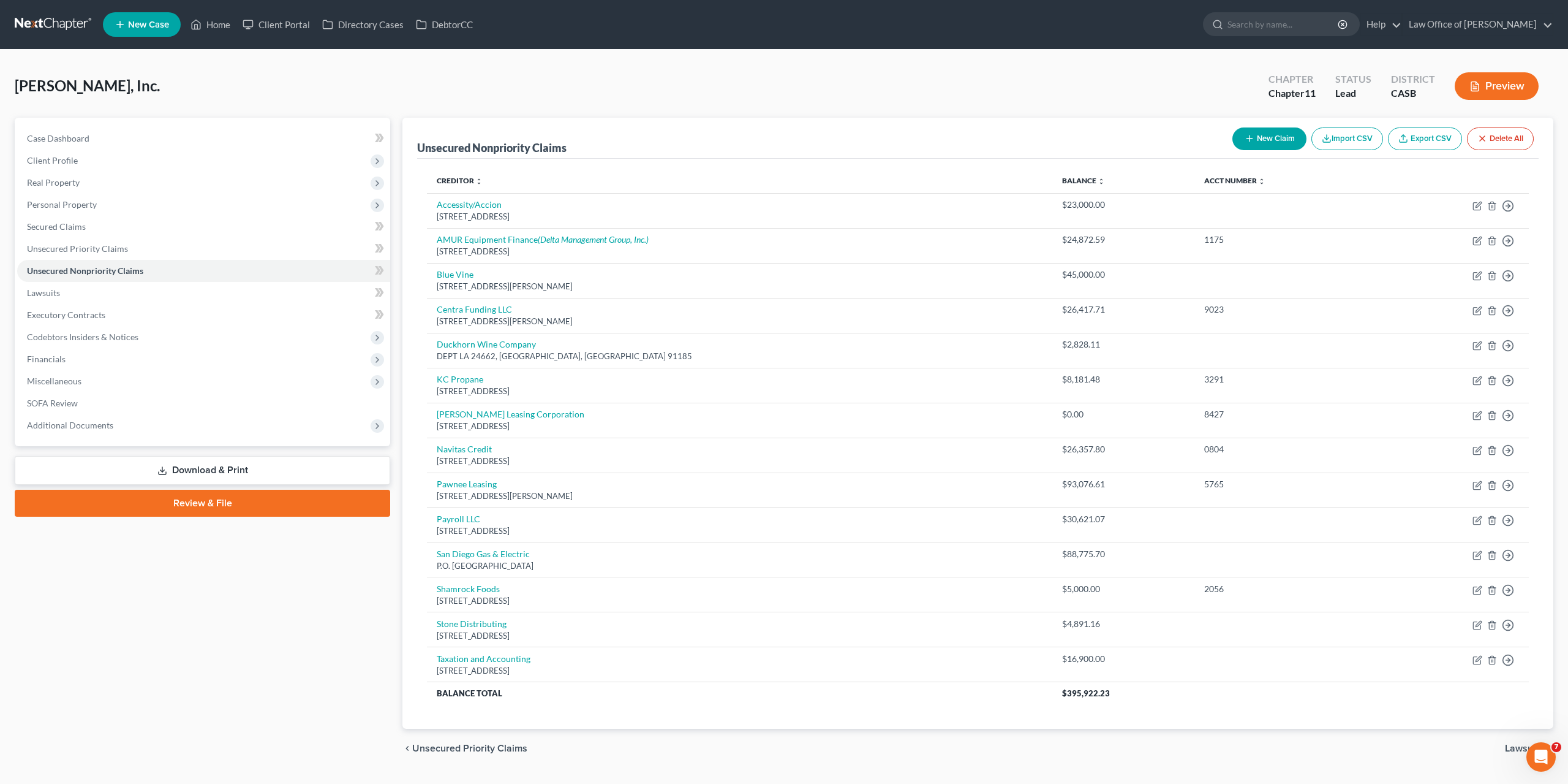
click at [1271, 144] on button "New Claim" at bounding box center [1269, 139] width 74 height 22
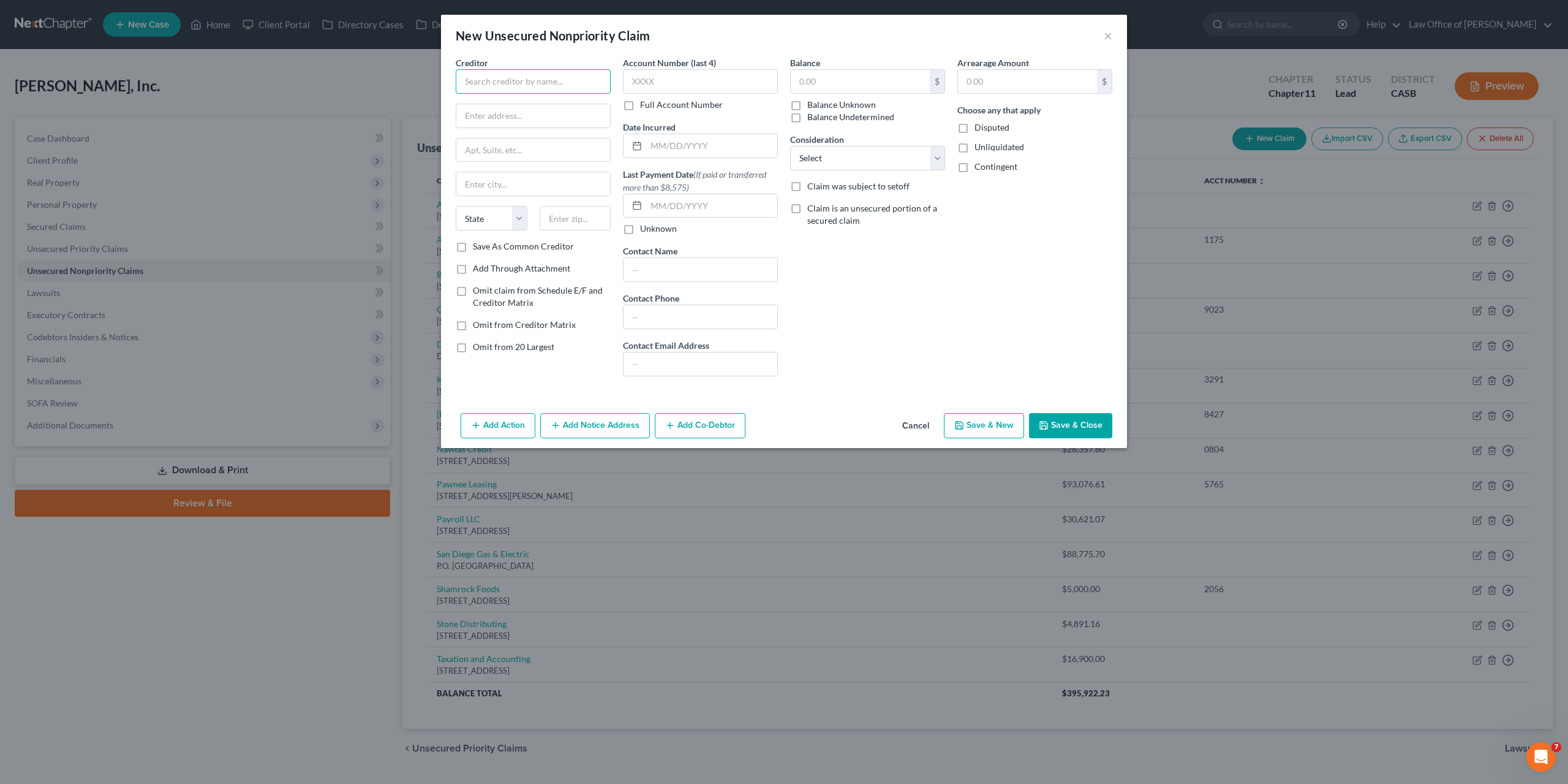
click at [544, 77] on input "text" at bounding box center [533, 81] width 155 height 25
type input "Merchant Advance, LLC"
click at [906, 255] on div "Balance $ Balance Unknown Balance Undetermined $ Balance Unknown Consideration …" at bounding box center [868, 221] width 167 height 329
click at [478, 116] on input "text" at bounding box center [533, 116] width 154 height 23
paste input "132 W. 36th St., 3rd Floor"
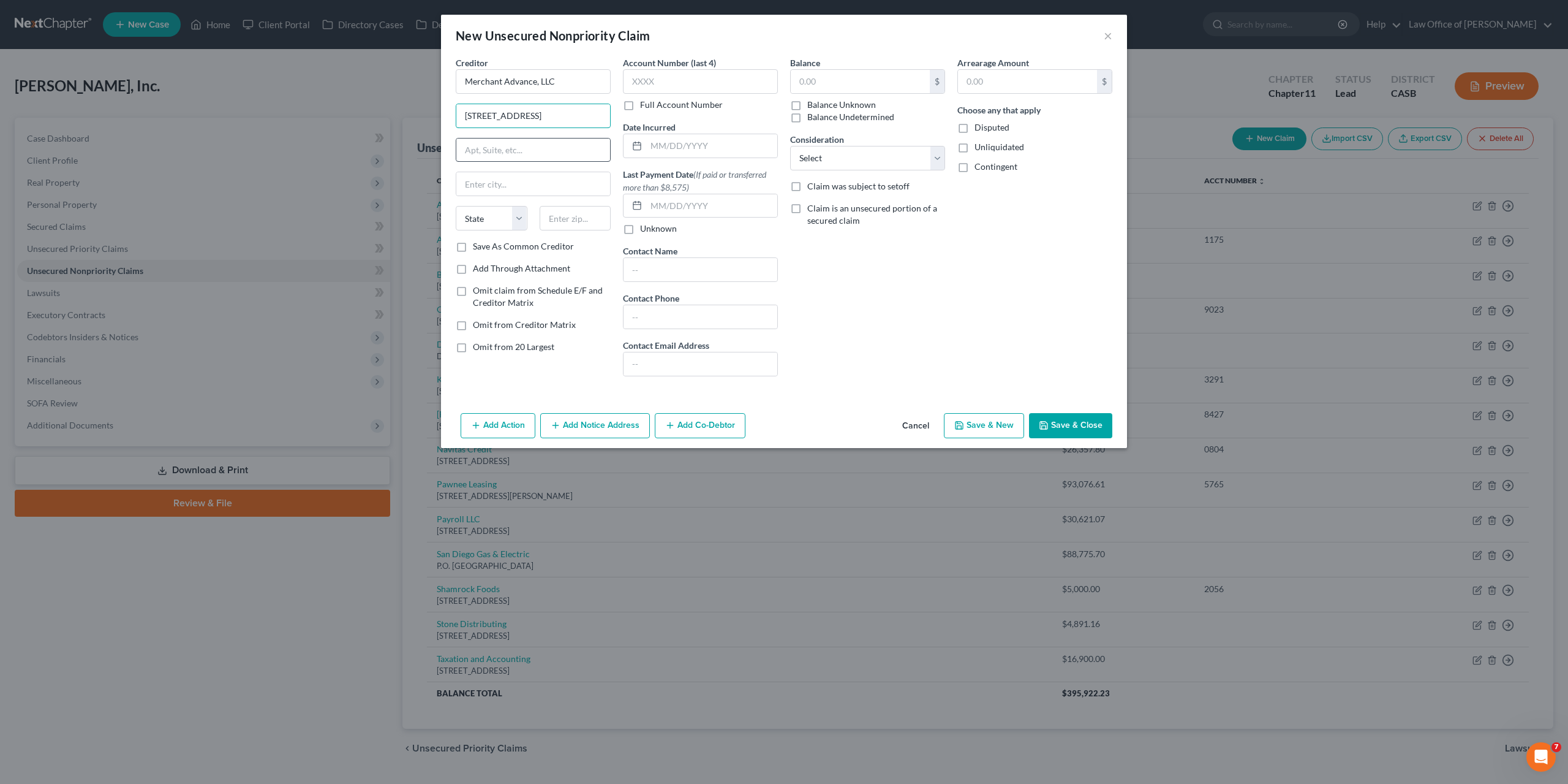
type input "132 W. 36th St., 3rd Floor"
click at [872, 301] on div "Balance $ Balance Unknown Balance Undetermined $ Balance Unknown Consideration …" at bounding box center [868, 221] width 167 height 329
click at [562, 219] on input "text" at bounding box center [576, 218] width 72 height 25
paste input "10018"
type input "10018"
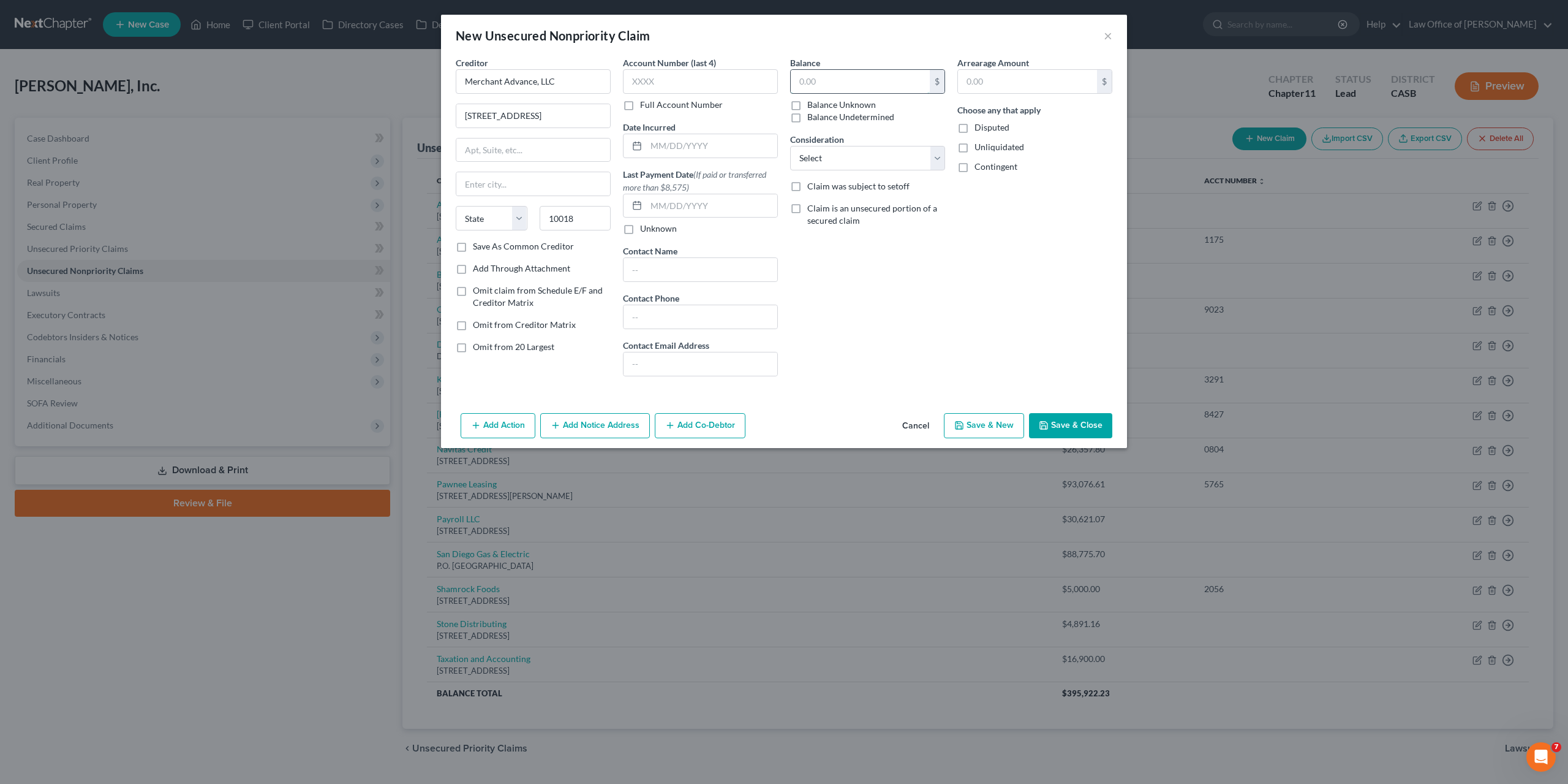
click at [834, 77] on input "text" at bounding box center [860, 81] width 139 height 23
type input "New York"
select select "35"
type input "0.00"
click at [1076, 424] on button "Save & Close" at bounding box center [1071, 426] width 84 height 26
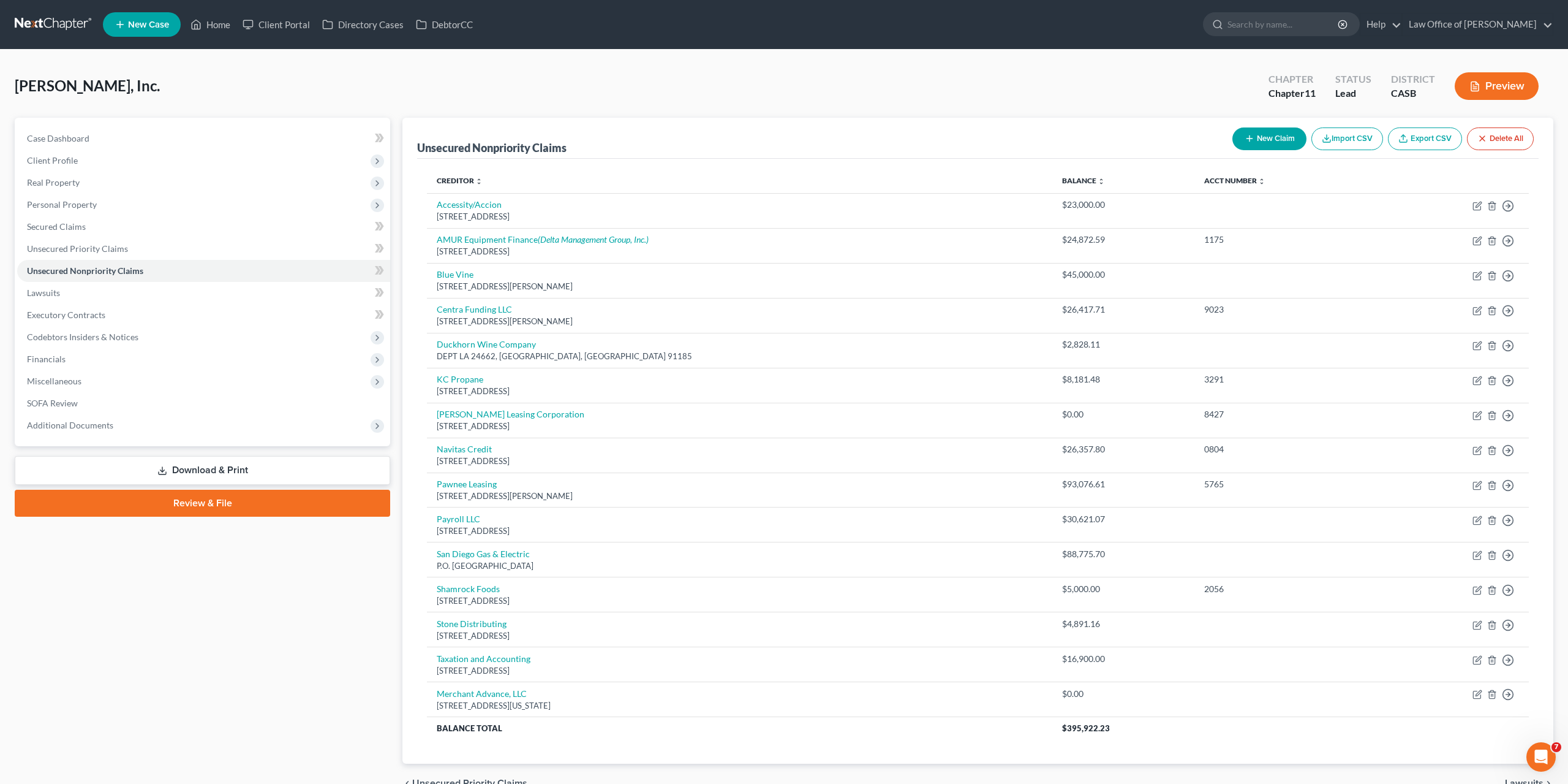
click at [1268, 136] on button "New Claim" at bounding box center [1269, 139] width 74 height 22
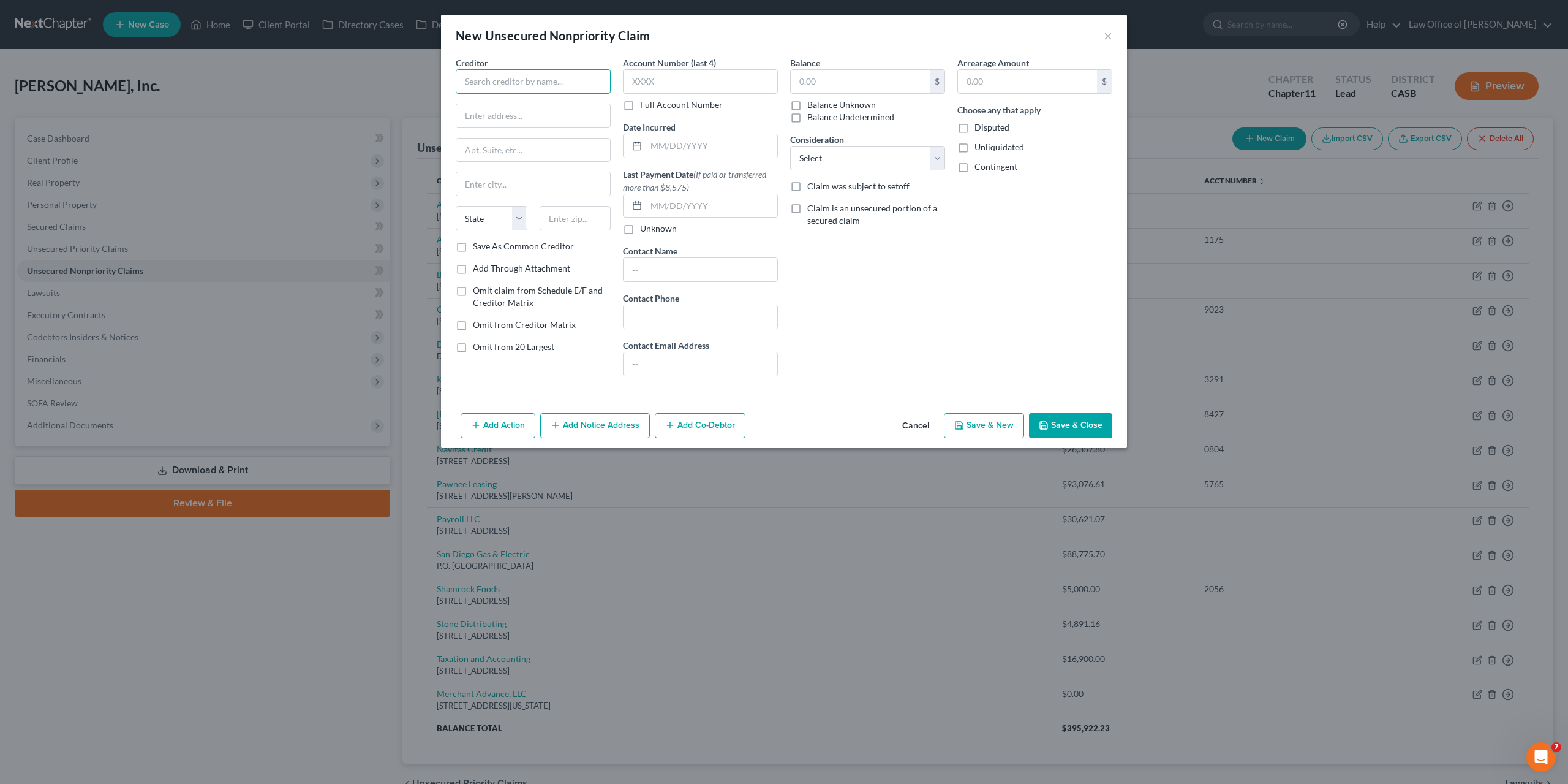
click at [562, 81] on input "text" at bounding box center [533, 81] width 155 height 25
type input "Clover Capital"
click at [476, 113] on input "text" at bounding box center [533, 116] width 154 height 23
paste input "333 NE 24th STE 409"
type input "333 NE 24th STE 409"
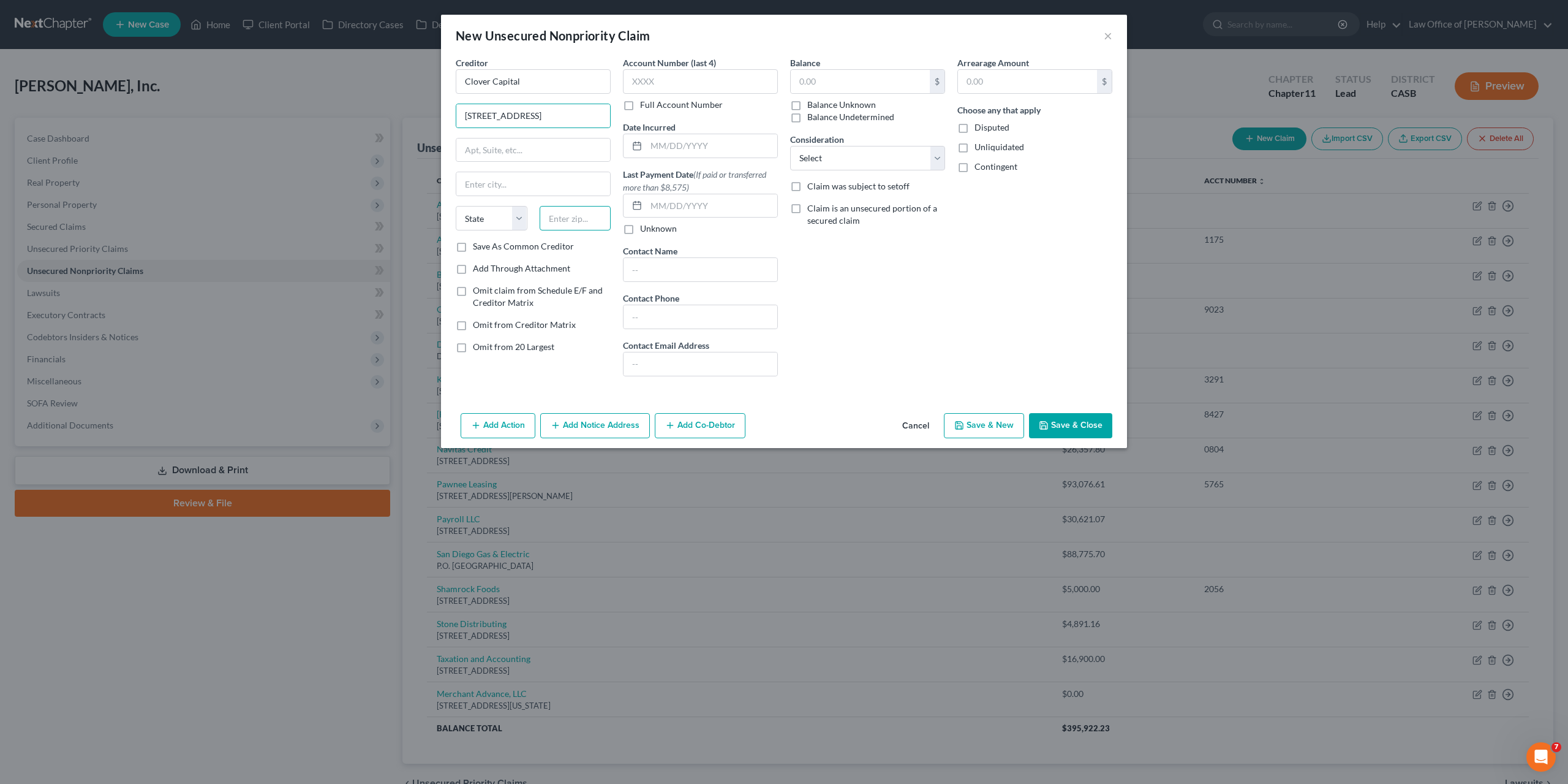
click at [556, 214] on input "text" at bounding box center [576, 218] width 72 height 25
paste input "33137"
type input "33137"
click at [814, 84] on input "text" at bounding box center [860, 81] width 139 height 23
type input "Miami"
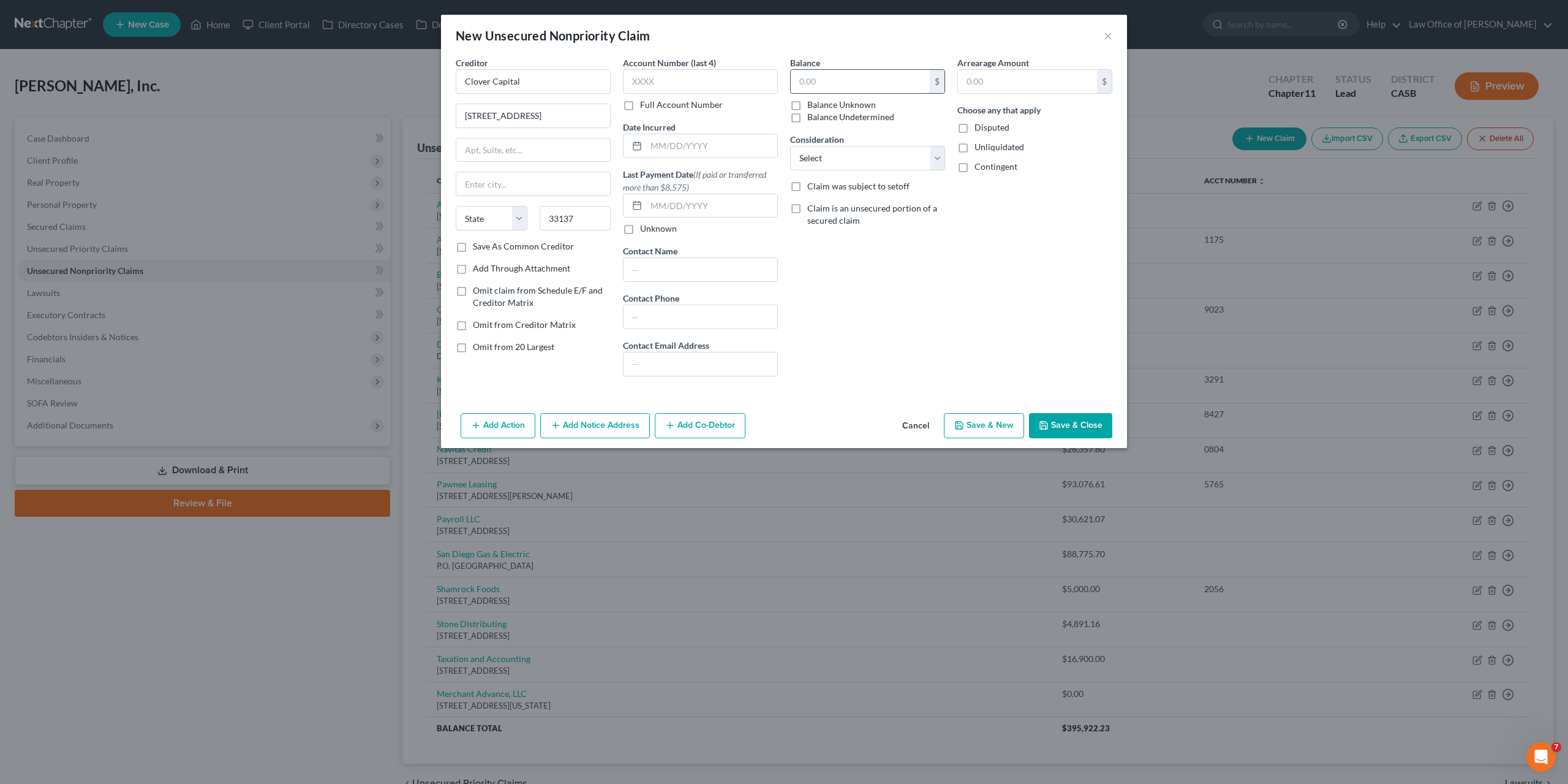
select select "9"
type input "0.00"
click at [1087, 426] on button "Save & Close" at bounding box center [1071, 426] width 84 height 26
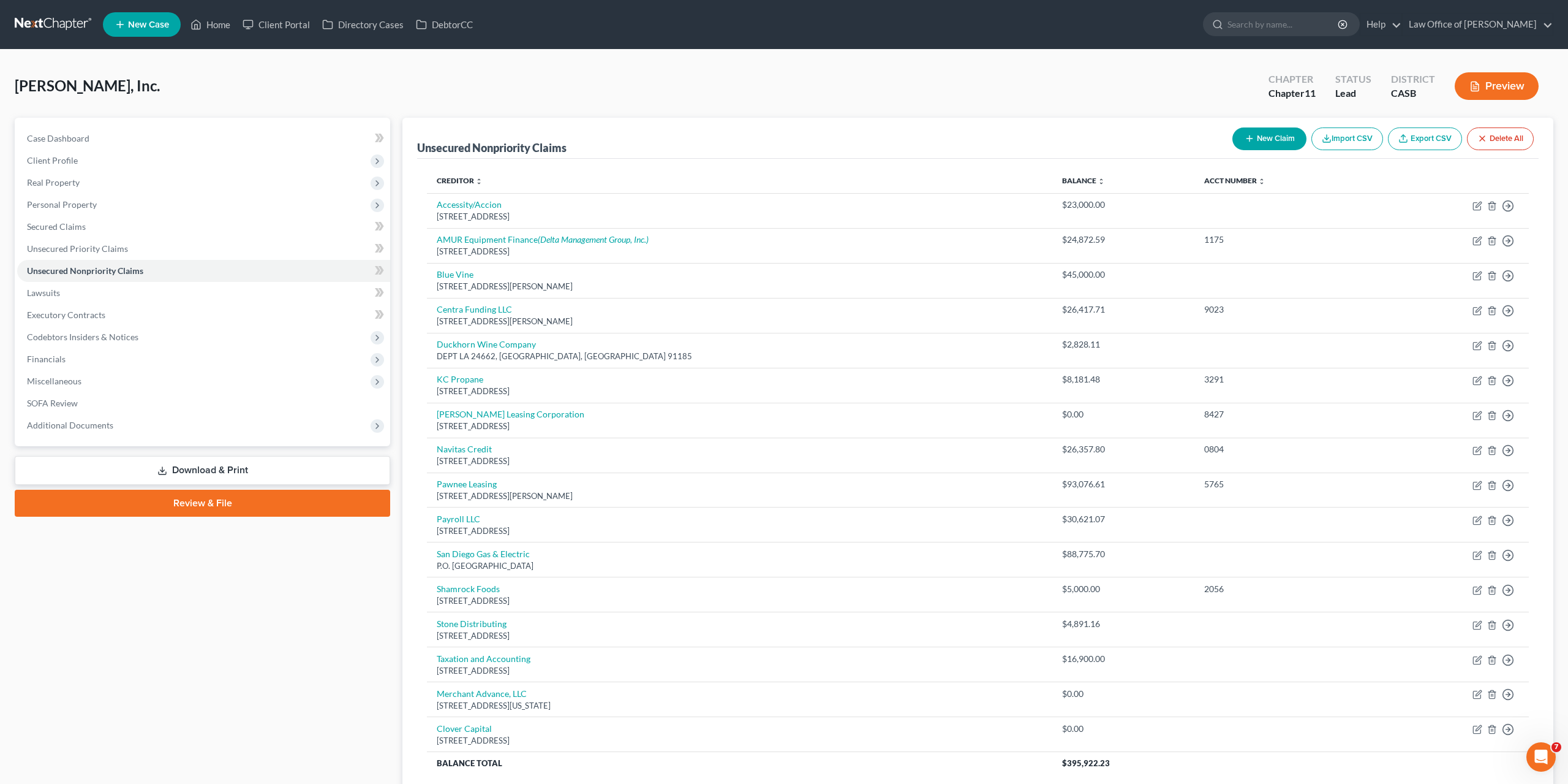
click at [1037, 127] on div "Unsecured Nonpriority Claims New Claim Import CSV Export CSV Delete All" at bounding box center [977, 138] width 1122 height 41
click at [875, 104] on div "Milovan, Inc. Upgraded Chapter Chapter 11 Status Lead District CASB Preview" at bounding box center [784, 91] width 1539 height 53
click at [65, 327] on span "Codebtors Insiders & Notices" at bounding box center [204, 337] width 373 height 22
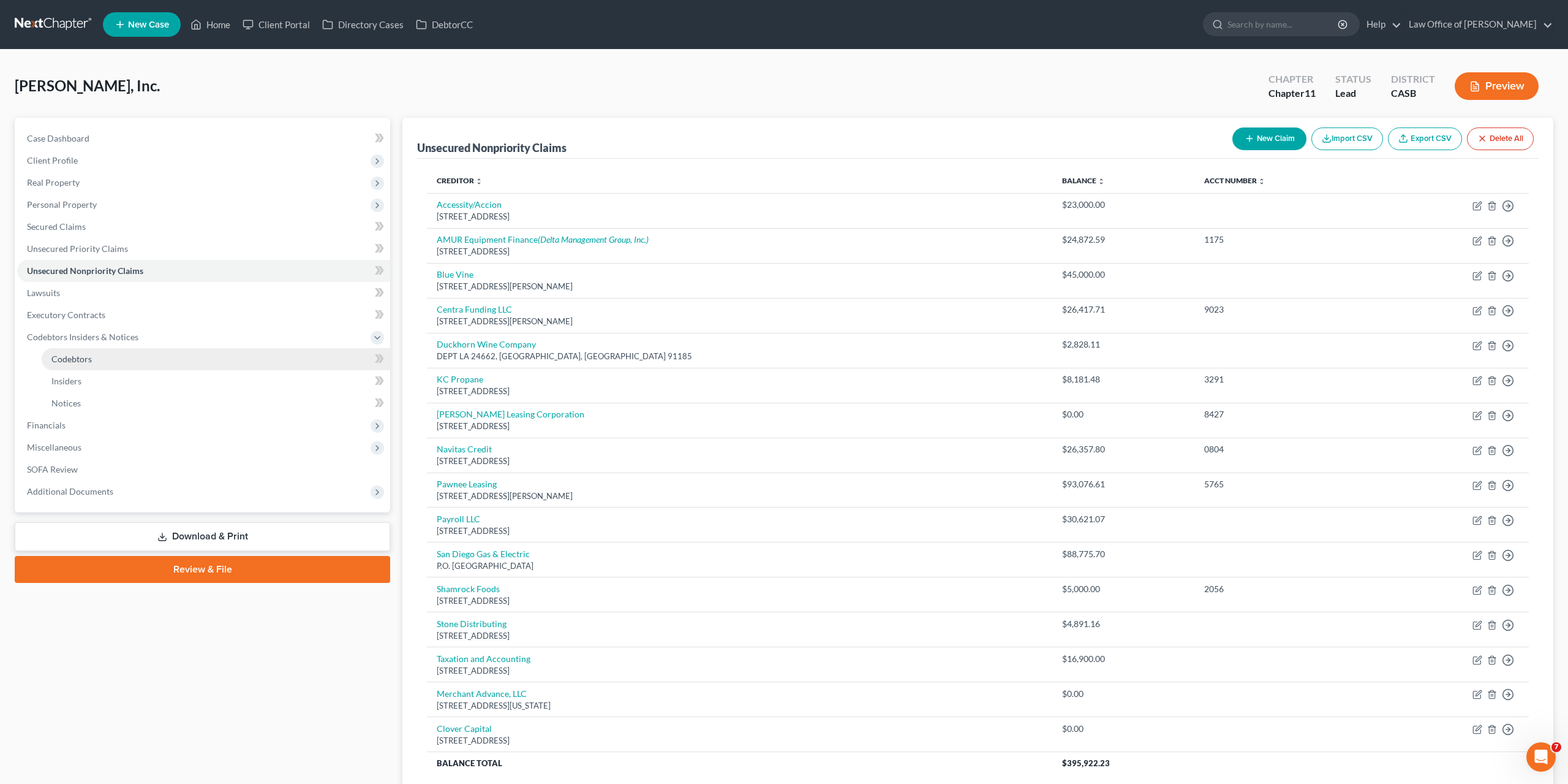
click at [70, 356] on span "Codebtors" at bounding box center [72, 358] width 41 height 10
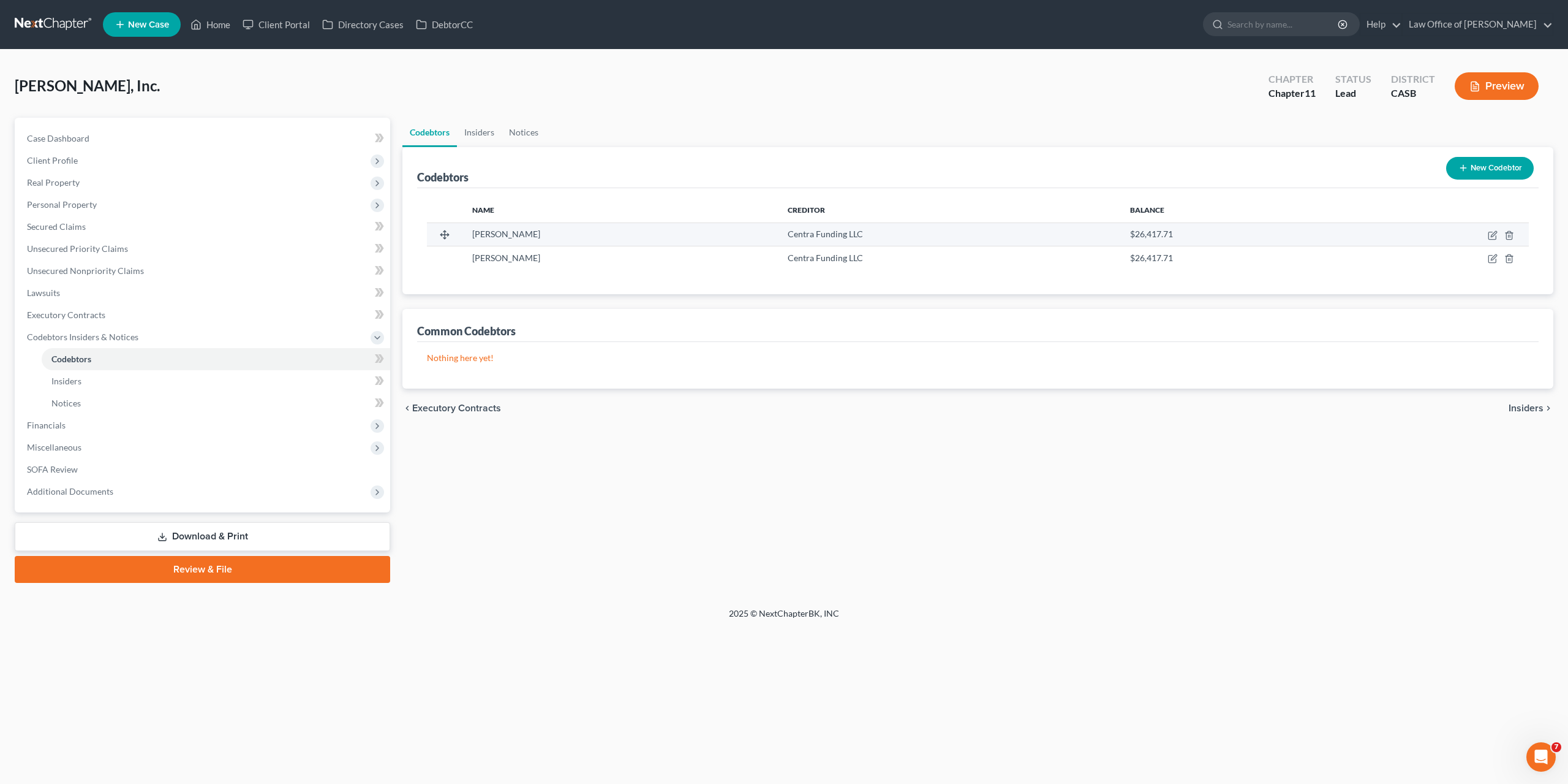
click at [1488, 236] on td at bounding box center [1437, 234] width 183 height 23
click at [1491, 237] on icon "button" at bounding box center [1493, 235] width 10 height 10
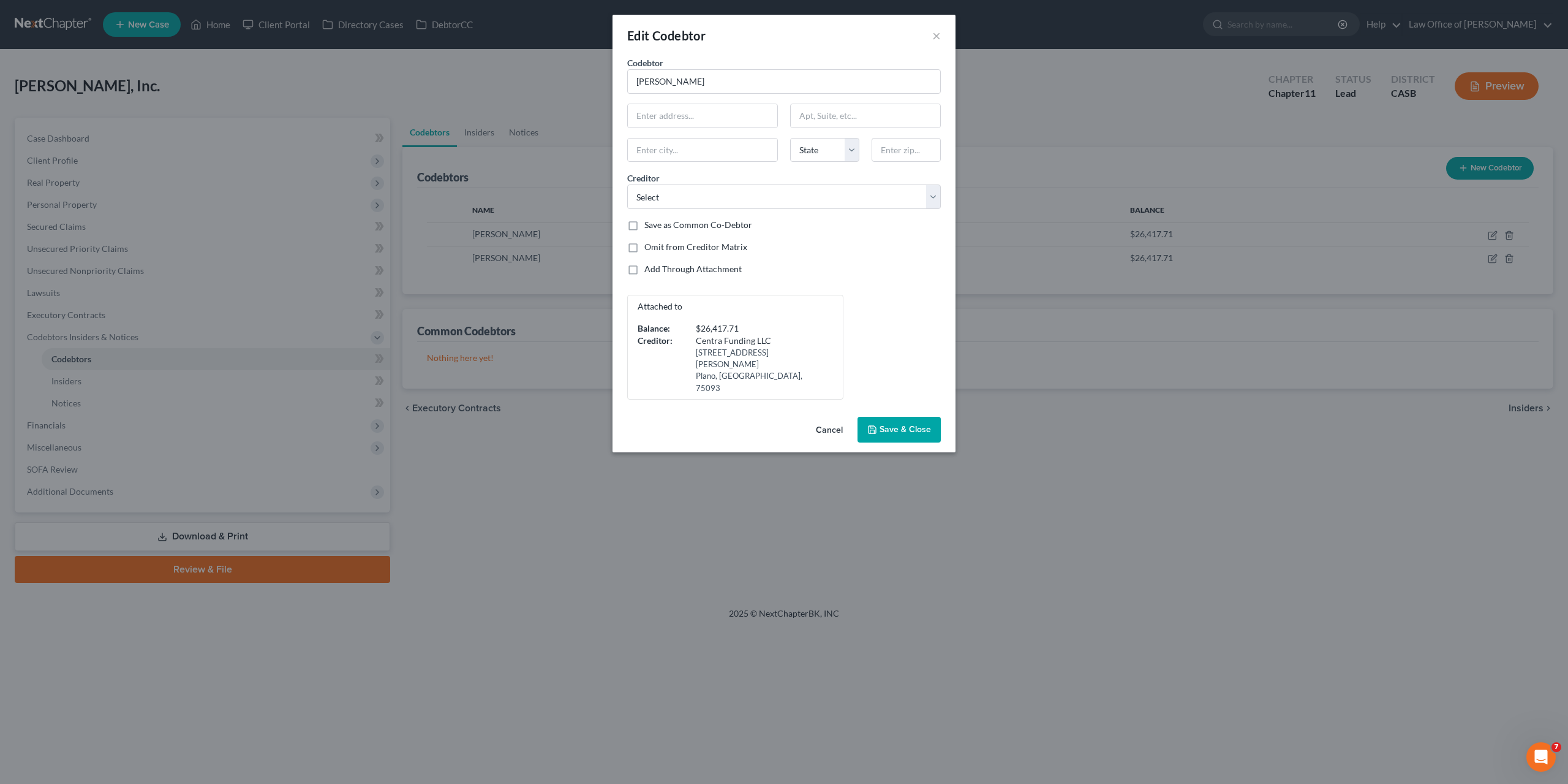
click at [886, 290] on div "Codebtor * Alex Petric Codebtor * Alex Petric State AL AK AR AZ CA CO CT DE DC …" at bounding box center [784, 228] width 326 height 343
click at [658, 112] on input "text" at bounding box center [703, 116] width 150 height 23
paste input "10138 Sage Hill Way"
type input "10138 Sage Hill Way"
click at [867, 309] on div "Attached to Balance: $26,417.71 Creditor: Centra Funding LLC 1400 Preston Rd Pl…" at bounding box center [784, 347] width 326 height 104
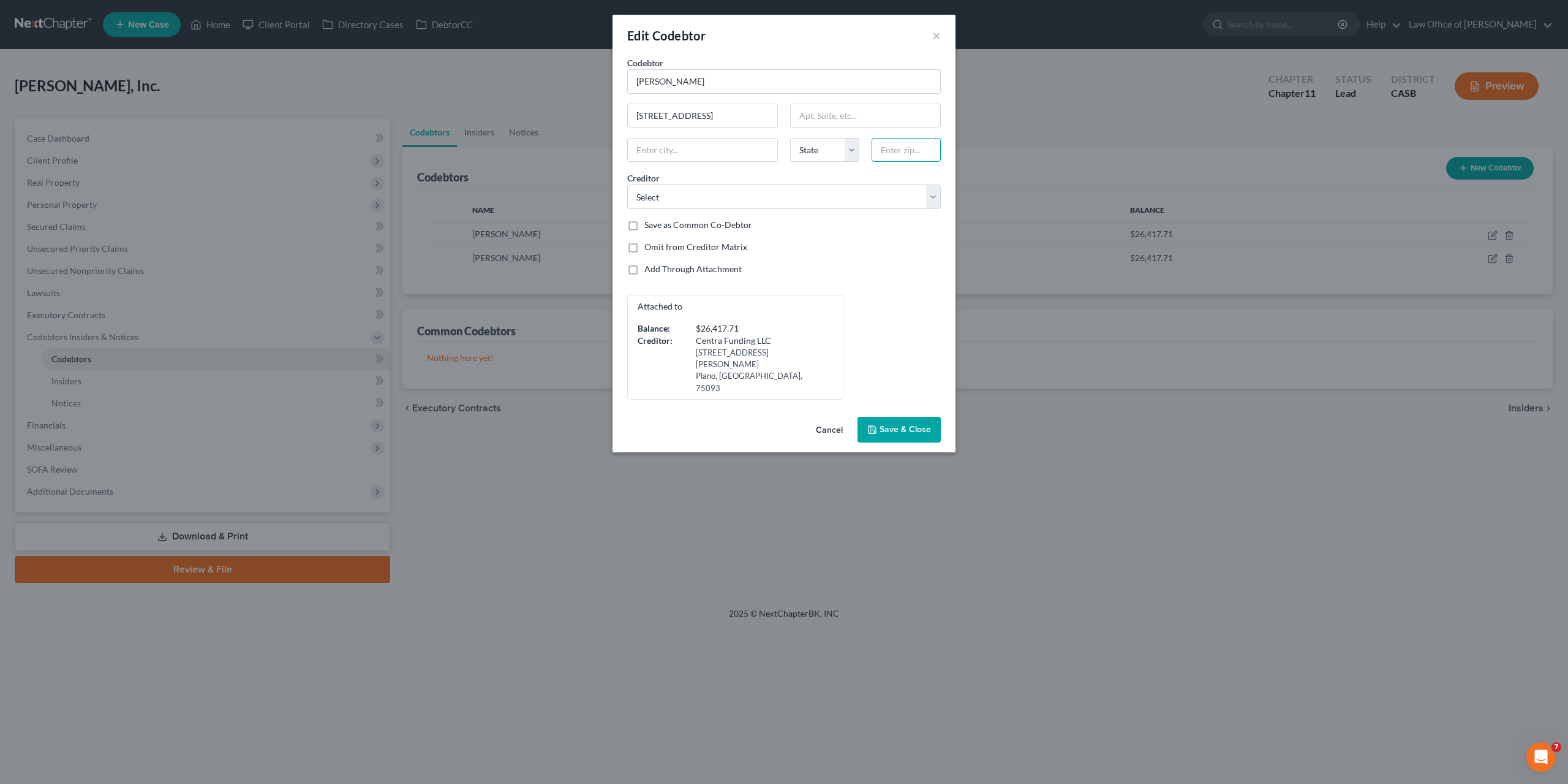
click at [901, 149] on input "text" at bounding box center [906, 150] width 69 height 25
paste input "92026"
type input "92026"
click at [921, 254] on div "Codebtor * Alex Petric Codebtor * Alex Petric 10138 Sage Hill Way State AL AK A…" at bounding box center [784, 228] width 326 height 343
type input "Escondido"
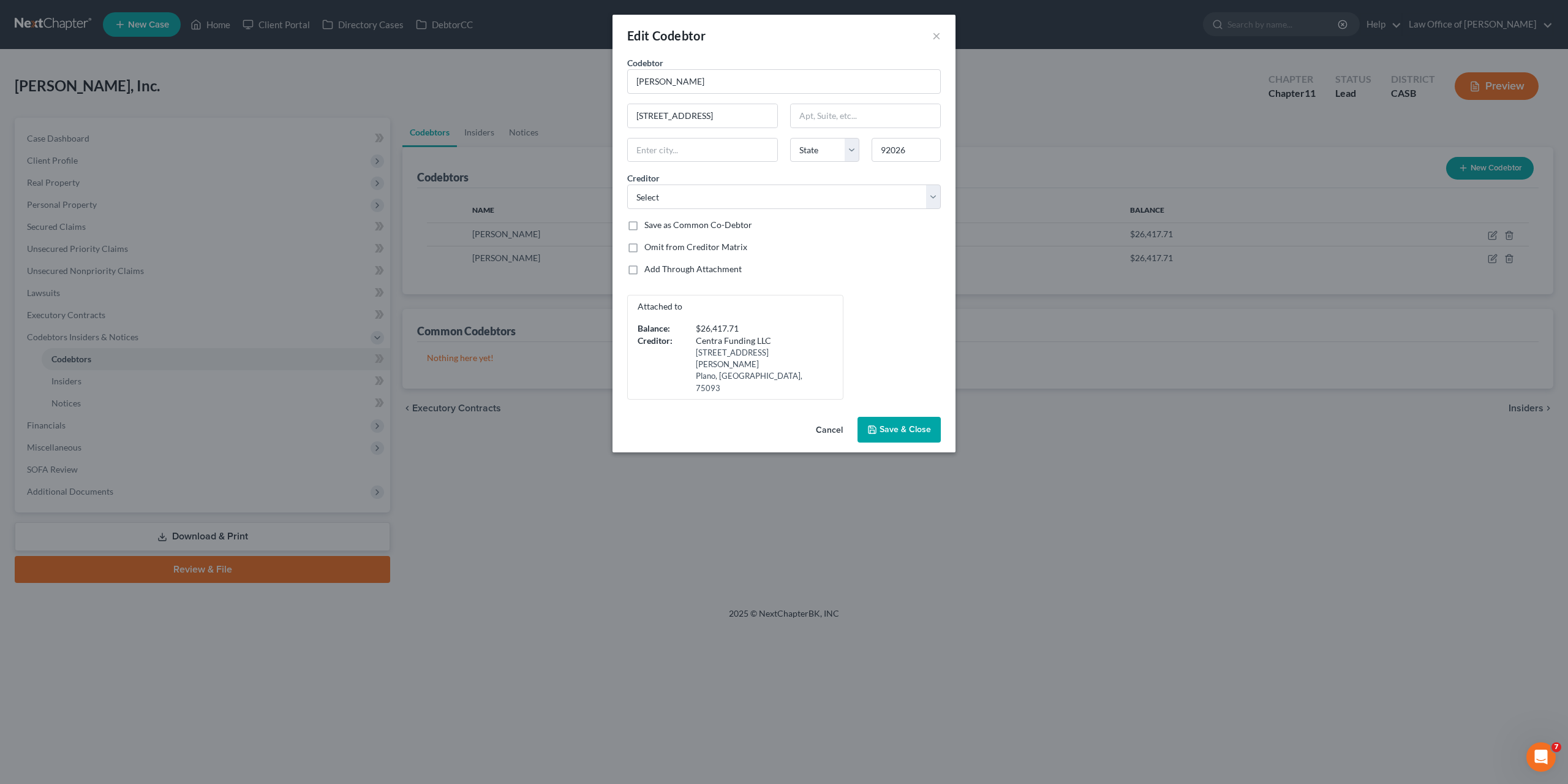
select select "4"
click at [688, 117] on input "10138 Sage Hill Way" at bounding box center [703, 116] width 150 height 23
click at [906, 424] on span "Save & Close" at bounding box center [906, 429] width 52 height 10
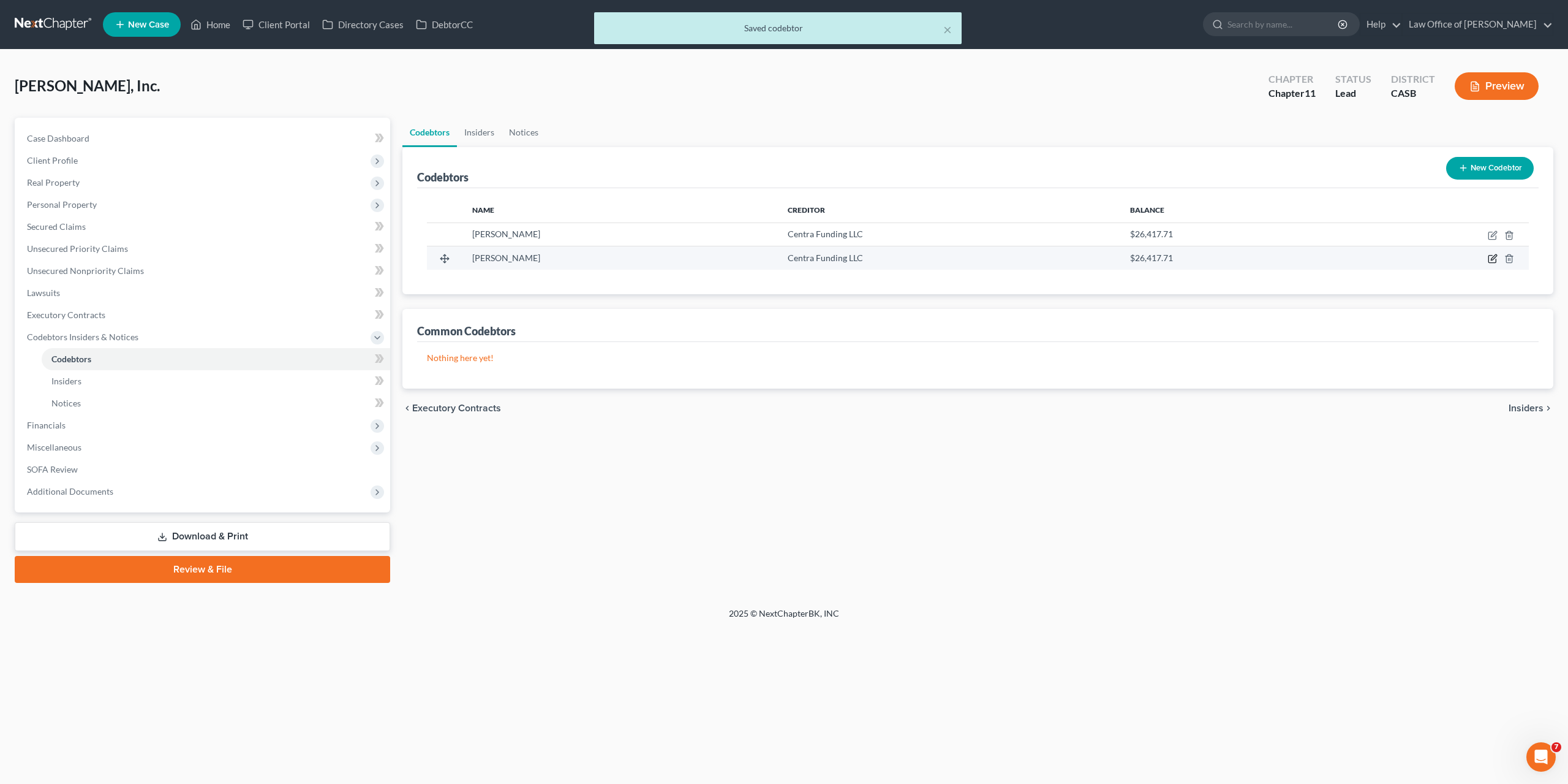
click at [1491, 258] on icon "button" at bounding box center [1493, 258] width 10 height 10
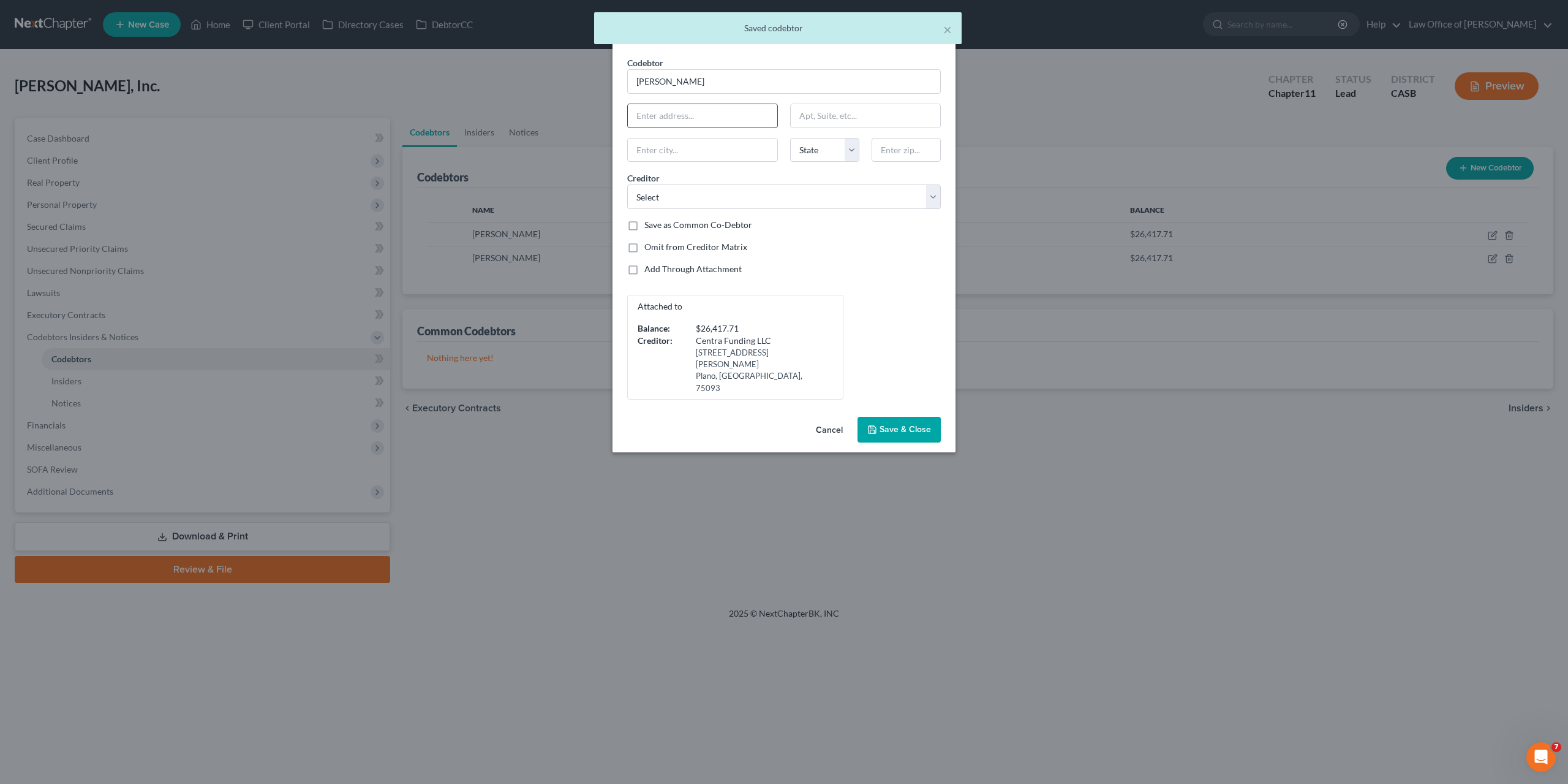
click at [725, 118] on input "text" at bounding box center [703, 116] width 150 height 23
paste input "10138 Sage Hill Way"
type input "10138 Sage Hill Way"
click at [913, 152] on input "text" at bounding box center [906, 150] width 69 height 25
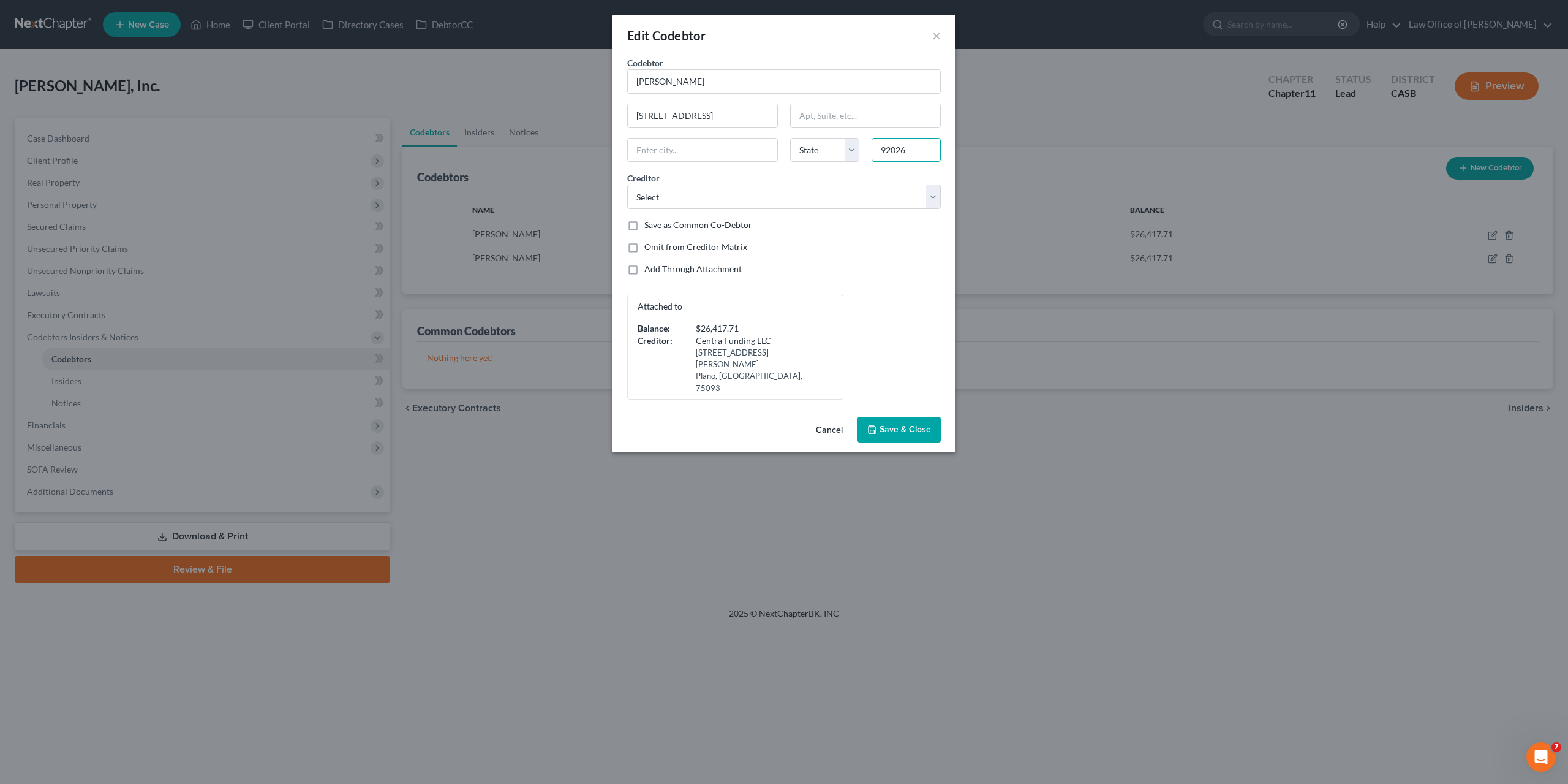
type input "92026"
click at [854, 290] on div "Codebtor * Shari Nickelson Codebtor * Shari Nickelson 10138 Sage Hill Way State…" at bounding box center [784, 228] width 326 height 343
type input "Escondido"
select select "4"
click at [910, 424] on span "Save & Close" at bounding box center [906, 429] width 52 height 10
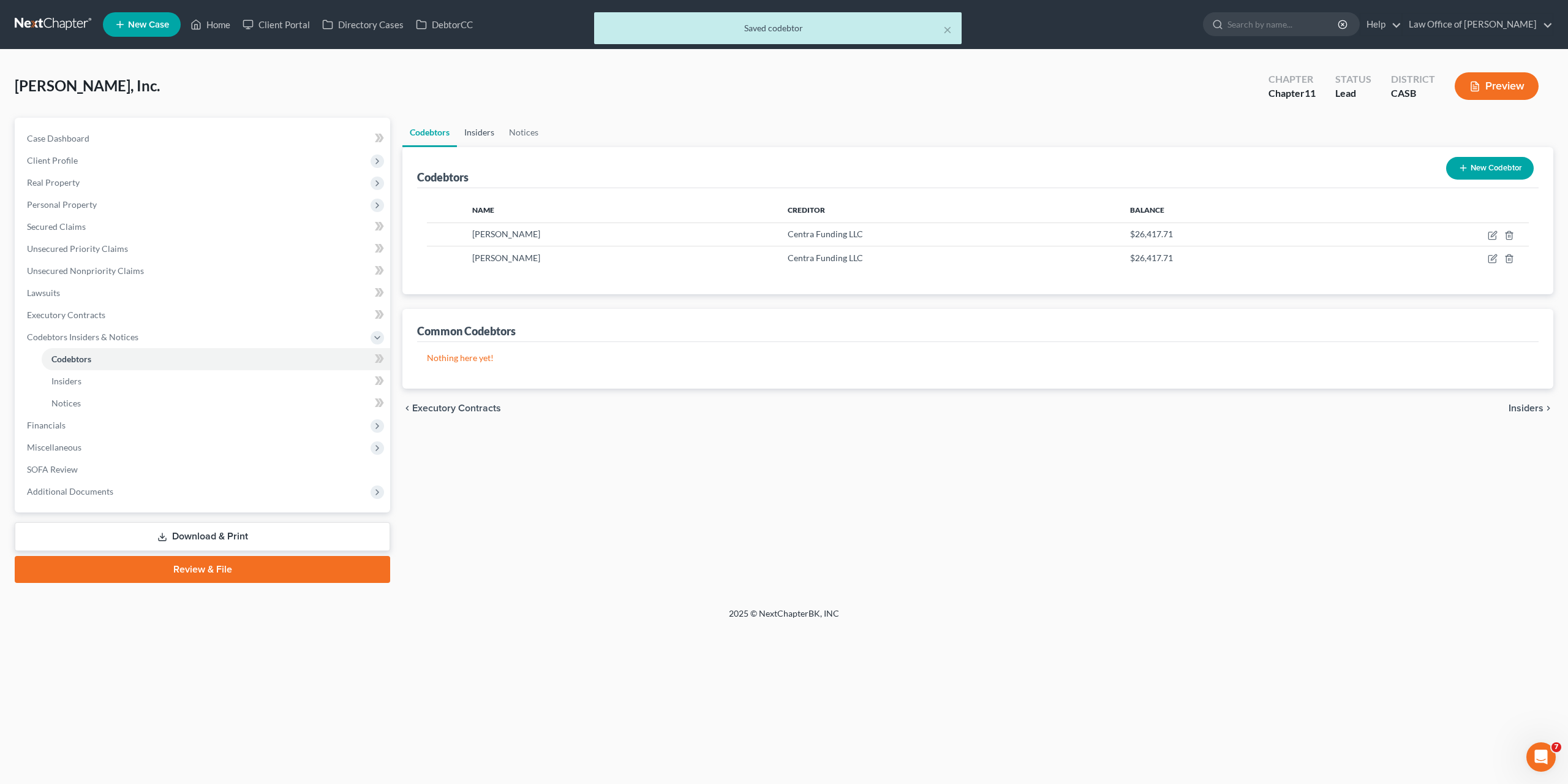
click at [485, 130] on link "Insiders" at bounding box center [479, 132] width 45 height 30
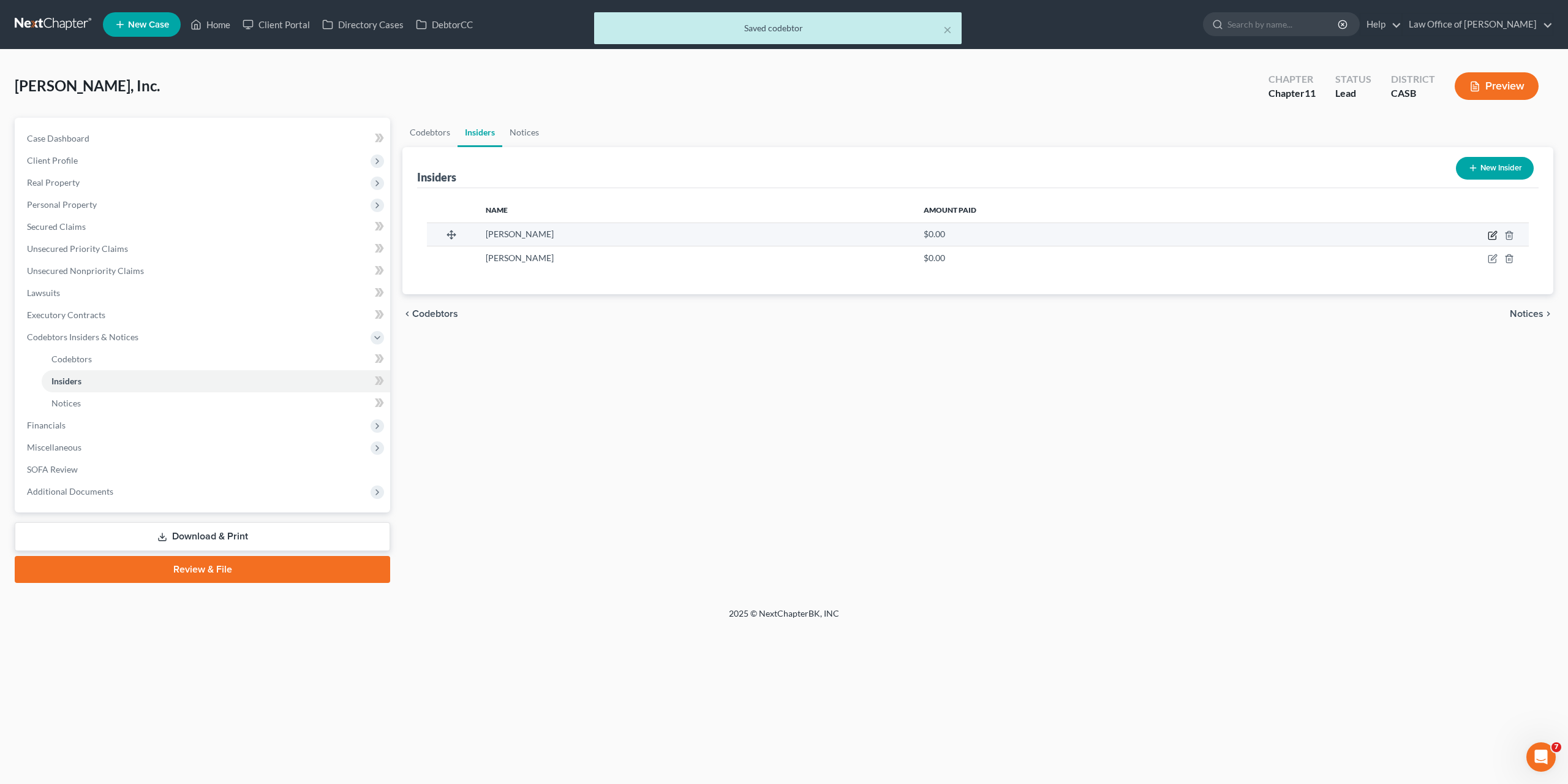
click at [1493, 234] on icon "button" at bounding box center [1493, 235] width 10 height 10
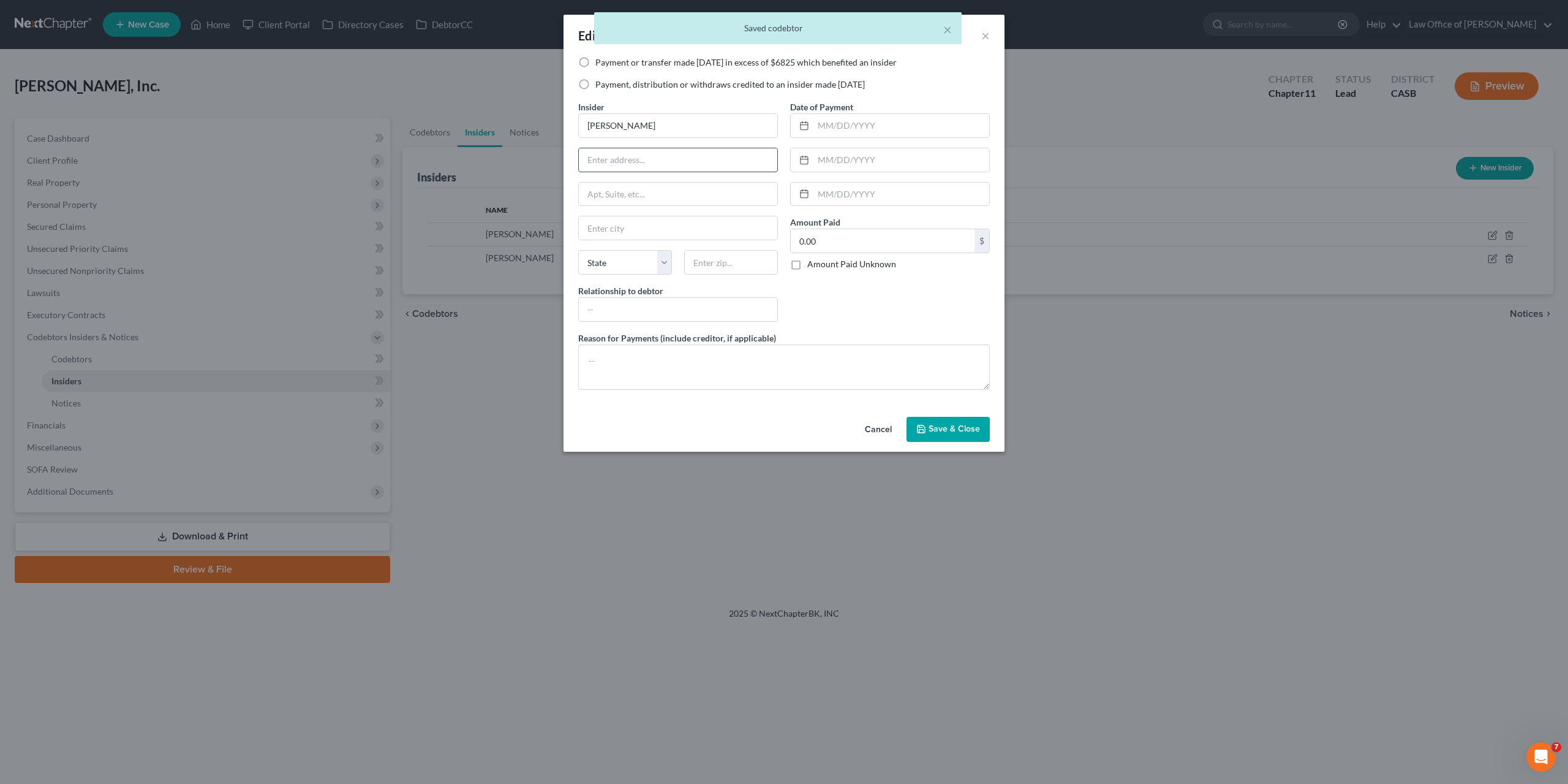
click at [705, 150] on input "text" at bounding box center [678, 160] width 198 height 23
paste input "10138 Sage Hill Way"
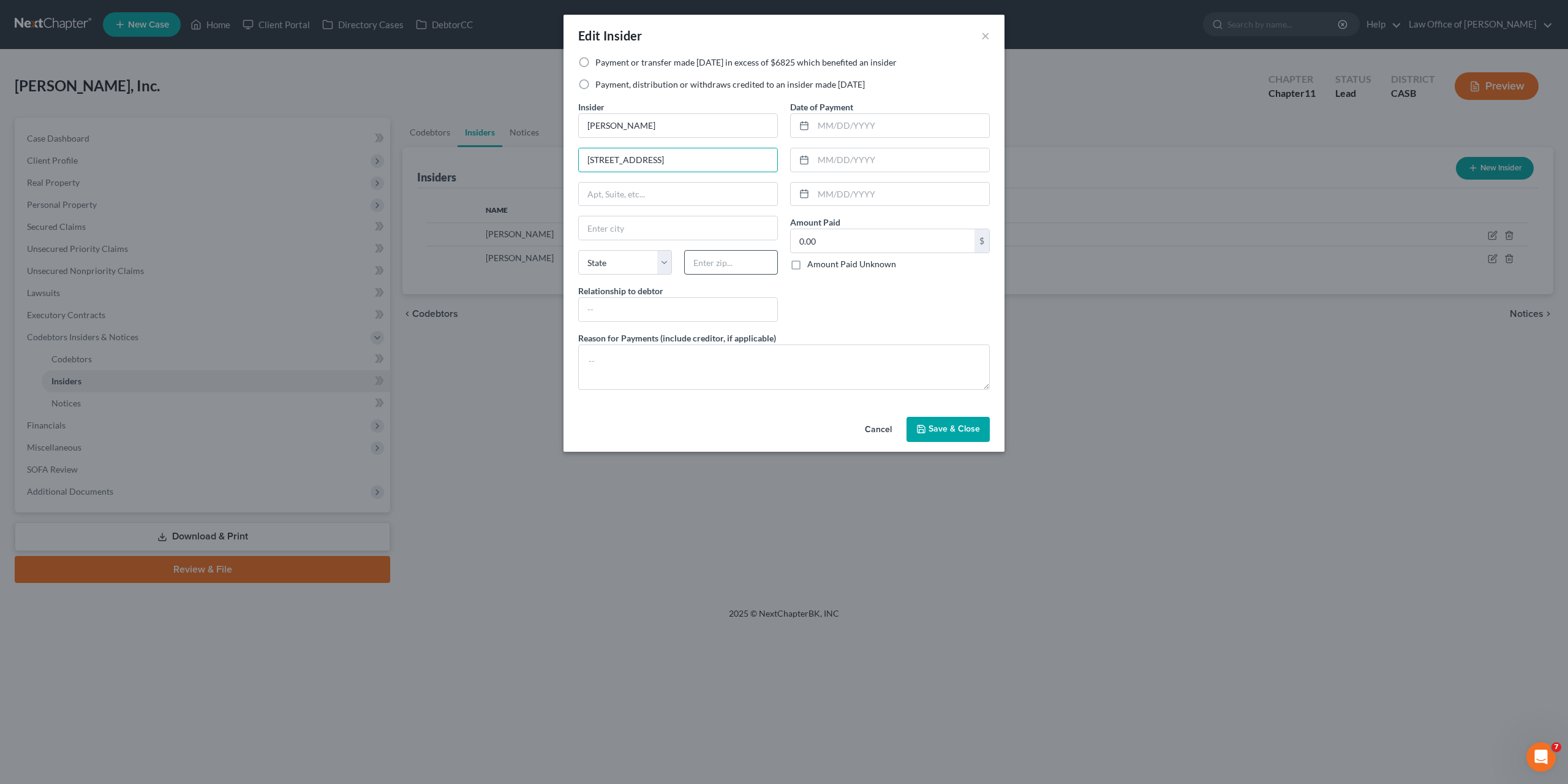
type input "10138 Sage Hill Way"
click at [749, 265] on input "text" at bounding box center [731, 262] width 94 height 25
type input "92026"
click at [957, 430] on span "Save & Close" at bounding box center [954, 429] width 52 height 10
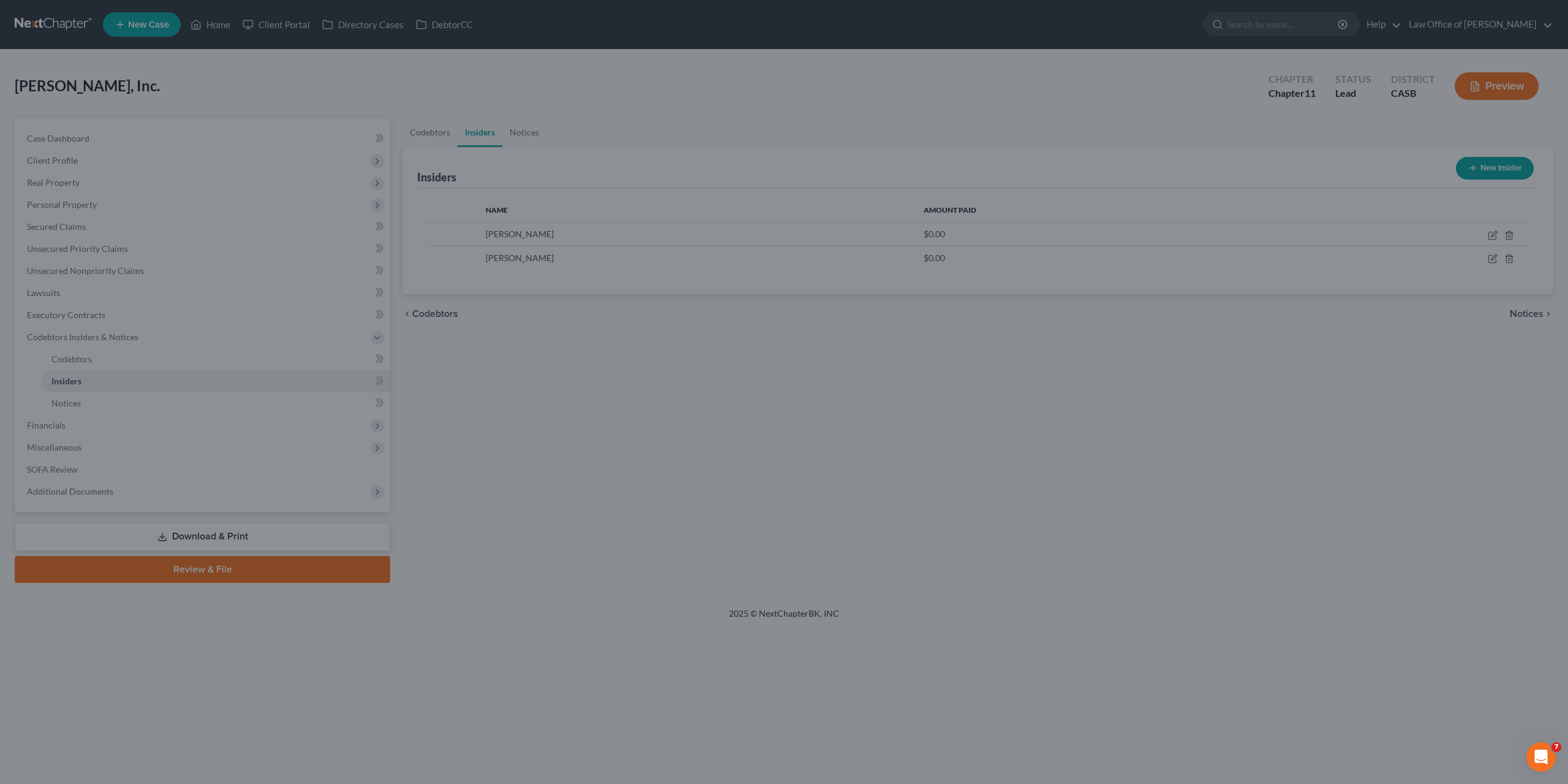
type input "Escondido"
select select "4"
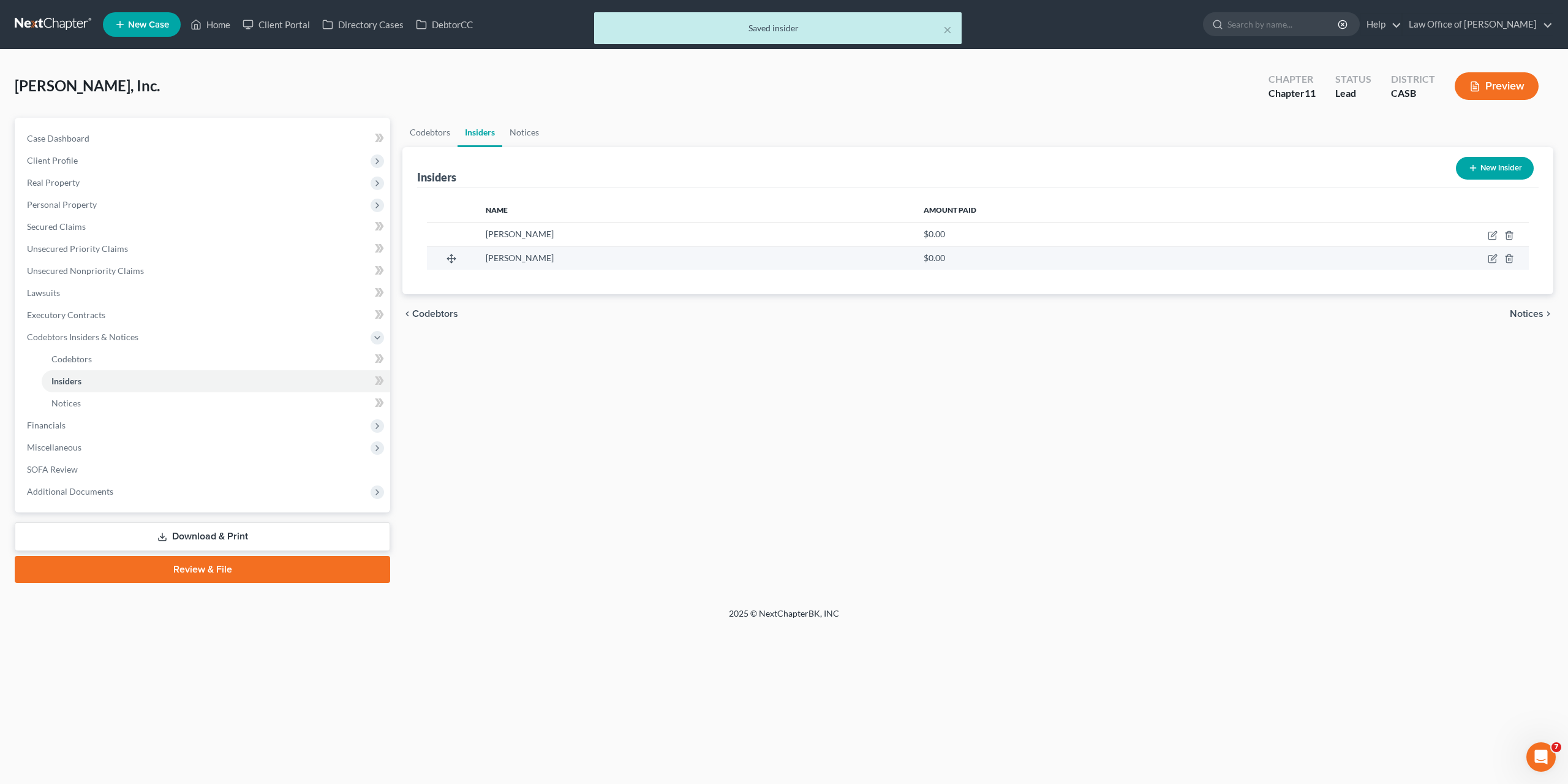
click at [1489, 266] on td at bounding box center [1401, 258] width 254 height 23
click at [1491, 261] on icon "button" at bounding box center [1493, 258] width 10 height 10
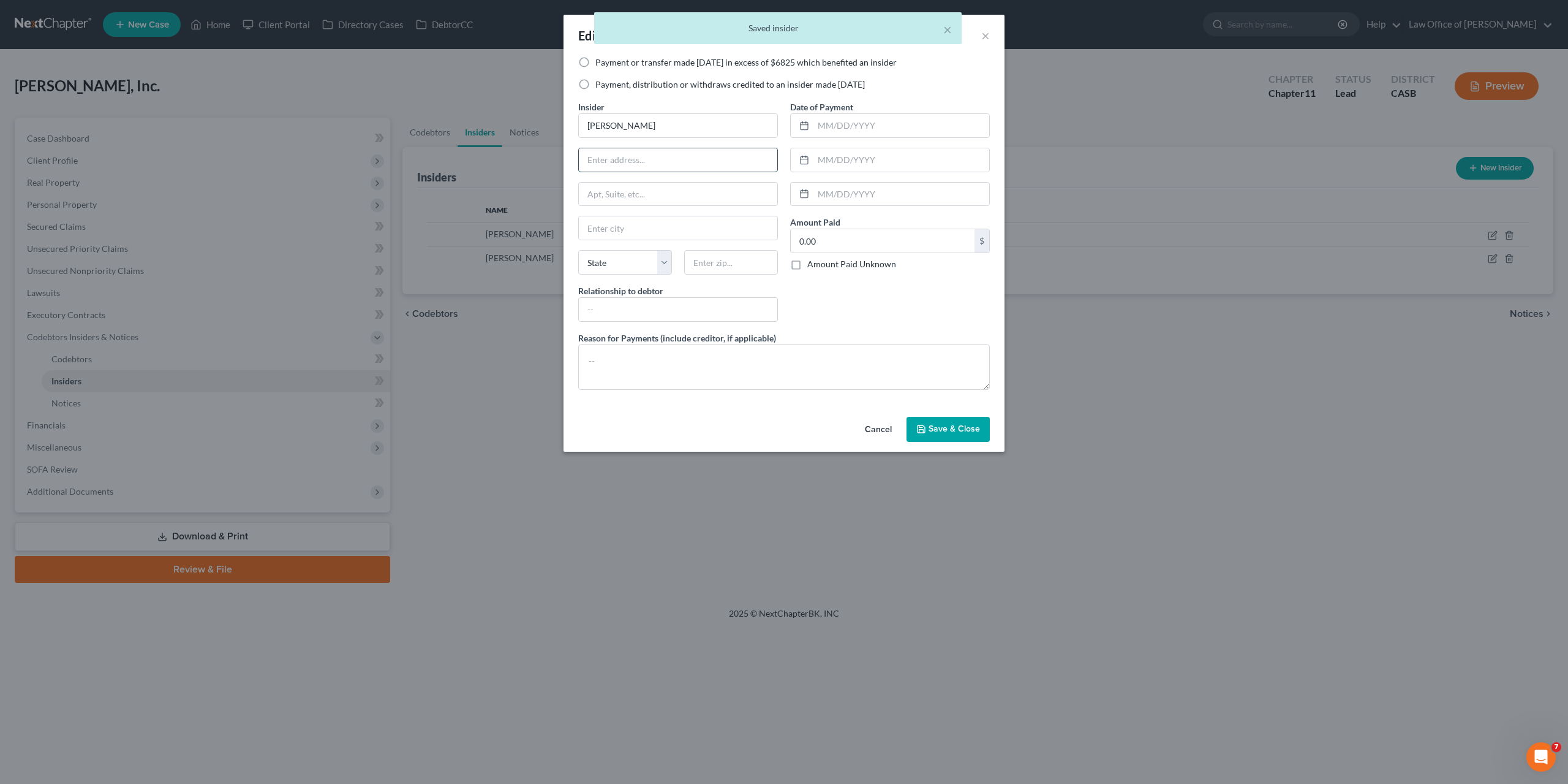
click at [651, 154] on input "text" at bounding box center [678, 160] width 198 height 23
paste input "10138 Sage Hill Way"
type input "10138 Sage Hill Way"
click at [705, 266] on input "text" at bounding box center [731, 262] width 94 height 25
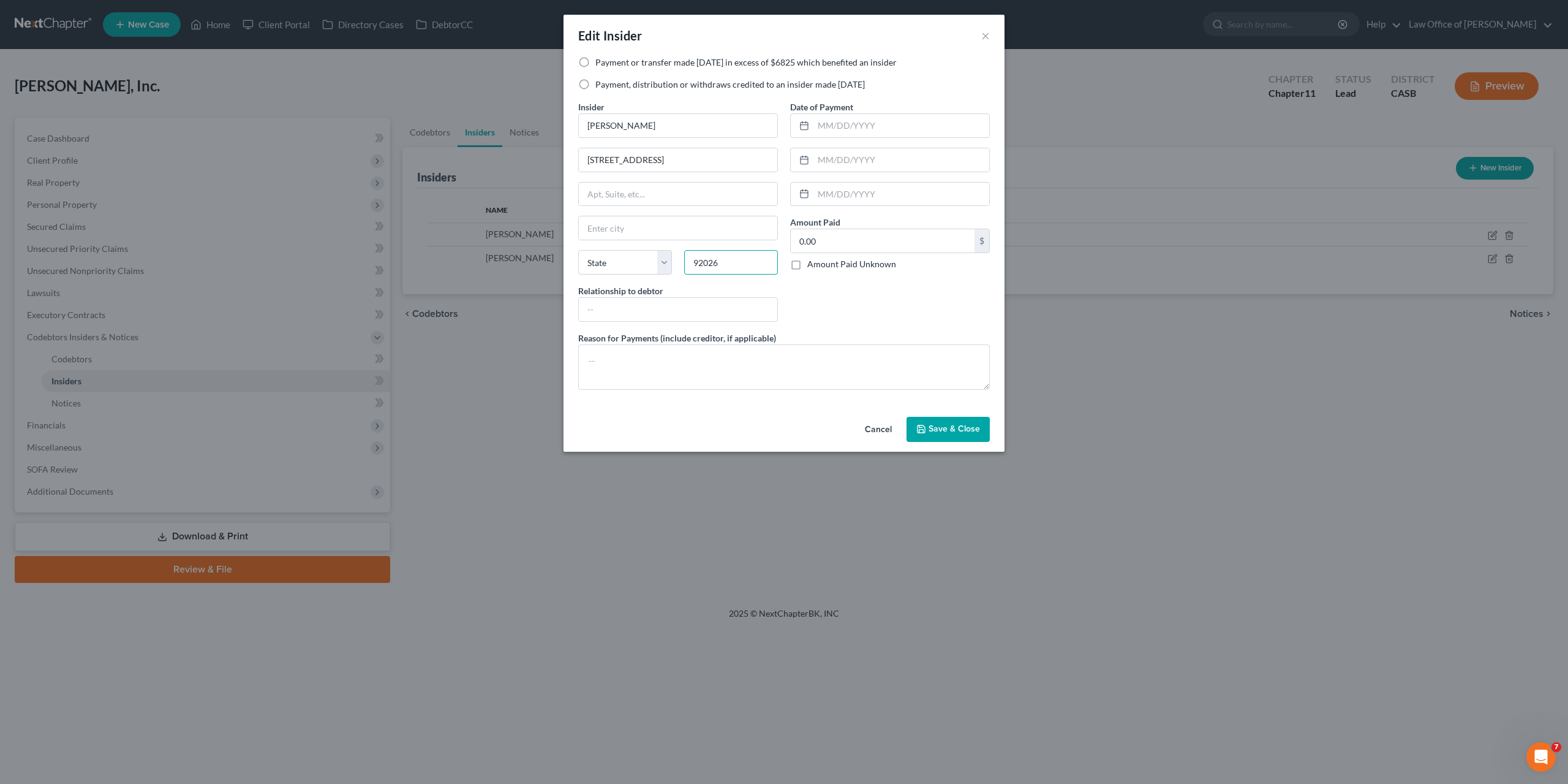
type input "92026"
click at [871, 325] on div "Date of Payment Amount Paid 0.00 $ Amount Paid Unknown Balance Undetermined 0.0…" at bounding box center [890, 216] width 212 height 231
type input "Escondido"
select select "4"
click at [929, 426] on button "Save & Close" at bounding box center [948, 430] width 84 height 26
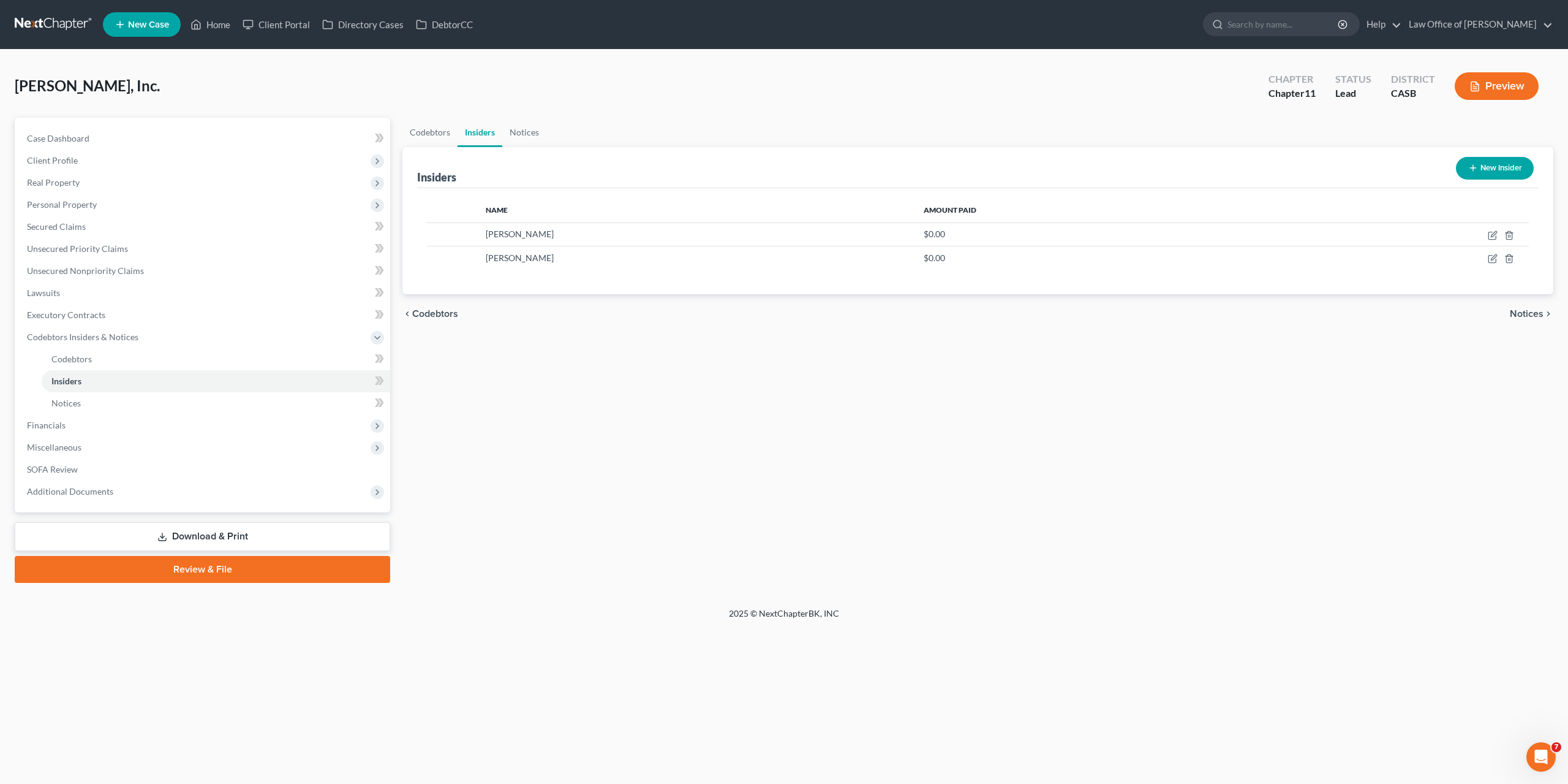
click at [631, 383] on div "Codebtors Insiders Notices Insiders New Insider Name Amount Paid Alex Petric $0…" at bounding box center [977, 350] width 1163 height 465
click at [911, 360] on div "Codebtors Insiders Notices Insiders New Insider Name Amount Paid Alex Petric $0…" at bounding box center [977, 350] width 1163 height 465
click at [56, 468] on span "SOFA Review" at bounding box center [53, 469] width 51 height 10
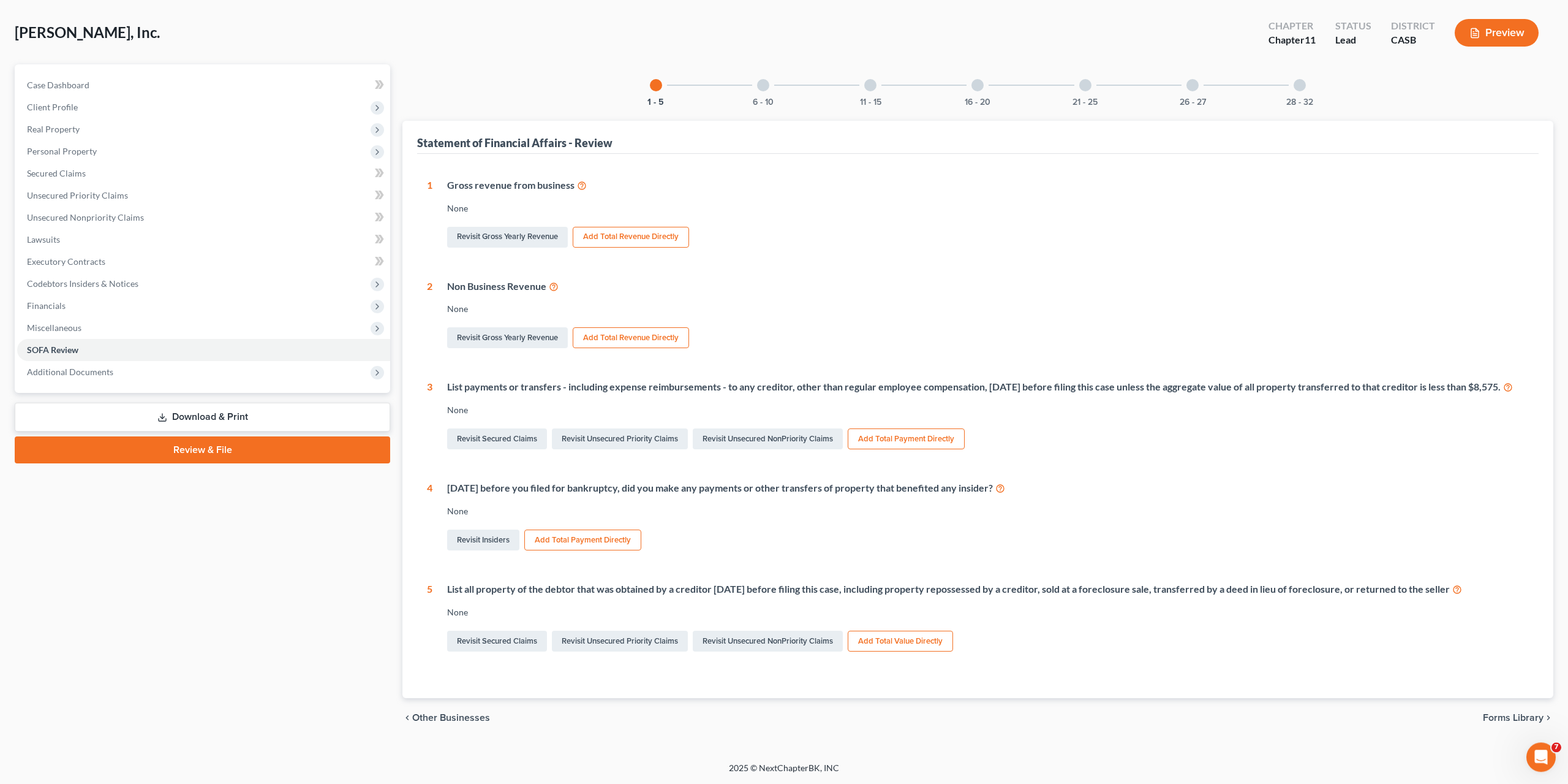
scroll to position [66, 0]
click at [489, 542] on link "Revisit Insiders" at bounding box center [483, 540] width 73 height 21
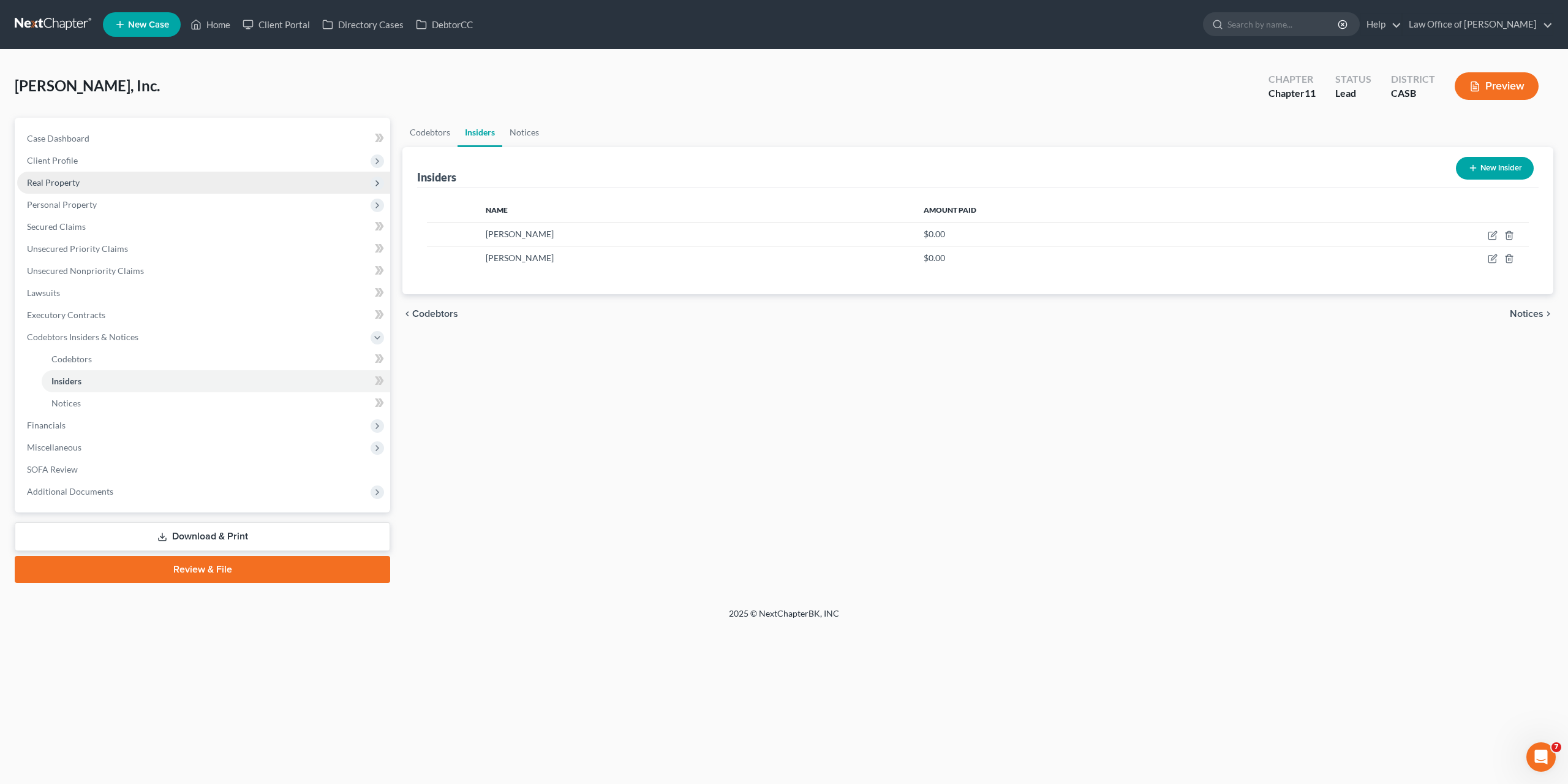
click at [62, 175] on span "Real Property" at bounding box center [204, 183] width 373 height 22
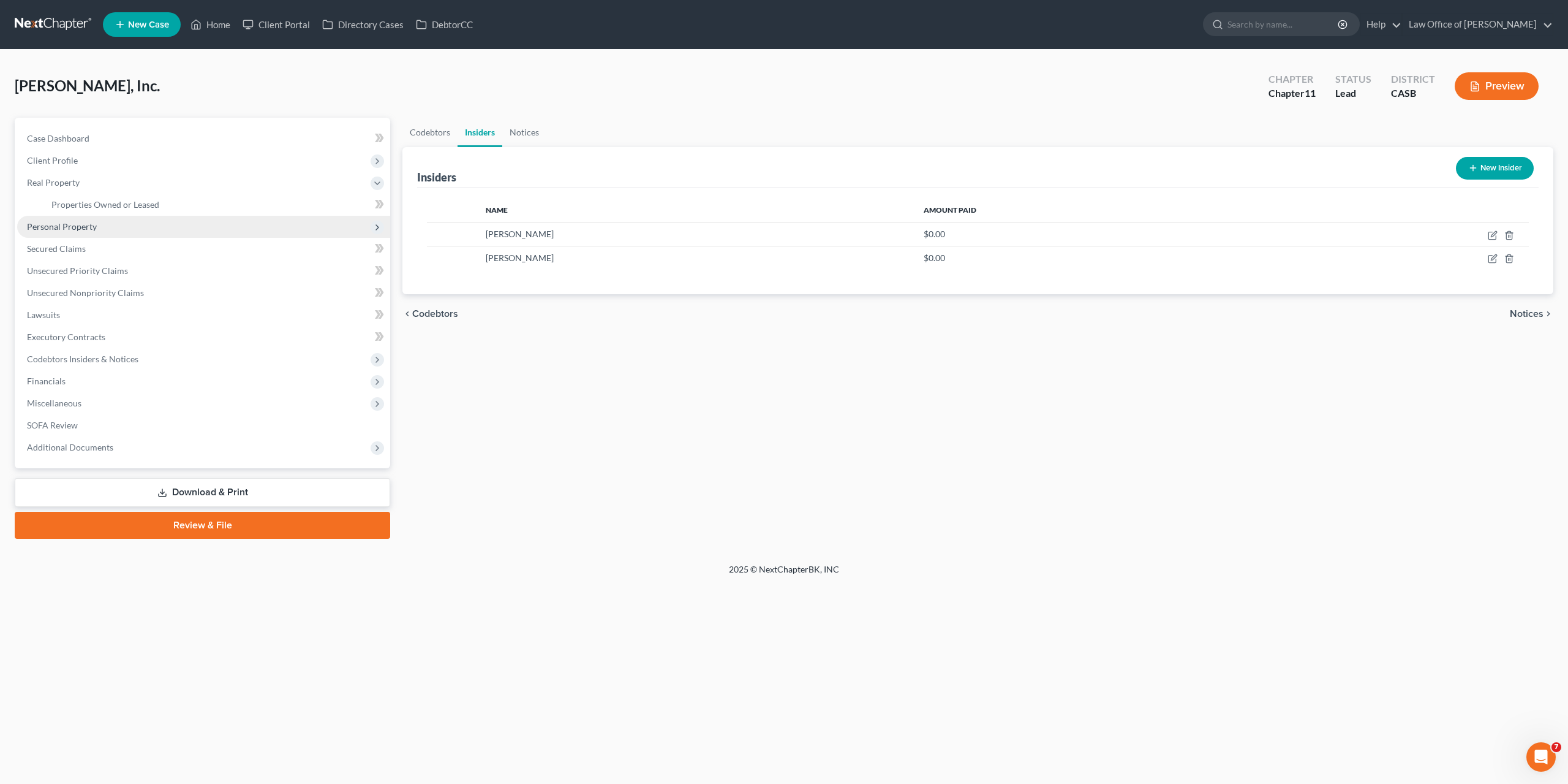
click at [70, 224] on span "Personal Property" at bounding box center [62, 226] width 70 height 10
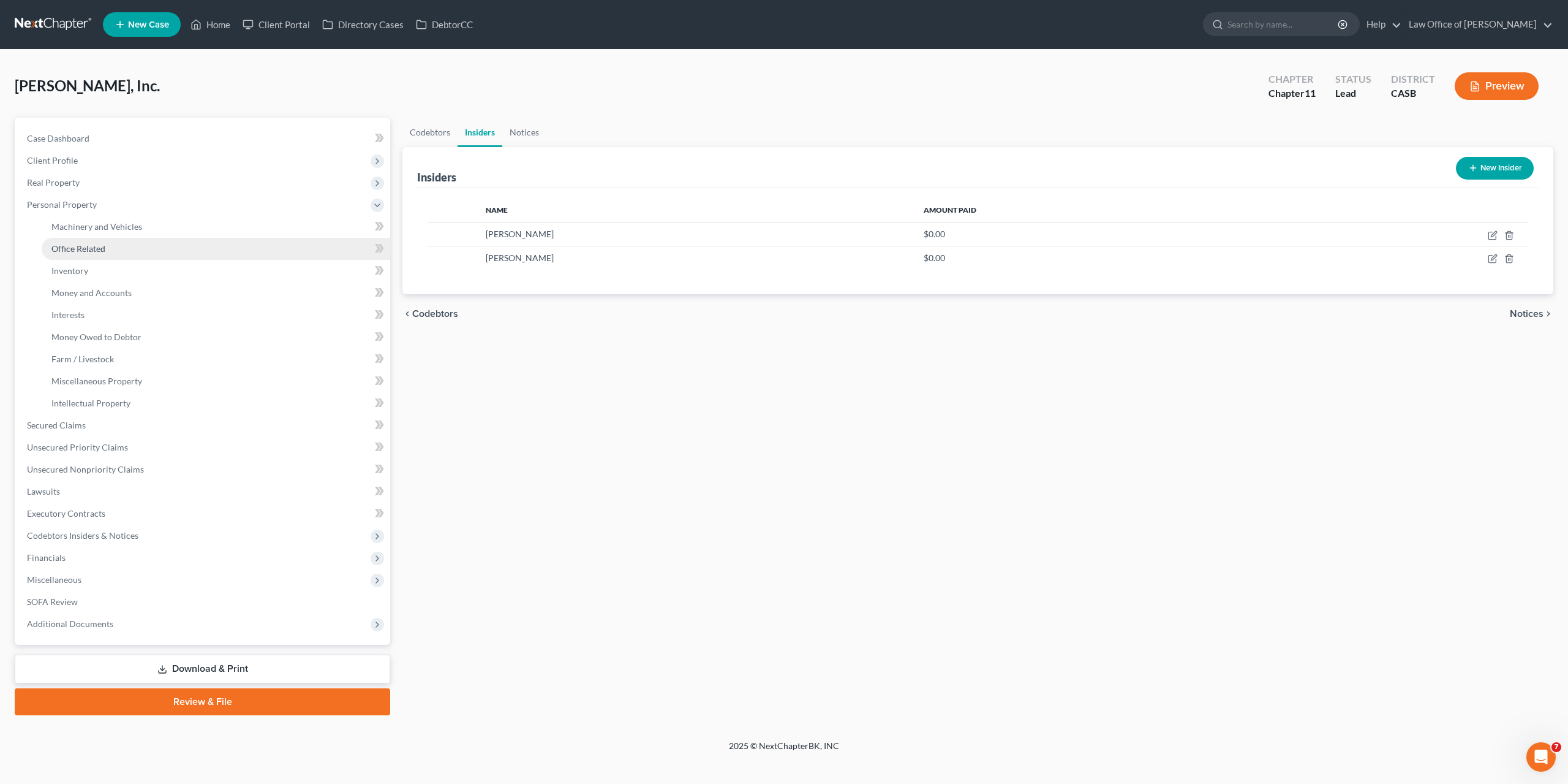
click at [73, 242] on link "Office Related" at bounding box center [215, 249] width 348 height 22
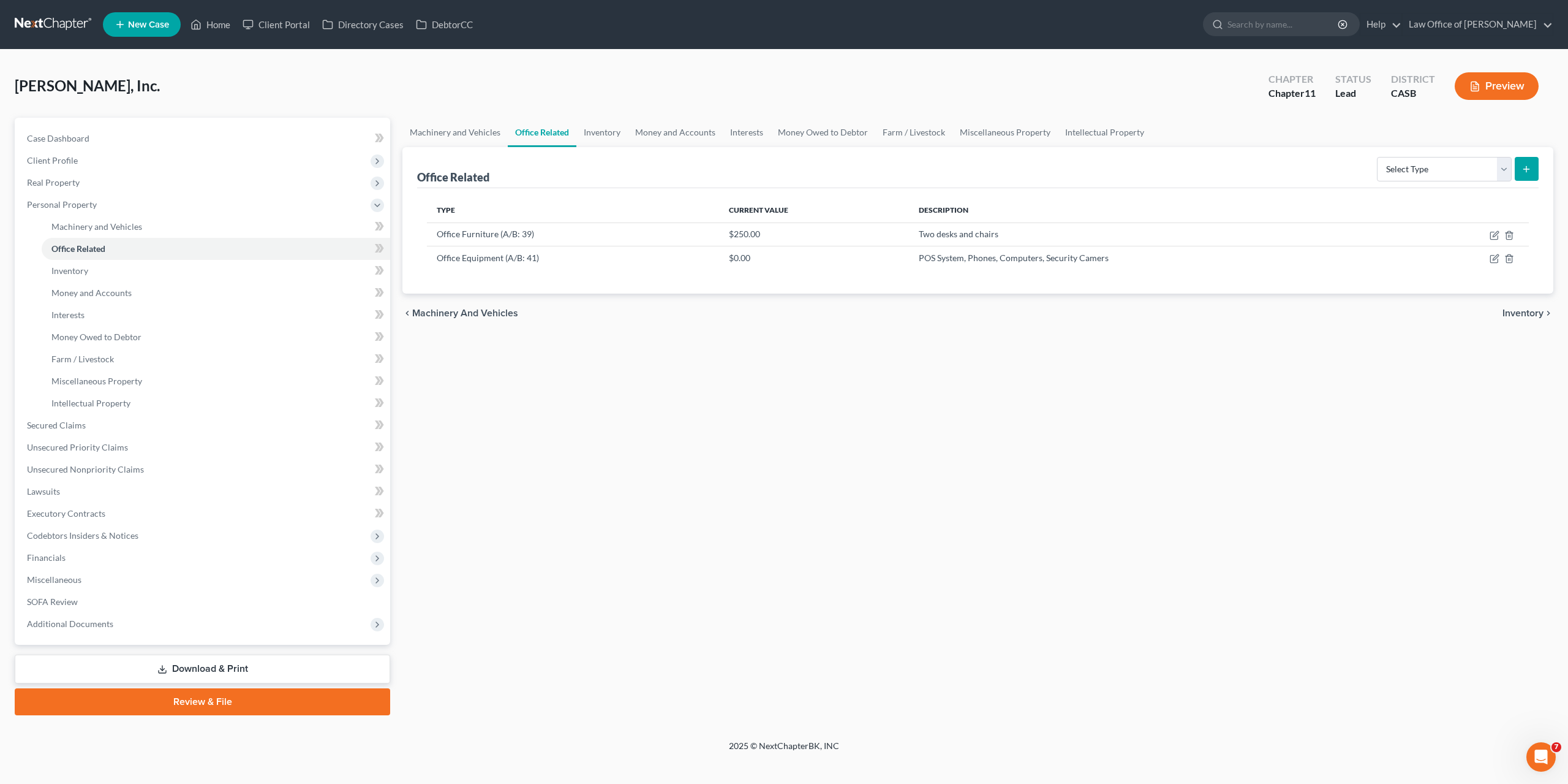
click at [780, 405] on div "Machinery and Vehicles Office Related Inventory Money and Accounts Interests Mo…" at bounding box center [977, 416] width 1163 height 597
click at [186, 668] on link "Download & Print" at bounding box center [202, 669] width 375 height 29
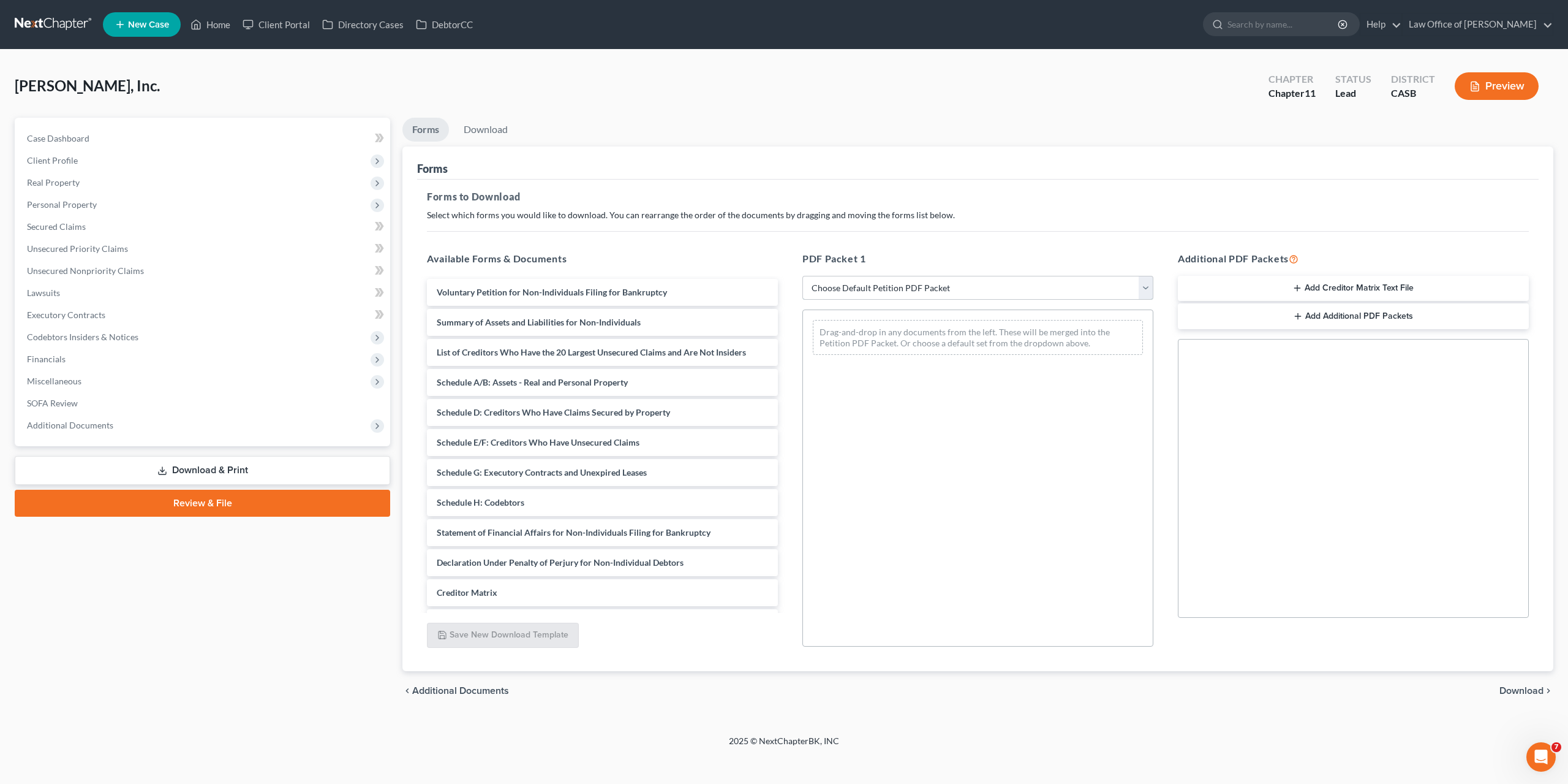
click at [803, 276] on select "Choose Default Petition PDF Packet Complete Bankruptcy Petition (all forms and …" at bounding box center [978, 288] width 351 height 25
select select "0"
click option "Complete Bankruptcy Petition (all forms and schedules)" at bounding box center [0, 0] width 0 height 0
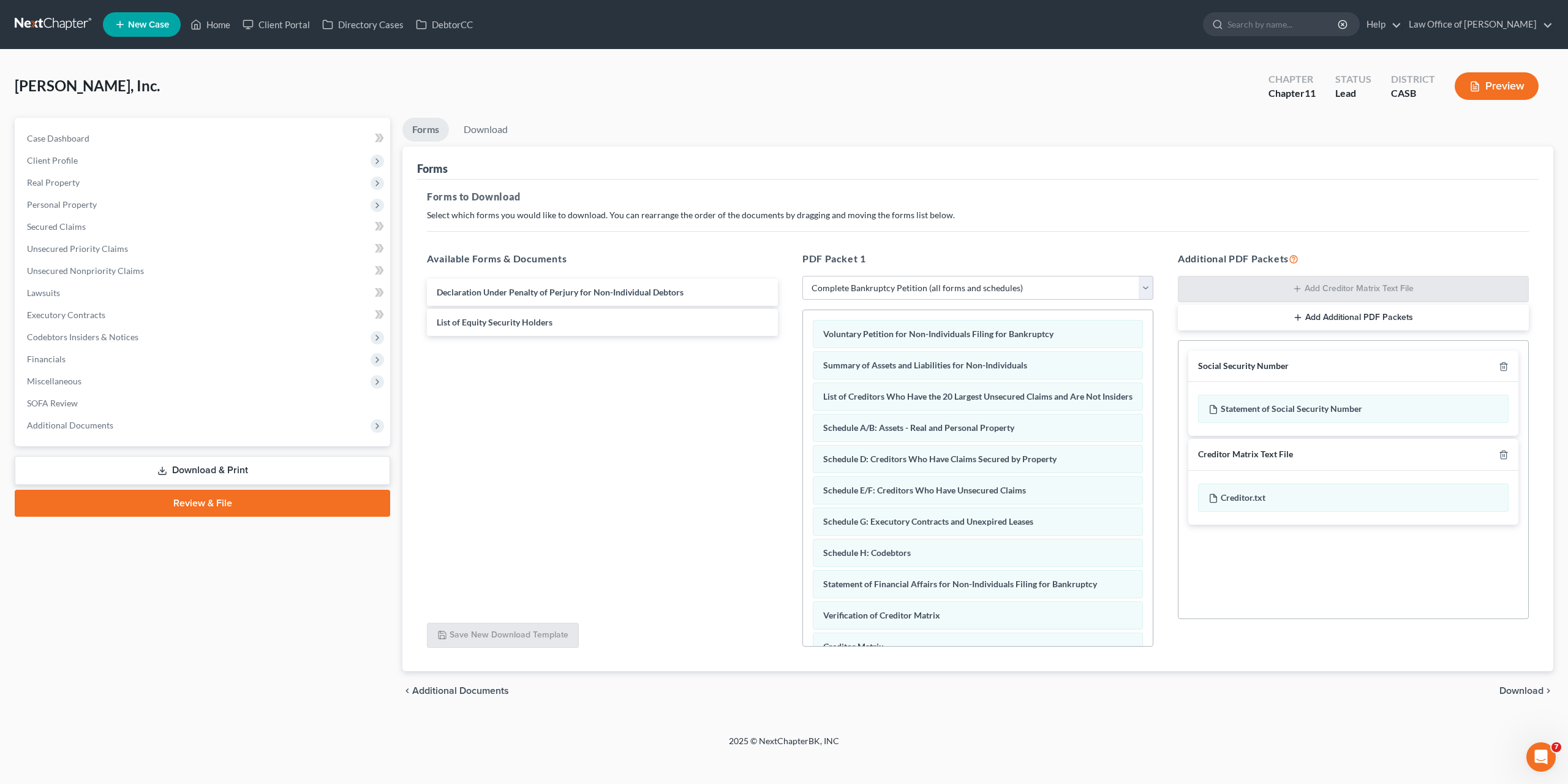
click at [1523, 690] on span "Download" at bounding box center [1521, 691] width 44 height 10
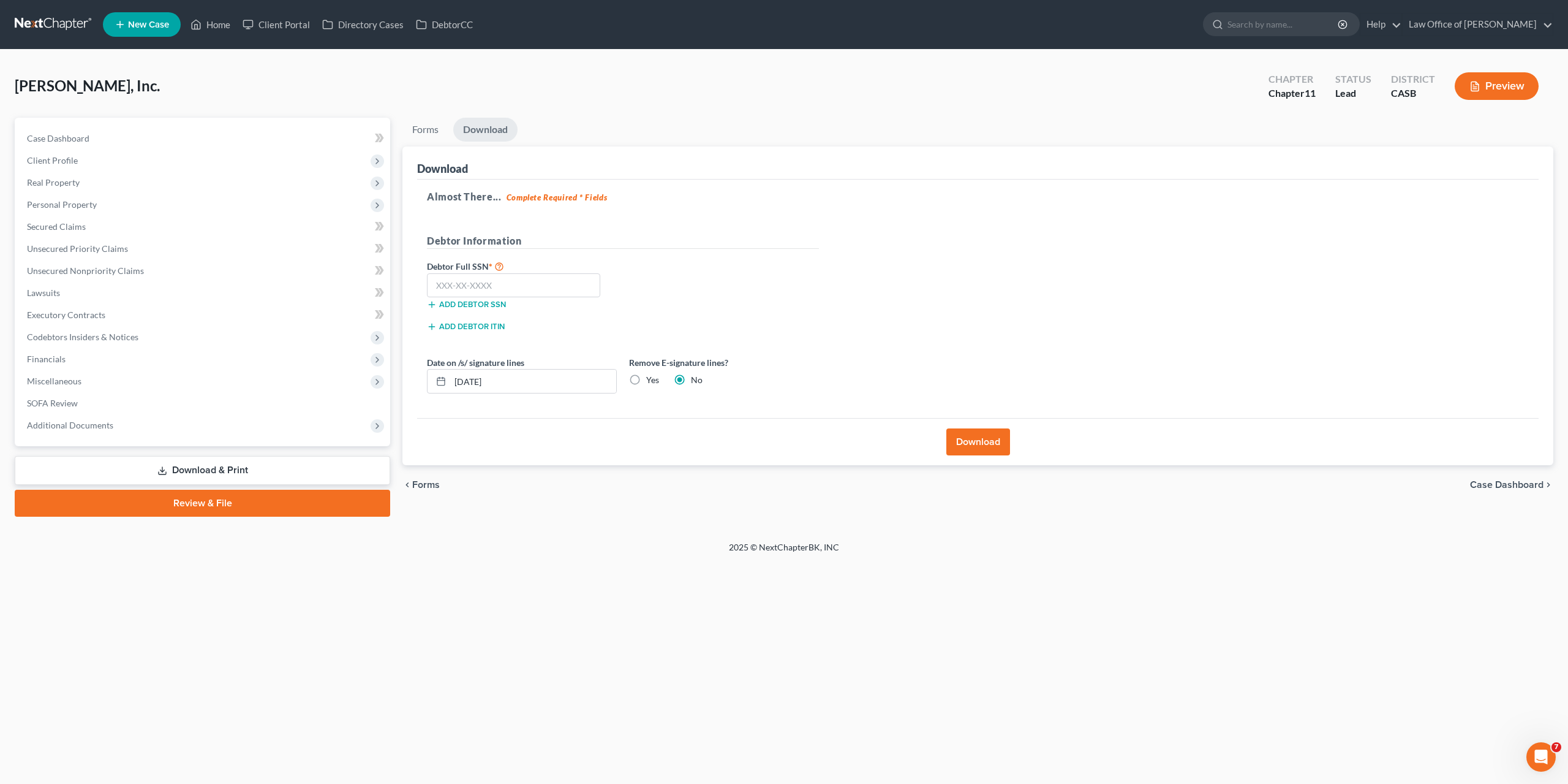
click at [976, 441] on button "Download" at bounding box center [978, 442] width 64 height 27
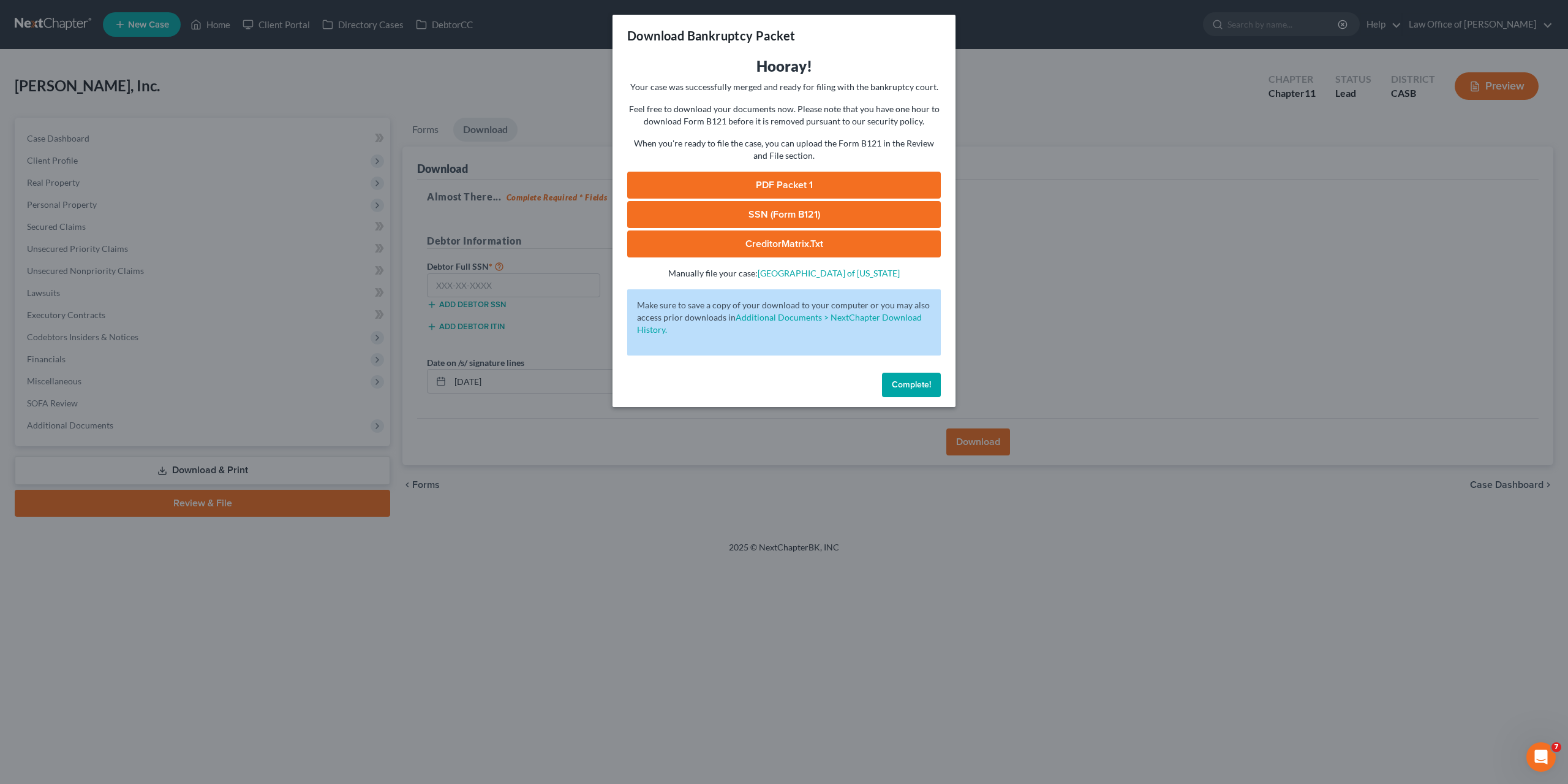
click at [763, 186] on link "PDF Packet 1" at bounding box center [784, 185] width 313 height 27
click at [914, 387] on span "Complete!" at bounding box center [911, 384] width 39 height 10
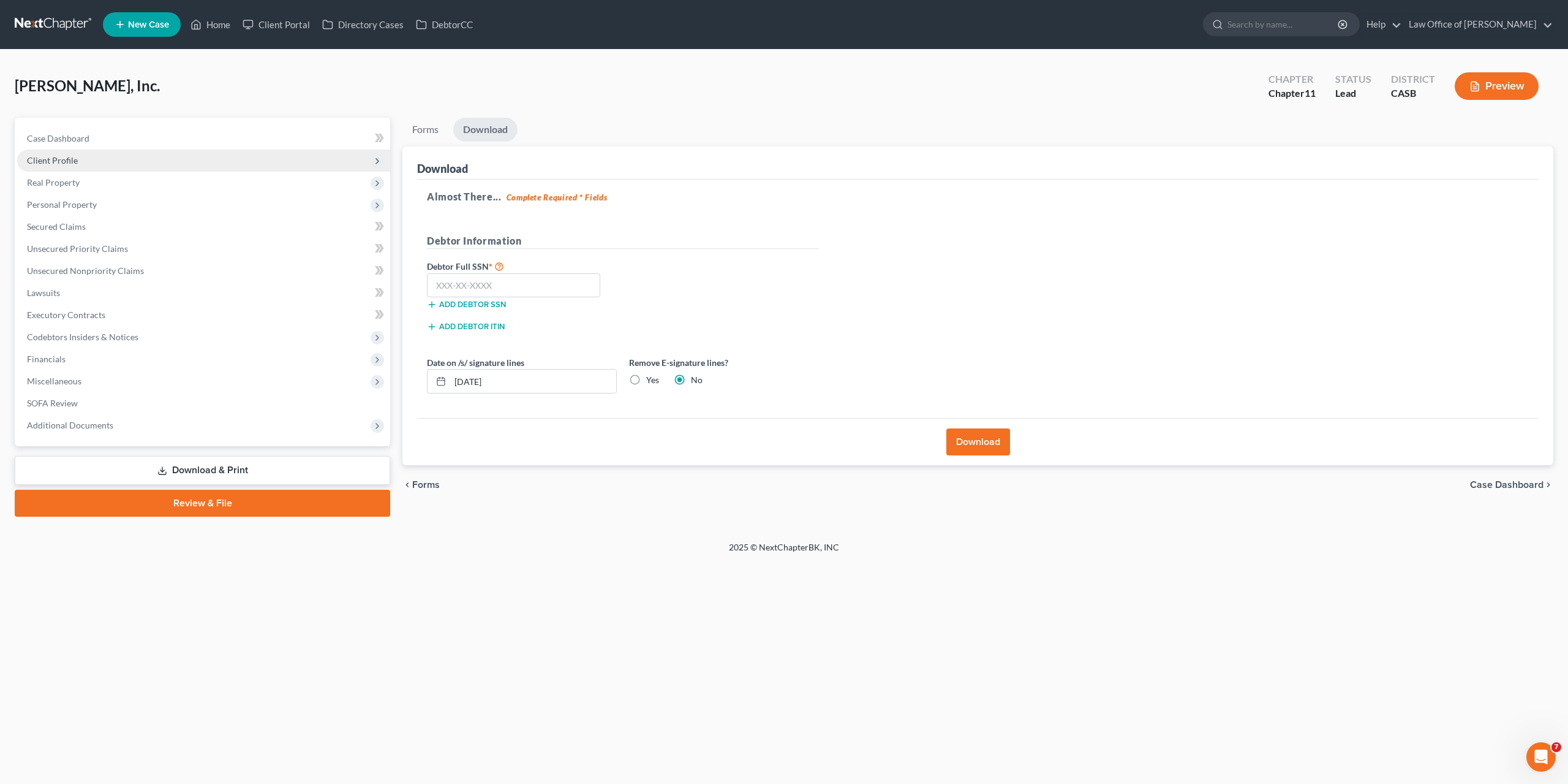
click at [67, 150] on span "Client Profile" at bounding box center [204, 161] width 373 height 22
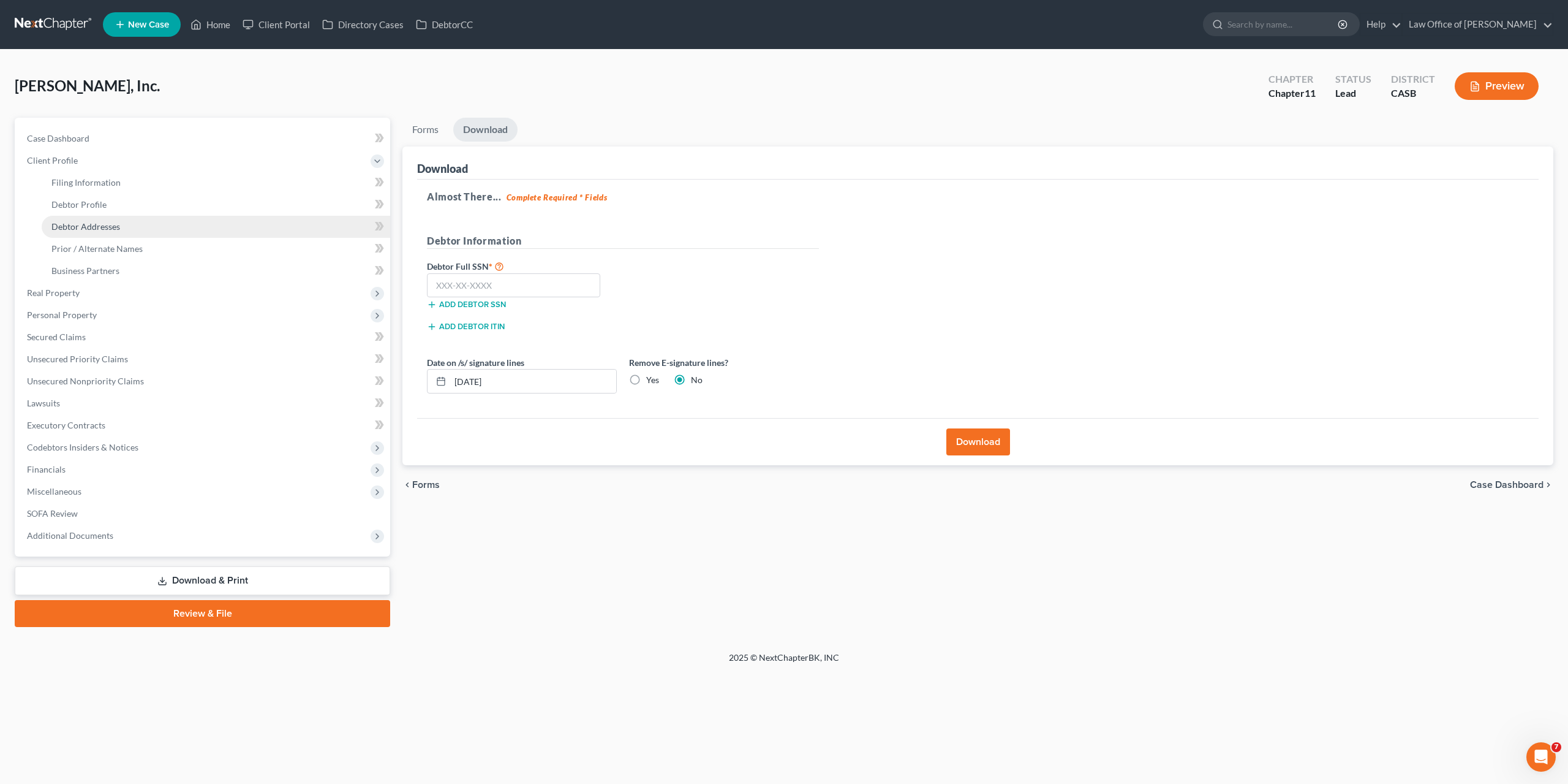
click at [86, 227] on span "Debtor Addresses" at bounding box center [86, 226] width 69 height 10
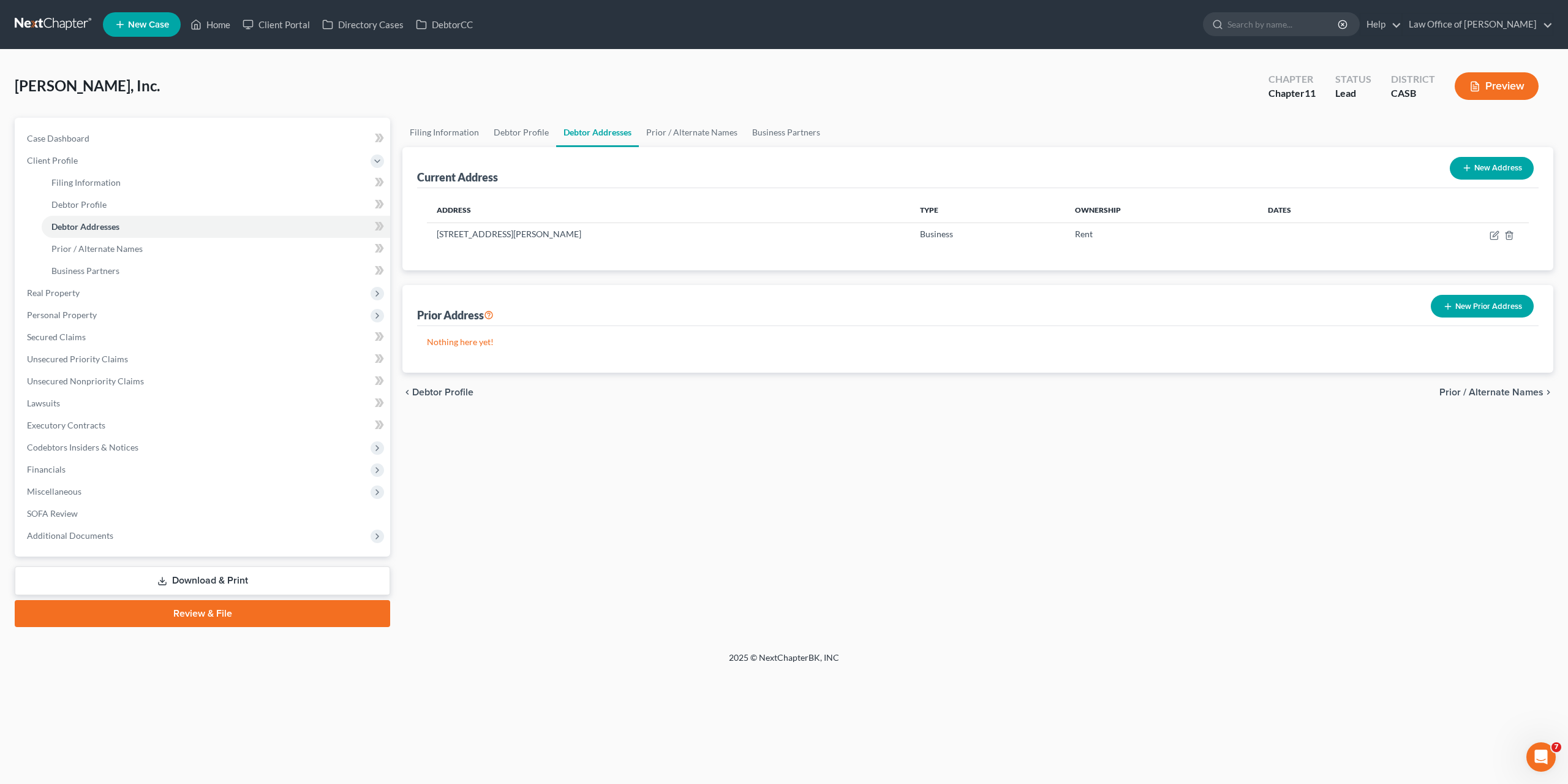
click at [1495, 171] on button "New Address" at bounding box center [1491, 168] width 84 height 22
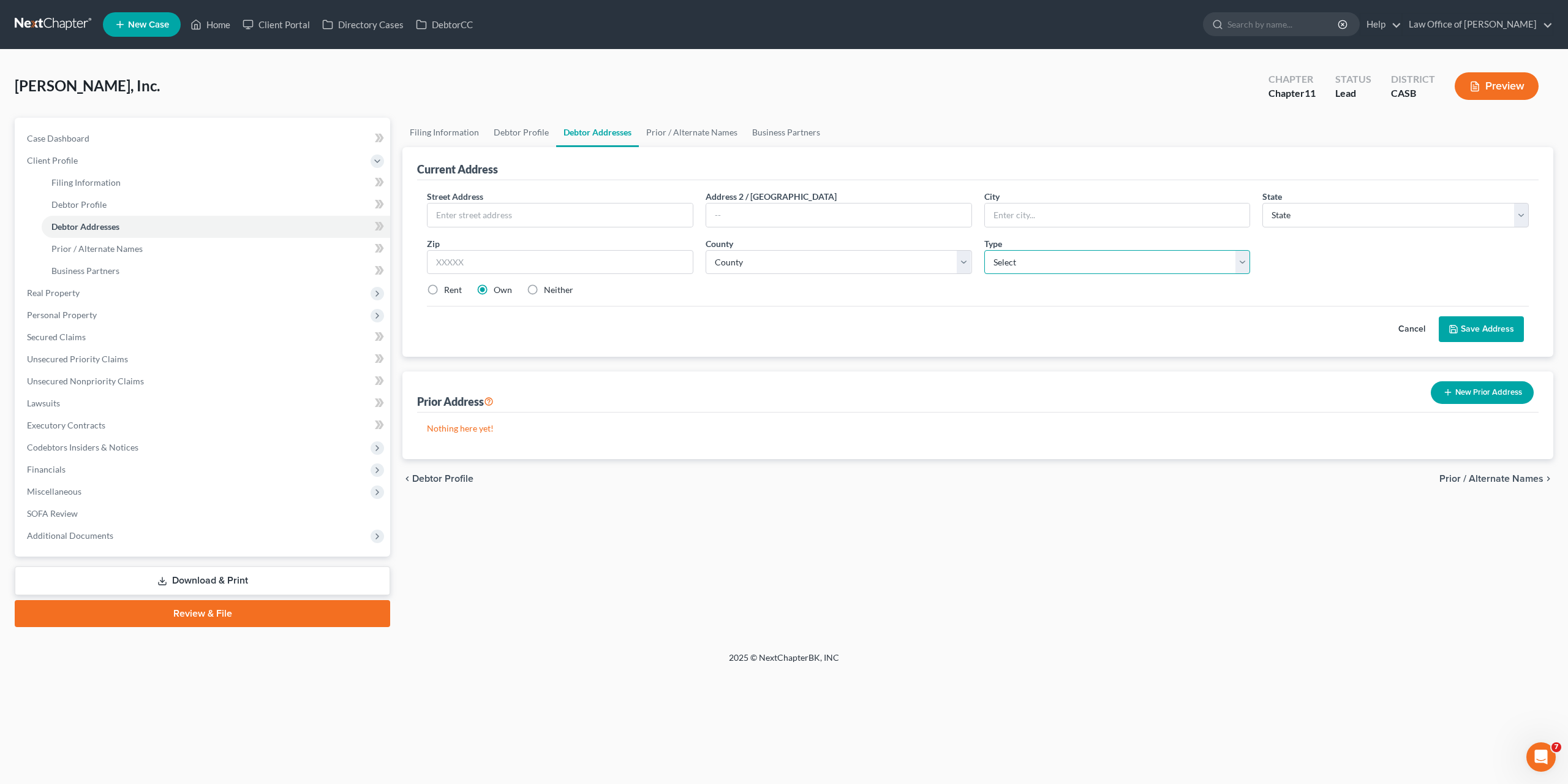
click at [984, 250] on select "Select Business Mailing Location of Assets" at bounding box center [1118, 262] width 266 height 25
select select "1"
click option "Mailing" at bounding box center [0, 0] width 0 height 0
click at [497, 216] on input "text" at bounding box center [560, 215] width 265 height 23
click at [1124, 328] on div "Cancel Save Address" at bounding box center [978, 323] width 1102 height 36
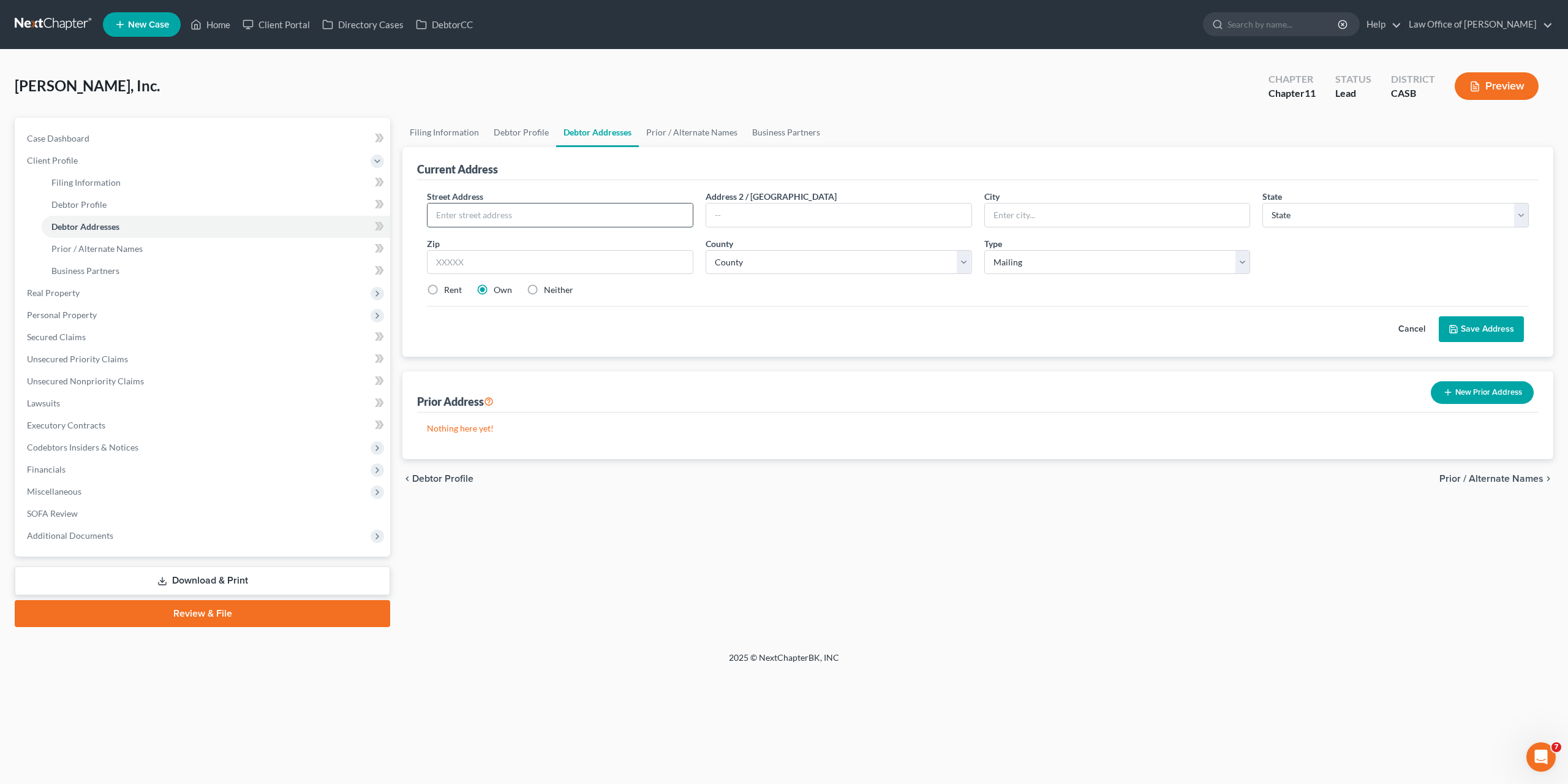
click at [603, 211] on input "text" at bounding box center [560, 215] width 265 height 23
paste input "10138 Sage Hill Way"
type input "10138 Sage Hill Way"
click at [734, 299] on div "Street Address * 10138 Sage Hill Way Address 2 / PO Box City * State * State AL…" at bounding box center [978, 248] width 1114 height 116
click at [513, 246] on div "Zip *" at bounding box center [560, 255] width 279 height 37
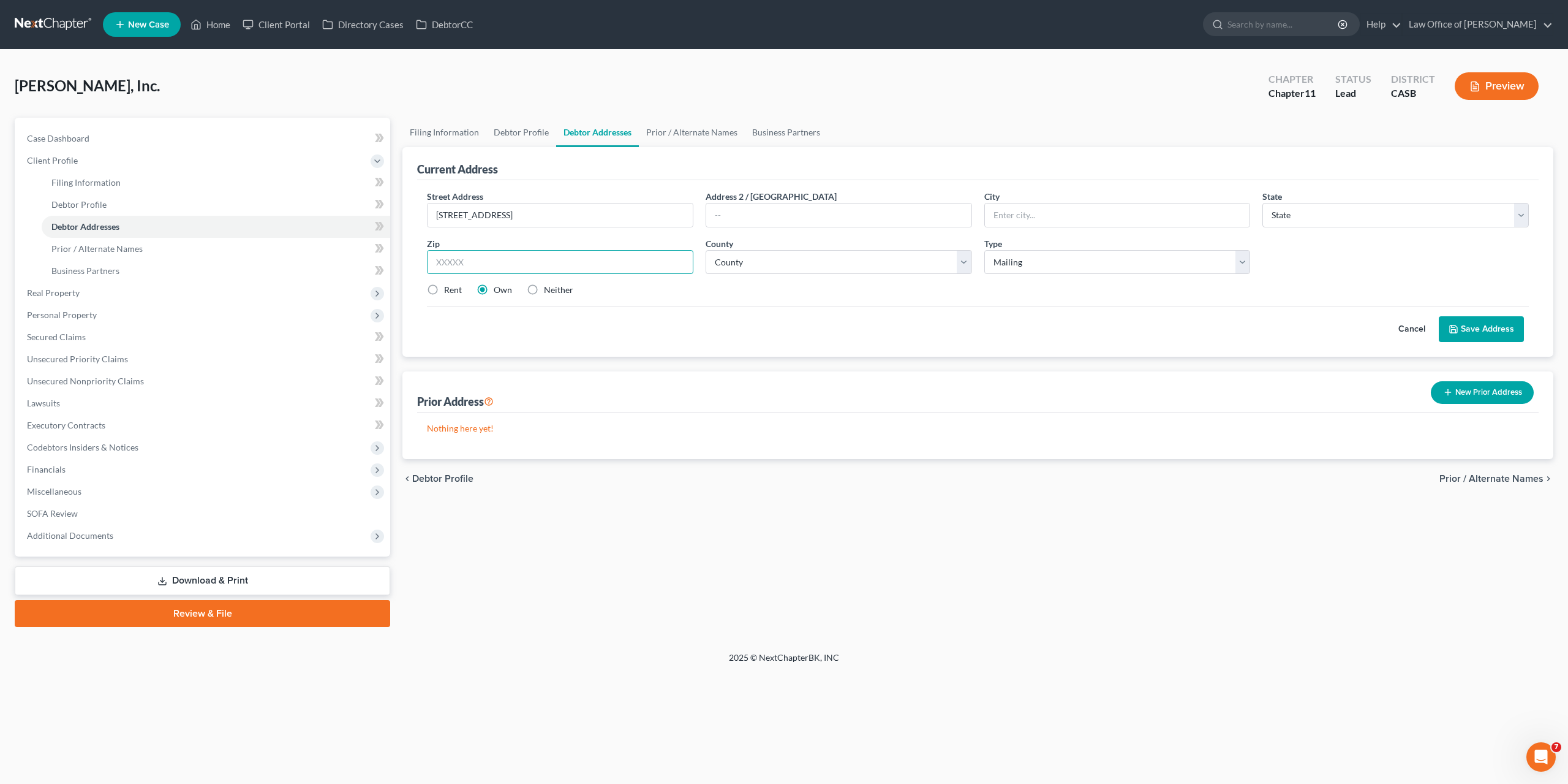
click at [515, 254] on input "text" at bounding box center [560, 262] width 266 height 25
type input "92026"
click at [544, 290] on label "Neither" at bounding box center [558, 290] width 29 height 12
click at [549, 290] on input "Neither" at bounding box center [553, 288] width 8 height 8
radio input "true"
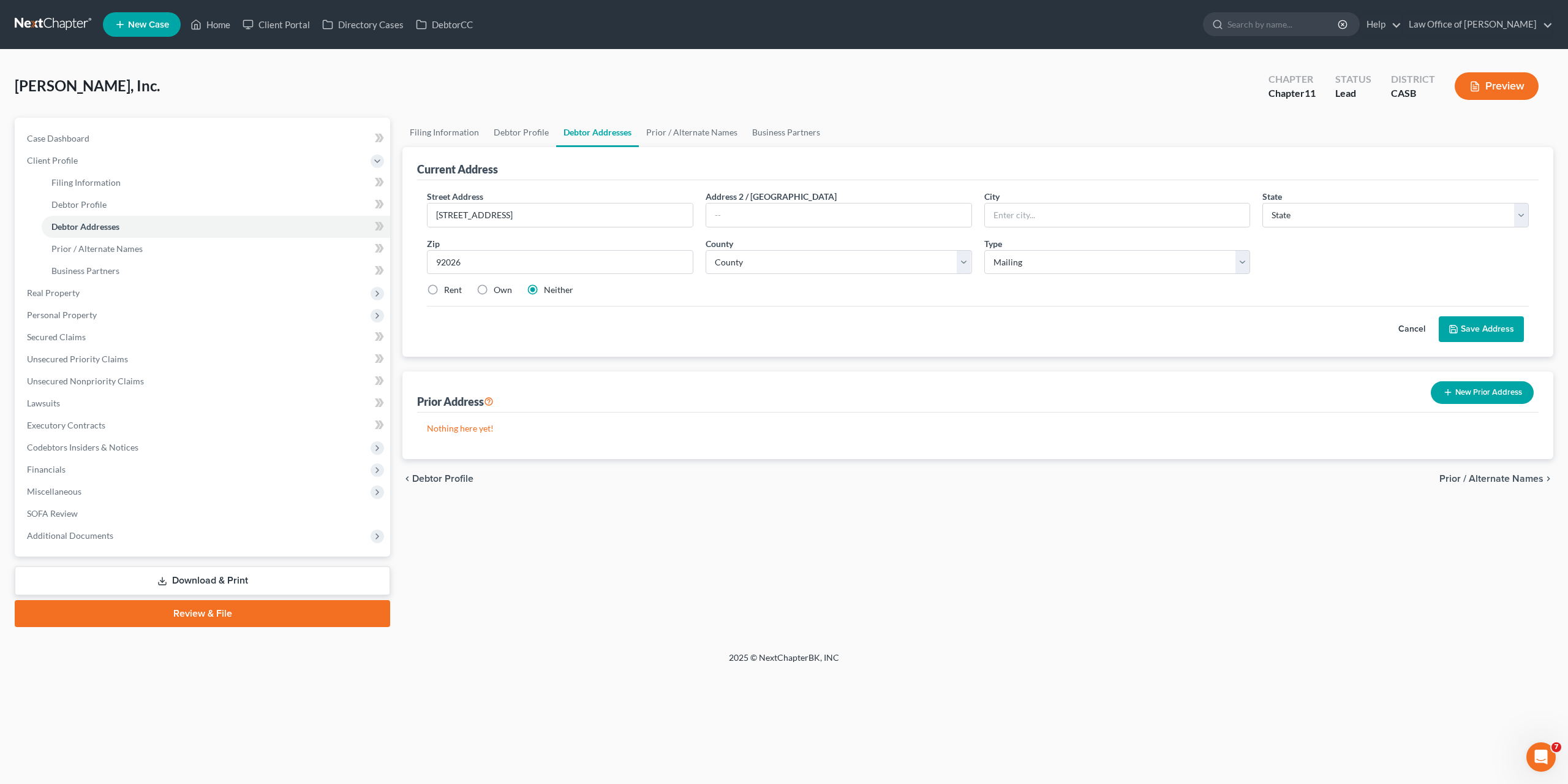
type input "Escondido"
select select "4"
click at [705, 250] on select "County" at bounding box center [839, 262] width 266 height 25
select select "36"
click option "San Diego County" at bounding box center [0, 0] width 0 height 0
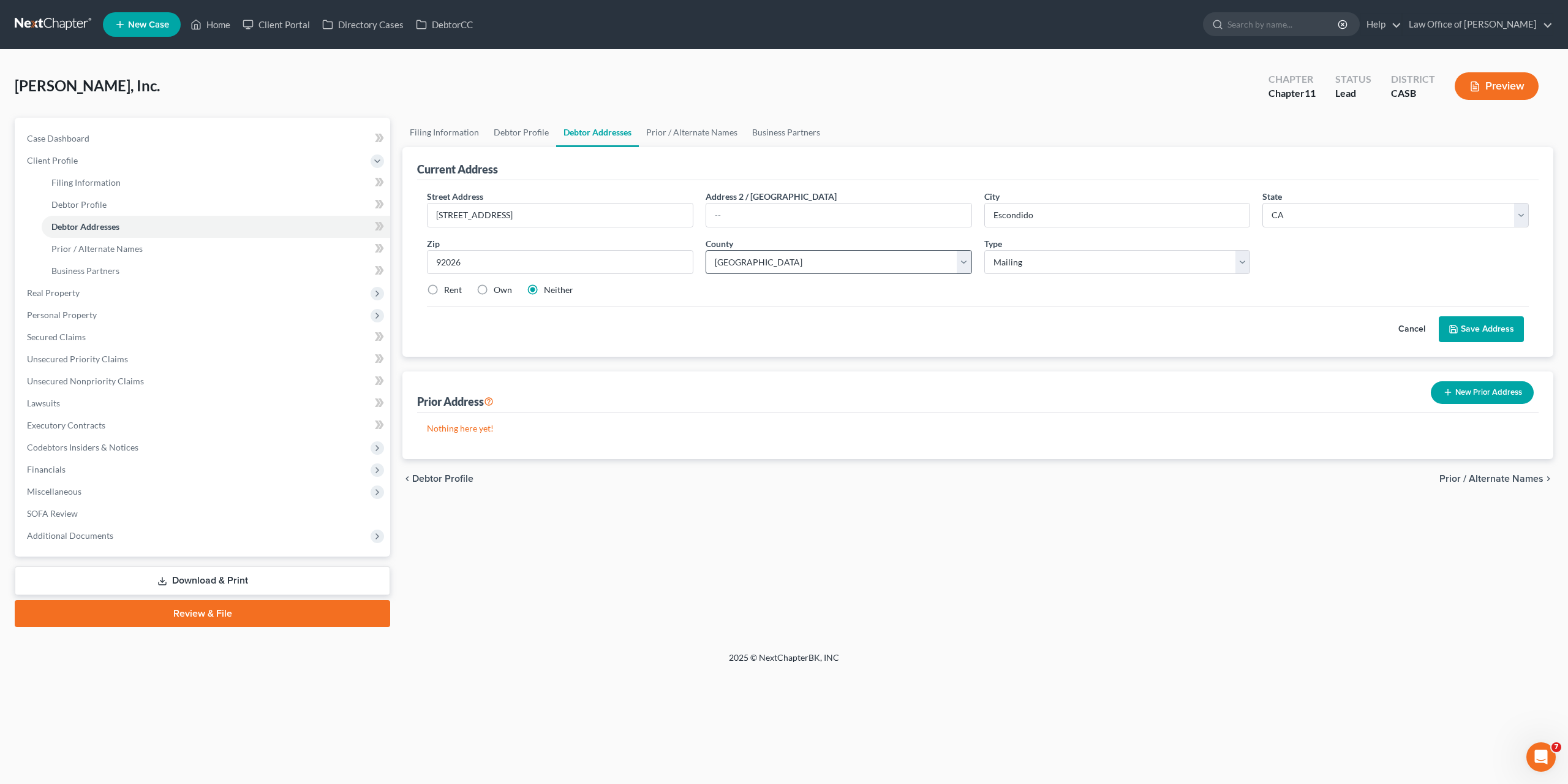
click at [752, 451] on div "Nothing here yet!" at bounding box center [977, 435] width 1122 height 46
click at [1498, 325] on button "Save Address" at bounding box center [1481, 329] width 85 height 26
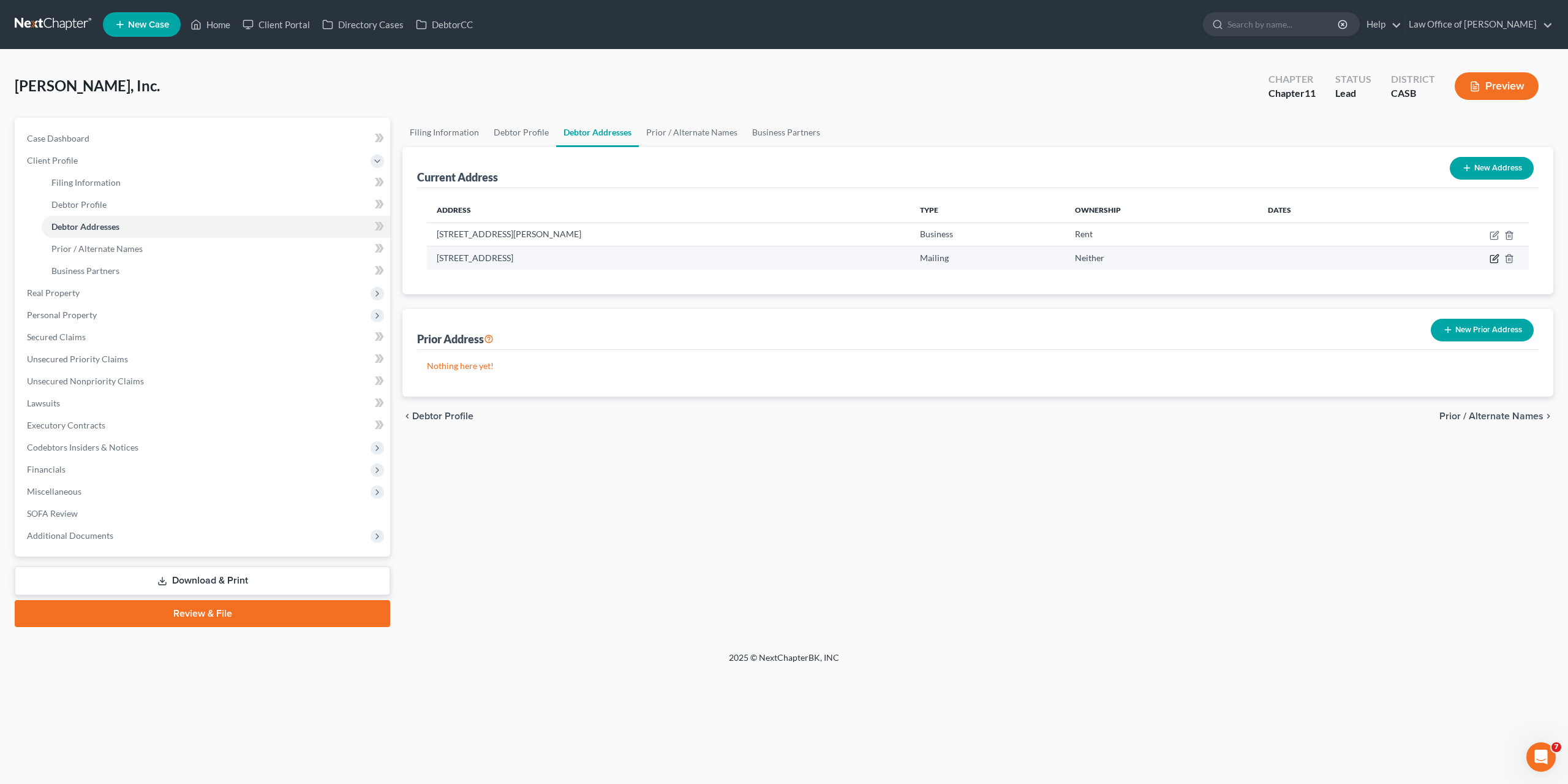
click at [1498, 261] on icon "button" at bounding box center [1494, 258] width 7 height 7
select select "4"
select select "36"
select select "1"
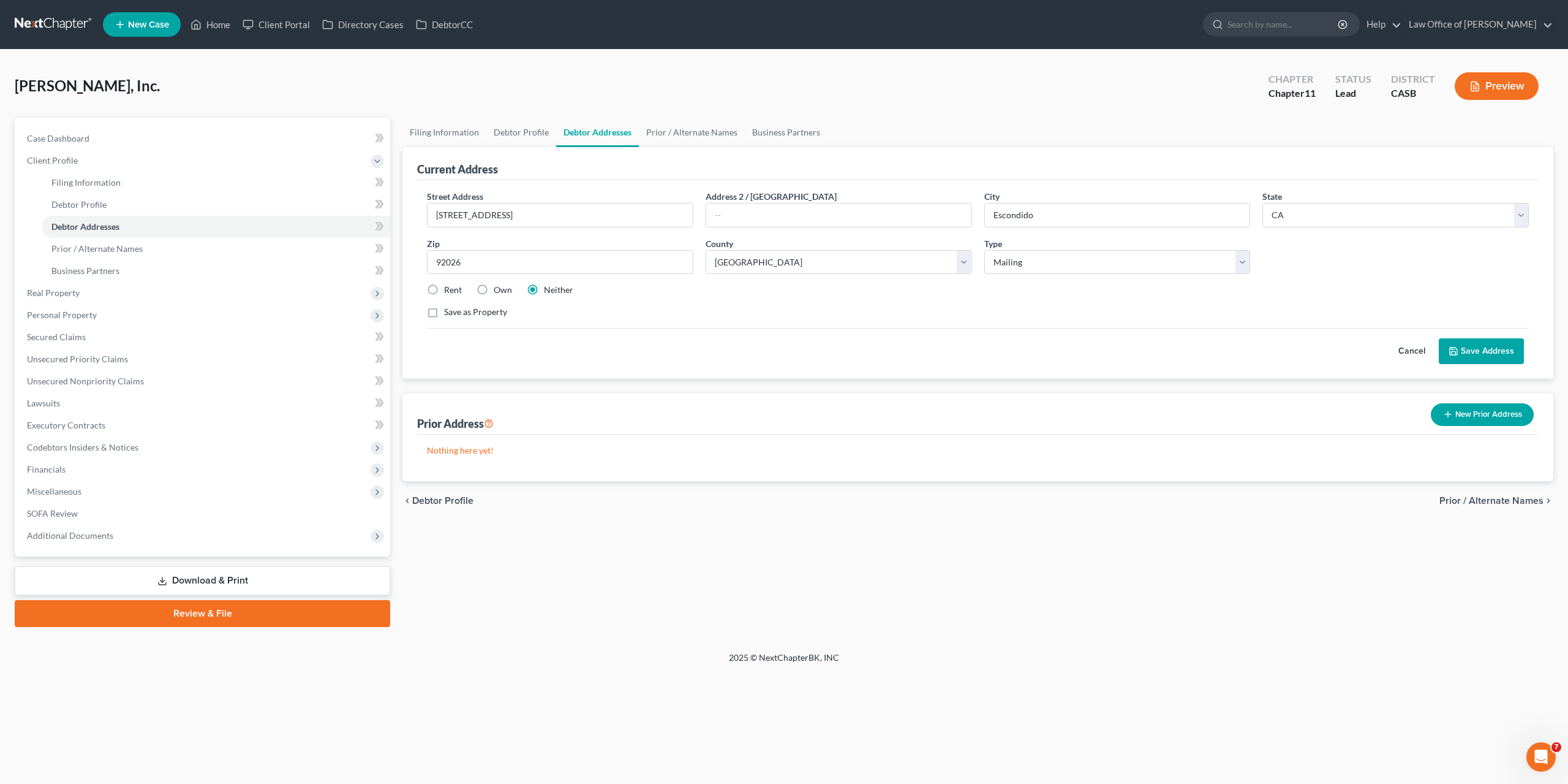
click at [451, 285] on label "Rent" at bounding box center [453, 290] width 18 height 12
click at [451, 285] on input "Rent" at bounding box center [453, 288] width 8 height 8
radio input "true"
click at [1479, 344] on button "Save Address" at bounding box center [1481, 351] width 85 height 26
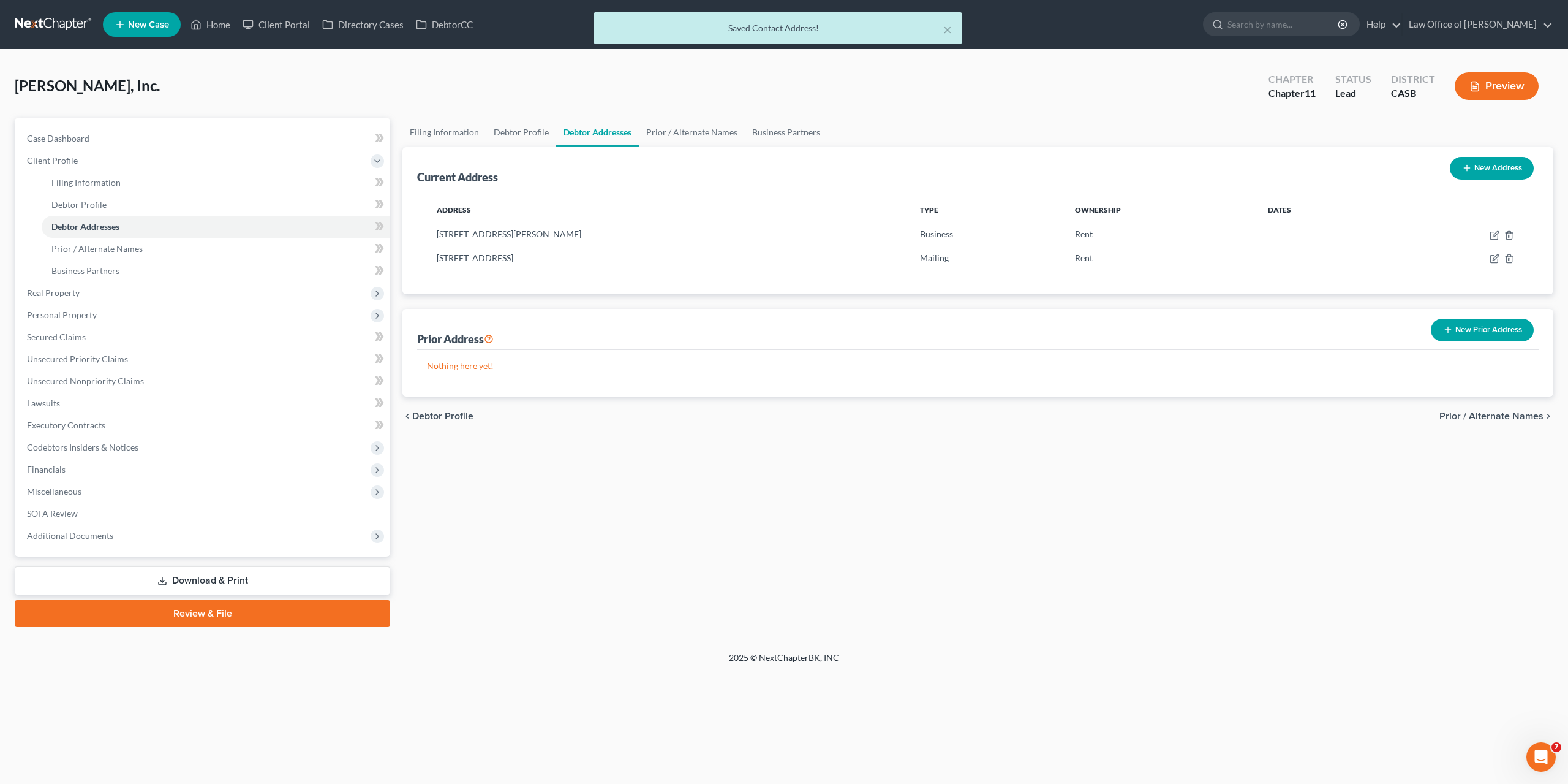
click at [210, 28] on div "× Saved Contact Address!" at bounding box center [777, 31] width 1568 height 38
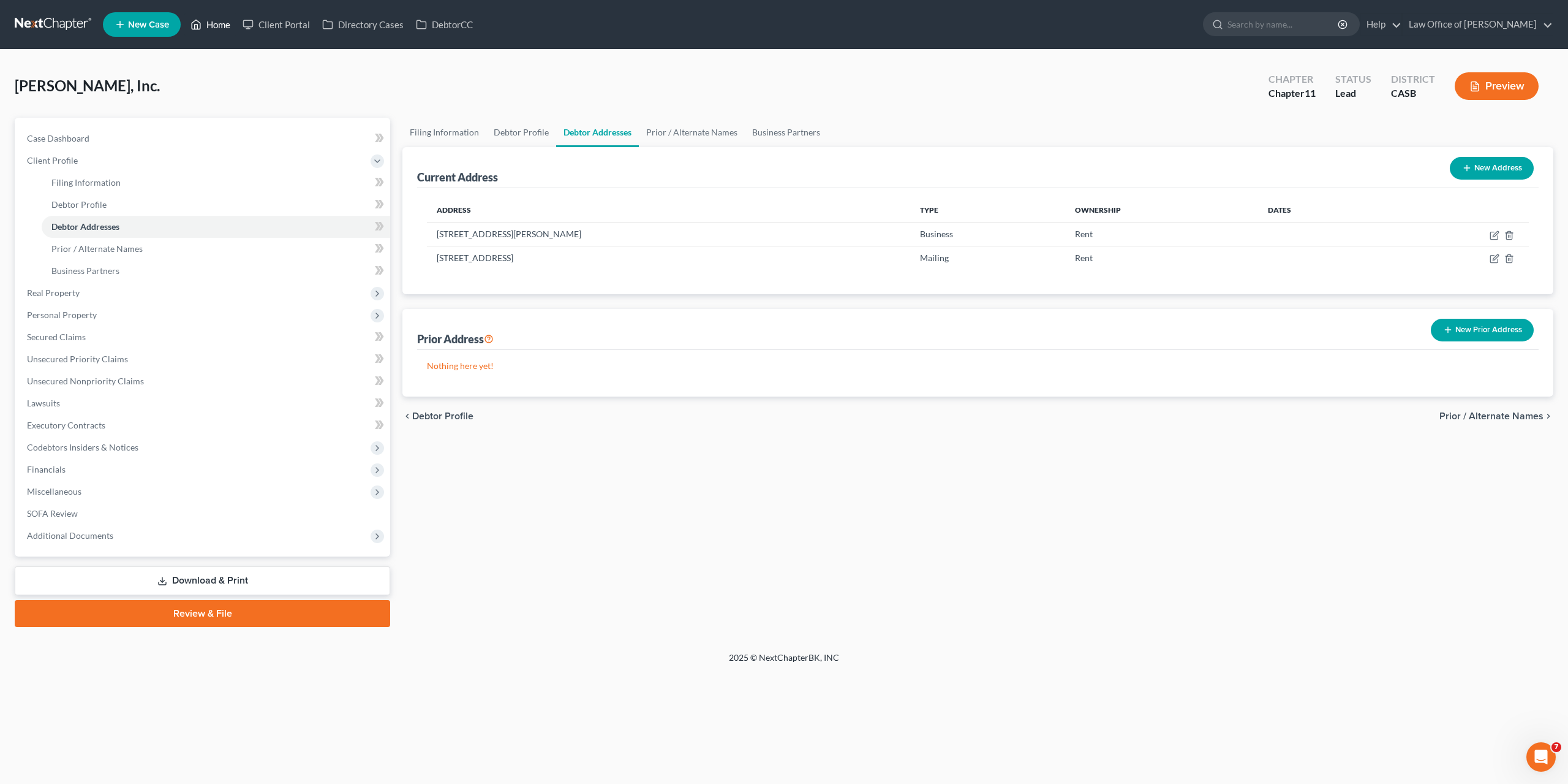
click at [216, 26] on link "Home" at bounding box center [210, 25] width 52 height 22
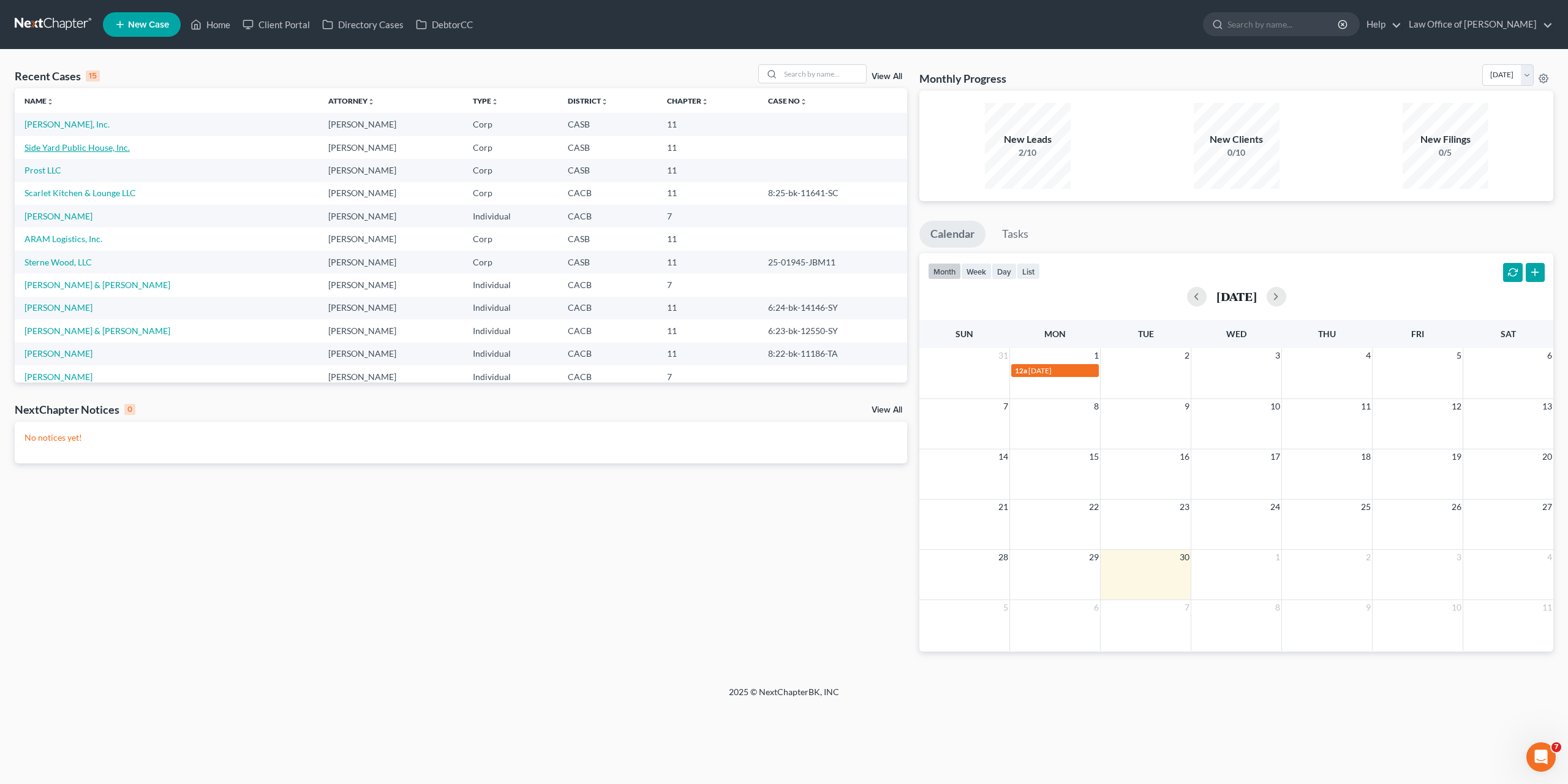
click at [64, 152] on link "Side Yard Public House, Inc." at bounding box center [77, 147] width 105 height 10
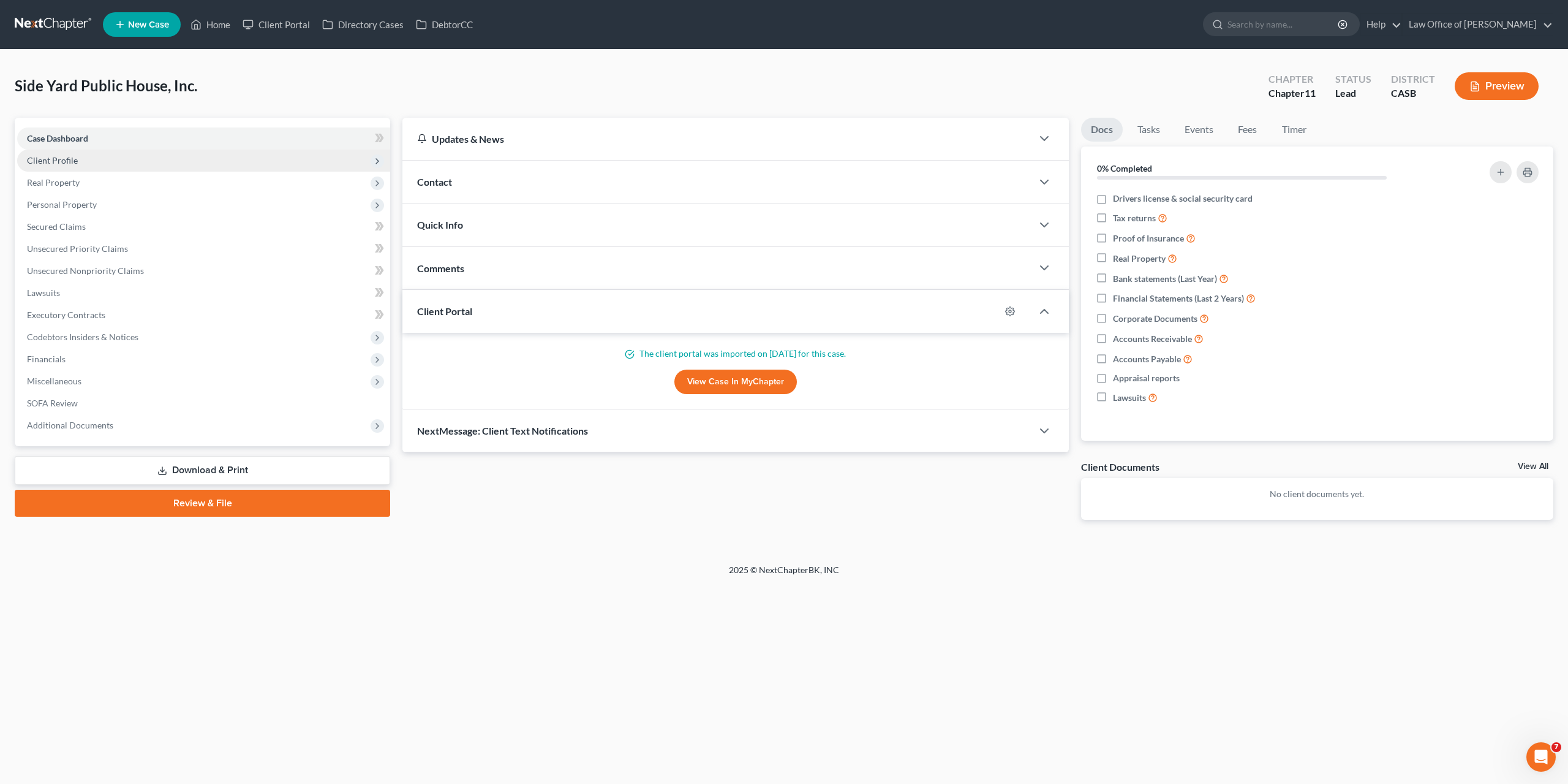
click at [65, 158] on span "Client Profile" at bounding box center [53, 160] width 51 height 10
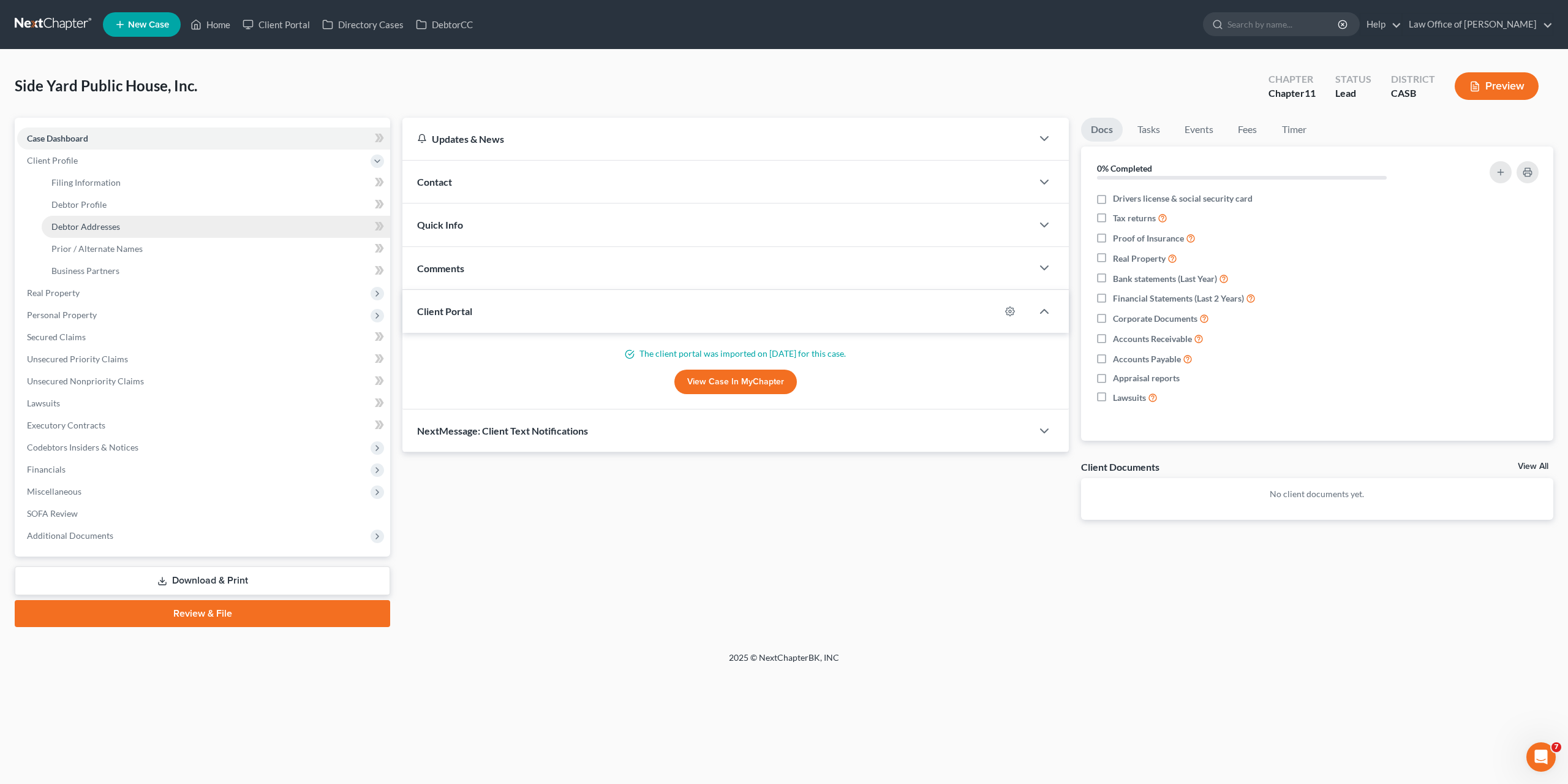
click at [84, 227] on span "Debtor Addresses" at bounding box center [86, 226] width 69 height 10
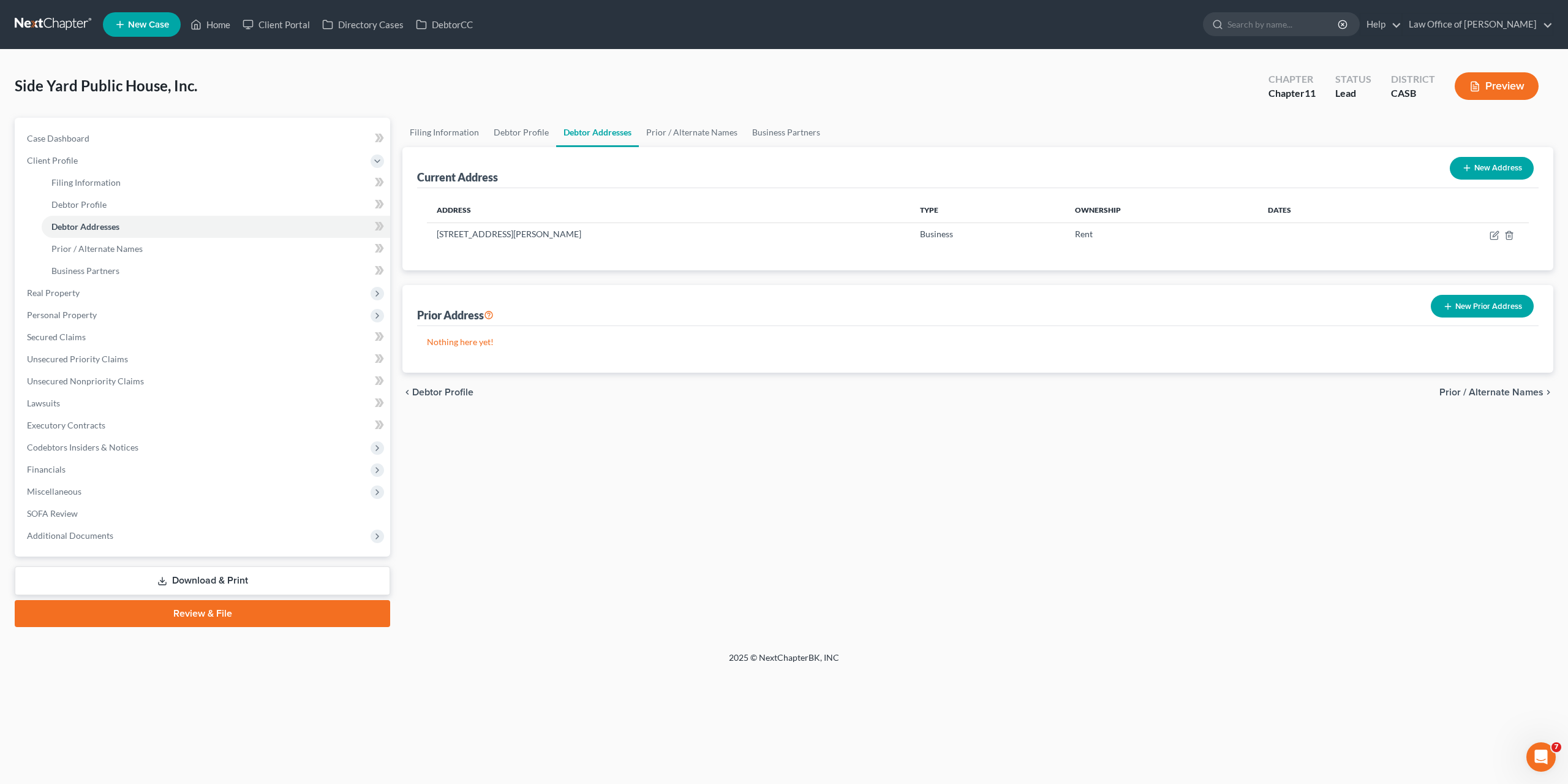
click at [1484, 163] on button "New Address" at bounding box center [1491, 168] width 84 height 22
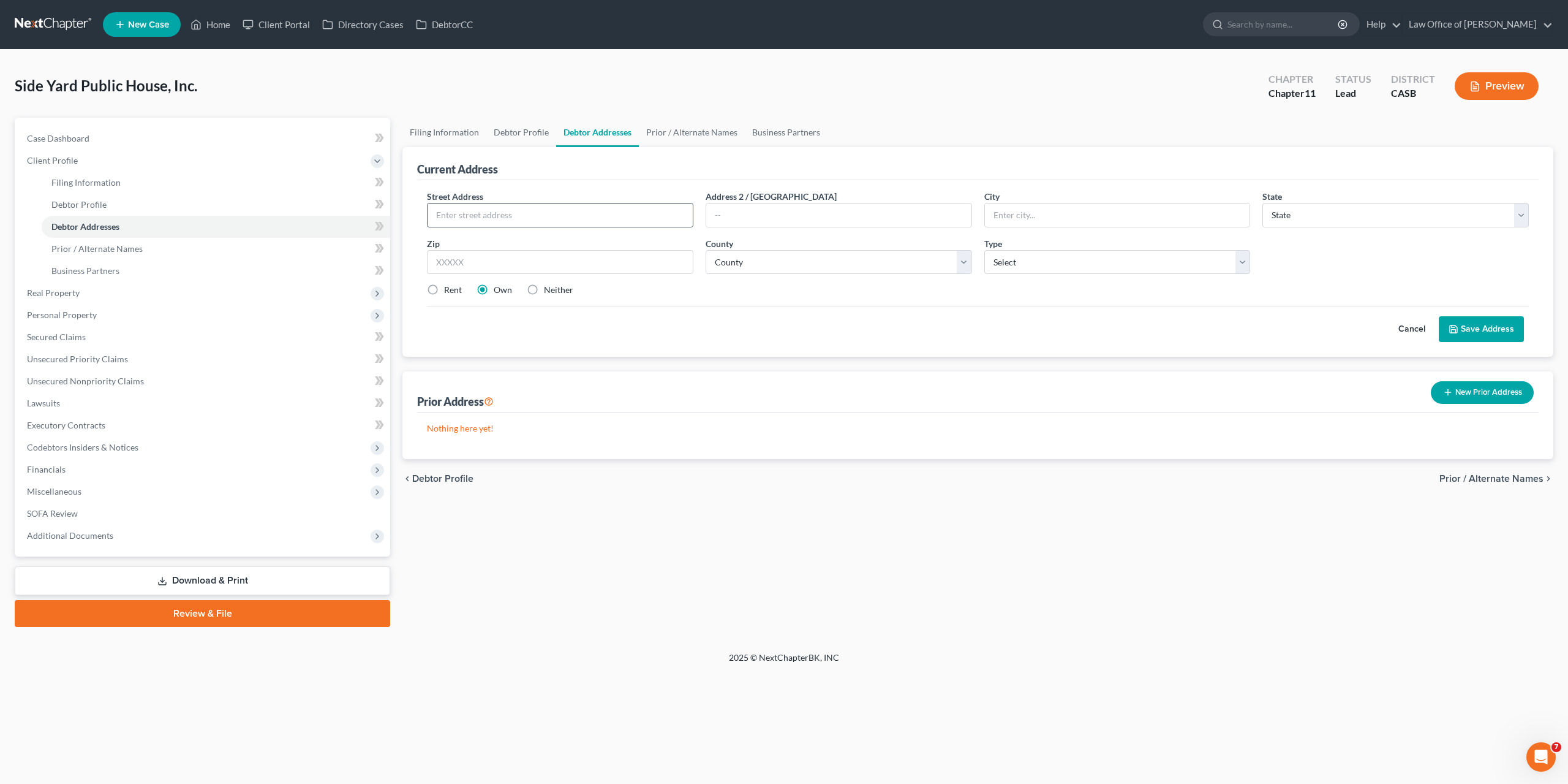
click at [636, 203] on div at bounding box center [560, 215] width 266 height 25
click at [621, 213] on input "text" at bounding box center [560, 215] width 265 height 23
paste input "10138 Sage Hill Way"
type input "10138 Sage Hill Way"
click at [564, 264] on input "text" at bounding box center [560, 262] width 266 height 25
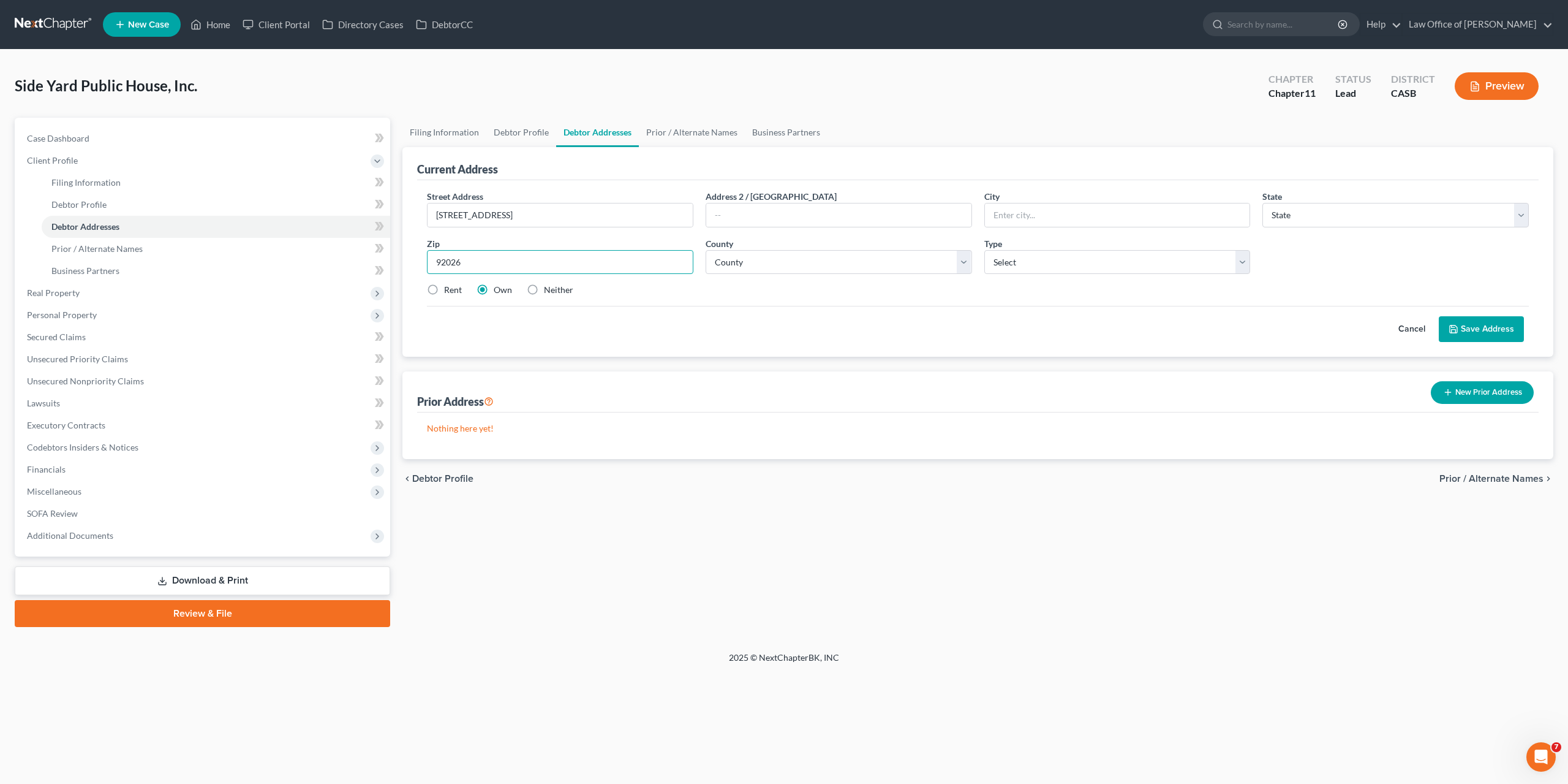
type input "92026"
type input "Escondido"
select select "4"
click at [705, 250] on select "County Alameda County Alpine County Amador County Butte County Calaveras County…" at bounding box center [839, 262] width 266 height 25
select select "36"
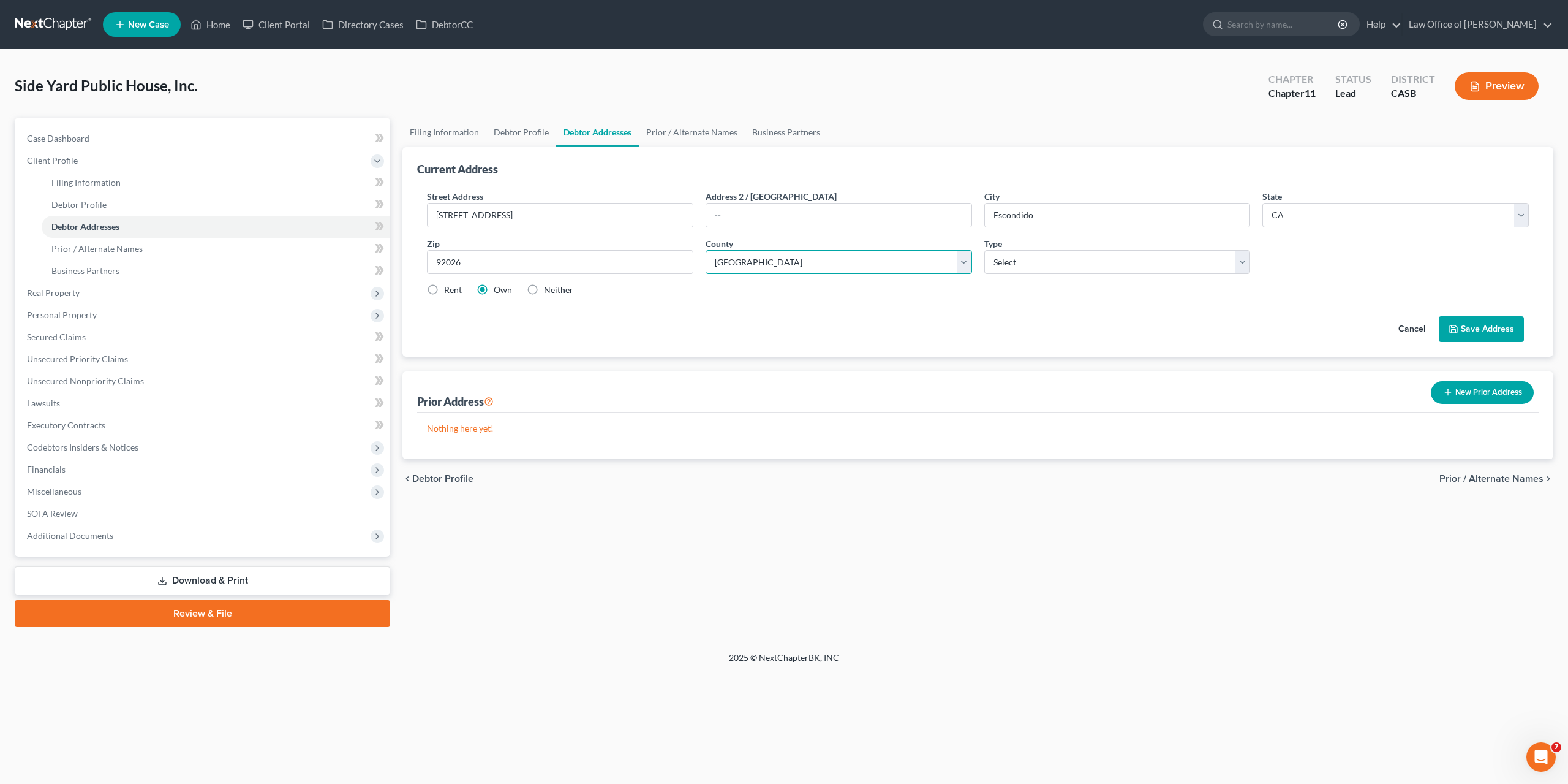
click option "San Diego County" at bounding box center [0, 0] width 0 height 0
click at [1102, 247] on div "Type Select Business Mailing Location of Assets" at bounding box center [1118, 255] width 279 height 37
select select "1"
click option "Mailing" at bounding box center [0, 0] width 0 height 0
click at [1476, 327] on button "Save Address" at bounding box center [1481, 329] width 85 height 26
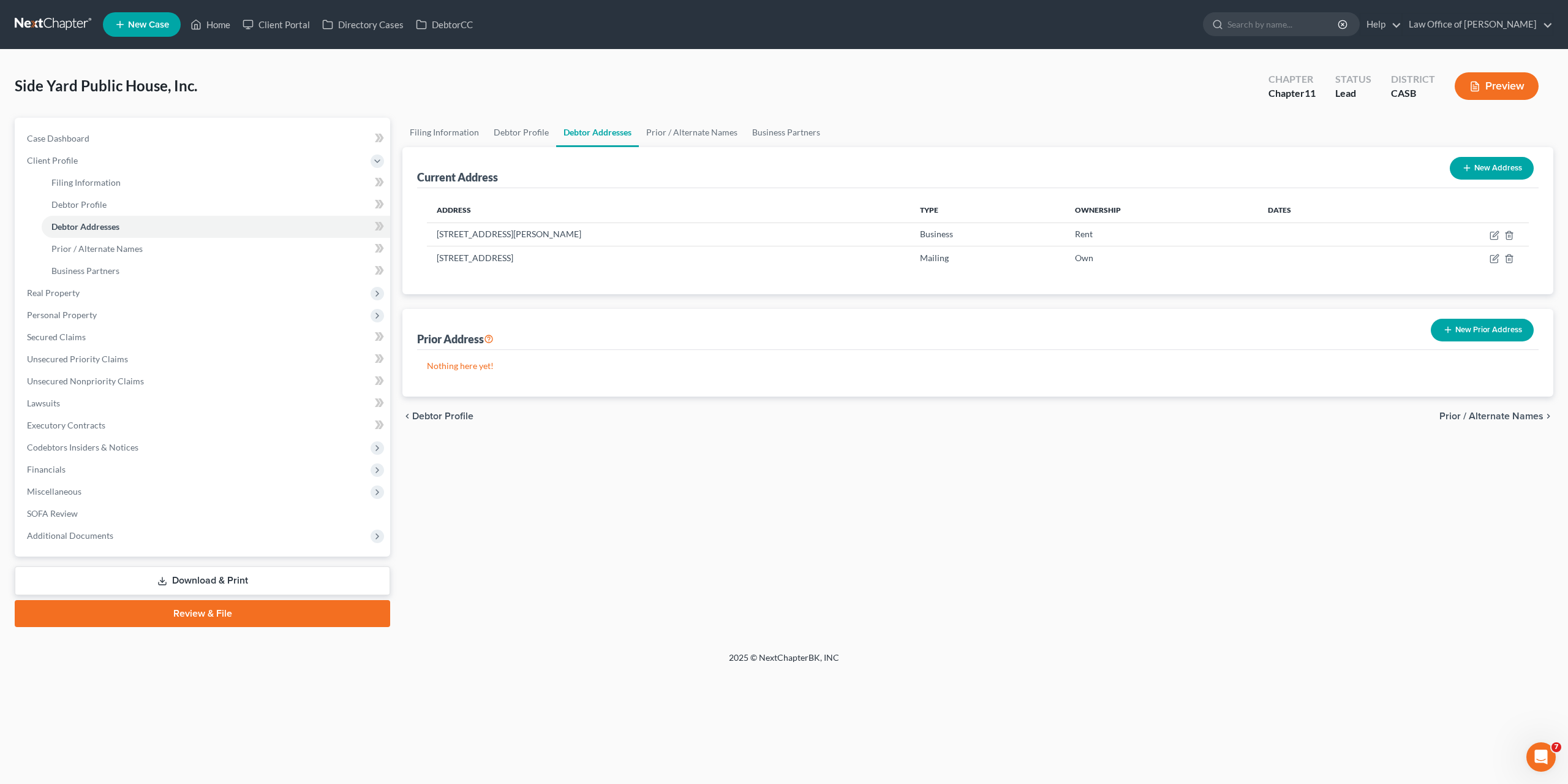
drag, startPoint x: 1118, startPoint y: 523, endPoint x: 1118, endPoint y: 515, distance: 8.0
click at [1118, 522] on div "Filing Information Debtor Profile Debtor Addresses Prior / Alternate Names Busi…" at bounding box center [977, 372] width 1163 height 510
click at [81, 203] on span "Debtor Profile" at bounding box center [79, 204] width 55 height 10
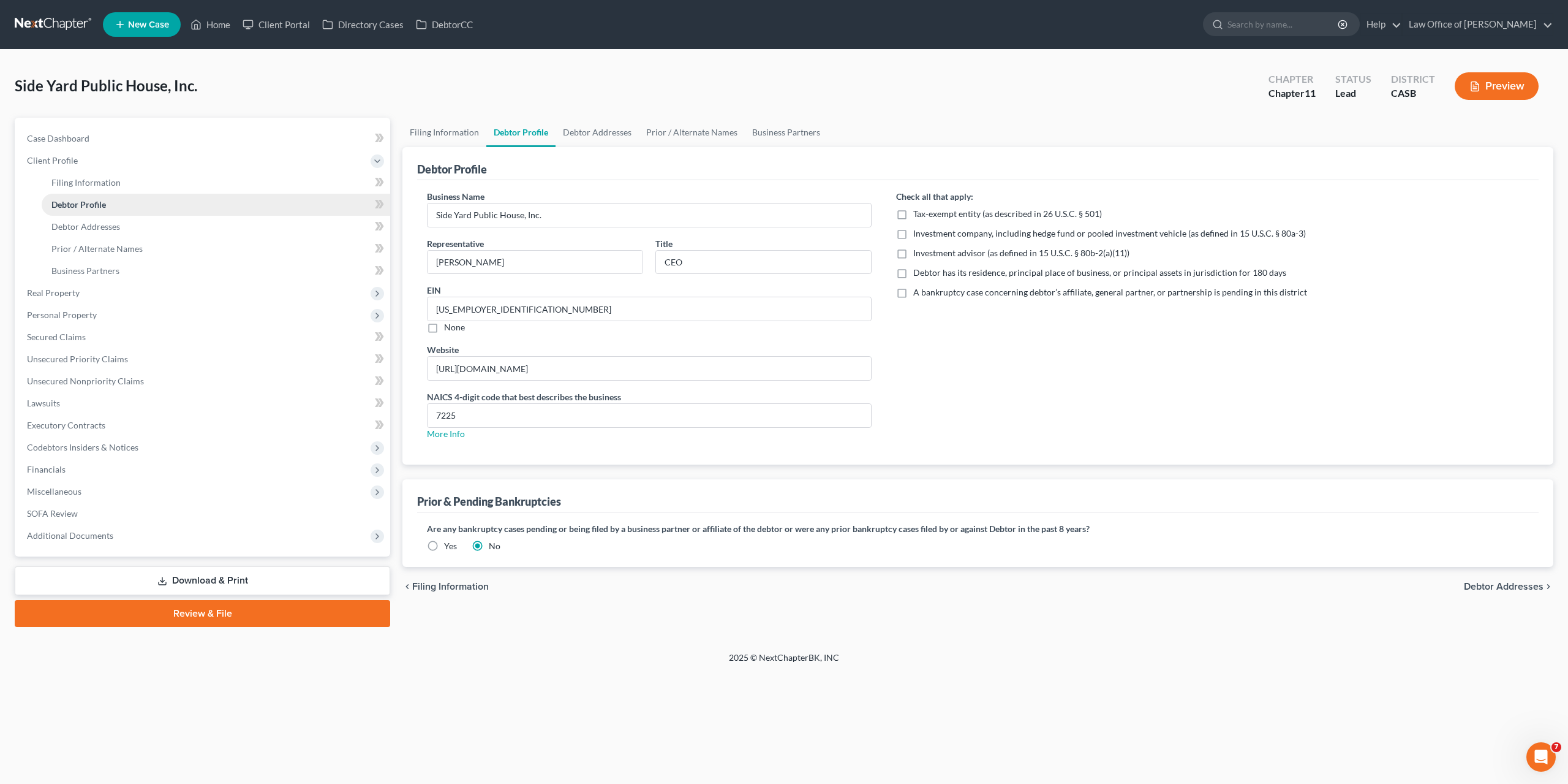
radio input "true"
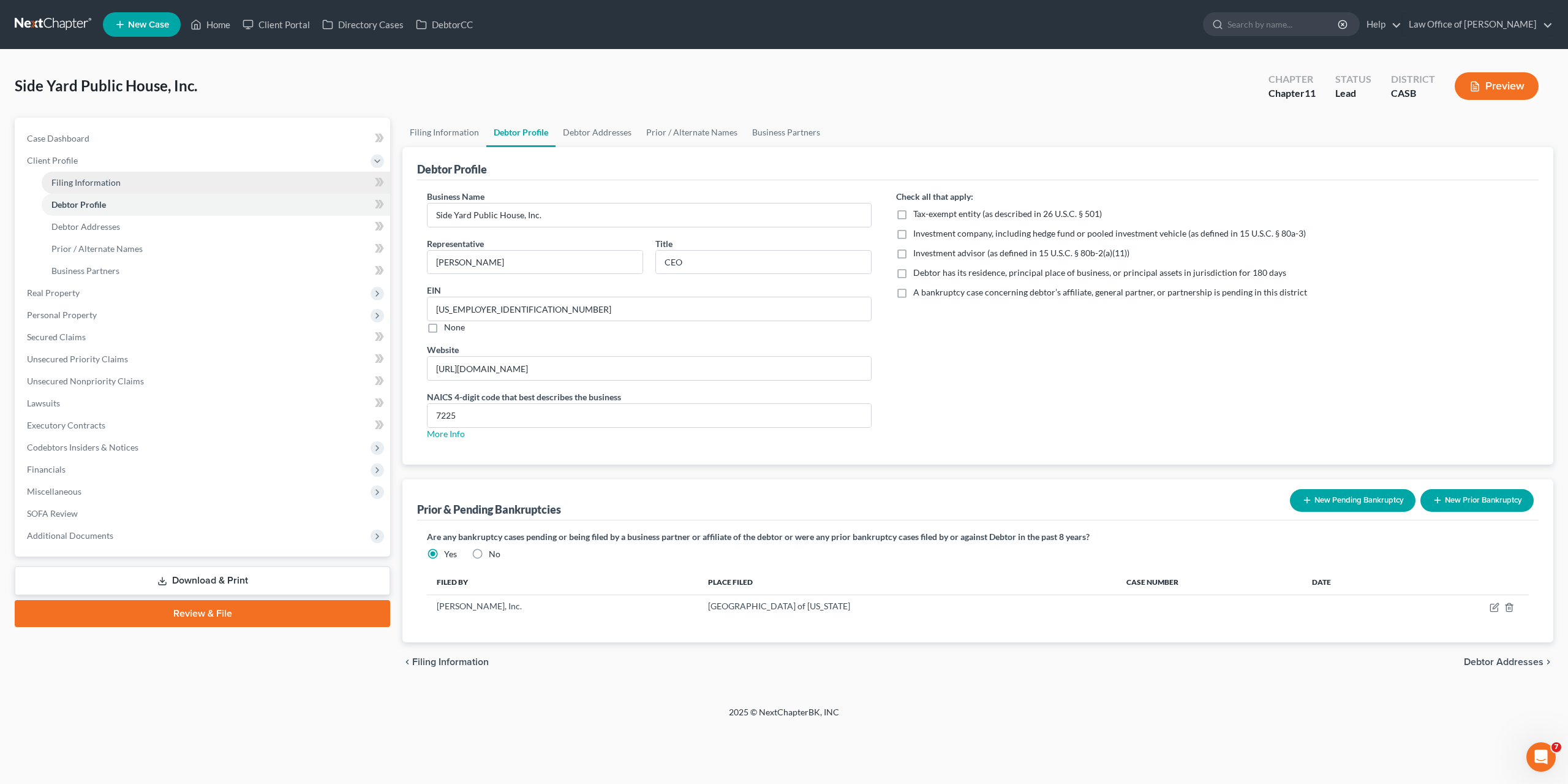
click at [80, 181] on span "Filing Information" at bounding box center [86, 182] width 69 height 10
select select "1"
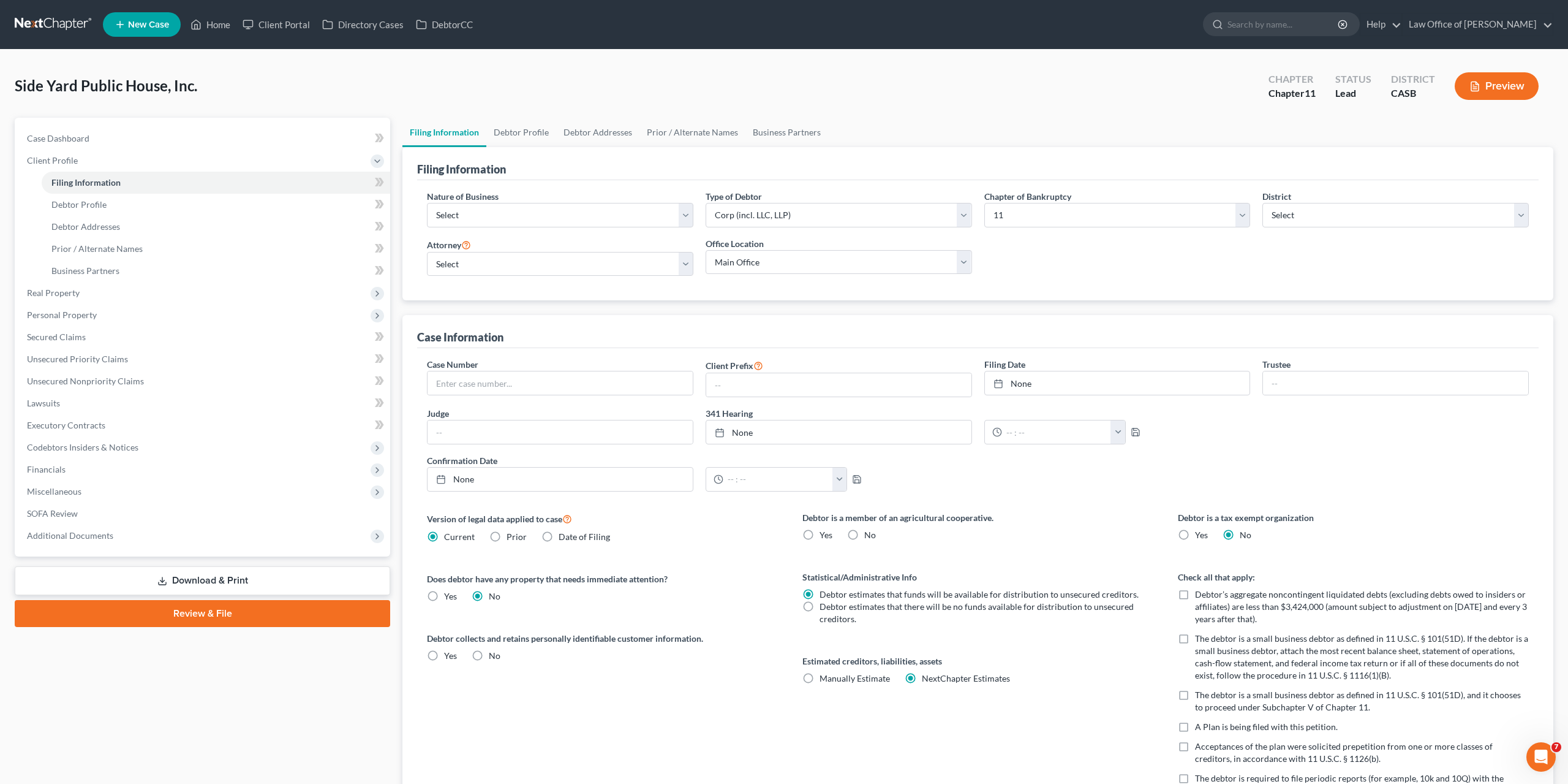
scroll to position [171, 0]
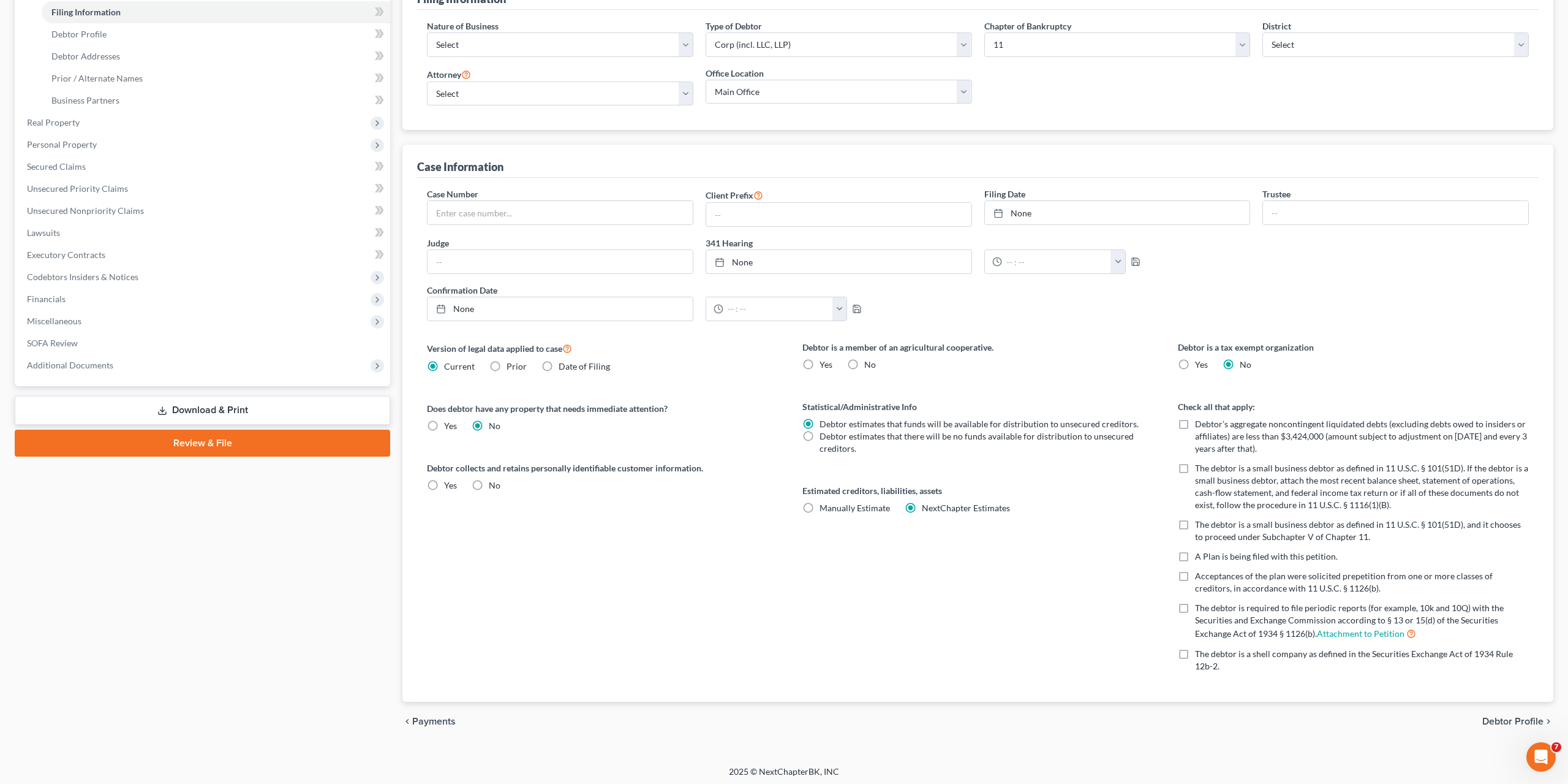
click at [1195, 467] on label "The debtor is a small business debtor as defined in 11 U.S.C. § 101(51D). If th…" at bounding box center [1362, 486] width 334 height 49
click at [1200, 467] on input "The debtor is a small business debtor as defined in 11 U.S.C. § 101(51D). If th…" at bounding box center [1204, 466] width 8 height 8
checkbox input "true"
click at [1195, 524] on label "The debtor is a small business debtor as defined in 11 U.S.C. § 101(51D), and i…" at bounding box center [1362, 530] width 334 height 25
click at [1200, 524] on input "The debtor is a small business debtor as defined in 11 U.S.C. § 101(51D), and i…" at bounding box center [1204, 522] width 8 height 8
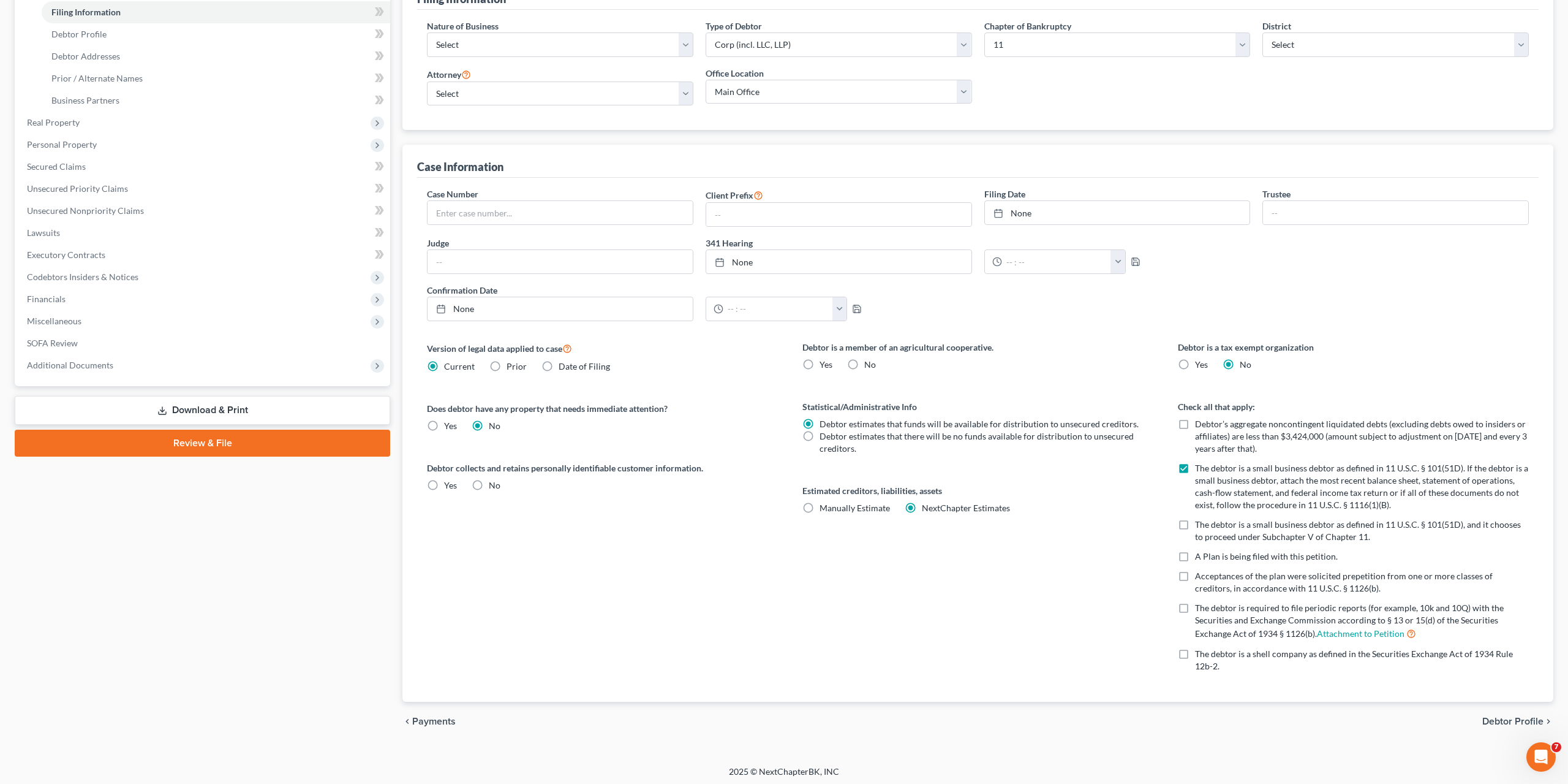
checkbox input "true"
click at [1234, 554] on span "A Plan is being filed with this petition." at bounding box center [1266, 556] width 143 height 10
click at [1208, 554] on input "A Plan is being filed with this petition." at bounding box center [1204, 554] width 8 height 8
checkbox input "true"
click at [1526, 718] on span "Debtor Profile" at bounding box center [1513, 721] width 61 height 10
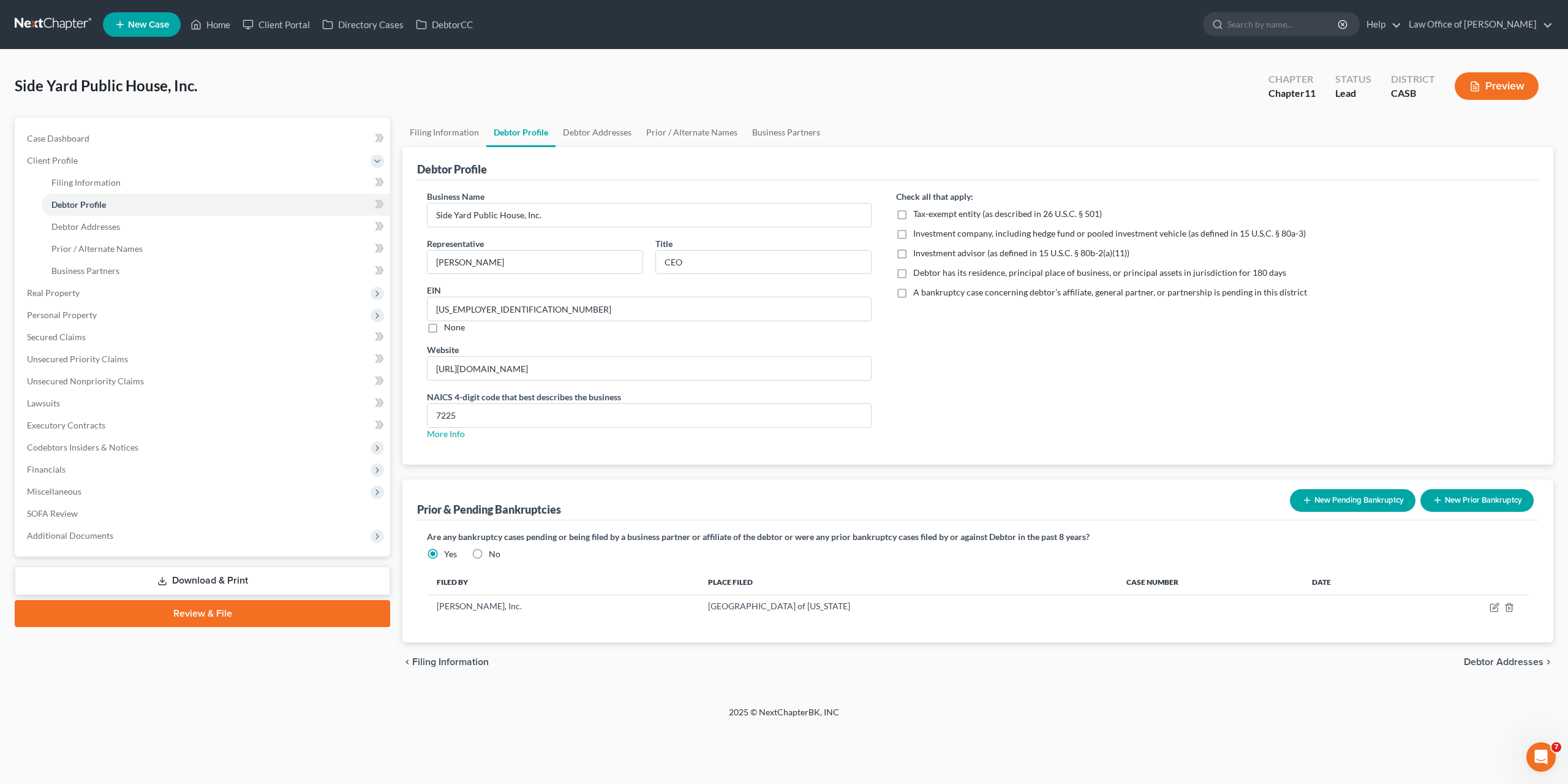
click at [1100, 372] on div "Check all that apply: Tax-exempt entity (as described in 26 U.S.C. § 501) Inves…" at bounding box center [1212, 320] width 658 height 260
click at [73, 224] on span "Debtor Addresses" at bounding box center [86, 226] width 69 height 10
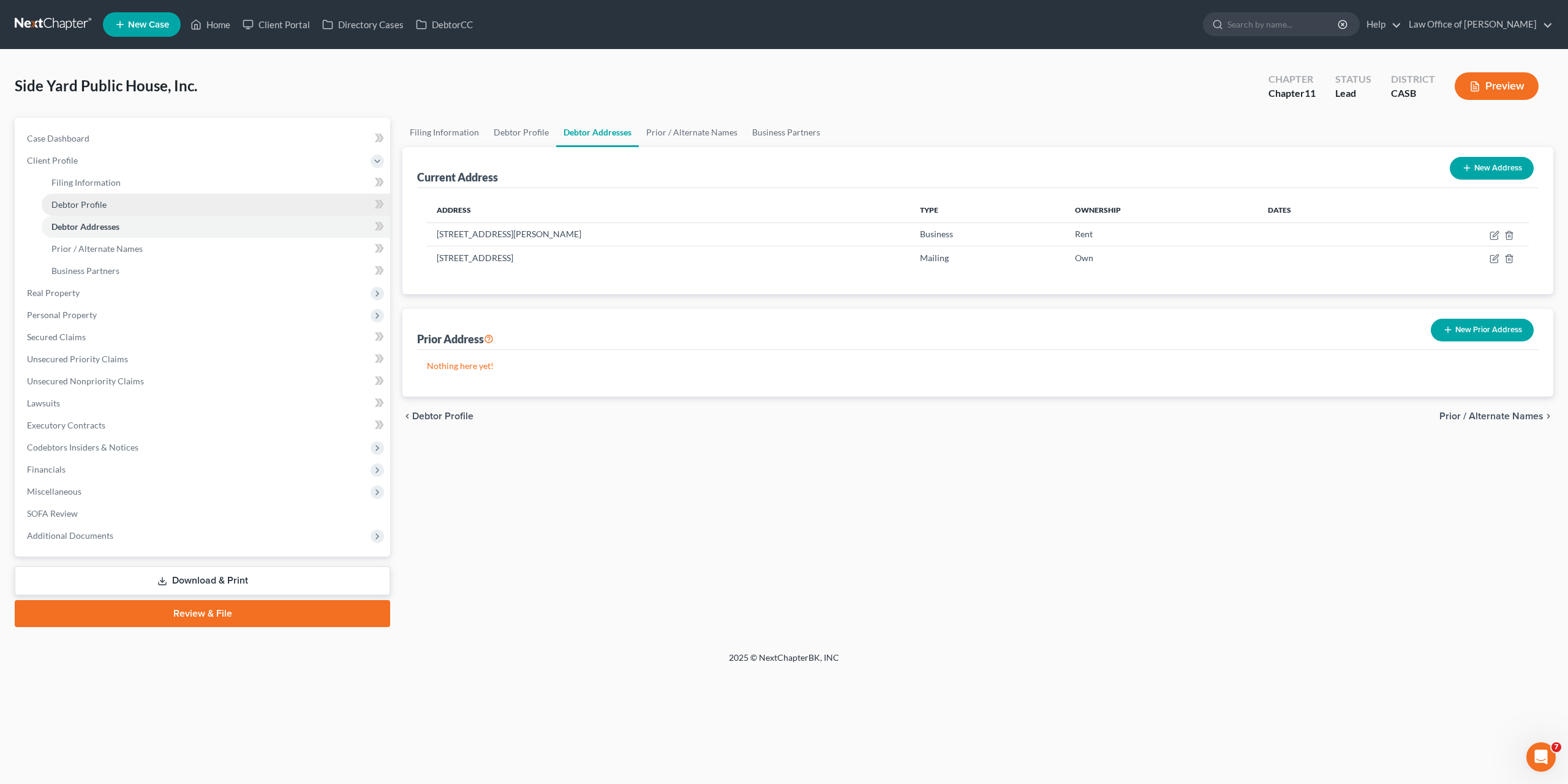
click at [77, 200] on span "Debtor Profile" at bounding box center [79, 204] width 55 height 10
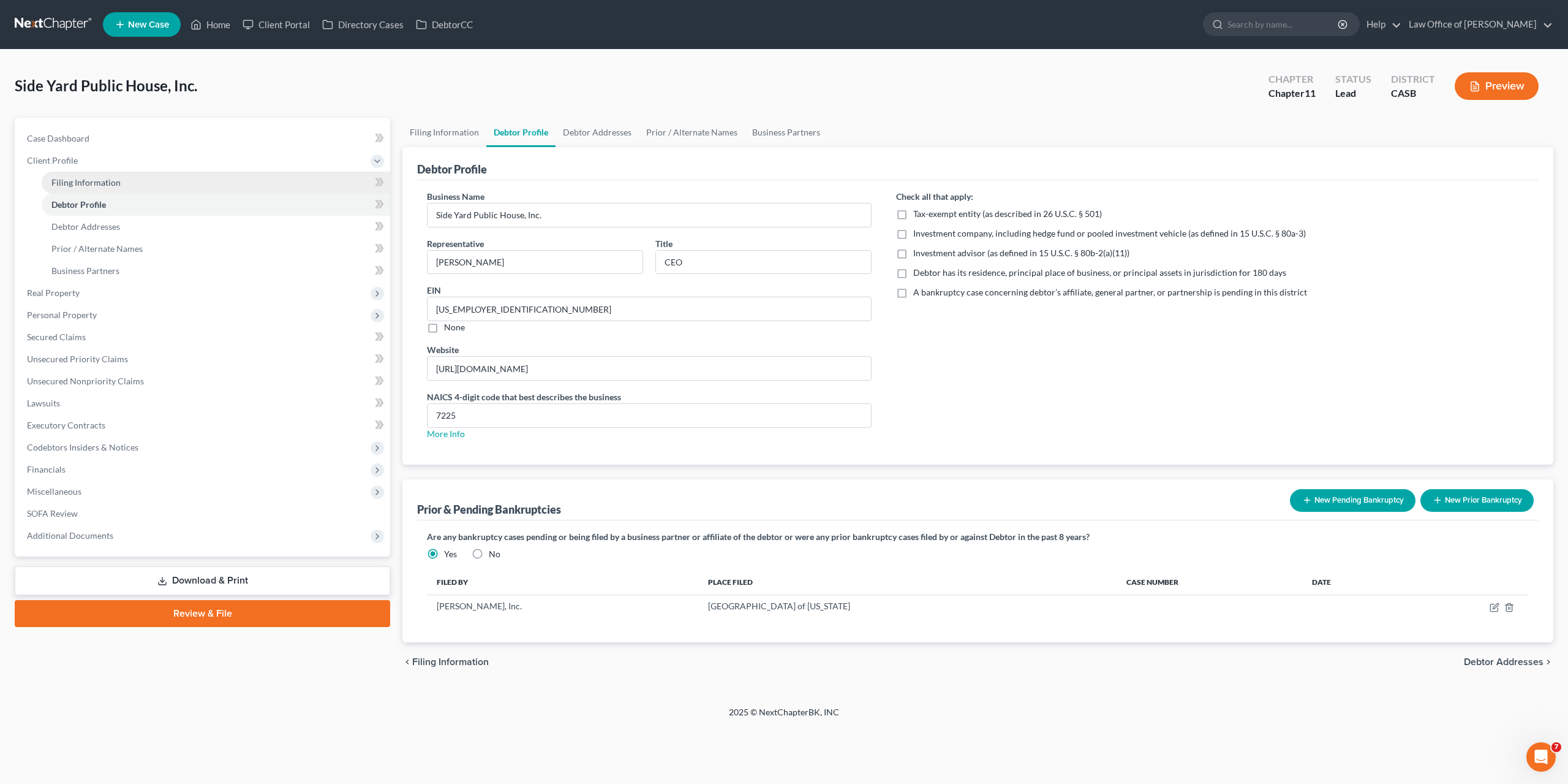
click at [77, 188] on link "Filing Information" at bounding box center [215, 183] width 348 height 22
select select "1"
select select "10"
select select "0"
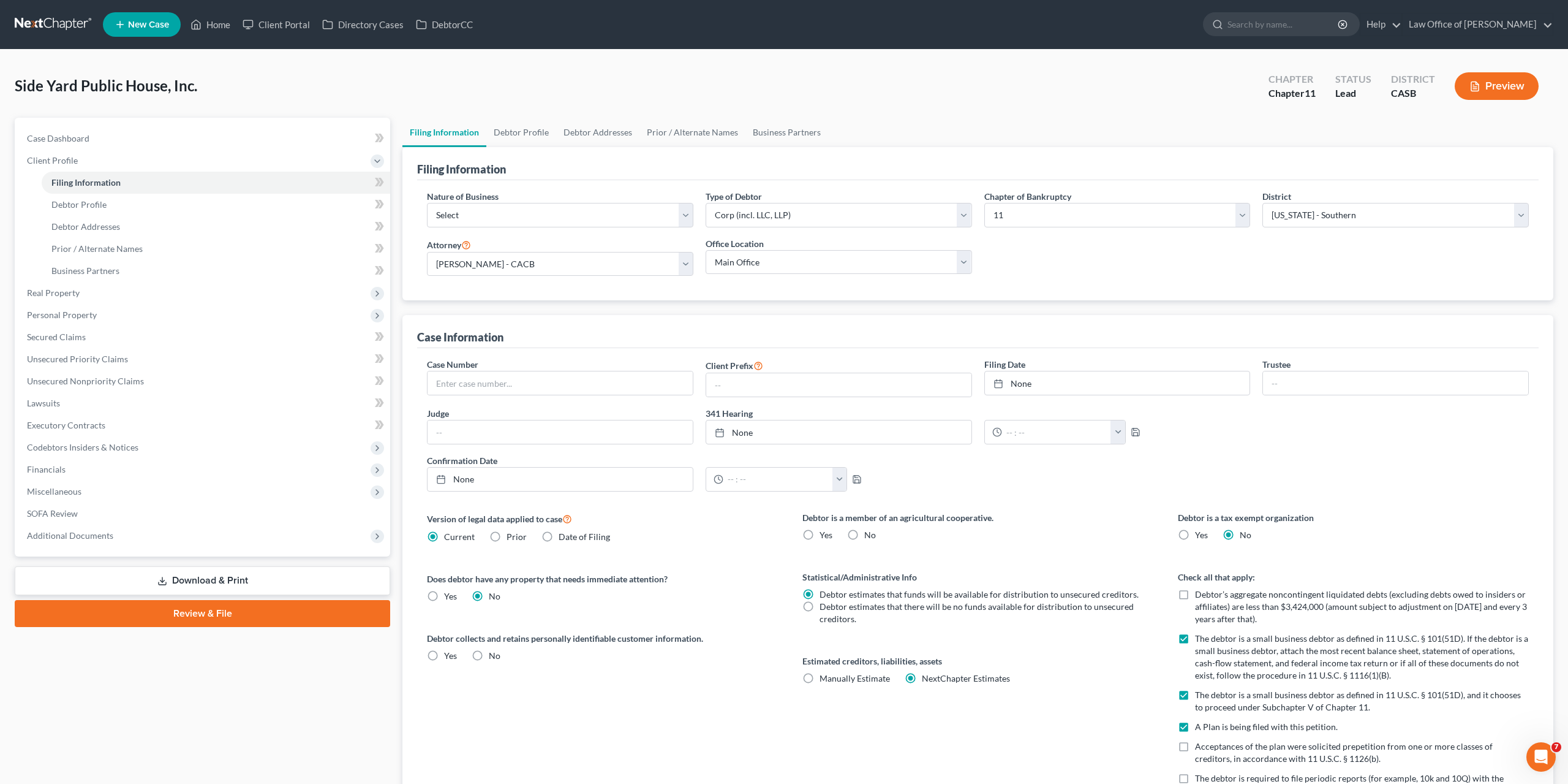
click at [1195, 721] on div "A Plan is being filed with this petition." at bounding box center [1354, 727] width 351 height 12
click at [1195, 723] on label "A Plan is being filed with this petition." at bounding box center [1266, 727] width 143 height 12
click at [1200, 723] on input "A Plan is being filed with this petition." at bounding box center [1204, 725] width 8 height 8
checkbox input "false"
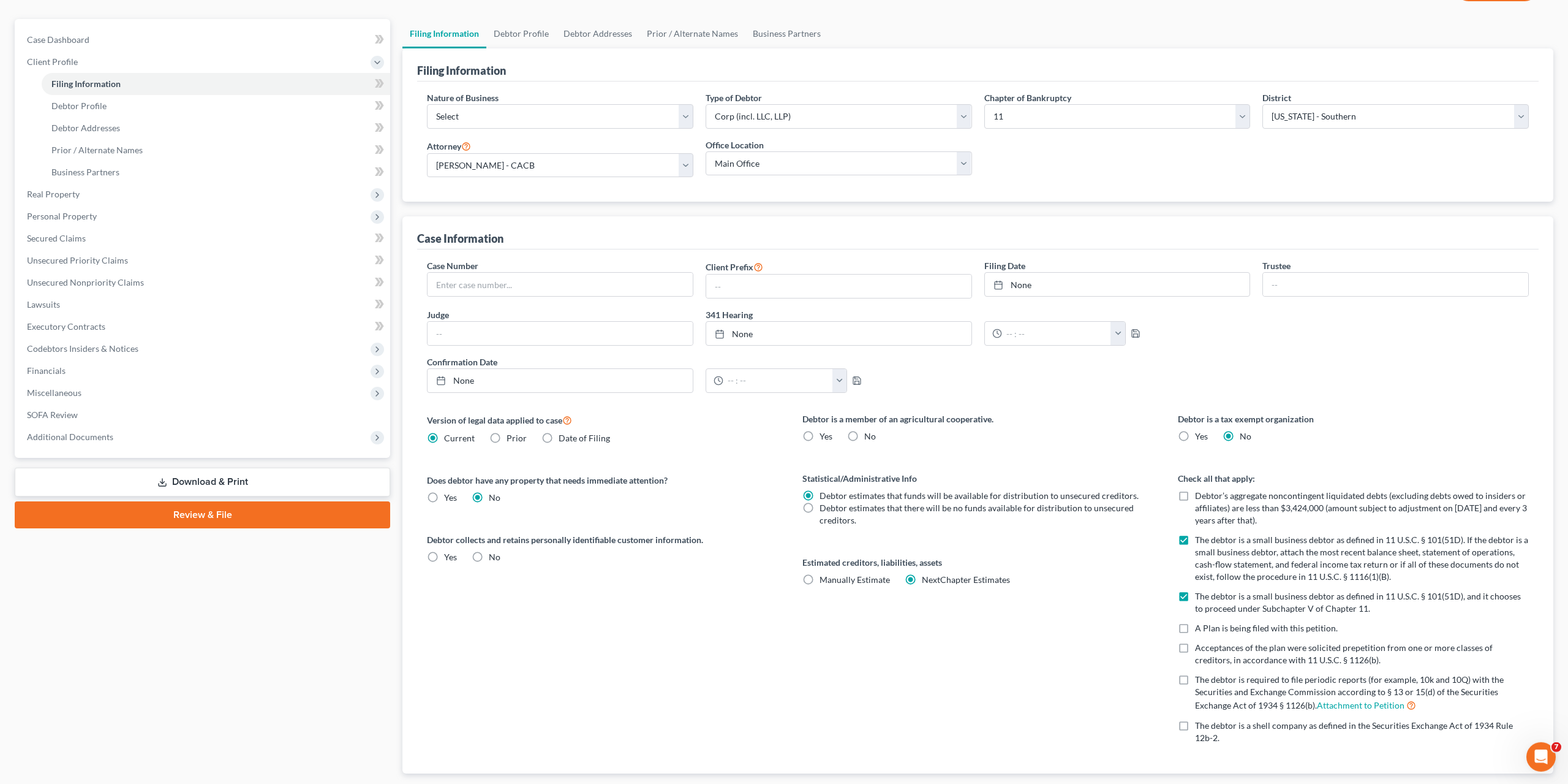
scroll to position [171, 0]
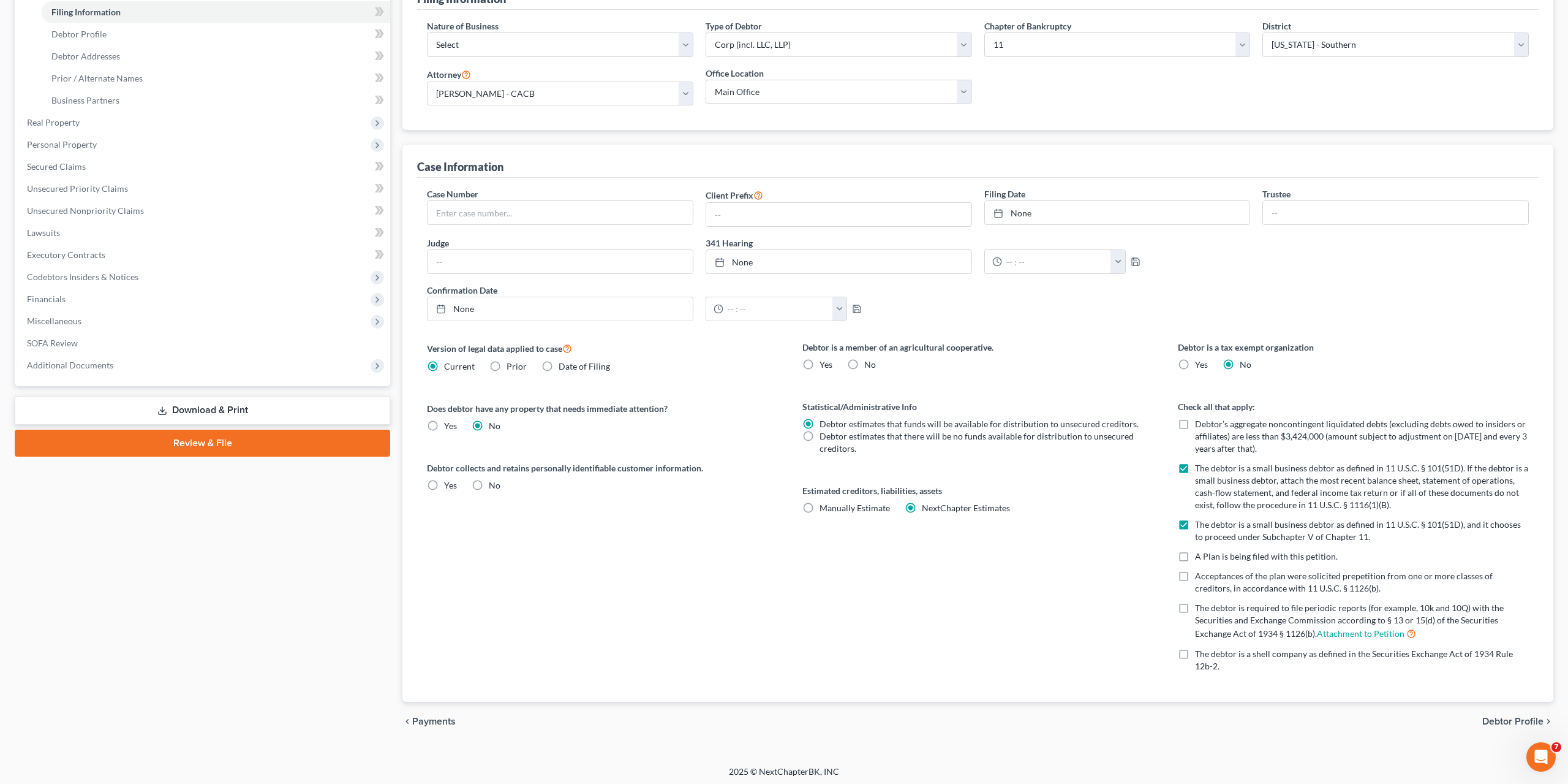
click at [1494, 720] on span "Debtor Profile" at bounding box center [1513, 721] width 61 height 10
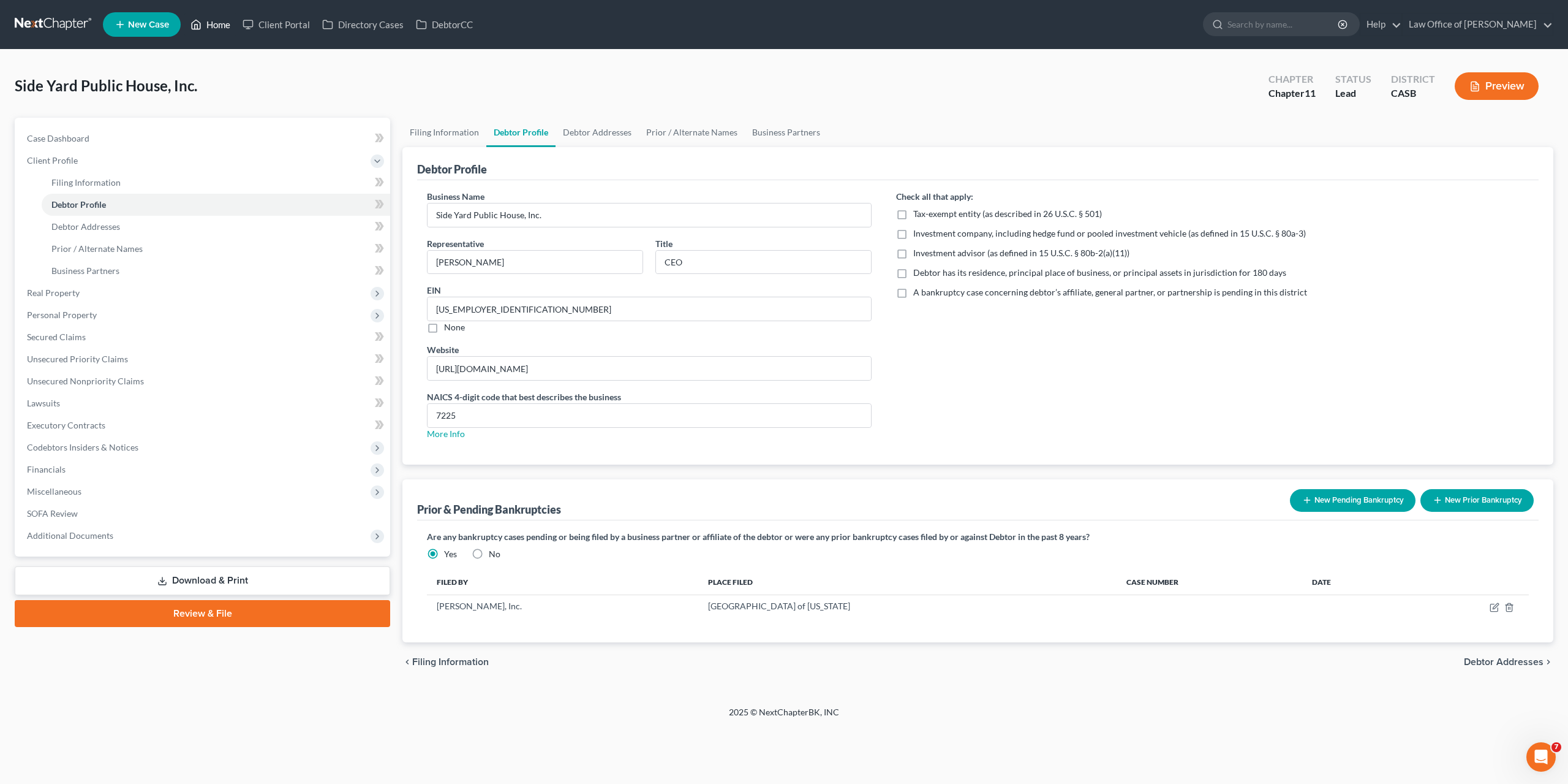
click at [207, 30] on link "Home" at bounding box center [210, 25] width 52 height 22
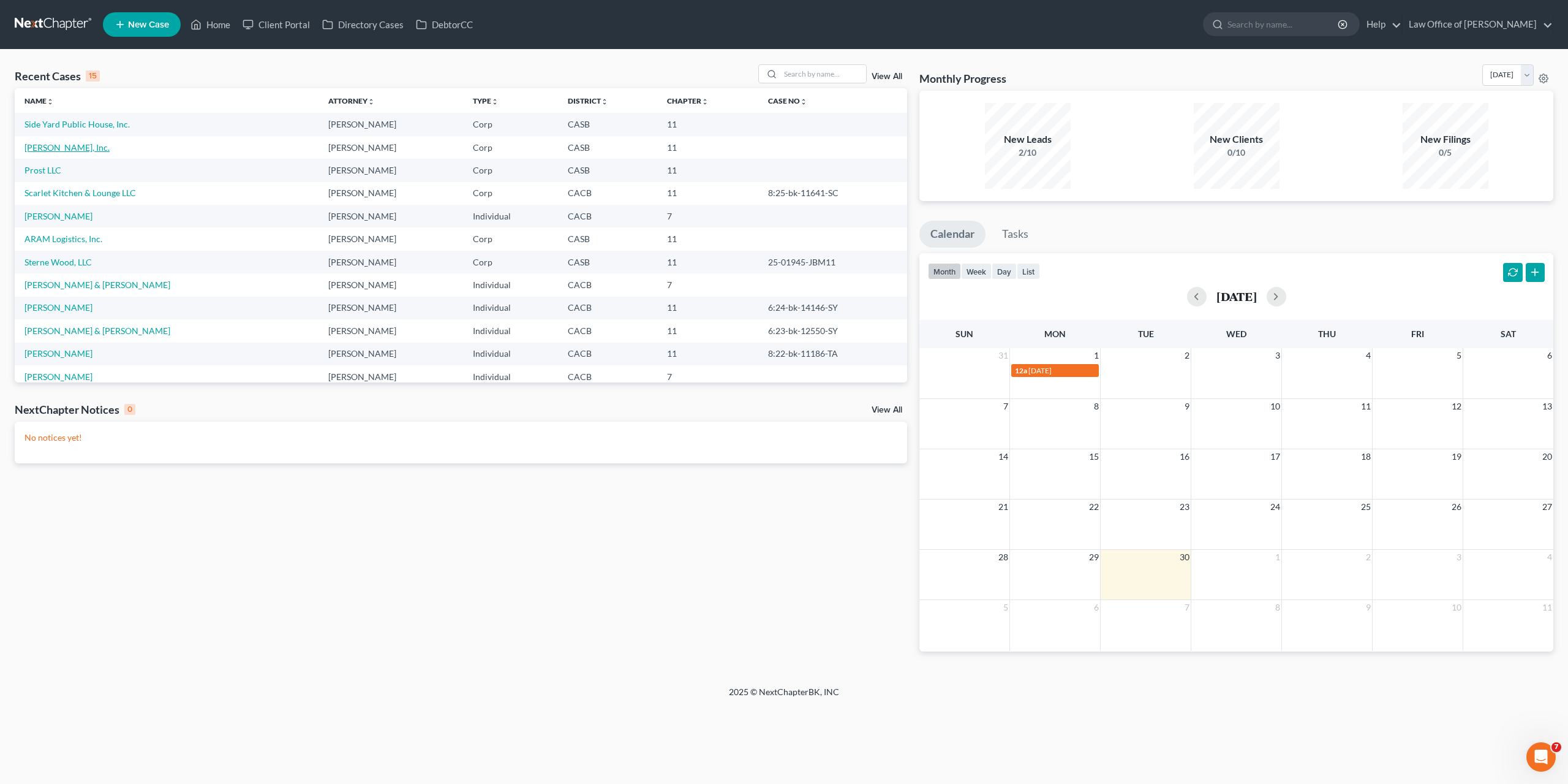
click at [33, 147] on link "[PERSON_NAME], Inc." at bounding box center [67, 147] width 85 height 10
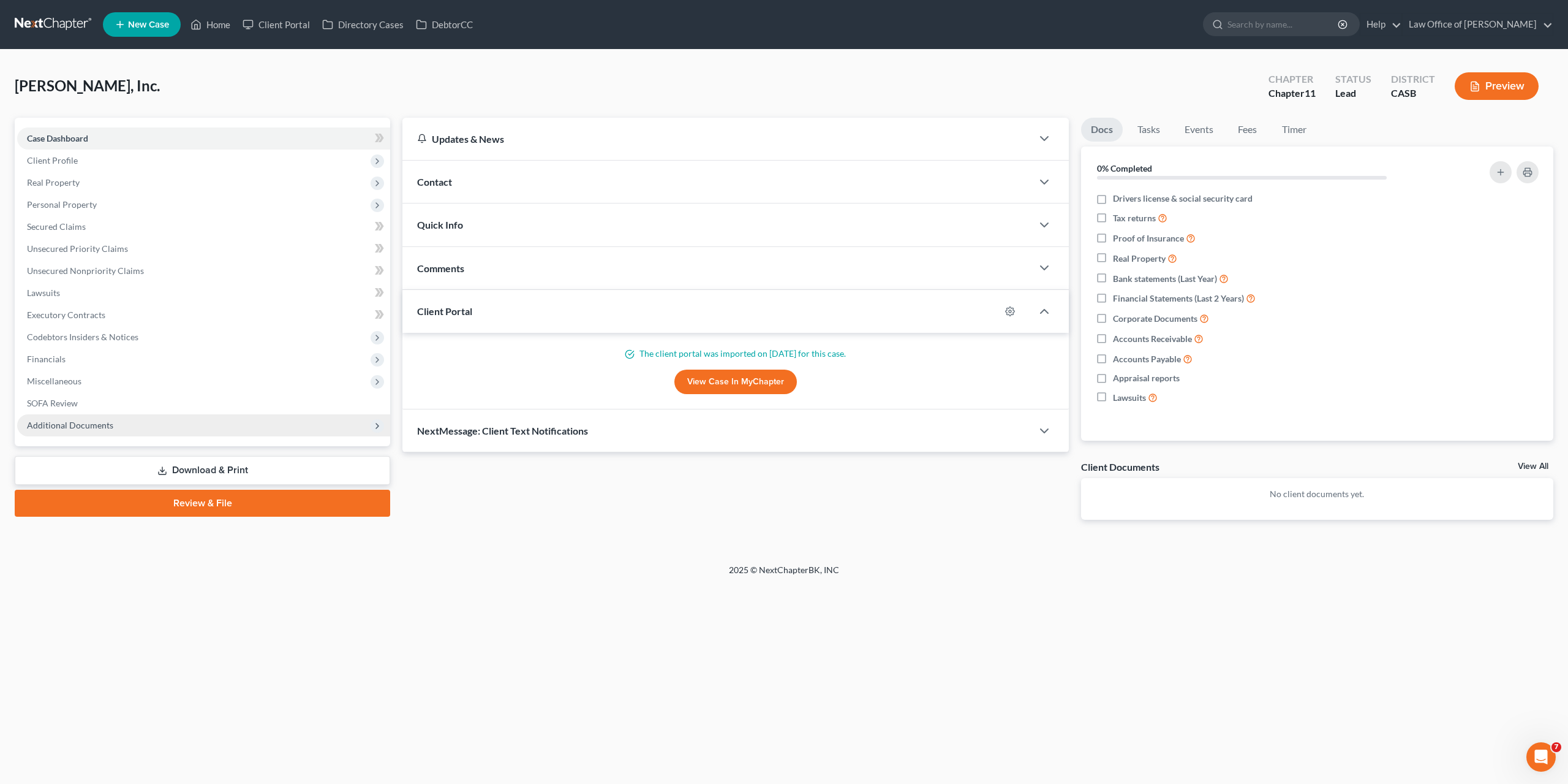
click at [181, 427] on span "Additional Documents" at bounding box center [204, 426] width 373 height 22
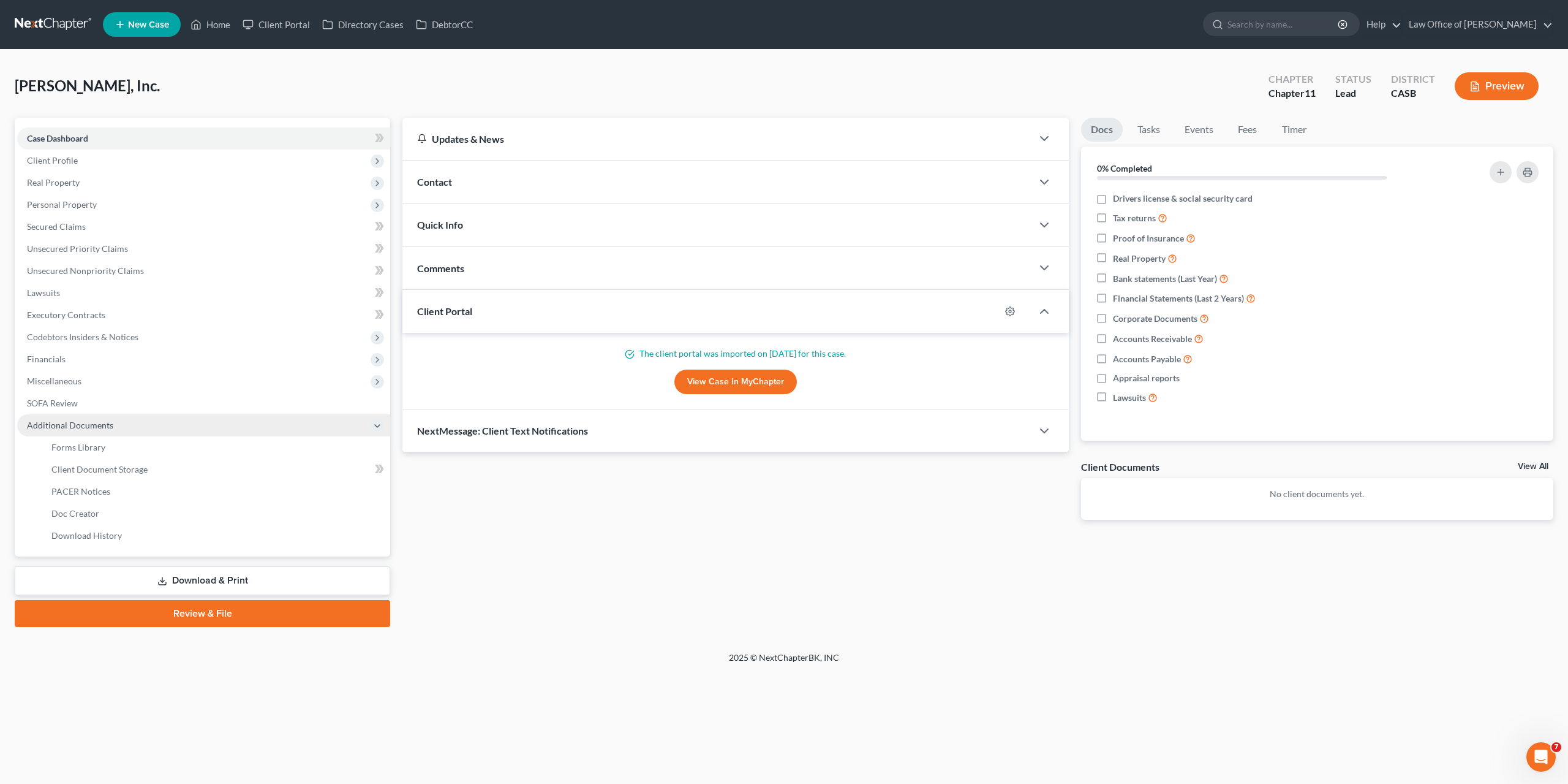
click at [183, 427] on span "Additional Documents" at bounding box center [204, 426] width 373 height 22
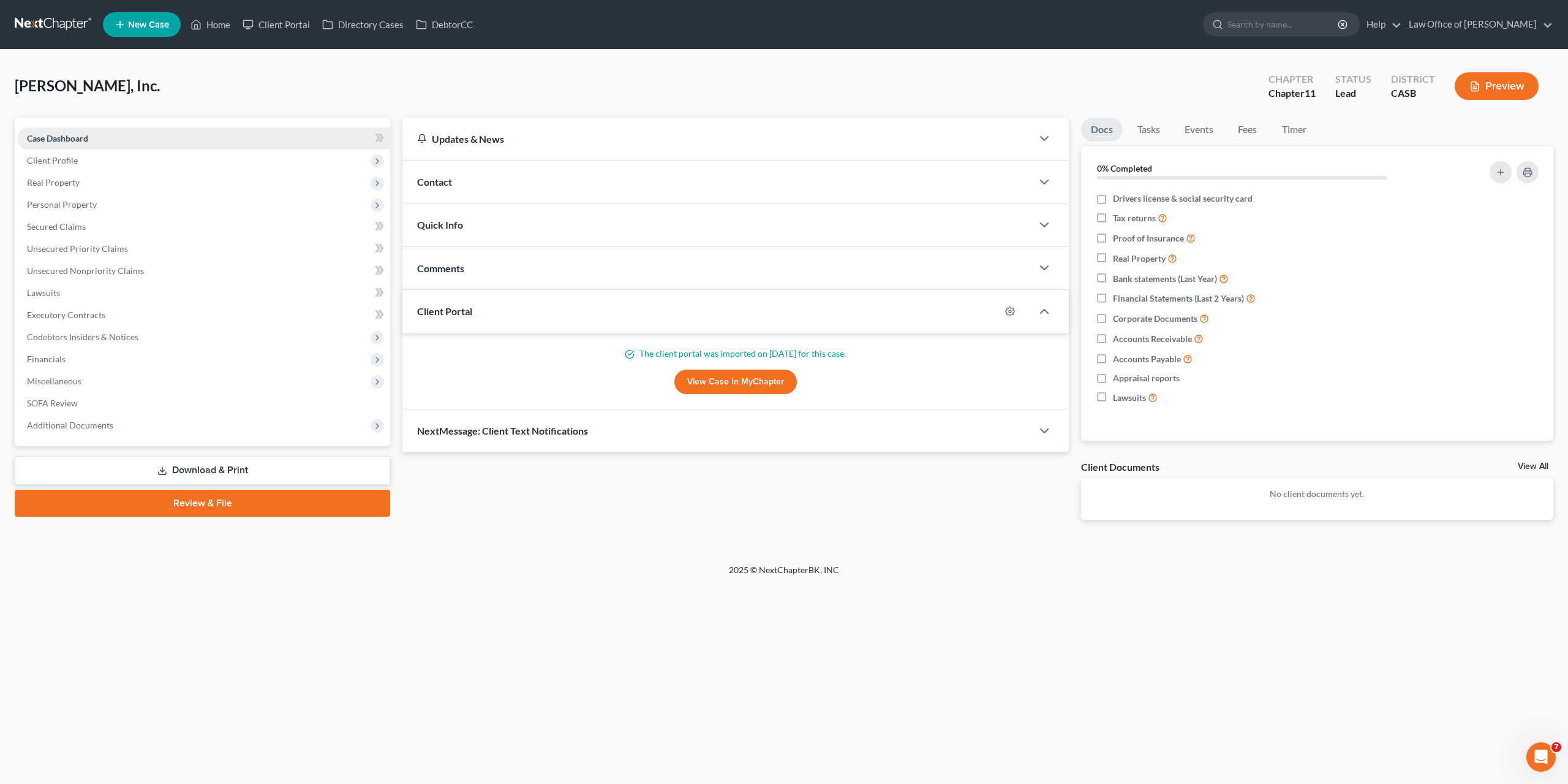
click at [58, 138] on span "Case Dashboard" at bounding box center [57, 138] width 61 height 10
click at [58, 160] on span "Client Profile" at bounding box center [53, 160] width 51 height 10
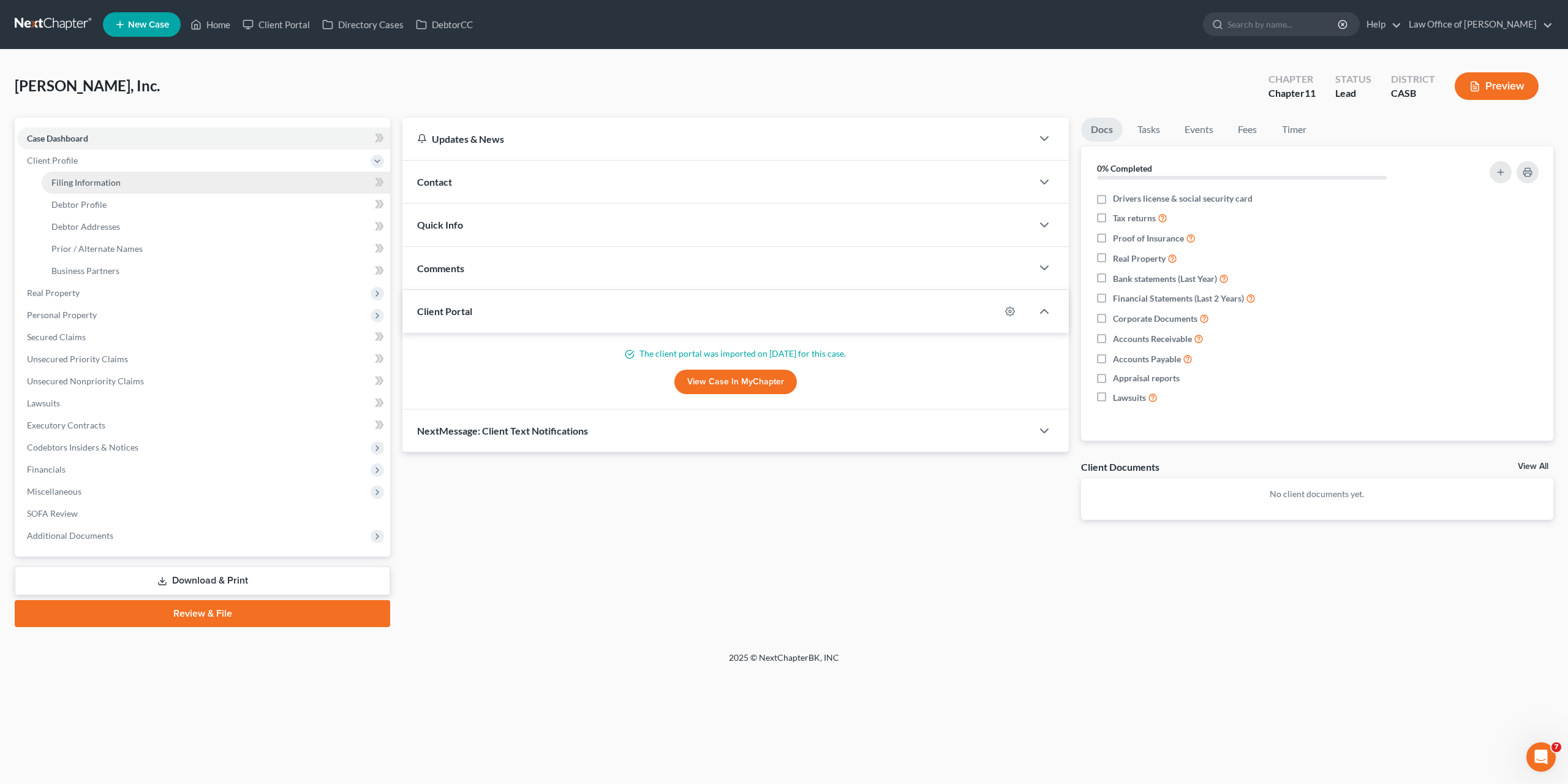
click at [70, 183] on span "Filing Information" at bounding box center [86, 182] width 69 height 10
select select "3"
select select "1"
select select "10"
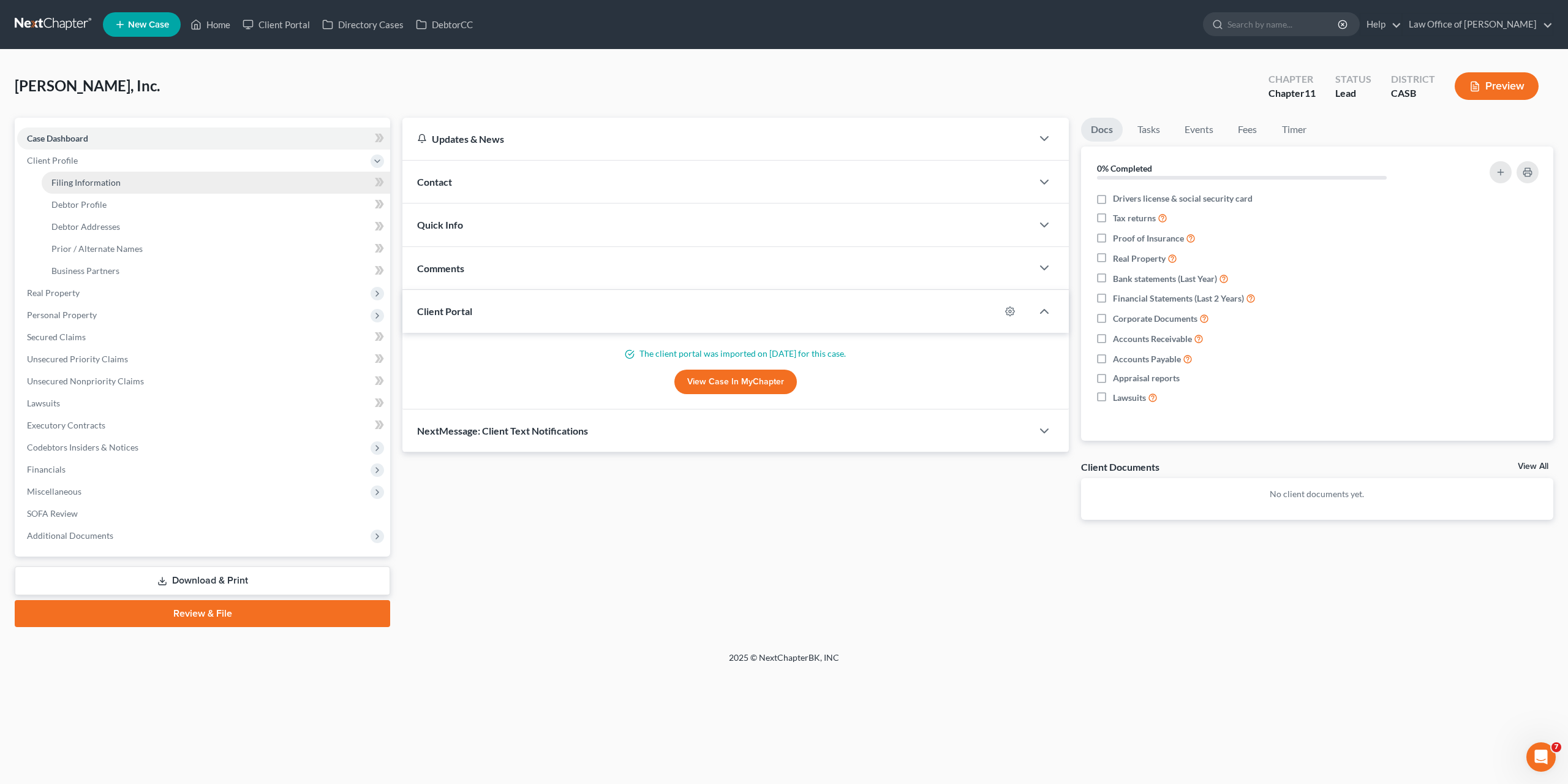
select select "0"
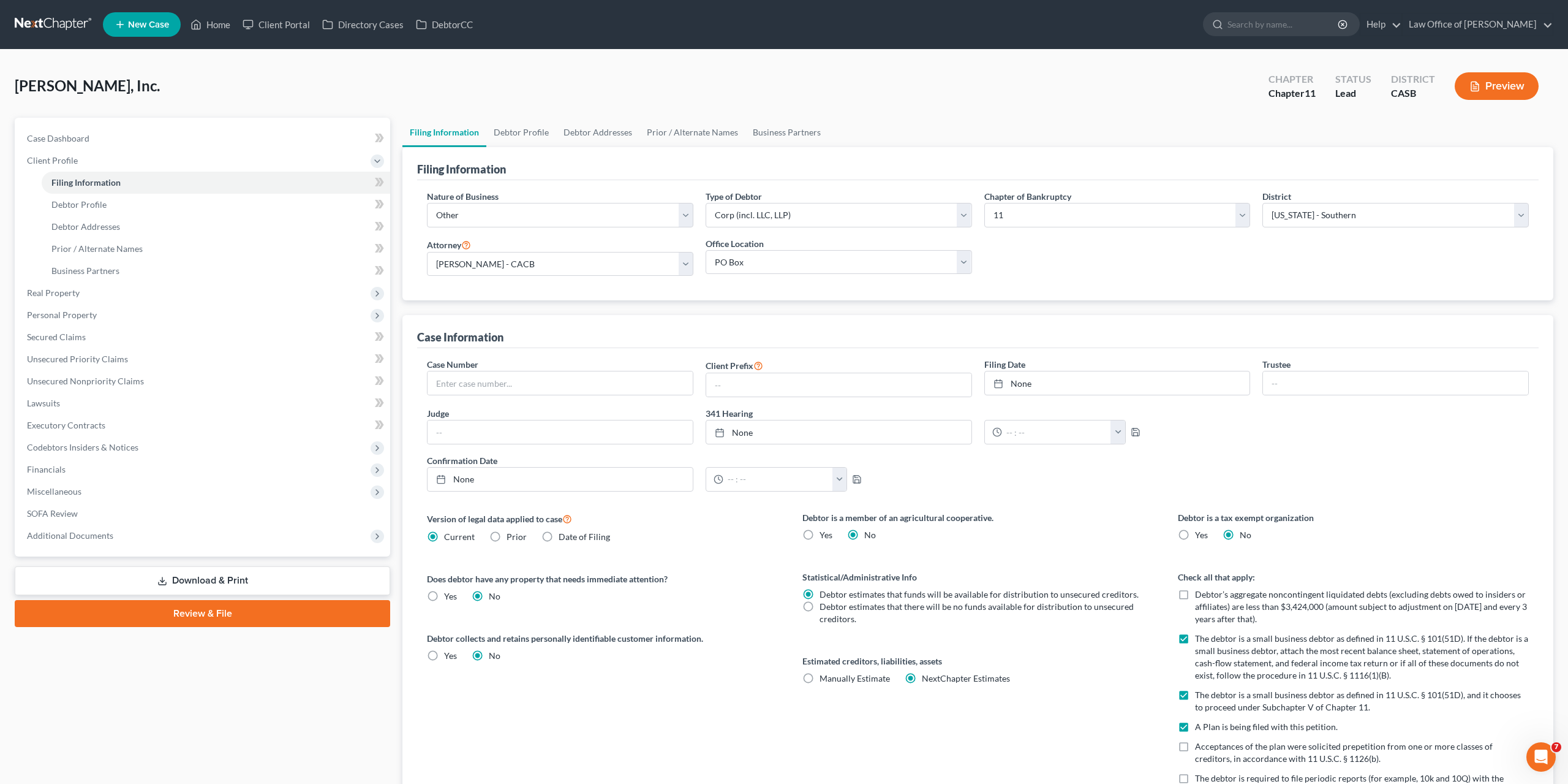
click at [1203, 724] on span "A Plan is being filed with this petition." at bounding box center [1266, 727] width 143 height 10
click at [1203, 724] on input "A Plan is being filed with this petition." at bounding box center [1204, 725] width 8 height 8
checkbox input "false"
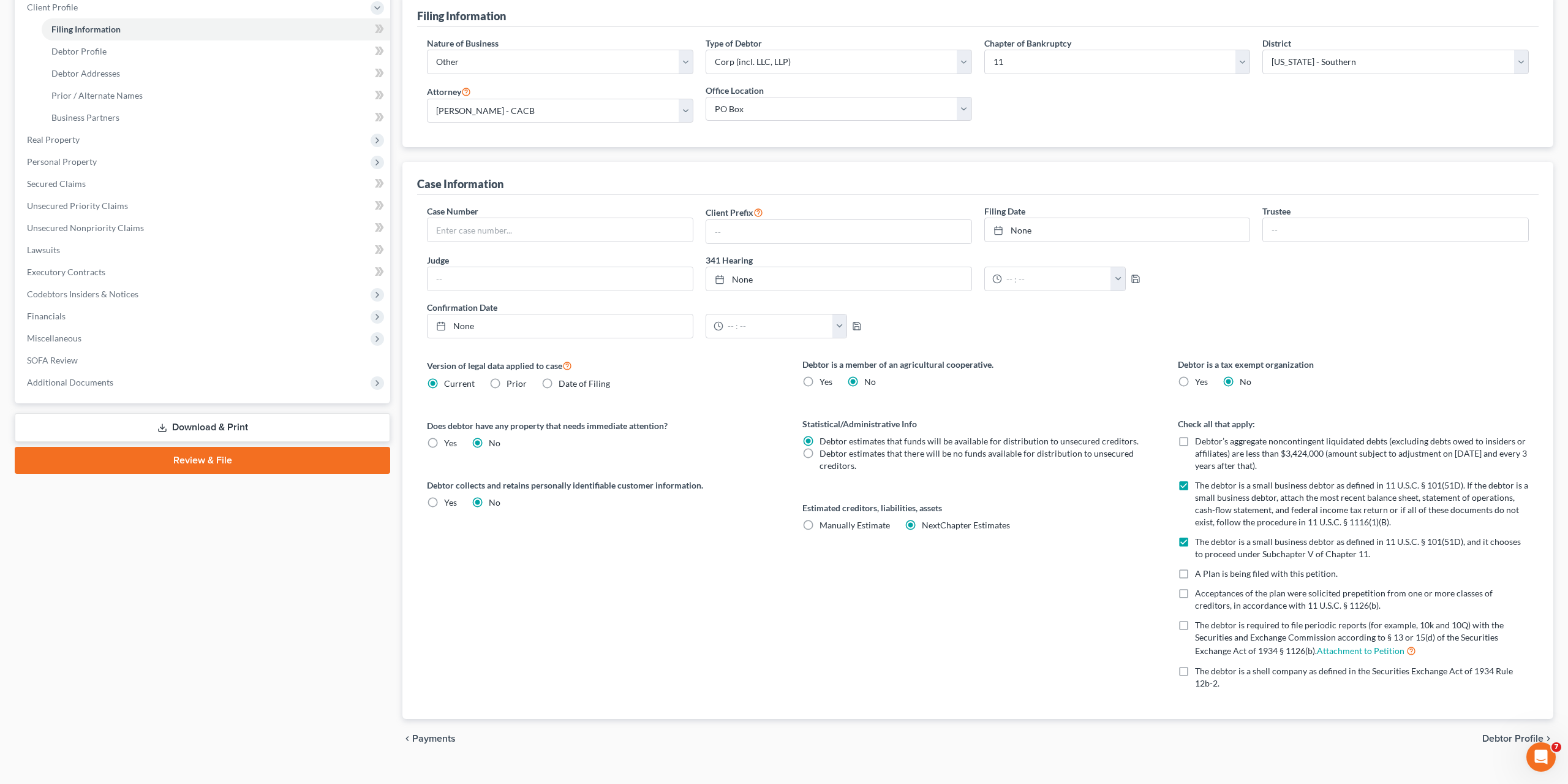
scroll to position [171, 0]
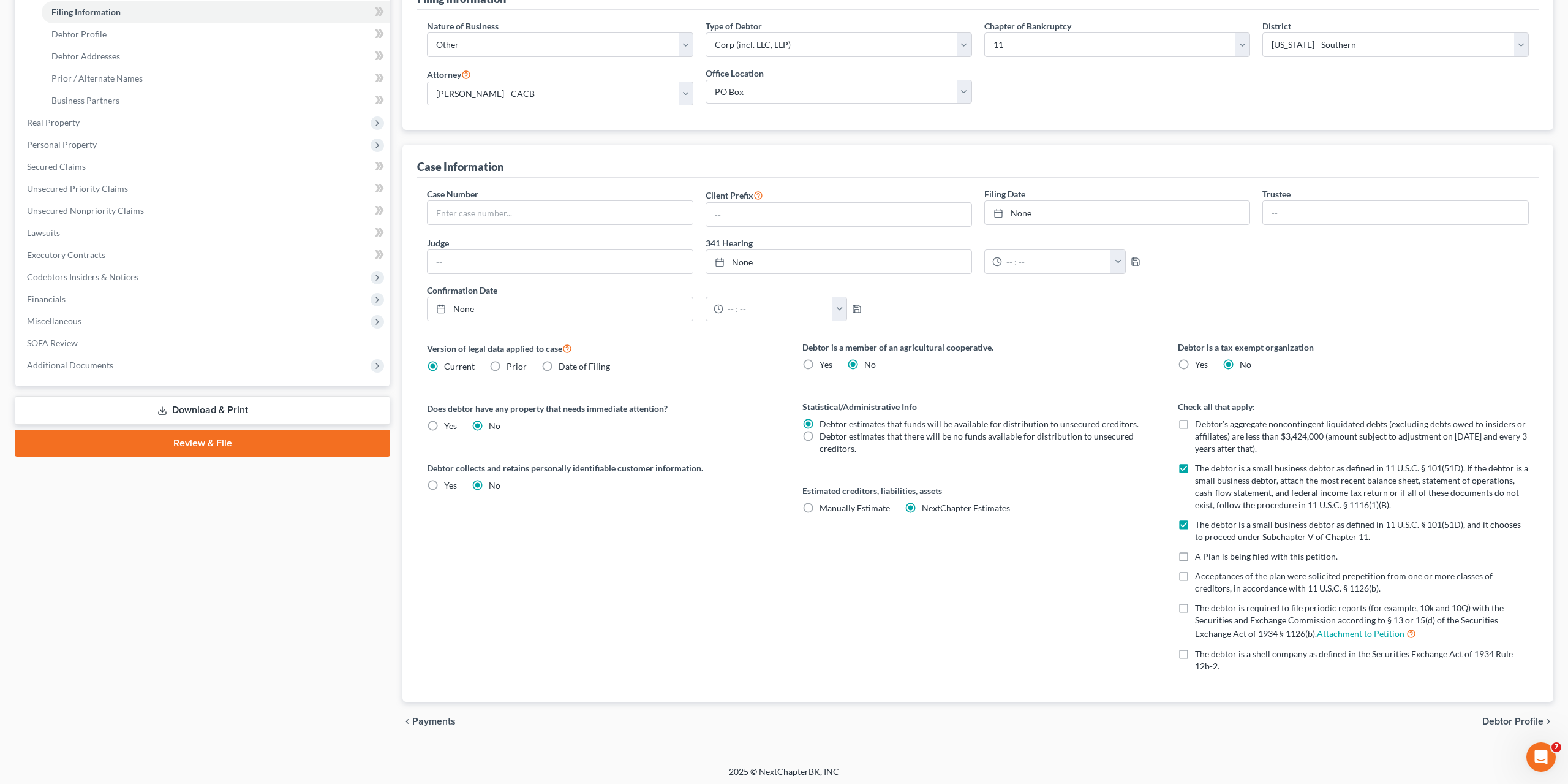
click at [1503, 716] on span "Debtor Profile" at bounding box center [1513, 721] width 61 height 10
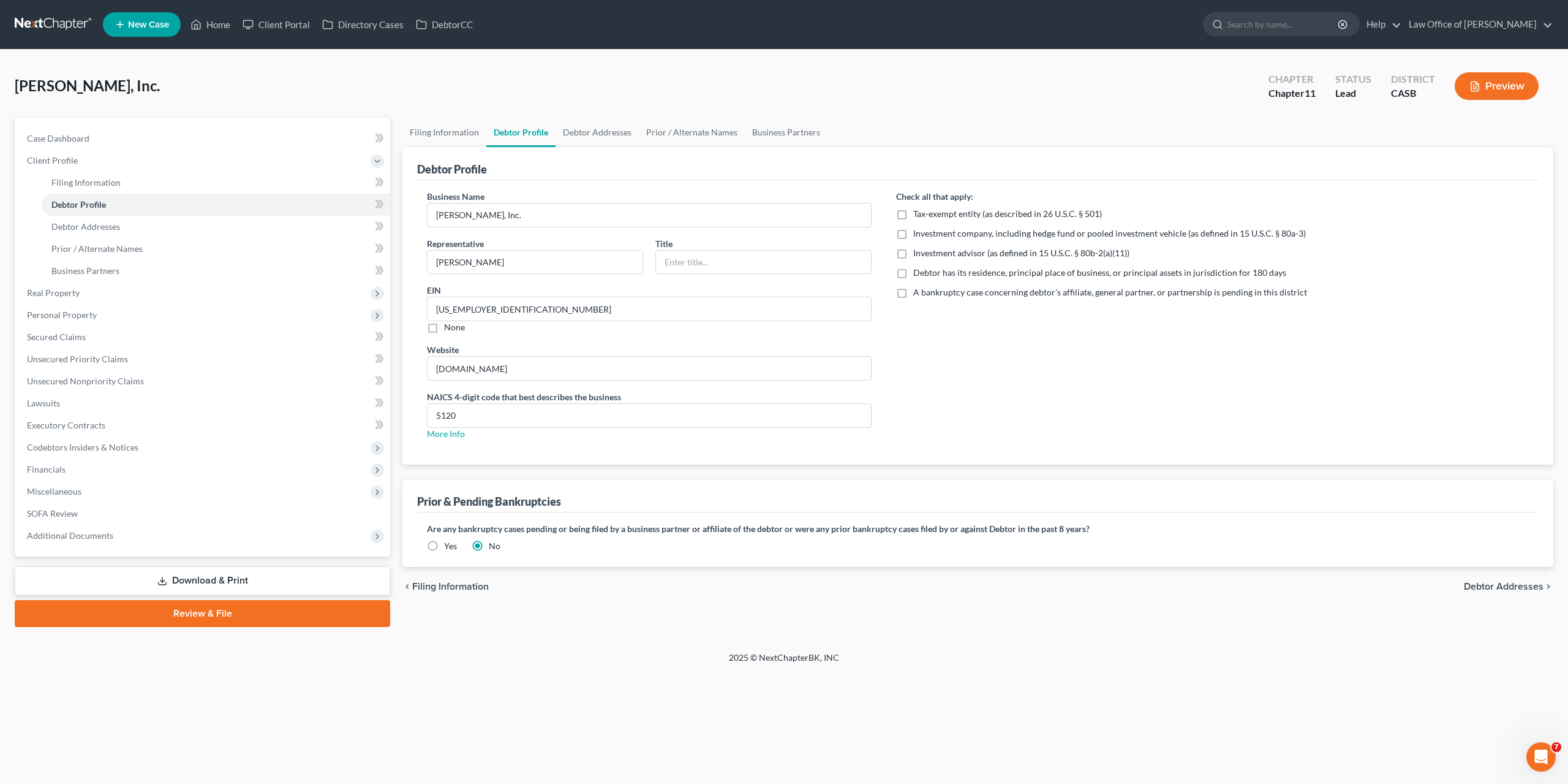
click at [959, 118] on ul "Filing Information Debtor Profile Debtor Addresses Prior / Alternate Names Busi…" at bounding box center [978, 132] width 1151 height 30
click at [51, 312] on span "Personal Property" at bounding box center [62, 314] width 70 height 10
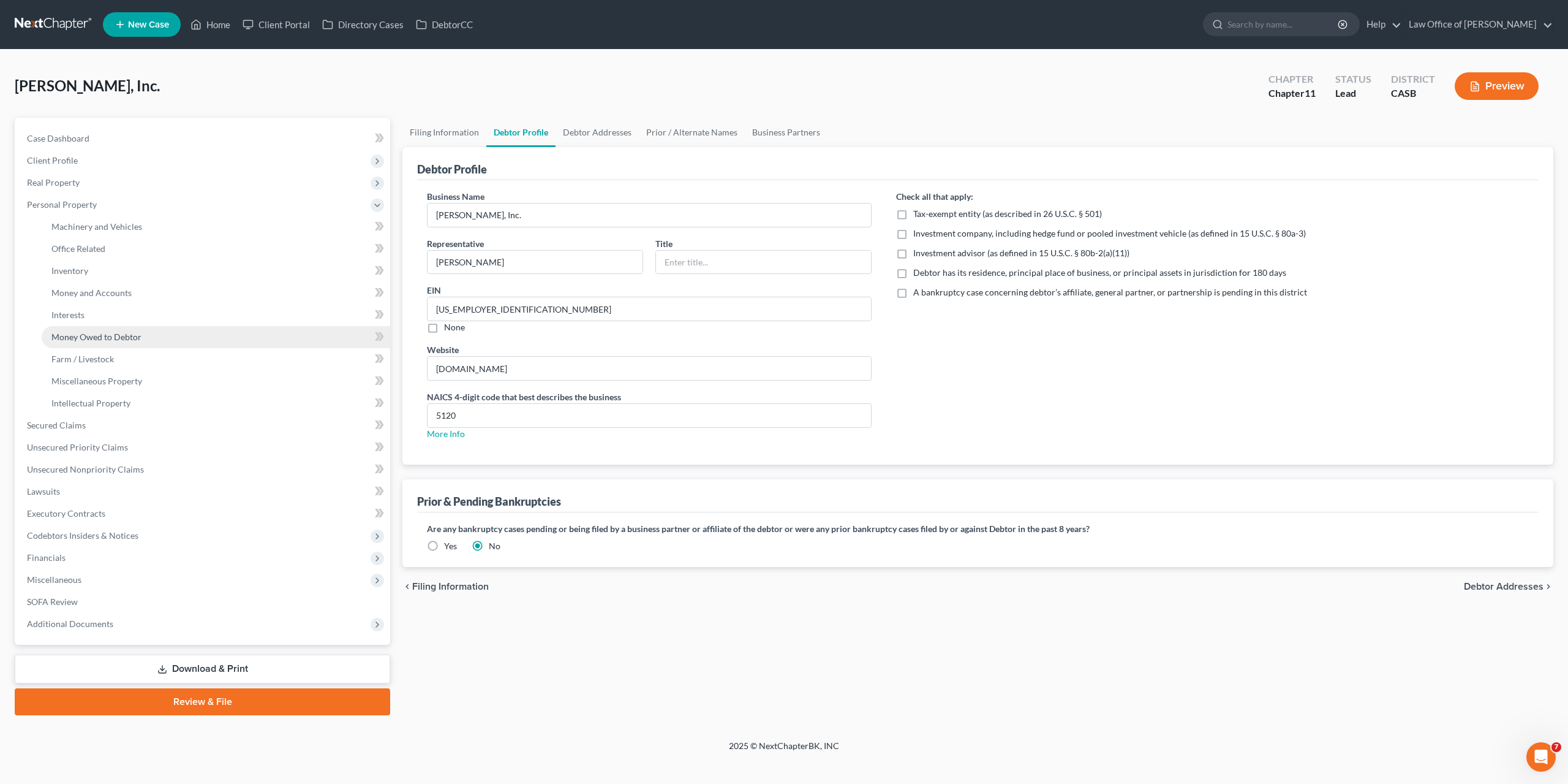
click at [92, 329] on link "Money Owed to Debtor" at bounding box center [215, 337] width 348 height 22
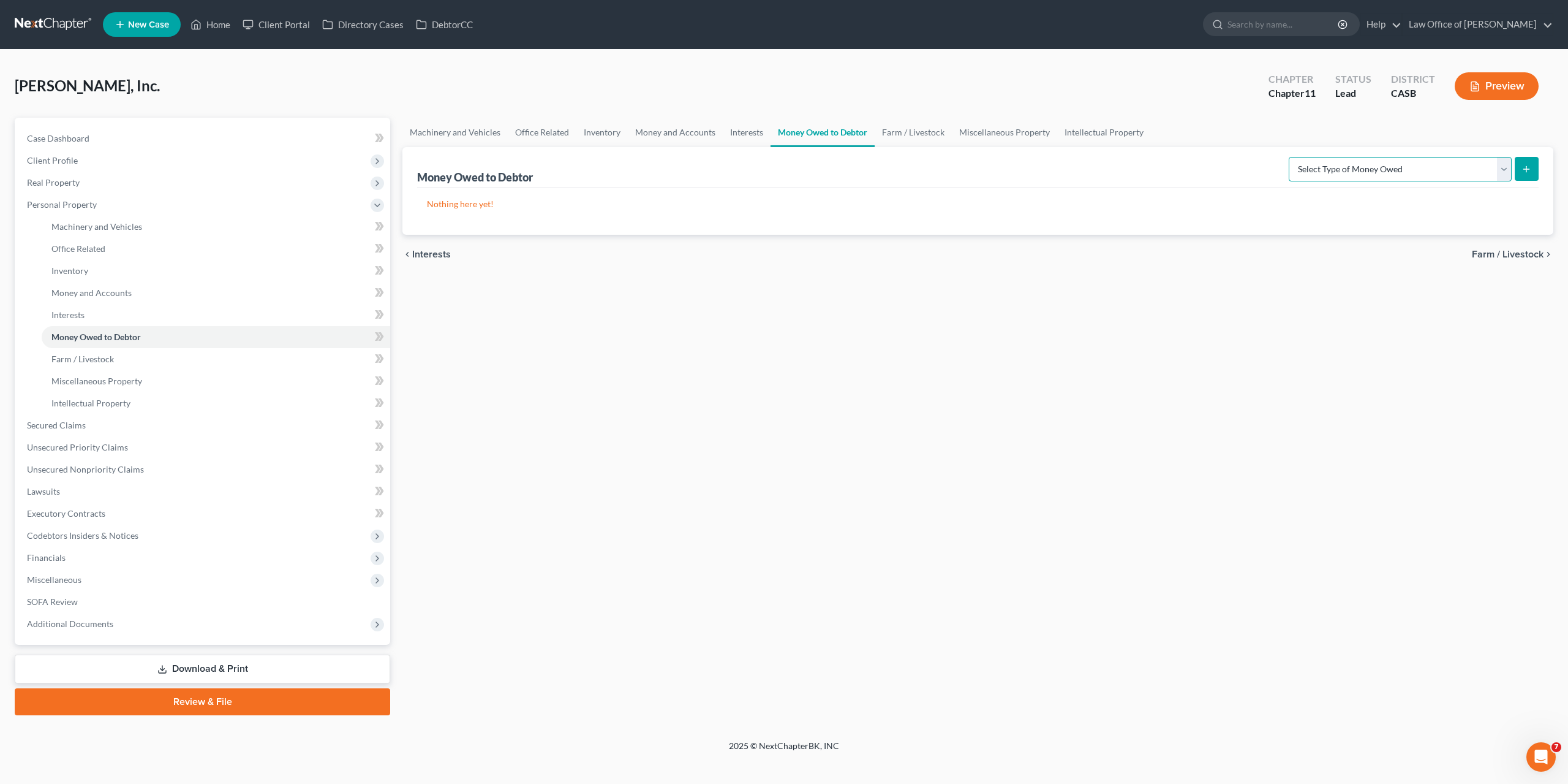
select select "causes_of_action_against_third_parties"
click option "Causes of Action Against Third Parties (A/B: 74)" at bounding box center [0, 0] width 0 height 0
click at [1524, 167] on icon "submit" at bounding box center [1527, 169] width 10 height 10
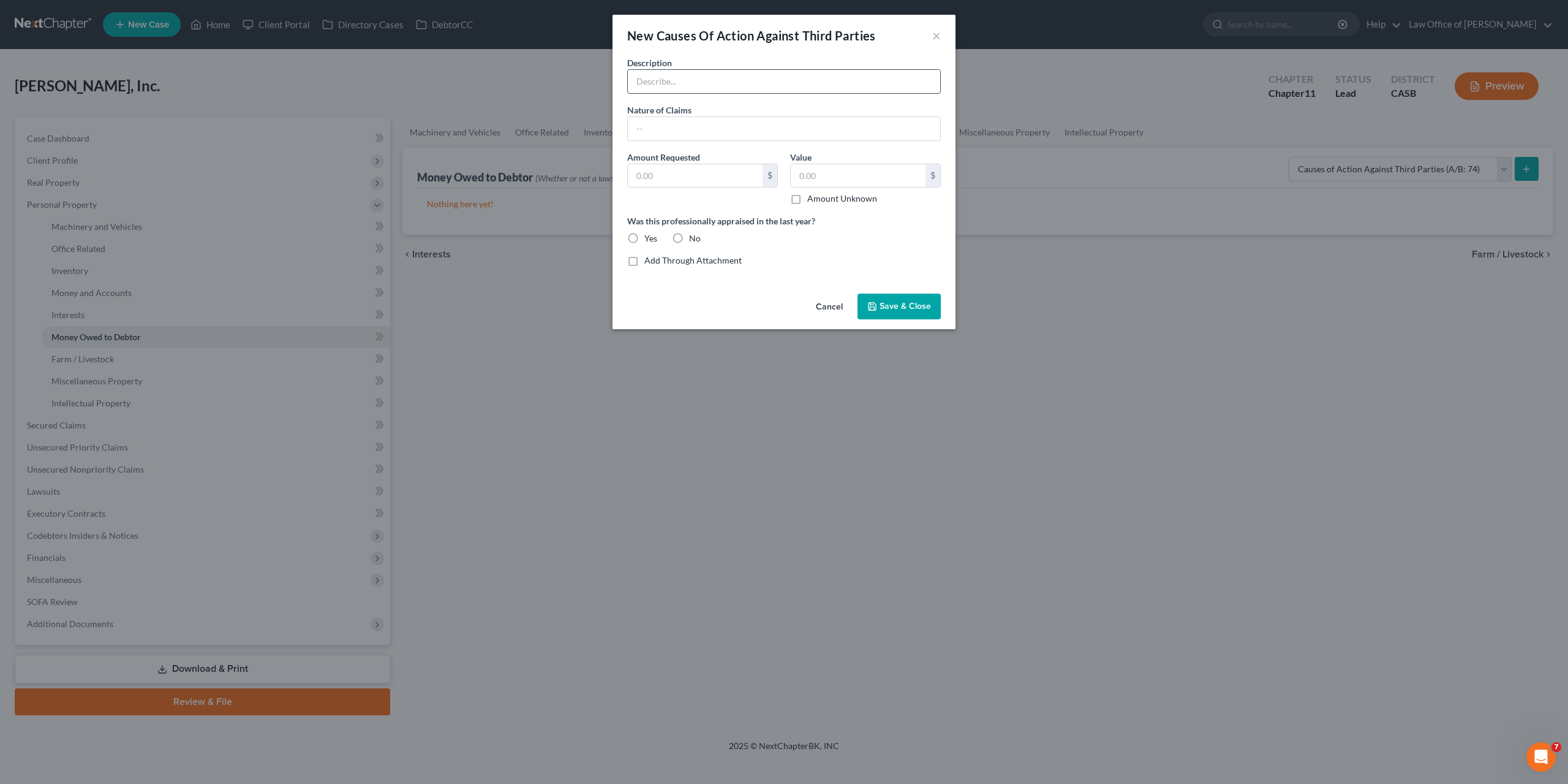
click at [700, 75] on input "text" at bounding box center [784, 81] width 312 height 23
click at [791, 79] on input "Avoidable Transfer Claims Against" at bounding box center [784, 81] width 312 height 23
type input "Avoidable Transfer Claims Against Side Yard Public House, Inc."
click at [683, 131] on input "text" at bounding box center [784, 128] width 312 height 23
type input "C"
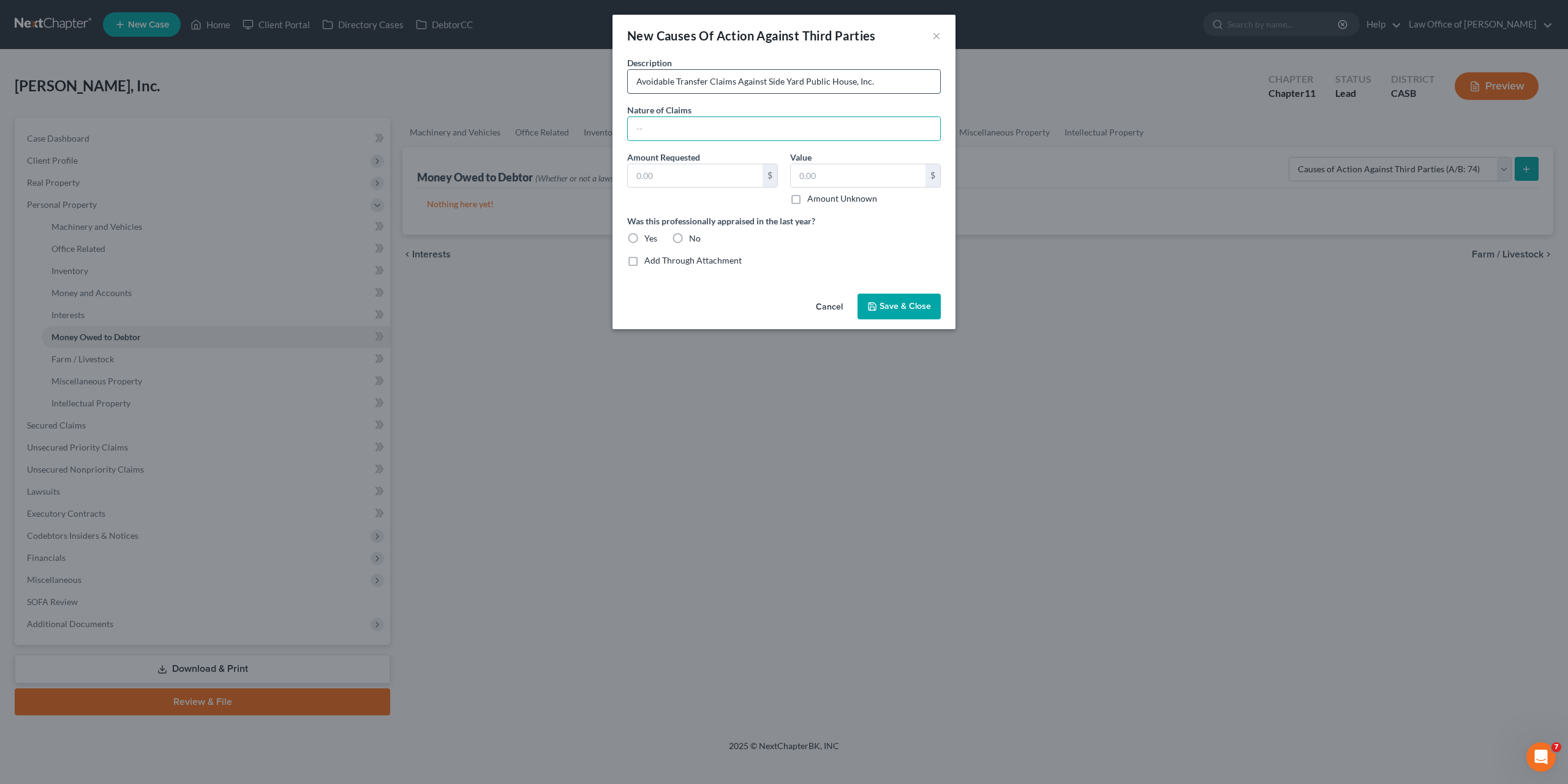
click at [646, 75] on input "Avoidable Transfer Claims Against Side Yard Public House, Inc." at bounding box center [784, 81] width 312 height 23
click at [721, 81] on input "Avoidable Transfer Claims Against Side Yard Public House, Inc." at bounding box center [784, 81] width 312 height 23
click at [638, 81] on input "Avoidable Transfer Claims Against Side Yard Public House, Inc." at bounding box center [784, 81] width 312 height 23
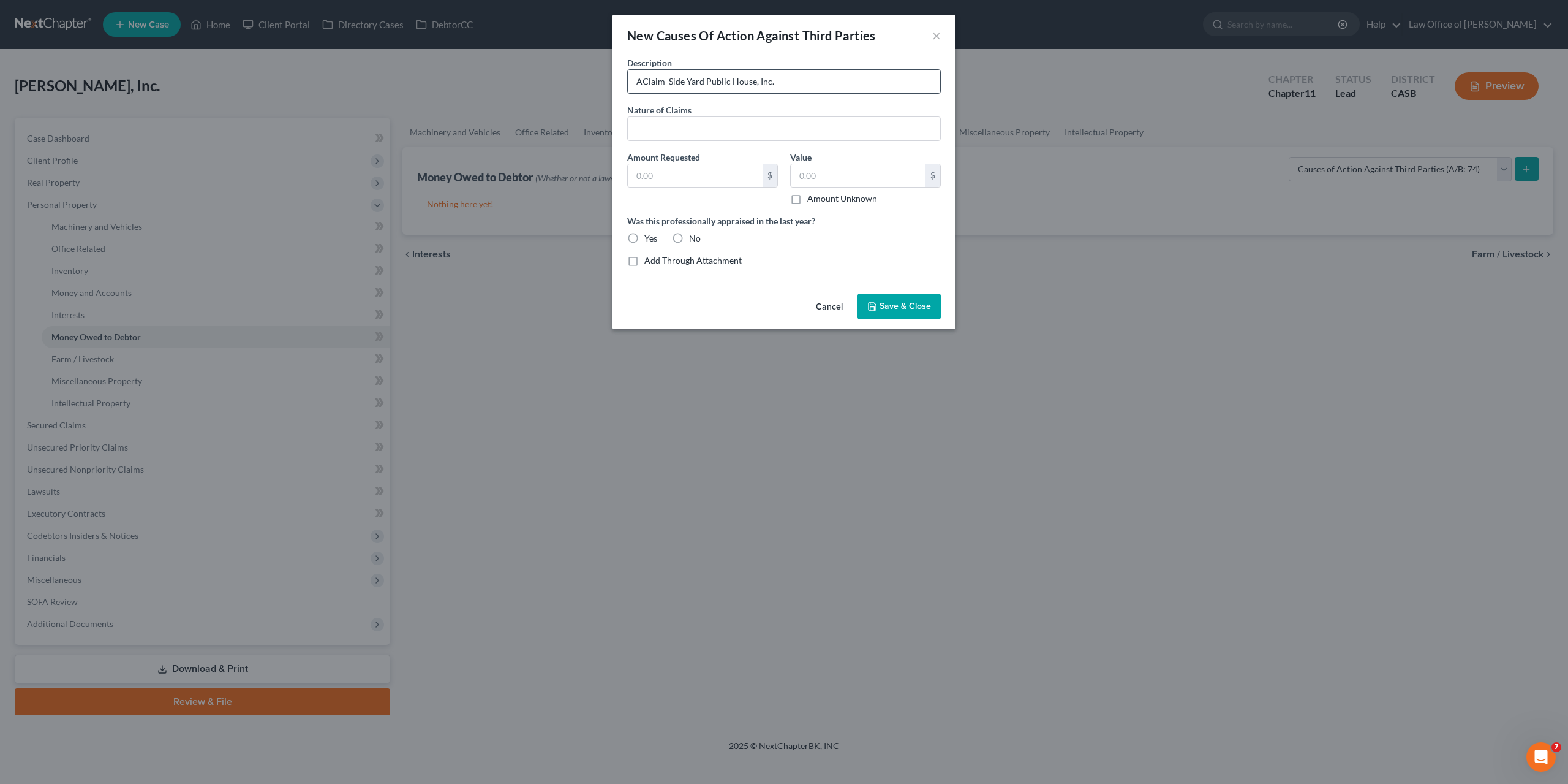
paste input "10138 Sage Hill Way"
type input "Claim Against Side Yard Public House, Inc."
click at [655, 128] on input "text" at bounding box center [784, 128] width 312 height 23
click at [914, 130] on input "Milovan, Inc. paid expenses for the construction and development of Side Yard P…" at bounding box center [784, 128] width 312 height 23
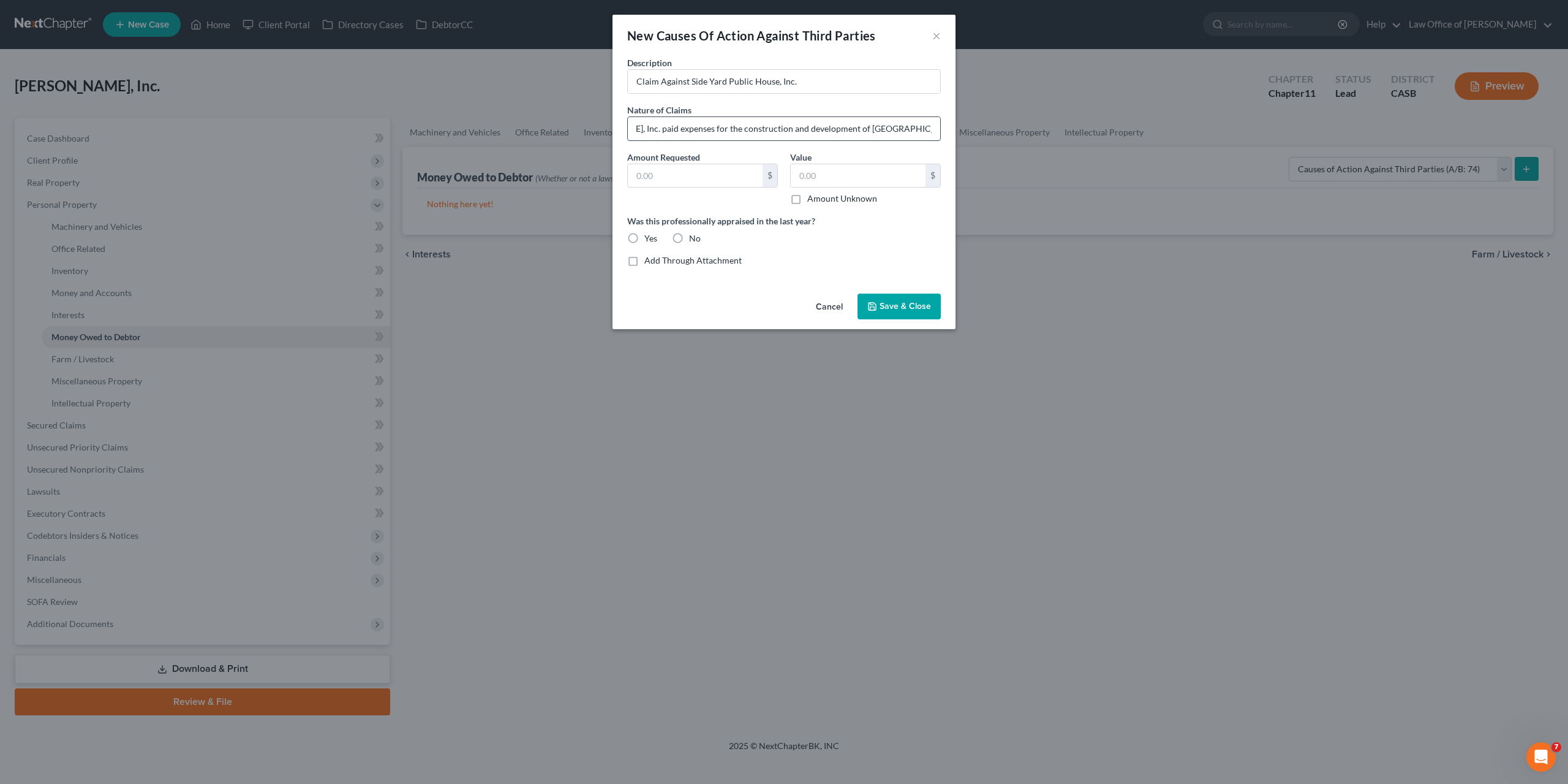
scroll to position [0, 45]
type input "Milovan, Inc. paid expenses for the construction and development of Side Yard P…"
click at [639, 86] on input "Claim Against Side Yard Public House, Inc." at bounding box center [784, 81] width 312 height 23
type input "Avoidable Transfer Claim Against Side Yard Public House, Inc."
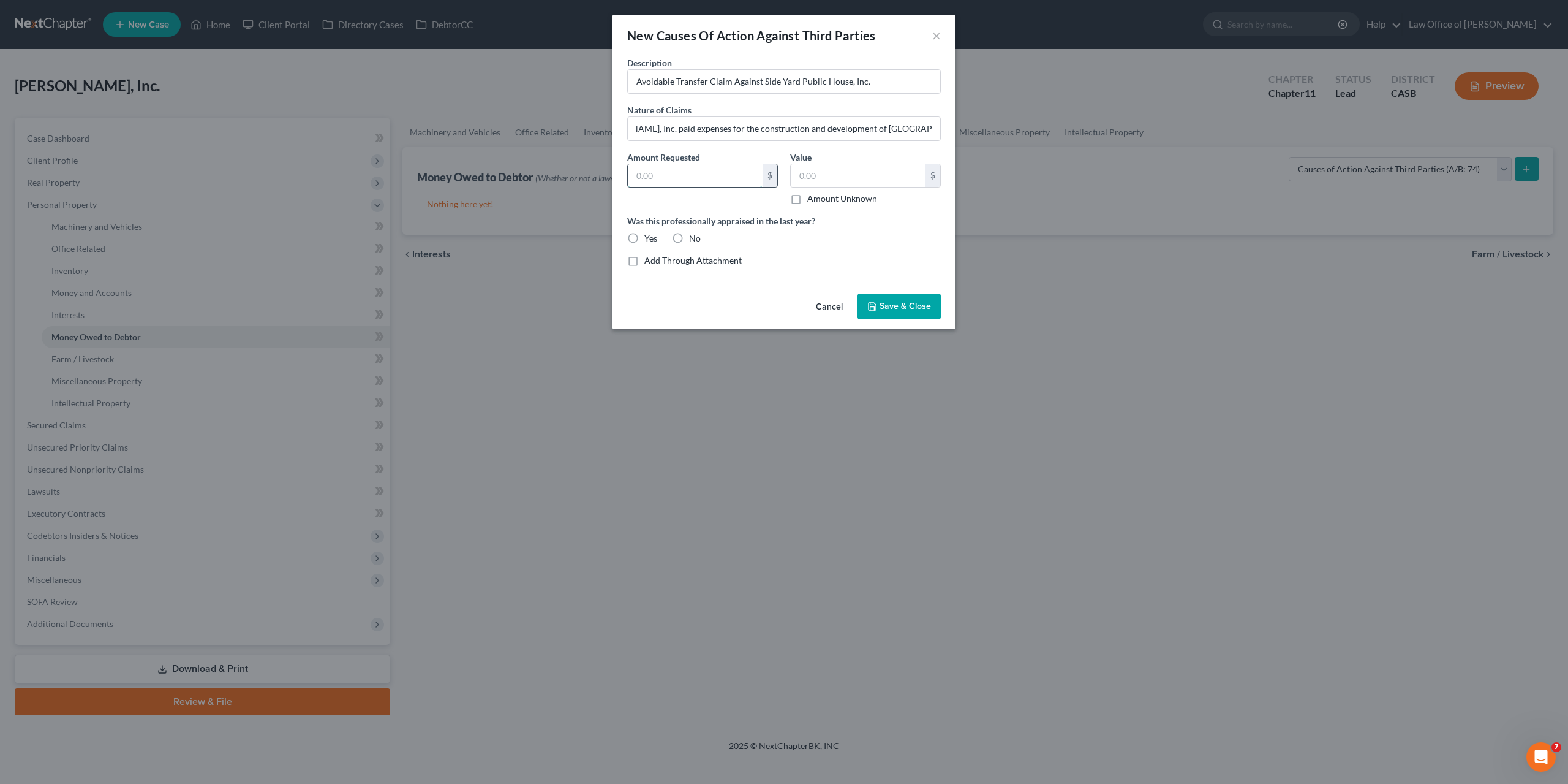
click at [695, 173] on input "text" at bounding box center [695, 175] width 135 height 23
click at [920, 311] on span "Save & Close" at bounding box center [906, 305] width 52 height 10
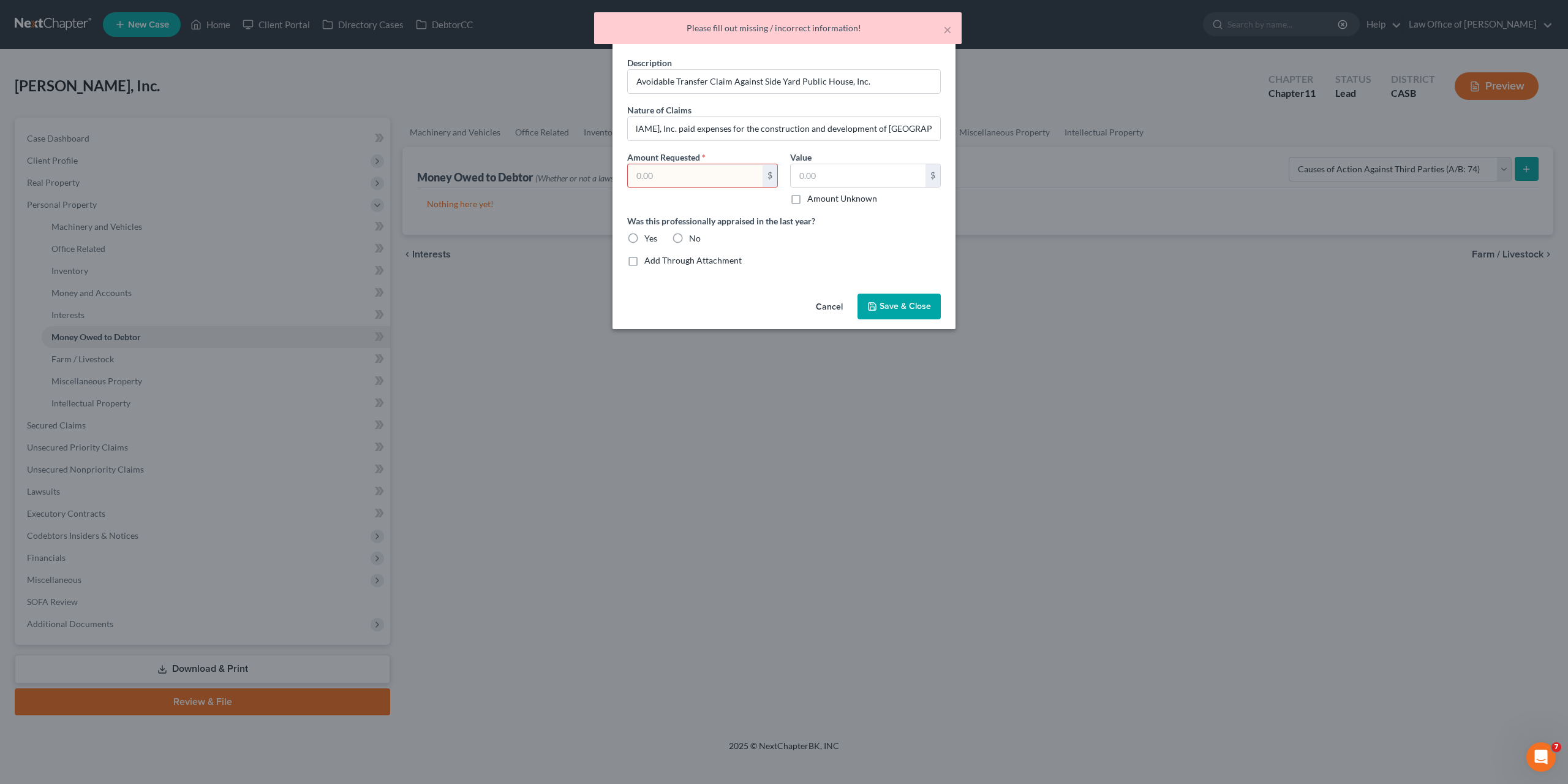
click at [690, 179] on input "text" at bounding box center [695, 175] width 135 height 23
type input "0"
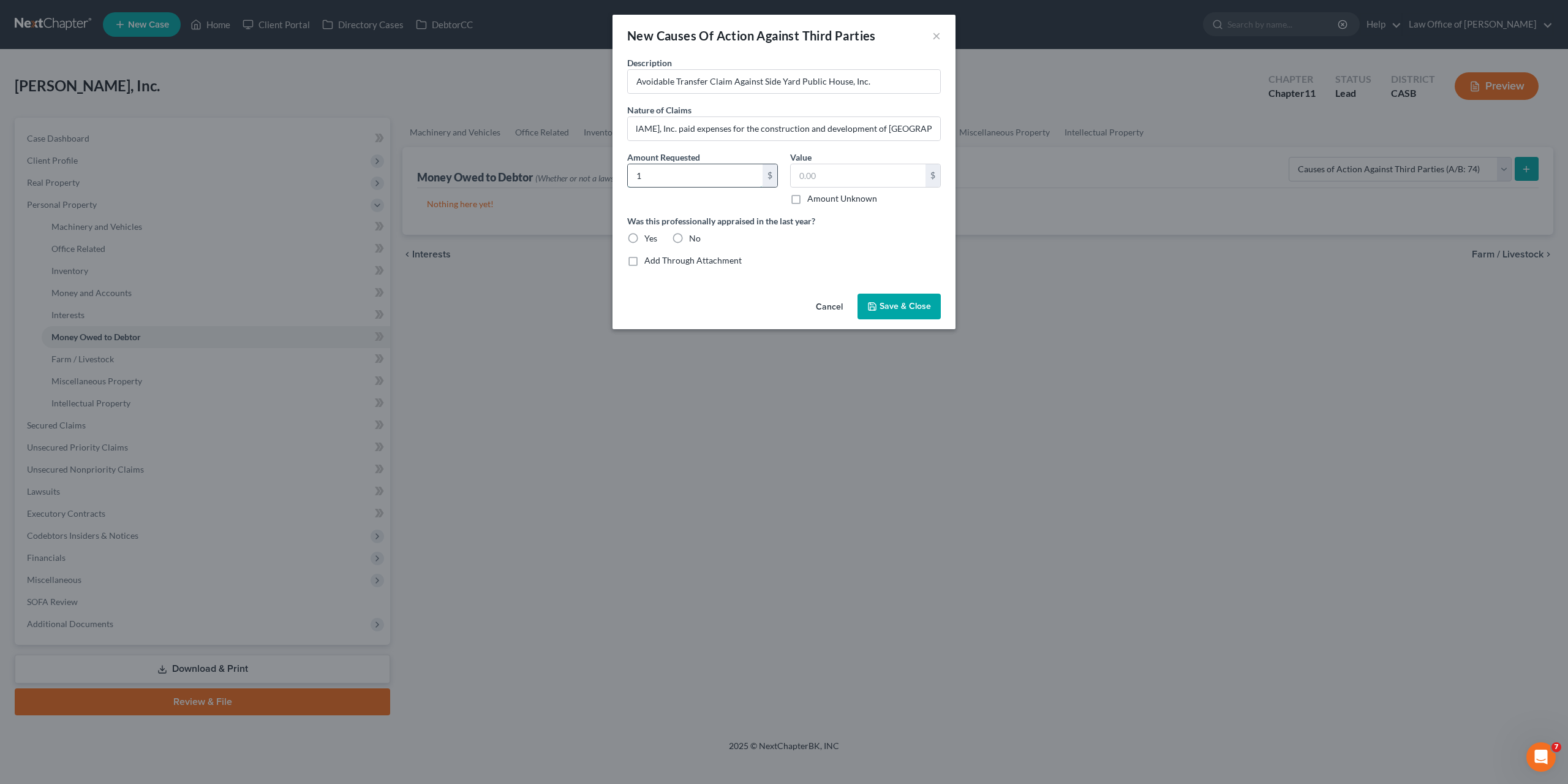
type input "1"
click at [886, 299] on button "Save & Close" at bounding box center [899, 306] width 84 height 26
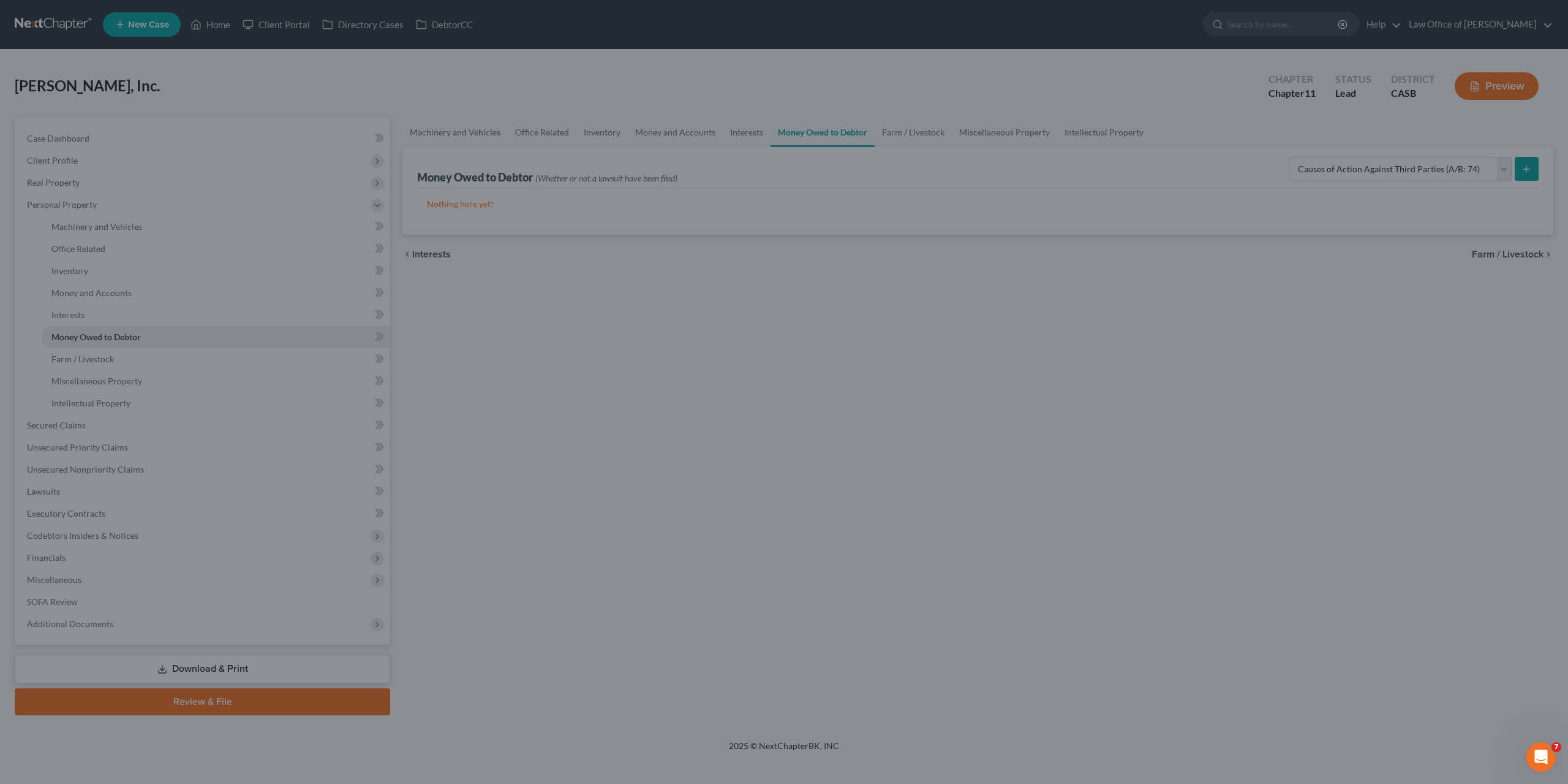
click at [886, 299] on button "Save & Close" at bounding box center [884, 289] width 73 height 22
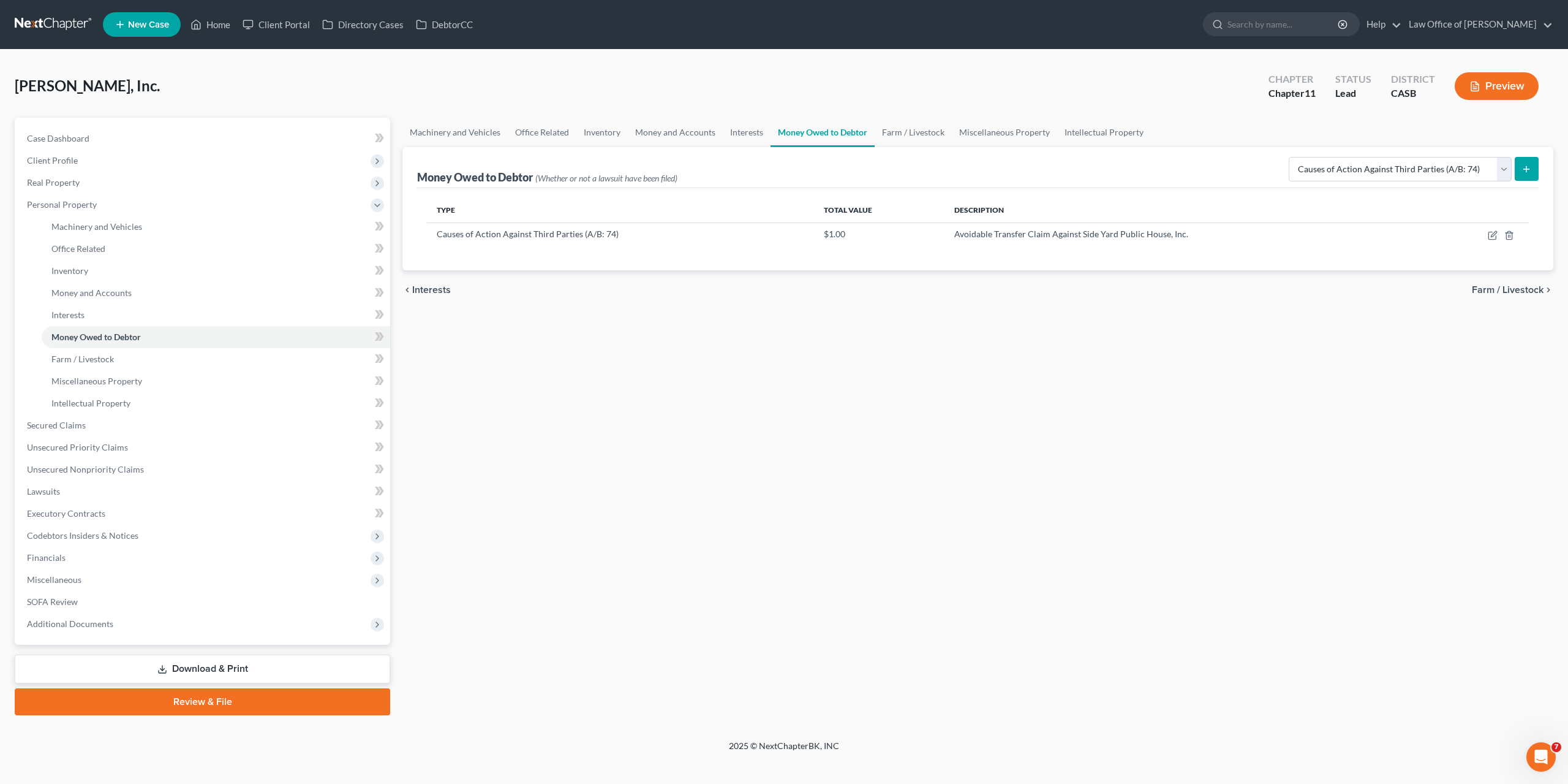
click at [898, 346] on div "Machinery and Vehicles Office Related Inventory Money and Accounts Interests Mo…" at bounding box center [977, 416] width 1163 height 597
click at [88, 25] on link at bounding box center [53, 25] width 78 height 22
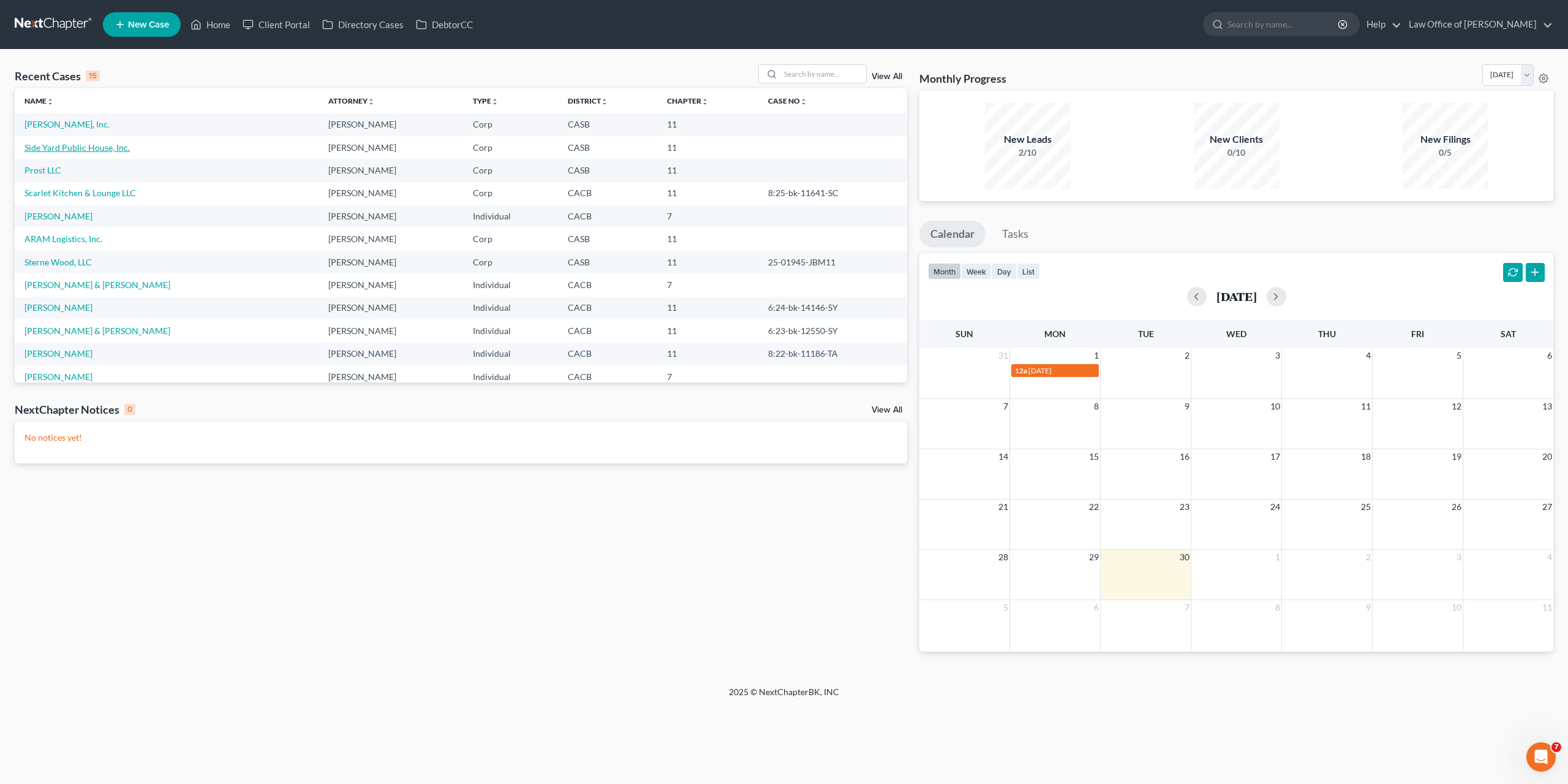
click at [71, 147] on link "Side Yard Public House, Inc." at bounding box center [77, 147] width 105 height 10
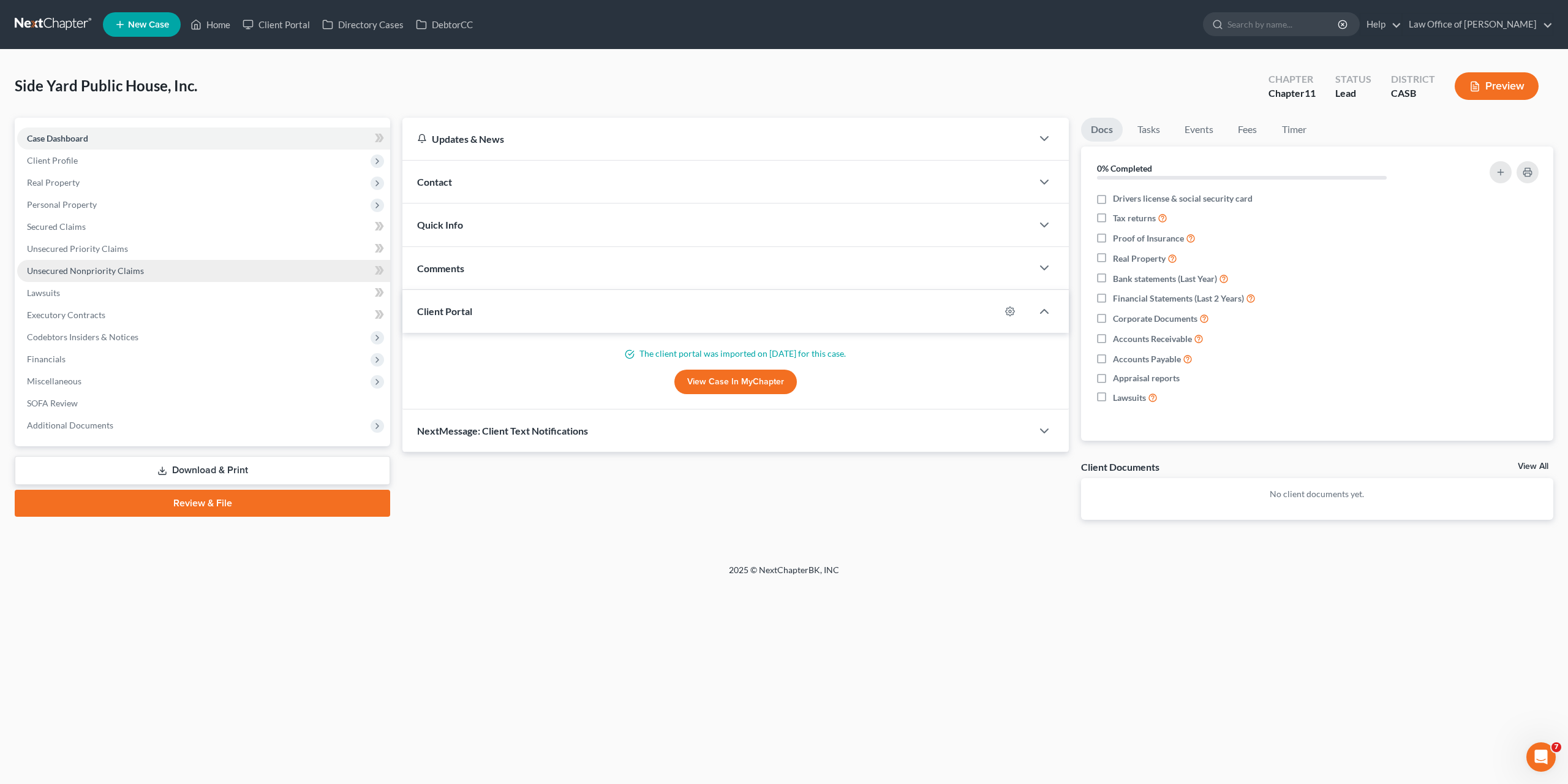
click at [66, 273] on span "Unsecured Nonpriority Claims" at bounding box center [85, 270] width 117 height 10
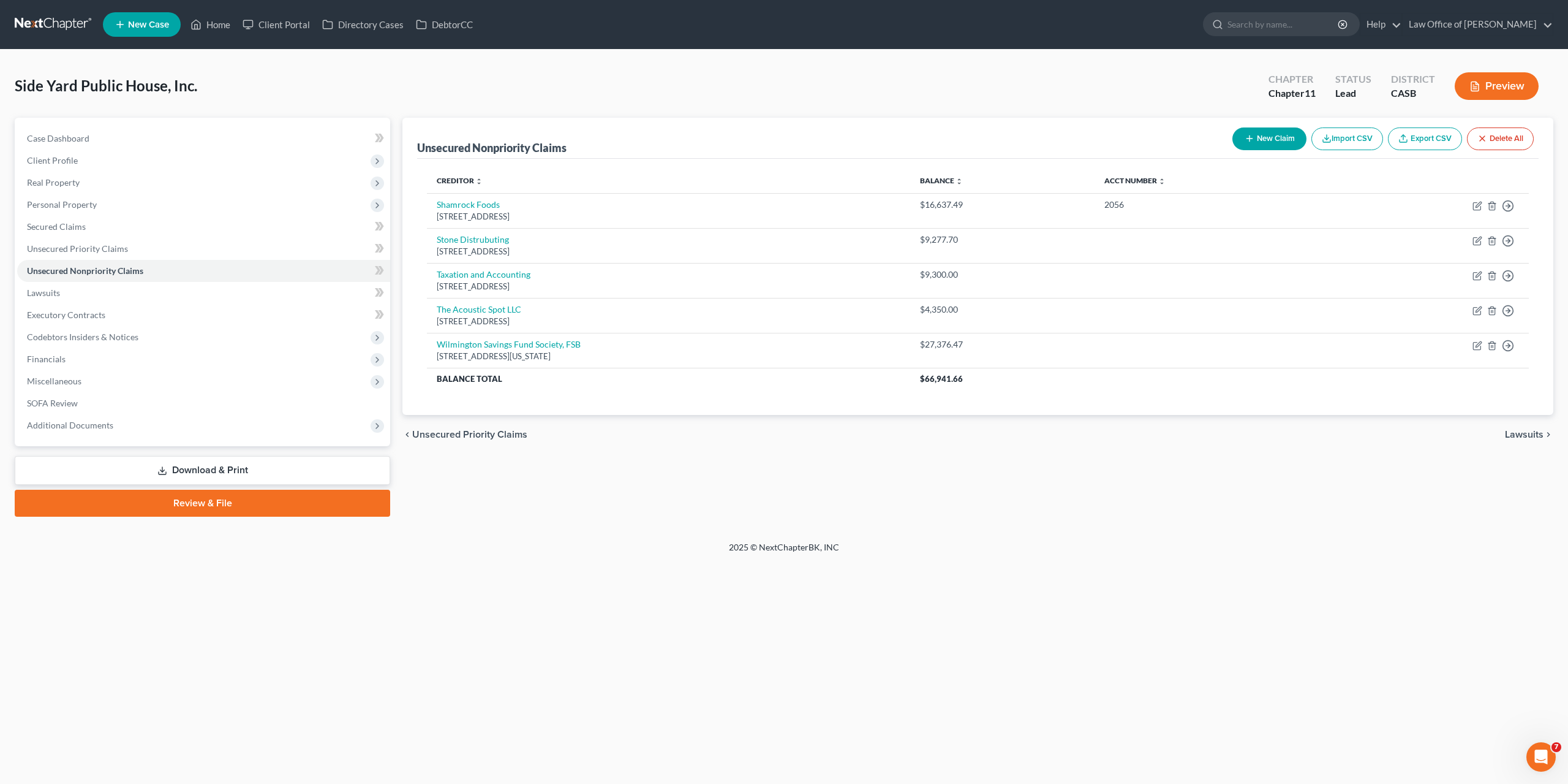
click at [1289, 138] on button "New Claim" at bounding box center [1269, 139] width 74 height 22
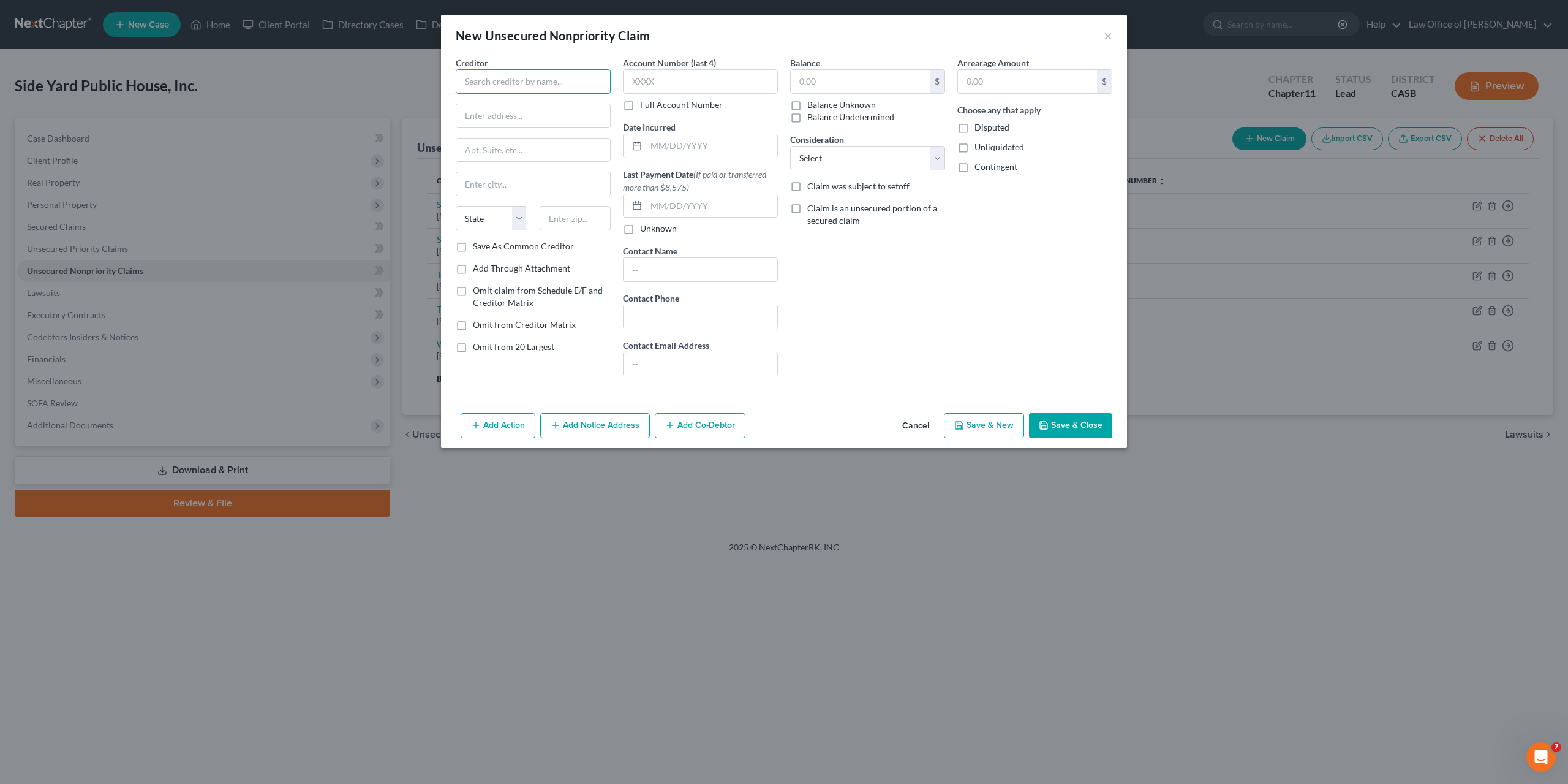
click at [533, 84] on input "text" at bounding box center [533, 81] width 155 height 25
type input "[PERSON_NAME], Inc."
click at [530, 111] on input "text" at bounding box center [533, 116] width 154 height 23
paste input "[STREET_ADDRESS][PERSON_NAME]"
click at [505, 113] on input "[STREET_ADDRESS][PERSON_NAME]" at bounding box center [533, 116] width 154 height 23
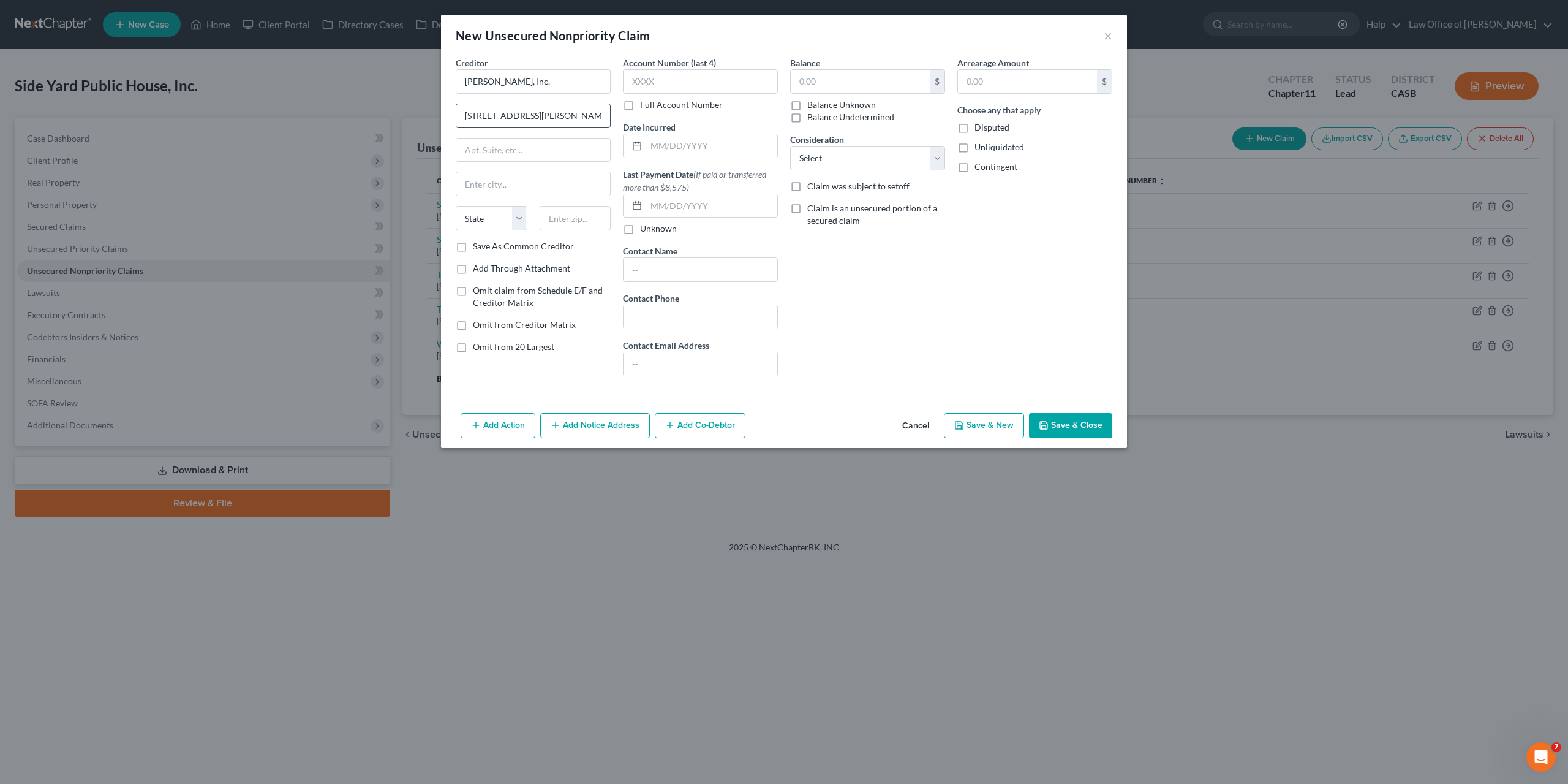
drag, startPoint x: 505, startPoint y: 113, endPoint x: 615, endPoint y: 123, distance: 110.5
click at [610, 123] on input "[STREET_ADDRESS][PERSON_NAME]" at bounding box center [533, 116] width 154 height 23
type input "[STREET_ADDRESS][PERSON_NAME]"
click at [569, 220] on input "text" at bounding box center [576, 218] width 72 height 25
type input "92026"
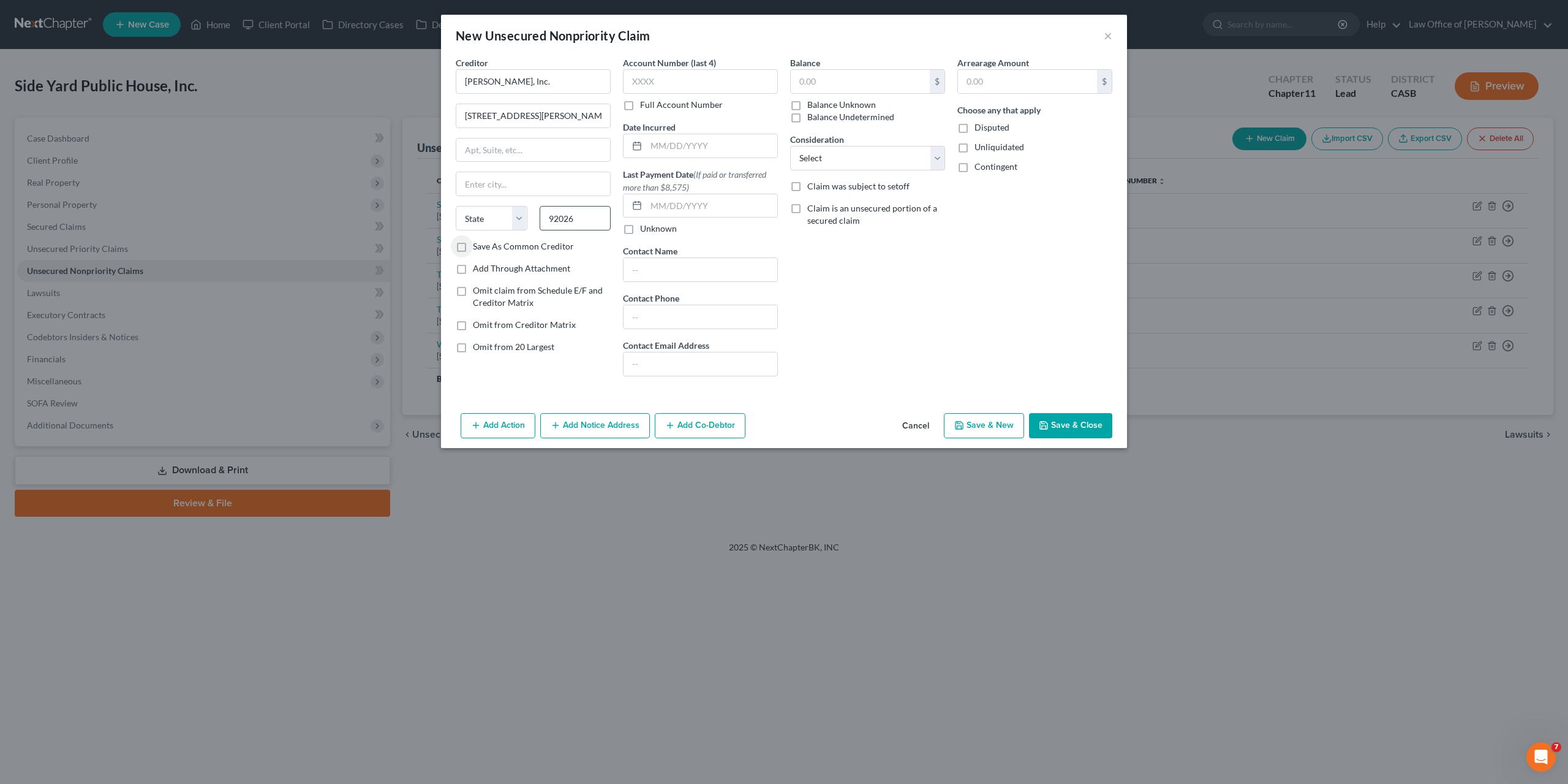
type input "Escondido"
select select "4"
click at [1079, 422] on button "Save & Close" at bounding box center [1071, 426] width 84 height 26
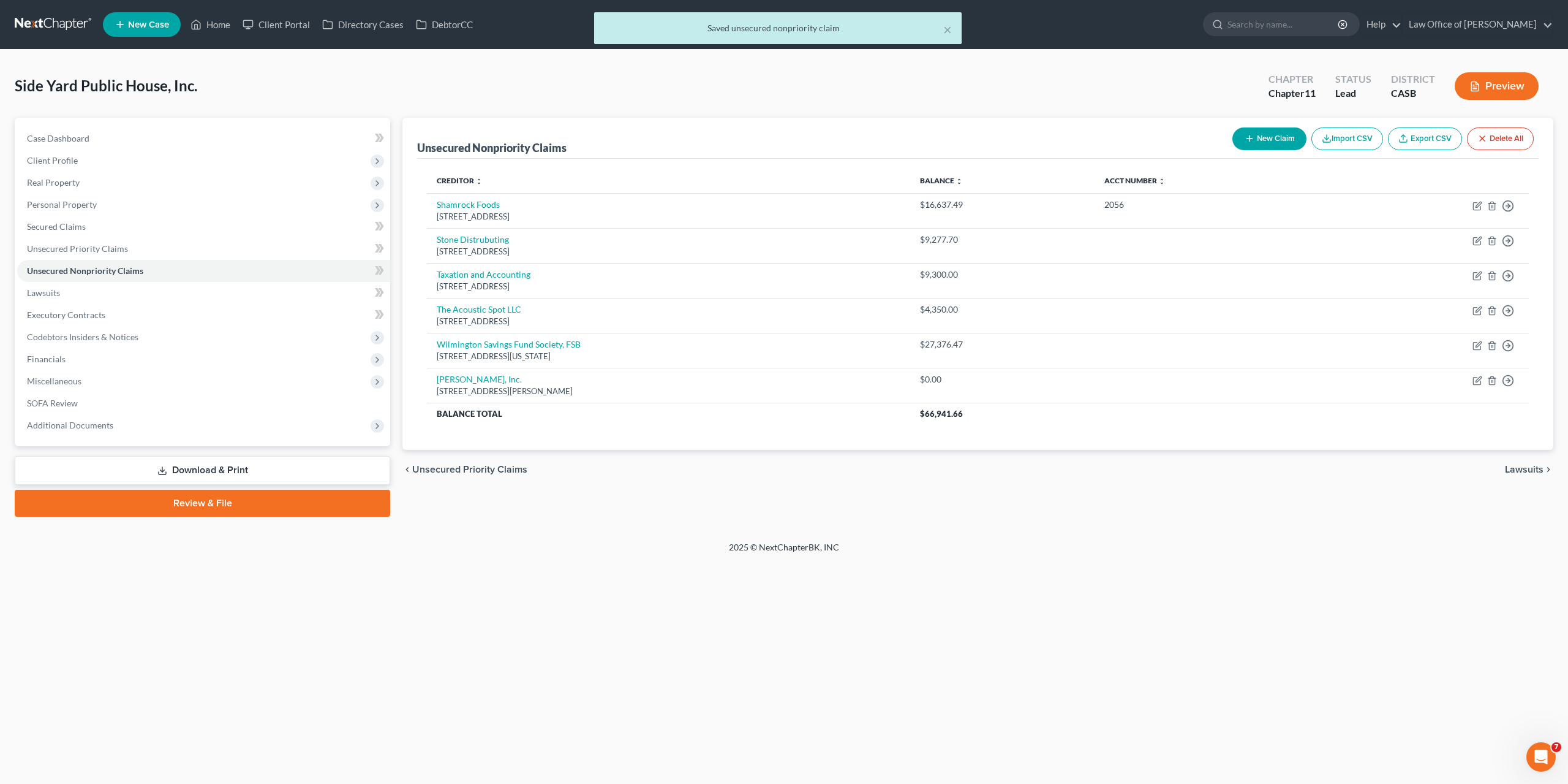
click at [928, 542] on div "2025 © NextChapterBK, INC" at bounding box center [784, 553] width 698 height 22
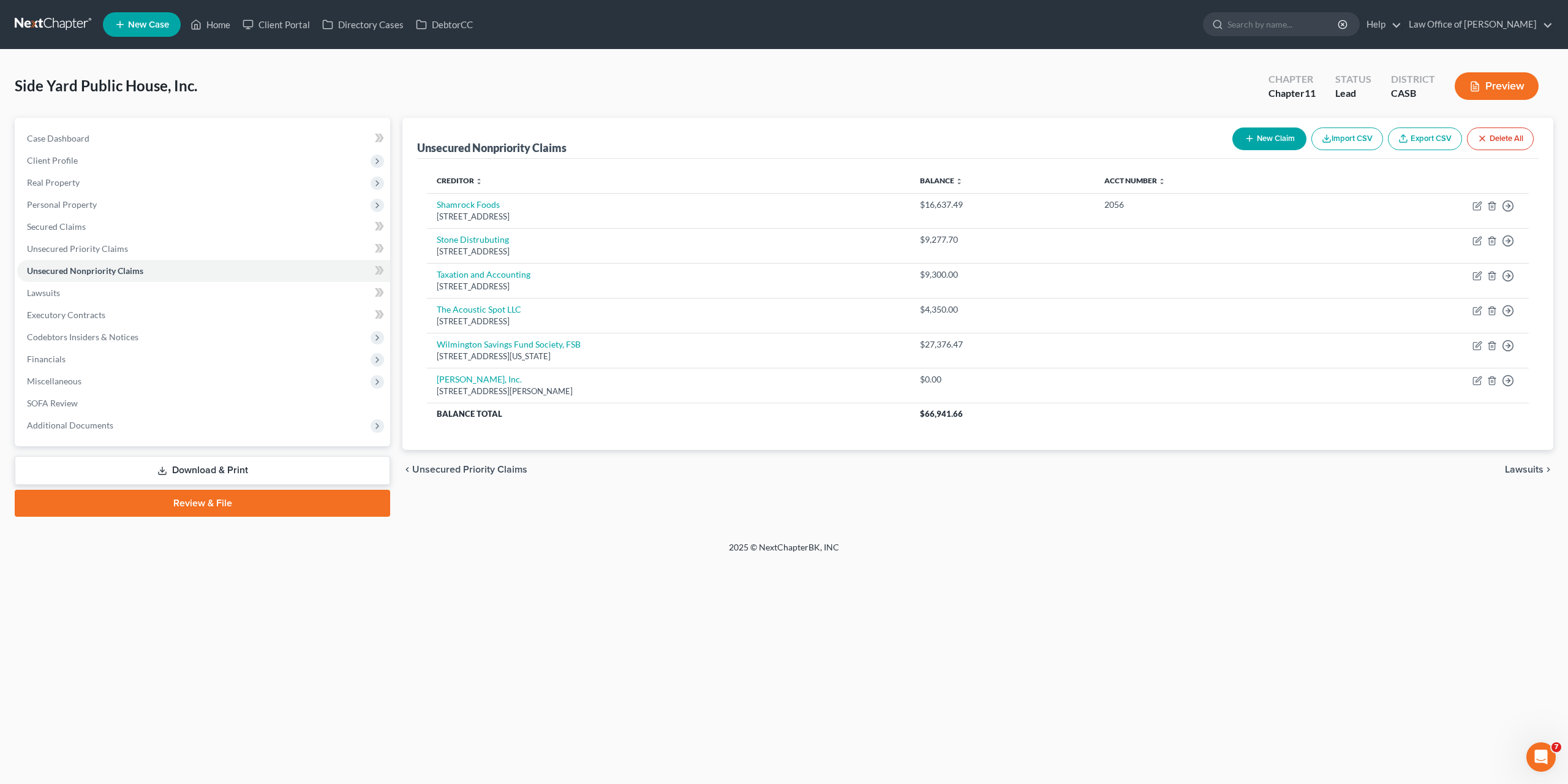
click at [1005, 554] on div "2025 © NextChapterBK, INC" at bounding box center [784, 553] width 698 height 22
click at [895, 530] on div "Side Yard Public House, Inc. Upgraded Chapter Chapter 11 Status Lead District C…" at bounding box center [784, 295] width 1568 height 491
click at [1475, 380] on icon "button" at bounding box center [1477, 380] width 10 height 10
select select "4"
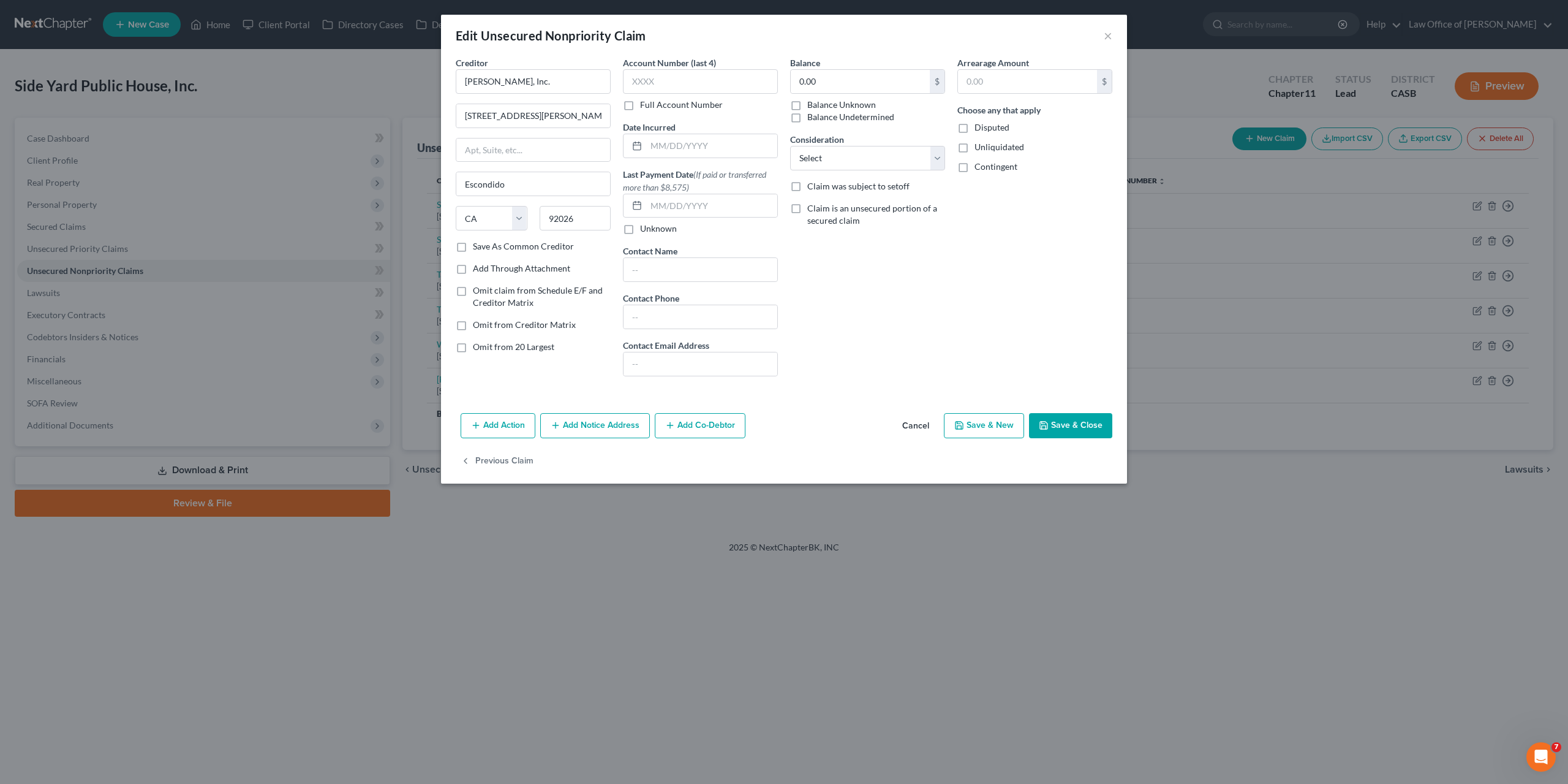
click at [613, 428] on button "Add Notice Address" at bounding box center [595, 426] width 110 height 26
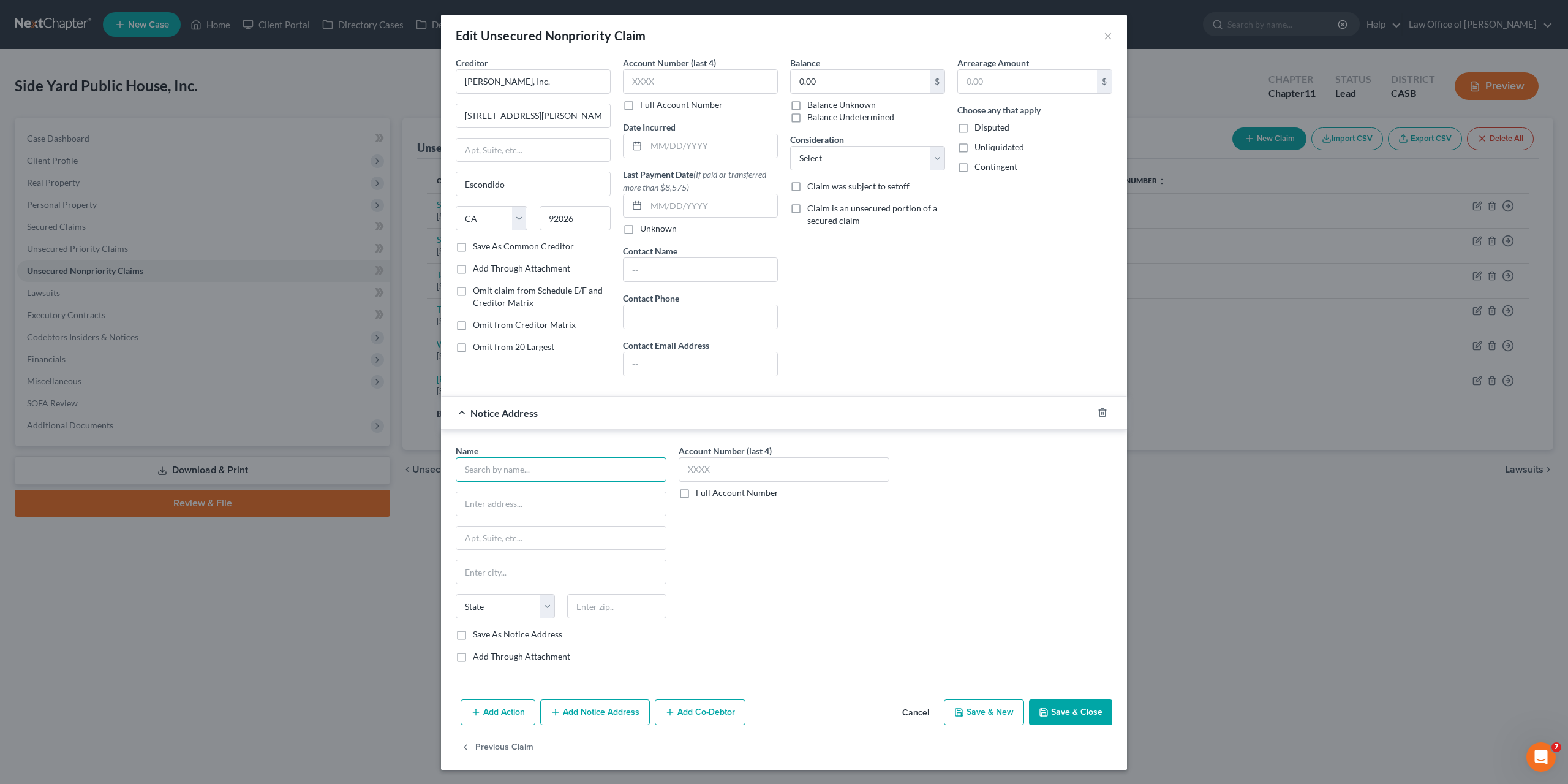
click at [591, 473] on input "text" at bounding box center [561, 469] width 210 height 25
type input "[PERSON_NAME]"
type input "PO Box 2227"
type input "92028"
type input "Fallbrook"
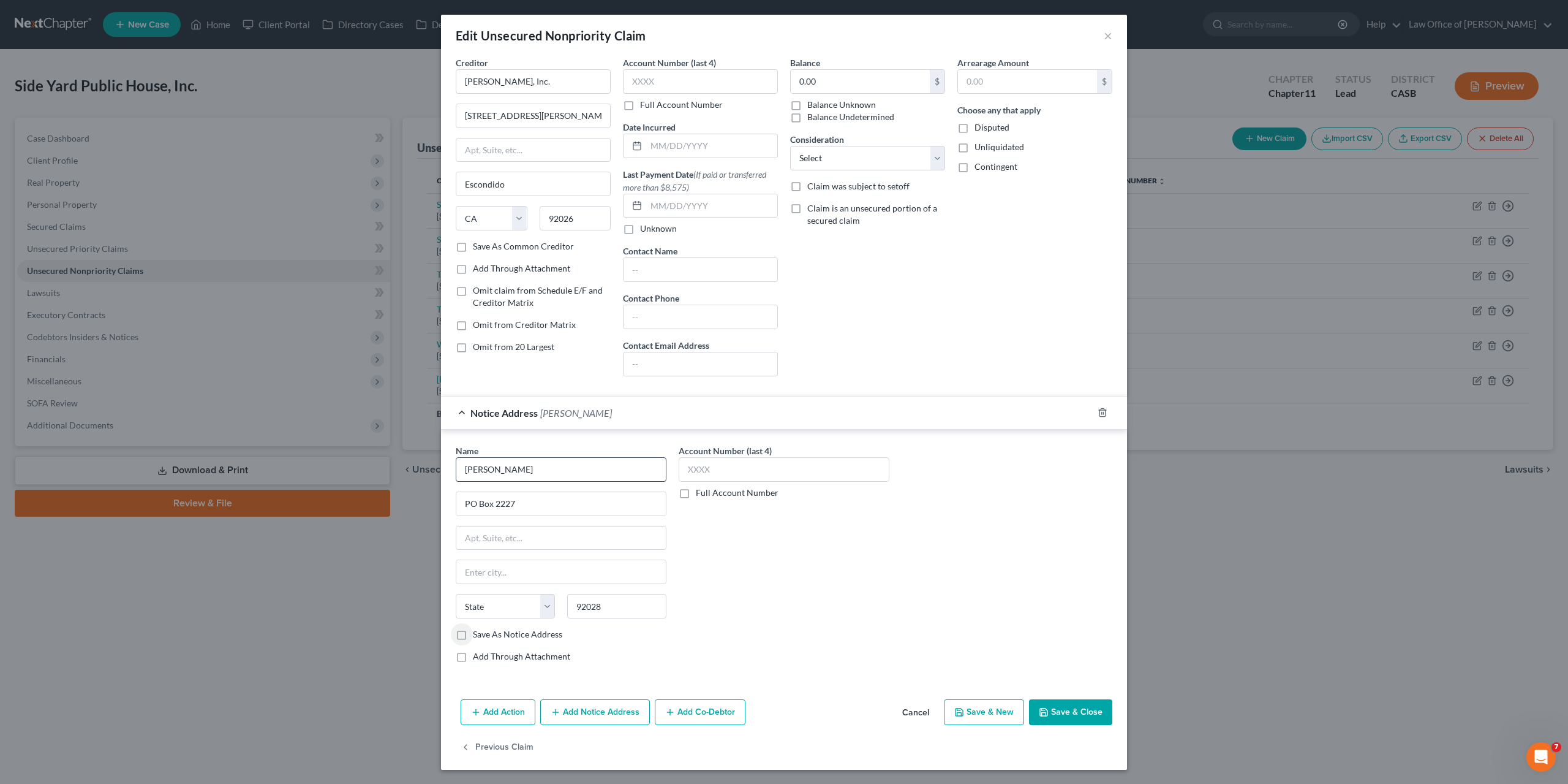
select select "4"
type input "92088"
click at [1067, 707] on button "Save & Close" at bounding box center [1071, 712] width 84 height 26
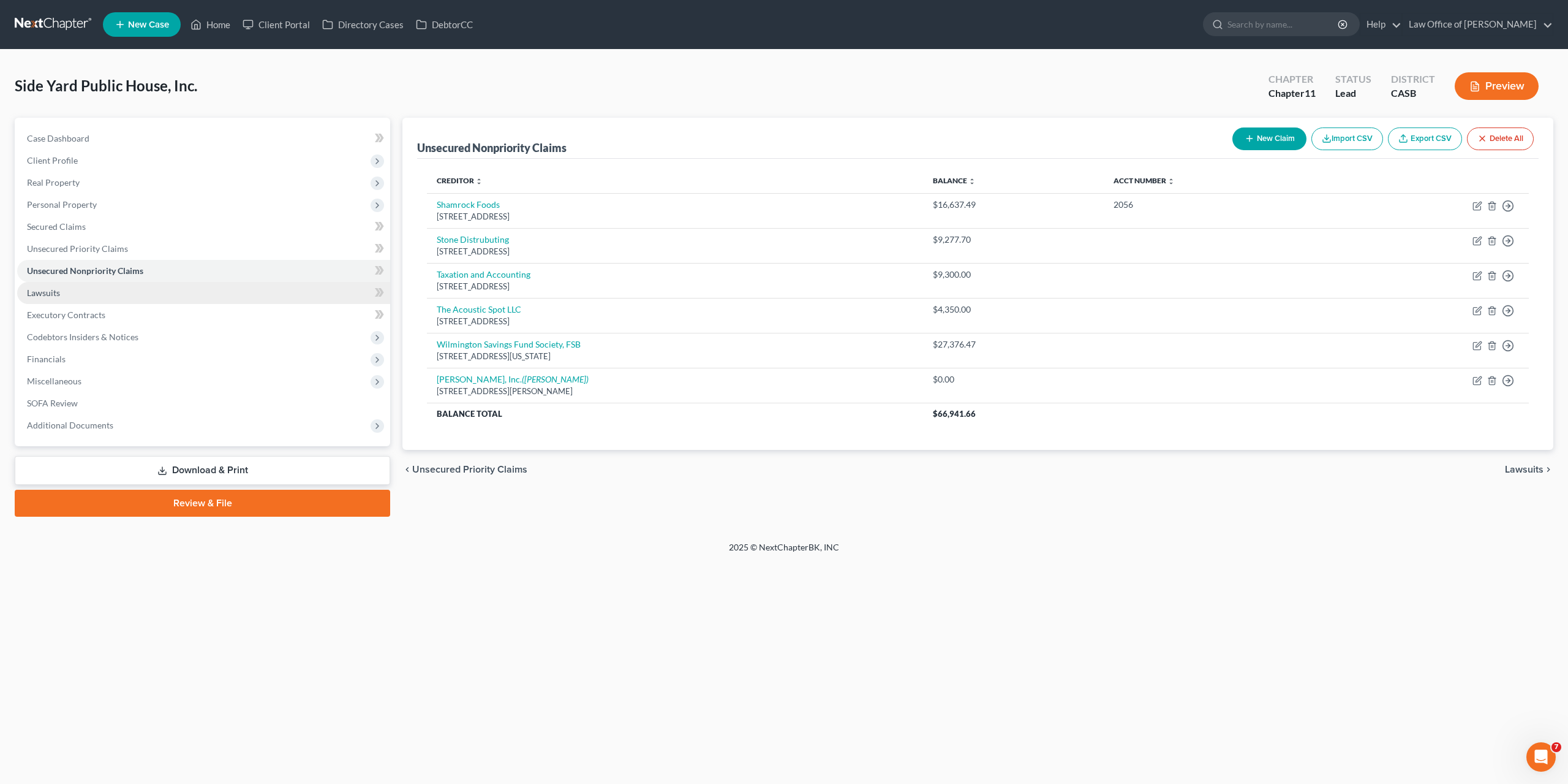
click at [65, 290] on link "Lawsuits" at bounding box center [204, 294] width 373 height 22
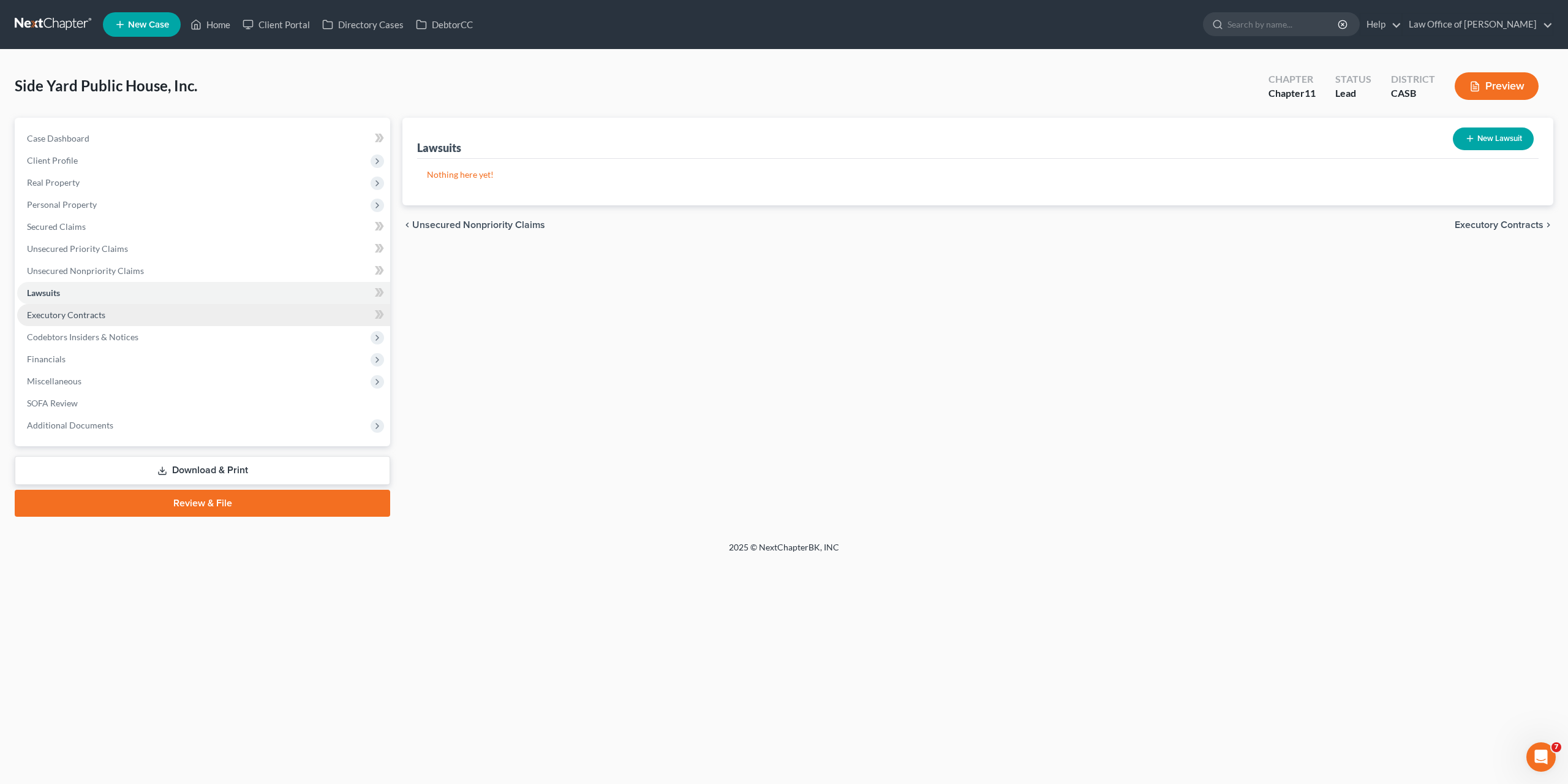
click at [53, 309] on span "Executory Contracts" at bounding box center [66, 314] width 78 height 10
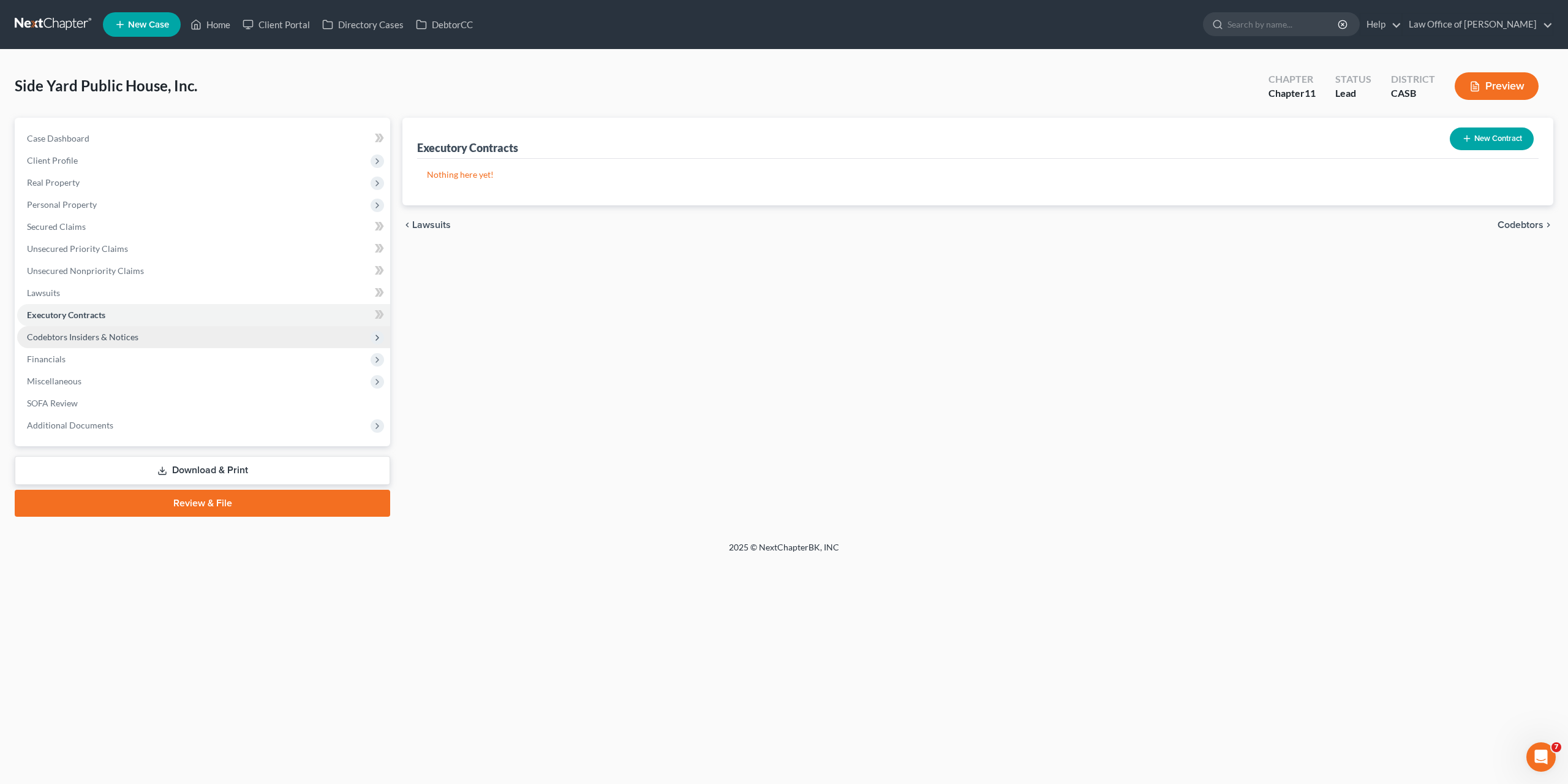
click at [59, 334] on span "Codebtors Insiders & Notices" at bounding box center [83, 337] width 112 height 10
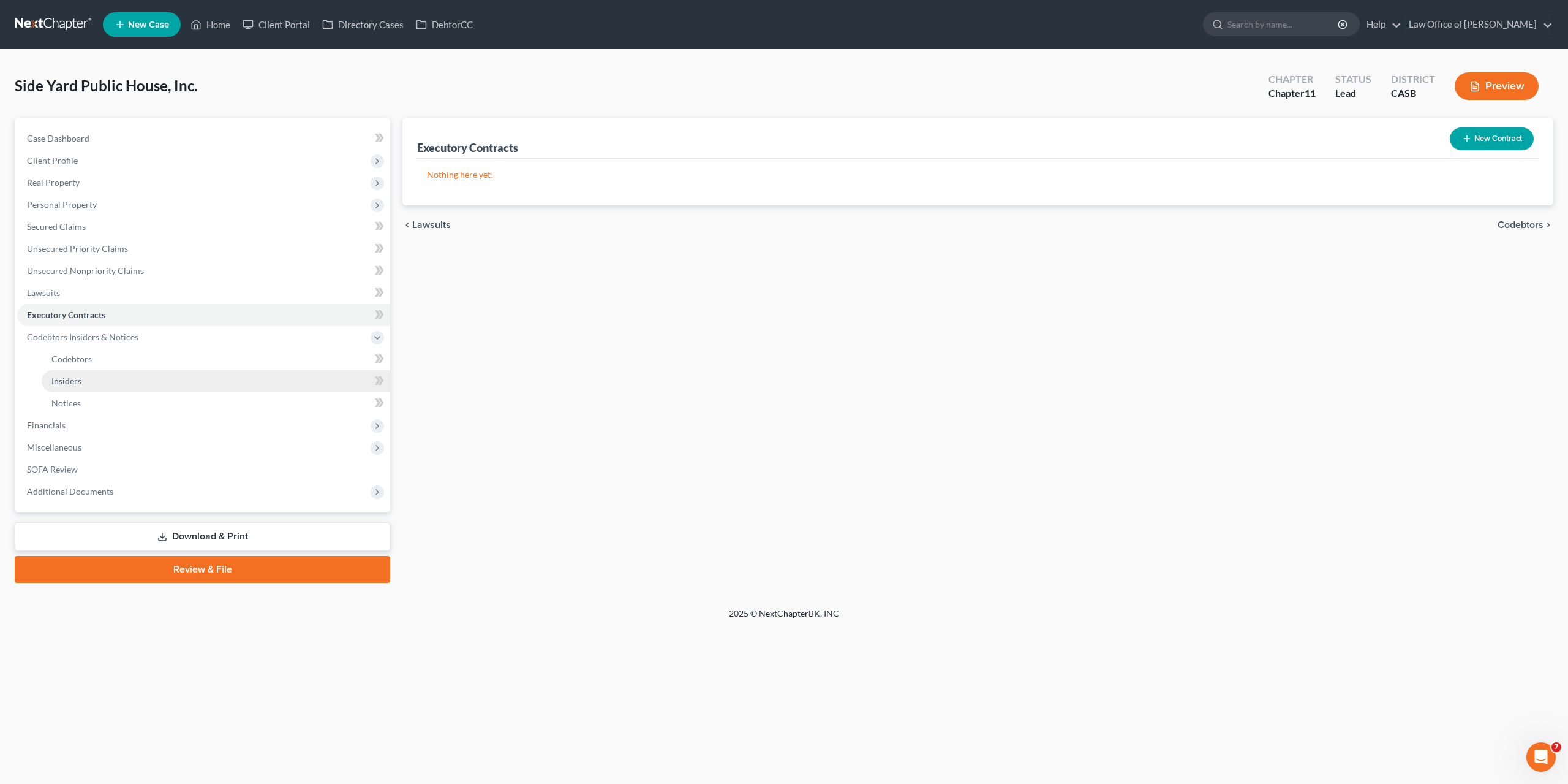
click at [65, 372] on link "Insiders" at bounding box center [215, 381] width 348 height 22
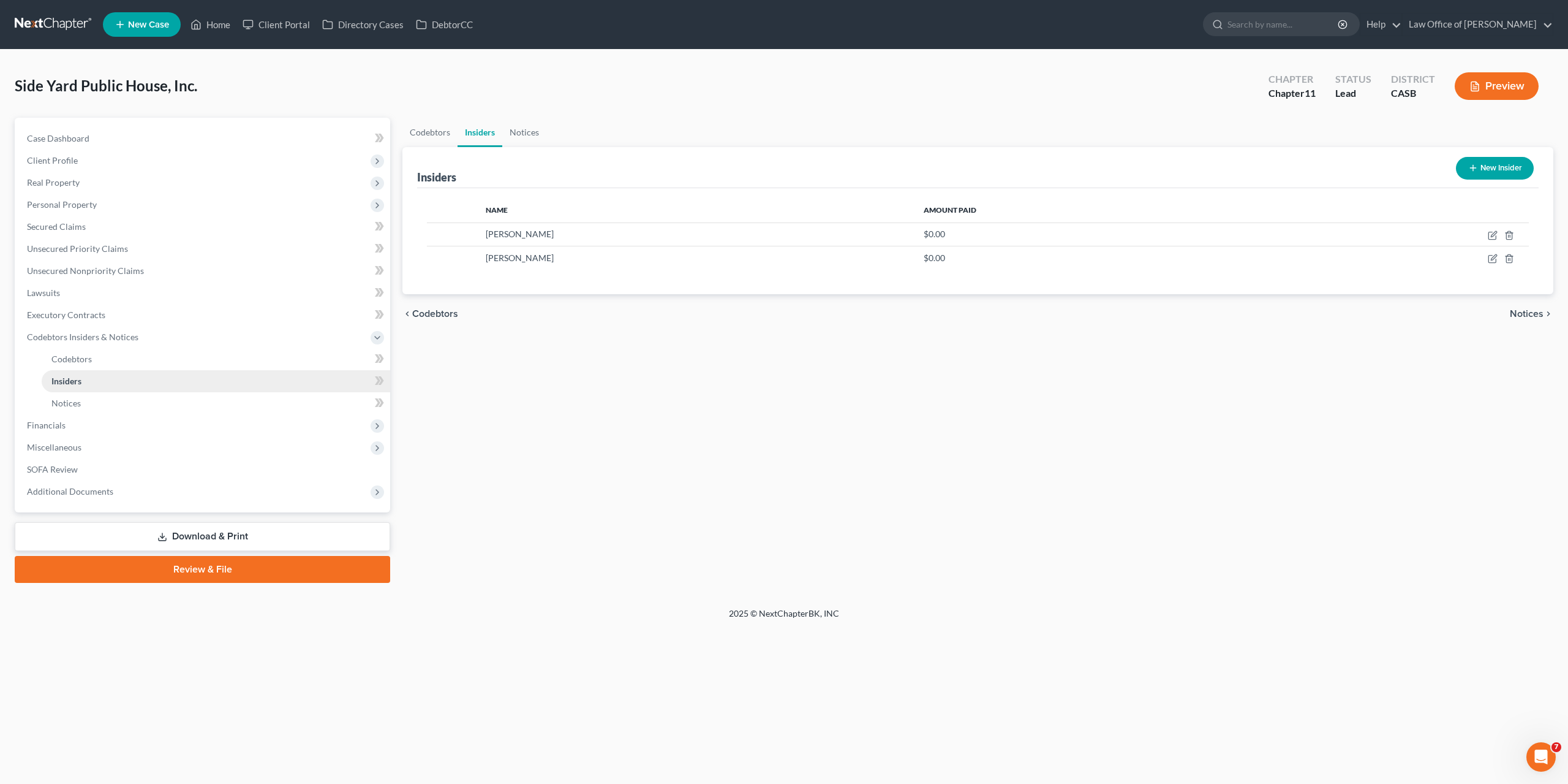
click at [62, 387] on link "Insiders" at bounding box center [215, 381] width 348 height 22
click at [55, 435] on span "Financials" at bounding box center [204, 426] width 373 height 22
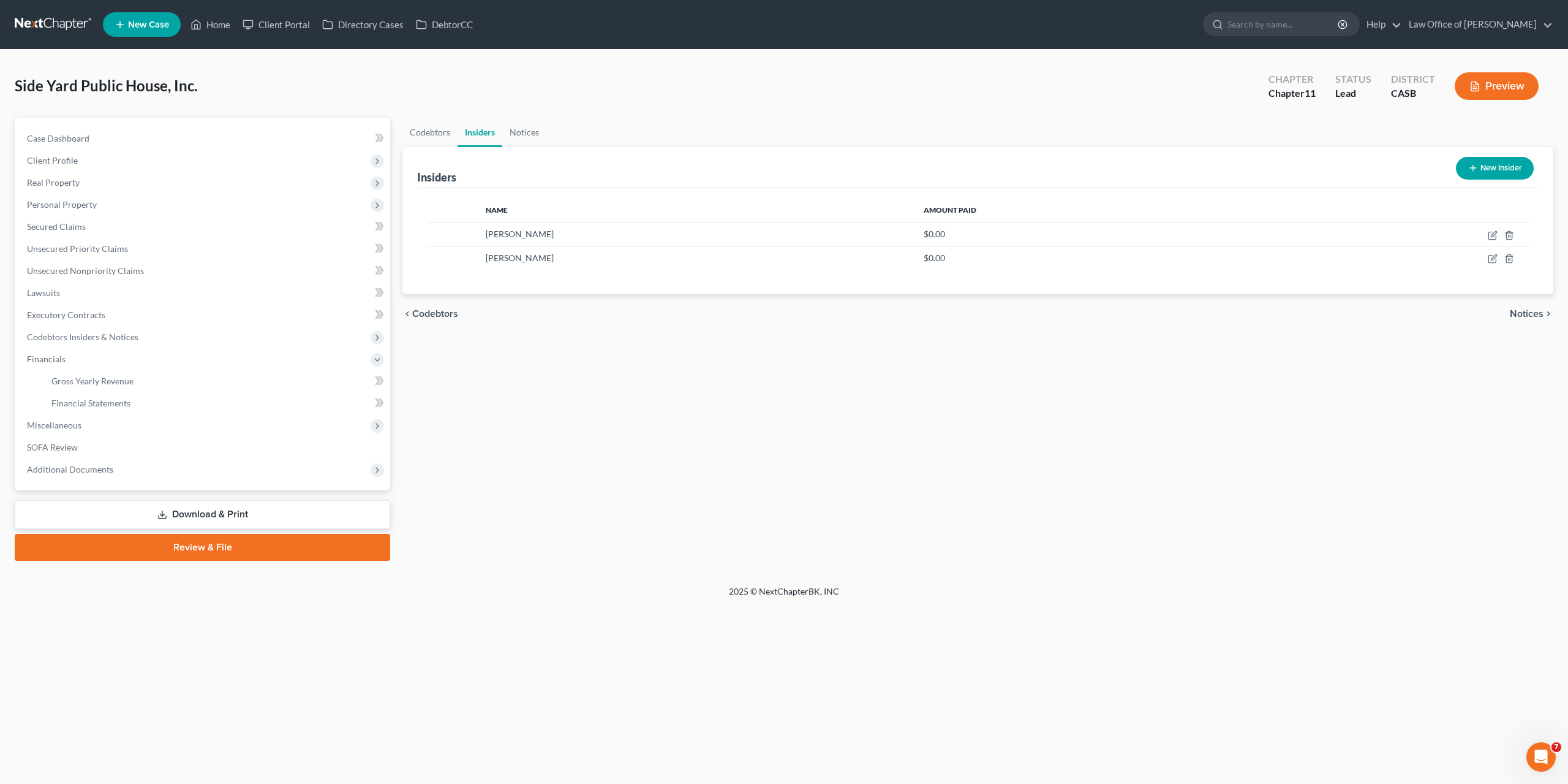
click at [1044, 443] on div "Codebtors Insiders Notices Insiders New Insider Name Amount Paid [PERSON_NAME] …" at bounding box center [977, 340] width 1163 height 443
click at [65, 248] on span "Unsecured Priority Claims" at bounding box center [77, 248] width 101 height 10
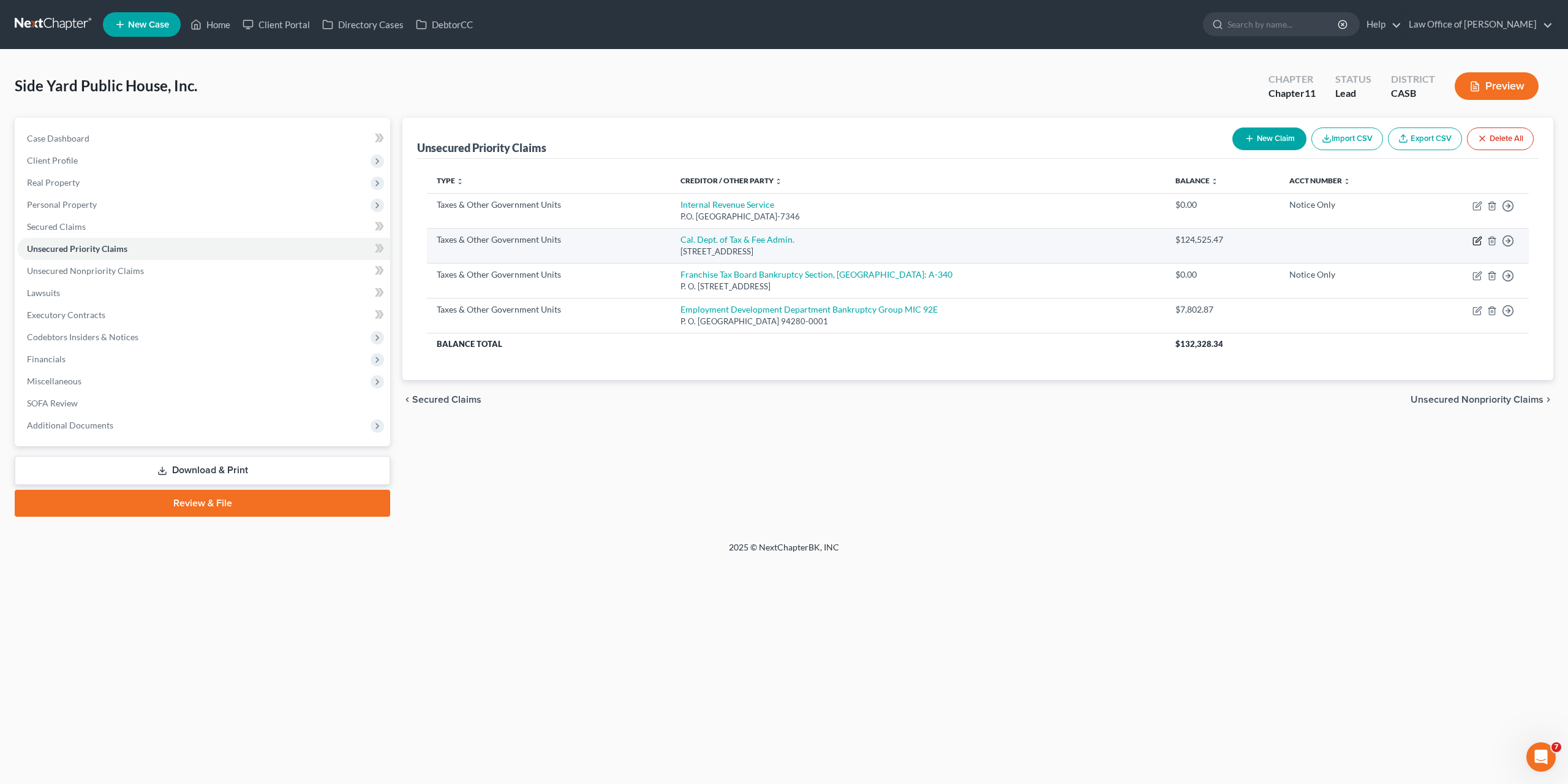
click at [1477, 240] on icon "button" at bounding box center [1477, 241] width 10 height 10
select select "2"
select select "4"
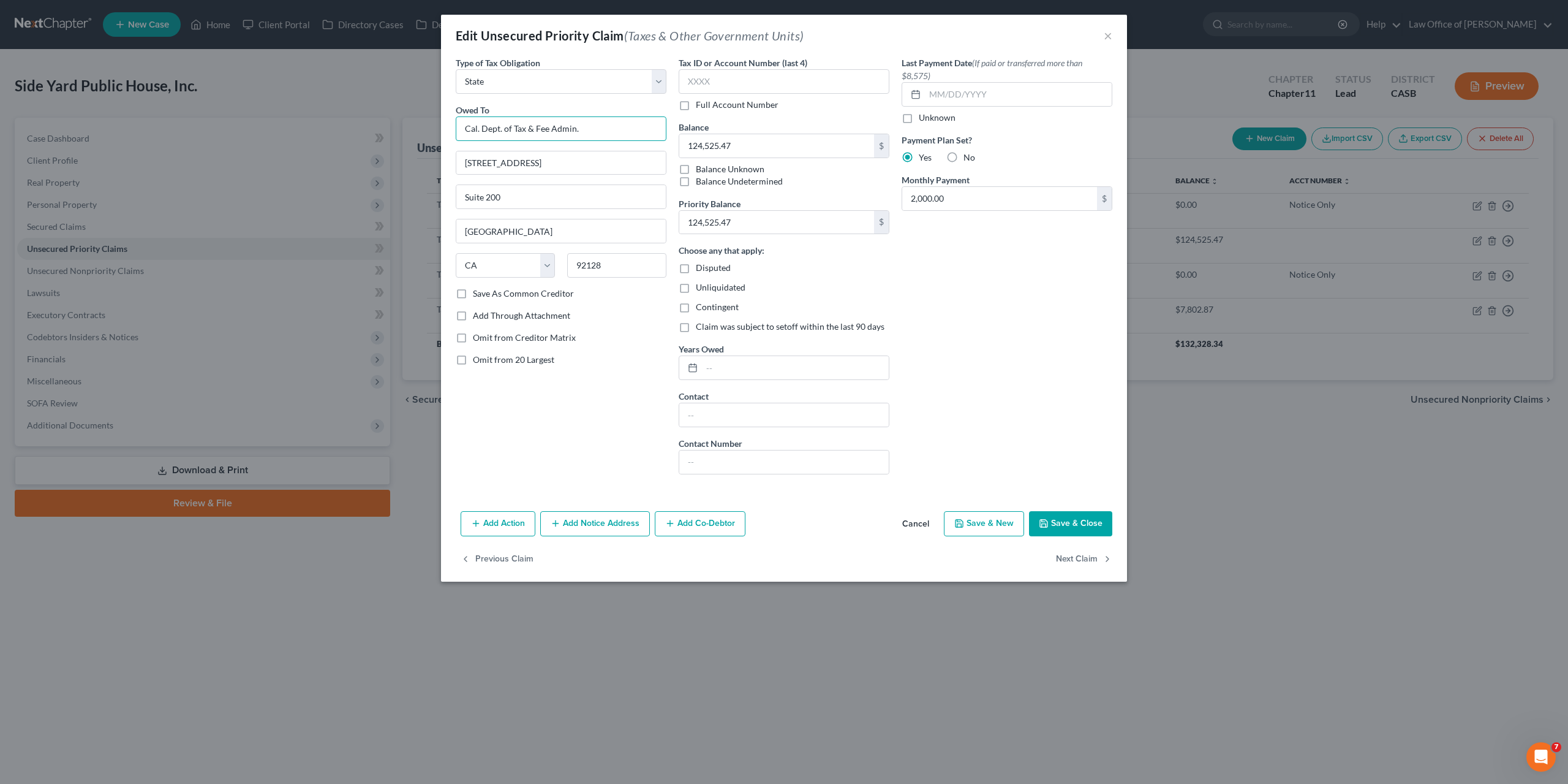
click at [488, 127] on input "Cal. Dept. of Tax & Fee Admin." at bounding box center [561, 128] width 210 height 25
type input "[US_STATE] Department of Tax & Fee Administration"
click at [1060, 519] on button "Save & Close" at bounding box center [1071, 524] width 84 height 26
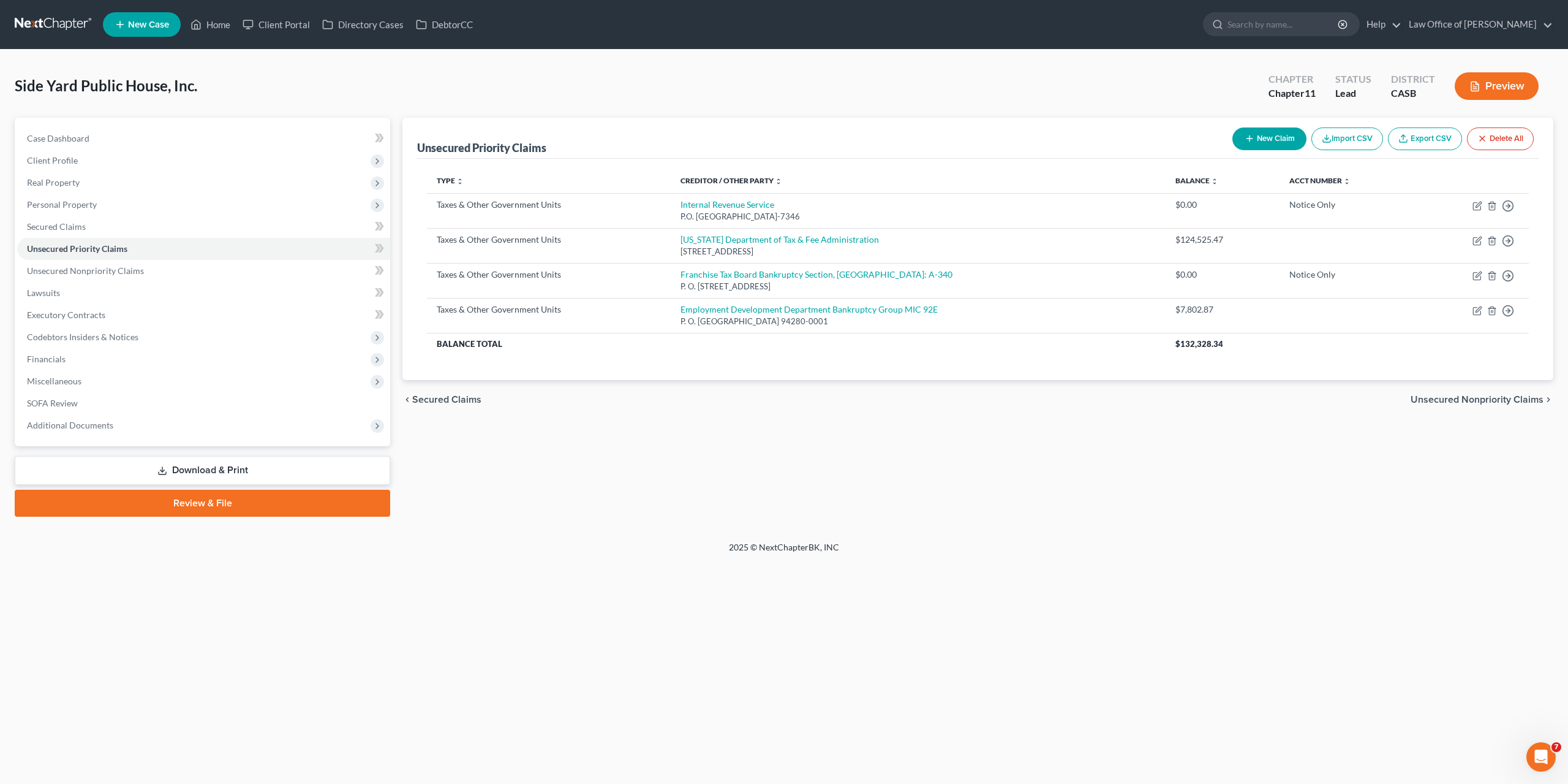
click at [1015, 412] on div "chevron_left Secured Claims Unsecured Nonpriority Claims chevron_right" at bounding box center [978, 399] width 1151 height 39
click at [970, 472] on div "Unsecured Priority Claims New Claim Import CSV Export CSV Delete All Type expan…" at bounding box center [977, 317] width 1163 height 399
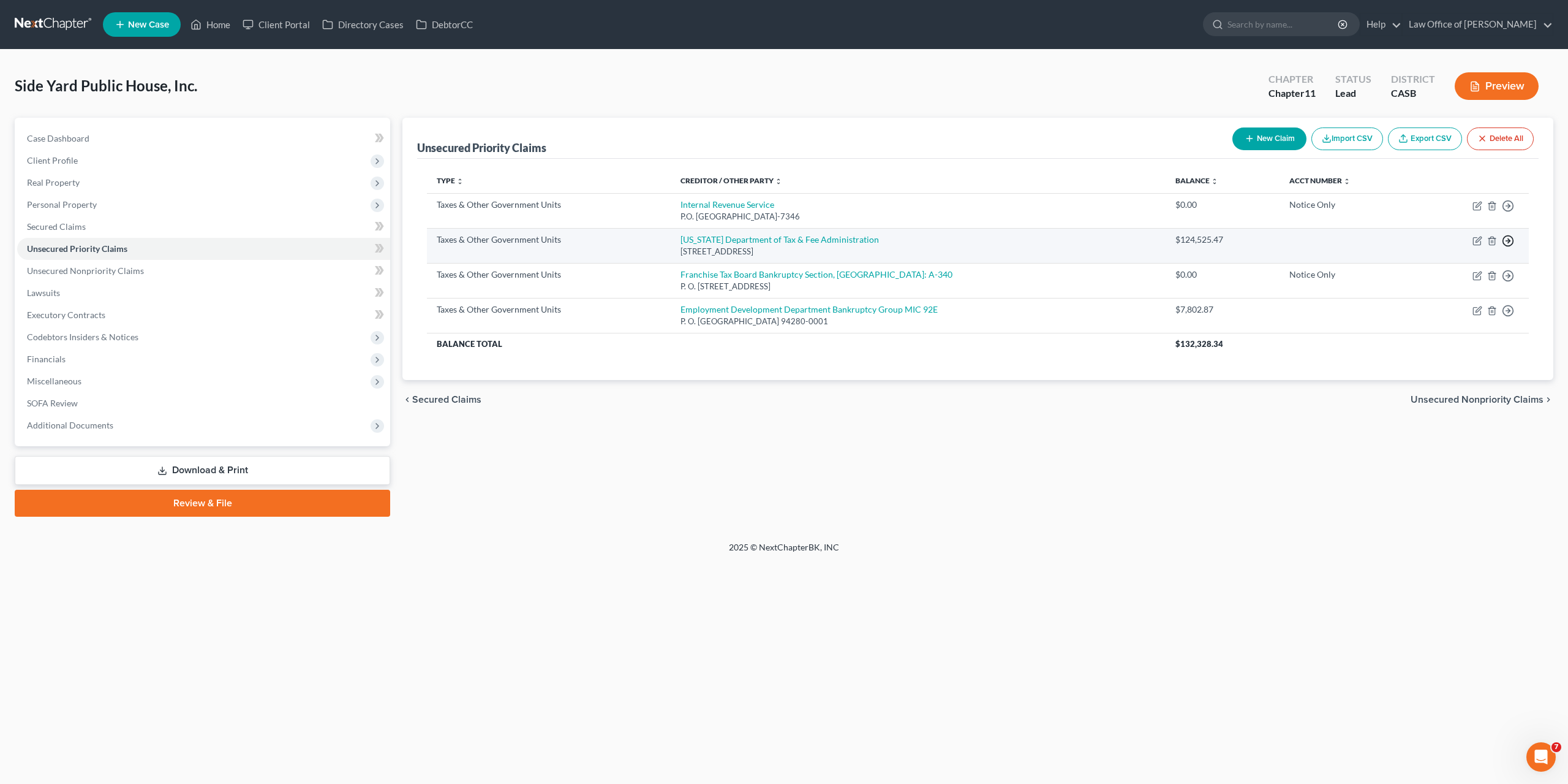
click at [1508, 244] on icon "button" at bounding box center [1507, 240] width 12 height 12
click at [1417, 246] on link "Move to D" at bounding box center [1452, 250] width 102 height 21
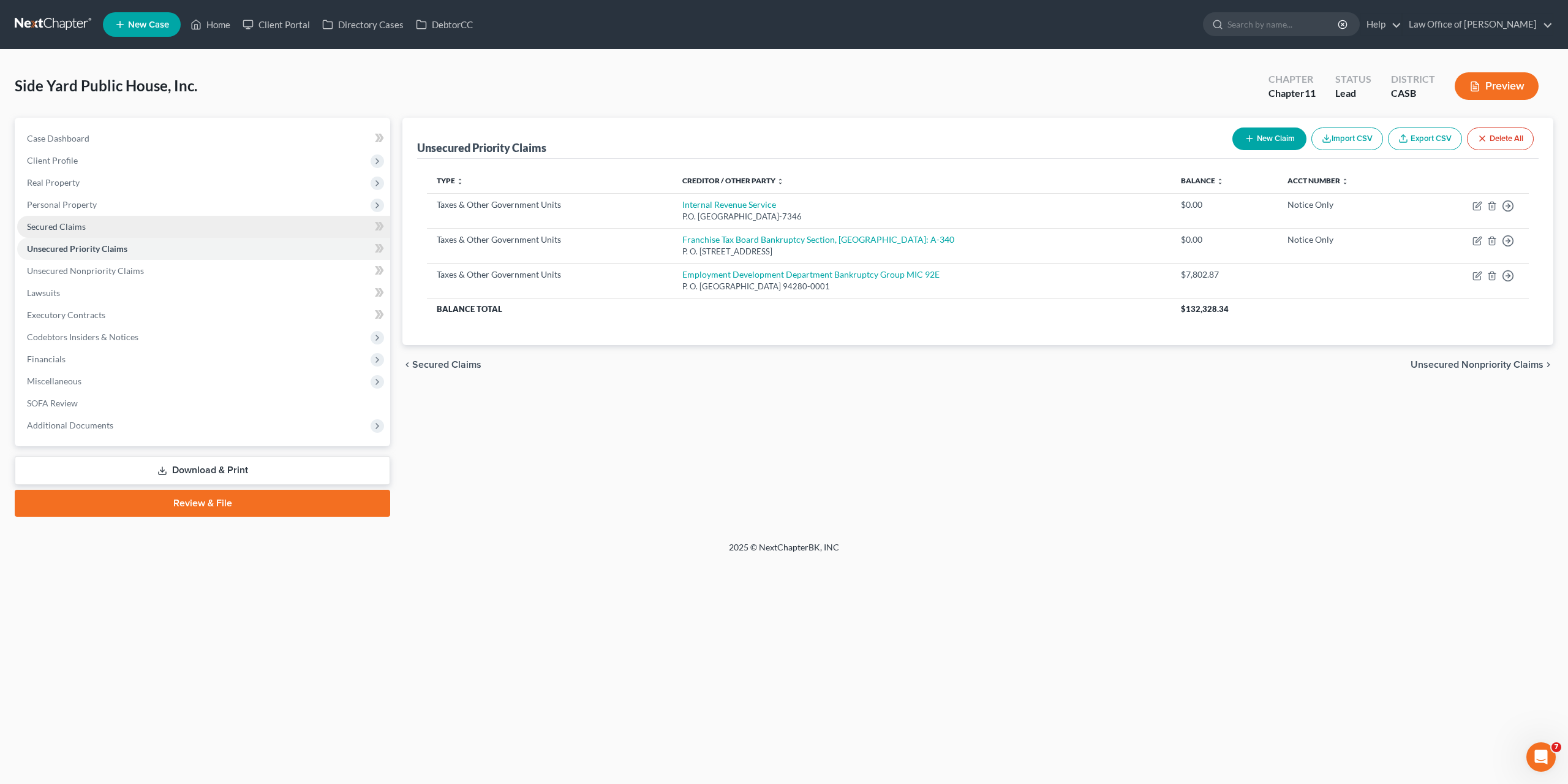
click at [59, 224] on span "Secured Claims" at bounding box center [57, 226] width 59 height 10
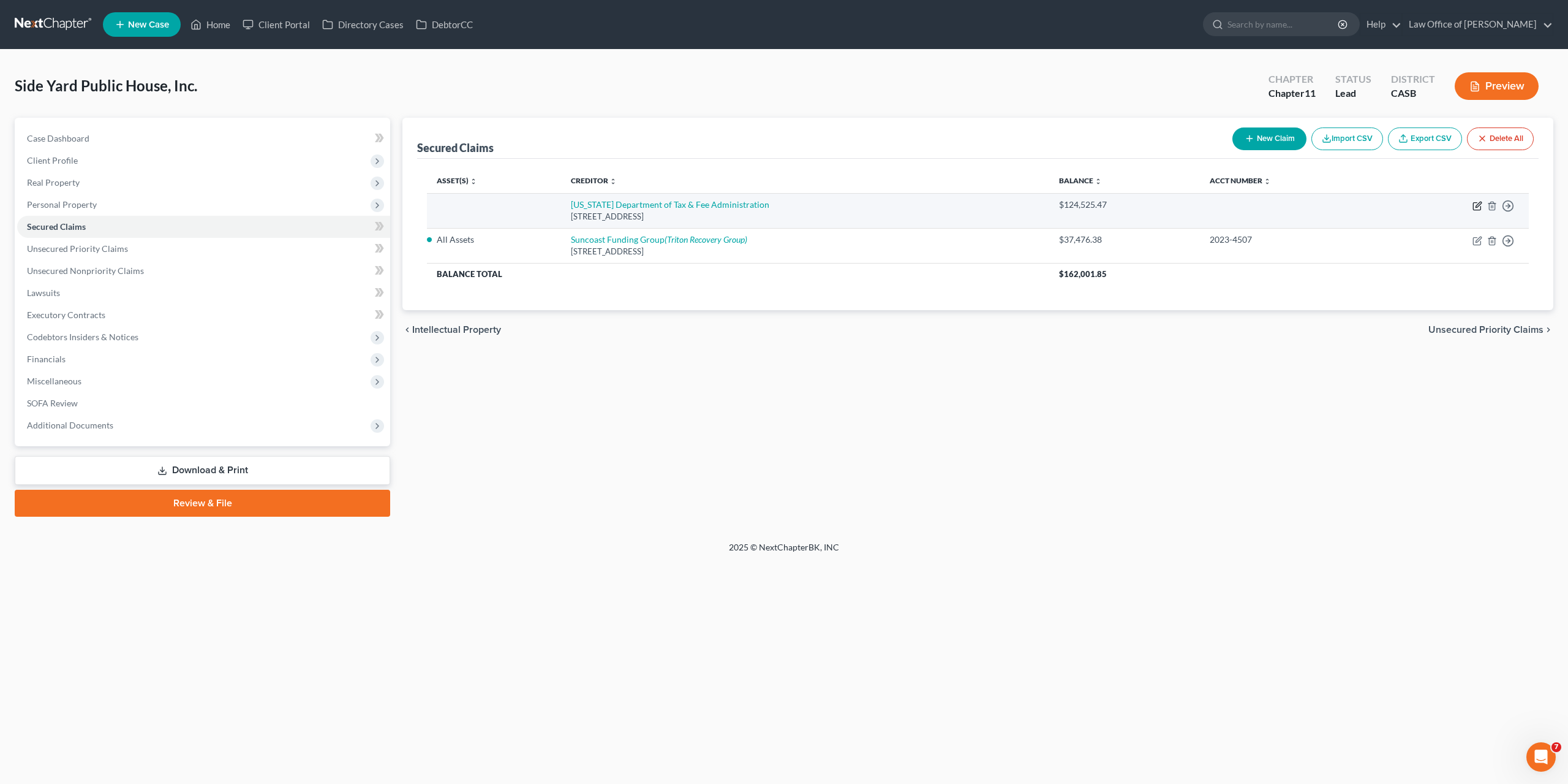
click at [1475, 203] on icon "button" at bounding box center [1477, 206] width 10 height 10
select select "4"
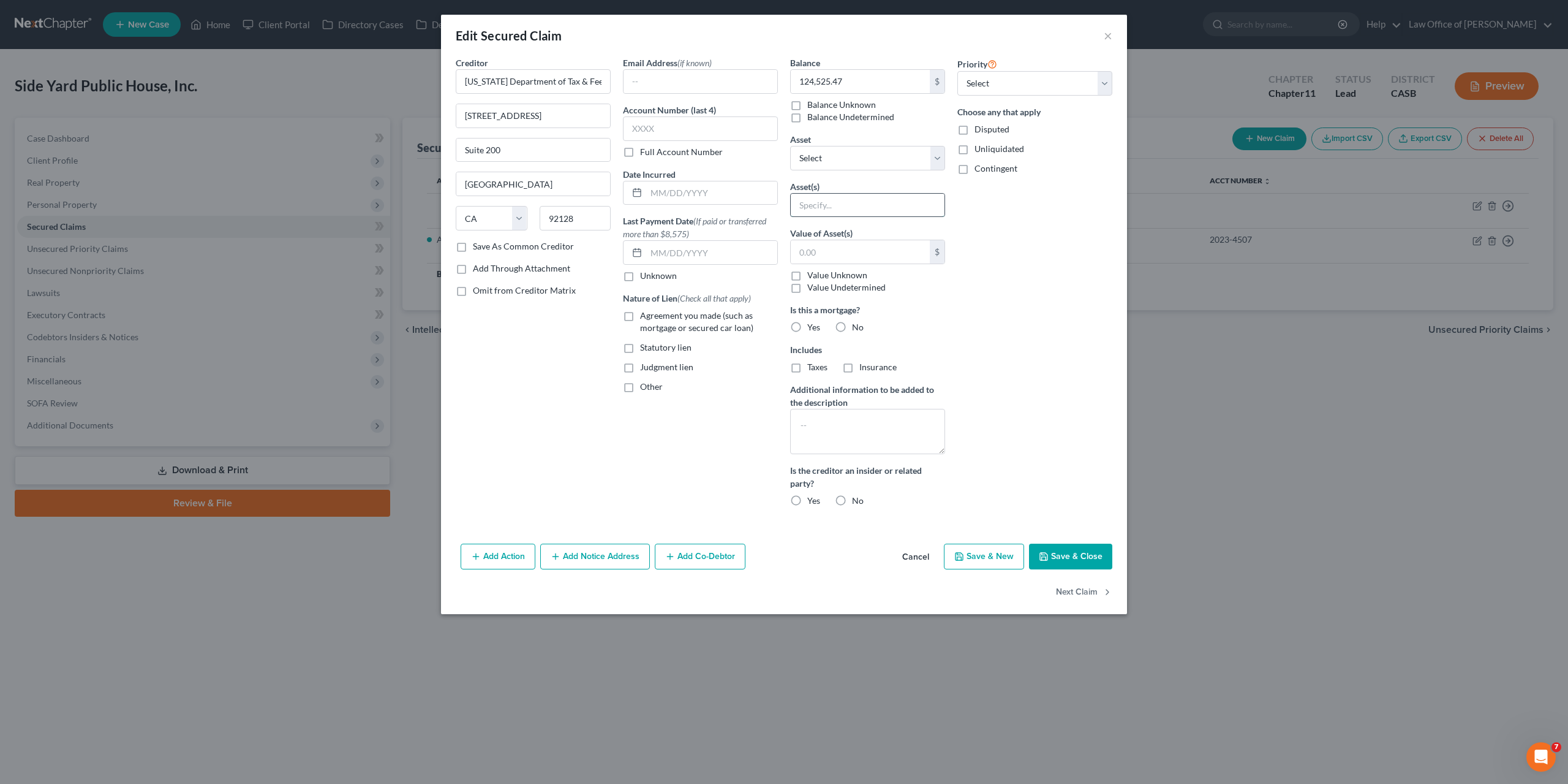
click at [822, 203] on input "text" at bounding box center [867, 205] width 154 height 23
type input "All Assets"
select select "1"
click option "2nd" at bounding box center [0, 0] width 0 height 0
click at [1039, 234] on div "Priority Select 1st 2nd 3rd 4th 5th 6th 7th 8th 9th 10th 11th 12th 13th 14th 15…" at bounding box center [1035, 286] width 167 height 460
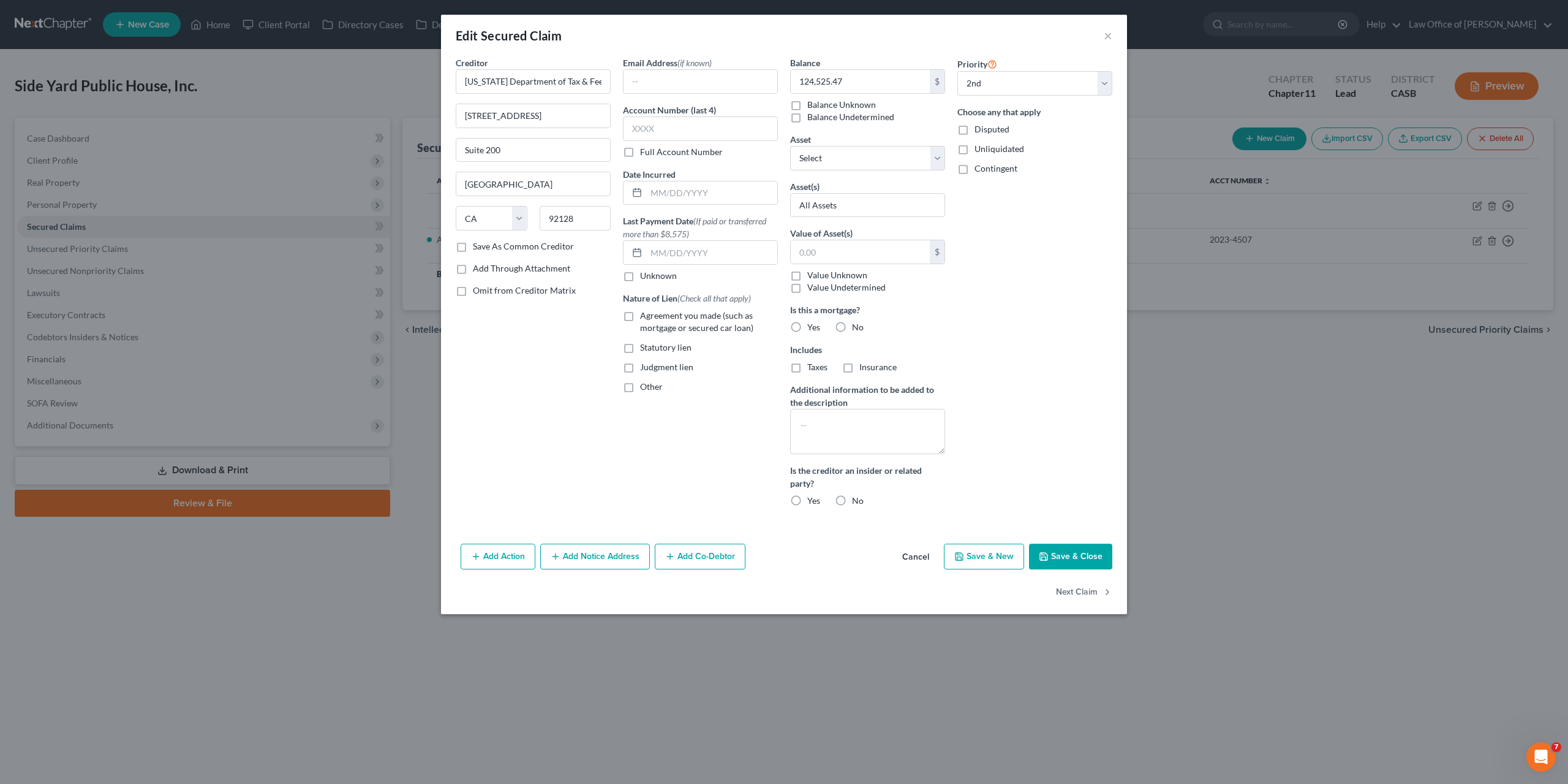
click at [1008, 416] on div "Priority Select 1st 2nd 3rd 4th 5th 6th 7th 8th 9th 10th 11th 12th 13th 14th 15…" at bounding box center [1035, 286] width 167 height 460
click at [516, 556] on button "Add Action" at bounding box center [498, 557] width 75 height 26
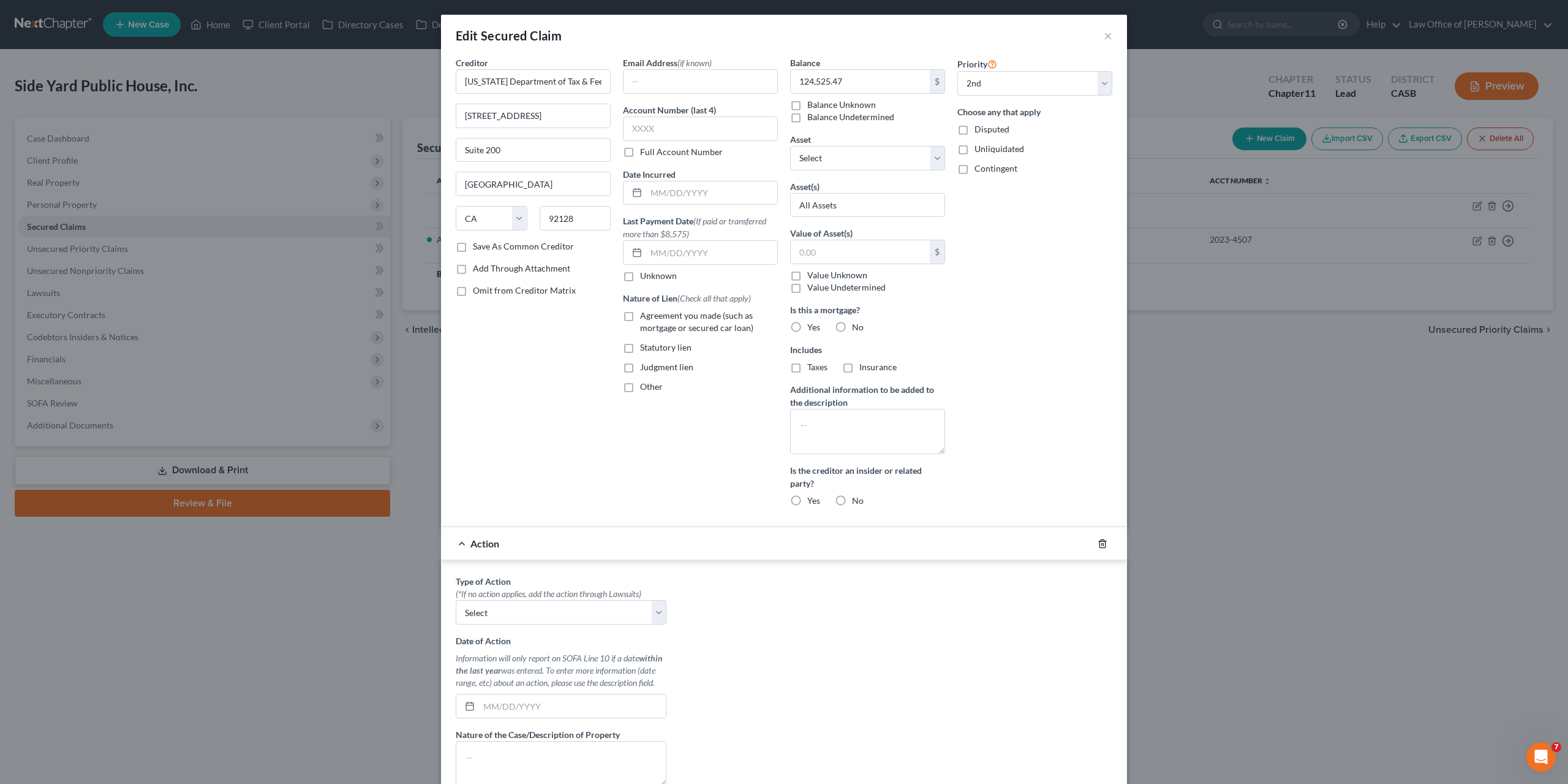
click at [1105, 542] on icon "button" at bounding box center [1102, 544] width 10 height 10
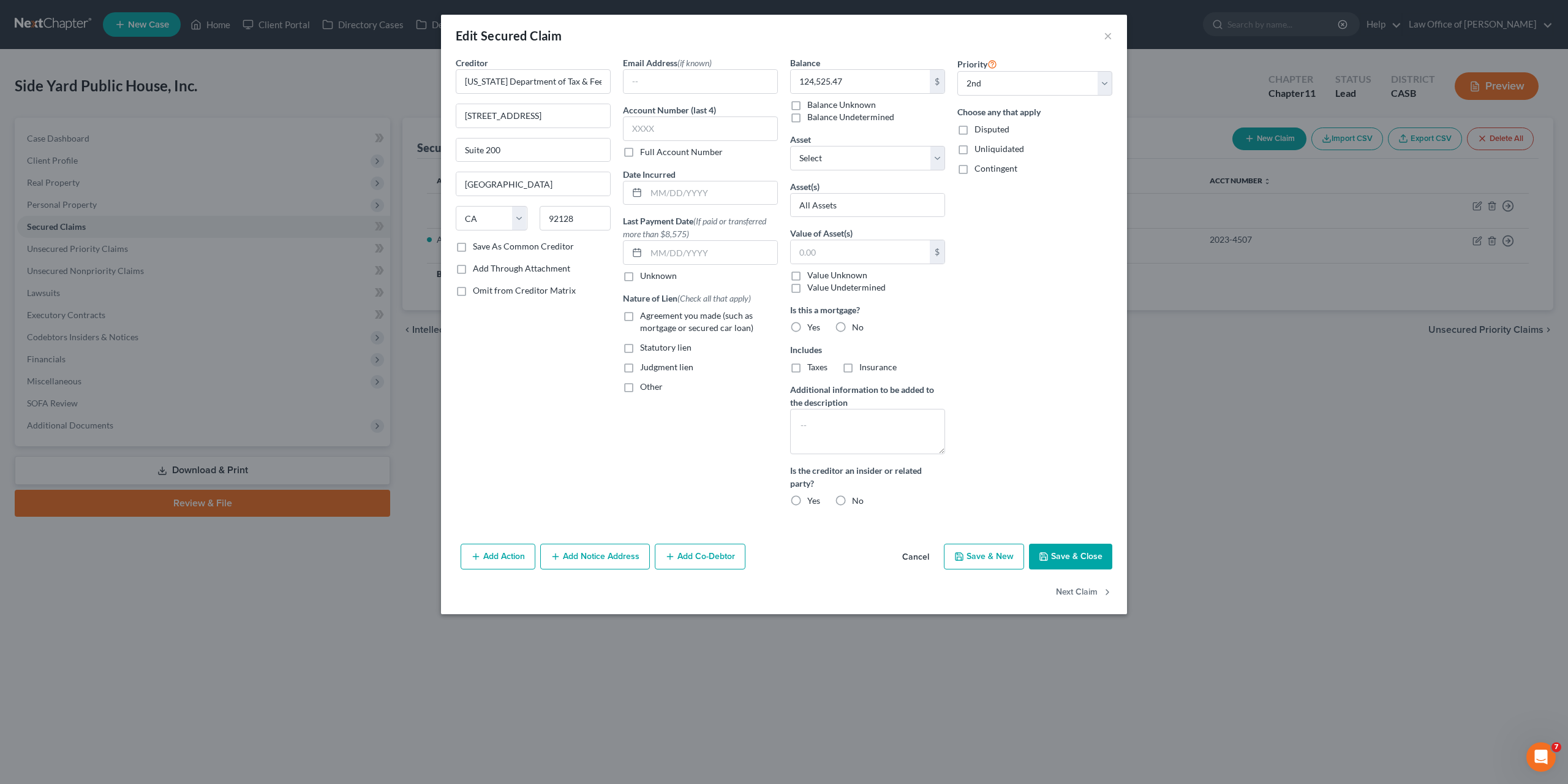
click at [1055, 383] on div "Priority Select 1st 2nd 3rd 4th 5th 6th 7th 8th 9th 10th 11th 12th 13th 14th 15…" at bounding box center [1035, 286] width 167 height 460
click at [477, 245] on label "Save As Common Creditor" at bounding box center [523, 246] width 101 height 12
click at [477, 245] on input "Save As Common Creditor" at bounding box center [481, 244] width 8 height 8
checkbox input "true"
click at [1110, 37] on button "×" at bounding box center [1108, 35] width 9 height 14
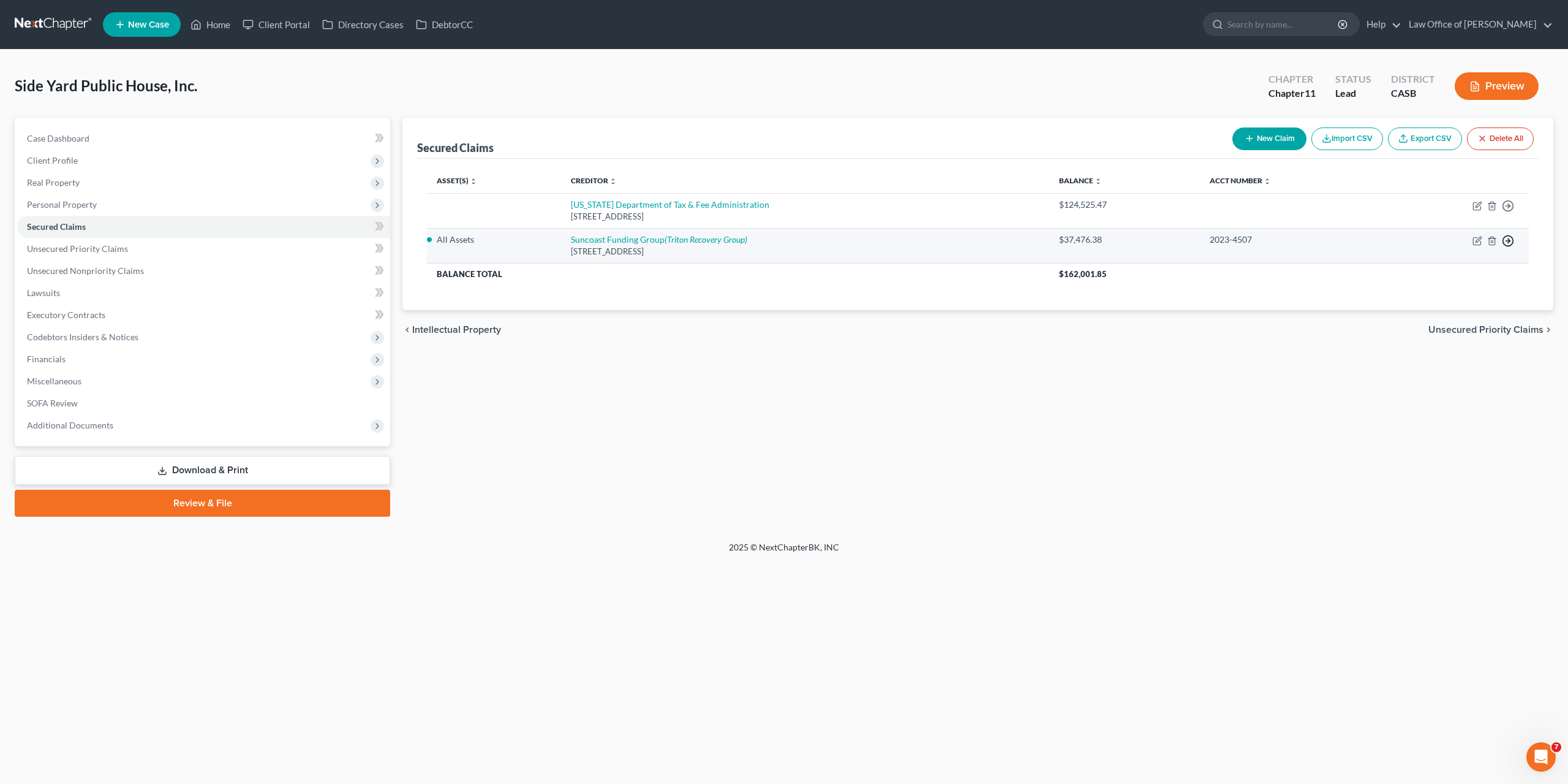
click at [1510, 241] on line "button" at bounding box center [1508, 241] width 4 height 0
click at [1440, 245] on link "Move to E" at bounding box center [1452, 250] width 102 height 21
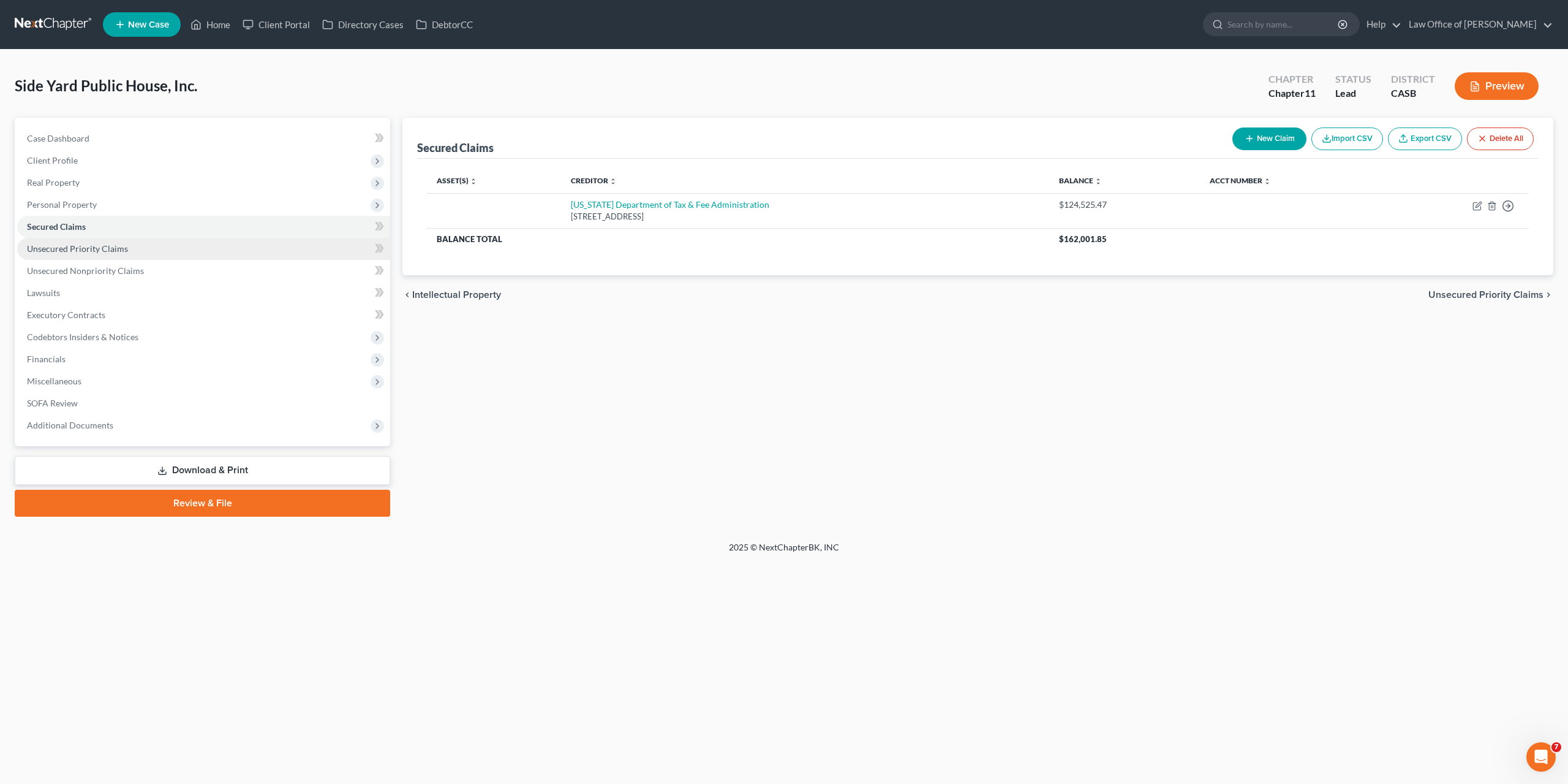
click at [92, 239] on link "Unsecured Priority Claims" at bounding box center [204, 249] width 373 height 22
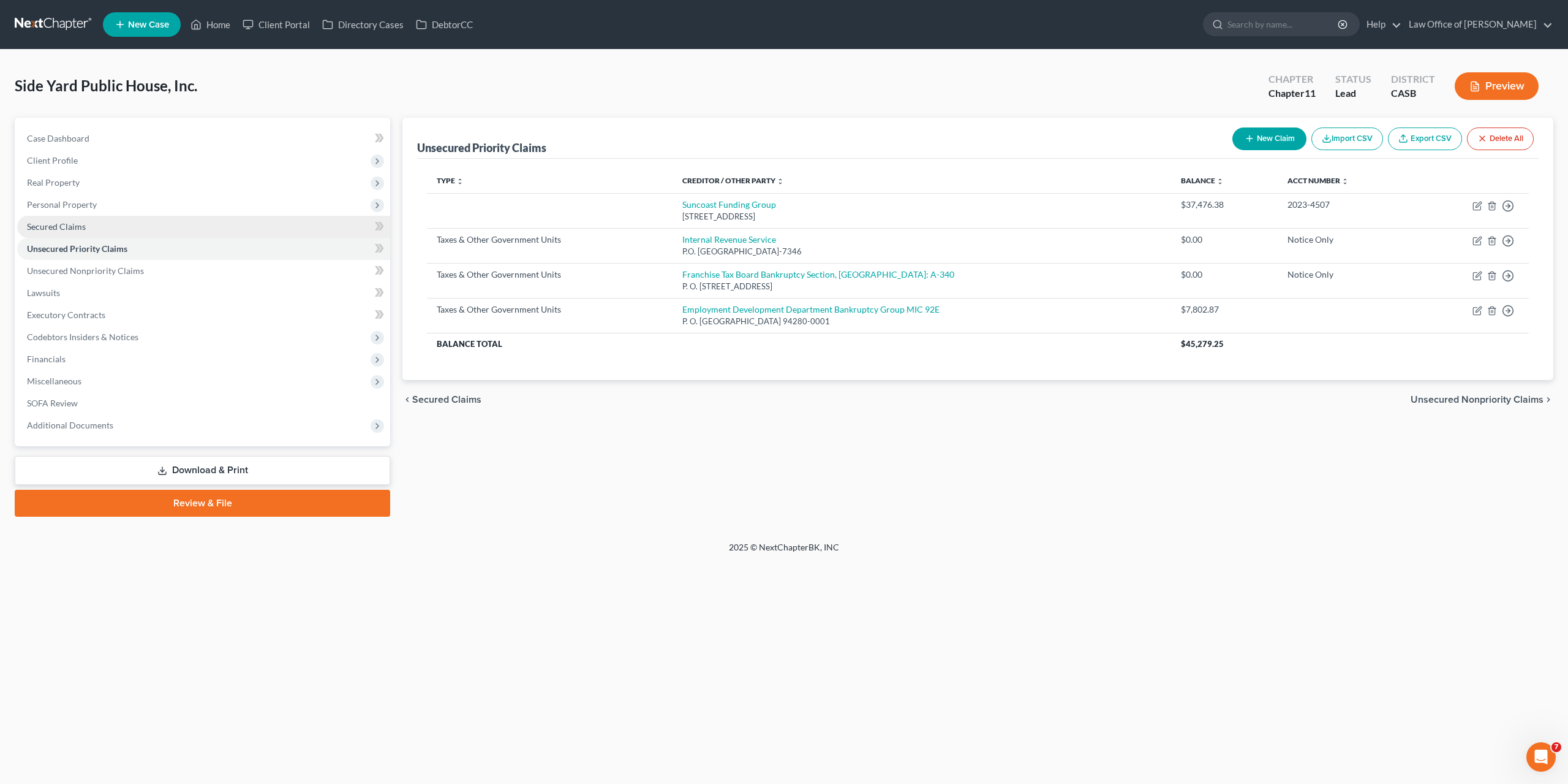
click at [58, 227] on span "Secured Claims" at bounding box center [57, 226] width 59 height 10
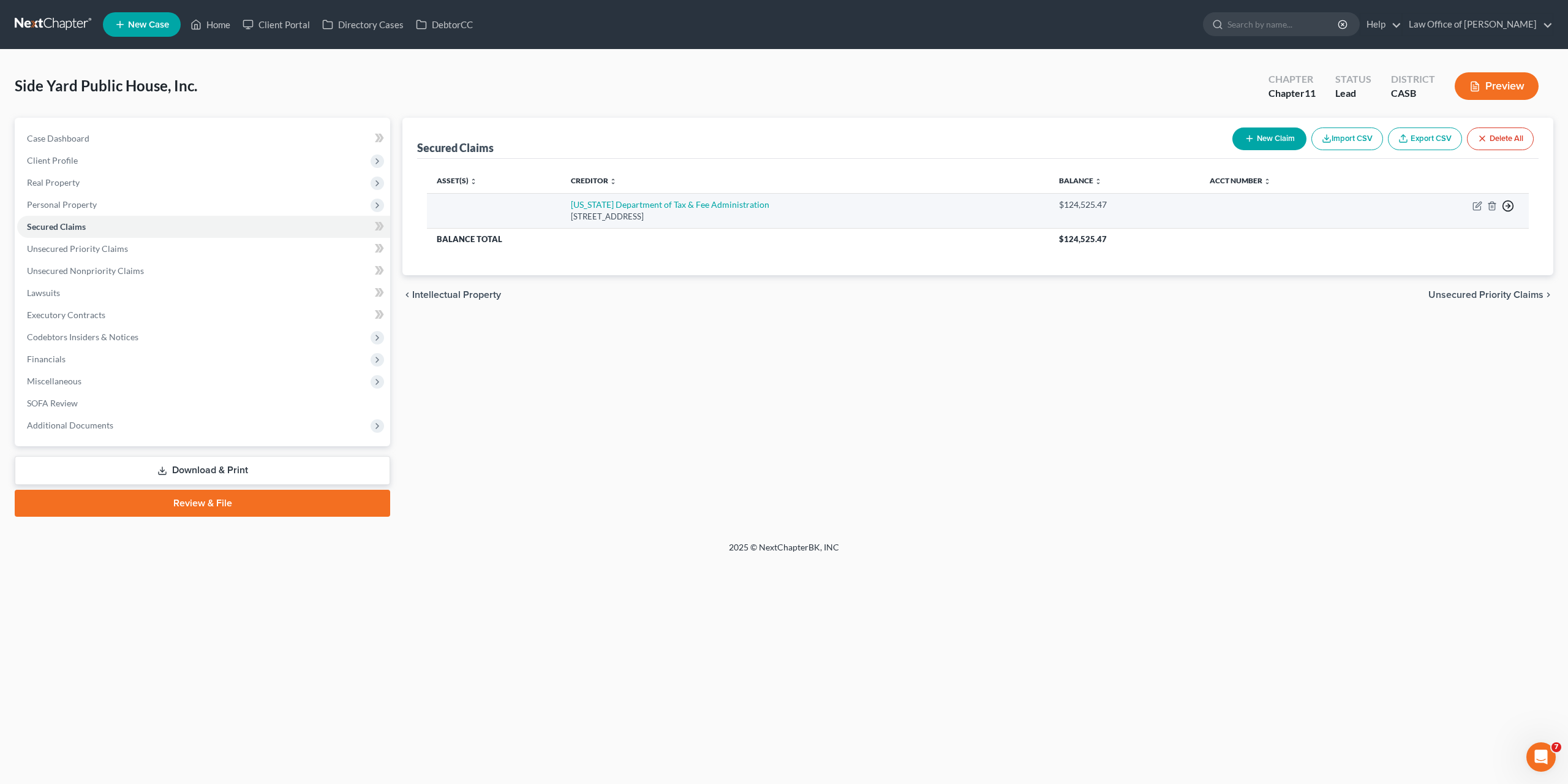
click at [1512, 207] on circle "button" at bounding box center [1508, 206] width 10 height 10
click at [1454, 212] on link "Move to E" at bounding box center [1452, 215] width 102 height 21
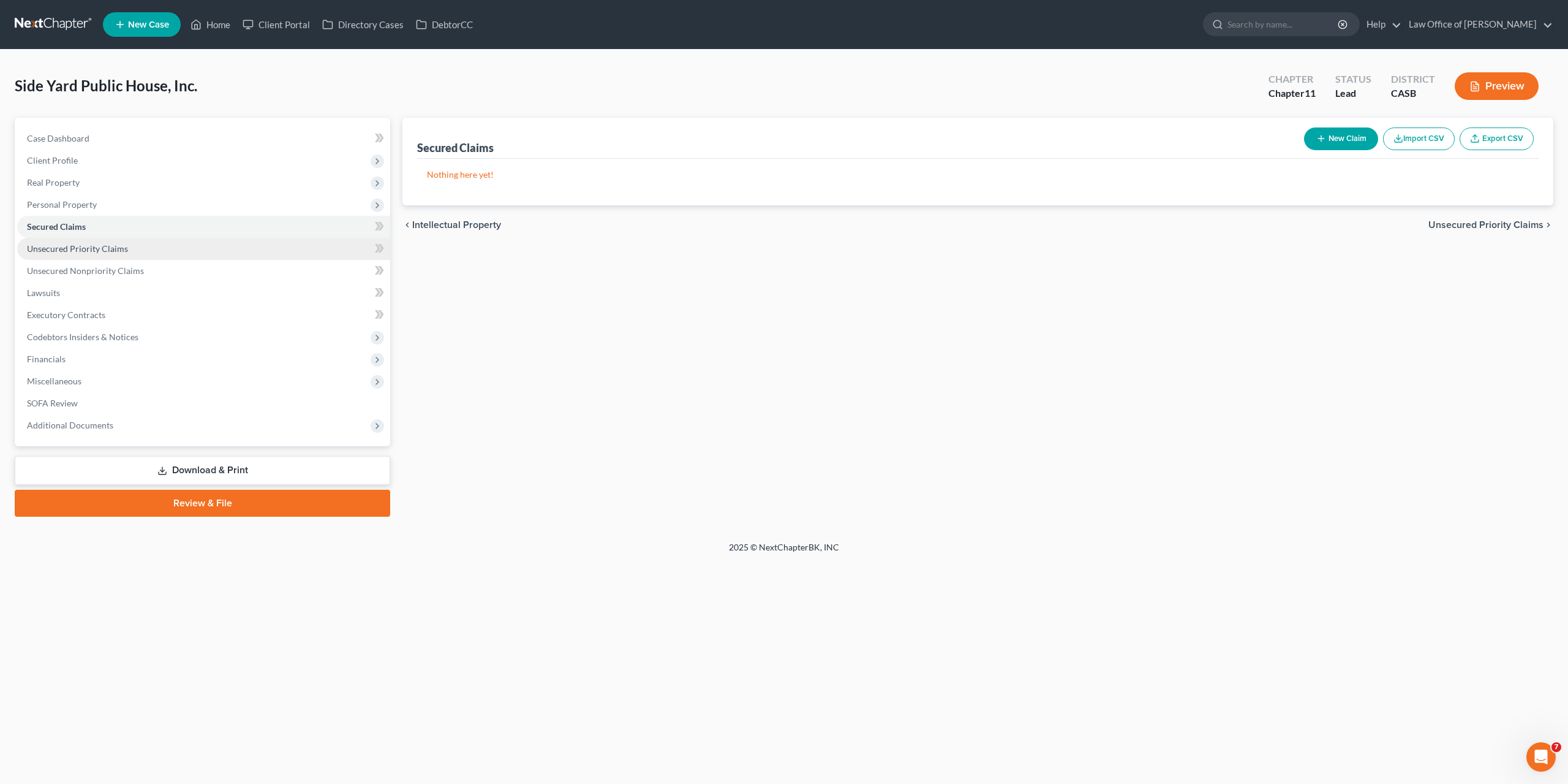
click at [74, 250] on span "Unsecured Priority Claims" at bounding box center [77, 248] width 101 height 10
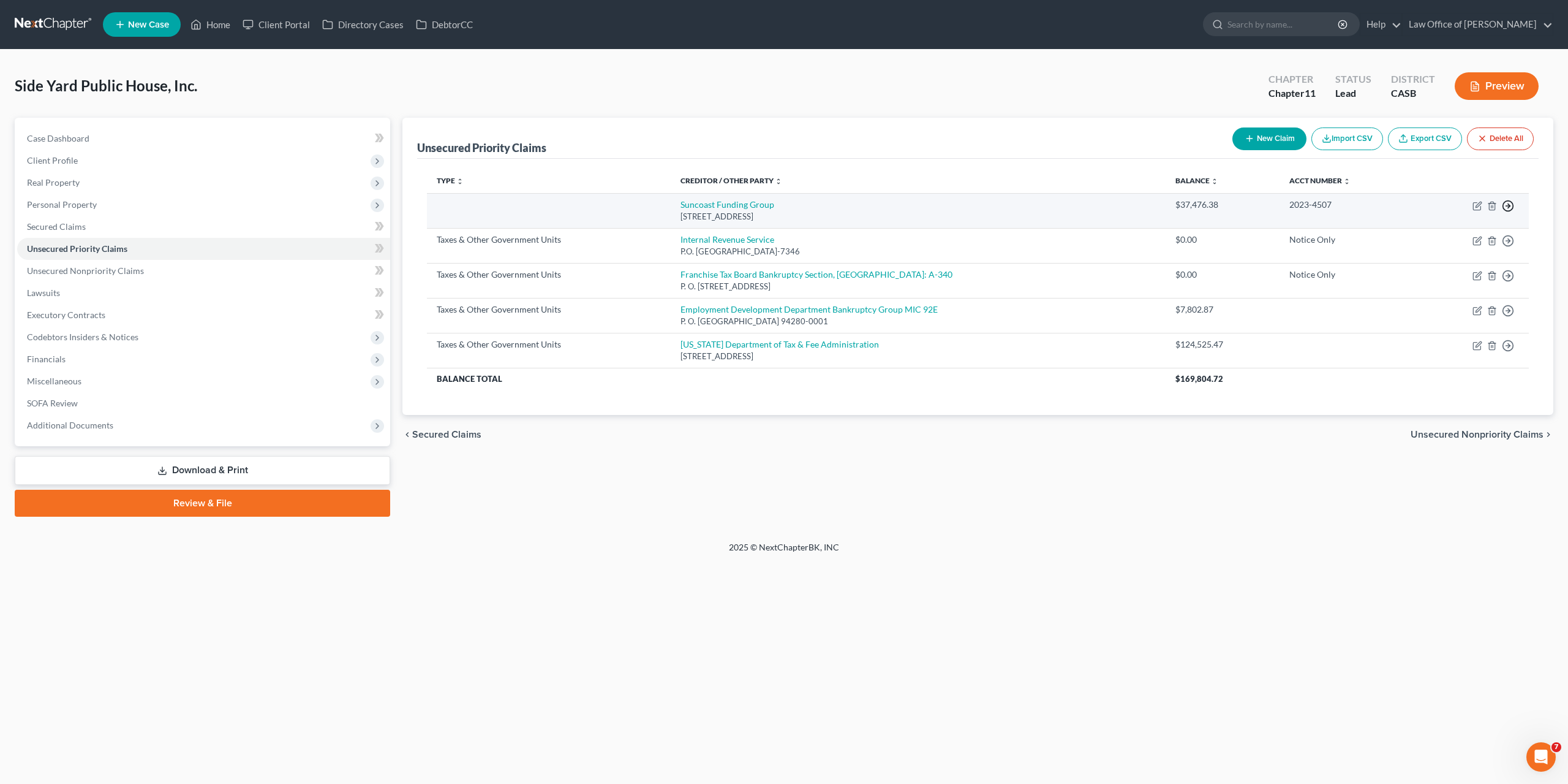
click at [1507, 206] on line "button" at bounding box center [1508, 206] width 4 height 0
click at [1421, 213] on link "Move to D" at bounding box center [1452, 215] width 102 height 21
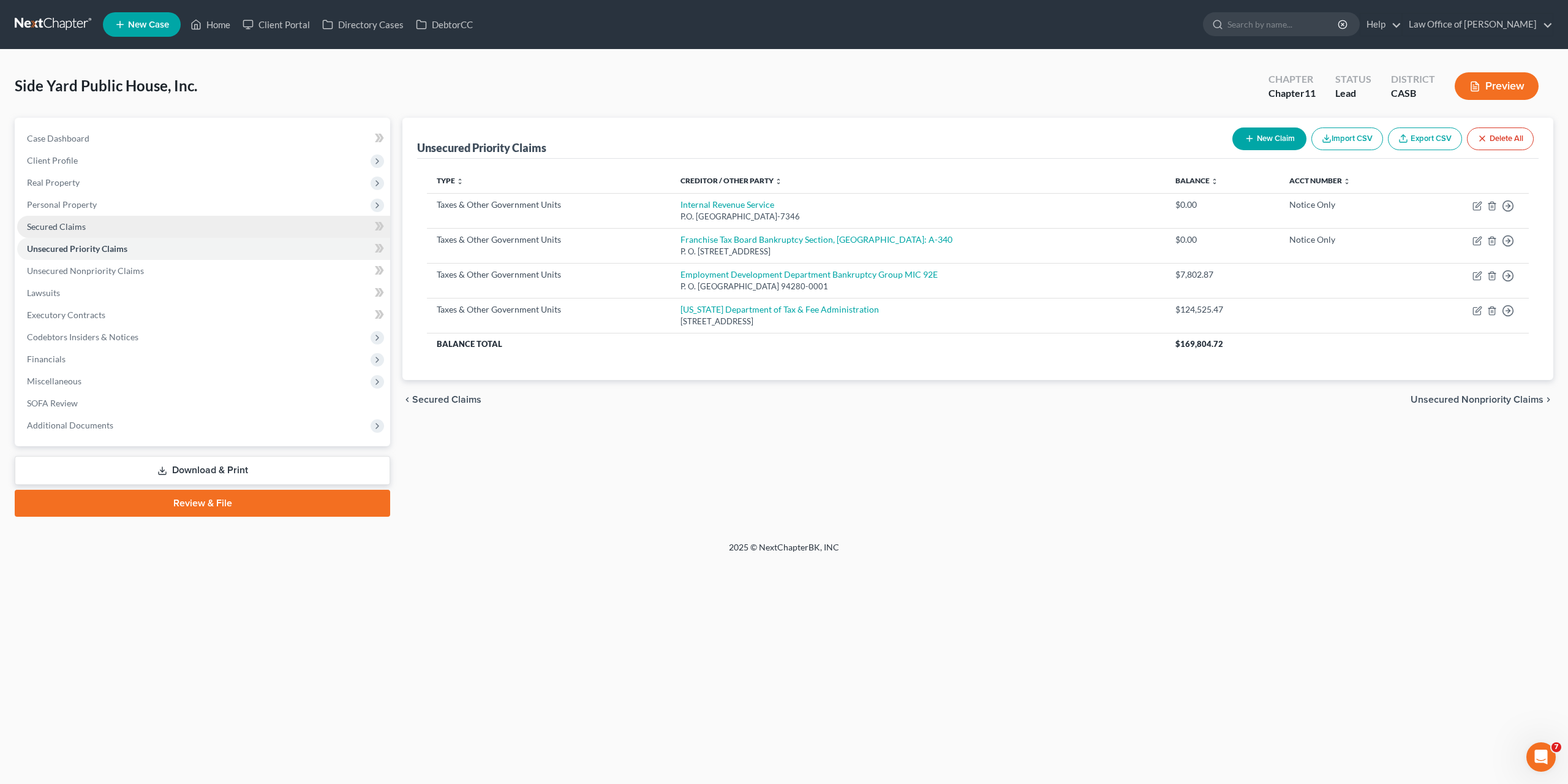
click at [57, 223] on span "Secured Claims" at bounding box center [57, 226] width 59 height 10
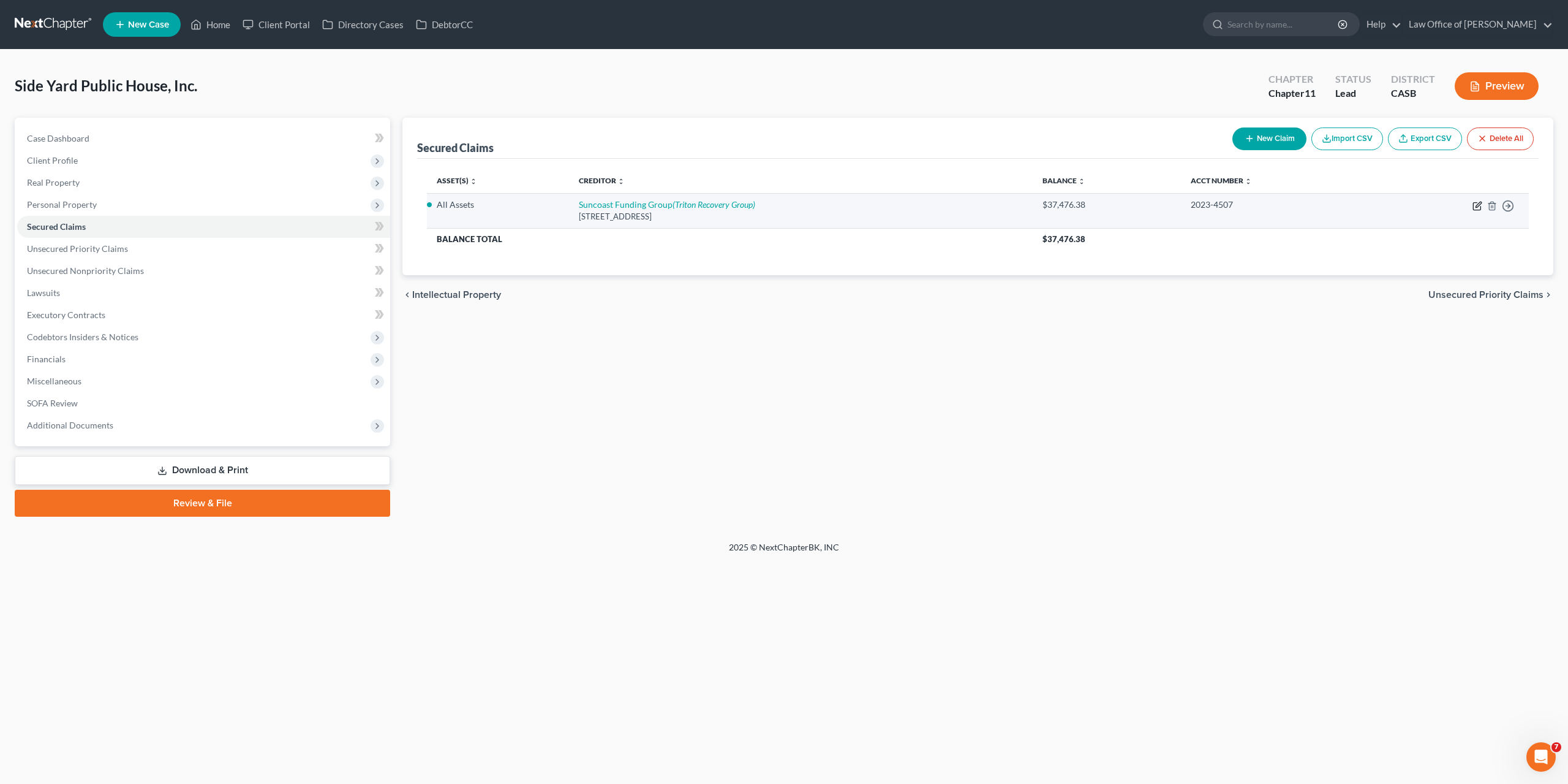
click at [1480, 205] on icon "button" at bounding box center [1478, 204] width 6 height 6
select select "9"
select select "0"
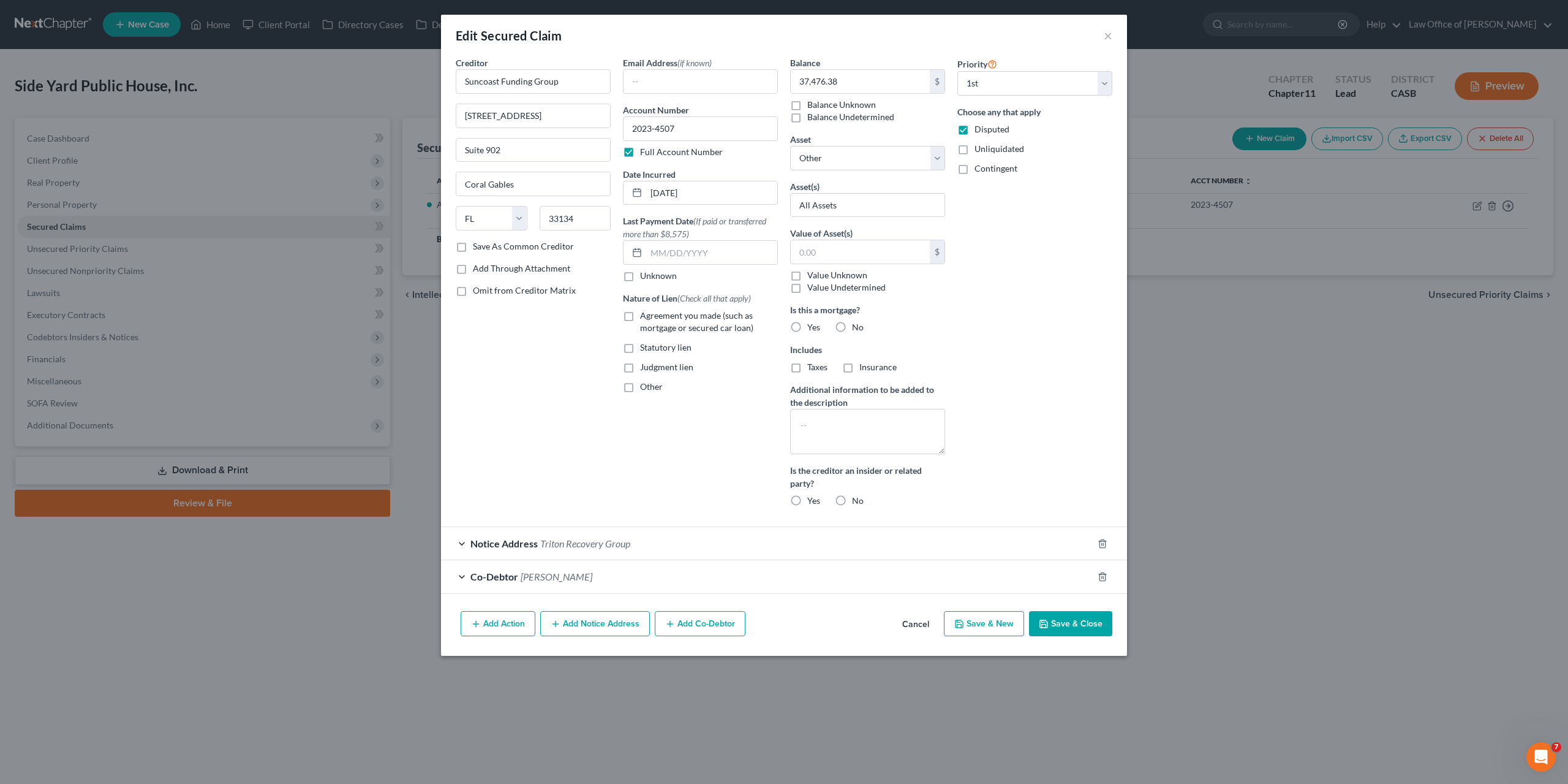
click at [1079, 617] on button "Save & Close" at bounding box center [1071, 624] width 84 height 26
select select
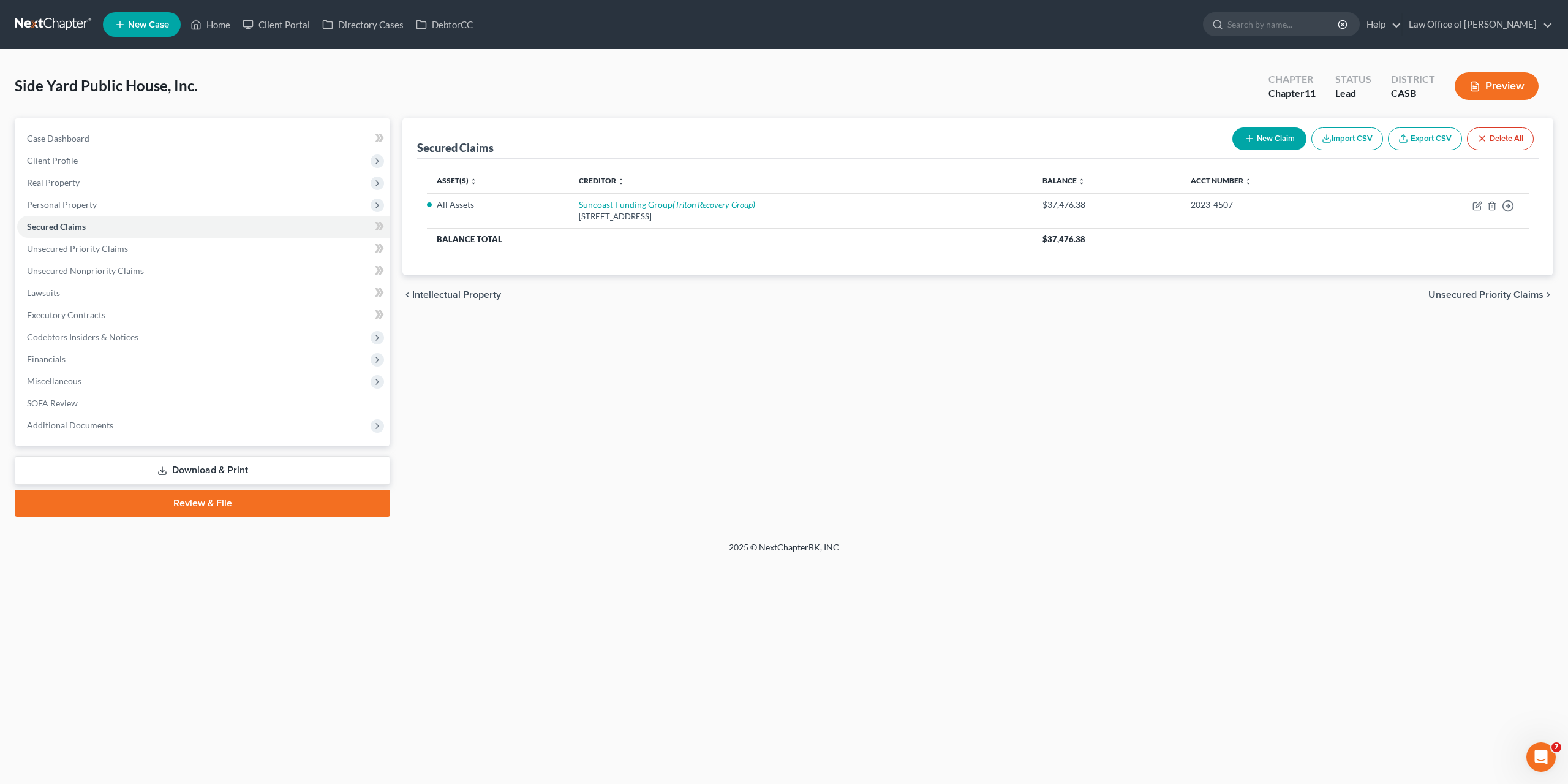
click at [1493, 353] on div "Secured Claims New Claim Import CSV Export CSV Delete All Asset(s) expand_more …" at bounding box center [977, 317] width 1163 height 399
click at [1475, 204] on icon "button" at bounding box center [1477, 206] width 10 height 10
select select "9"
select select "0"
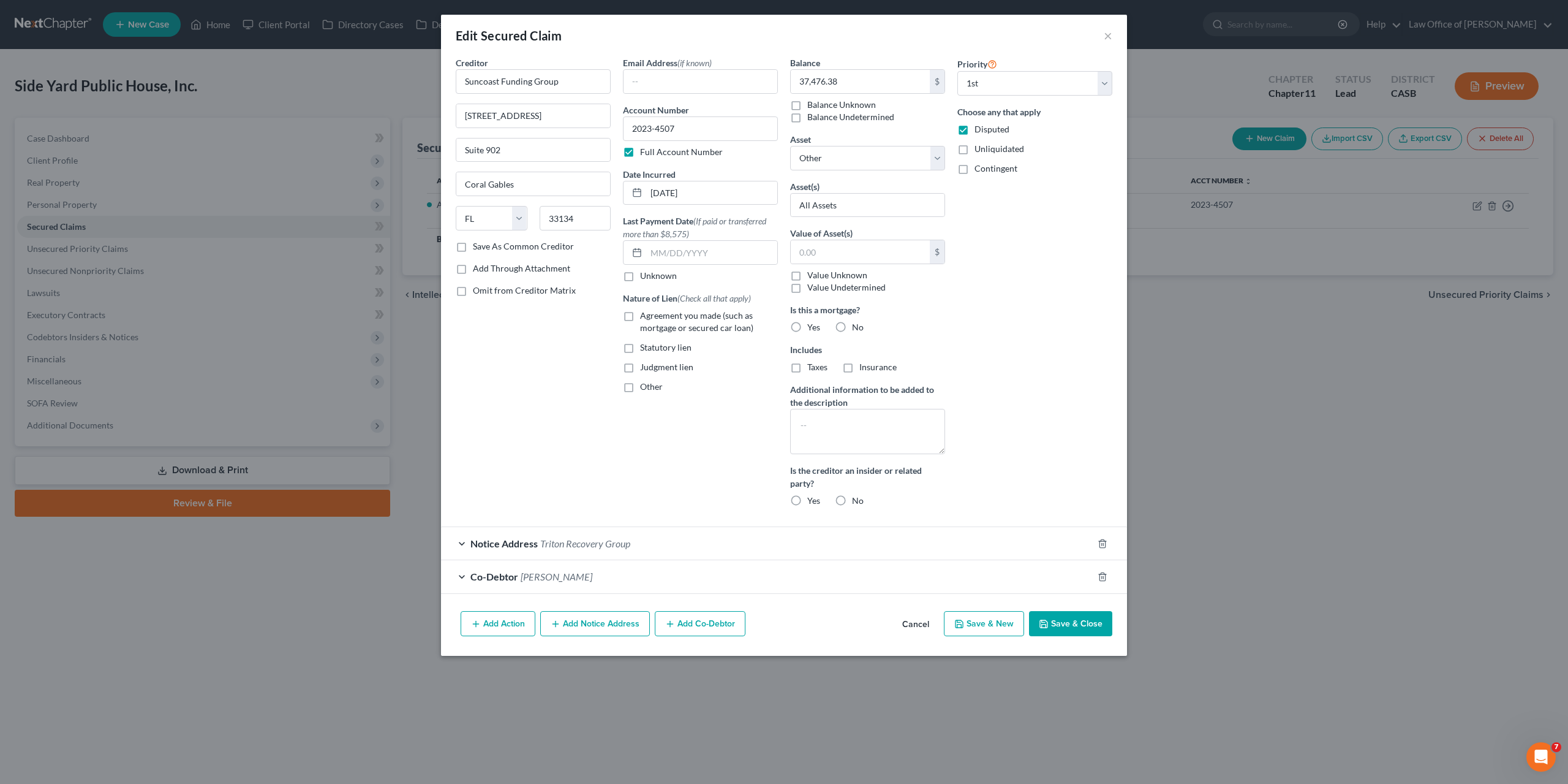
click at [904, 622] on button "Cancel" at bounding box center [916, 624] width 46 height 25
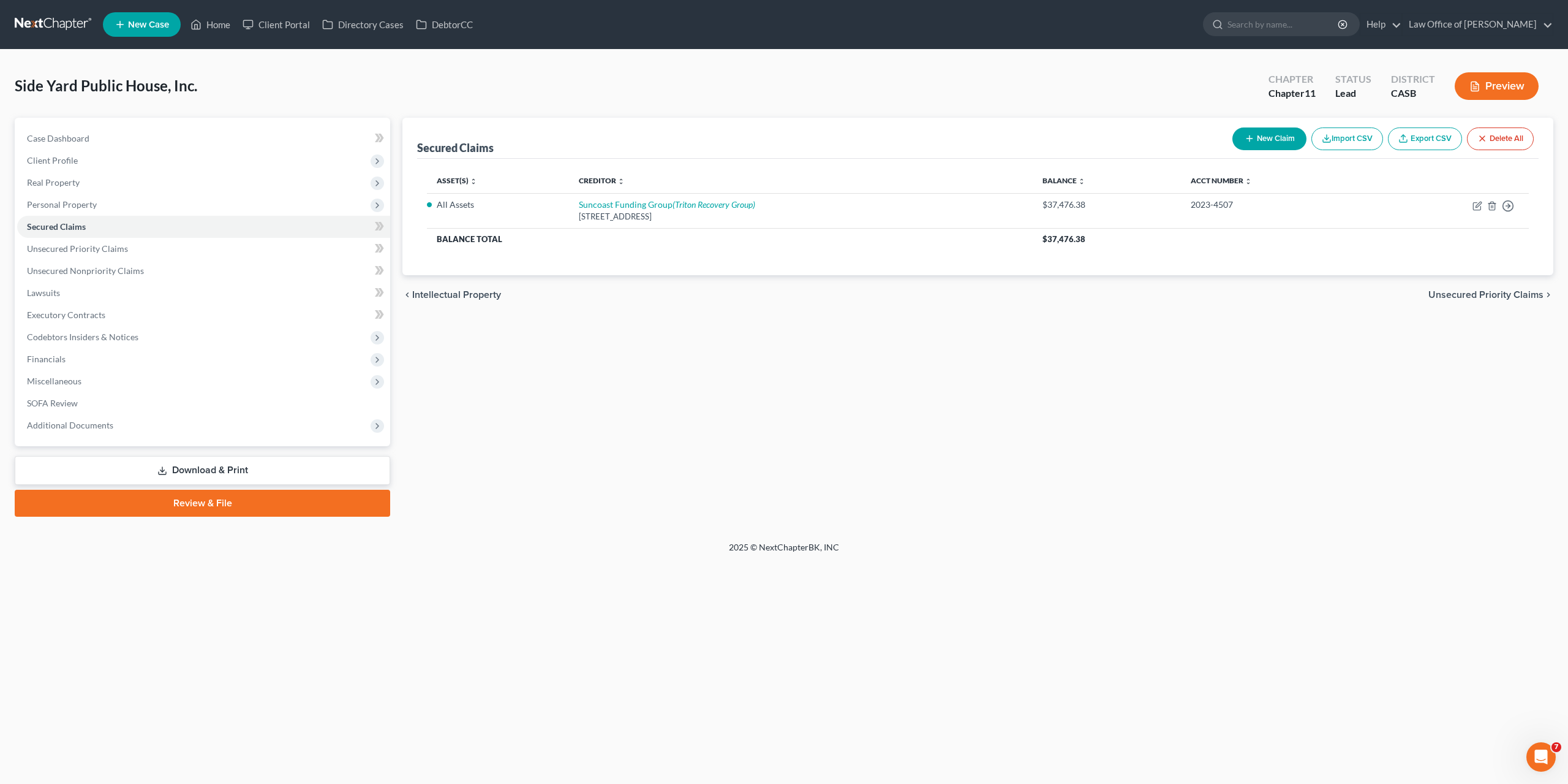
click at [1175, 437] on div "Secured Claims New Claim Import CSV Export CSV Delete All Asset(s) expand_more …" at bounding box center [977, 317] width 1163 height 399
click at [1474, 209] on icon "button" at bounding box center [1476, 206] width 7 height 7
select select "9"
select select "0"
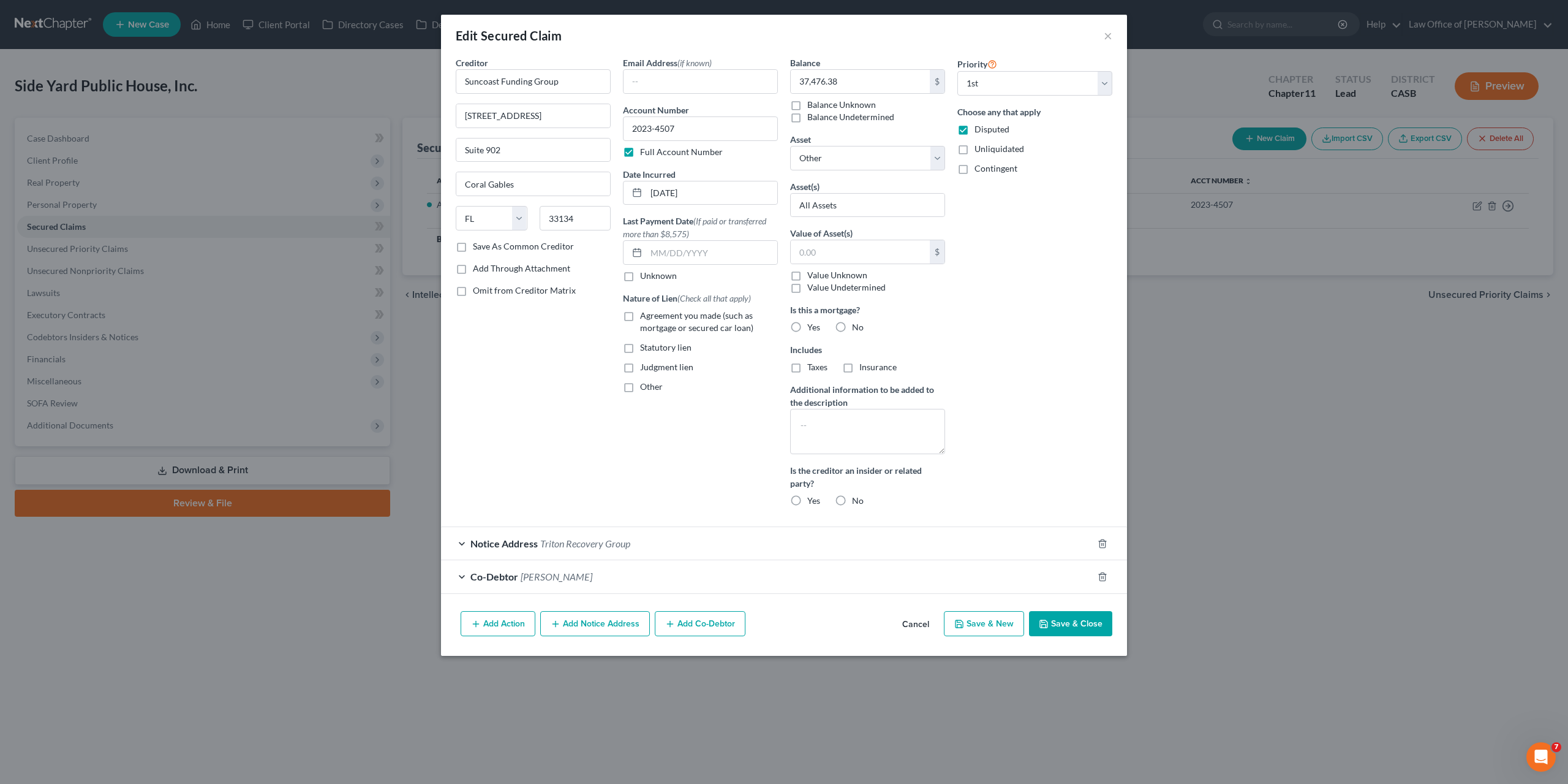
click at [921, 621] on button "Cancel" at bounding box center [916, 624] width 46 height 25
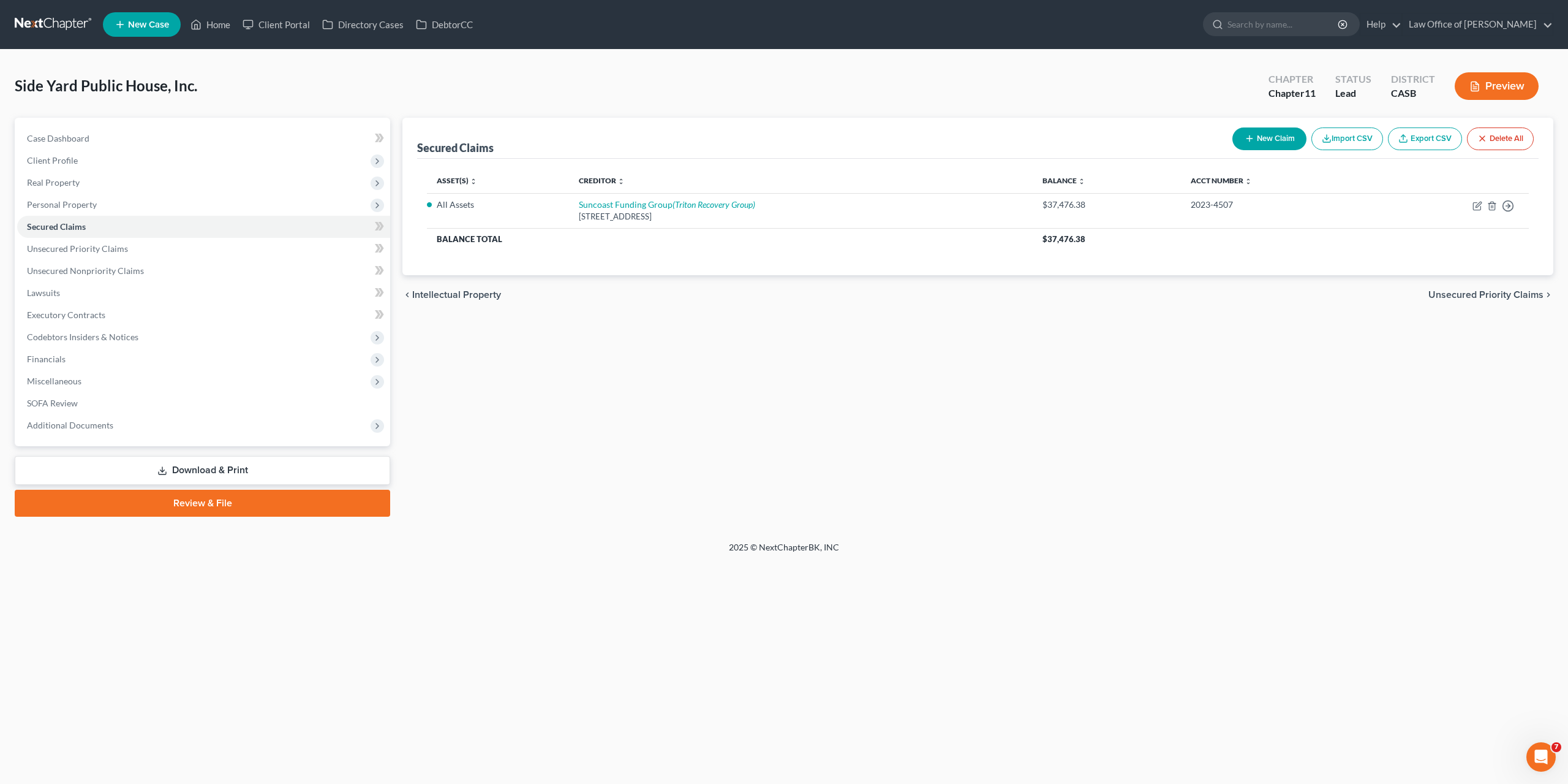
click at [1263, 139] on button "New Claim" at bounding box center [1269, 139] width 74 height 22
select select "0"
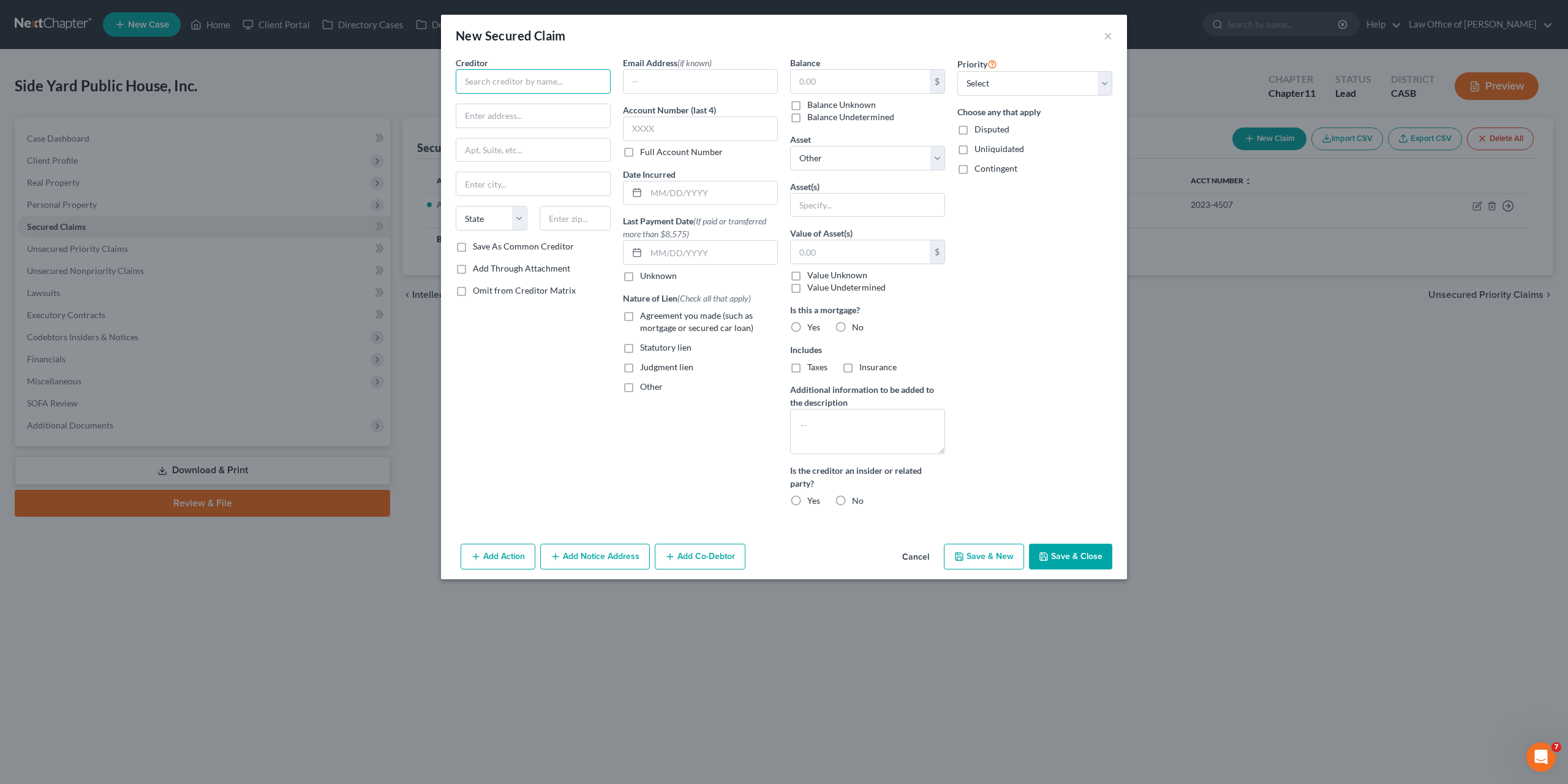
click at [516, 84] on input "text" at bounding box center [533, 81] width 155 height 25
type input "[US_STATE] Department of Tax & Fee Administration"
click at [804, 75] on input "text" at bounding box center [860, 81] width 139 height 23
click at [1076, 557] on button "Save & Close" at bounding box center [1071, 557] width 84 height 26
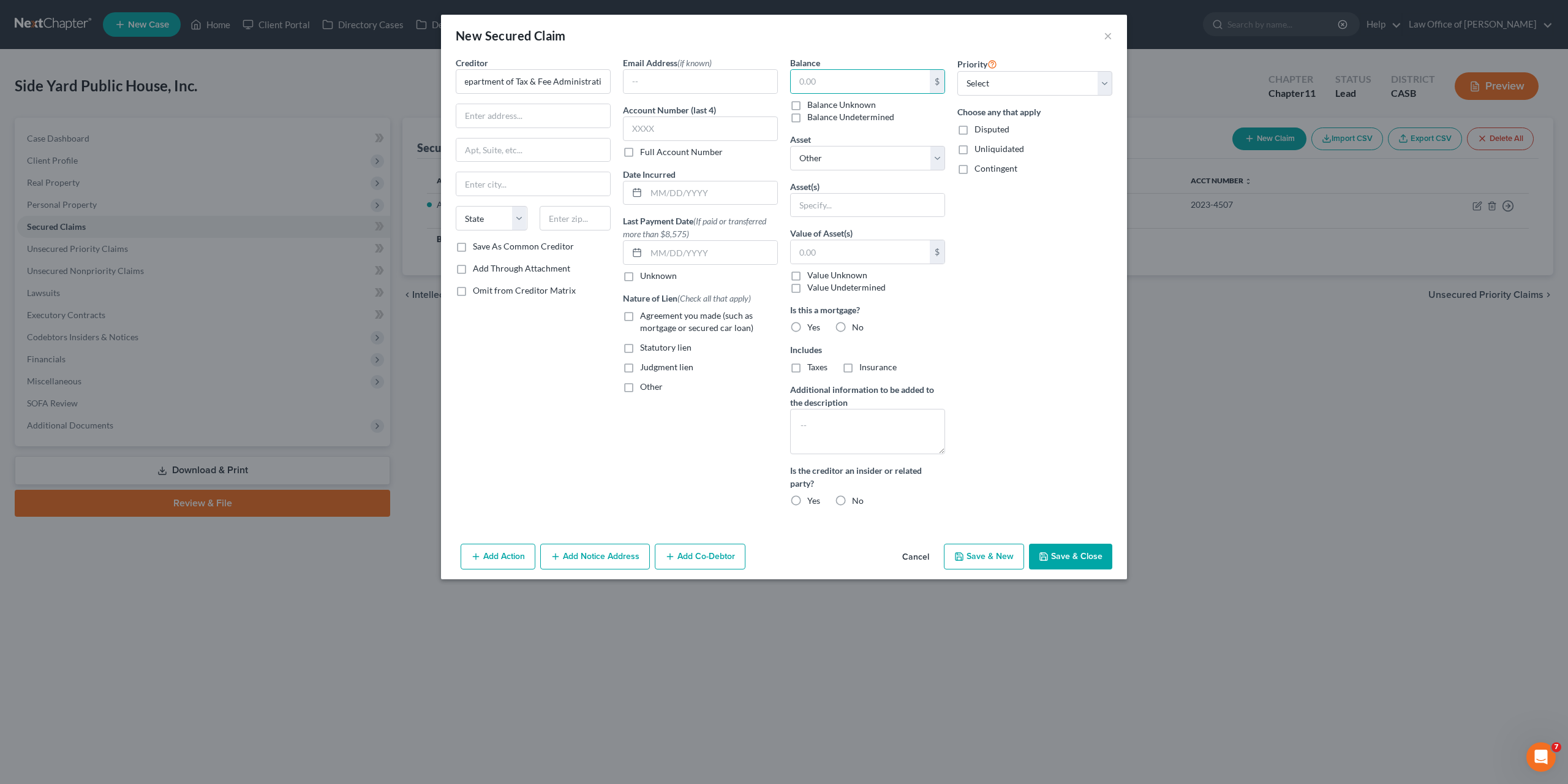
select select
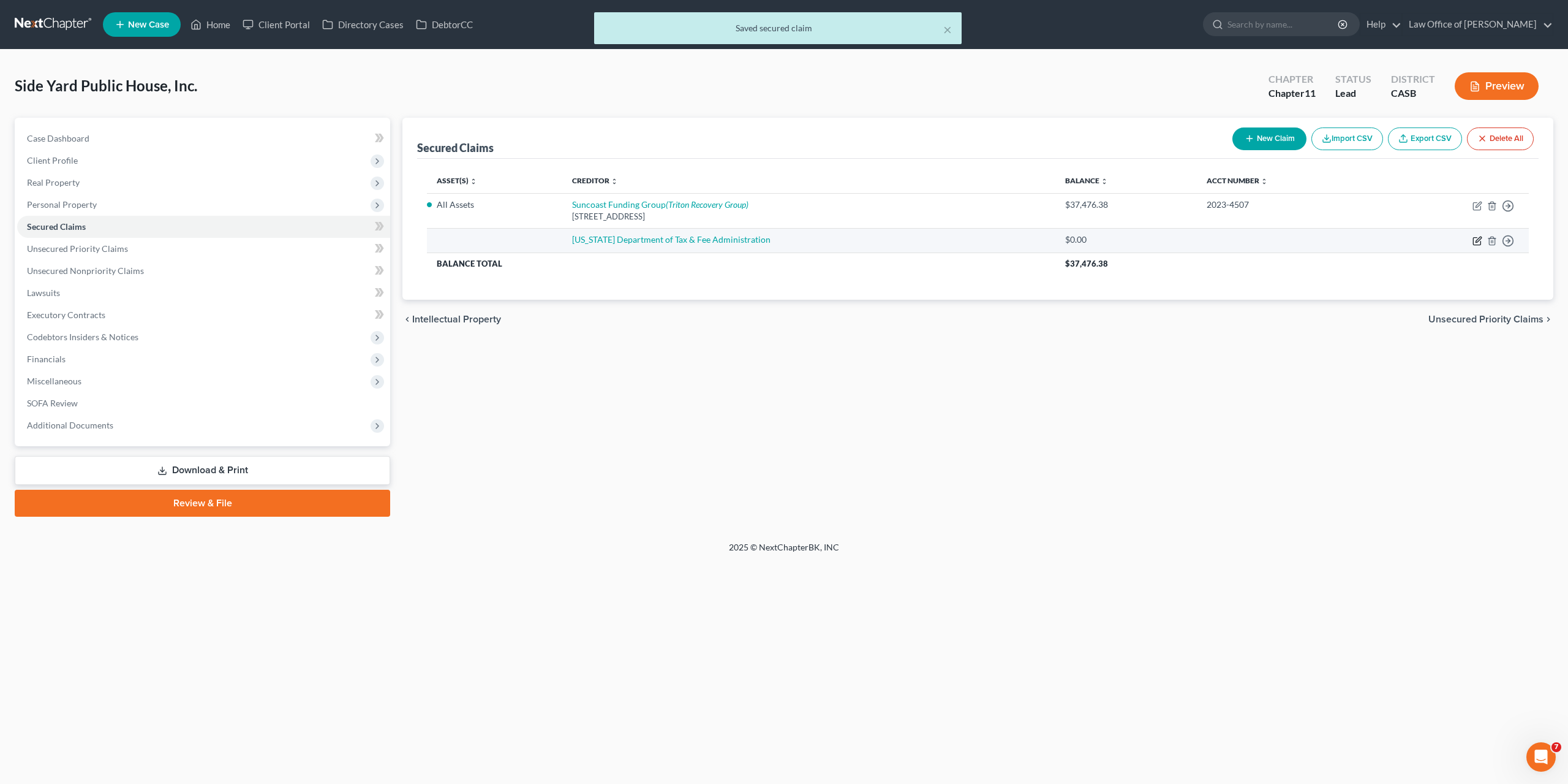
click at [1473, 239] on icon "button" at bounding box center [1476, 241] width 7 height 7
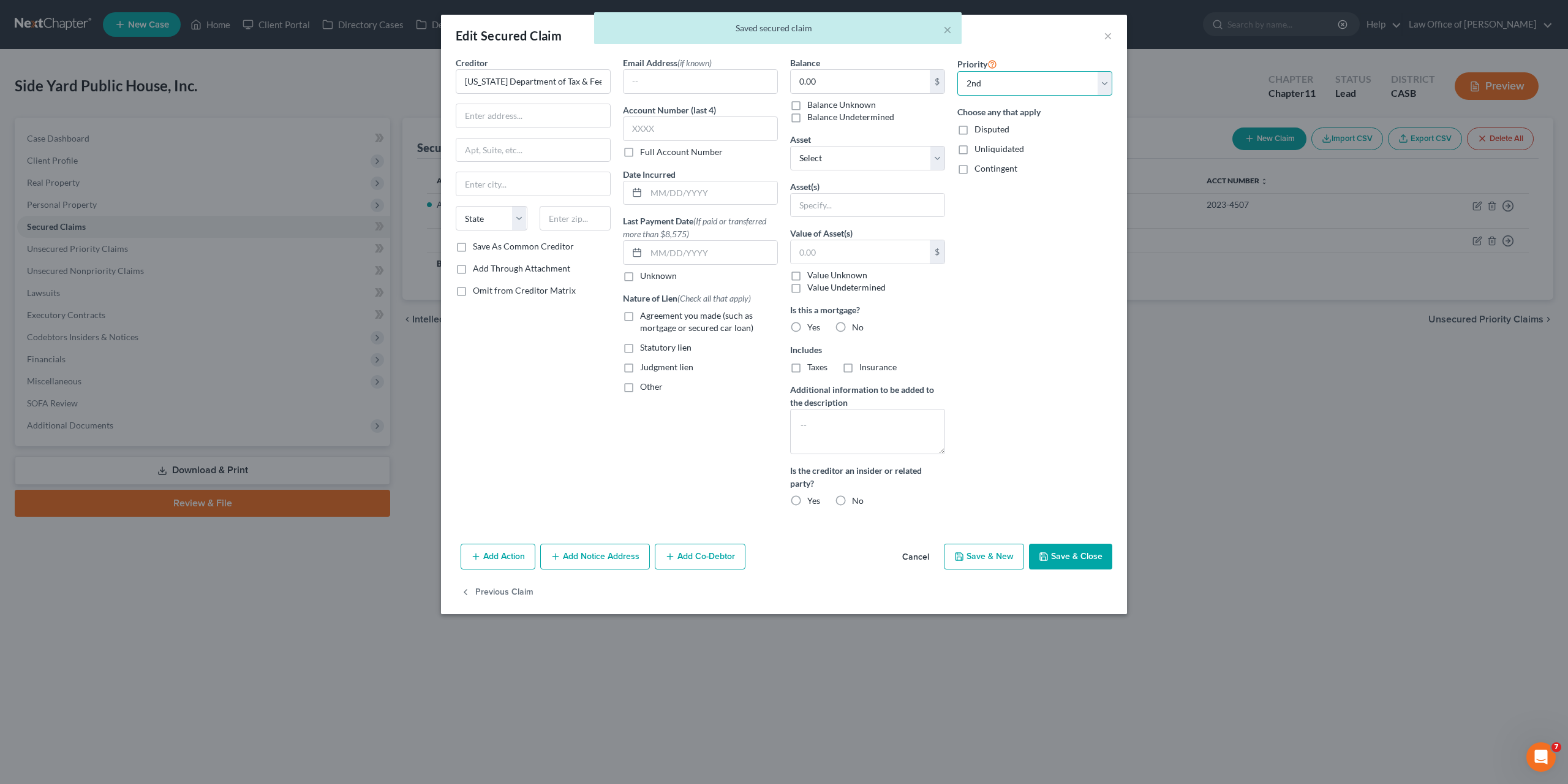
click option "2nd" at bounding box center [0, 0] width 0 height 0
click at [1071, 554] on button "Save & Close" at bounding box center [1071, 557] width 84 height 26
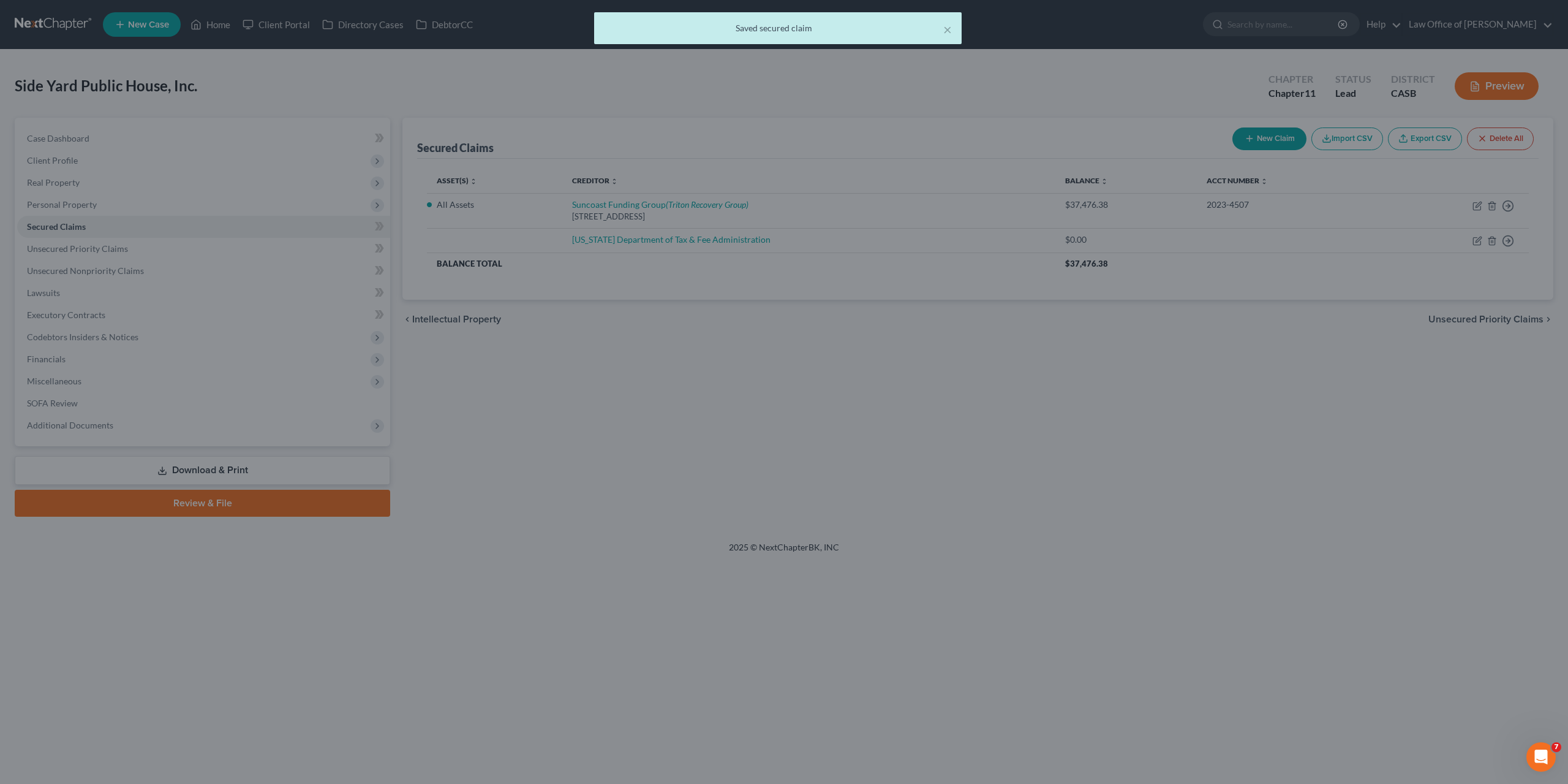
select select "0"
click at [1243, 526] on div at bounding box center [784, 392] width 1568 height 784
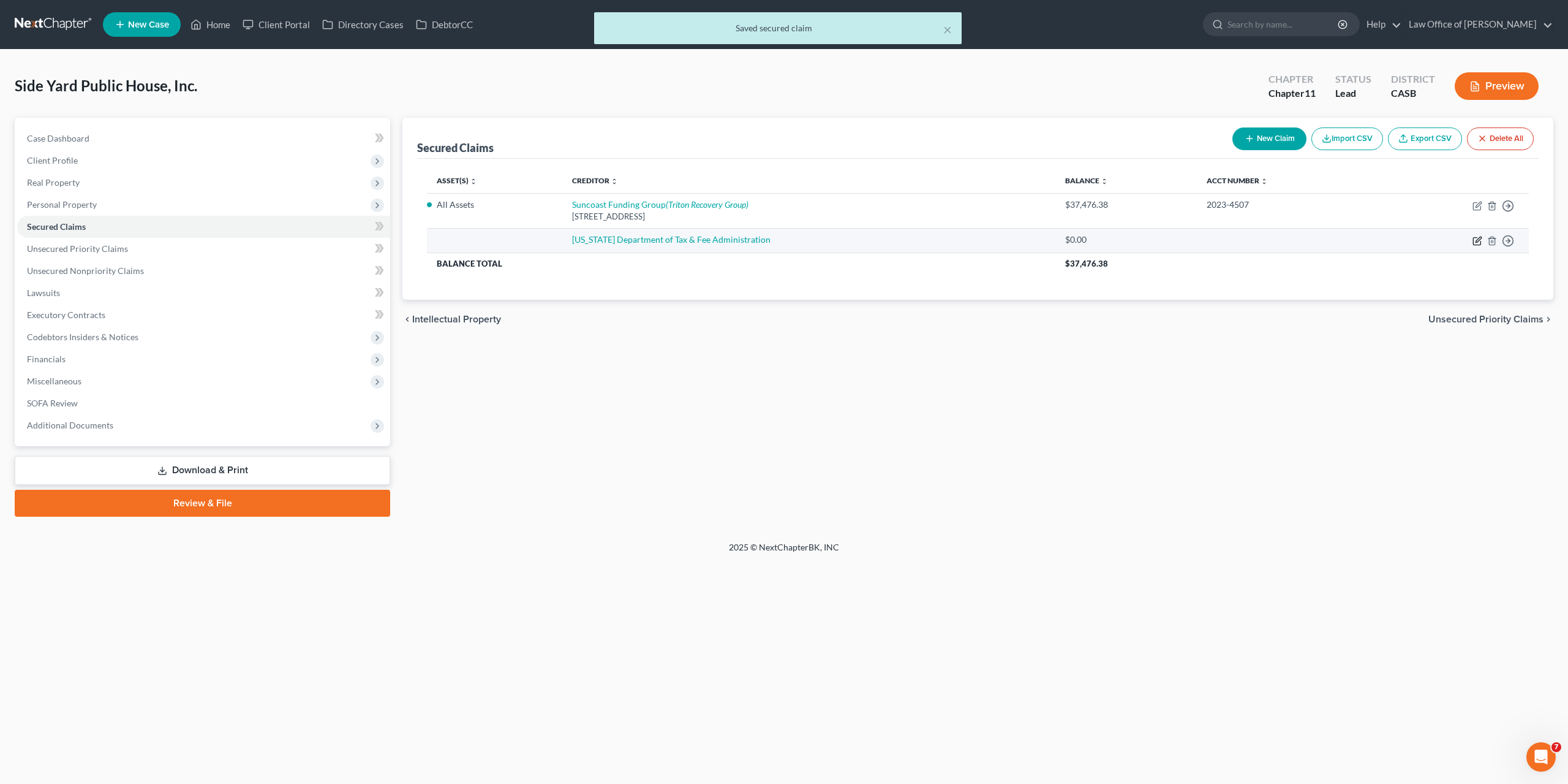
click at [1478, 240] on icon "button" at bounding box center [1477, 241] width 10 height 10
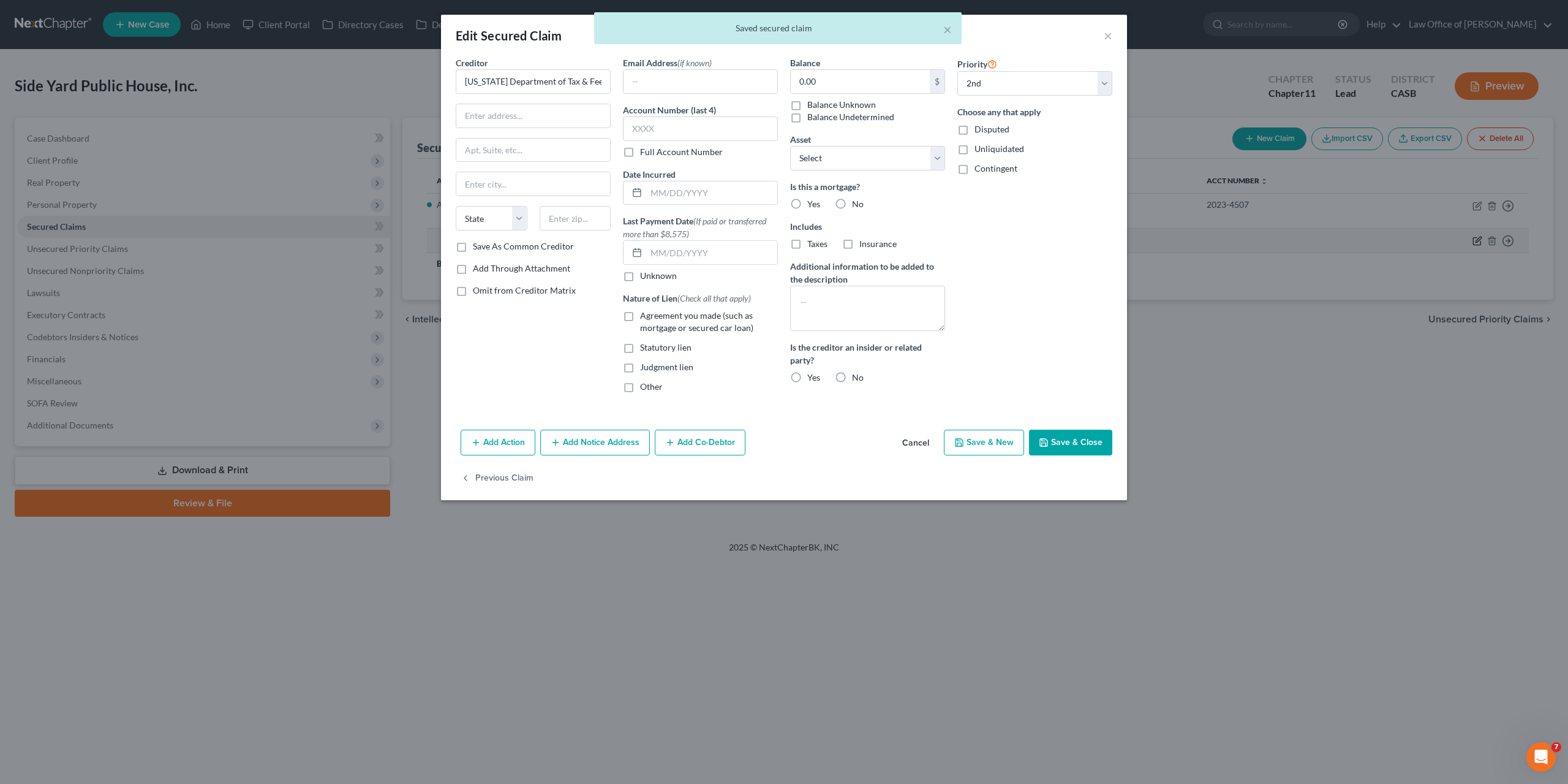
select select "1"
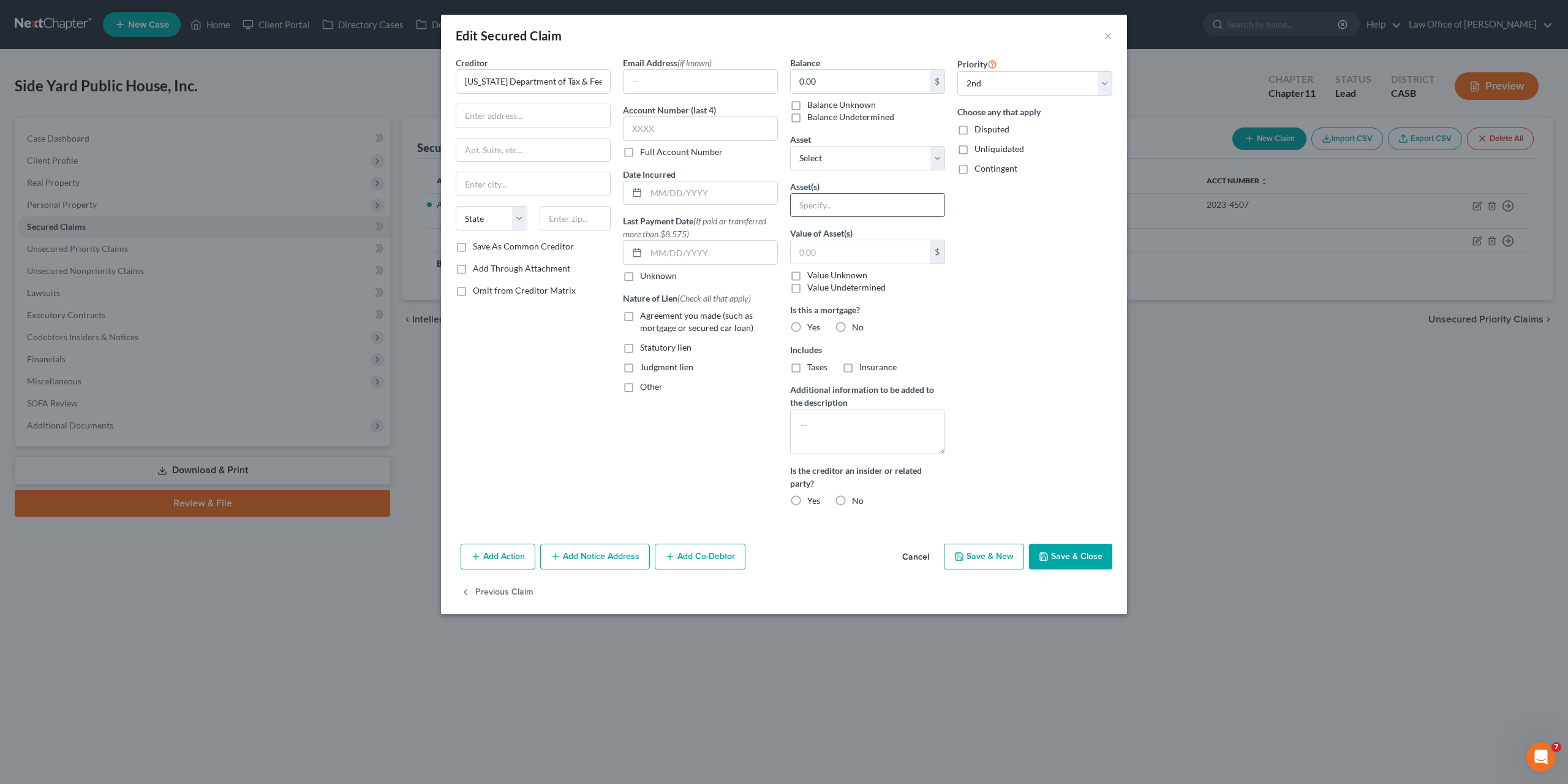
click at [825, 195] on input "text" at bounding box center [867, 205] width 154 height 23
type input "All Assets"
click at [1005, 444] on div "Priority Select 1st 2nd 3rd 4th 5th 6th 7th 8th 9th 10th 11th 12th 13th 14th 15…" at bounding box center [1035, 286] width 167 height 460
click at [1066, 555] on button "Save & Close" at bounding box center [1071, 557] width 84 height 26
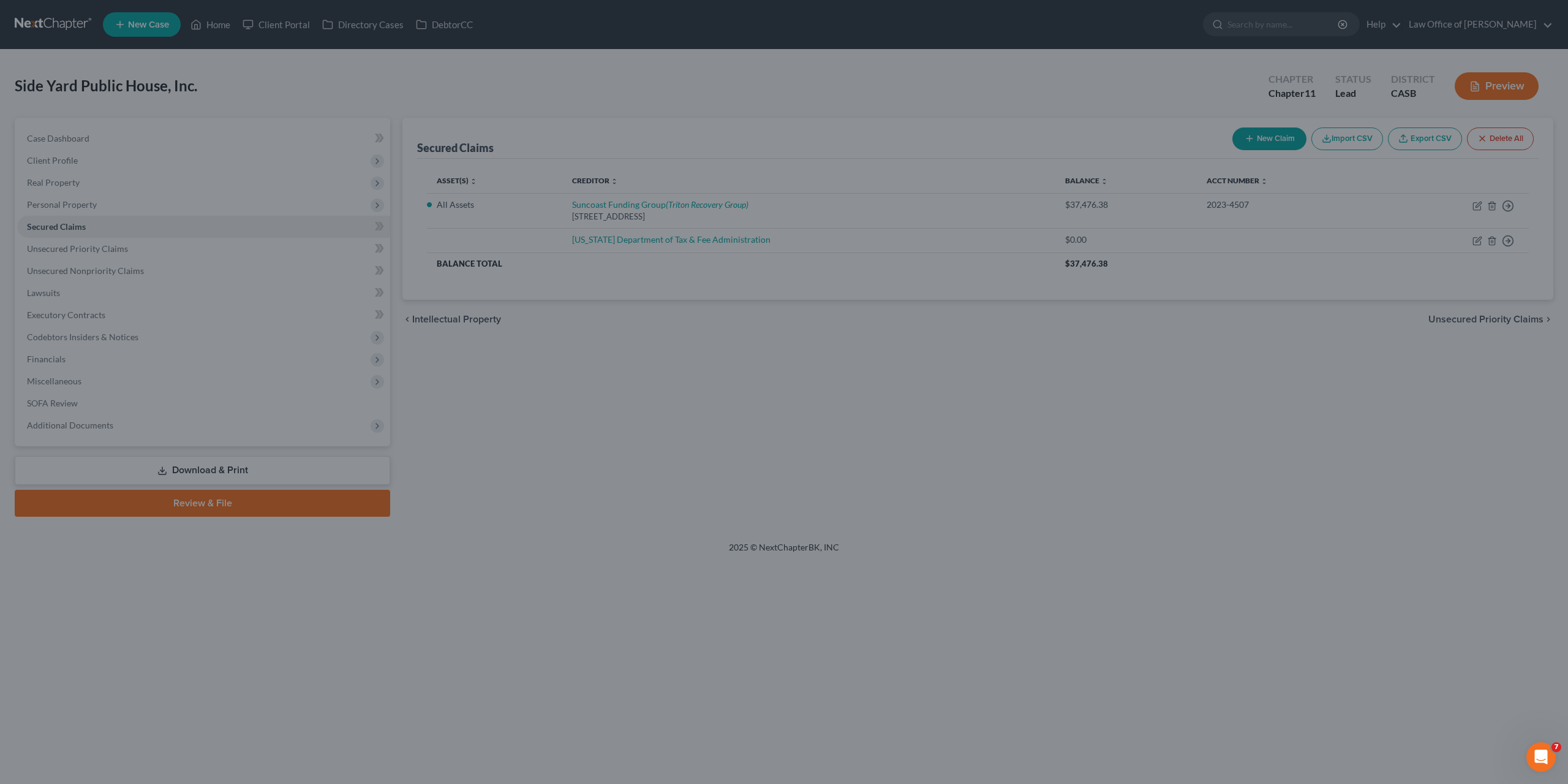
select select "0"
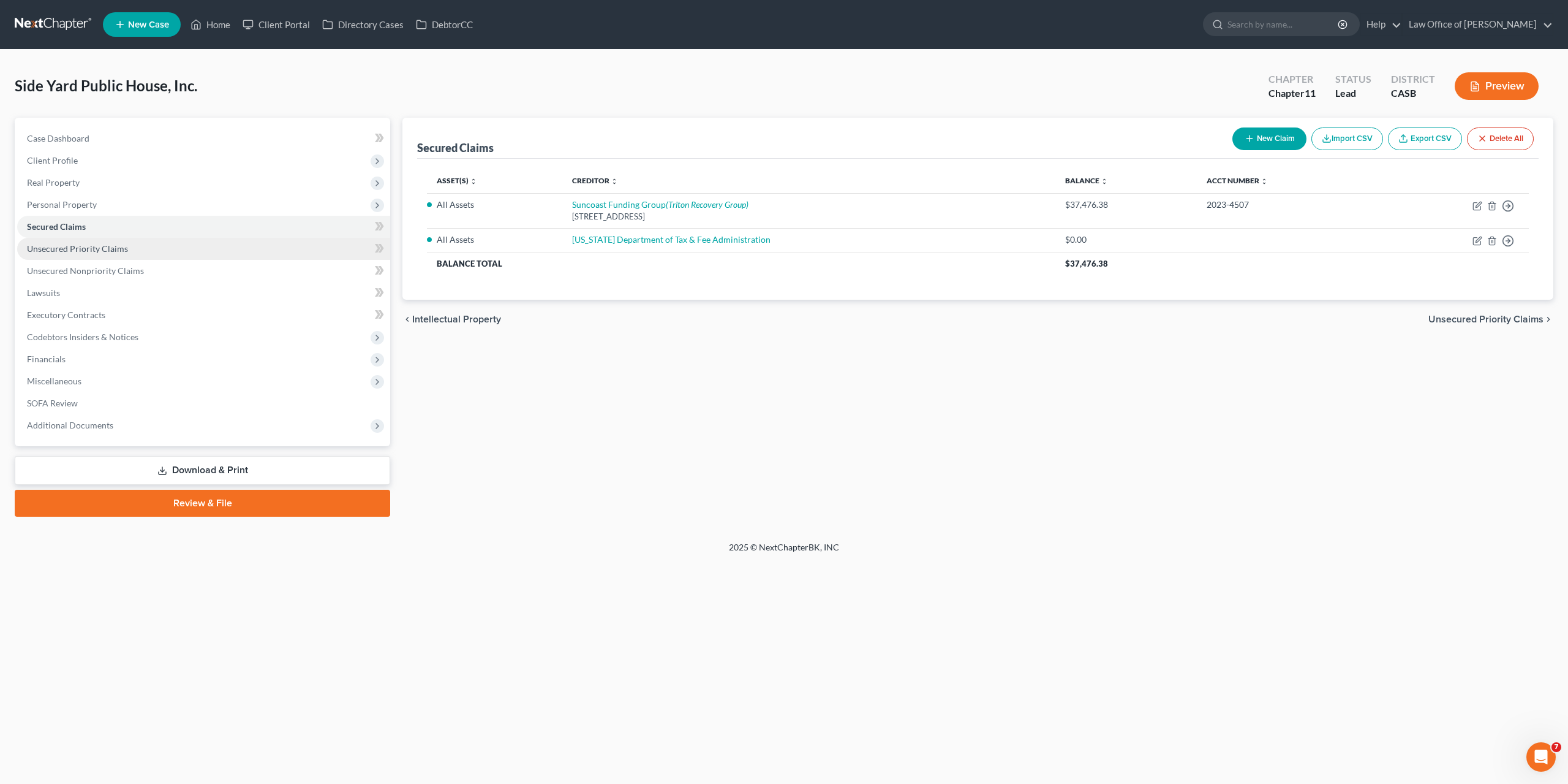
click at [65, 246] on span "Unsecured Priority Claims" at bounding box center [77, 248] width 101 height 10
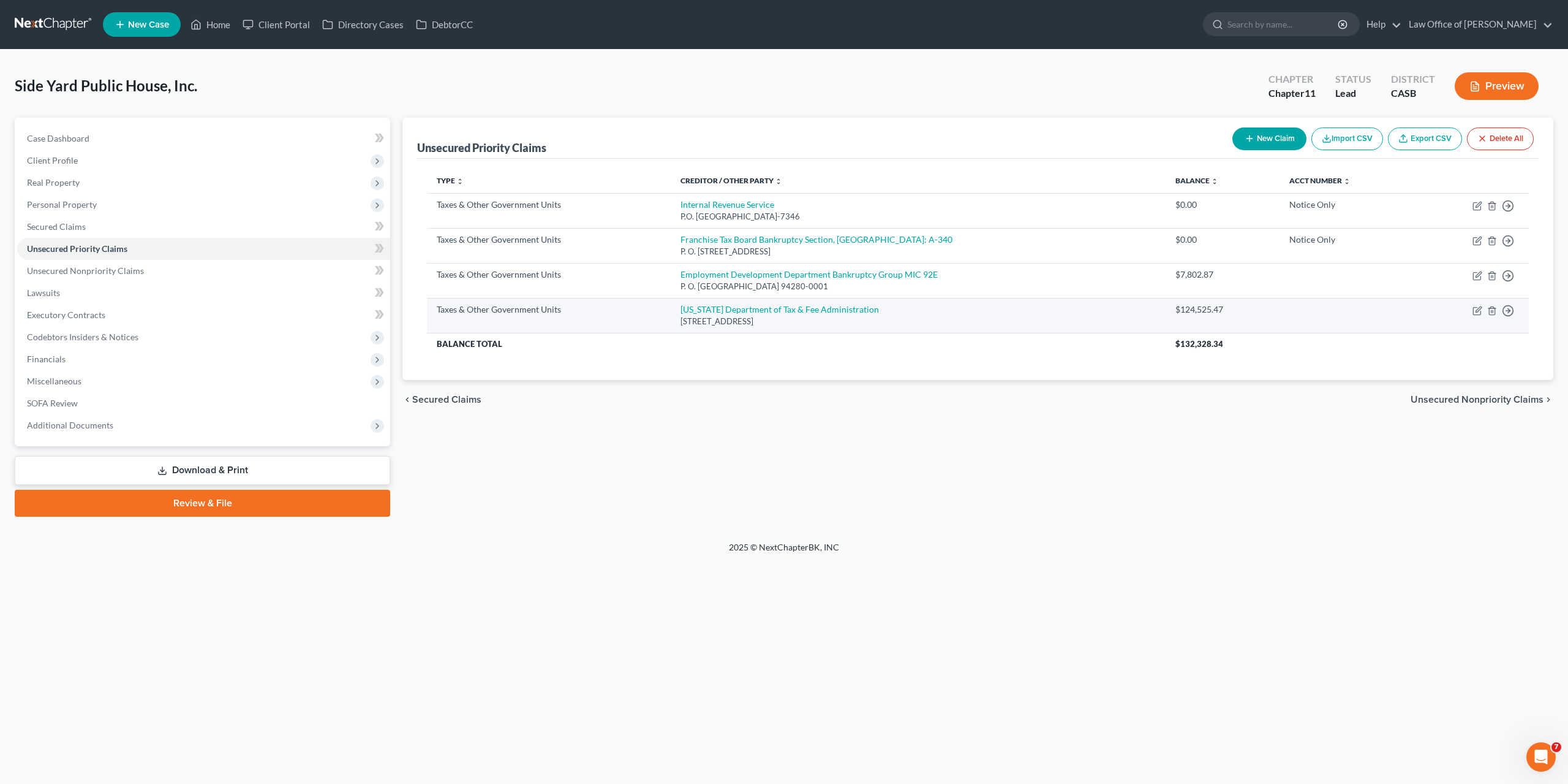
click at [701, 319] on div "[STREET_ADDRESS]" at bounding box center [918, 321] width 475 height 12
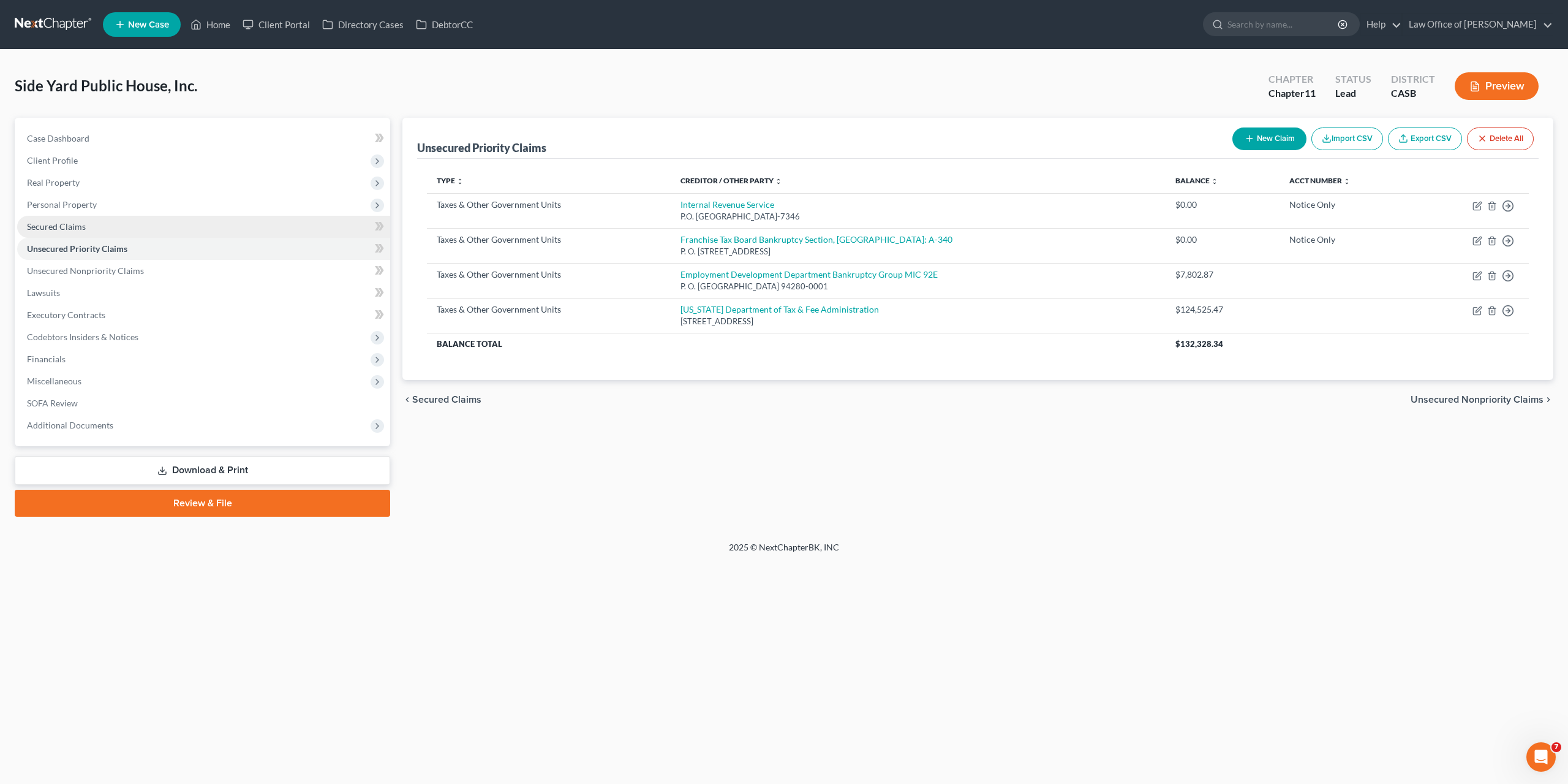
click at [77, 223] on span "Secured Claims" at bounding box center [57, 226] width 59 height 10
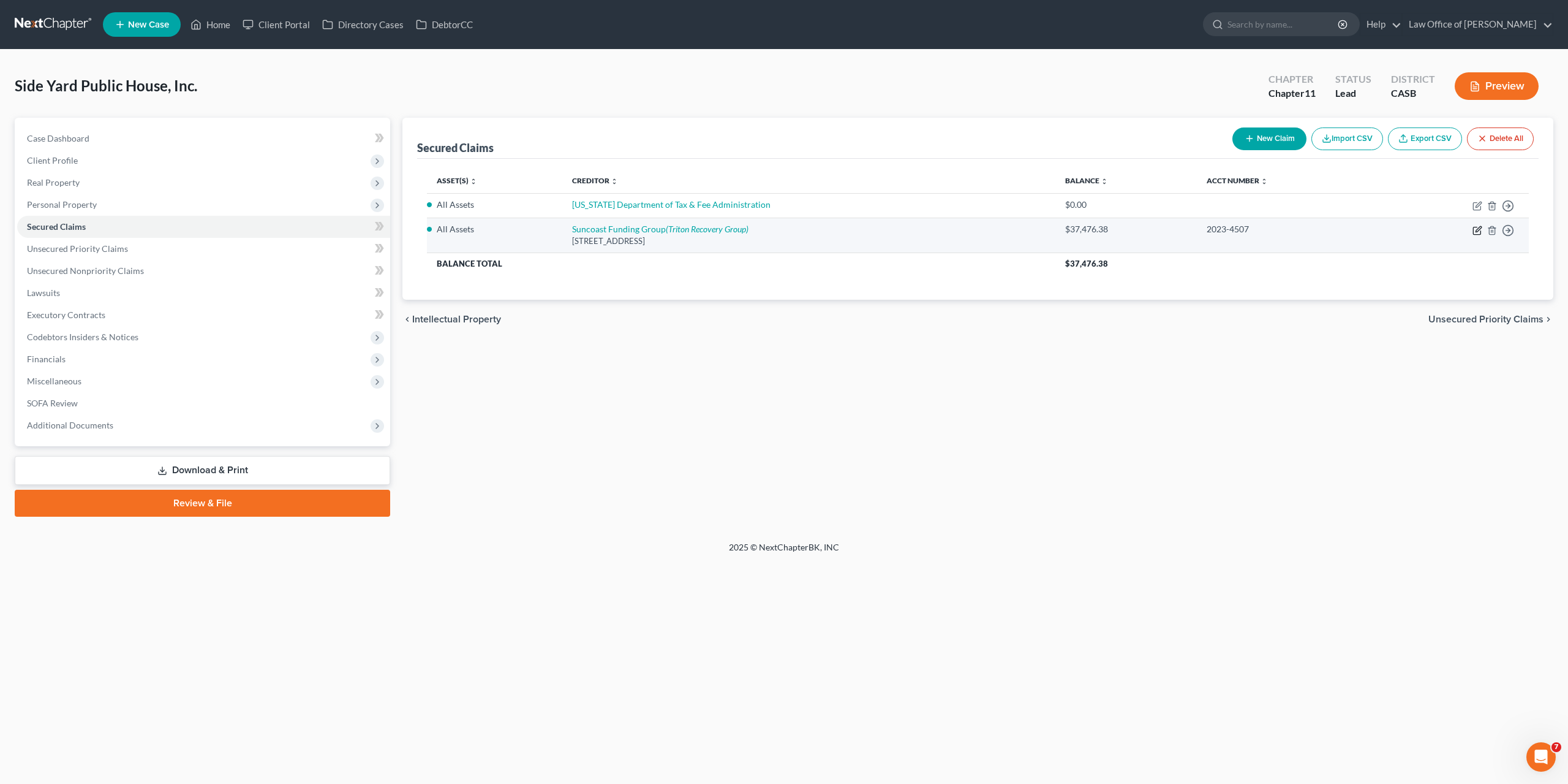
click at [1478, 230] on icon "button" at bounding box center [1478, 229] width 6 height 6
select select "9"
select select "0"
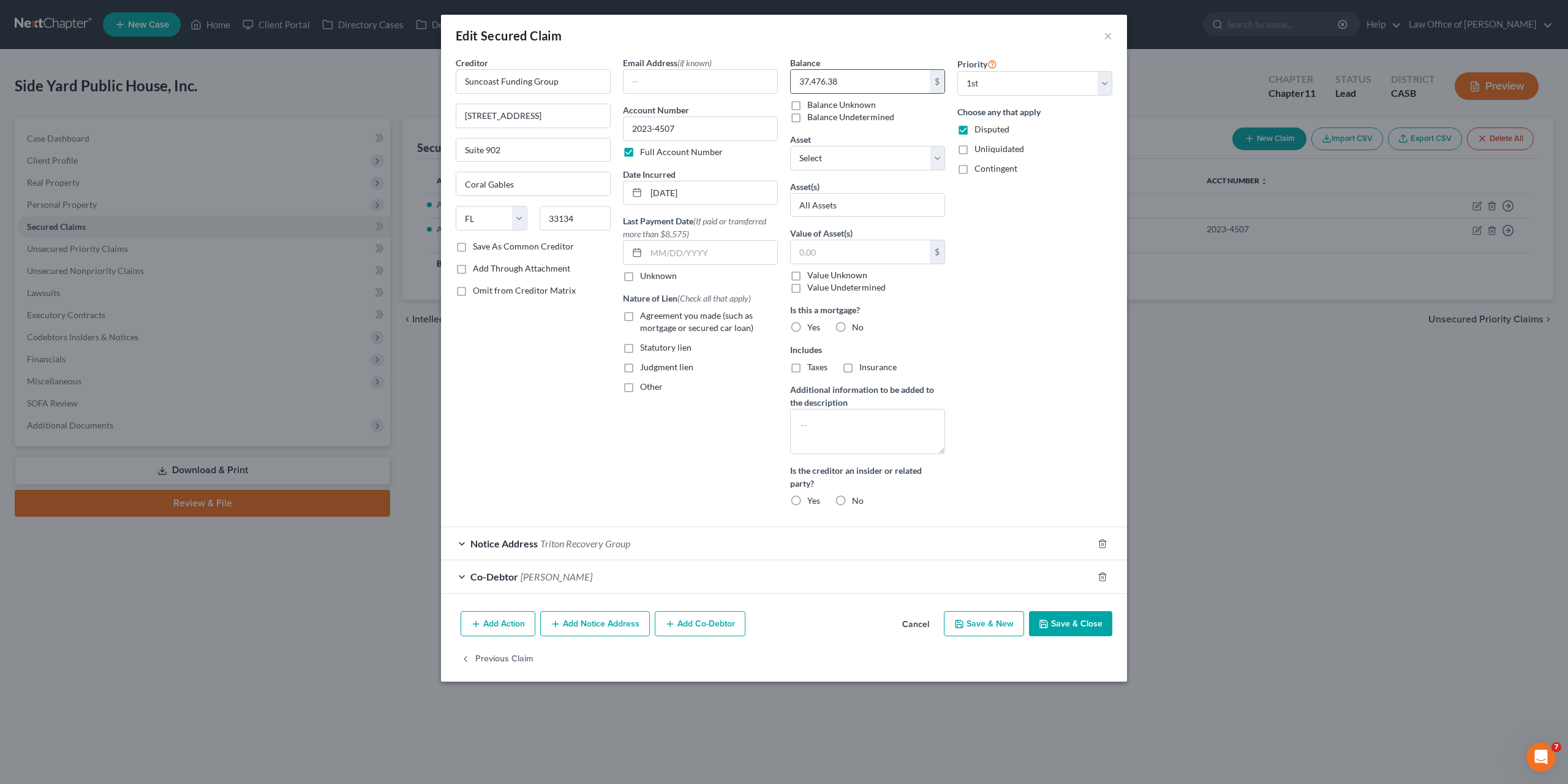
click at [831, 84] on input "37,476.38" at bounding box center [860, 81] width 139 height 23
paste input "[STREET_ADDRESS]"
type input "1,501,520,092,128"
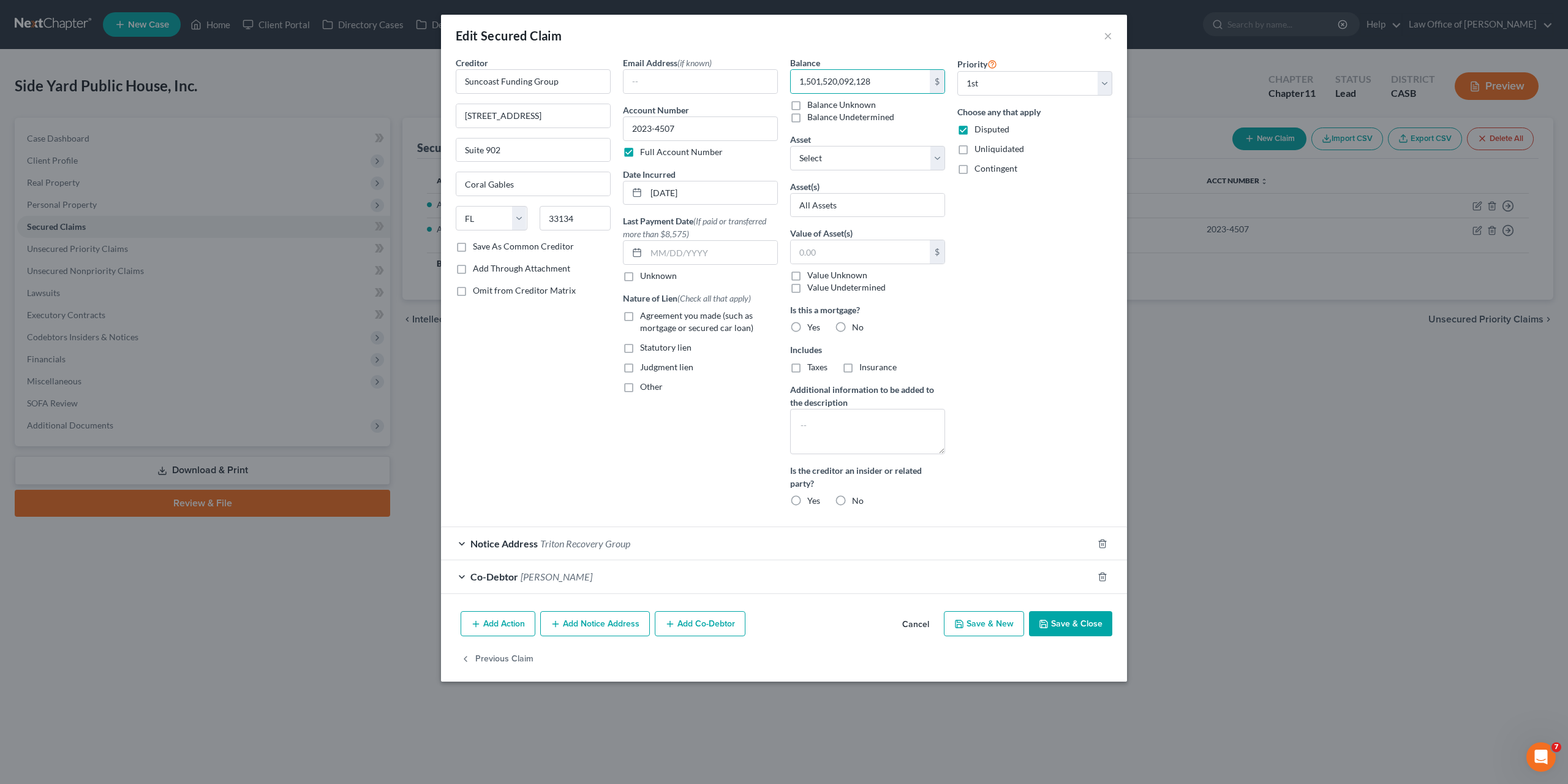
click at [911, 613] on button "Cancel" at bounding box center [916, 624] width 46 height 25
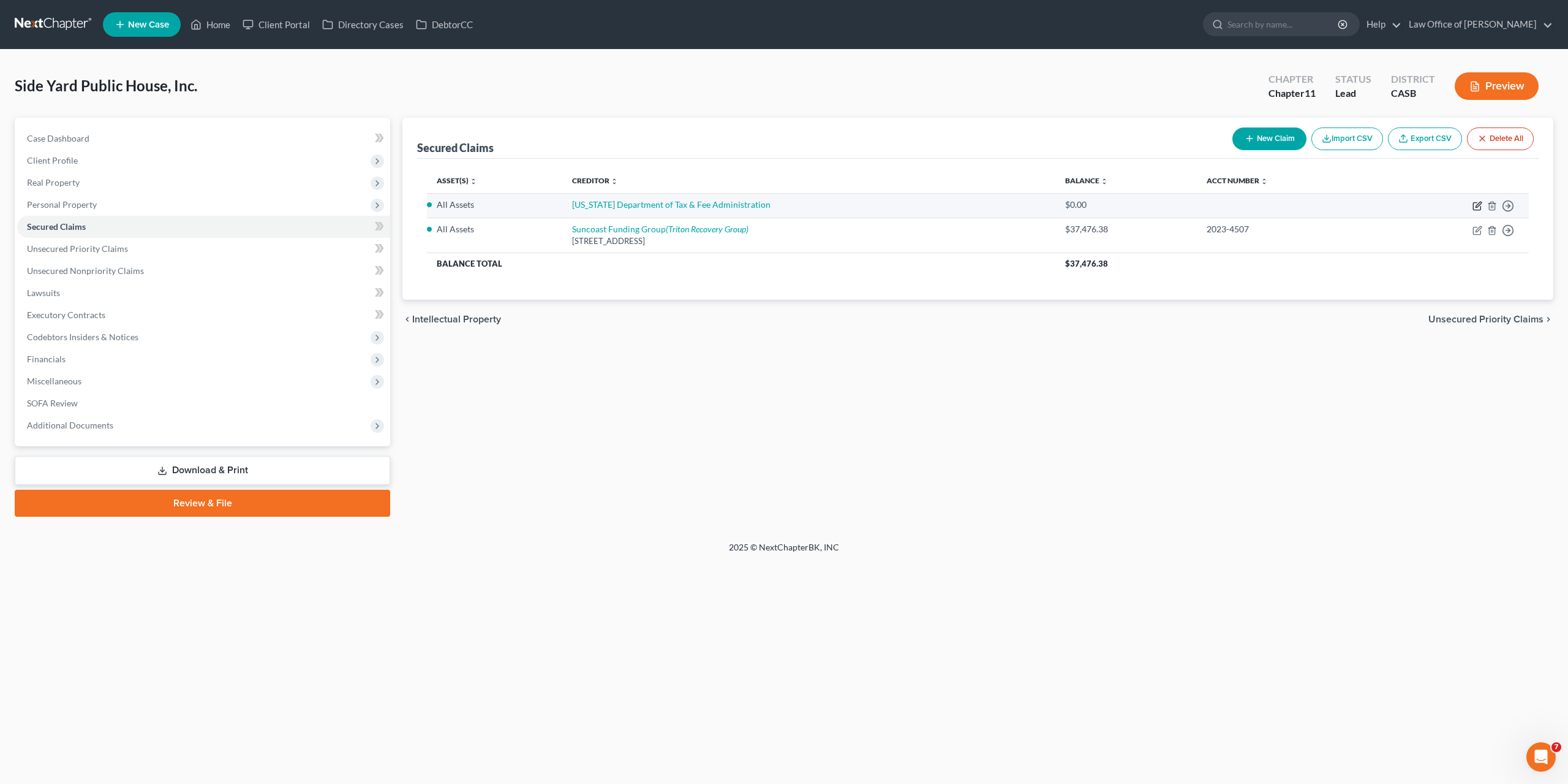
click at [1473, 207] on icon "button" at bounding box center [1476, 206] width 7 height 7
select select "0"
select select "1"
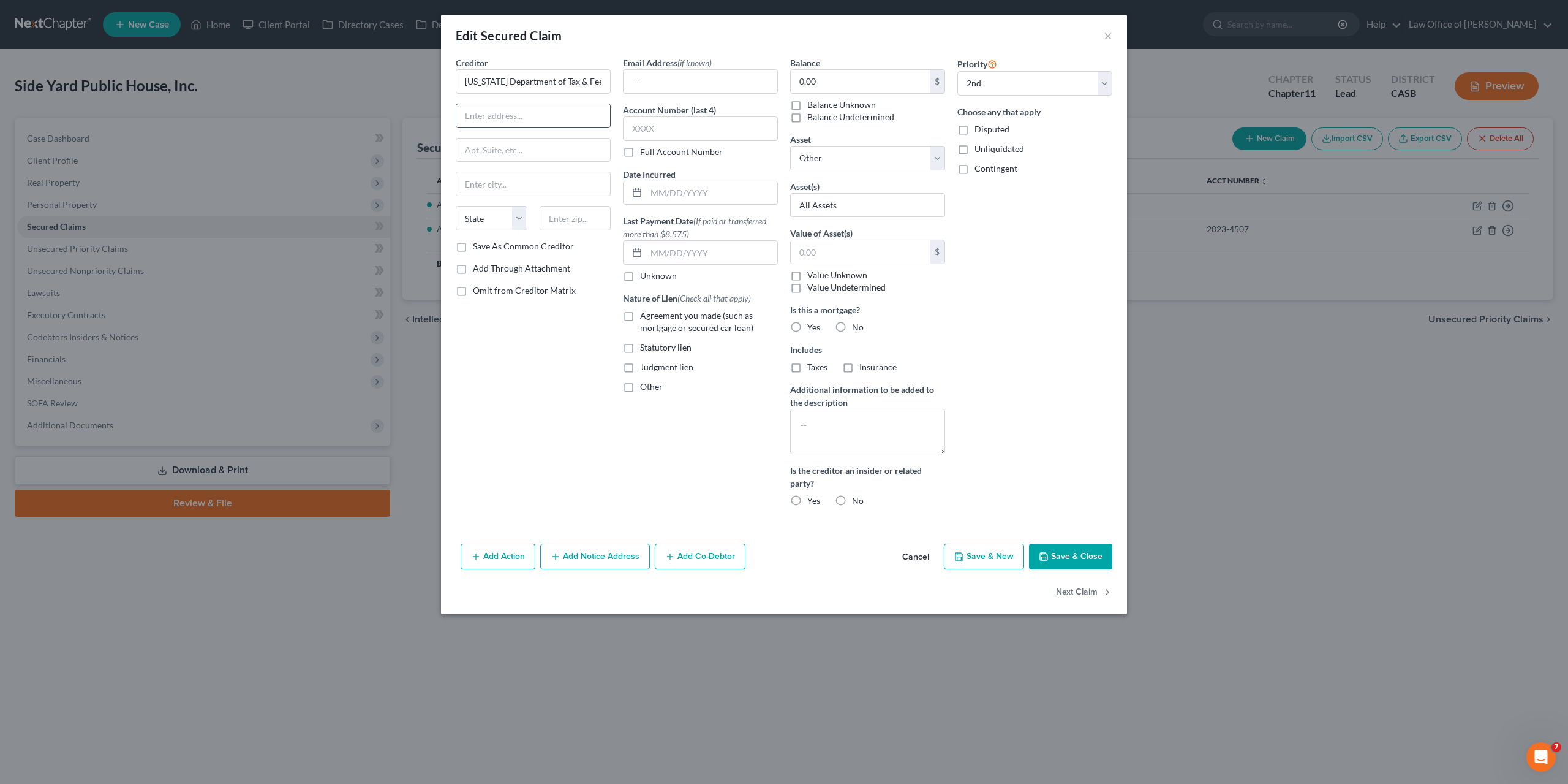
click at [578, 110] on input "text" at bounding box center [533, 116] width 154 height 23
paste input "[STREET_ADDRESS]"
type input "[STREET_ADDRESS]"
click at [489, 188] on input "text" at bounding box center [533, 183] width 154 height 23
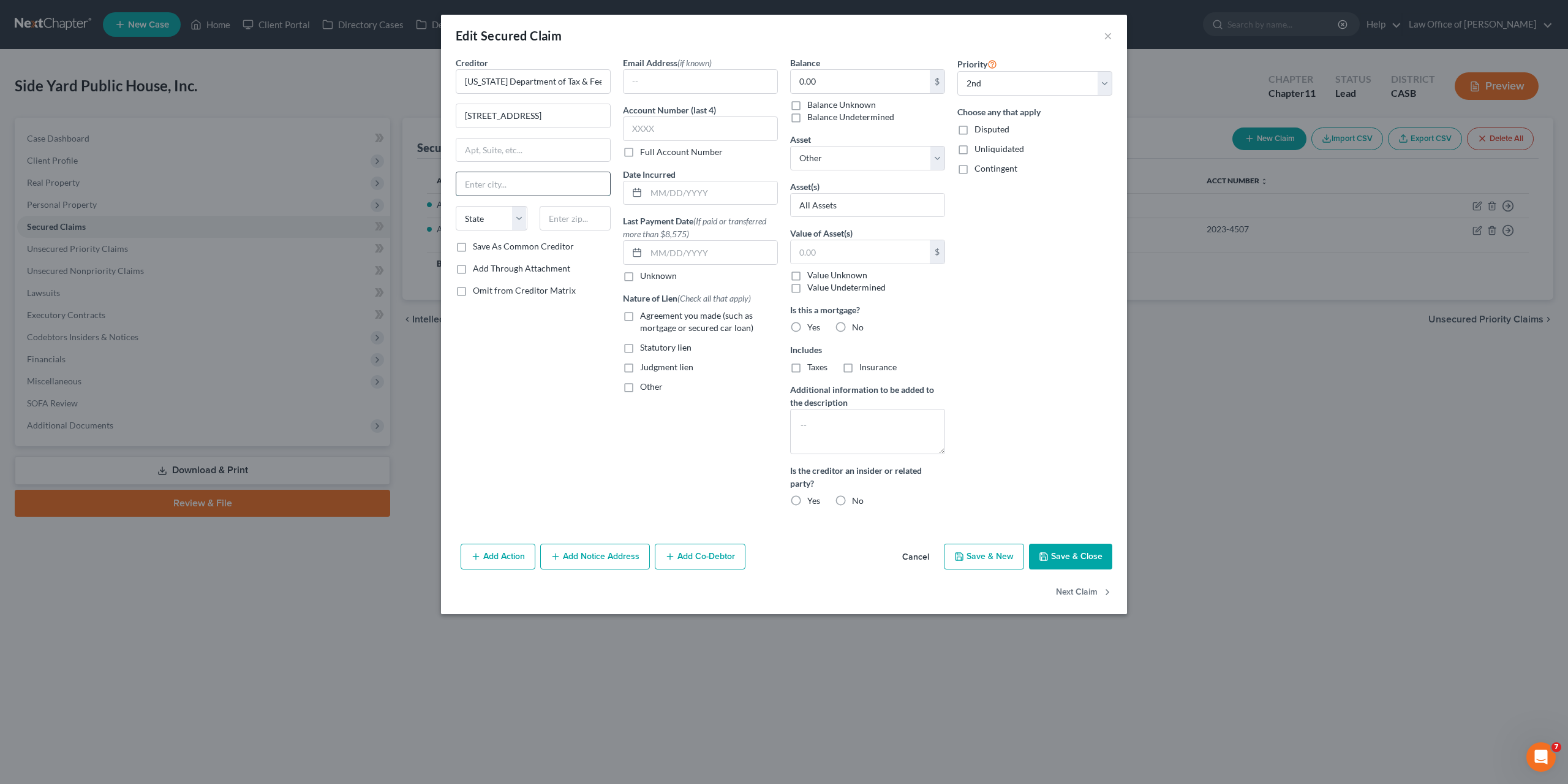
paste input "[STREET_ADDRESS]"
type input "[STREET_ADDRESS]"
click at [559, 219] on input "text" at bounding box center [576, 218] width 72 height 25
paste input "[STREET_ADDRESS]"
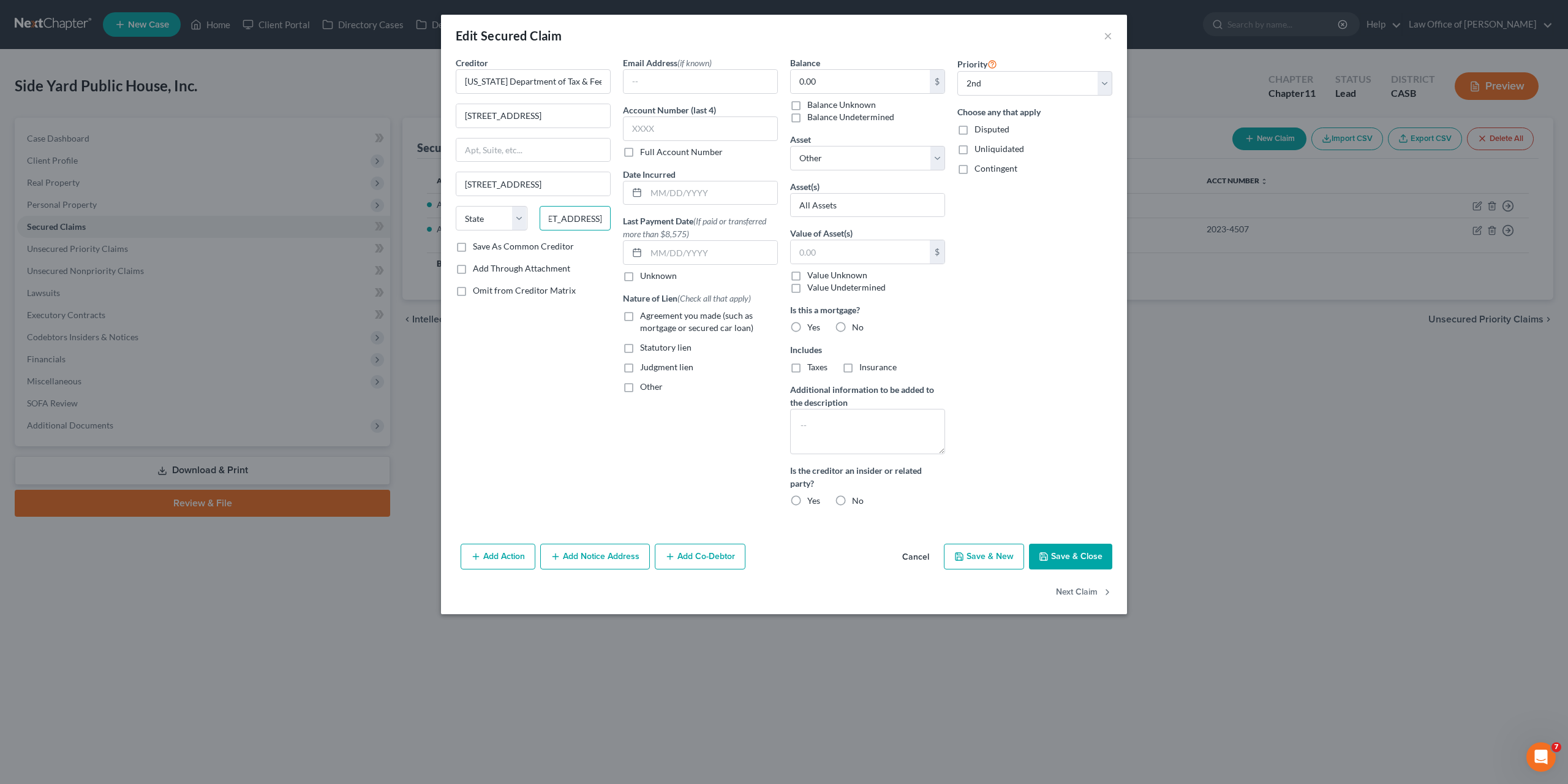
click at [580, 218] on input "[STREET_ADDRESS]" at bounding box center [576, 218] width 72 height 25
type input "92128"
type input "[GEOGRAPHIC_DATA]"
select select "4"
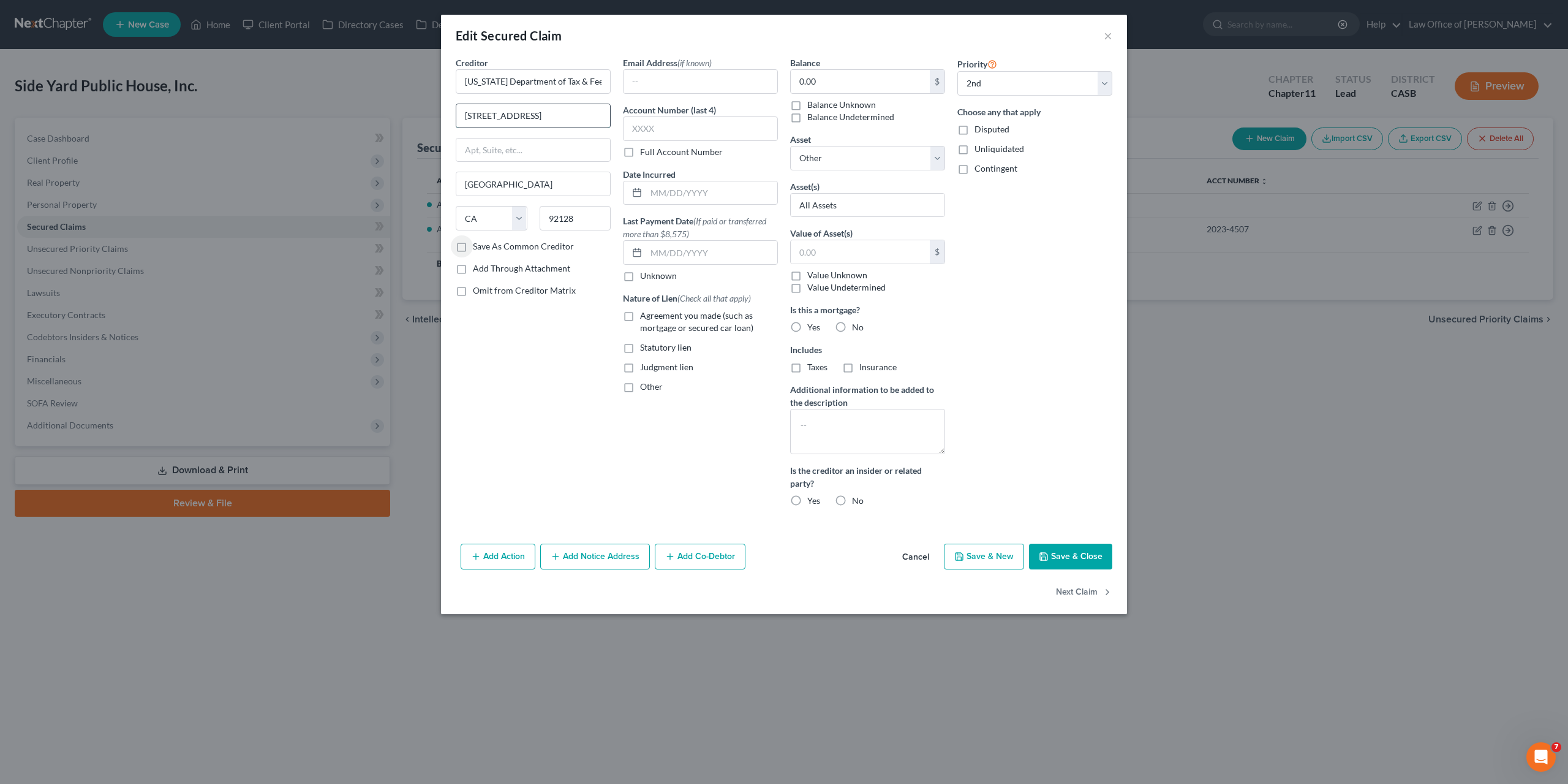
click at [477, 115] on input "[STREET_ADDRESS]" at bounding box center [533, 116] width 154 height 23
click at [517, 116] on input "[STREET_ADDRESS]" at bounding box center [533, 116] width 154 height 23
type input "[STREET_ADDRESS]"
paste input "Suite 200"
type input "Suite 200"
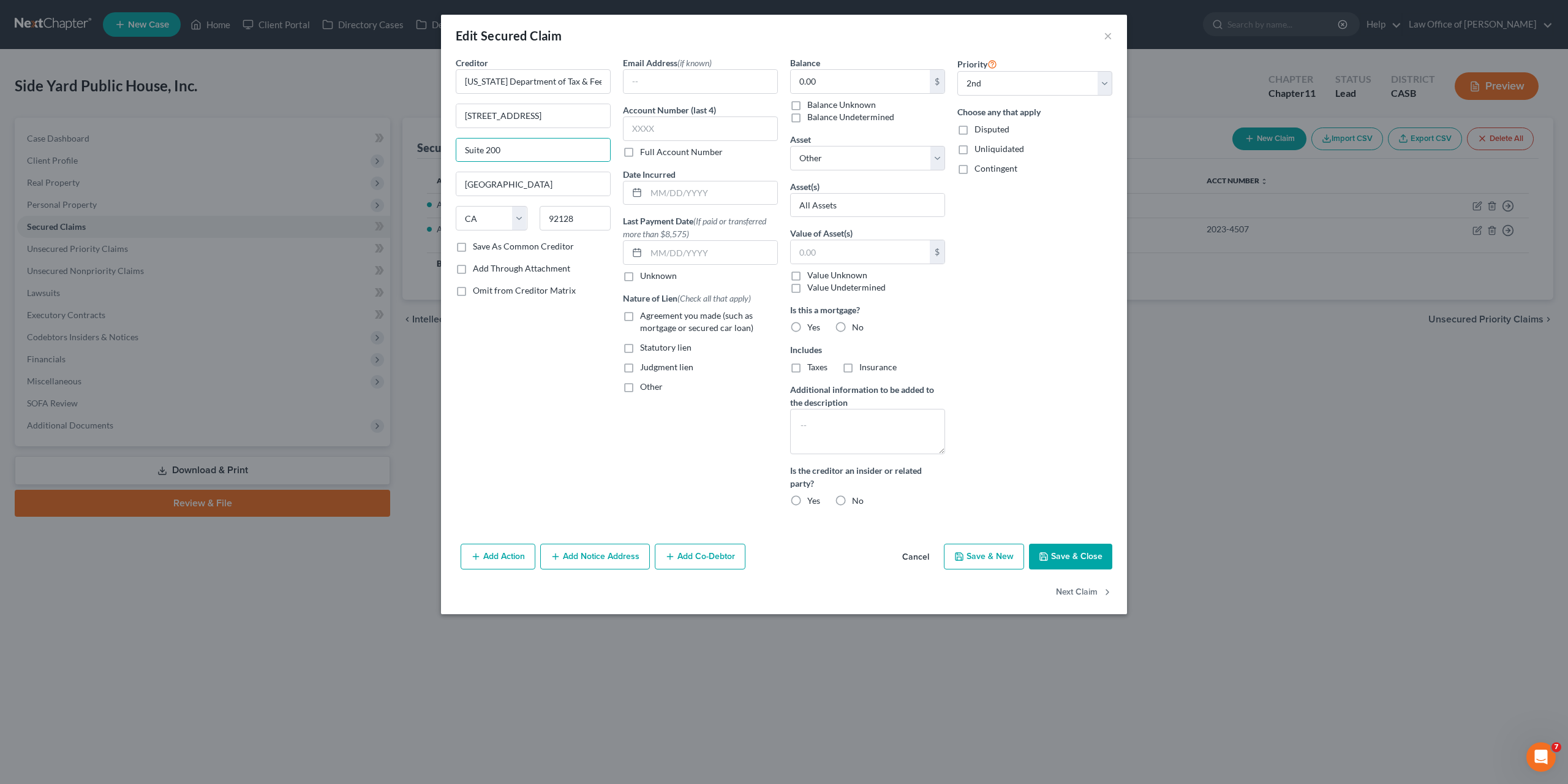
click at [1082, 549] on button "Save & Close" at bounding box center [1071, 557] width 84 height 26
select select
select select "0"
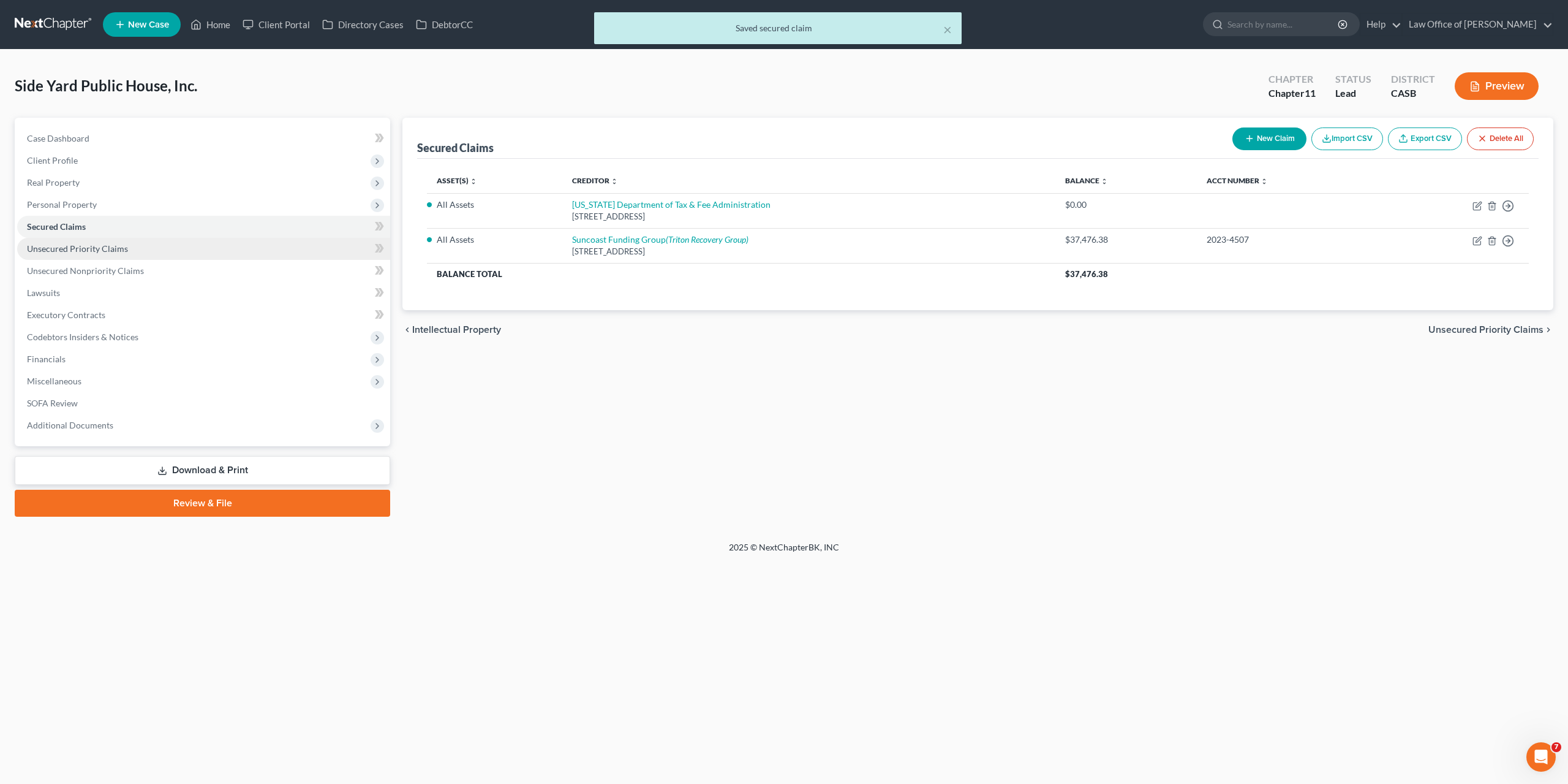
click at [66, 245] on span "Unsecured Priority Claims" at bounding box center [77, 248] width 101 height 10
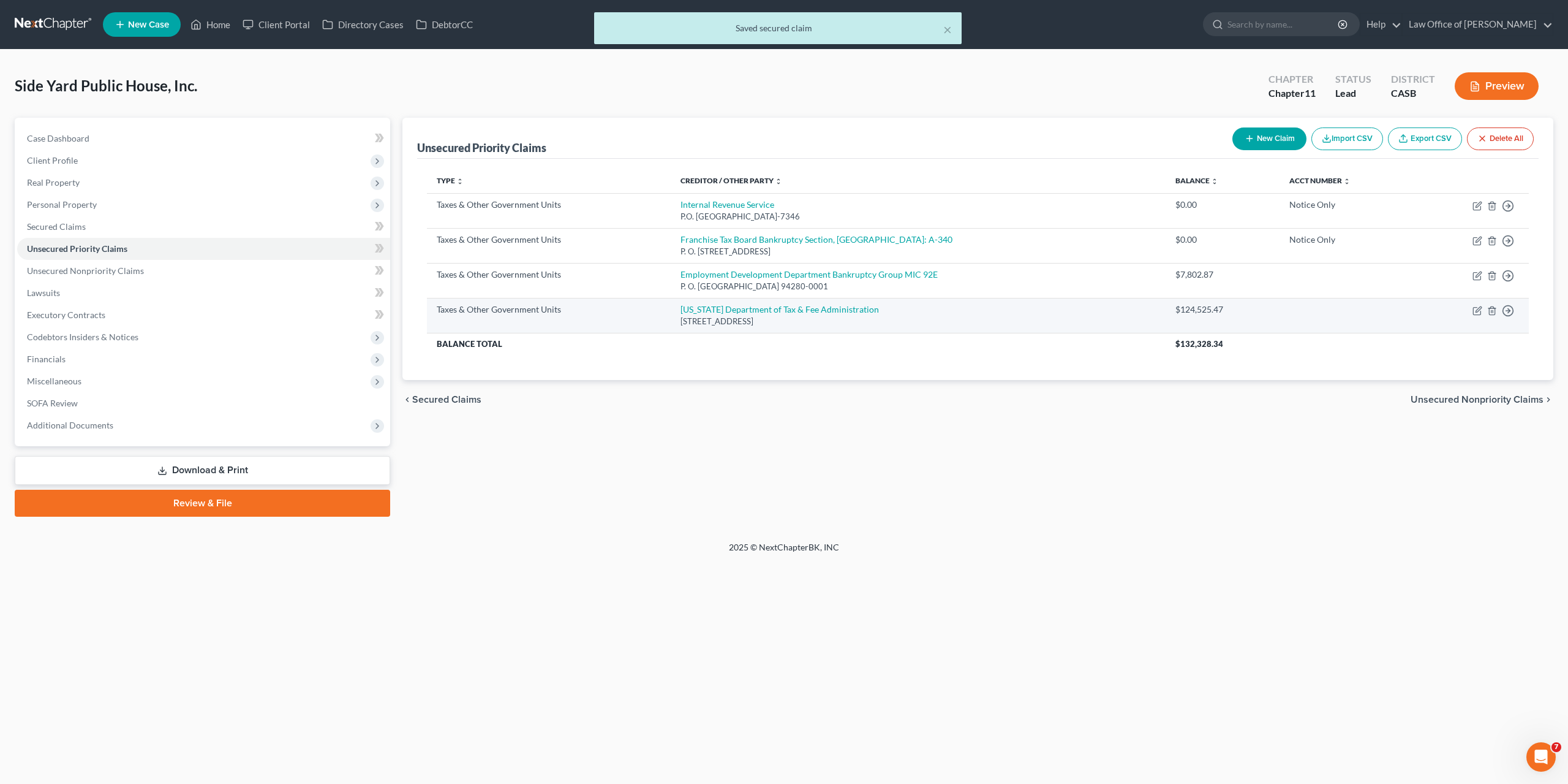
click at [1179, 306] on div "$124,525.47" at bounding box center [1223, 309] width 95 height 12
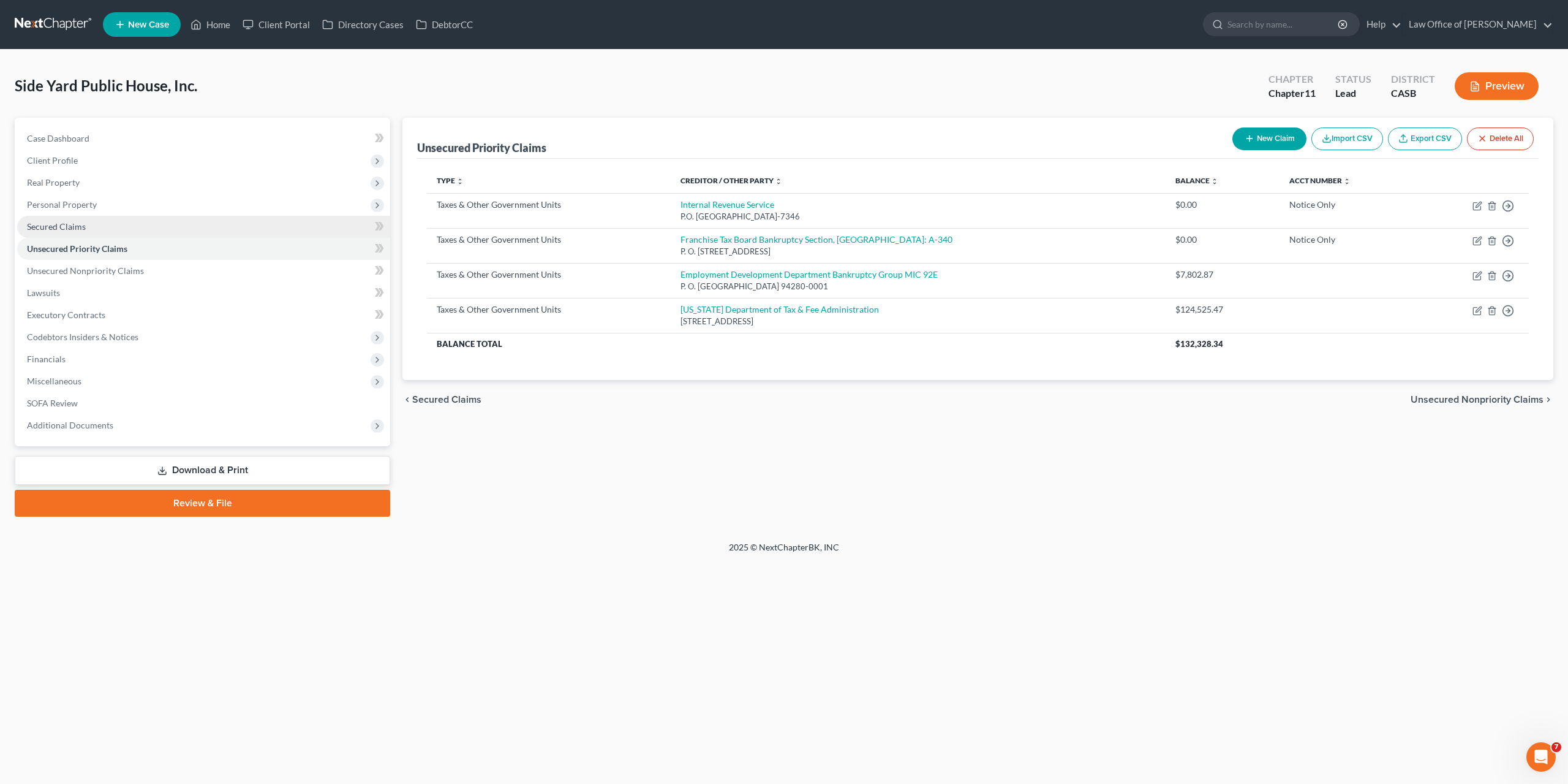
click at [54, 232] on link "Secured Claims" at bounding box center [204, 227] width 373 height 22
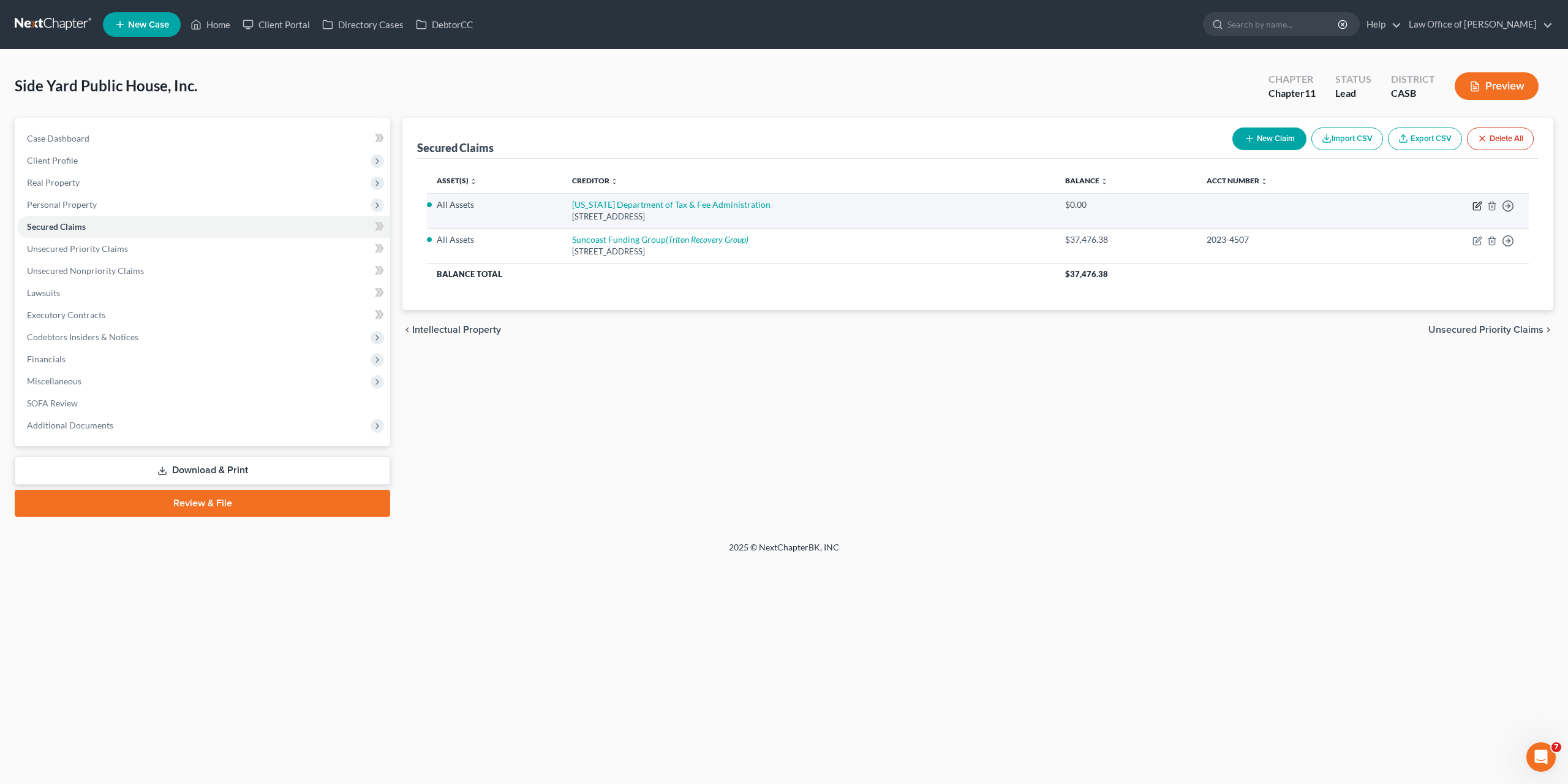
click at [1480, 208] on icon "button" at bounding box center [1477, 206] width 10 height 10
select select "4"
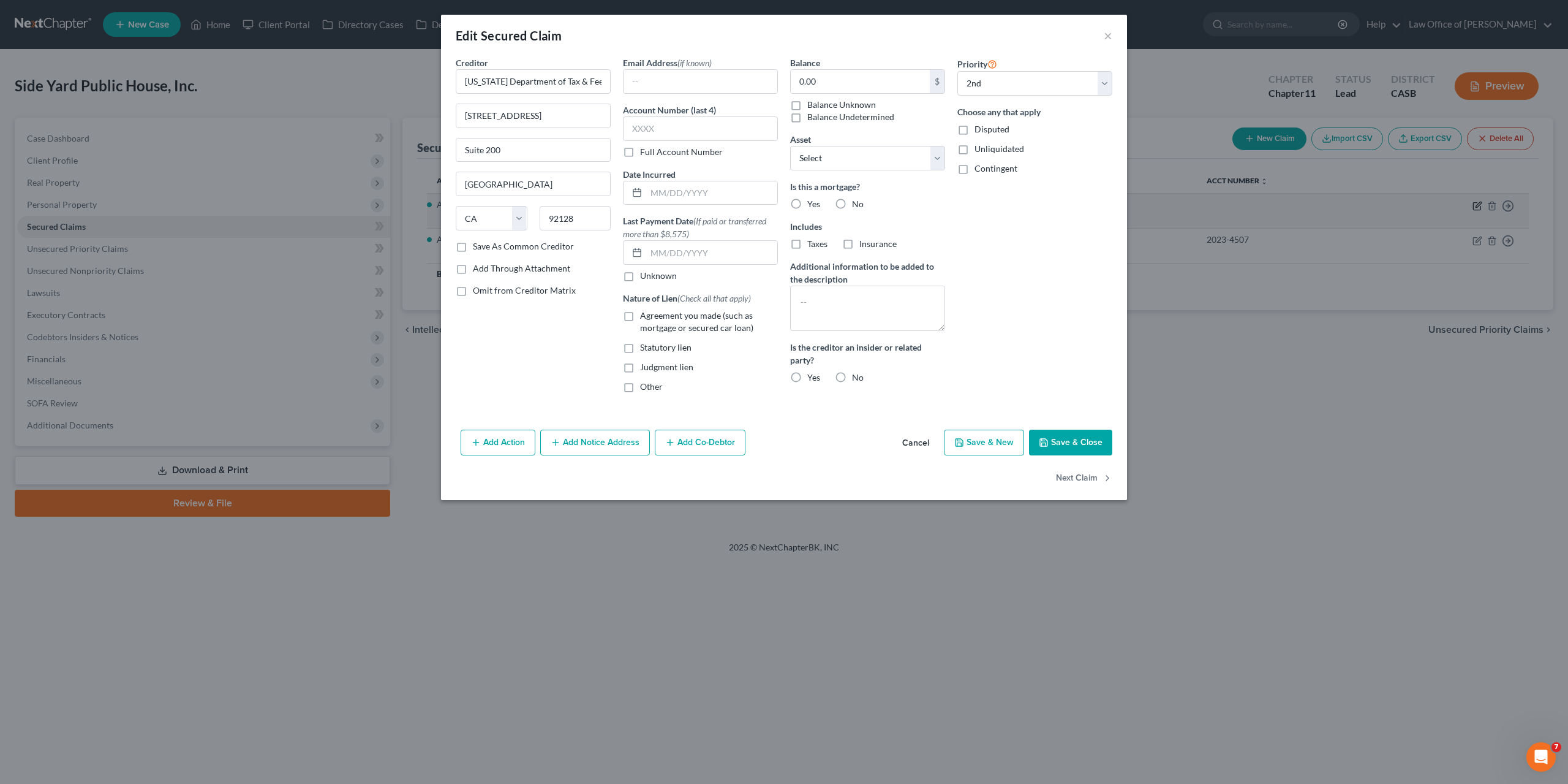
select select "1"
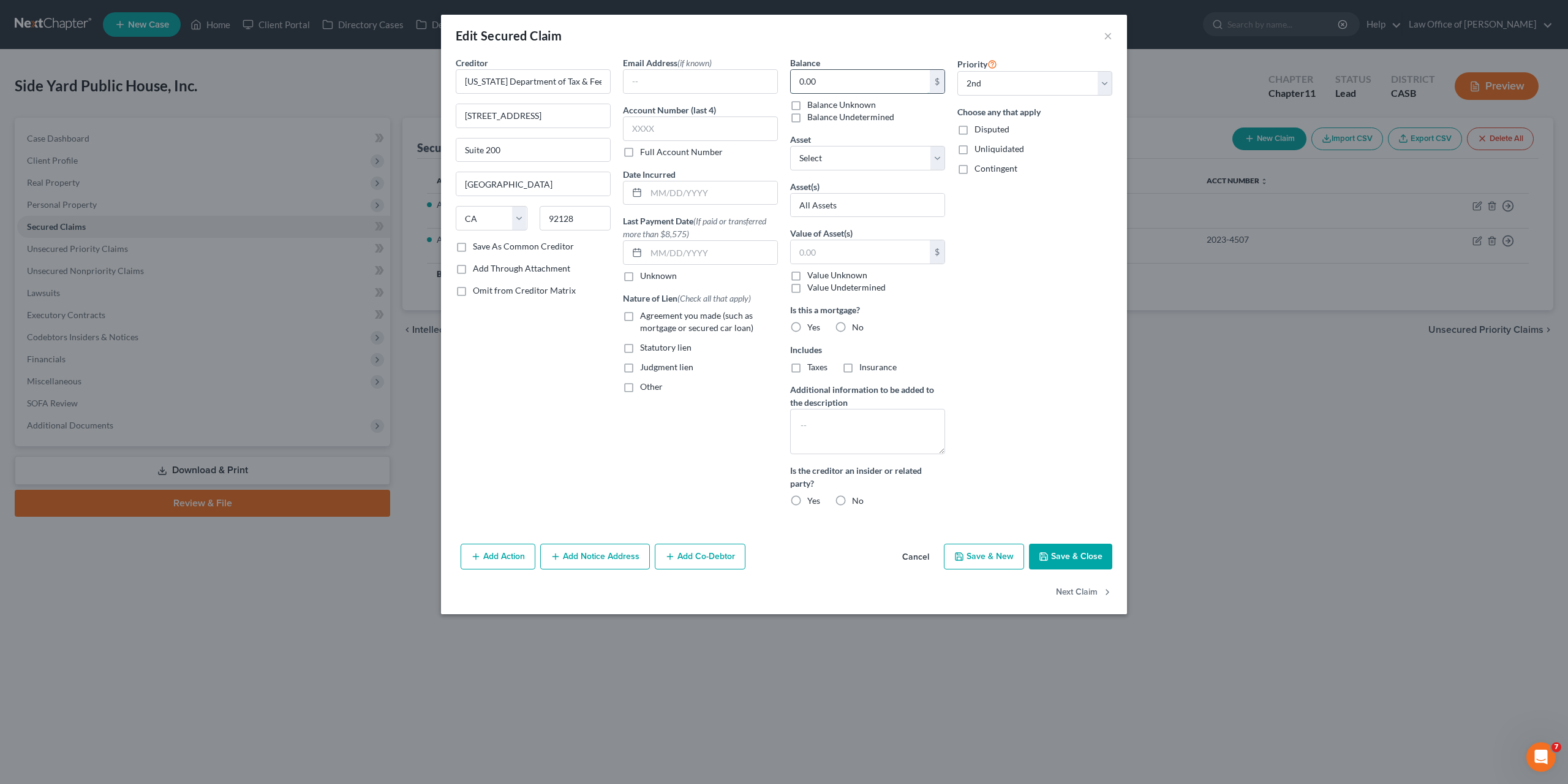
click at [827, 81] on input "0.00" at bounding box center [860, 81] width 139 height 23
paste input "$124,525.47"
click at [827, 81] on input "0.12" at bounding box center [860, 81] width 139 height 23
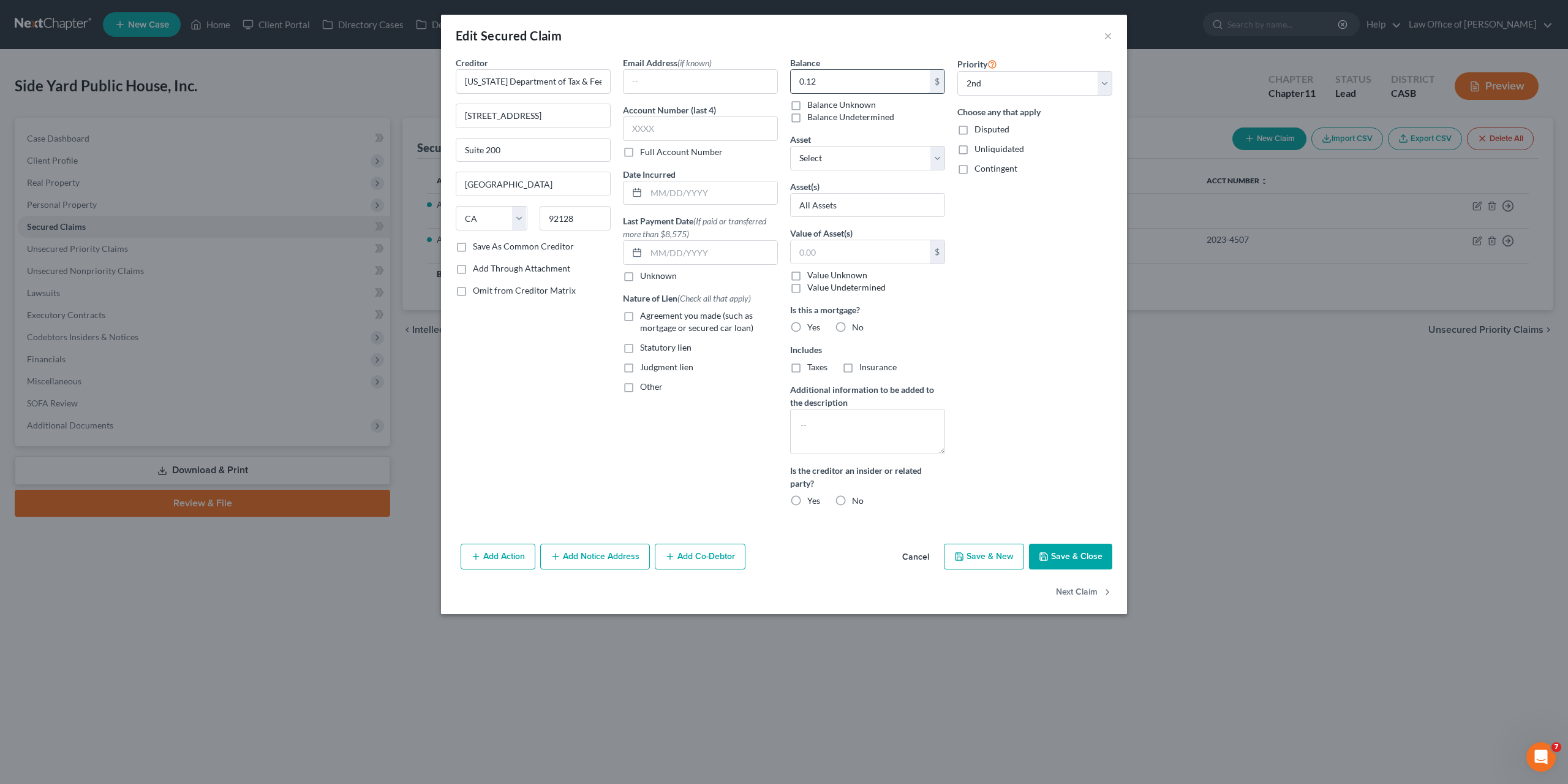
click at [827, 81] on input "0.12" at bounding box center [860, 81] width 139 height 23
paste input "$124,525.47"
type input "124,525.47"
click at [824, 155] on select "Select Other Multiple Assets 10326 Meadow Glen Way E, Escondido, CA 92026 - $0.…" at bounding box center [867, 158] width 155 height 25
click at [790, 146] on select "Select Other Multiple Assets 10326 Meadow Glen Way E, Escondido, CA 92026 - $0.…" at bounding box center [867, 158] width 155 height 25
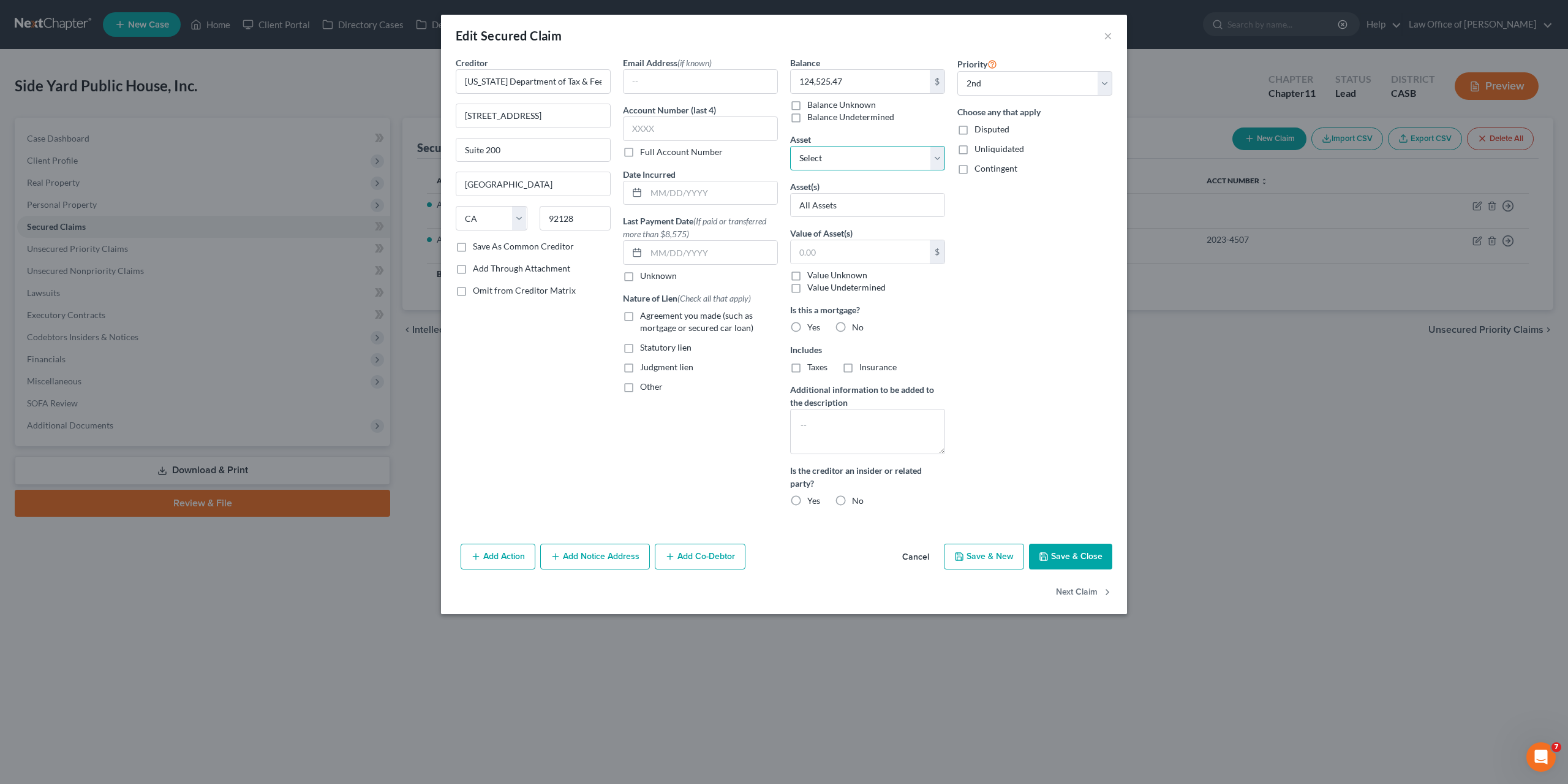
click at [835, 147] on select "Select Other Multiple Assets 10326 Meadow Glen Way E, Escondido, CA 92026 - $0.…" at bounding box center [867, 158] width 155 height 25
click at [1015, 409] on div "Priority Select 1st 2nd 3rd 4th 5th 6th 7th 8th 9th 10th 11th 12th 13th 14th 15…" at bounding box center [1035, 286] width 167 height 460
click at [665, 345] on span "Statutory lien" at bounding box center [666, 347] width 52 height 10
click at [653, 345] on input "Statutory lien" at bounding box center [649, 345] width 8 height 8
checkbox input "true"
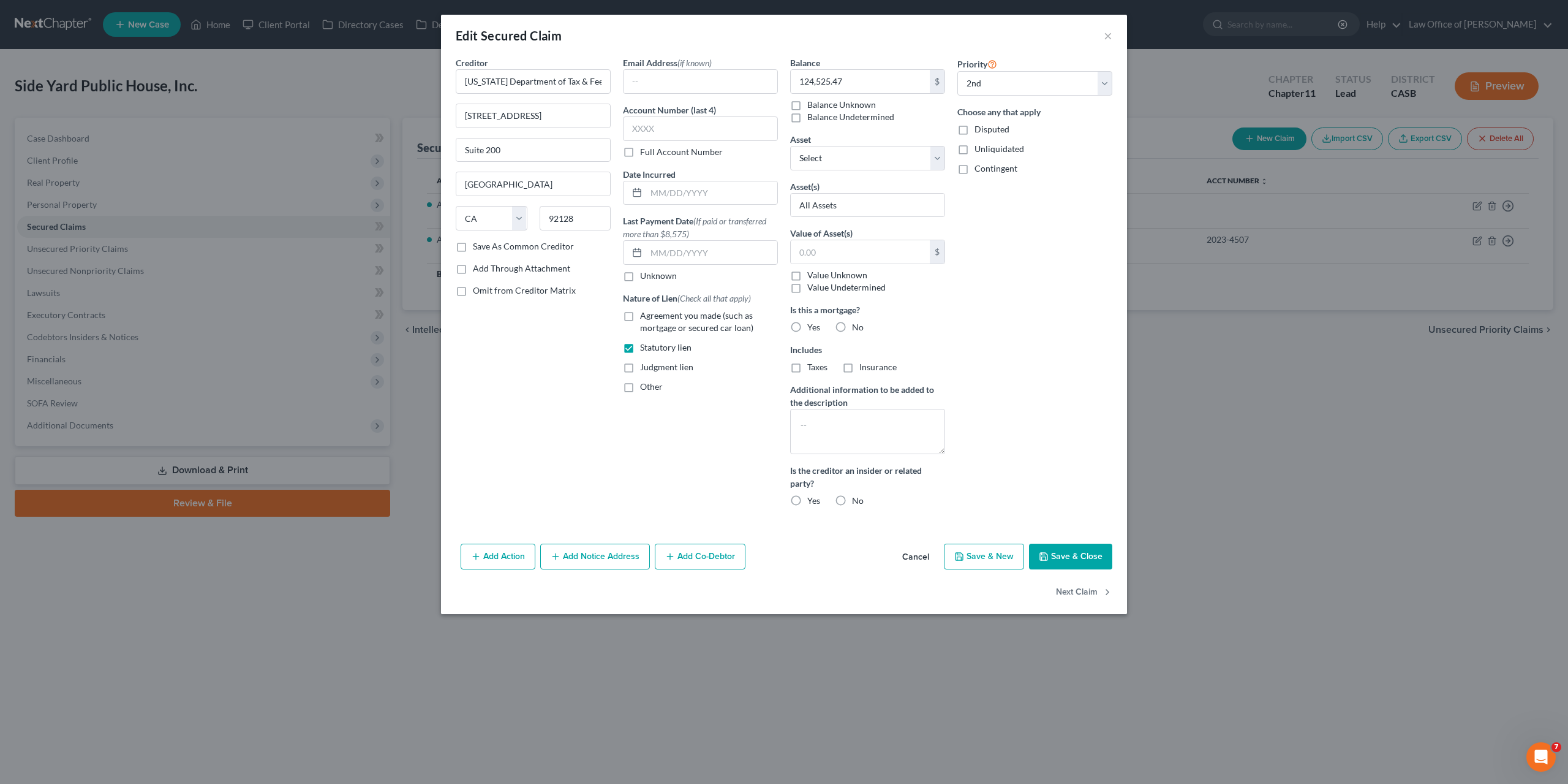
click at [1060, 556] on button "Save & Close" at bounding box center [1071, 557] width 84 height 26
select select "0"
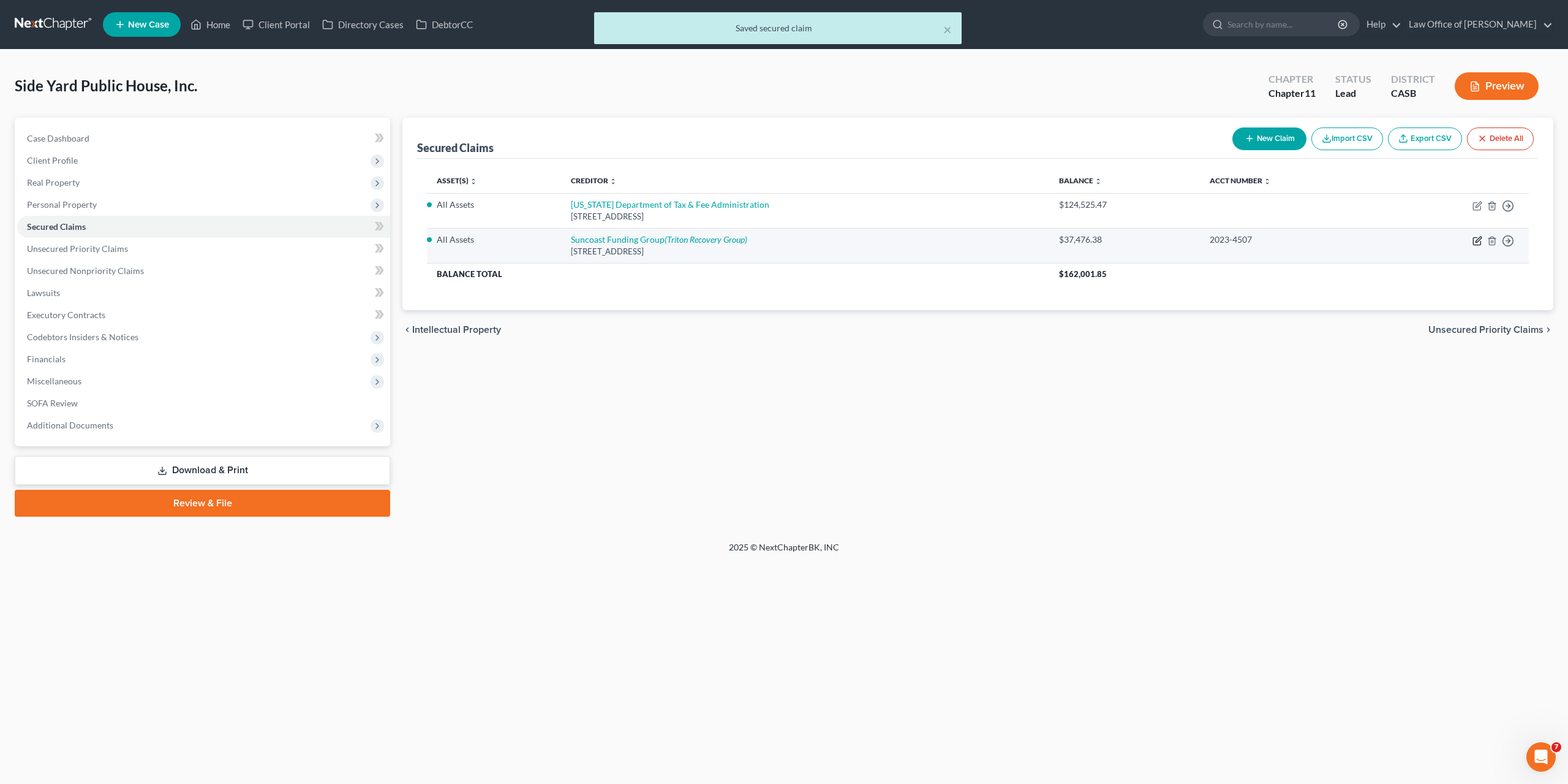
click at [1476, 241] on icon "button" at bounding box center [1478, 239] width 6 height 6
select select "9"
select select "0"
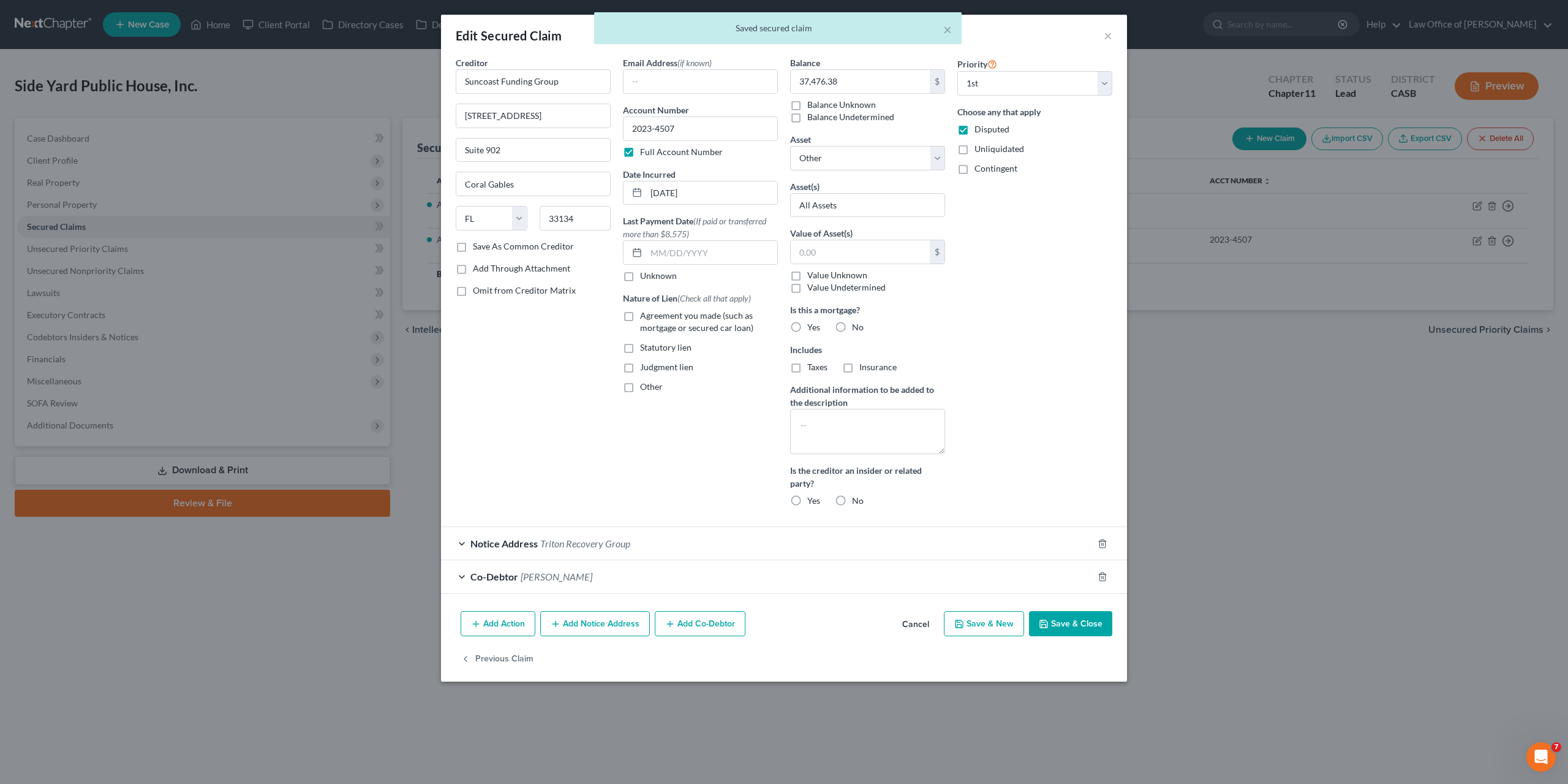
click at [640, 317] on label "Agreement you made (such as mortgage or secured car loan)" at bounding box center [709, 321] width 138 height 25
click at [645, 317] on input "Agreement you made (such as mortgage or secured car loan)" at bounding box center [649, 313] width 8 height 8
checkbox input "true"
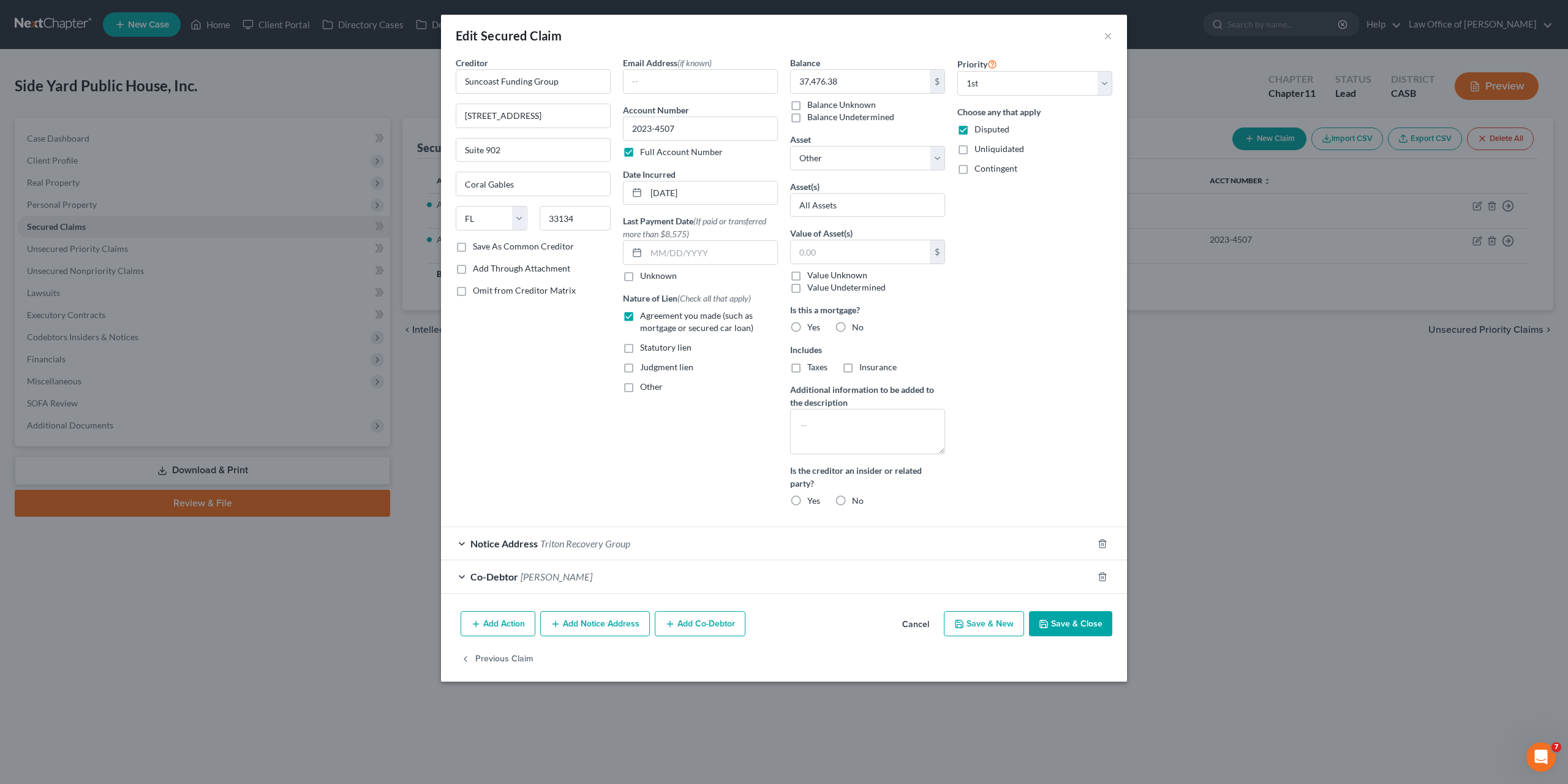
click at [1067, 623] on button "Save & Close" at bounding box center [1071, 624] width 84 height 26
select select
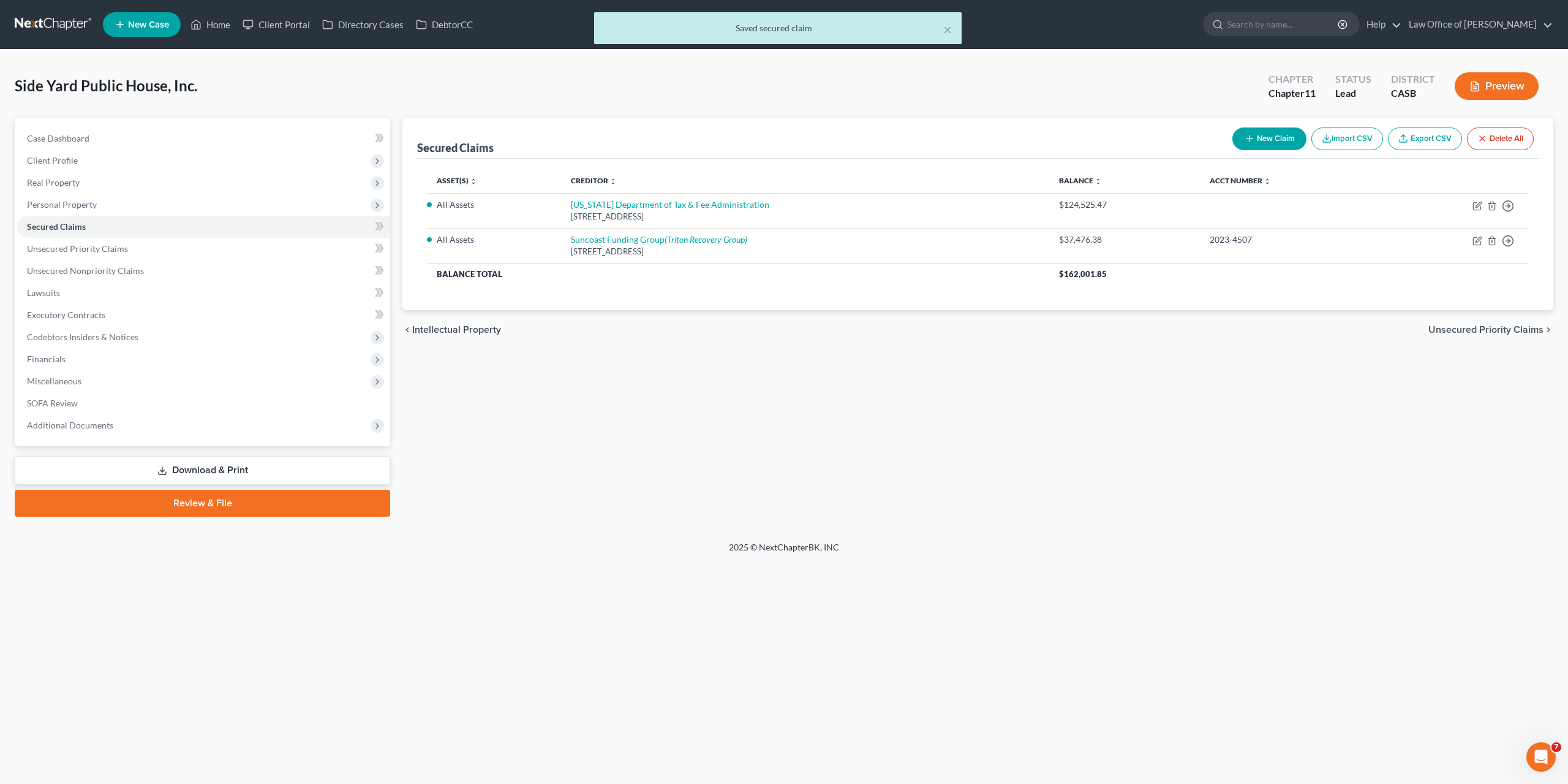
click at [1097, 581] on div "Home New Case Client Portal Directory Cases DebtorCC Law Office of Donald W. Re…" at bounding box center [784, 392] width 1568 height 784
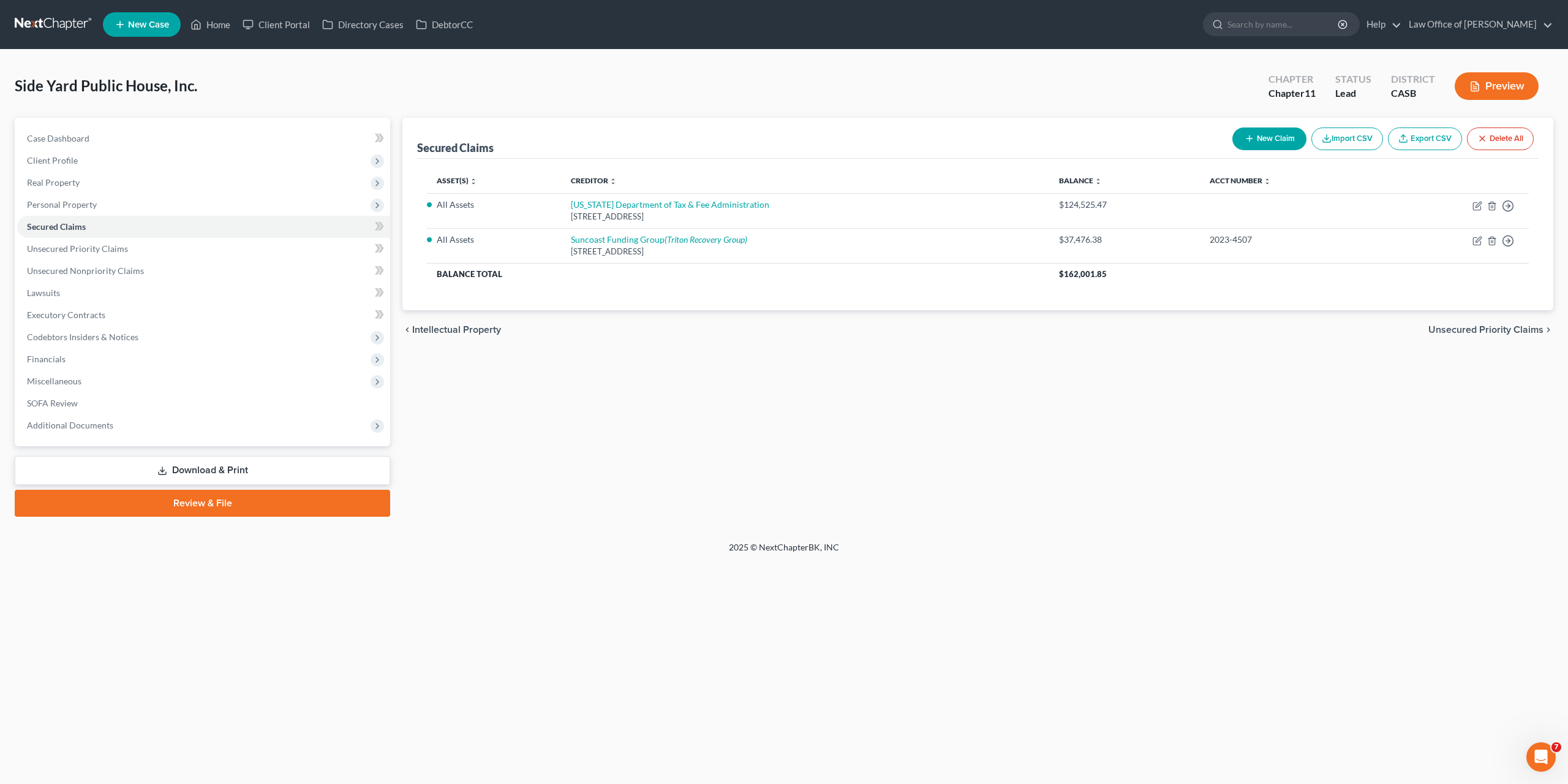
click at [1067, 467] on div "Secured Claims New Claim Import CSV Export CSV Delete All Asset(s) expand_more …" at bounding box center [977, 317] width 1163 height 399
click at [74, 246] on span "Unsecured Priority Claims" at bounding box center [77, 248] width 101 height 10
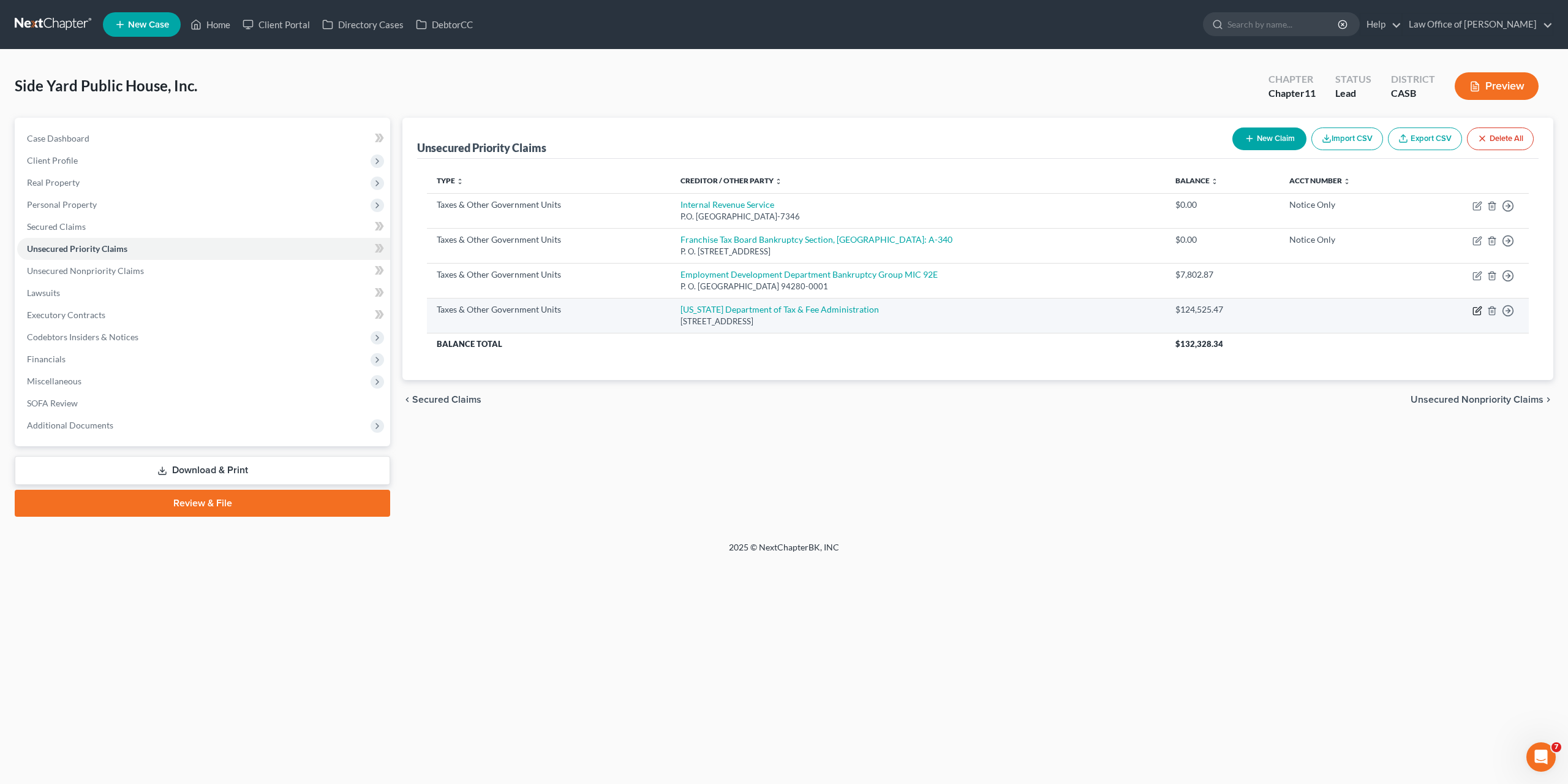
click at [1476, 309] on icon "button" at bounding box center [1477, 310] width 10 height 10
select select "2"
select select "4"
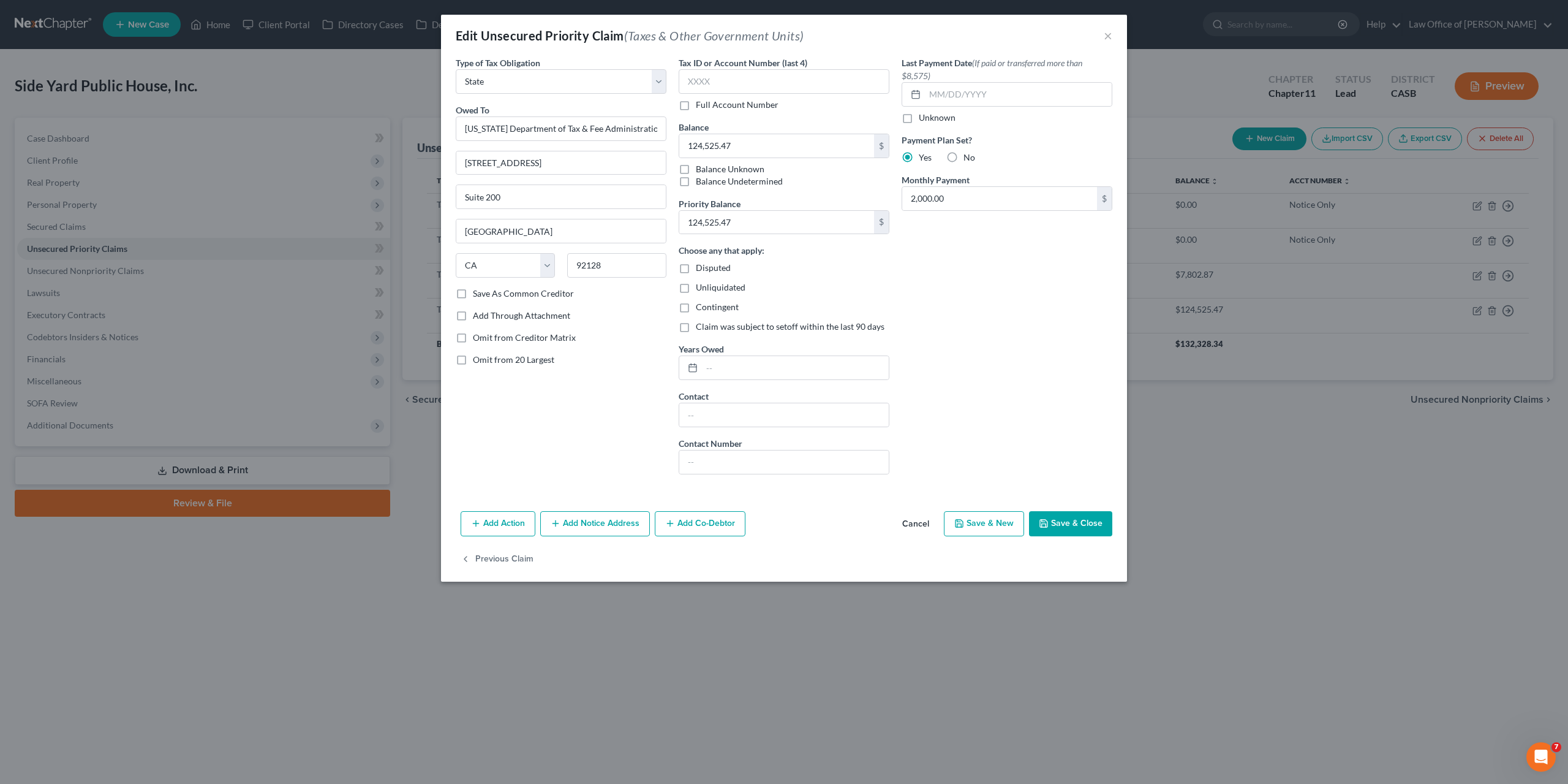
click at [914, 521] on button "Cancel" at bounding box center [916, 524] width 46 height 25
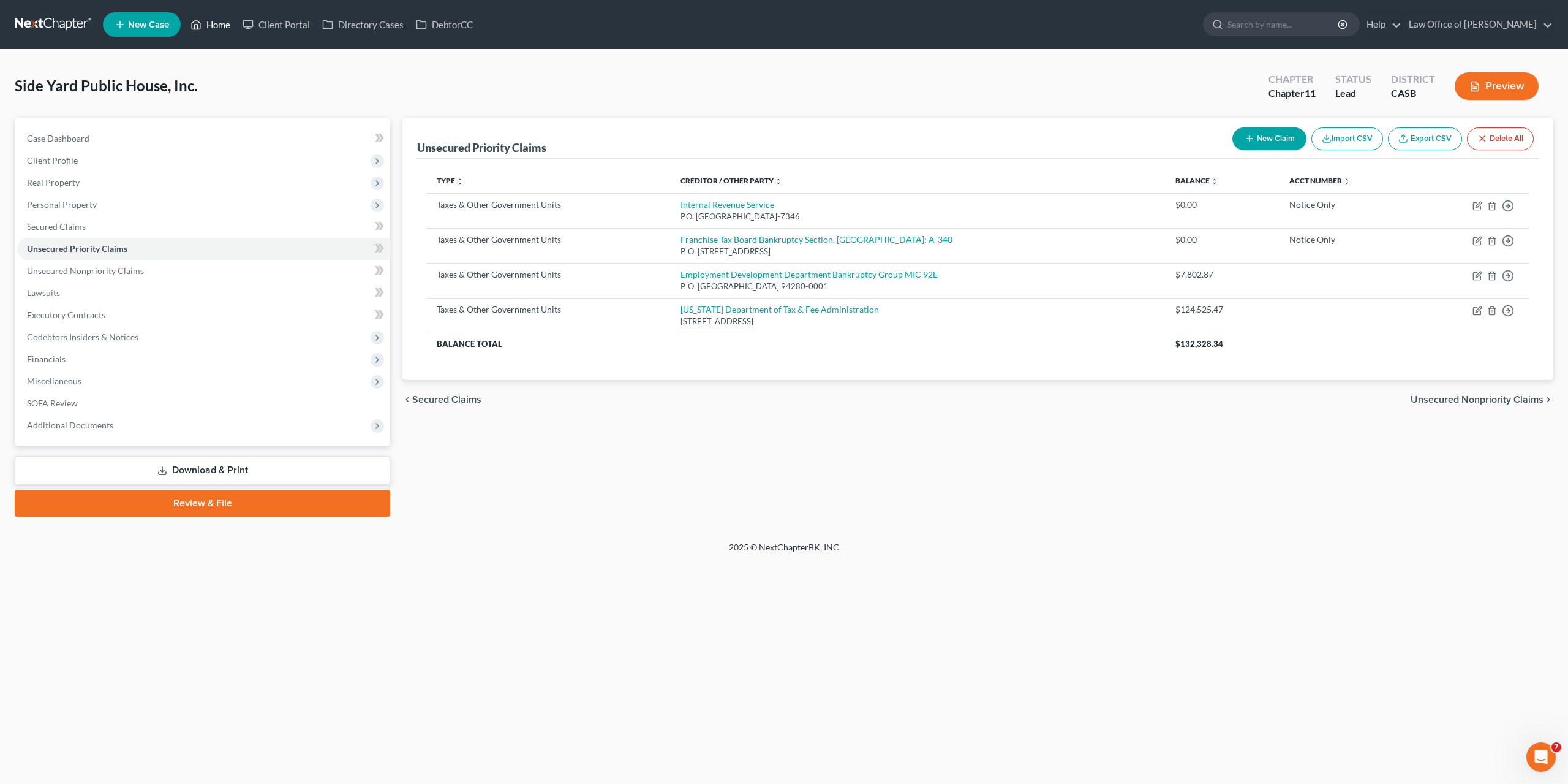
click at [231, 22] on link "Home" at bounding box center [210, 25] width 52 height 22
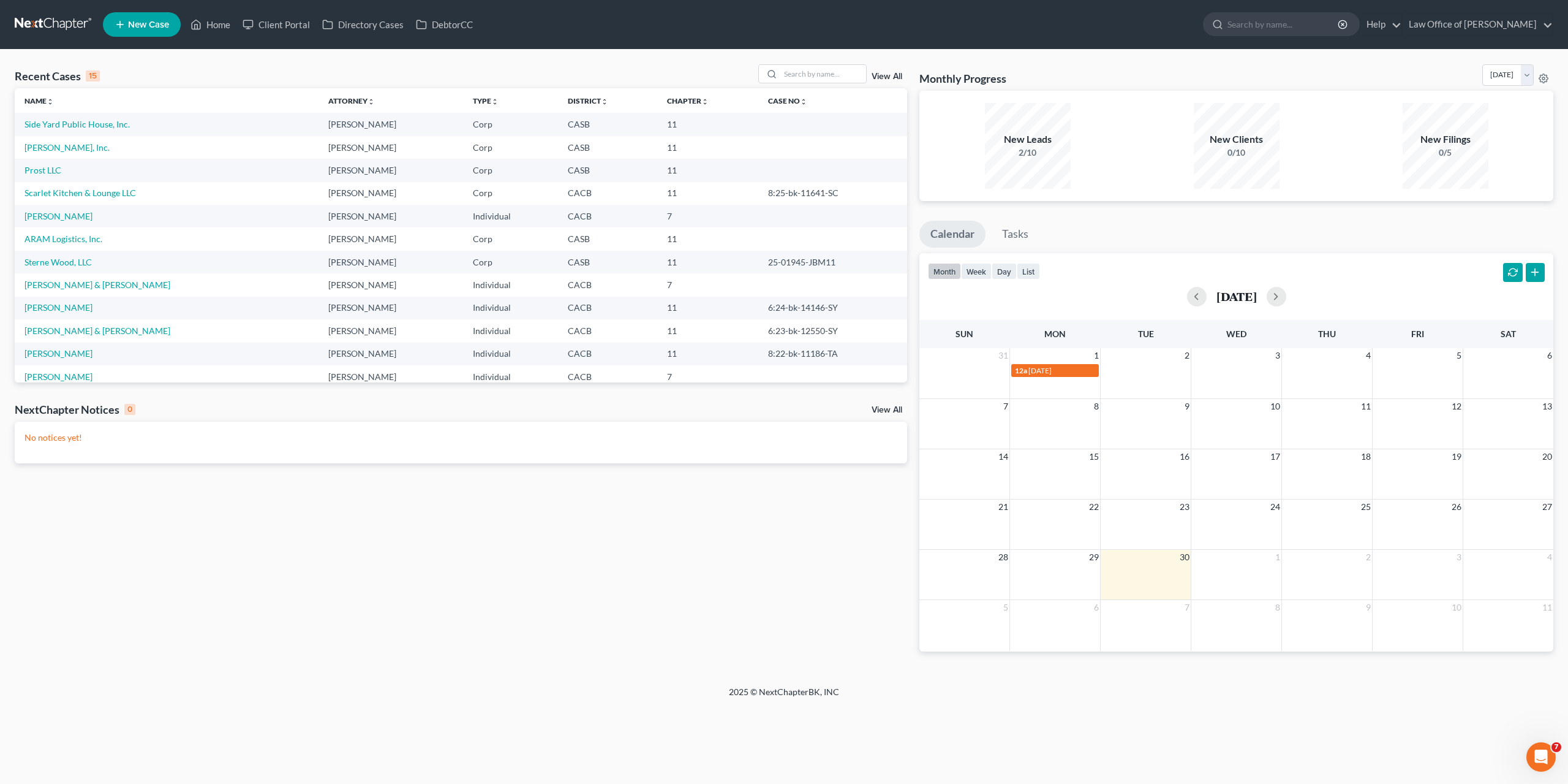
click at [83, 29] on link at bounding box center [53, 25] width 78 height 22
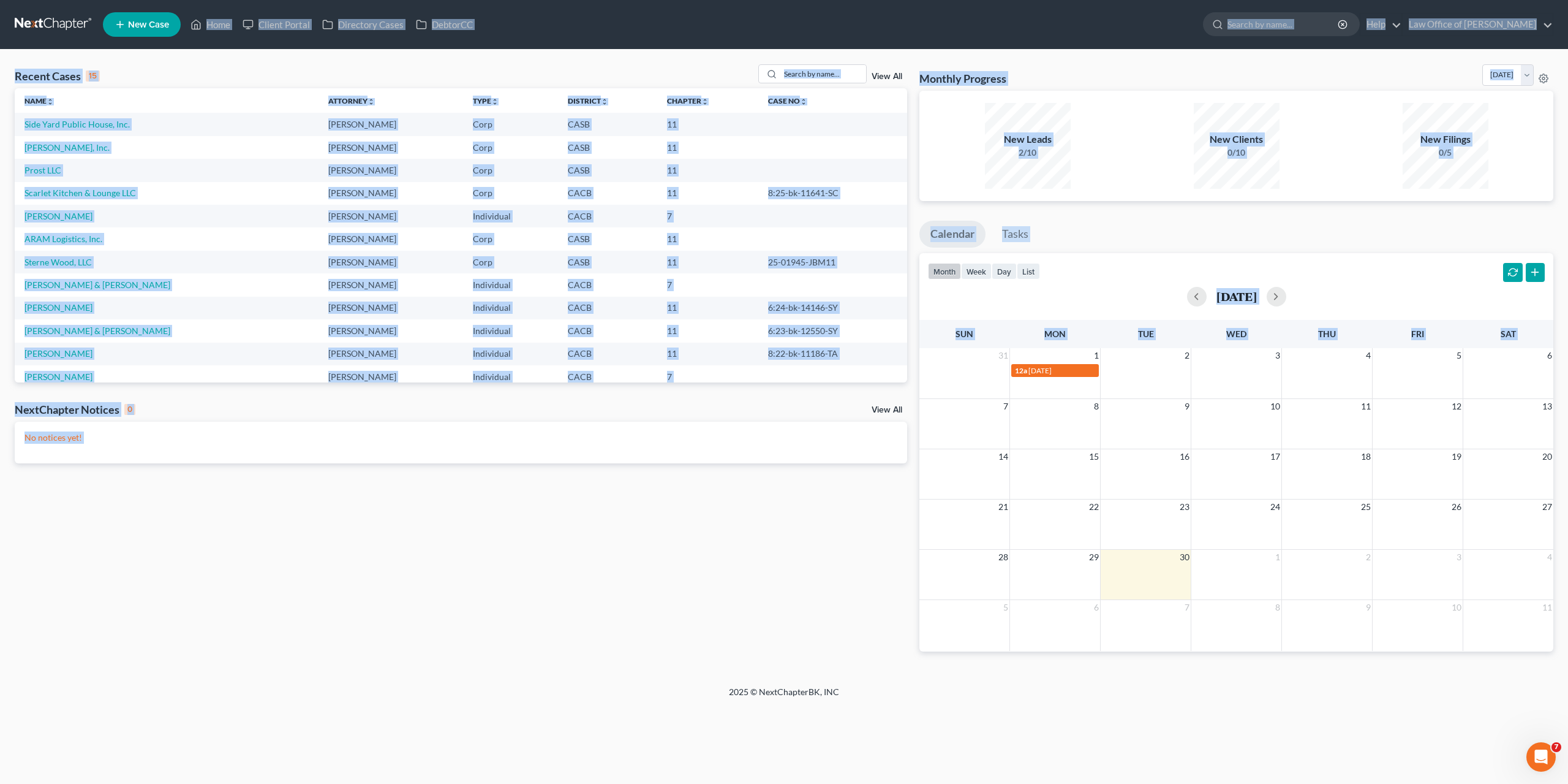
click at [277, 624] on div "Recent Cases 15 View All Name unfold_more expand_more expand_less Attorney unfo…" at bounding box center [461, 368] width 905 height 607
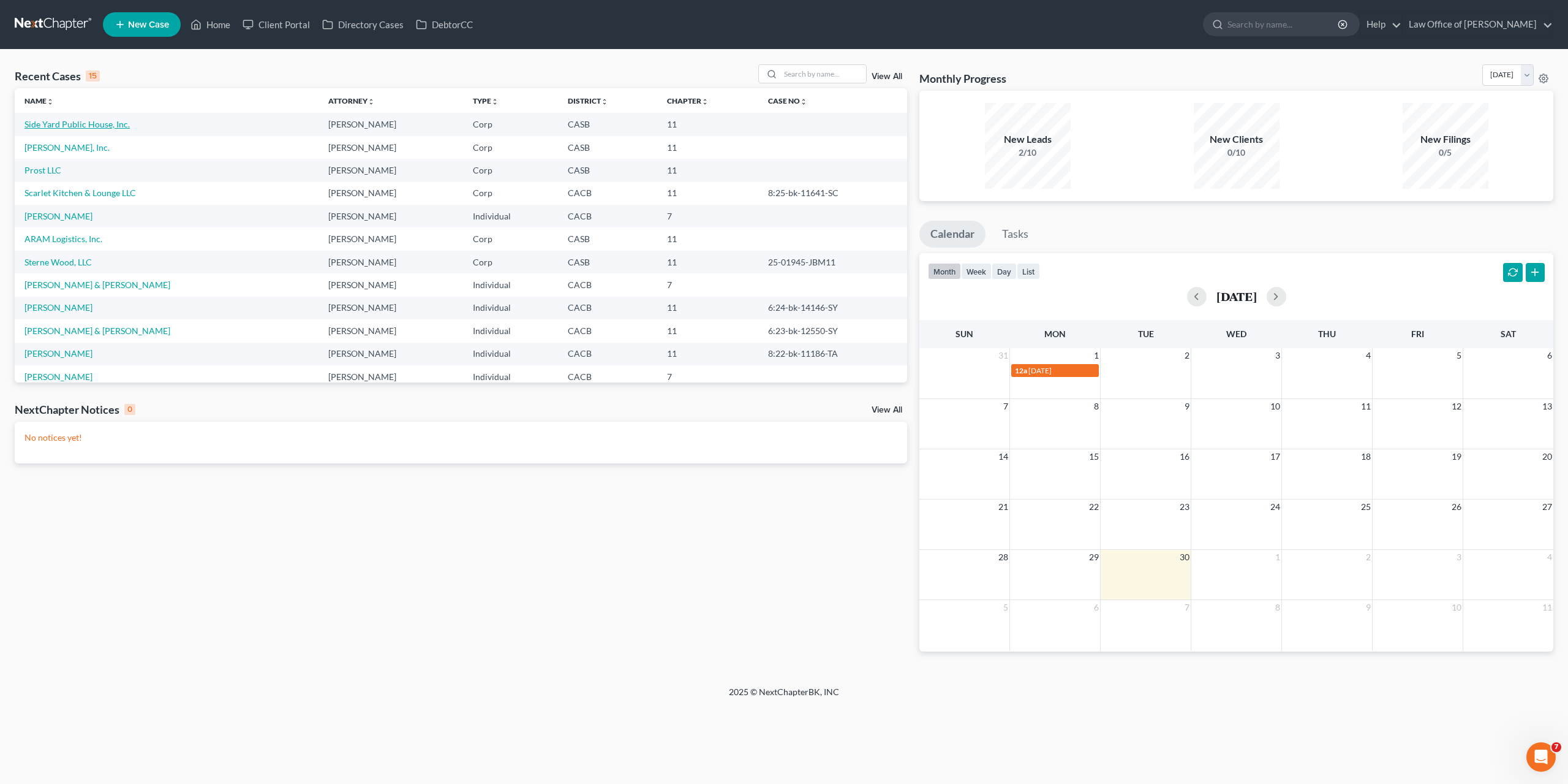
click at [48, 128] on link "Side Yard Public House, Inc." at bounding box center [77, 124] width 105 height 10
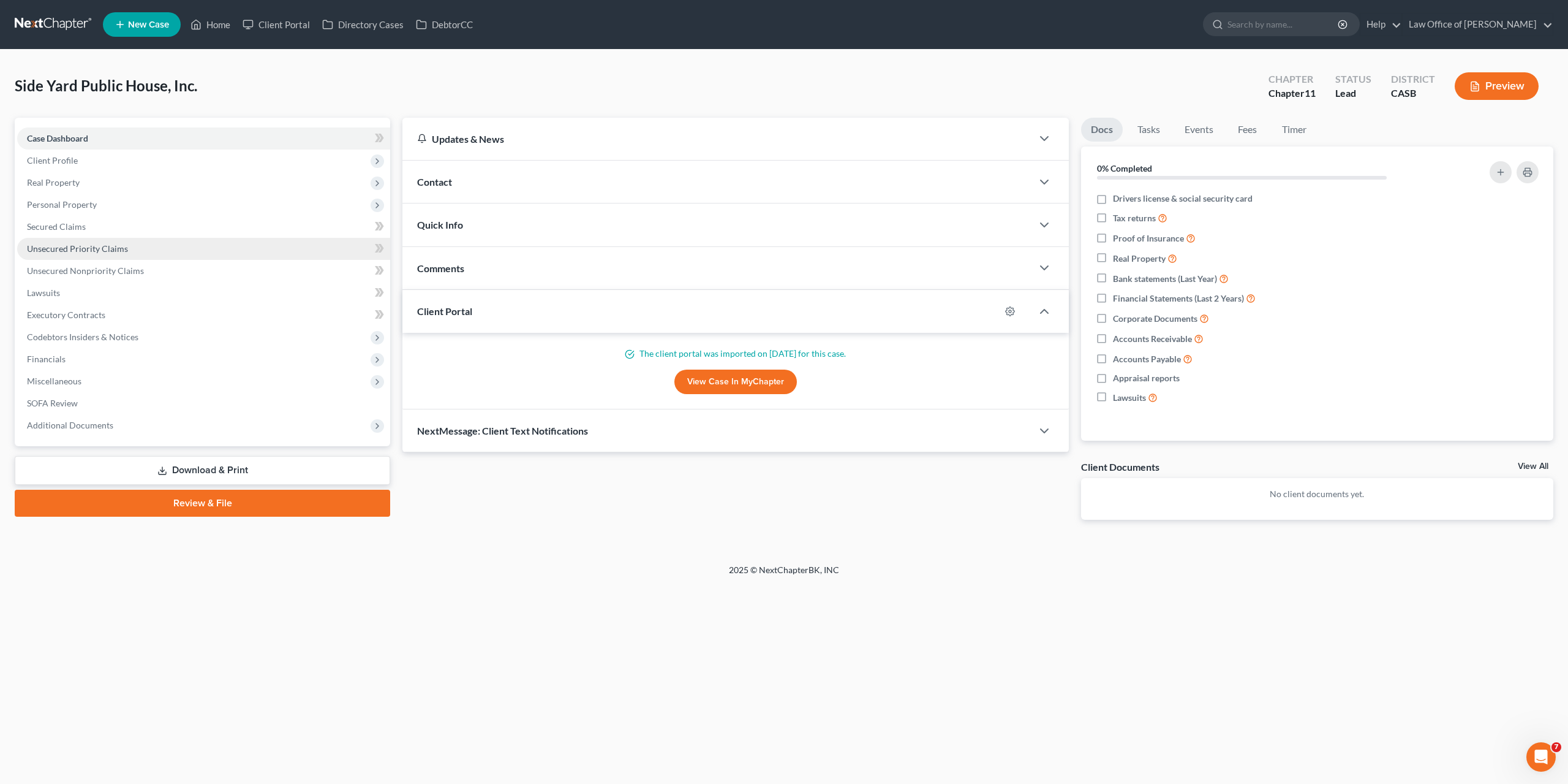
click at [59, 247] on span "Unsecured Priority Claims" at bounding box center [77, 248] width 101 height 10
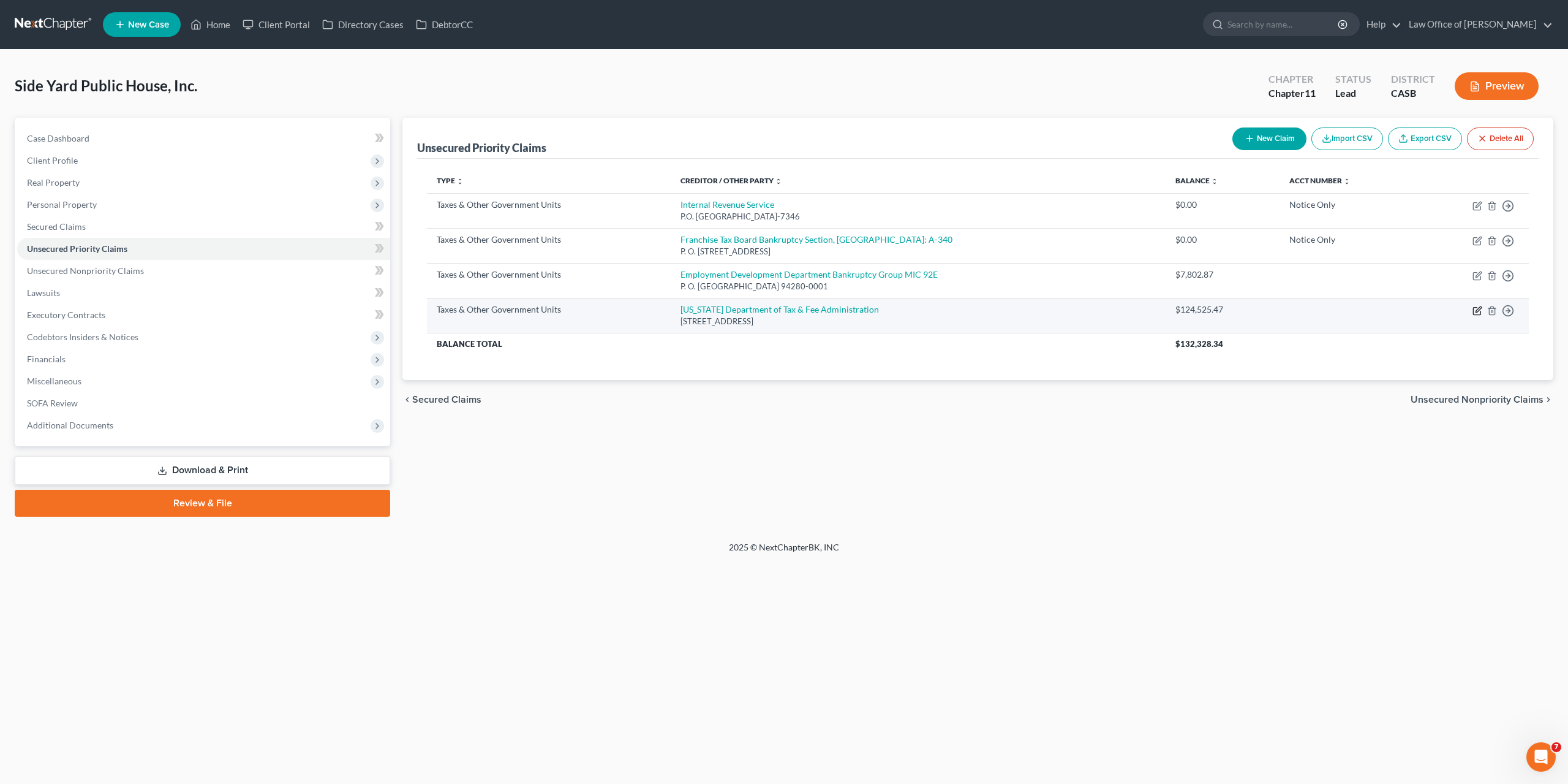
click at [1474, 308] on icon "button" at bounding box center [1476, 310] width 7 height 7
select select "2"
select select "4"
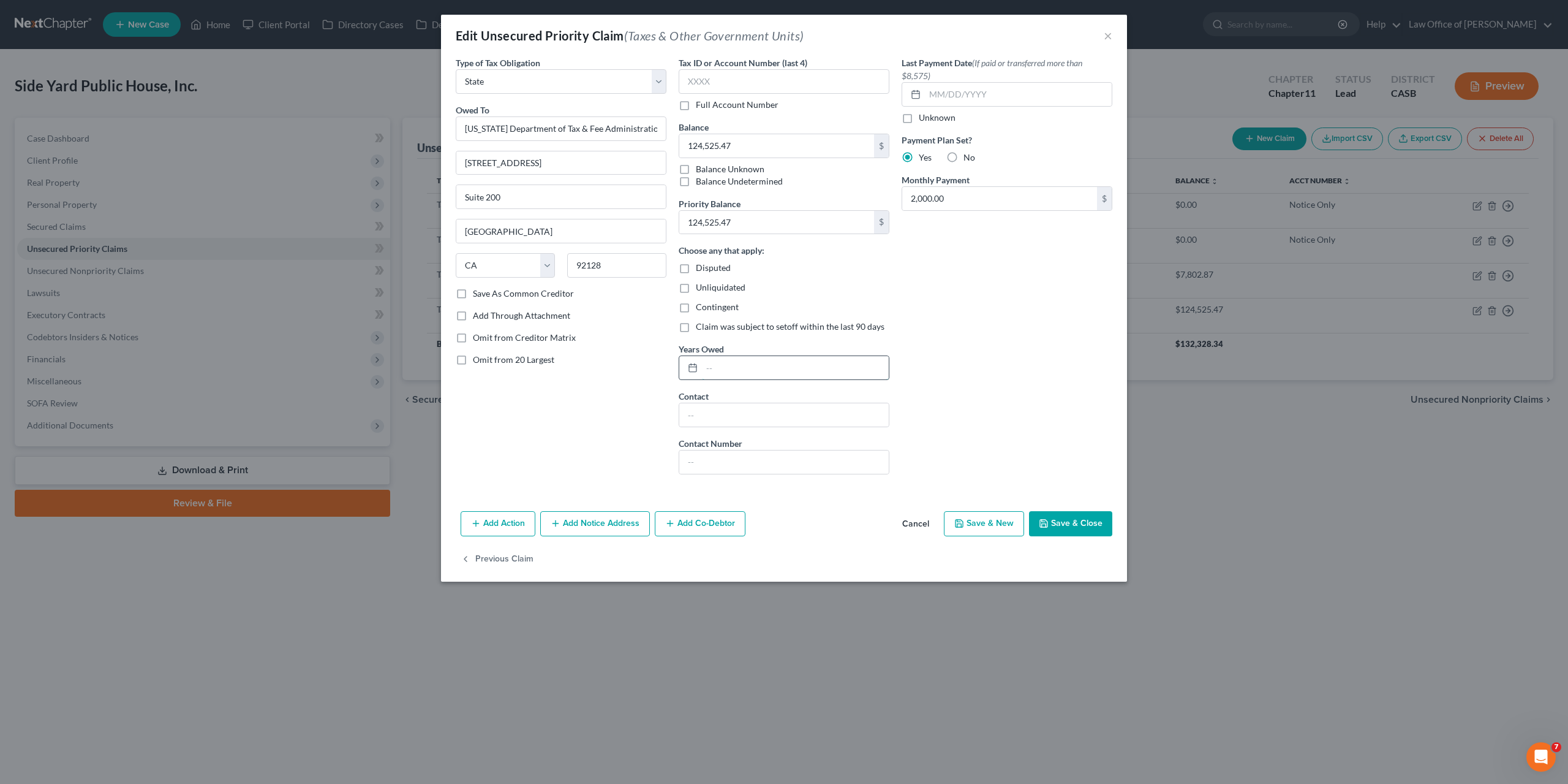
click at [713, 361] on input "text" at bounding box center [796, 367] width 187 height 23
click at [786, 360] on input "3Q'23 to" at bounding box center [796, 367] width 187 height 23
type input "3Q'23 to 1Q'25"
click at [819, 270] on div "Disputed" at bounding box center [784, 267] width 210 height 12
click at [1053, 516] on button "Save & Close" at bounding box center [1071, 524] width 84 height 26
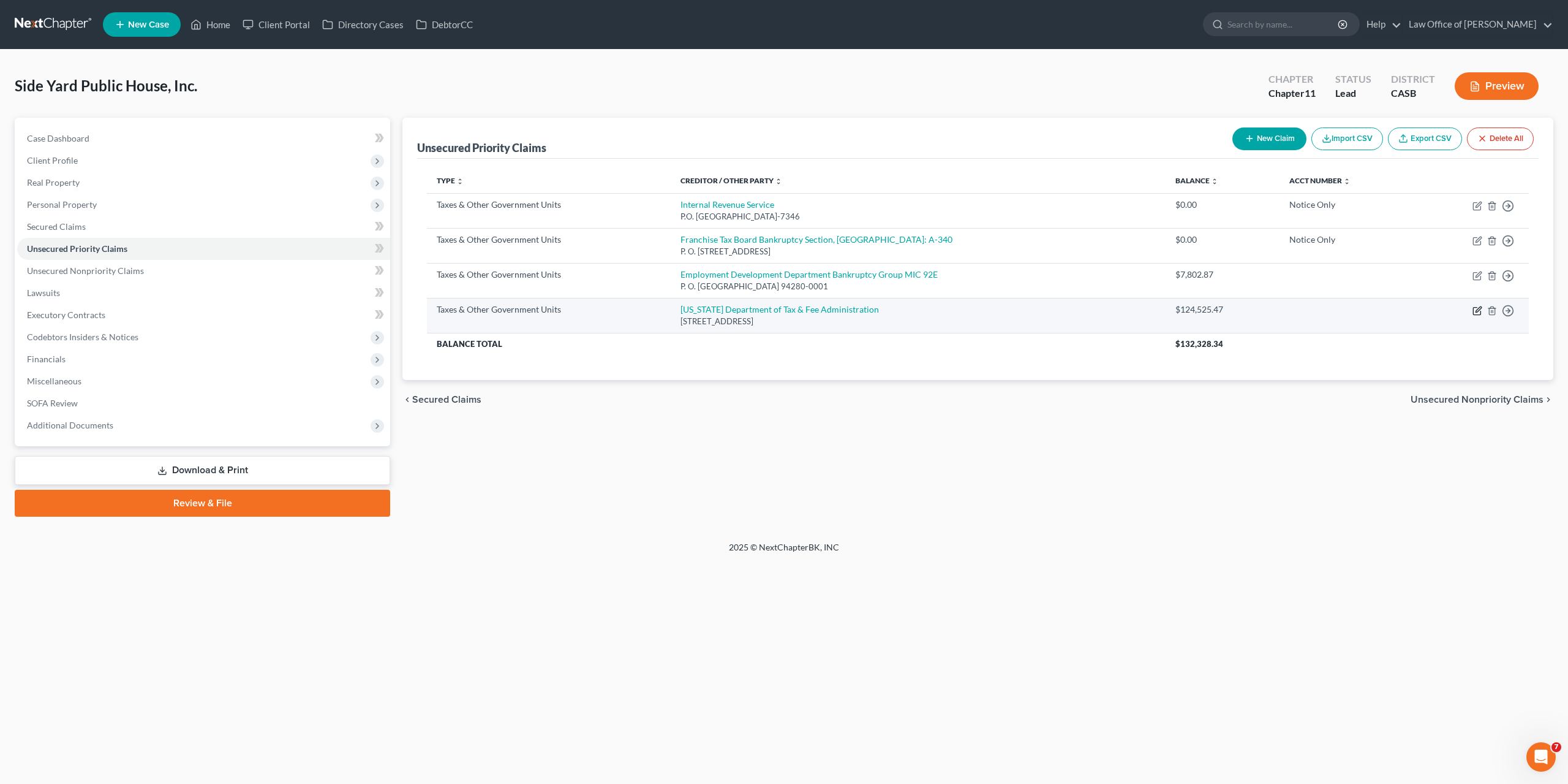
click at [1476, 312] on icon "button" at bounding box center [1477, 310] width 10 height 10
select select "2"
select select "4"
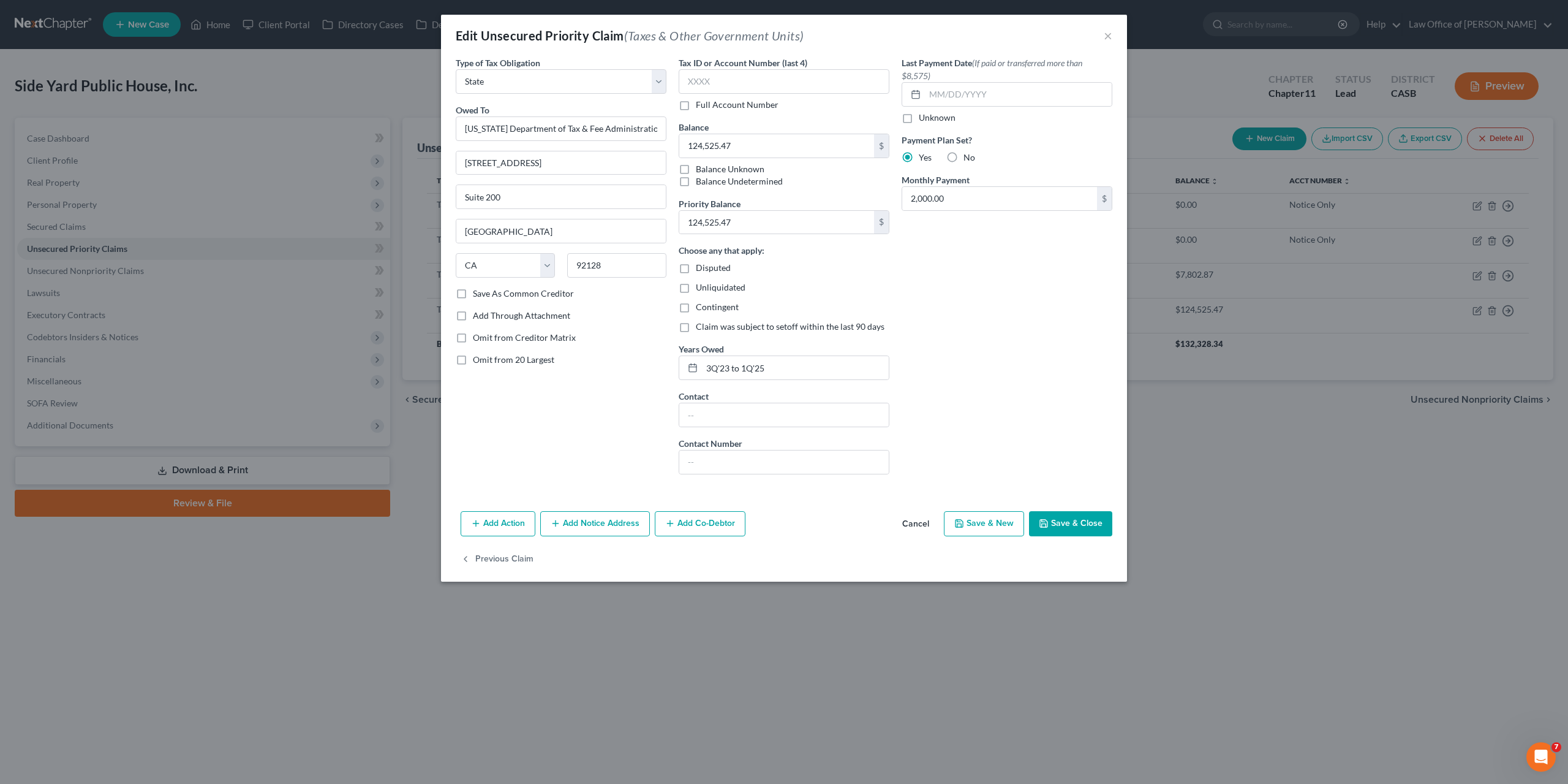
click at [1079, 522] on button "Save & Close" at bounding box center [1071, 524] width 84 height 26
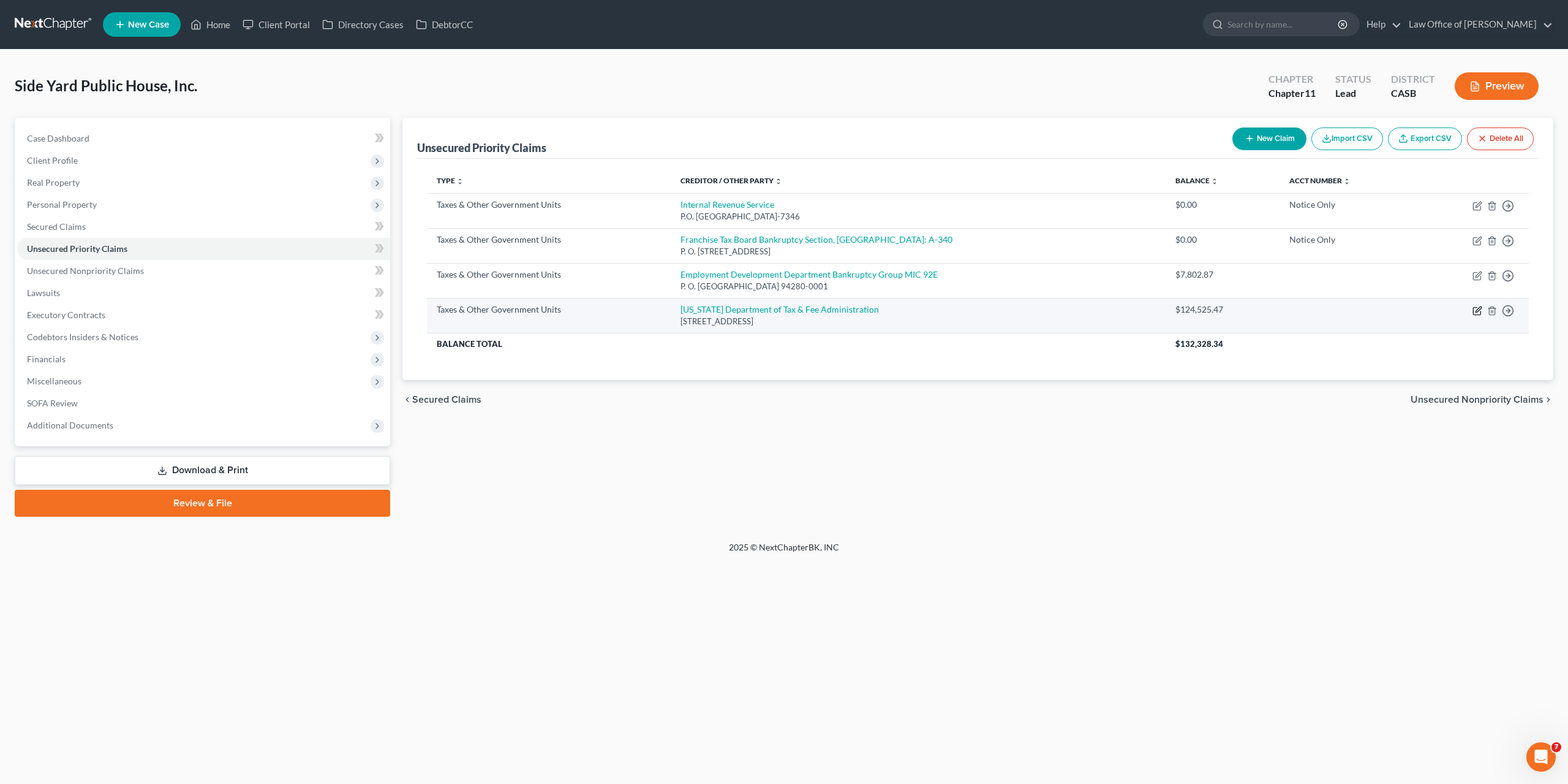
click at [1479, 311] on icon "button" at bounding box center [1477, 310] width 10 height 10
select select "2"
select select "4"
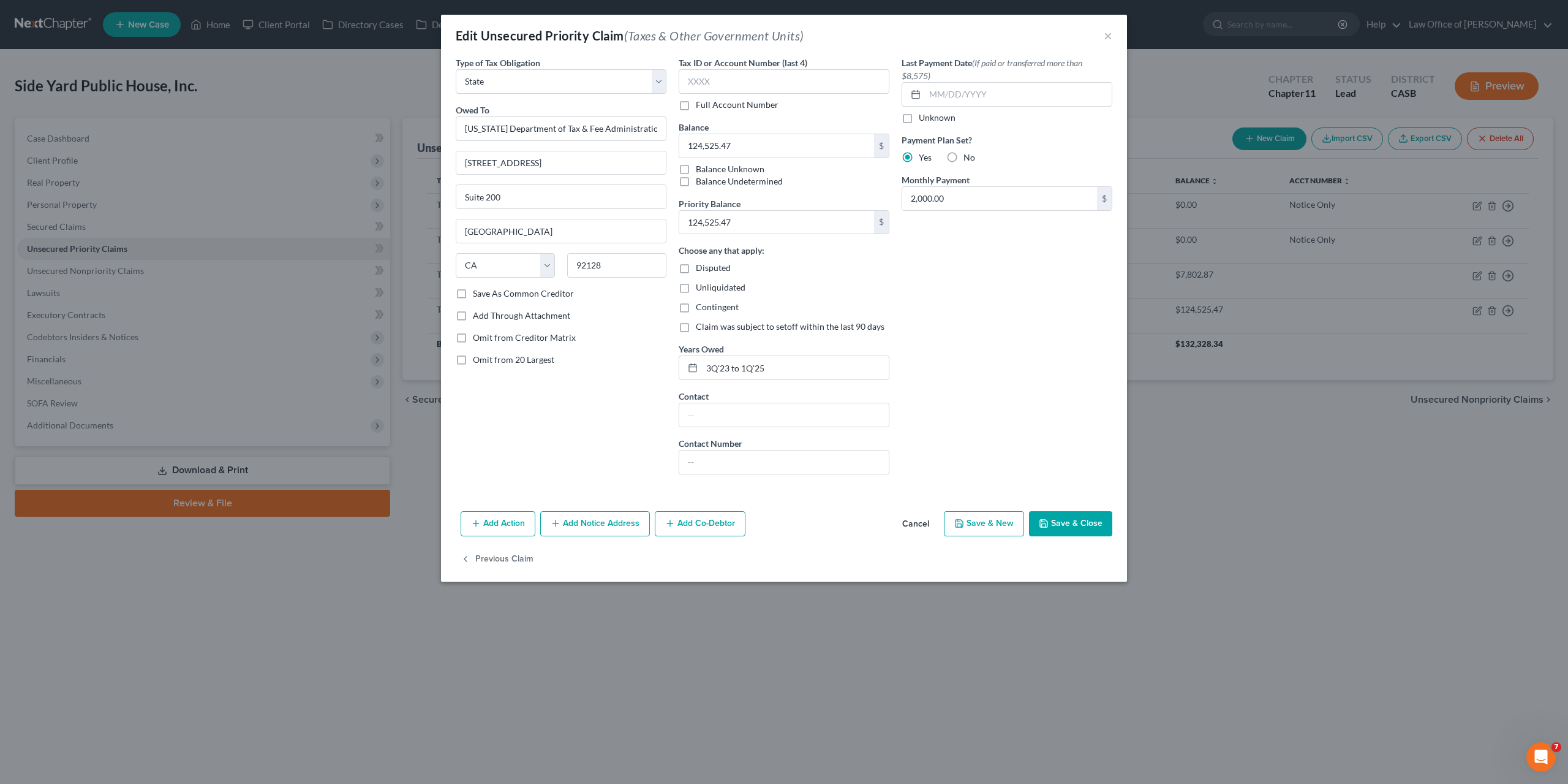
click at [1075, 523] on button "Save & Close" at bounding box center [1071, 524] width 84 height 26
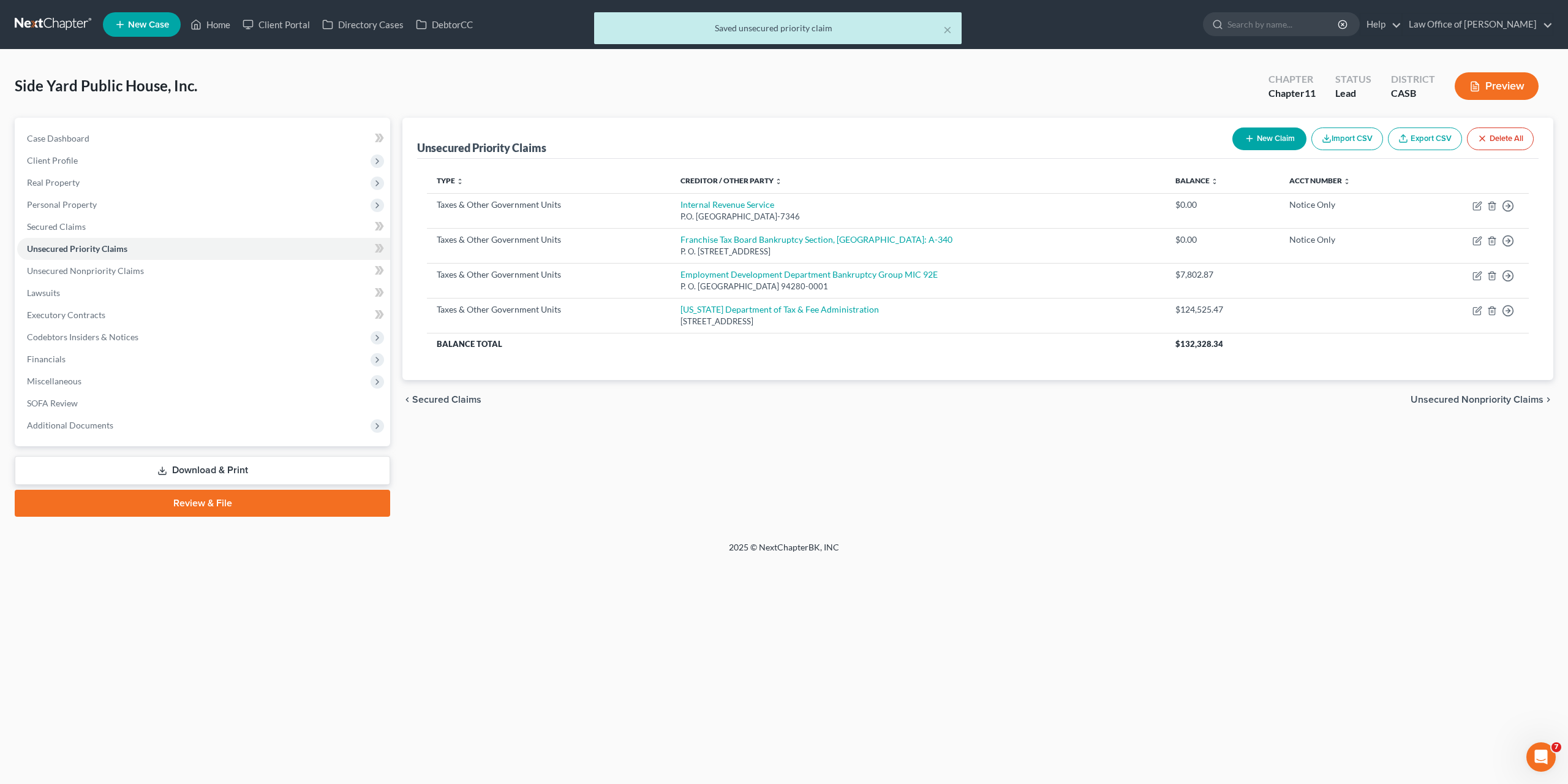
click at [1077, 521] on div "Petition Navigation Case Dashboard Payments Invoices Payments Payments Credit R…" at bounding box center [784, 322] width 1539 height 409
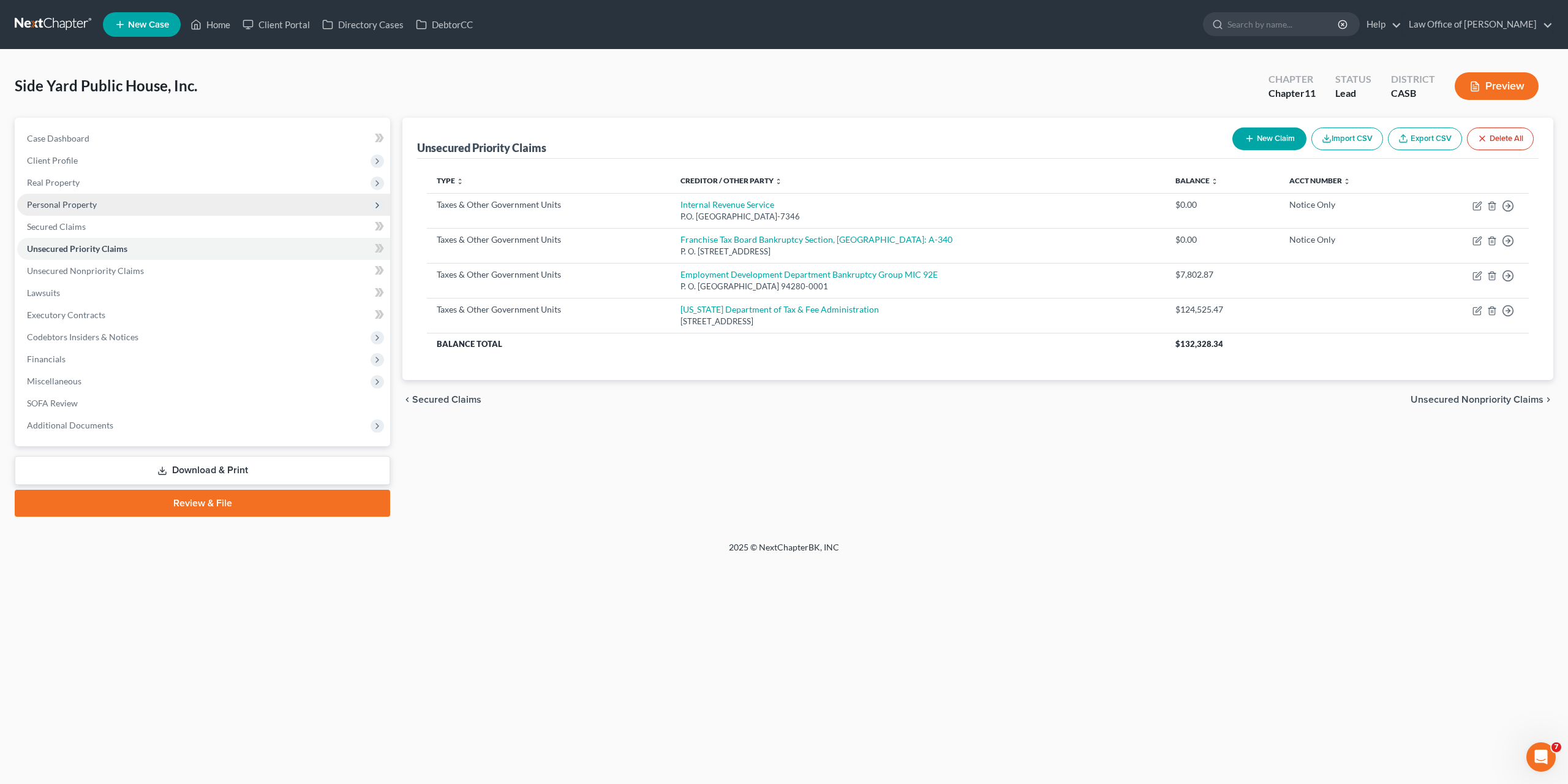
click at [61, 198] on span "Personal Property" at bounding box center [204, 205] width 373 height 22
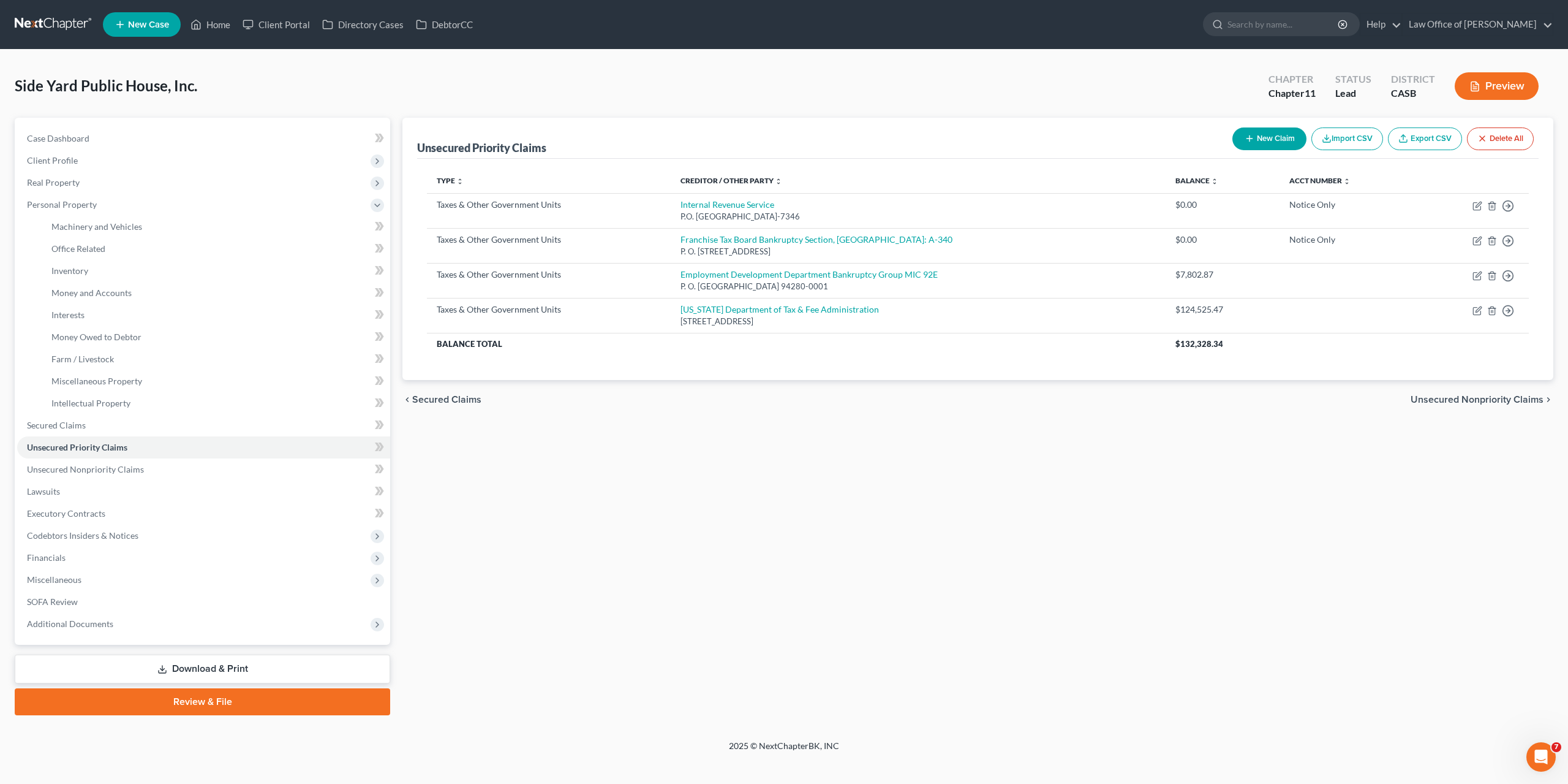
click at [191, 668] on link "Download & Print" at bounding box center [202, 669] width 375 height 29
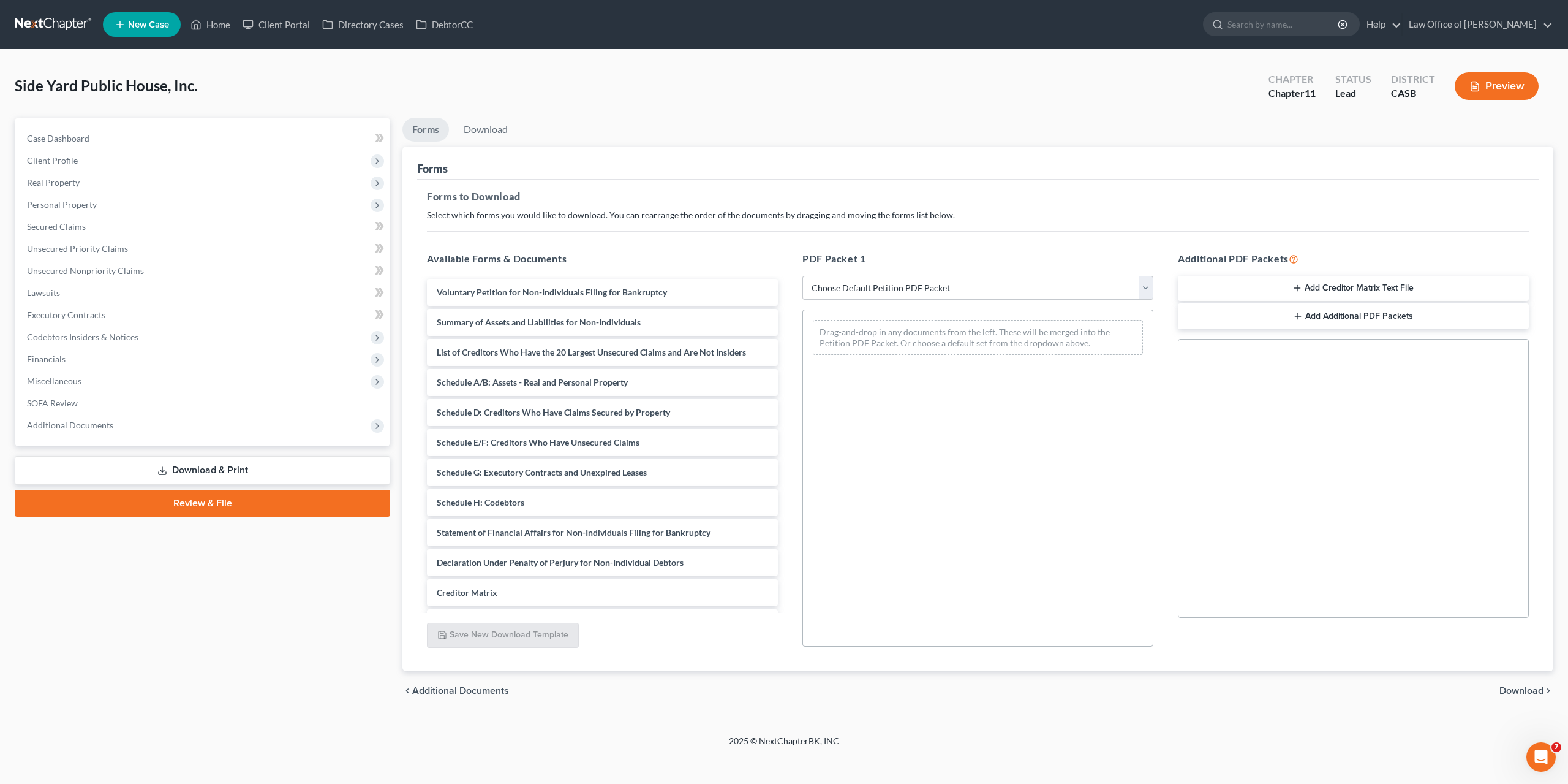
select select "0"
click option "Complete Bankruptcy Petition (all forms and schedules)" at bounding box center [0, 0] width 0 height 0
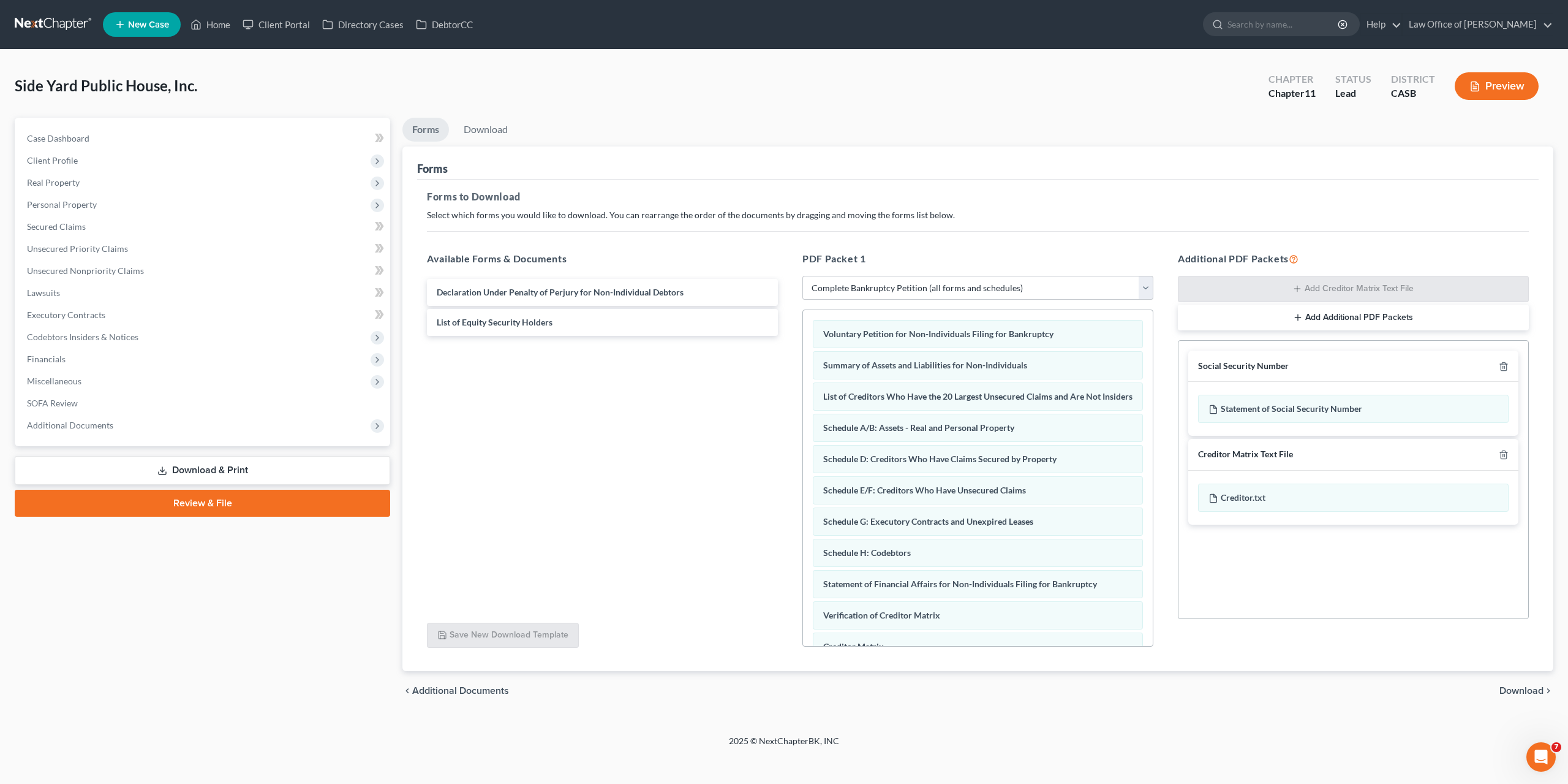
click at [1526, 688] on span "Download" at bounding box center [1521, 691] width 44 height 10
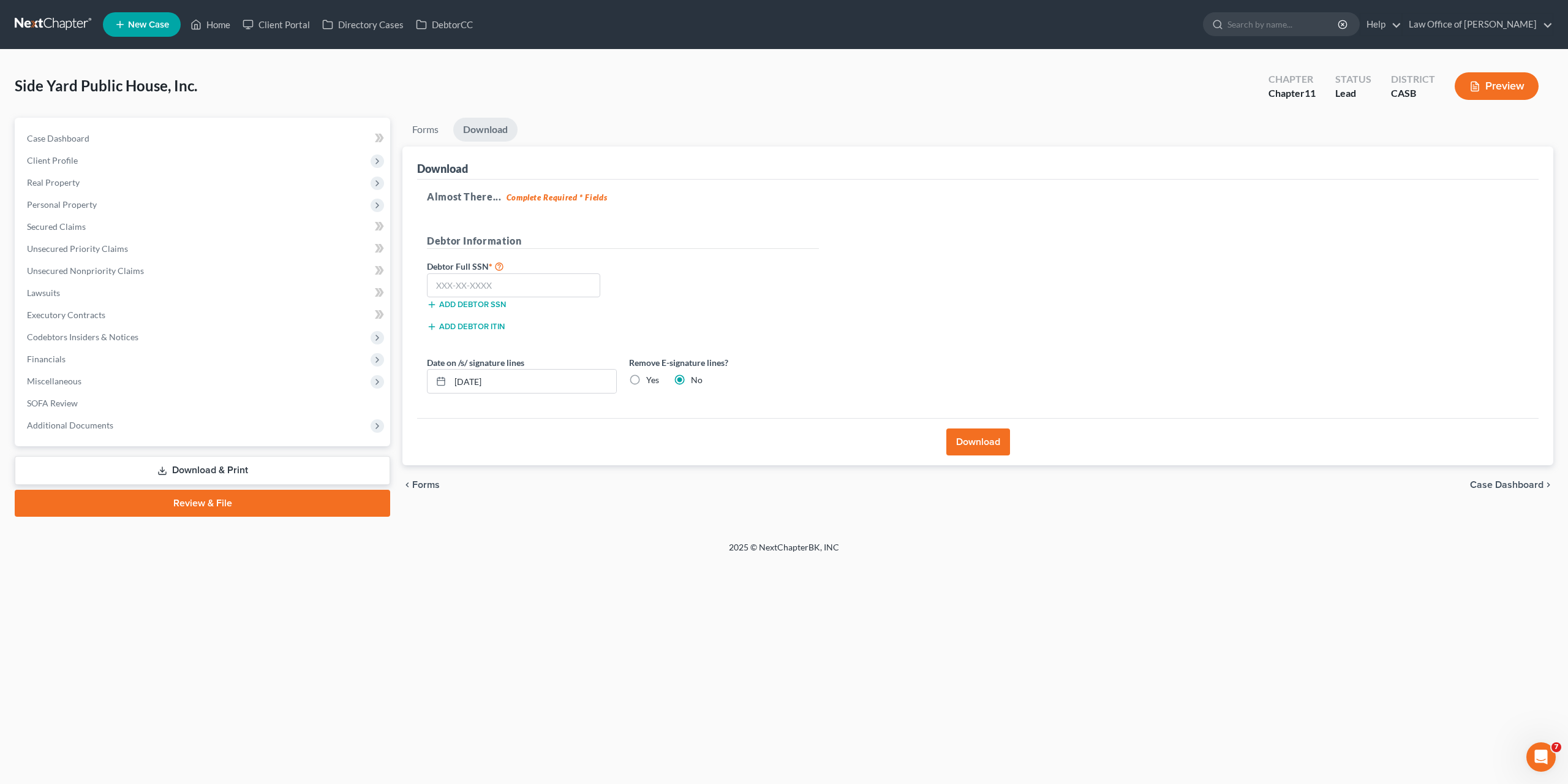
click at [961, 435] on button "Download" at bounding box center [978, 442] width 64 height 27
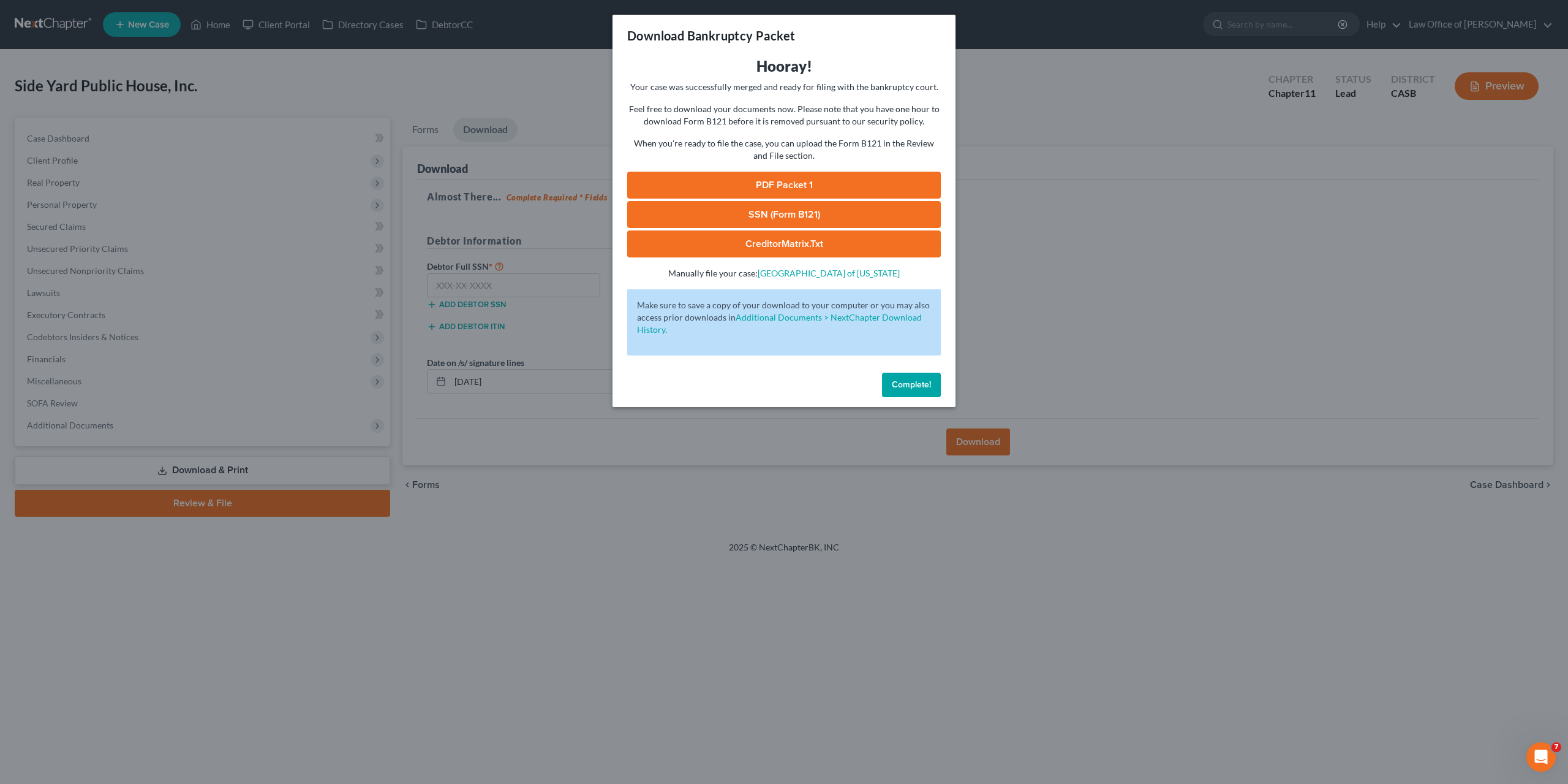
click at [796, 183] on link "PDF Packet 1" at bounding box center [784, 185] width 313 height 27
click at [917, 383] on span "Complete!" at bounding box center [911, 384] width 39 height 10
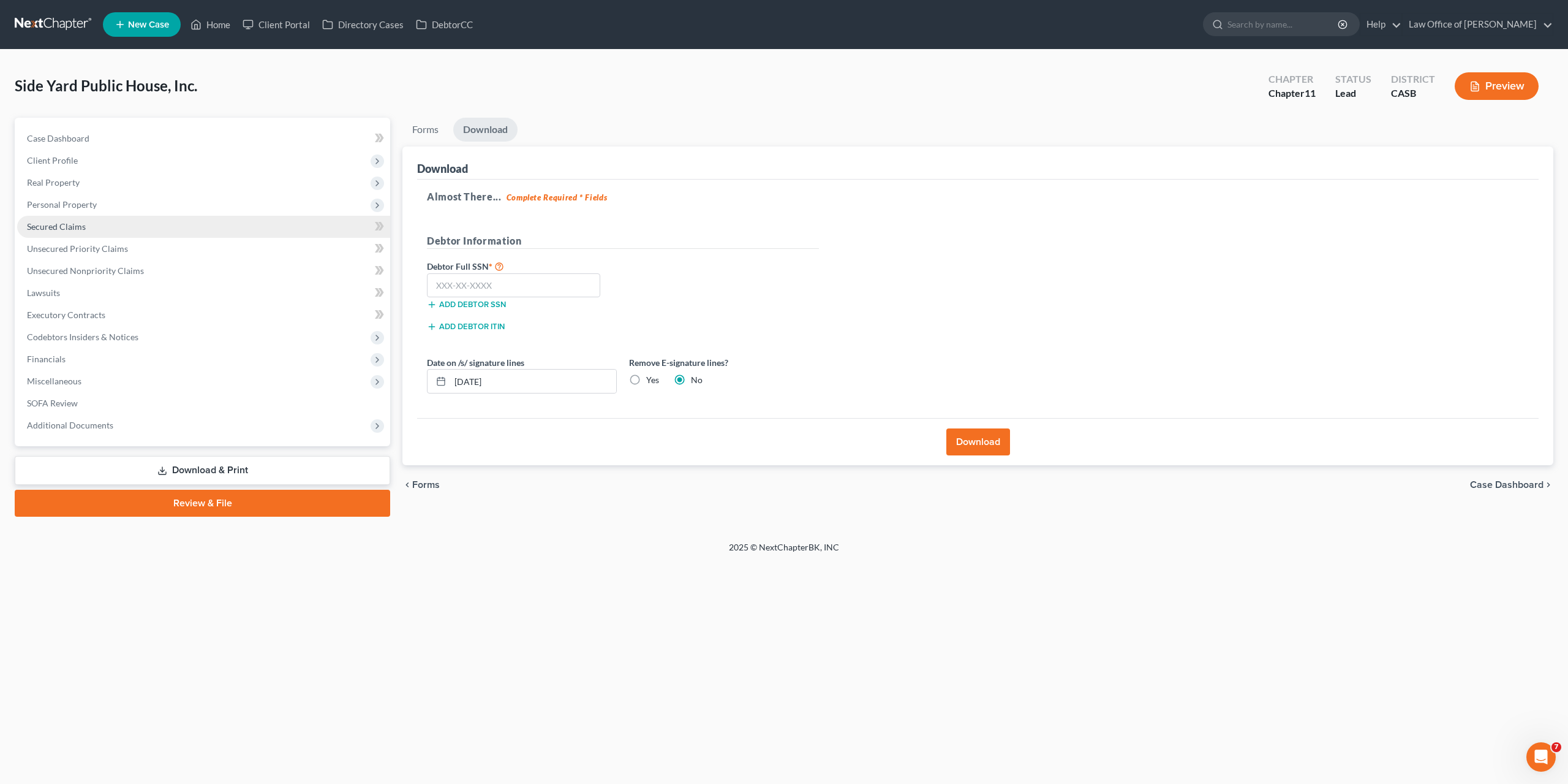
click at [44, 227] on span "Secured Claims" at bounding box center [57, 226] width 59 height 10
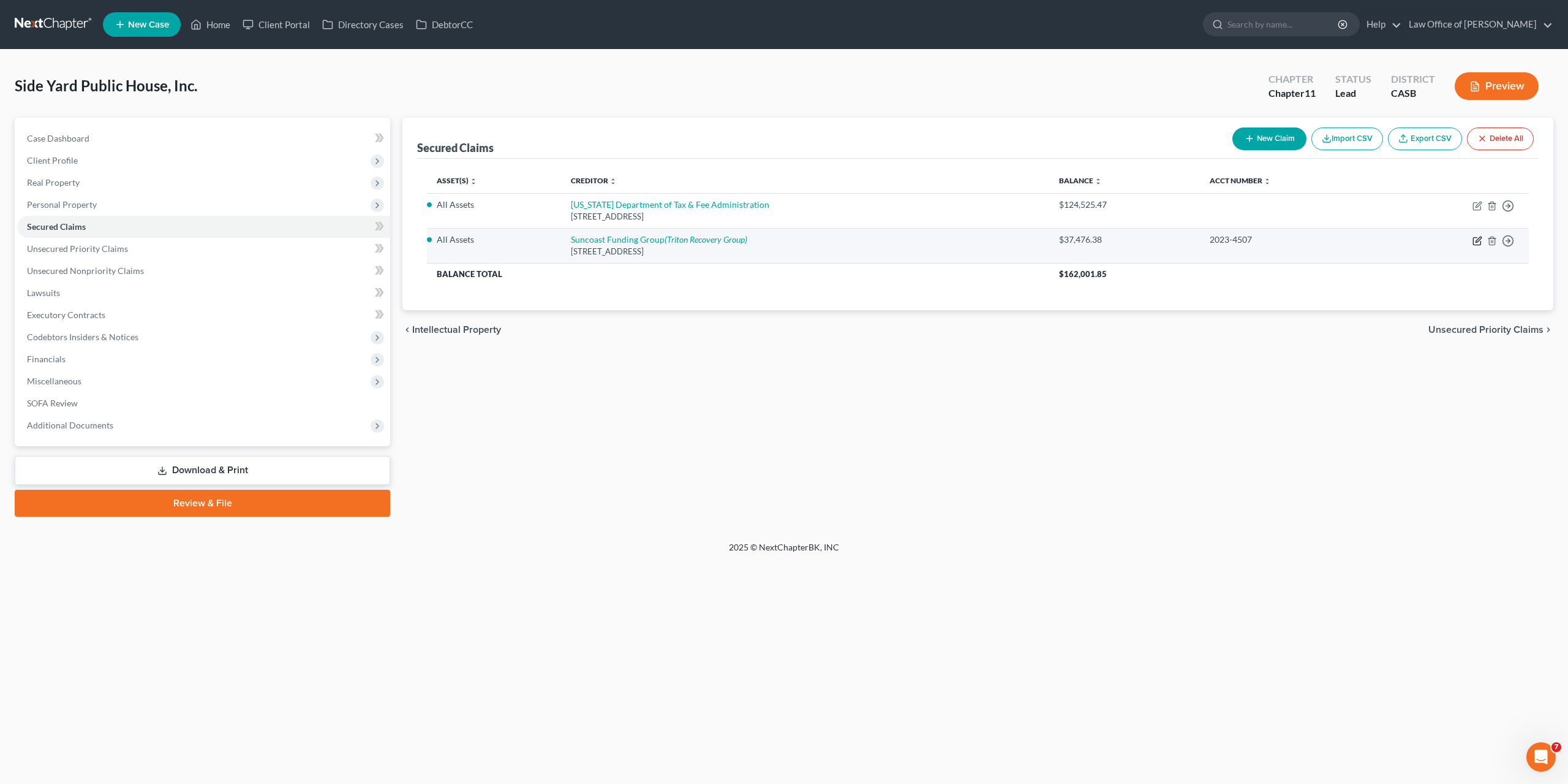
click at [1477, 240] on icon "button" at bounding box center [1477, 241] width 10 height 10
select select "9"
select select "0"
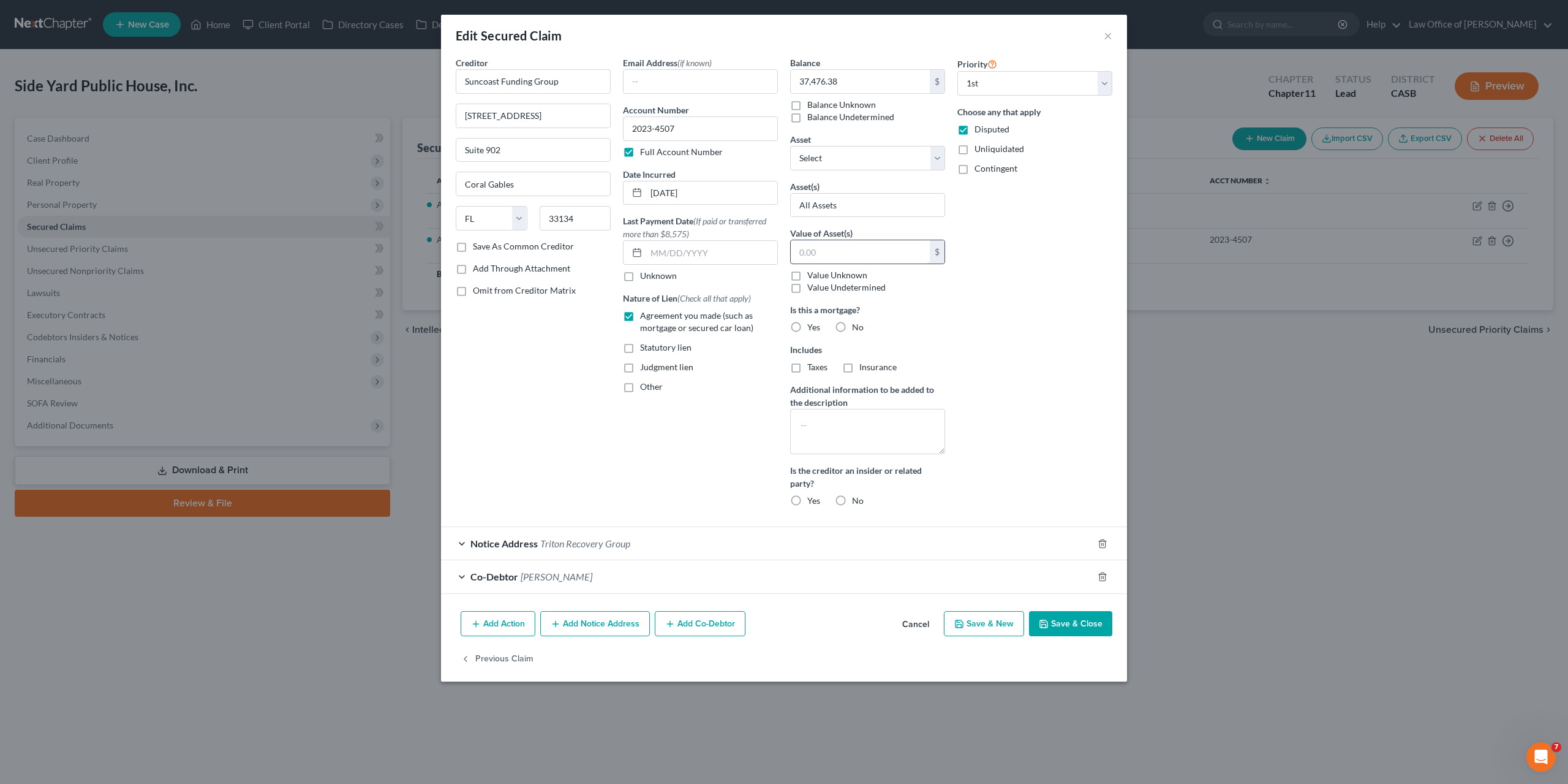
click at [866, 259] on input "text" at bounding box center [860, 251] width 139 height 23
paste input "58,500.00"
type input "58,500.00"
click at [955, 319] on div "Priority Select 1st 2nd 3rd 4th 5th 6th 7th 8th 9th 10th 11th 12th 13th 14th 15…" at bounding box center [1035, 286] width 167 height 460
click at [1081, 624] on button "Save & Close" at bounding box center [1071, 624] width 84 height 26
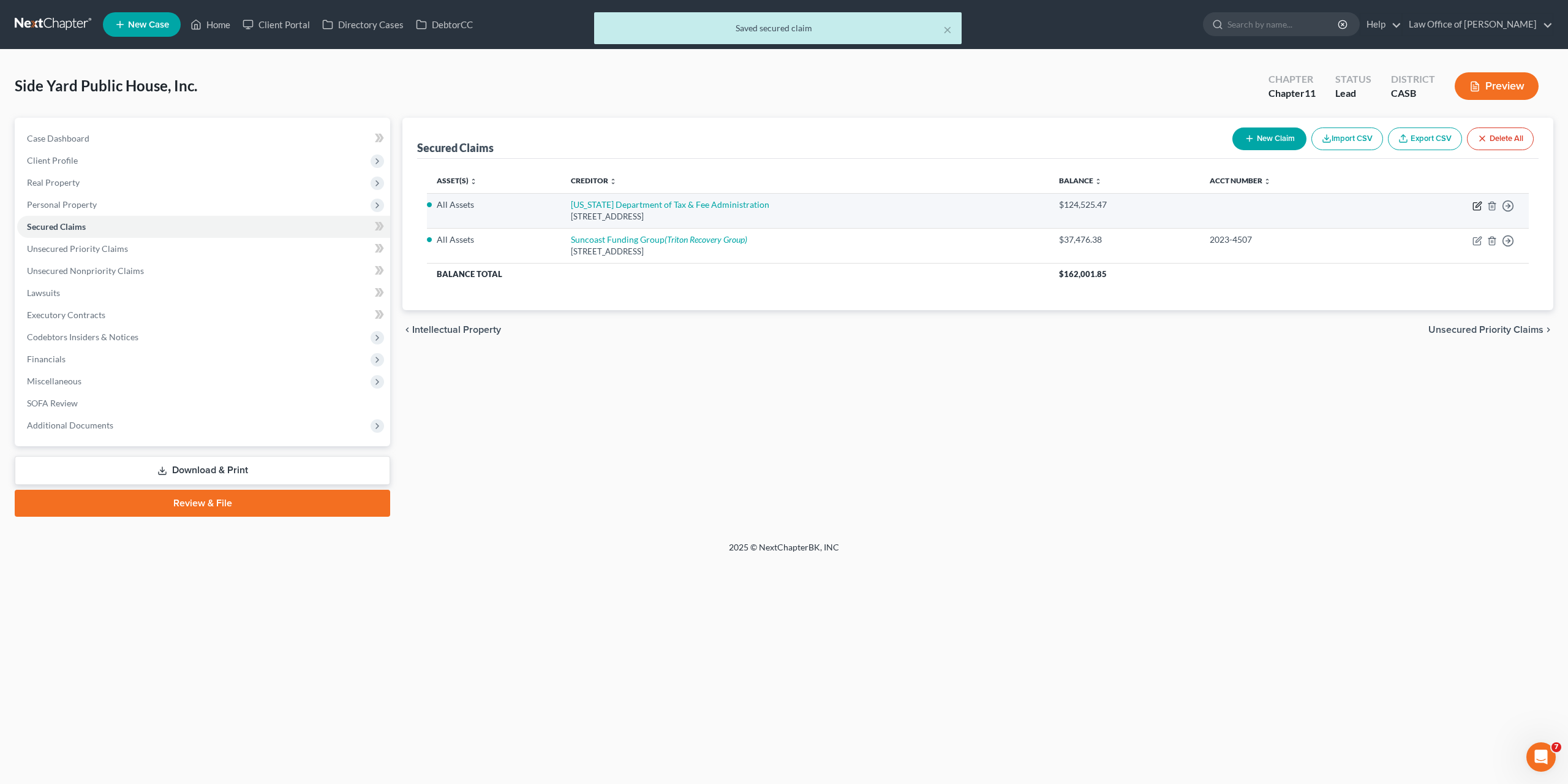
click at [1477, 205] on icon "button" at bounding box center [1478, 204] width 6 height 6
select select "4"
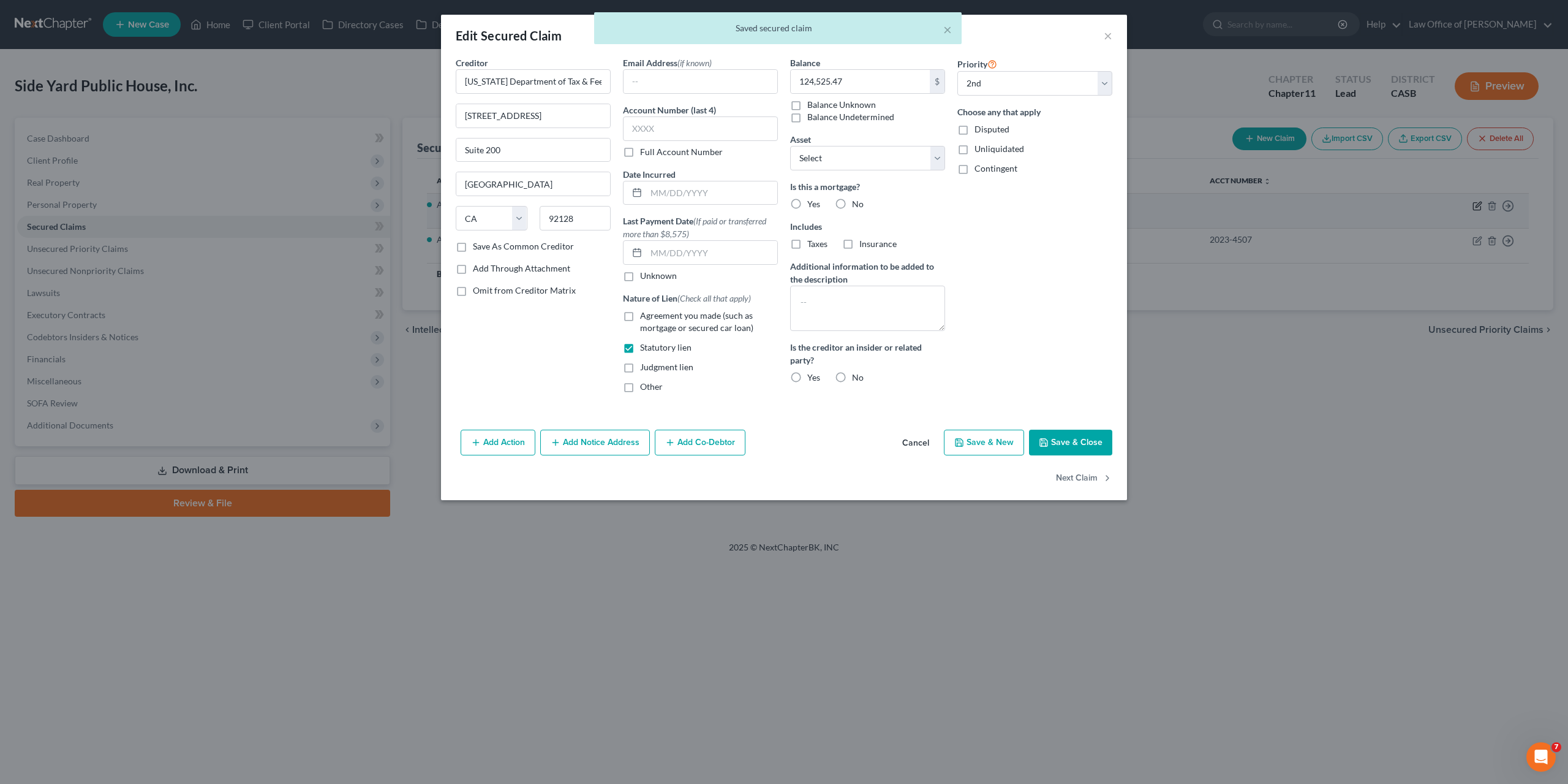
select select "1"
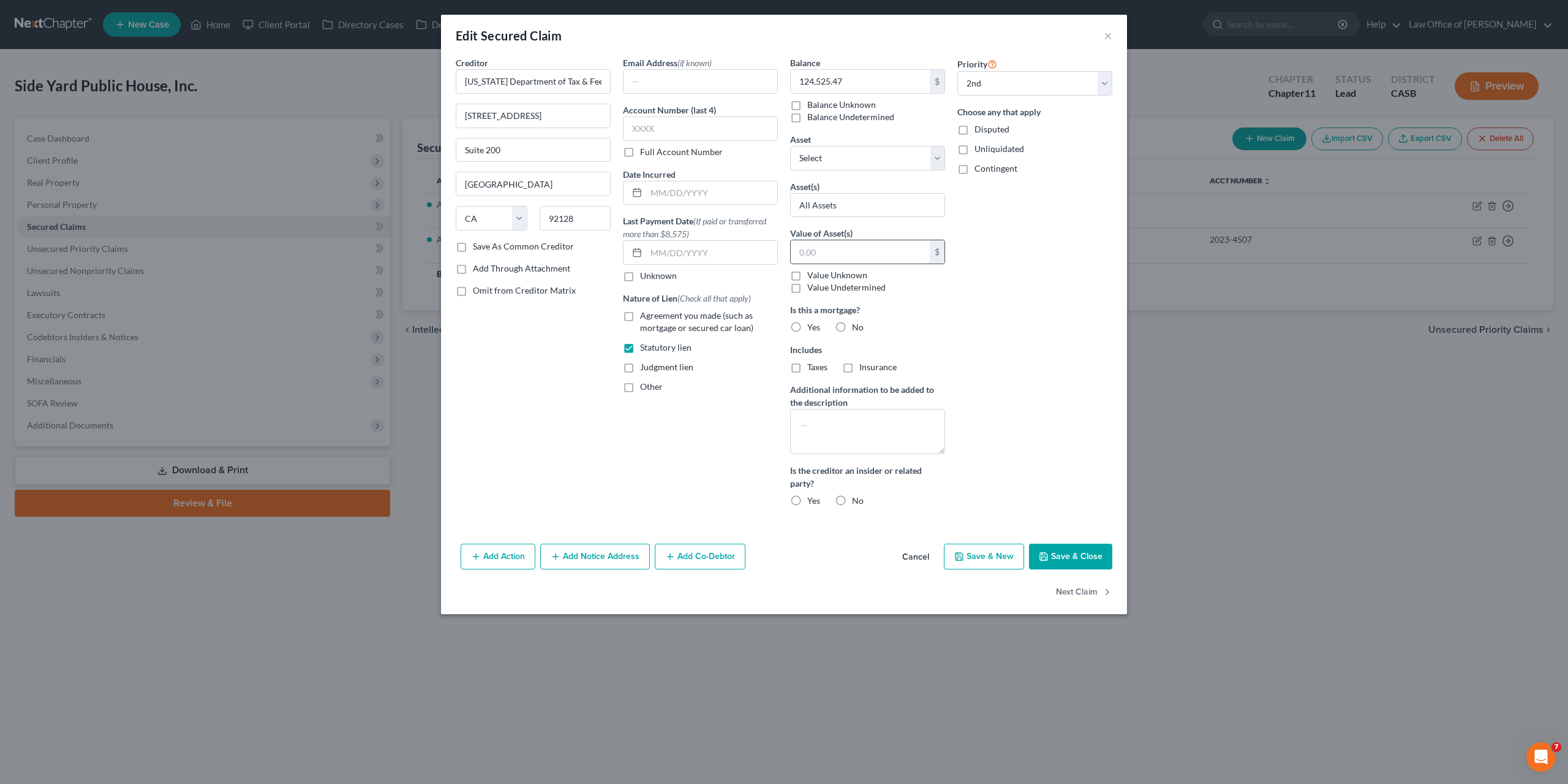
click at [821, 247] on input "text" at bounding box center [860, 251] width 139 height 23
paste input "58,500.00"
type input "58,500.00"
click at [1094, 557] on button "Save & Close" at bounding box center [1071, 557] width 84 height 26
select select "0"
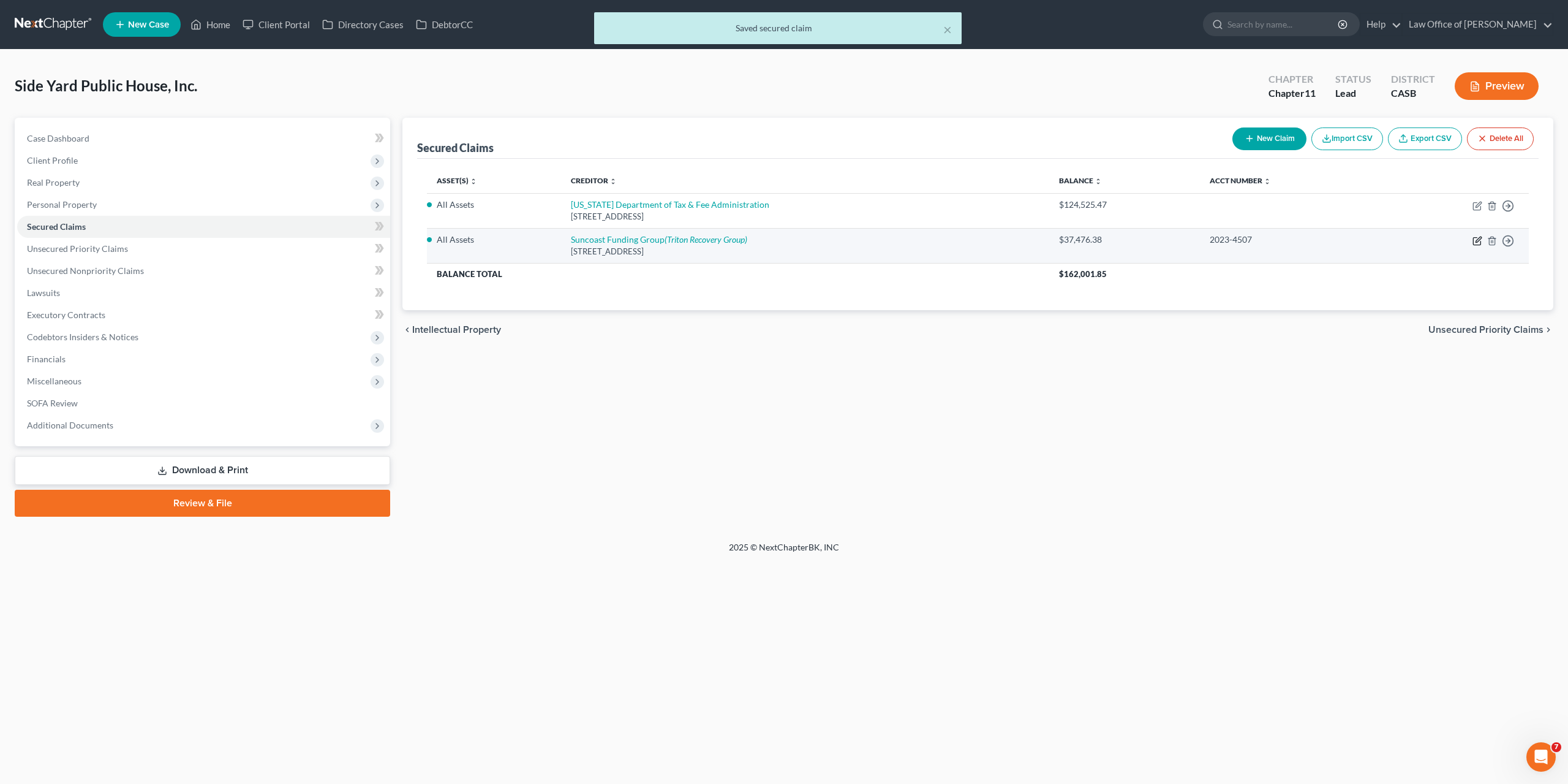
click at [1477, 240] on icon "button" at bounding box center [1477, 241] width 10 height 10
select select "9"
select select "0"
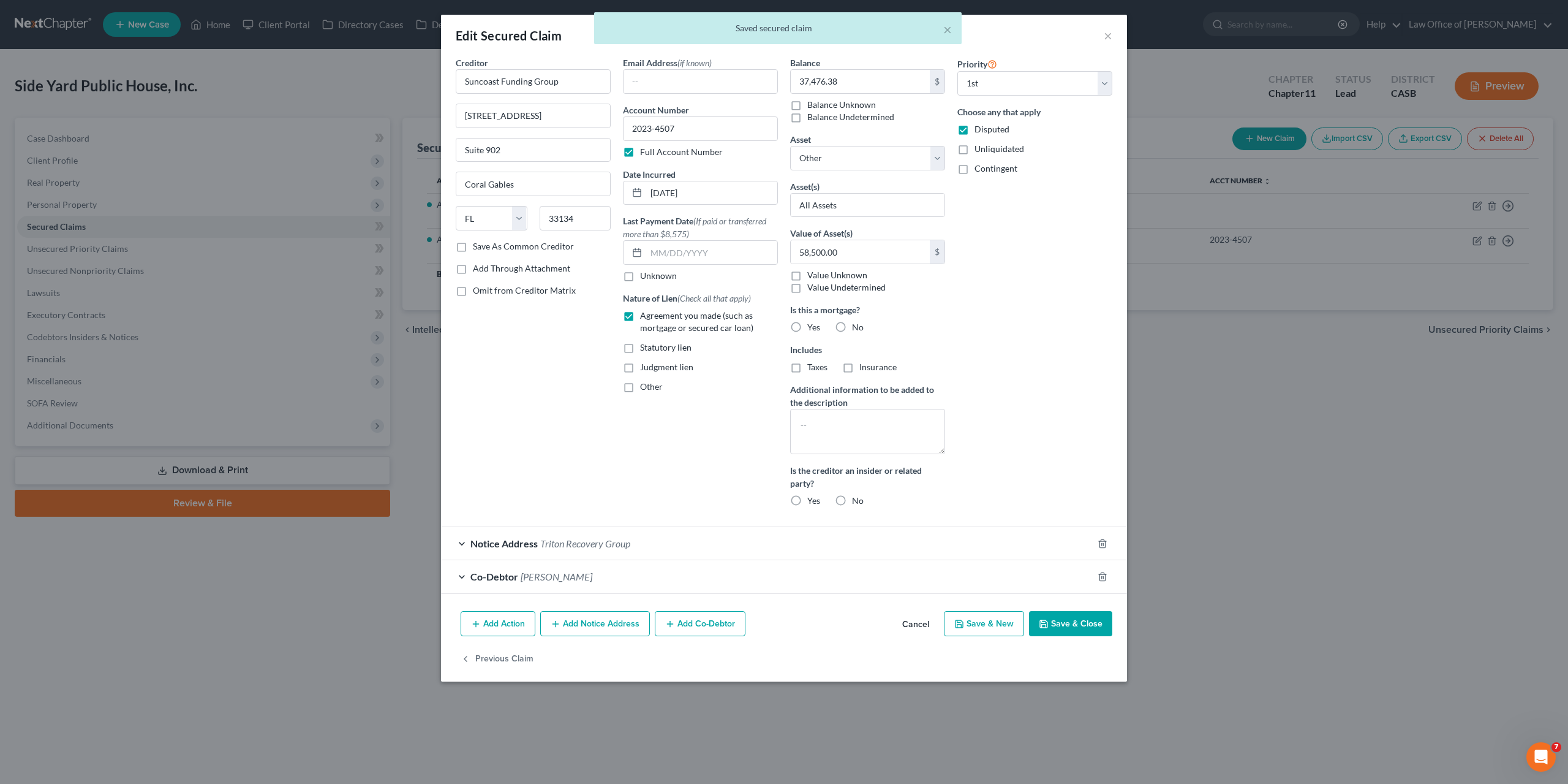
click at [1075, 629] on button "Save & Close" at bounding box center [1071, 624] width 84 height 26
select select
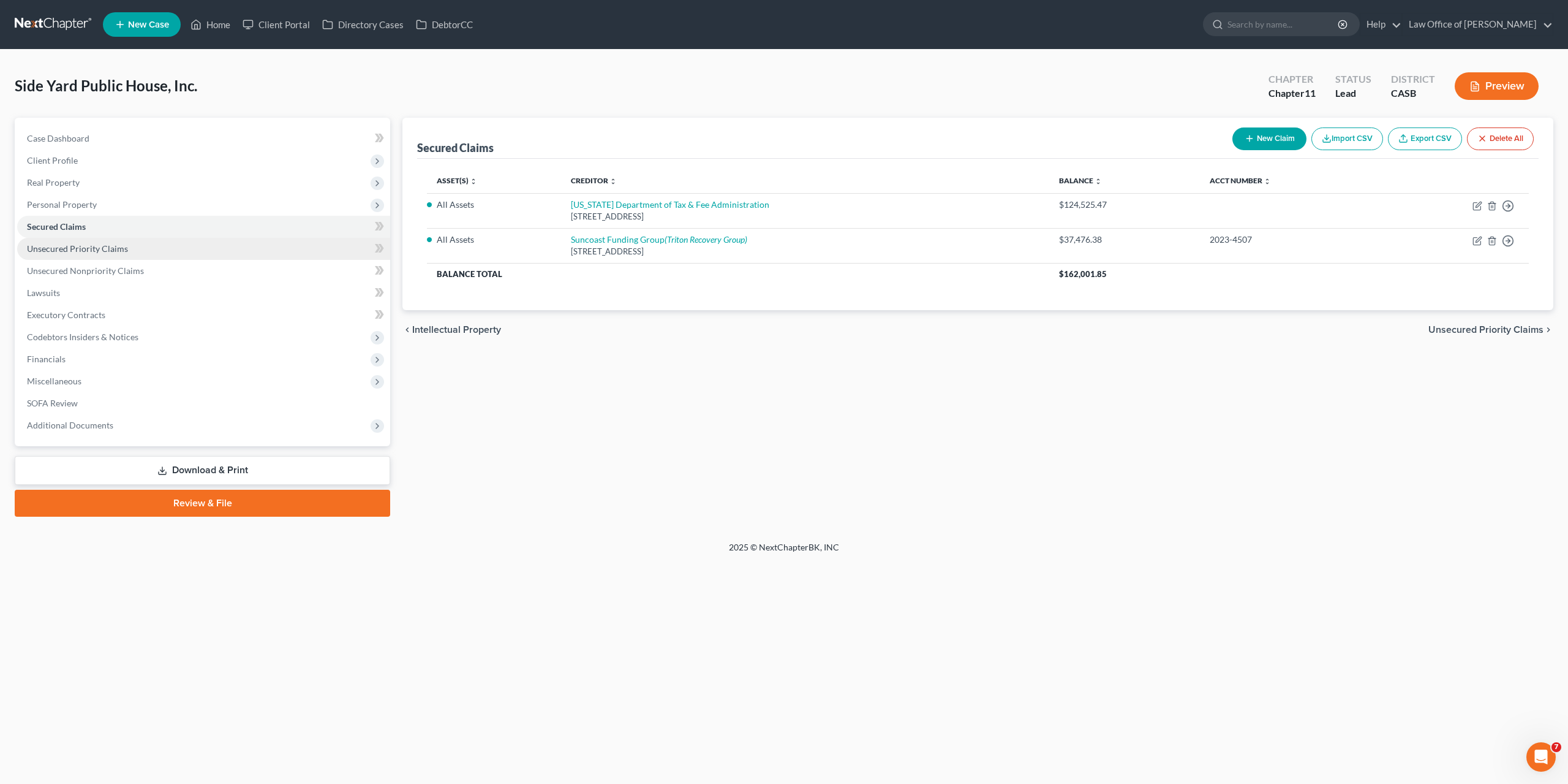
click at [70, 251] on span "Unsecured Priority Claims" at bounding box center [77, 248] width 101 height 10
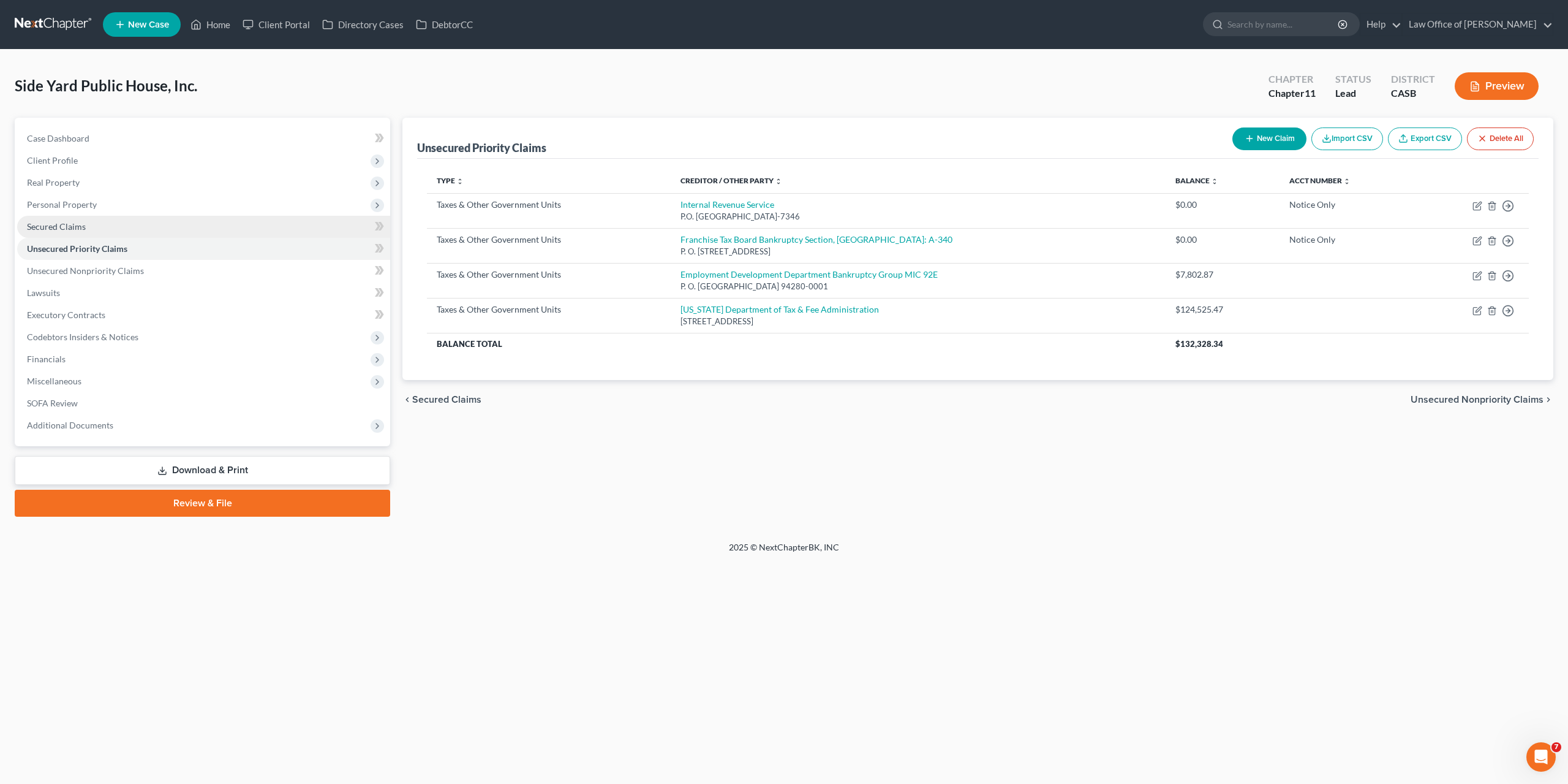
click at [66, 230] on span "Secured Claims" at bounding box center [57, 226] width 59 height 10
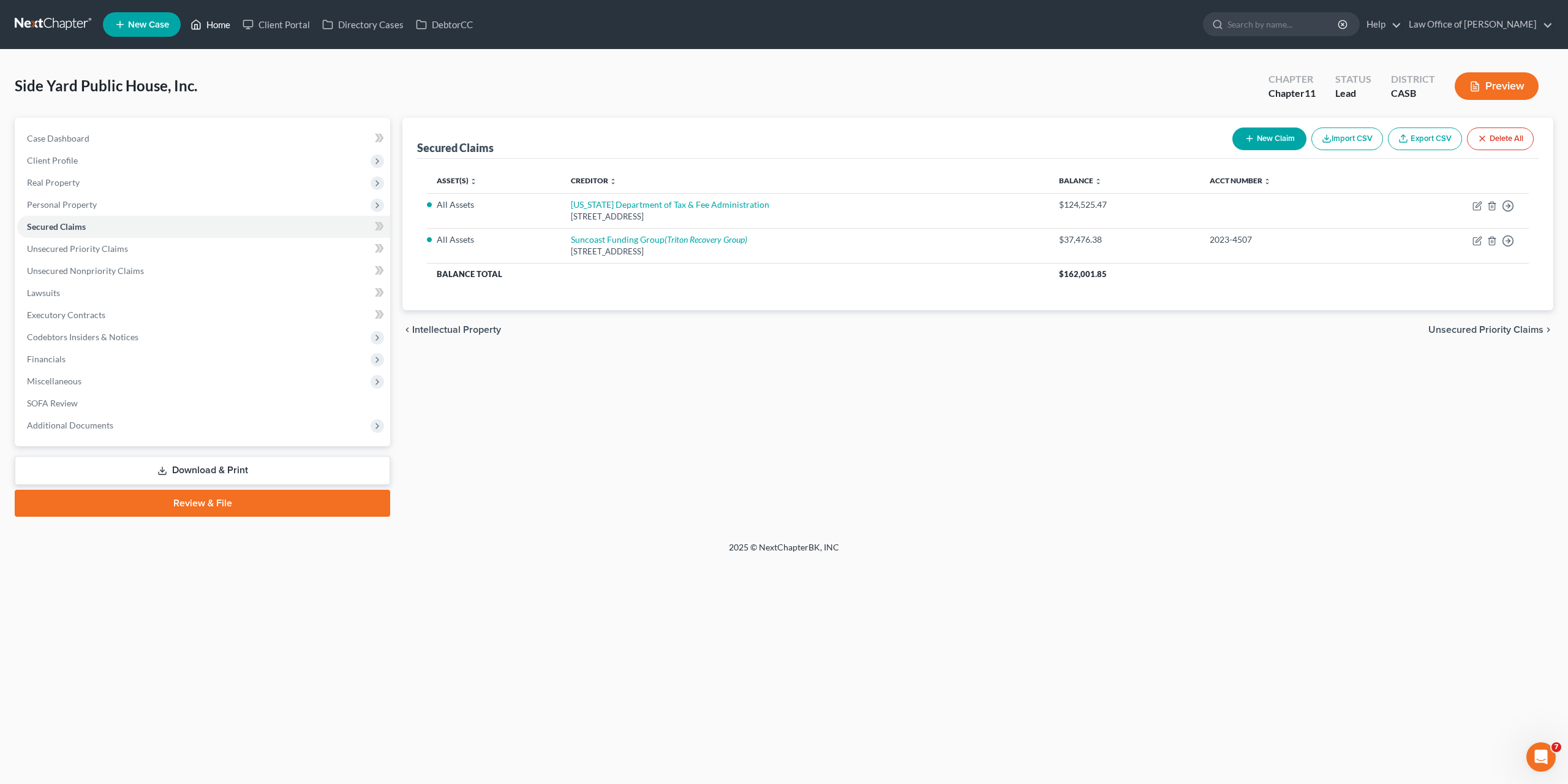
click at [221, 22] on link "Home" at bounding box center [210, 25] width 52 height 22
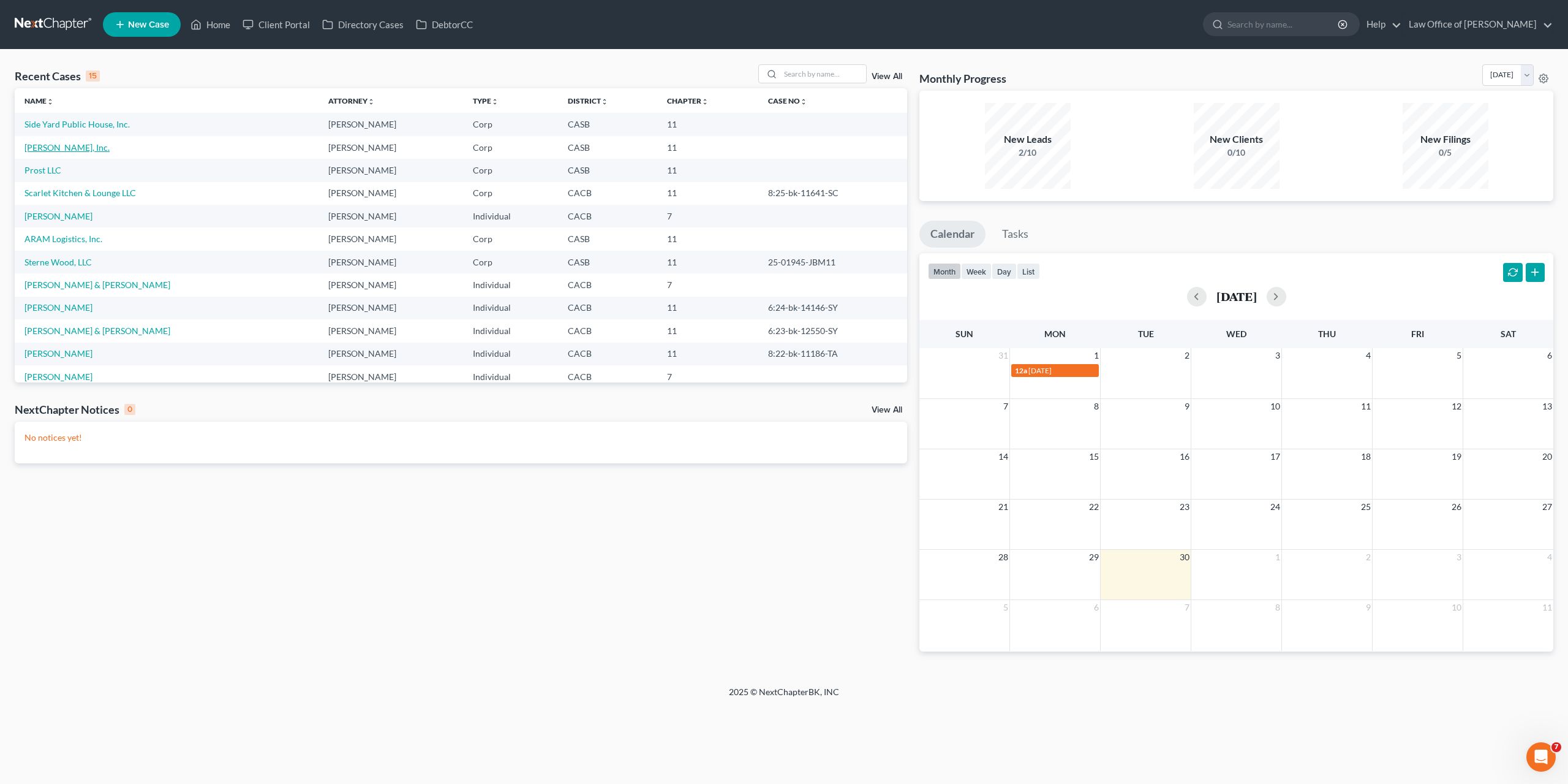
click at [41, 146] on link "[PERSON_NAME], Inc." at bounding box center [67, 147] width 85 height 10
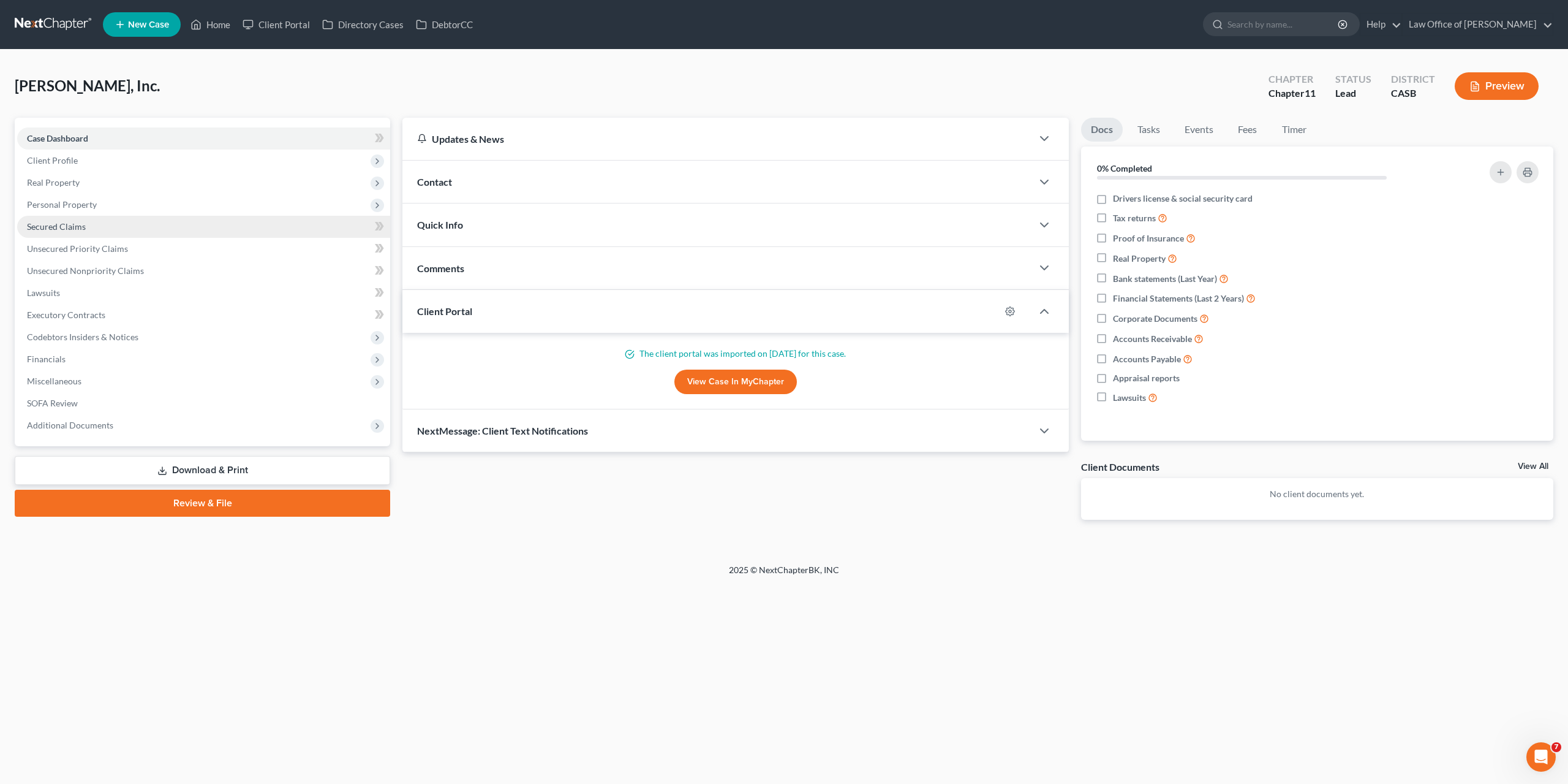
click at [55, 221] on link "Secured Claims" at bounding box center [204, 227] width 373 height 22
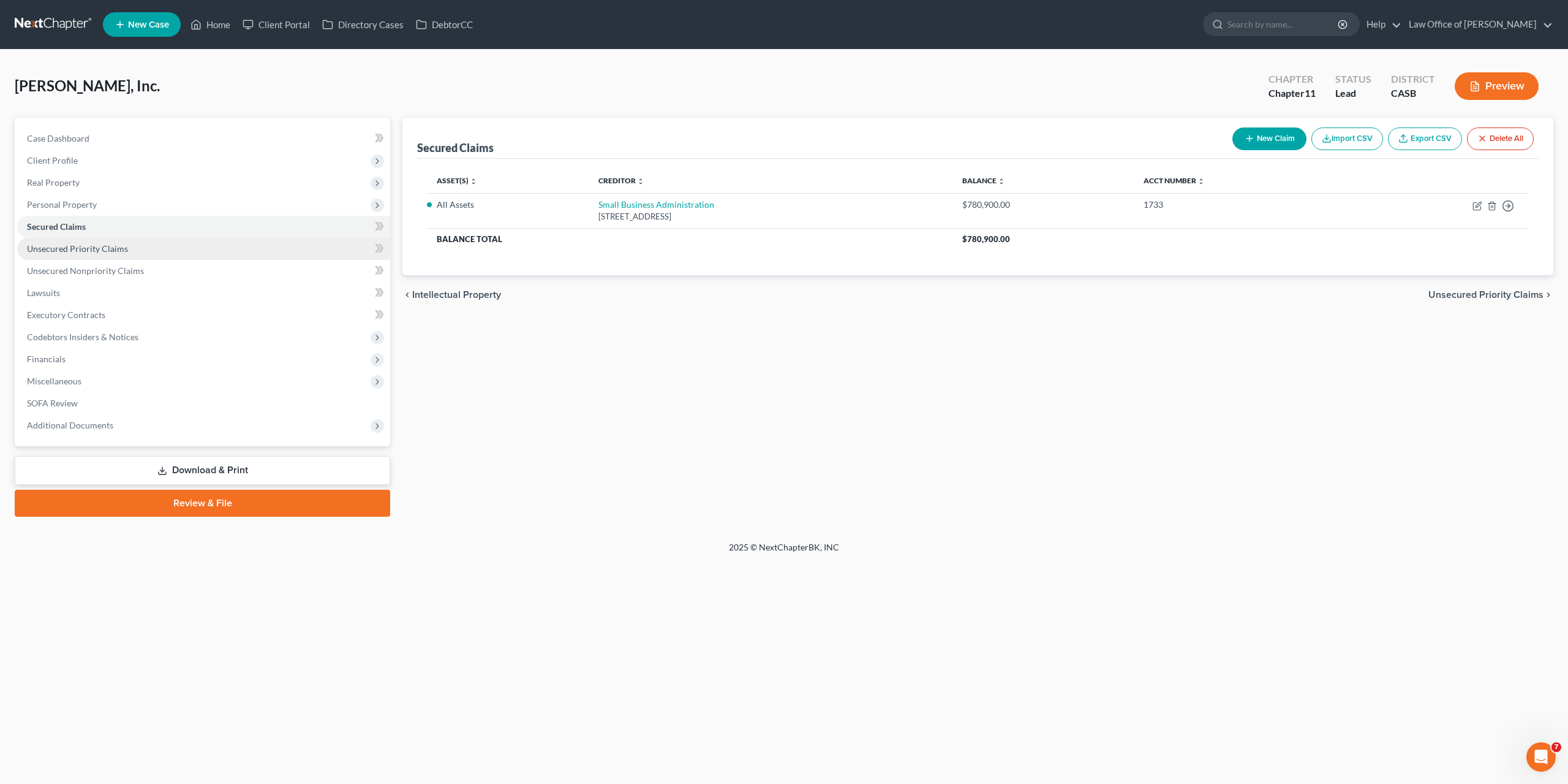
click at [85, 244] on span "Unsecured Priority Claims" at bounding box center [77, 248] width 101 height 10
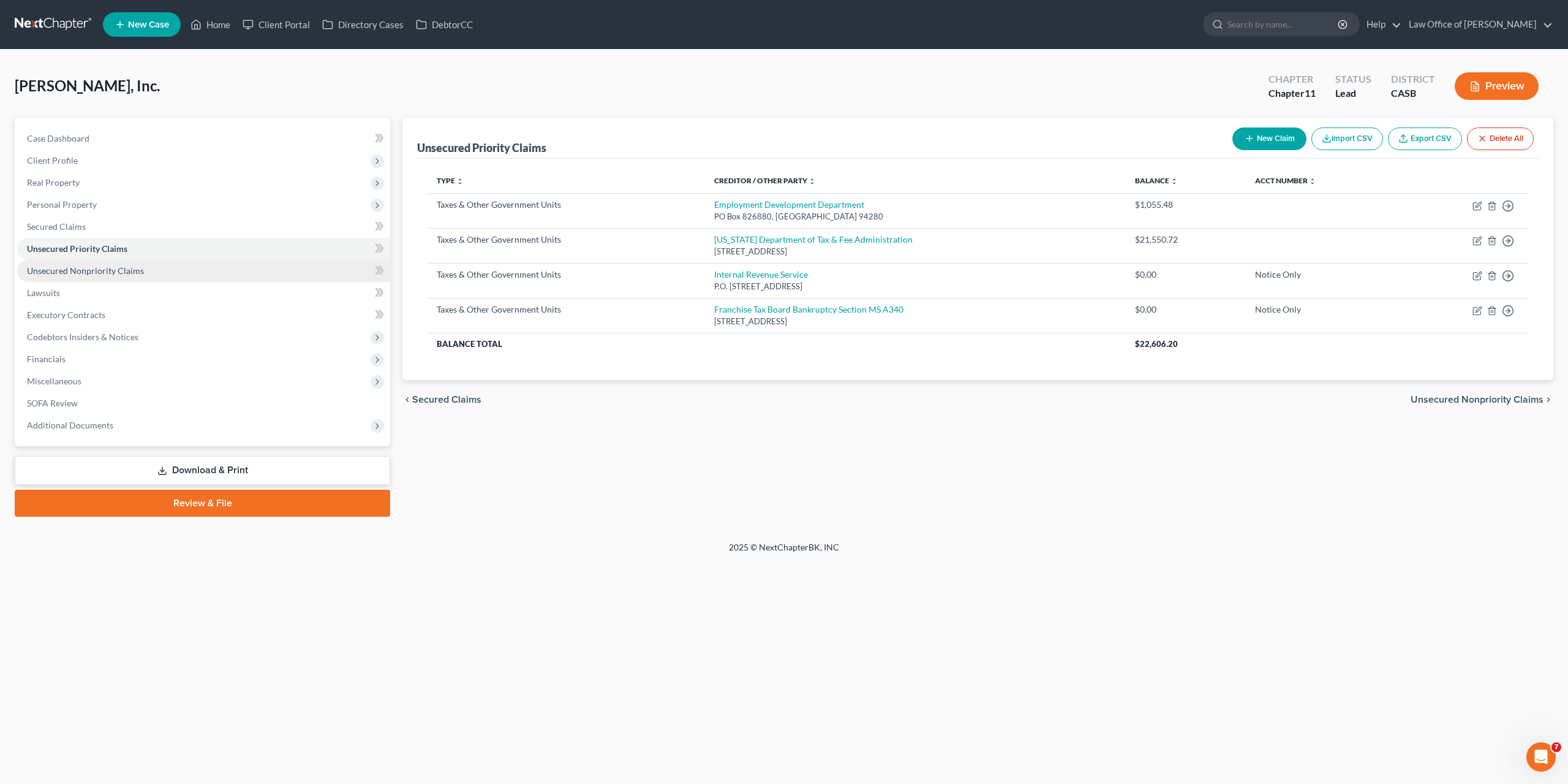
click at [86, 279] on link "Unsecured Nonpriority Claims" at bounding box center [204, 271] width 373 height 22
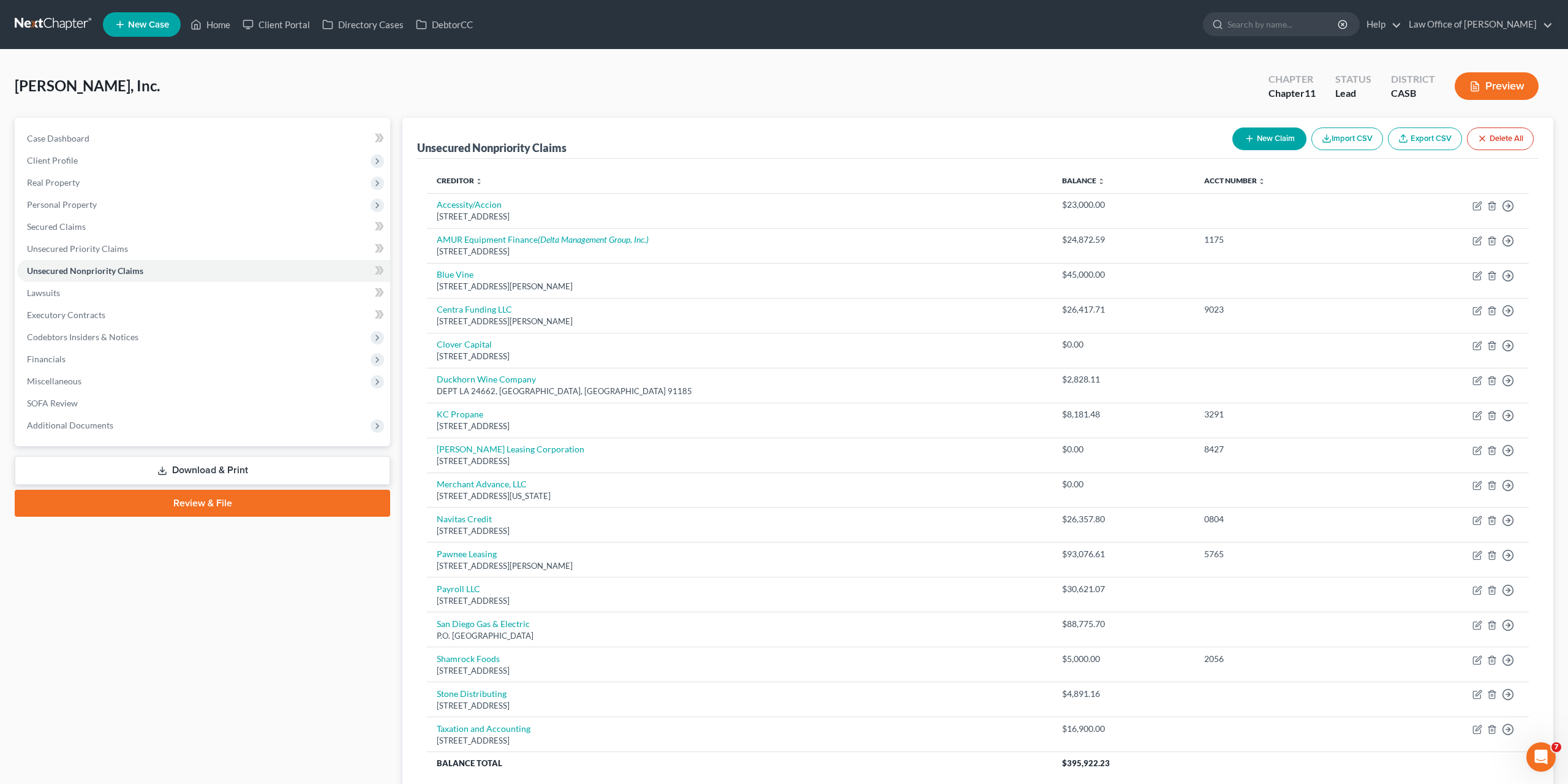
click at [745, 81] on div "Milovan, Inc. Upgraded Chapter Chapter 11 Status Lead District CASB Preview" at bounding box center [784, 91] width 1539 height 53
click at [189, 462] on link "Download & Print" at bounding box center [202, 471] width 375 height 29
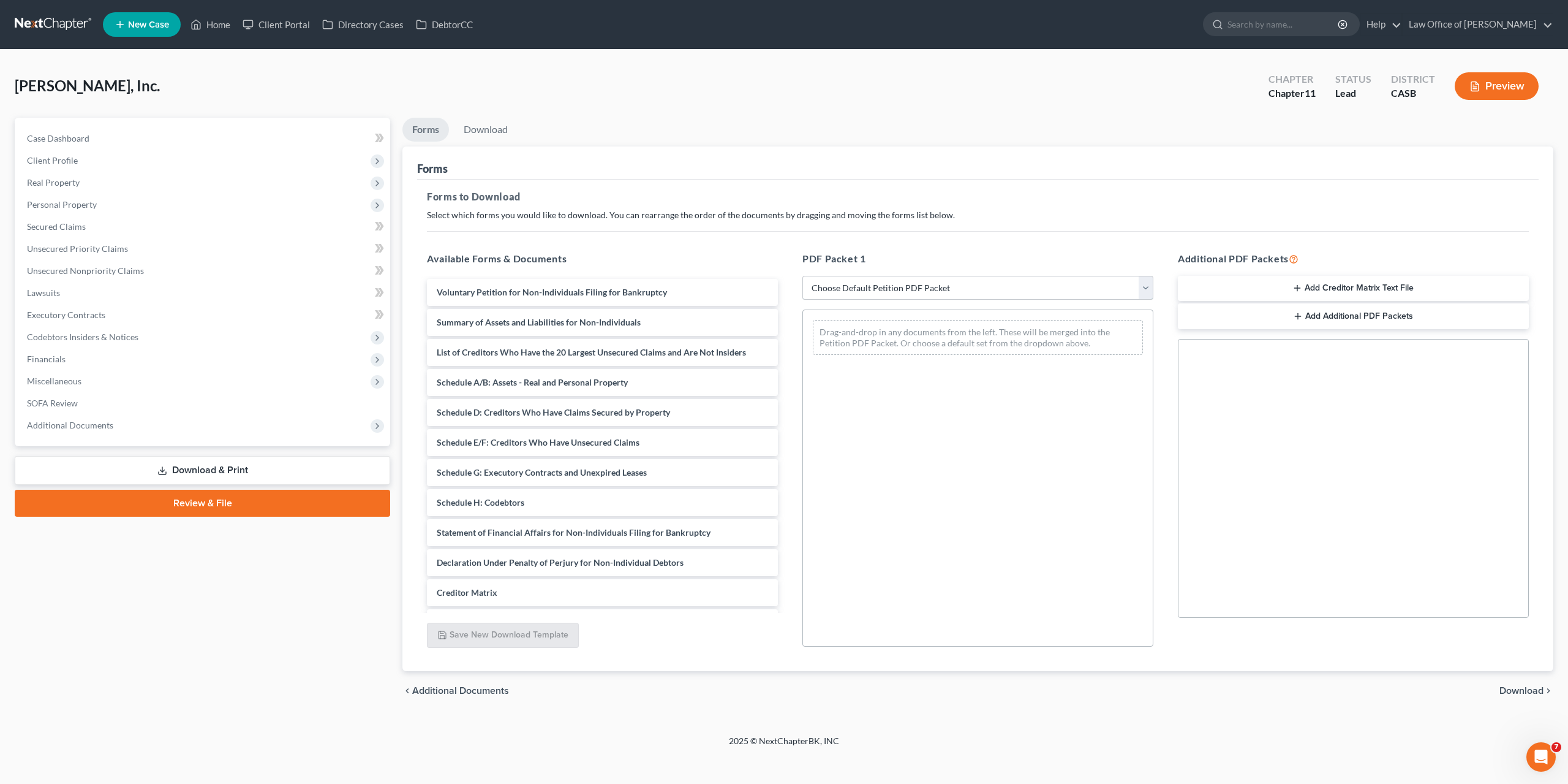
click at [803, 276] on select "Choose Default Petition PDF Packet Complete Bankruptcy Petition (all forms and …" at bounding box center [978, 288] width 351 height 25
select select "0"
click option "Complete Bankruptcy Petition (all forms and schedules)" at bounding box center [0, 0] width 0 height 0
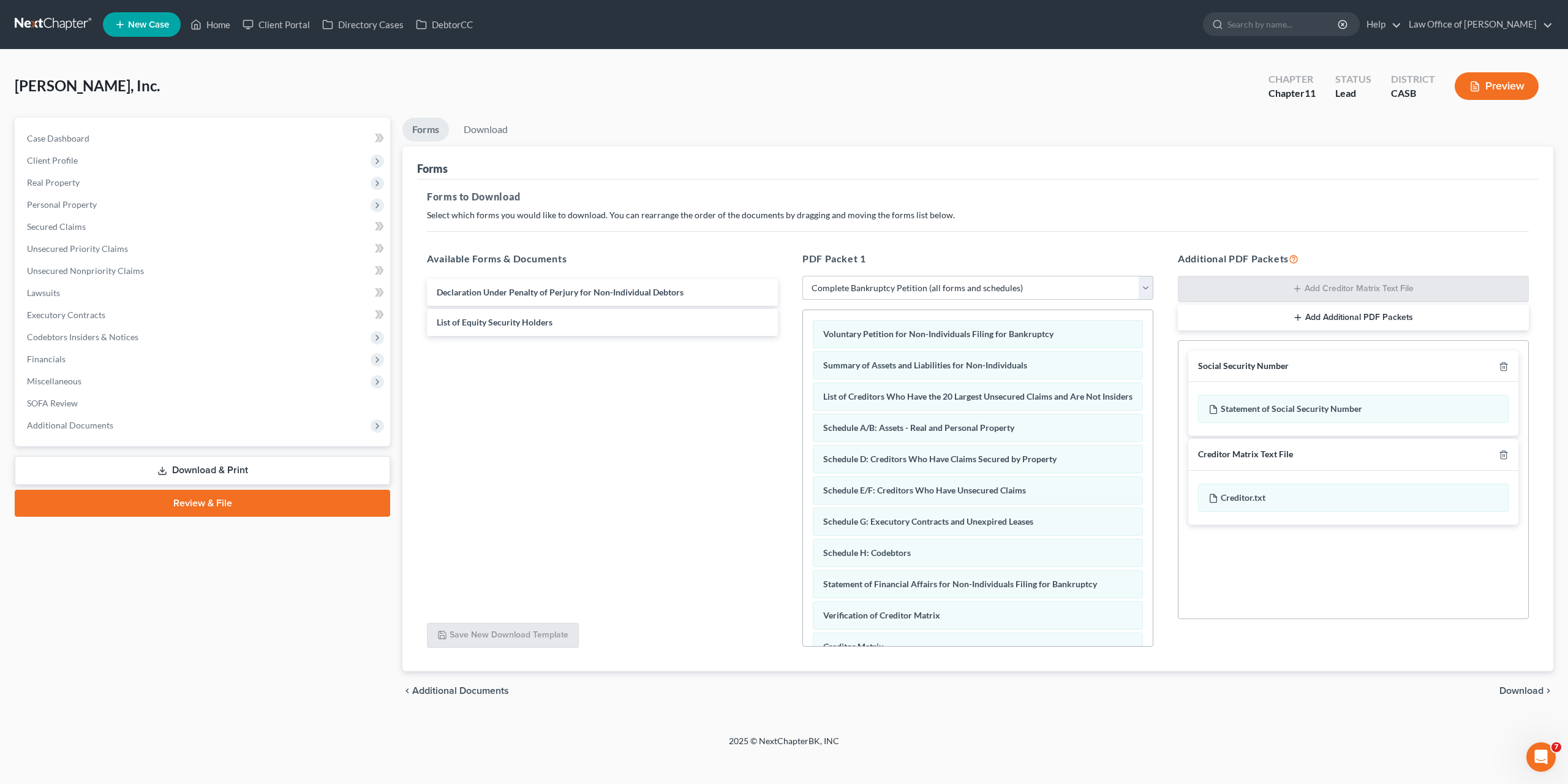
click at [1521, 691] on span "Download" at bounding box center [1521, 691] width 44 height 10
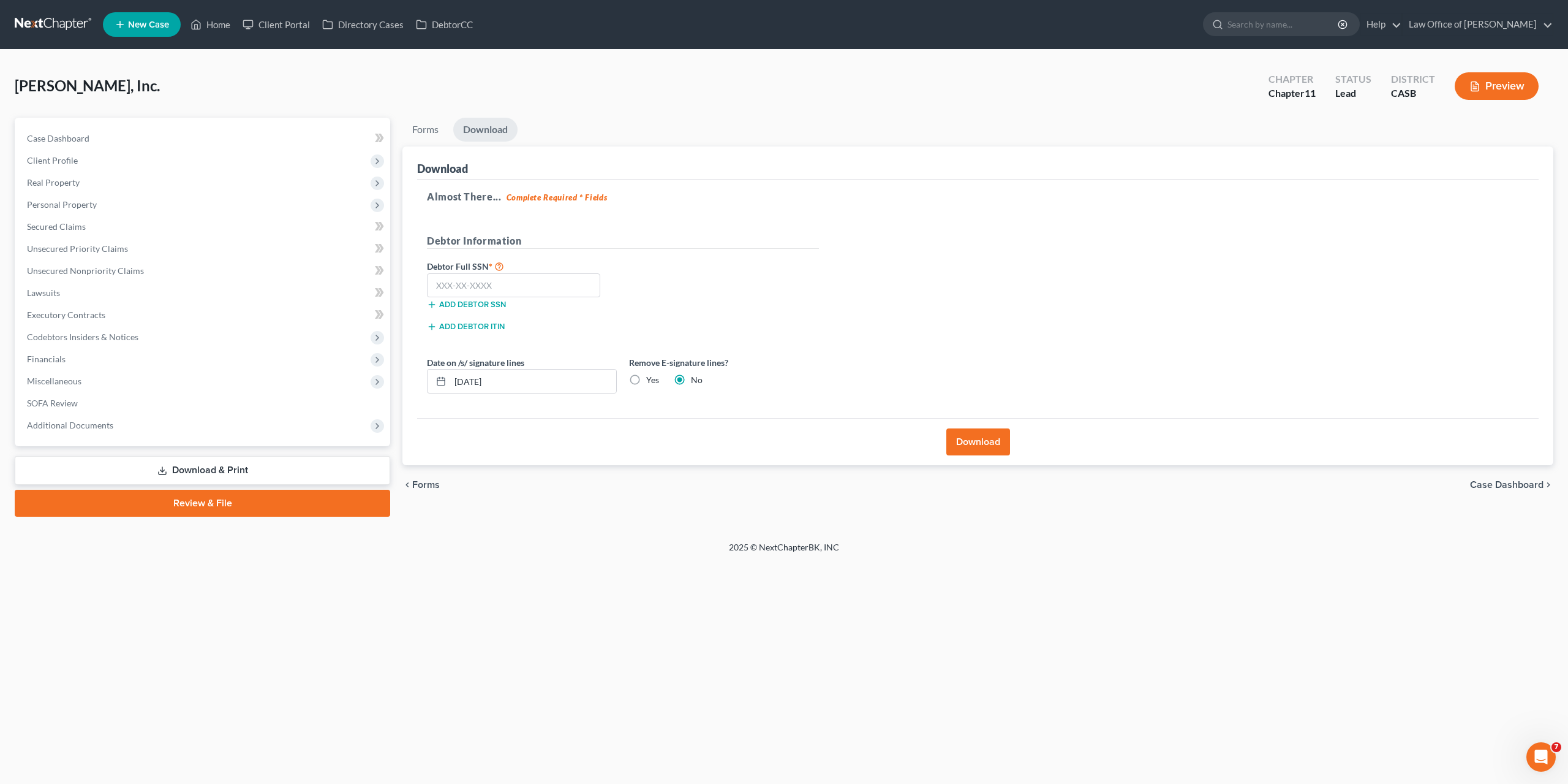
click at [986, 441] on button "Download" at bounding box center [978, 442] width 64 height 27
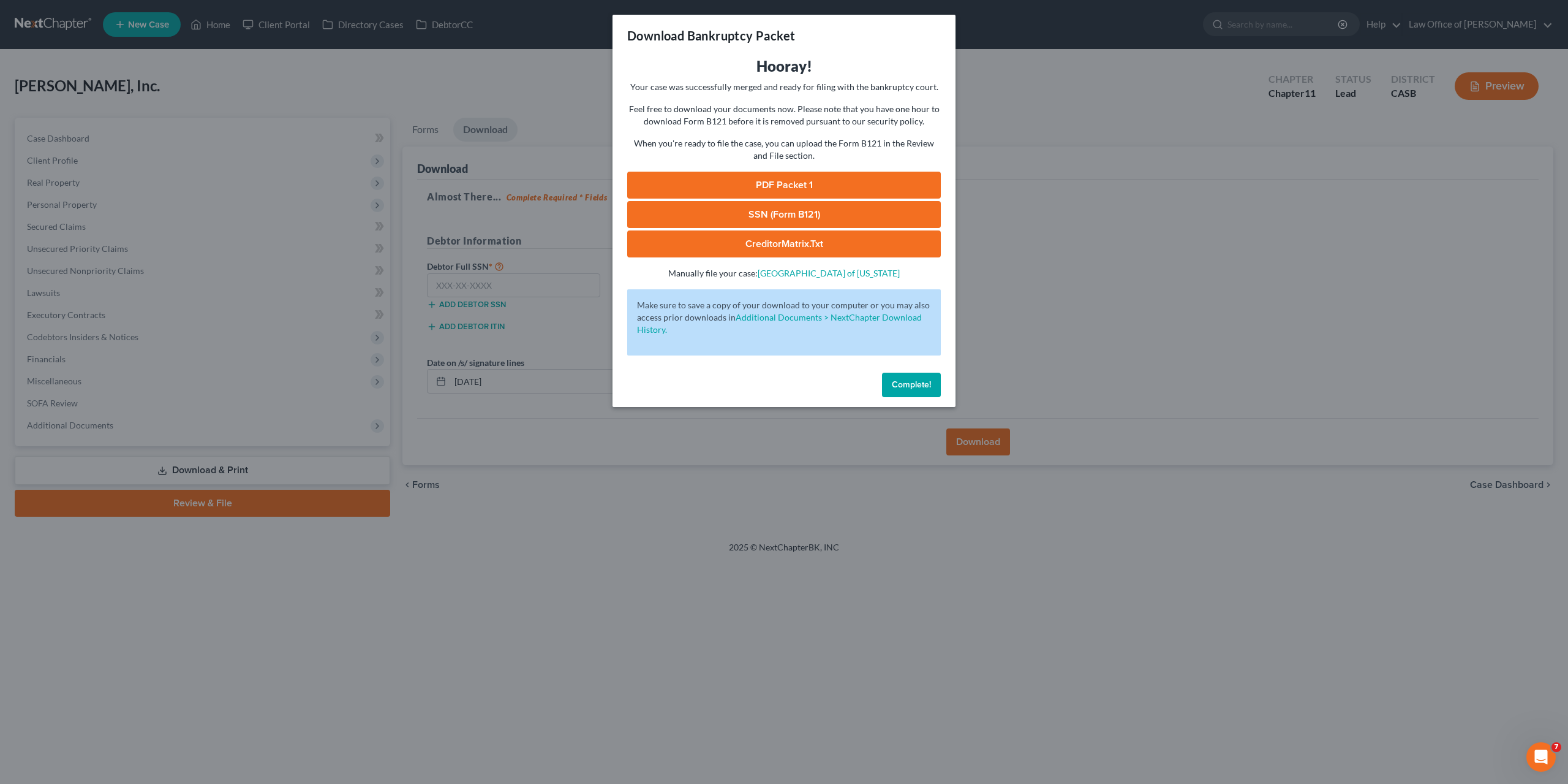
click at [804, 189] on link "PDF Packet 1" at bounding box center [784, 185] width 313 height 27
click at [917, 385] on span "Complete!" at bounding box center [911, 384] width 39 height 10
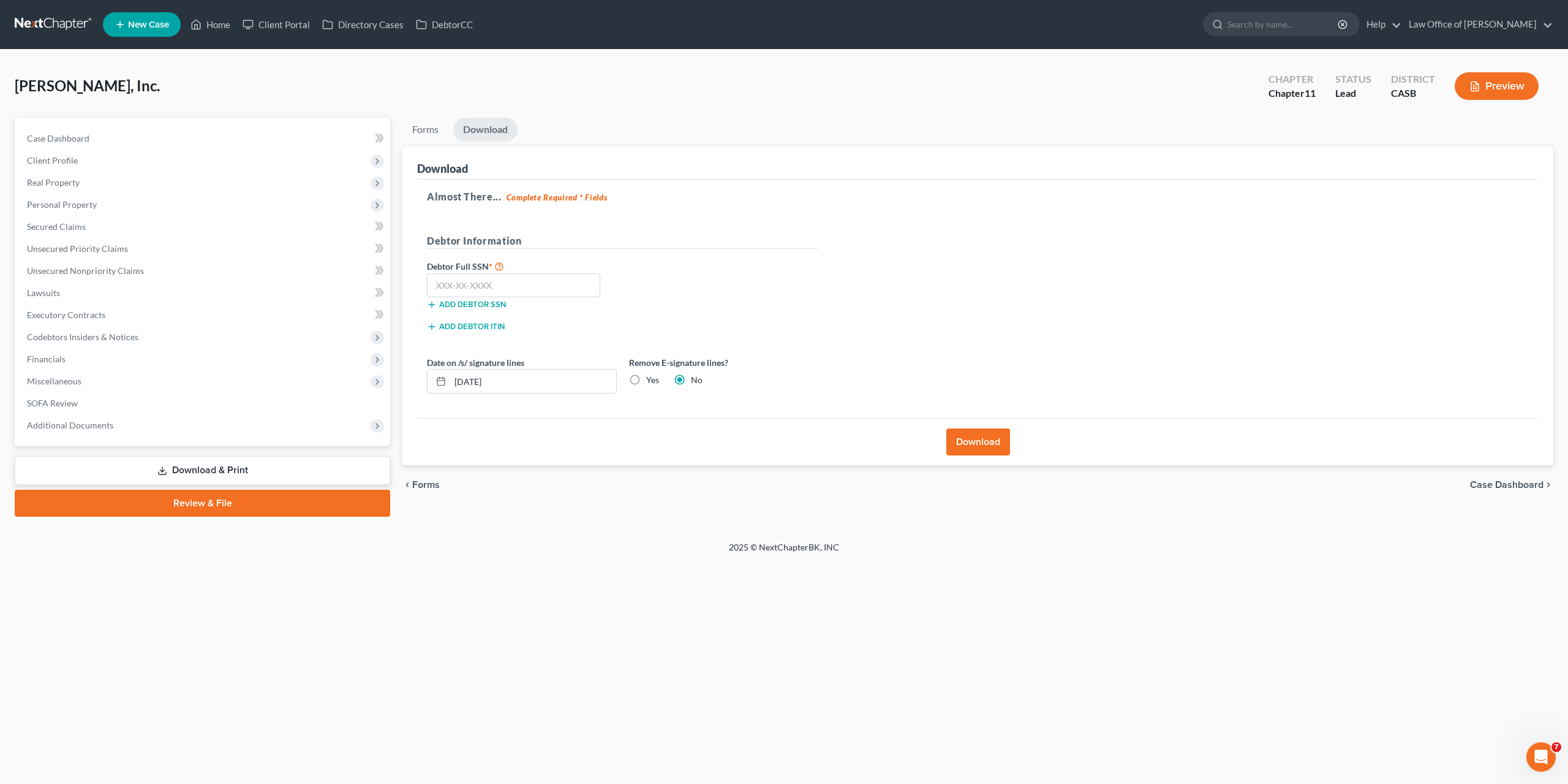
click at [58, 22] on link at bounding box center [53, 25] width 78 height 22
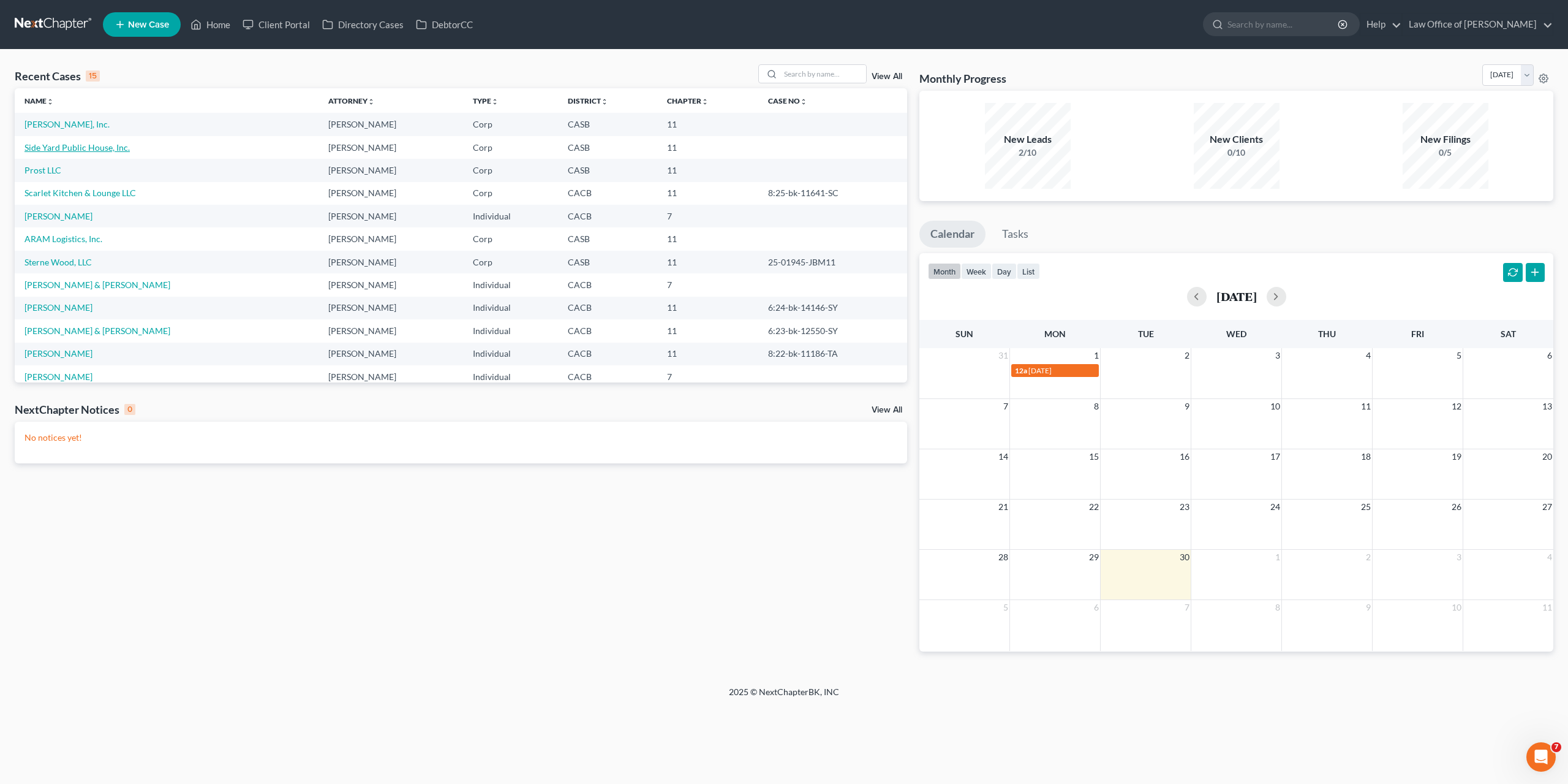
click at [65, 145] on link "Side Yard Public House, Inc." at bounding box center [77, 147] width 105 height 10
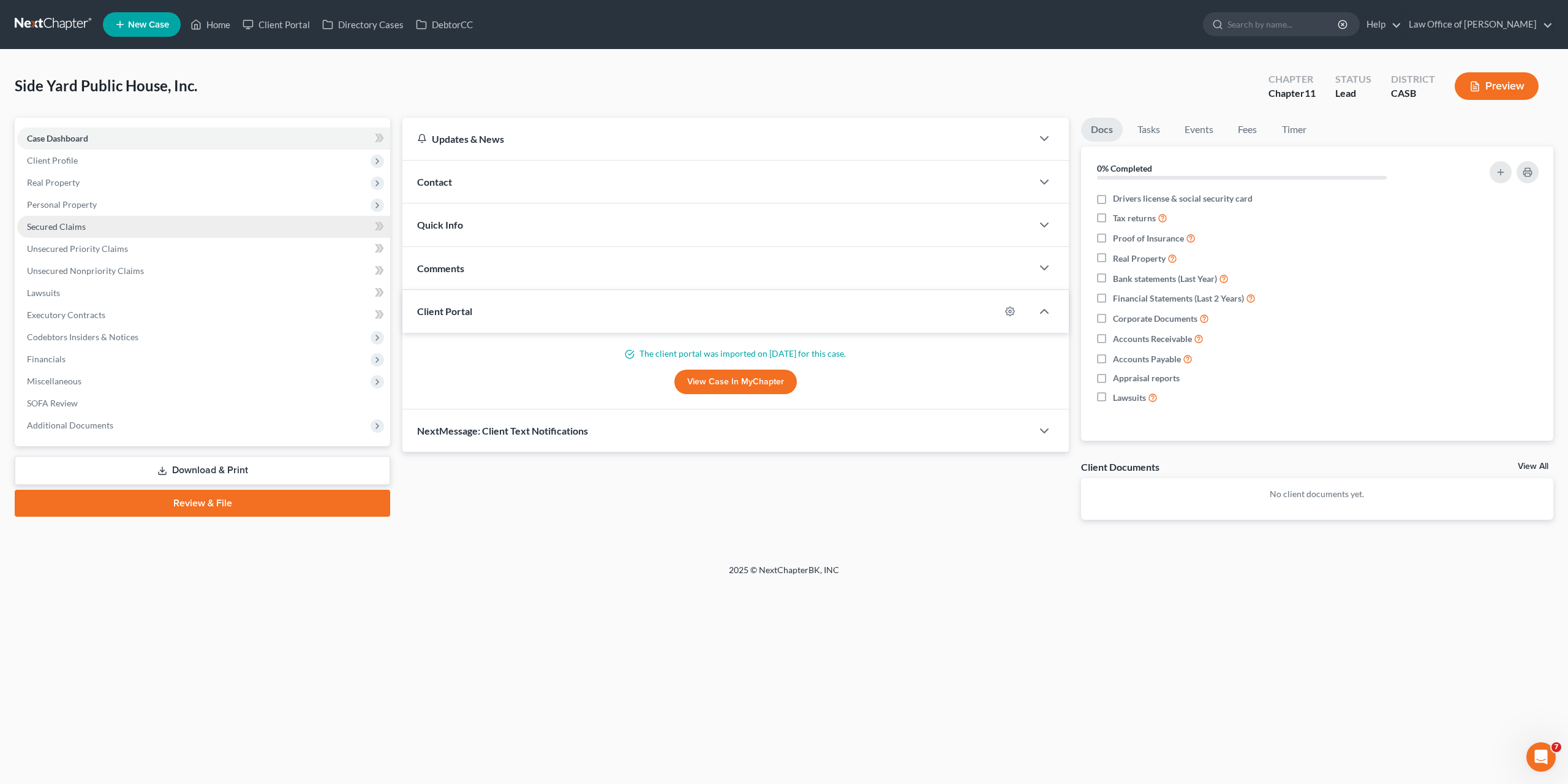
click at [68, 226] on span "Secured Claims" at bounding box center [57, 226] width 59 height 10
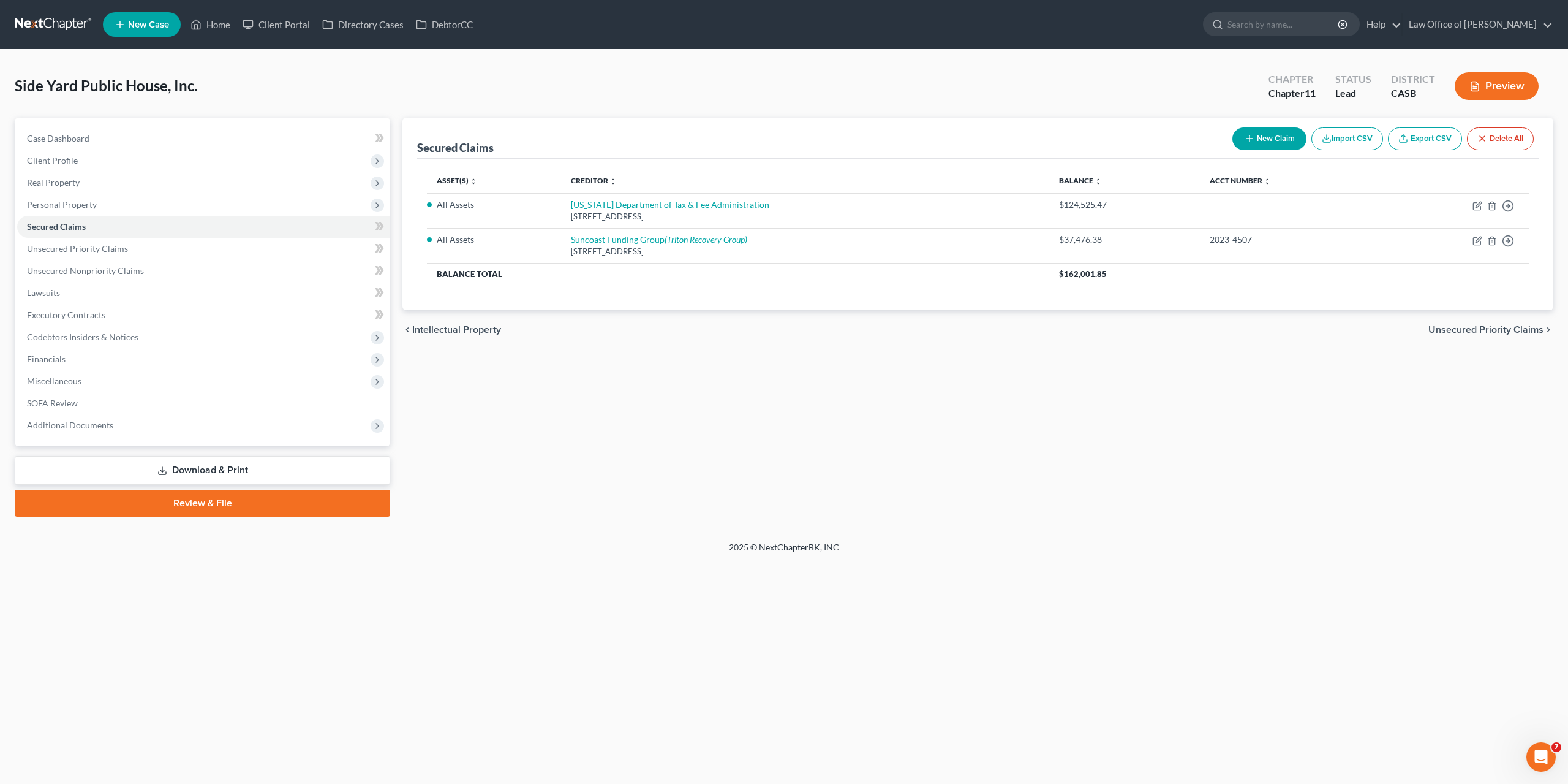
click at [198, 464] on link "Download & Print" at bounding box center [202, 471] width 375 height 29
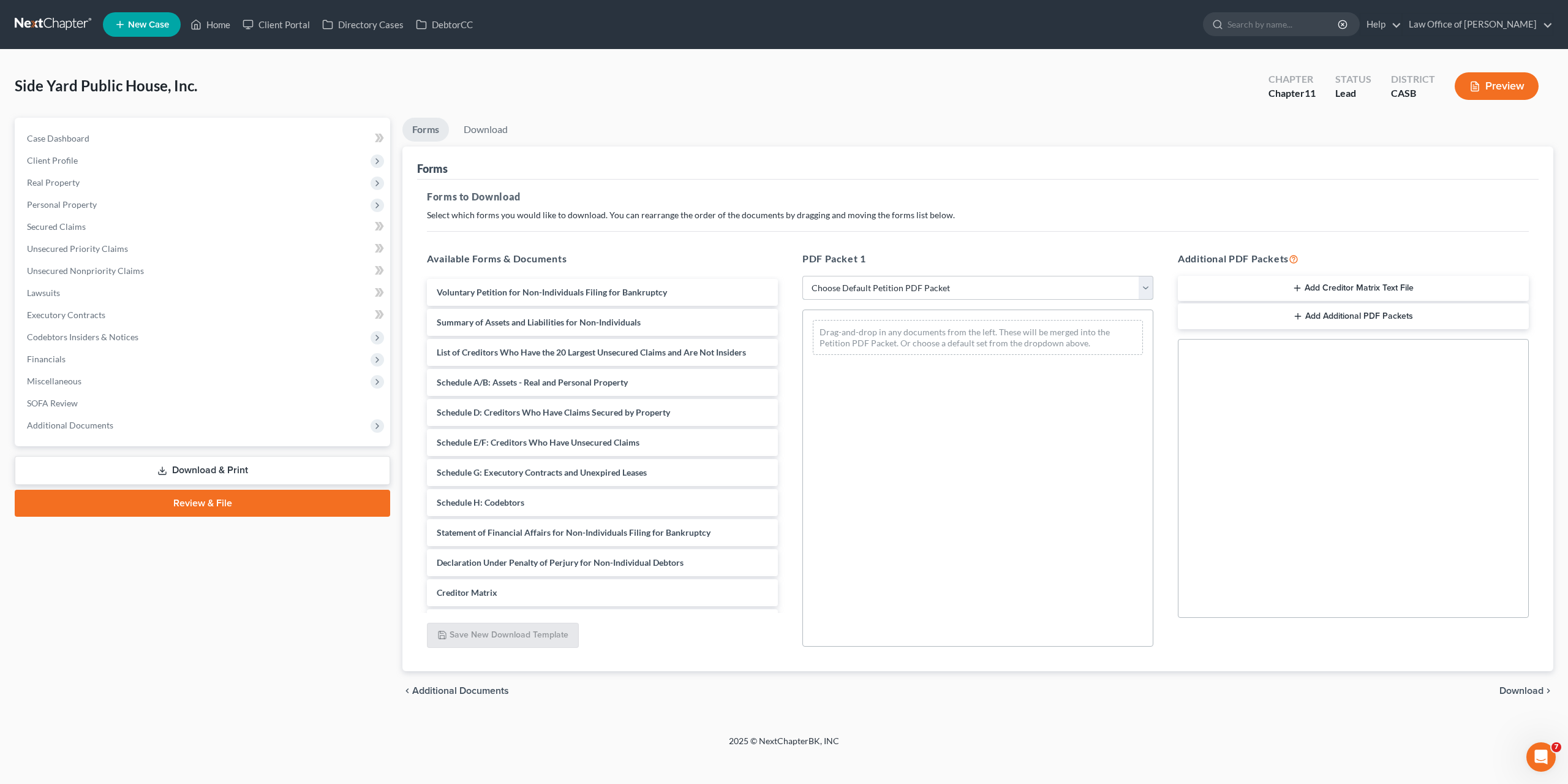
select select "0"
click option "Complete Bankruptcy Petition (all forms and schedules)" at bounding box center [0, 0] width 0 height 0
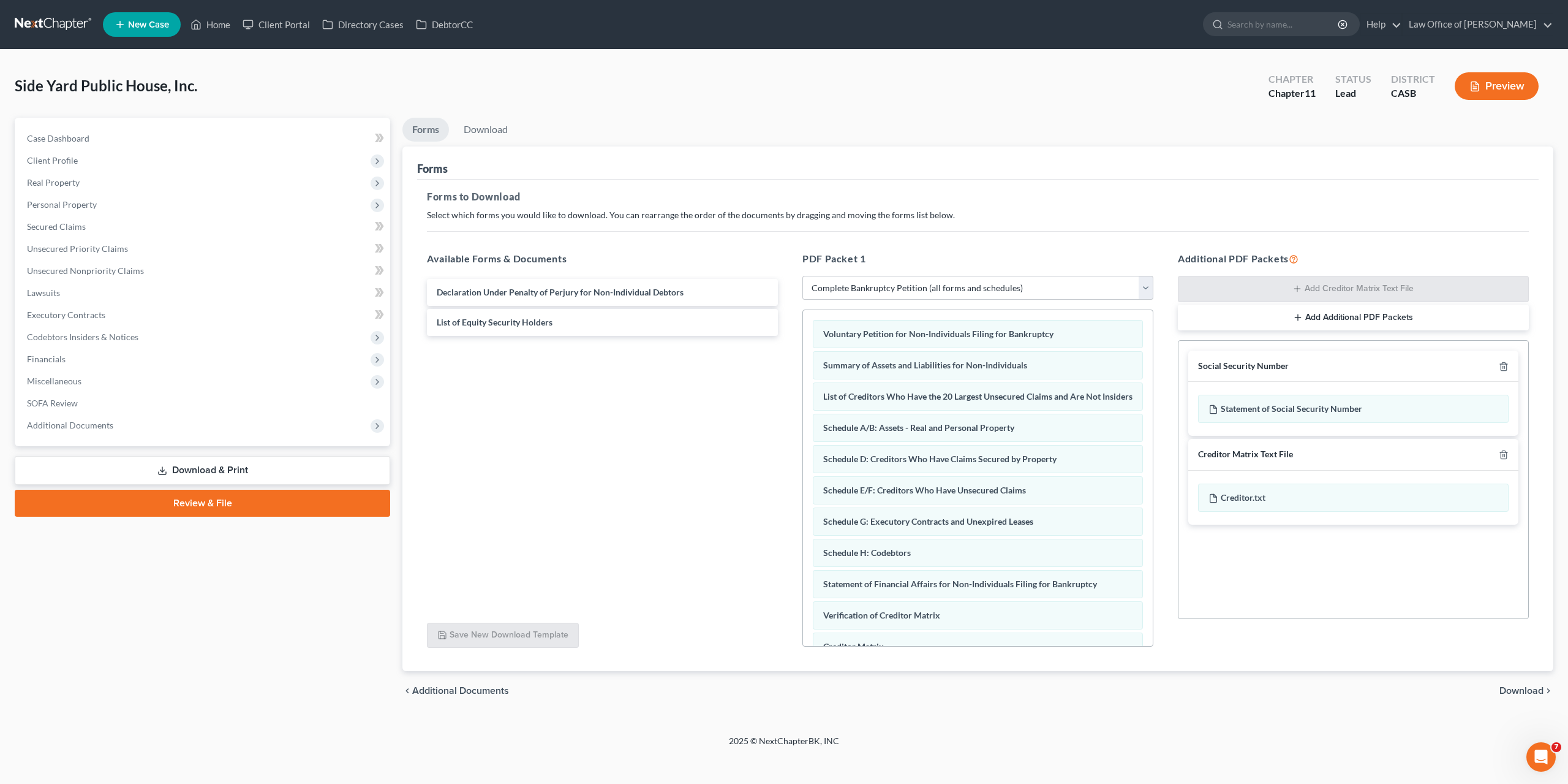
click at [1530, 692] on span "Download" at bounding box center [1521, 691] width 44 height 10
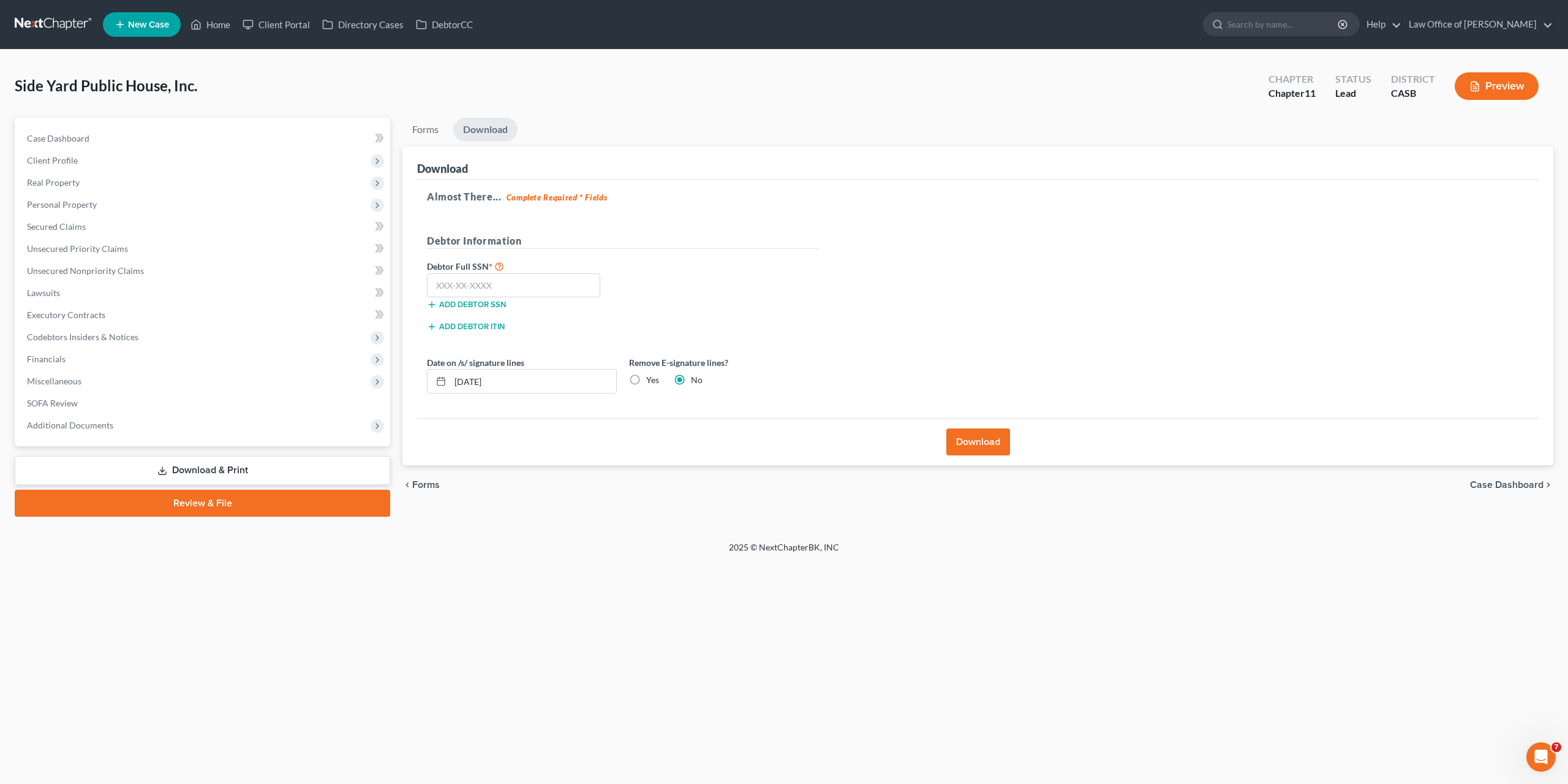
click at [961, 439] on button "Download" at bounding box center [978, 442] width 64 height 27
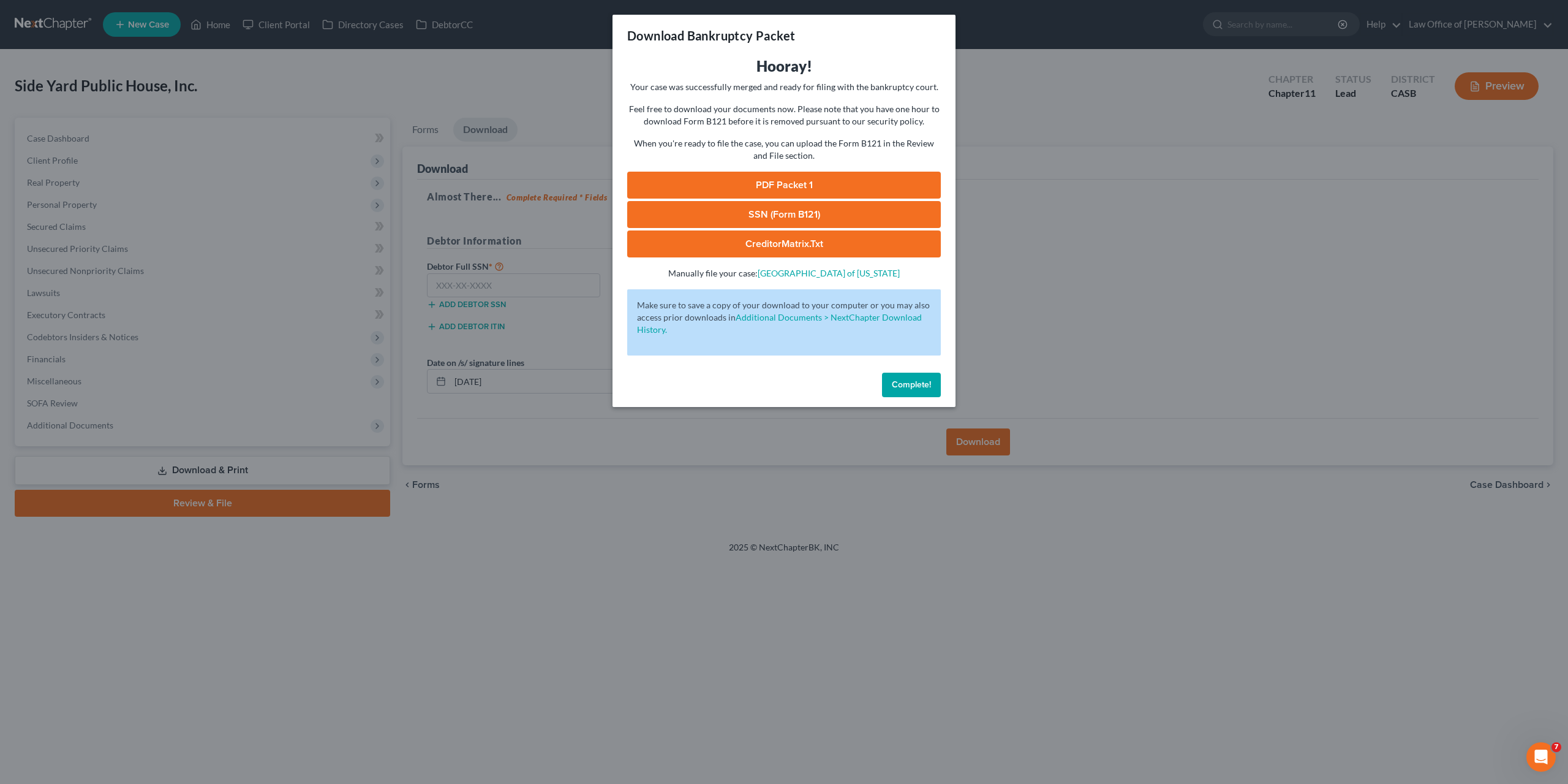
click at [768, 181] on link "PDF Packet 1" at bounding box center [784, 185] width 313 height 27
